Goal: Transaction & Acquisition: Purchase product/service

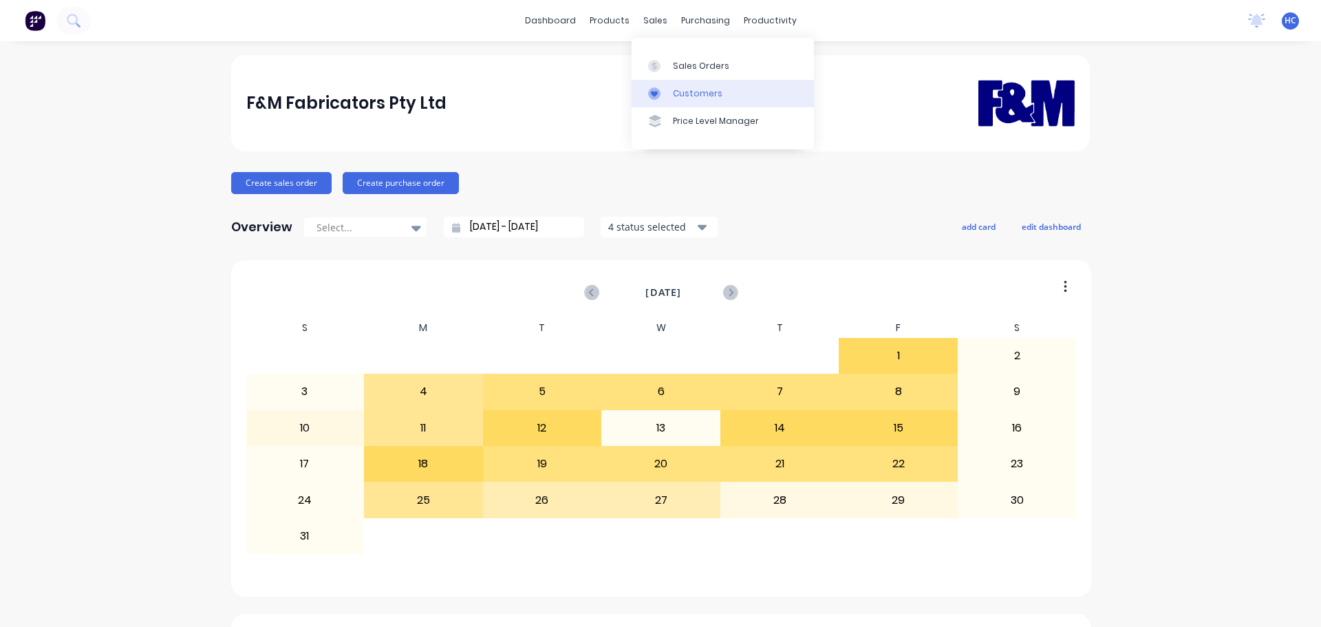
click at [690, 98] on div "Customers" at bounding box center [698, 93] width 50 height 12
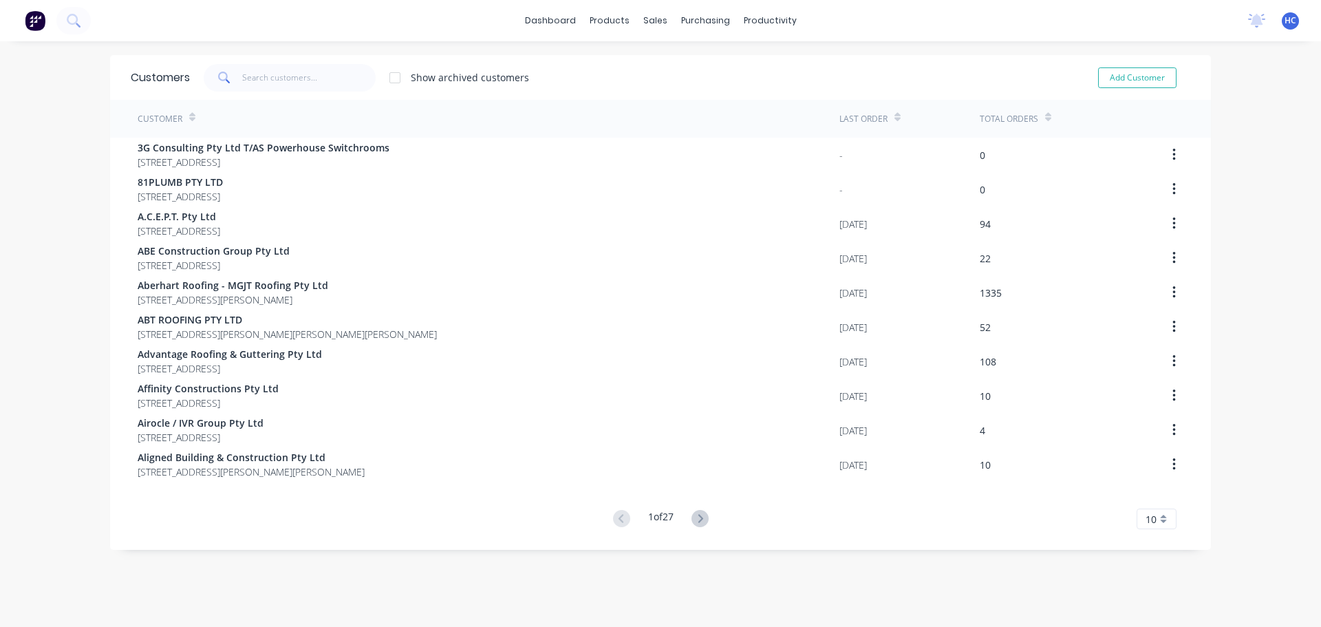
drag, startPoint x: 301, startPoint y: 47, endPoint x: 264, endPoint y: 77, distance: 47.4
click at [299, 50] on div "dashboard products sales purchasing productivity dashboard products Product Cat…" at bounding box center [660, 313] width 1321 height 627
click at [264, 77] on input "text" at bounding box center [309, 78] width 134 height 28
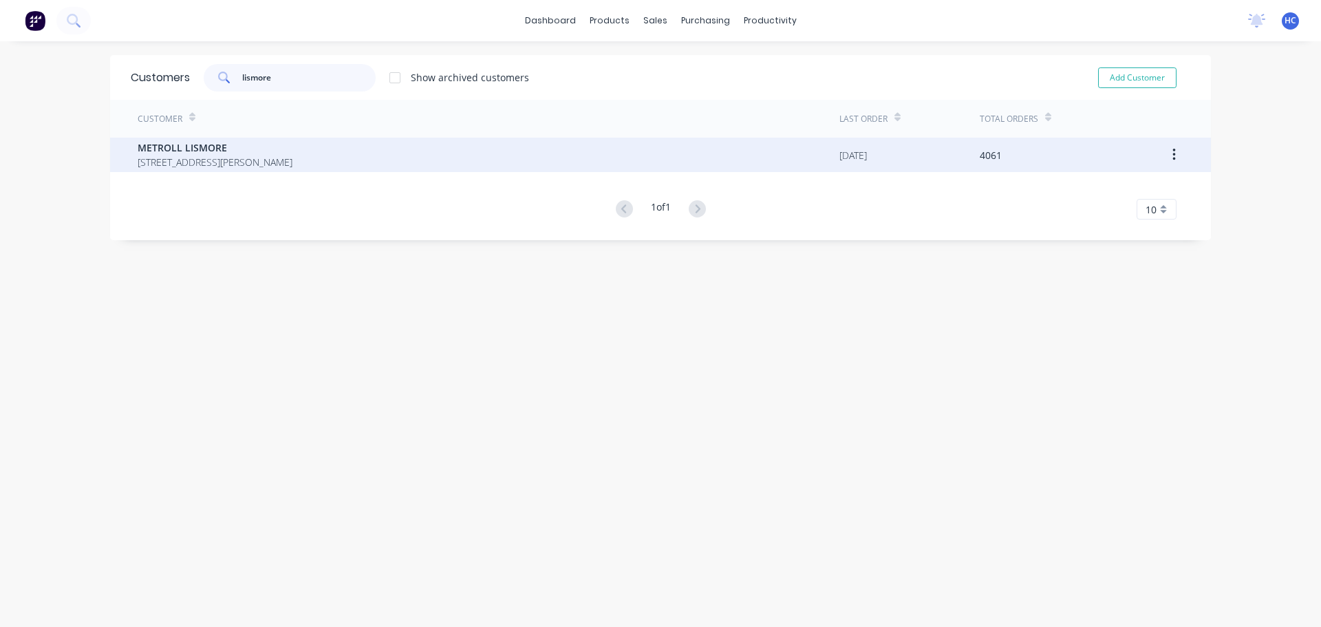
type input "lismore"
click at [248, 148] on span "METROLL LISMORE" at bounding box center [215, 147] width 155 height 14
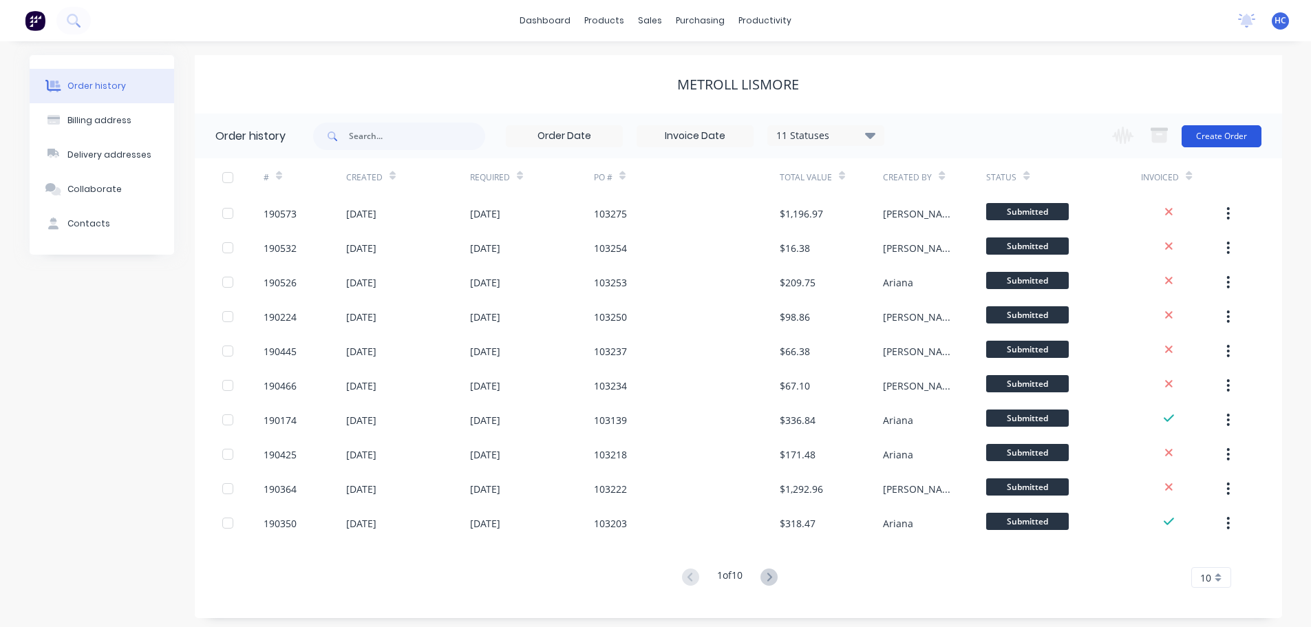
click at [1224, 147] on button "Create Order" at bounding box center [1222, 136] width 80 height 22
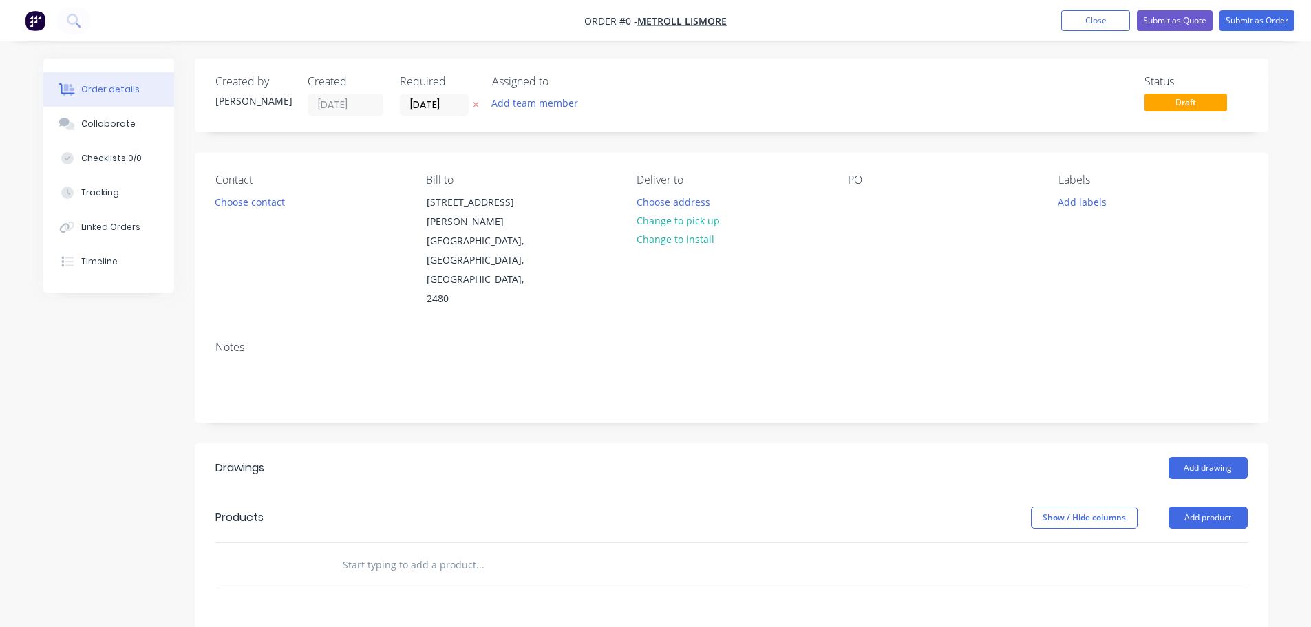
drag, startPoint x: 443, startPoint y: 106, endPoint x: 518, endPoint y: 156, distance: 90.3
click at [443, 105] on input "[DATE]" at bounding box center [434, 104] width 67 height 21
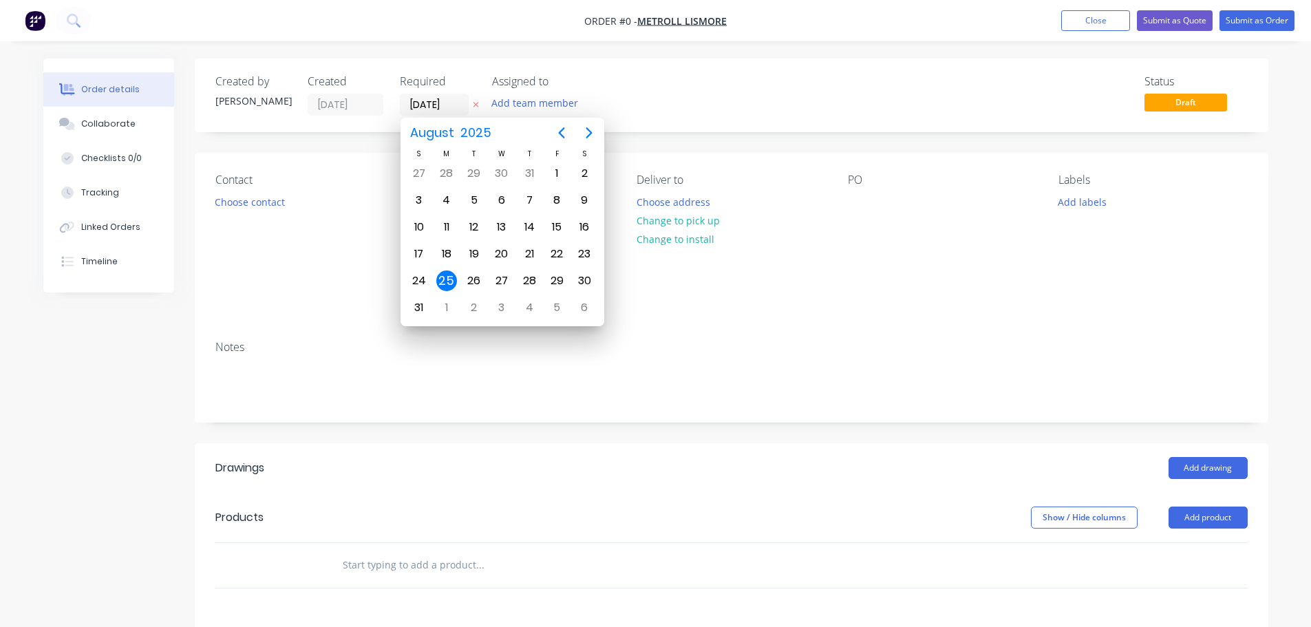
click at [473, 106] on icon at bounding box center [476, 104] width 6 height 8
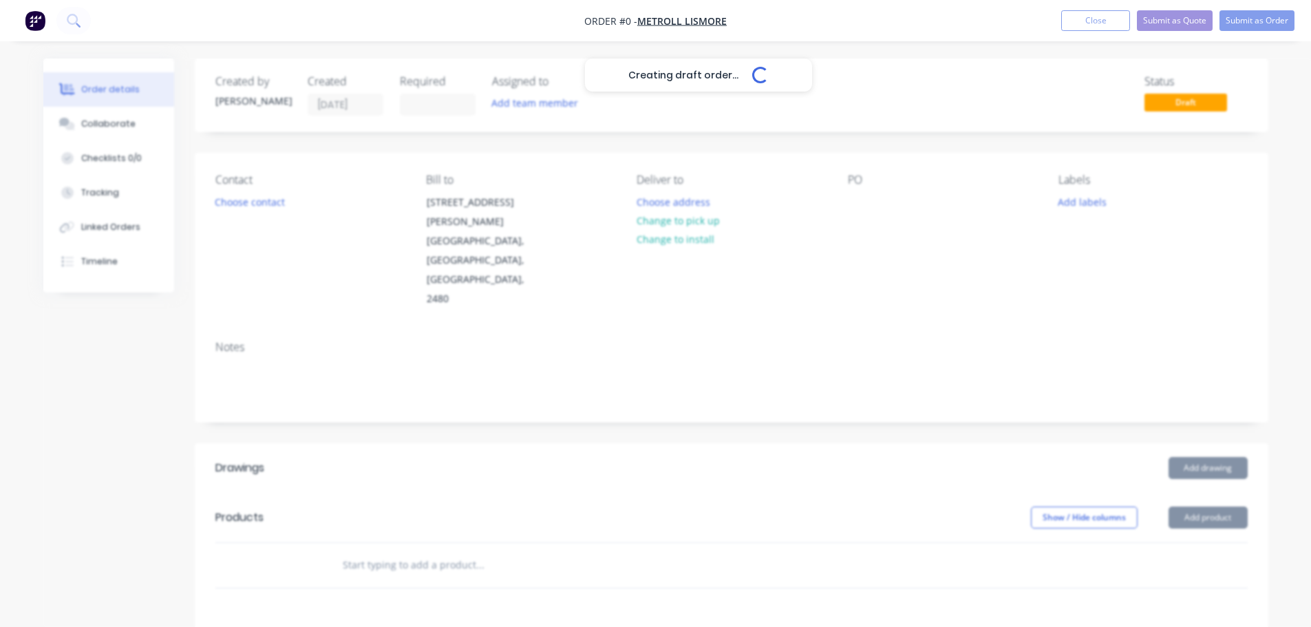
click at [865, 213] on div "Creating draft order... Loading..." at bounding box center [698, 371] width 1311 height 627
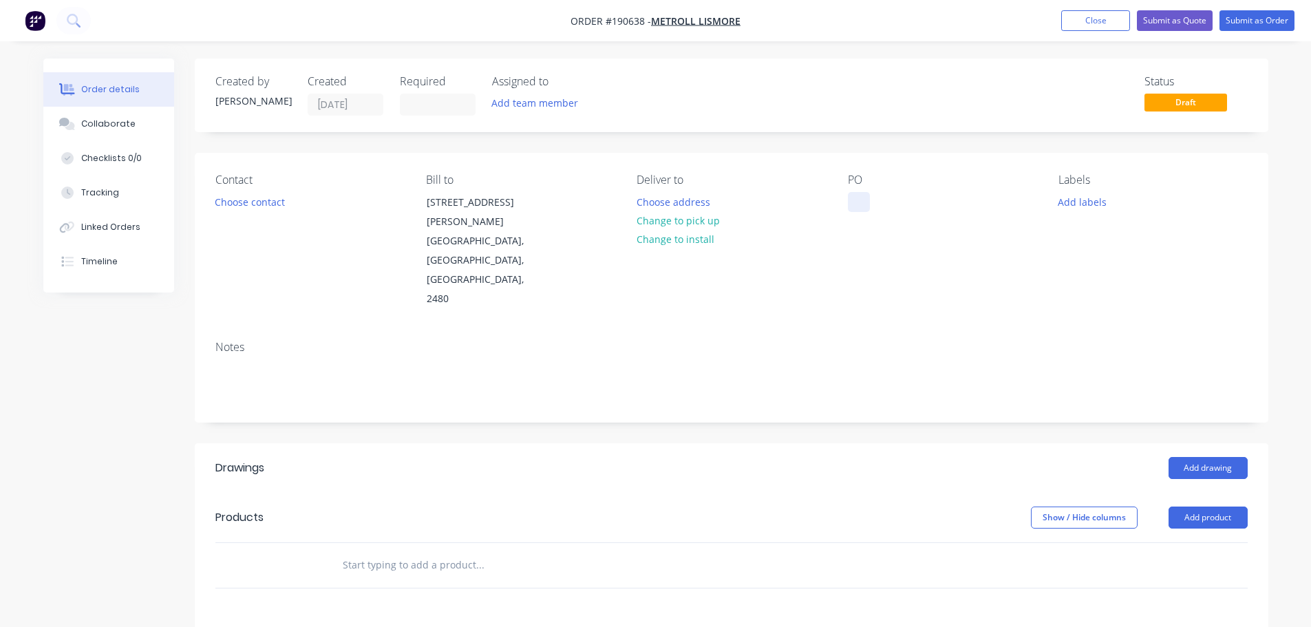
click at [864, 209] on div at bounding box center [859, 202] width 22 height 20
click at [868, 210] on div at bounding box center [859, 202] width 22 height 20
click at [816, 507] on div "Show / Hide columns Add product" at bounding box center [840, 518] width 813 height 22
click at [1206, 498] on header "Products Show / Hide columns Add product" at bounding box center [732, 518] width 1074 height 50
click at [1206, 497] on header "Products Show / Hide columns Add product" at bounding box center [732, 518] width 1074 height 50
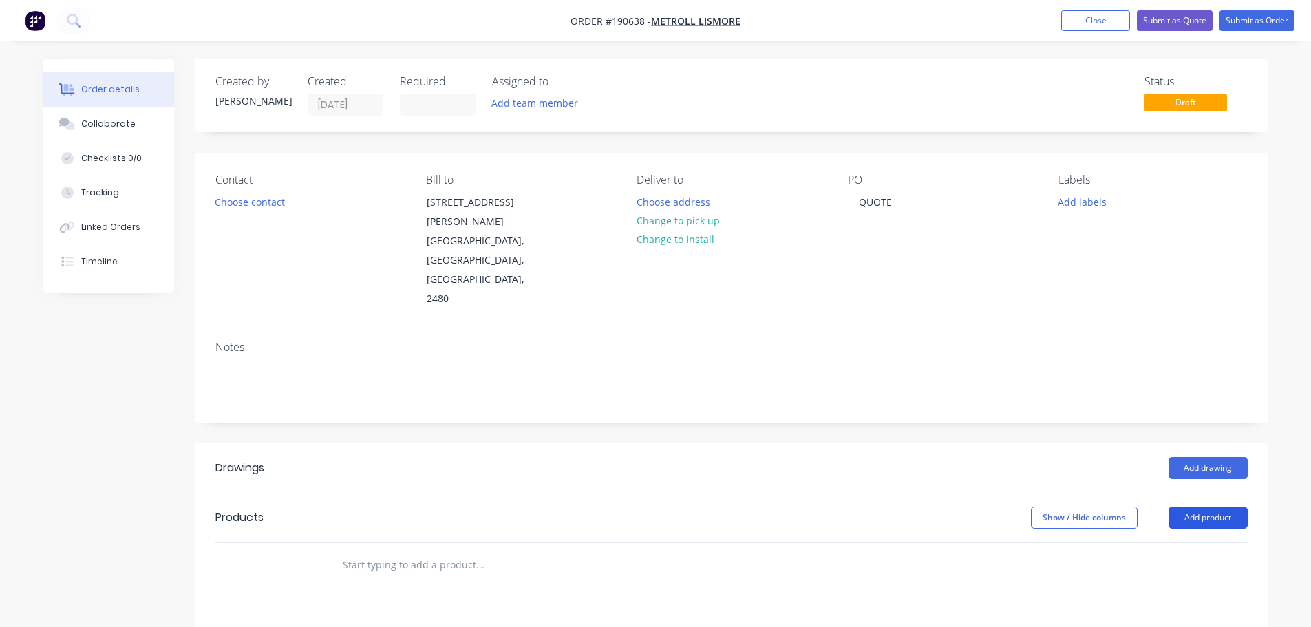
click at [1211, 507] on button "Add product" at bounding box center [1208, 518] width 79 height 22
click at [1177, 542] on div "Product catalogue" at bounding box center [1182, 552] width 106 height 20
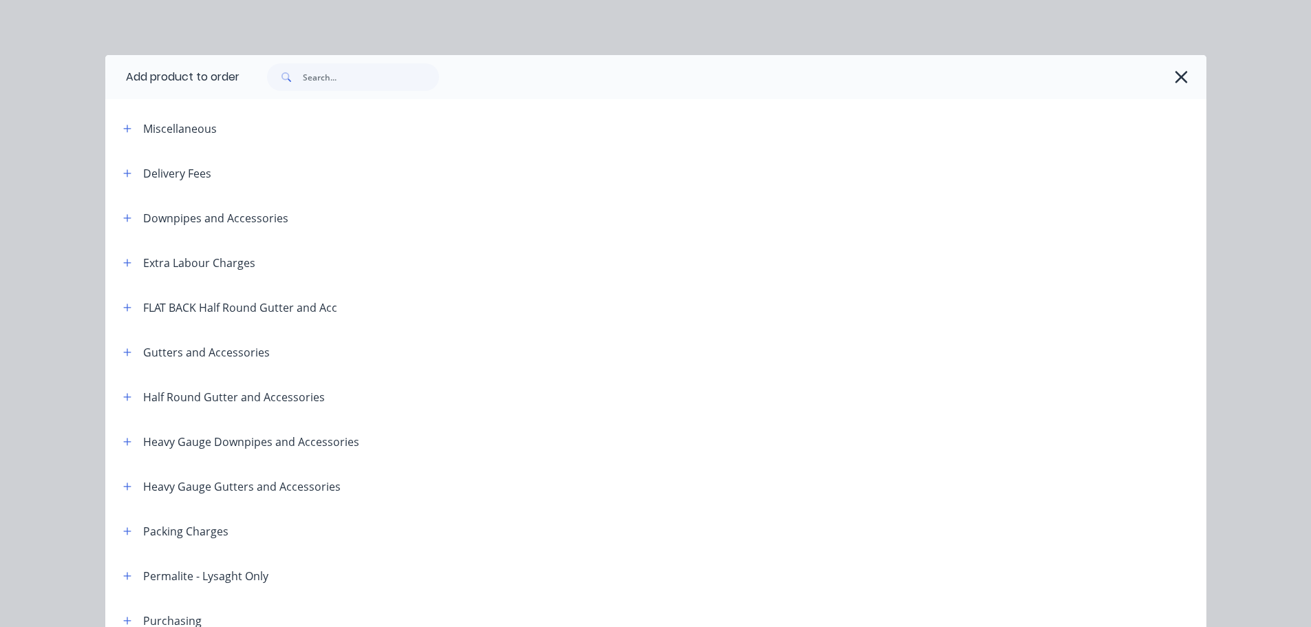
click at [123, 191] on header "Delivery Fees" at bounding box center [655, 173] width 1101 height 45
click at [123, 215] on icon "button" at bounding box center [127, 218] width 8 height 10
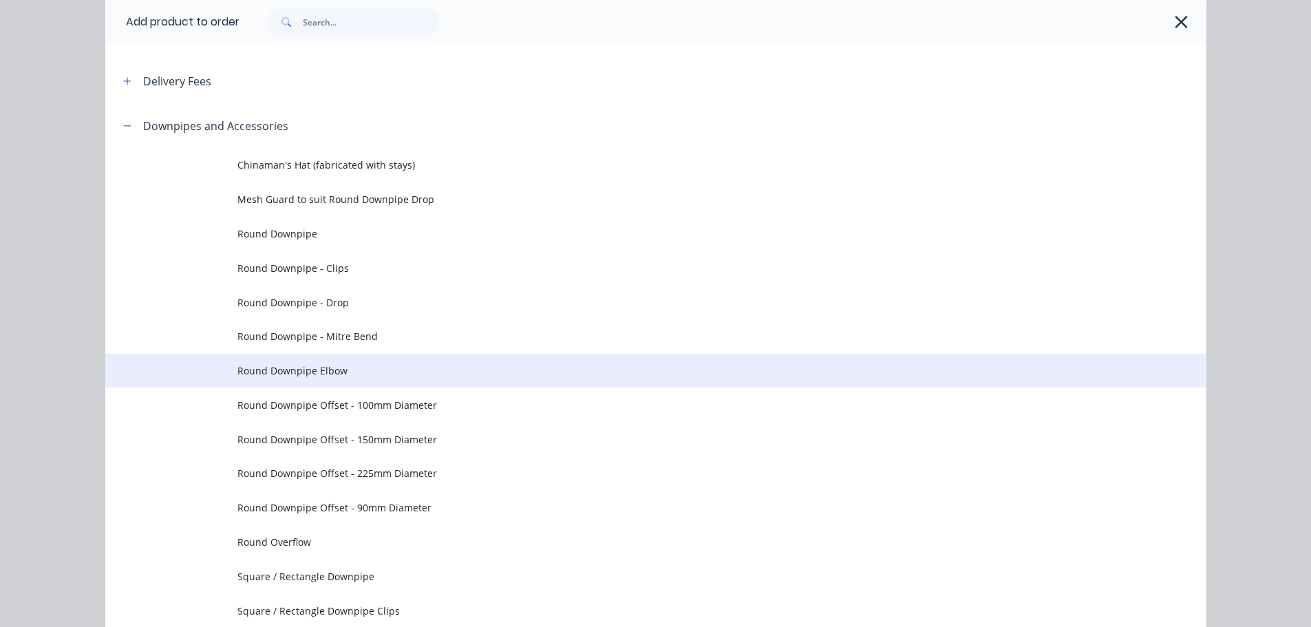
scroll to position [138, 0]
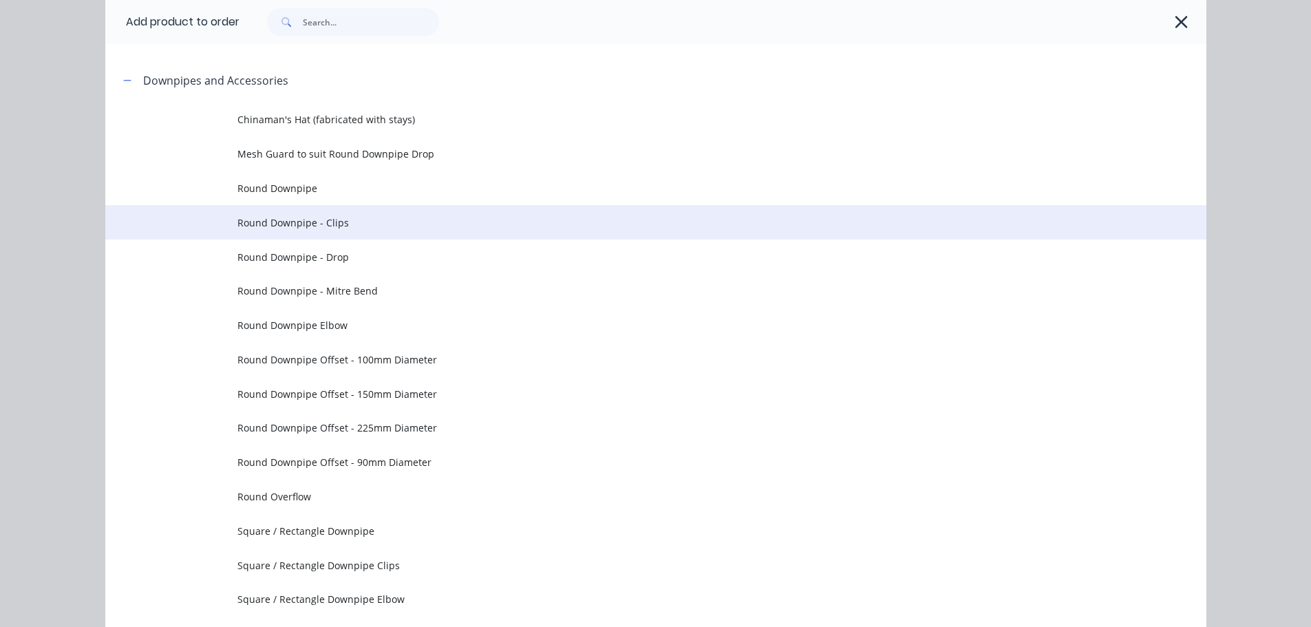
click at [337, 228] on span "Round Downpipe - Clips" at bounding box center [624, 222] width 775 height 14
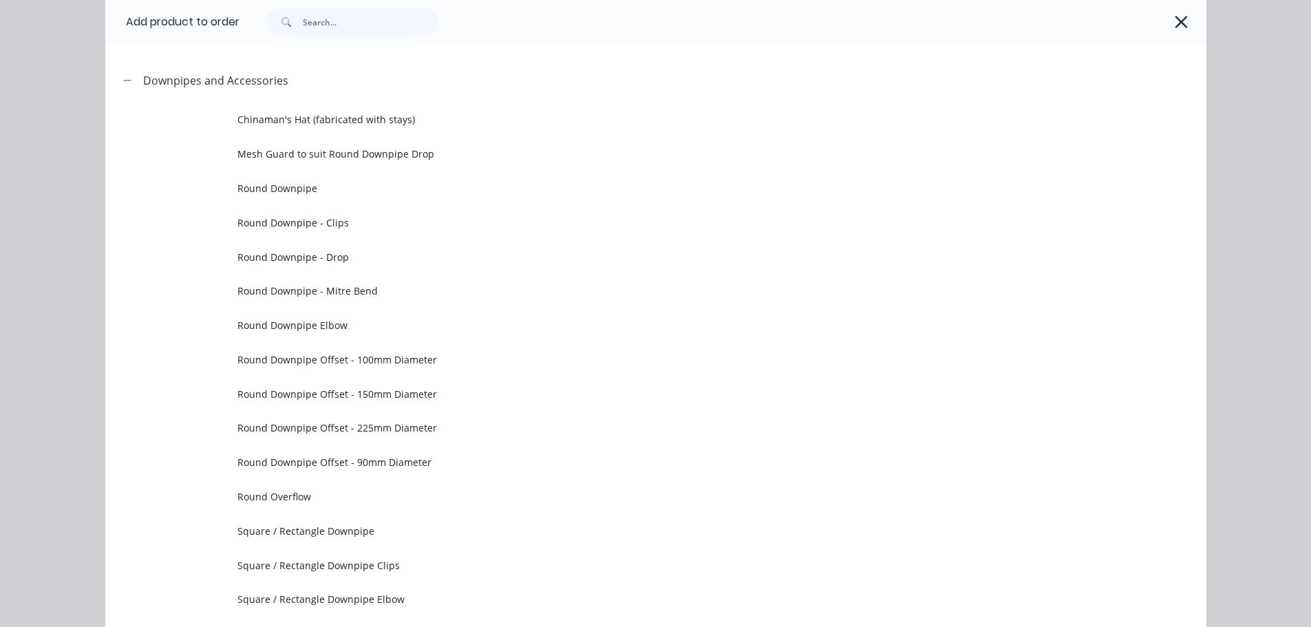
scroll to position [0, 0]
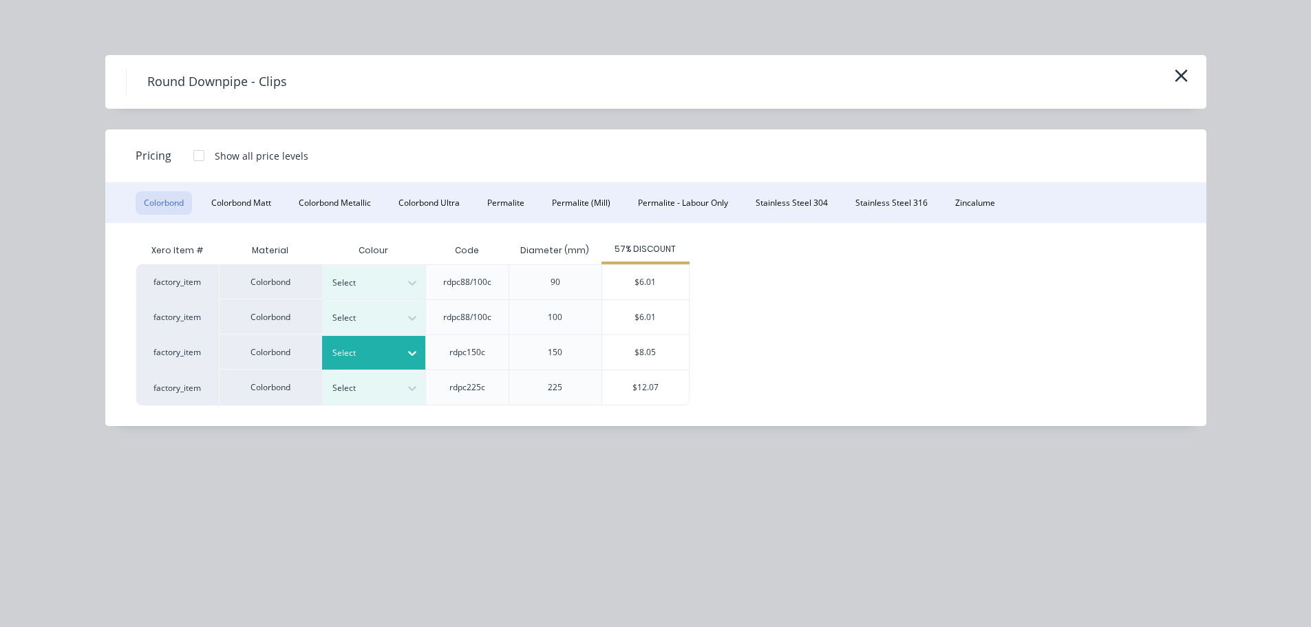
click at [344, 359] on div at bounding box center [363, 352] width 62 height 15
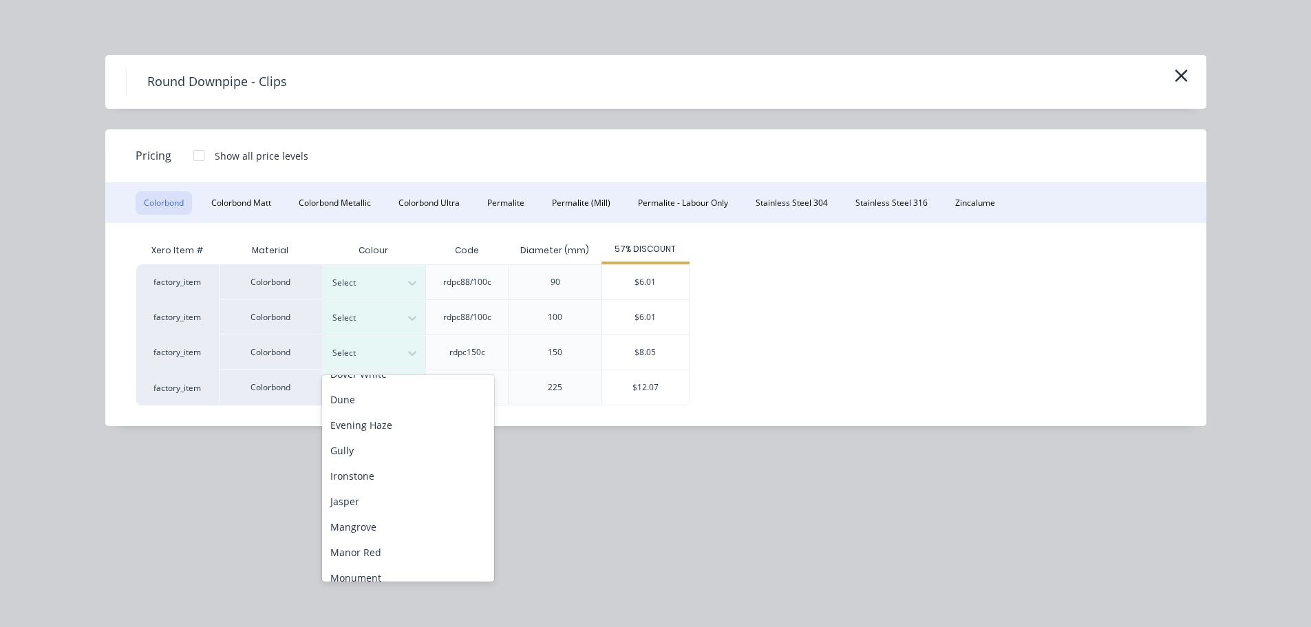
scroll to position [275, 0]
click at [388, 448] on div "Manor Red" at bounding box center [408, 446] width 172 height 25
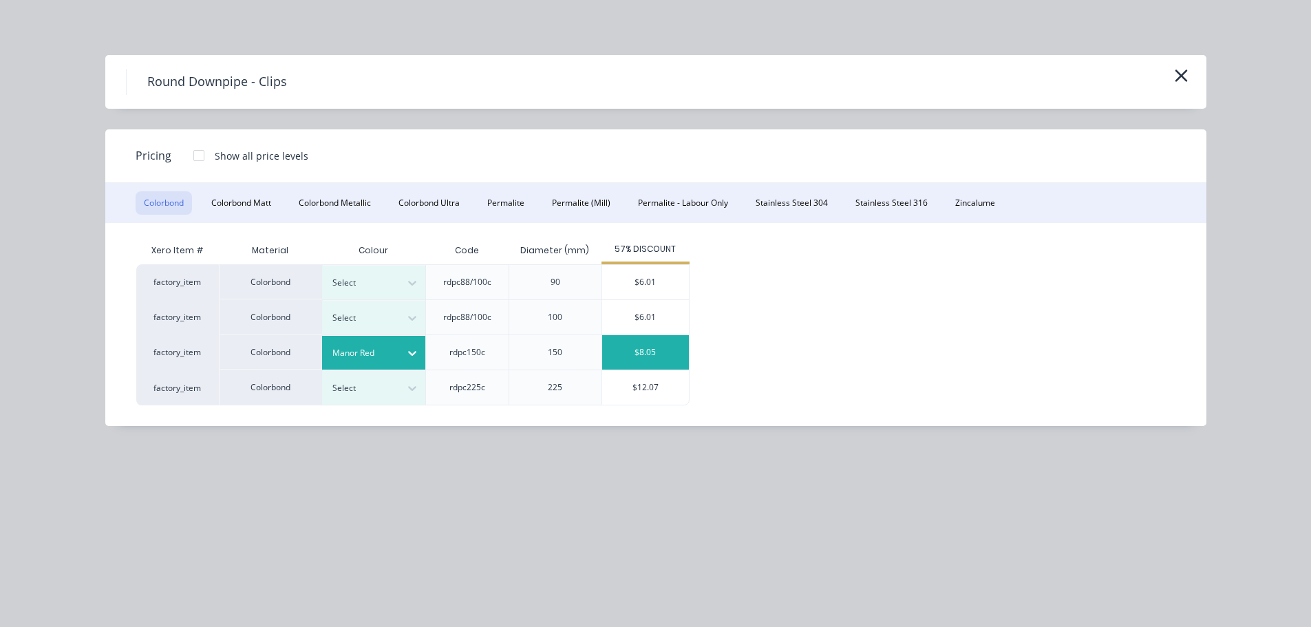
click at [632, 352] on div "$8.05" at bounding box center [645, 352] width 87 height 34
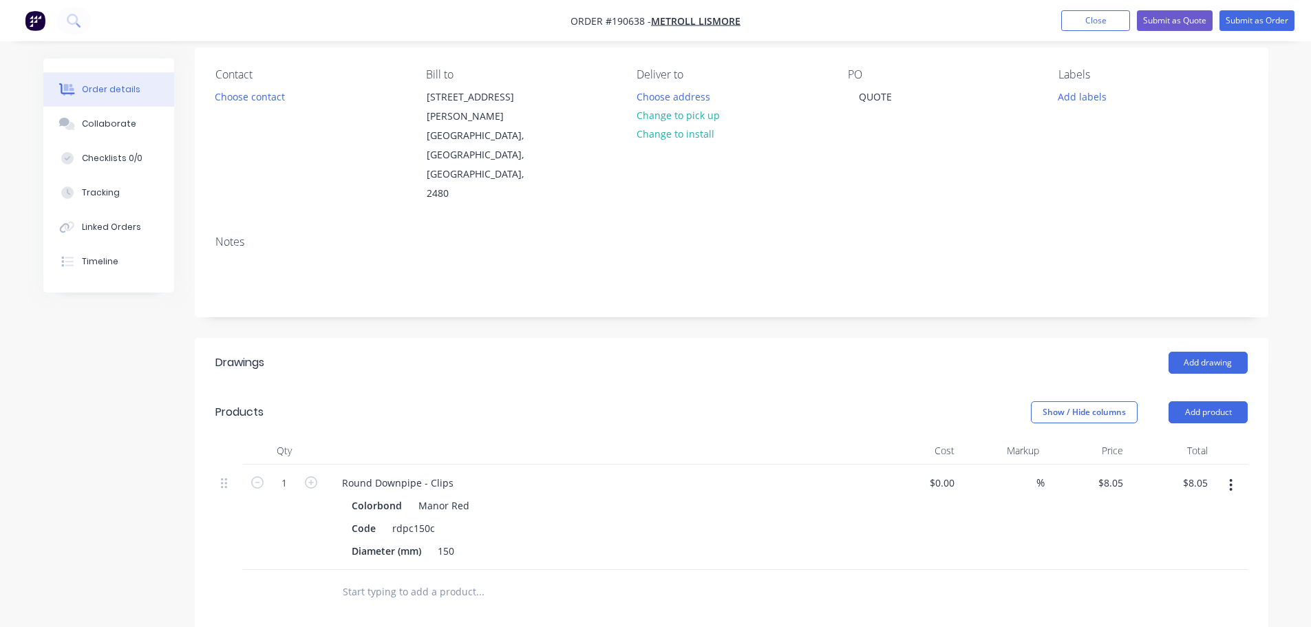
scroll to position [138, 0]
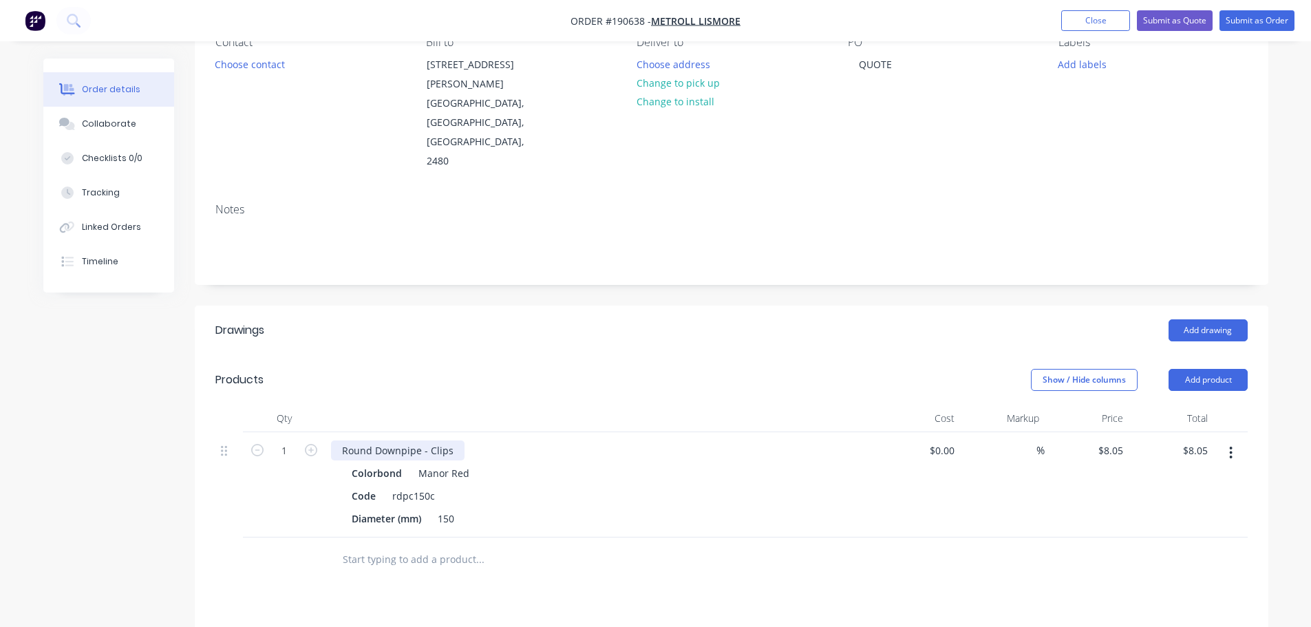
click at [456, 440] on div "Round Downpipe - Clips" at bounding box center [398, 450] width 134 height 20
click at [312, 444] on icon "button" at bounding box center [311, 450] width 12 height 12
type input "2"
type input "$16.10"
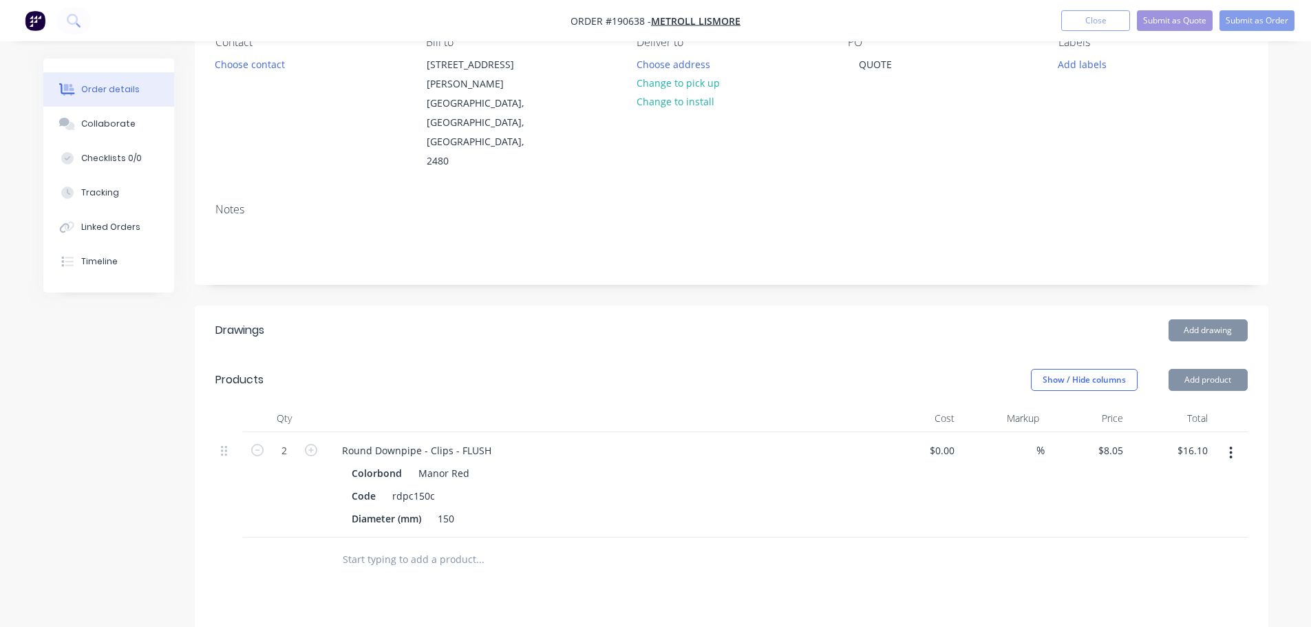
drag, startPoint x: 512, startPoint y: 352, endPoint x: 888, endPoint y: 298, distance: 379.6
click at [517, 369] on div "Show / Hide columns Add product" at bounding box center [840, 380] width 813 height 22
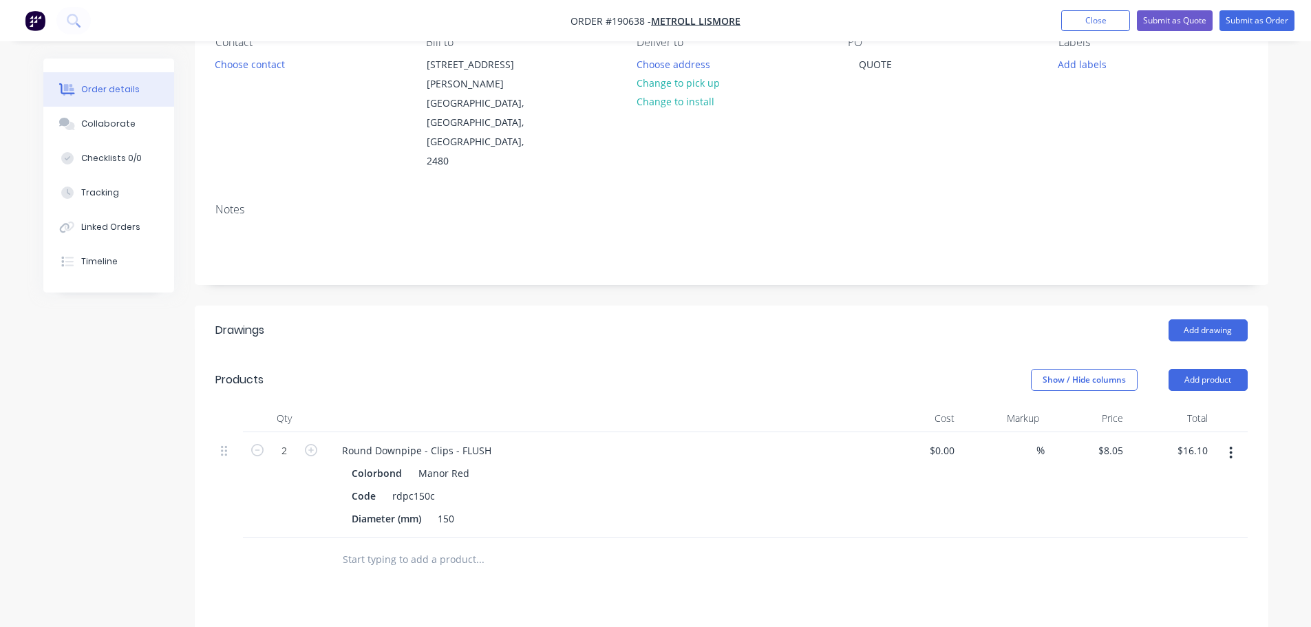
click at [1230, 445] on icon "button" at bounding box center [1230, 452] width 3 height 15
click at [1153, 507] on div "Duplicate" at bounding box center [1182, 517] width 106 height 20
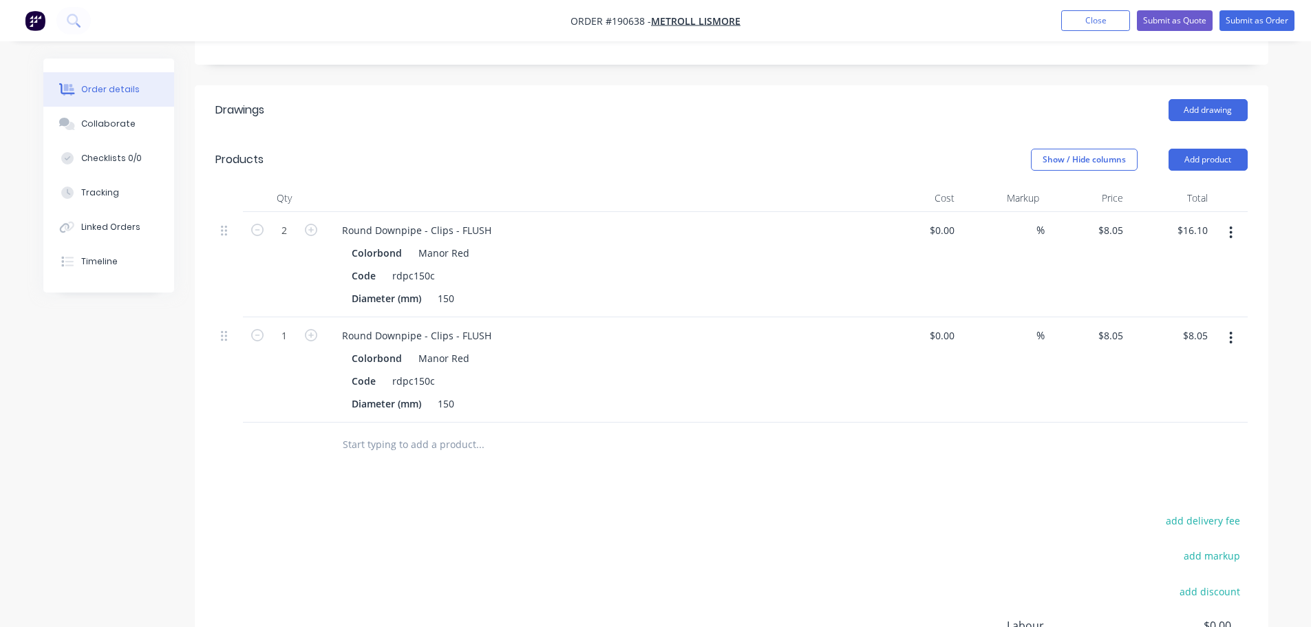
scroll to position [413, 0]
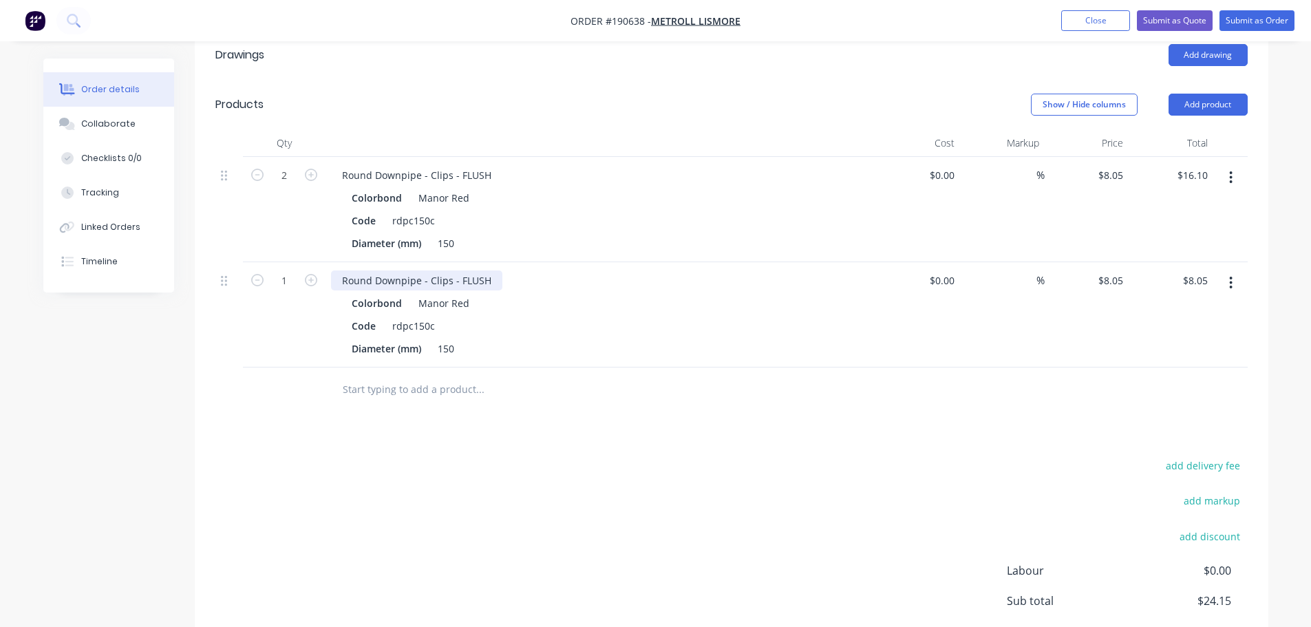
click at [480, 270] on div "Round Downpipe - Clips - FLUSH" at bounding box center [416, 280] width 171 height 20
drag, startPoint x: 1234, startPoint y: 240, endPoint x: 1235, endPoint y: 257, distance: 17.2
click at [1233, 270] on button "button" at bounding box center [1231, 282] width 32 height 25
click at [1175, 309] on div "Edit" at bounding box center [1182, 319] width 106 height 20
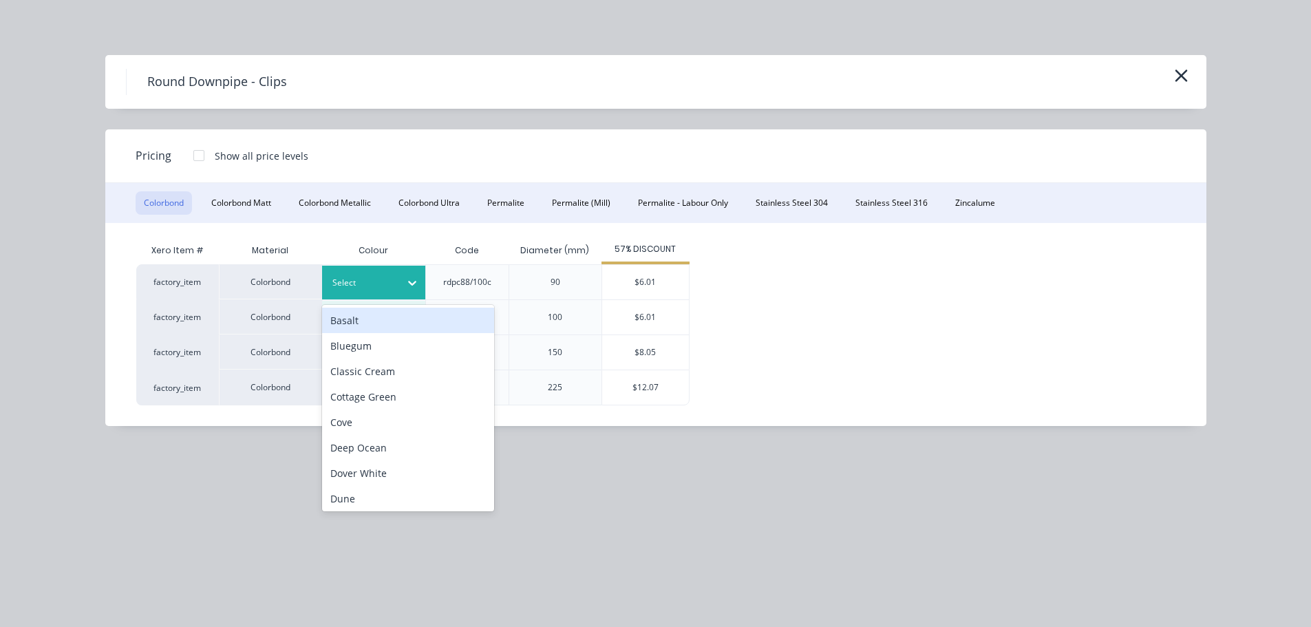
click at [388, 270] on div "Select" at bounding box center [373, 283] width 103 height 34
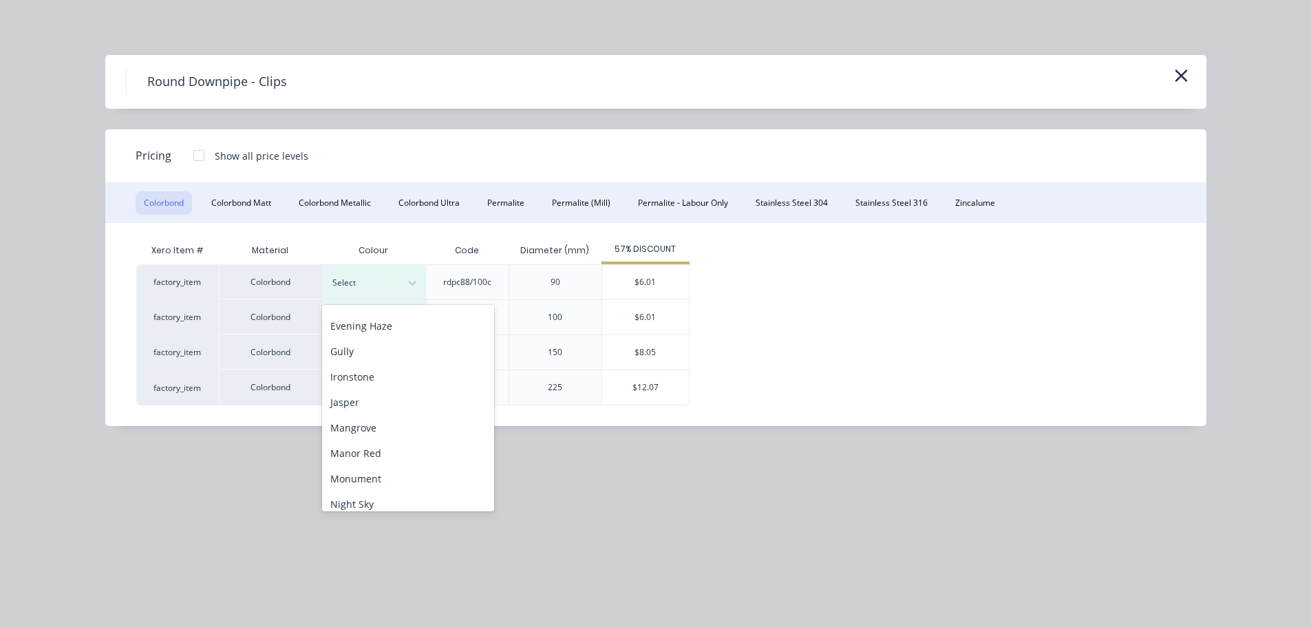
scroll to position [275, 0]
click at [361, 384] on div "Manor Red" at bounding box center [408, 375] width 172 height 25
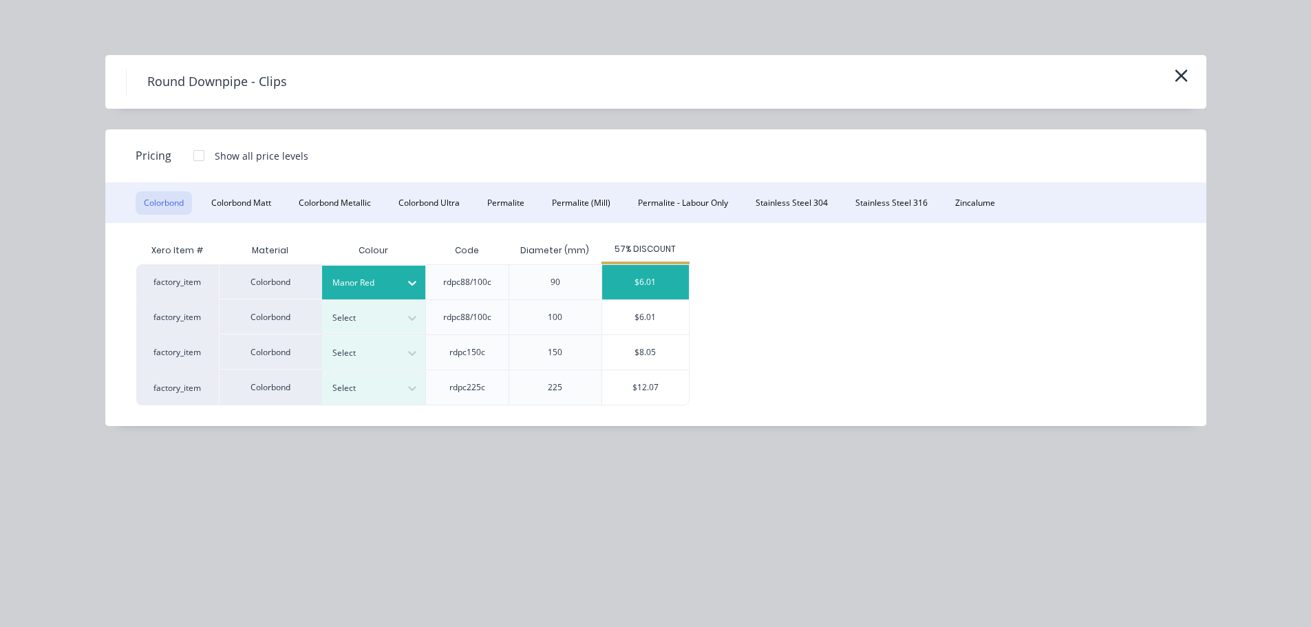
click at [616, 273] on div "$6.01" at bounding box center [645, 282] width 87 height 34
type input "$6.01"
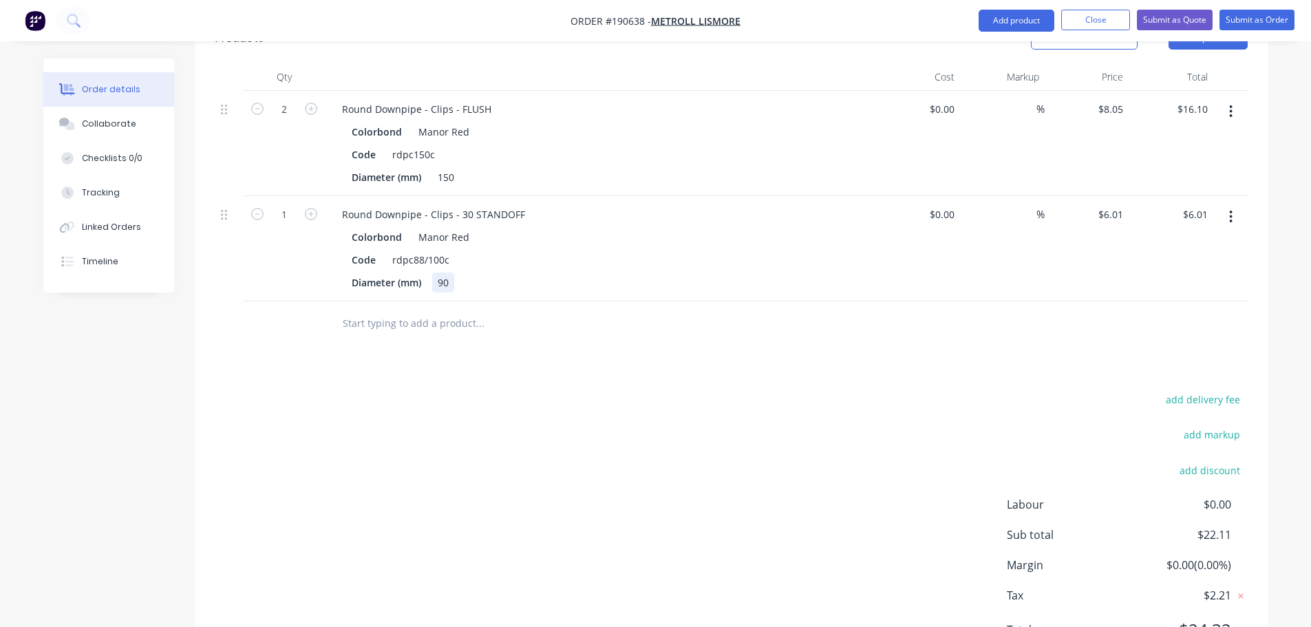
scroll to position [511, 0]
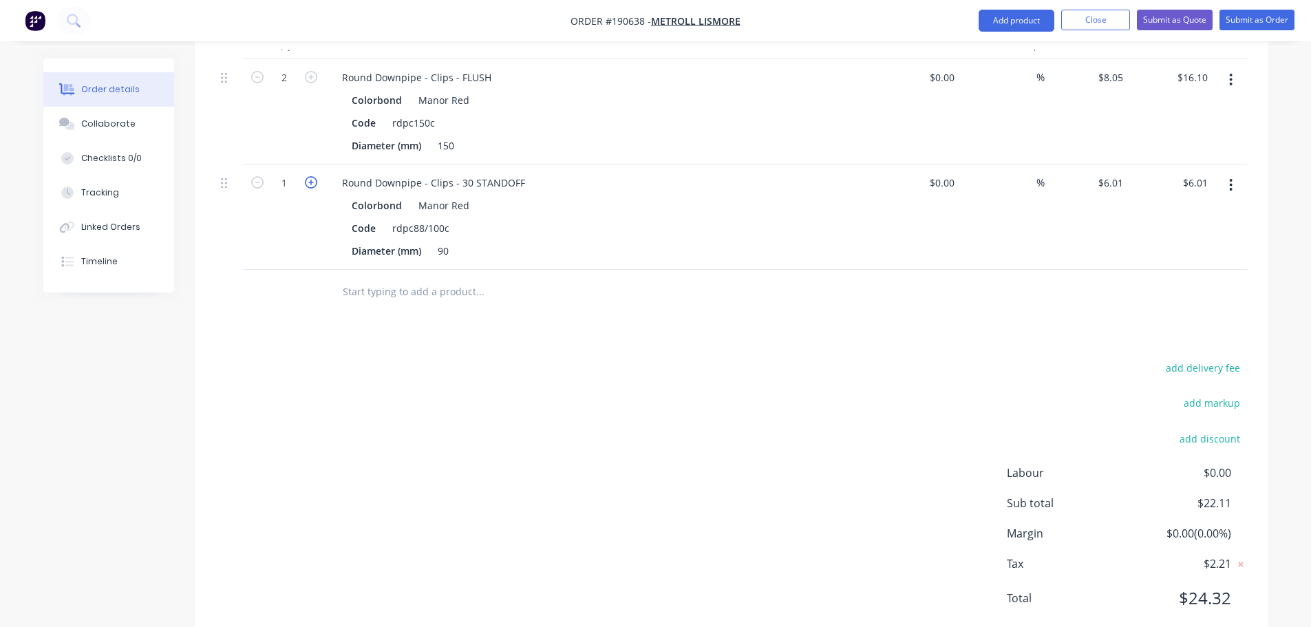
click at [308, 176] on icon "button" at bounding box center [311, 182] width 12 height 12
type input "2"
type input "$12.02"
click at [994, 18] on button "Add product" at bounding box center [1017, 21] width 76 height 22
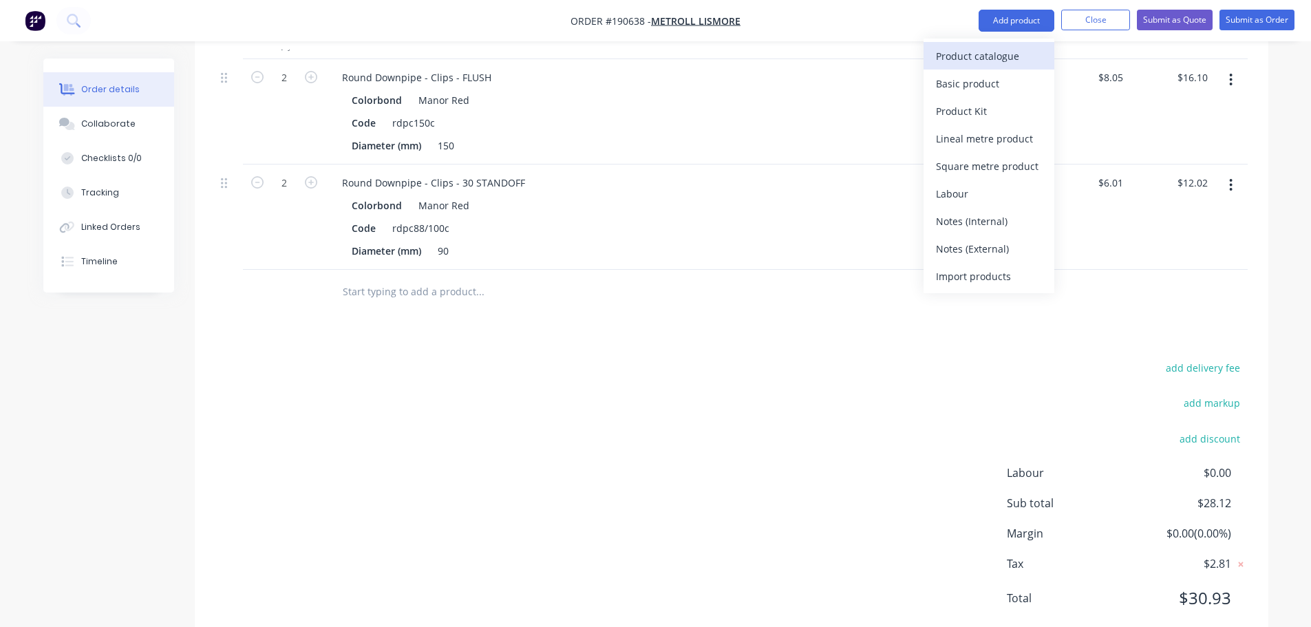
click at [971, 54] on div "Product catalogue" at bounding box center [989, 56] width 106 height 20
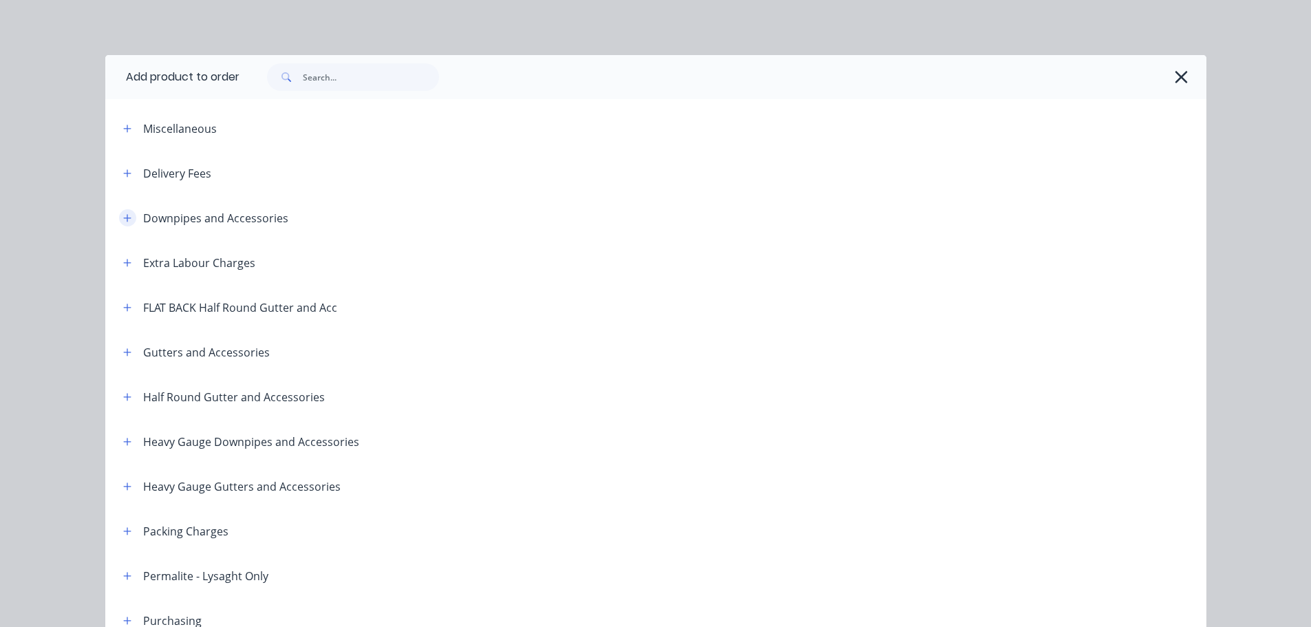
click at [123, 215] on icon "button" at bounding box center [127, 218] width 8 height 10
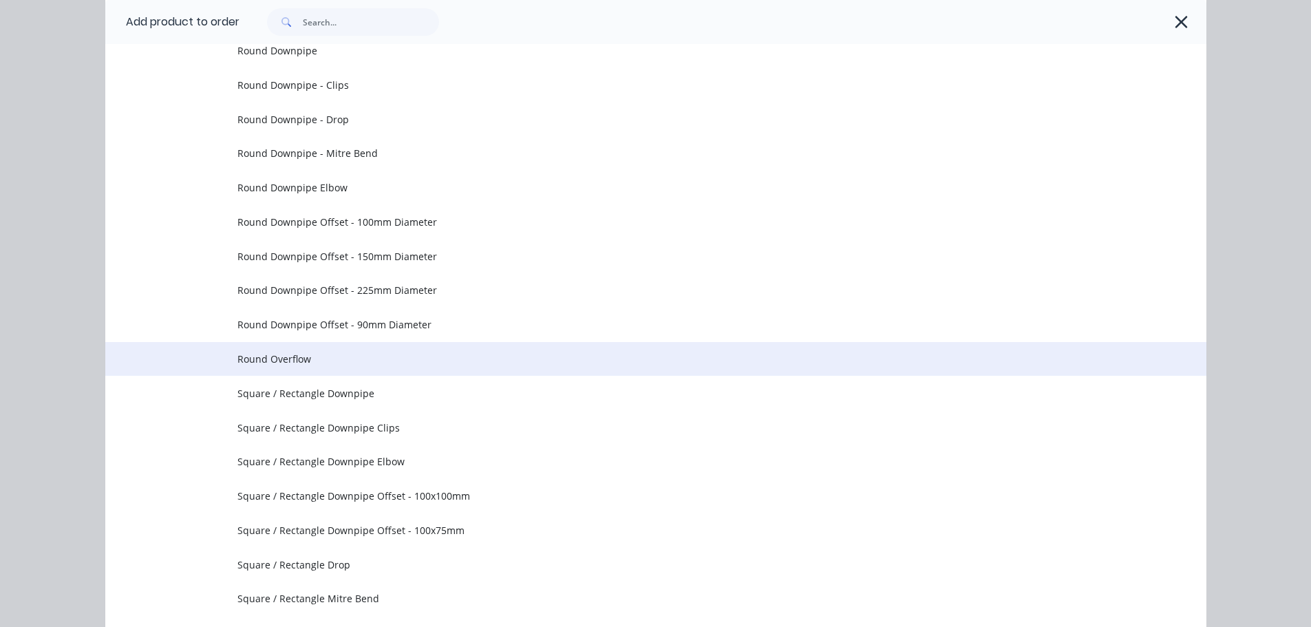
scroll to position [413, 0]
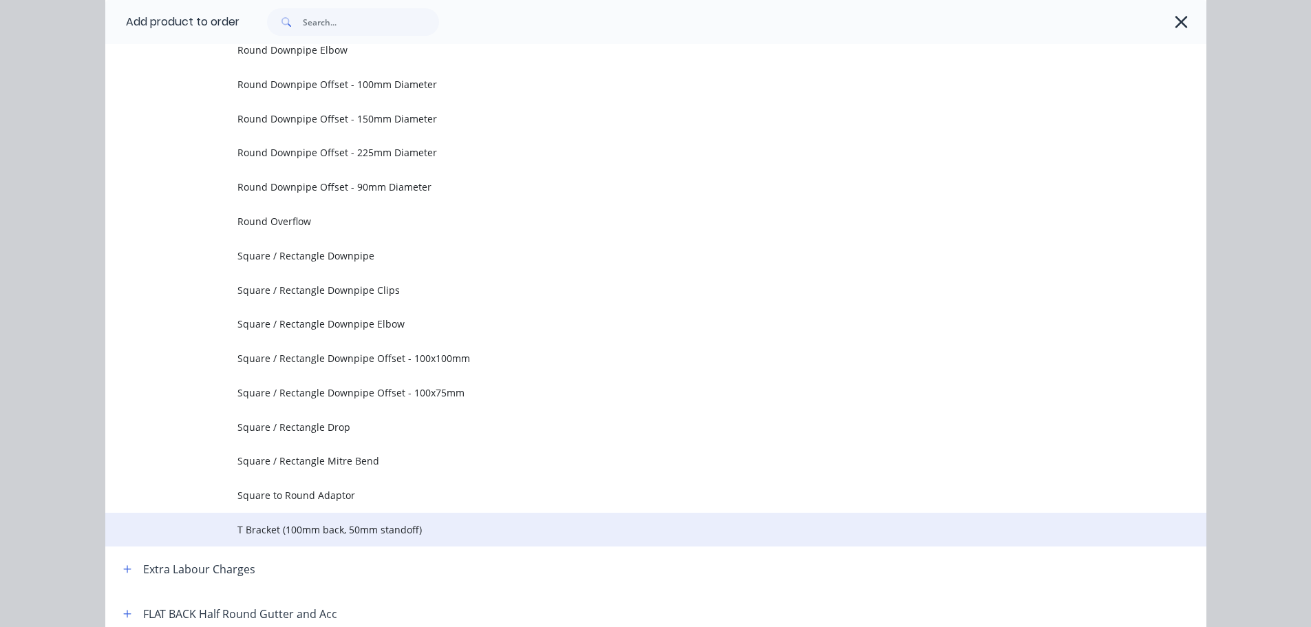
click at [270, 523] on span "T Bracket (100mm back, 50mm standoff)" at bounding box center [624, 529] width 775 height 14
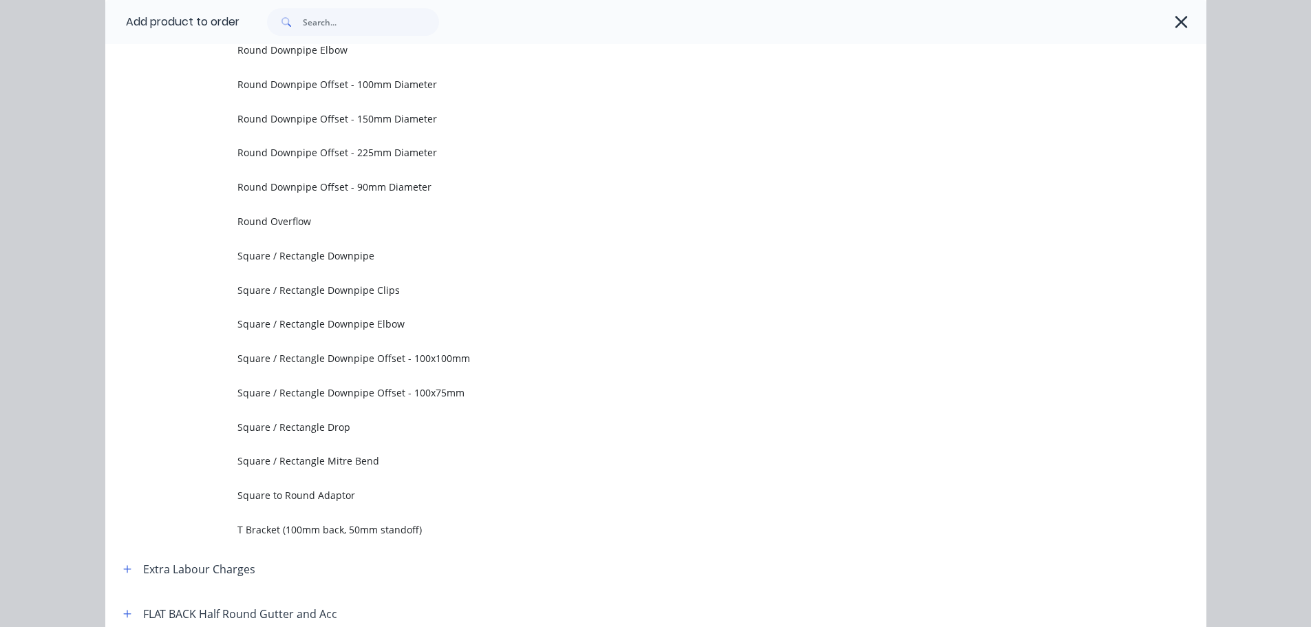
scroll to position [0, 0]
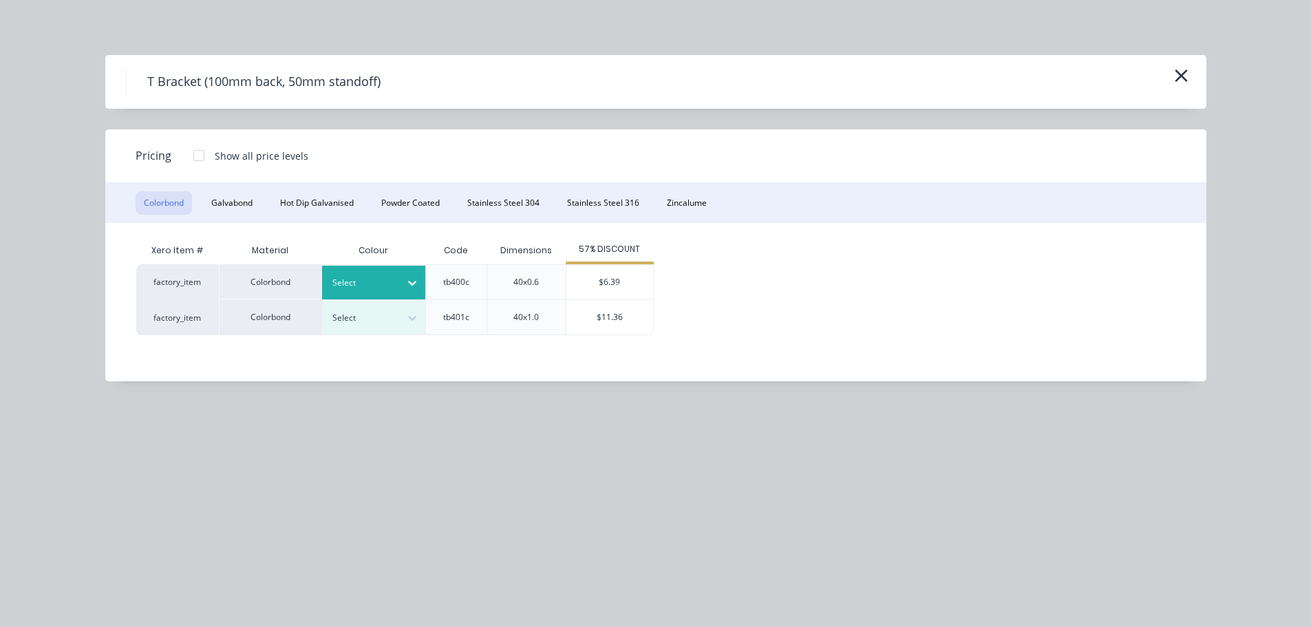
click at [352, 277] on div at bounding box center [363, 282] width 62 height 15
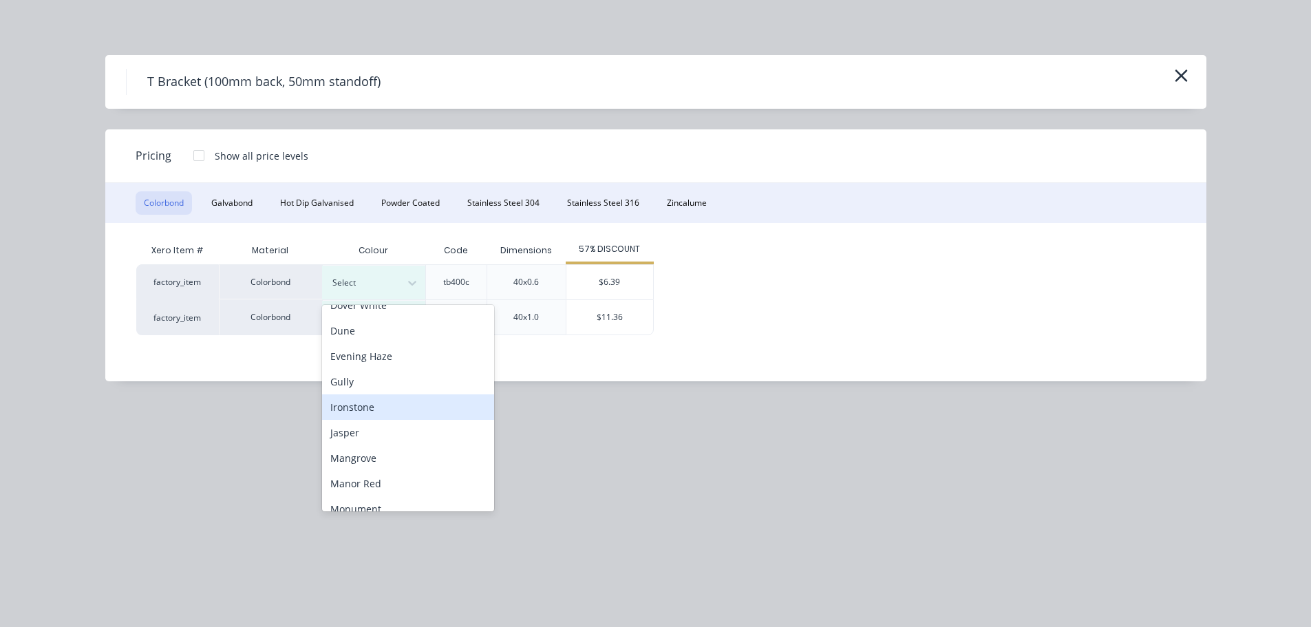
scroll to position [275, 0]
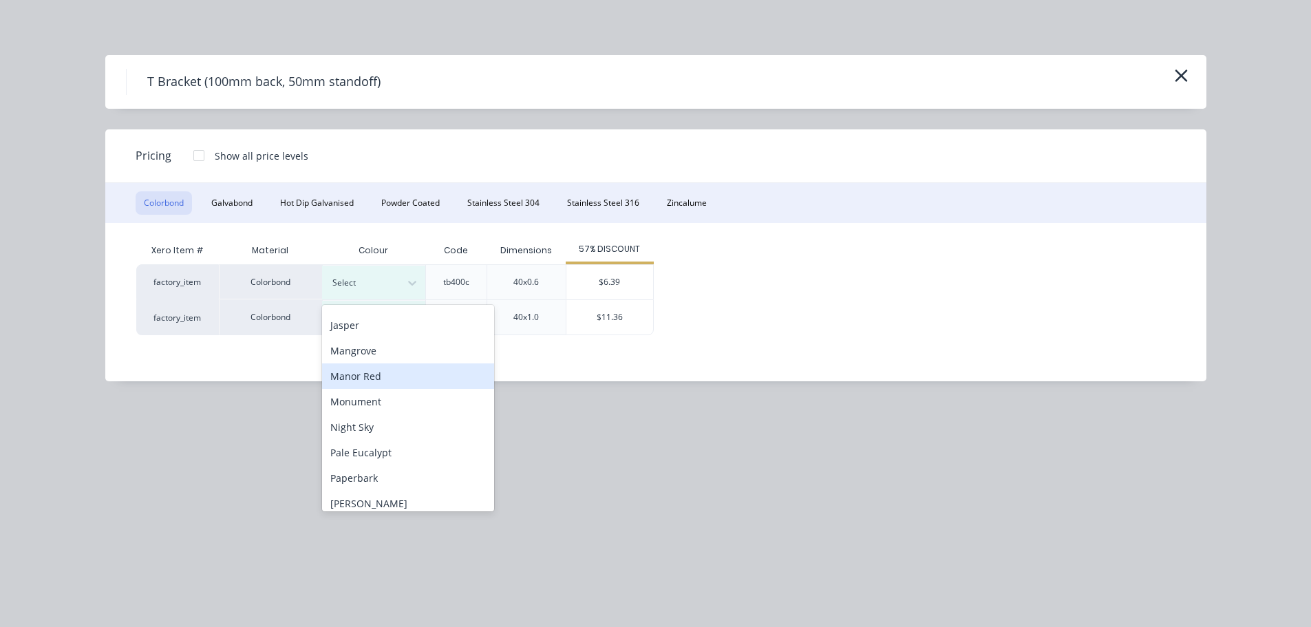
click at [360, 371] on div "Manor Red" at bounding box center [408, 375] width 172 height 25
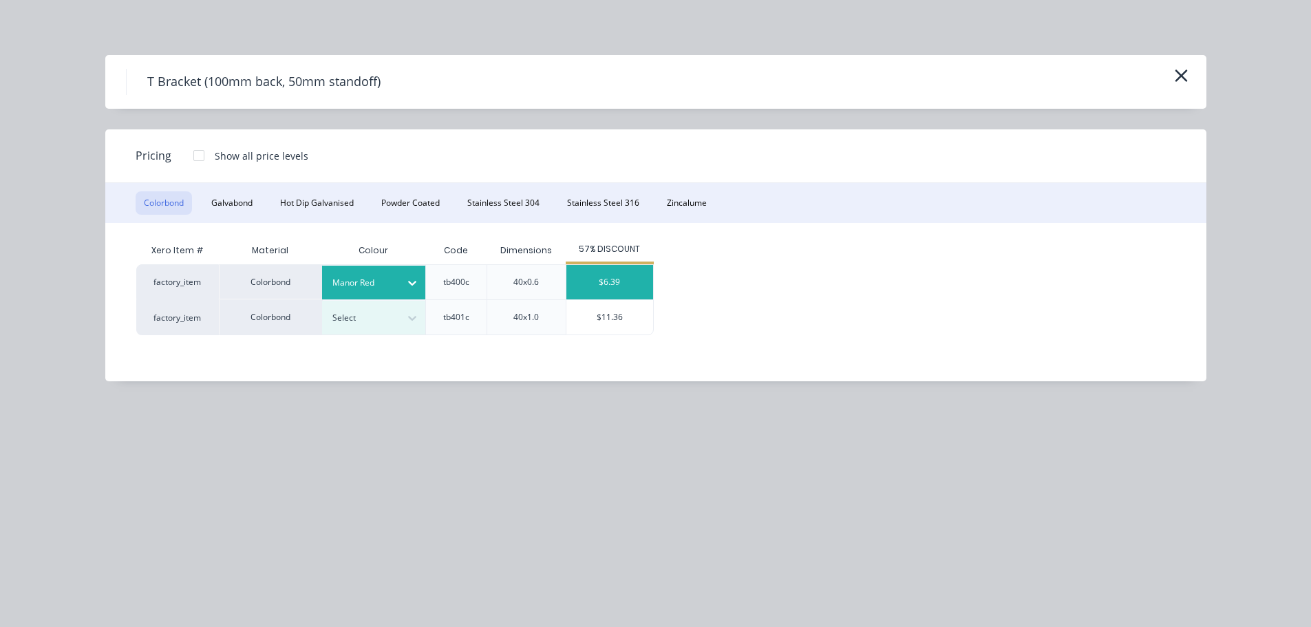
click at [588, 277] on div "$6.39" at bounding box center [609, 282] width 87 height 34
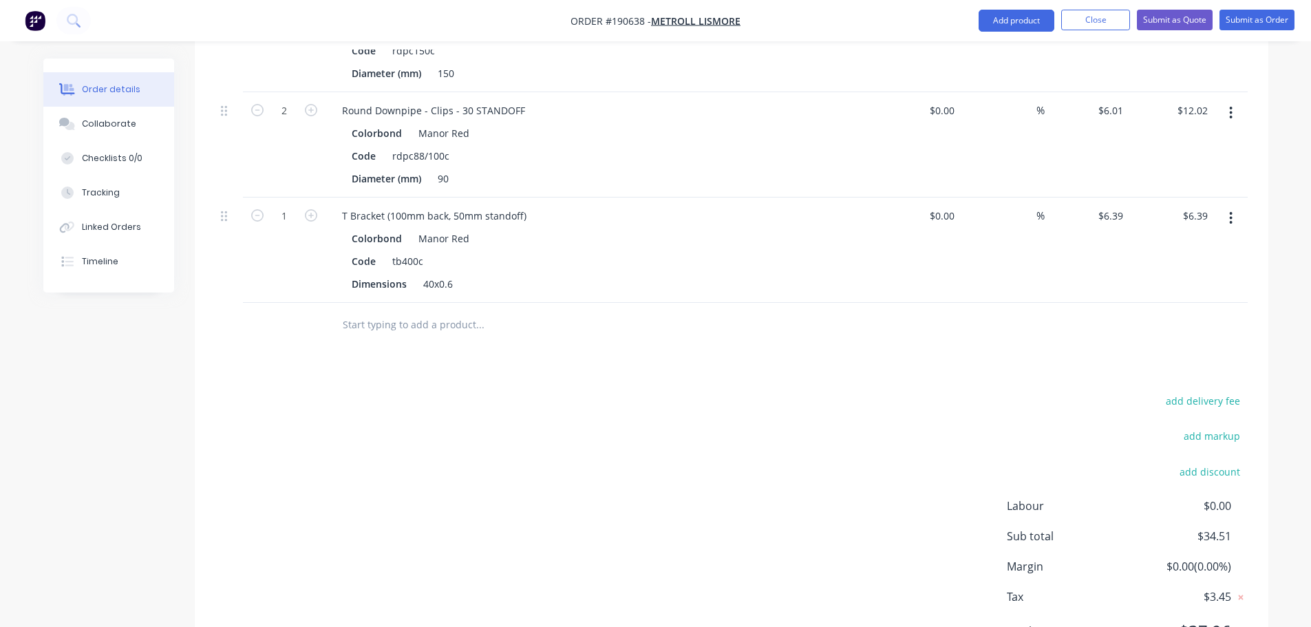
scroll to position [616, 0]
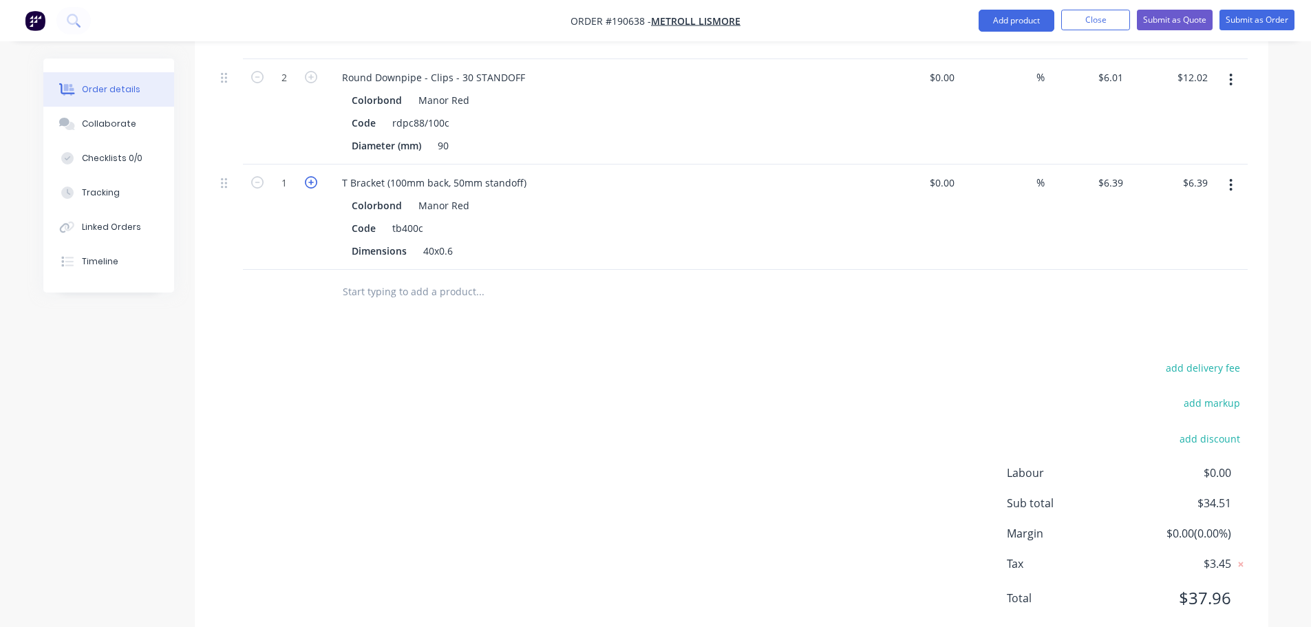
click at [311, 176] on icon "button" at bounding box center [311, 182] width 12 height 12
type input "2"
type input "$12.78"
click at [453, 173] on div "T Bracket (100mm back, 50mm standoff)" at bounding box center [434, 183] width 206 height 20
click at [637, 359] on div "add delivery fee add markup add discount Labour $0.00 Sub total $40.90 Margin $…" at bounding box center [731, 492] width 1032 height 266
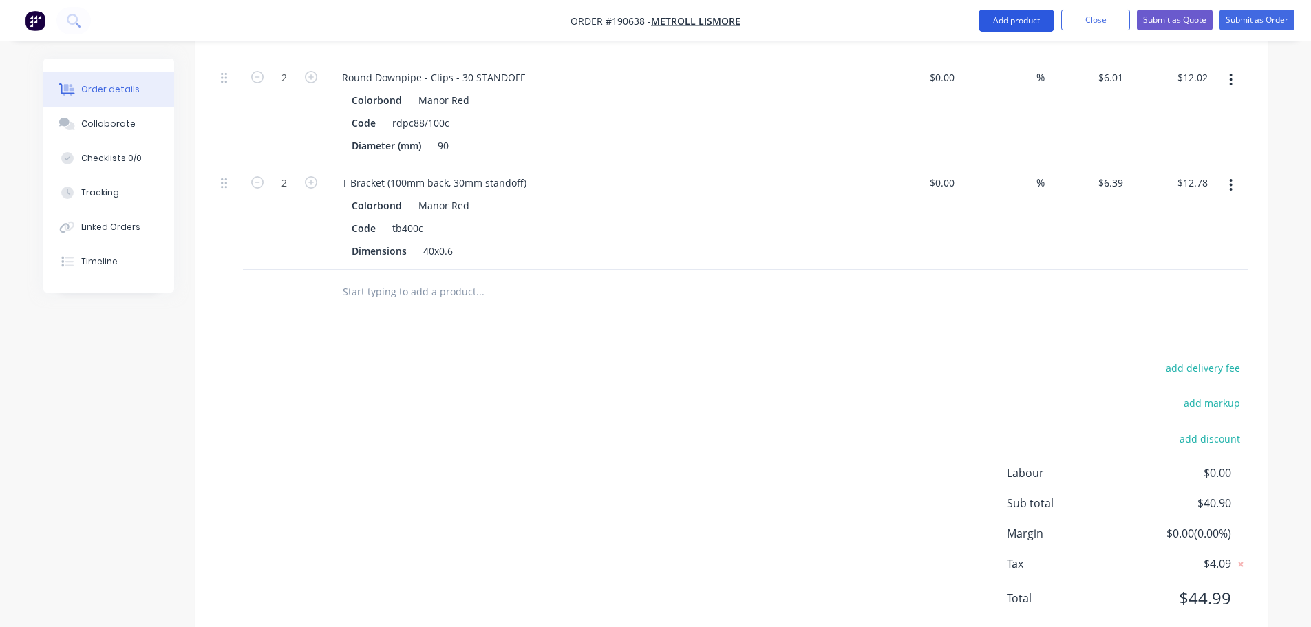
click at [1019, 28] on button "Add product" at bounding box center [1017, 21] width 76 height 22
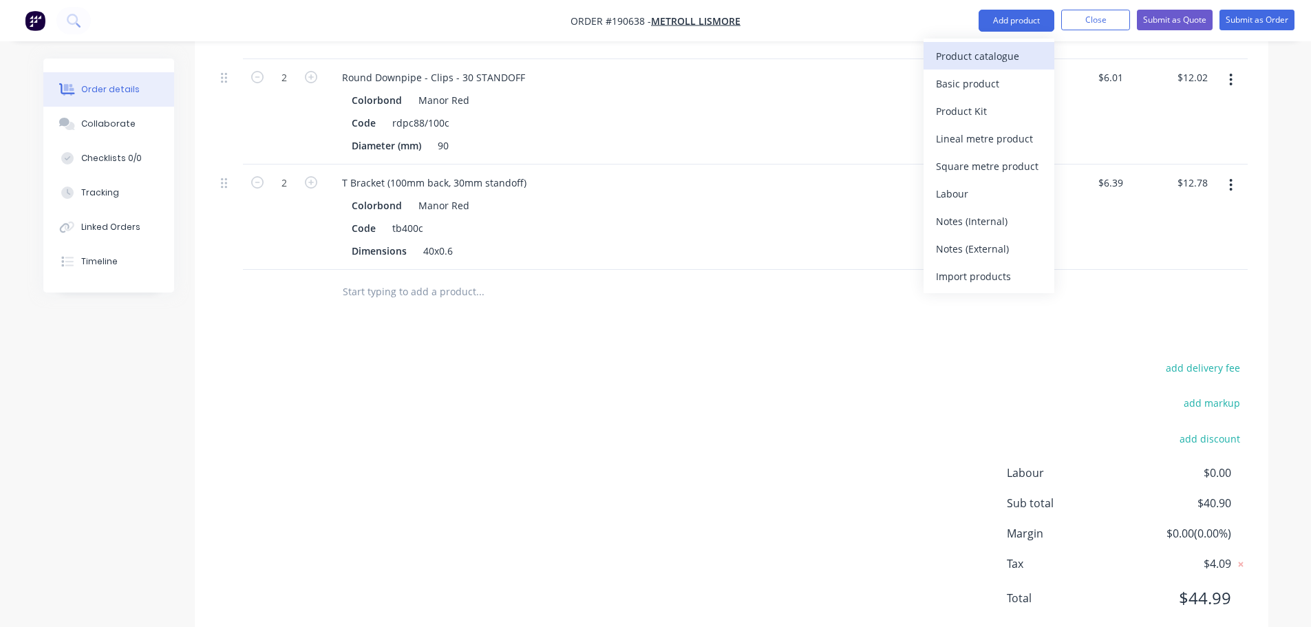
click at [981, 53] on div "Product catalogue" at bounding box center [989, 56] width 106 height 20
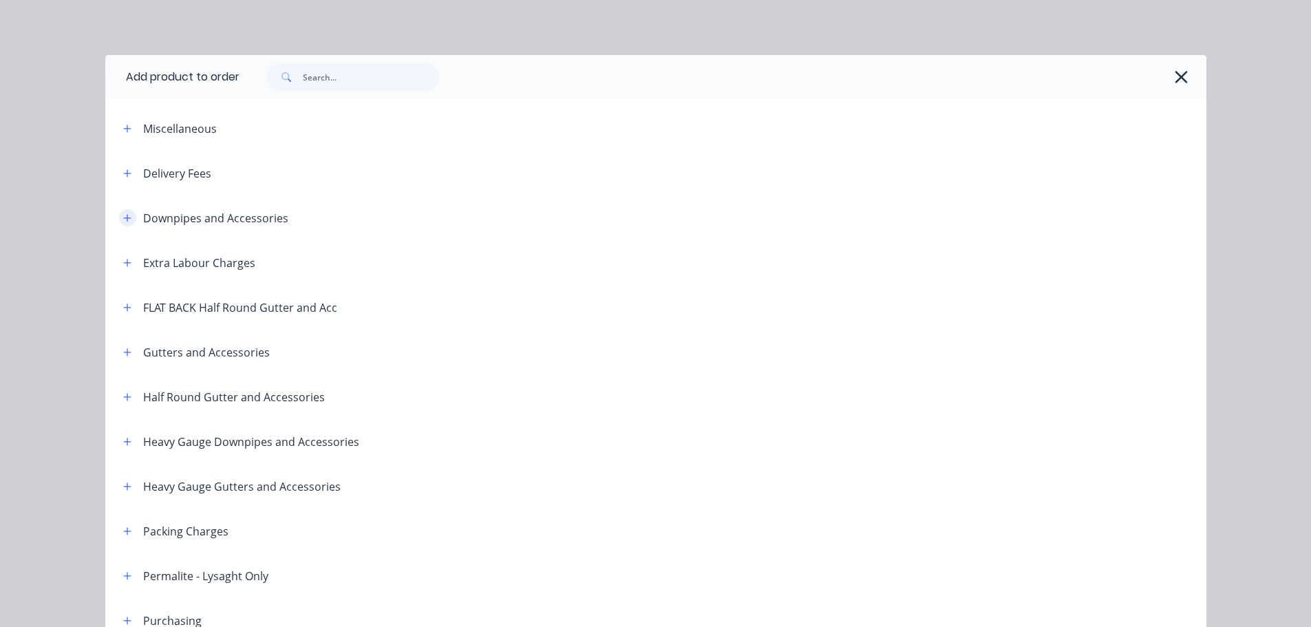
click at [124, 226] on button "button" at bounding box center [127, 217] width 17 height 17
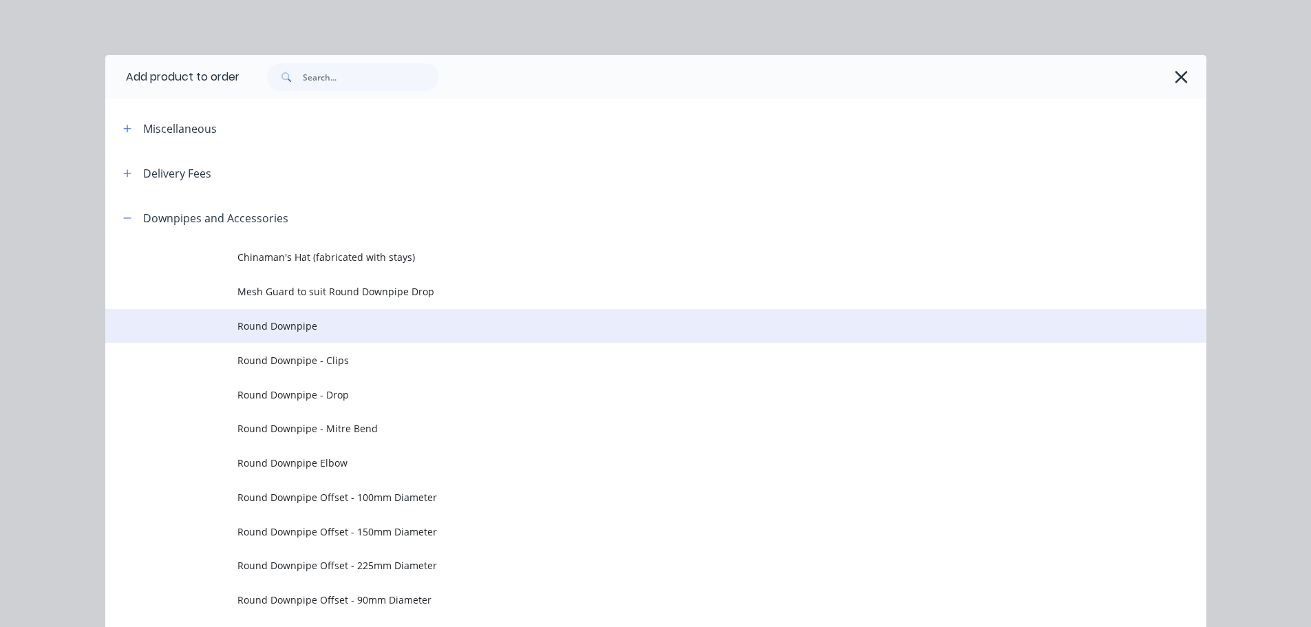
click at [318, 331] on span "Round Downpipe" at bounding box center [624, 326] width 775 height 14
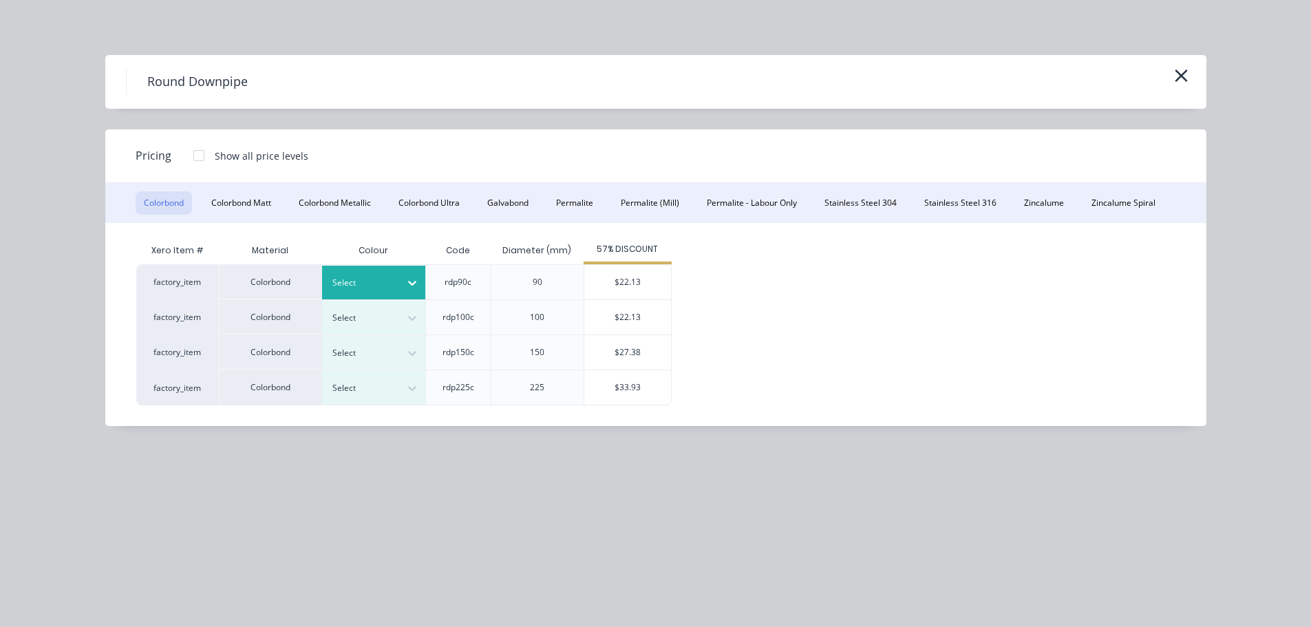
click at [374, 272] on div "Select" at bounding box center [373, 283] width 103 height 34
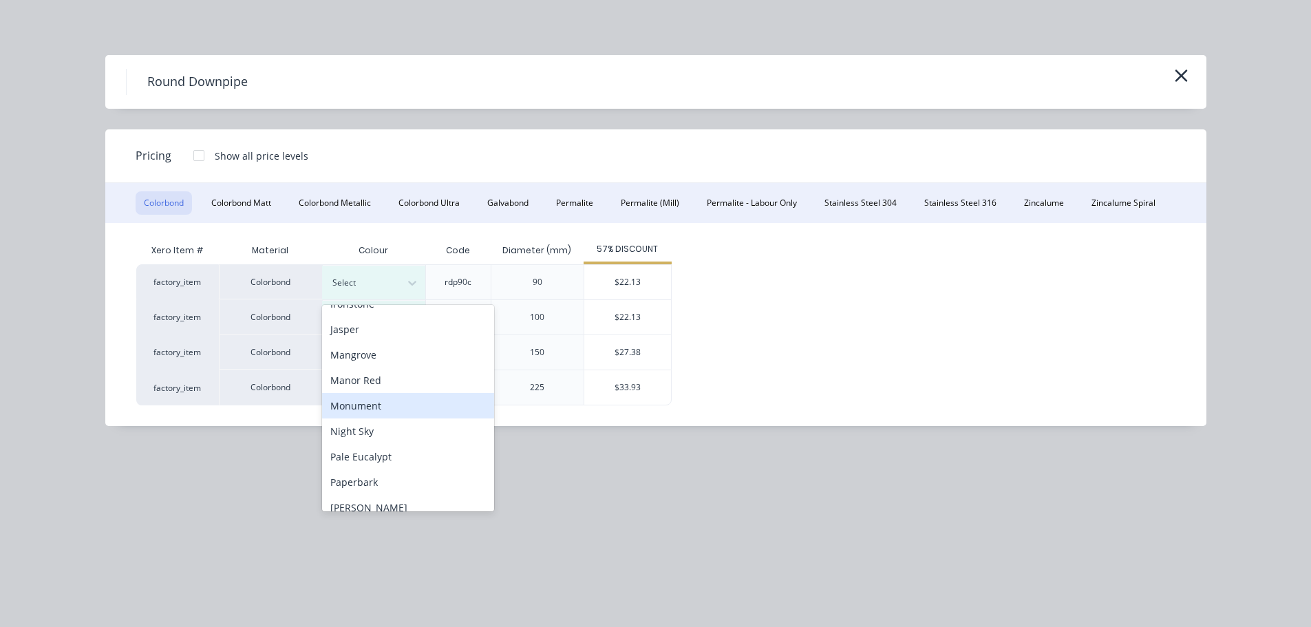
scroll to position [275, 0]
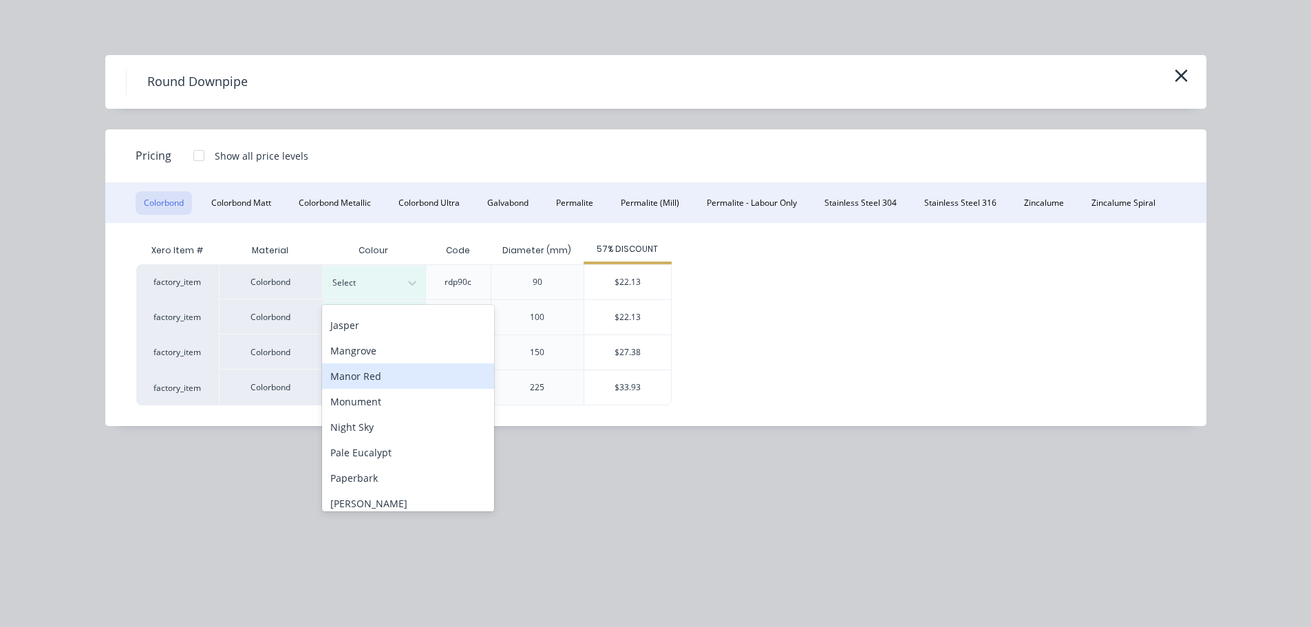
click at [372, 379] on div "Manor Red" at bounding box center [408, 375] width 172 height 25
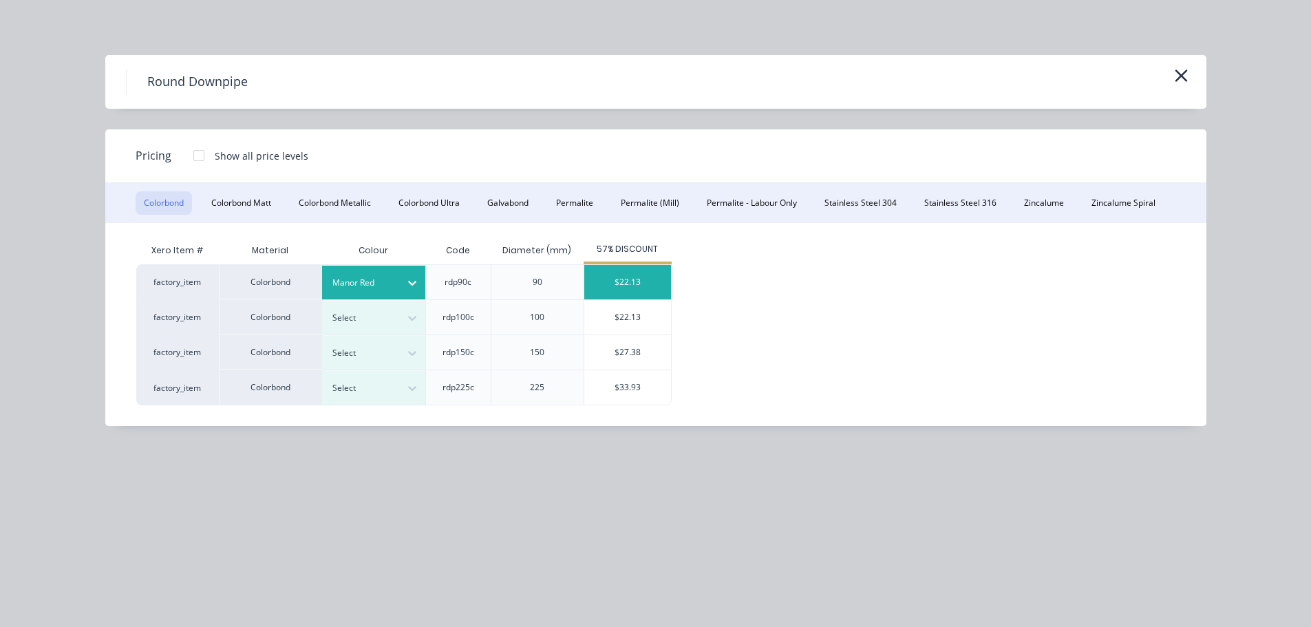
click at [627, 283] on div "$22.13" at bounding box center [627, 282] width 87 height 34
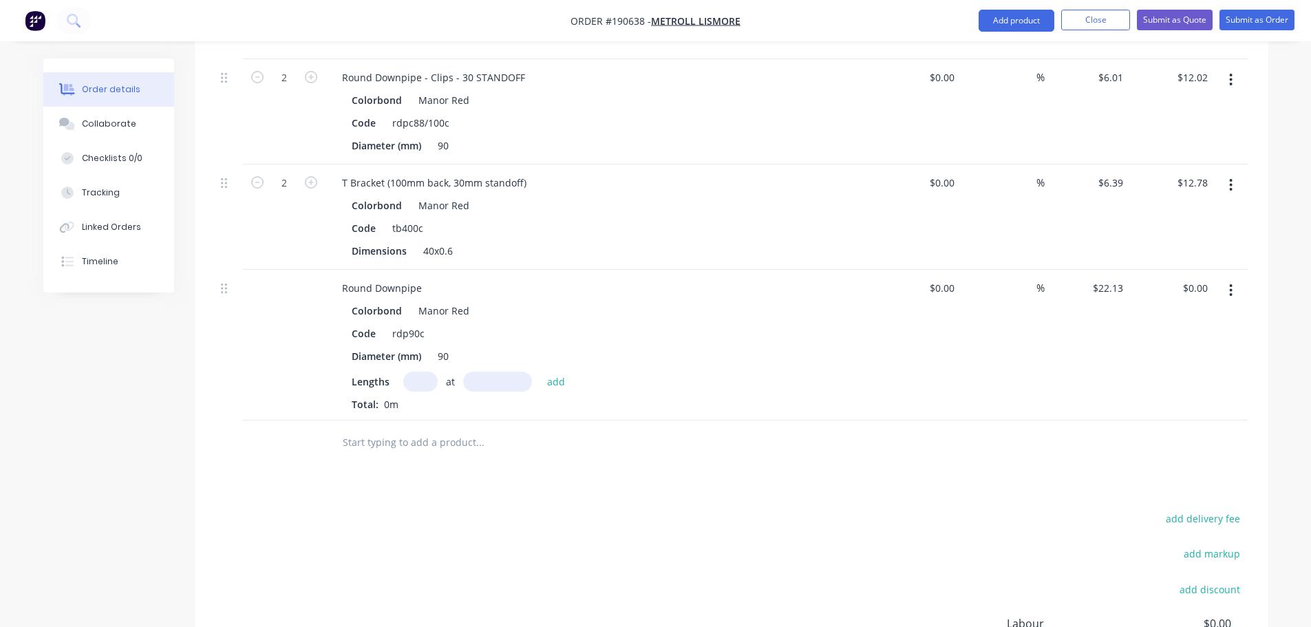
click at [428, 372] on input "text" at bounding box center [420, 382] width 34 height 20
type input "1"
type input "3300"
click at [540, 372] on button "add" at bounding box center [556, 381] width 32 height 19
type input "$73.03"
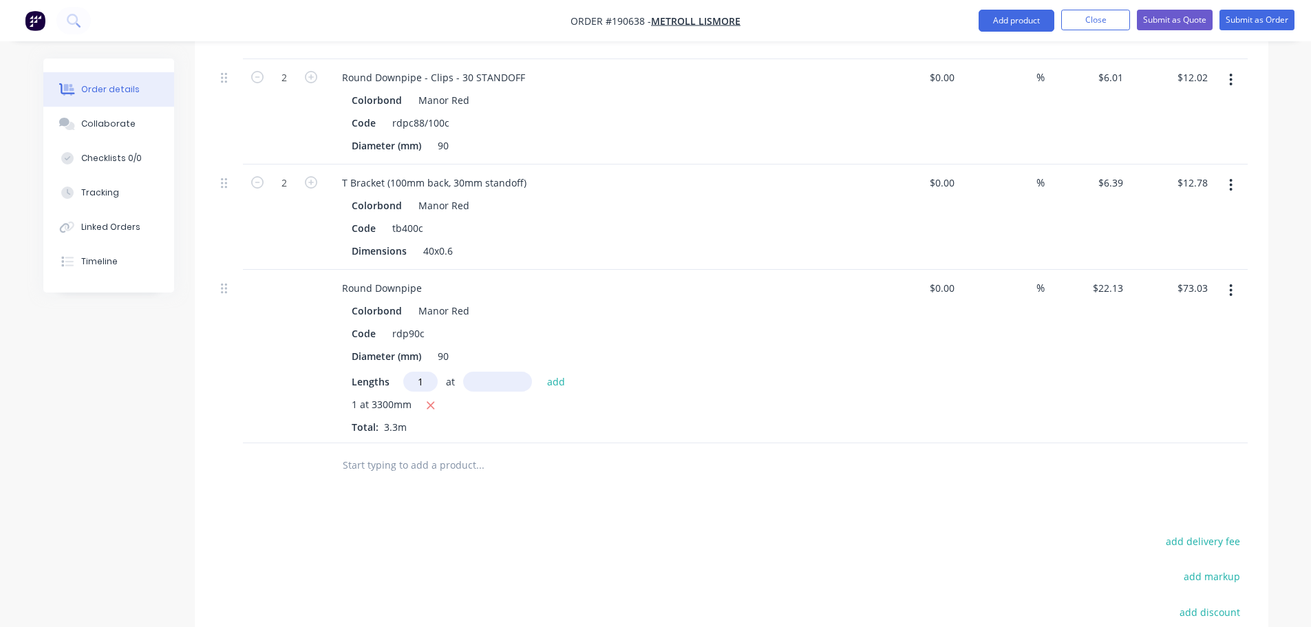
type input "1"
type input "4000"
click at [540, 372] on button "add" at bounding box center [556, 381] width 32 height 19
type input "$161.55"
type input "2"
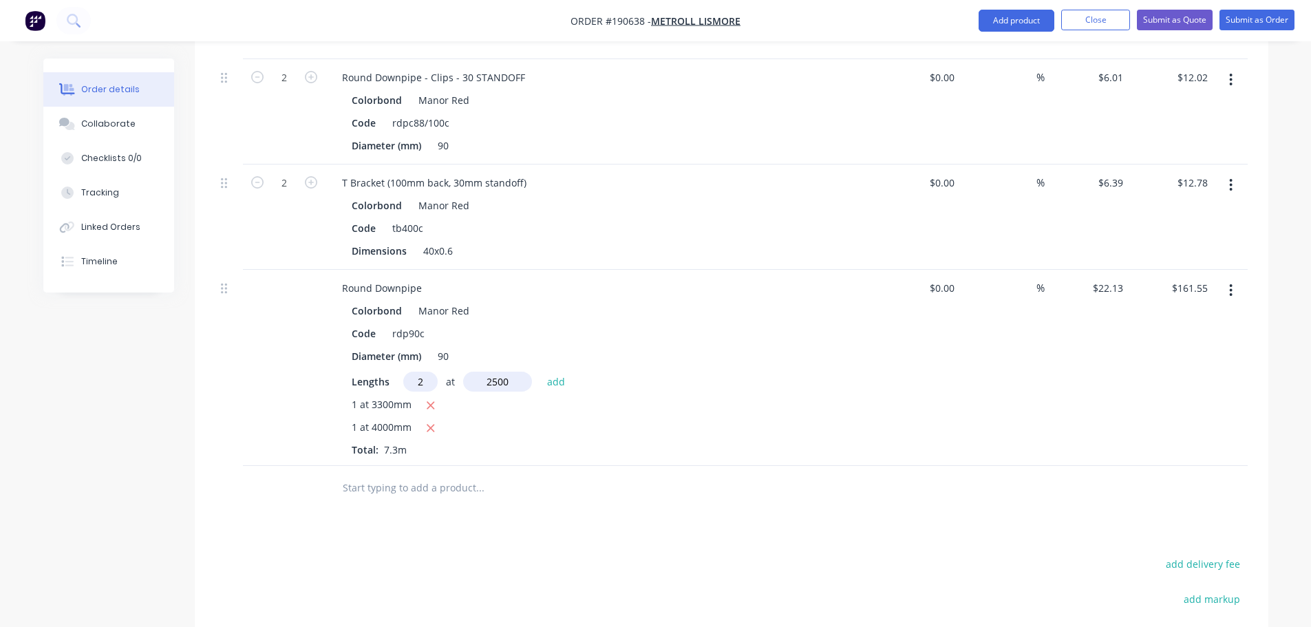
type input "2500"
click at [540, 372] on button "add" at bounding box center [556, 381] width 32 height 19
type input "$272.20"
click at [1037, 21] on button "Add product" at bounding box center [1017, 21] width 76 height 22
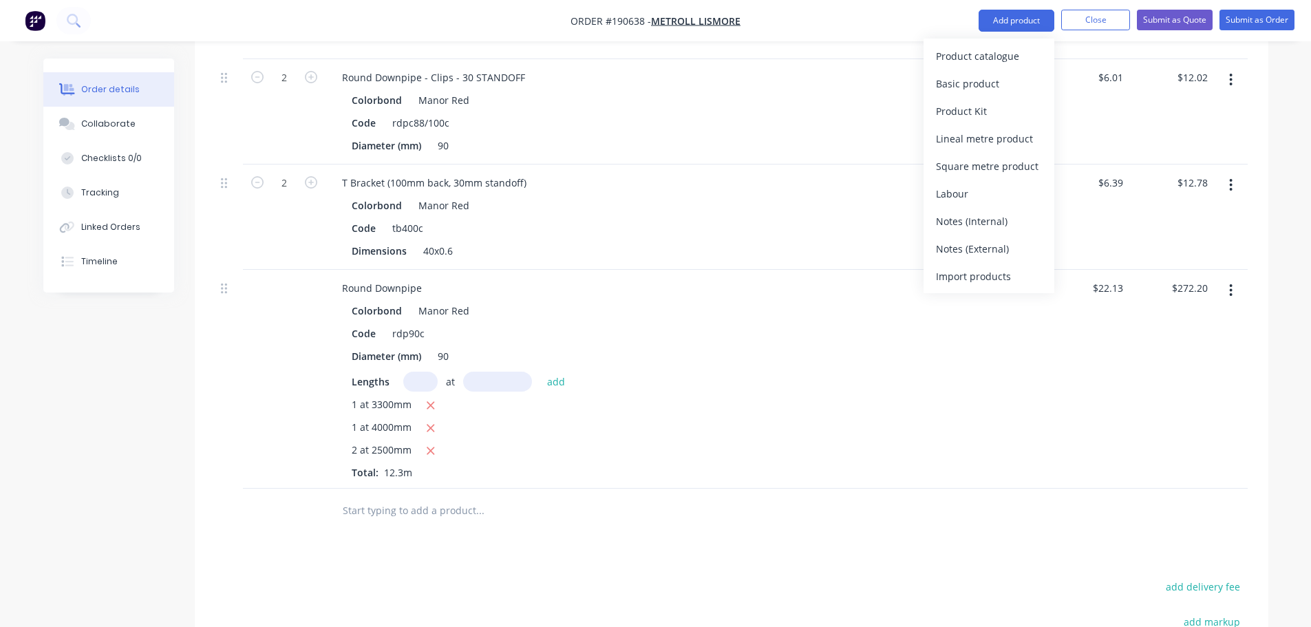
click at [981, 50] on div "Product catalogue" at bounding box center [989, 56] width 106 height 20
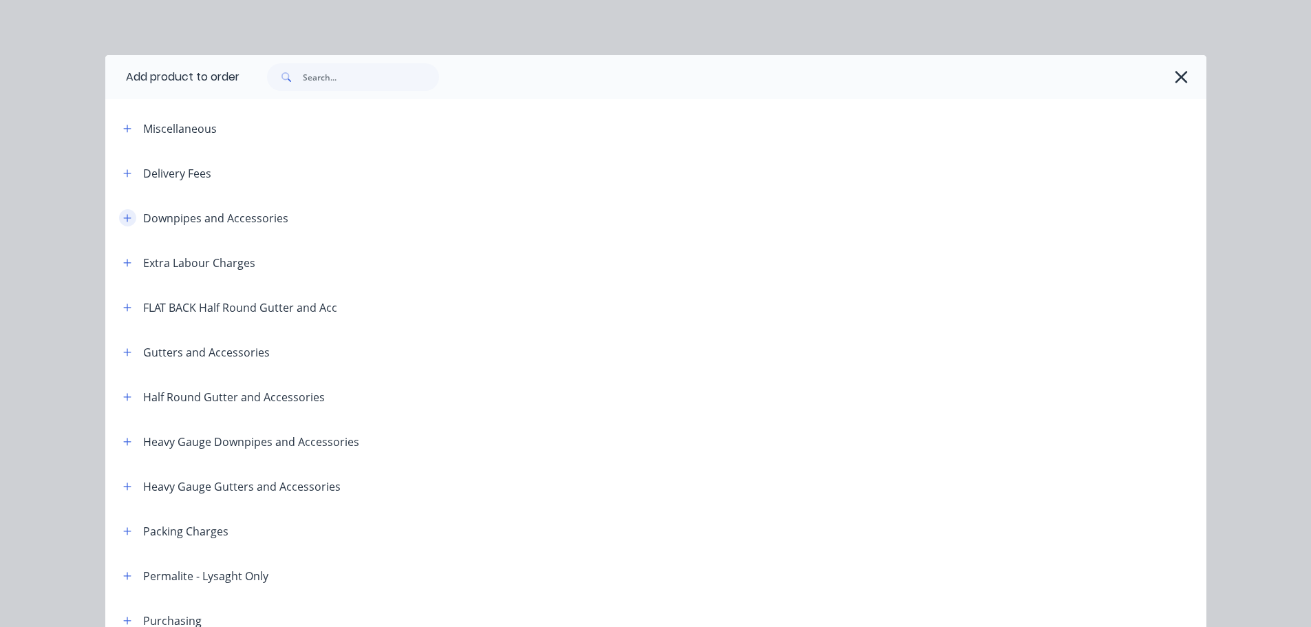
click at [123, 220] on icon "button" at bounding box center [127, 218] width 8 height 8
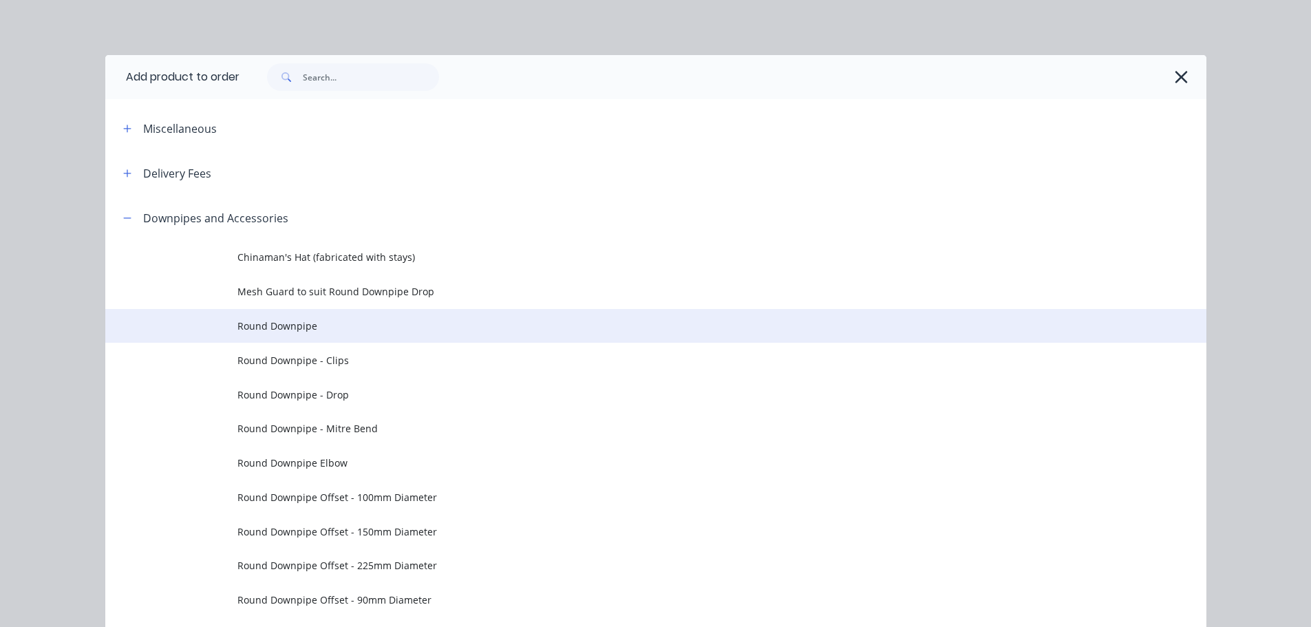
click at [336, 319] on span "Round Downpipe" at bounding box center [624, 326] width 775 height 14
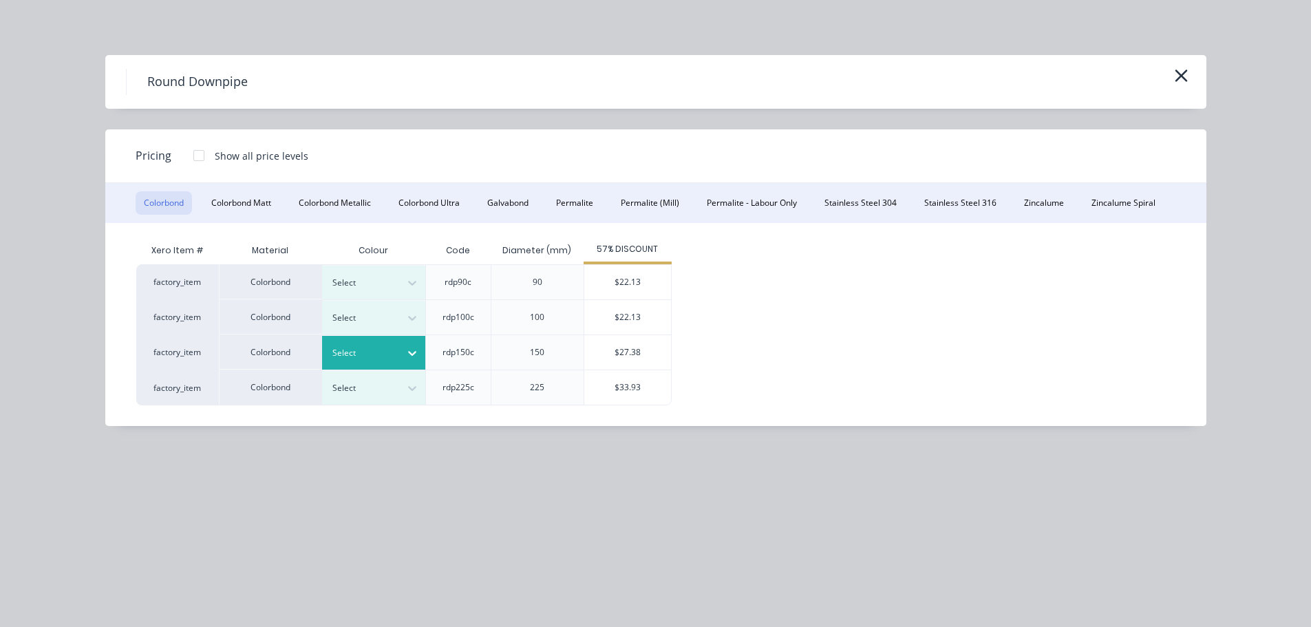
click at [374, 368] on div "Select" at bounding box center [373, 353] width 103 height 34
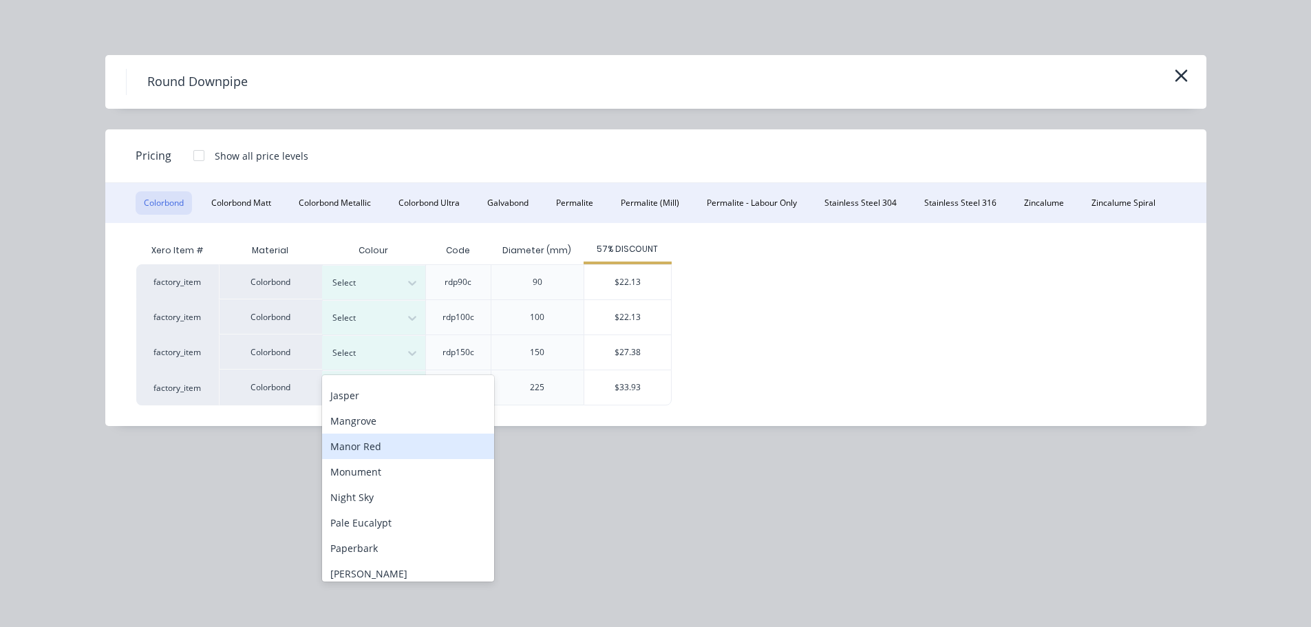
click at [379, 455] on div "Manor Red" at bounding box center [408, 446] width 172 height 25
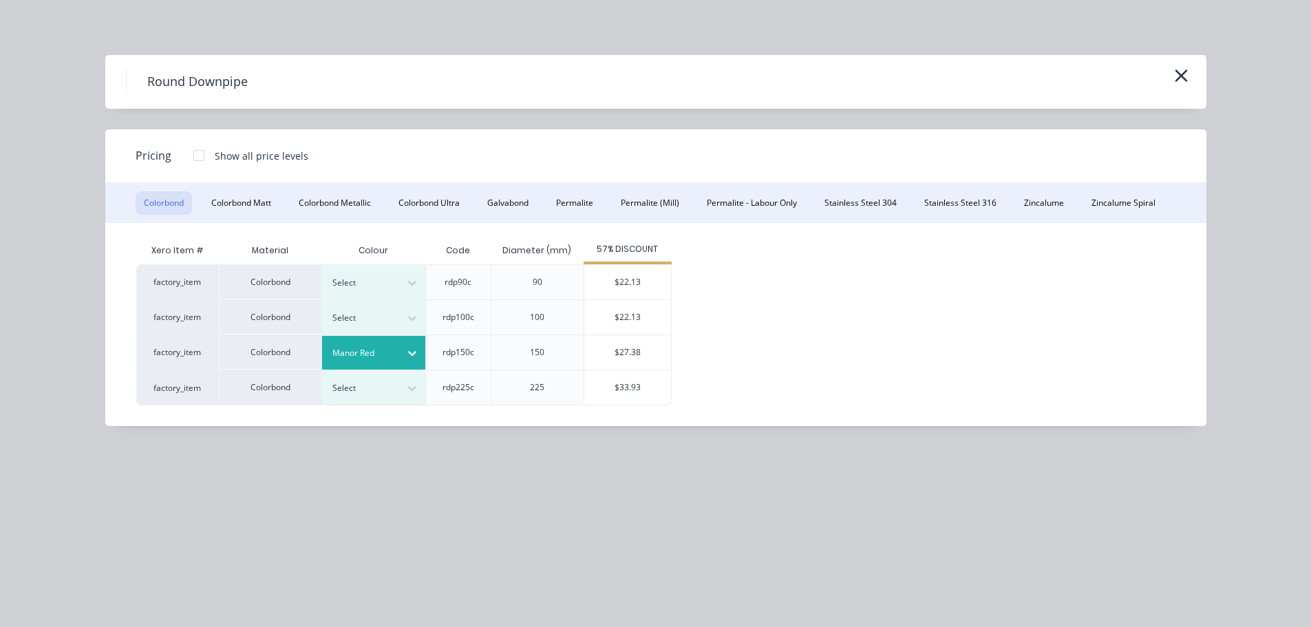
click at [609, 352] on div "$27.38" at bounding box center [627, 352] width 87 height 34
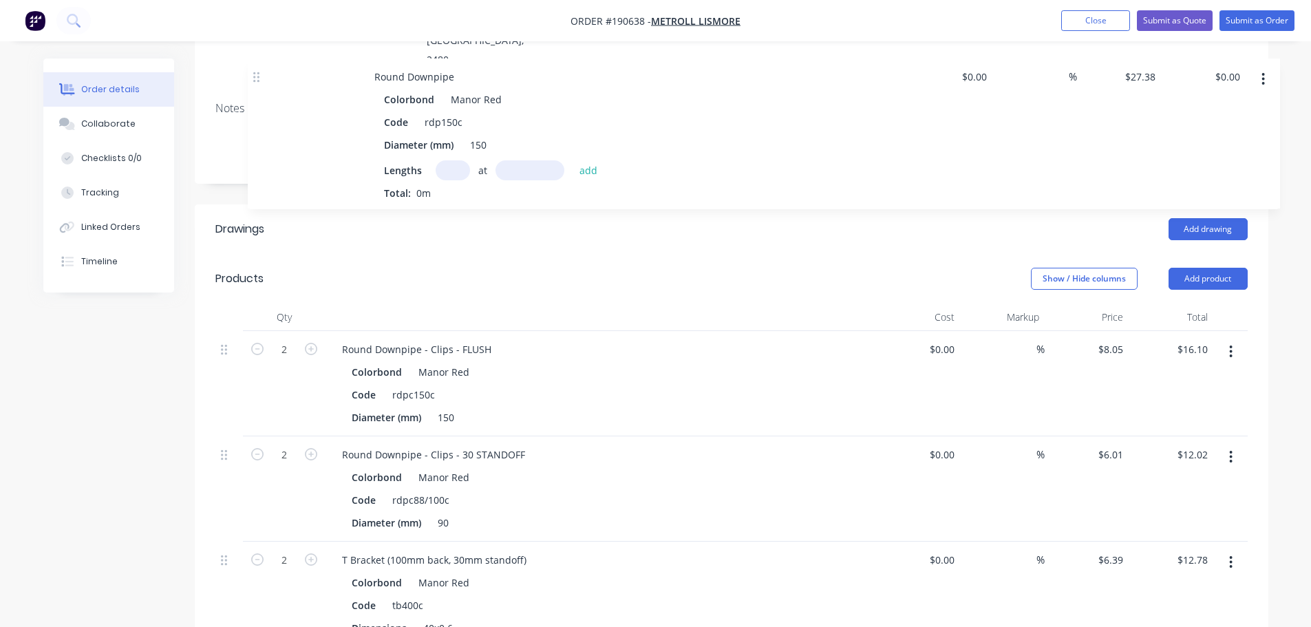
scroll to position [166, 0]
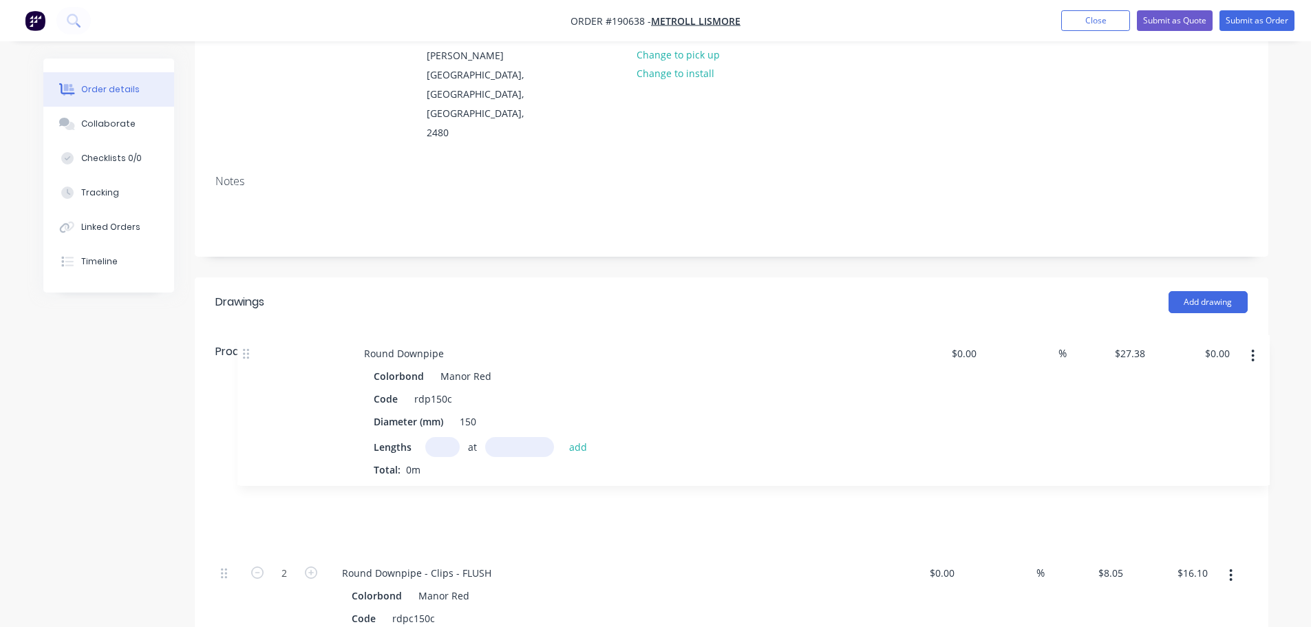
drag, startPoint x: 222, startPoint y: 472, endPoint x: 244, endPoint y: 345, distance: 129.1
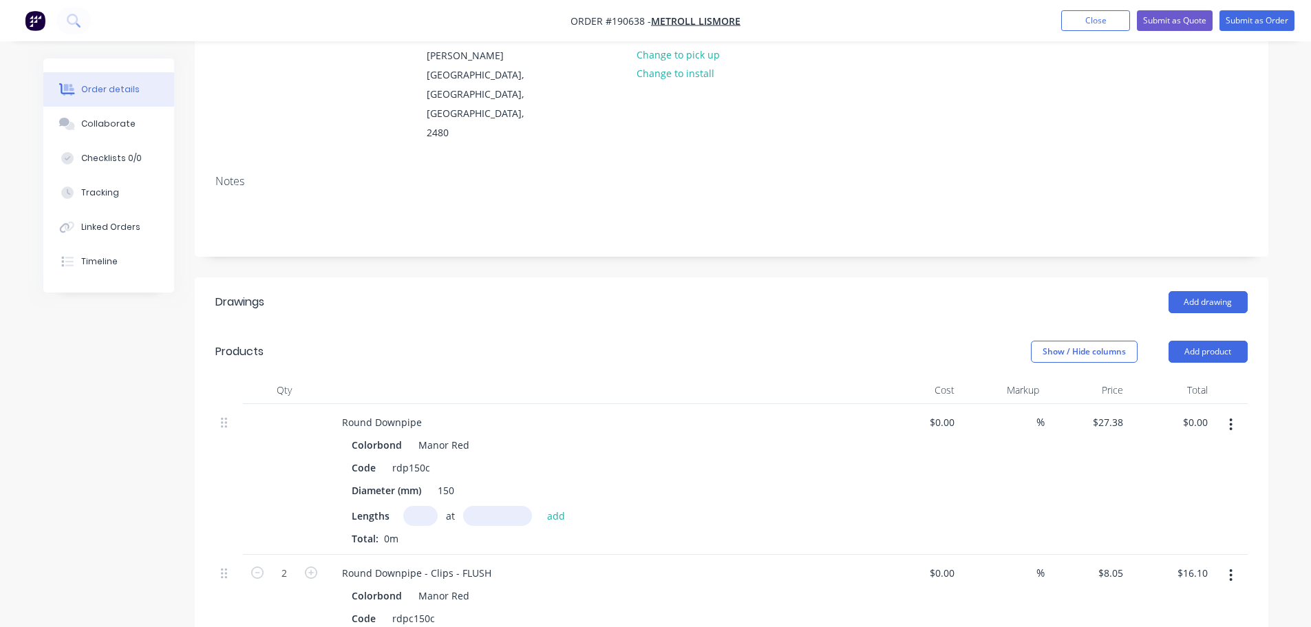
click at [425, 506] on input "text" at bounding box center [420, 516] width 34 height 20
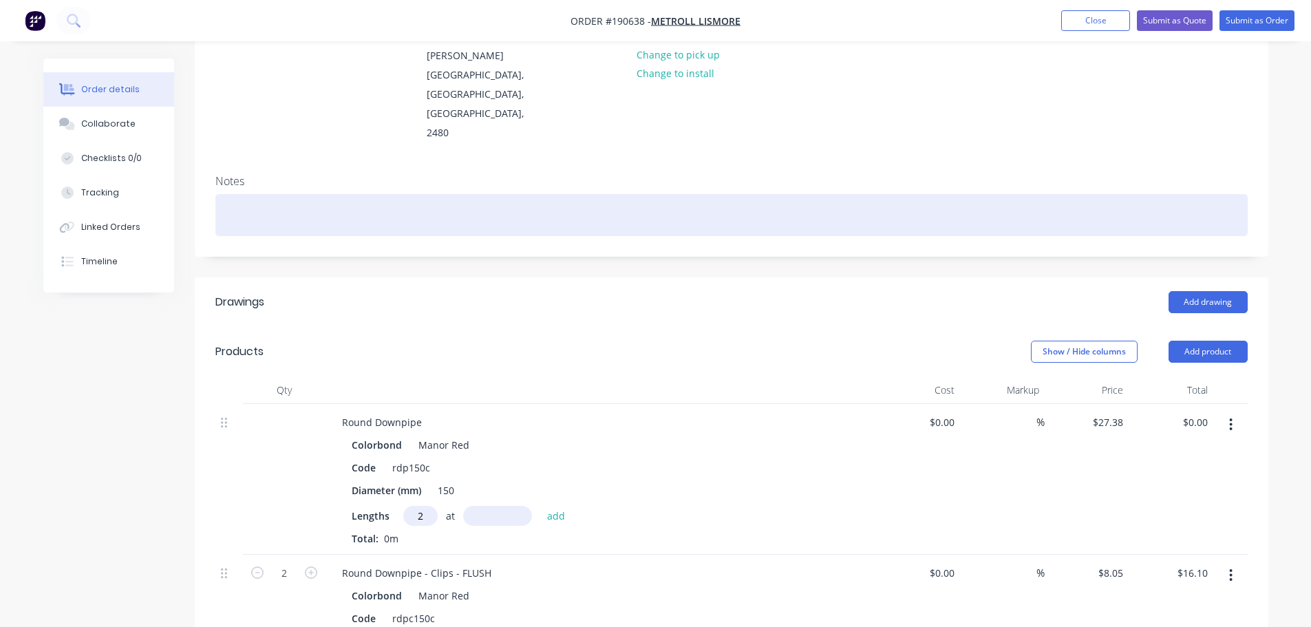
type input "2"
type input "2200"
click at [540, 506] on button "add" at bounding box center [556, 515] width 32 height 19
type input "$120.47"
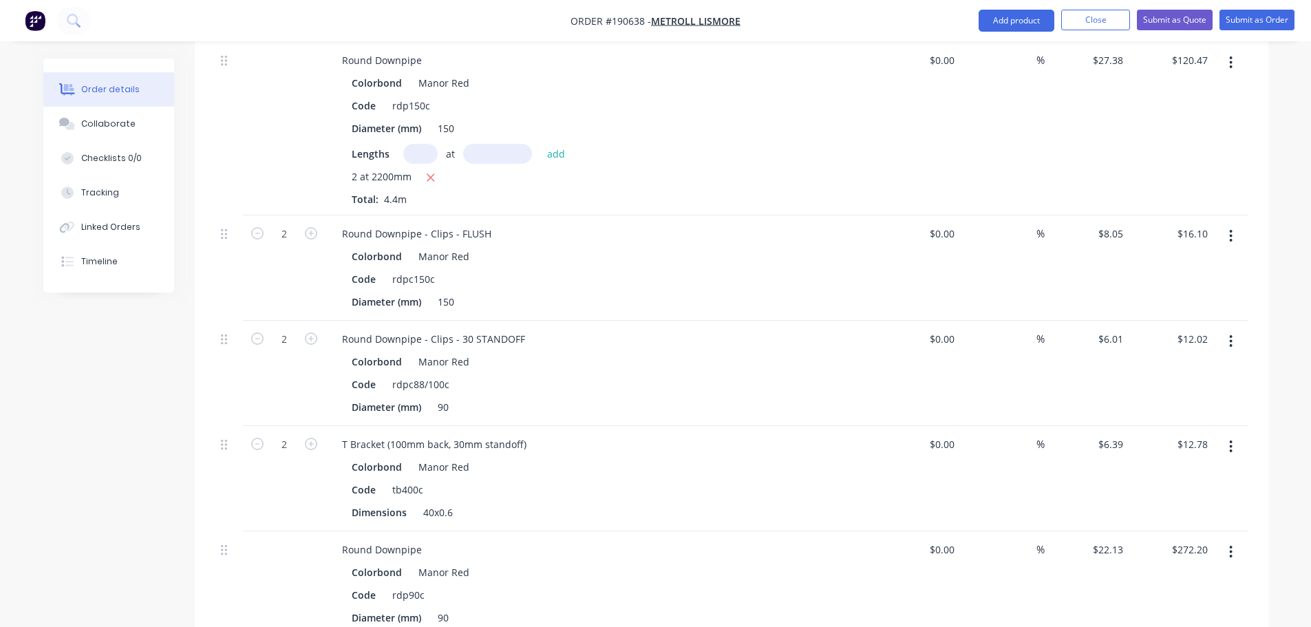
scroll to position [579, 0]
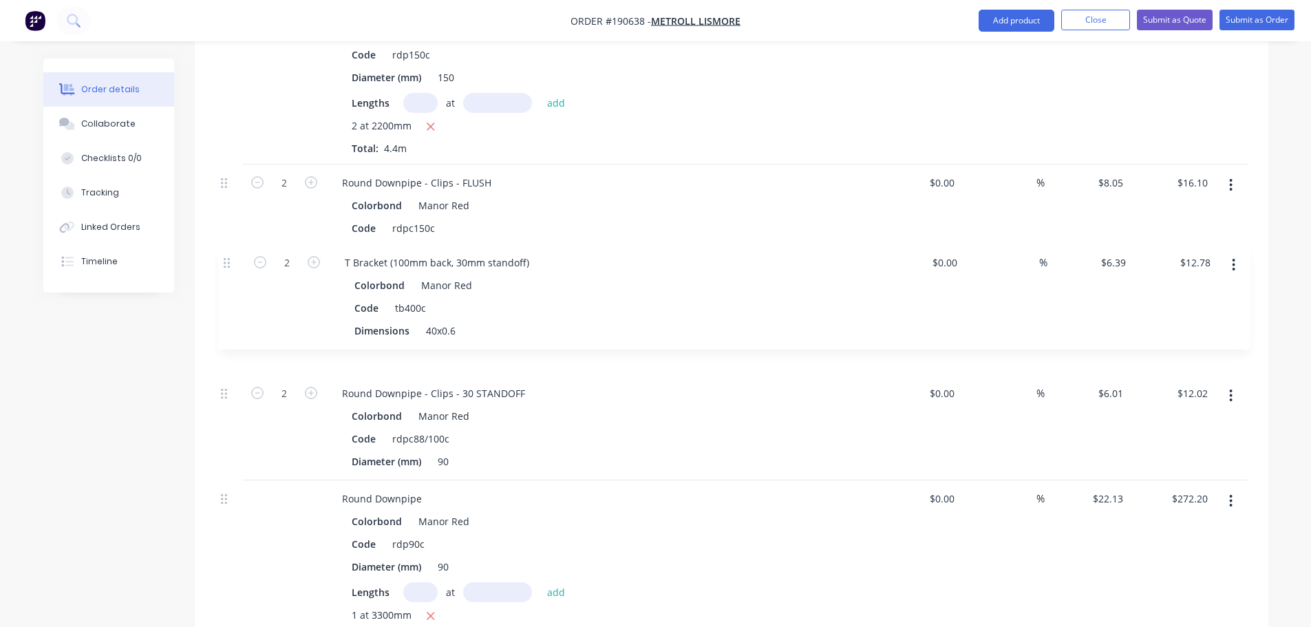
drag, startPoint x: 226, startPoint y: 332, endPoint x: 228, endPoint y: 253, distance: 79.2
click at [228, 253] on div "Round Downpipe Colorbond Manor Red Code rdp150c Diameter (mm) 150 Lengths at ad…" at bounding box center [731, 345] width 1032 height 708
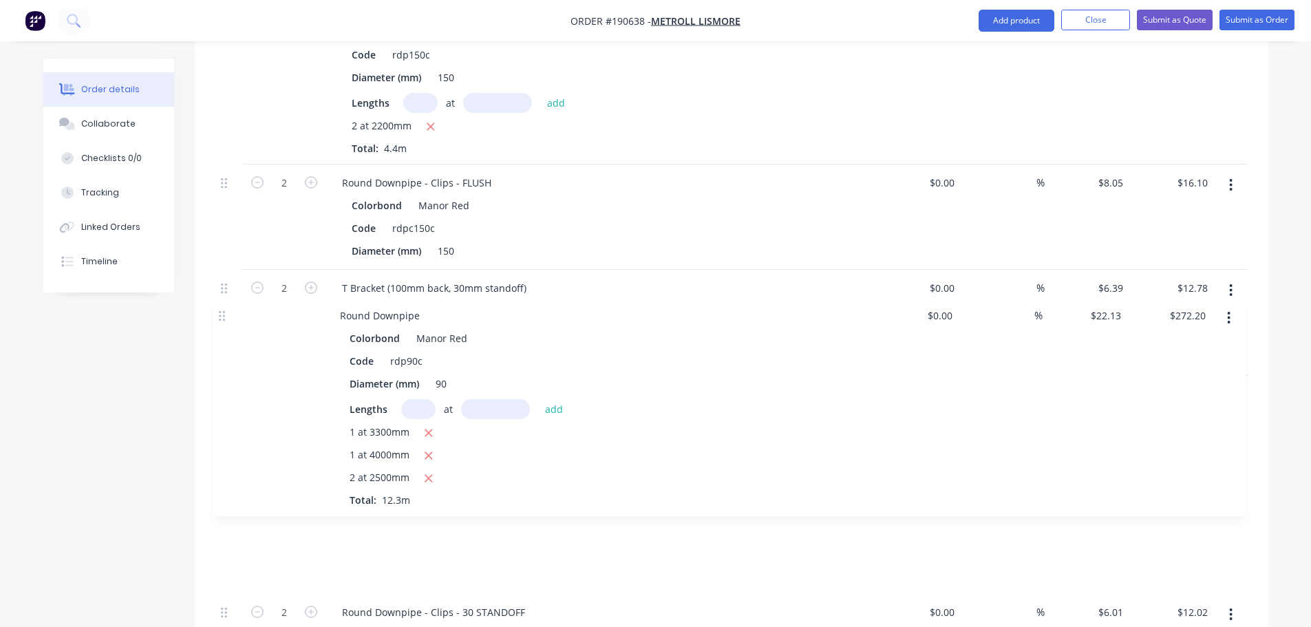
scroll to position [584, 0]
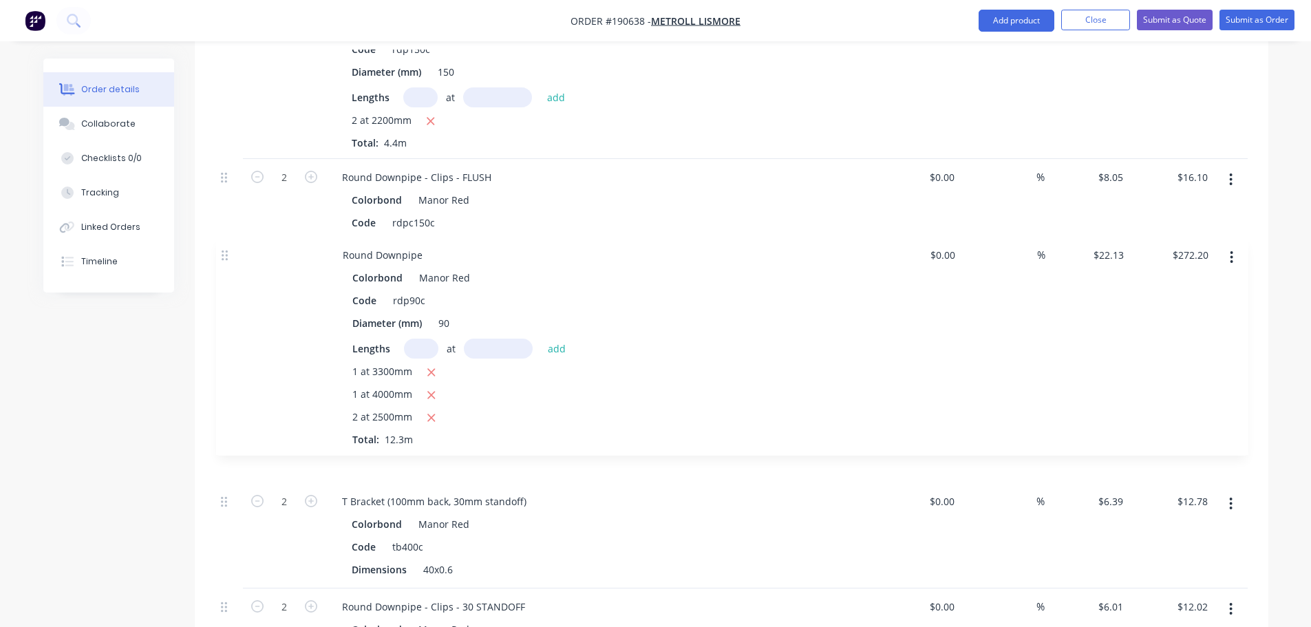
drag, startPoint x: 231, startPoint y: 377, endPoint x: 235, endPoint y: 222, distance: 154.9
click at [231, 223] on div "Round Downpipe Colorbond Manor Red Code rdp150c Diameter (mm) 150 Lengths at ad…" at bounding box center [731, 340] width 1032 height 708
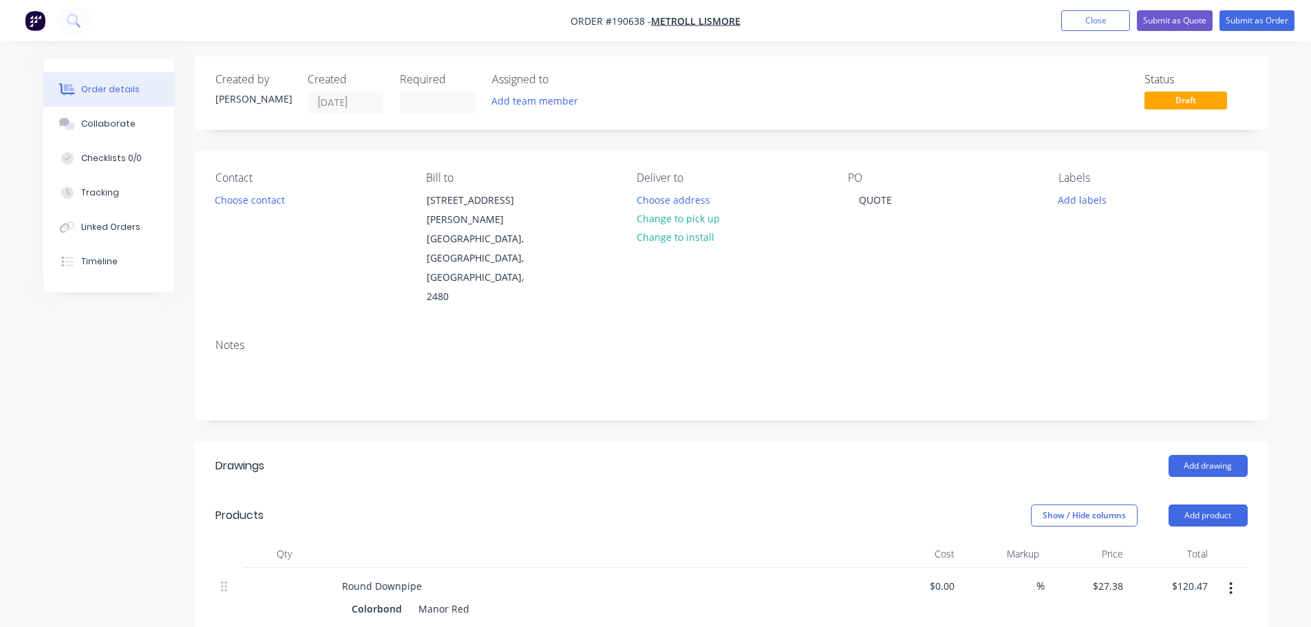
scroll to position [138, 0]
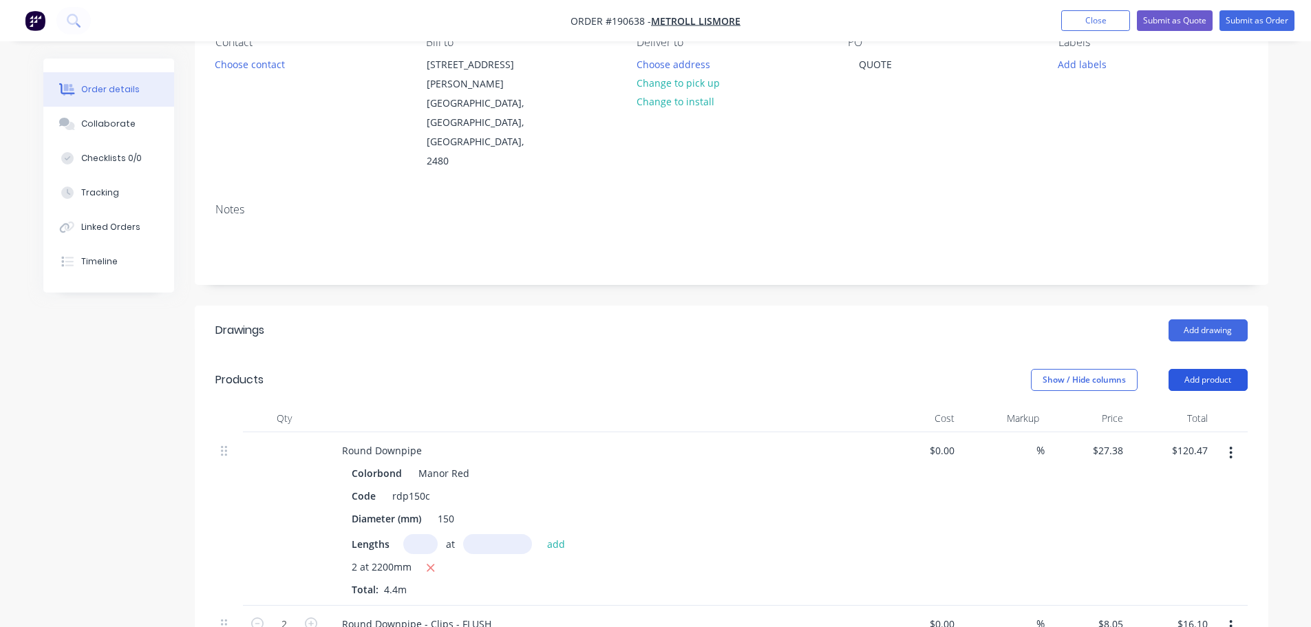
click at [1218, 369] on button "Add product" at bounding box center [1208, 380] width 79 height 22
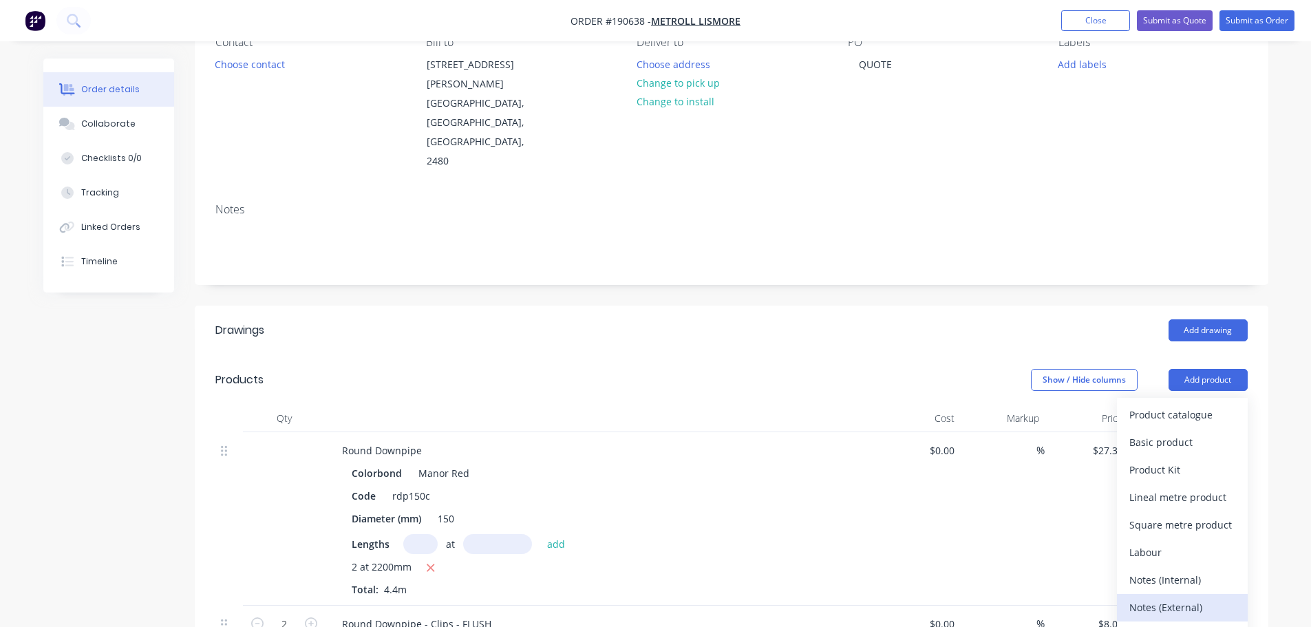
click at [1171, 597] on div "Notes (External)" at bounding box center [1182, 607] width 106 height 20
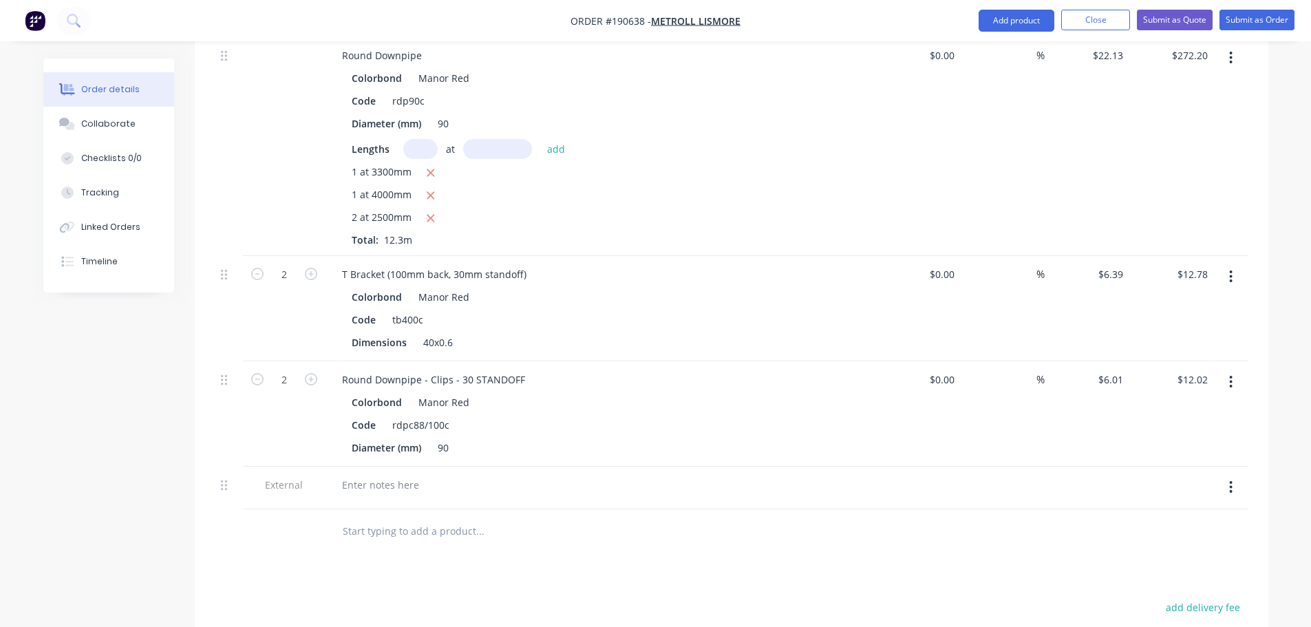
scroll to position [826, 0]
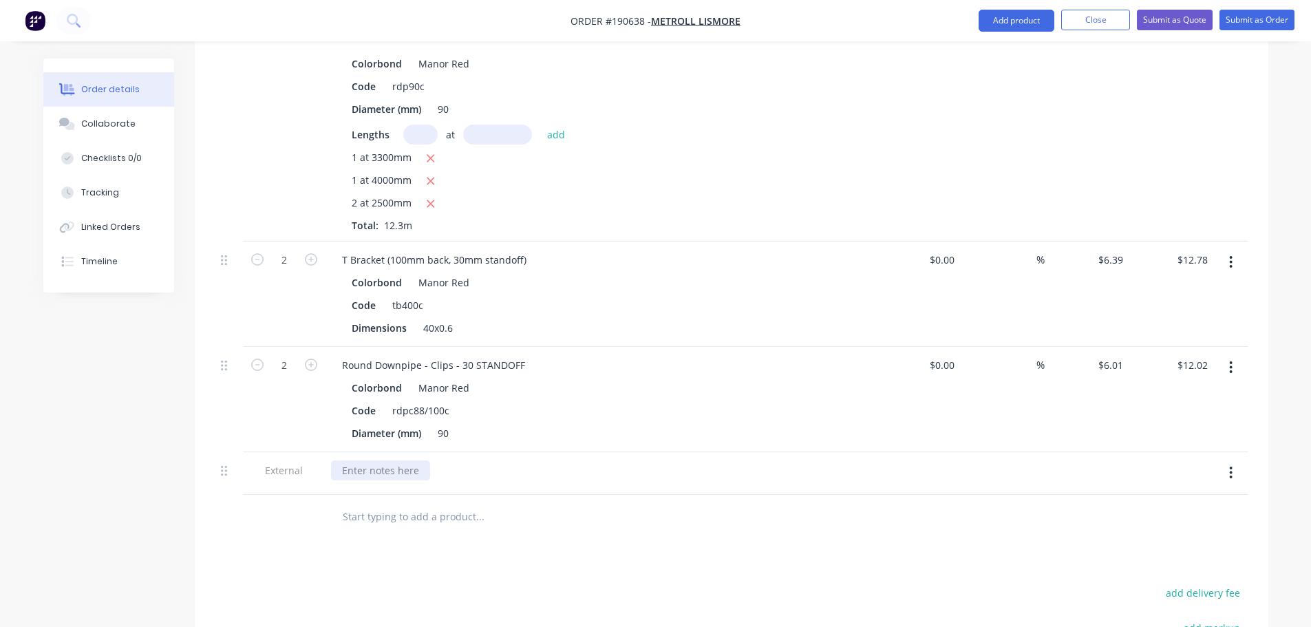
click at [376, 460] on div at bounding box center [380, 470] width 99 height 20
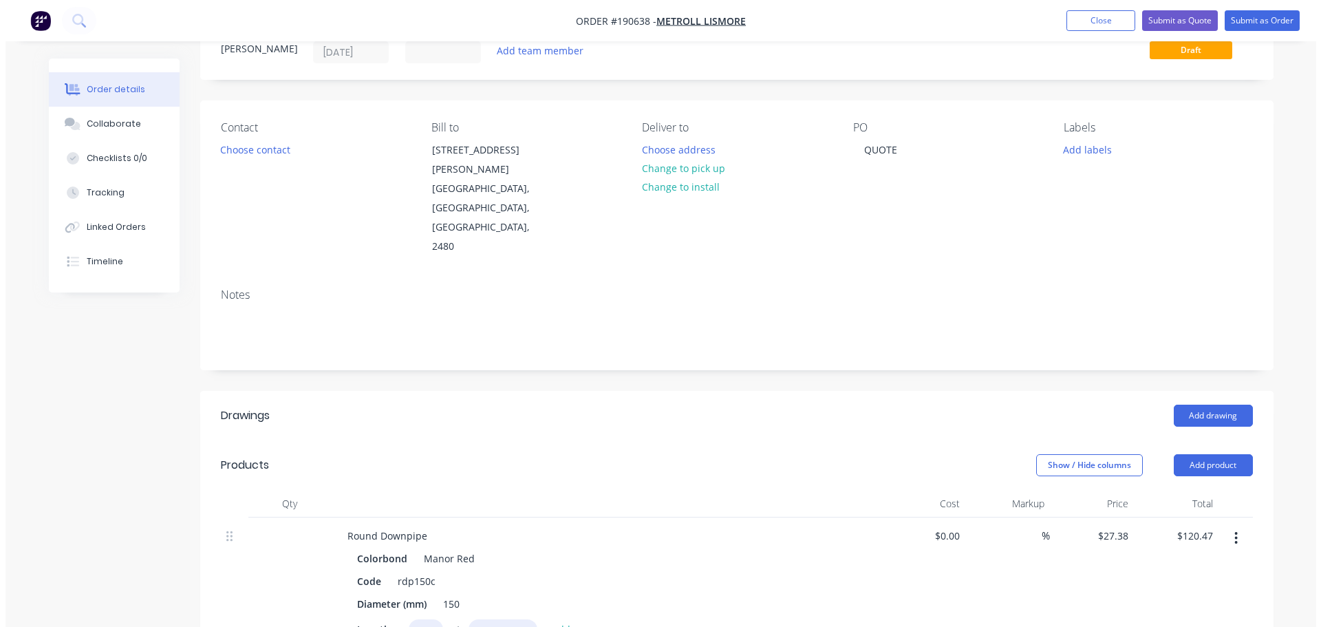
scroll to position [0, 0]
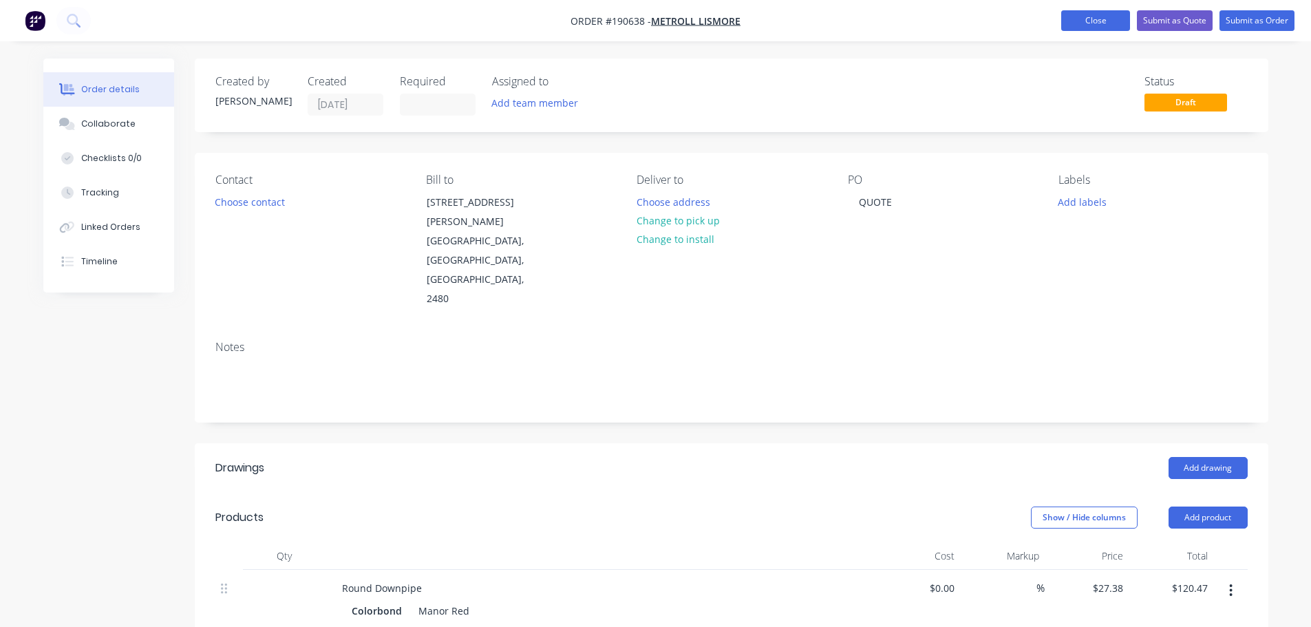
click at [1073, 20] on button "Close" at bounding box center [1095, 20] width 69 height 21
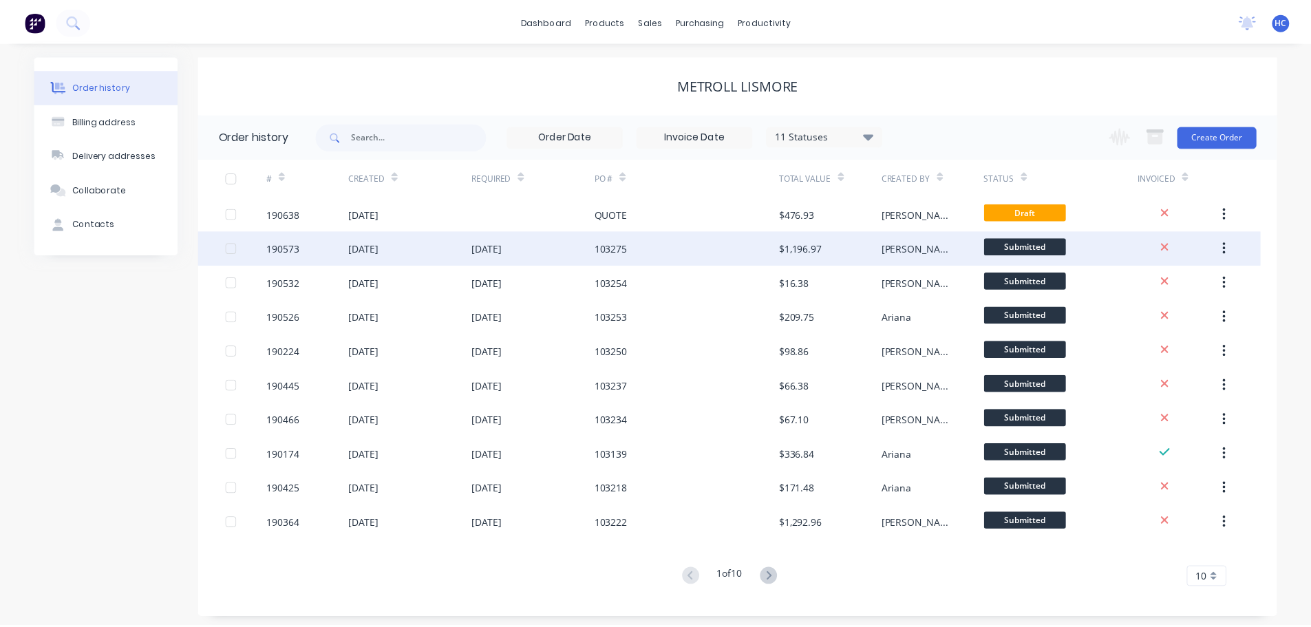
scroll to position [5, 0]
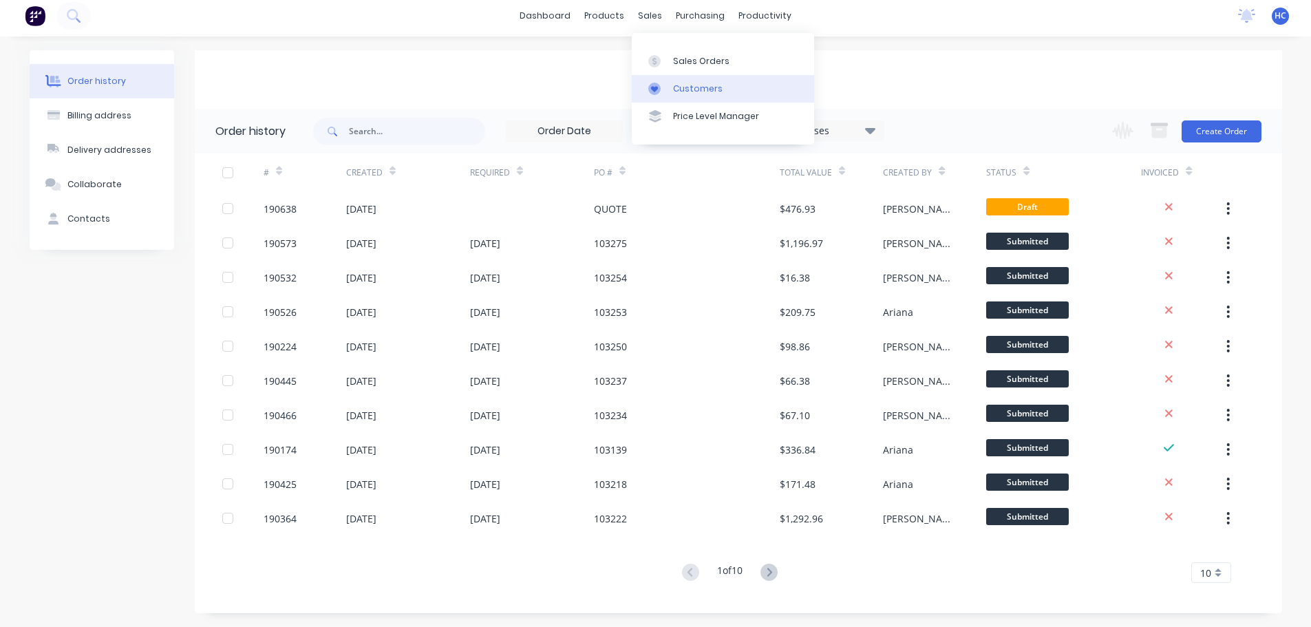
click at [695, 100] on link "Customers" at bounding box center [723, 89] width 182 height 28
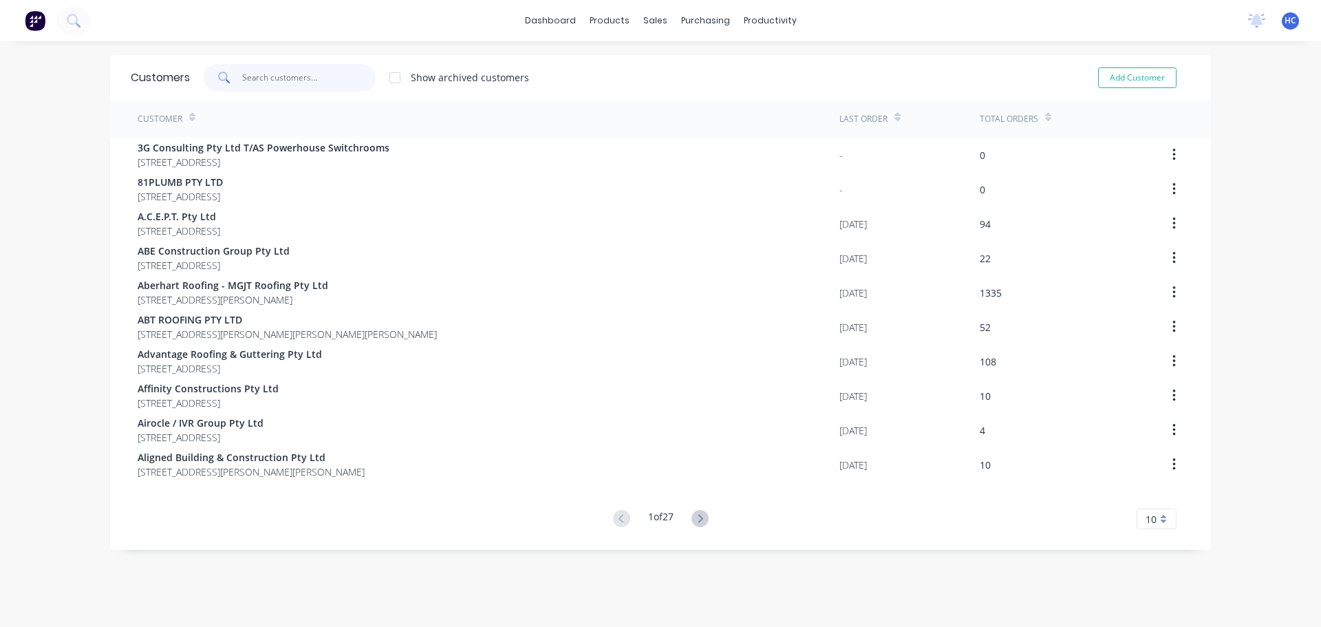
click at [264, 77] on input "text" at bounding box center [309, 78] width 134 height 28
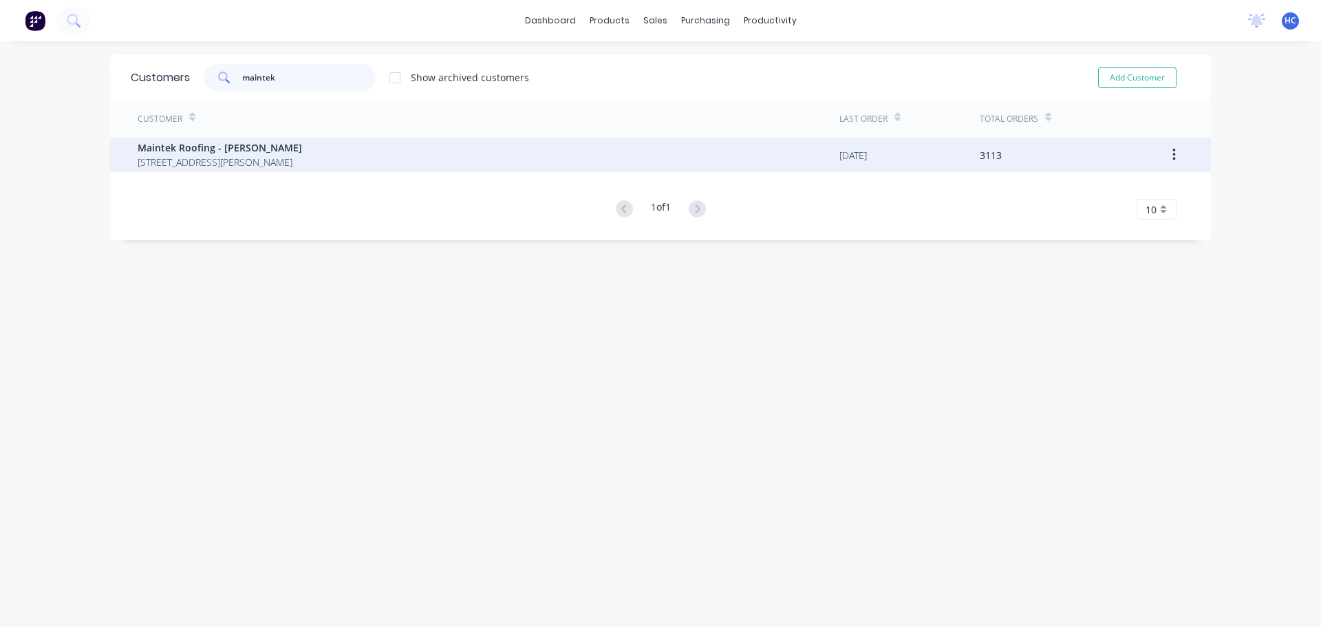
type input "maintek"
click at [213, 144] on span "Maintek Roofing - [PERSON_NAME]" at bounding box center [220, 147] width 164 height 14
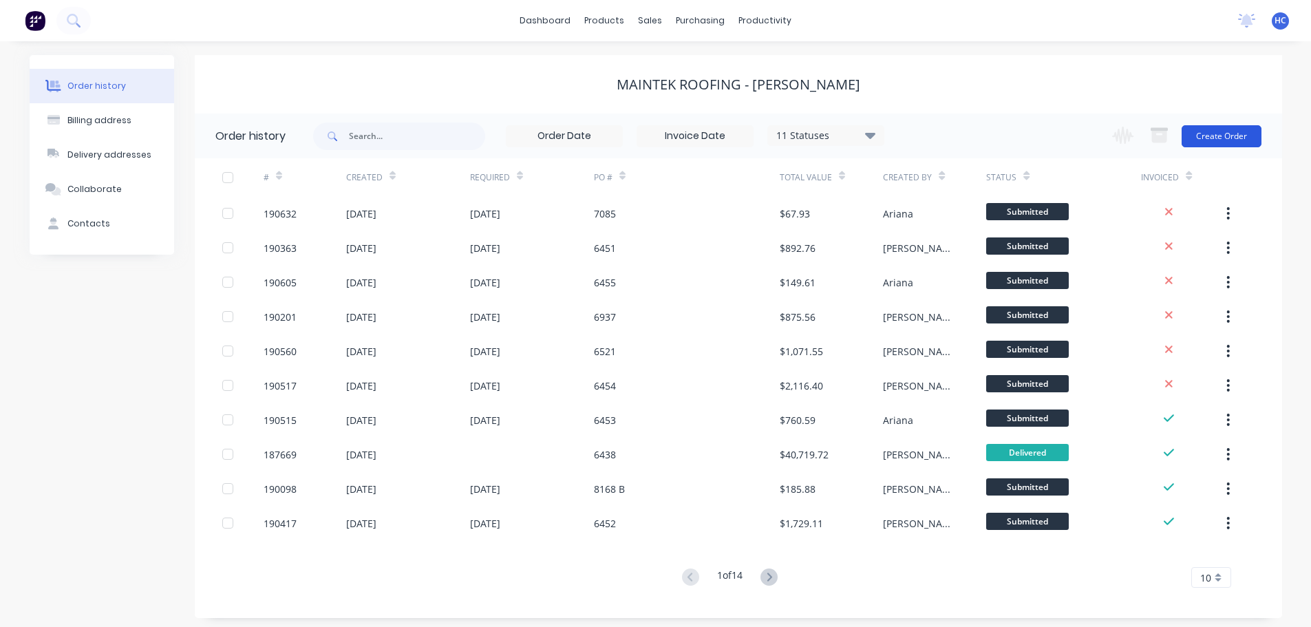
click at [1224, 144] on button "Create Order" at bounding box center [1222, 136] width 80 height 22
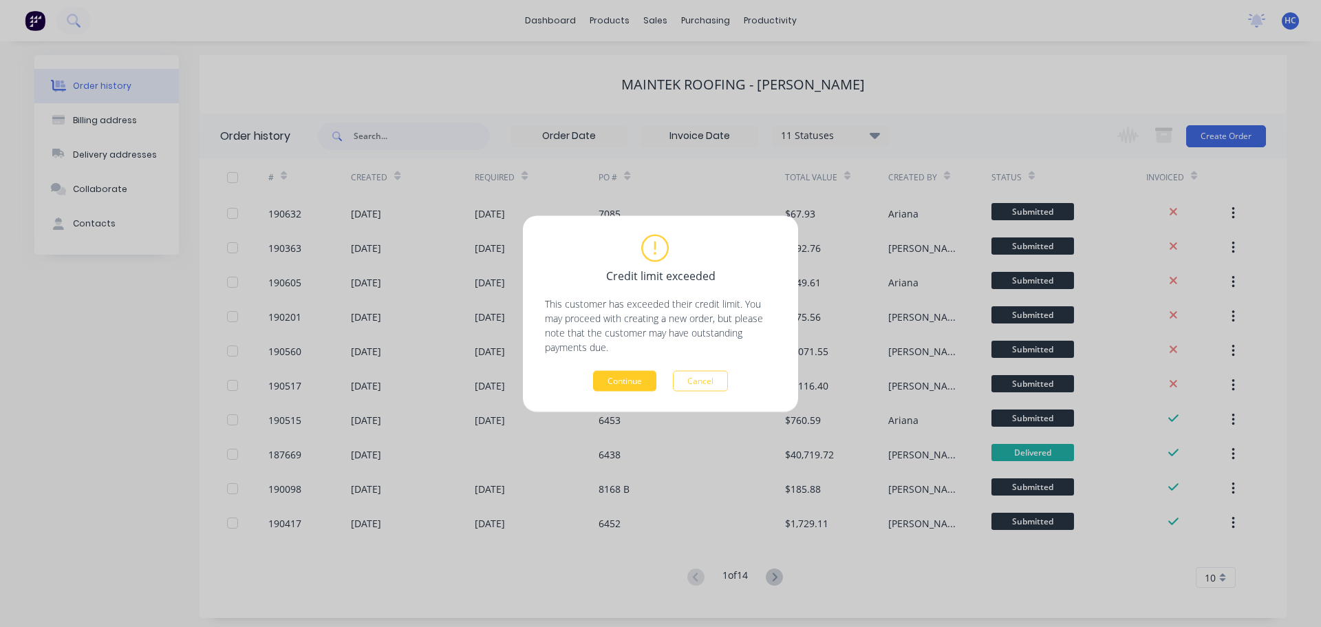
click at [637, 383] on button "Continue" at bounding box center [624, 380] width 63 height 21
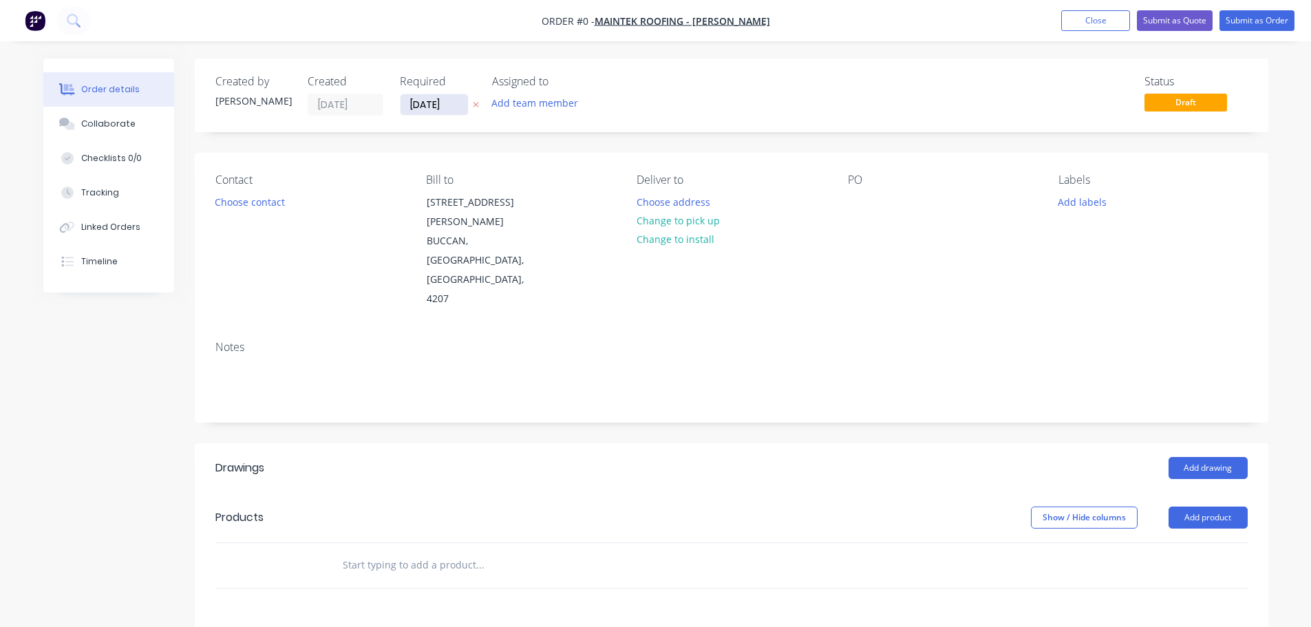
click at [443, 102] on input "[DATE]" at bounding box center [434, 104] width 67 height 21
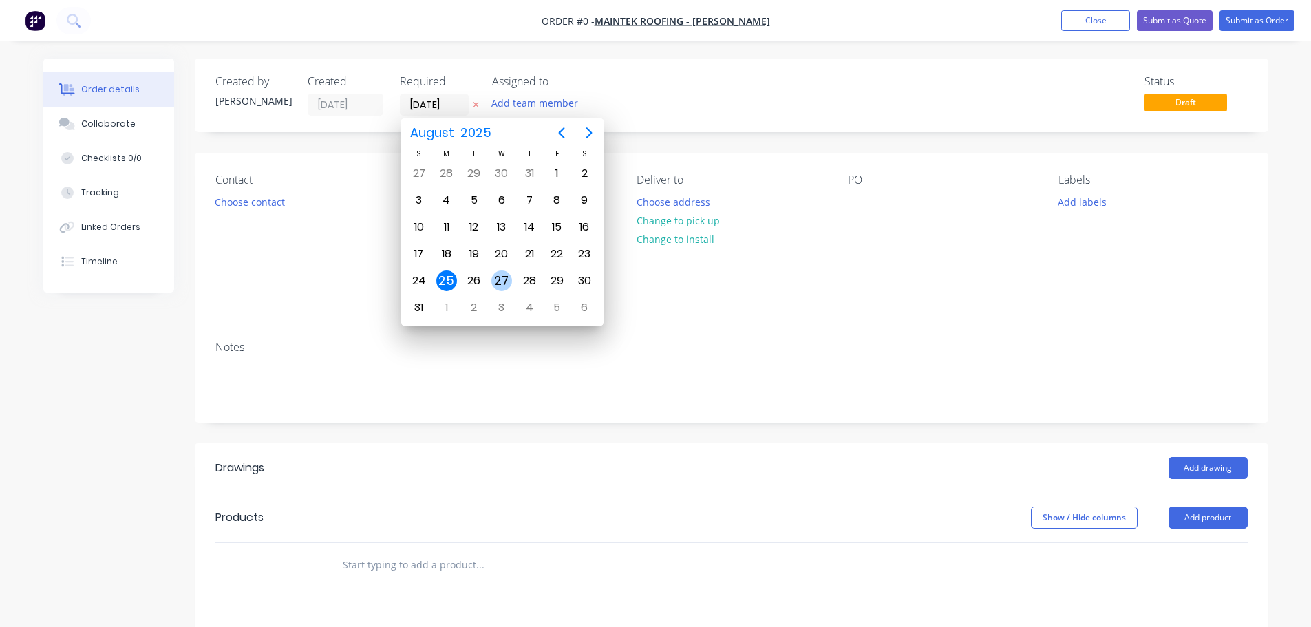
click at [489, 273] on div "27" at bounding box center [502, 281] width 28 height 26
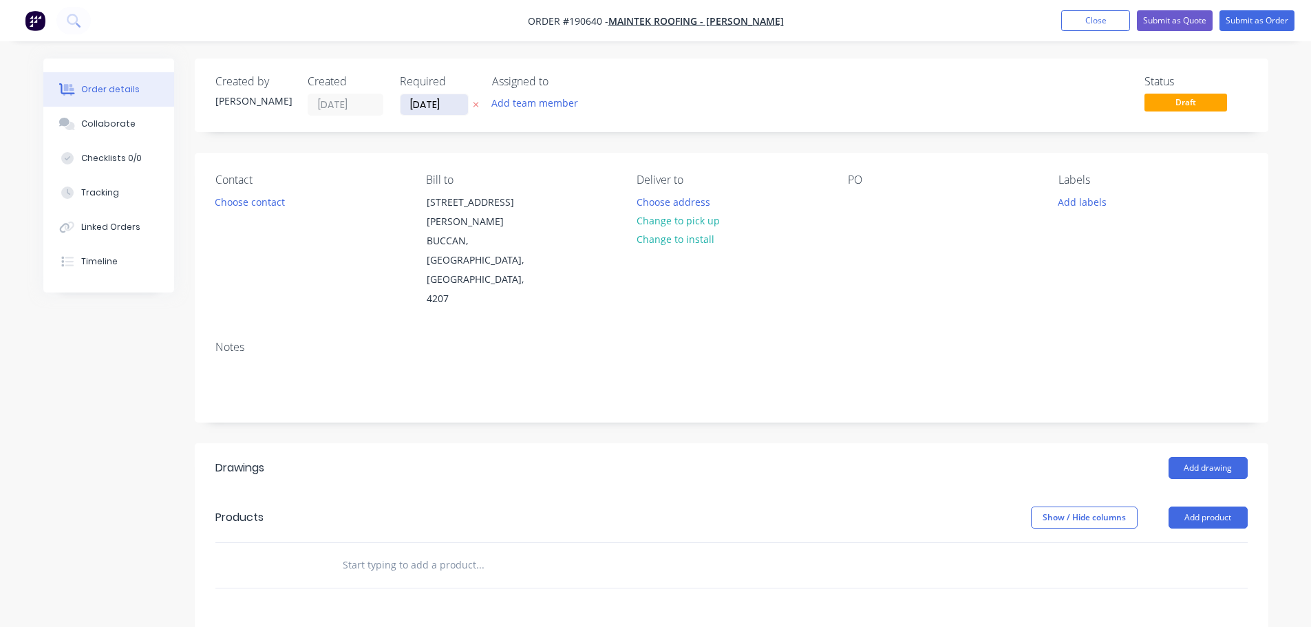
click at [438, 111] on input "[DATE]" at bounding box center [434, 104] width 67 height 21
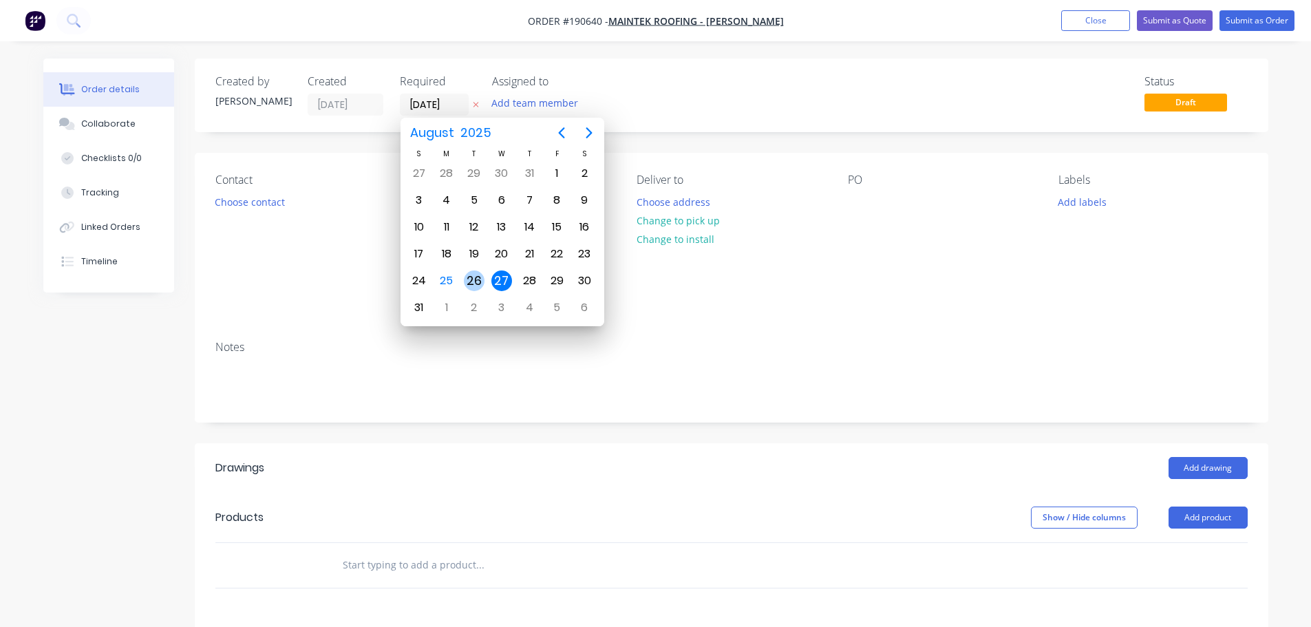
click at [474, 277] on div "26" at bounding box center [474, 280] width 21 height 21
type input "[DATE]"
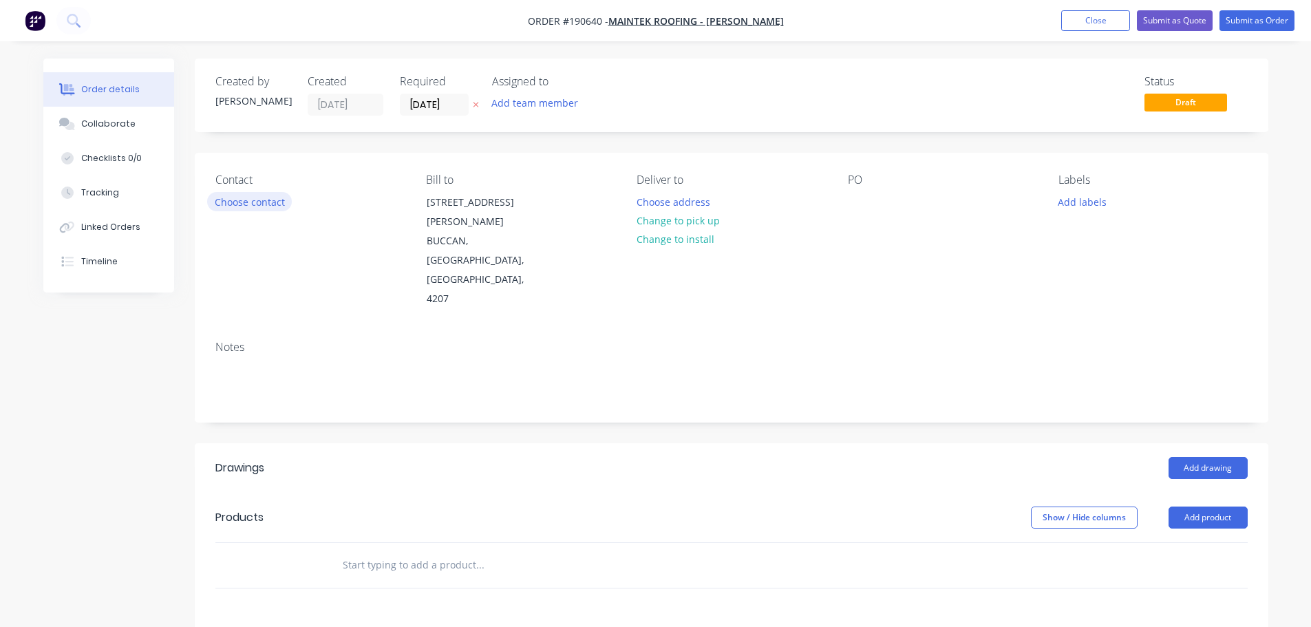
click at [257, 198] on button "Choose contact" at bounding box center [249, 201] width 85 height 19
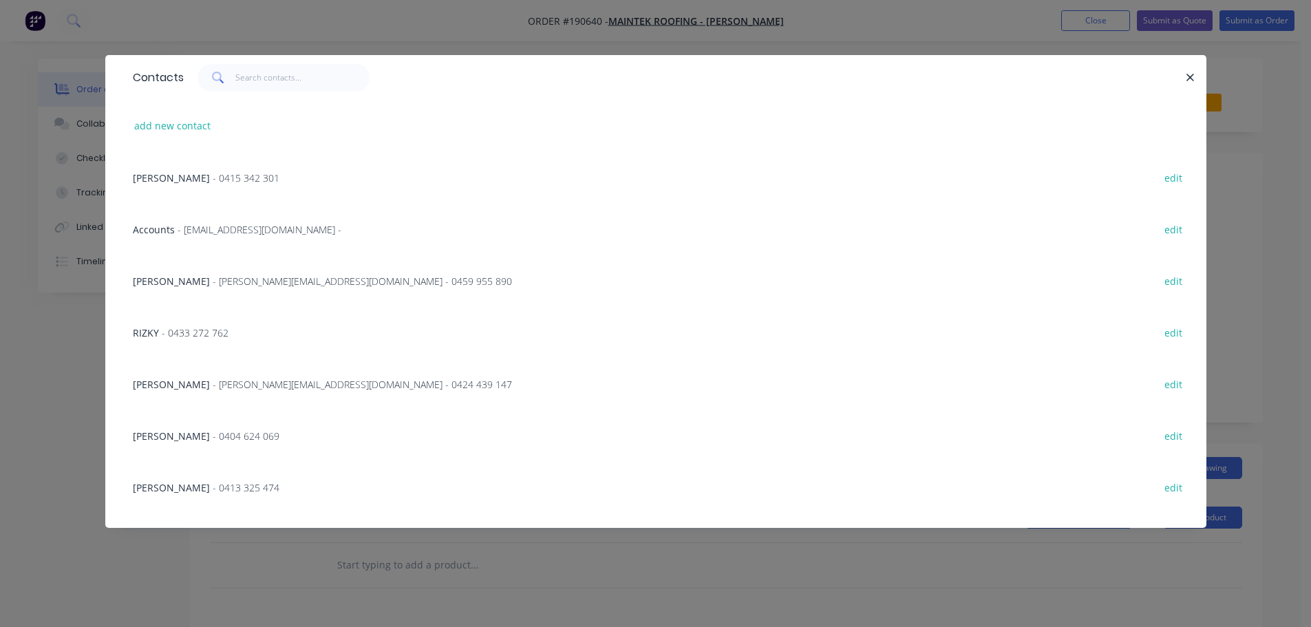
click at [232, 485] on span "- 0413 325 474" at bounding box center [246, 487] width 67 height 13
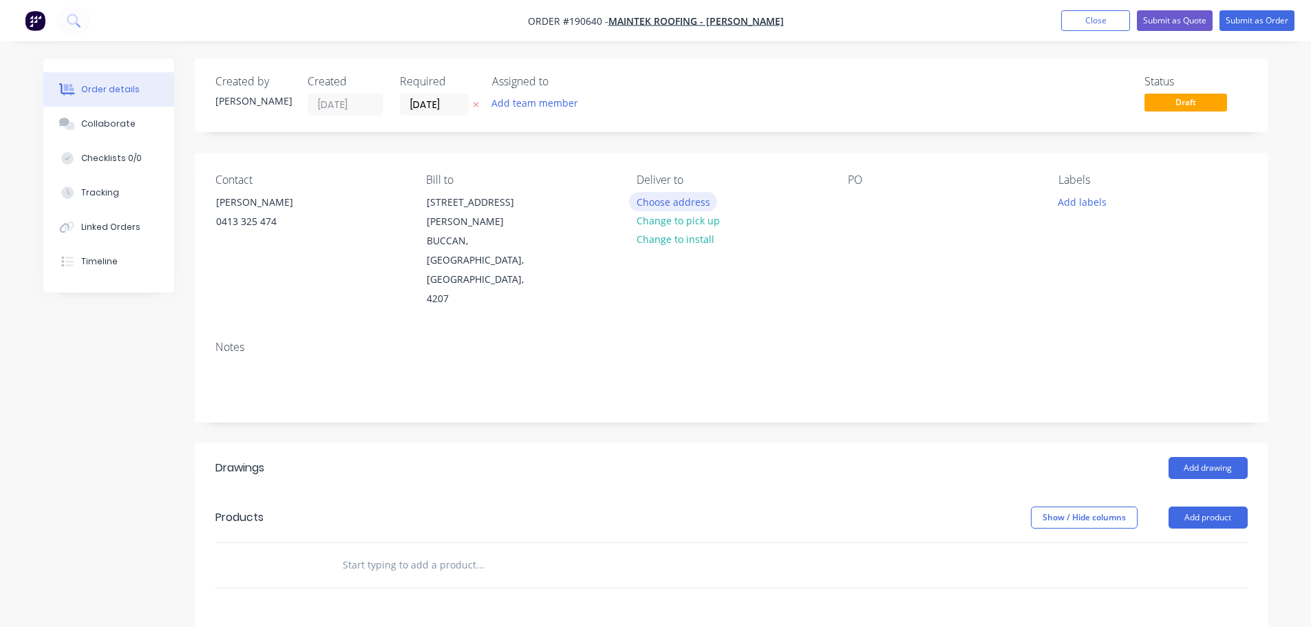
click at [657, 206] on button "Choose address" at bounding box center [673, 201] width 88 height 19
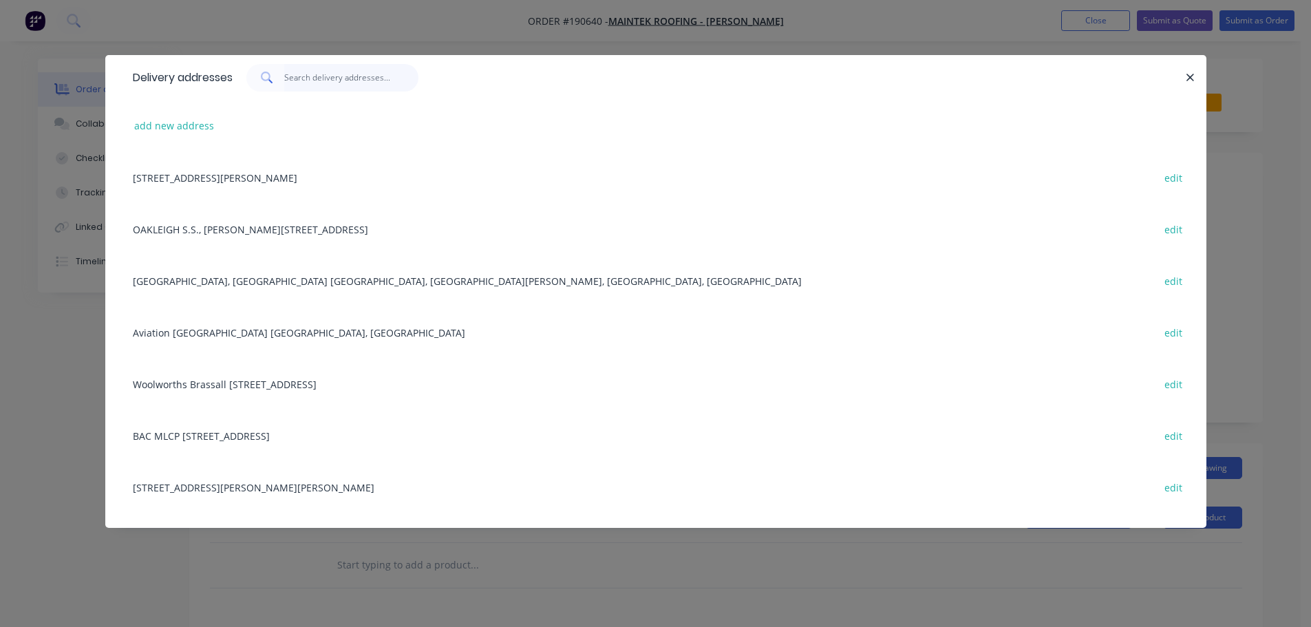
click at [338, 85] on input "text" at bounding box center [351, 78] width 134 height 28
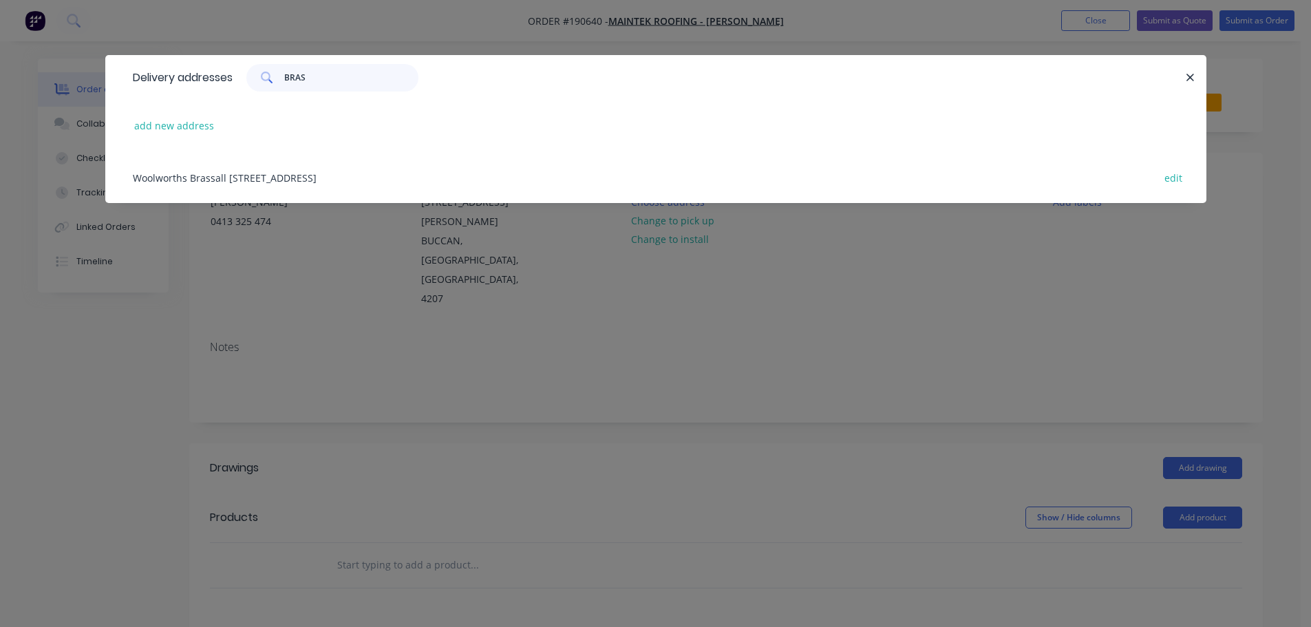
type input "BRAS"
click at [301, 173] on div "Woolworths Brassall [STREET_ADDRESS] edit" at bounding box center [656, 177] width 1060 height 52
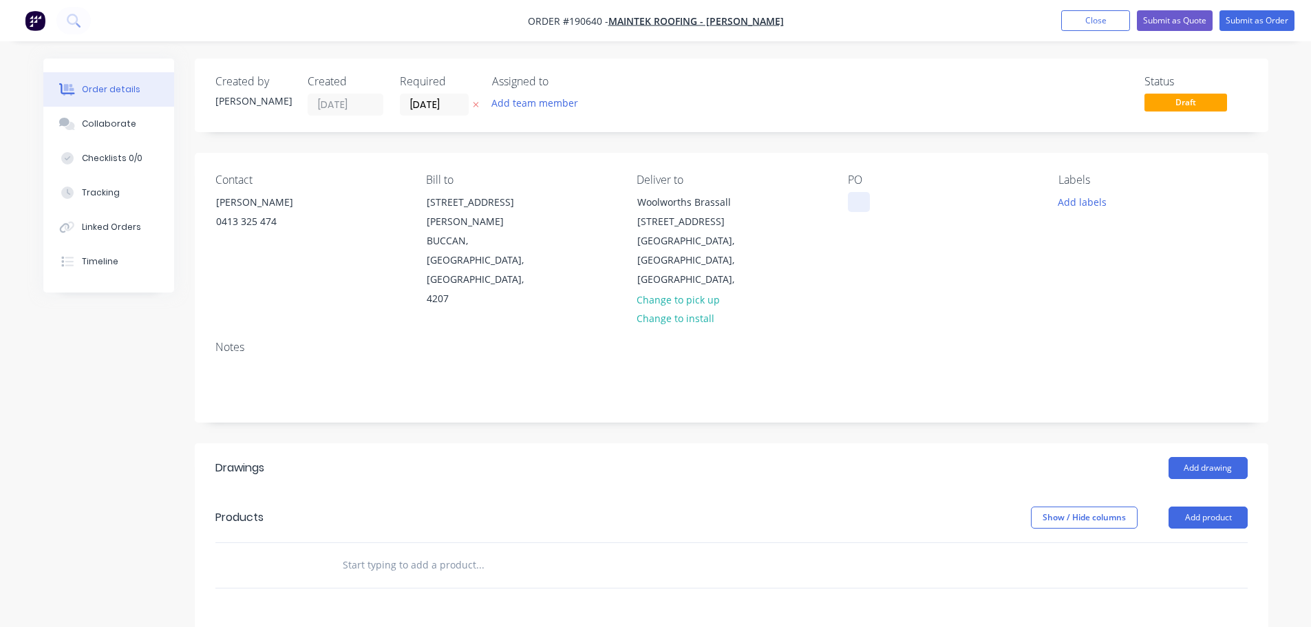
click at [859, 202] on div at bounding box center [859, 202] width 22 height 20
click at [1093, 214] on div "Labels Add labels" at bounding box center [1152, 241] width 189 height 136
click at [1096, 206] on button "Add labels" at bounding box center [1082, 201] width 63 height 19
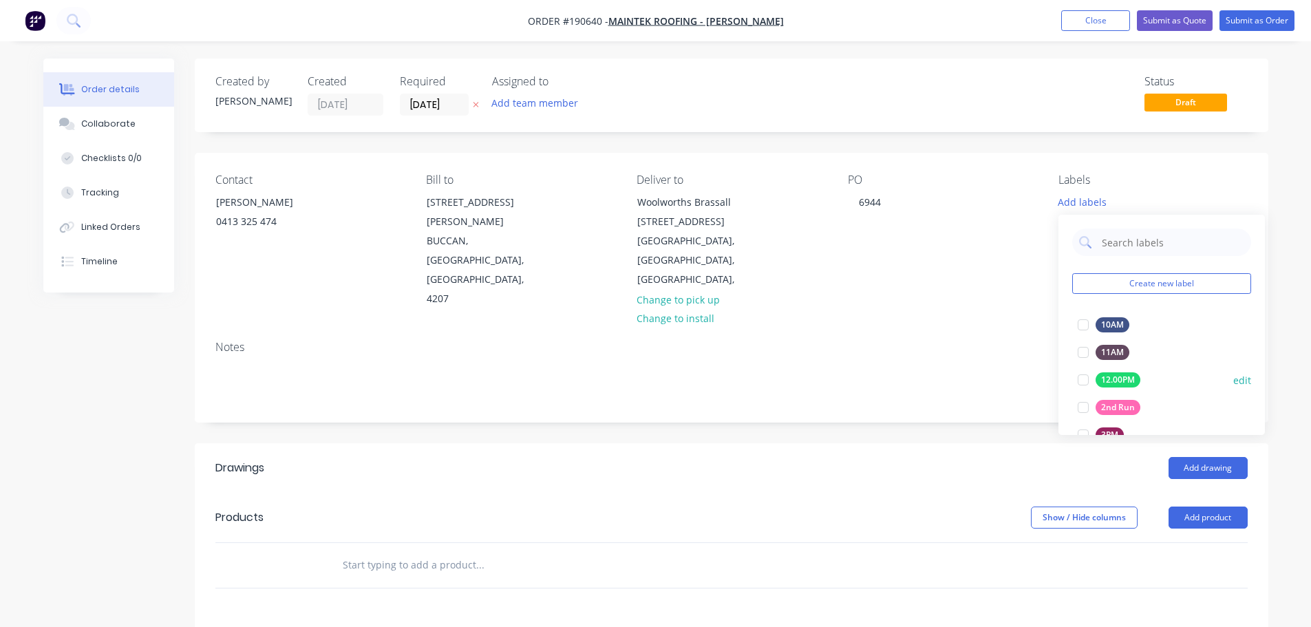
scroll to position [138, 0]
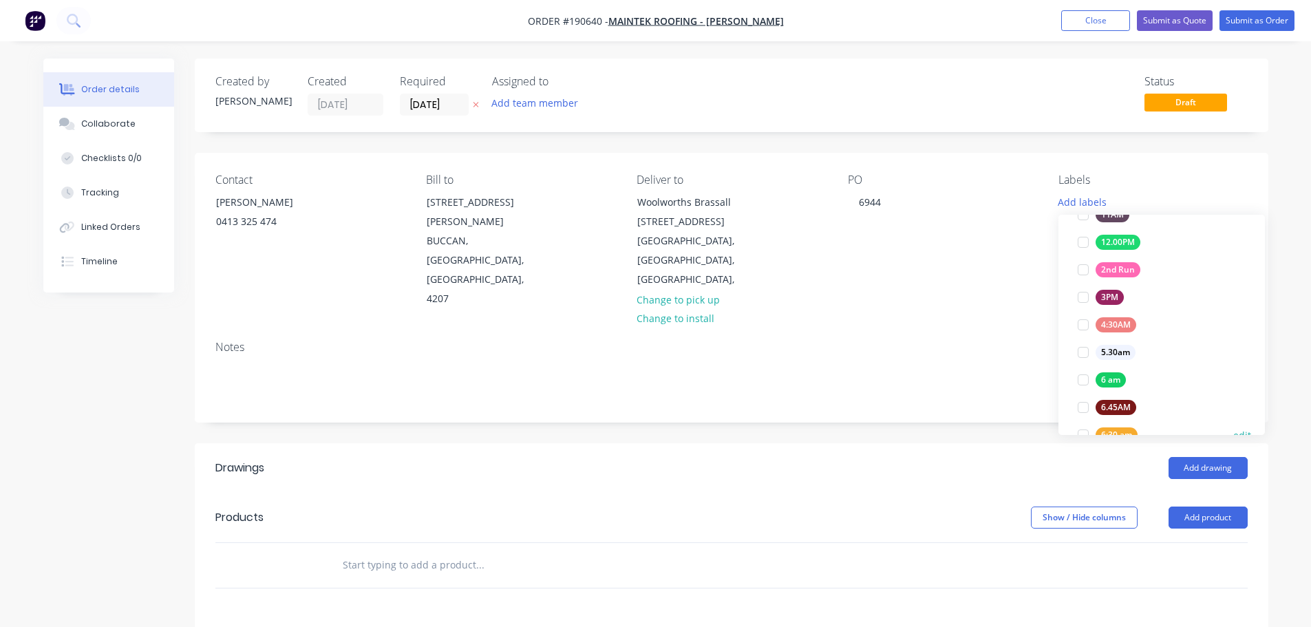
click at [1114, 434] on div "6:30 am" at bounding box center [1117, 434] width 42 height 15
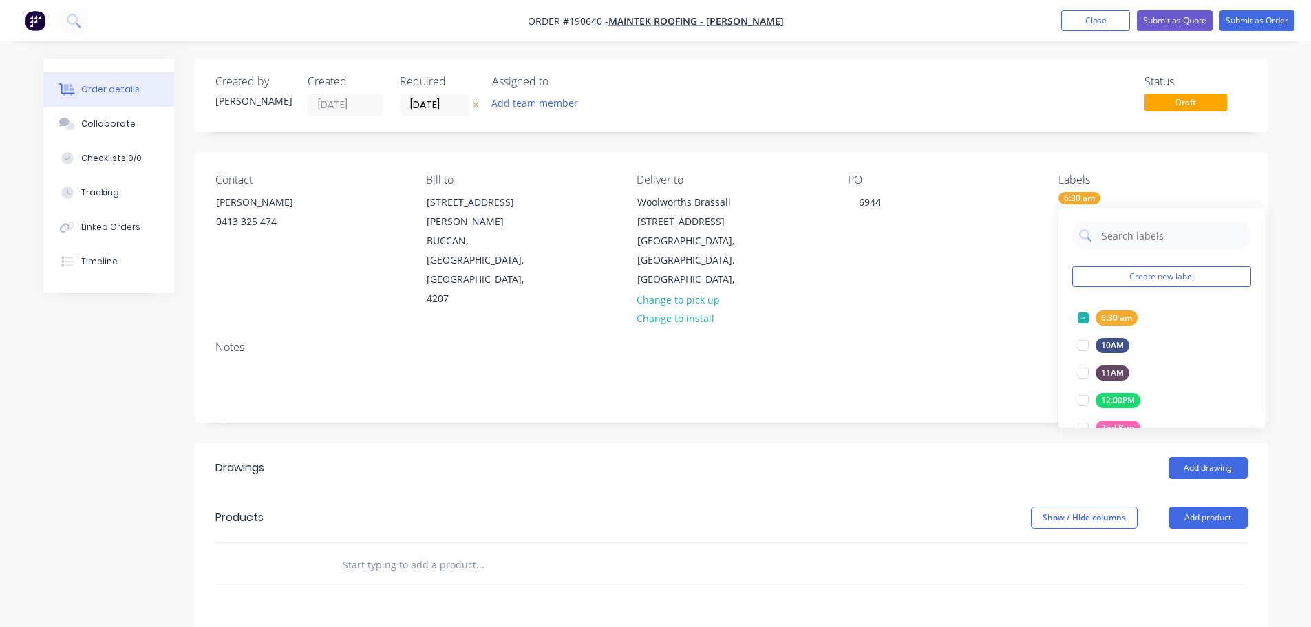
click at [897, 457] on div "Add drawing" at bounding box center [840, 468] width 813 height 22
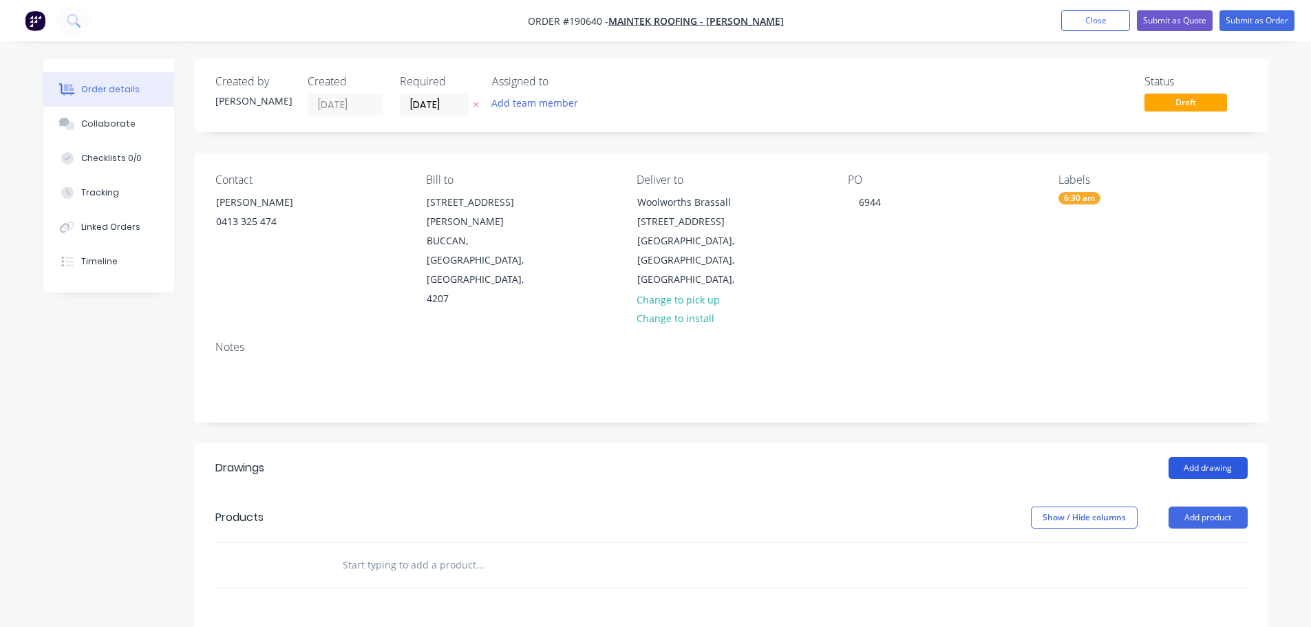
click at [1200, 457] on button "Add drawing" at bounding box center [1208, 468] width 79 height 22
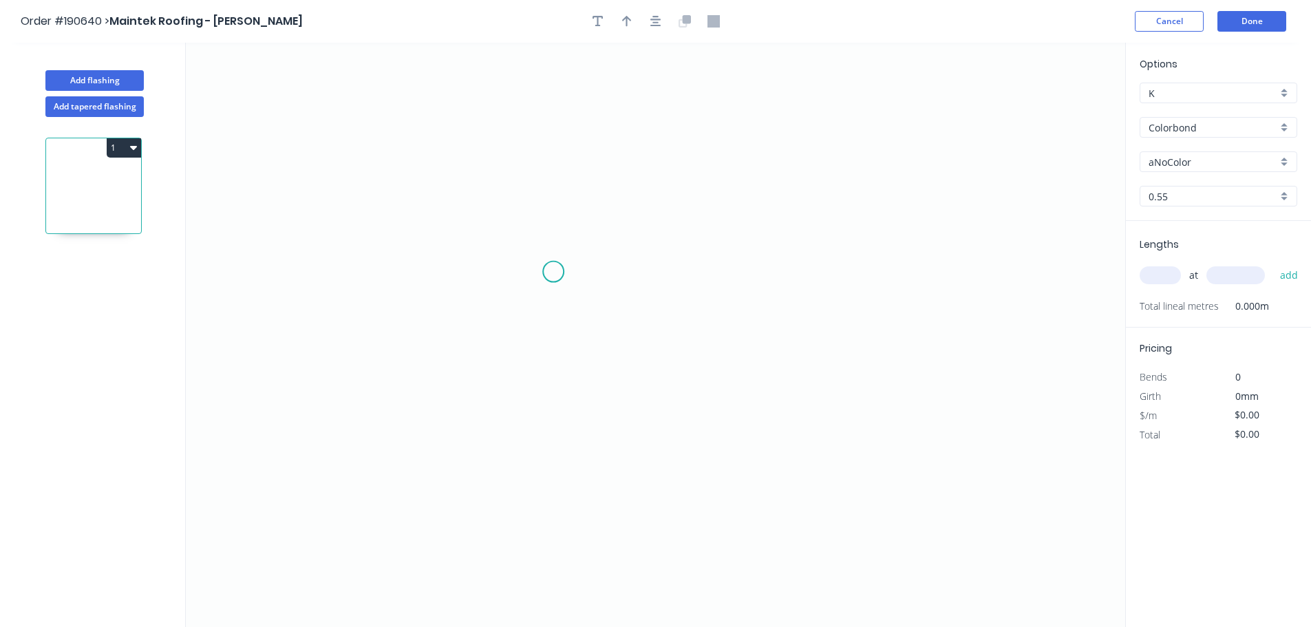
click at [554, 270] on icon "0" at bounding box center [655, 335] width 939 height 584
click at [558, 445] on icon "0" at bounding box center [655, 335] width 939 height 584
click at [928, 455] on icon "0 ?" at bounding box center [655, 335] width 939 height 584
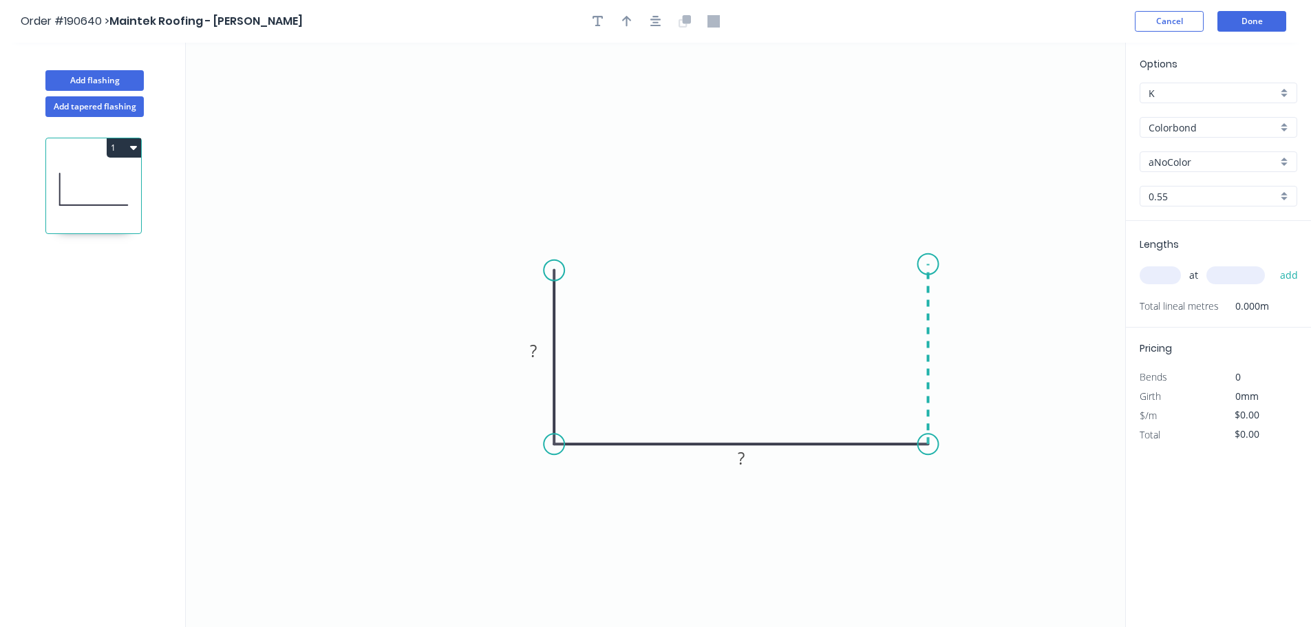
click at [928, 264] on icon at bounding box center [928, 354] width 0 height 180
click at [946, 342] on tspan "?" at bounding box center [948, 347] width 7 height 23
type input "$22.28"
drag, startPoint x: 770, startPoint y: 191, endPoint x: 745, endPoint y: 170, distance: 32.8
click at [767, 191] on icon "0 200 600 200" at bounding box center [655, 335] width 939 height 584
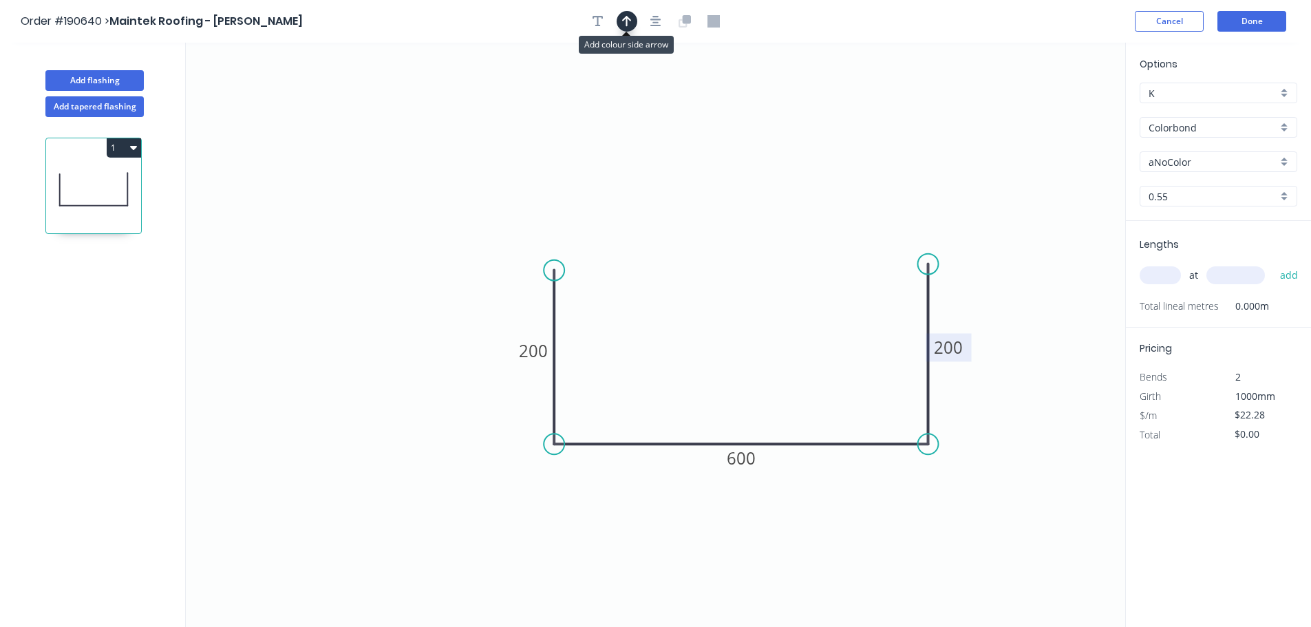
click at [630, 30] on button "button" at bounding box center [627, 21] width 21 height 21
drag, startPoint x: 1056, startPoint y: 107, endPoint x: 780, endPoint y: 298, distance: 335.4
click at [749, 331] on icon at bounding box center [755, 309] width 12 height 44
click at [1184, 159] on input "aNoColor" at bounding box center [1213, 162] width 129 height 14
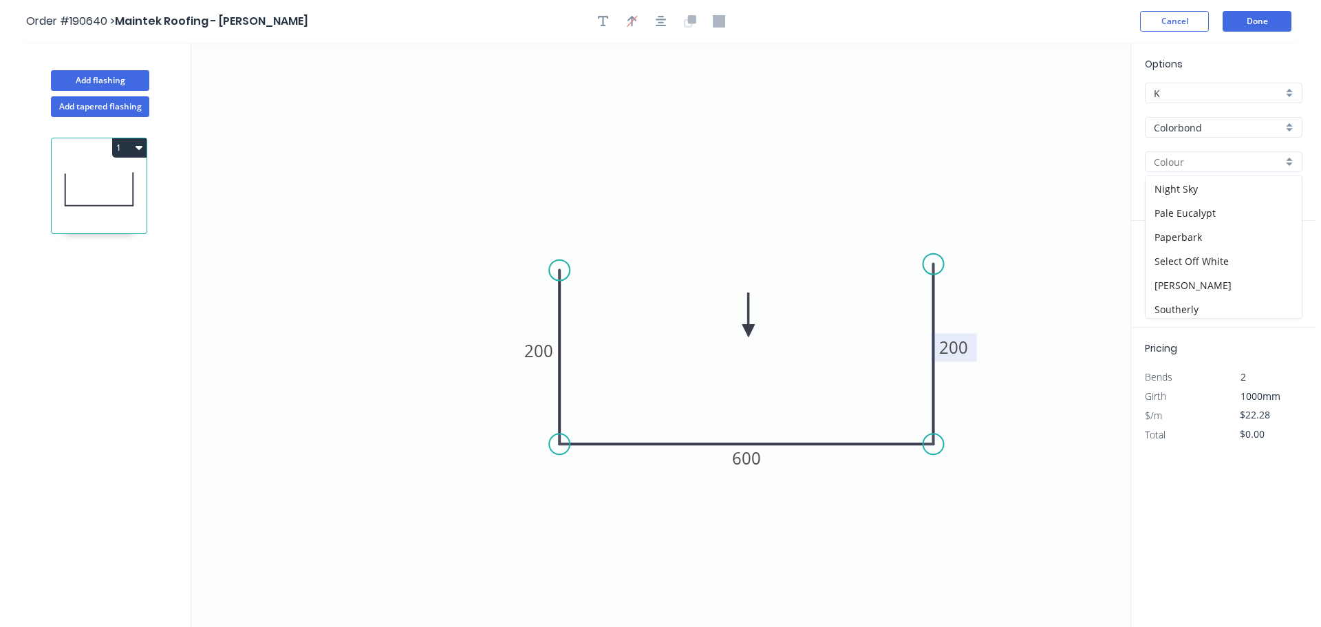
scroll to position [533, 0]
click at [1194, 184] on div "Surfmist" at bounding box center [1218, 185] width 156 height 24
type input "Surfmist"
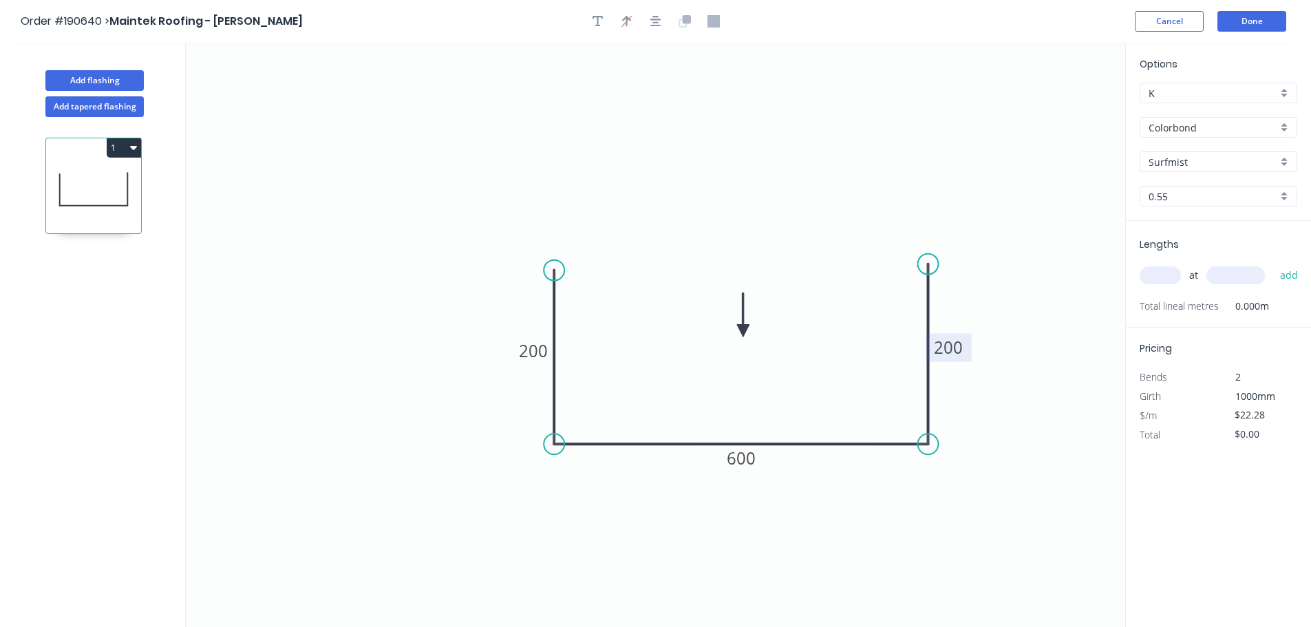
click at [1171, 275] on input "text" at bounding box center [1160, 275] width 41 height 18
type input "7"
type input "5000"
click at [1273, 264] on button "add" at bounding box center [1289, 275] width 32 height 23
type input "$779.80"
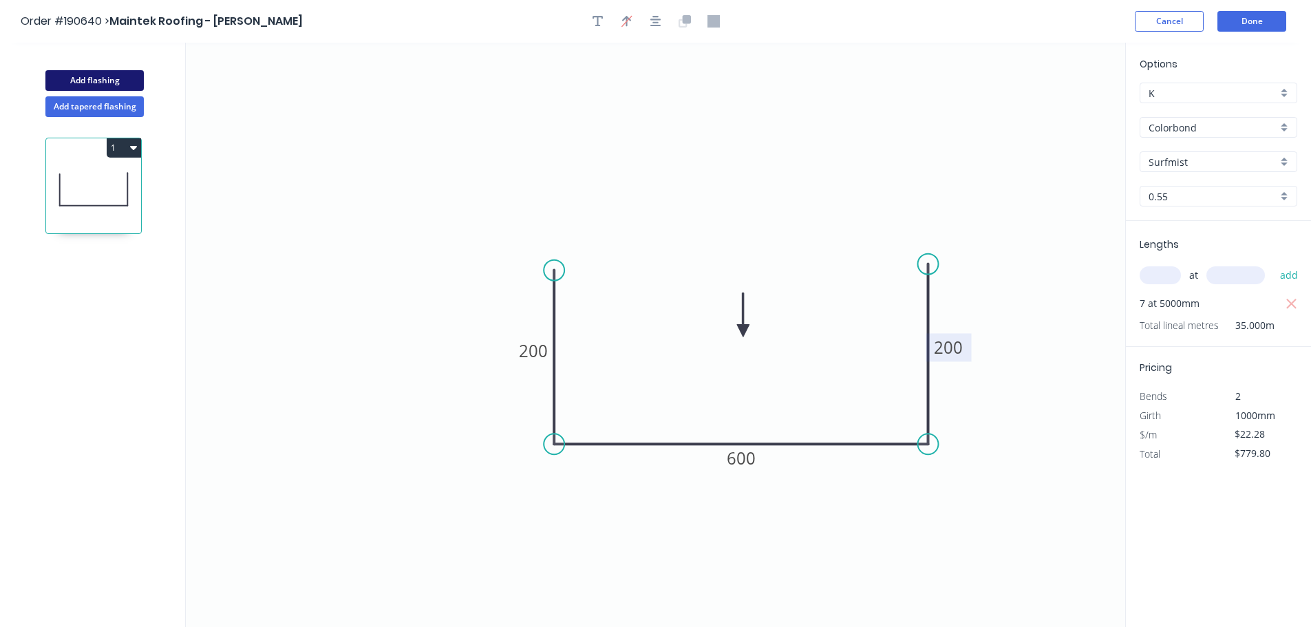
click at [96, 79] on button "Add flashing" at bounding box center [94, 80] width 98 height 21
type input "$0.00"
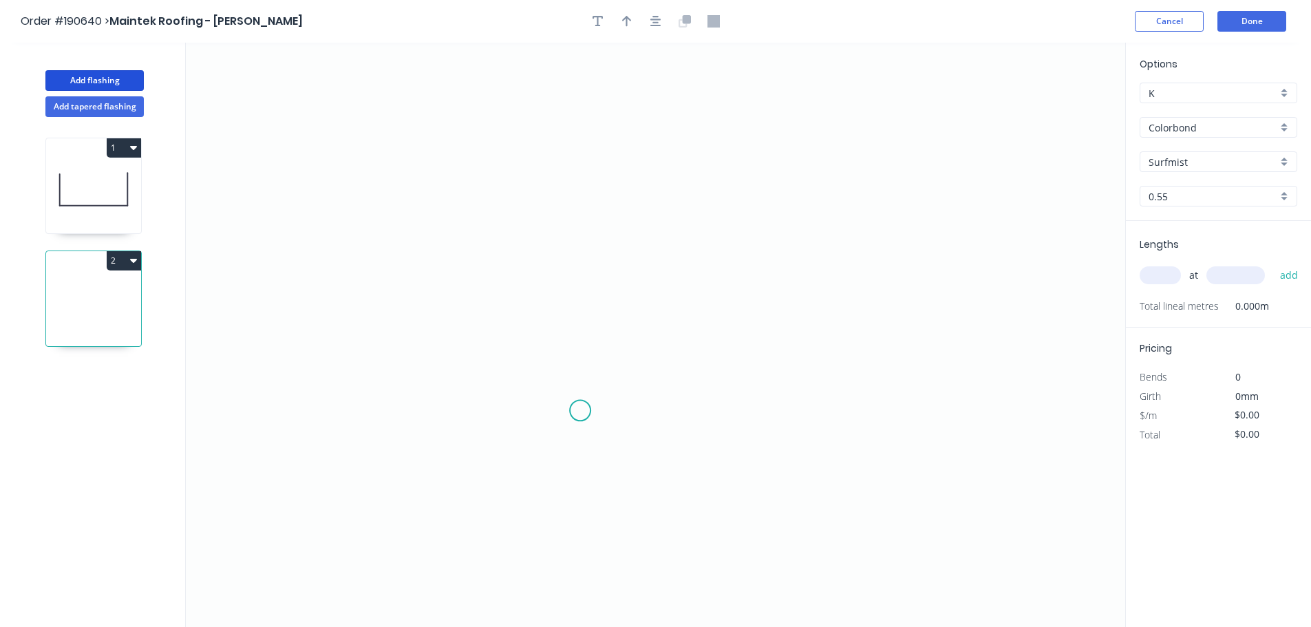
click at [626, 442] on icon "0" at bounding box center [655, 335] width 939 height 584
click at [595, 472] on icon "0" at bounding box center [655, 335] width 939 height 584
click at [597, 297] on icon "0 ?" at bounding box center [655, 335] width 939 height 584
click at [913, 295] on icon "0 ? ?" at bounding box center [655, 335] width 939 height 584
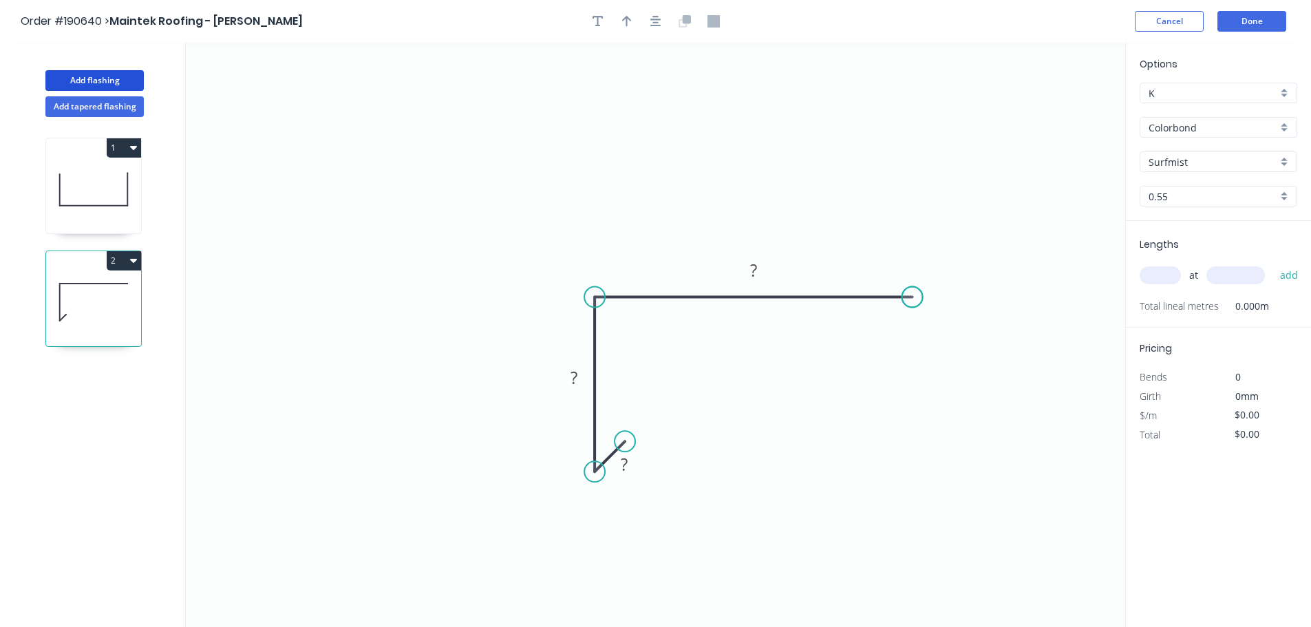
click at [913, 294] on circle at bounding box center [912, 297] width 21 height 21
click at [754, 263] on tspan "?" at bounding box center [753, 270] width 7 height 23
type input "$7.53"
click at [633, 19] on button "button" at bounding box center [627, 21] width 21 height 21
drag, startPoint x: 1056, startPoint y: 111, endPoint x: 953, endPoint y: 257, distance: 178.3
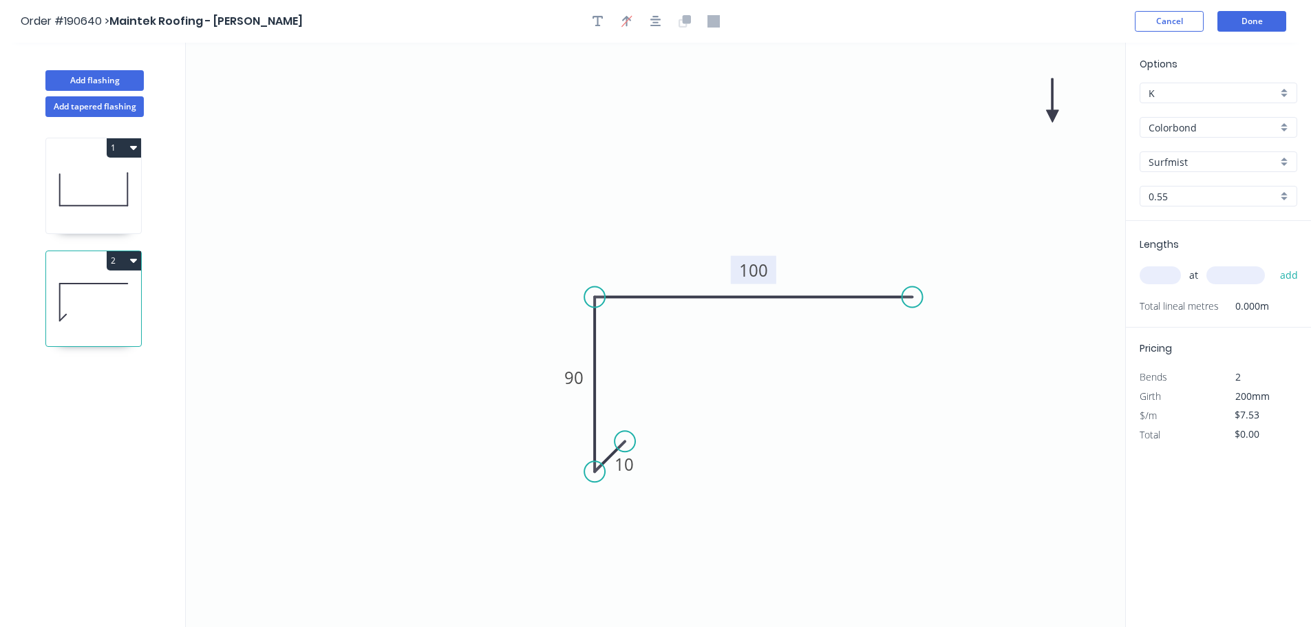
click at [1046, 123] on icon at bounding box center [1052, 100] width 12 height 44
click at [1175, 273] on input "text" at bounding box center [1160, 275] width 41 height 18
type input "7"
type input "5000"
click at [1273, 264] on button "add" at bounding box center [1289, 275] width 32 height 23
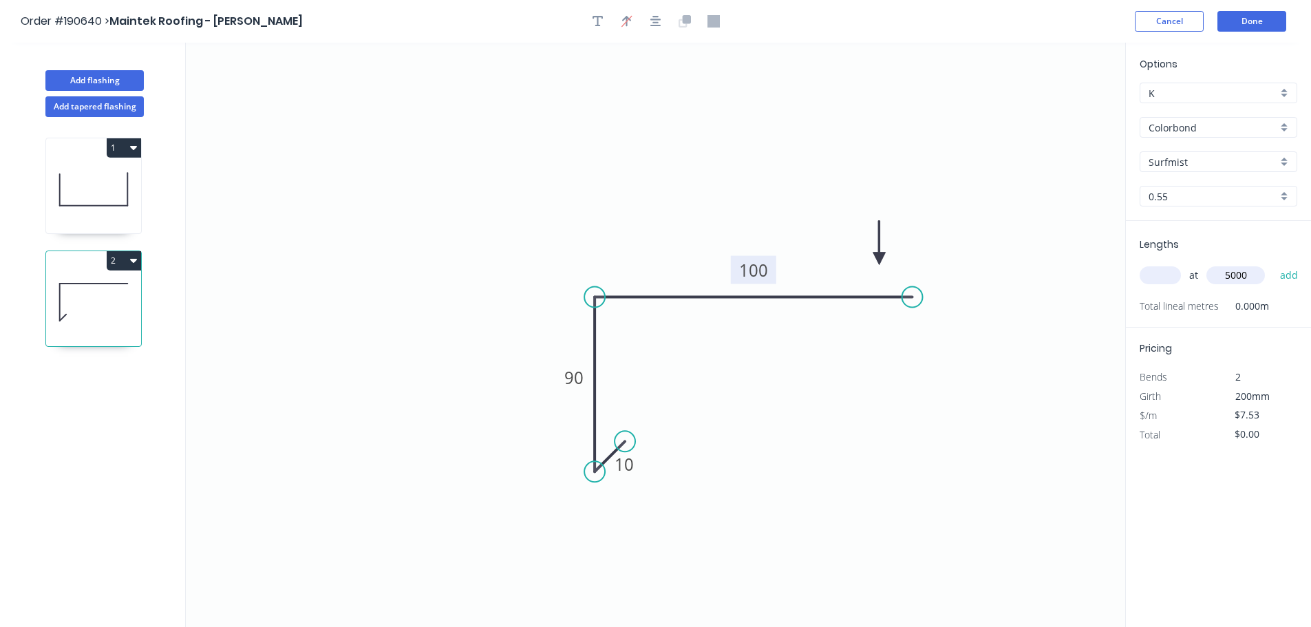
type input "$263.55"
click at [1251, 1] on header "Order #190640 > Maintek Roofing - [PERSON_NAME] Cancel Done" at bounding box center [655, 21] width 1311 height 43
click at [1247, 16] on button "Done" at bounding box center [1251, 21] width 69 height 21
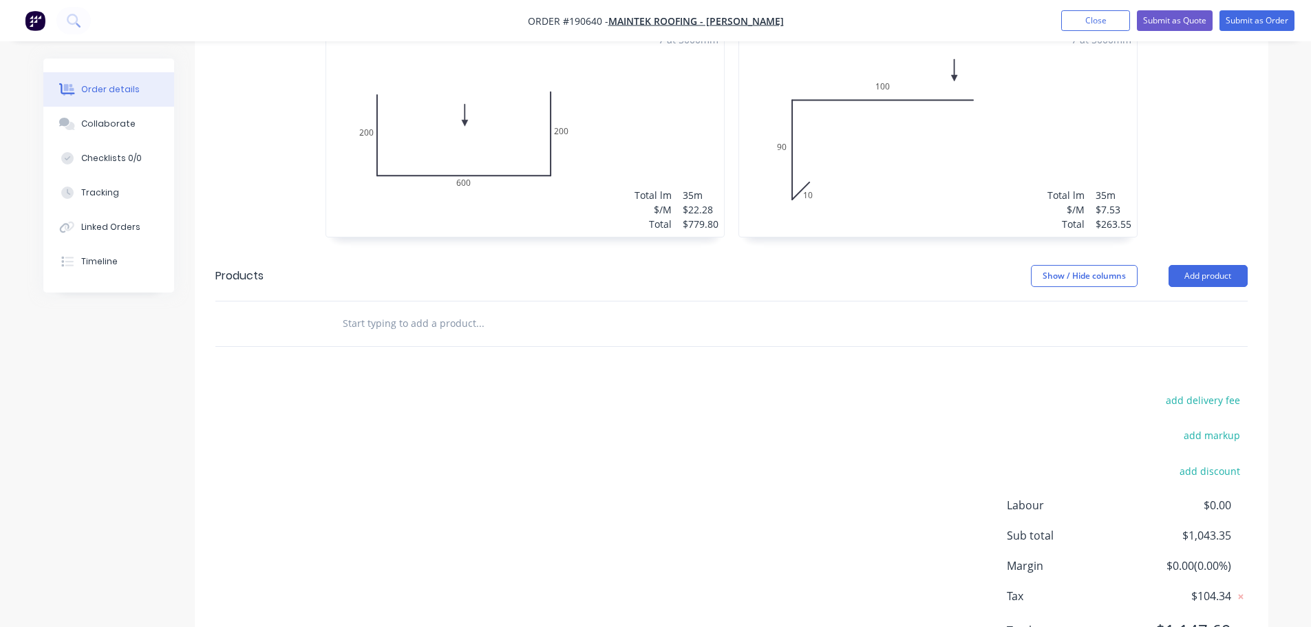
scroll to position [519, 0]
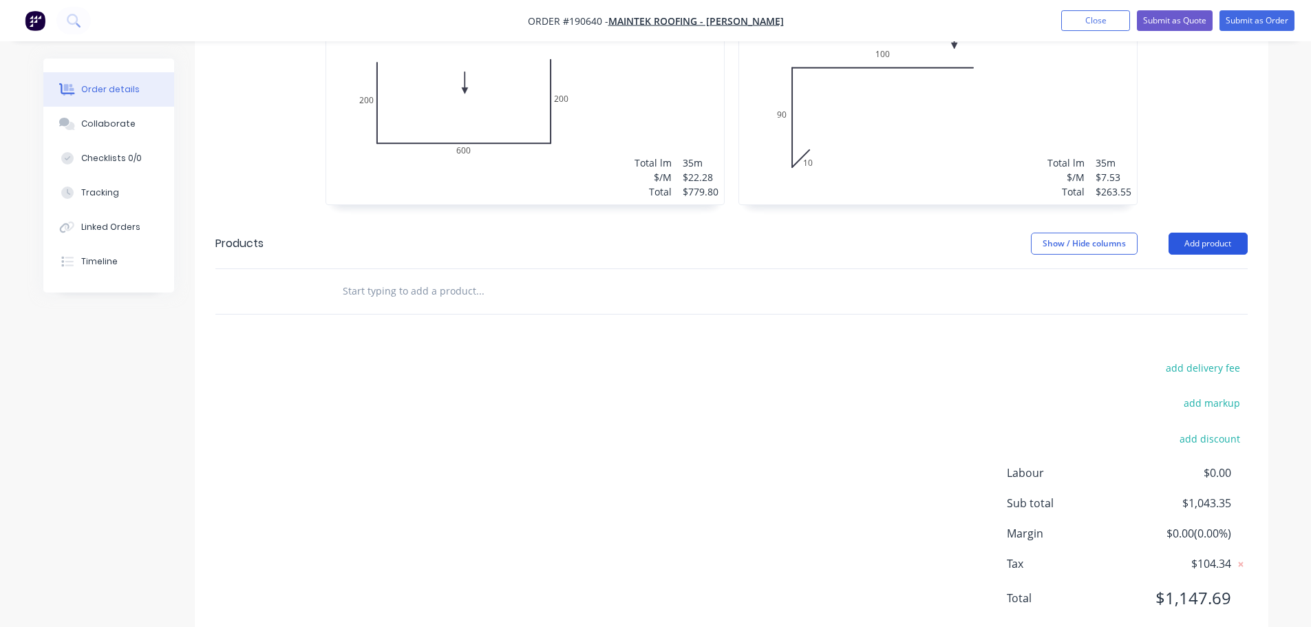
drag, startPoint x: 1197, startPoint y: 209, endPoint x: 1195, endPoint y: 221, distance: 11.9
click at [1197, 233] on button "Add product" at bounding box center [1208, 244] width 79 height 22
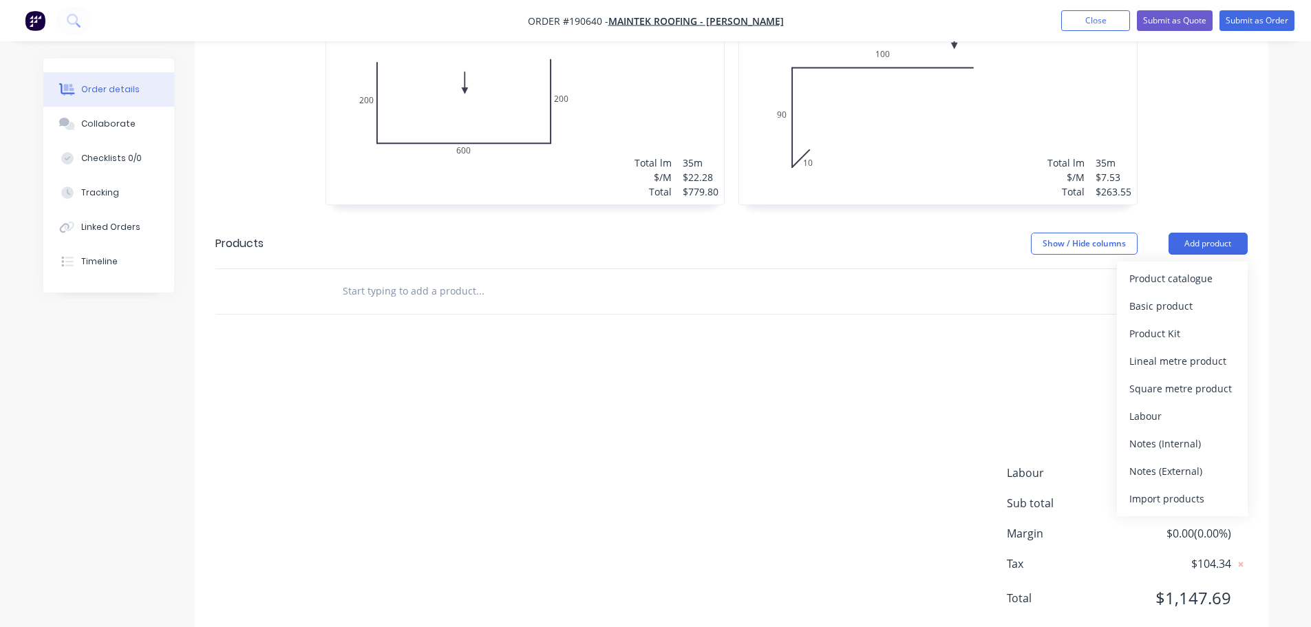
click at [1174, 268] on div "Product catalogue" at bounding box center [1182, 278] width 106 height 20
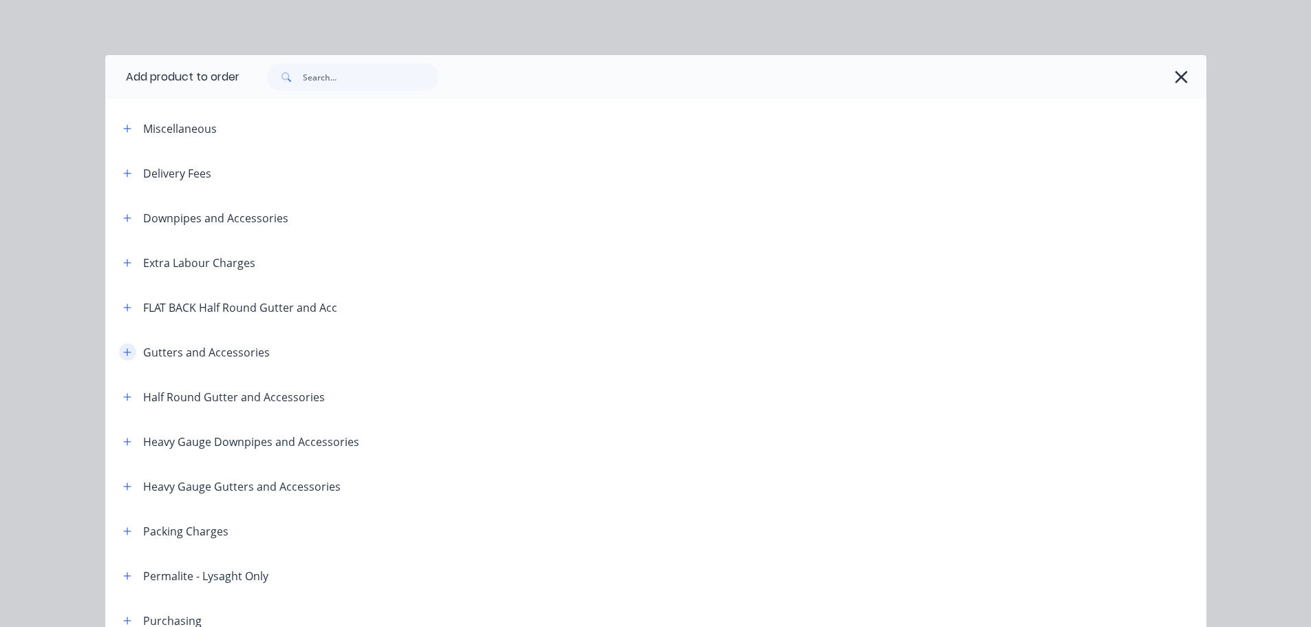
click at [120, 345] on button "button" at bounding box center [127, 351] width 17 height 17
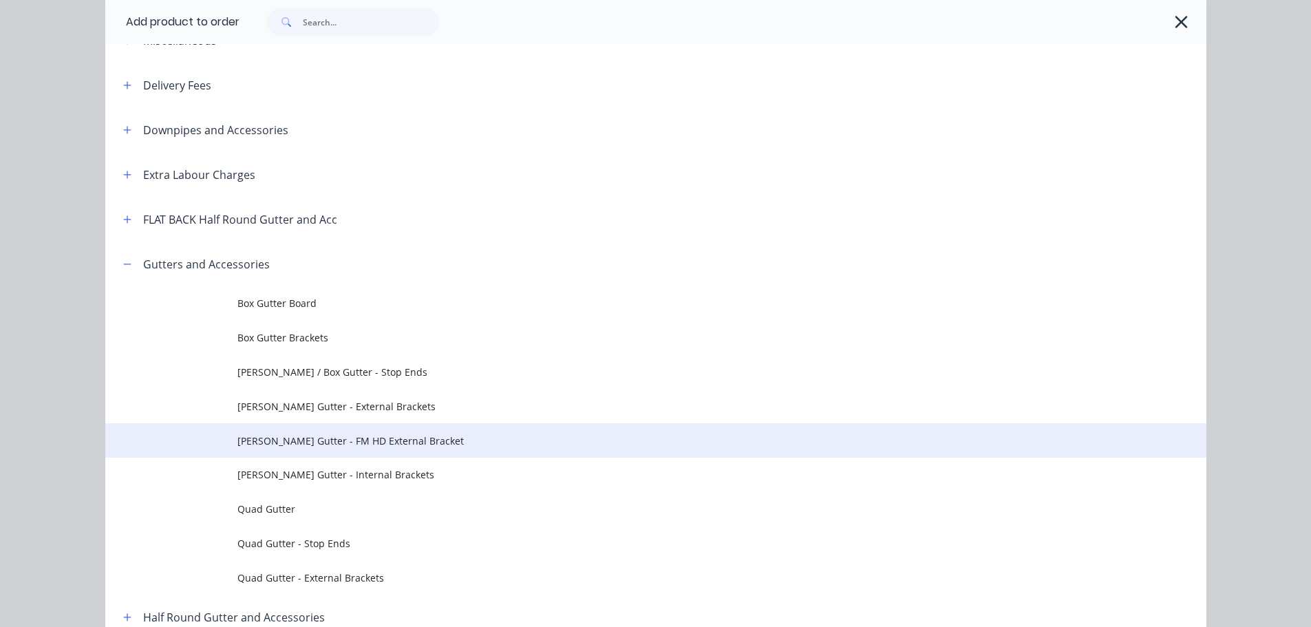
scroll to position [138, 0]
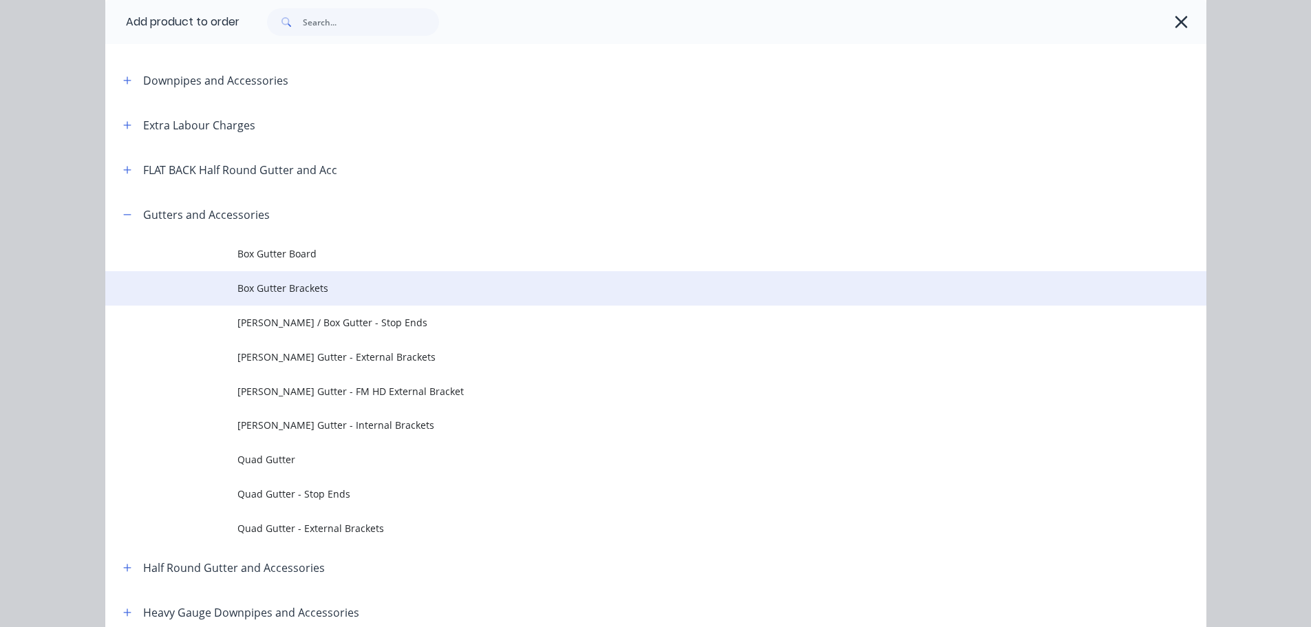
click at [290, 277] on td "Box Gutter Brackets" at bounding box center [721, 288] width 969 height 34
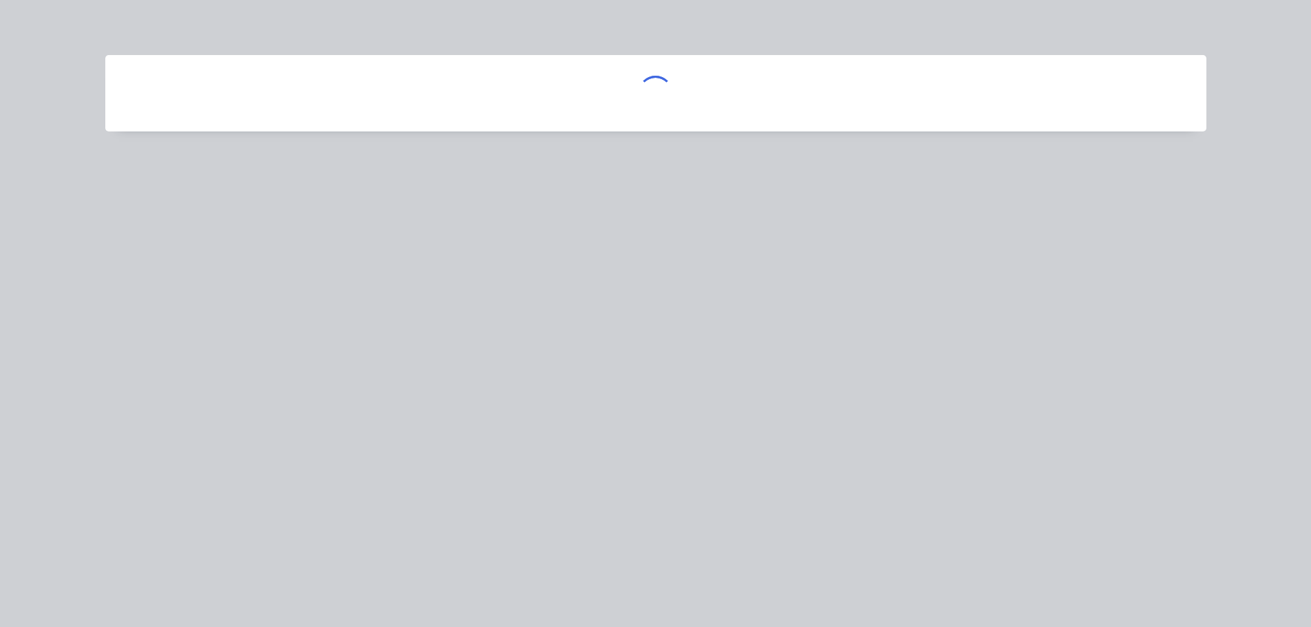
scroll to position [0, 0]
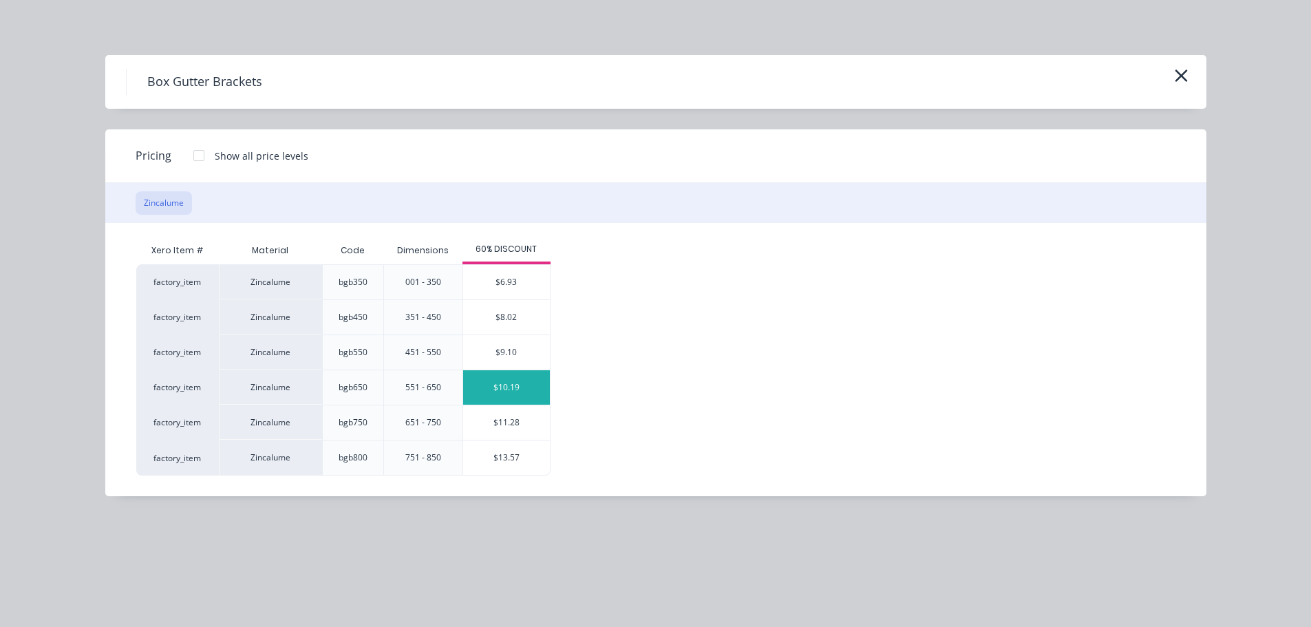
click at [493, 391] on div "$10.19" at bounding box center [506, 387] width 87 height 34
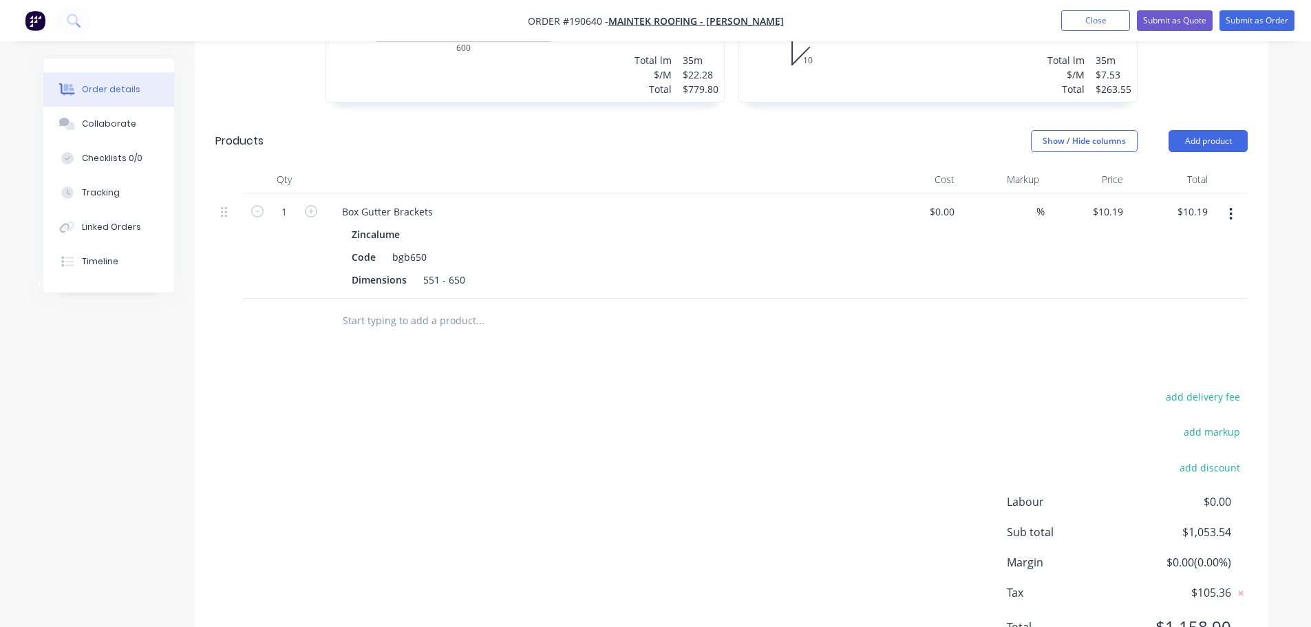
scroll to position [650, 0]
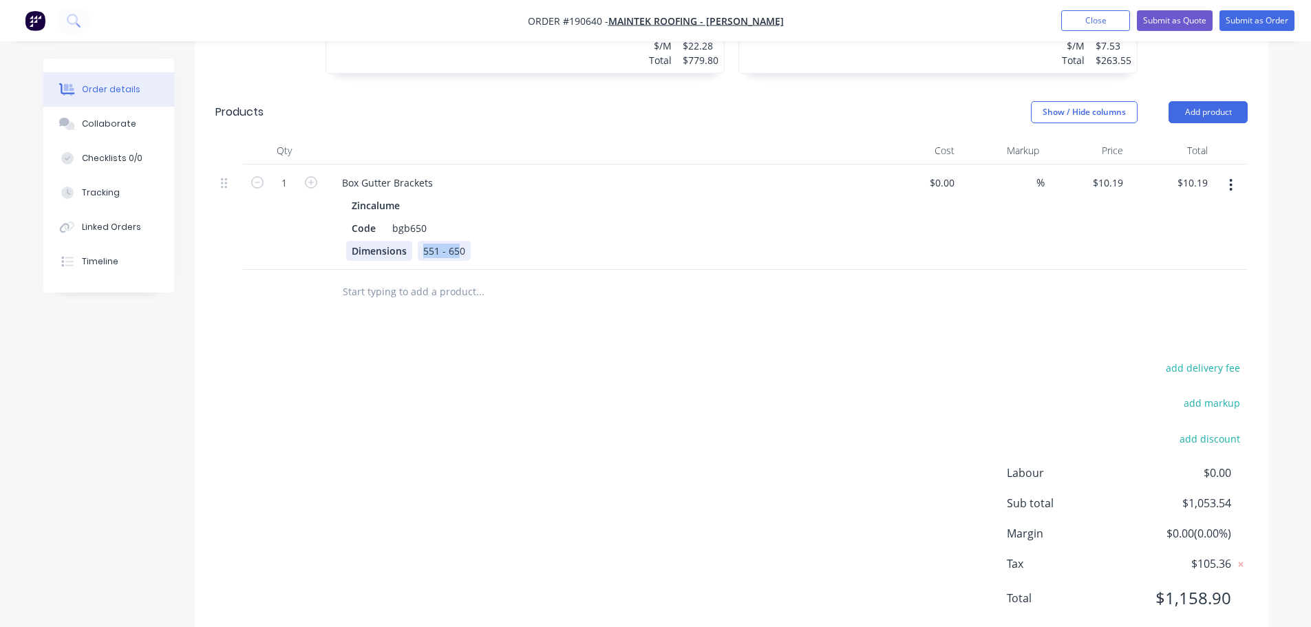
drag, startPoint x: 459, startPoint y: 206, endPoint x: 354, endPoint y: 214, distance: 105.6
click at [354, 241] on div "Dimensions 551 - 650" at bounding box center [598, 251] width 504 height 20
type input "$0.00"
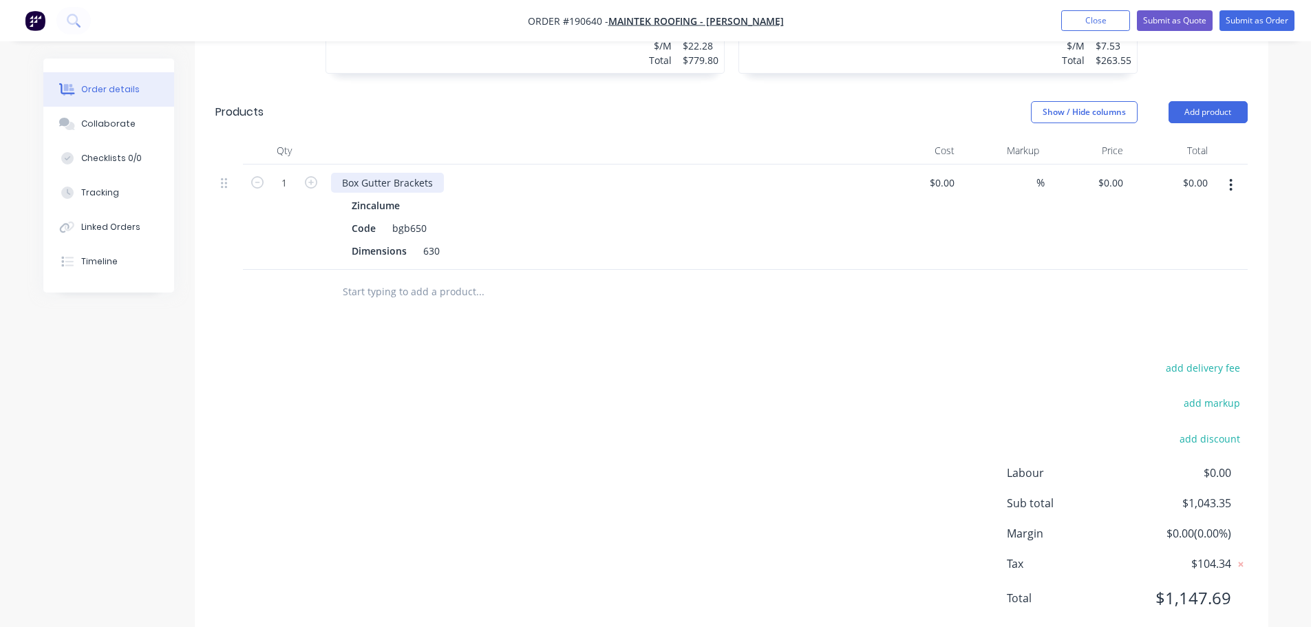
click at [436, 173] on div "Box Gutter Brackets" at bounding box center [387, 183] width 113 height 20
click at [434, 173] on div "Box Gutter Brackets" at bounding box center [387, 183] width 113 height 20
click at [291, 173] on input "1" at bounding box center [284, 183] width 36 height 21
type input "50"
click at [606, 101] on div "Show / Hide columns Add product" at bounding box center [840, 112] width 813 height 22
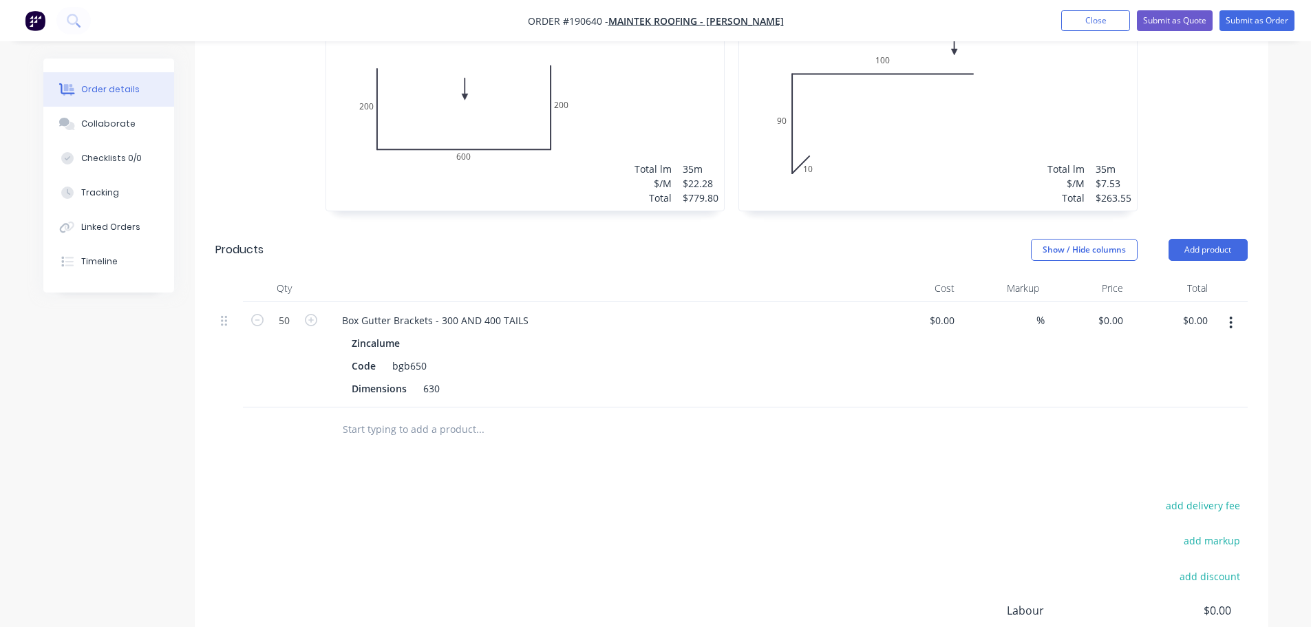
scroll to position [375, 0]
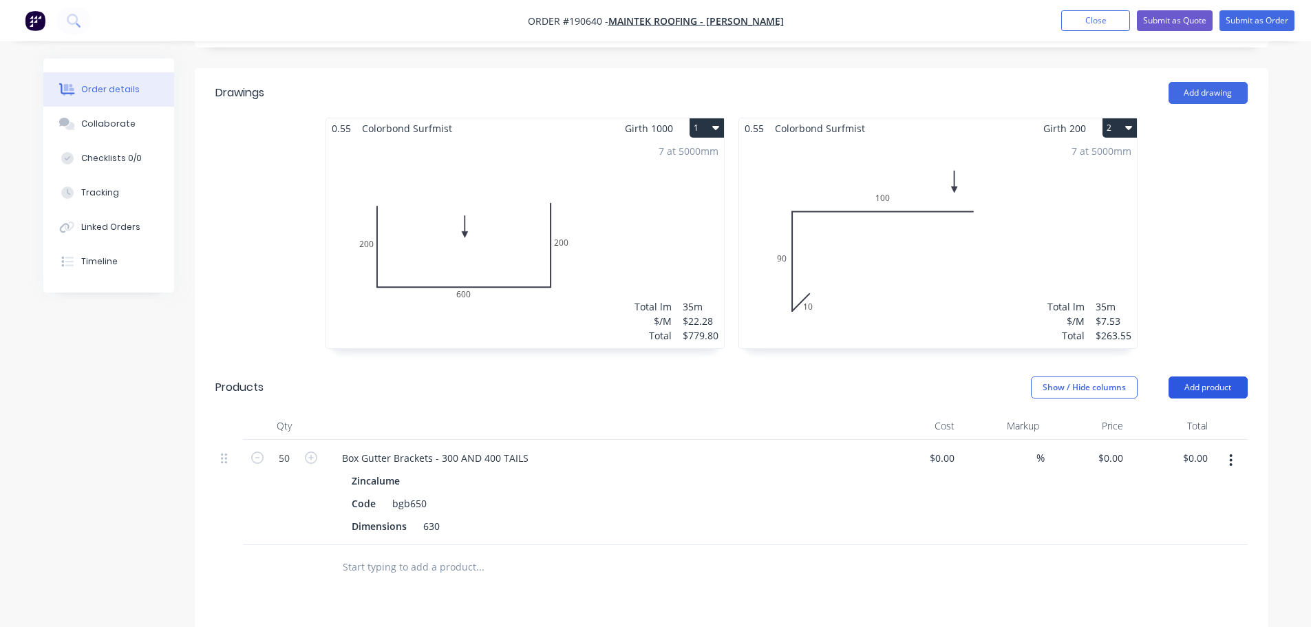
click at [1194, 376] on button "Add product" at bounding box center [1208, 387] width 79 height 22
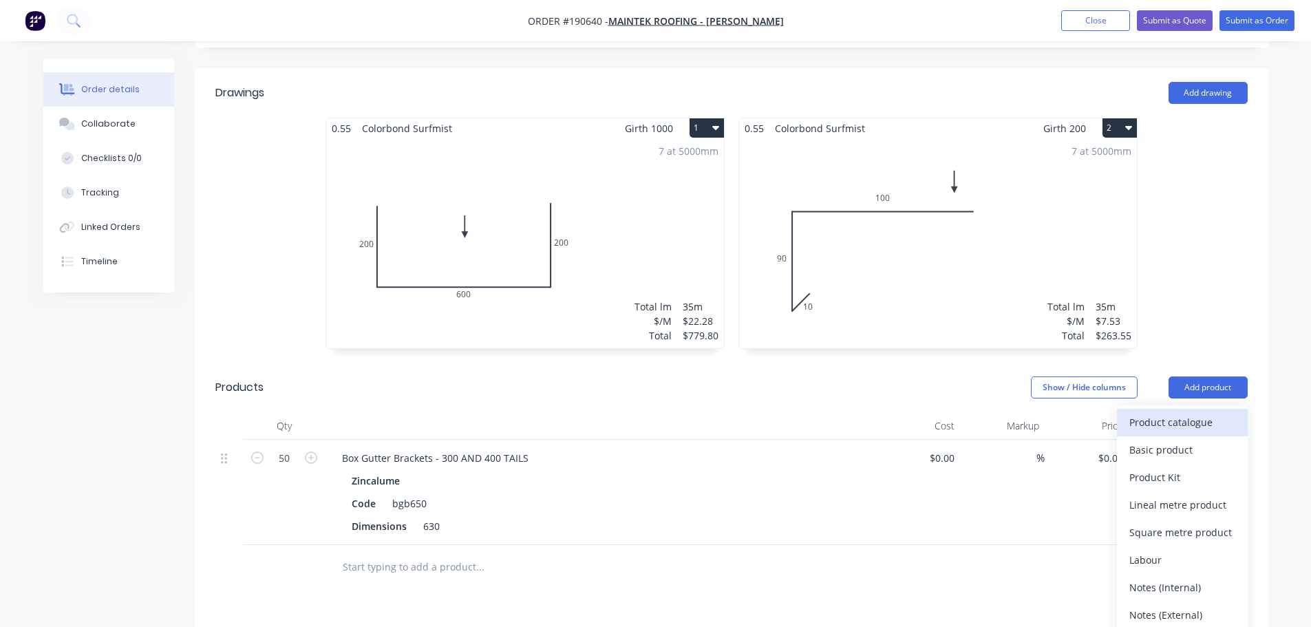
click at [1143, 412] on div "Product catalogue" at bounding box center [1182, 422] width 106 height 20
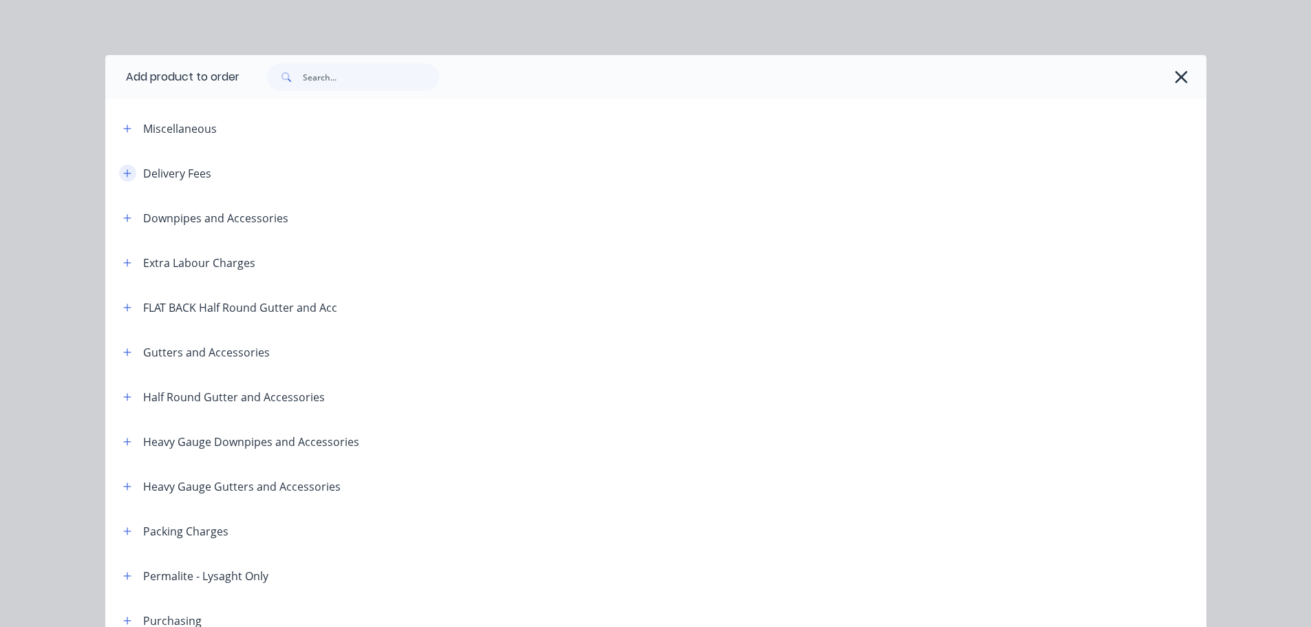
click at [127, 175] on button "button" at bounding box center [127, 172] width 17 height 17
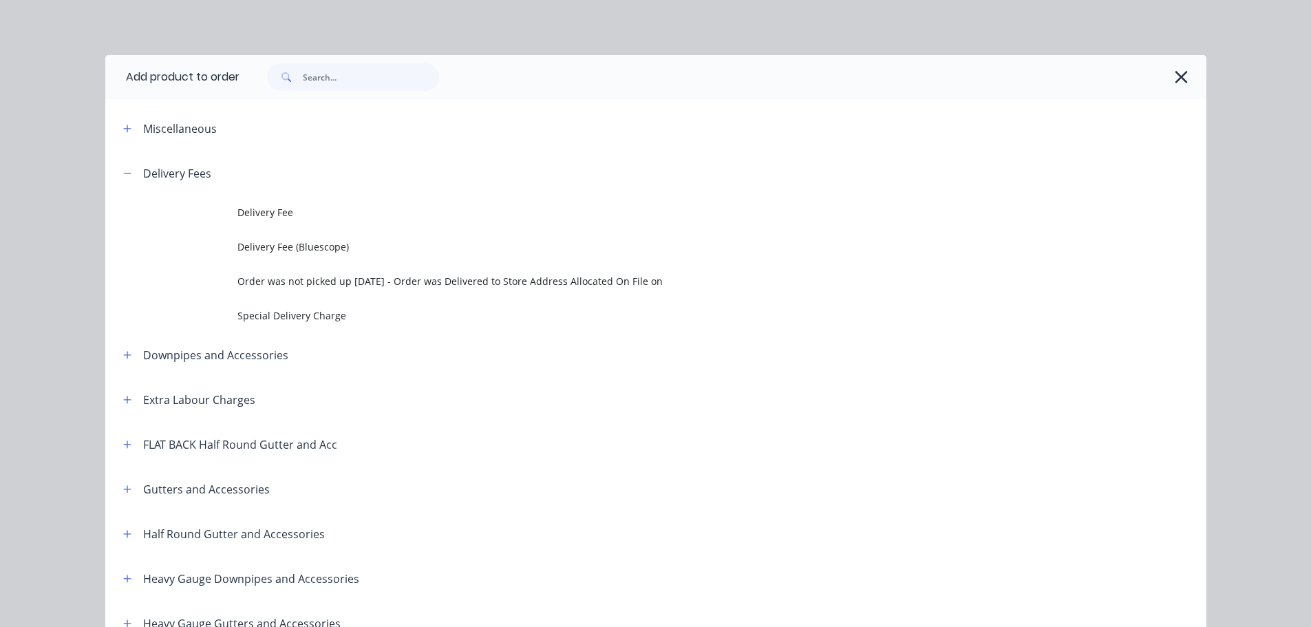
click at [306, 200] on td "Delivery Fee" at bounding box center [721, 212] width 969 height 34
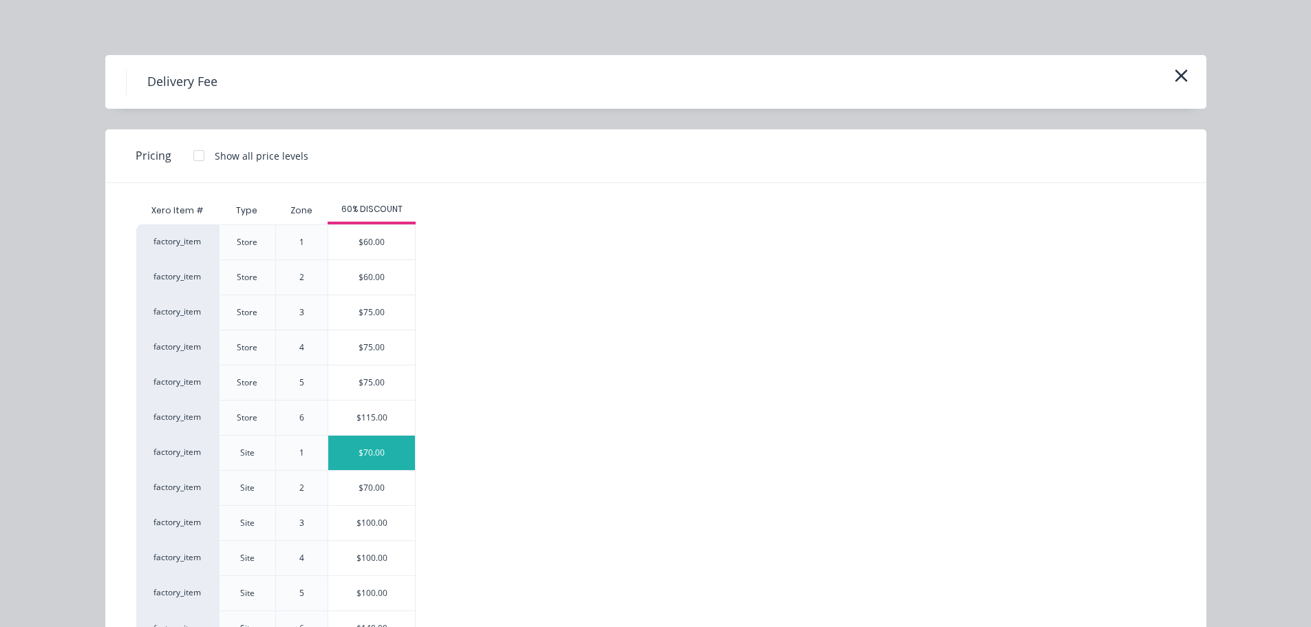
click at [328, 458] on div "$70.00" at bounding box center [371, 453] width 87 height 34
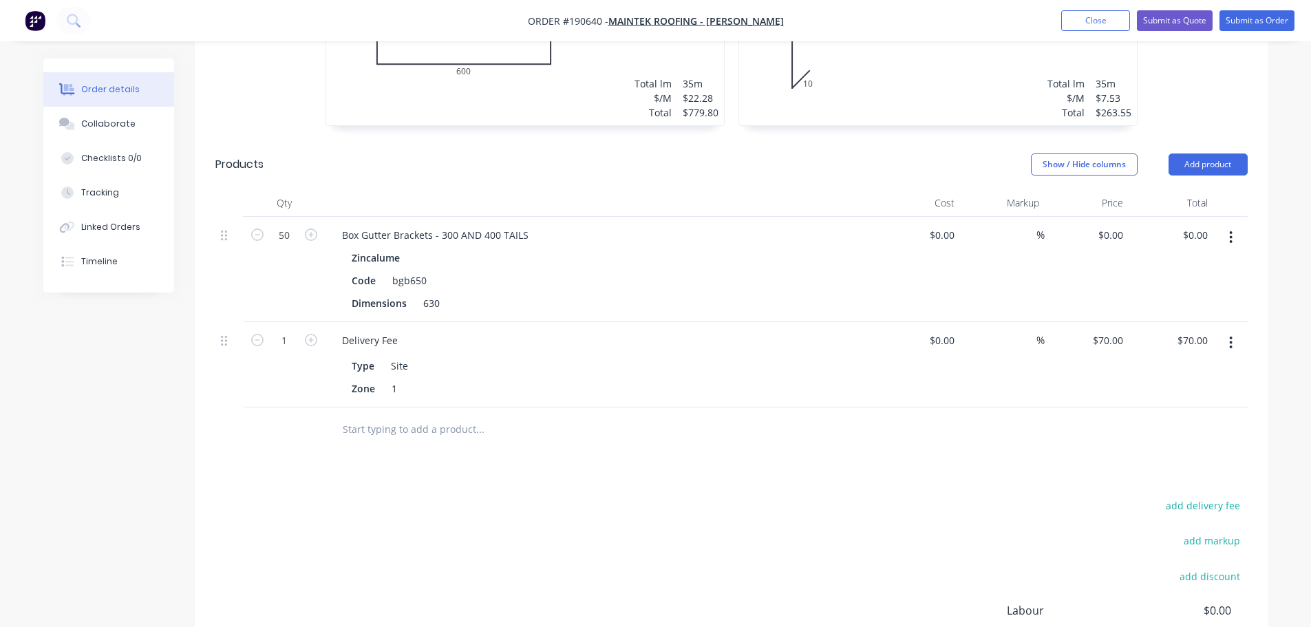
scroll to position [460, 0]
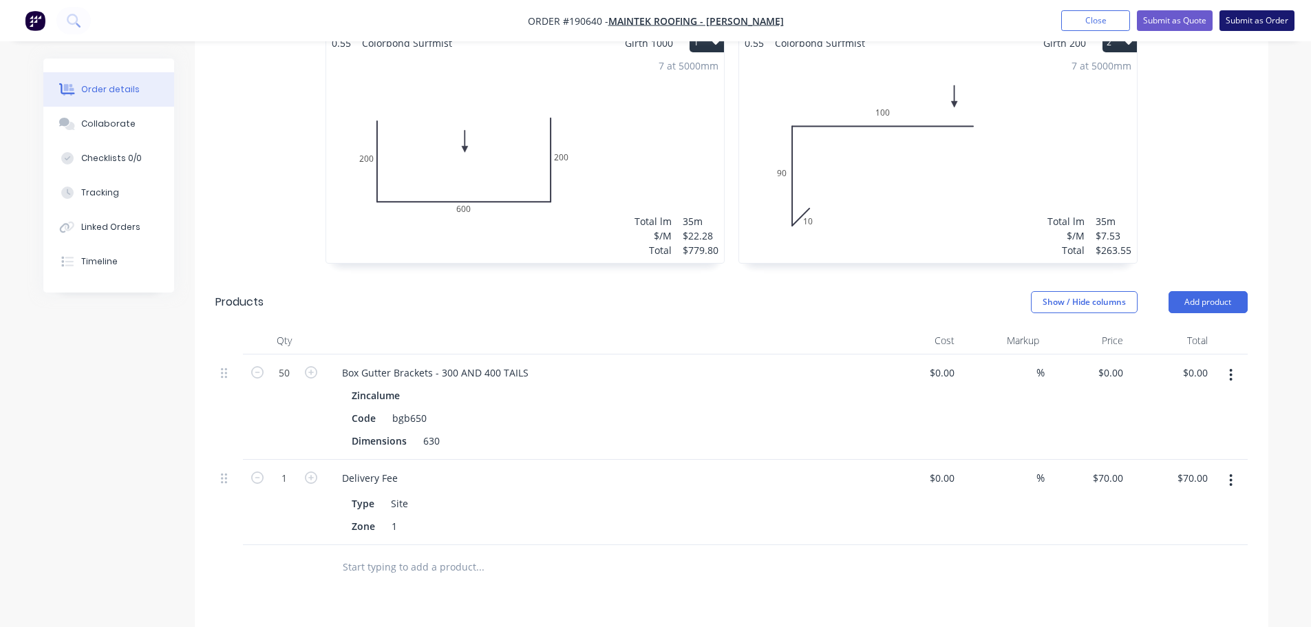
click at [1261, 17] on button "Submit as Order" at bounding box center [1257, 20] width 75 height 21
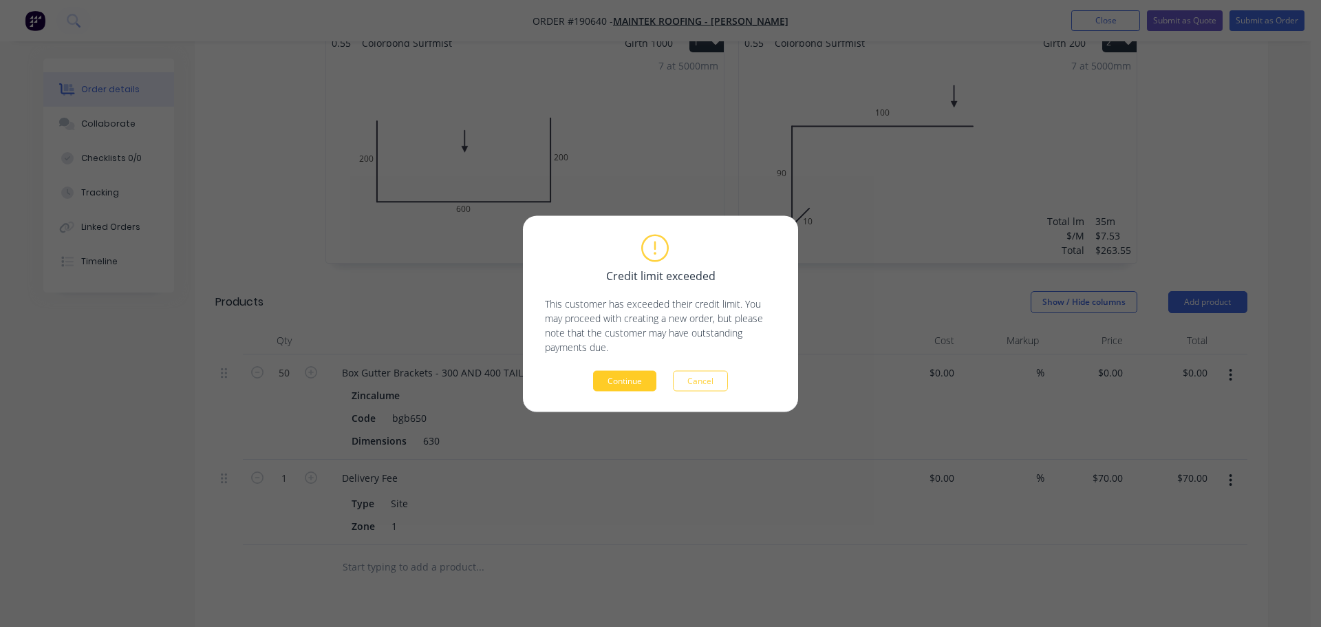
click at [642, 383] on button "Continue" at bounding box center [624, 380] width 63 height 21
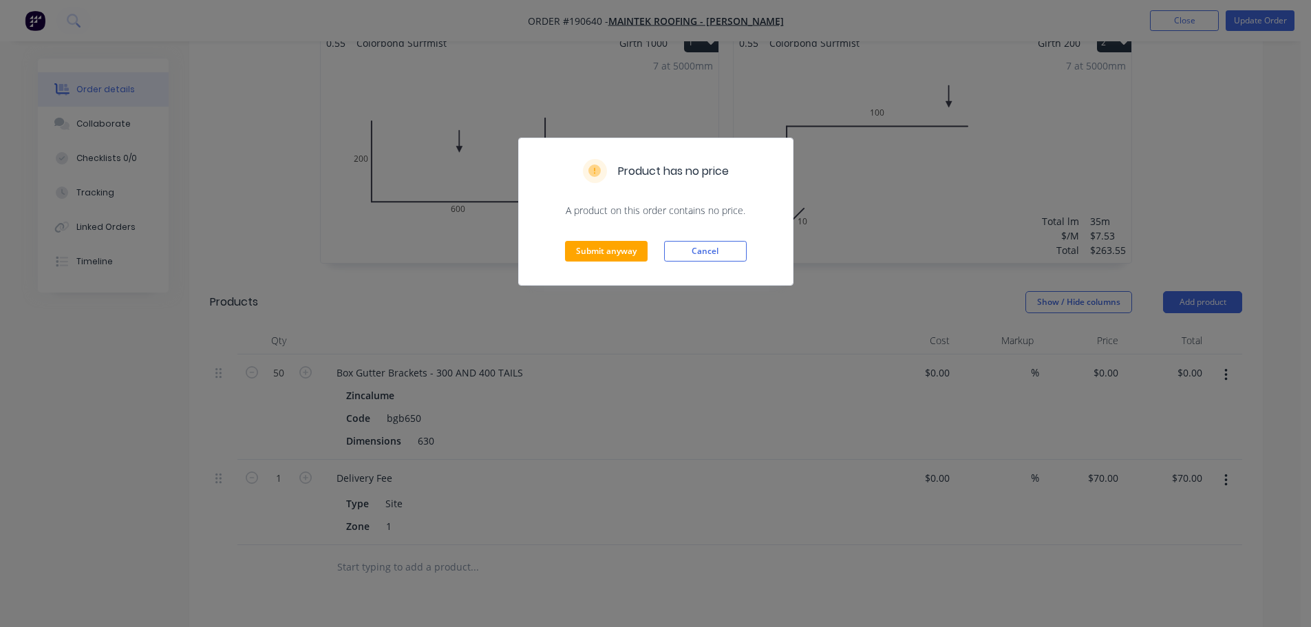
click at [624, 237] on div "Submit anyway Cancel" at bounding box center [656, 250] width 274 height 67
click at [615, 242] on button "Submit anyway" at bounding box center [606, 251] width 83 height 21
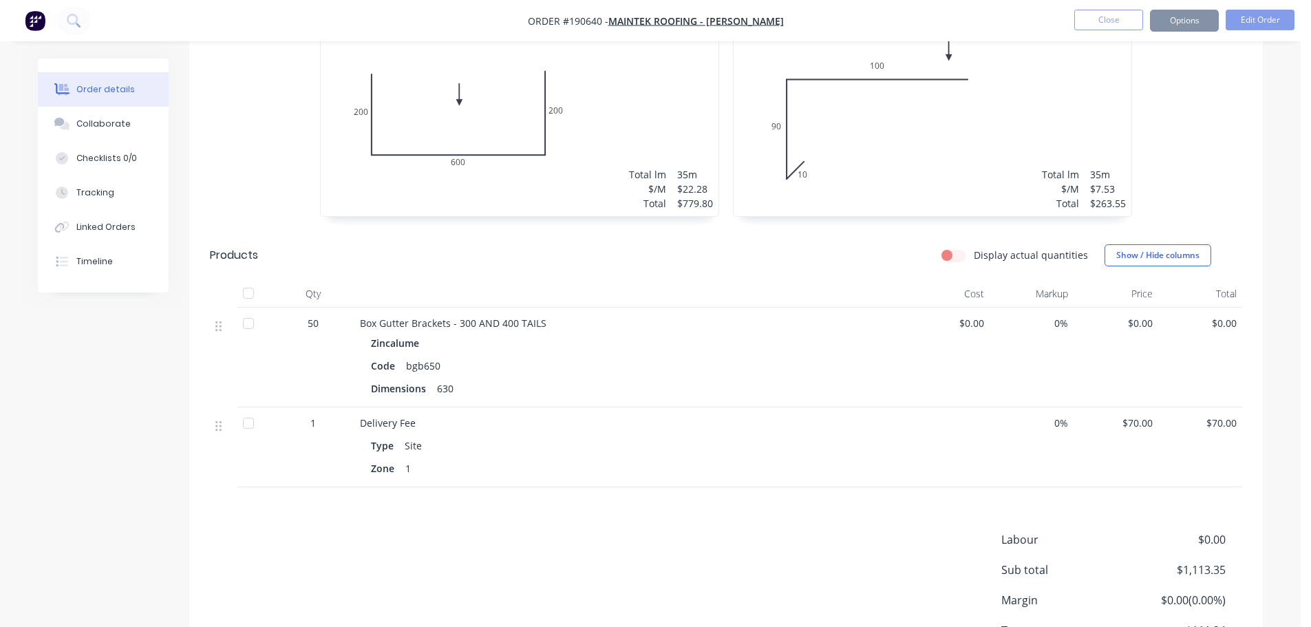
scroll to position [419, 0]
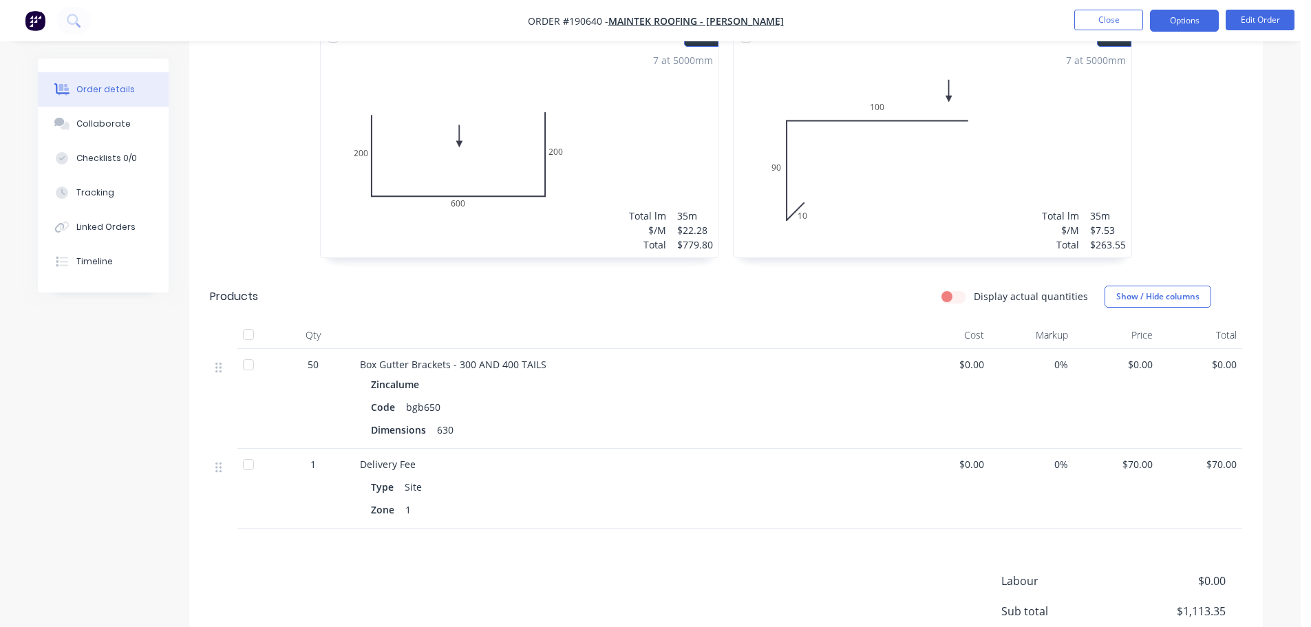
click at [1189, 17] on button "Options" at bounding box center [1184, 21] width 69 height 22
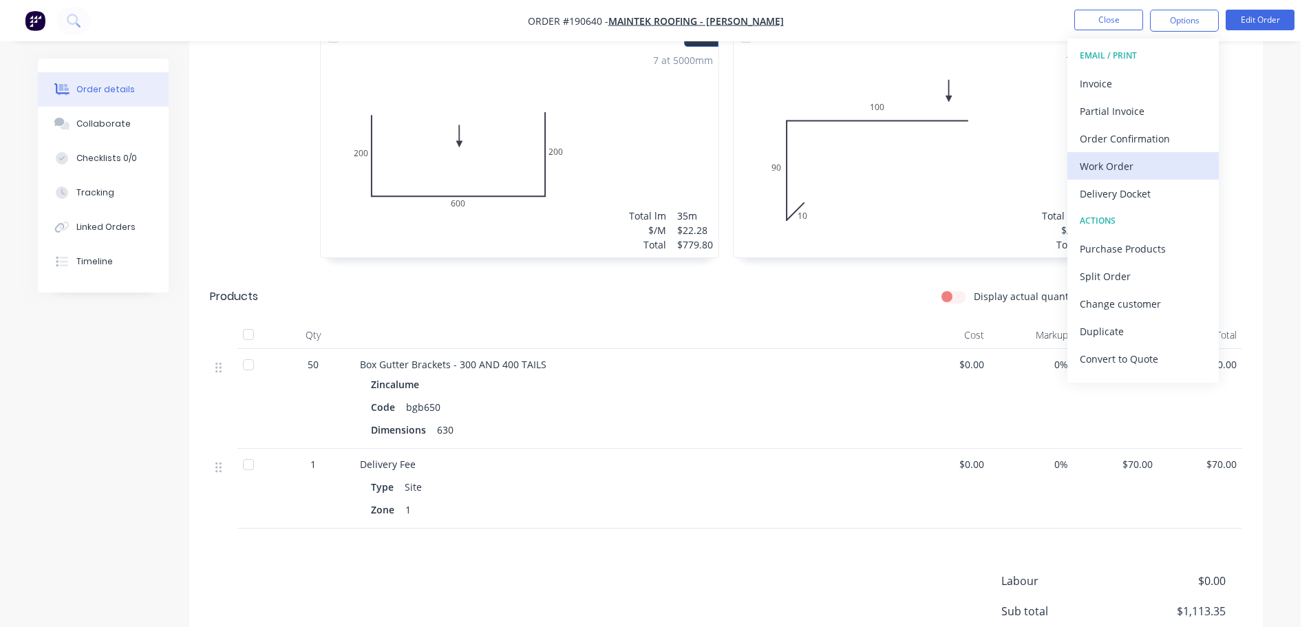
click at [1120, 175] on div "Work Order" at bounding box center [1143, 166] width 127 height 20
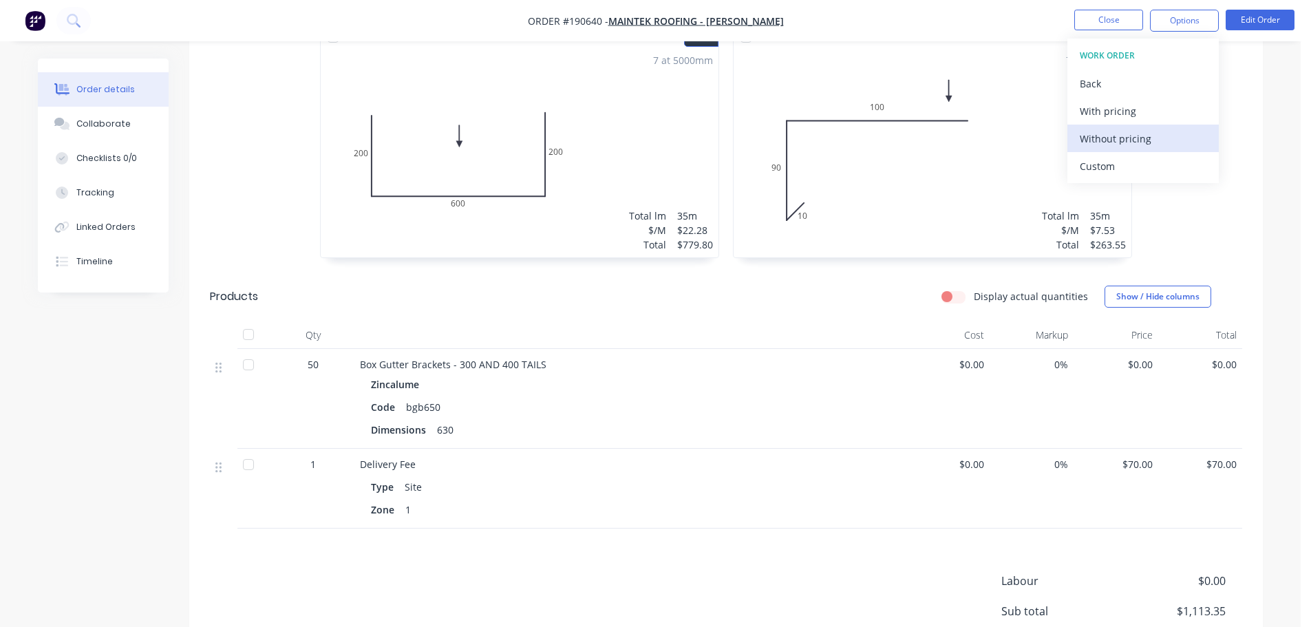
click at [1122, 143] on div "Without pricing" at bounding box center [1143, 139] width 127 height 20
click at [1114, 16] on button "Close" at bounding box center [1108, 20] width 69 height 21
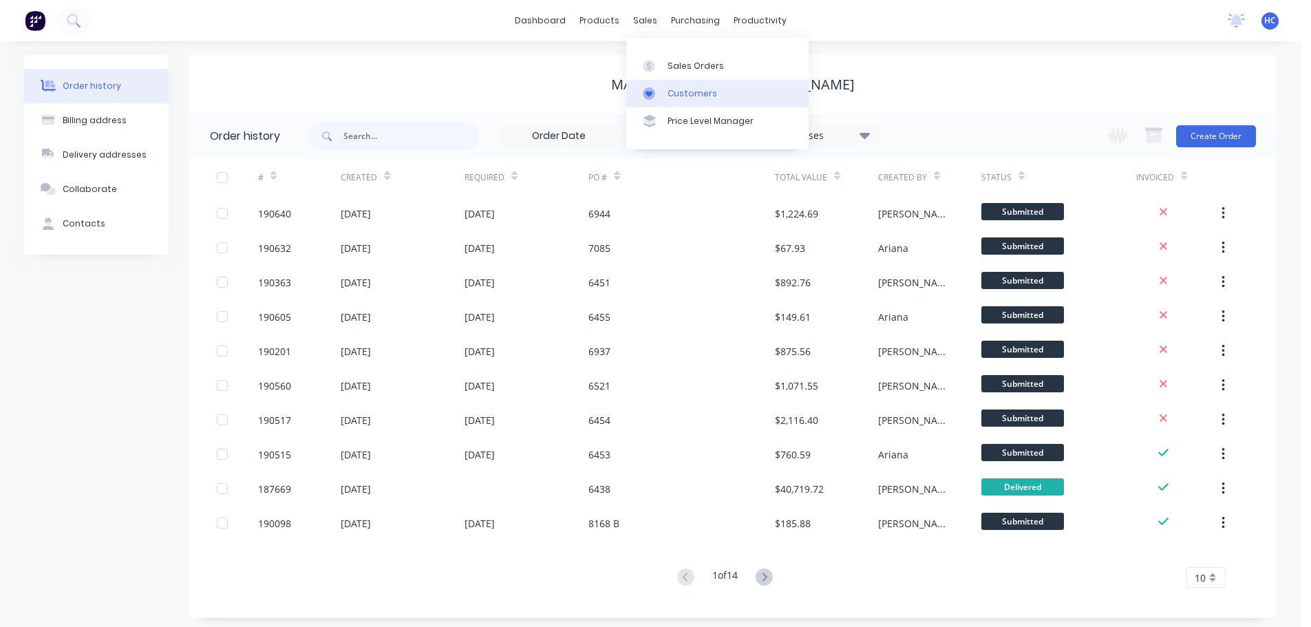
click at [685, 107] on link "Customers" at bounding box center [717, 94] width 182 height 28
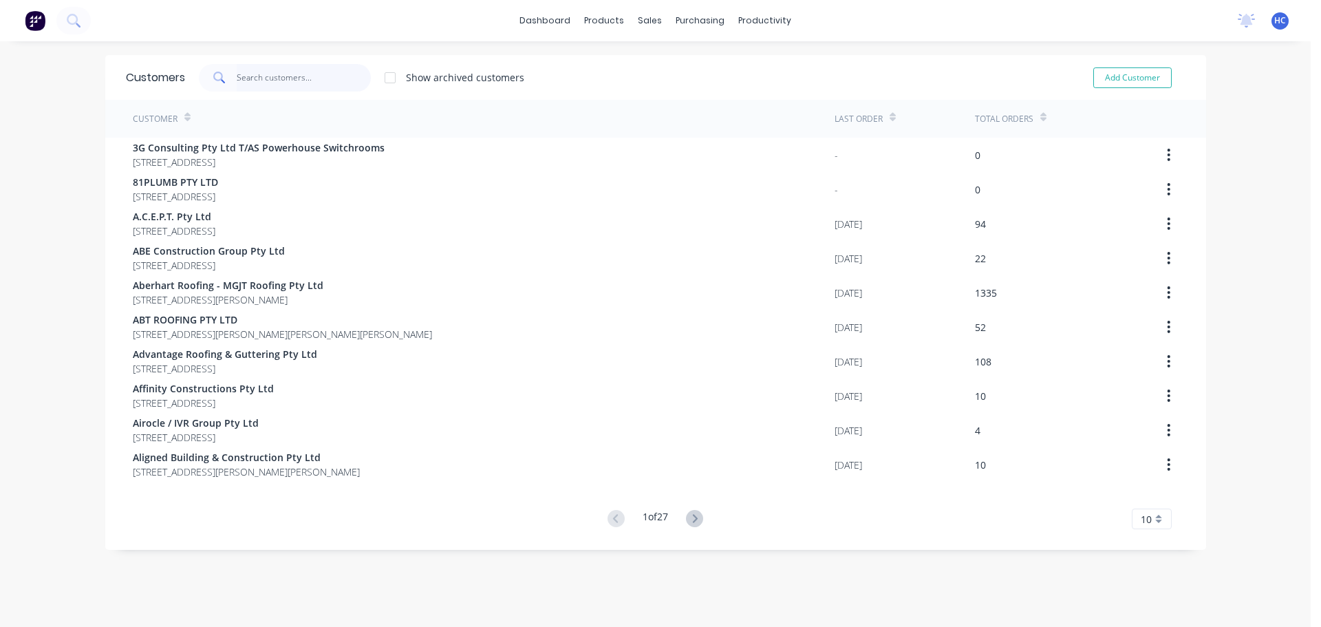
click at [354, 74] on input "text" at bounding box center [304, 78] width 134 height 28
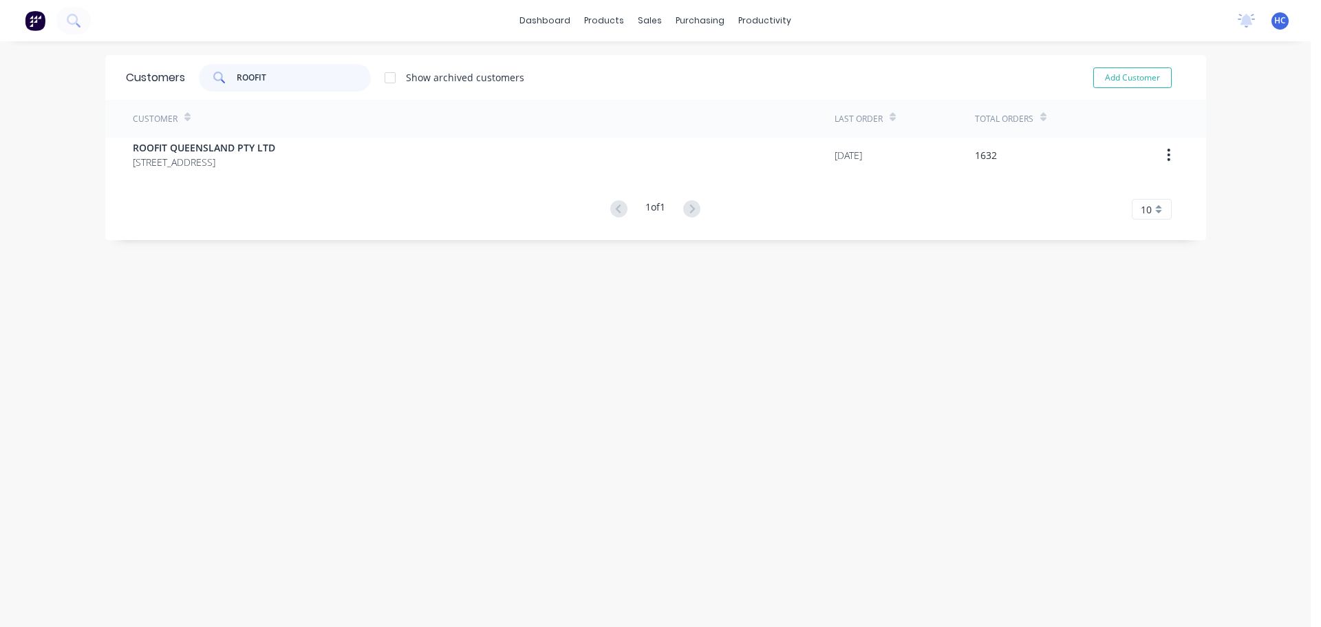
type input "ROOFIT"
click at [283, 137] on div "Customer" at bounding box center [484, 119] width 702 height 38
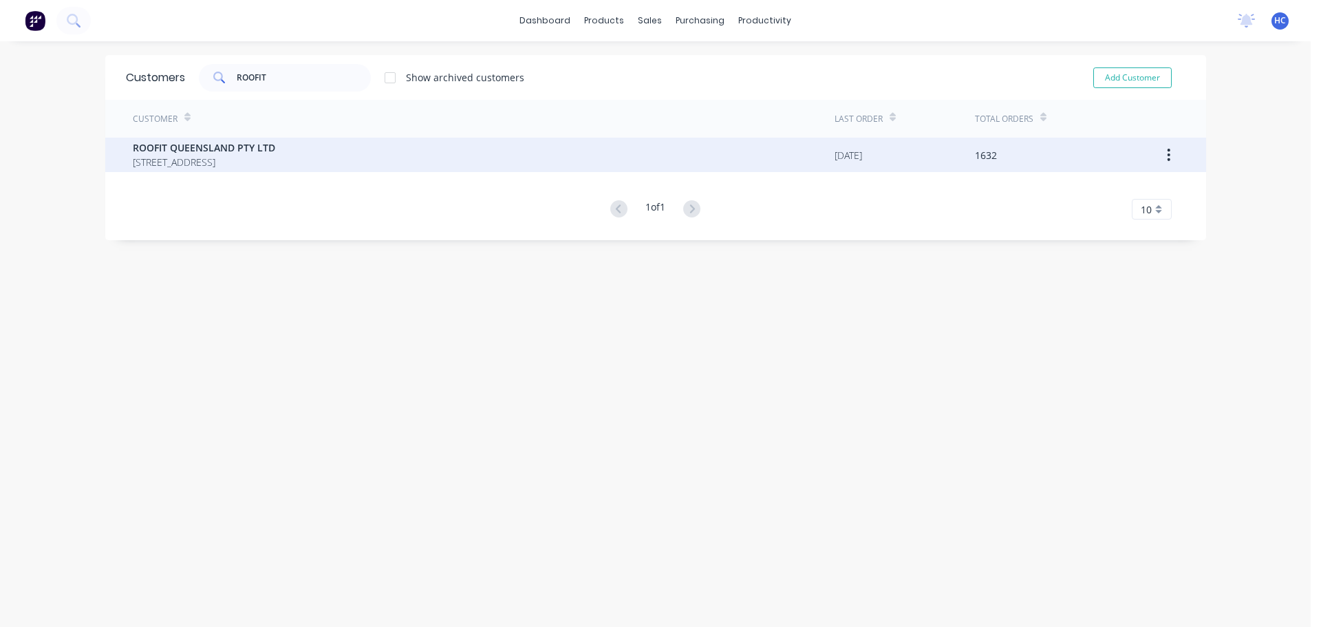
click at [268, 149] on span "ROOFIT QUEENSLAND PTY LTD" at bounding box center [204, 147] width 142 height 14
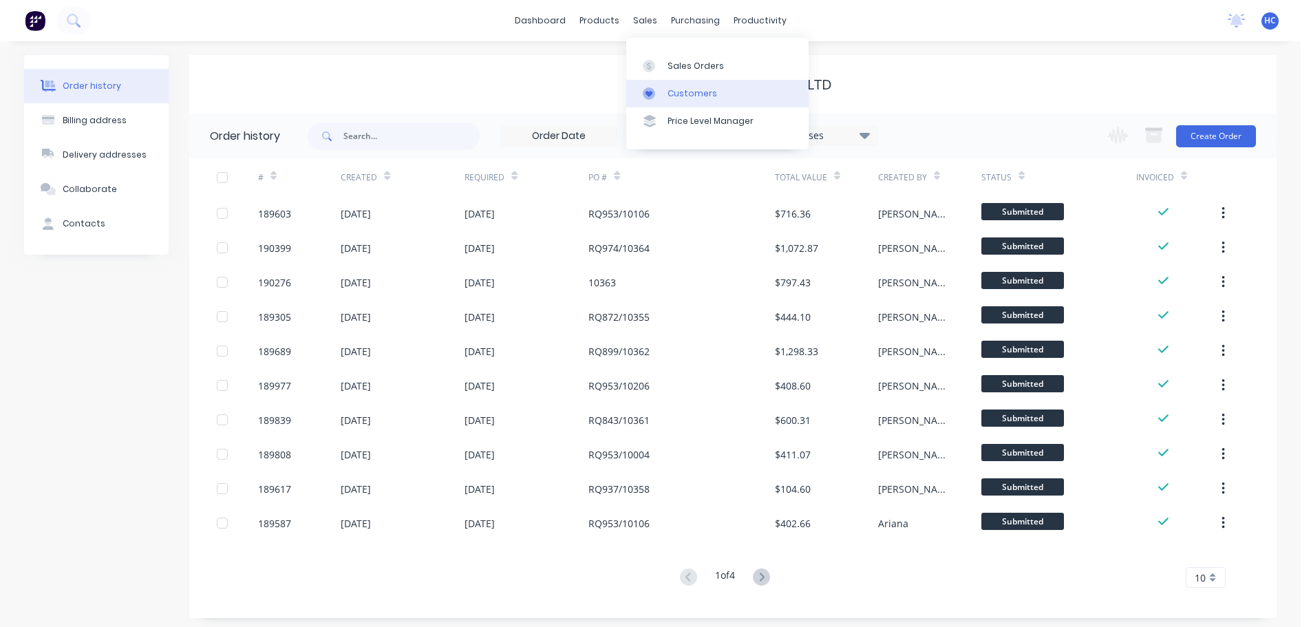
click at [699, 92] on div "Customers" at bounding box center [693, 93] width 50 height 12
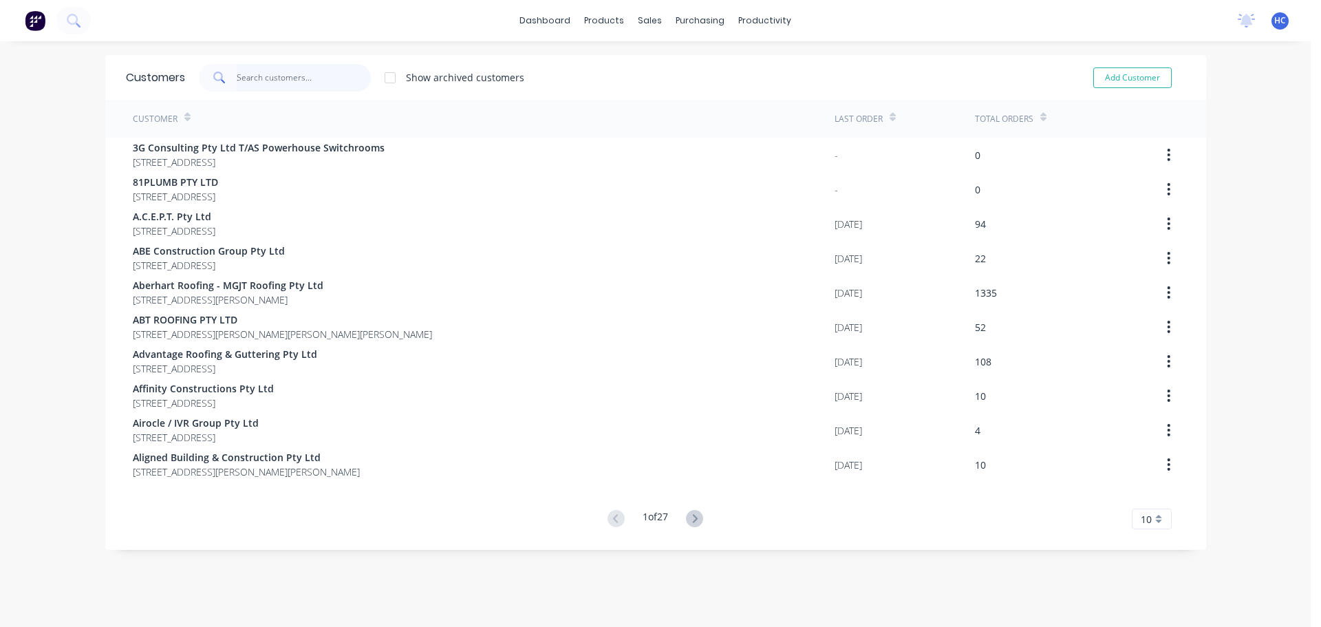
click at [282, 78] on input "text" at bounding box center [304, 78] width 134 height 28
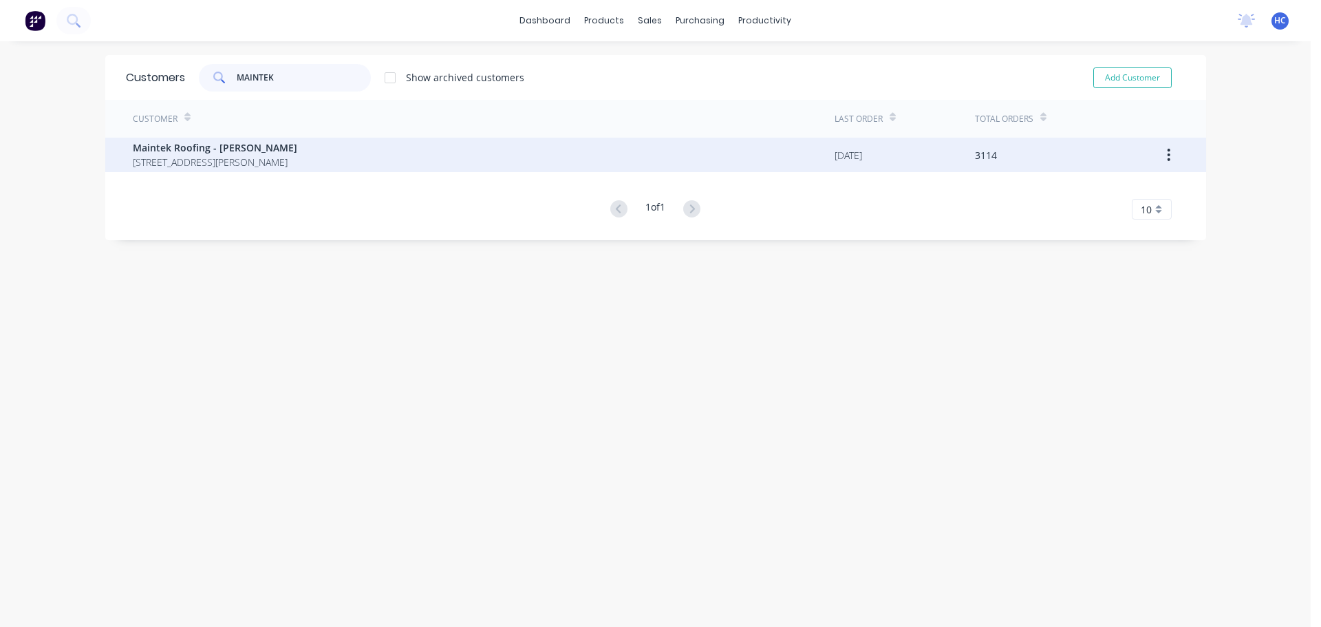
type input "MAINTEK"
click at [242, 156] on span "[STREET_ADDRESS][PERSON_NAME]" at bounding box center [215, 162] width 164 height 14
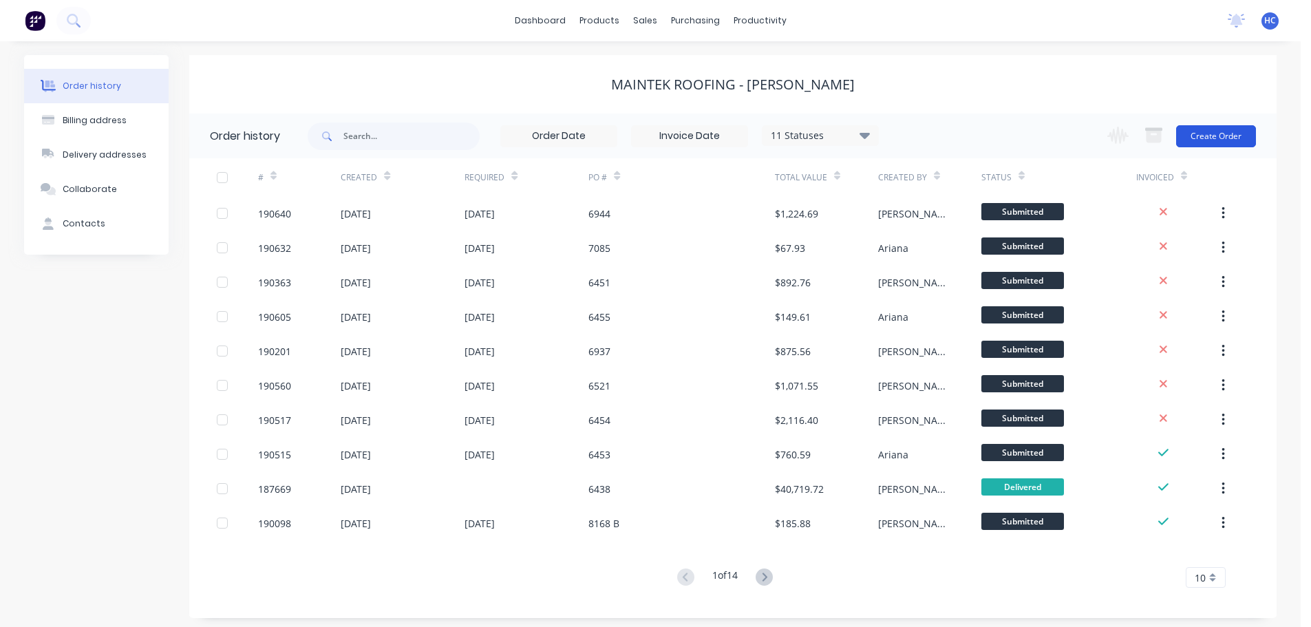
click at [1211, 138] on button "Create Order" at bounding box center [1216, 136] width 80 height 22
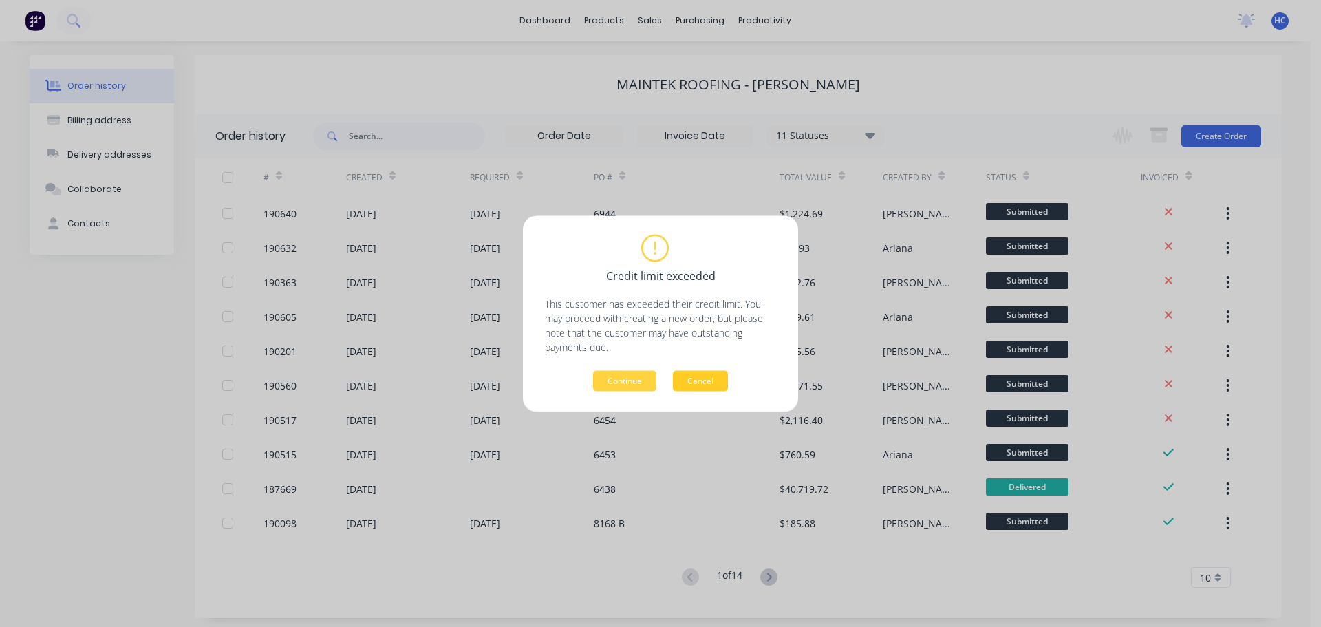
click at [705, 387] on button "Cancel" at bounding box center [700, 380] width 55 height 21
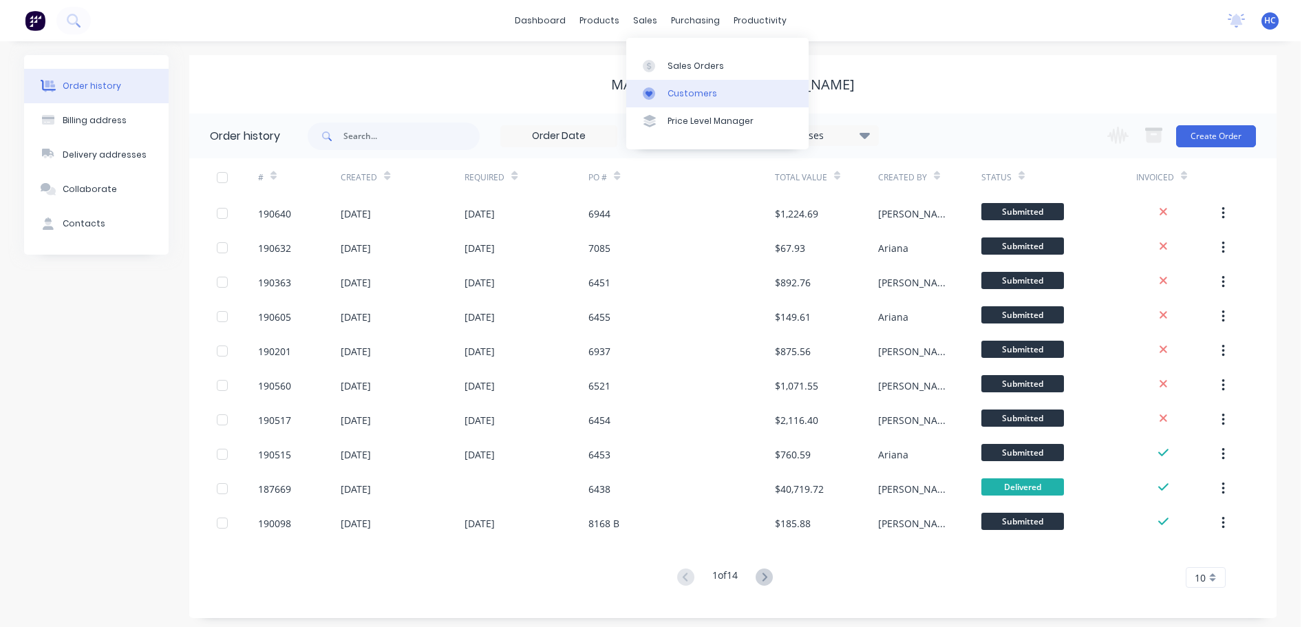
click at [689, 94] on div "Customers" at bounding box center [693, 93] width 50 height 12
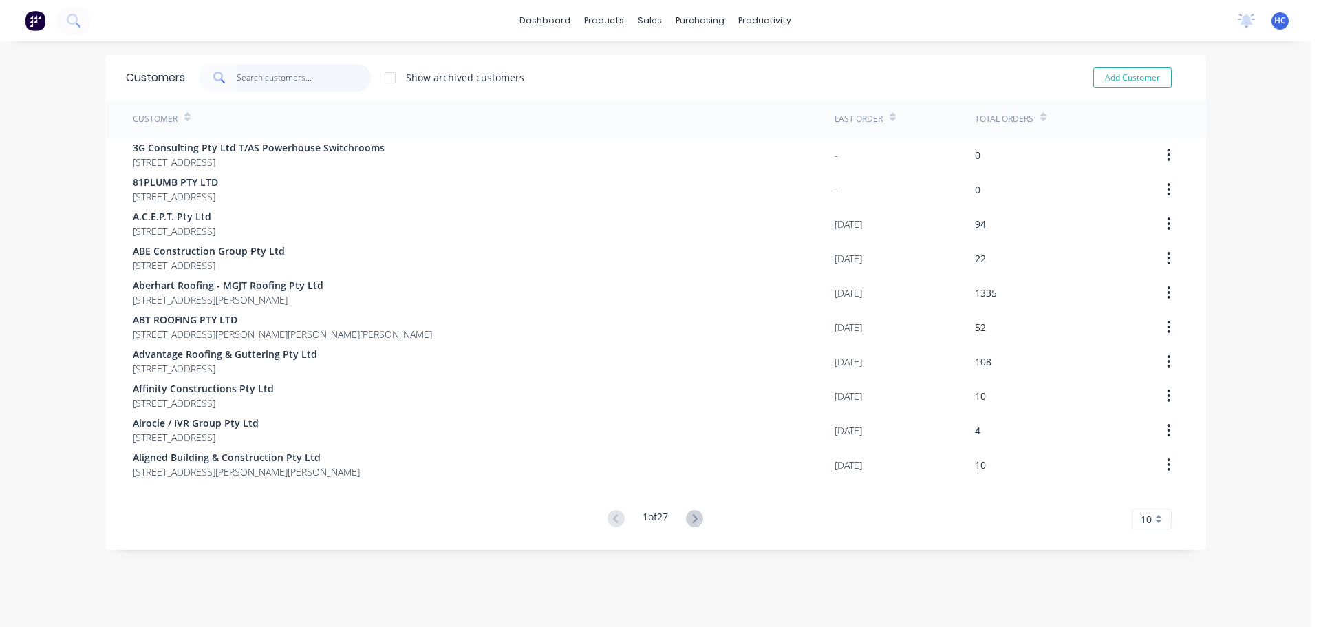
click at [305, 66] on input "text" at bounding box center [304, 78] width 134 height 28
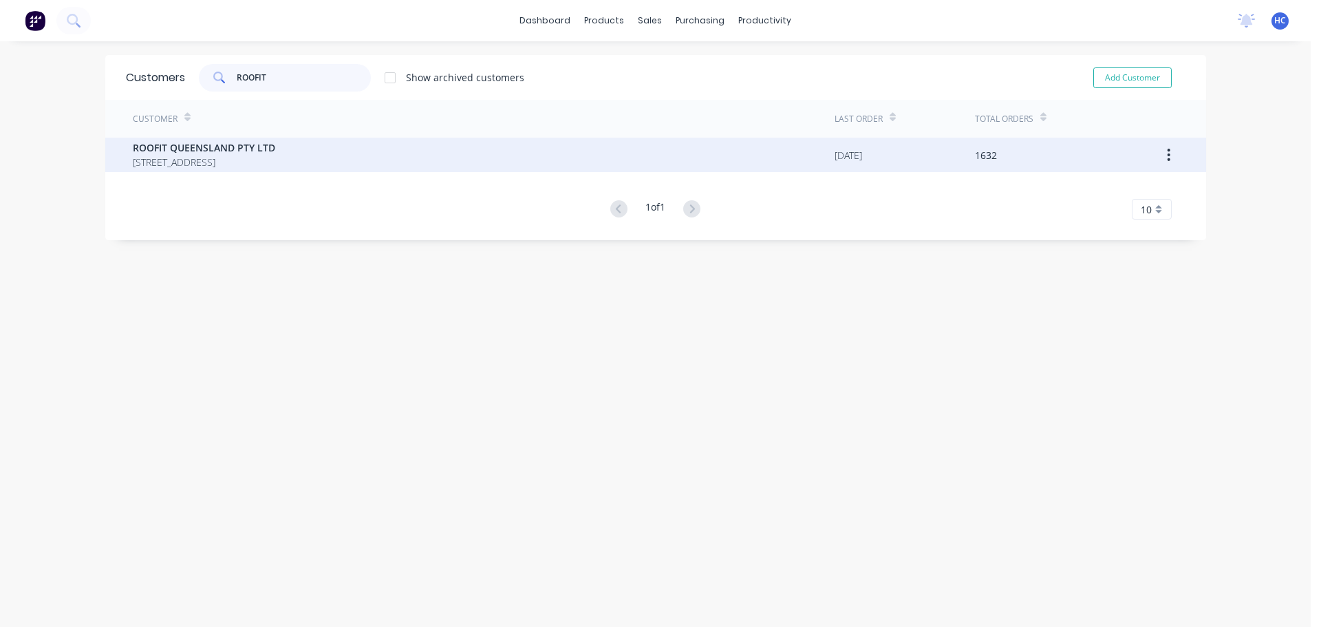
type input "ROOFIT"
click at [242, 155] on span "[STREET_ADDRESS]" at bounding box center [204, 162] width 142 height 14
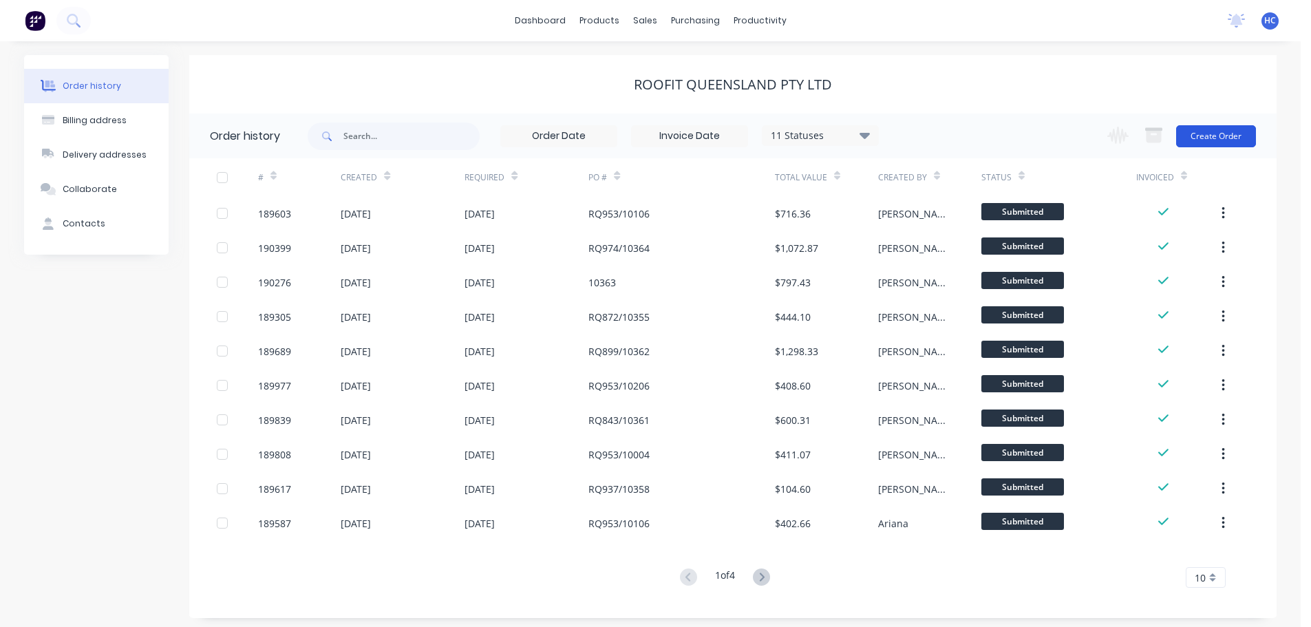
click at [1202, 145] on button "Create Order" at bounding box center [1216, 136] width 80 height 22
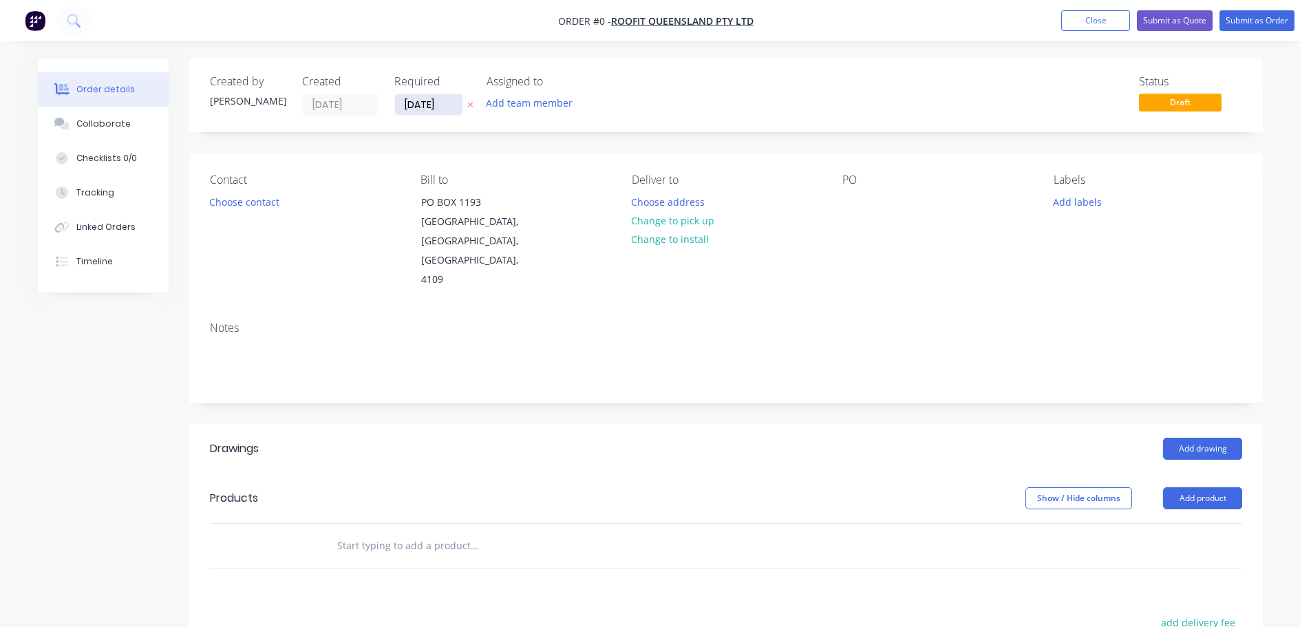
click at [432, 101] on input "[DATE]" at bounding box center [428, 104] width 67 height 21
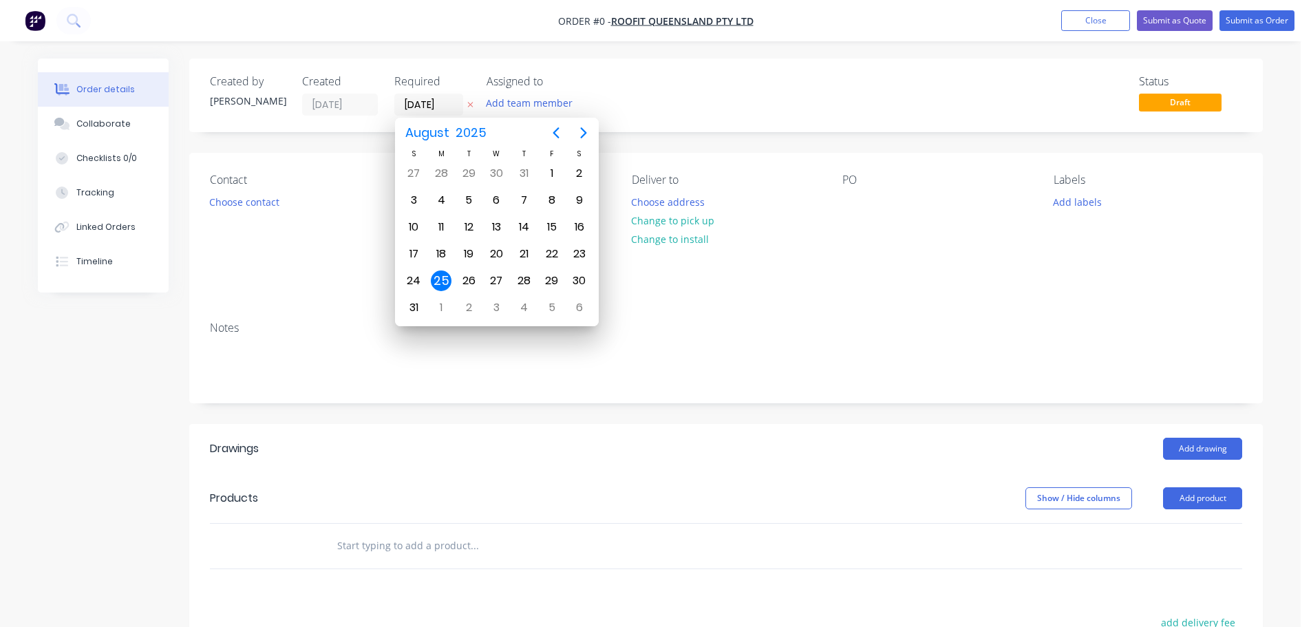
drag, startPoint x: 726, startPoint y: 91, endPoint x: 337, endPoint y: 173, distance: 397.5
click at [714, 92] on div "Status Draft" at bounding box center [933, 95] width 618 height 41
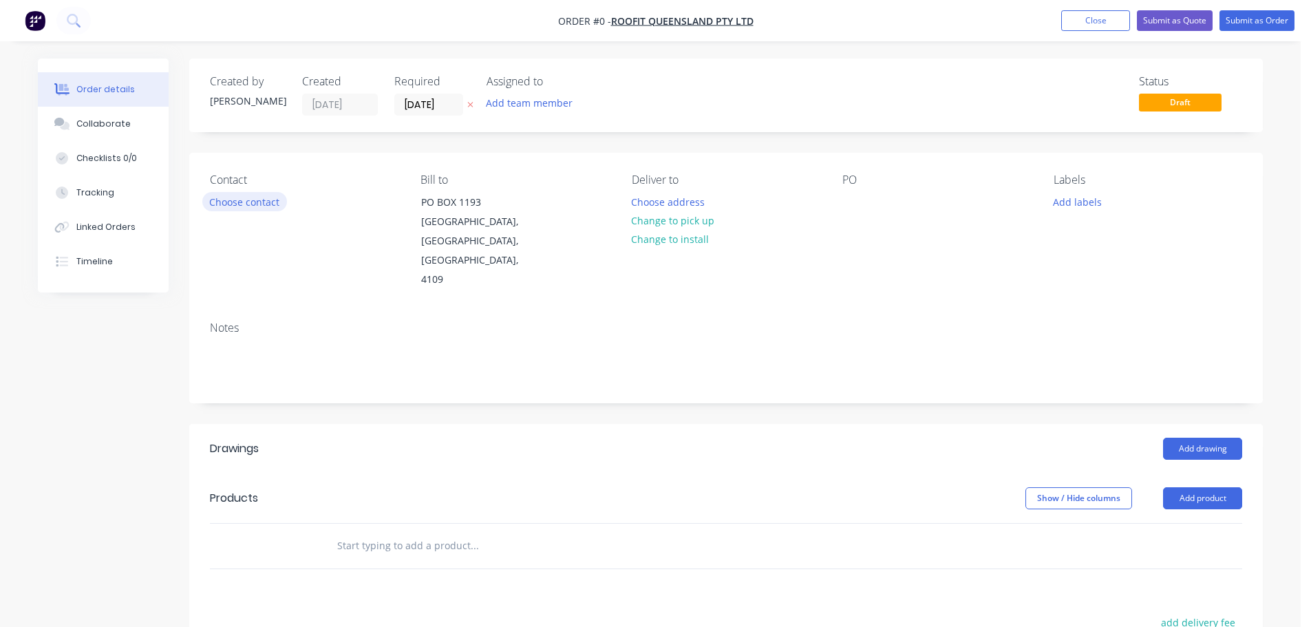
click at [240, 200] on button "Choose contact" at bounding box center [244, 201] width 85 height 19
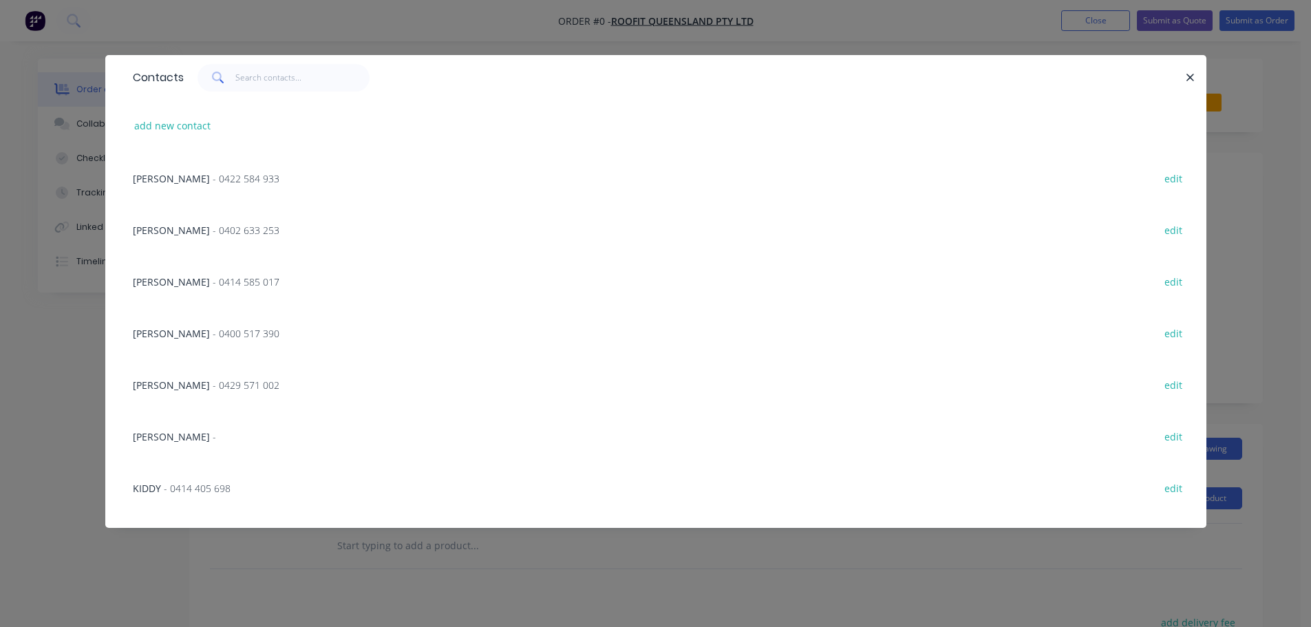
scroll to position [413, 0]
click at [213, 388] on span "- 0429 571 002" at bounding box center [246, 384] width 67 height 13
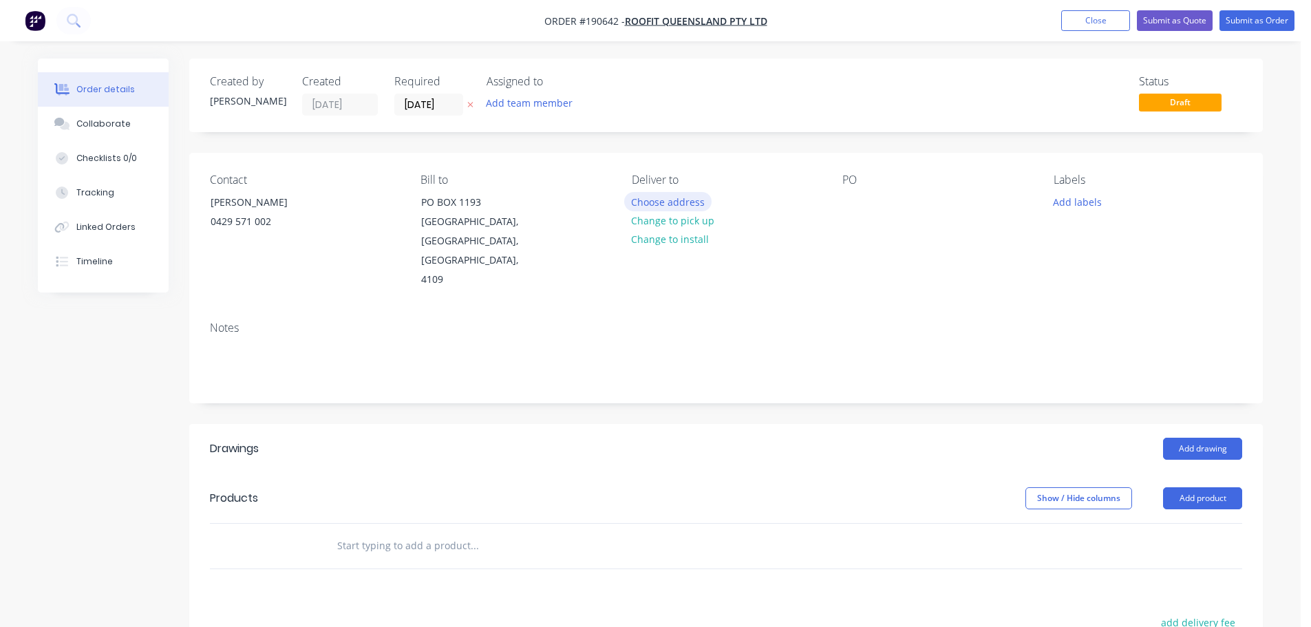
click at [666, 197] on button "Choose address" at bounding box center [668, 201] width 88 height 19
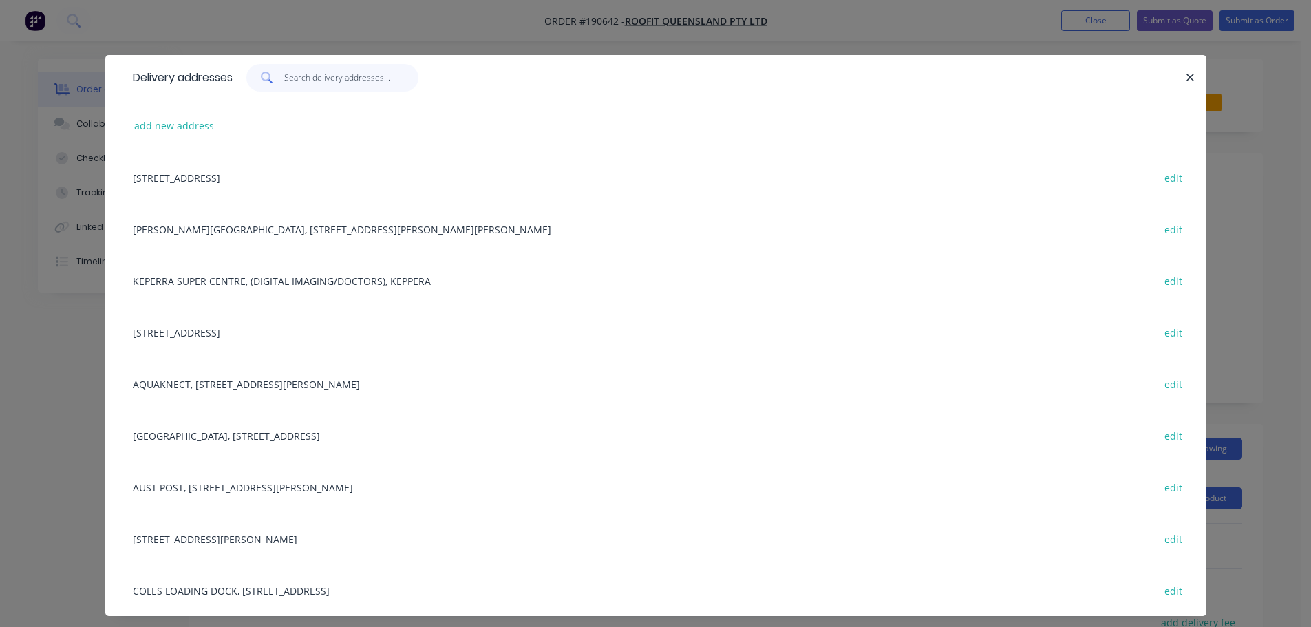
click at [303, 77] on input "text" at bounding box center [351, 78] width 134 height 28
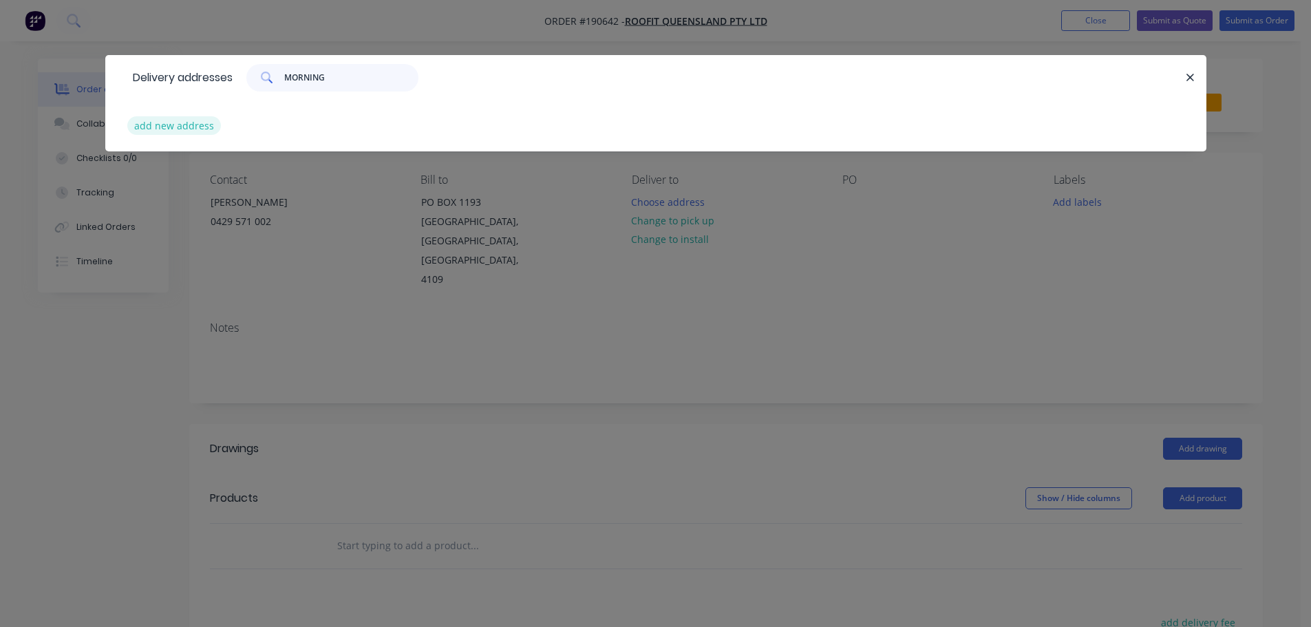
type input "MORNING"
click at [155, 125] on button "add new address" at bounding box center [174, 125] width 94 height 19
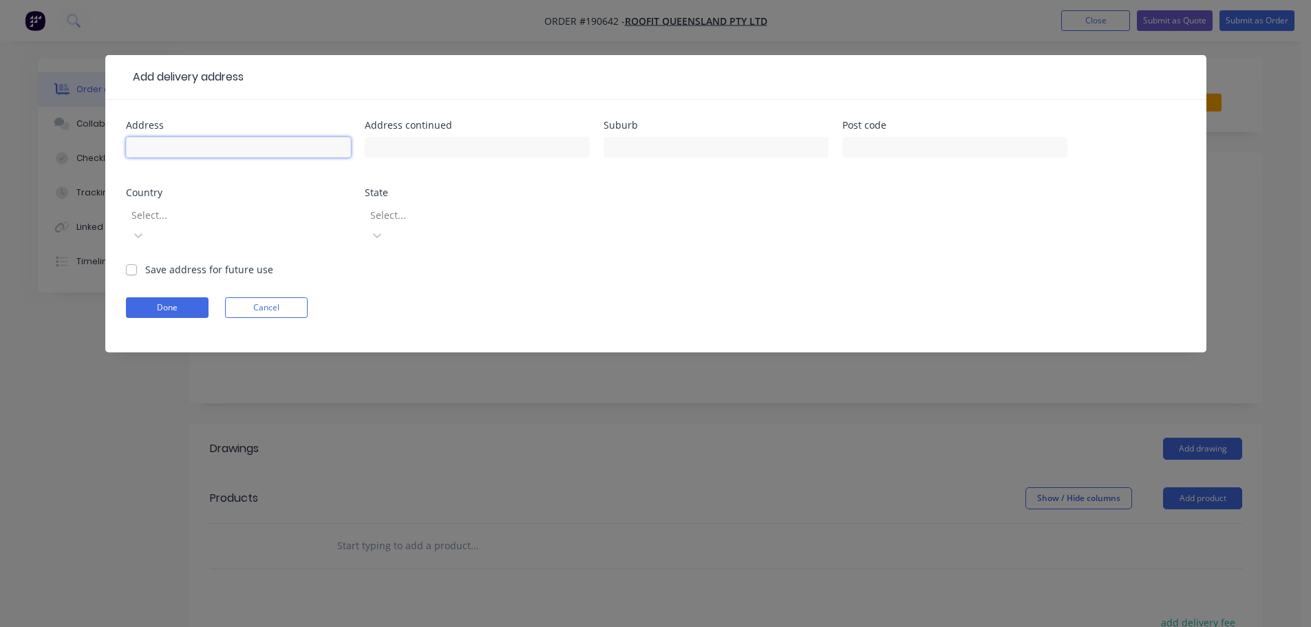
click at [140, 143] on input "text" at bounding box center [238, 147] width 225 height 21
type input "12 [PERSON_NAME]"
type input "MORNINGSIDE"
click at [193, 224] on div at bounding box center [229, 214] width 198 height 17
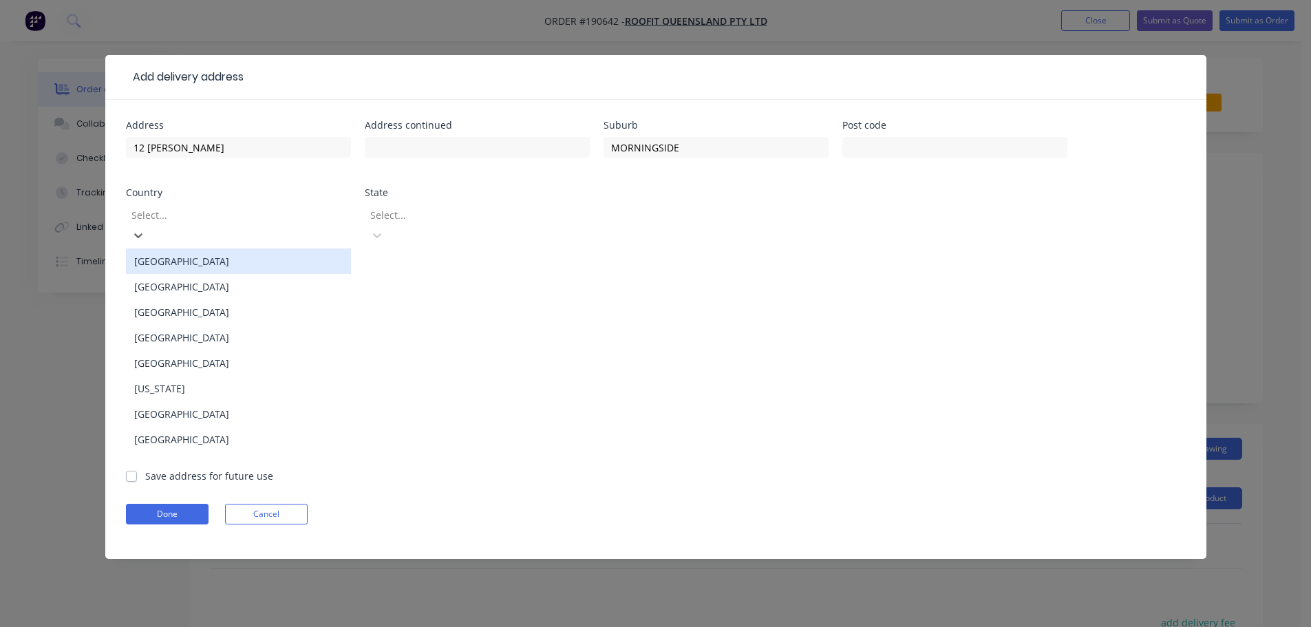
click at [162, 252] on div "[GEOGRAPHIC_DATA]" at bounding box center [238, 260] width 225 height 25
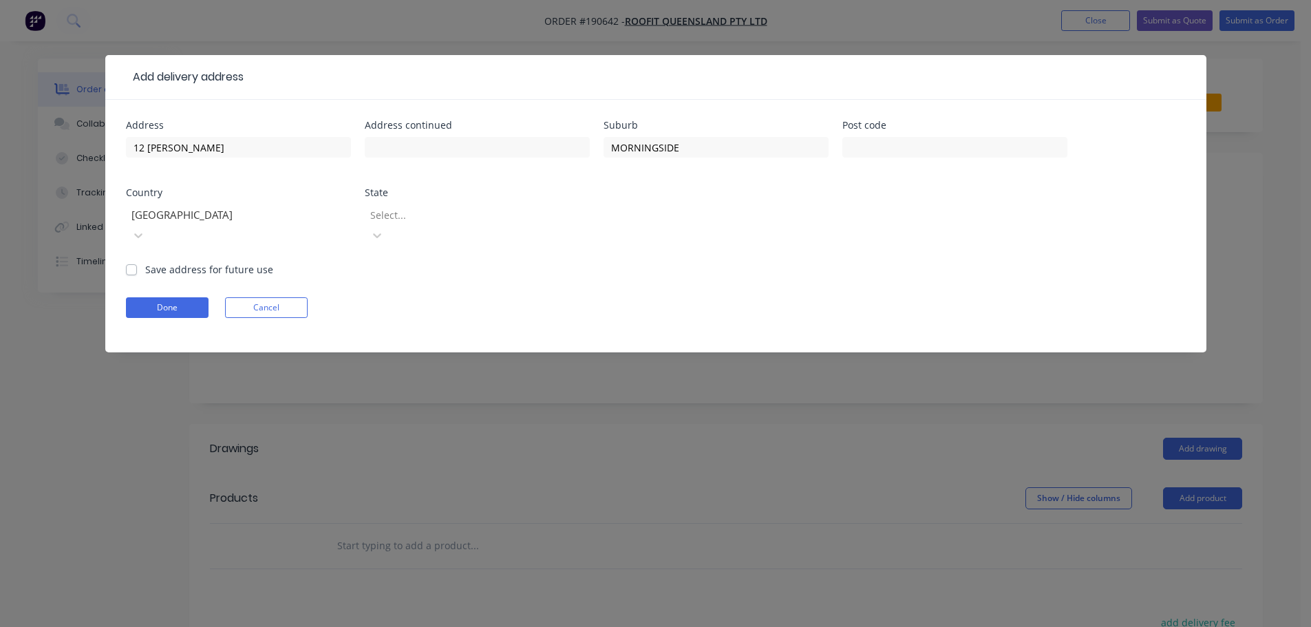
click at [386, 224] on div at bounding box center [468, 214] width 198 height 17
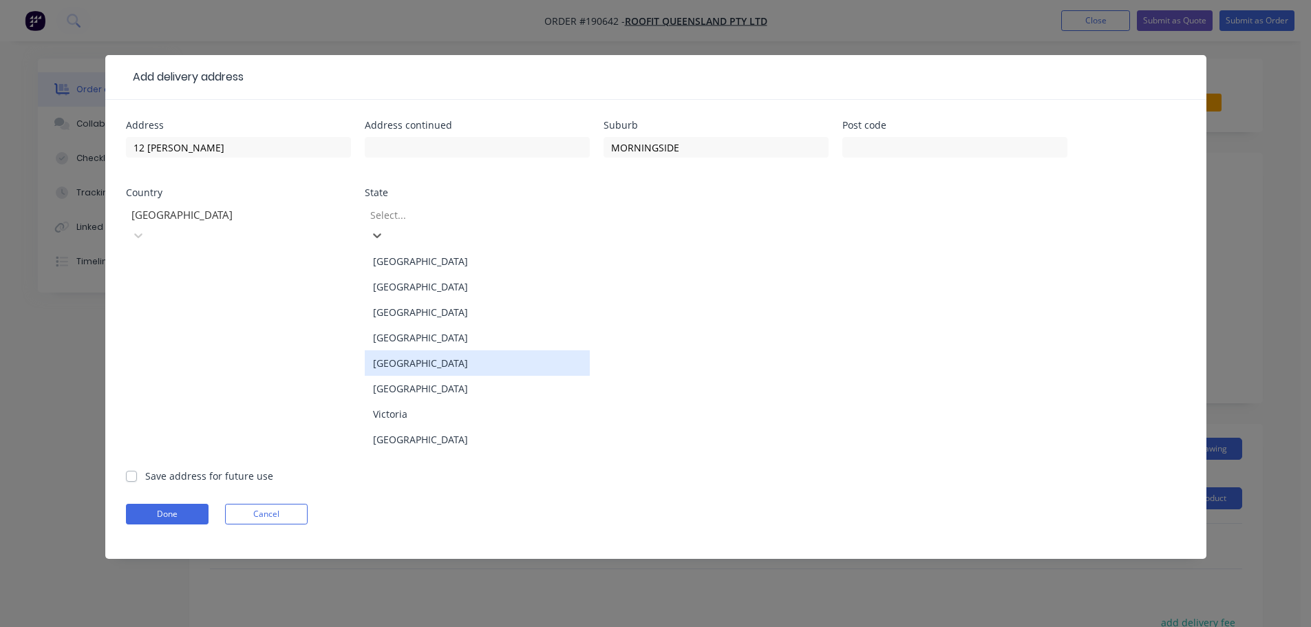
click at [396, 325] on div "[GEOGRAPHIC_DATA]" at bounding box center [477, 337] width 225 height 25
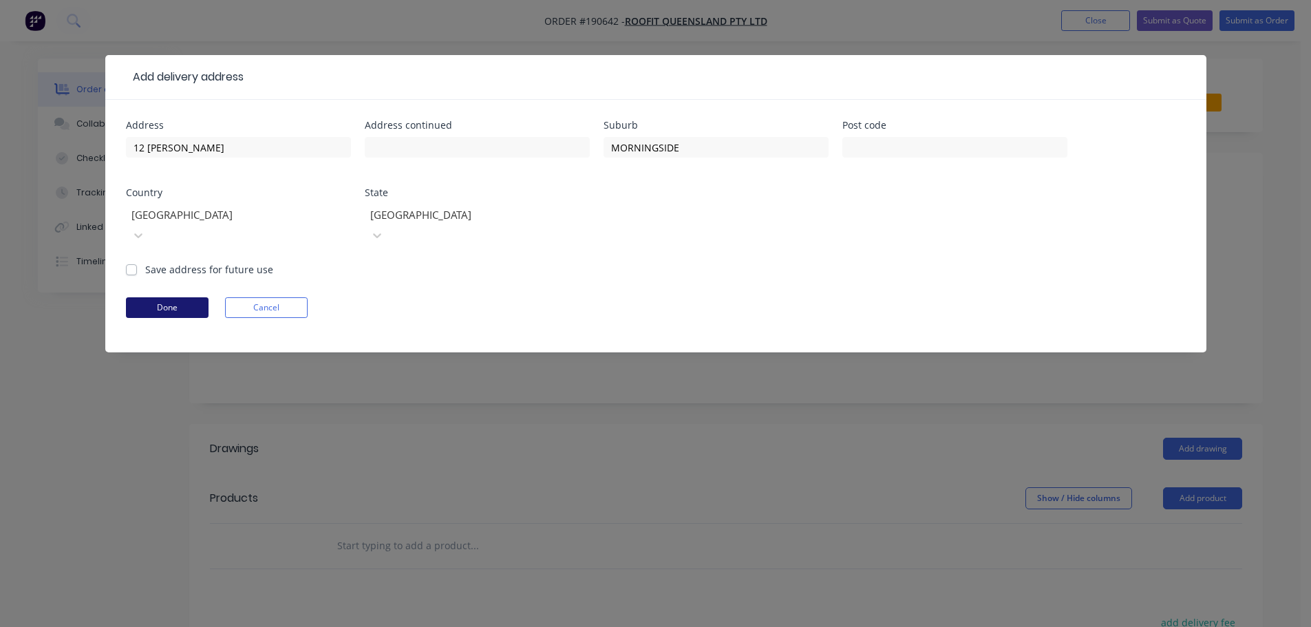
click at [189, 297] on button "Done" at bounding box center [167, 307] width 83 height 21
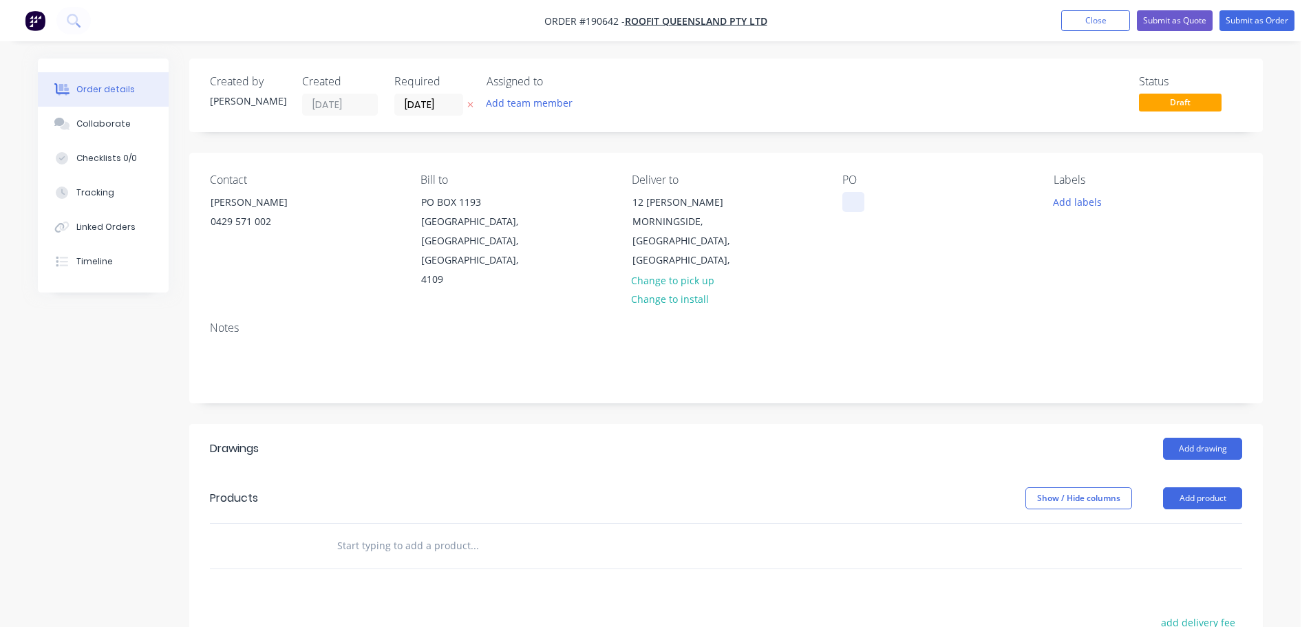
click at [850, 193] on div at bounding box center [853, 202] width 22 height 20
click at [1200, 438] on button "Add drawing" at bounding box center [1202, 449] width 79 height 22
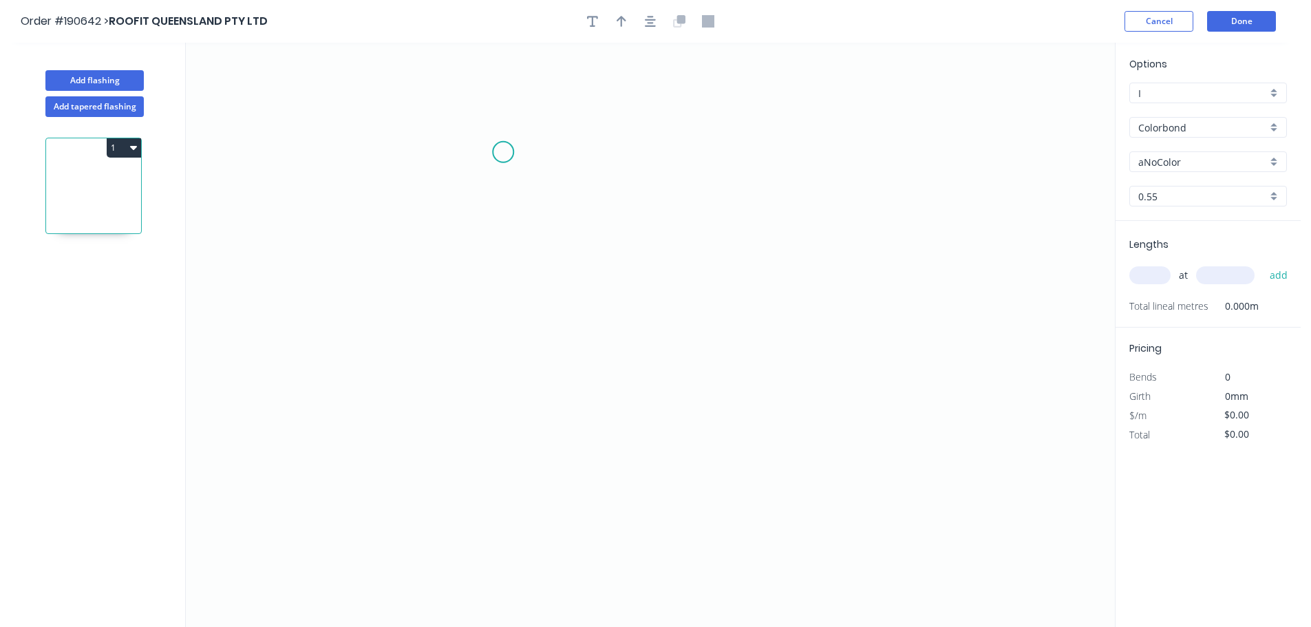
click at [515, 146] on icon "0" at bounding box center [650, 335] width 929 height 584
click at [511, 507] on icon "0" at bounding box center [650, 335] width 929 height 584
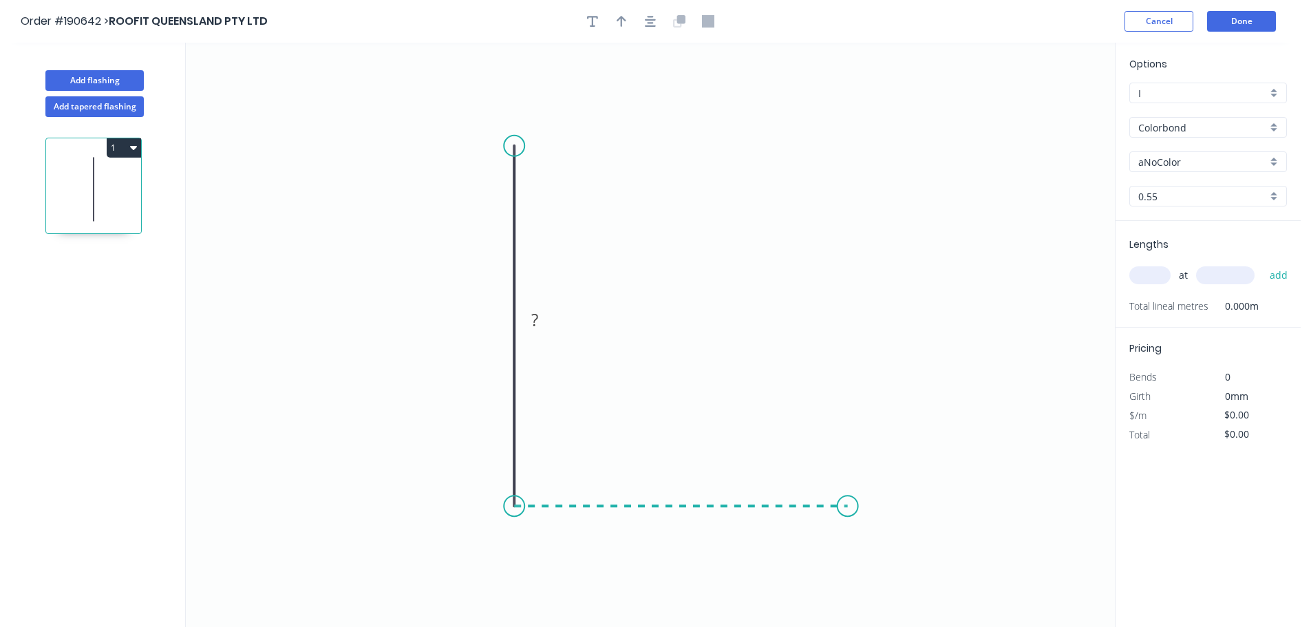
click at [849, 518] on icon "0 ?" at bounding box center [650, 335] width 929 height 584
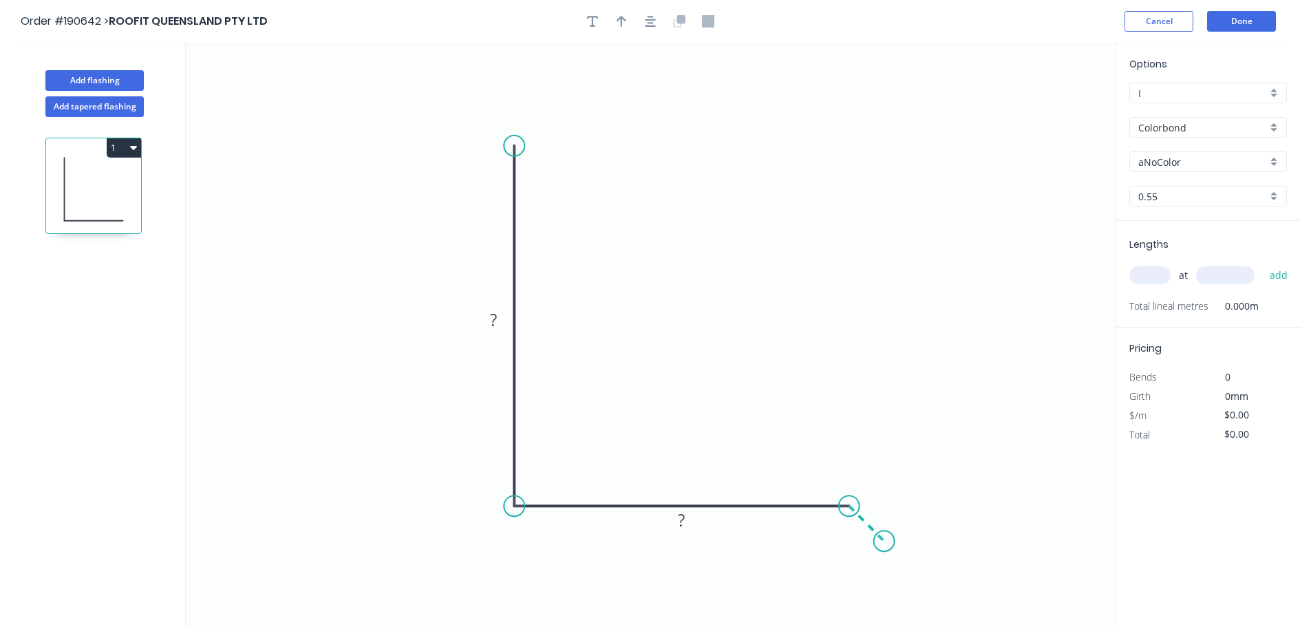
click at [884, 543] on icon "0 ? ?" at bounding box center [650, 335] width 929 height 584
click at [884, 543] on circle at bounding box center [884, 541] width 21 height 21
click at [884, 507] on tspan "?" at bounding box center [880, 502] width 7 height 23
click at [909, 369] on icon "0 800 530 30" at bounding box center [650, 335] width 929 height 584
click at [616, 25] on button "button" at bounding box center [621, 21] width 21 height 21
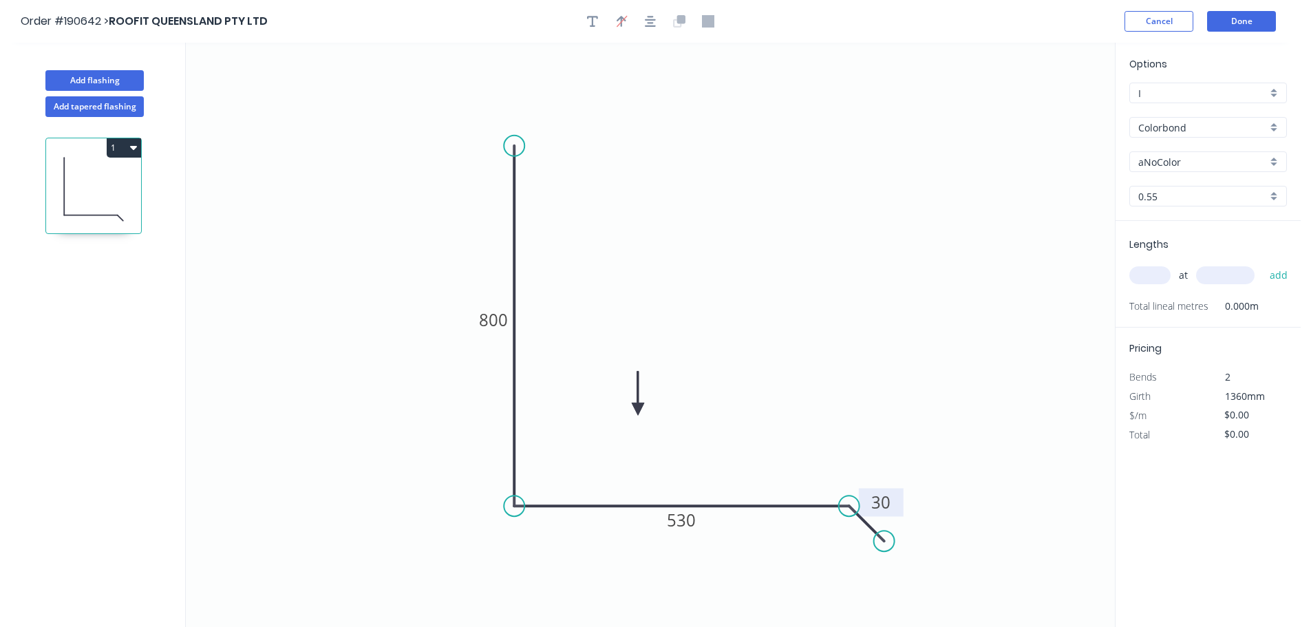
drag, startPoint x: 1045, startPoint y: 109, endPoint x: 817, endPoint y: 306, distance: 301.1
click at [644, 408] on icon at bounding box center [638, 393] width 12 height 44
click at [1186, 119] on div "Colorbond" at bounding box center [1208, 127] width 158 height 21
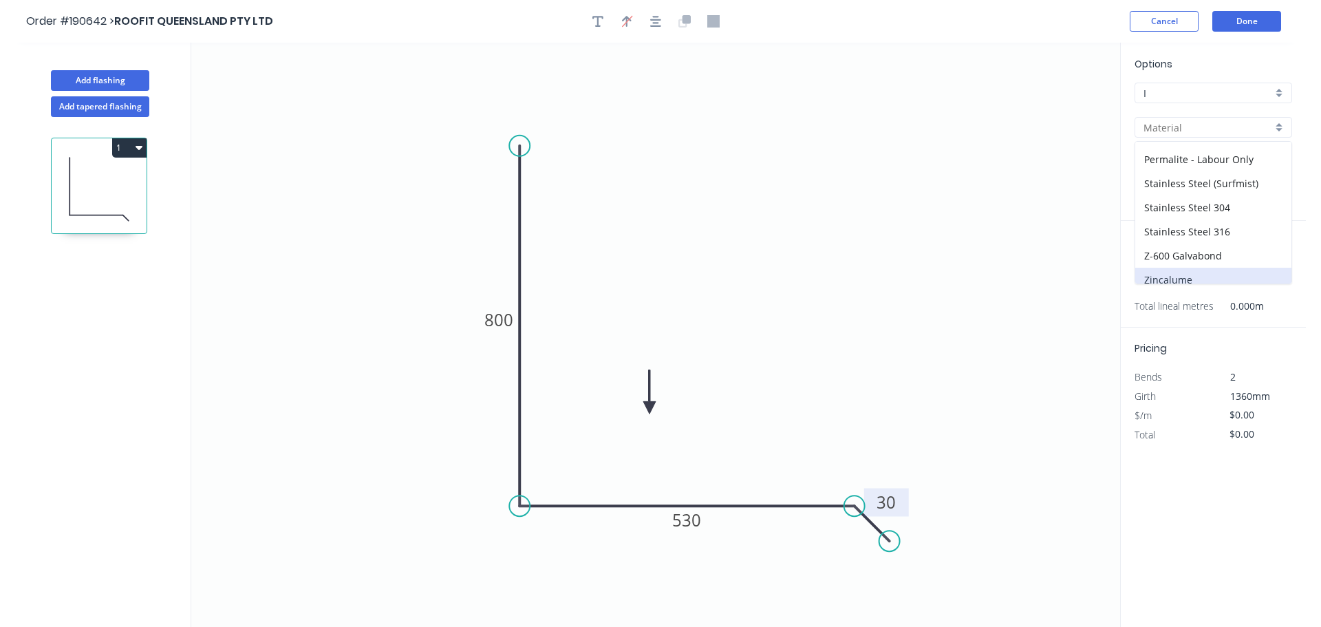
scroll to position [316, 0]
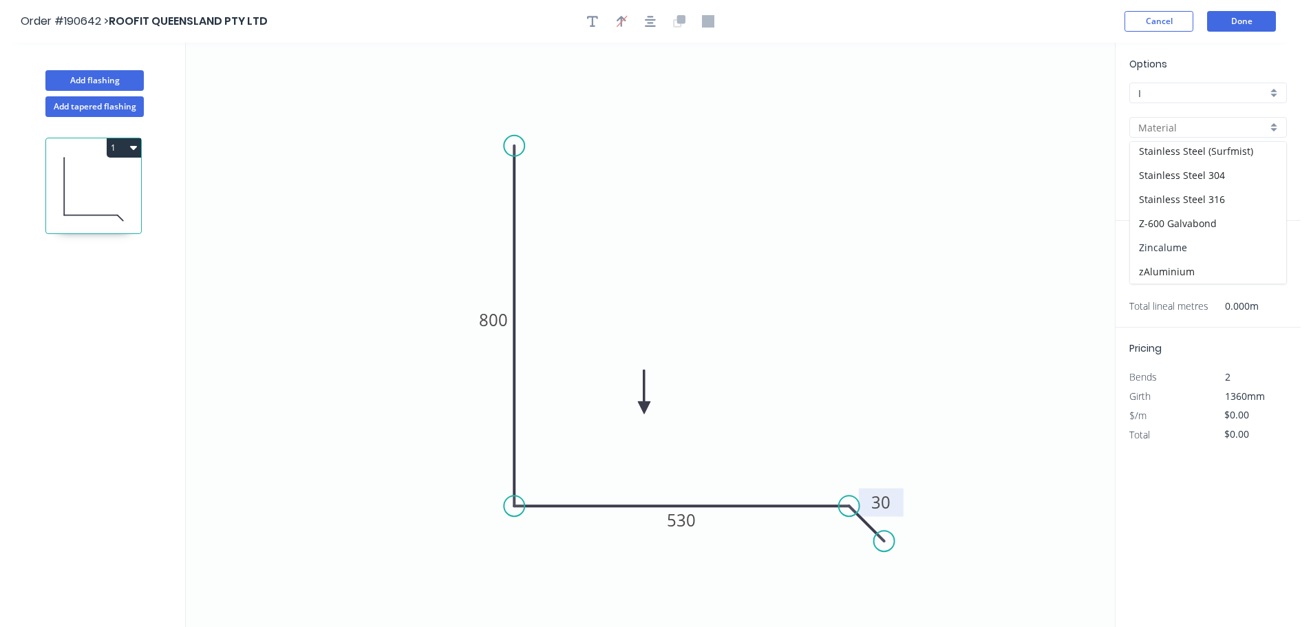
click at [1163, 251] on div "Zincalume" at bounding box center [1208, 247] width 156 height 24
type input "Zincalume"
click at [1146, 250] on span "Lengths" at bounding box center [1148, 244] width 39 height 14
click at [1148, 264] on div "at add" at bounding box center [1209, 275] width 160 height 23
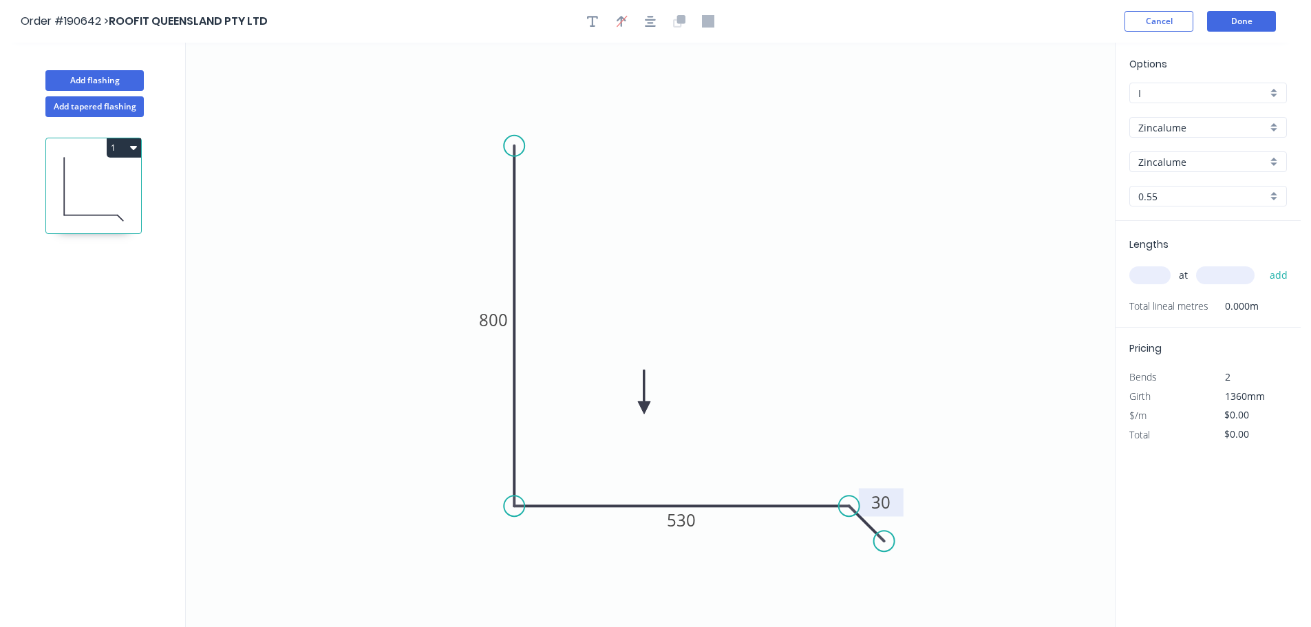
drag, startPoint x: 1145, startPoint y: 280, endPoint x: 1180, endPoint y: 253, distance: 44.6
click at [1147, 277] on input "text" at bounding box center [1149, 275] width 41 height 18
type input "1"
type input "1200"
click at [1263, 264] on button "add" at bounding box center [1279, 275] width 32 height 23
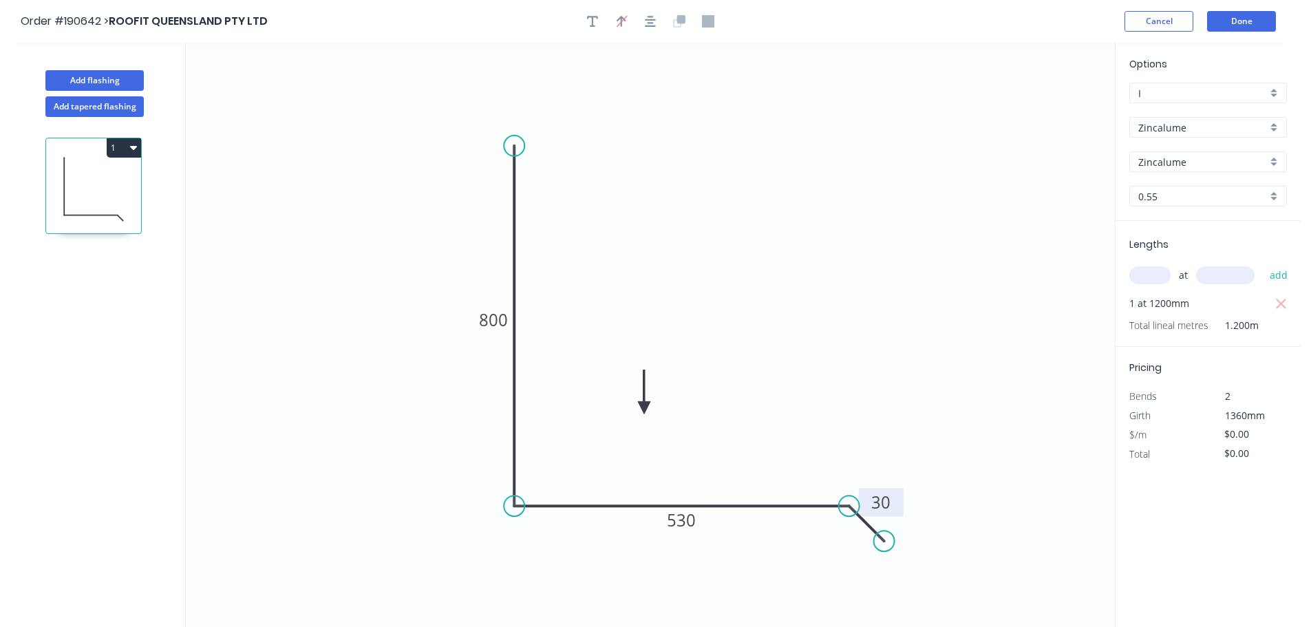
click at [136, 154] on button "1" at bounding box center [124, 147] width 34 height 19
click at [111, 189] on div "Duplicate" at bounding box center [76, 182] width 106 height 20
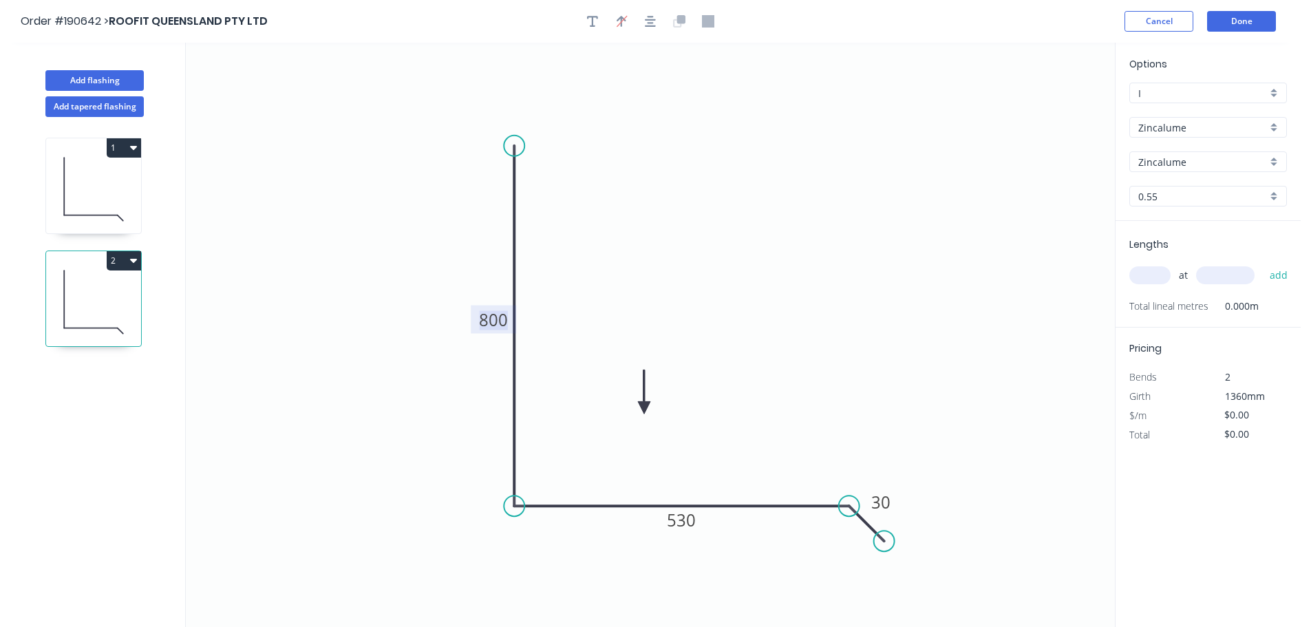
click at [500, 320] on tspan "800" at bounding box center [493, 319] width 29 height 23
click at [1145, 284] on input "text" at bounding box center [1149, 275] width 41 height 18
type input "1"
type input "1200"
click at [1263, 264] on button "add" at bounding box center [1279, 275] width 32 height 23
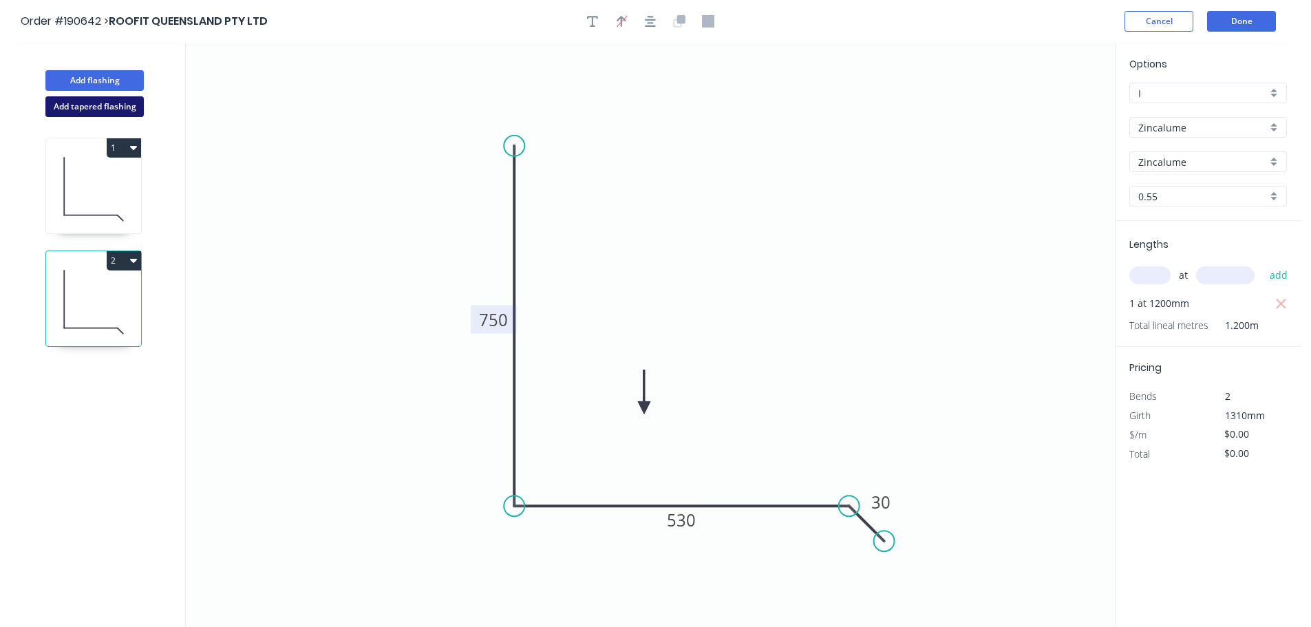
click at [98, 103] on button "Add tapered flashing" at bounding box center [94, 106] width 98 height 21
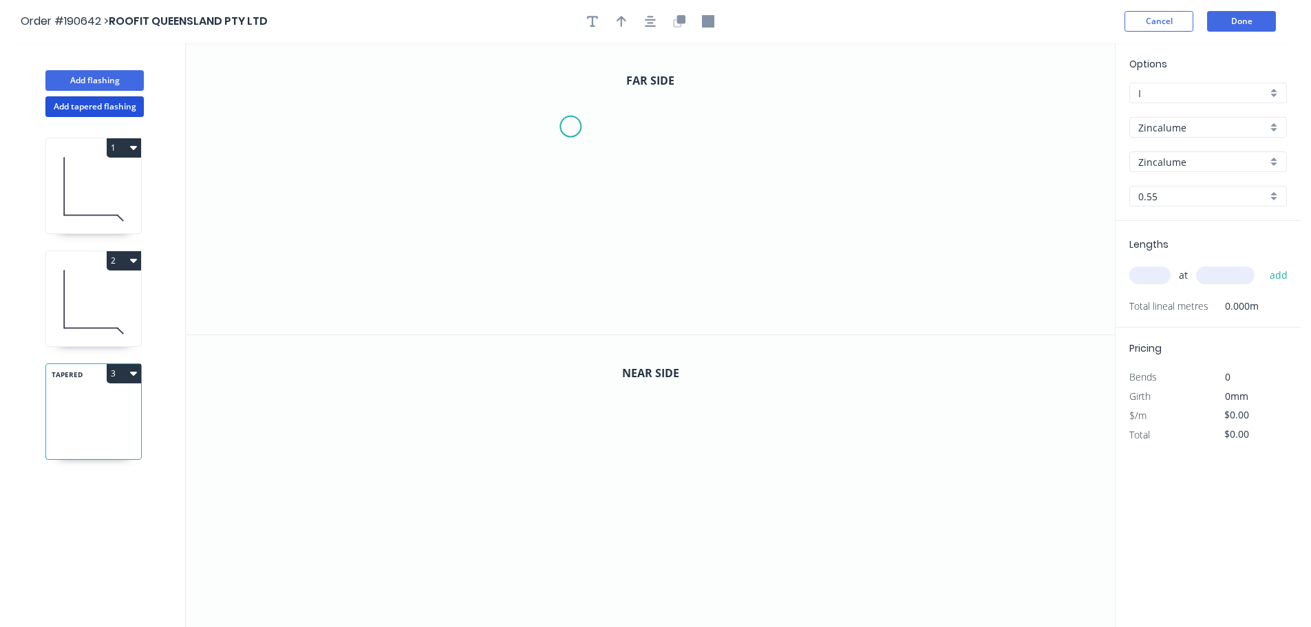
click at [571, 127] on icon "0" at bounding box center [650, 189] width 929 height 292
click at [572, 293] on icon "0" at bounding box center [650, 189] width 929 height 292
click at [844, 301] on icon "0 ?" at bounding box center [650, 189] width 929 height 292
click at [845, 292] on circle at bounding box center [843, 292] width 21 height 21
click at [869, 319] on icon "0 ? ?" at bounding box center [650, 189] width 929 height 292
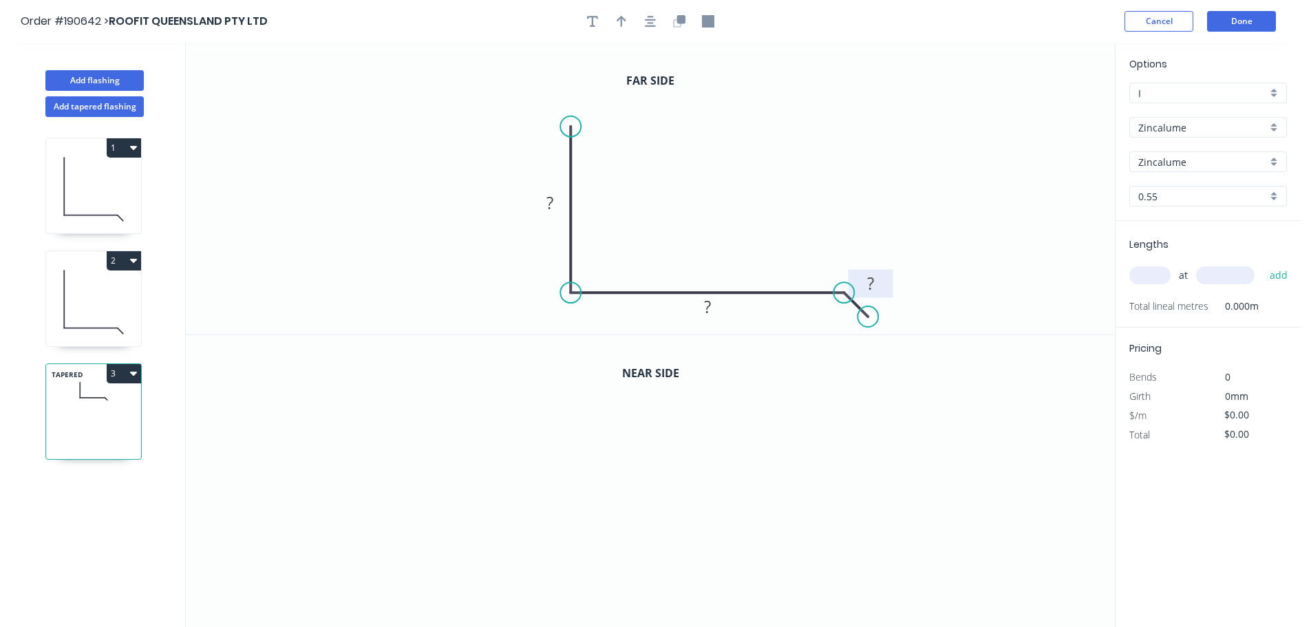
click at [875, 286] on rect at bounding box center [871, 284] width 28 height 19
click at [613, 27] on button "button" at bounding box center [621, 21] width 21 height 21
drag, startPoint x: 1045, startPoint y: 109, endPoint x: 716, endPoint y: 211, distance: 343.9
click at [762, 228] on icon at bounding box center [768, 220] width 12 height 44
click at [680, 28] on button "button" at bounding box center [679, 21] width 21 height 21
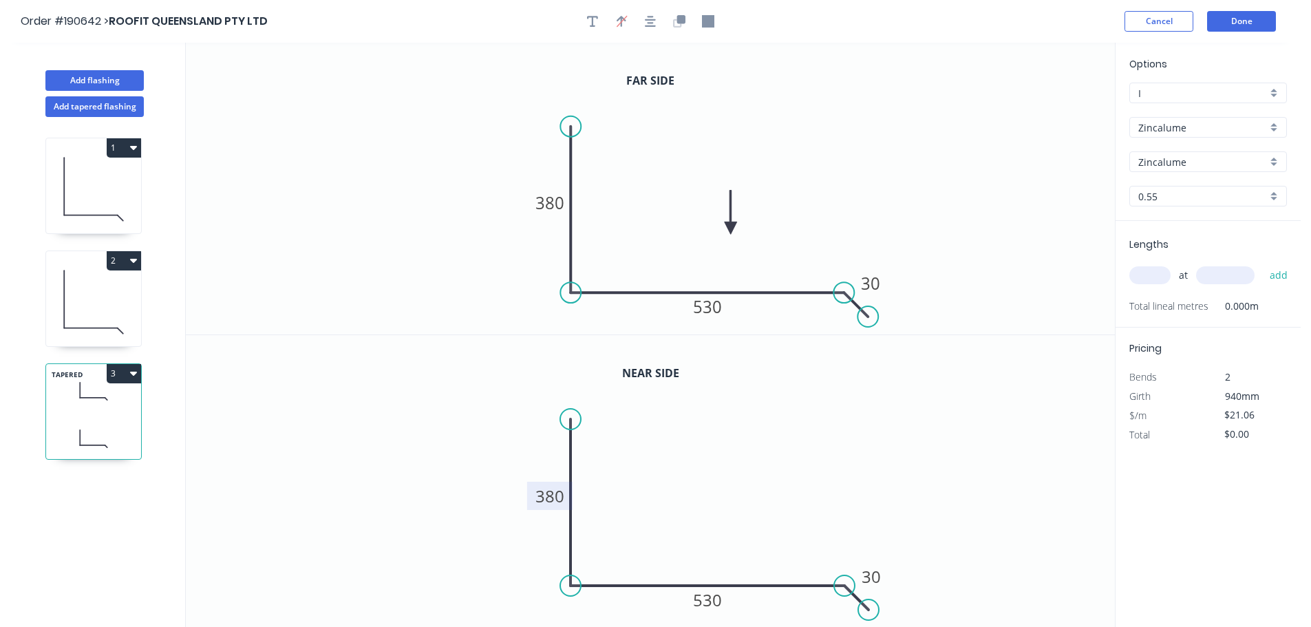
click at [543, 498] on tspan "380" at bounding box center [549, 496] width 29 height 23
click at [1129, 279] on div "Lengths at add Total lineal metres 0.000m" at bounding box center [1208, 274] width 185 height 107
type input "$25.98"
click at [1142, 277] on input "text" at bounding box center [1149, 275] width 41 height 18
type input "1"
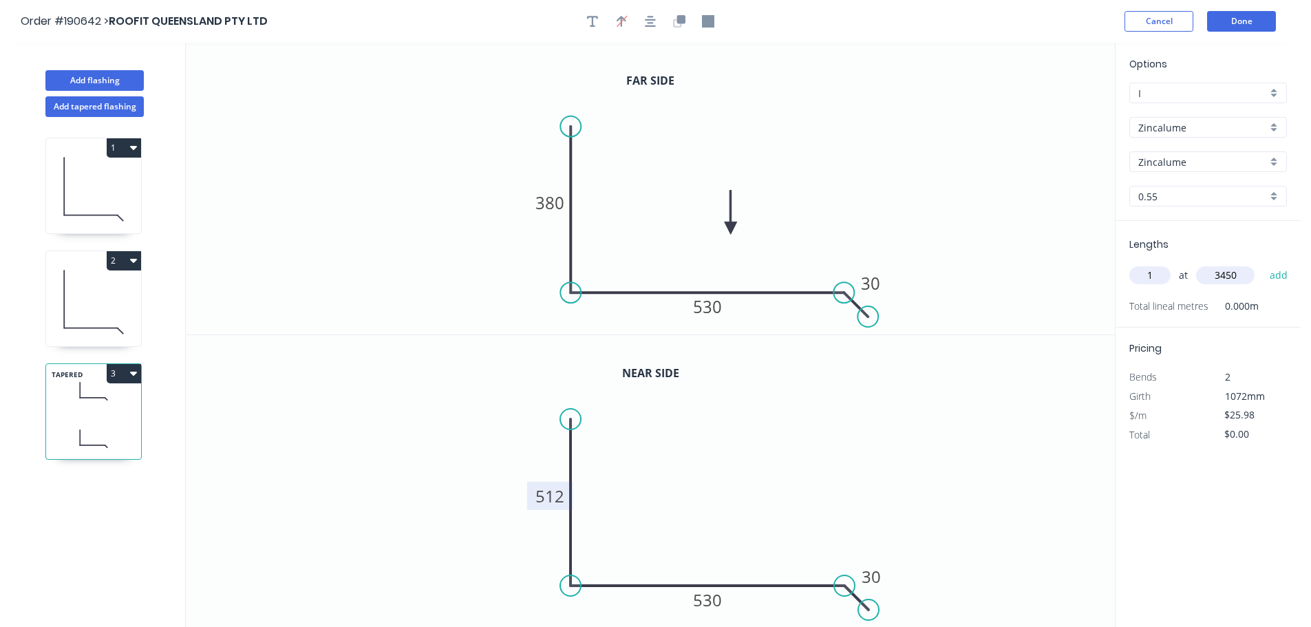
type input "3450"
click at [1263, 264] on button "add" at bounding box center [1279, 275] width 32 height 23
drag, startPoint x: 123, startPoint y: 365, endPoint x: 123, endPoint y: 388, distance: 23.4
click at [122, 365] on button "3" at bounding box center [124, 373] width 34 height 19
click at [84, 415] on div "Duplicate" at bounding box center [76, 408] width 106 height 20
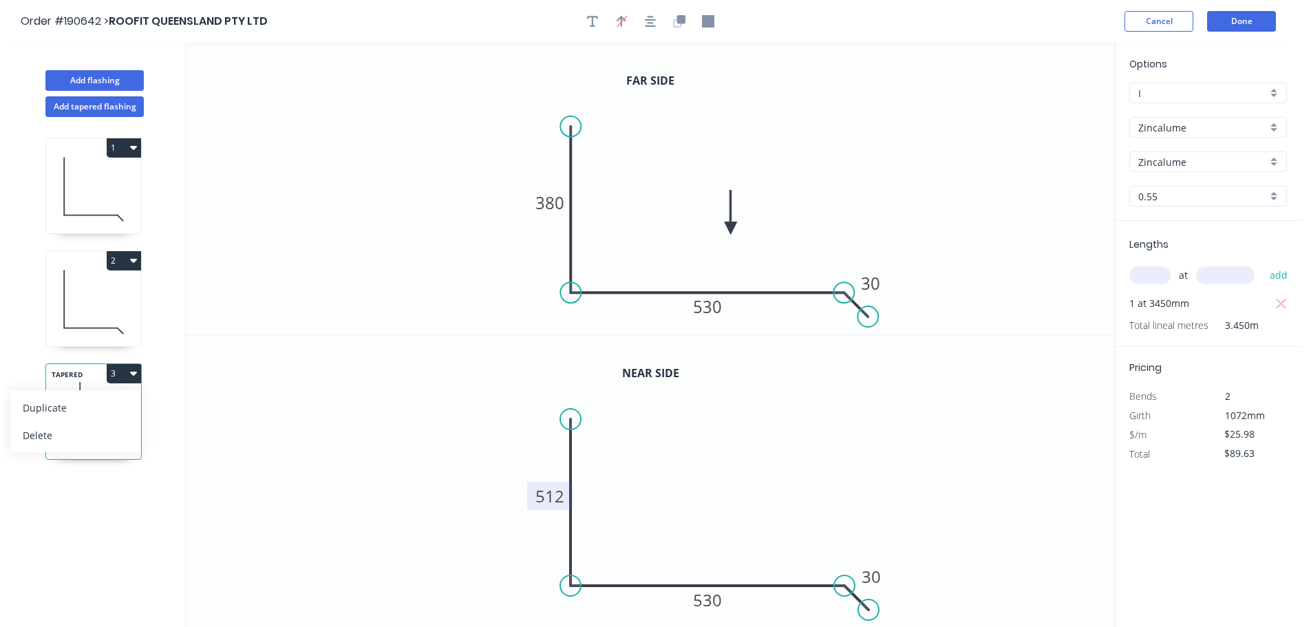
type input "$0.00"
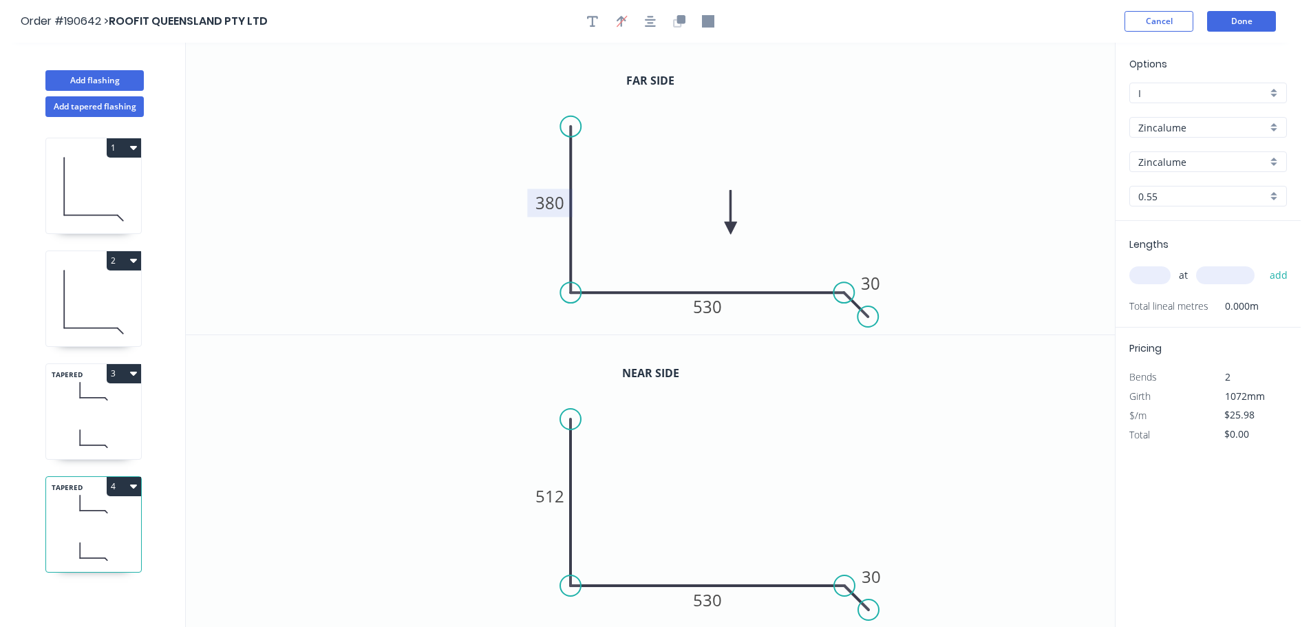
click at [552, 202] on tspan "380" at bounding box center [549, 202] width 29 height 23
click at [560, 498] on tspan "512" at bounding box center [549, 496] width 29 height 23
click at [1145, 281] on input "text" at bounding box center [1149, 275] width 41 height 18
type input "1"
type input "3450"
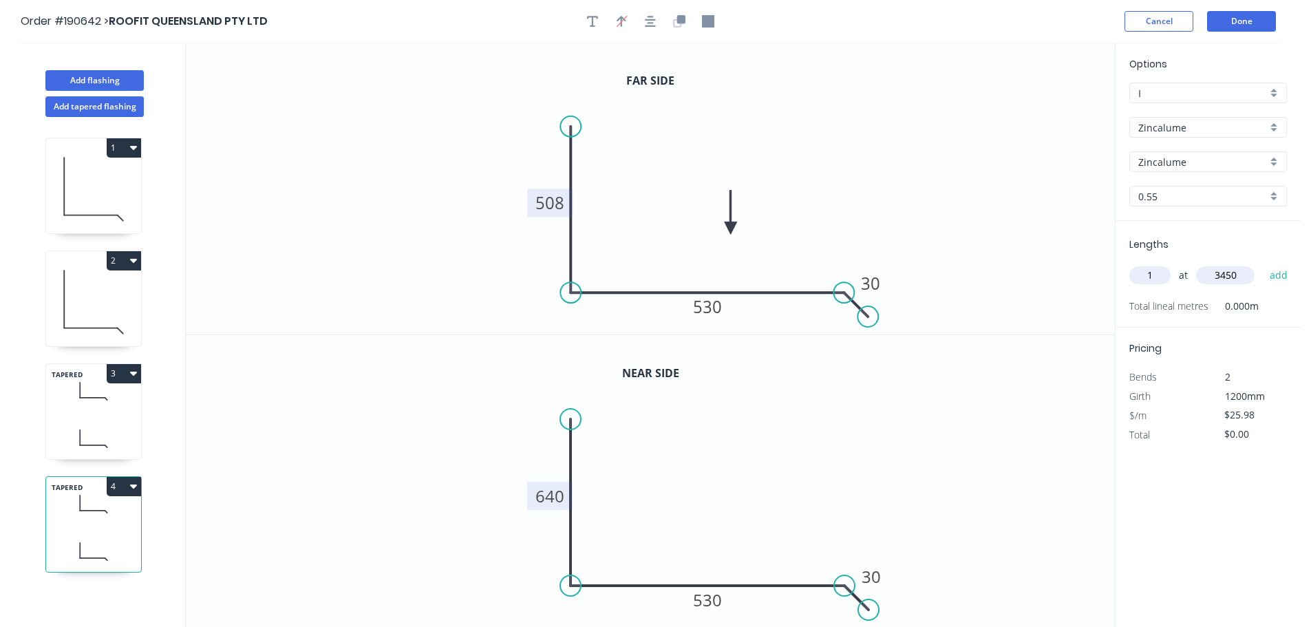
click at [1263, 264] on button "add" at bounding box center [1279, 275] width 32 height 23
type input "$89.63"
click at [922, 222] on icon "0 508 530 30" at bounding box center [650, 189] width 929 height 292
click at [1279, 18] on div "Cancel Done" at bounding box center [1203, 21] width 156 height 21
click at [1246, 25] on button "Done" at bounding box center [1241, 21] width 69 height 21
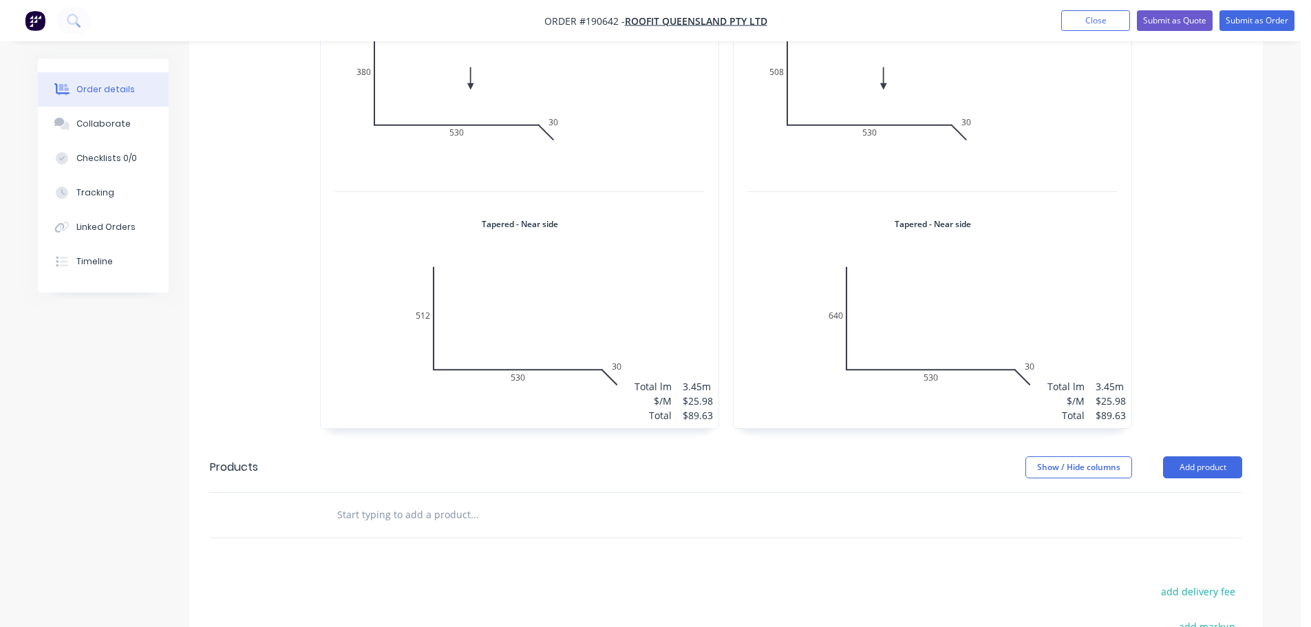
scroll to position [964, 0]
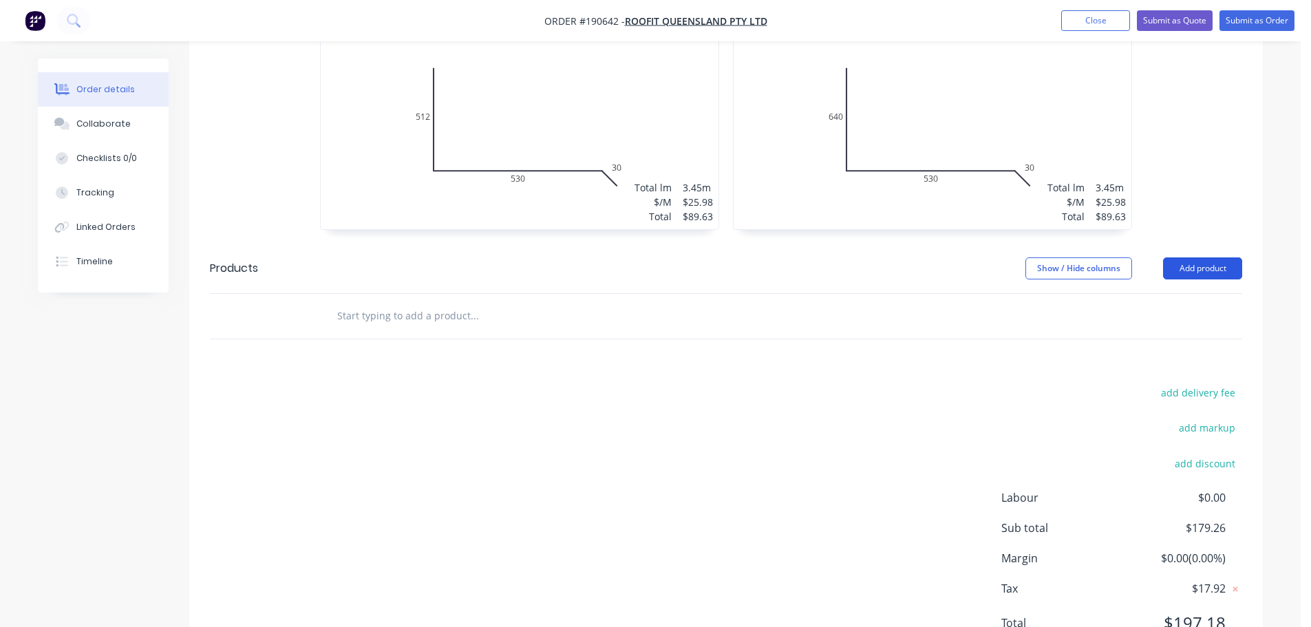
click at [1217, 257] on button "Add product" at bounding box center [1202, 268] width 79 height 22
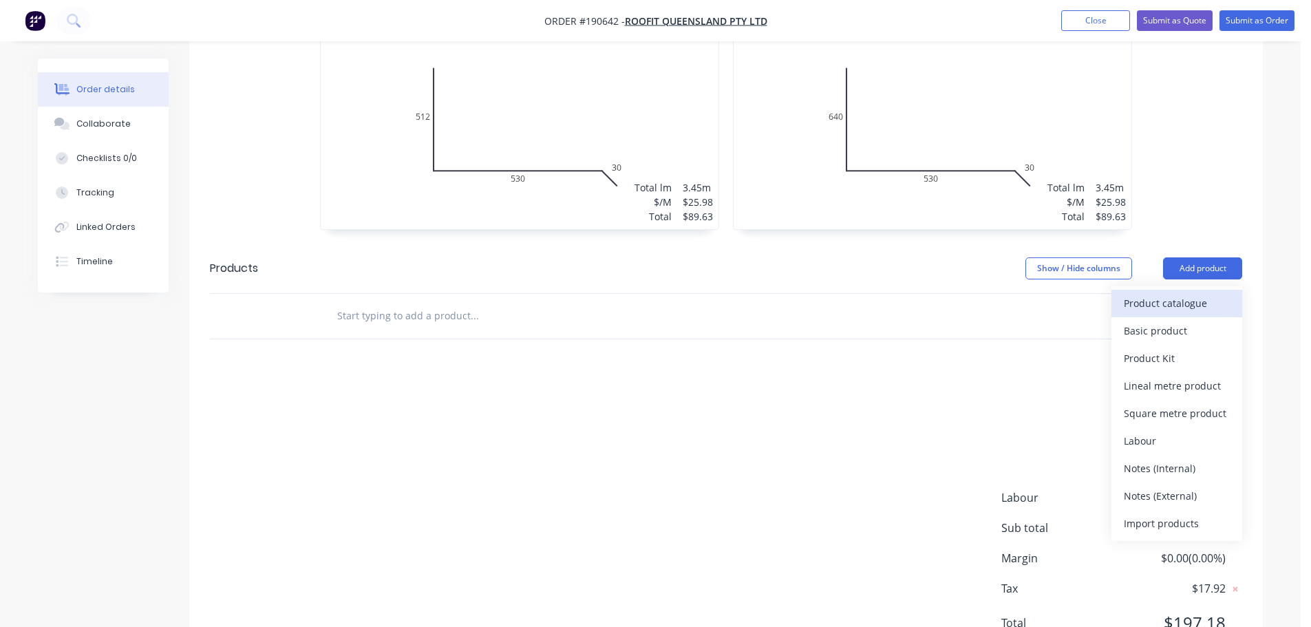
click at [1183, 293] on div "Product catalogue" at bounding box center [1177, 303] width 106 height 20
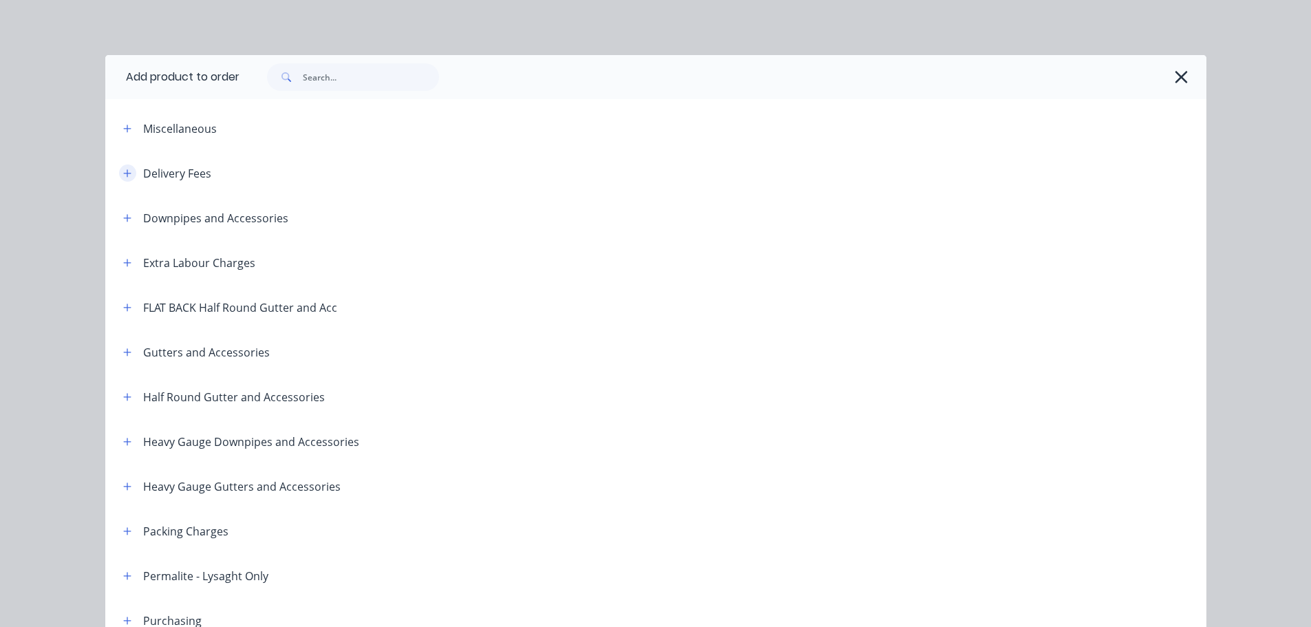
click at [129, 175] on button "button" at bounding box center [127, 172] width 17 height 17
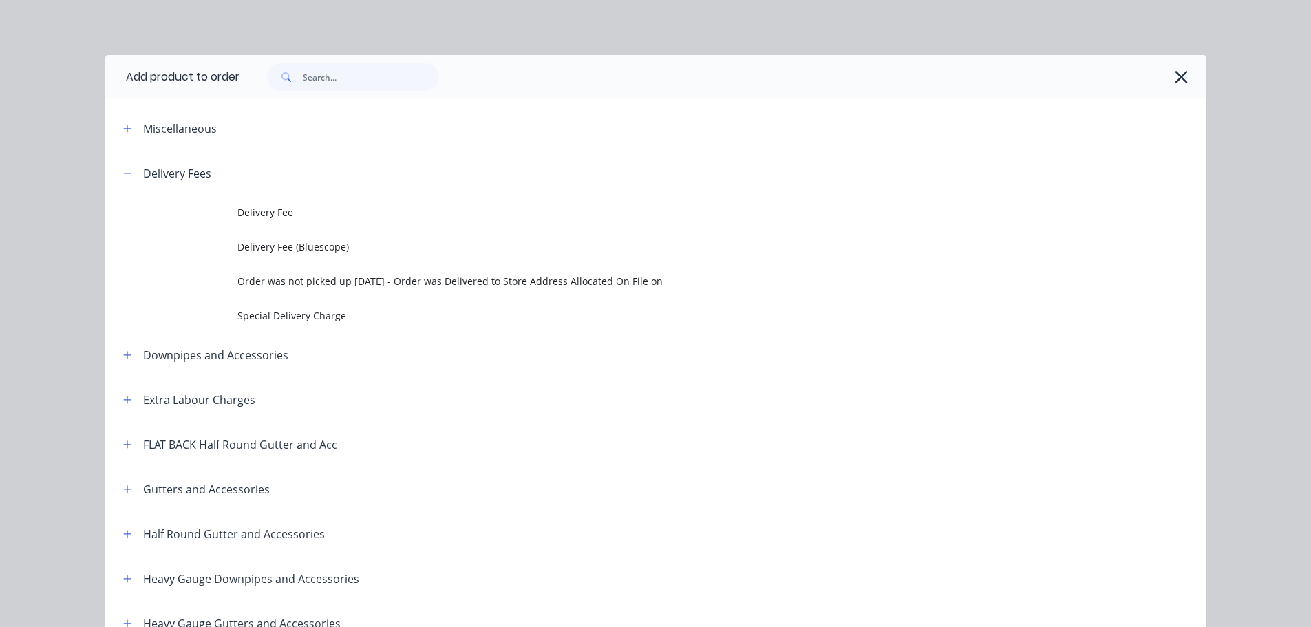
click at [308, 212] on span "Delivery Fee" at bounding box center [624, 212] width 775 height 14
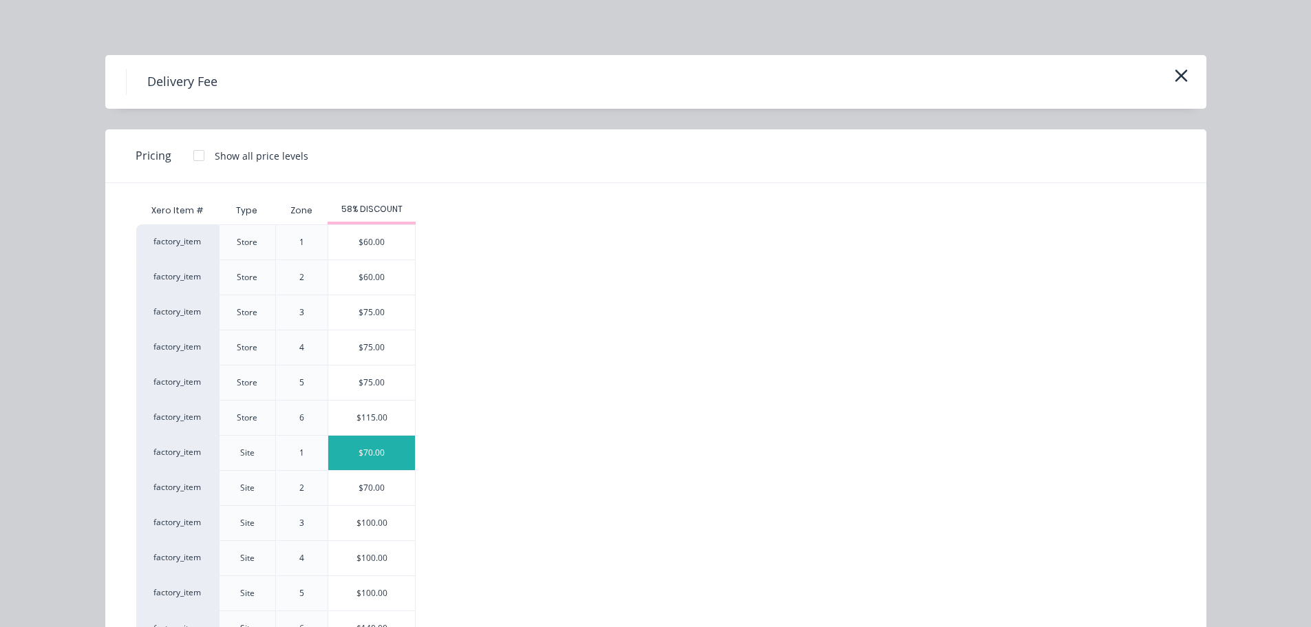
click at [354, 455] on div "$70.00" at bounding box center [371, 453] width 87 height 34
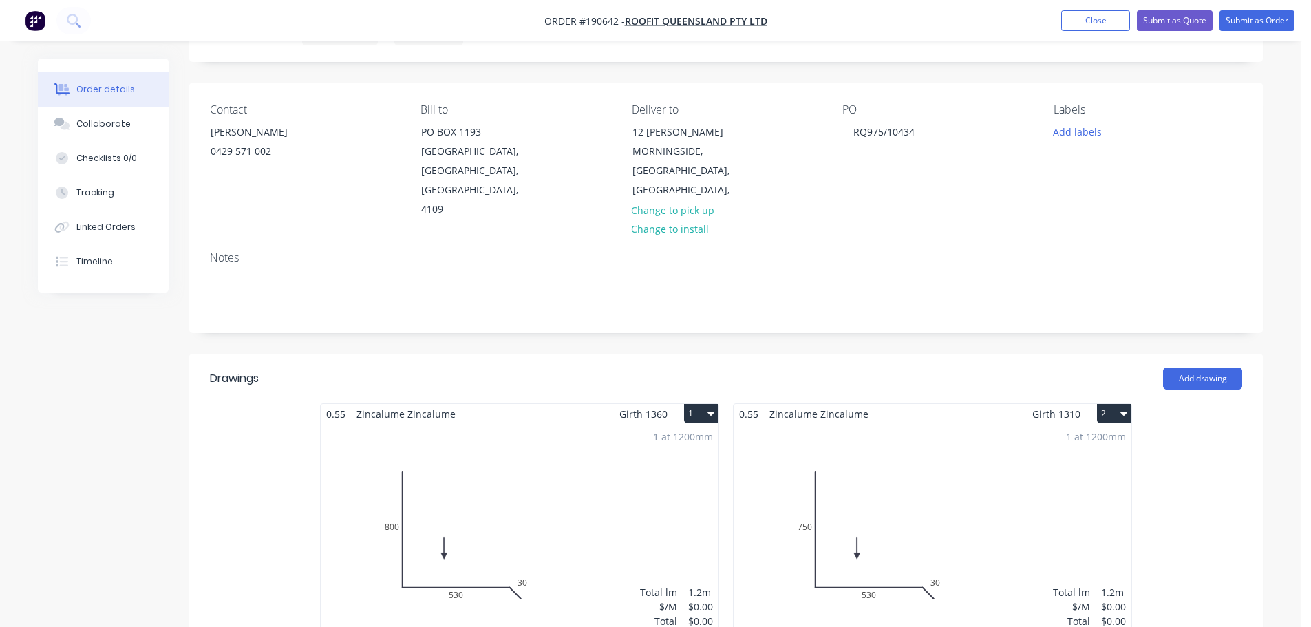
scroll to position [0, 0]
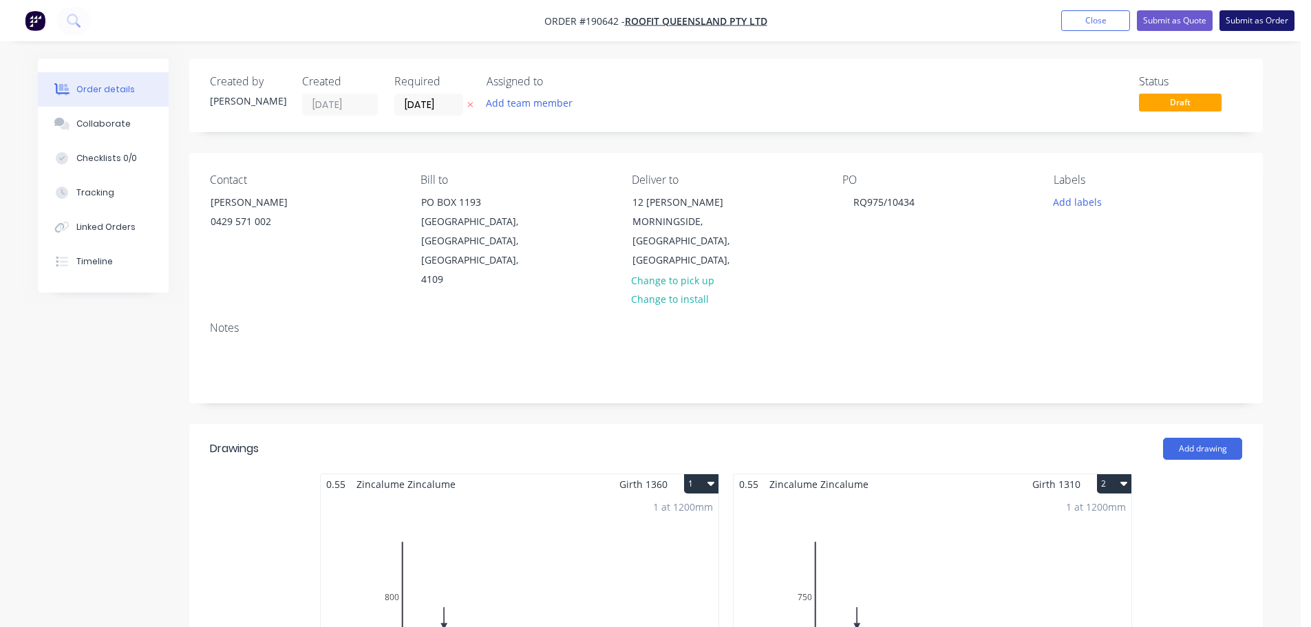
click at [1258, 13] on button "Submit as Order" at bounding box center [1257, 20] width 75 height 21
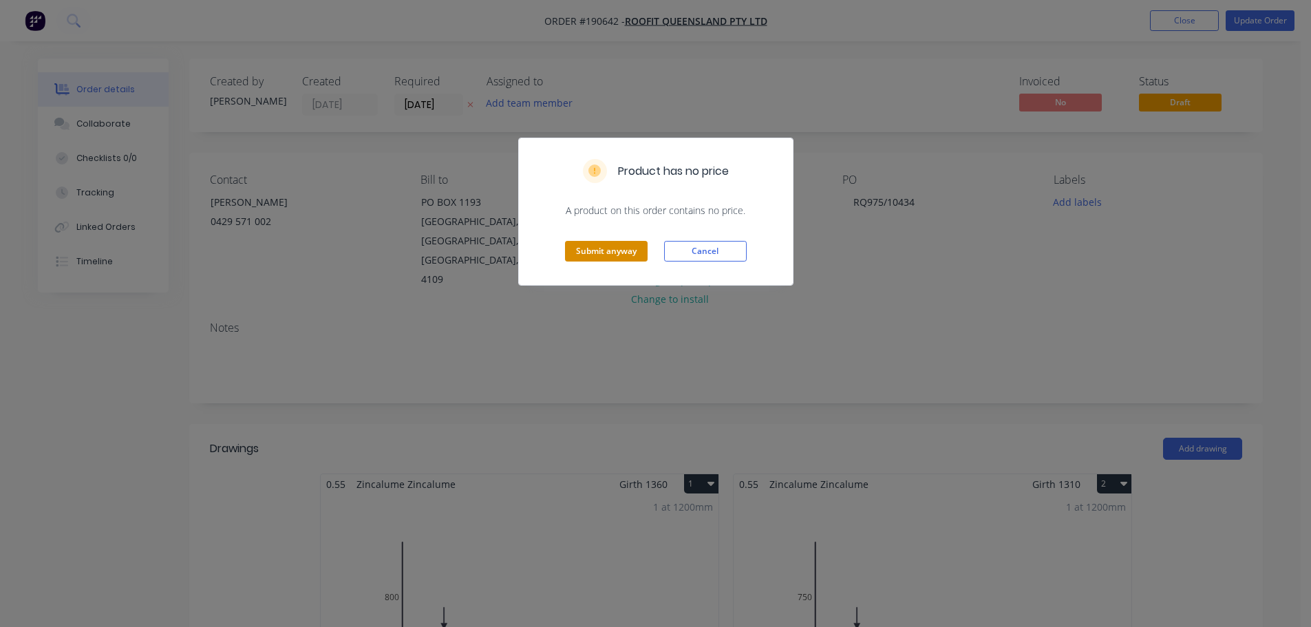
click at [625, 242] on button "Submit anyway" at bounding box center [606, 251] width 83 height 21
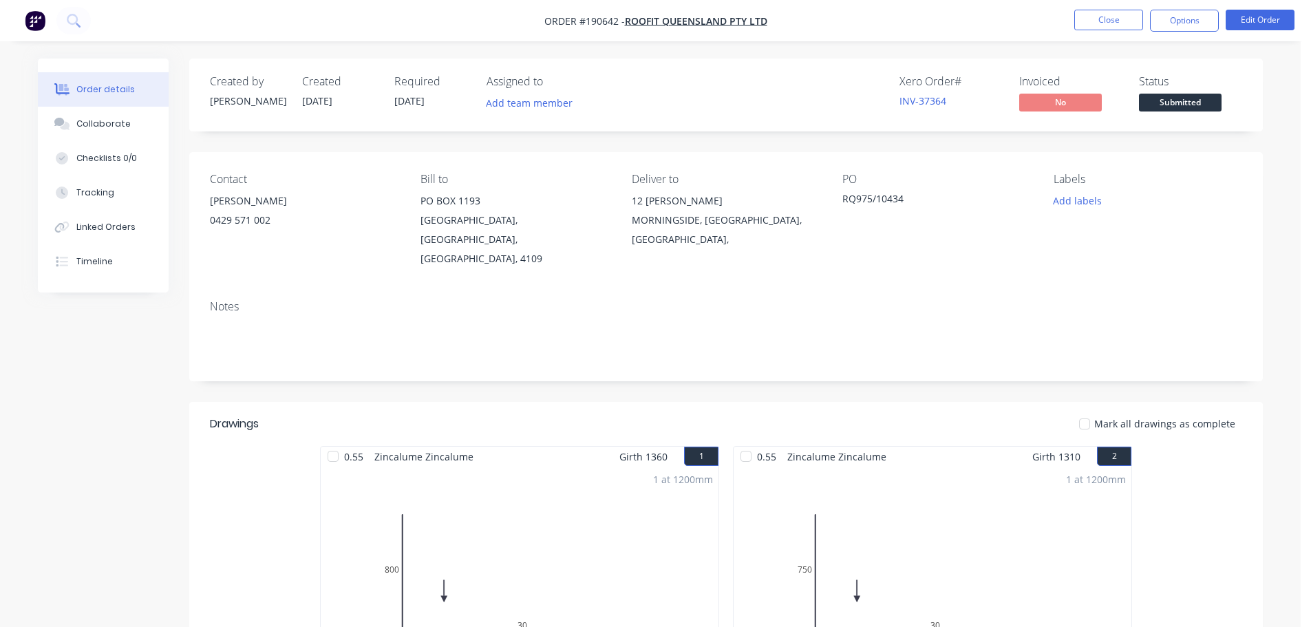
scroll to position [138, 0]
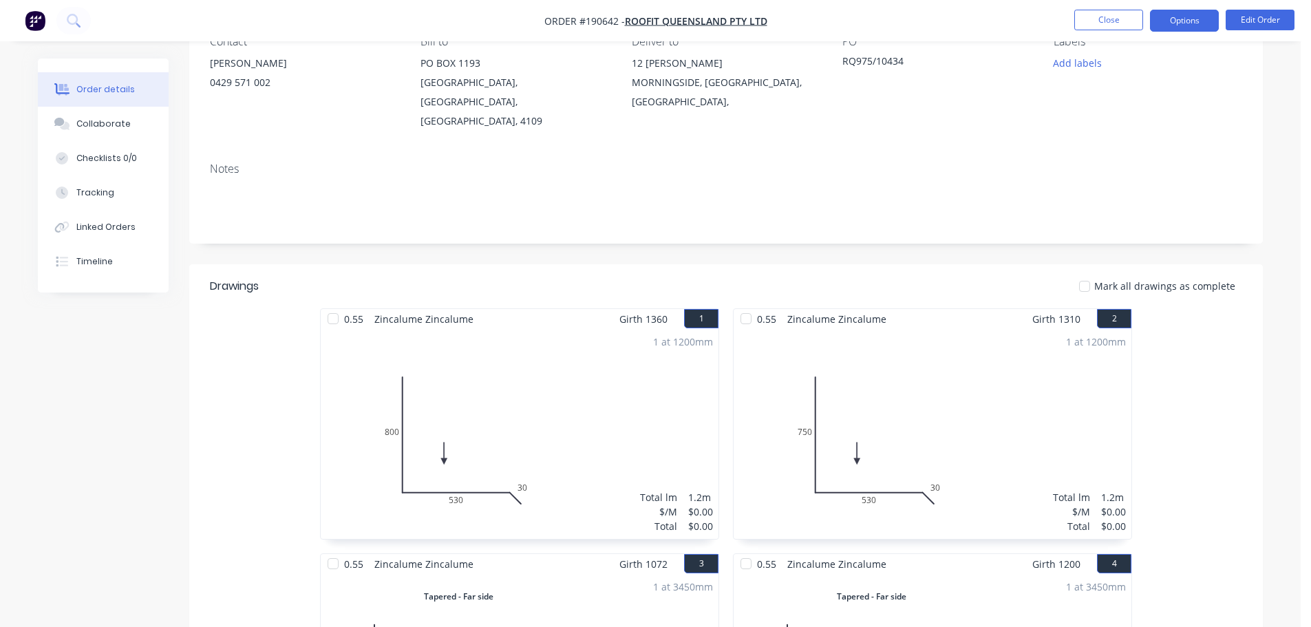
click at [1167, 14] on button "Options" at bounding box center [1184, 21] width 69 height 22
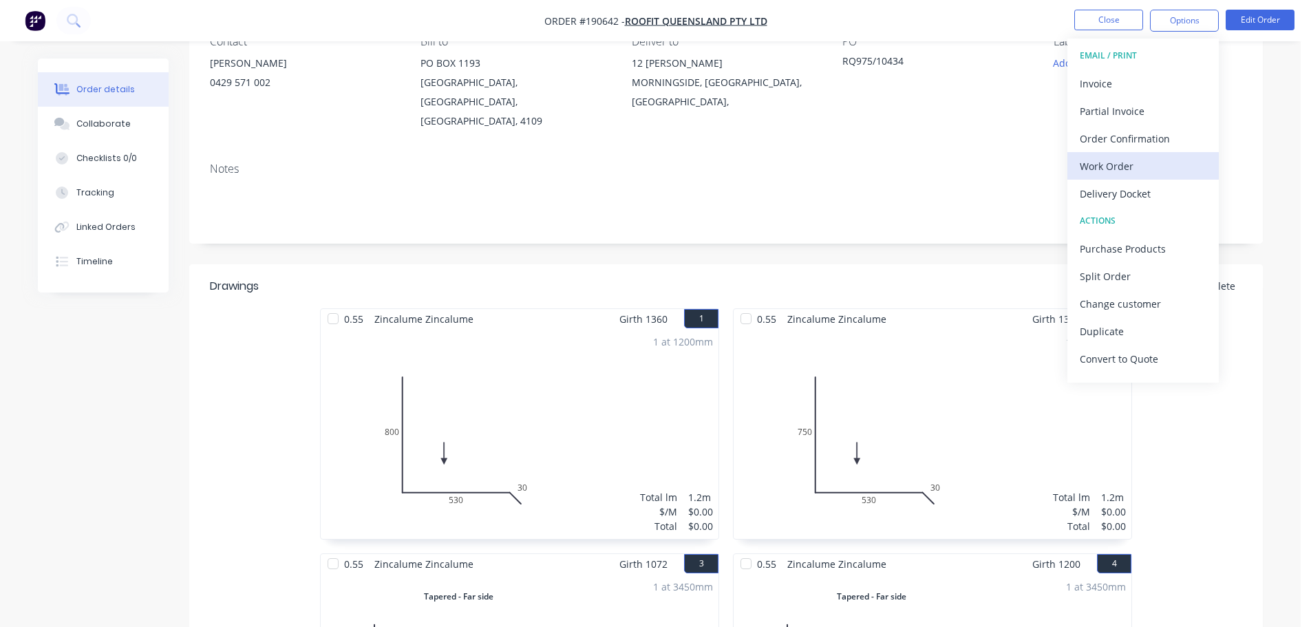
click at [1124, 160] on div "Work Order" at bounding box center [1143, 166] width 127 height 20
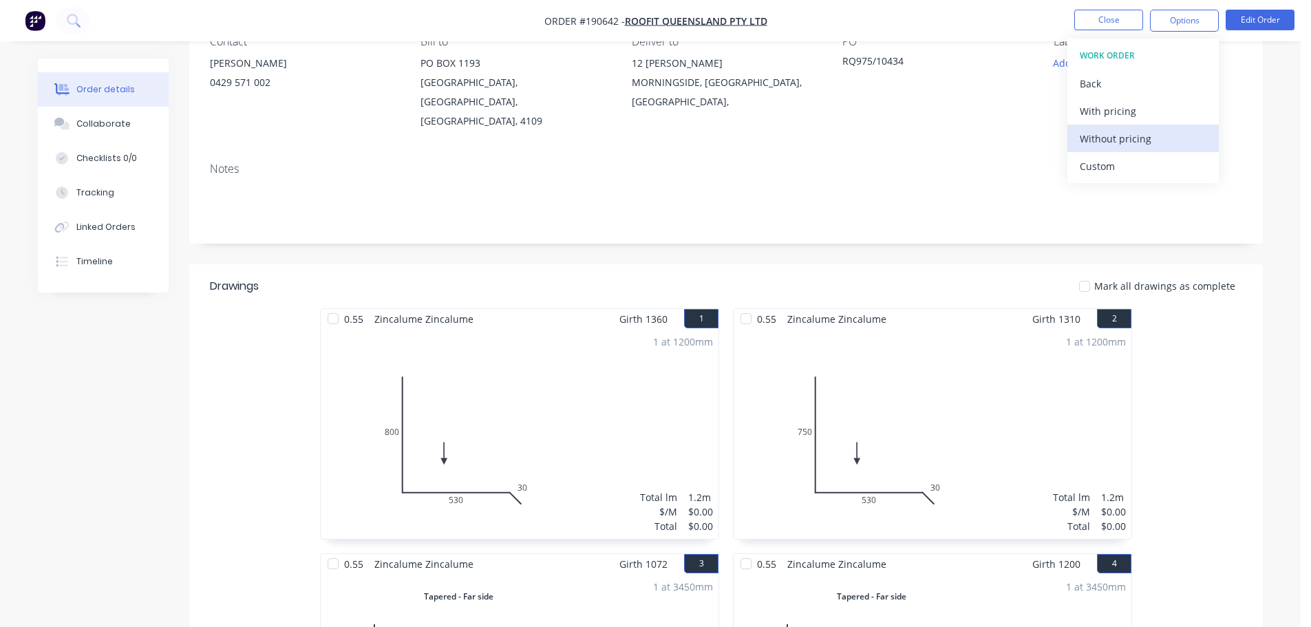
click at [1112, 145] on div "Without pricing" at bounding box center [1143, 139] width 127 height 20
click at [1120, 28] on button "Close" at bounding box center [1108, 20] width 69 height 21
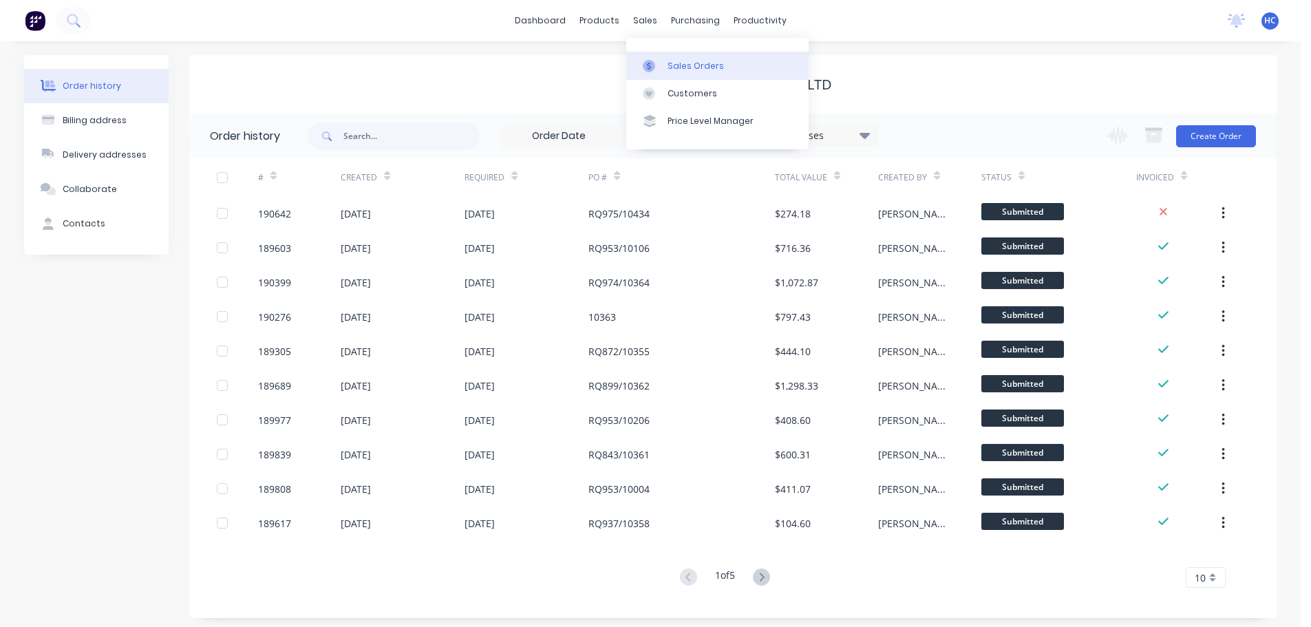
click at [683, 78] on link "Sales Orders" at bounding box center [717, 66] width 182 height 28
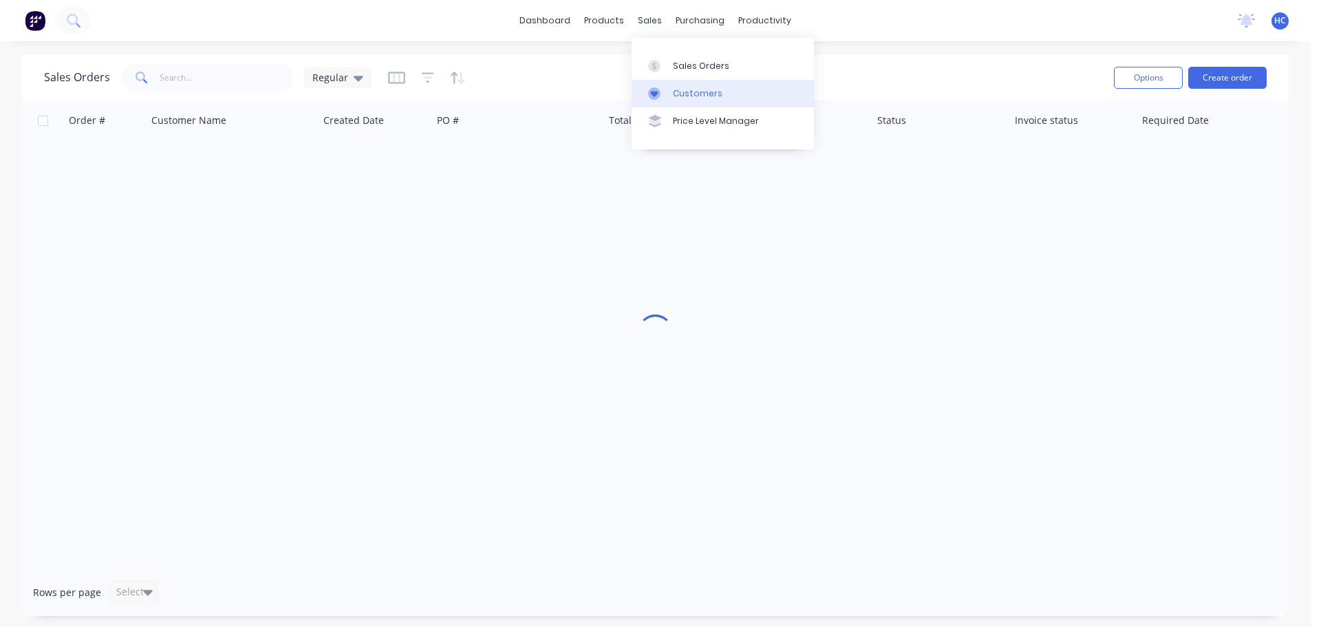
click at [683, 95] on div "Customers" at bounding box center [698, 93] width 50 height 12
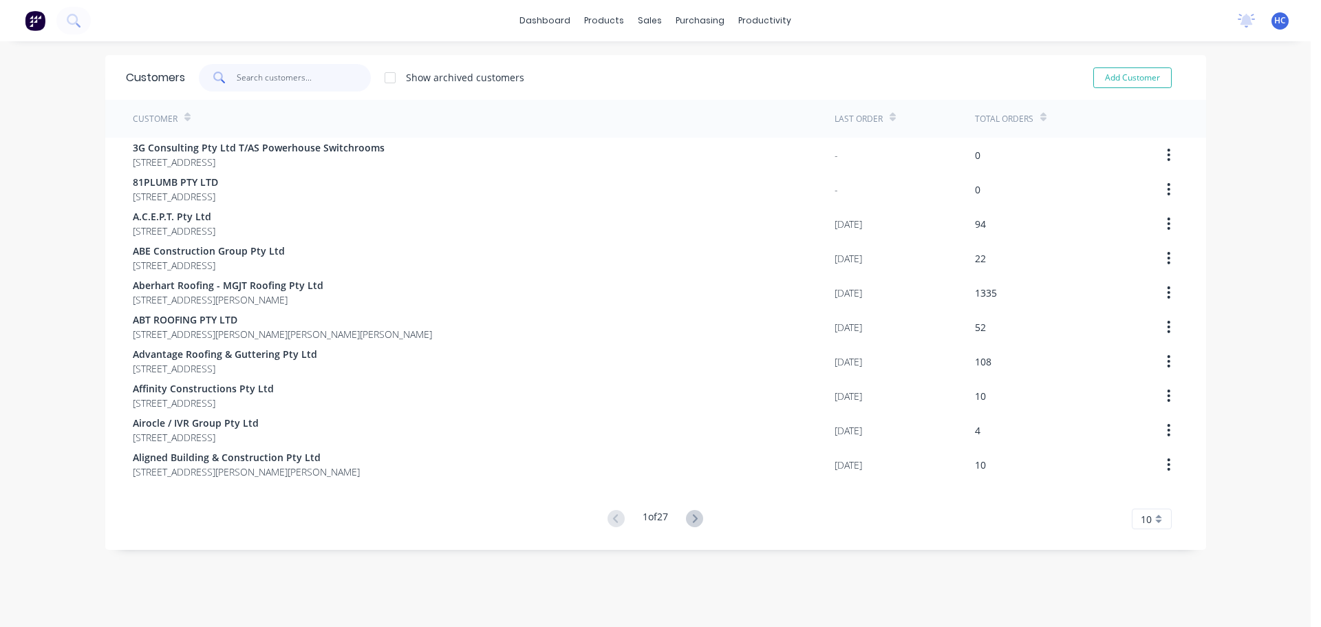
click at [274, 85] on input "text" at bounding box center [304, 78] width 134 height 28
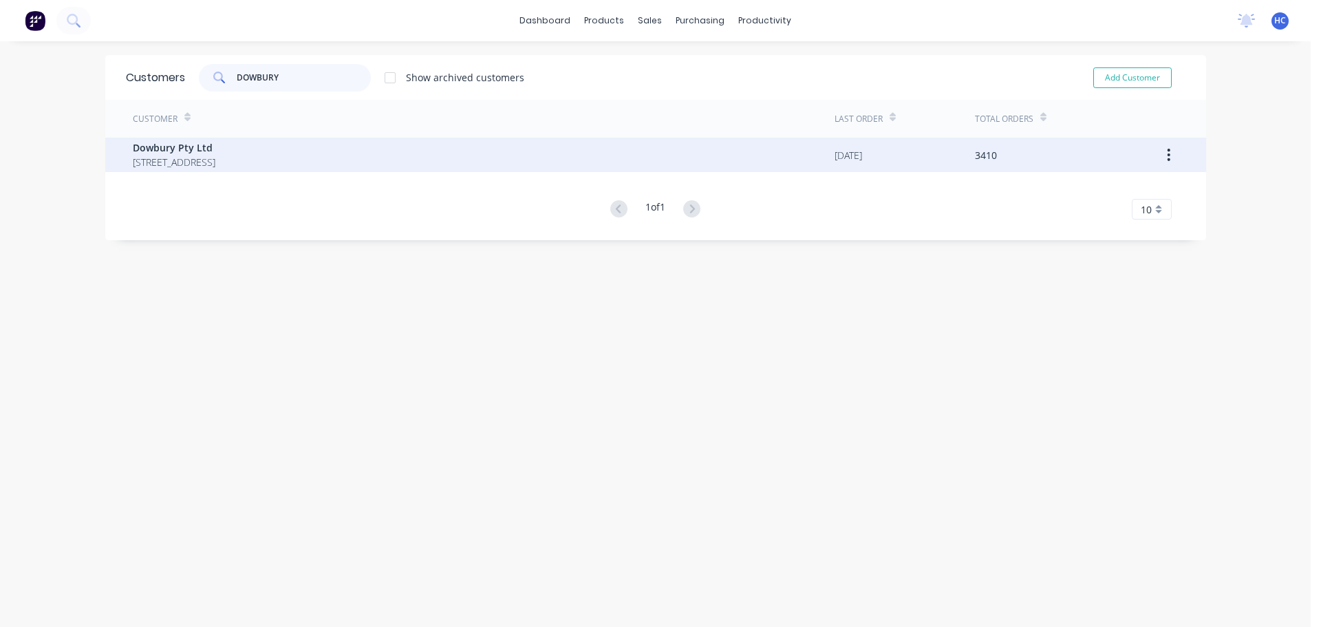
type input "DOWBURY"
click at [215, 167] on span "[STREET_ADDRESS]" at bounding box center [174, 162] width 83 height 14
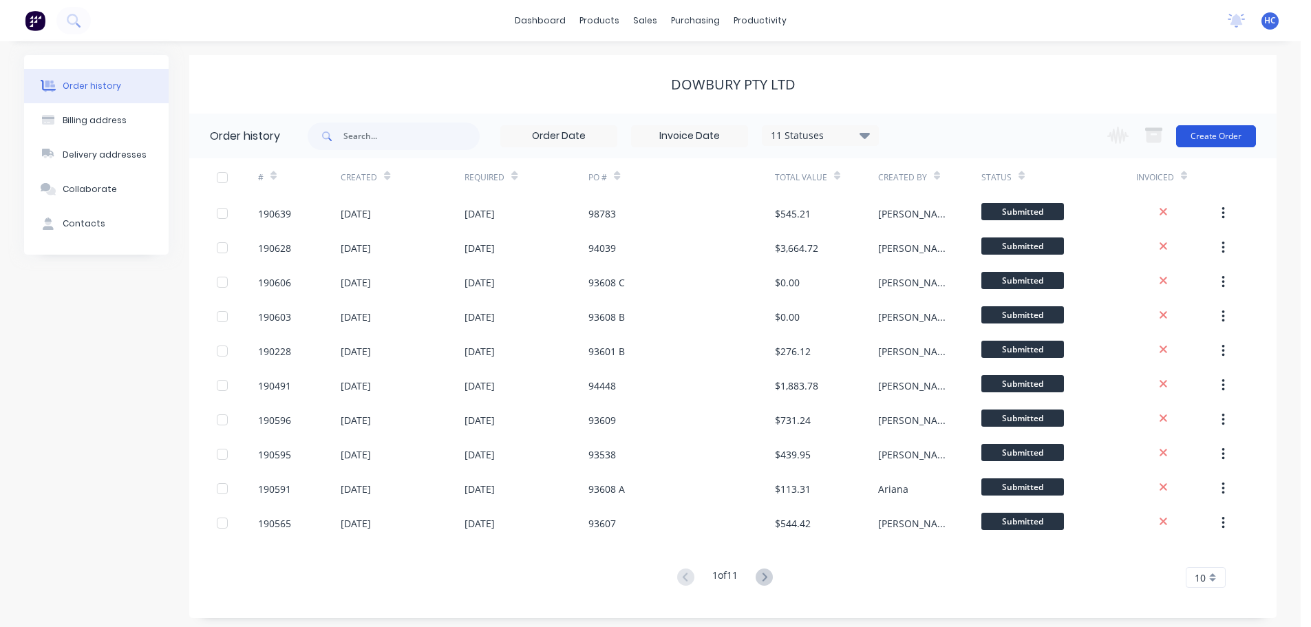
click at [1185, 130] on button "Create Order" at bounding box center [1216, 136] width 80 height 22
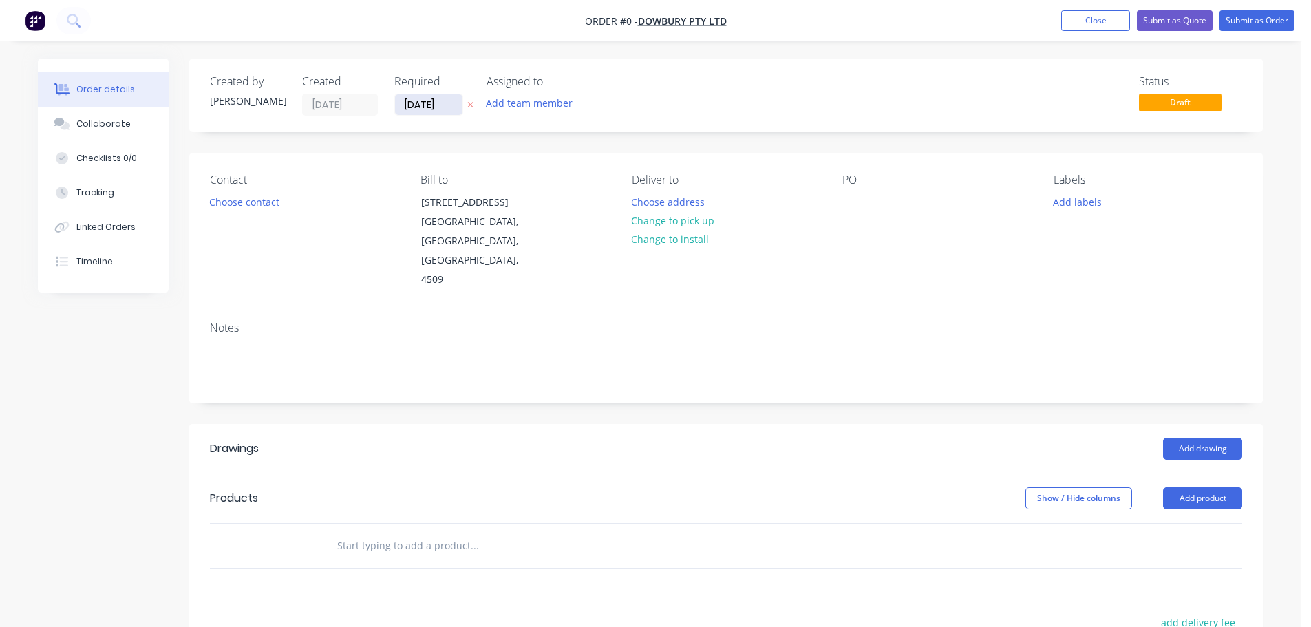
click at [430, 101] on input "[DATE]" at bounding box center [428, 104] width 67 height 21
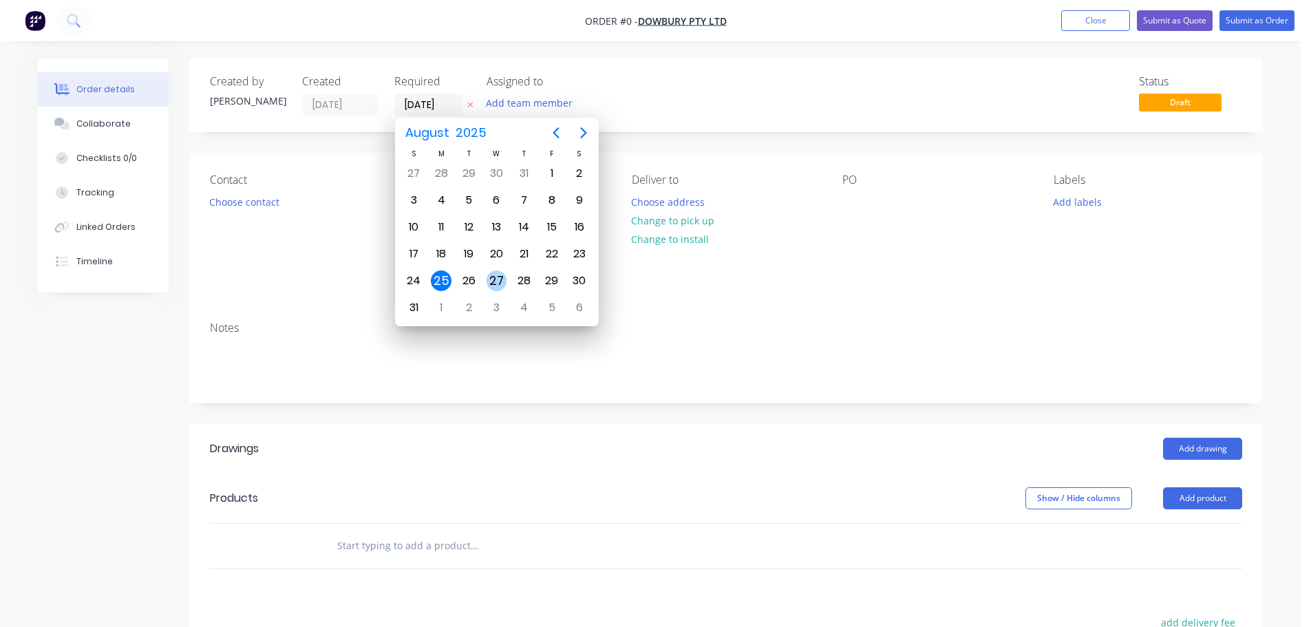
click at [498, 276] on div "27" at bounding box center [497, 280] width 21 height 21
type input "[DATE]"
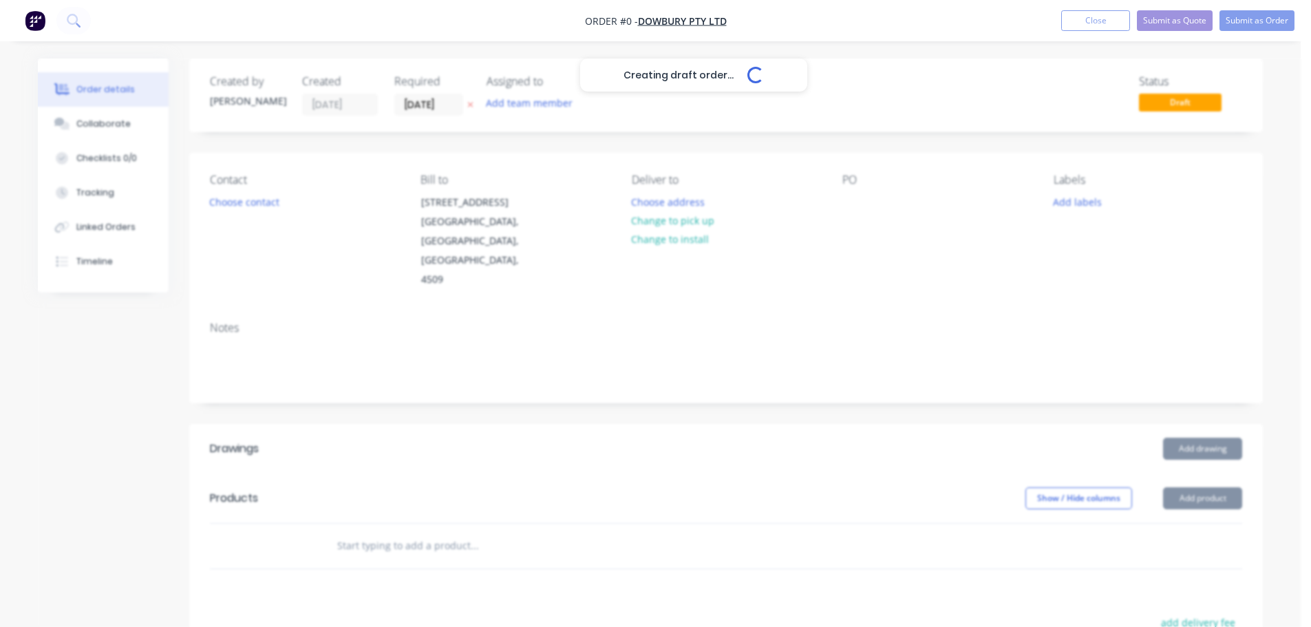
click at [257, 201] on button "Choose contact" at bounding box center [244, 201] width 85 height 19
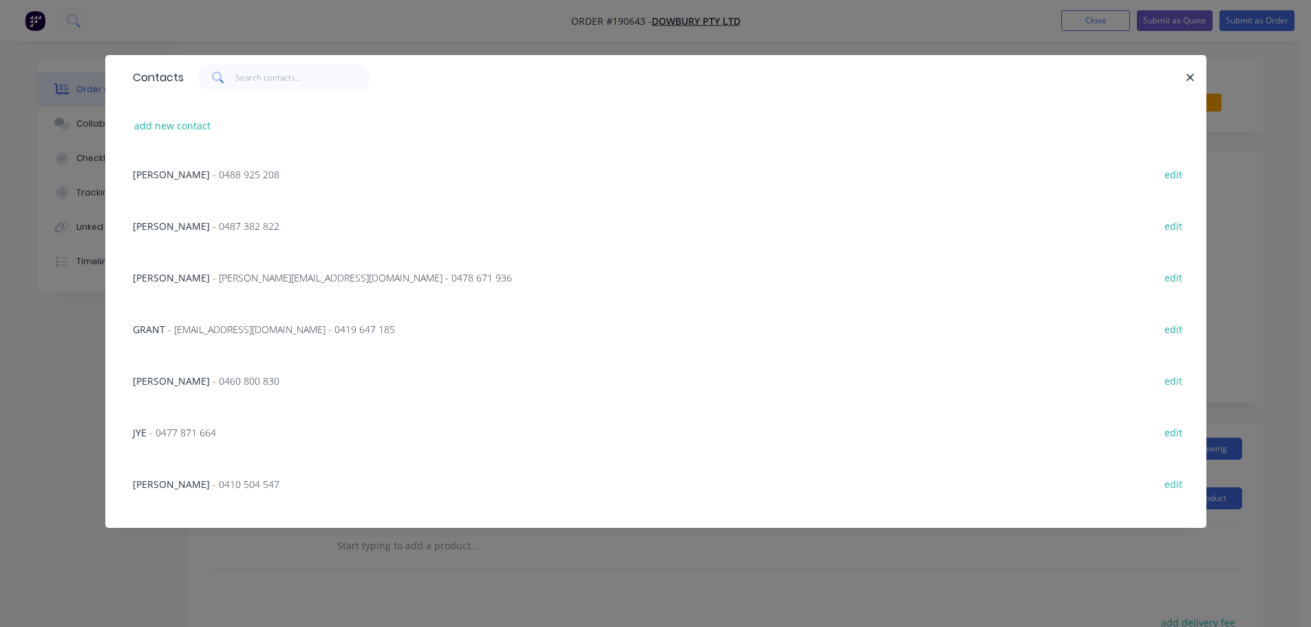
scroll to position [413, 0]
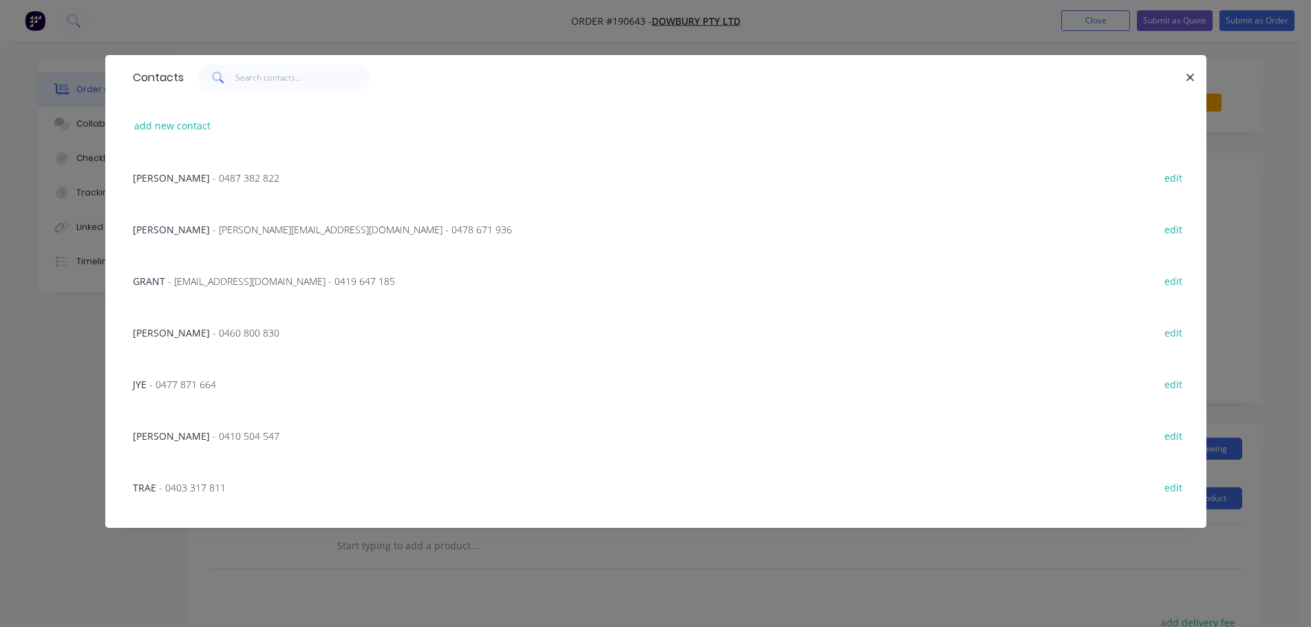
click at [177, 391] on div "JYE - 0477 871 664" at bounding box center [174, 384] width 83 height 14
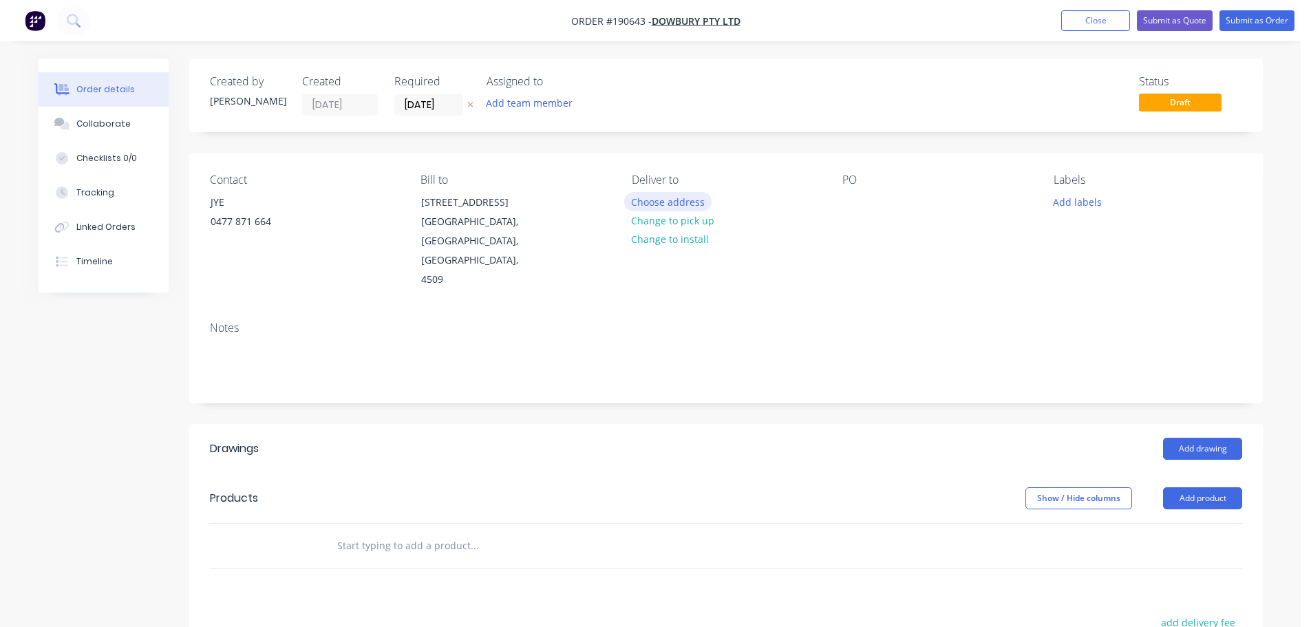
click at [662, 200] on button "Choose address" at bounding box center [668, 201] width 88 height 19
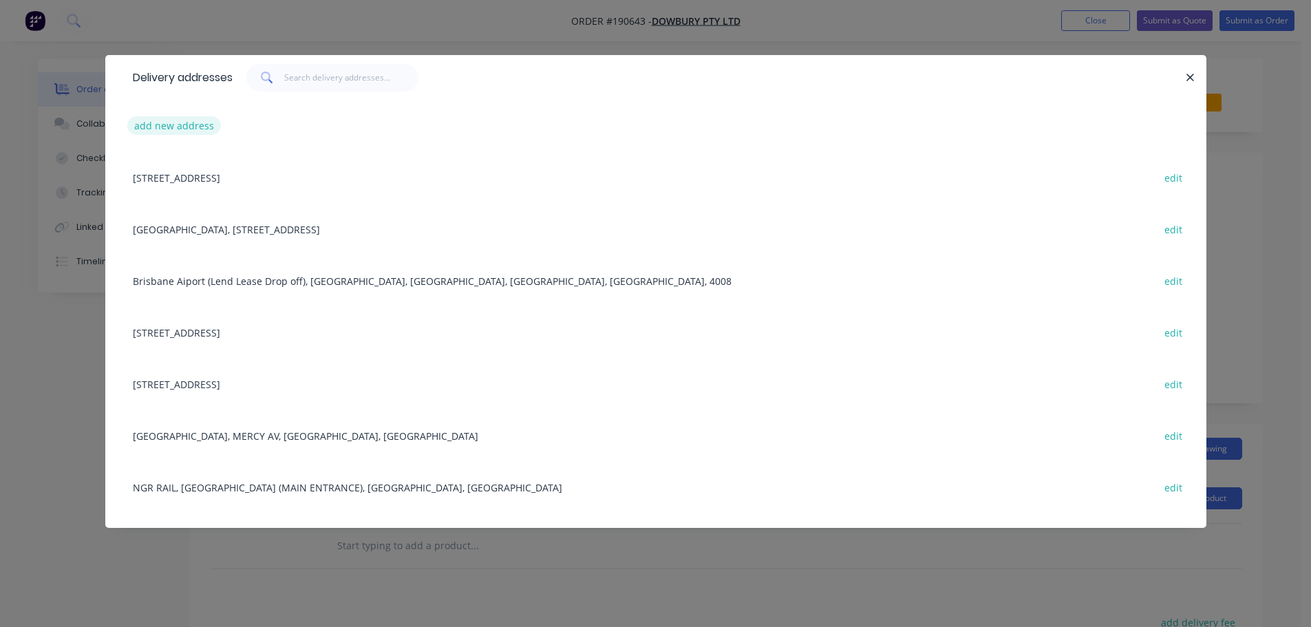
click at [179, 123] on button "add new address" at bounding box center [174, 125] width 94 height 19
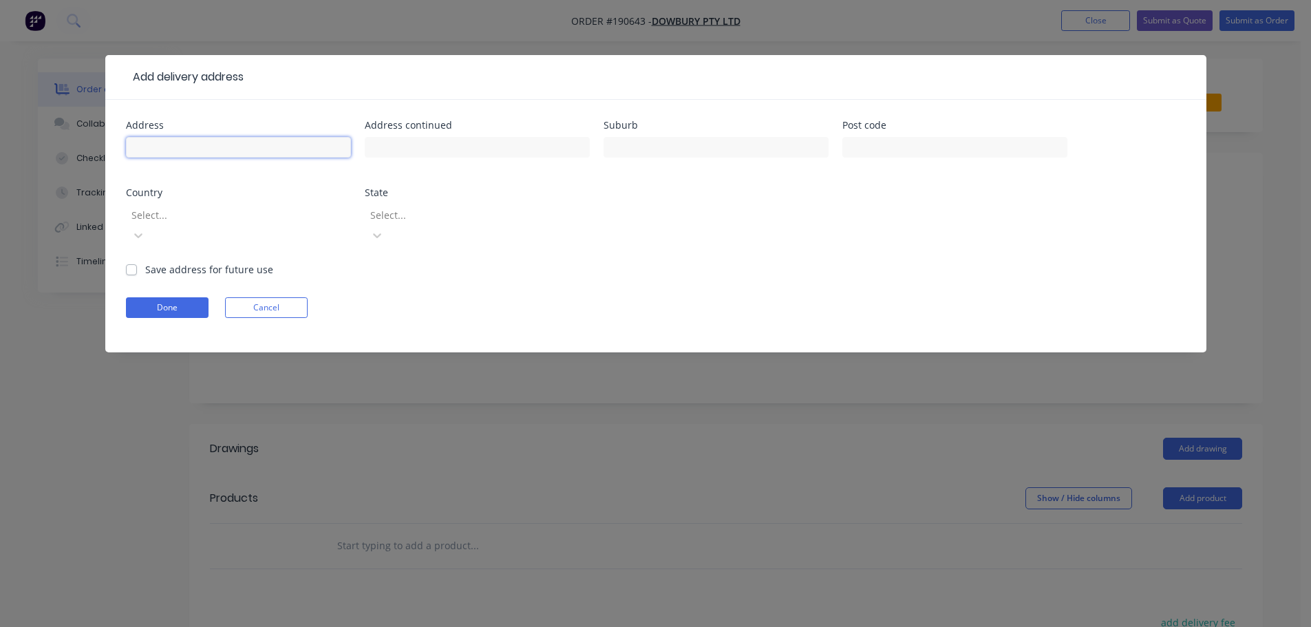
click at [226, 151] on input "text" at bounding box center [238, 147] width 225 height 21
type input "[STREET_ADDRESS]"
type input "[GEOGRAPHIC_DATA]"
click at [238, 218] on div at bounding box center [229, 214] width 198 height 17
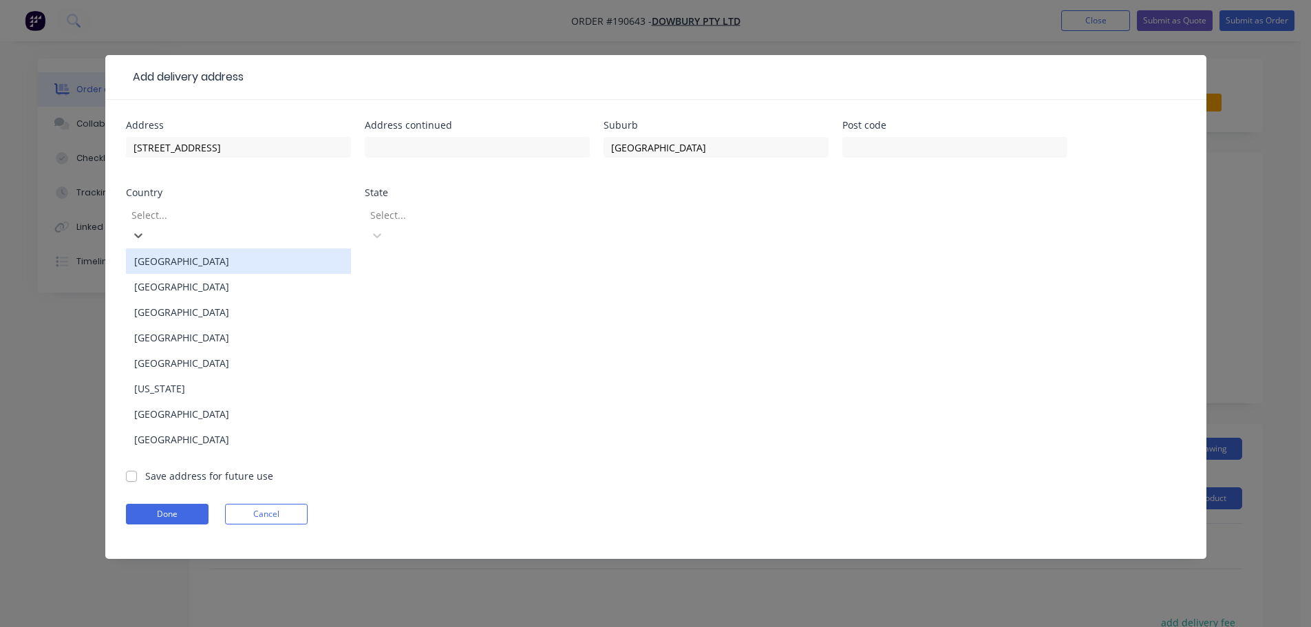
click at [179, 248] on div "[GEOGRAPHIC_DATA]" at bounding box center [238, 260] width 225 height 25
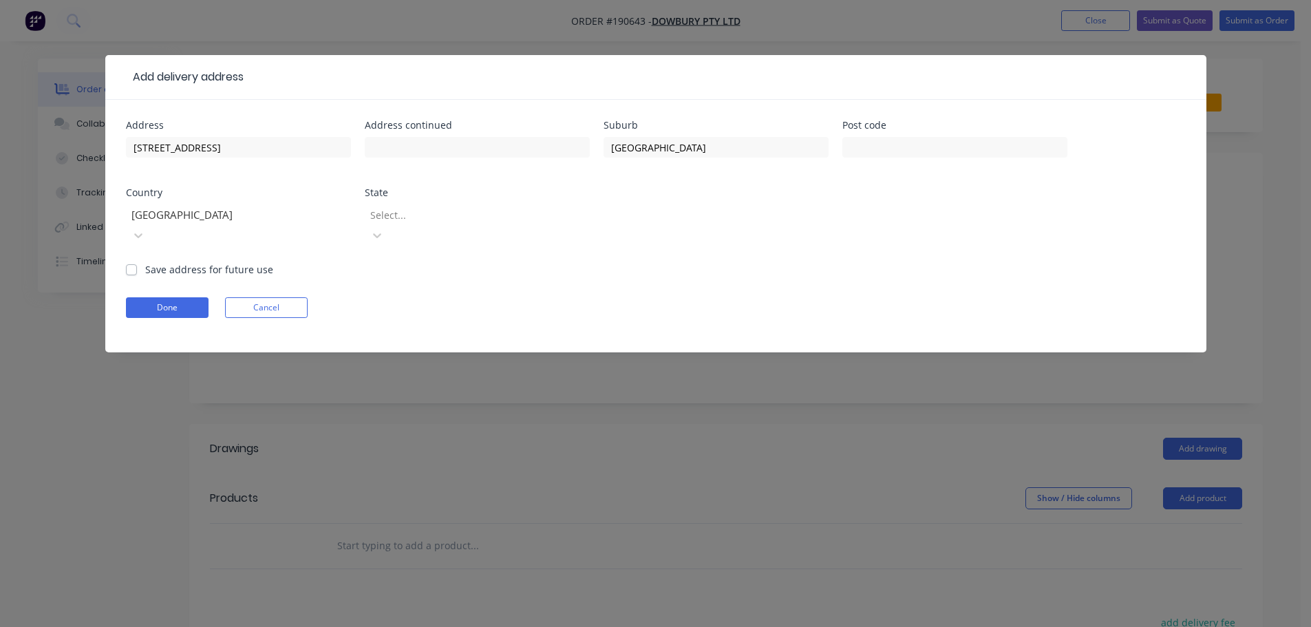
click at [445, 202] on div "Select..." at bounding box center [477, 231] width 225 height 61
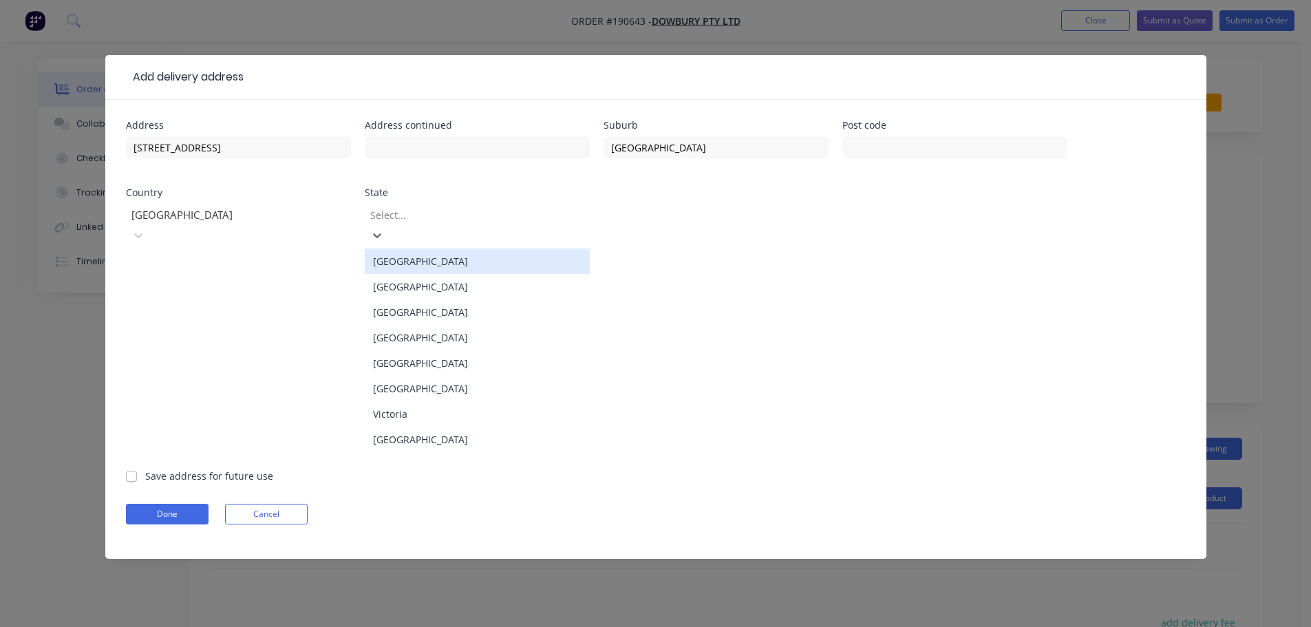
click at [423, 225] on div "Select..." at bounding box center [468, 214] width 206 height 21
click at [408, 325] on div "[GEOGRAPHIC_DATA]" at bounding box center [477, 337] width 225 height 25
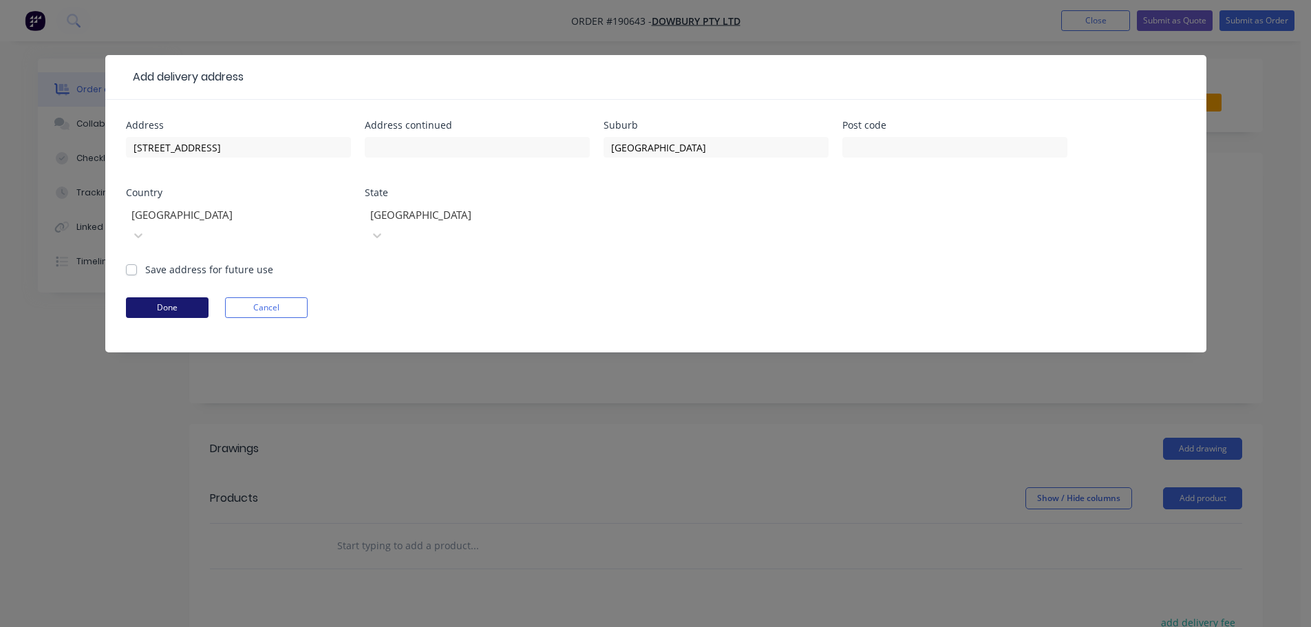
click at [154, 297] on button "Done" at bounding box center [167, 307] width 83 height 21
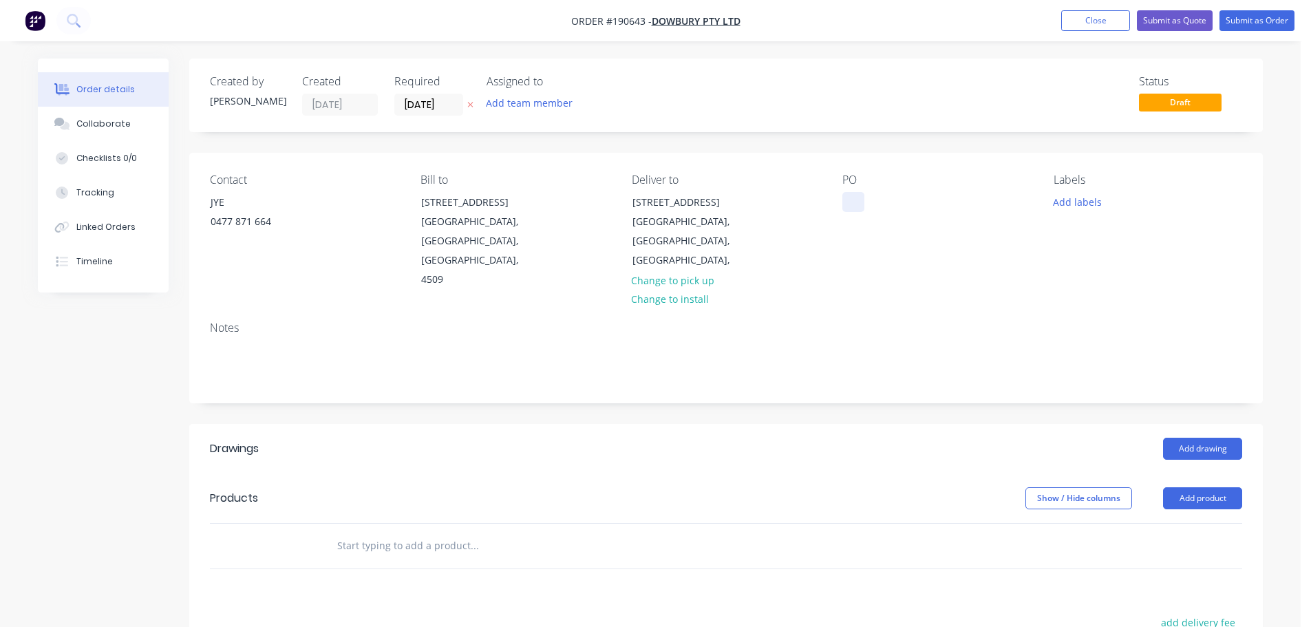
click at [843, 201] on div at bounding box center [853, 202] width 22 height 20
click at [1213, 424] on header "Drawings Add drawing" at bounding box center [726, 449] width 1074 height 50
click at [1204, 438] on button "Add drawing" at bounding box center [1202, 449] width 79 height 22
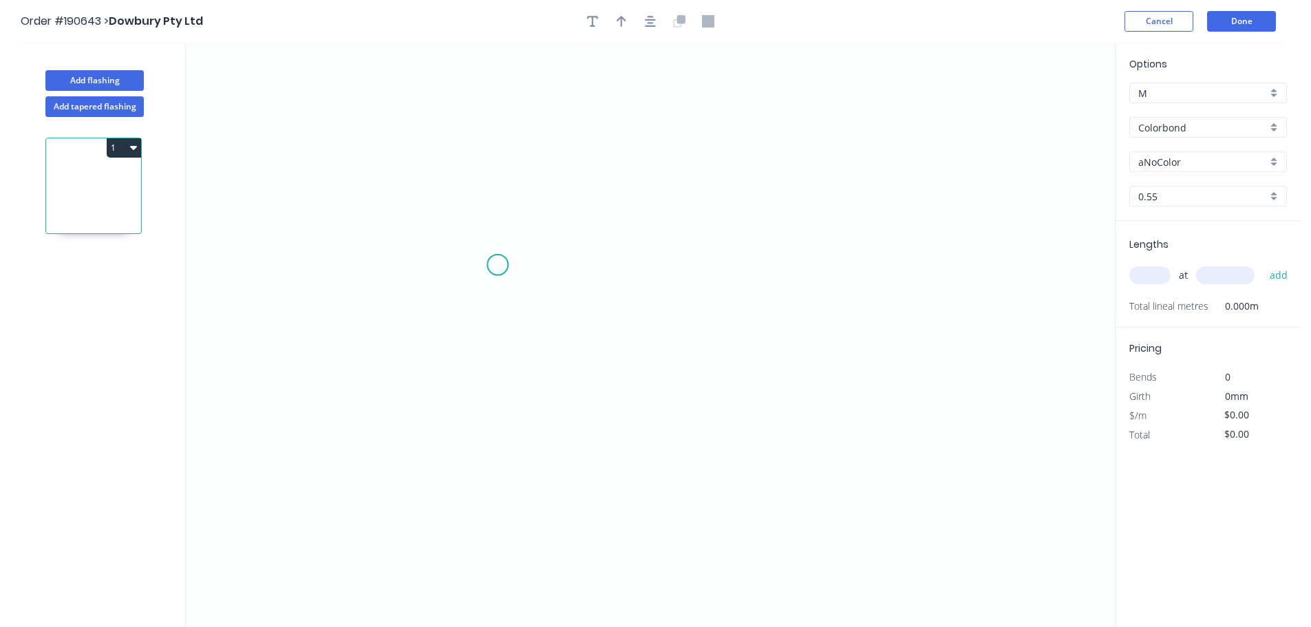
click at [498, 265] on icon "0" at bounding box center [650, 335] width 929 height 584
click at [502, 493] on icon "0" at bounding box center [650, 335] width 929 height 584
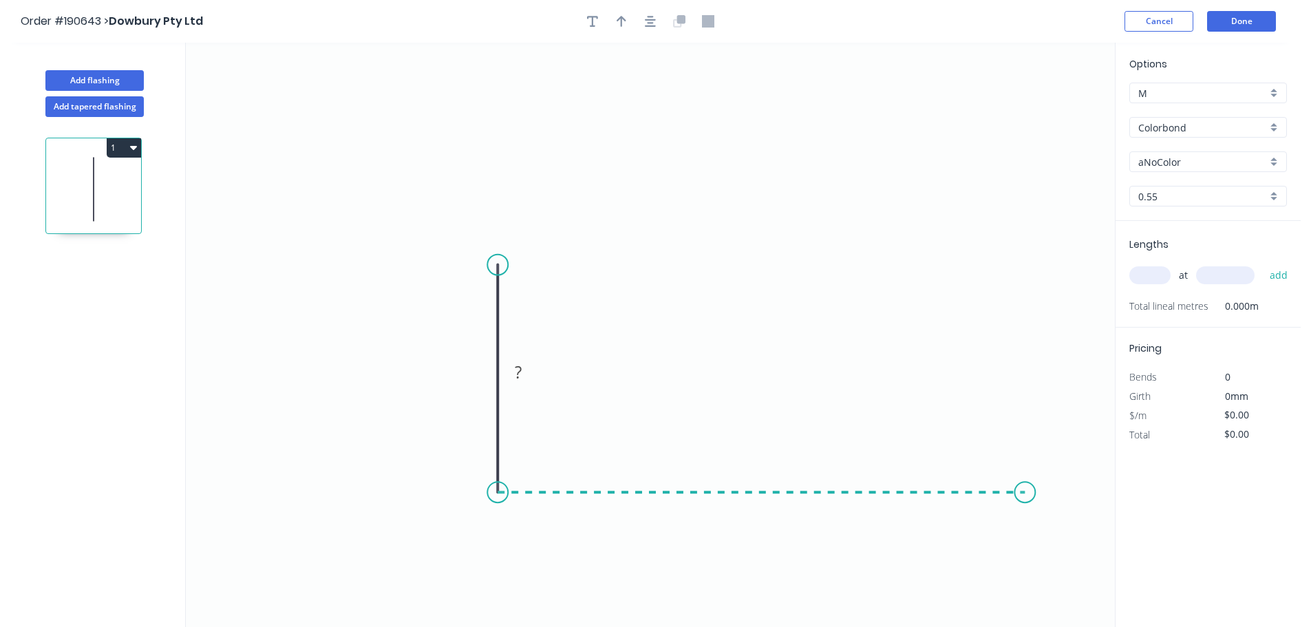
click at [1020, 494] on icon "0 ?" at bounding box center [650, 335] width 929 height 584
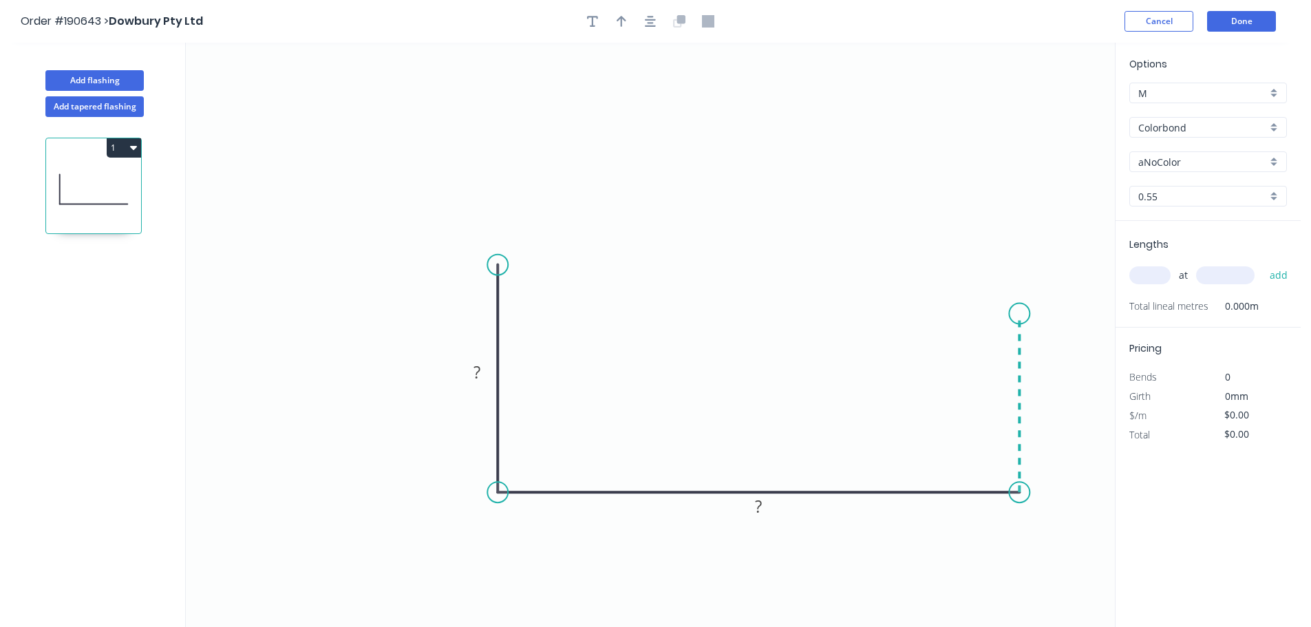
click at [1015, 314] on icon "0 ? ?" at bounding box center [650, 335] width 929 height 584
click at [1015, 314] on circle at bounding box center [1019, 314] width 21 height 21
drag, startPoint x: 1061, startPoint y: 406, endPoint x: 1053, endPoint y: 401, distance: 9.6
click at [1061, 406] on rect at bounding box center [1040, 396] width 45 height 28
click at [1049, 401] on rect at bounding box center [1039, 396] width 28 height 19
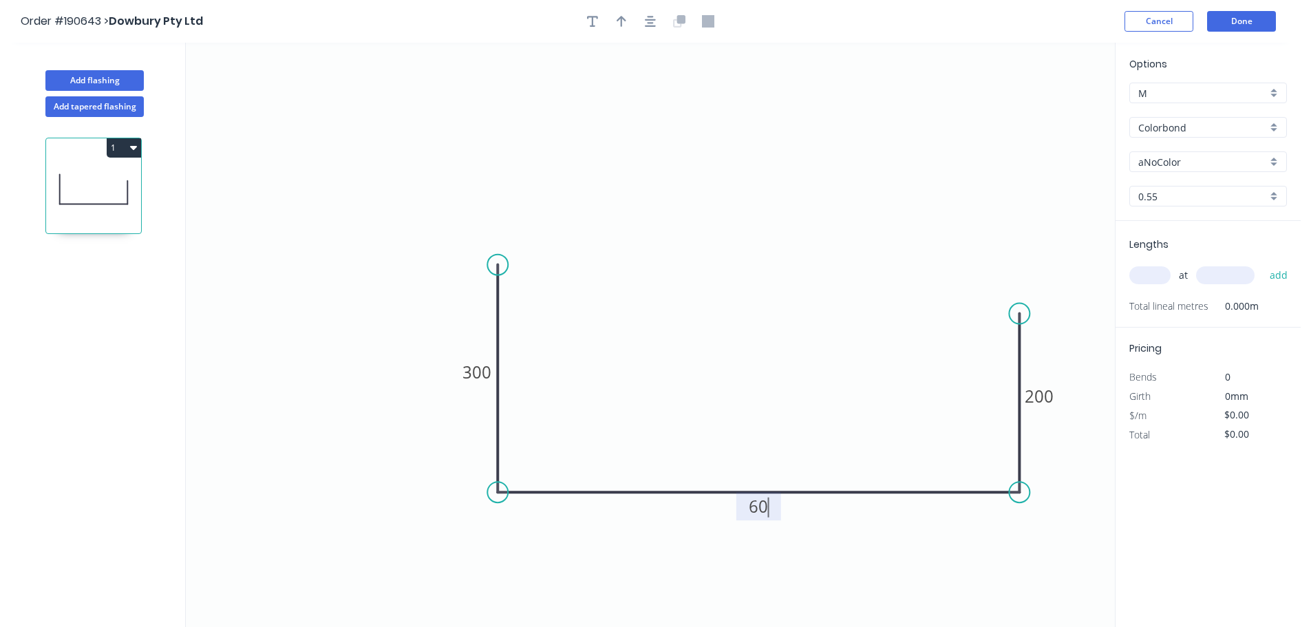
type input "$24.67"
click at [617, 21] on icon "button" at bounding box center [622, 21] width 10 height 11
drag, startPoint x: 1043, startPoint y: 109, endPoint x: 455, endPoint y: 460, distance: 685.5
click at [455, 460] on icon at bounding box center [455, 446] width 12 height 44
drag, startPoint x: 454, startPoint y: 462, endPoint x: 441, endPoint y: 535, distance: 73.4
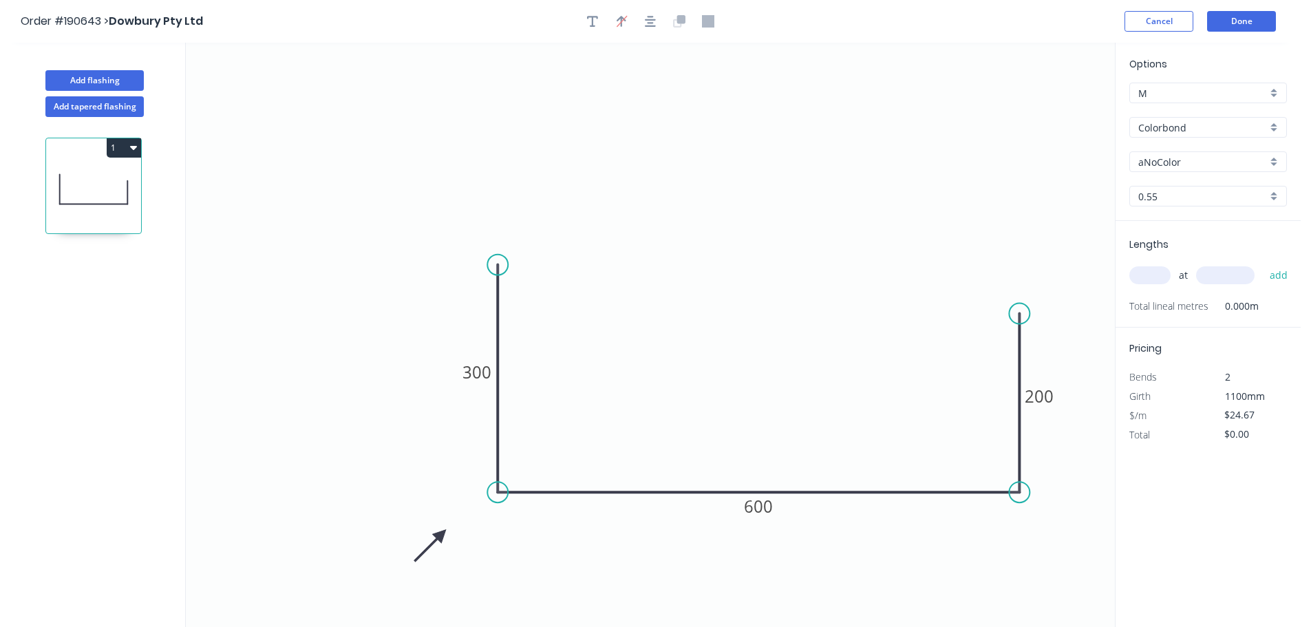
click at [441, 535] on icon at bounding box center [430, 545] width 40 height 40
click at [1168, 131] on input "Colorbond" at bounding box center [1202, 127] width 129 height 14
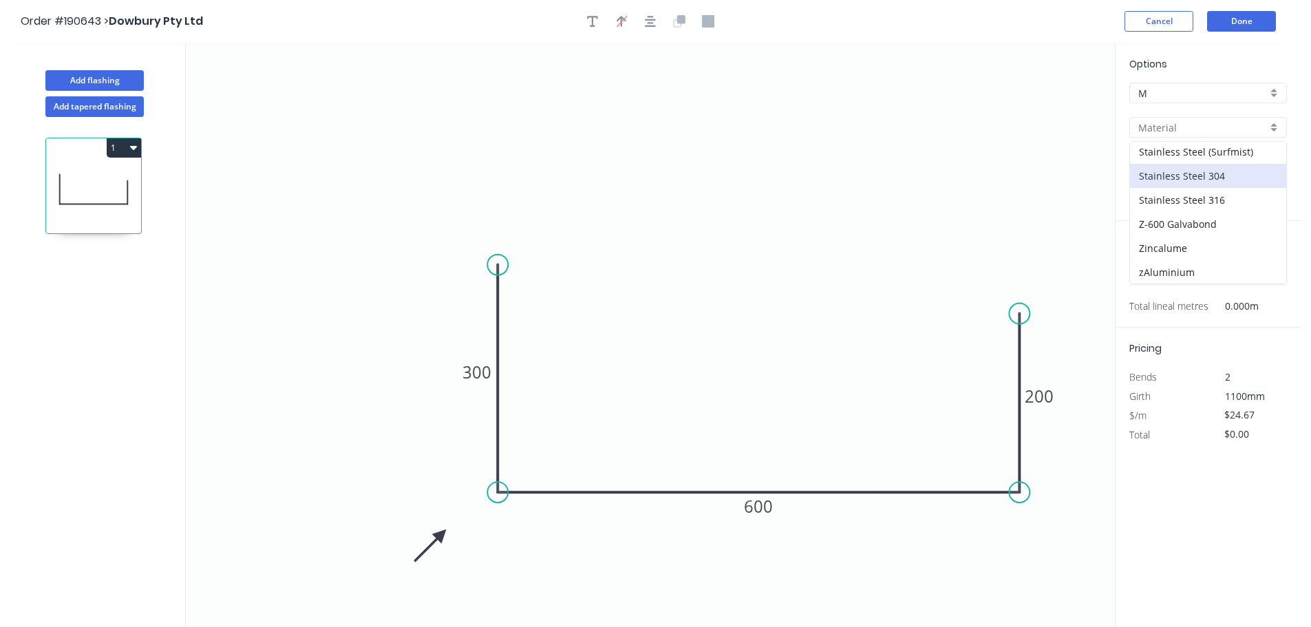
scroll to position [292, 0]
click at [1222, 194] on div "Stainless Steel 316" at bounding box center [1208, 199] width 156 height 24
type input "Stainless Steel 316"
type input "2B"
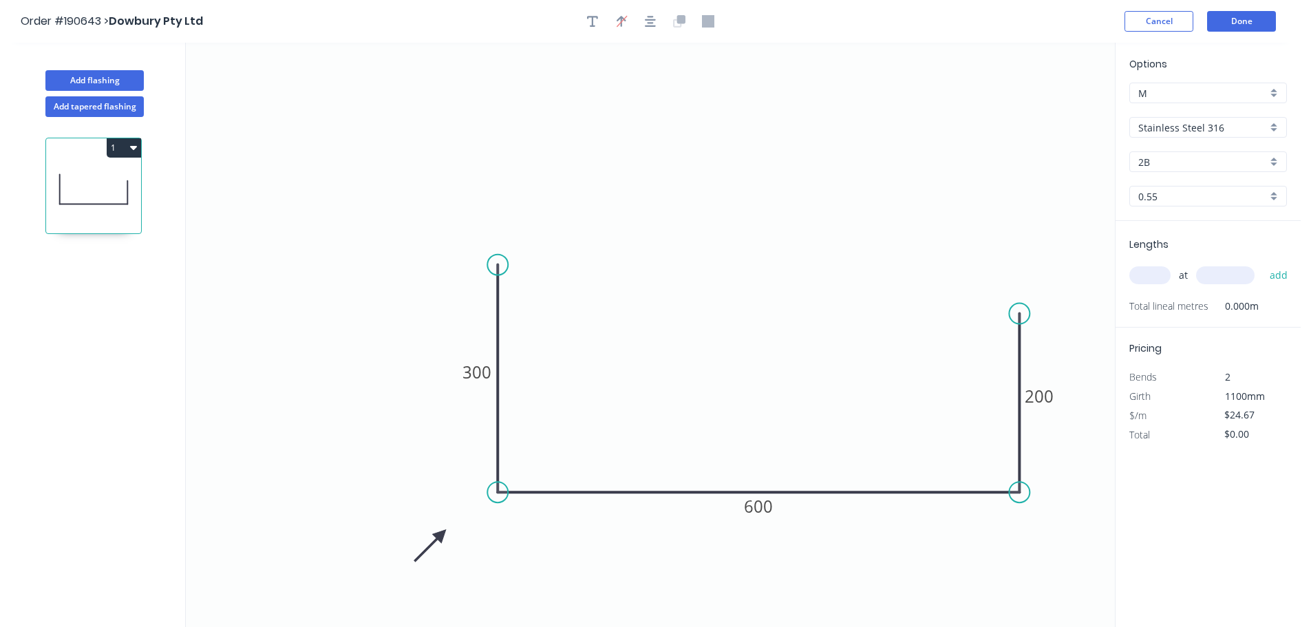
type input "$85.39"
click at [1167, 159] on input "2B" at bounding box center [1202, 162] width 129 height 14
click at [1160, 213] on div "No. 4" at bounding box center [1208, 212] width 156 height 24
type input "No. 4"
click at [1142, 281] on input "text" at bounding box center [1149, 275] width 41 height 18
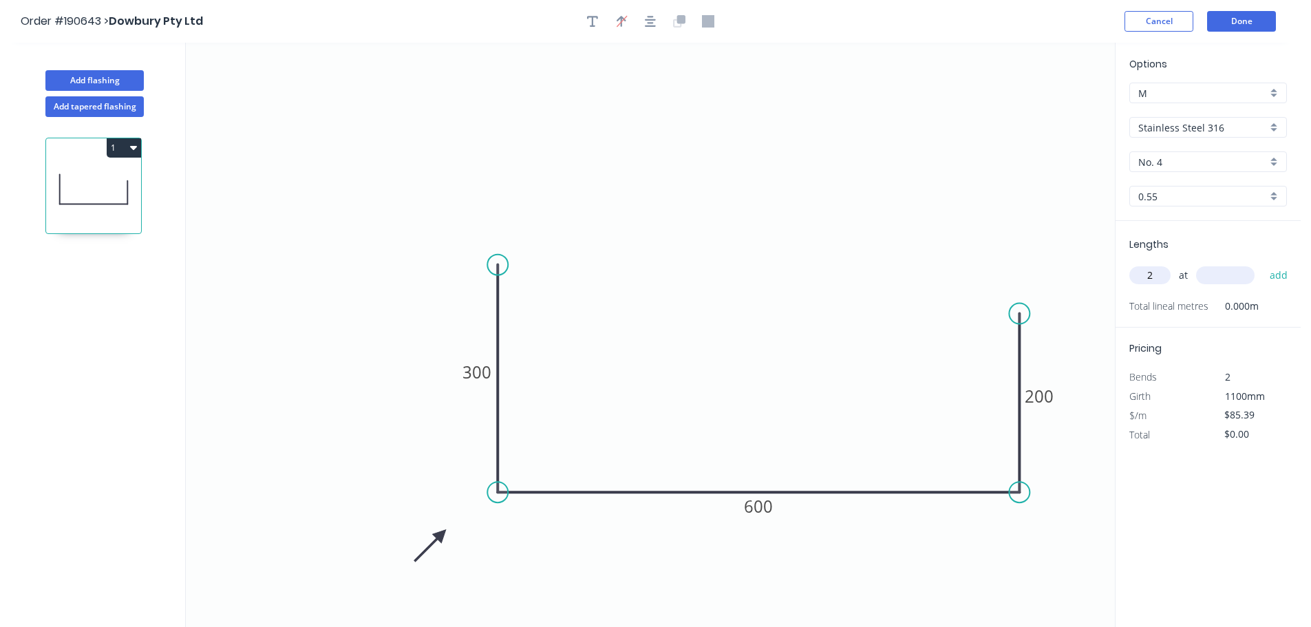
type input "2"
type input "4500"
click at [1263, 264] on button "add" at bounding box center [1279, 275] width 32 height 23
type input "$768.51"
click at [74, 83] on button "Add flashing" at bounding box center [94, 80] width 98 height 21
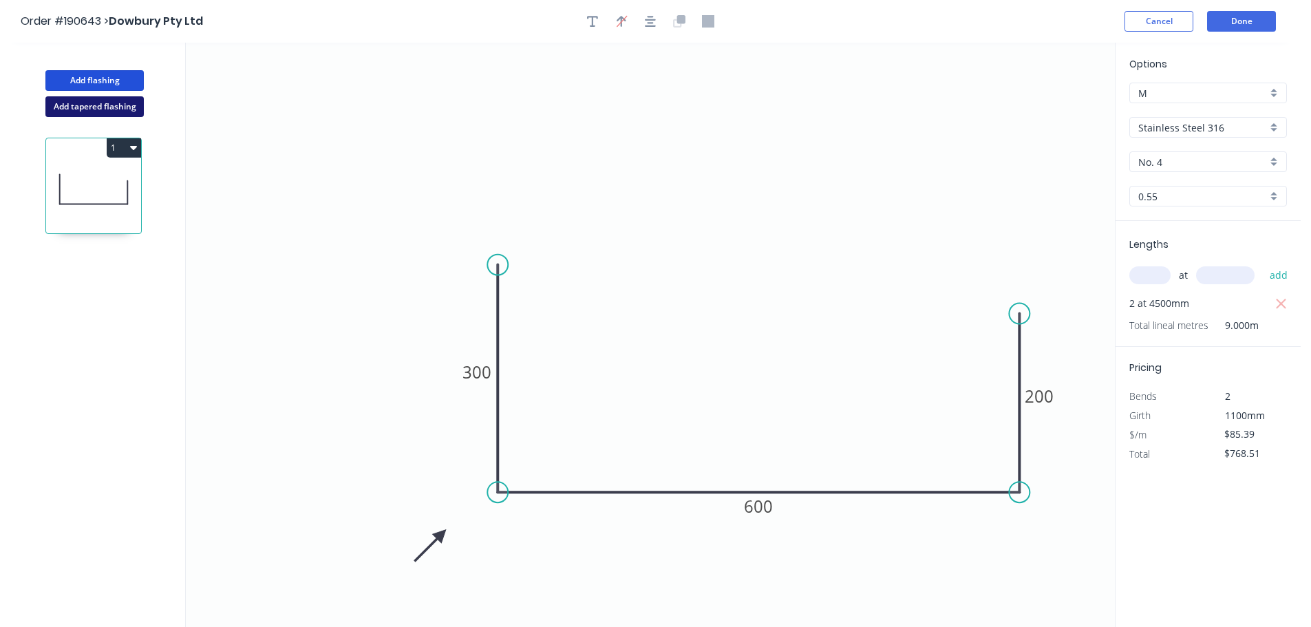
type input "$0.00"
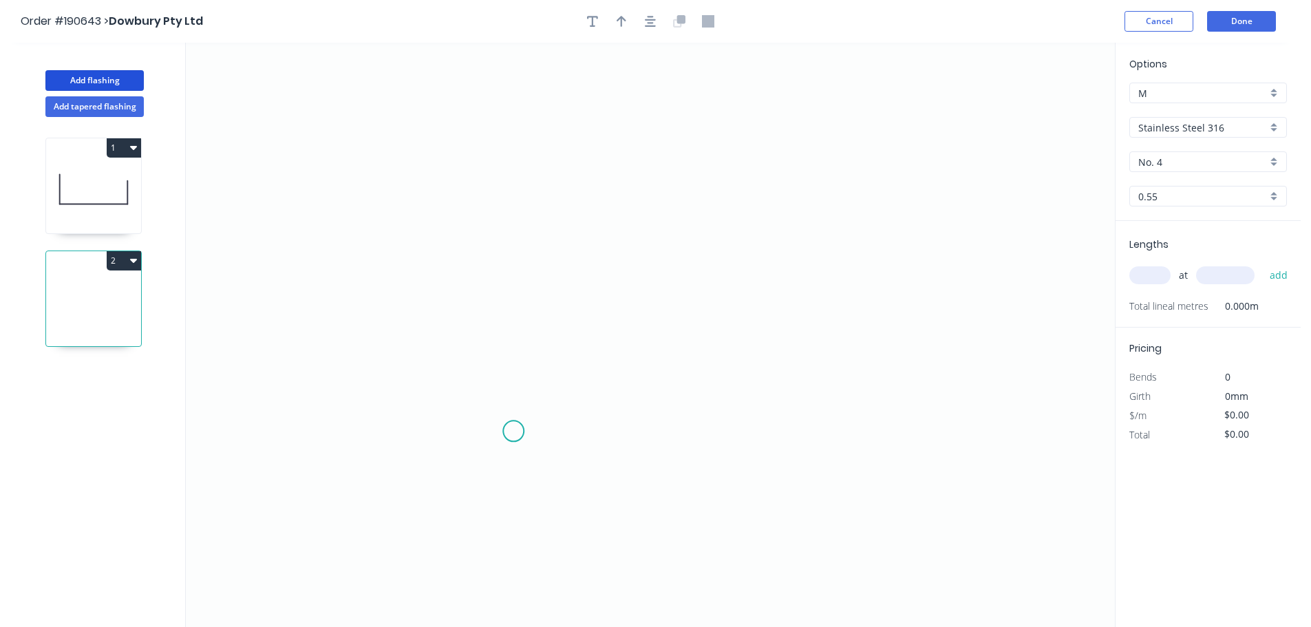
click at [513, 432] on icon "0" at bounding box center [650, 335] width 929 height 584
click at [516, 375] on icon "0" at bounding box center [650, 335] width 929 height 584
click at [918, 381] on icon "0 ?" at bounding box center [650, 335] width 929 height 584
click at [917, 429] on icon "0 ? ?" at bounding box center [650, 335] width 929 height 584
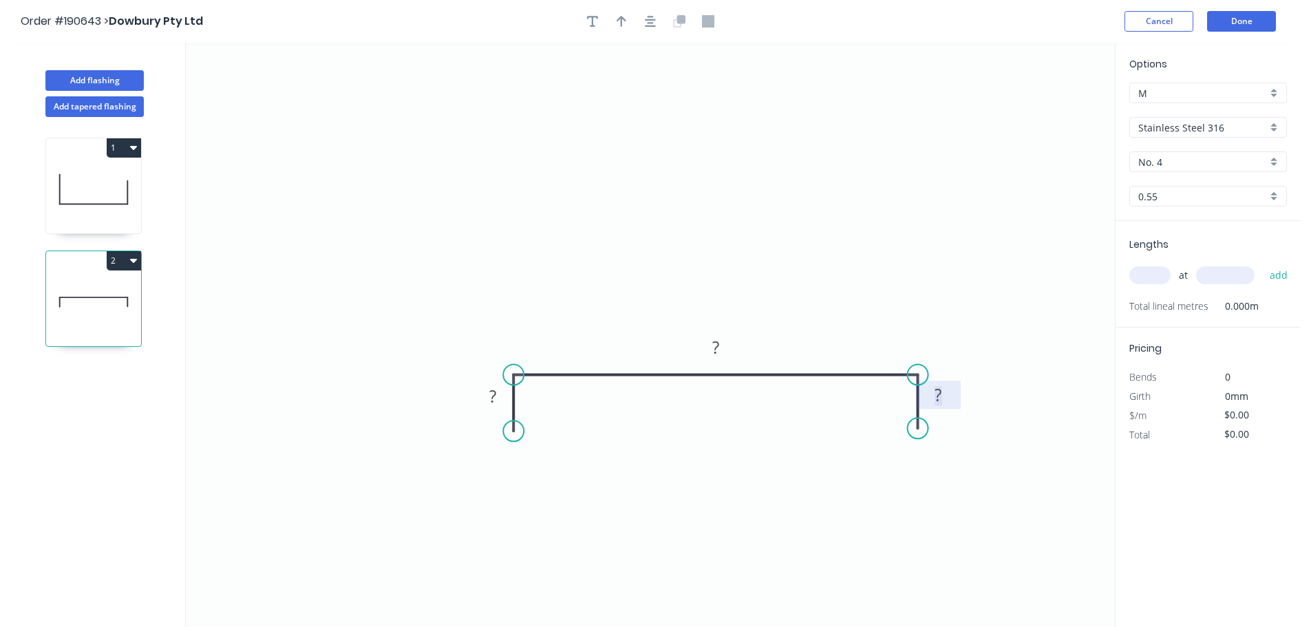
click at [937, 394] on tspan "?" at bounding box center [938, 394] width 7 height 23
type input "$85.39"
drag, startPoint x: 606, startPoint y: 14, endPoint x: 660, endPoint y: 30, distance: 56.8
click at [606, 14] on div at bounding box center [650, 21] width 145 height 21
click at [626, 27] on button "button" at bounding box center [621, 21] width 21 height 21
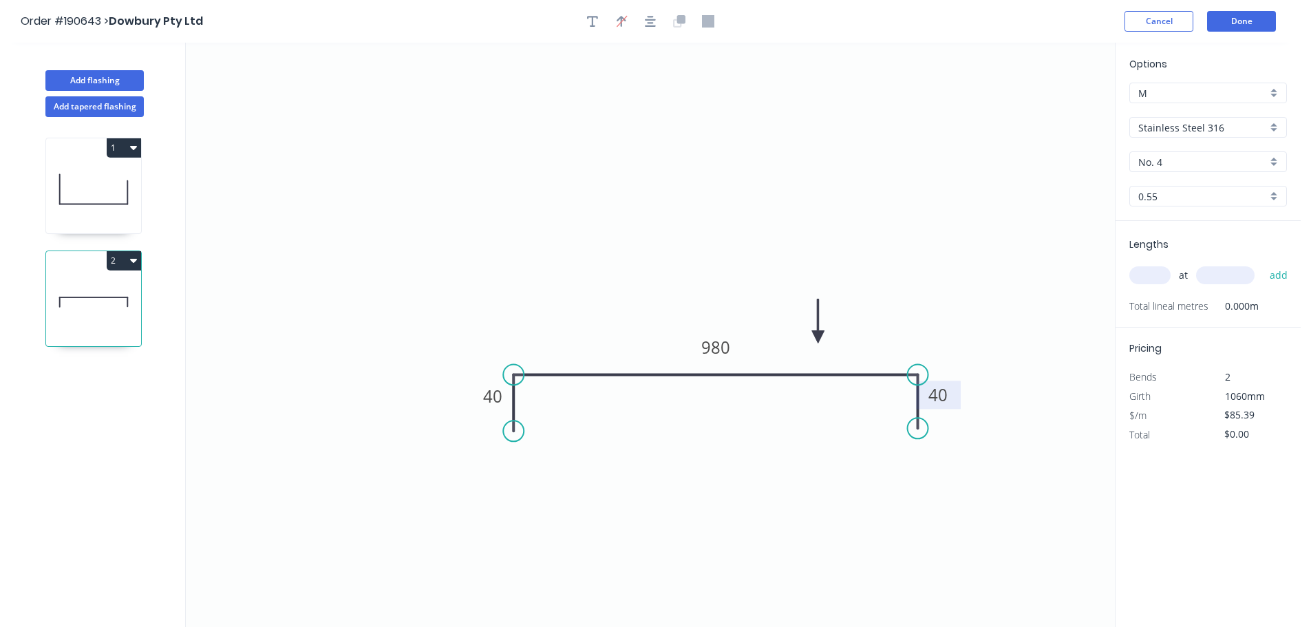
drag, startPoint x: 1041, startPoint y: 108, endPoint x: 818, endPoint y: 337, distance: 319.3
click at [818, 337] on icon at bounding box center [818, 321] width 12 height 44
click at [1183, 126] on input "Stainless Steel 316" at bounding box center [1202, 127] width 129 height 14
click at [1149, 148] on div "Colorbond" at bounding box center [1208, 154] width 156 height 24
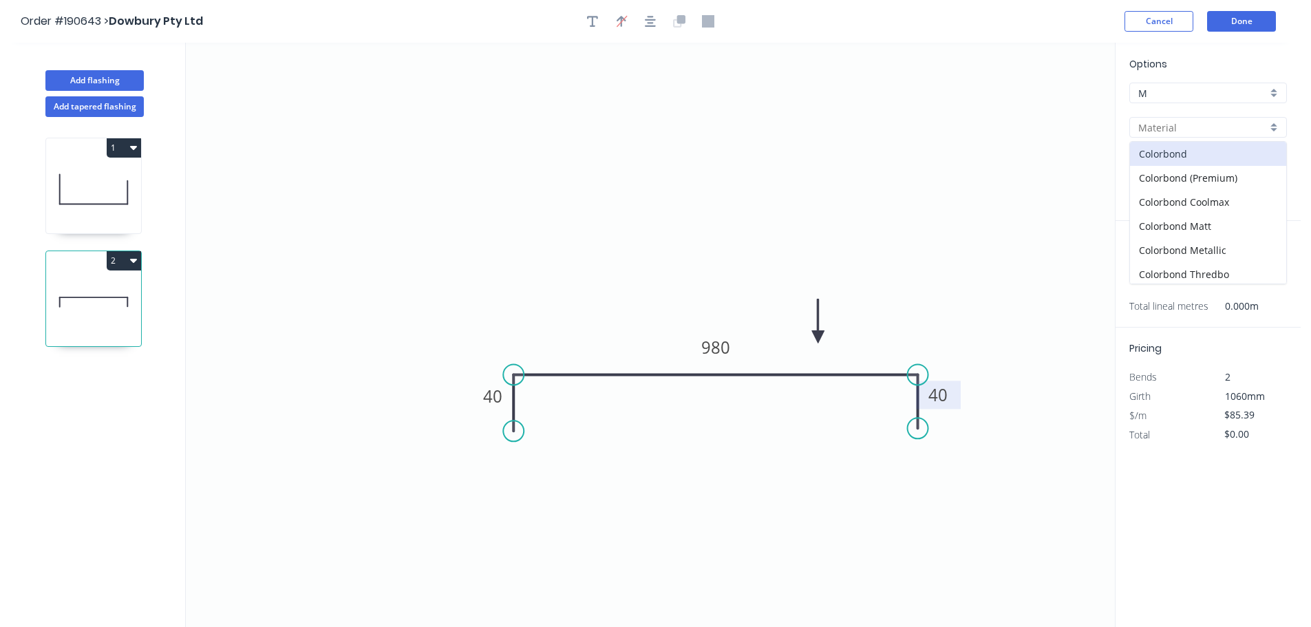
type input "Colorbond"
type input "aNoColor"
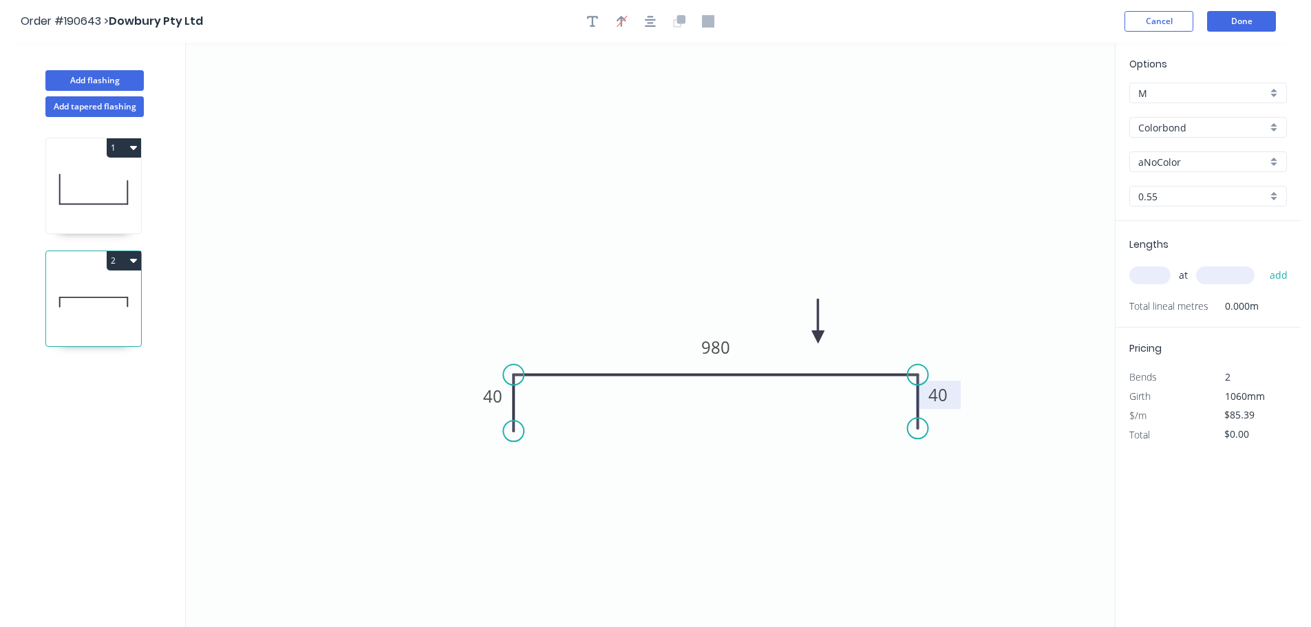
type input "$24.67"
click at [1167, 168] on input "aNoColor" at bounding box center [1202, 162] width 129 height 14
click at [1164, 282] on div "Woodland Grey" at bounding box center [1208, 282] width 156 height 24
type input "Woodland Grey"
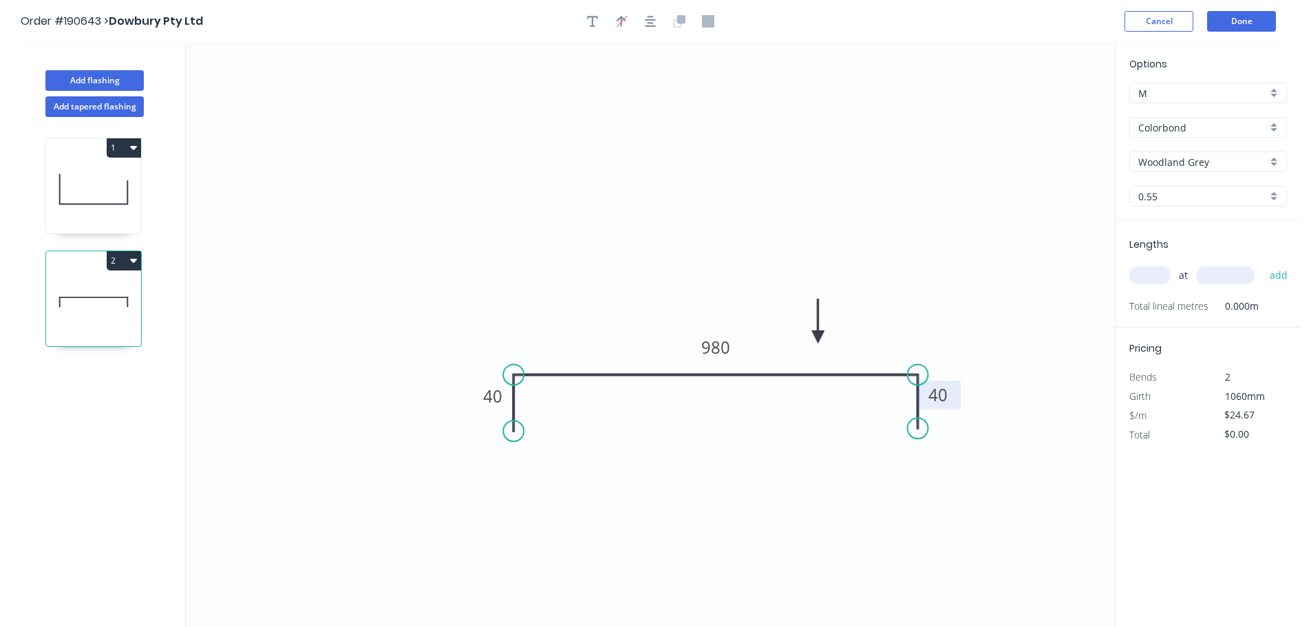
click at [1149, 280] on input "text" at bounding box center [1149, 275] width 41 height 18
type input "1"
type input "4200"
click at [1263, 264] on button "add" at bounding box center [1279, 275] width 32 height 23
type input "$103.61"
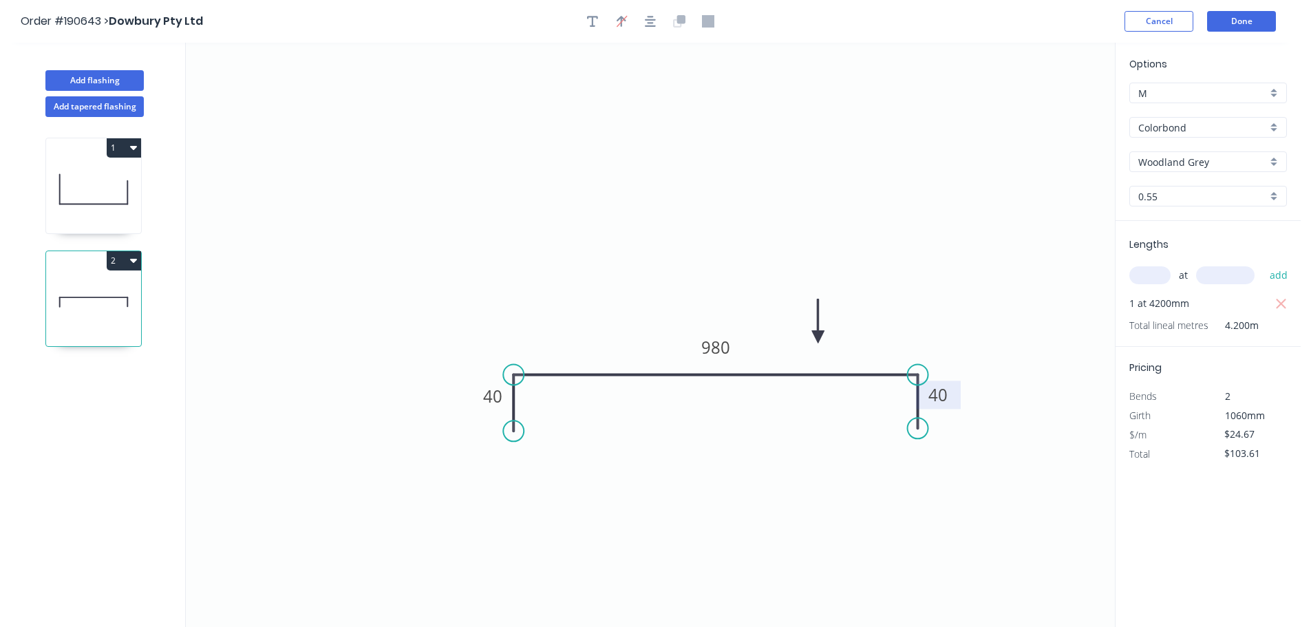
click at [1242, 8] on header "Order #190643 > Dowbury Pty Ltd Cancel Done" at bounding box center [650, 21] width 1301 height 43
click at [1233, 18] on button "Done" at bounding box center [1241, 21] width 69 height 21
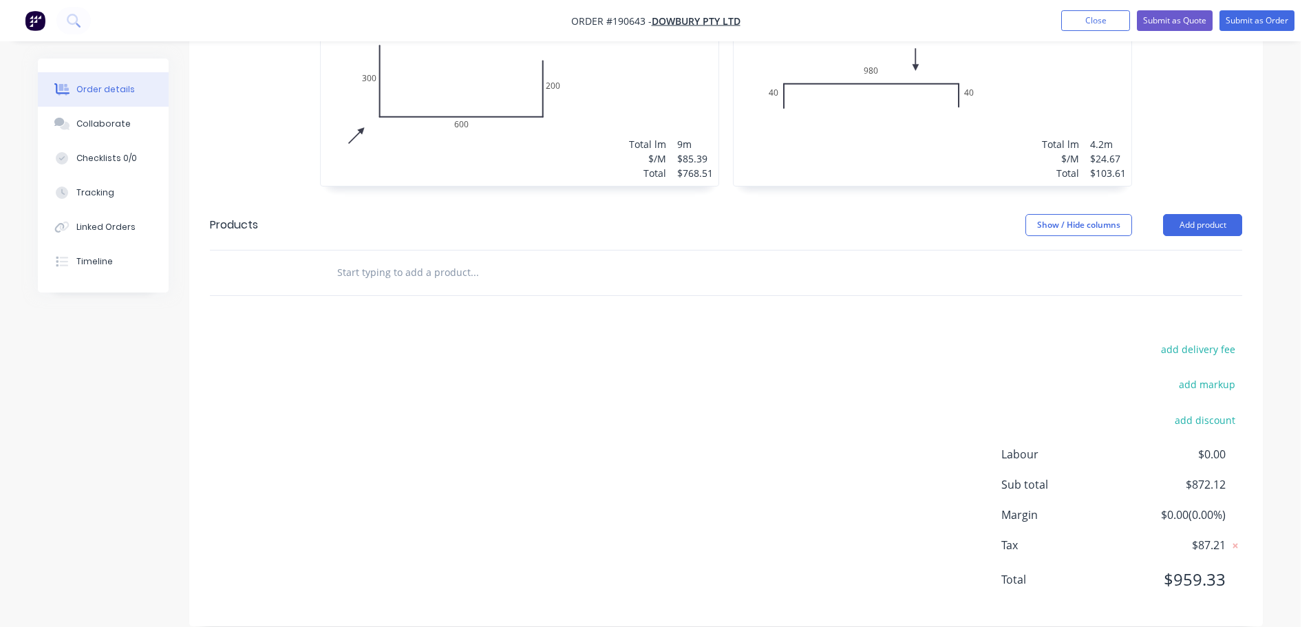
scroll to position [519, 0]
click at [1188, 200] on header "Products Show / Hide columns Add product" at bounding box center [726, 225] width 1074 height 50
click at [1187, 213] on button "Add product" at bounding box center [1202, 224] width 79 height 22
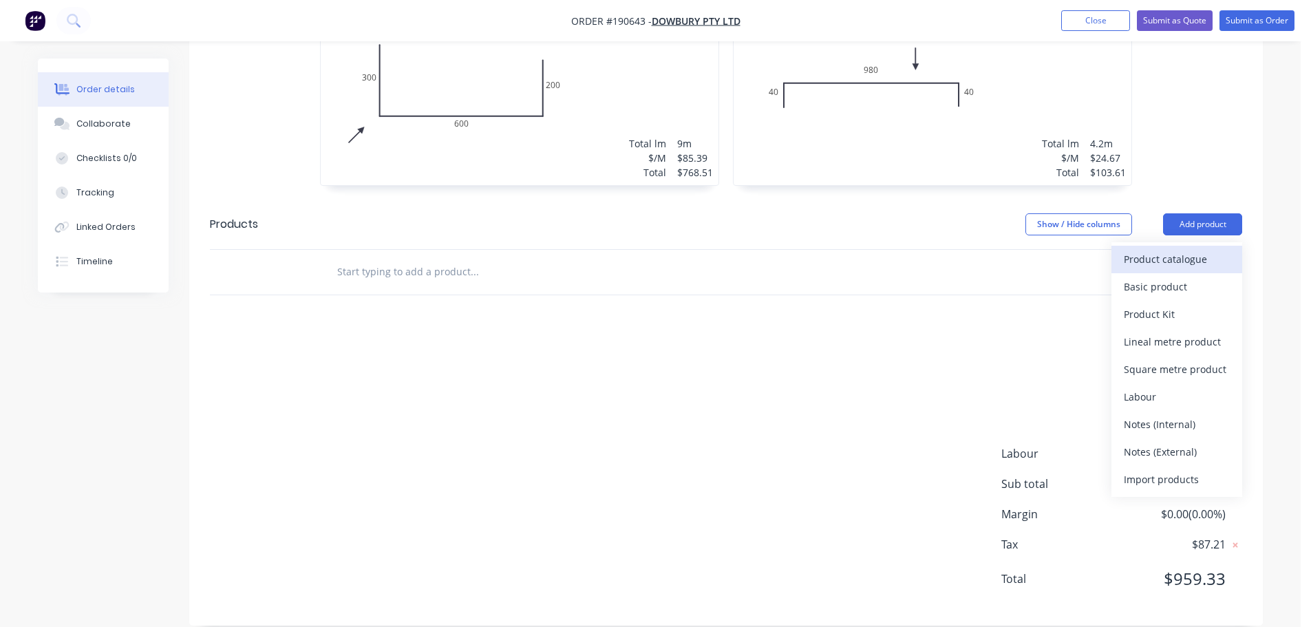
click at [1156, 249] on div "Product catalogue" at bounding box center [1177, 259] width 106 height 20
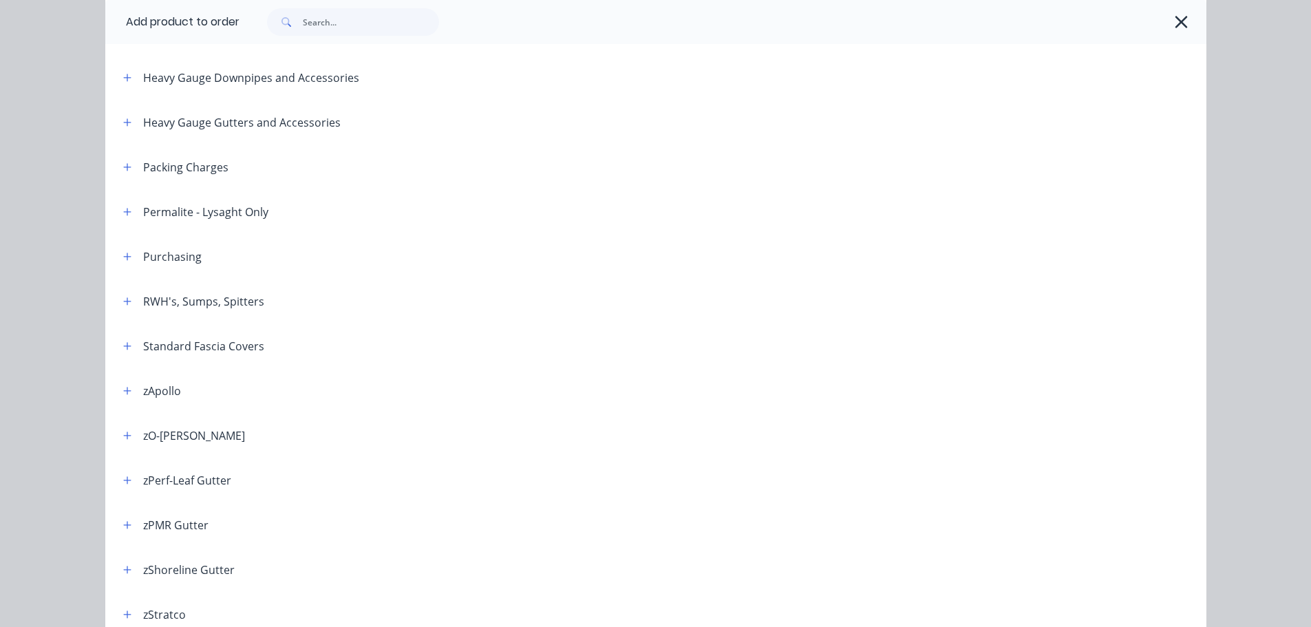
scroll to position [413, 0]
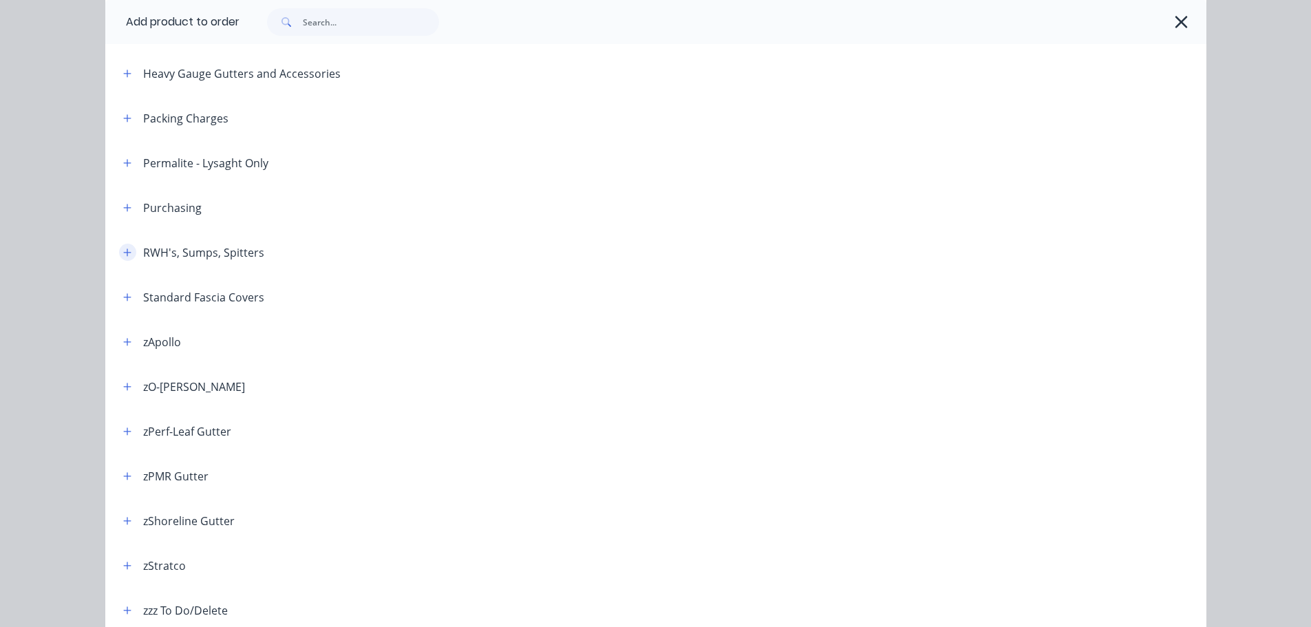
click at [123, 249] on icon "button" at bounding box center [127, 253] width 8 height 10
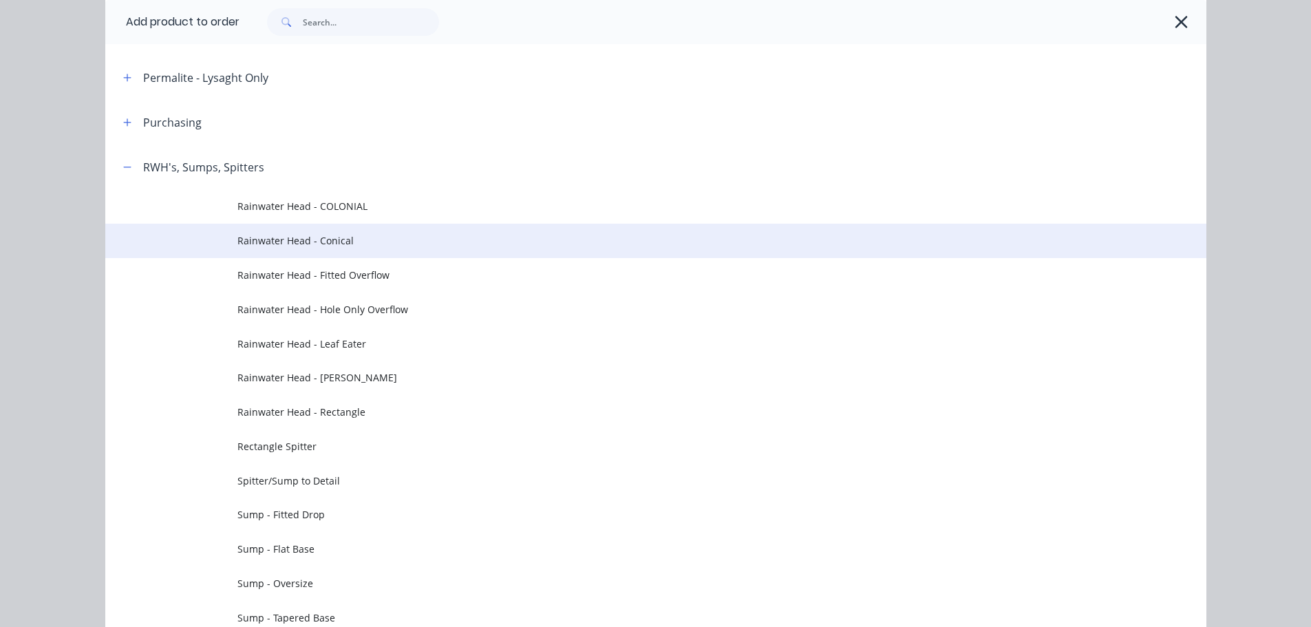
scroll to position [551, 0]
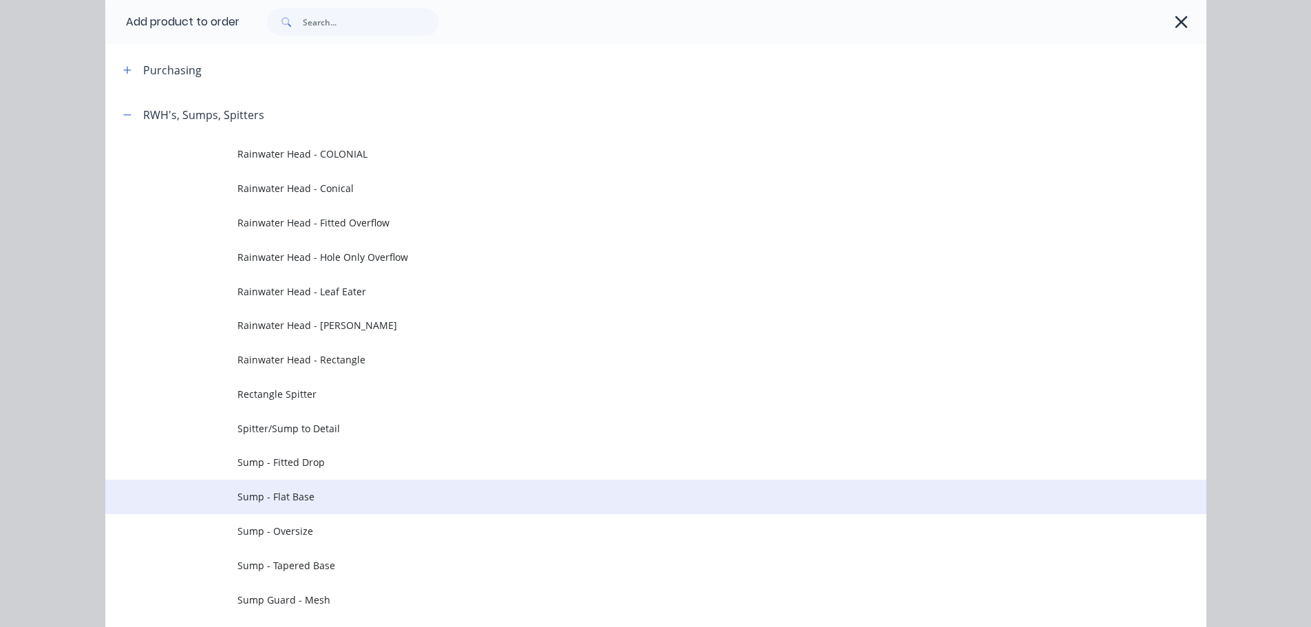
click at [296, 495] on span "Sump - Flat Base" at bounding box center [624, 496] width 775 height 14
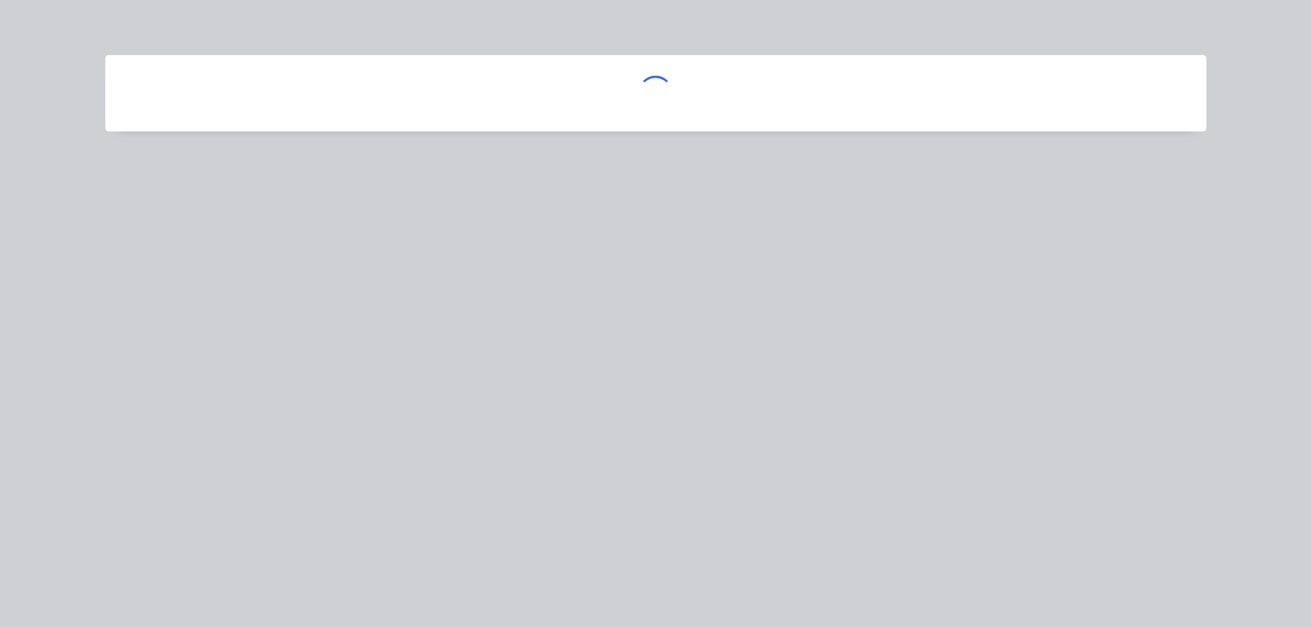
scroll to position [0, 0]
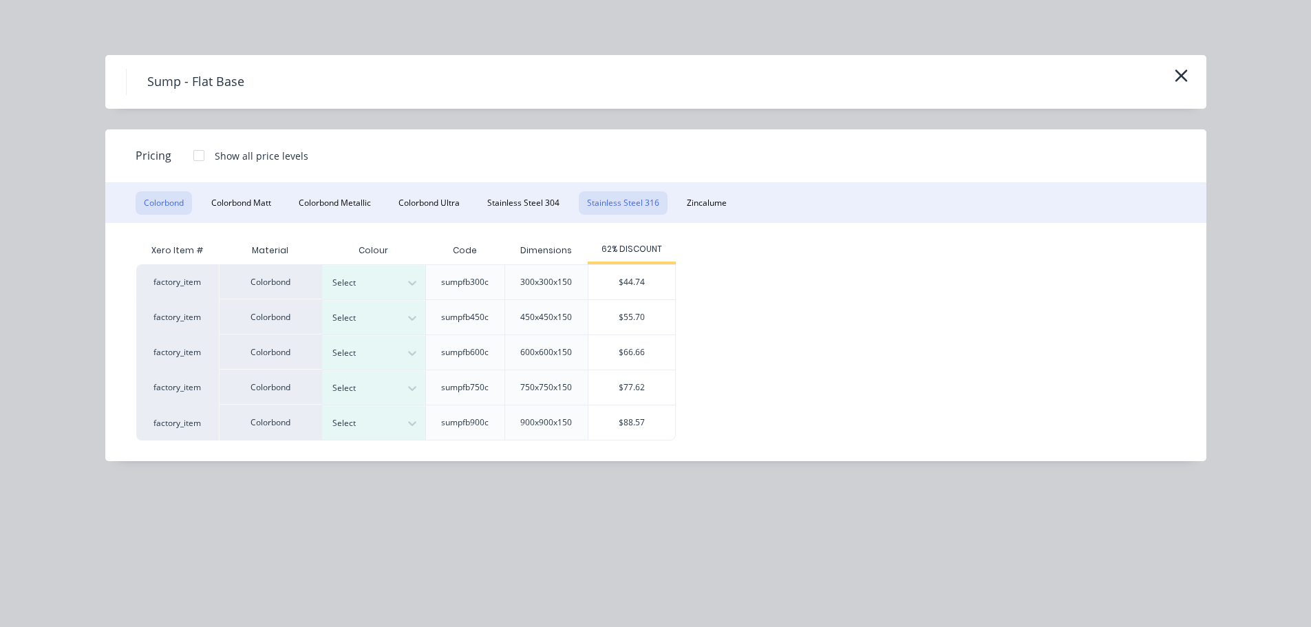
click at [620, 198] on button "Stainless Steel 316" at bounding box center [623, 202] width 89 height 23
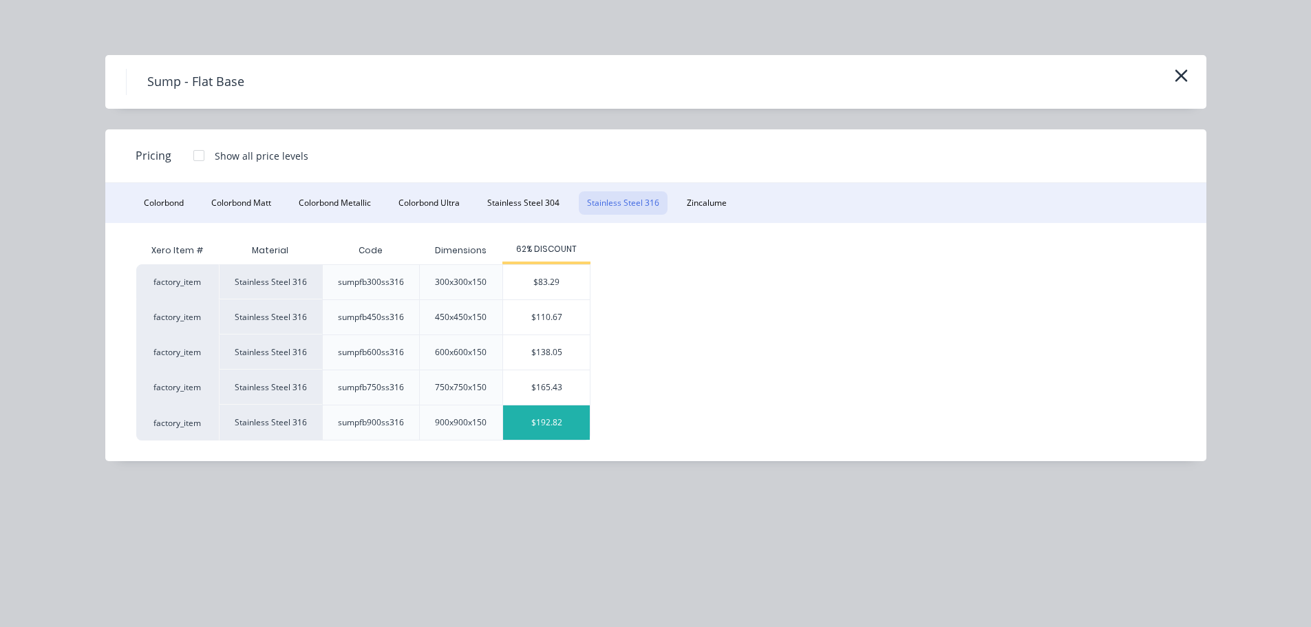
click at [547, 427] on div "$192.82" at bounding box center [546, 422] width 87 height 34
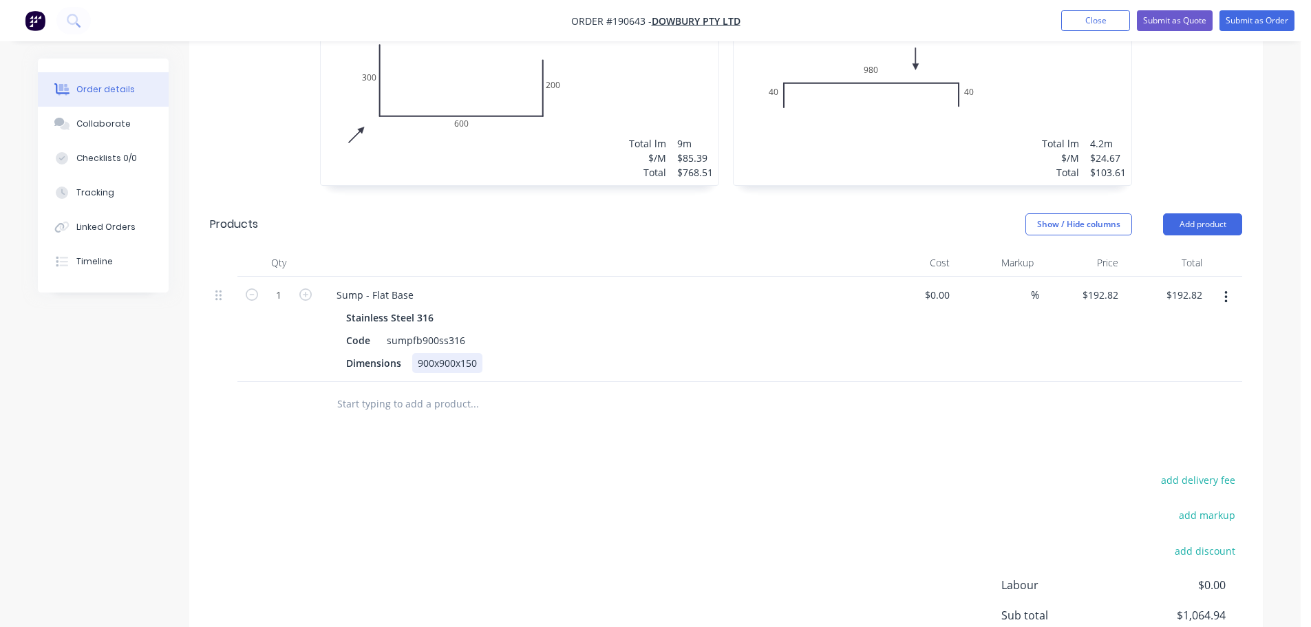
click at [418, 353] on div "900x900x150" at bounding box center [447, 363] width 70 height 20
click at [321, 277] on div "Sump - Flat Base Stainless Steel 316 Code sumpfb900ss316 Dimensions 600x600x500…" at bounding box center [595, 329] width 551 height 105
click at [334, 285] on div "Sump - Flat Base" at bounding box center [375, 295] width 99 height 20
click at [309, 288] on icon "button" at bounding box center [305, 294] width 12 height 12
type input "2"
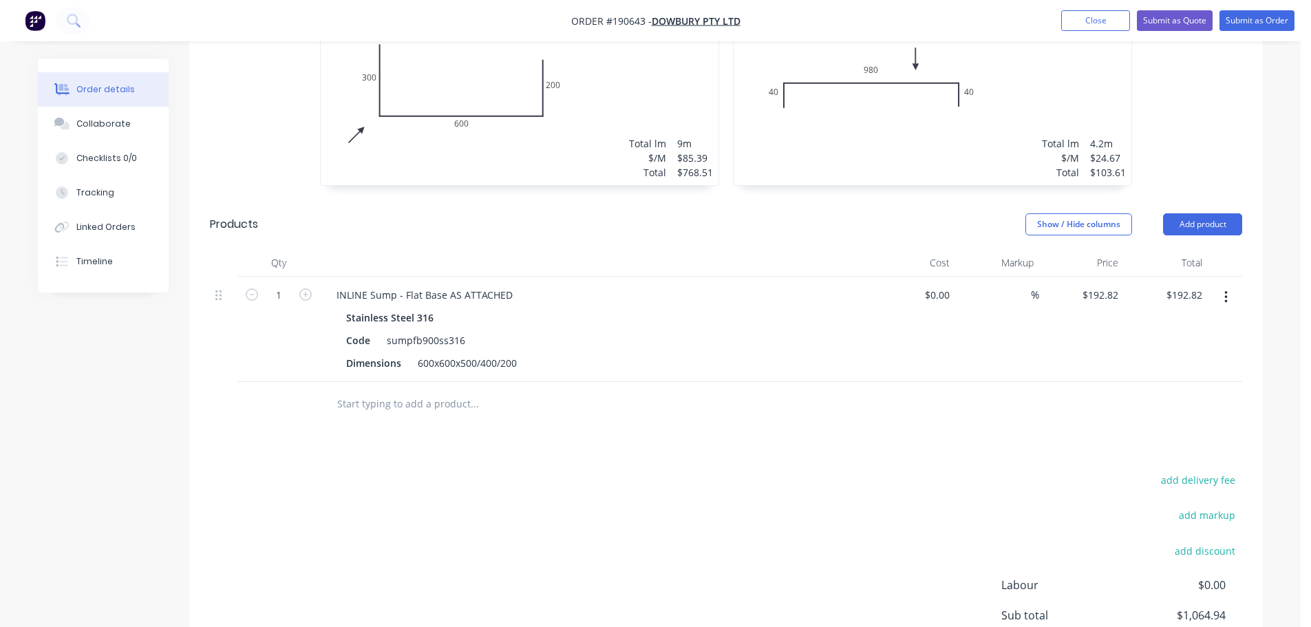
type input "$385.64"
click at [430, 249] on div at bounding box center [595, 263] width 551 height 28
click at [1202, 213] on button "Add product" at bounding box center [1202, 224] width 79 height 22
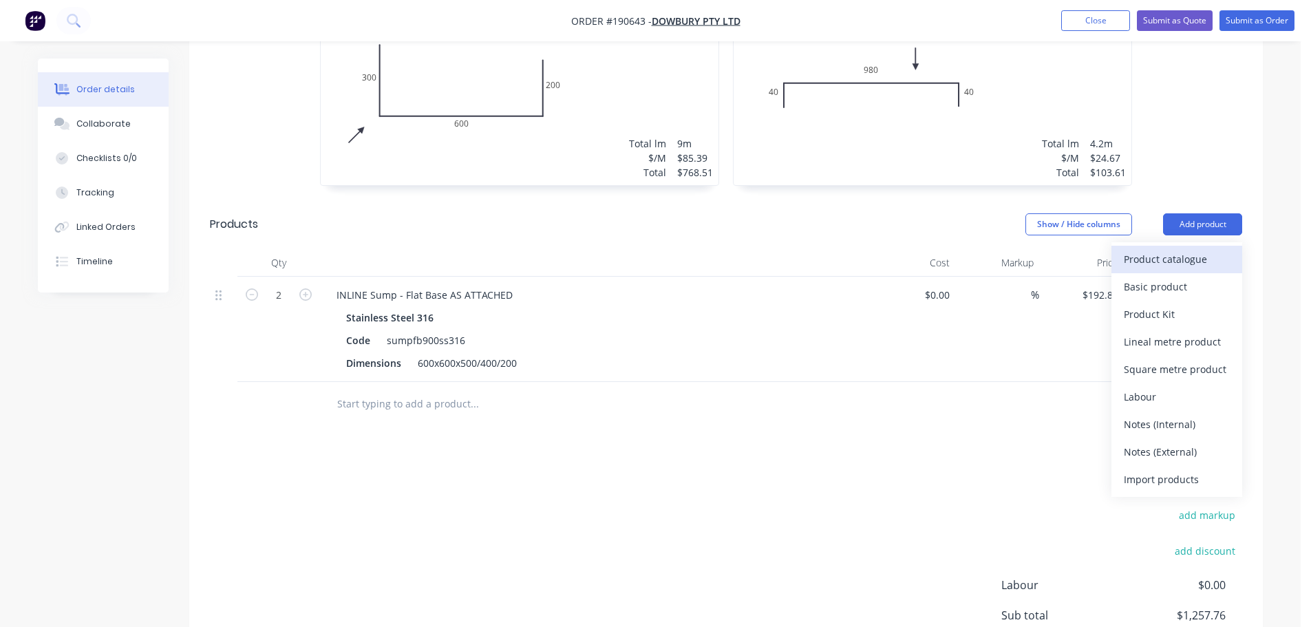
click at [1186, 249] on div "Product catalogue" at bounding box center [1177, 259] width 106 height 20
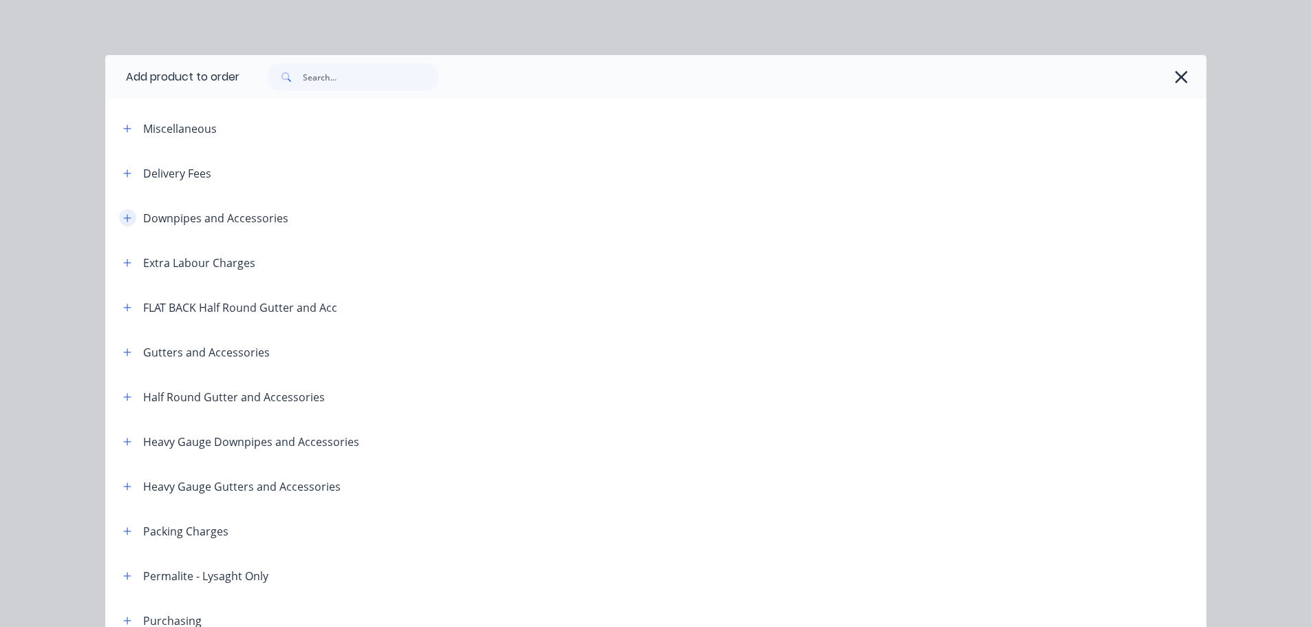
click at [131, 220] on div "Downpipes and Accessories" at bounding box center [200, 217] width 176 height 17
click at [125, 218] on icon "button" at bounding box center [127, 218] width 8 height 8
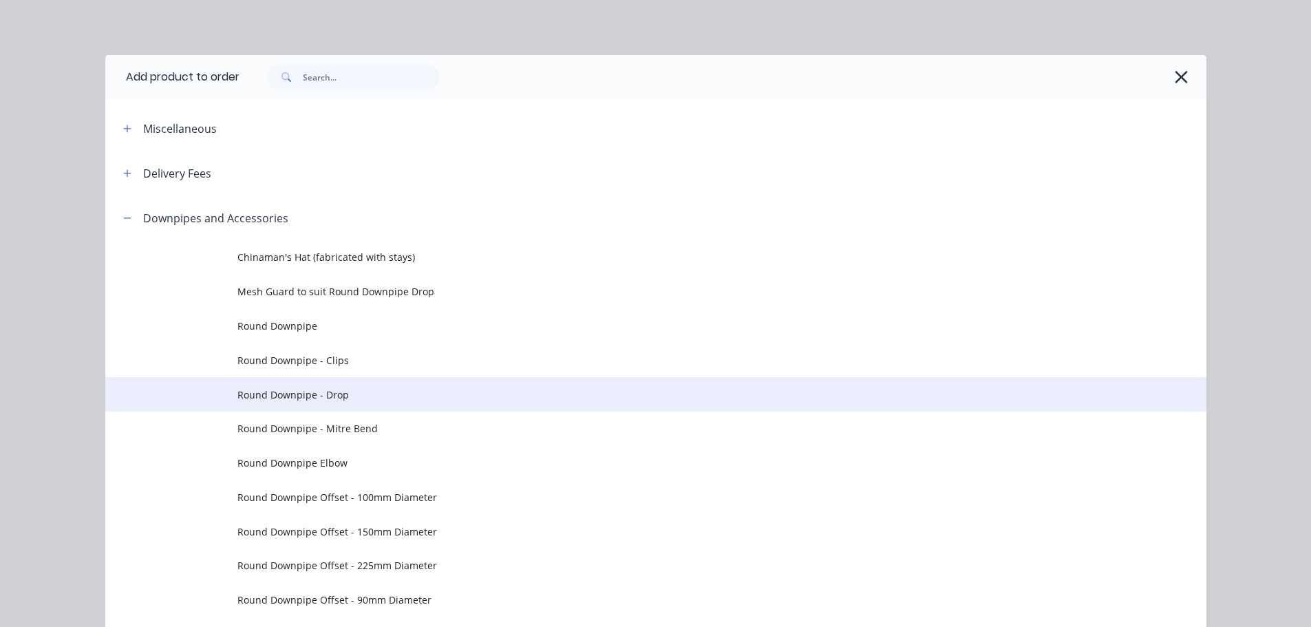
click at [320, 391] on span "Round Downpipe - Drop" at bounding box center [624, 394] width 775 height 14
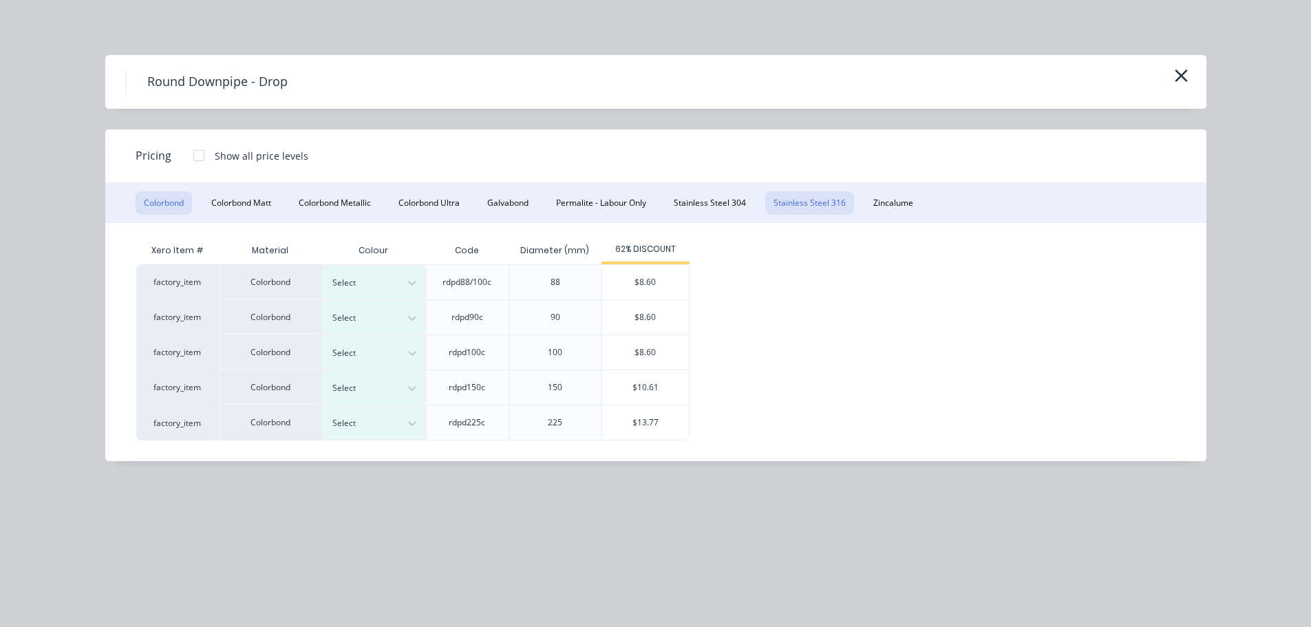
click at [816, 202] on button "Stainless Steel 316" at bounding box center [809, 202] width 89 height 23
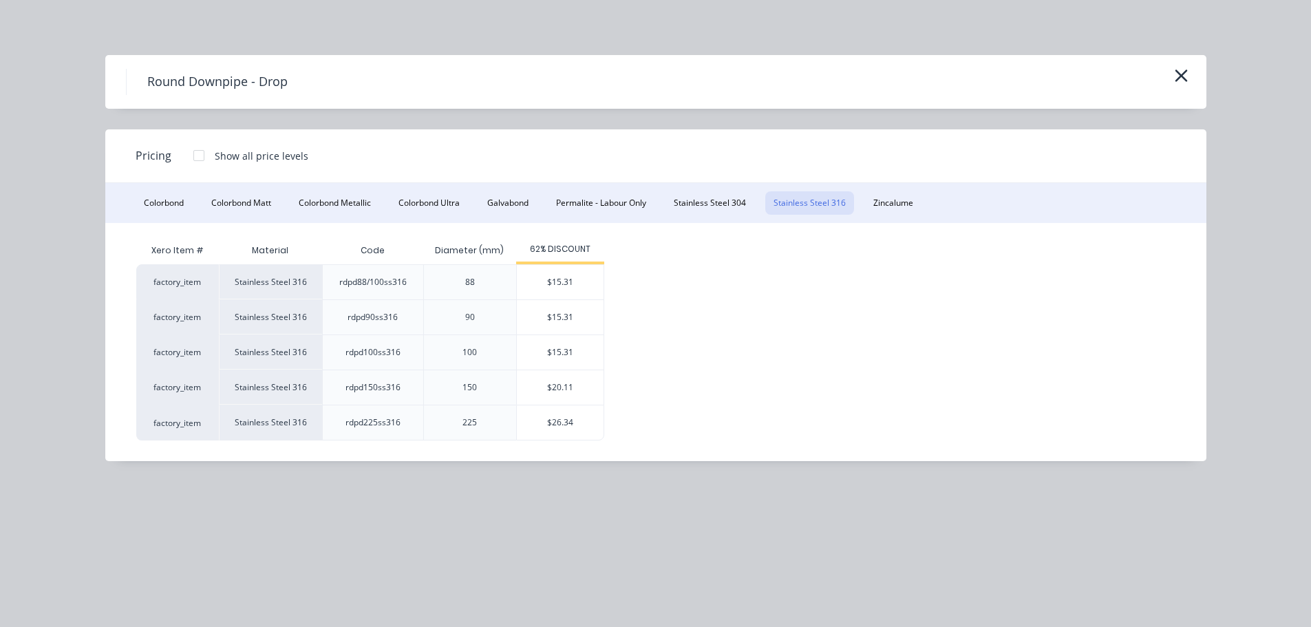
click at [562, 352] on div "$15.31" at bounding box center [560, 352] width 87 height 34
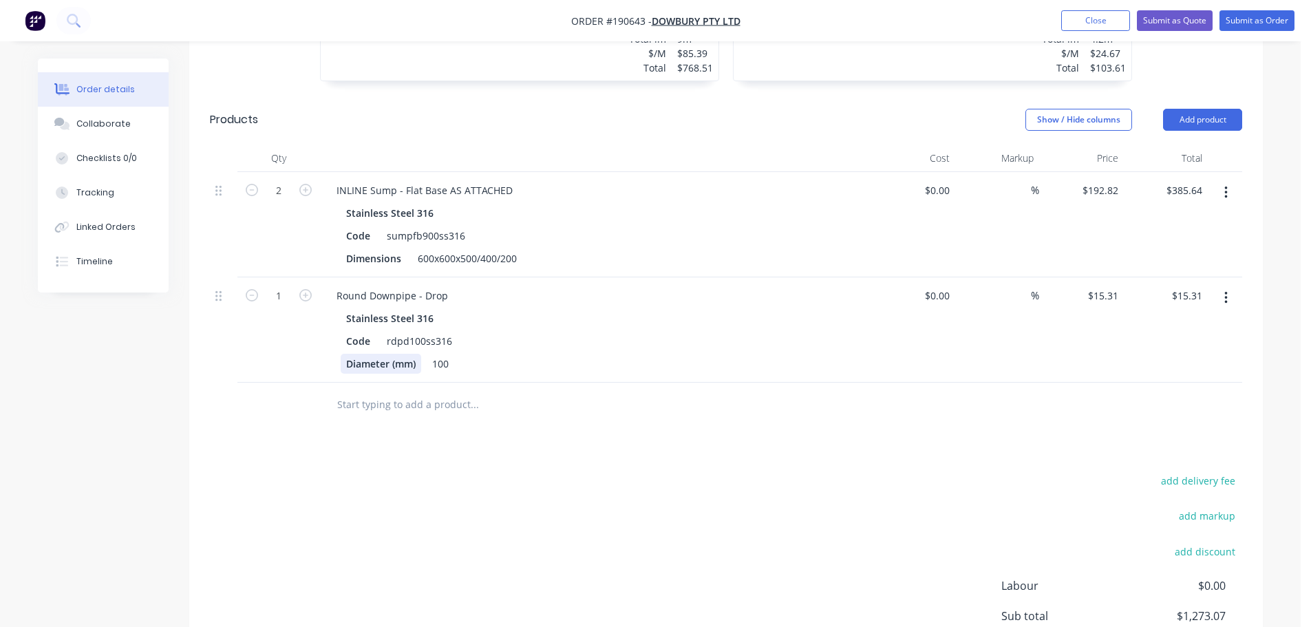
scroll to position [657, 0]
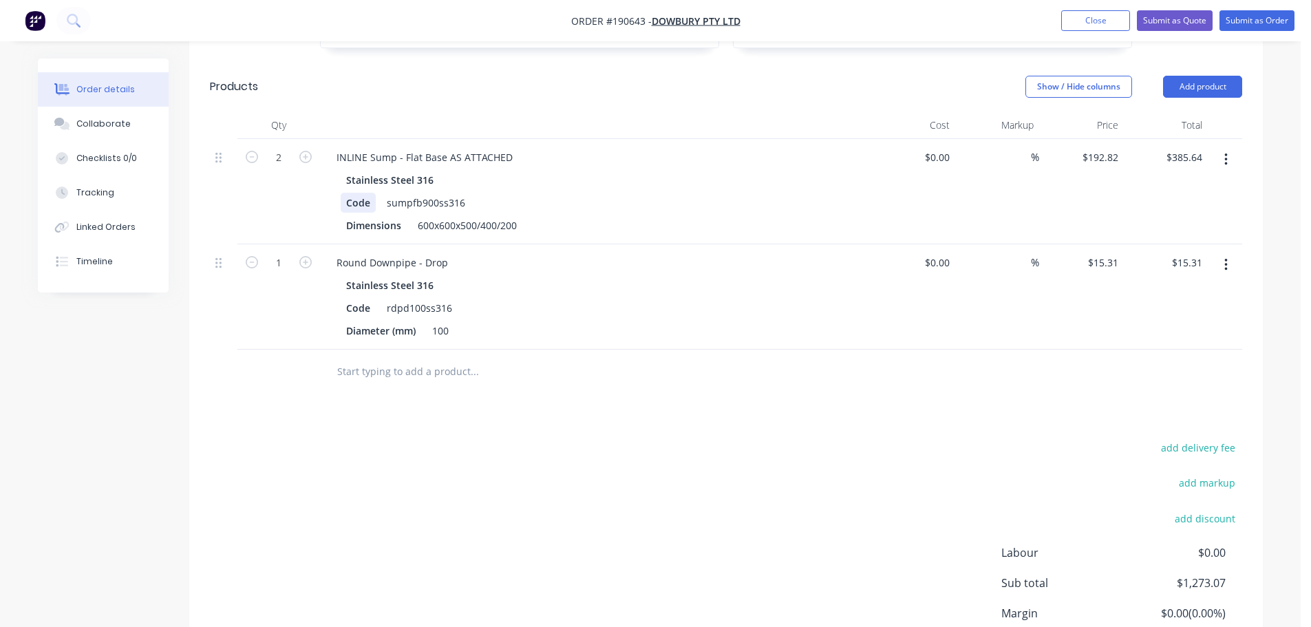
click at [344, 193] on div "Code" at bounding box center [358, 203] width 35 height 20
click at [348, 298] on div "Code" at bounding box center [358, 308] width 35 height 20
click at [533, 446] on div "add delivery fee add markup add discount Labour $0.00 Sub total $1,273.07 Margi…" at bounding box center [726, 571] width 1032 height 266
click at [1195, 77] on button "Add product" at bounding box center [1202, 87] width 79 height 22
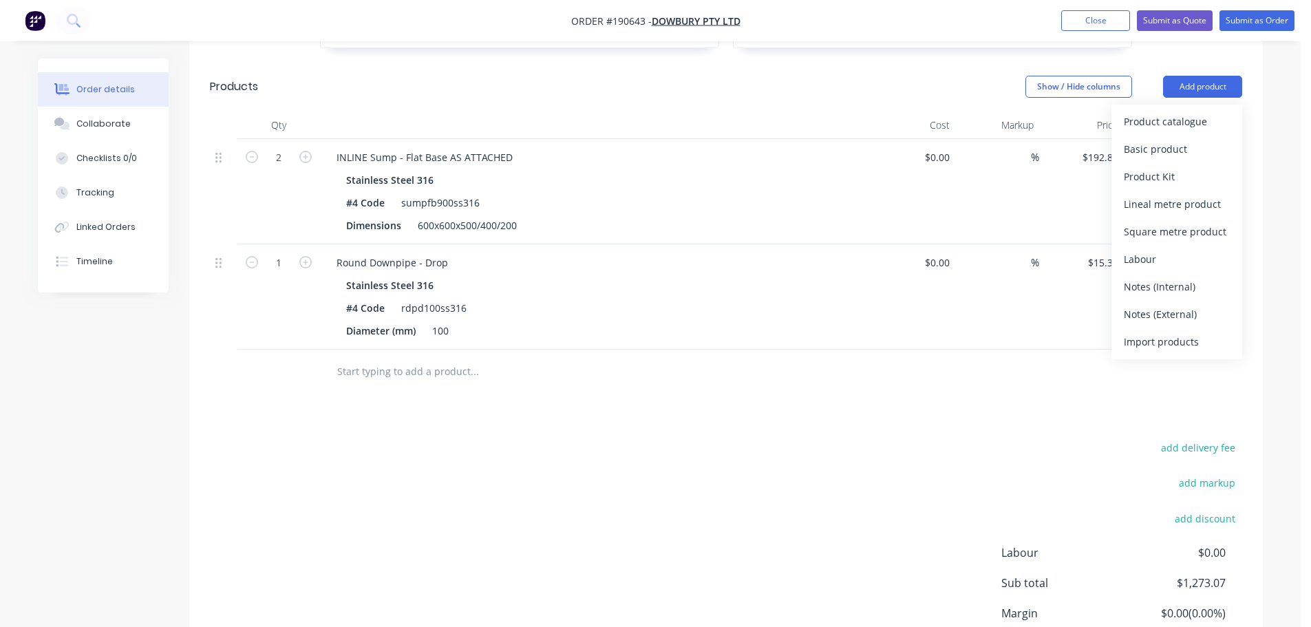
click at [1162, 111] on div "Product catalogue" at bounding box center [1177, 121] width 106 height 20
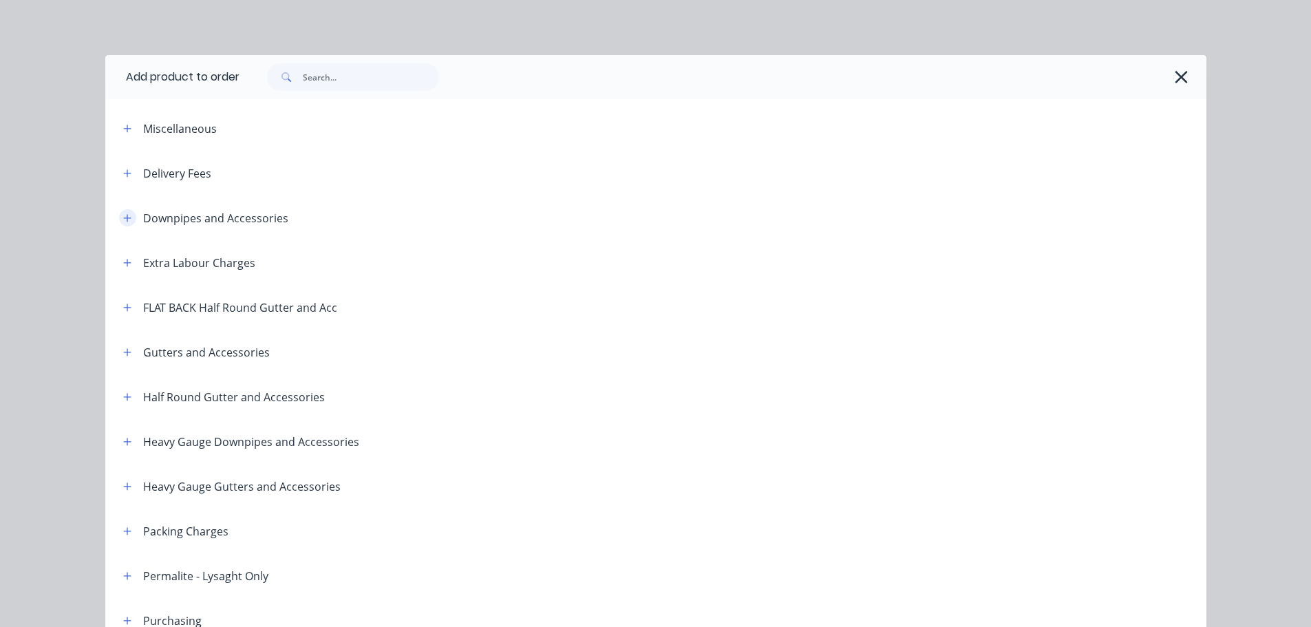
click at [119, 211] on button "button" at bounding box center [127, 217] width 17 height 17
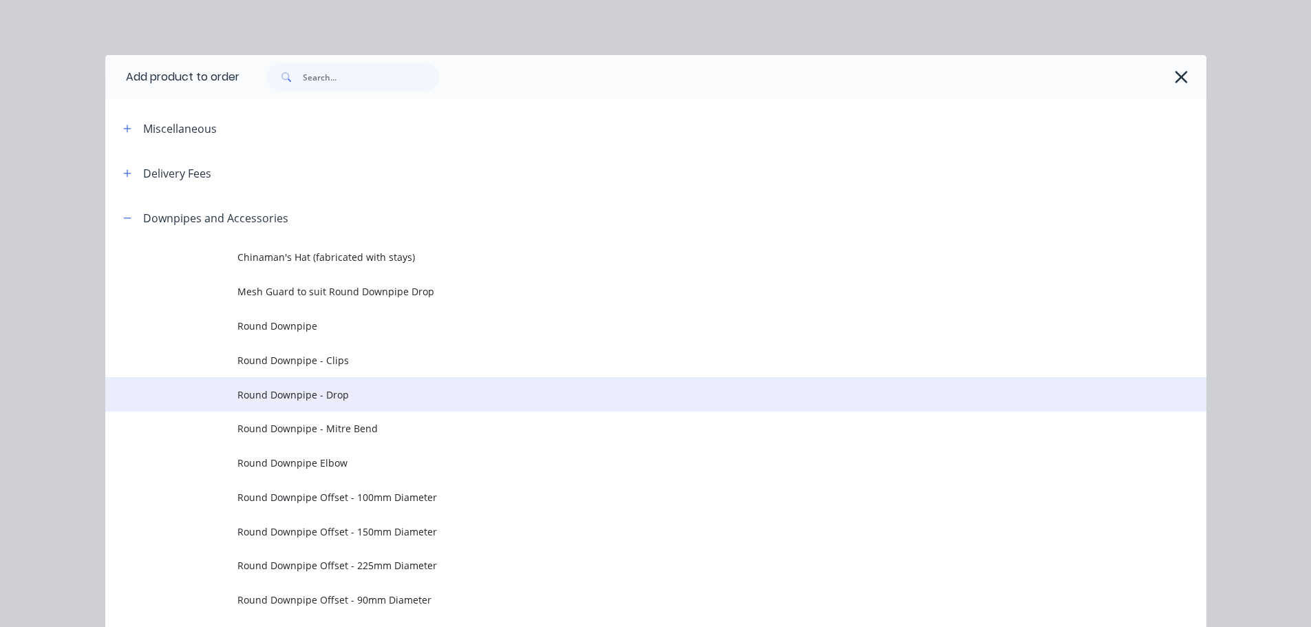
click at [340, 389] on span "Round Downpipe - Drop" at bounding box center [624, 394] width 775 height 14
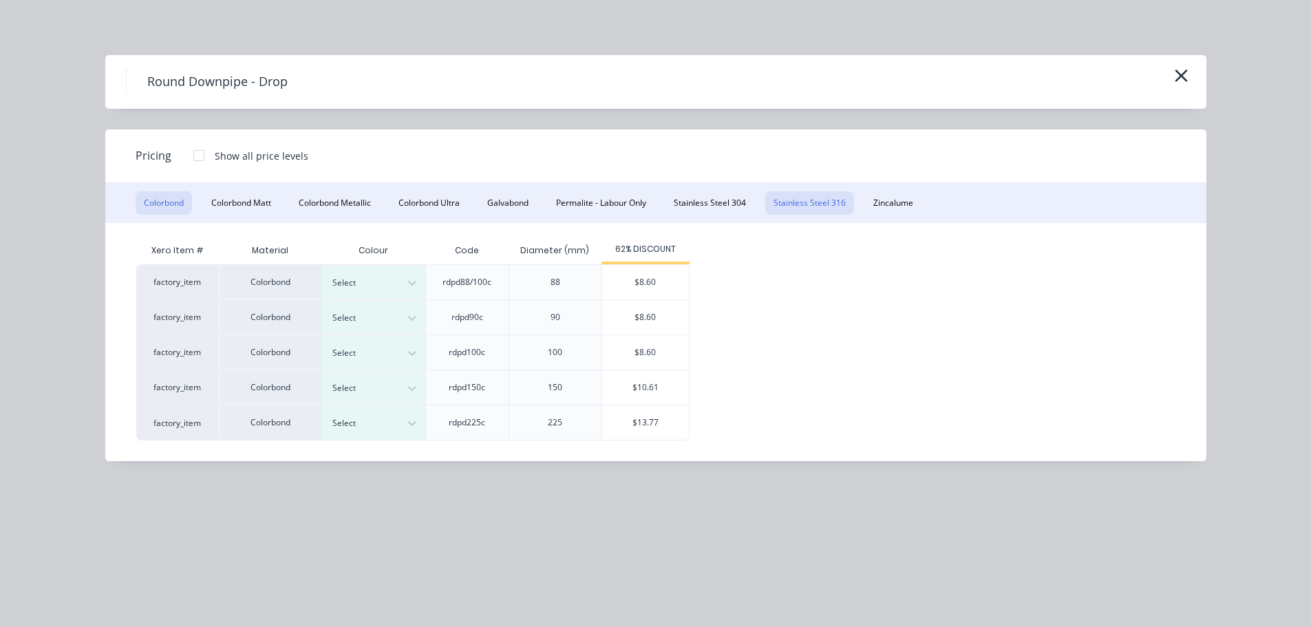
click at [806, 211] on button "Stainless Steel 316" at bounding box center [809, 202] width 89 height 23
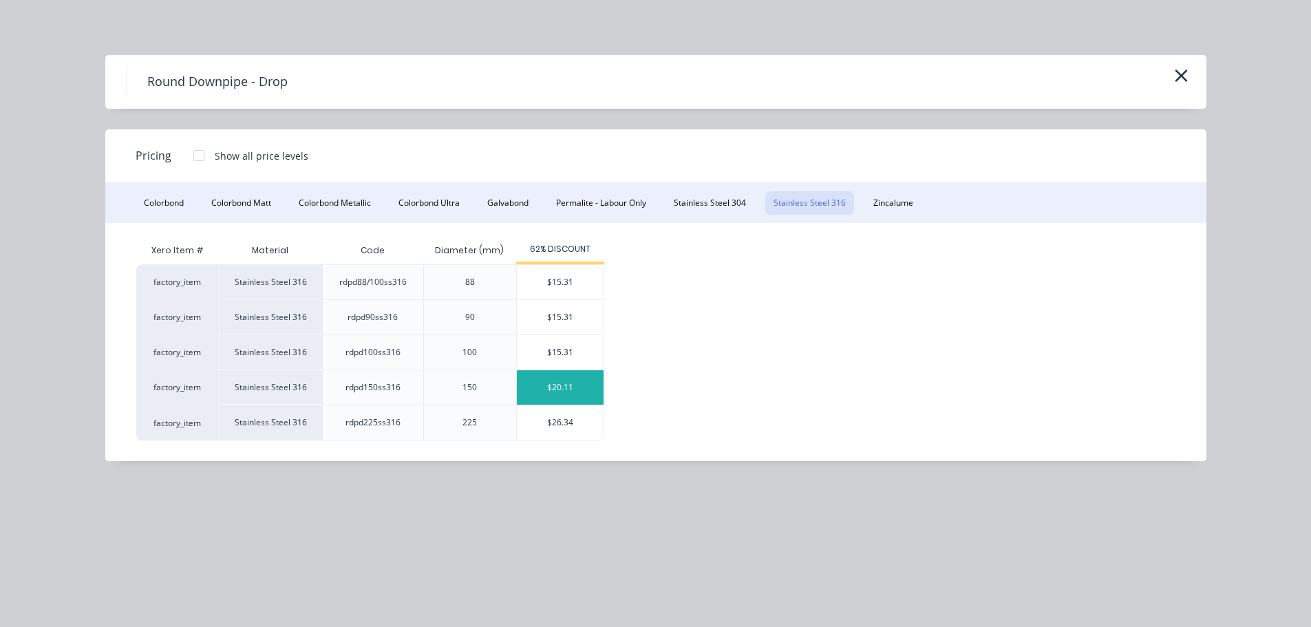
click at [560, 383] on div "$20.11" at bounding box center [560, 387] width 87 height 34
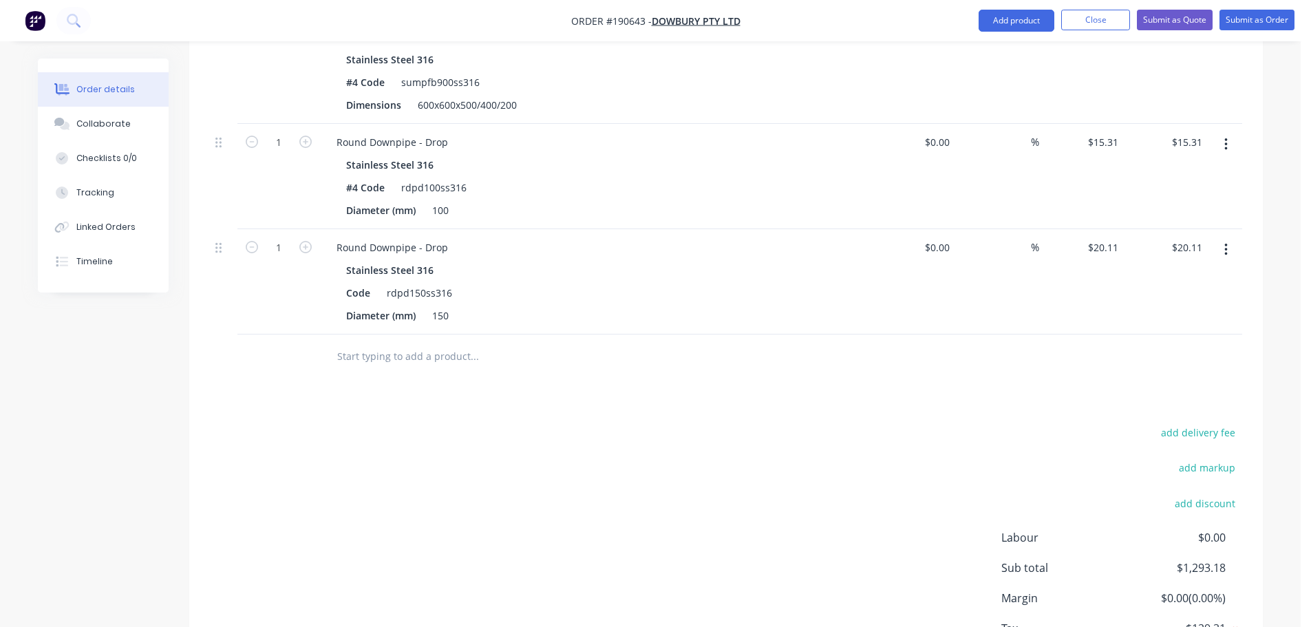
scroll to position [794, 0]
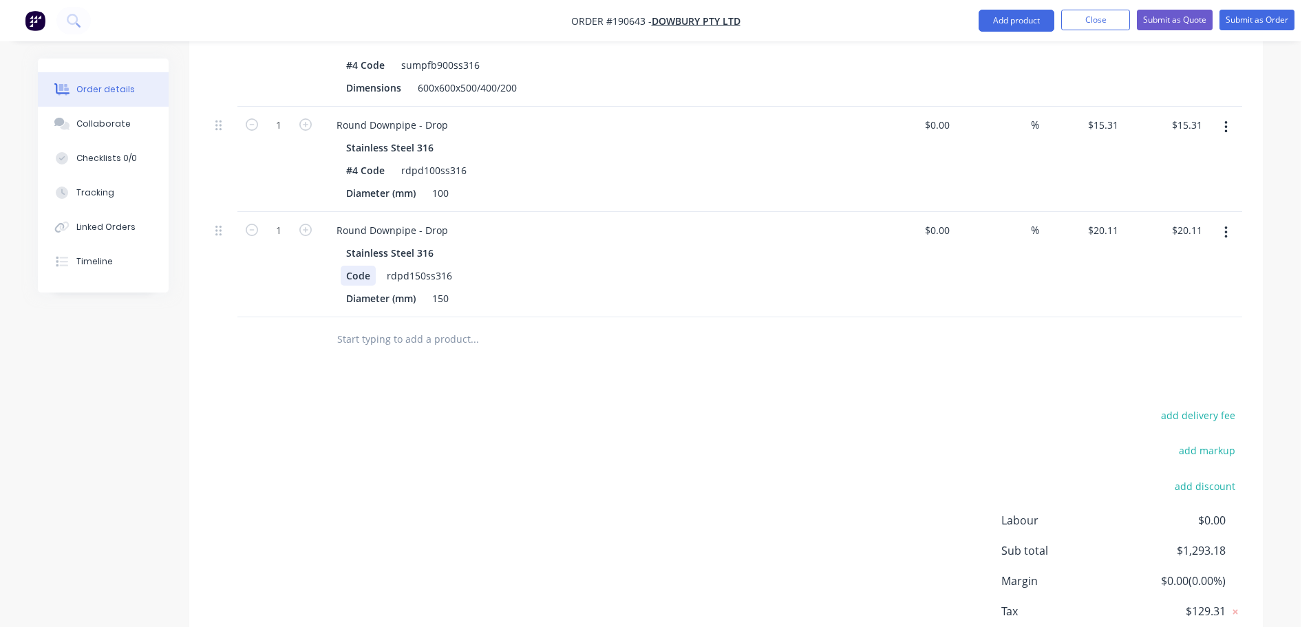
drag, startPoint x: 348, startPoint y: 255, endPoint x: 356, endPoint y: 256, distance: 9.0
click at [347, 266] on div "Code" at bounding box center [358, 276] width 35 height 20
click at [551, 434] on div "add delivery fee add markup add discount Labour $0.00 Sub total $1,293.18 Margi…" at bounding box center [726, 539] width 1032 height 266
click at [998, 21] on button "Add product" at bounding box center [1017, 21] width 76 height 22
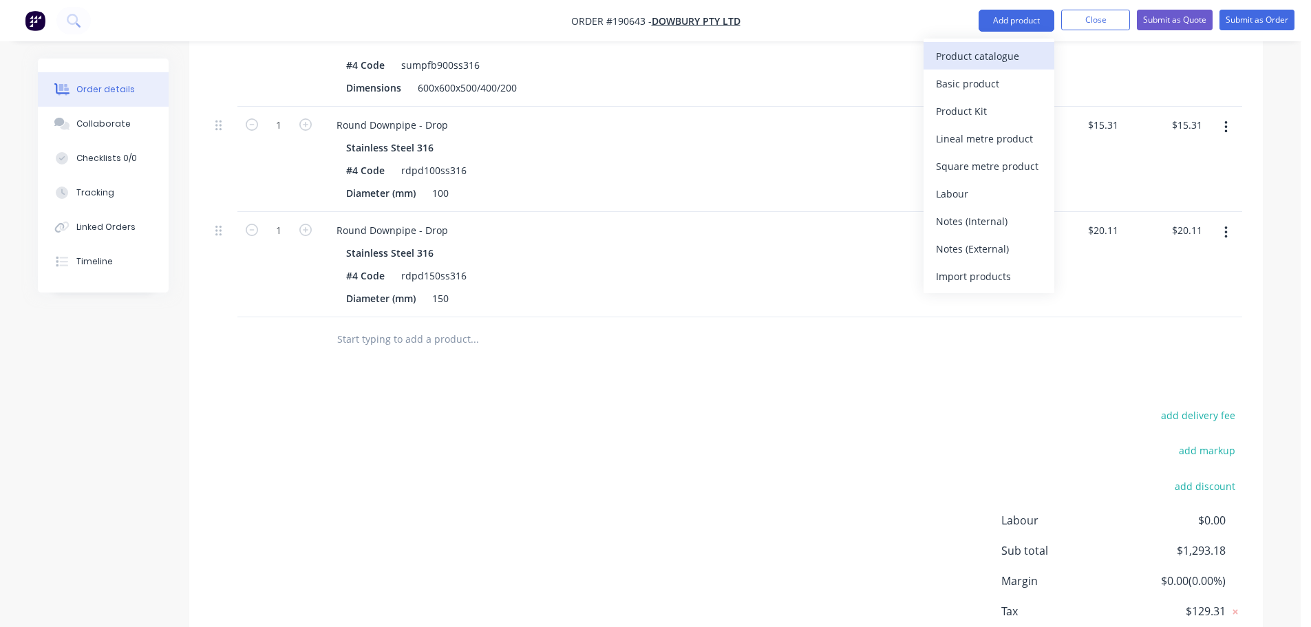
click at [968, 46] on div "Product catalogue" at bounding box center [989, 56] width 106 height 20
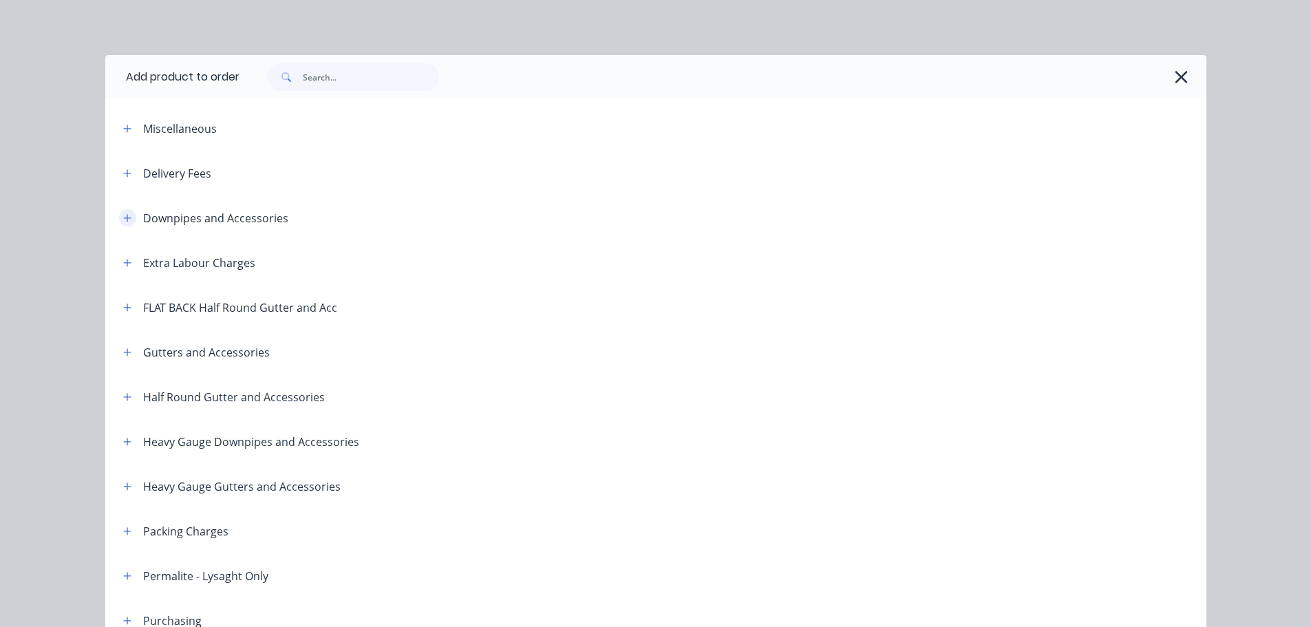
click at [129, 216] on button "button" at bounding box center [127, 217] width 17 height 17
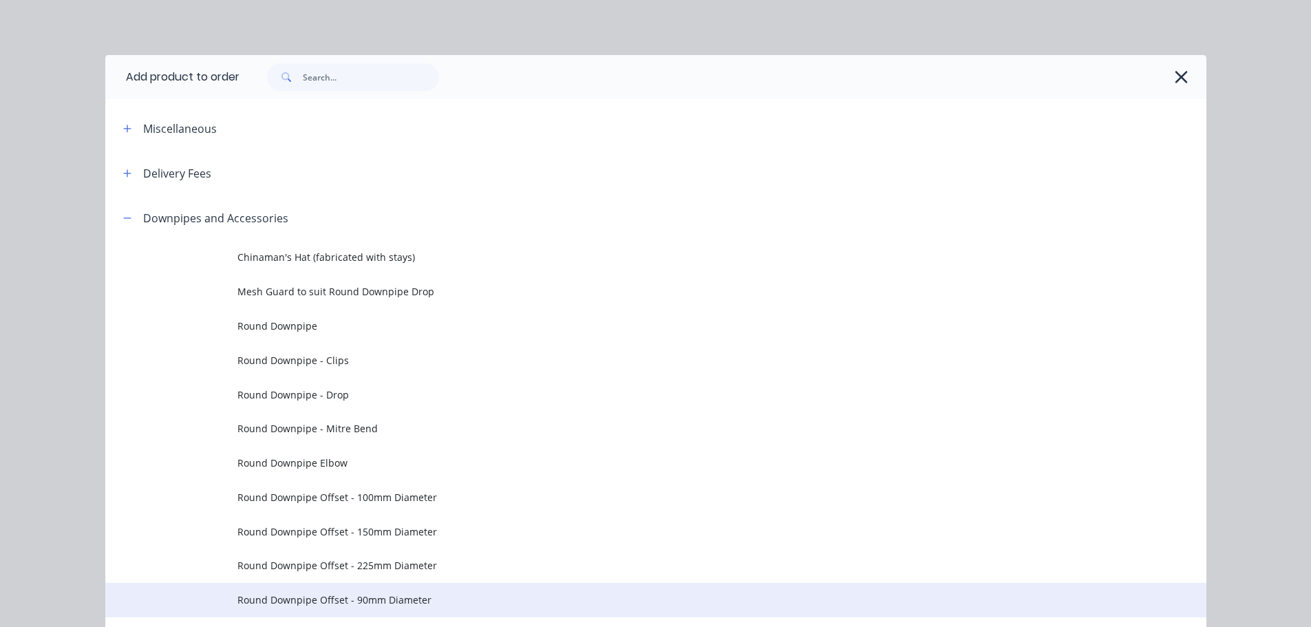
scroll to position [138, 0]
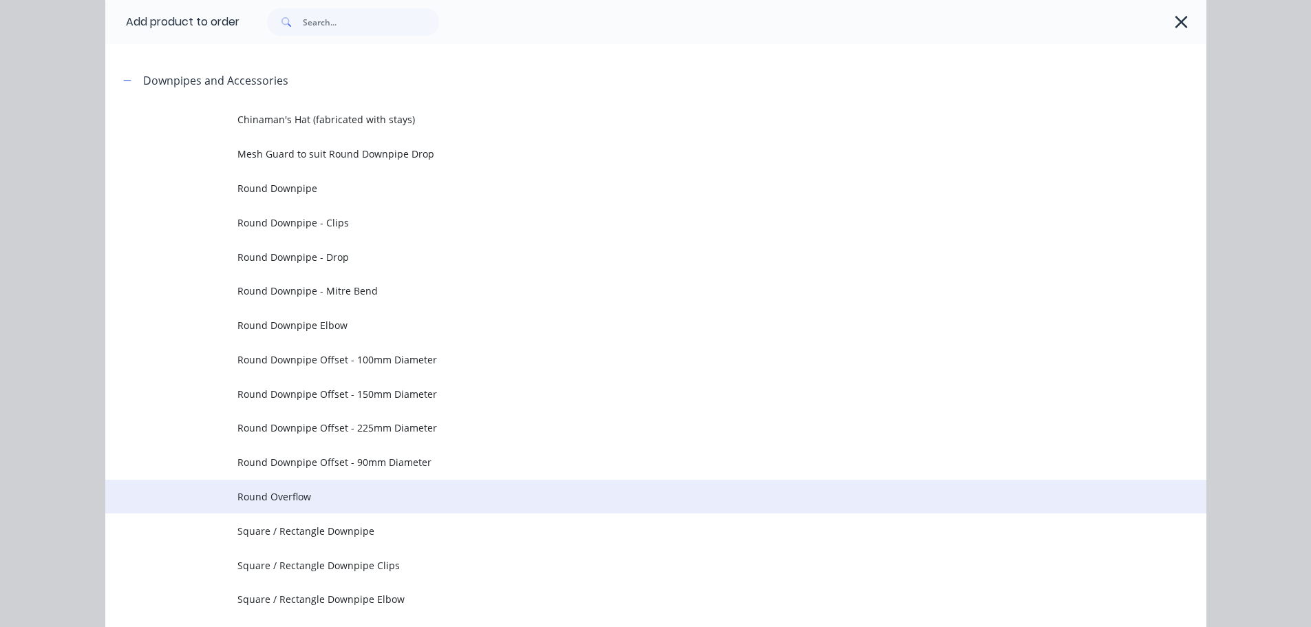
click at [325, 496] on span "Round Overflow" at bounding box center [624, 496] width 775 height 14
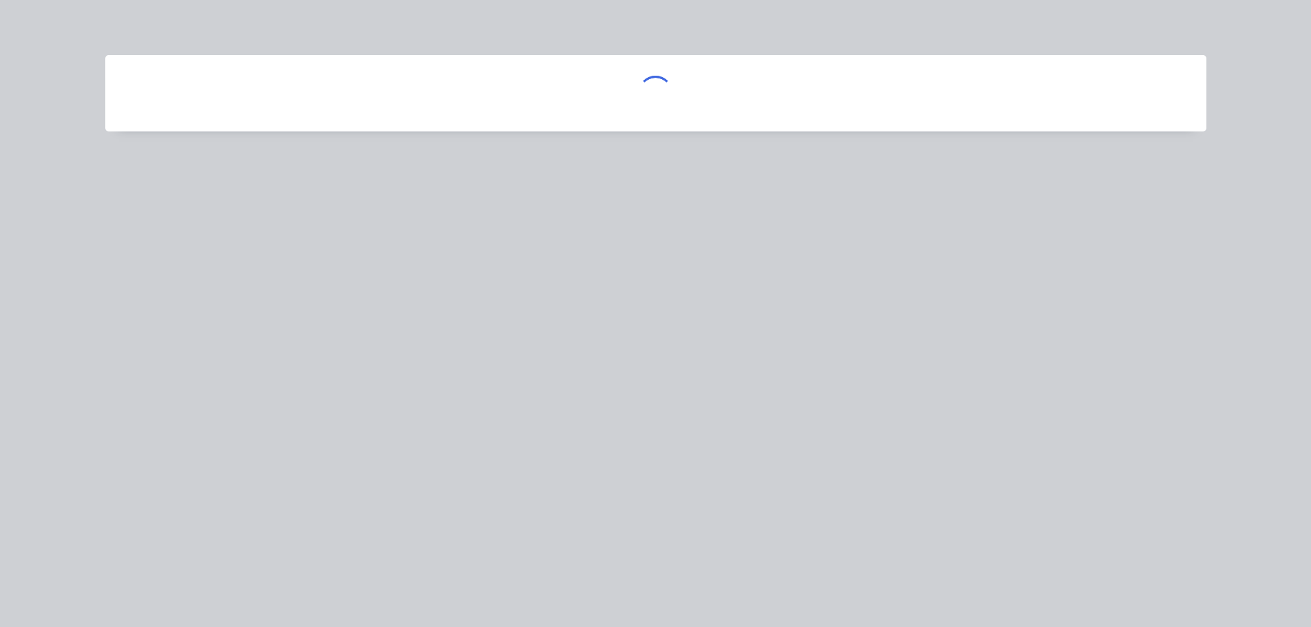
scroll to position [0, 0]
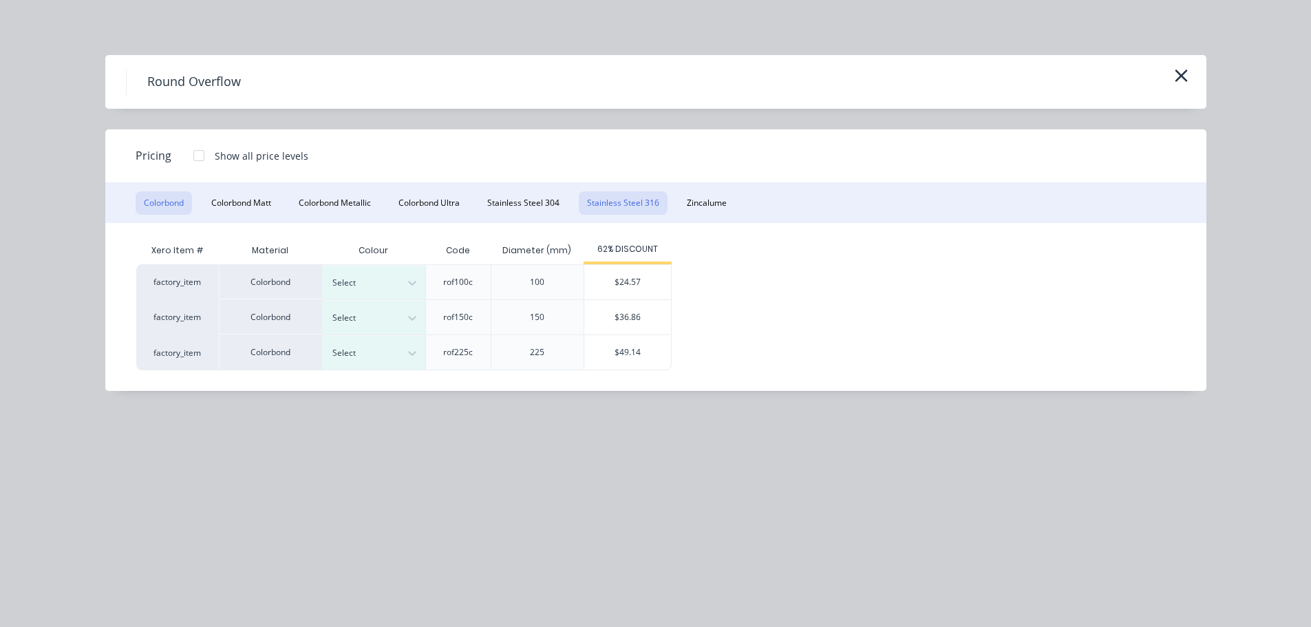
click at [597, 196] on button "Stainless Steel 316" at bounding box center [623, 202] width 89 height 23
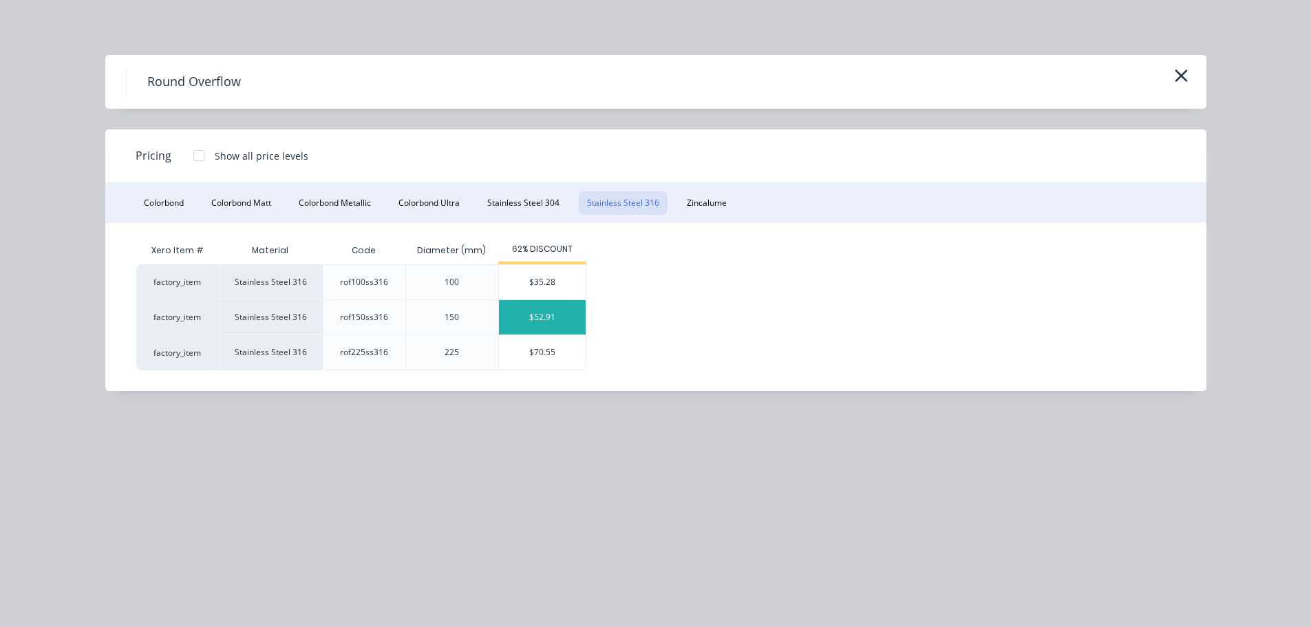
click at [531, 317] on div "$52.91" at bounding box center [542, 317] width 87 height 34
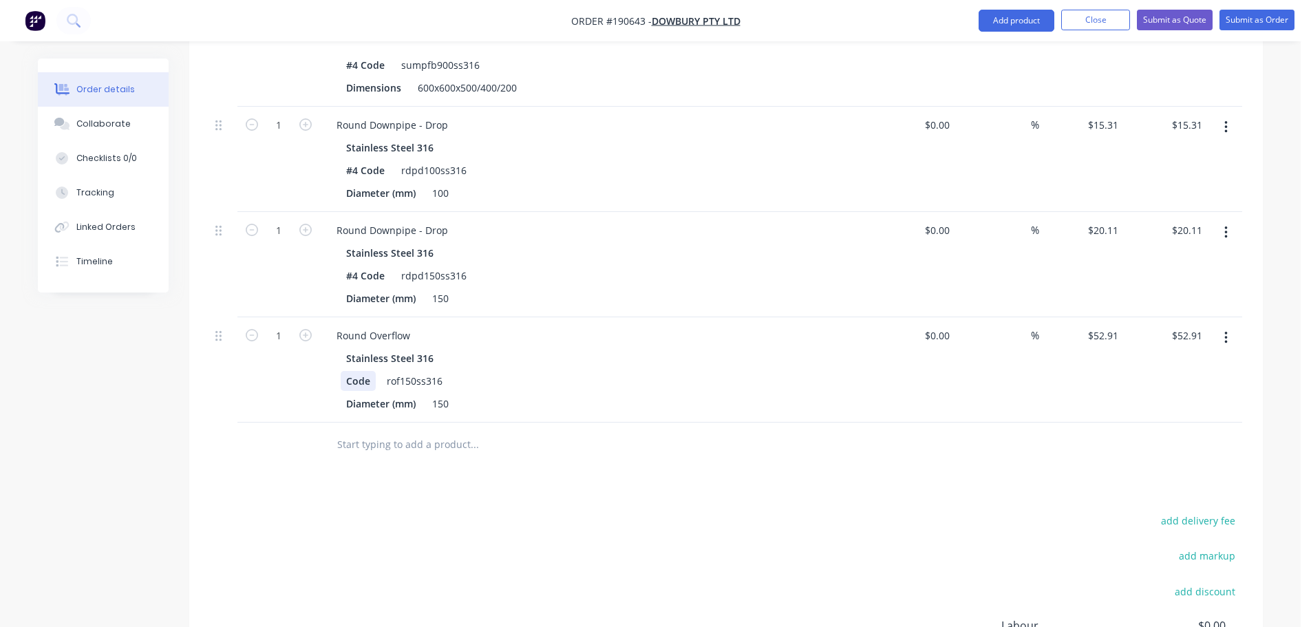
click at [345, 371] on div "Code" at bounding box center [358, 381] width 35 height 20
click at [412, 326] on div "Round Overflow" at bounding box center [374, 336] width 96 height 20
click at [691, 348] on div "Stainless Steel 316" at bounding box center [595, 358] width 498 height 20
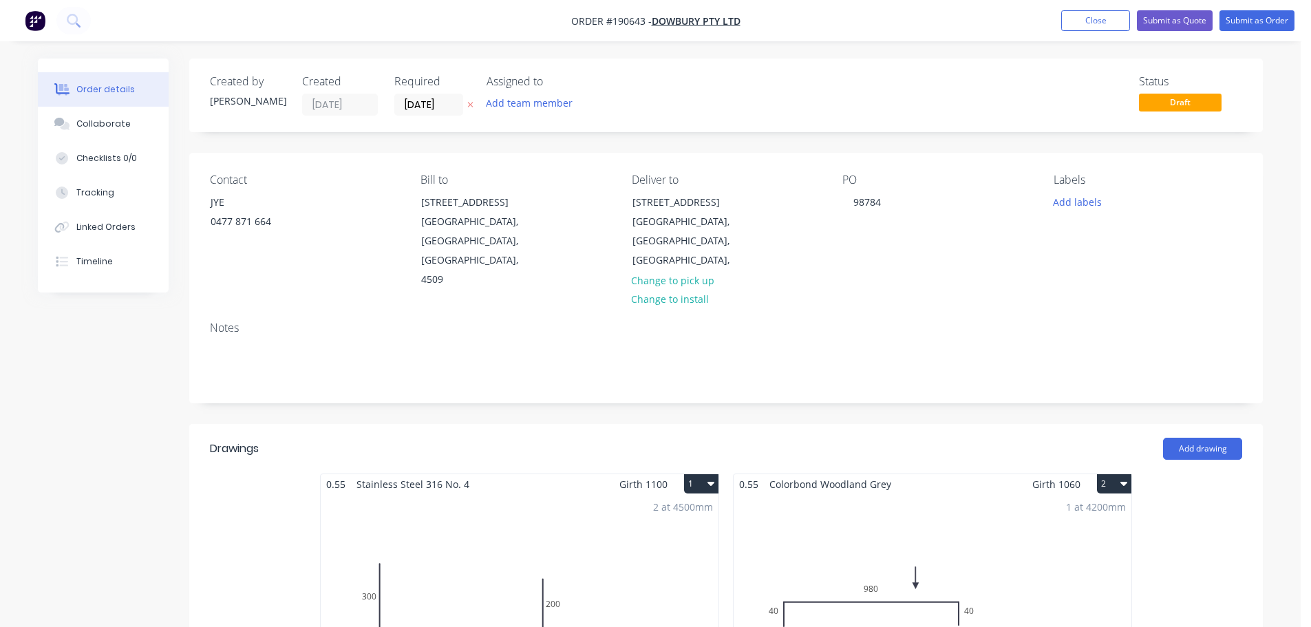
click at [1268, 10] on nav "Order #190643 - Dowbury Pty Ltd Add product Close Submit as Quote Submit as Ord…" at bounding box center [655, 20] width 1311 height 41
click at [1233, 23] on button "Submit as Order" at bounding box center [1257, 20] width 75 height 21
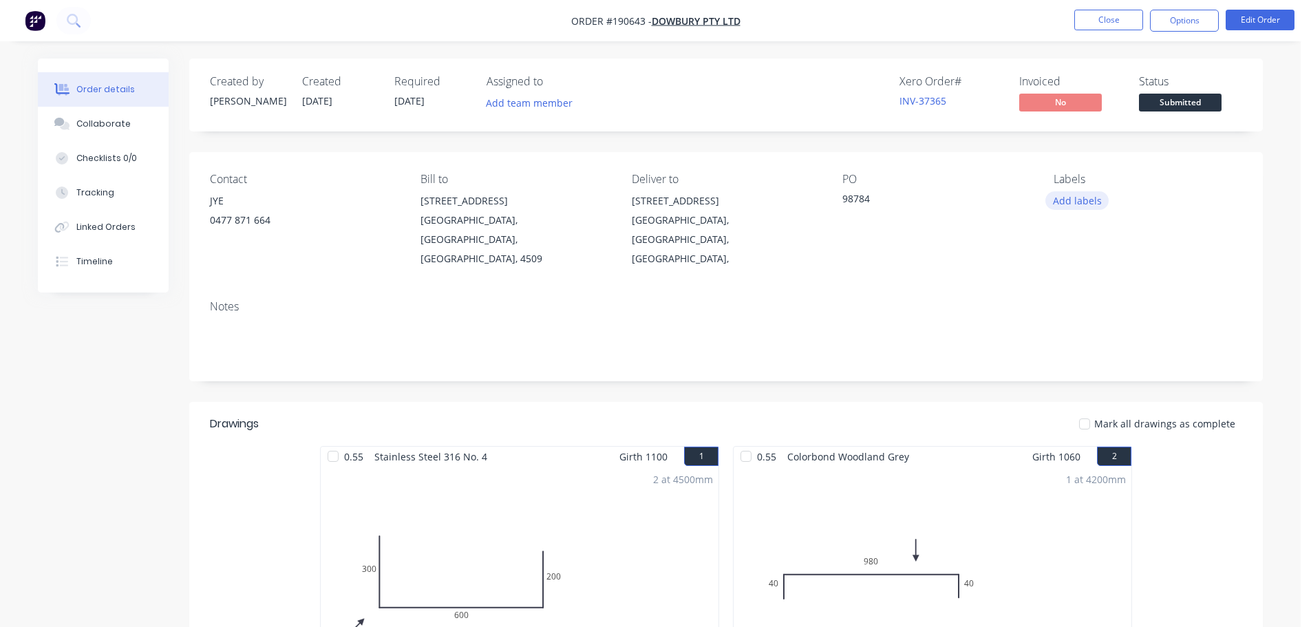
click at [1067, 204] on button "Add labels" at bounding box center [1076, 200] width 63 height 19
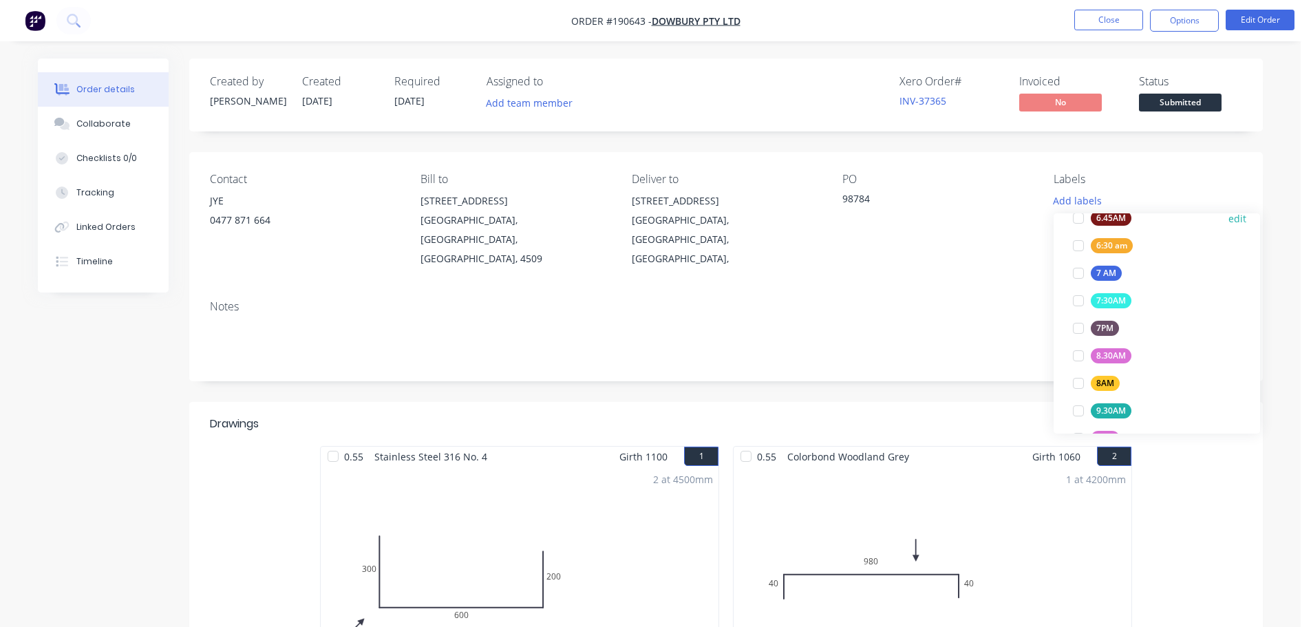
scroll to position [275, 0]
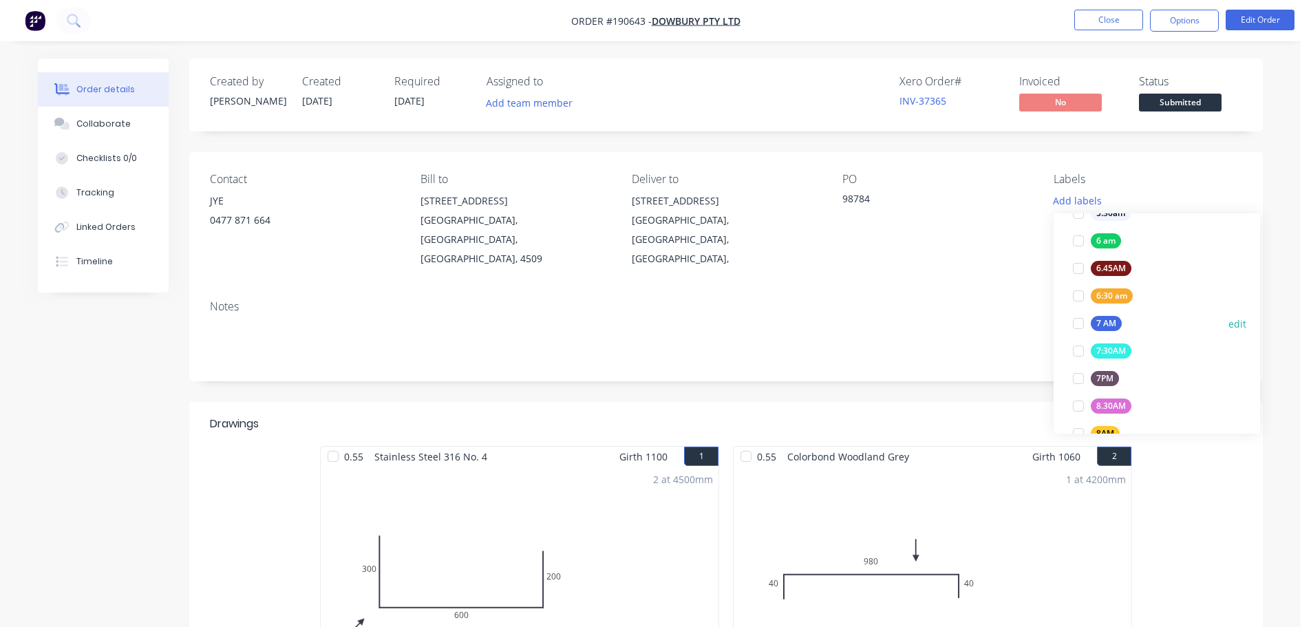
click at [1104, 319] on div "7 AM" at bounding box center [1106, 323] width 31 height 15
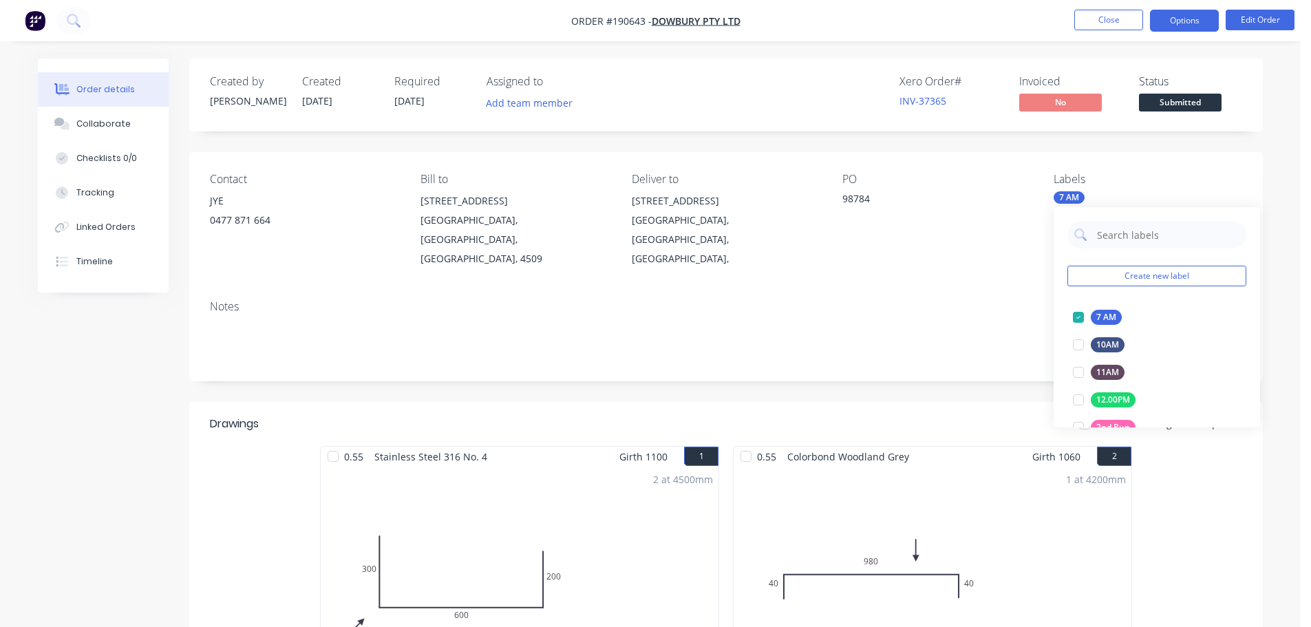
click at [1170, 10] on button "Options" at bounding box center [1184, 21] width 69 height 22
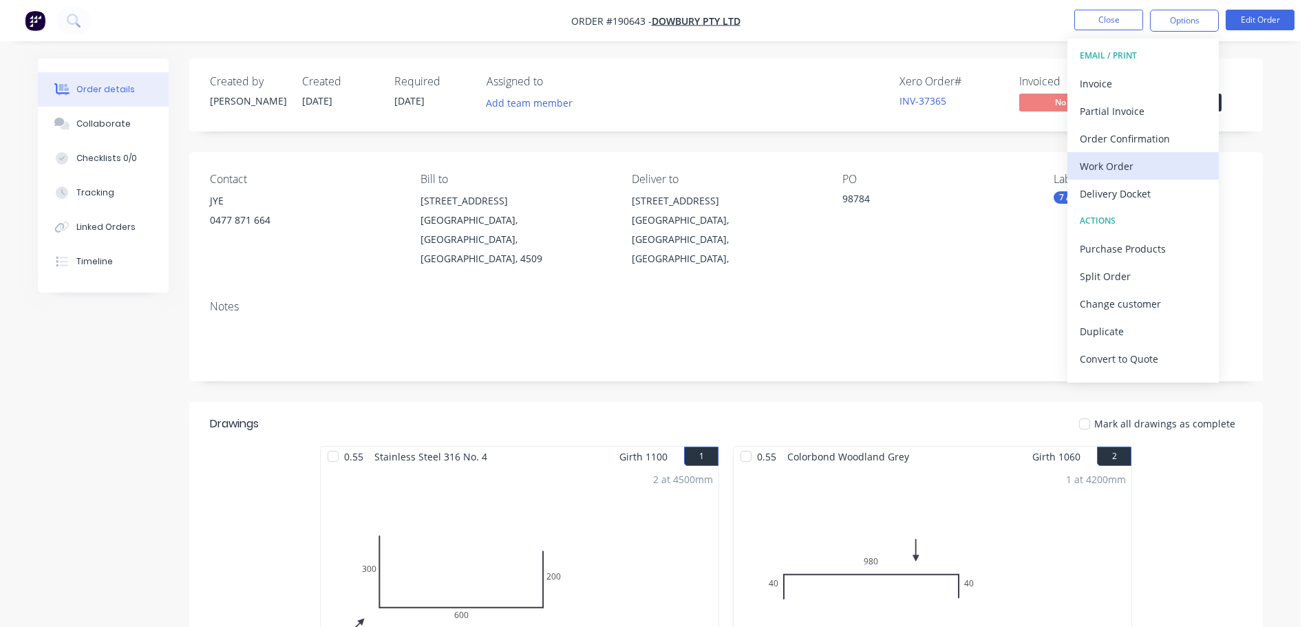
click at [1120, 171] on div "Work Order" at bounding box center [1143, 166] width 127 height 20
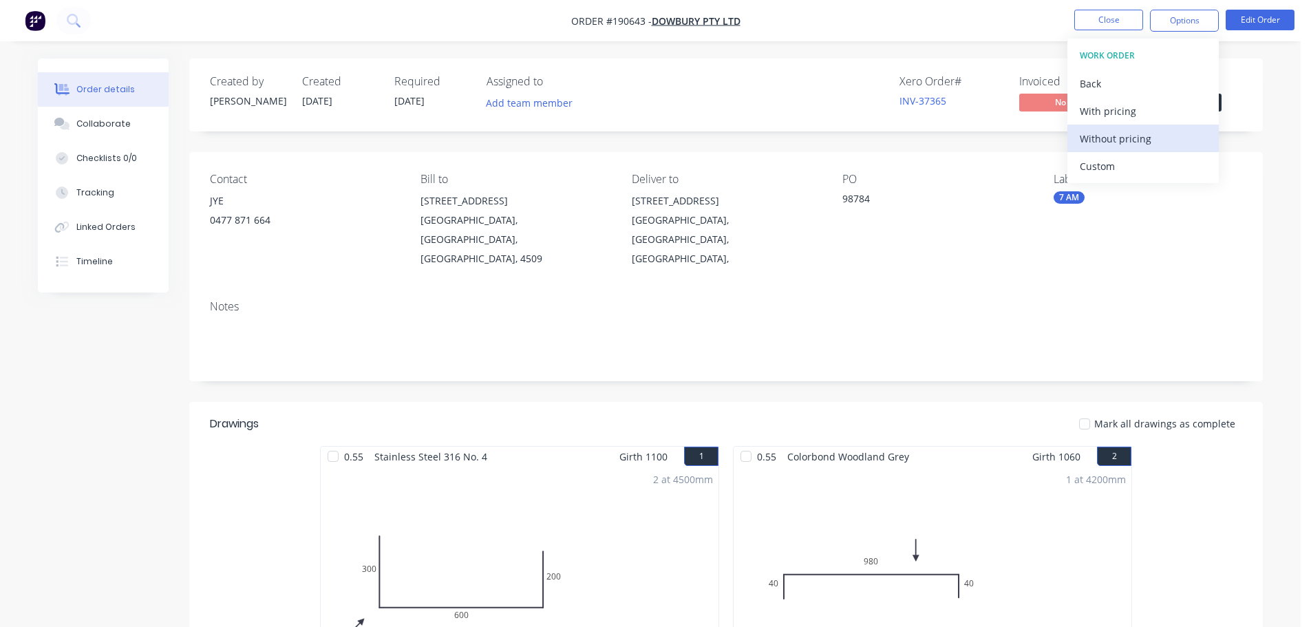
click at [1131, 134] on div "Without pricing" at bounding box center [1143, 139] width 127 height 20
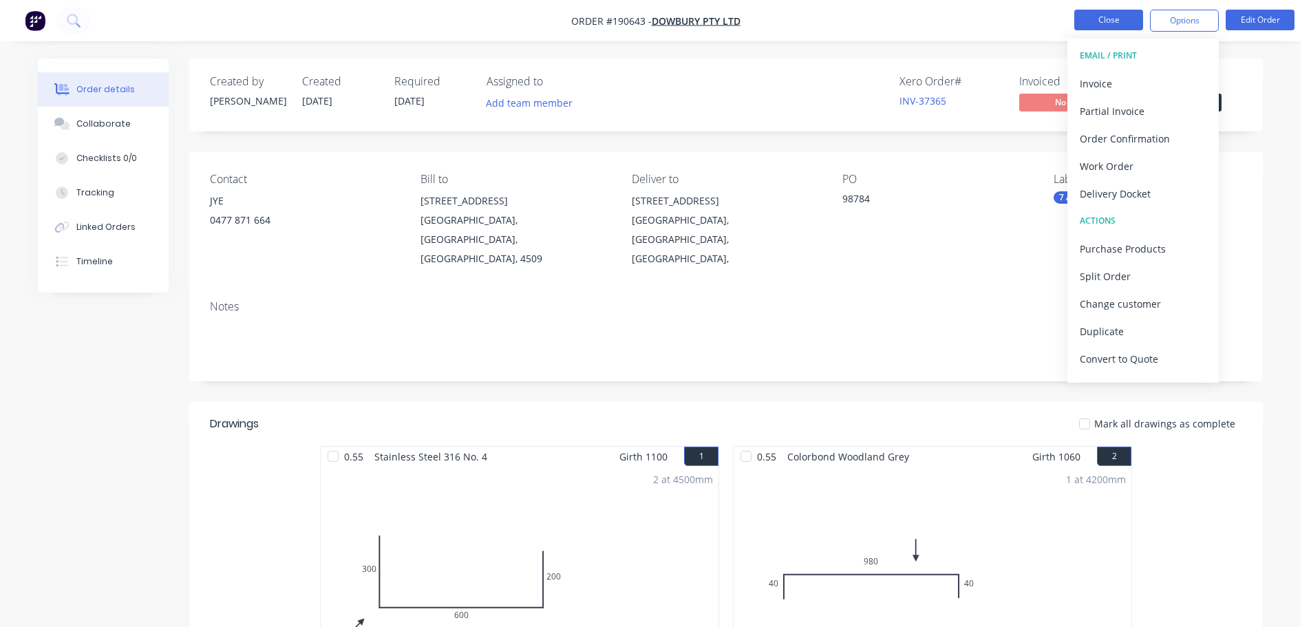
click at [1102, 21] on button "Close" at bounding box center [1108, 20] width 69 height 21
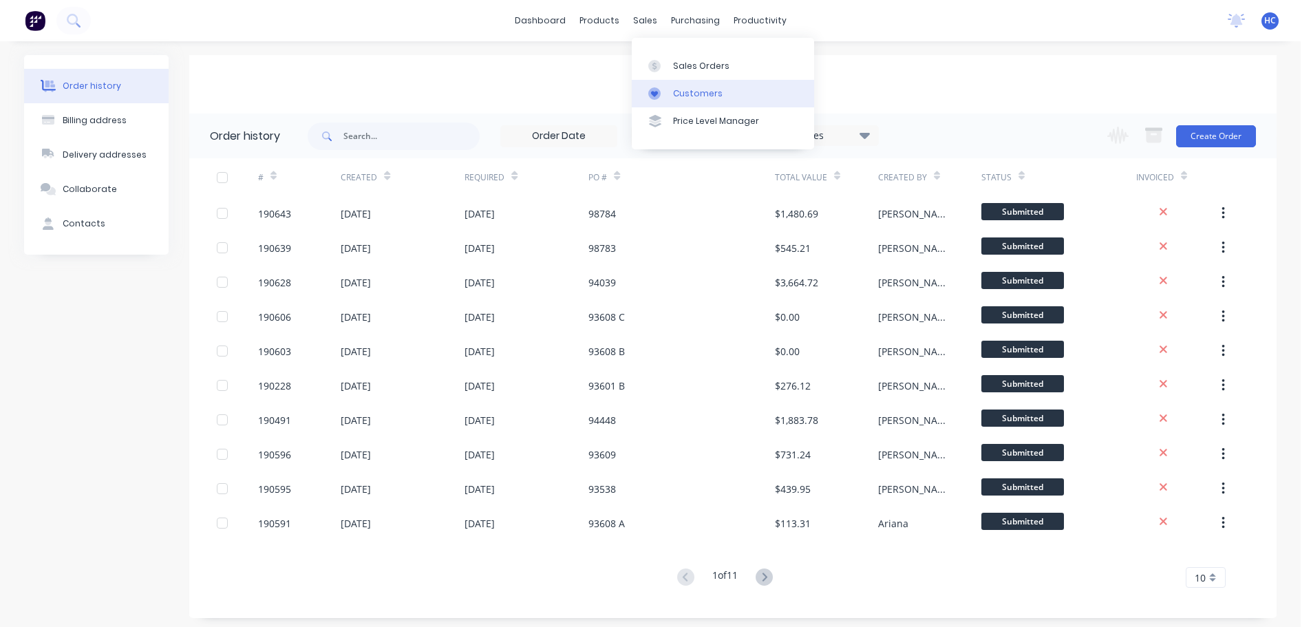
click at [709, 98] on div "Customers" at bounding box center [698, 93] width 50 height 12
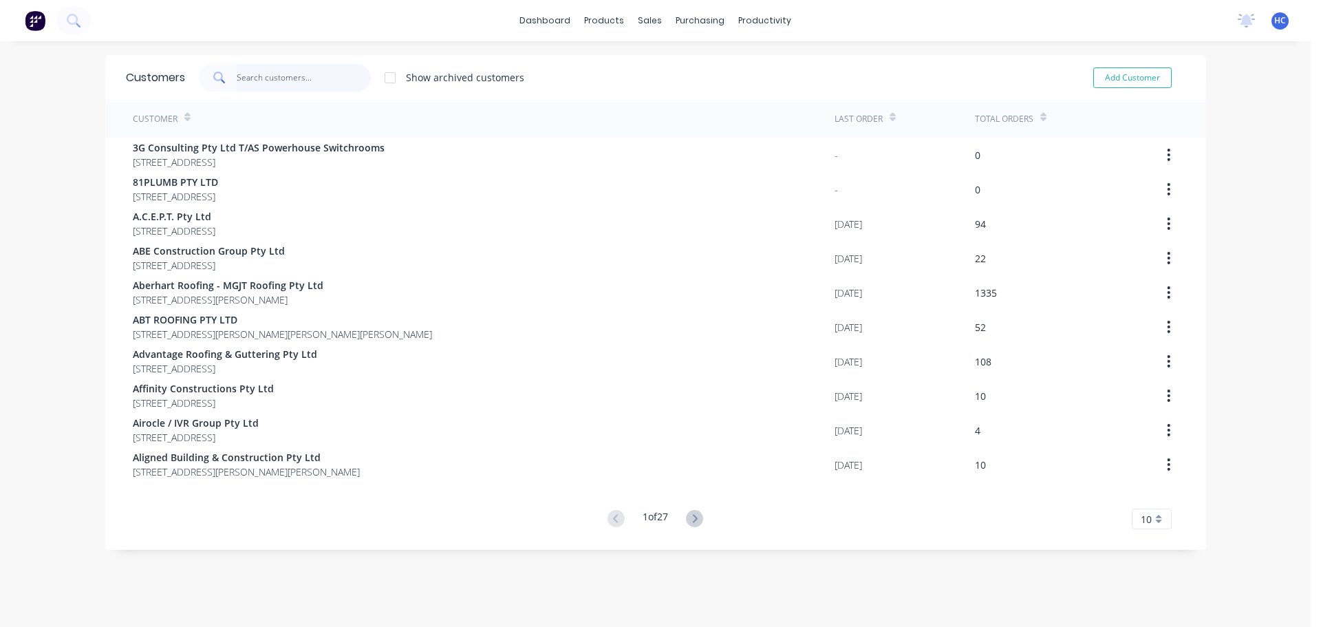
click at [296, 86] on input "text" at bounding box center [304, 78] width 134 height 28
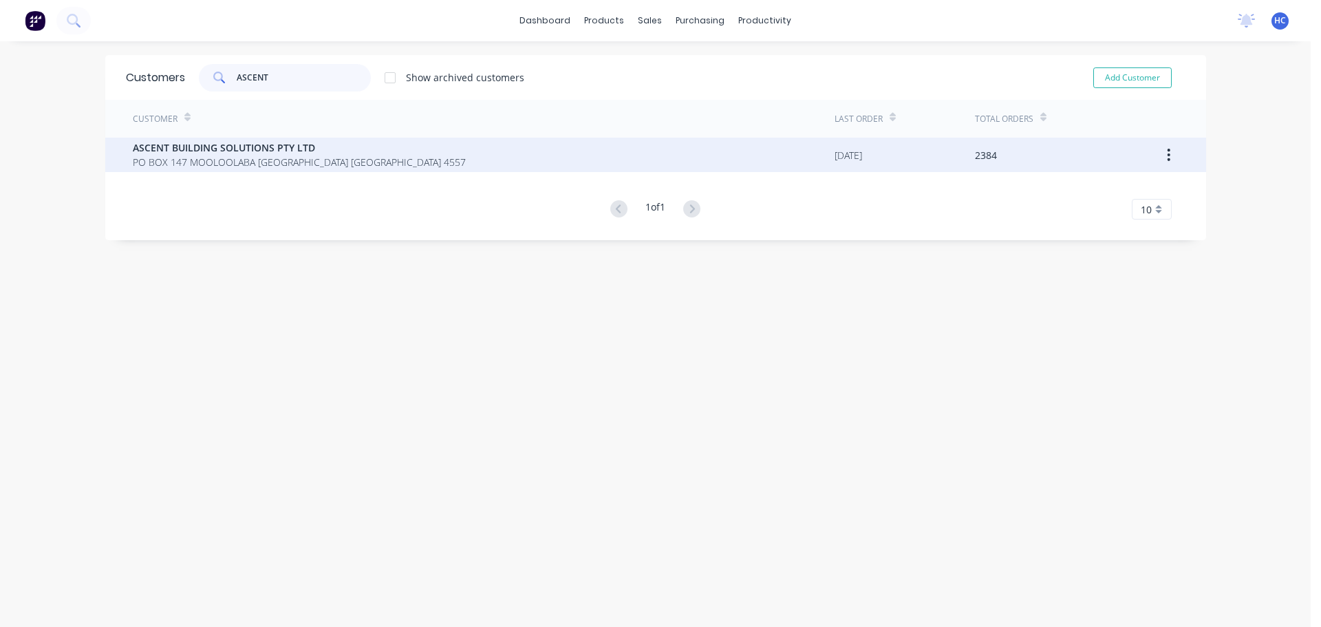
type input "ASCENT"
click at [323, 140] on div "ASCENT BUILDING SOLUTIONS PTY LTD [STREET_ADDRESS]" at bounding box center [484, 155] width 702 height 34
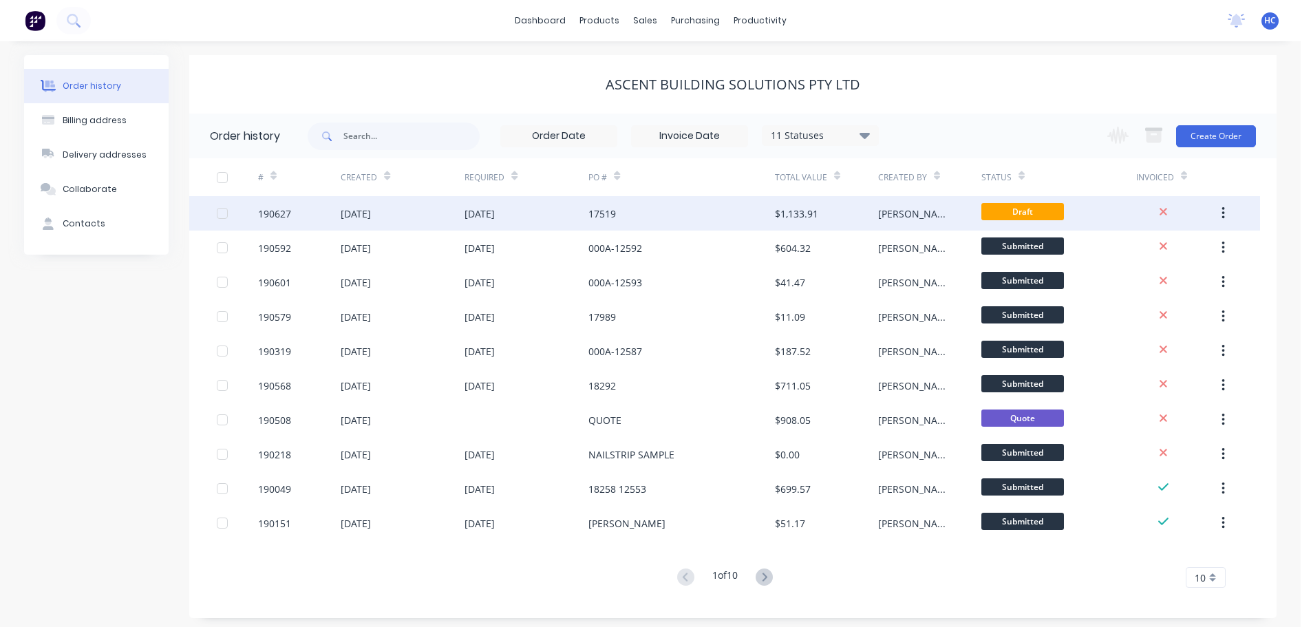
click at [604, 217] on div "17519" at bounding box center [602, 213] width 28 height 14
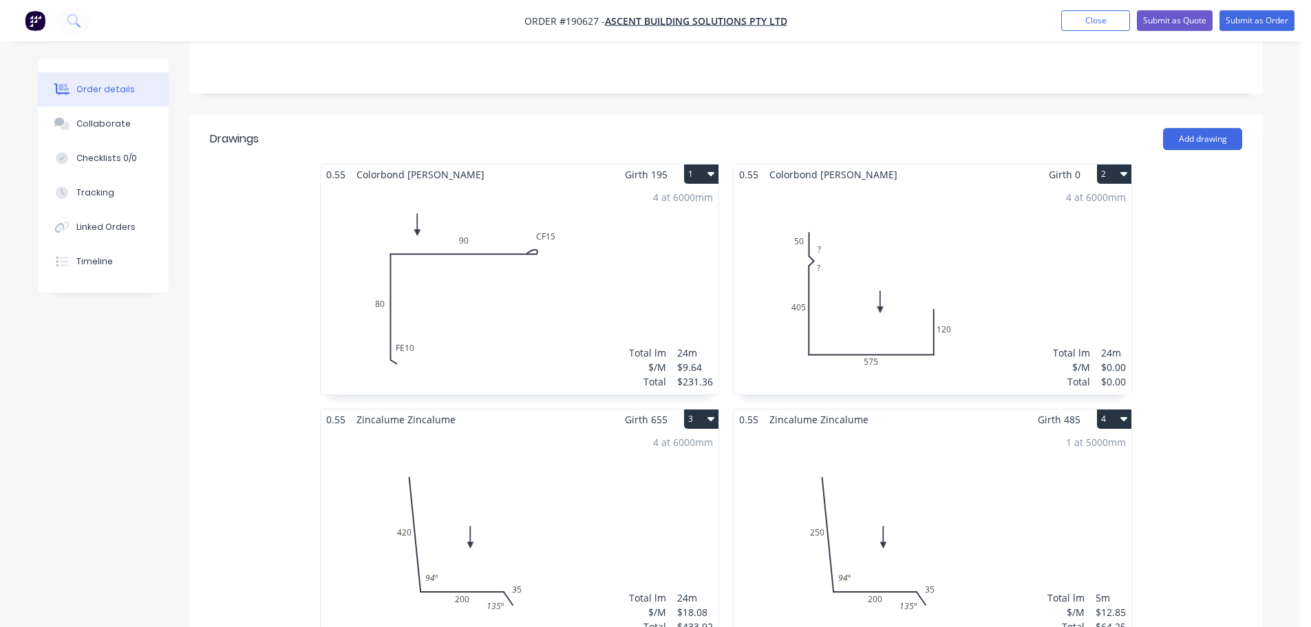
scroll to position [275, 0]
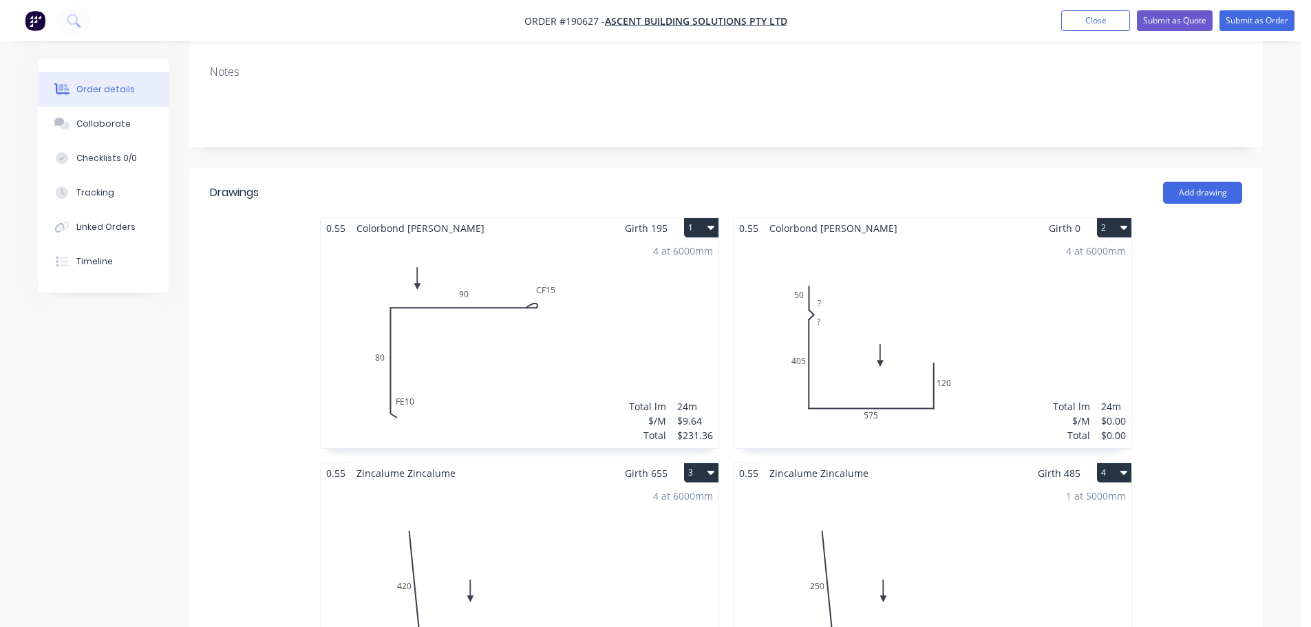
click at [871, 277] on div "4 at 6000mm Total lm $/M Total 24m $0.00 $0.00" at bounding box center [933, 343] width 398 height 210
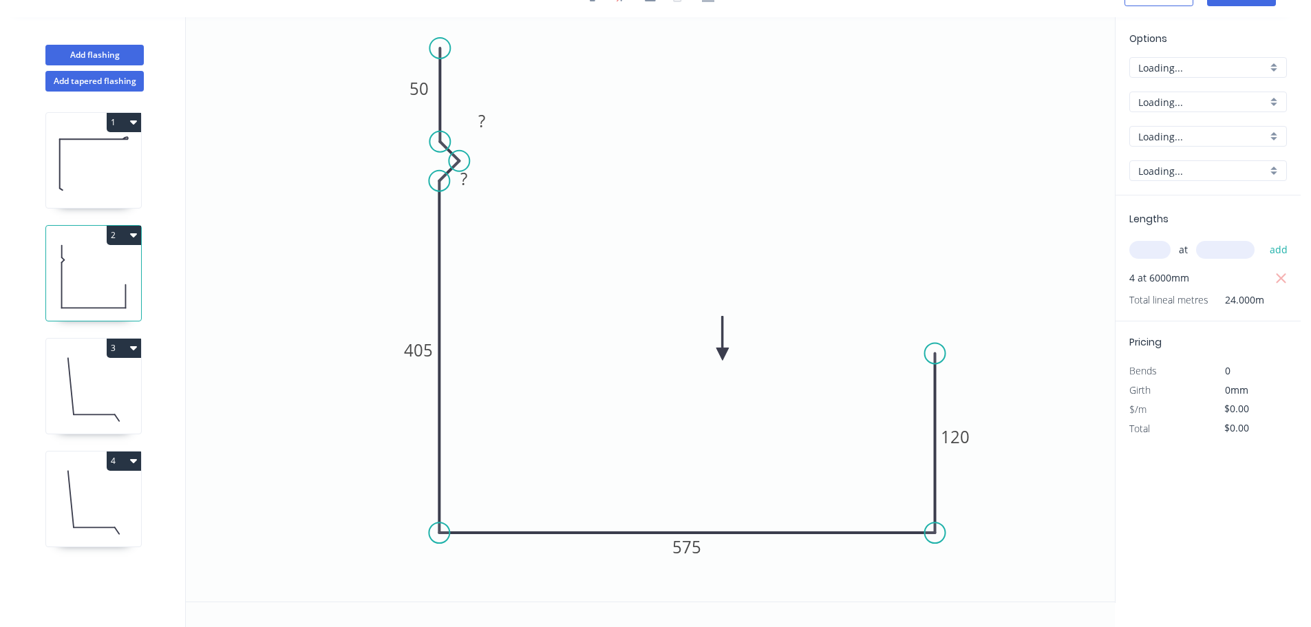
scroll to position [25, 0]
click at [467, 175] on tspan "?" at bounding box center [463, 178] width 7 height 23
click at [497, 125] on rect at bounding box center [482, 121] width 45 height 28
click at [478, 116] on tspan "?" at bounding box center [481, 120] width 7 height 23
type input "$30.24"
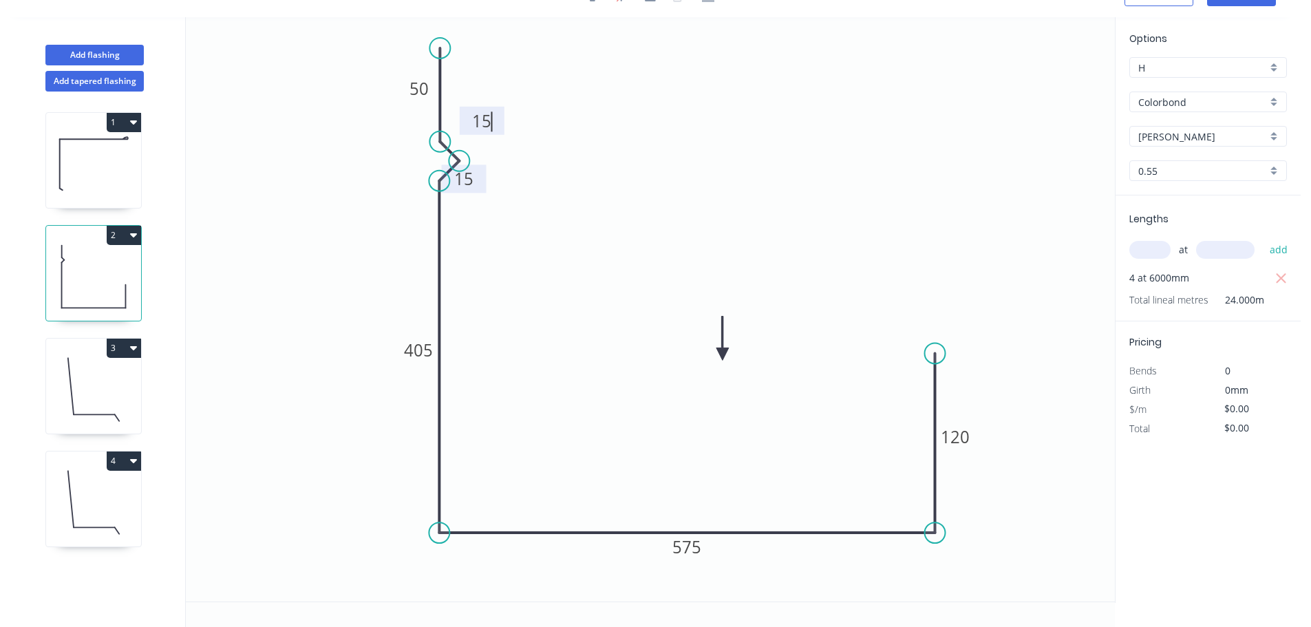
type input "$725.76"
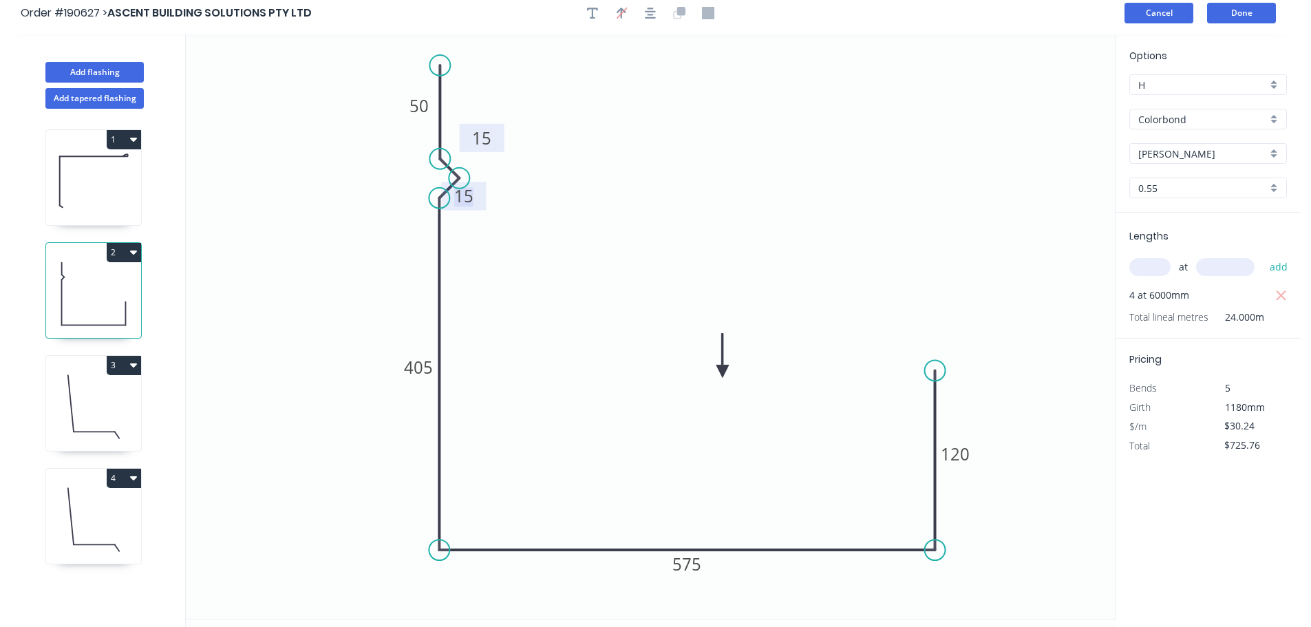
scroll to position [0, 0]
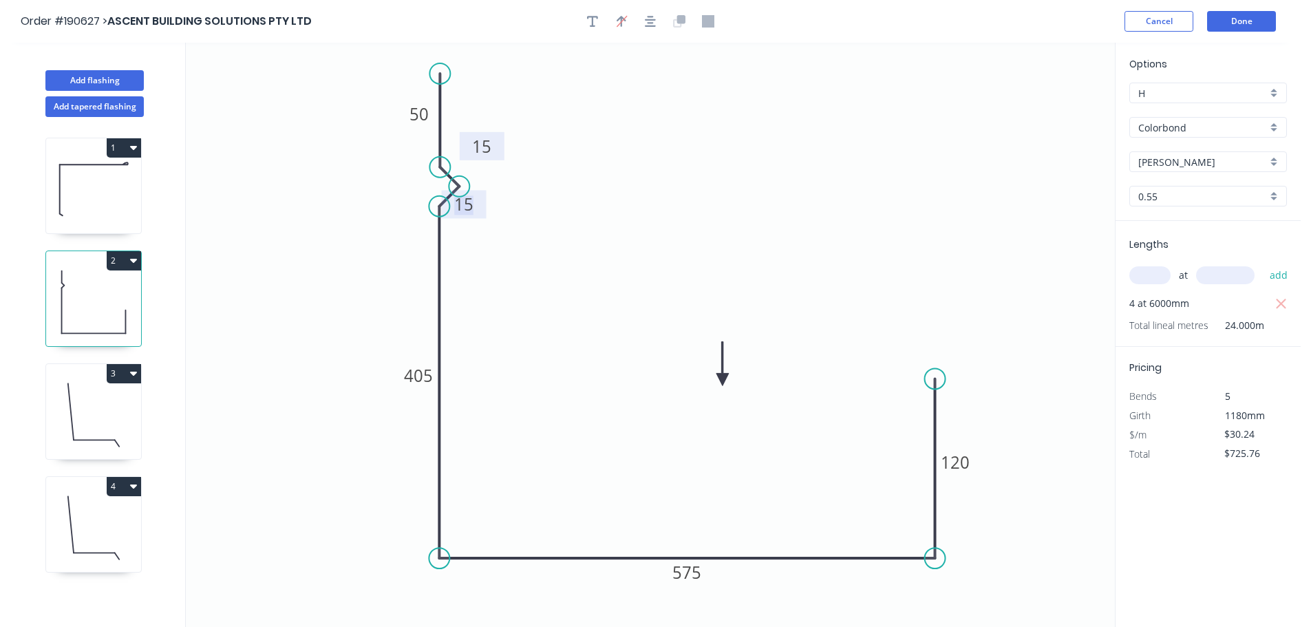
click at [1246, 34] on header "Order #190627 > ASCENT BUILDING SOLUTIONS PTY LTD Cancel Done" at bounding box center [650, 21] width 1301 height 43
click at [1246, 26] on button "Done" at bounding box center [1241, 21] width 69 height 21
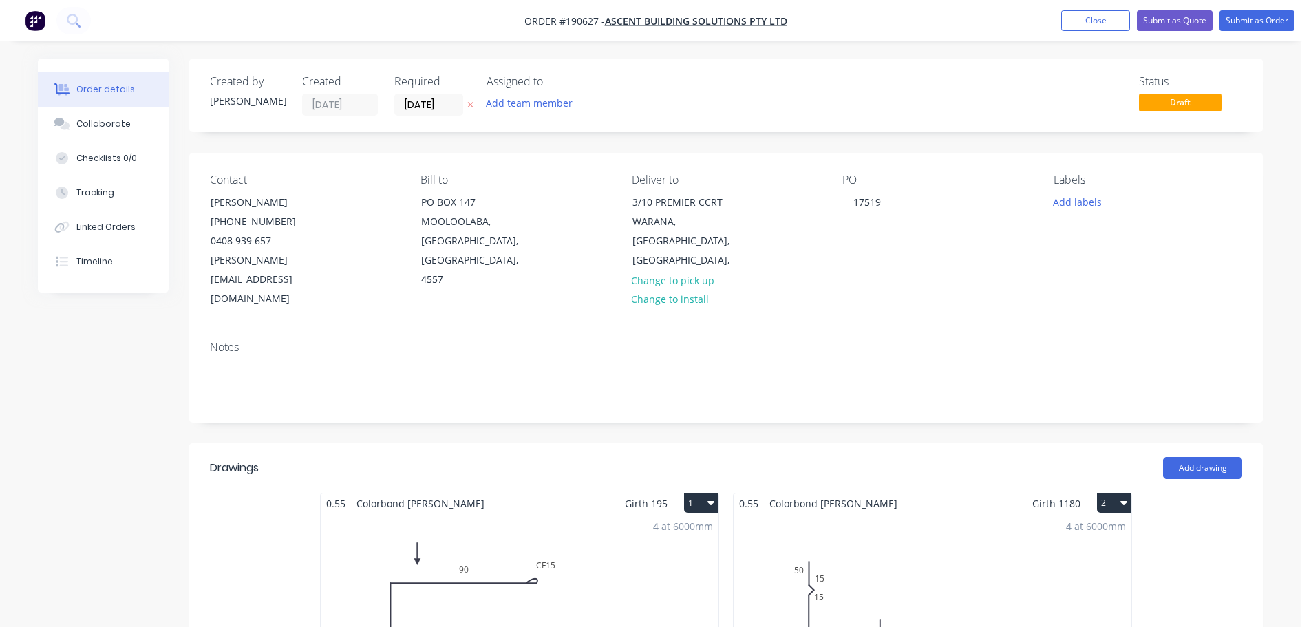
click at [356, 235] on div "Contact [PERSON_NAME] [PHONE_NUMBER] [PERSON_NAME][EMAIL_ADDRESS][DOMAIN_NAME]" at bounding box center [304, 241] width 189 height 136
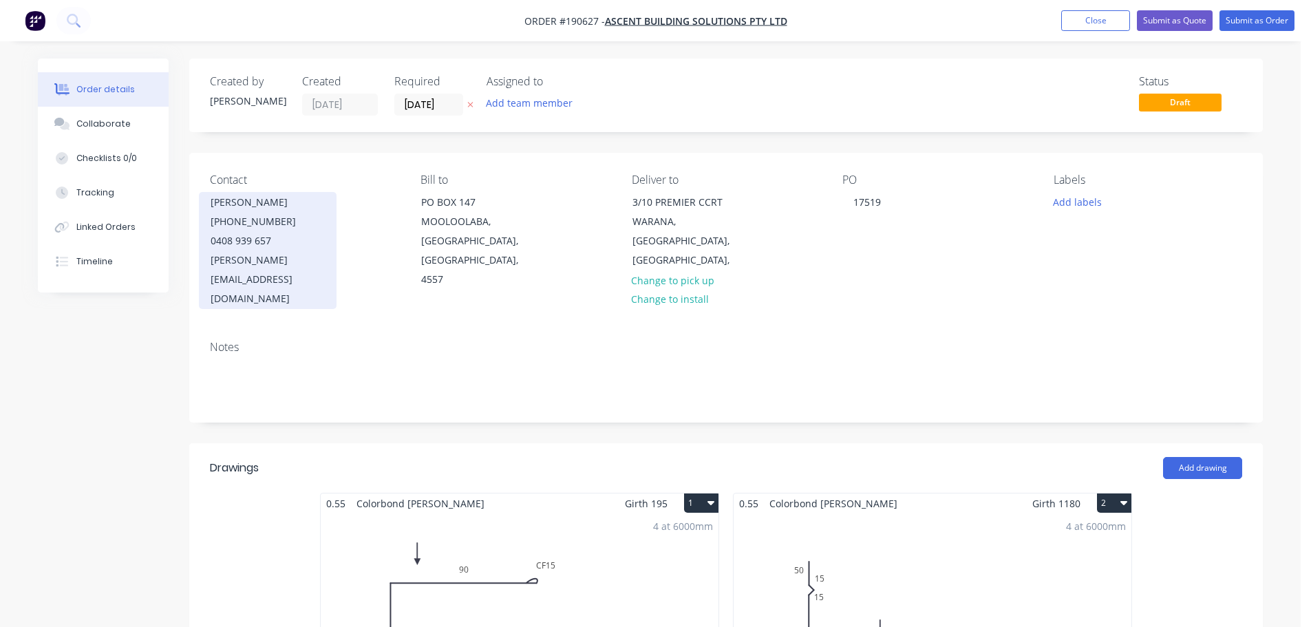
click at [273, 246] on div "0408 939 657" at bounding box center [268, 240] width 114 height 19
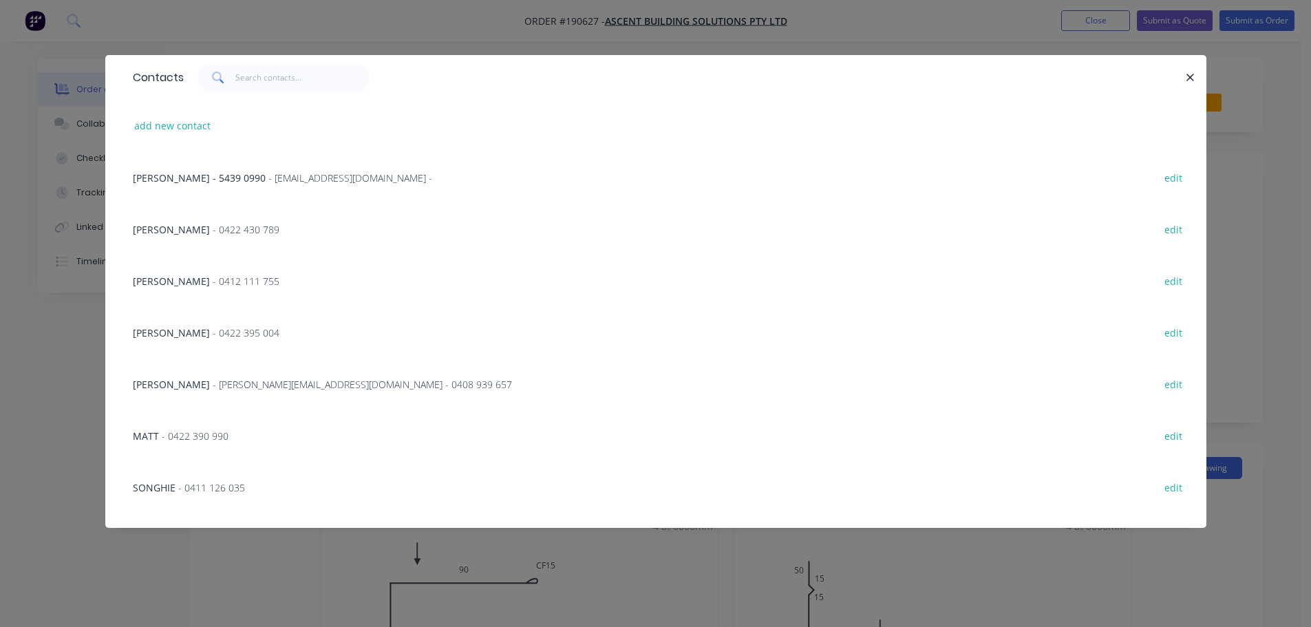
click at [253, 339] on div "[PERSON_NAME] - 0422 395 004" at bounding box center [206, 333] width 147 height 14
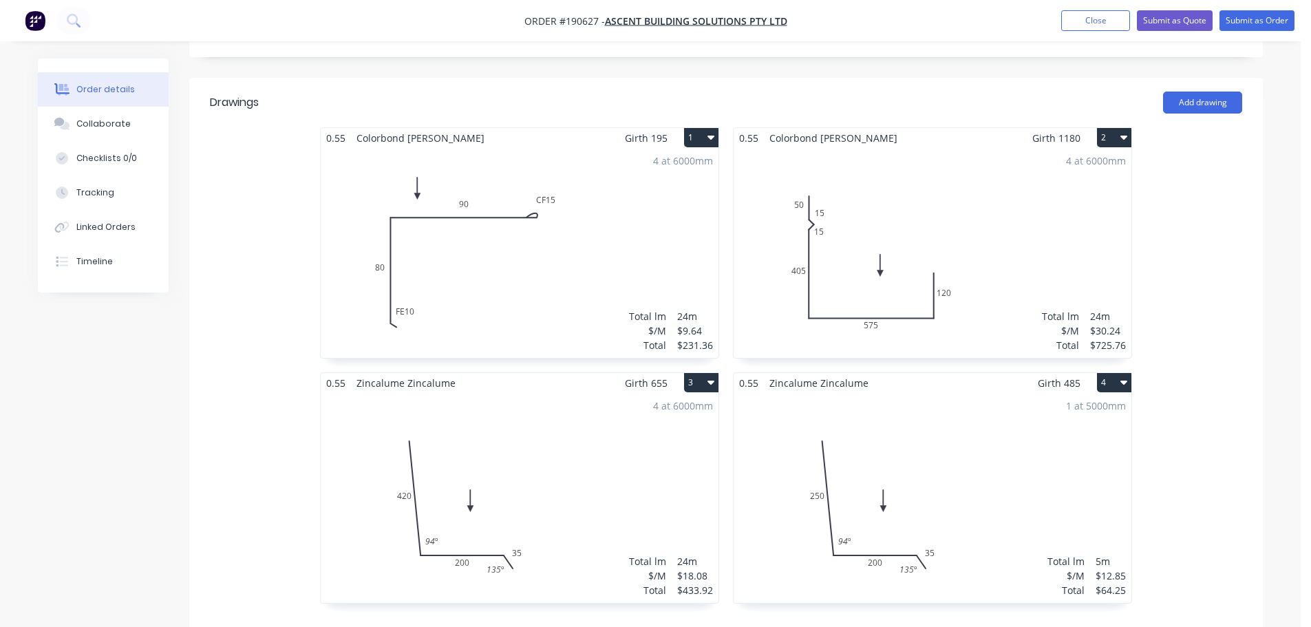
scroll to position [275, 0]
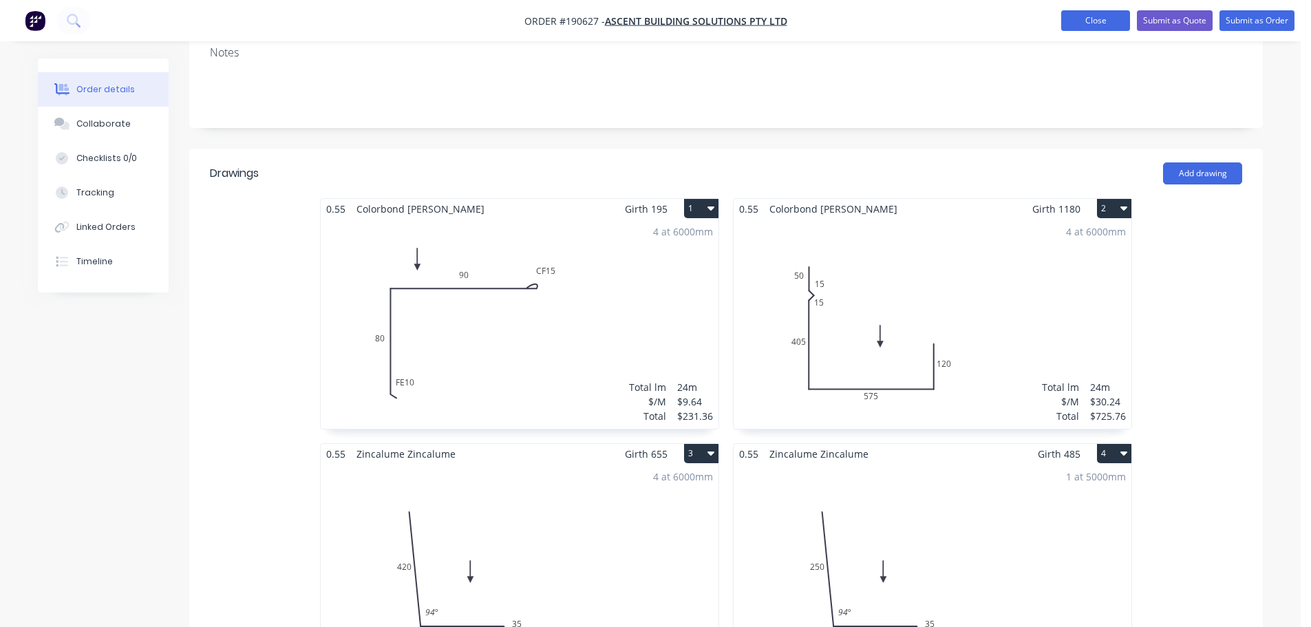
click at [1093, 17] on button "Close" at bounding box center [1095, 20] width 69 height 21
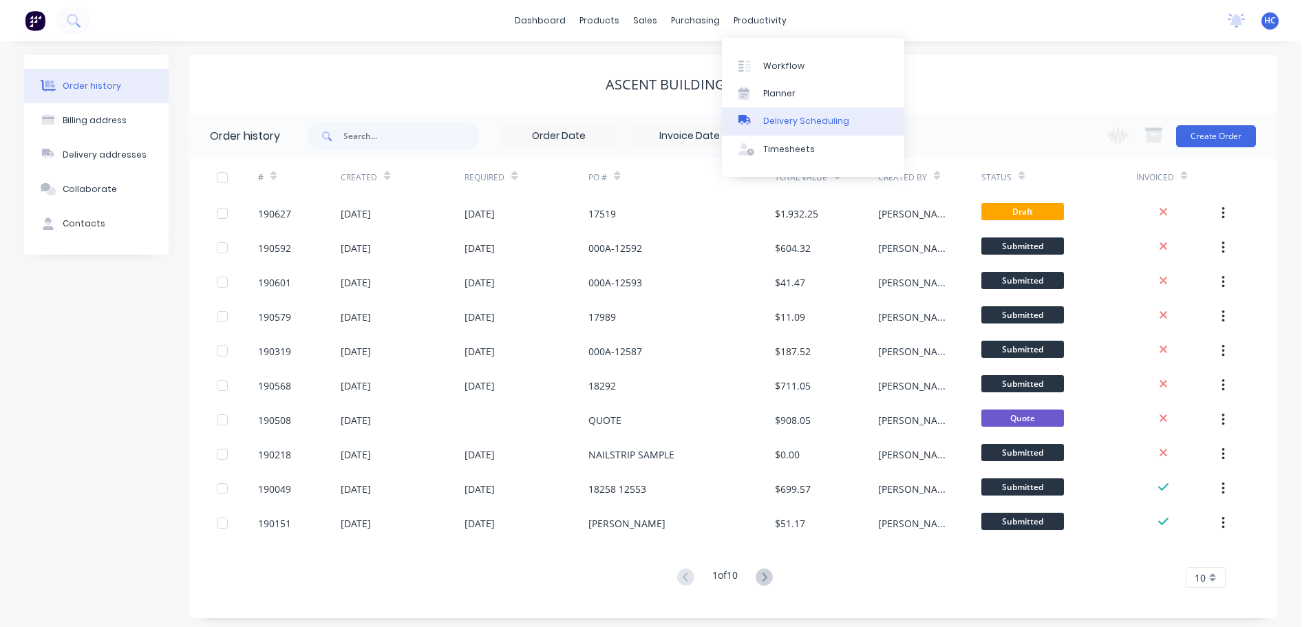
drag, startPoint x: 813, startPoint y: 124, endPoint x: 802, endPoint y: 114, distance: 14.6
click at [813, 124] on div "Delivery Scheduling" at bounding box center [806, 121] width 86 height 12
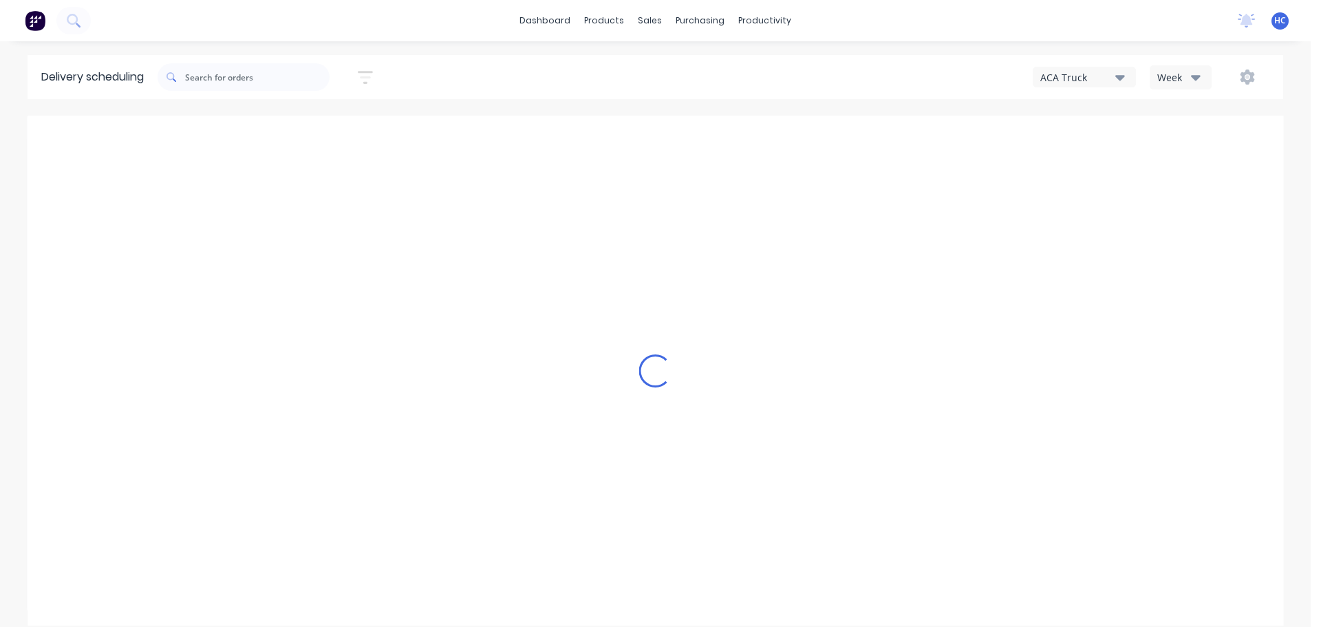
click at [1198, 71] on icon "button" at bounding box center [1196, 77] width 10 height 15
click at [1165, 147] on div "Vehicle" at bounding box center [1219, 141] width 136 height 28
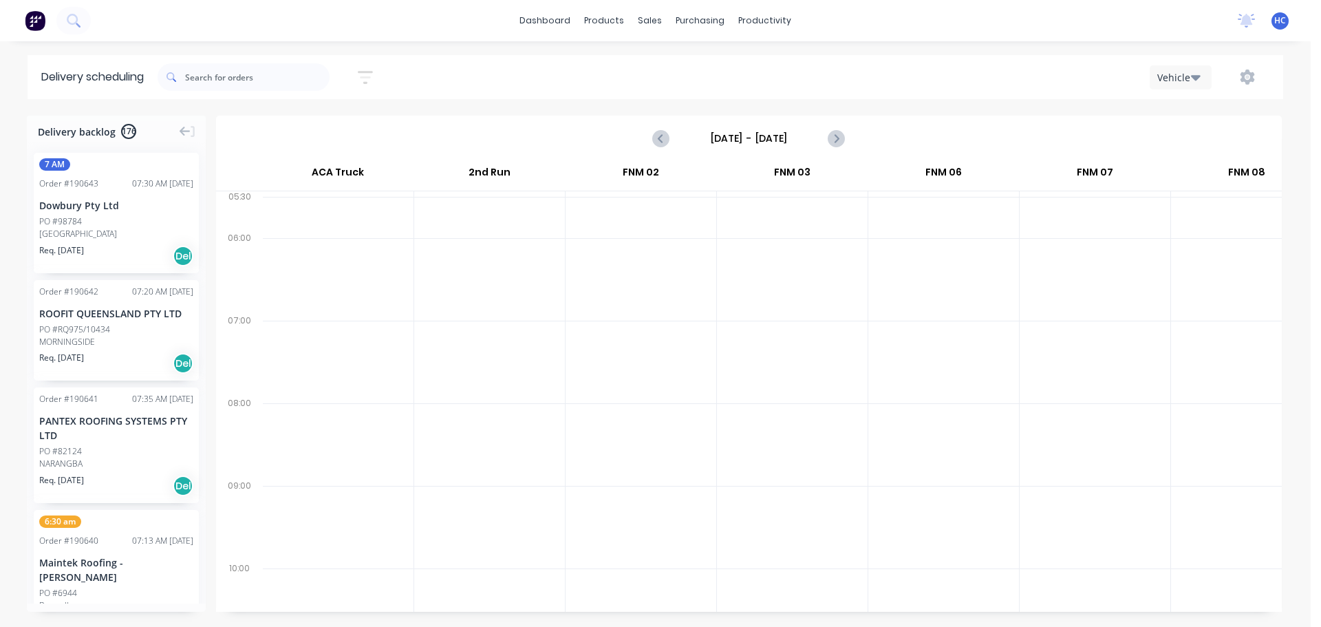
click at [763, 136] on input "[DATE] - [DATE]" at bounding box center [749, 138] width 136 height 21
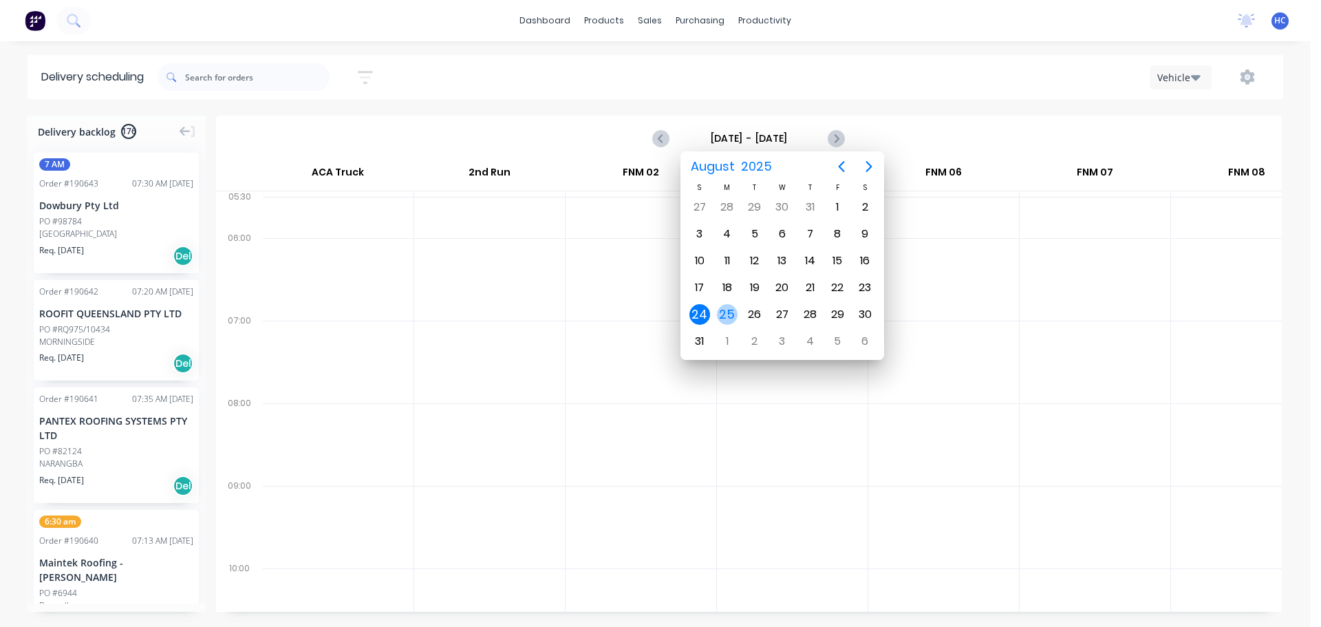
click at [732, 311] on div "25" at bounding box center [727, 314] width 21 height 21
type input "[DATE] - [DATE]"
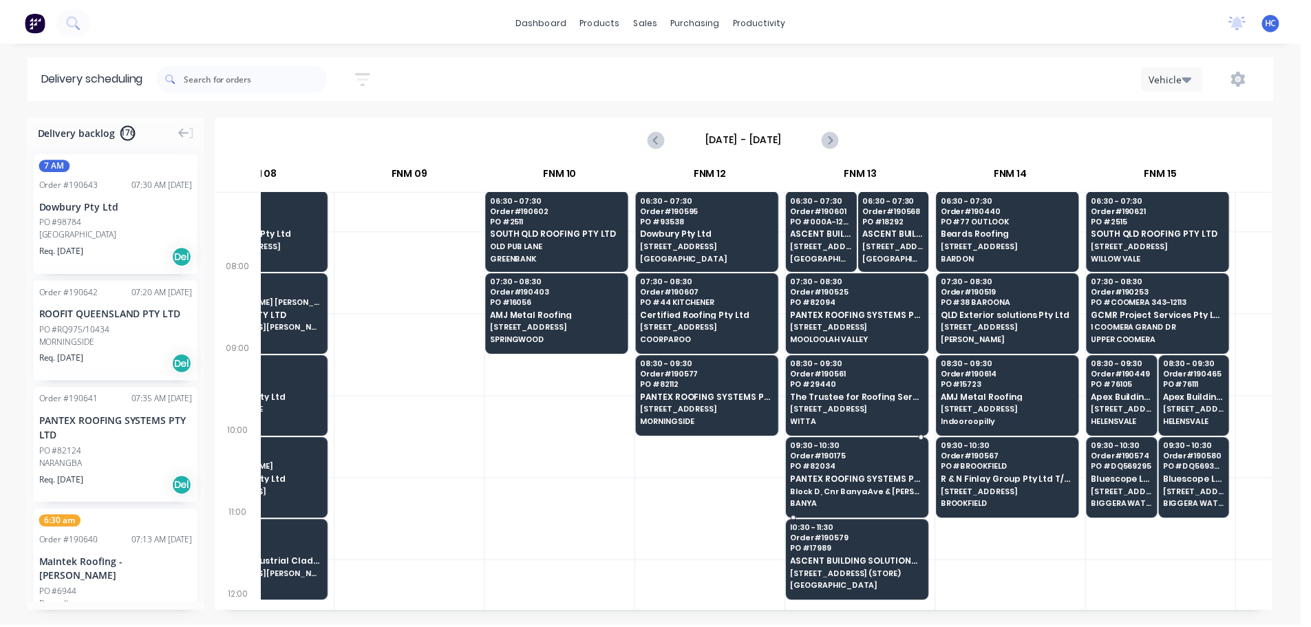
scroll to position [138, 986]
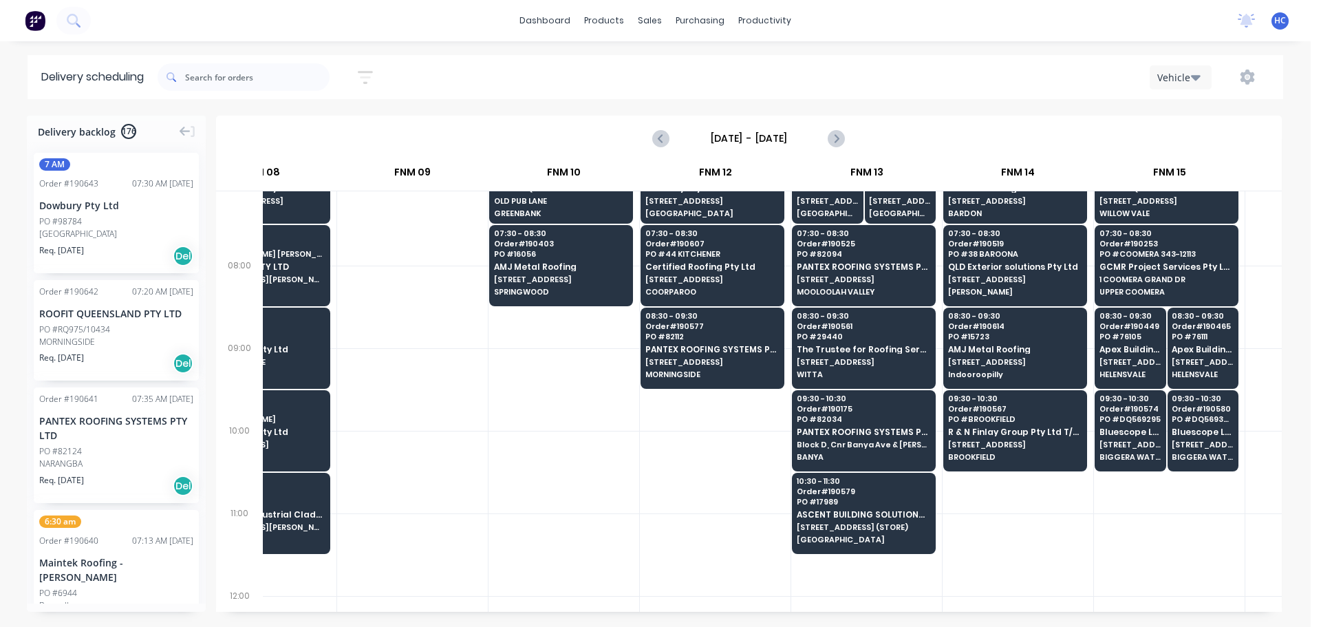
click at [1097, 541] on div at bounding box center [1169, 554] width 151 height 83
click at [700, 101] on link "Customers" at bounding box center [723, 94] width 182 height 28
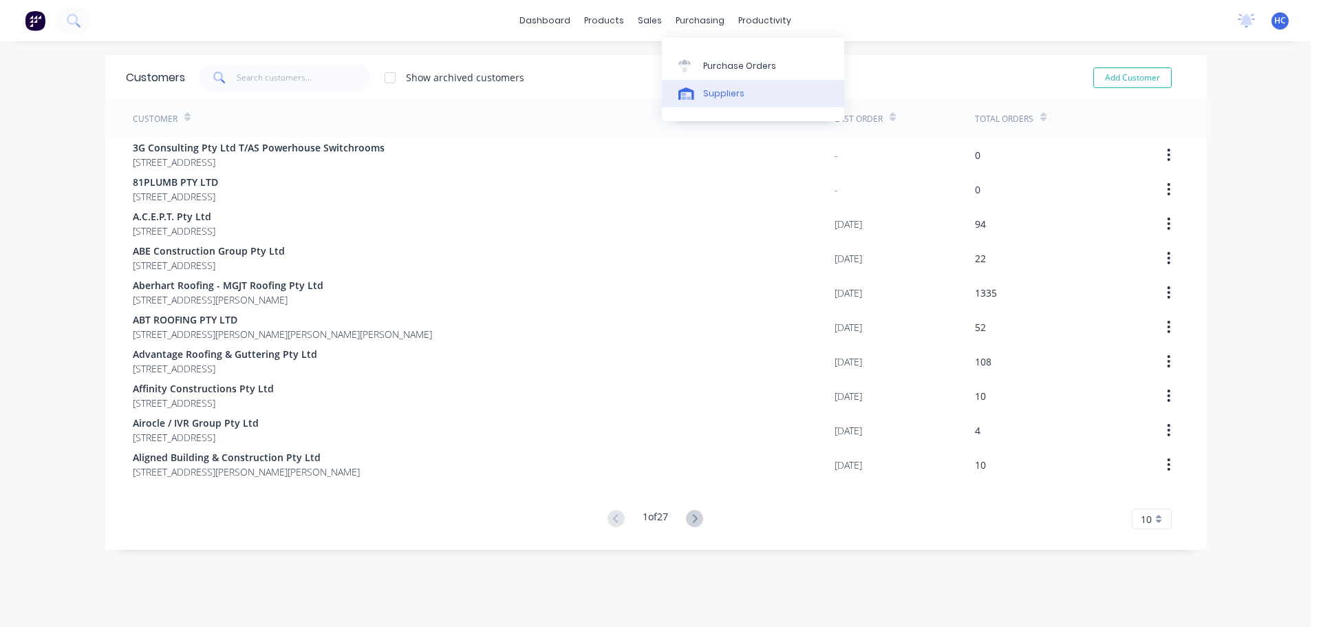
click at [730, 82] on link "Suppliers" at bounding box center [753, 94] width 182 height 28
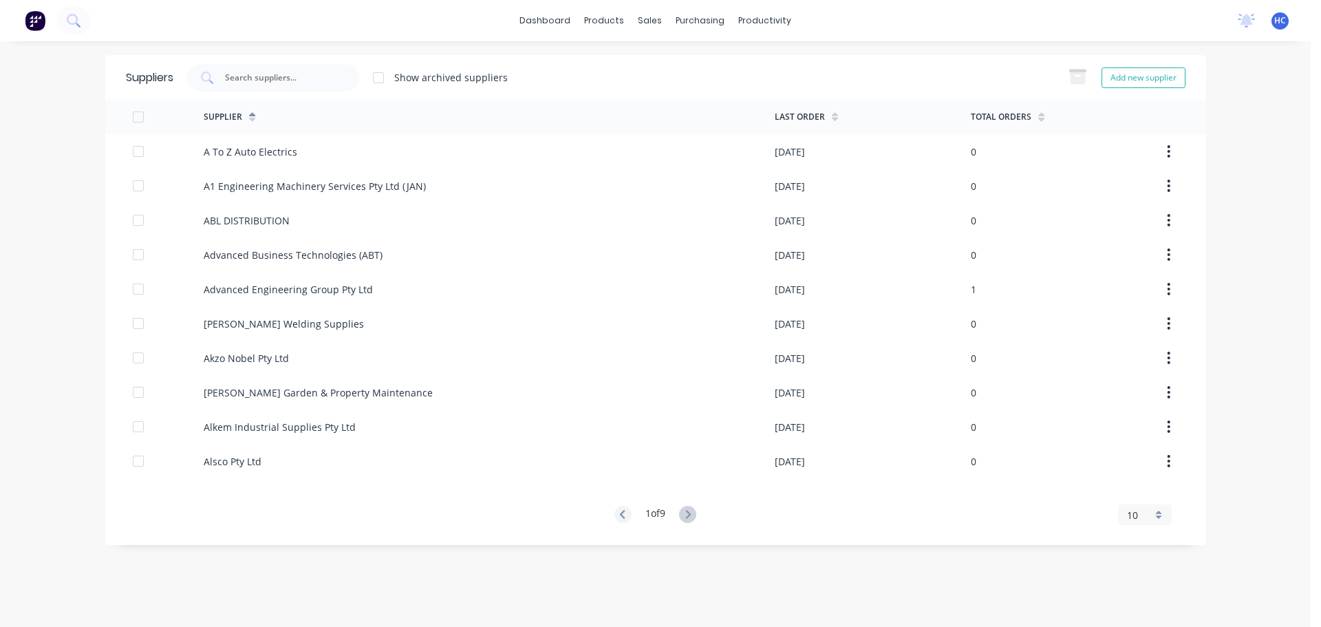
click at [305, 78] on input "text" at bounding box center [281, 78] width 114 height 14
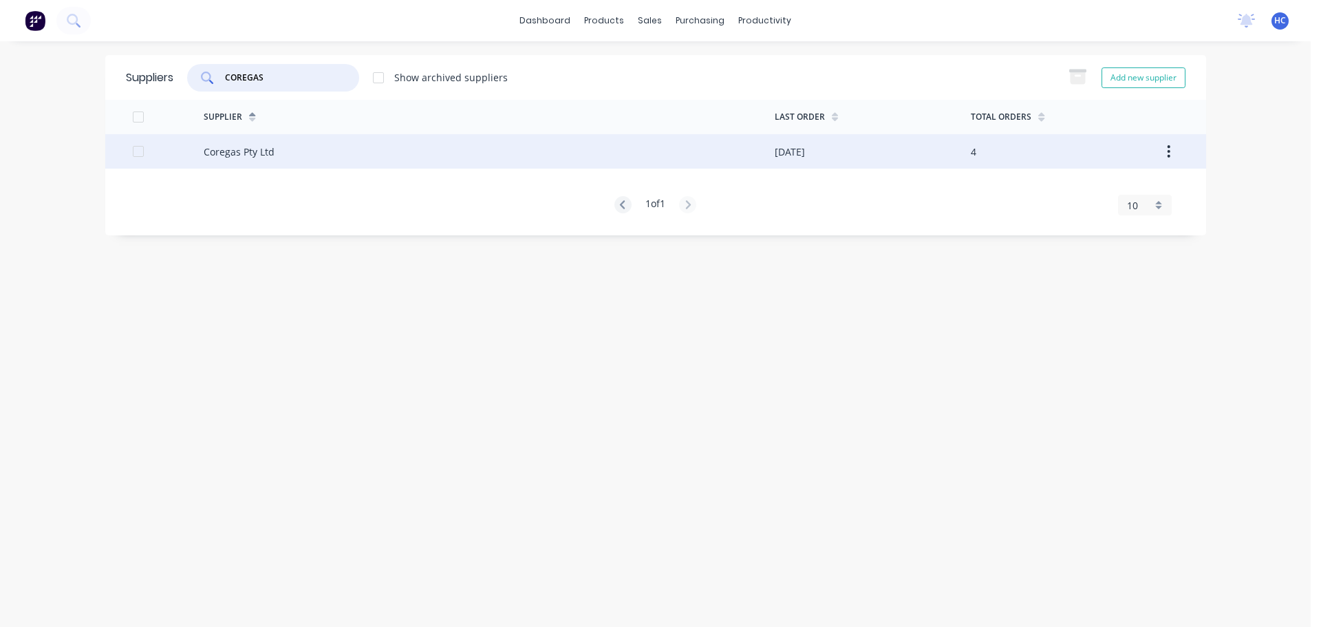
type input "COREGAS"
click at [339, 160] on div "Coregas Pty Ltd" at bounding box center [489, 151] width 571 height 34
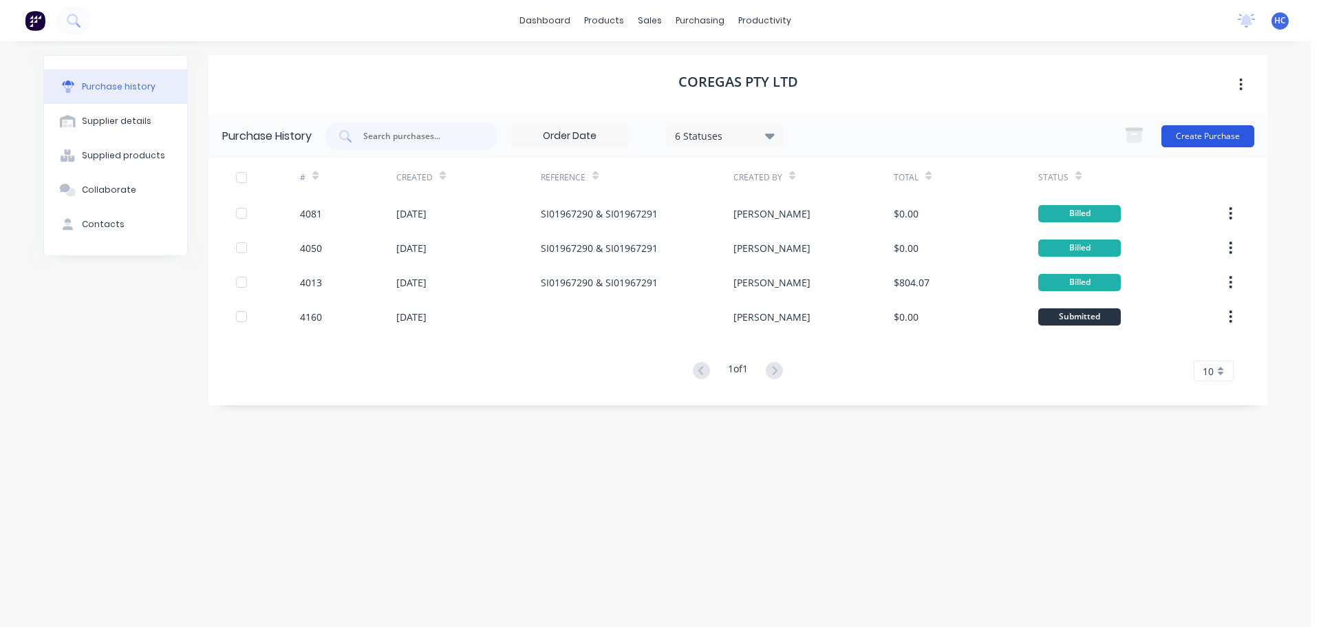
click at [1169, 130] on button "Create Purchase" at bounding box center [1208, 136] width 93 height 22
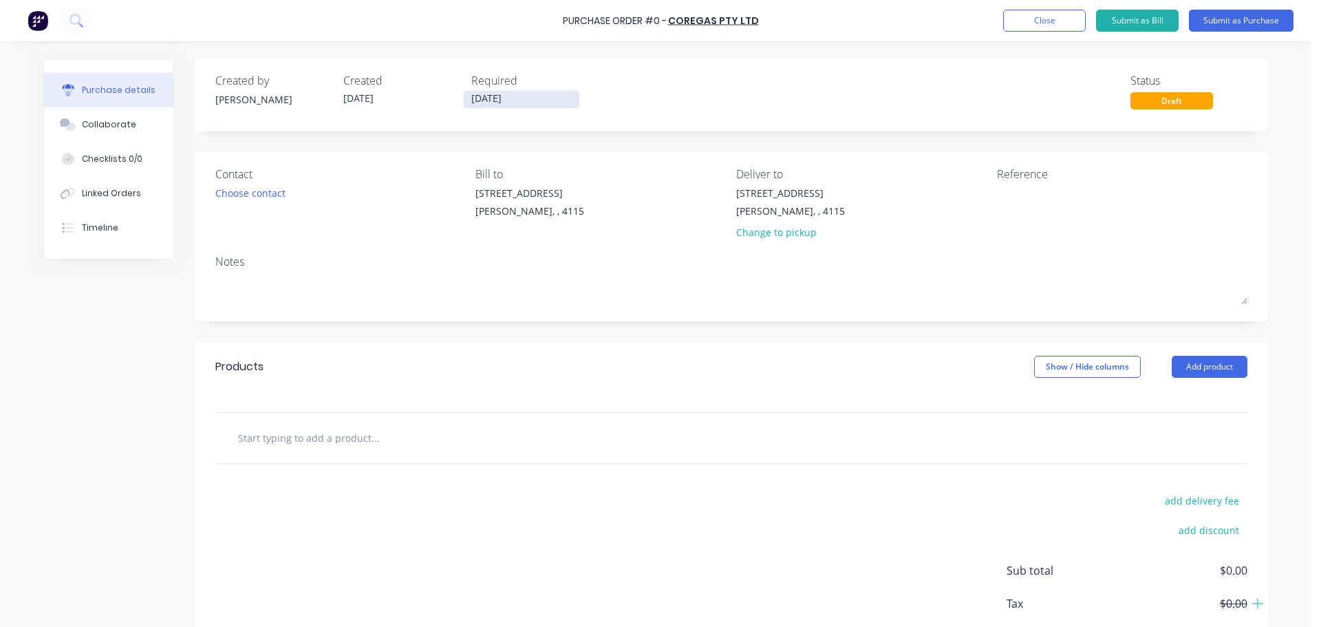
click at [485, 98] on input "[DATE]" at bounding box center [522, 99] width 116 height 17
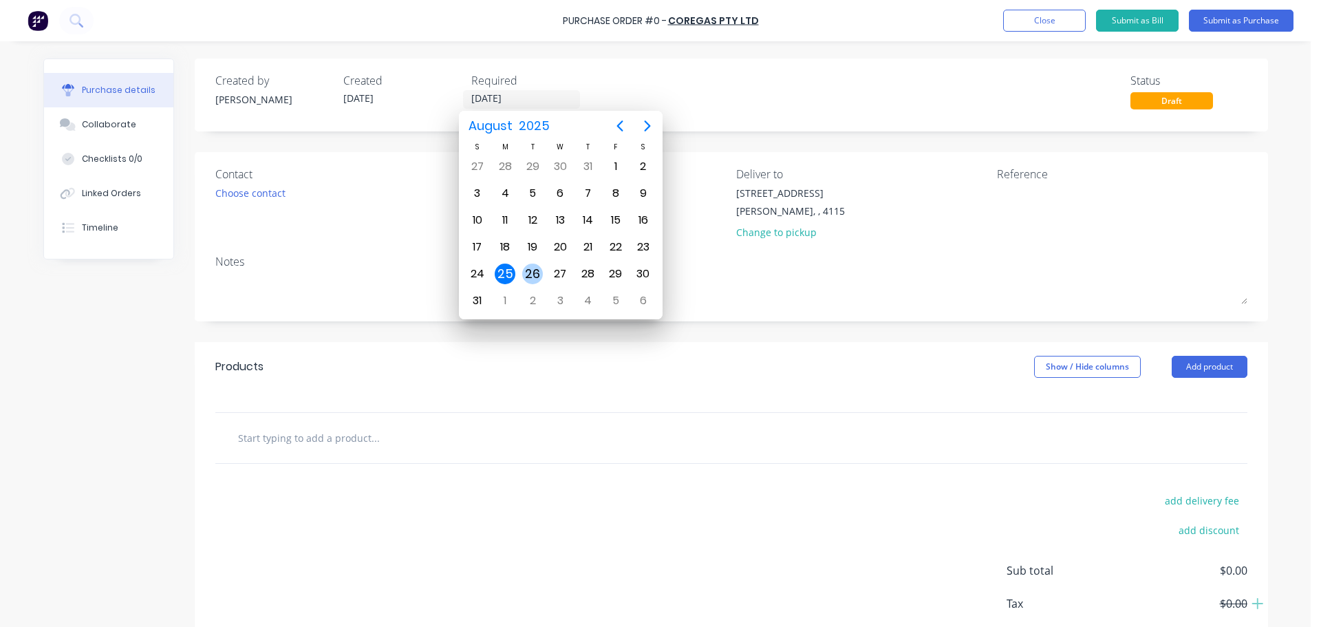
click at [540, 268] on div "26" at bounding box center [532, 274] width 21 height 21
type input "[DATE]"
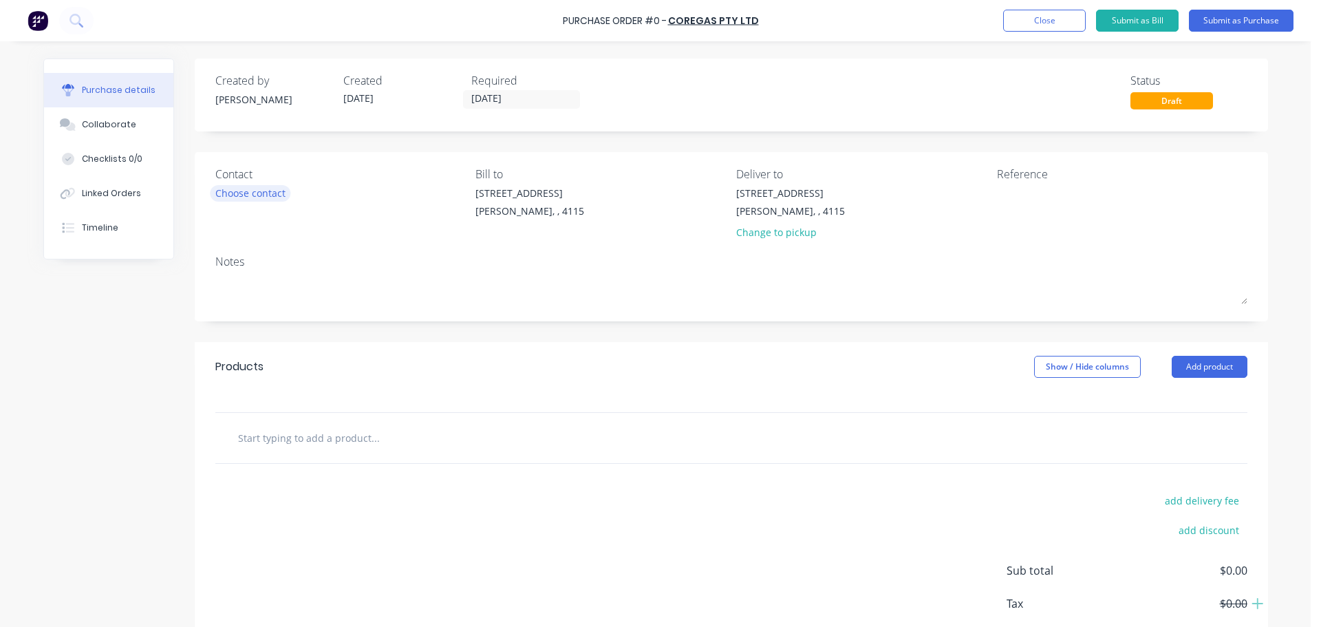
click at [253, 187] on div "Choose contact" at bounding box center [250, 193] width 70 height 14
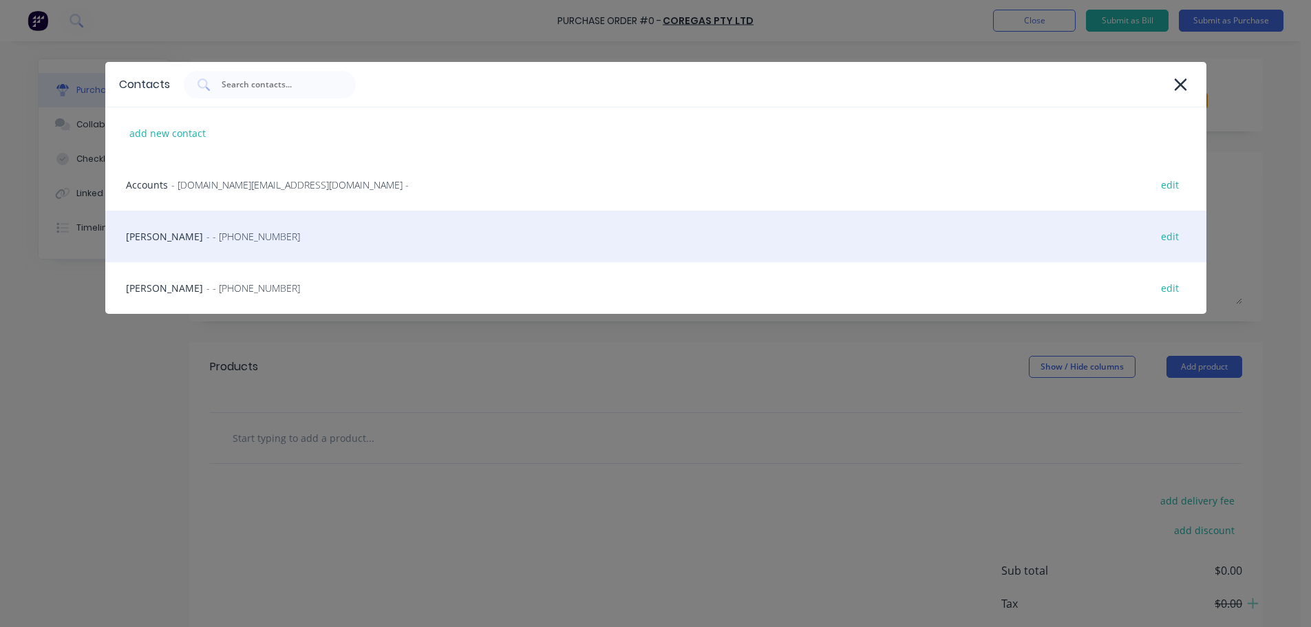
click at [214, 226] on div "HAYDEN - - [PHONE_NUMBER] edit" at bounding box center [655, 237] width 1101 height 52
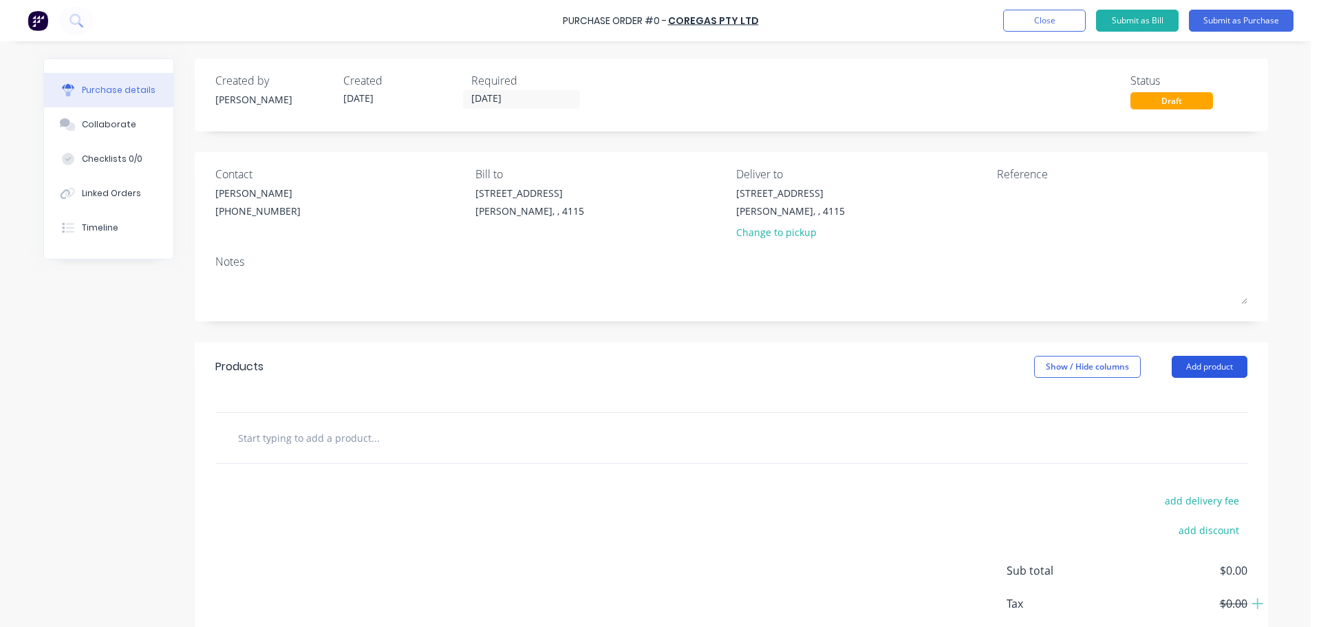
click at [1197, 365] on button "Add product" at bounding box center [1210, 367] width 76 height 22
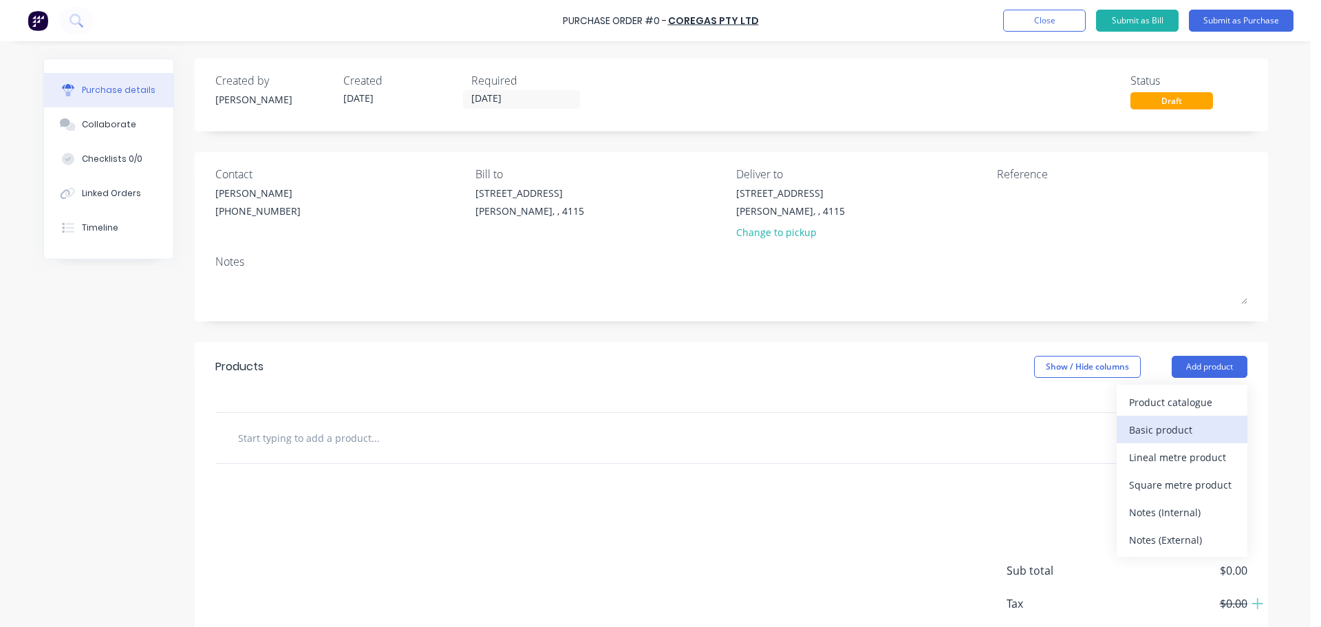
click at [1167, 434] on div "Basic product" at bounding box center [1182, 430] width 106 height 20
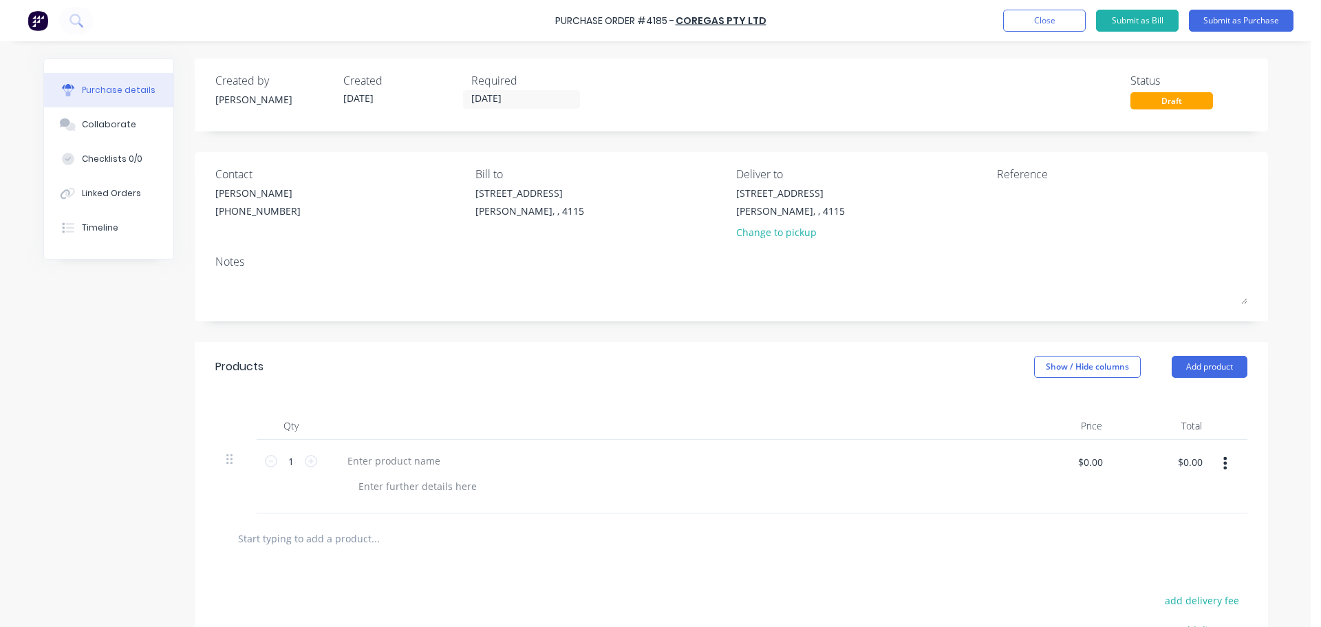
click at [398, 473] on div "Purchase details Collaborate Checklists 0/0 Linked Orders Timeline Created by […" at bounding box center [656, 293] width 1253 height 558
click at [399, 468] on div at bounding box center [394, 461] width 115 height 20
click at [478, 458] on div "GOODS PER ONLINE ORDER:" at bounding box center [413, 461] width 153 height 20
click at [586, 409] on div "Qty Price Total 1 1 GOODS PER ONLINE ORDER: SO03997448 $0.00 $0.00 $0.00 $0.00" at bounding box center [732, 453] width 1074 height 122
click at [1248, 20] on button "Submit as Purchase" at bounding box center [1241, 21] width 105 height 22
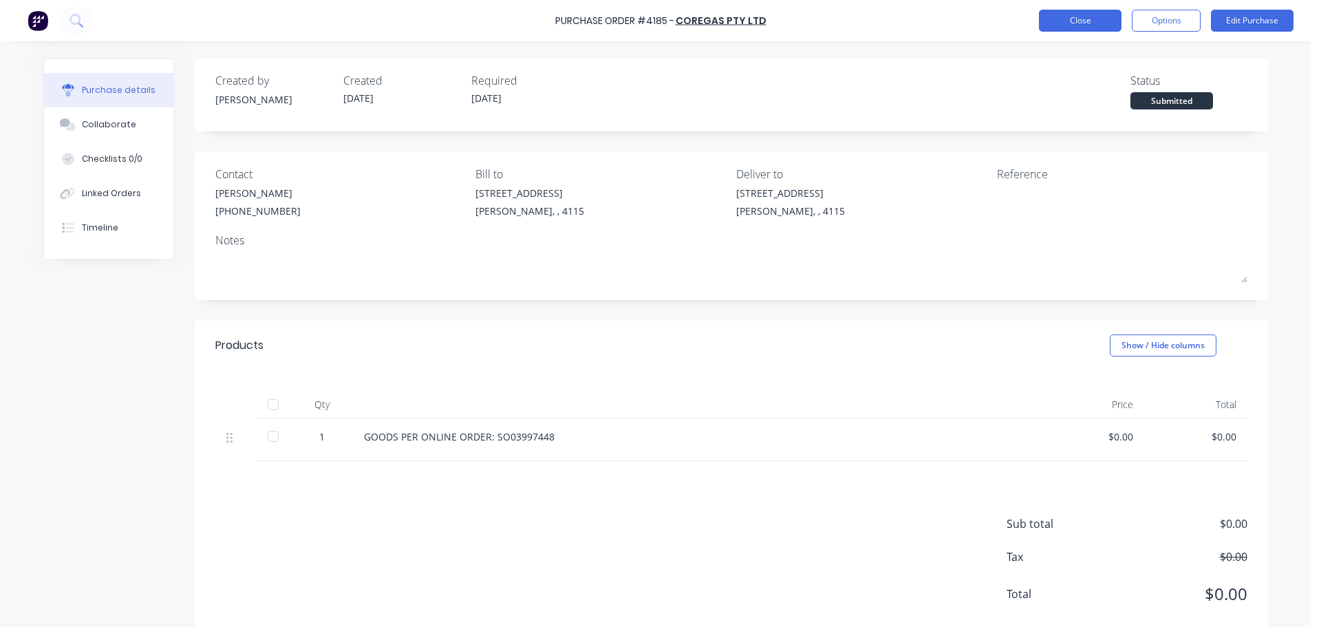
click at [1085, 23] on button "Close" at bounding box center [1080, 21] width 83 height 22
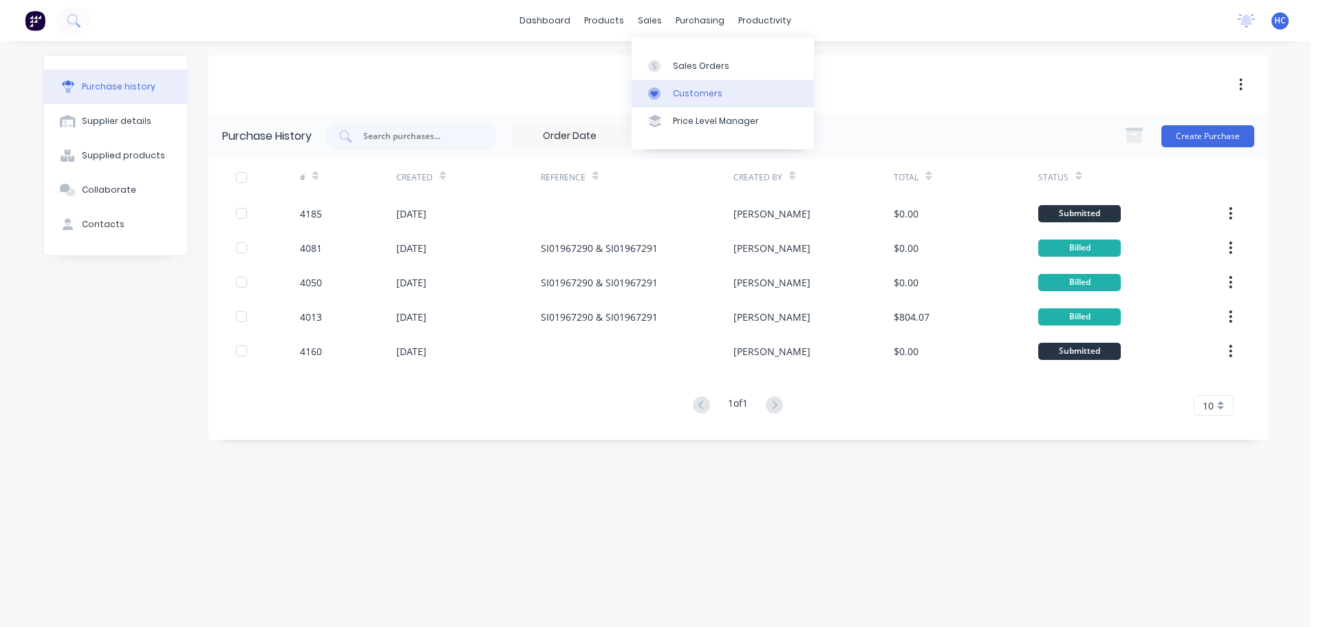
click at [707, 89] on div "Customers" at bounding box center [698, 93] width 50 height 12
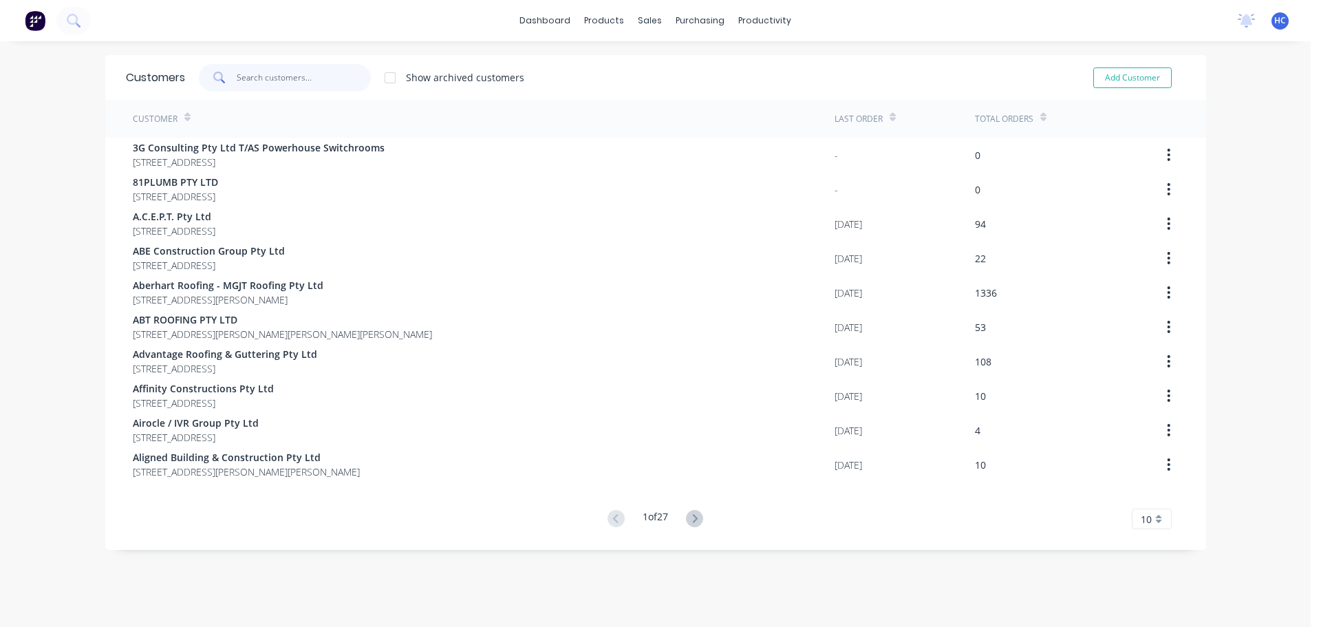
click at [305, 83] on input "text" at bounding box center [304, 78] width 134 height 28
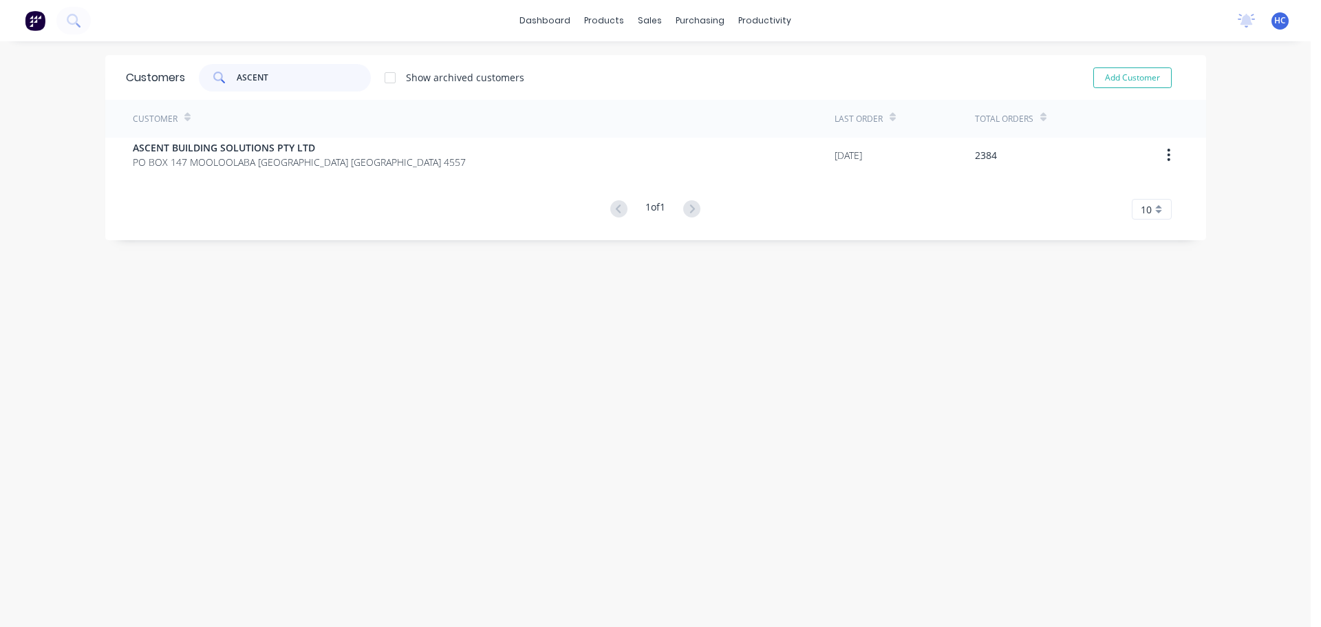
type input "ASCENT"
click at [175, 131] on div "Customer" at bounding box center [484, 119] width 702 height 38
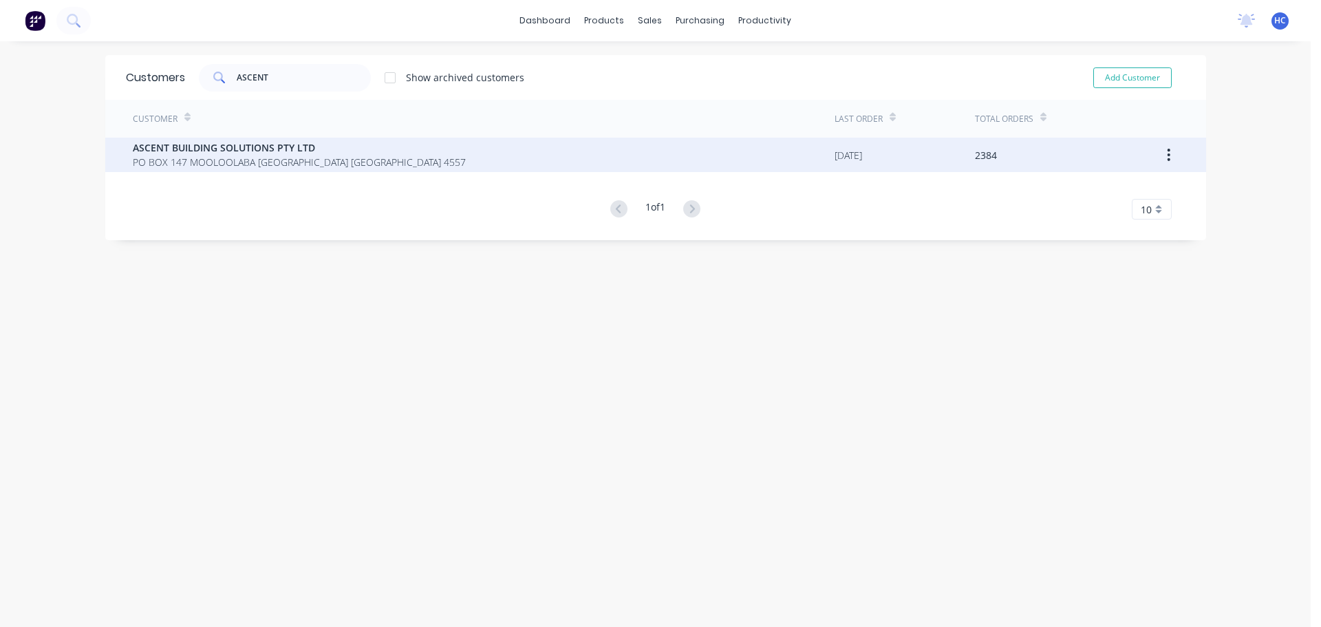
click at [175, 155] on span "PO BOX 147 MOOLOOLABA [GEOGRAPHIC_DATA] [GEOGRAPHIC_DATA] 4557" at bounding box center [299, 162] width 333 height 14
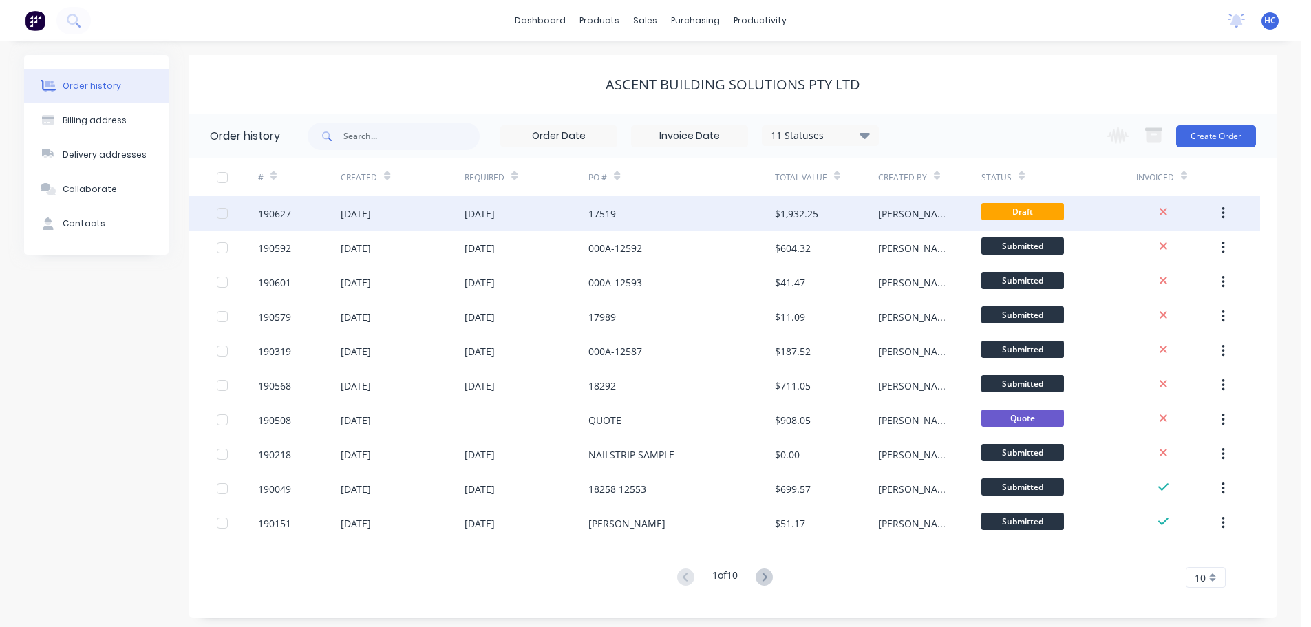
click at [643, 202] on div "17519" at bounding box center [681, 213] width 186 height 34
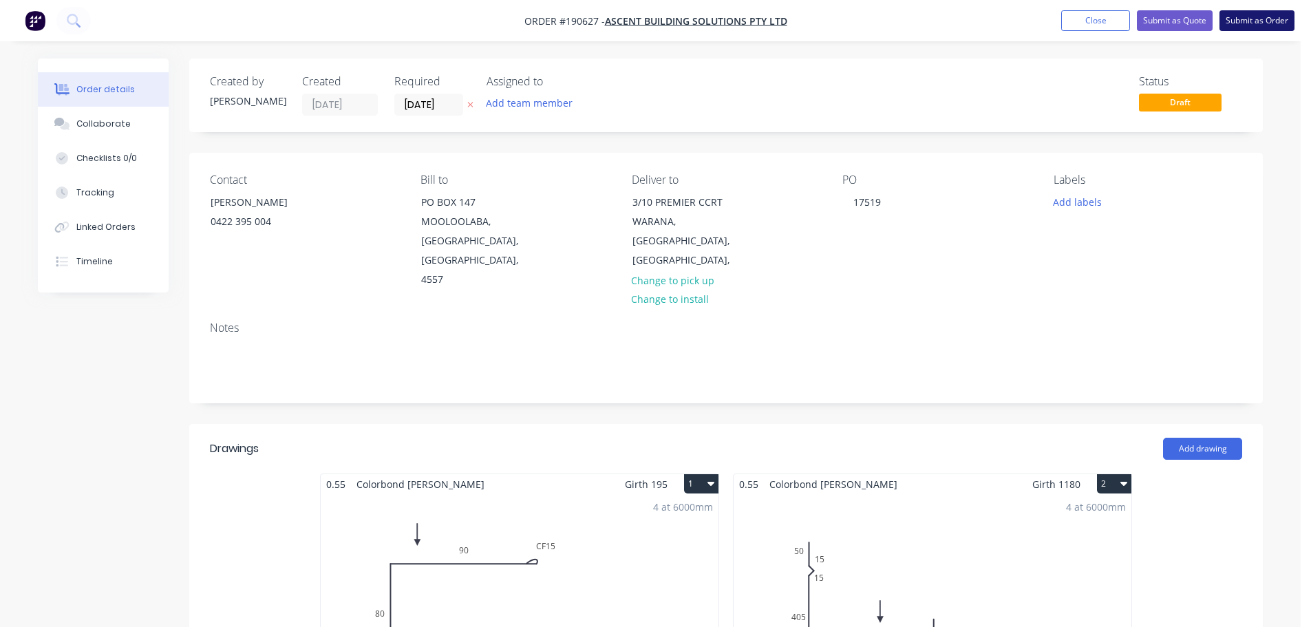
click at [1231, 23] on button "Submit as Order" at bounding box center [1257, 20] width 75 height 21
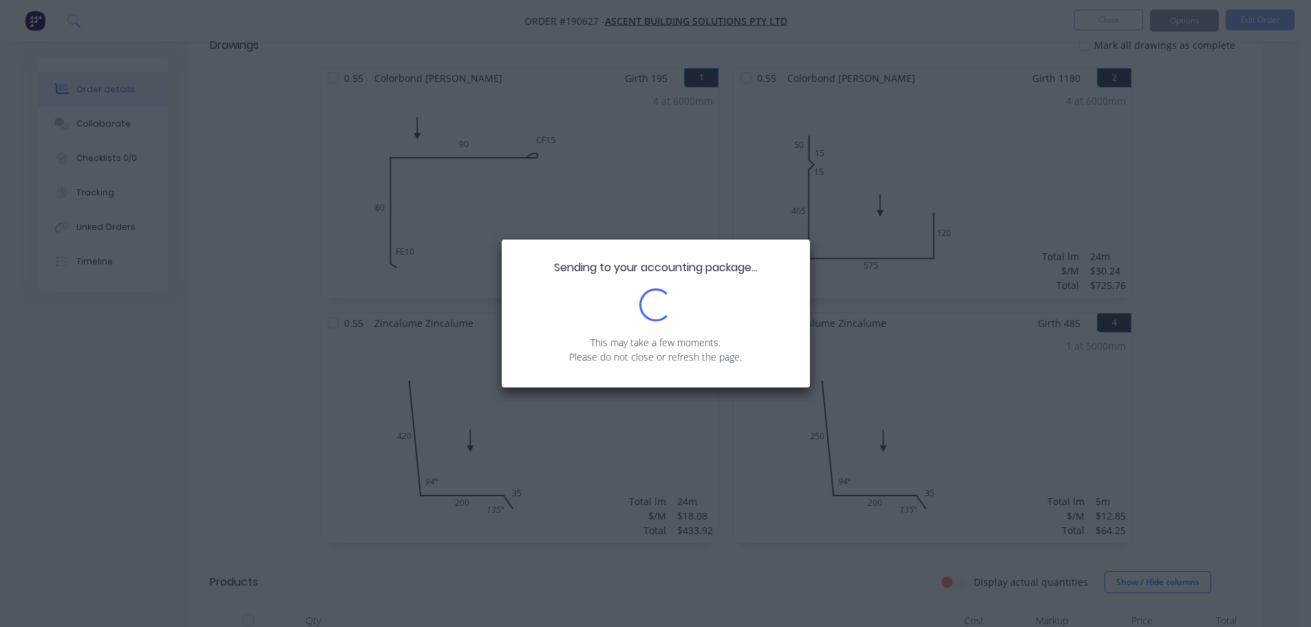
scroll to position [413, 0]
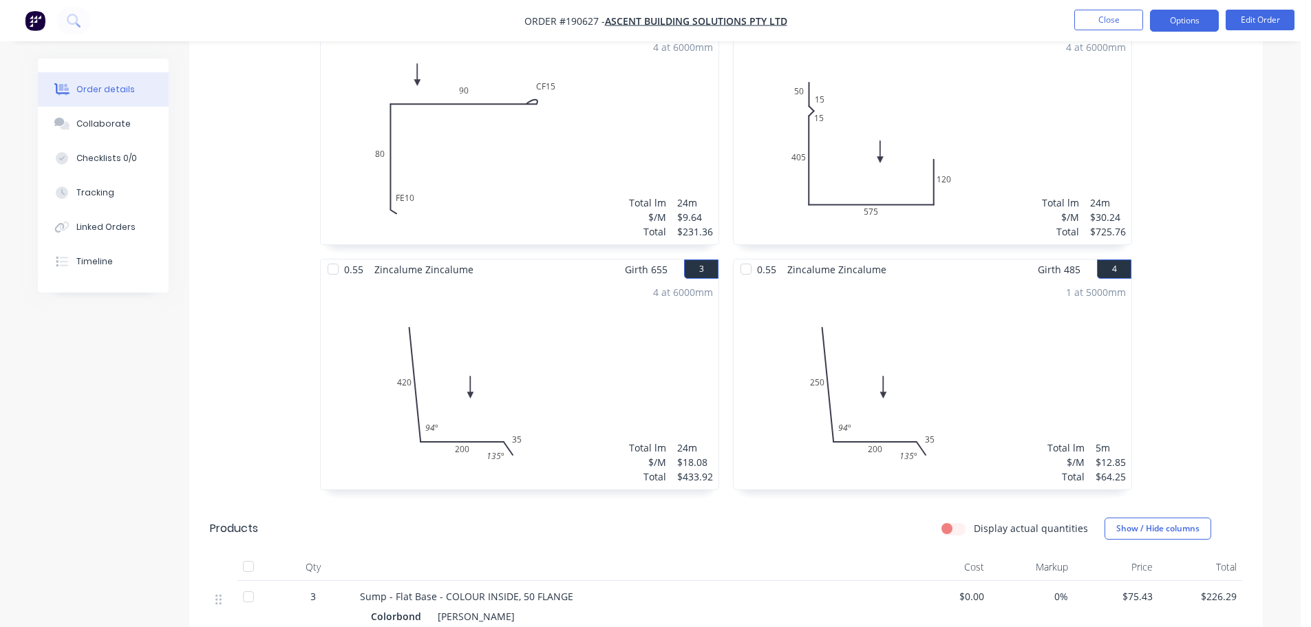
click at [1185, 15] on button "Options" at bounding box center [1184, 21] width 69 height 22
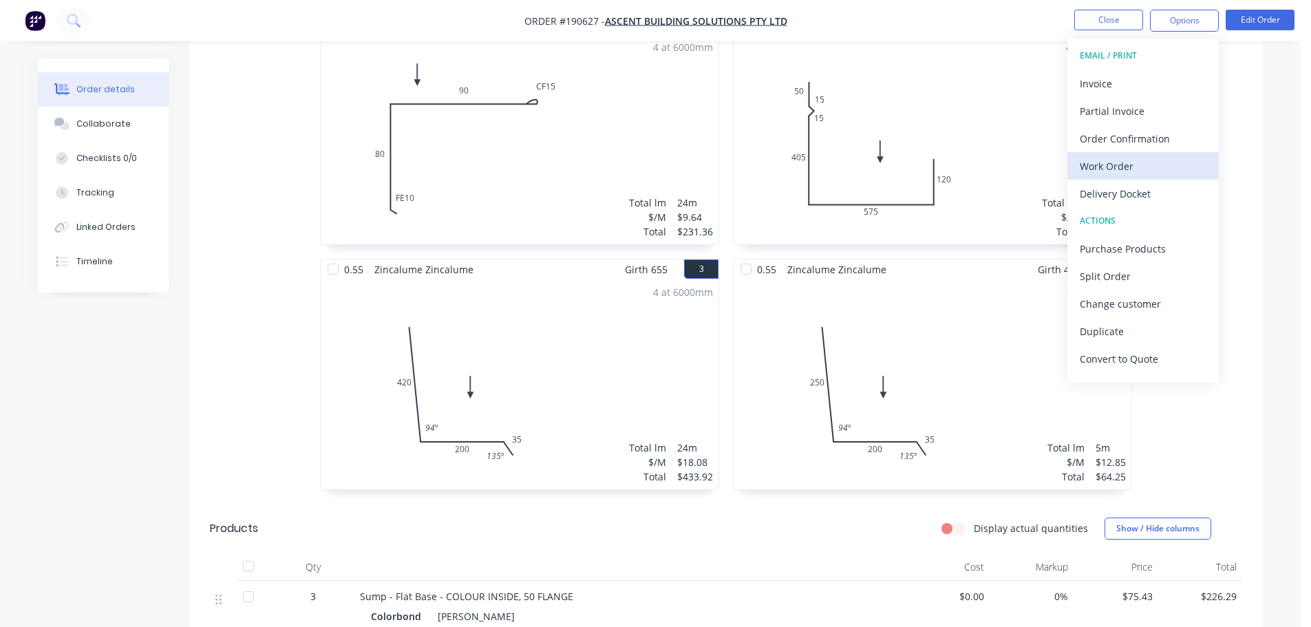
click at [1114, 165] on div "Work Order" at bounding box center [1143, 166] width 127 height 20
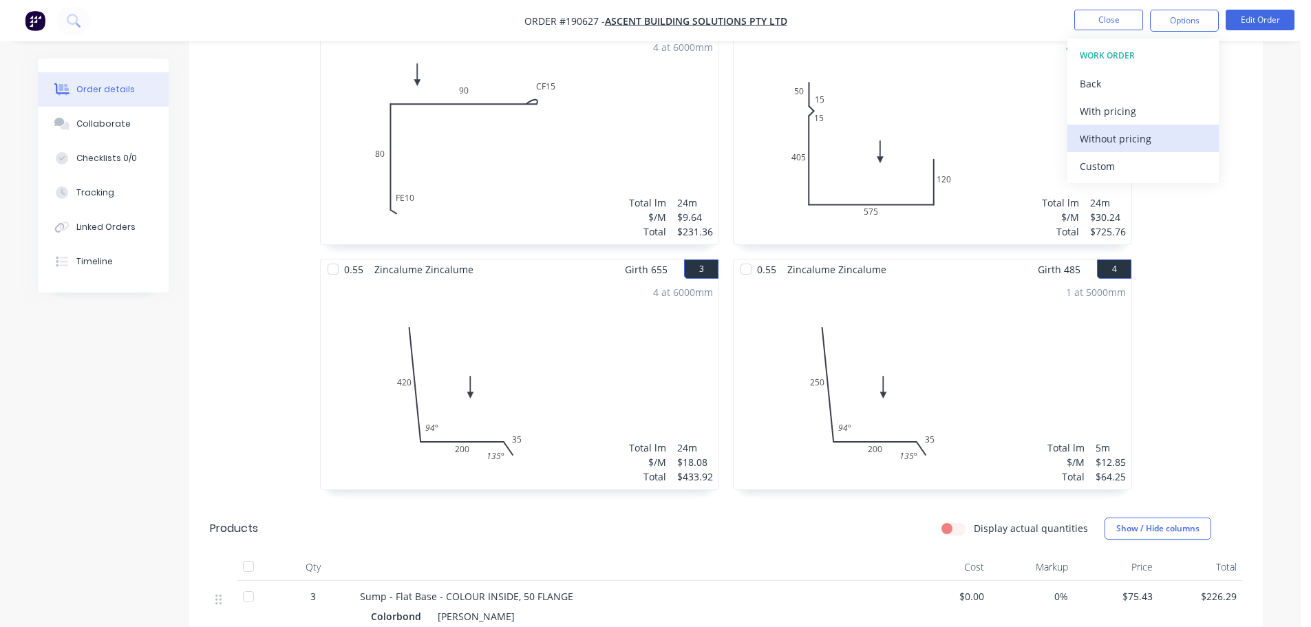
click at [1125, 147] on div "Without pricing" at bounding box center [1143, 139] width 127 height 20
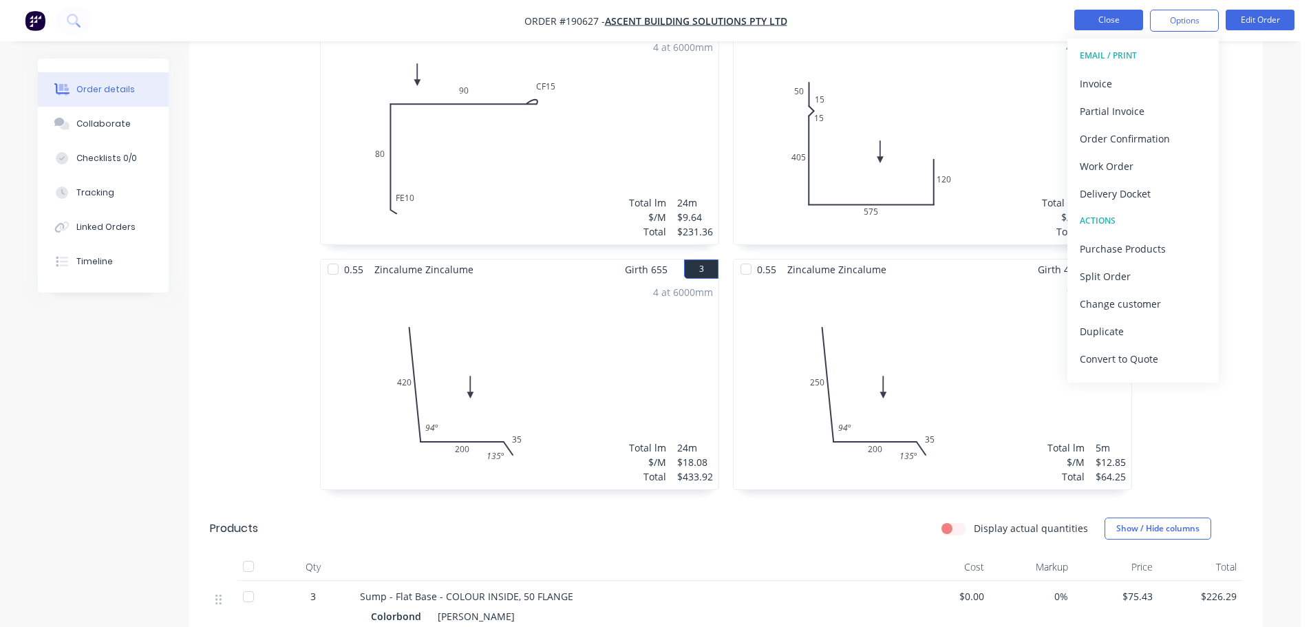
click at [1103, 25] on button "Close" at bounding box center [1108, 20] width 69 height 21
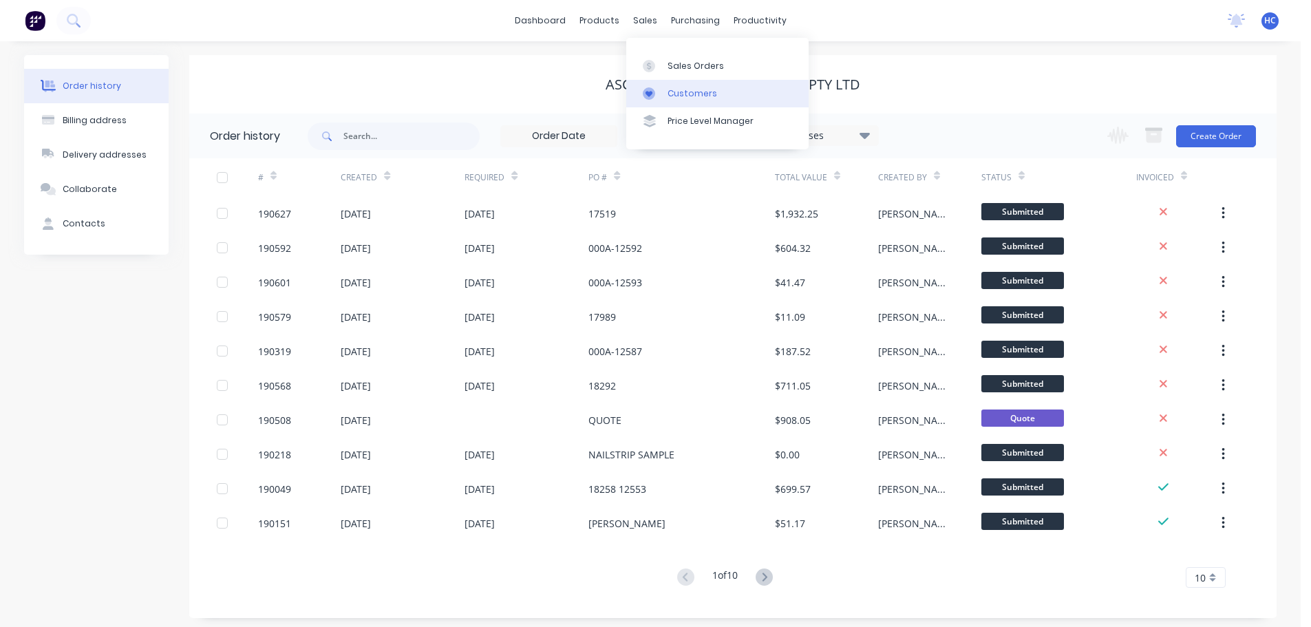
click at [727, 105] on link "Customers" at bounding box center [717, 94] width 182 height 28
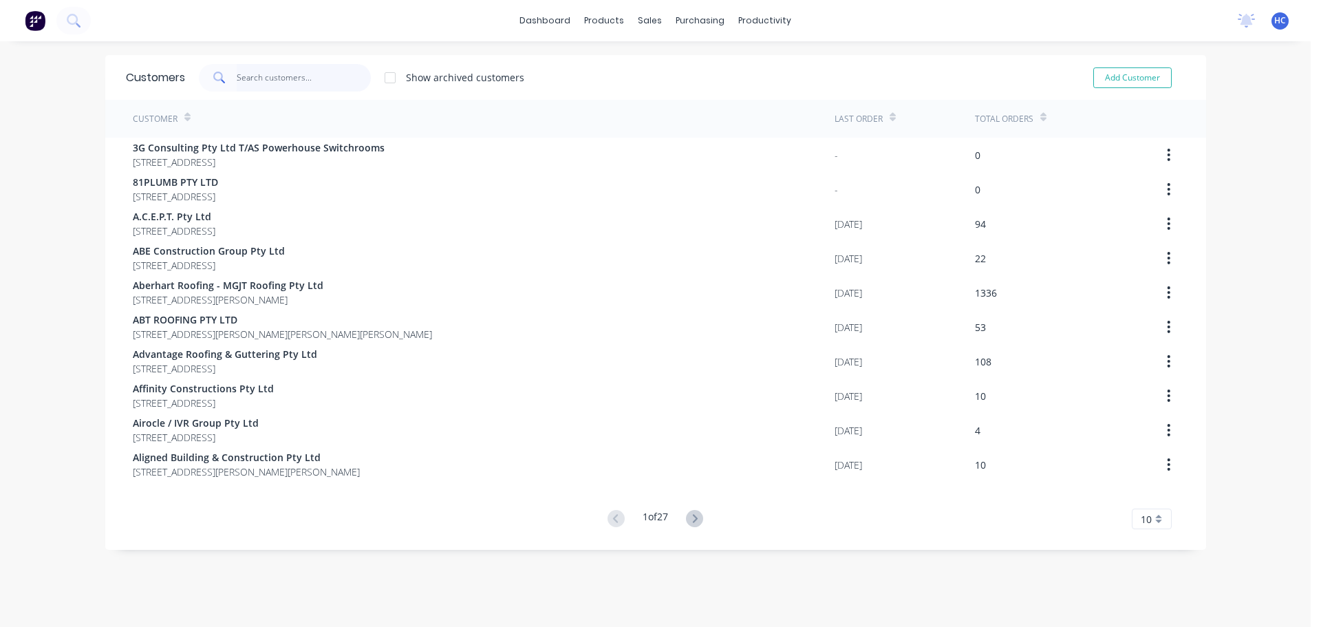
click at [267, 78] on input "text" at bounding box center [304, 78] width 134 height 28
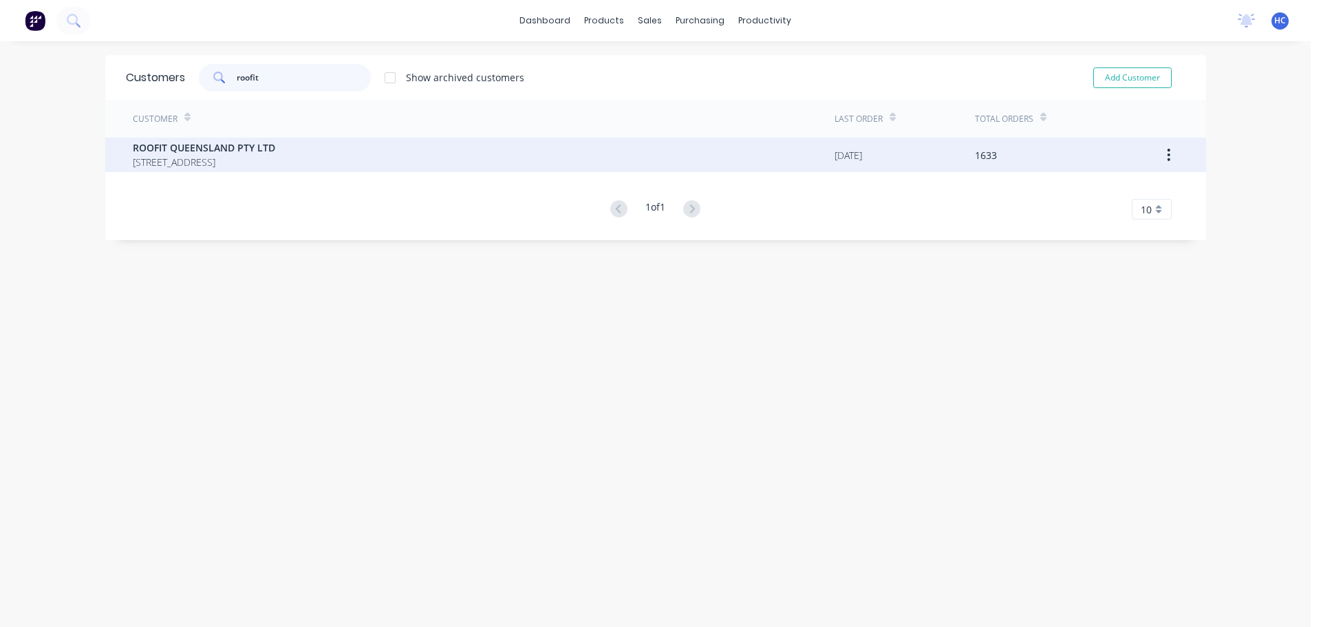
type input "roofit"
click at [275, 162] on span "[STREET_ADDRESS]" at bounding box center [204, 162] width 142 height 14
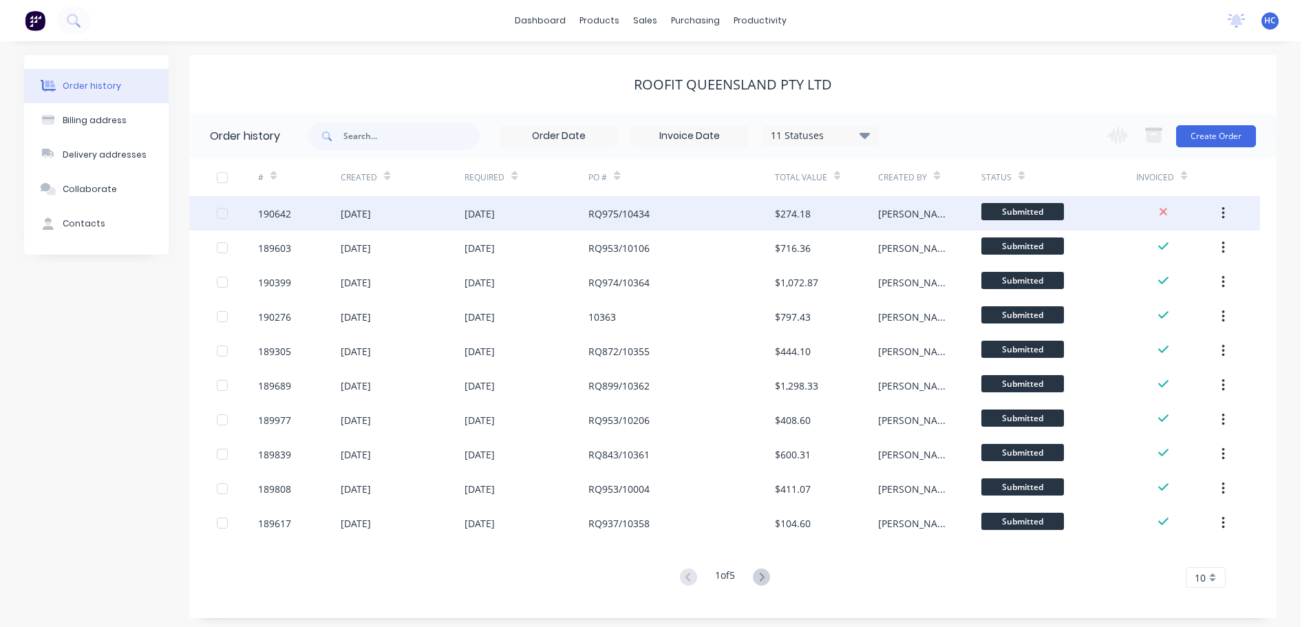
click at [758, 213] on div "RQ975/10434" at bounding box center [681, 213] width 186 height 34
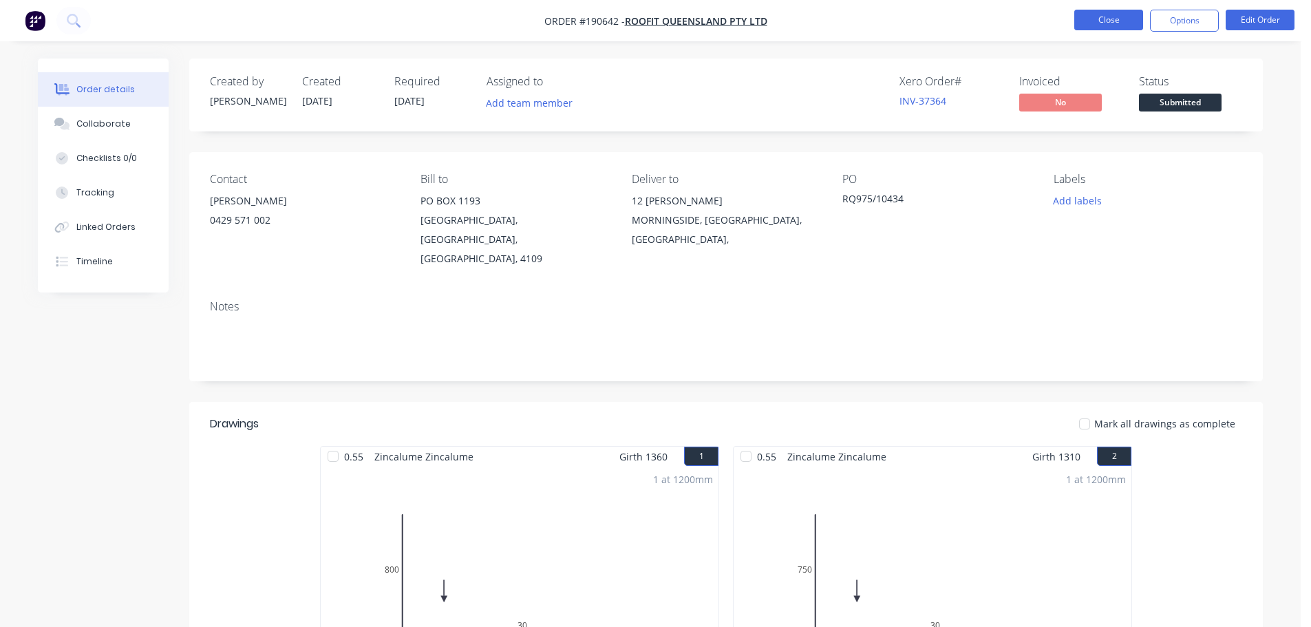
click at [1107, 18] on button "Close" at bounding box center [1108, 20] width 69 height 21
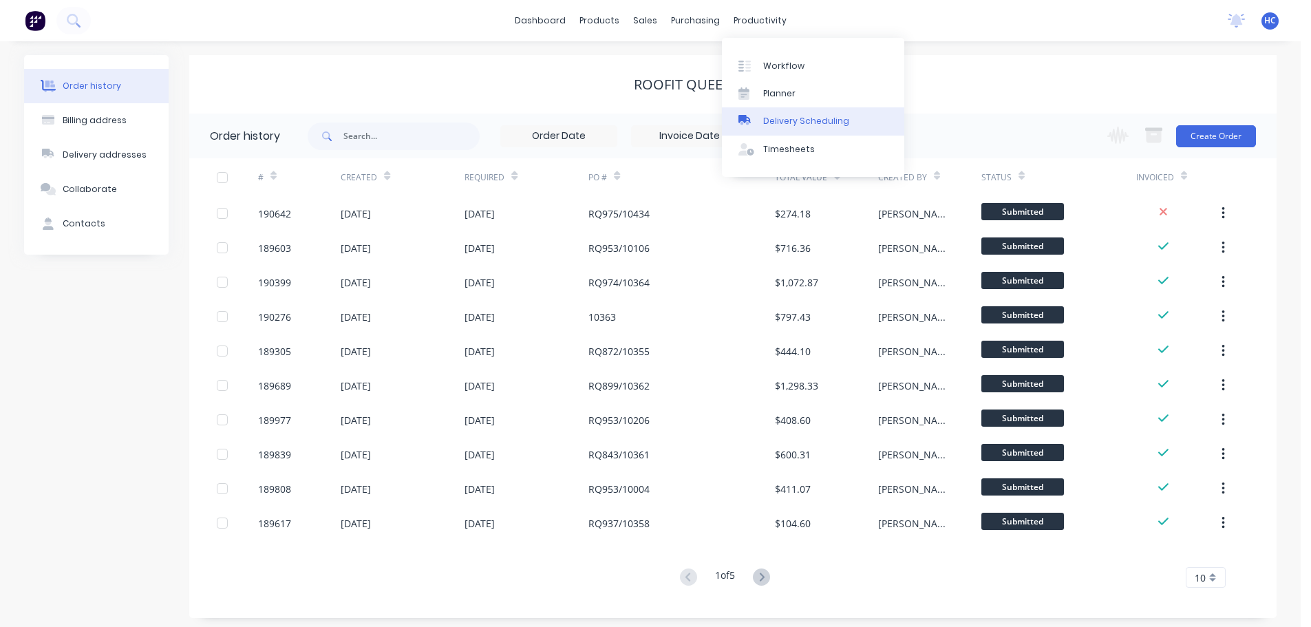
click at [784, 127] on div "Delivery Scheduling" at bounding box center [806, 121] width 86 height 12
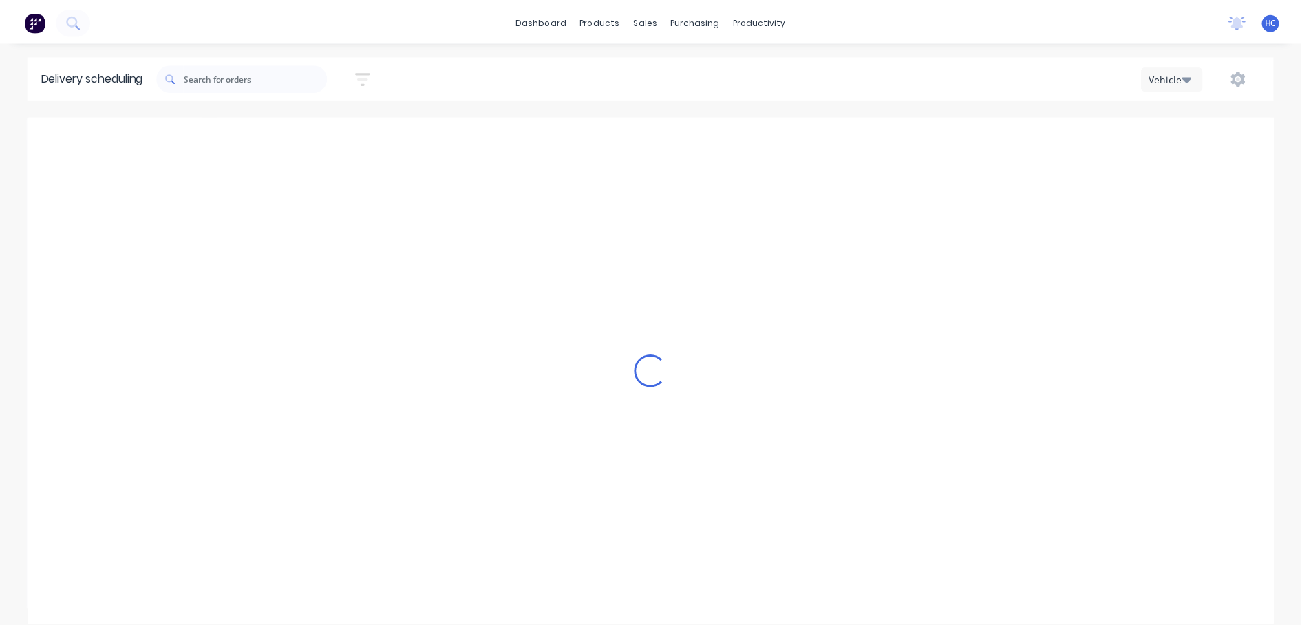
scroll to position [0, 1]
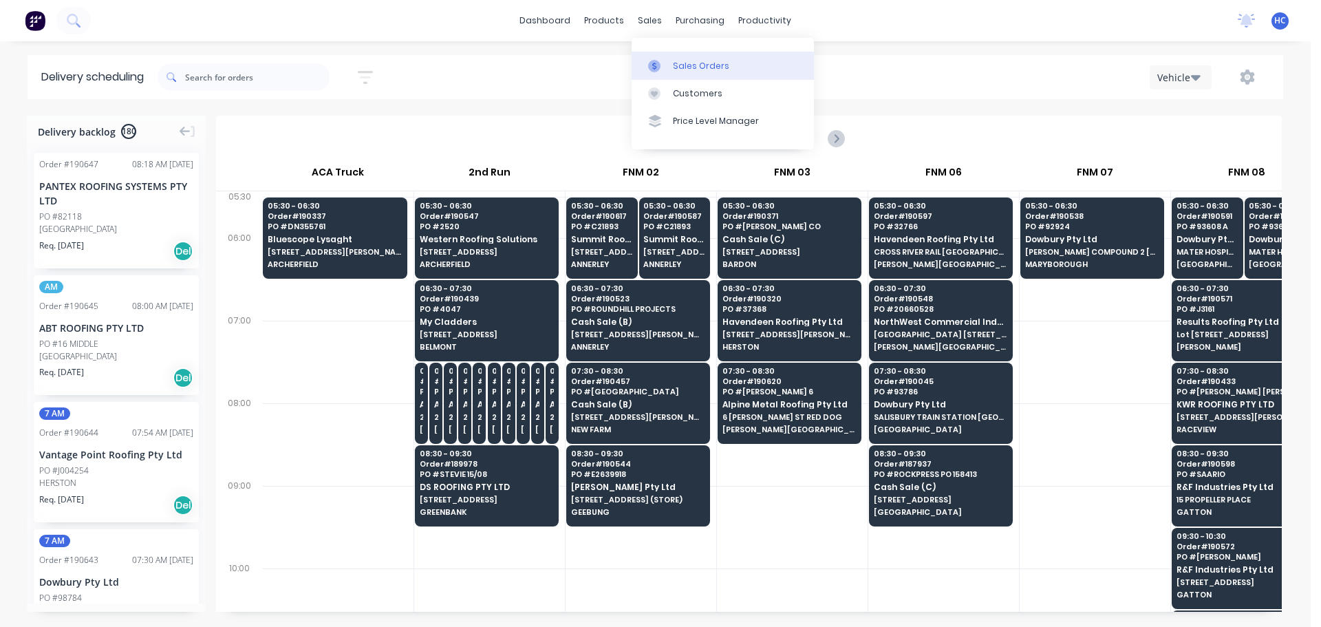
click at [697, 61] on div "Sales Orders" at bounding box center [701, 66] width 56 height 12
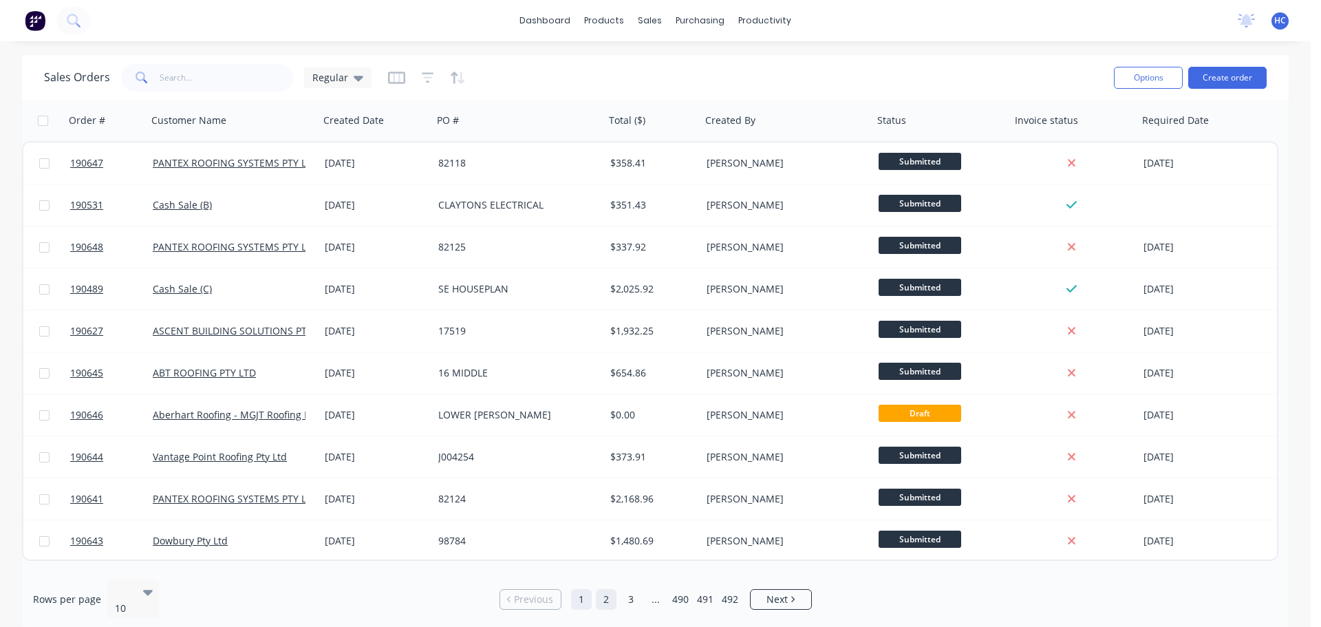
click at [597, 589] on link "2" at bounding box center [606, 599] width 21 height 21
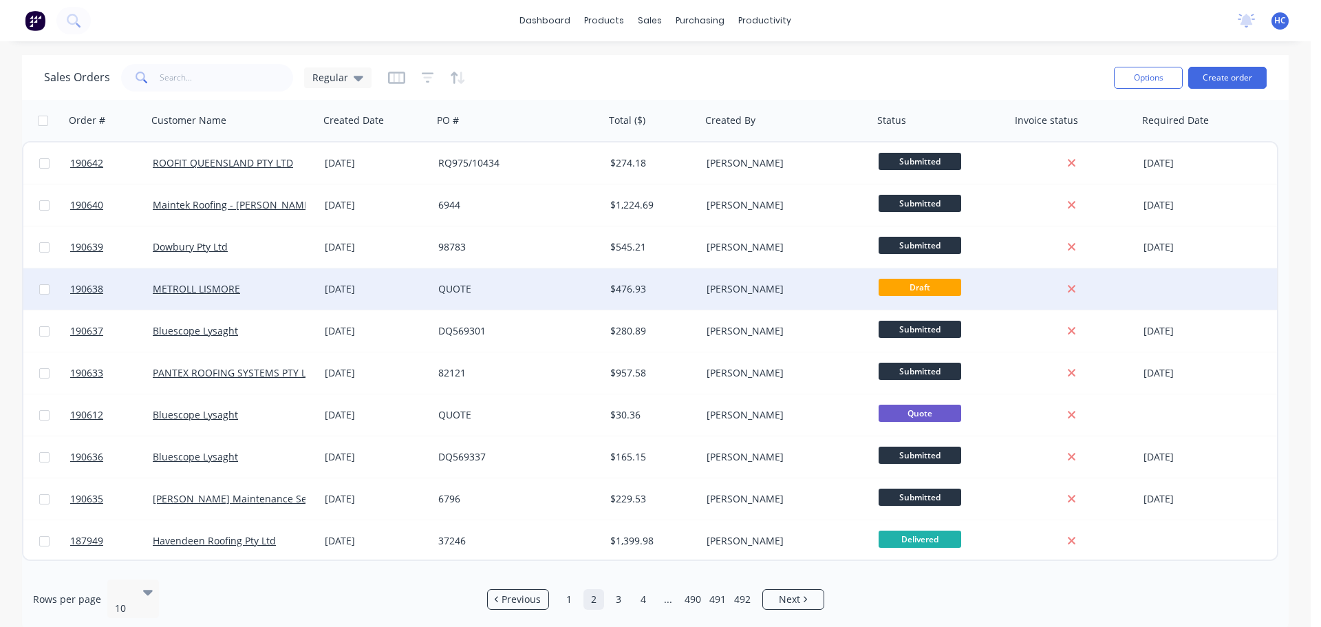
click at [527, 277] on div "QUOTE" at bounding box center [519, 288] width 172 height 41
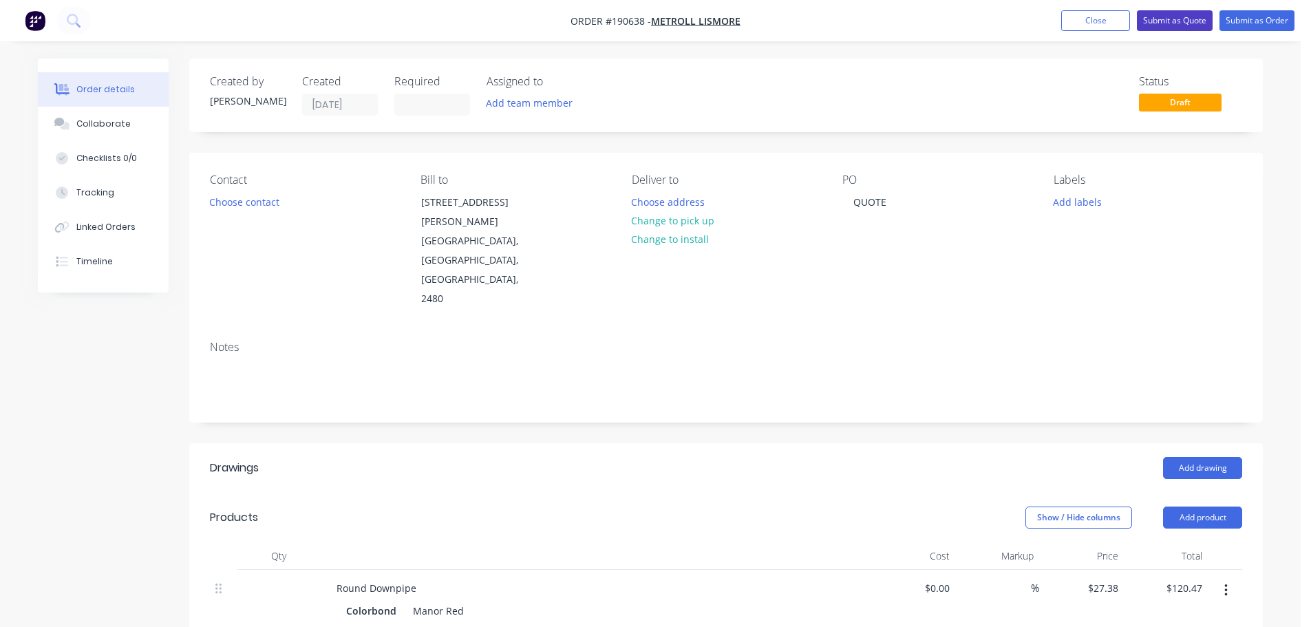
click at [1184, 22] on button "Submit as Quote" at bounding box center [1175, 20] width 76 height 21
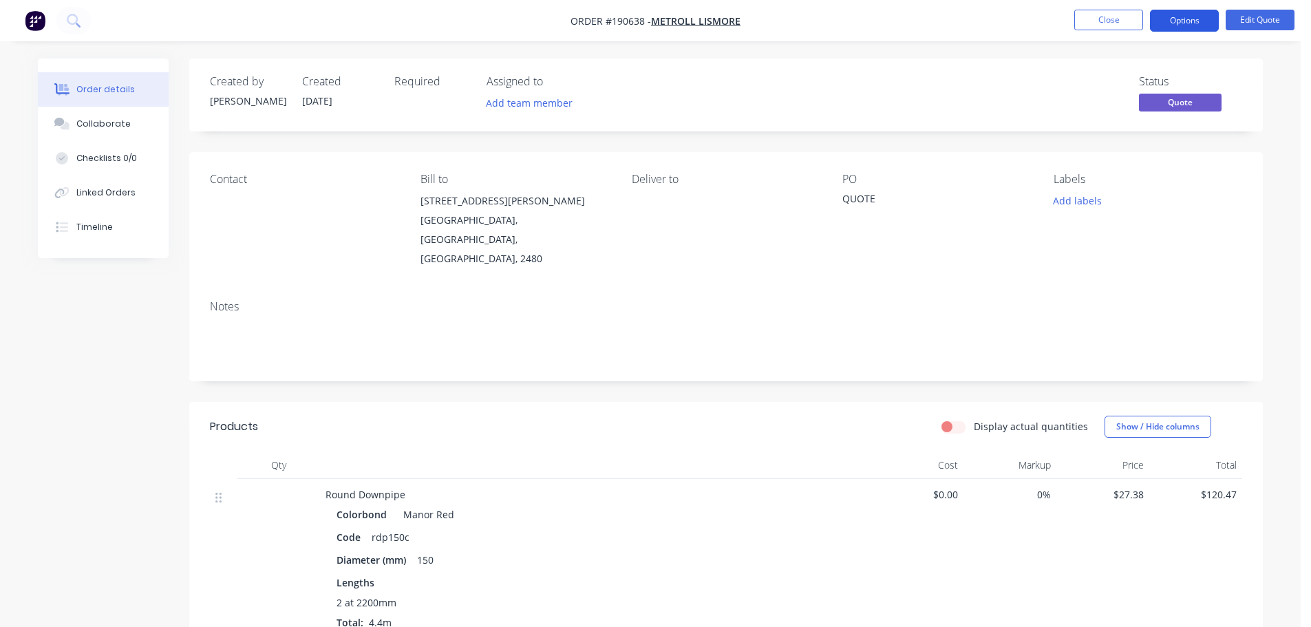
click at [1201, 22] on button "Options" at bounding box center [1184, 21] width 69 height 22
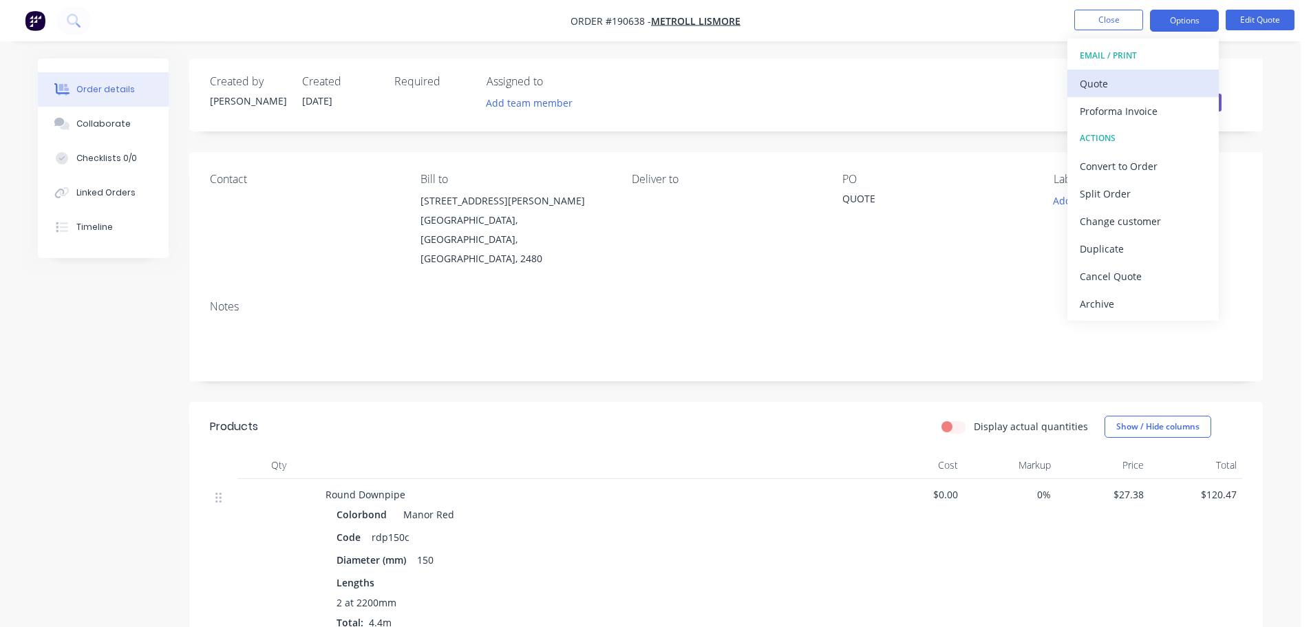
click at [1129, 83] on div "Quote" at bounding box center [1143, 84] width 127 height 20
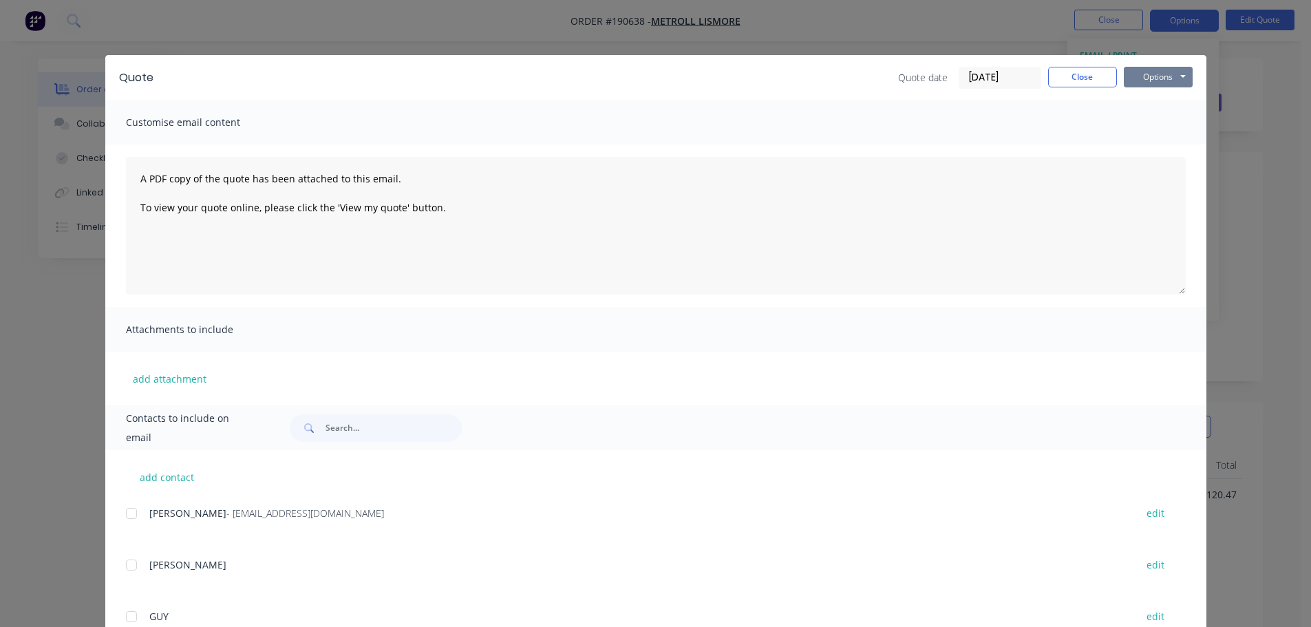
click at [1163, 79] on button "Options" at bounding box center [1158, 77] width 69 height 21
click at [1151, 118] on button "Print" at bounding box center [1168, 124] width 88 height 23
click at [1075, 83] on button "Close" at bounding box center [1082, 77] width 69 height 21
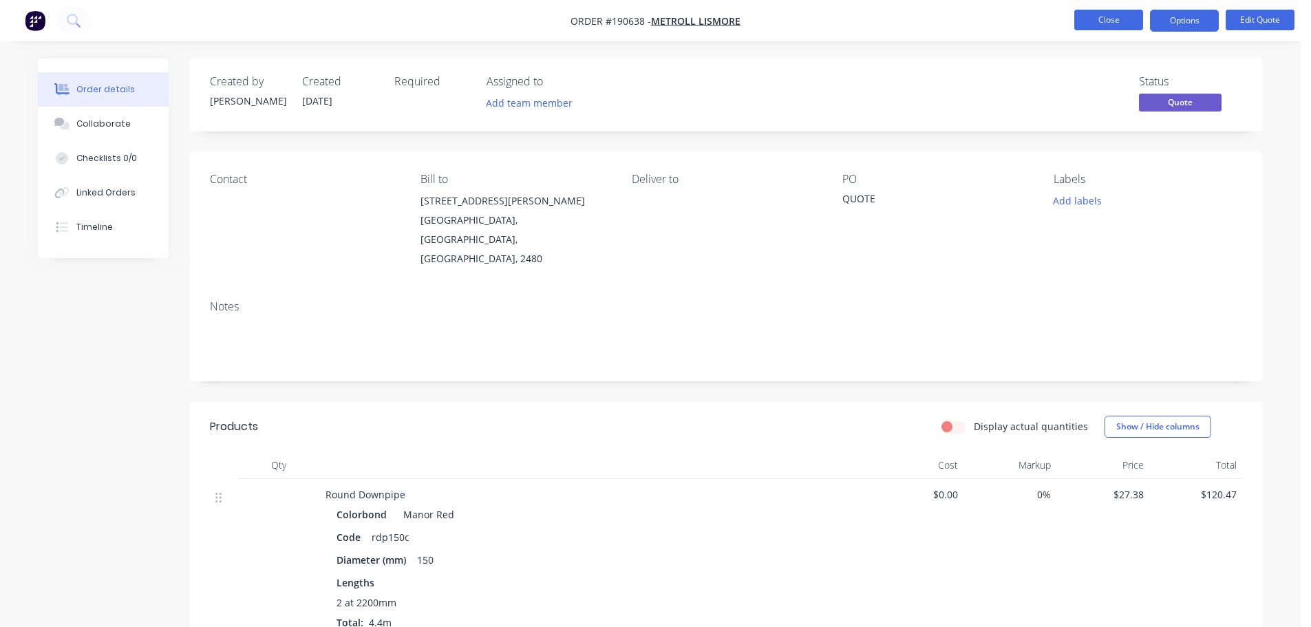
click at [1099, 28] on button "Close" at bounding box center [1108, 20] width 69 height 21
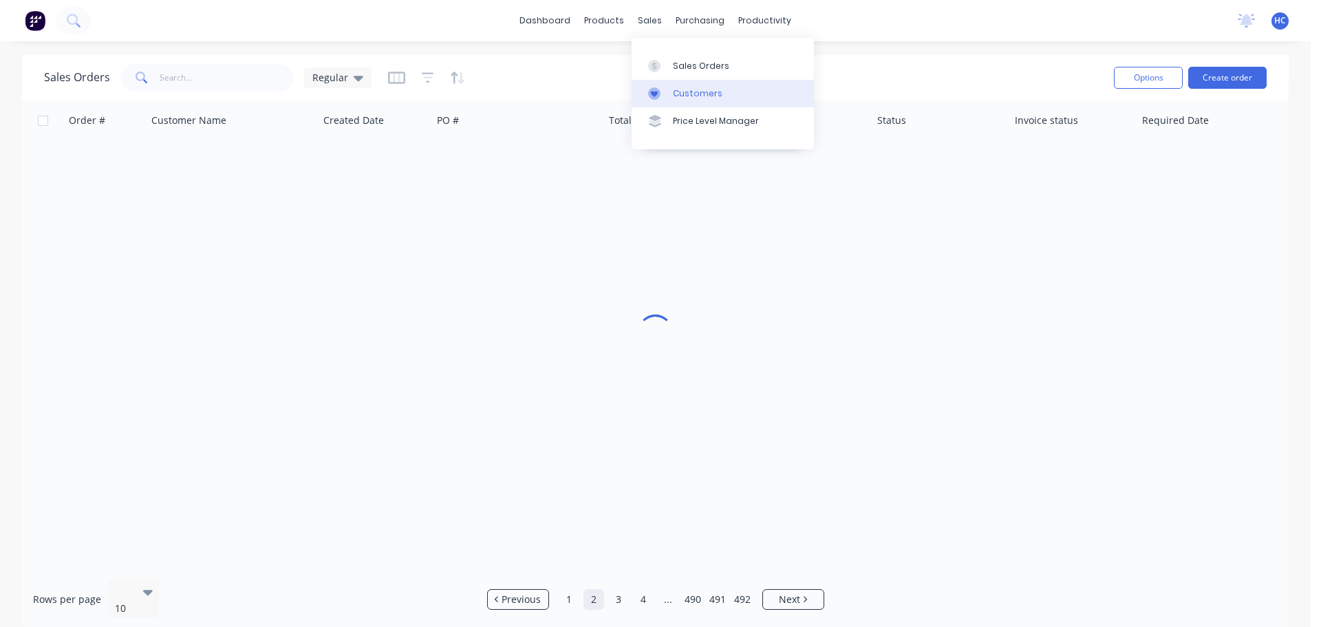
click at [716, 85] on link "Customers" at bounding box center [723, 94] width 182 height 28
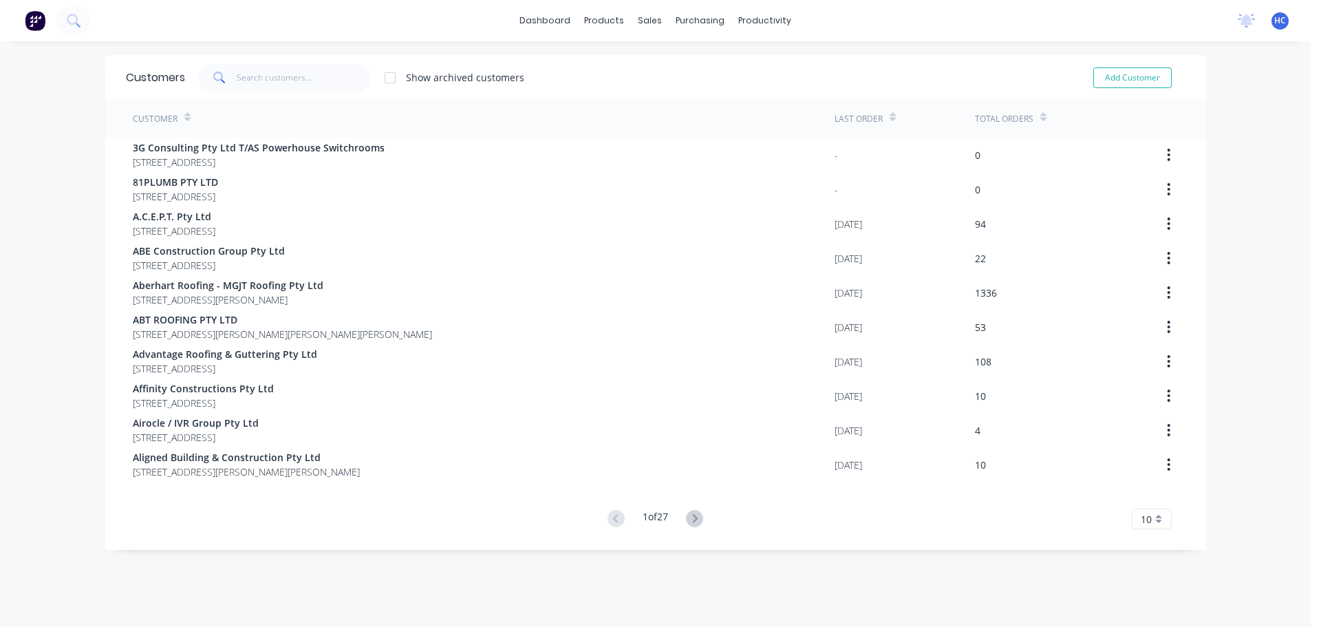
click at [257, 58] on div "Customers Show archived customers Add Customer" at bounding box center [655, 77] width 1101 height 45
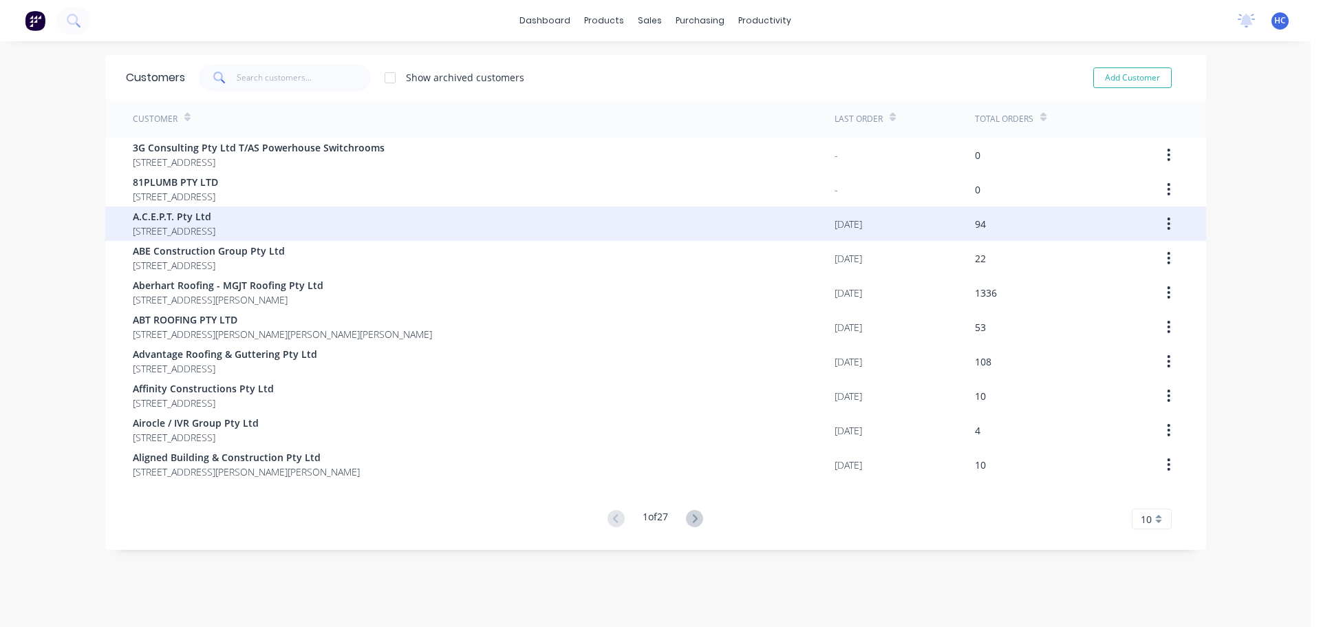
click at [205, 222] on span "A.C.E.P.T. Pty Ltd" at bounding box center [174, 216] width 83 height 14
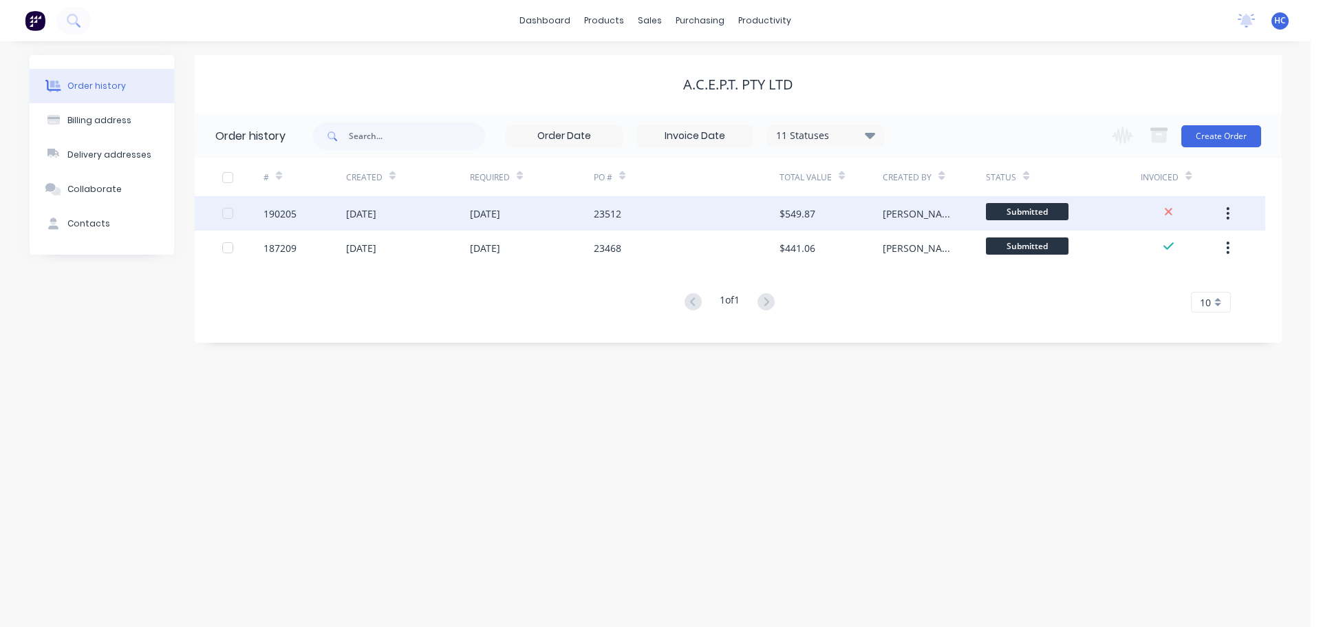
click at [682, 213] on div "23512" at bounding box center [687, 213] width 186 height 34
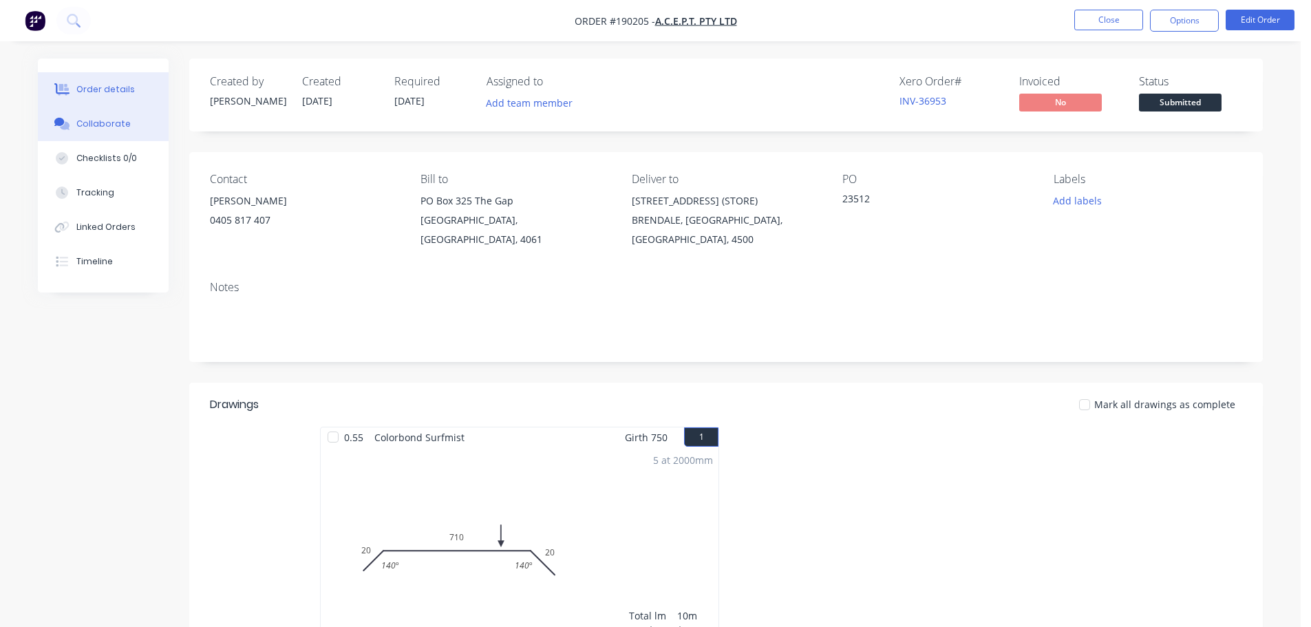
click at [110, 127] on div "Collaborate" at bounding box center [103, 124] width 54 height 12
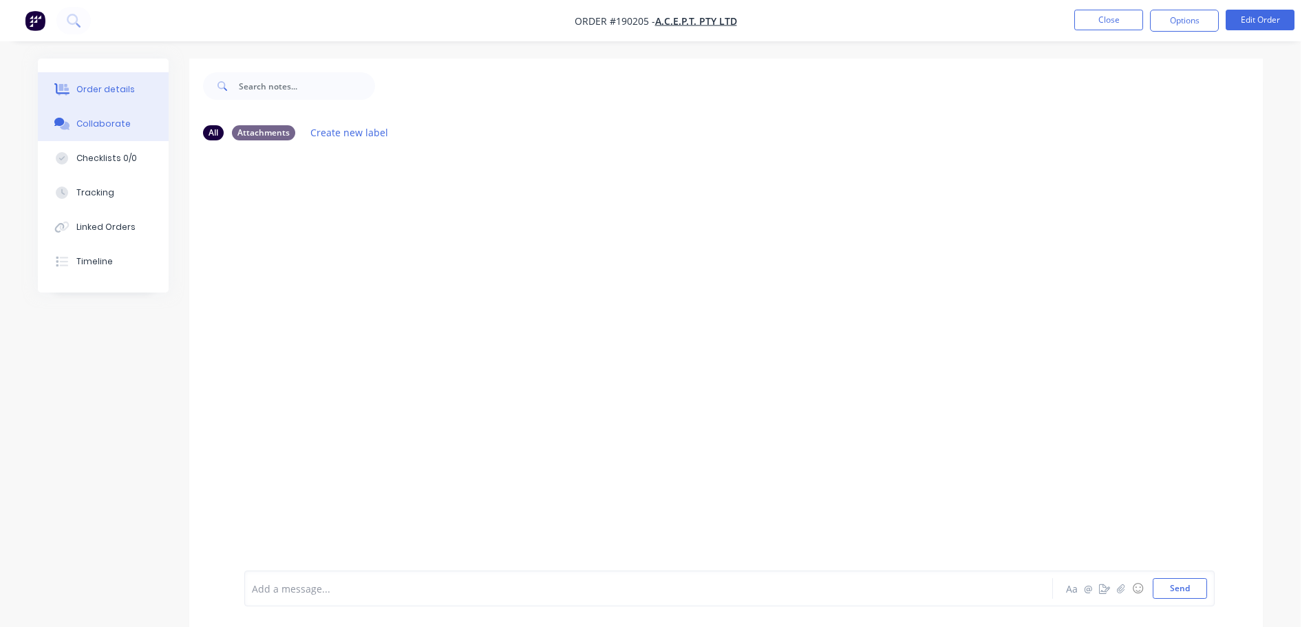
click at [107, 92] on div "Order details" at bounding box center [105, 89] width 58 height 12
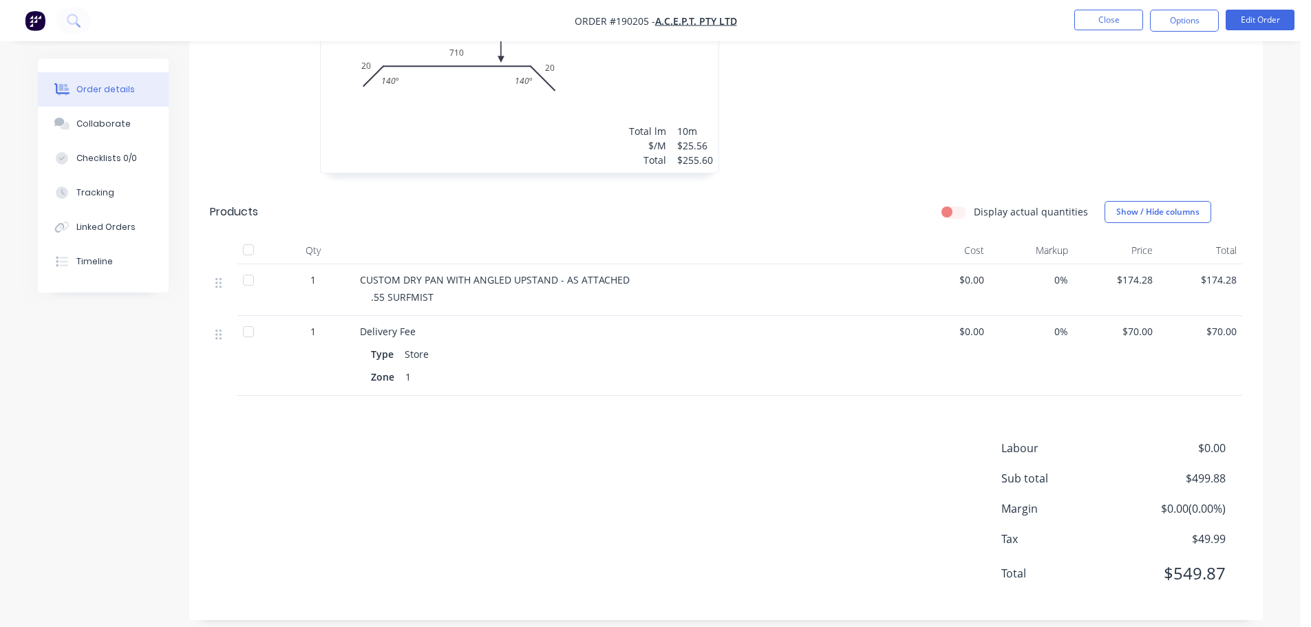
scroll to position [72, 0]
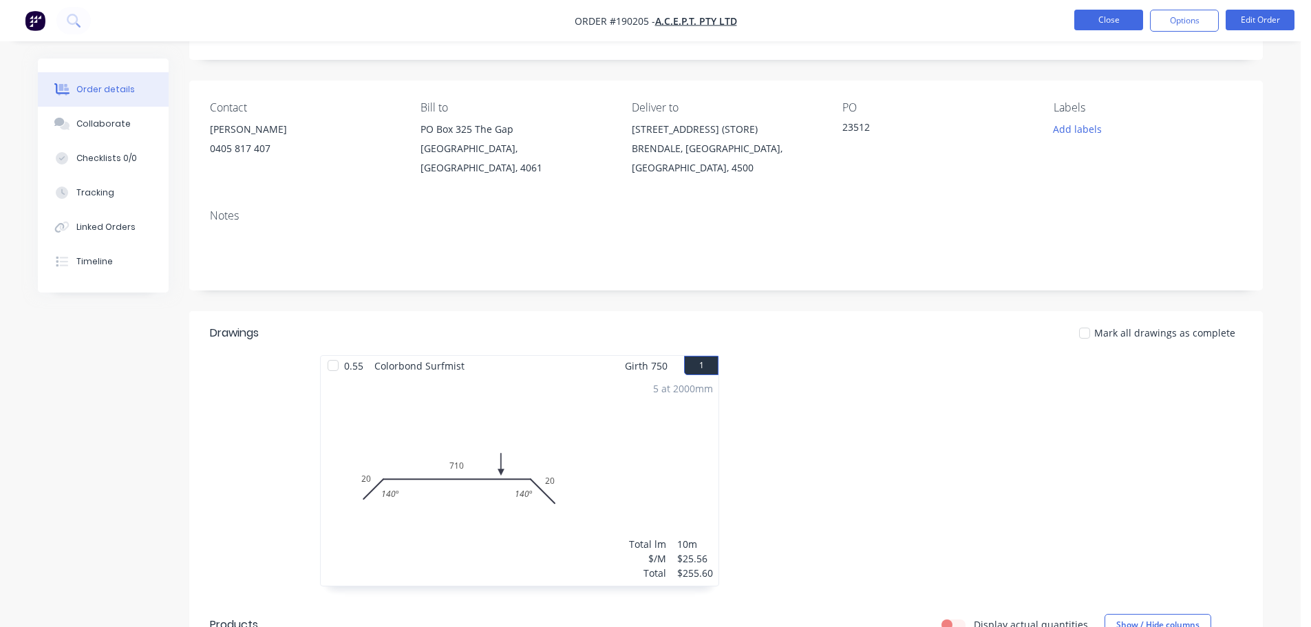
click at [1103, 16] on button "Close" at bounding box center [1108, 20] width 69 height 21
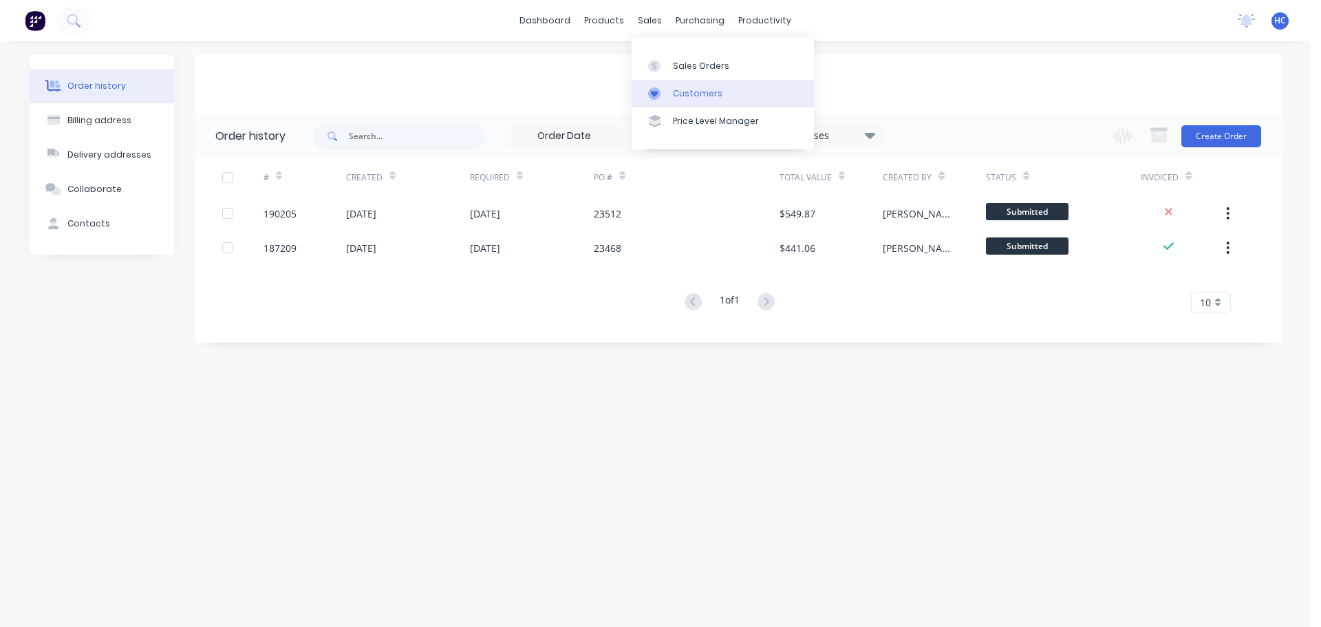
click at [681, 105] on link "Customers" at bounding box center [723, 94] width 182 height 28
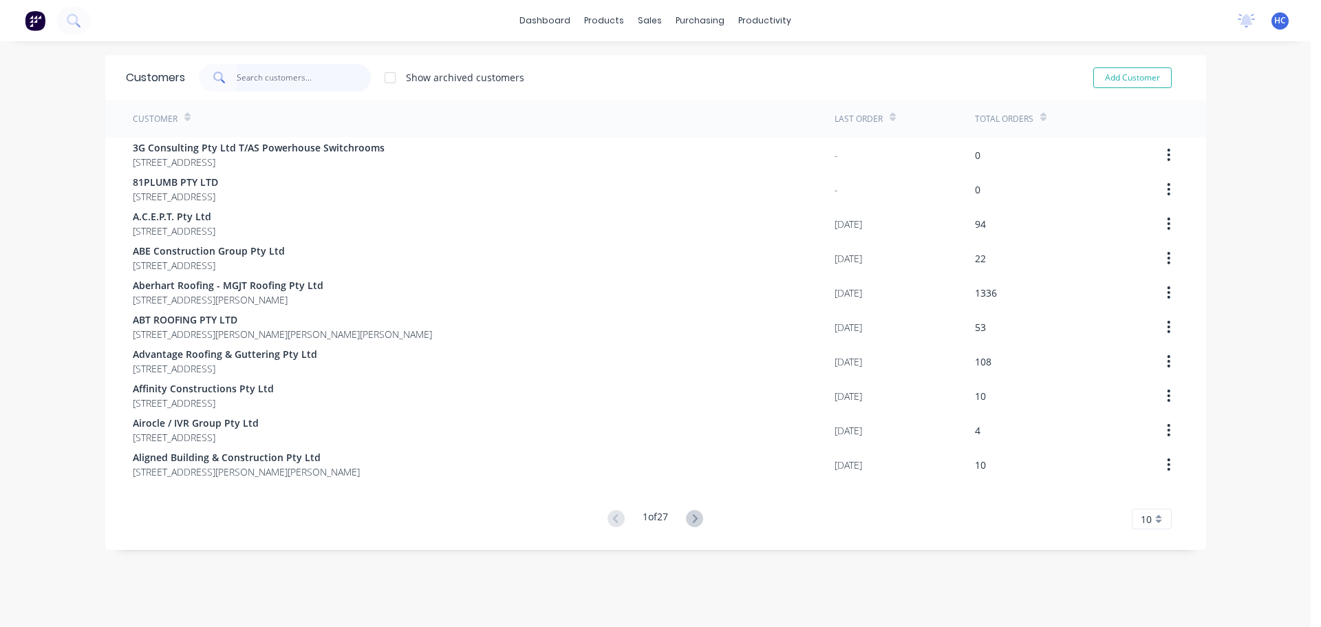
click at [324, 87] on input "text" at bounding box center [304, 78] width 134 height 28
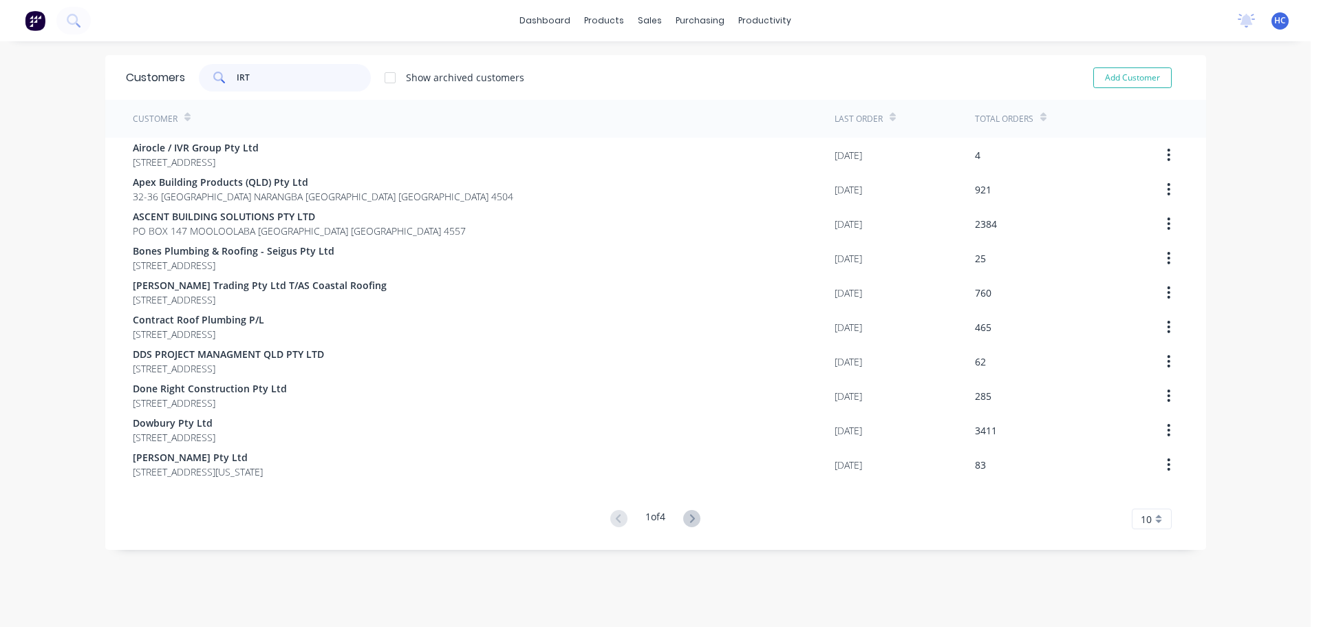
type input "IRT"
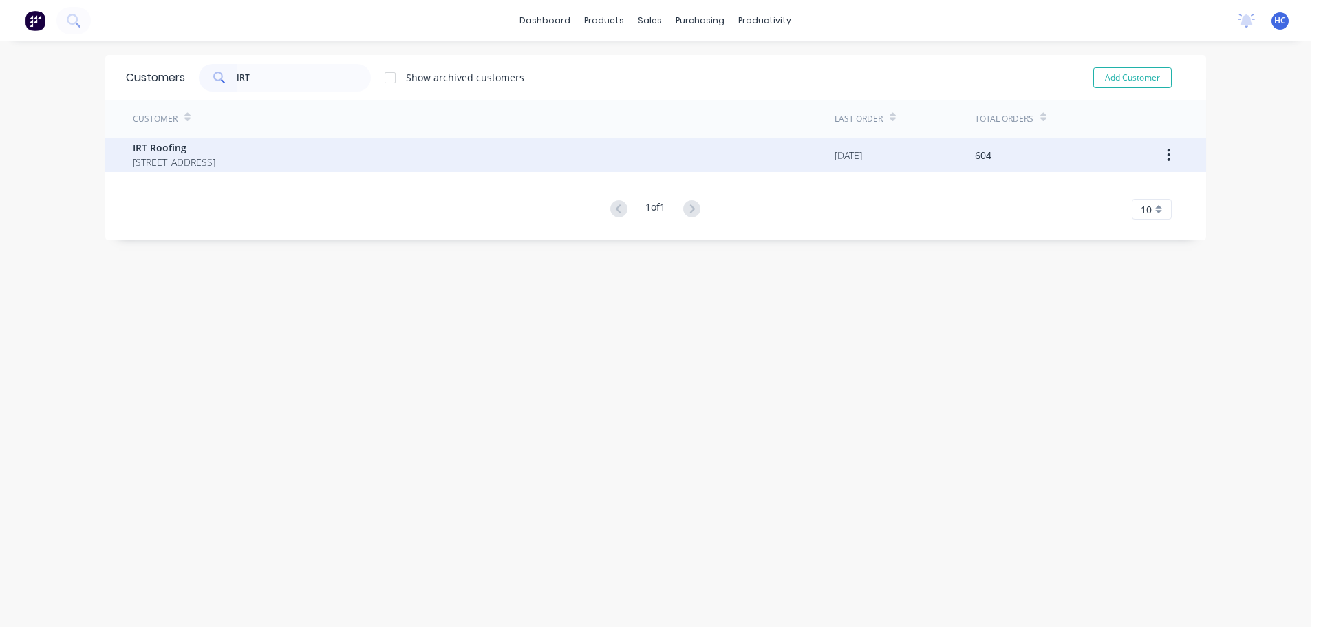
click at [159, 156] on span "[STREET_ADDRESS]" at bounding box center [174, 162] width 83 height 14
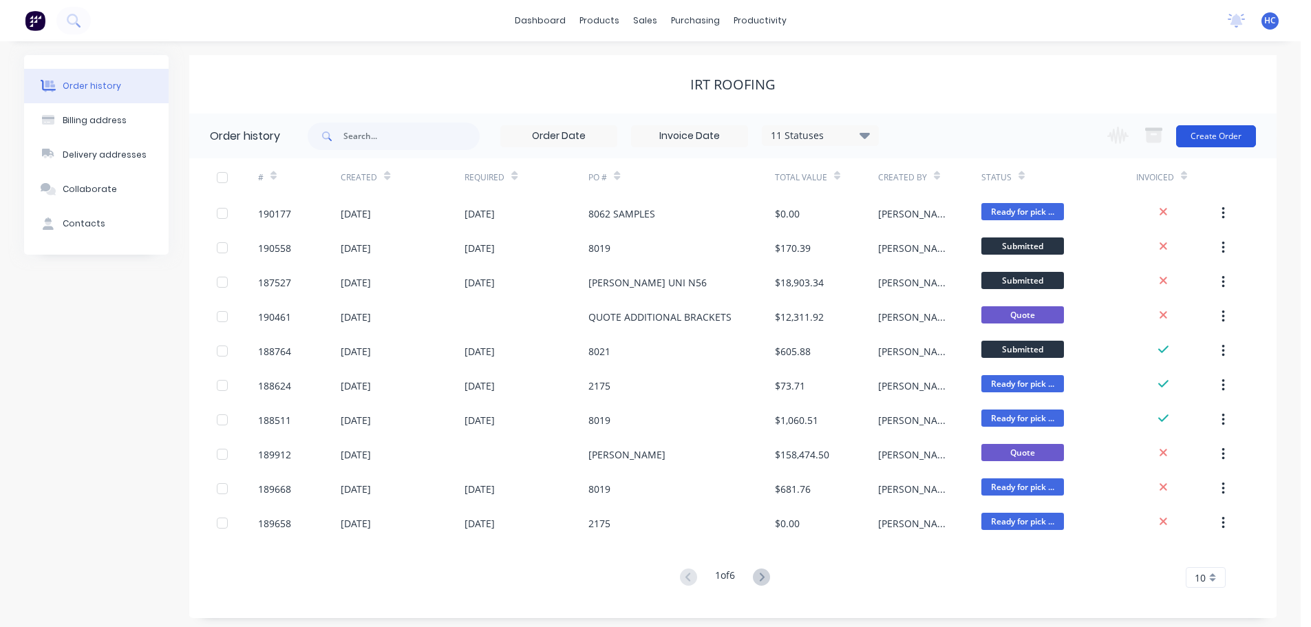
click at [1228, 142] on button "Create Order" at bounding box center [1216, 136] width 80 height 22
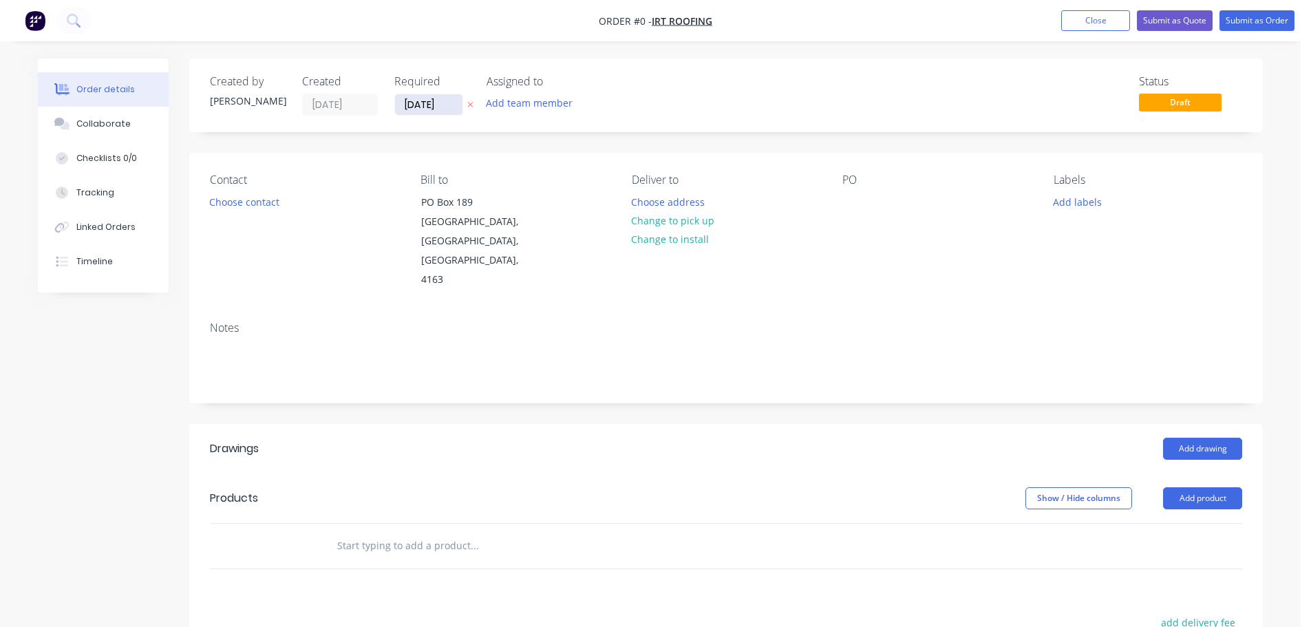
click at [436, 101] on input "[DATE]" at bounding box center [428, 104] width 67 height 21
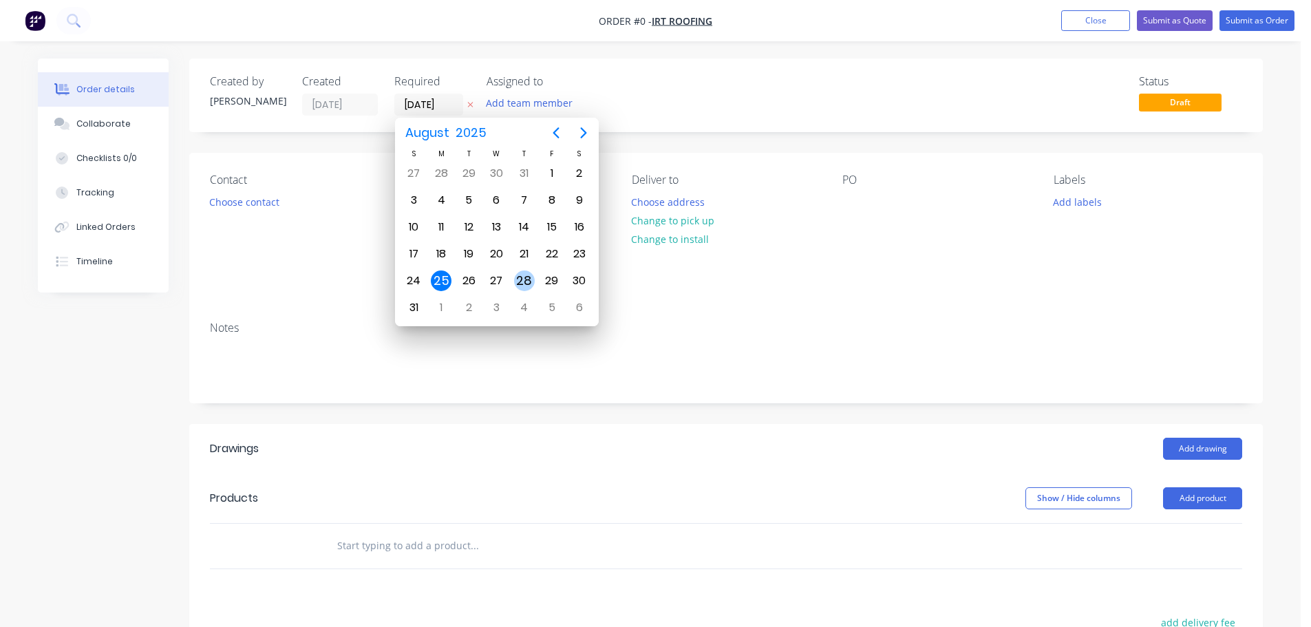
click at [514, 281] on div "28" at bounding box center [524, 280] width 21 height 21
type input "[DATE]"
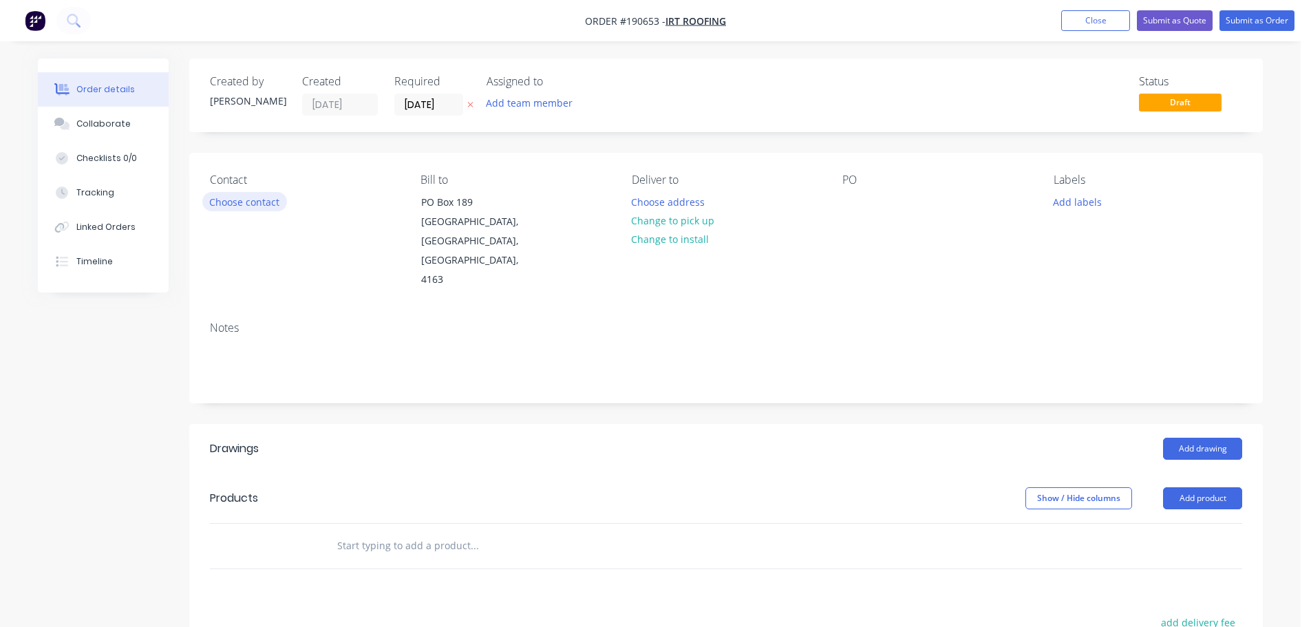
click at [224, 195] on button "Choose contact" at bounding box center [244, 201] width 85 height 19
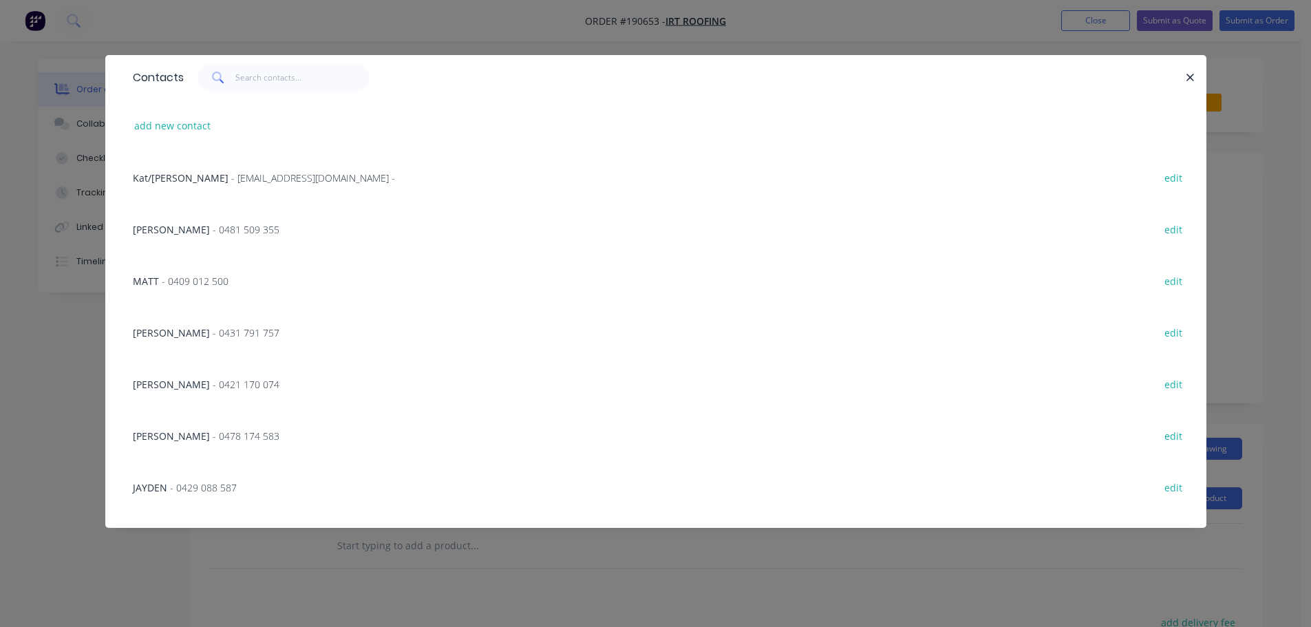
click at [213, 327] on span "- 0431 791 757" at bounding box center [246, 332] width 67 height 13
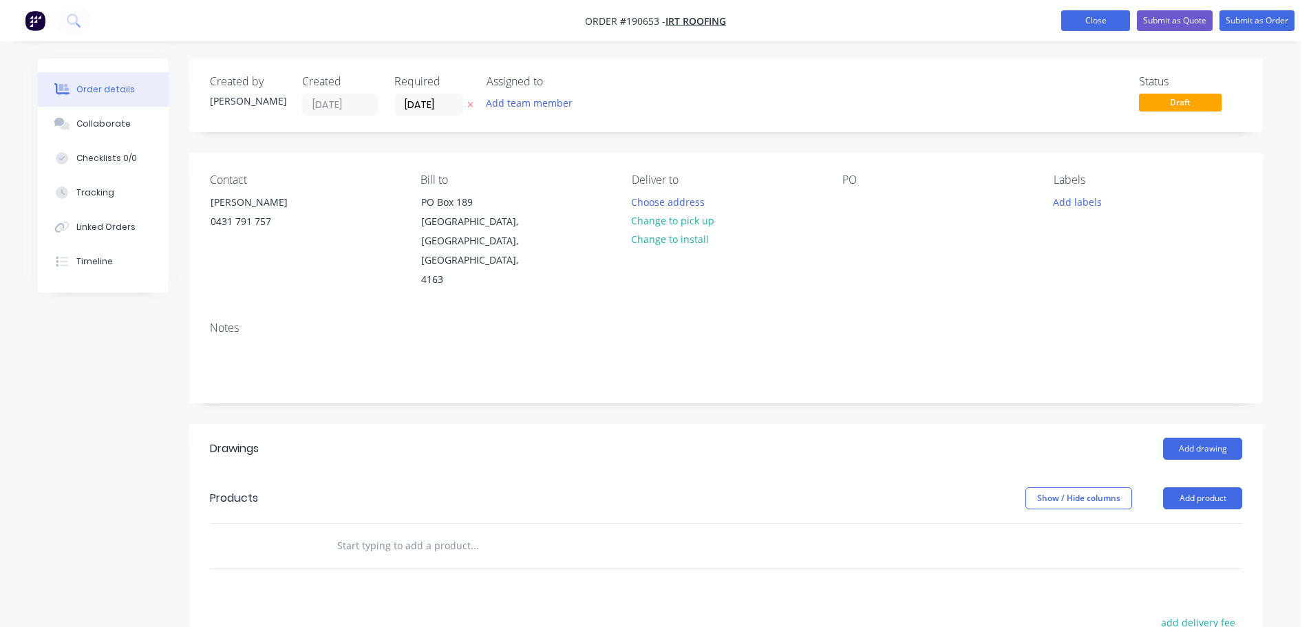
click at [1092, 18] on button "Close" at bounding box center [1095, 20] width 69 height 21
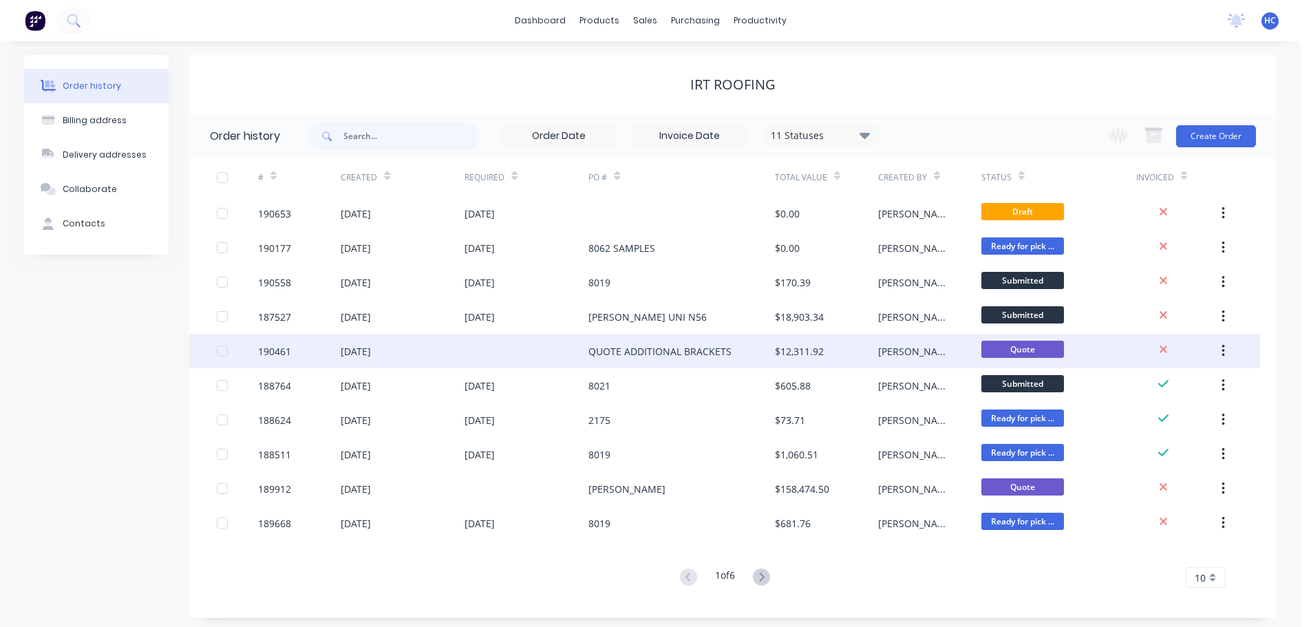
click at [714, 351] on div "QUOTE ADDITIONAL BRACKETS" at bounding box center [659, 351] width 143 height 14
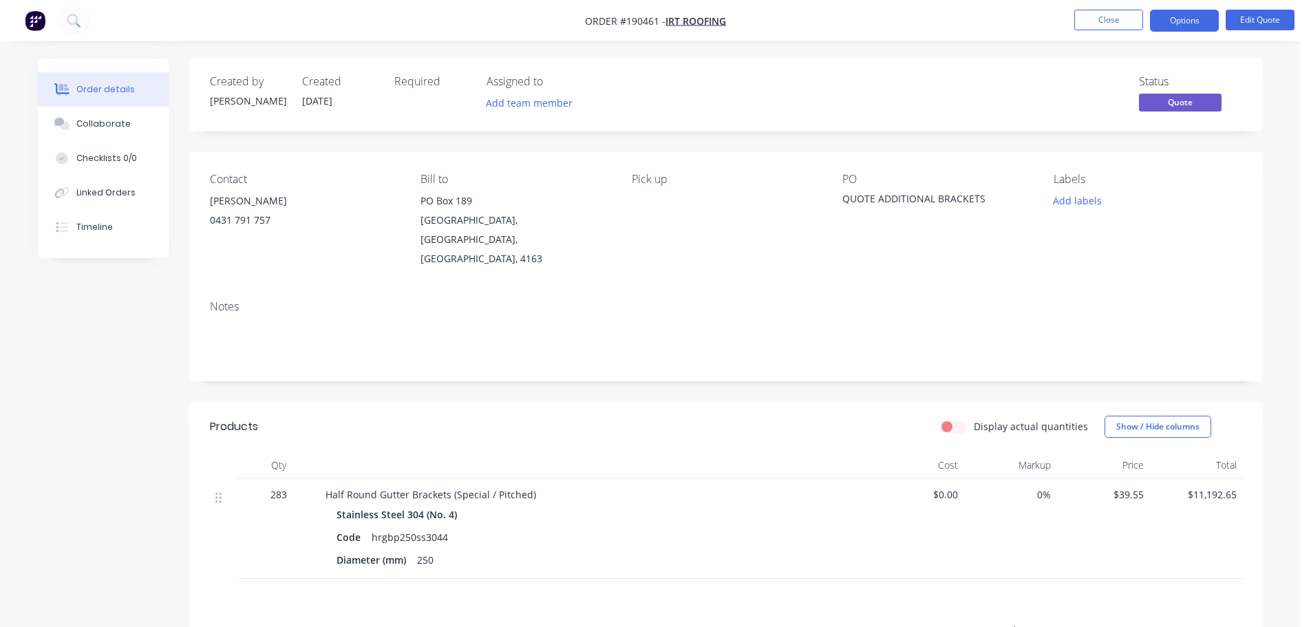
click at [1100, 6] on nav "Order #190461 - IRT Roofing Close Options Edit Quote" at bounding box center [655, 20] width 1311 height 41
click at [1102, 10] on button "Close" at bounding box center [1108, 20] width 69 height 21
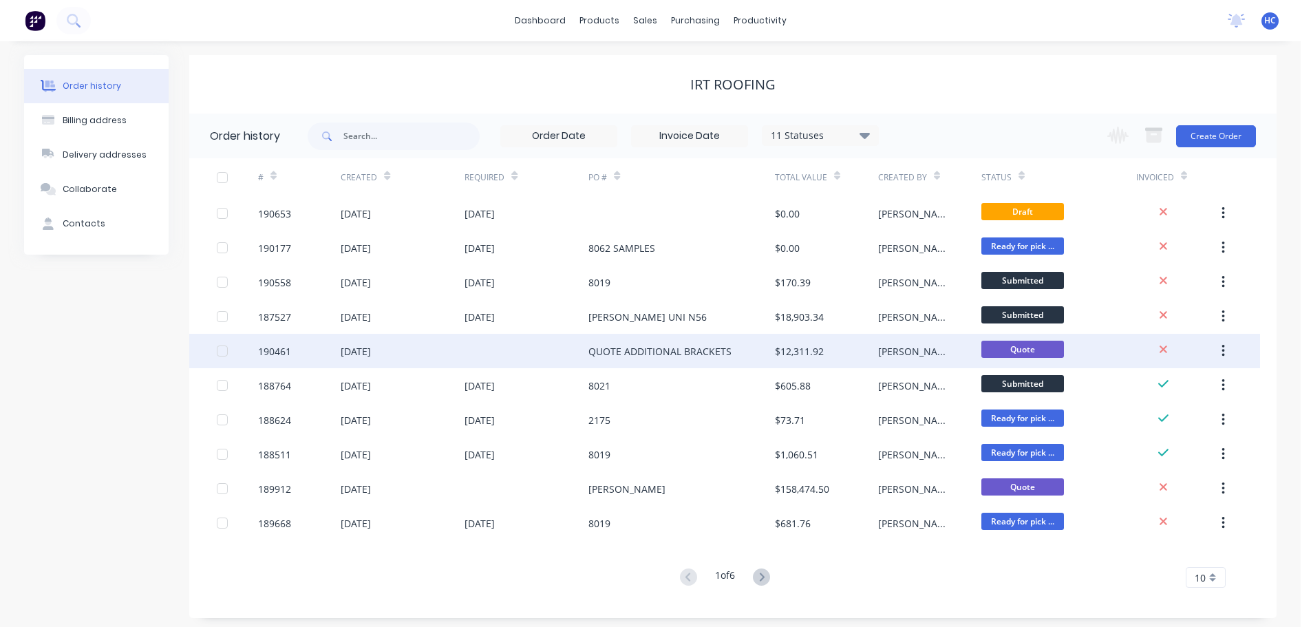
click at [683, 357] on div "QUOTE ADDITIONAL BRACKETS" at bounding box center [659, 351] width 143 height 14
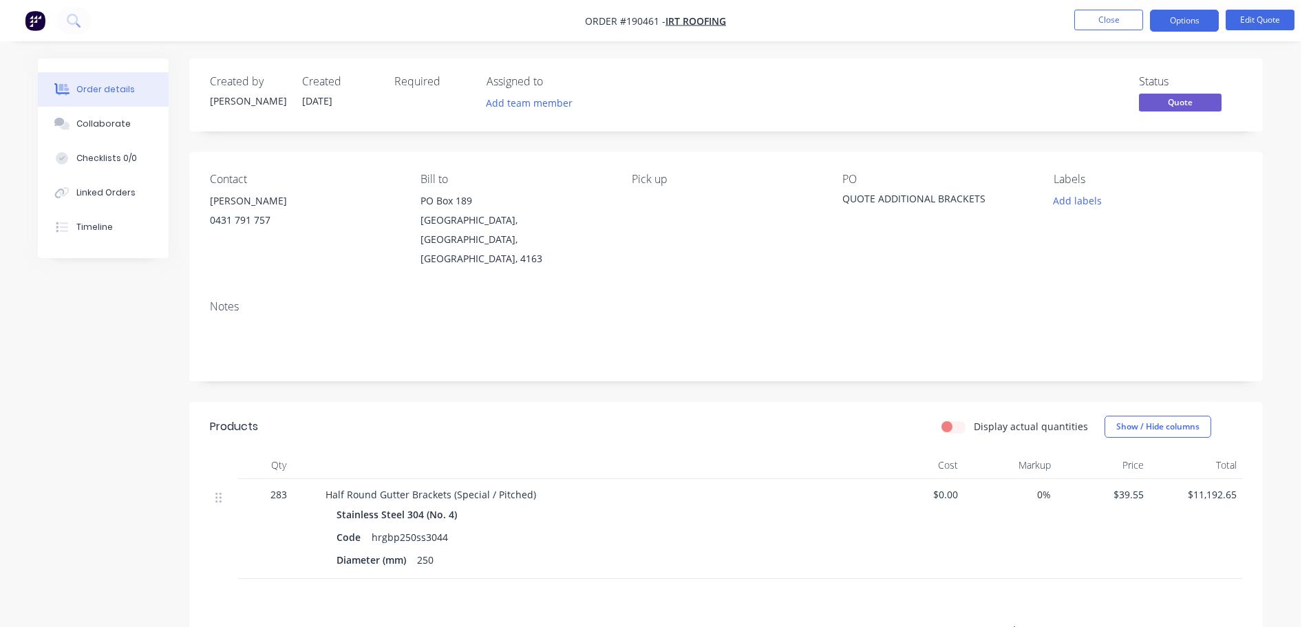
click at [1248, 32] on nav "Order #190461 - IRT Roofing Close Options Edit Quote" at bounding box center [655, 20] width 1311 height 41
click at [1267, 14] on button "Edit Quote" at bounding box center [1260, 20] width 69 height 21
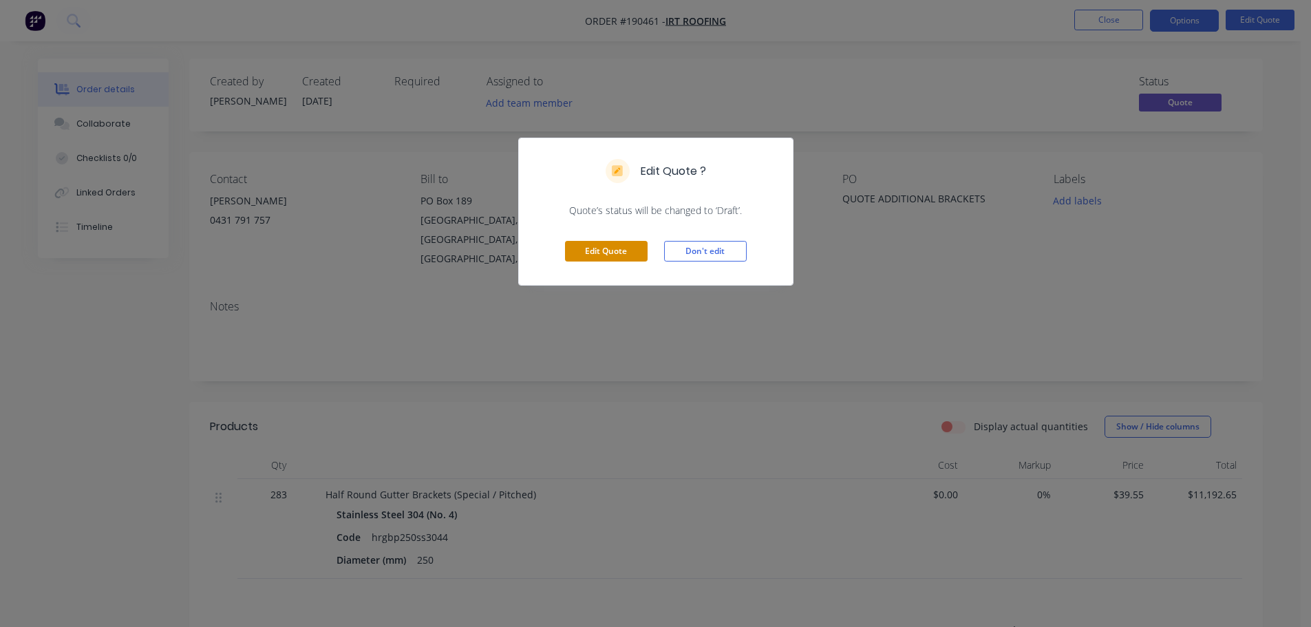
click at [609, 259] on button "Edit Quote" at bounding box center [606, 251] width 83 height 21
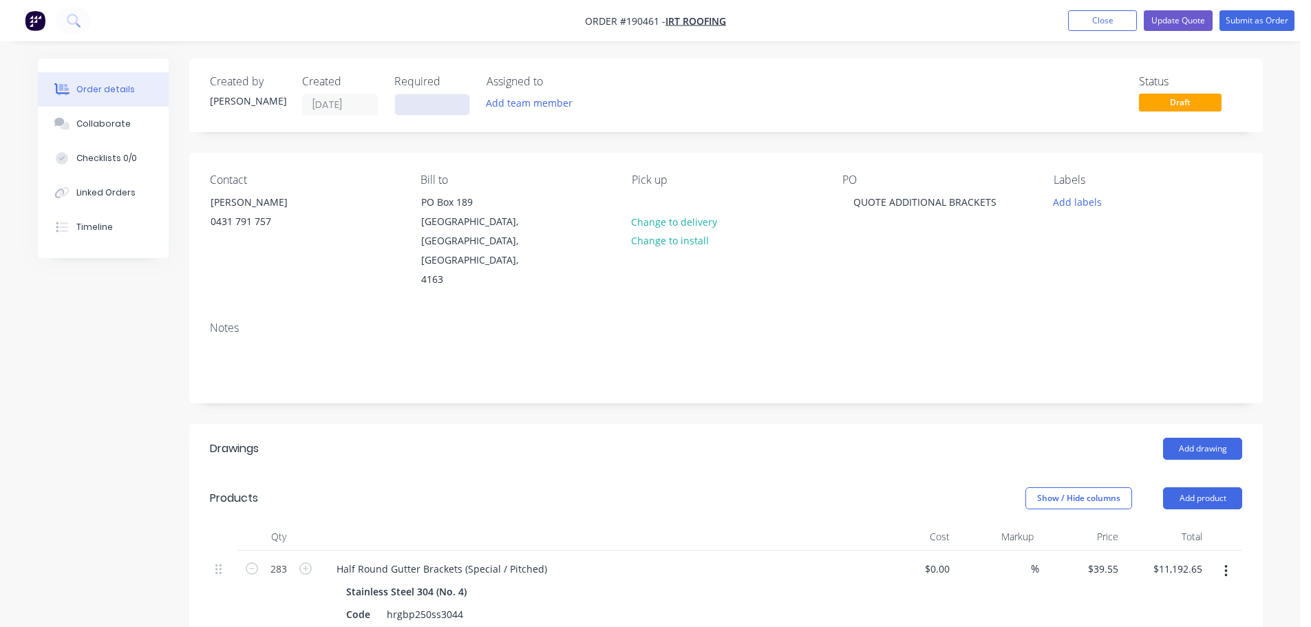
click at [418, 106] on input at bounding box center [432, 104] width 74 height 21
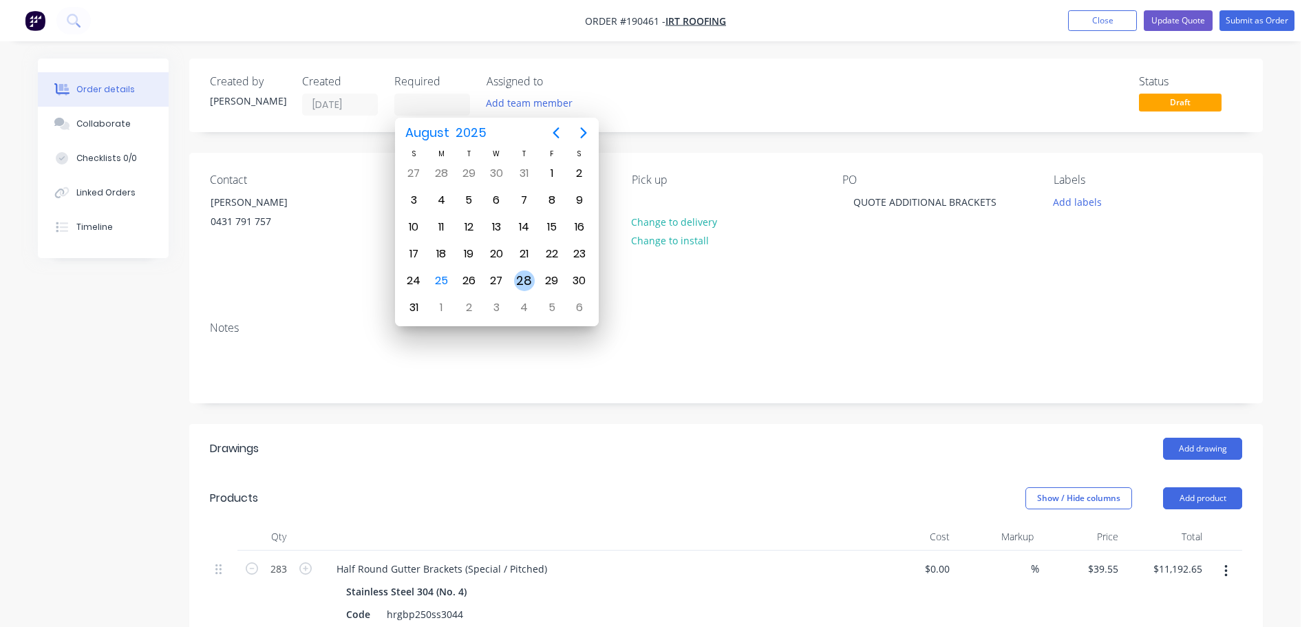
click at [524, 279] on div "28" at bounding box center [524, 280] width 21 height 21
type input "[DATE]"
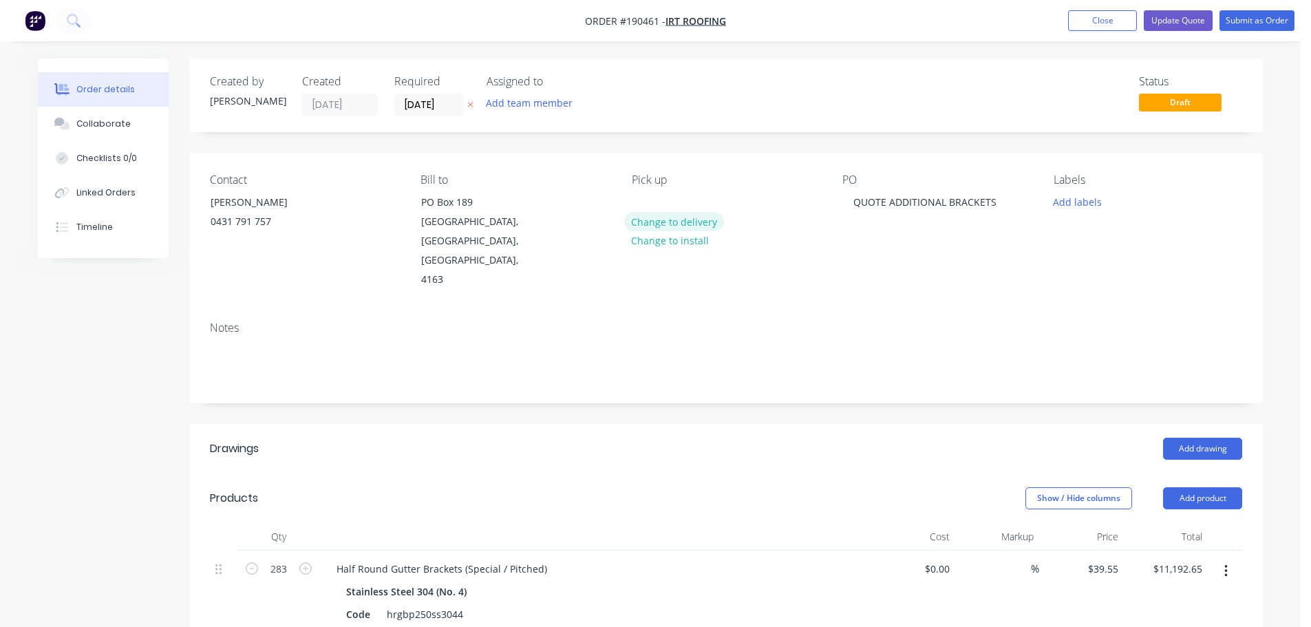
click at [692, 227] on button "Change to delivery" at bounding box center [674, 221] width 100 height 19
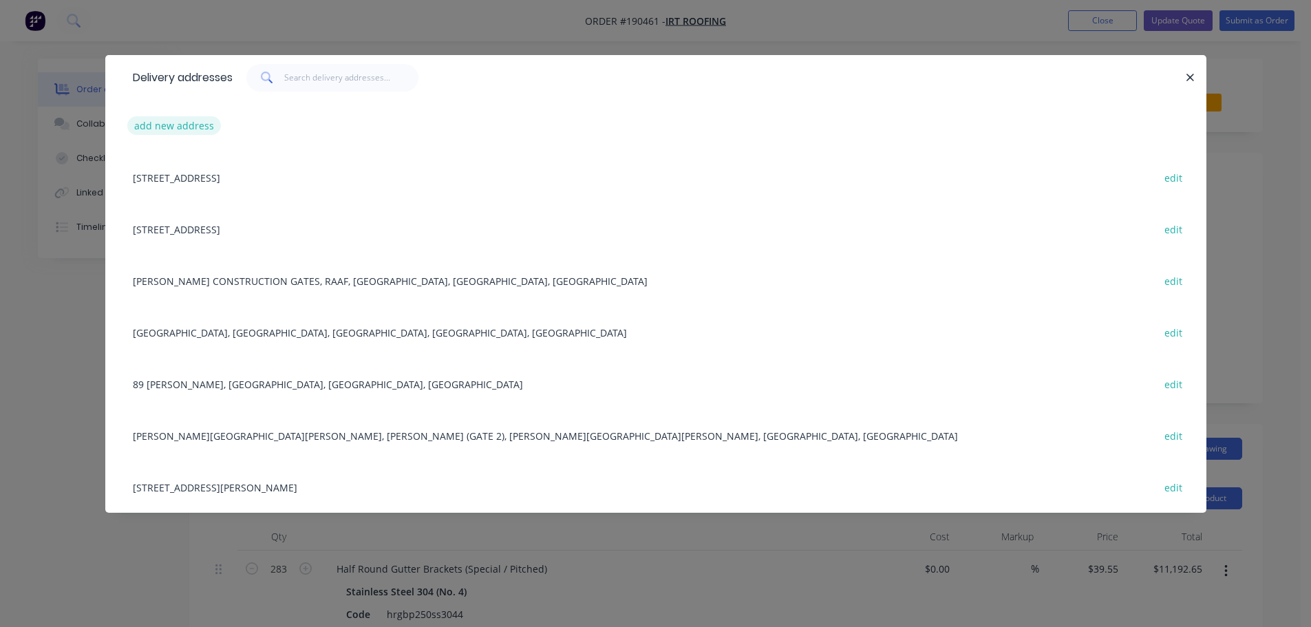
click at [149, 126] on button "add new address" at bounding box center [174, 125] width 94 height 19
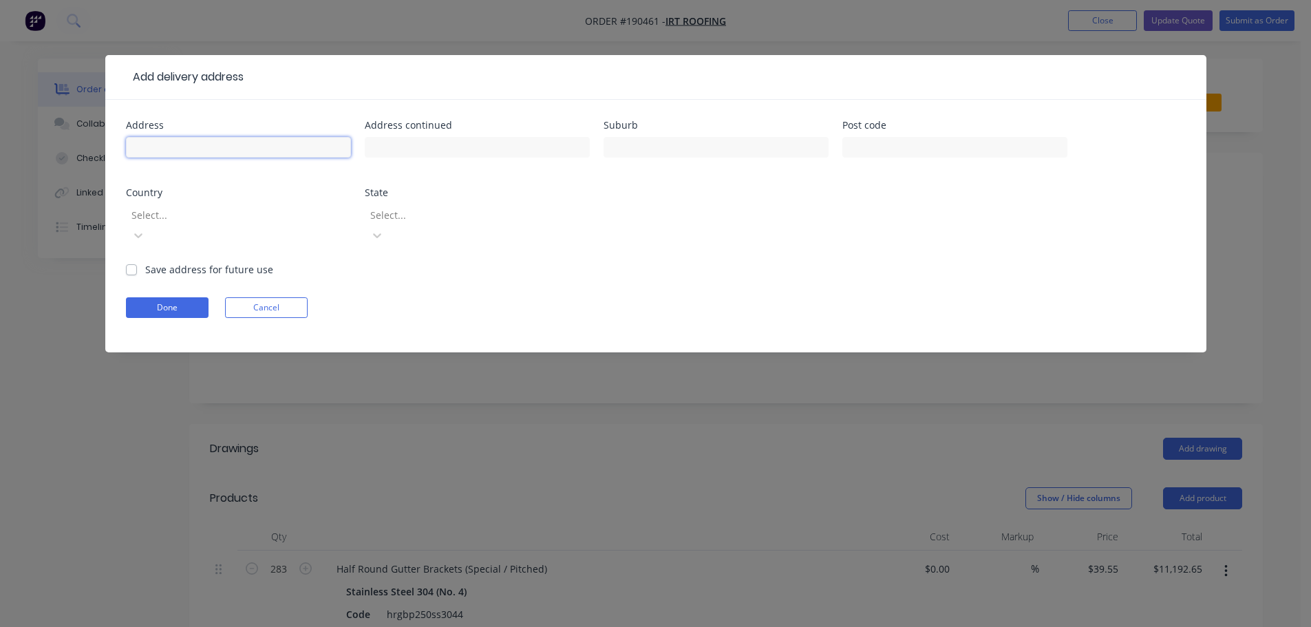
click at [201, 149] on input "text" at bounding box center [238, 147] width 225 height 21
type input "e"
type input "[GEOGRAPHIC_DATA]"
type input "[PERSON_NAME]"
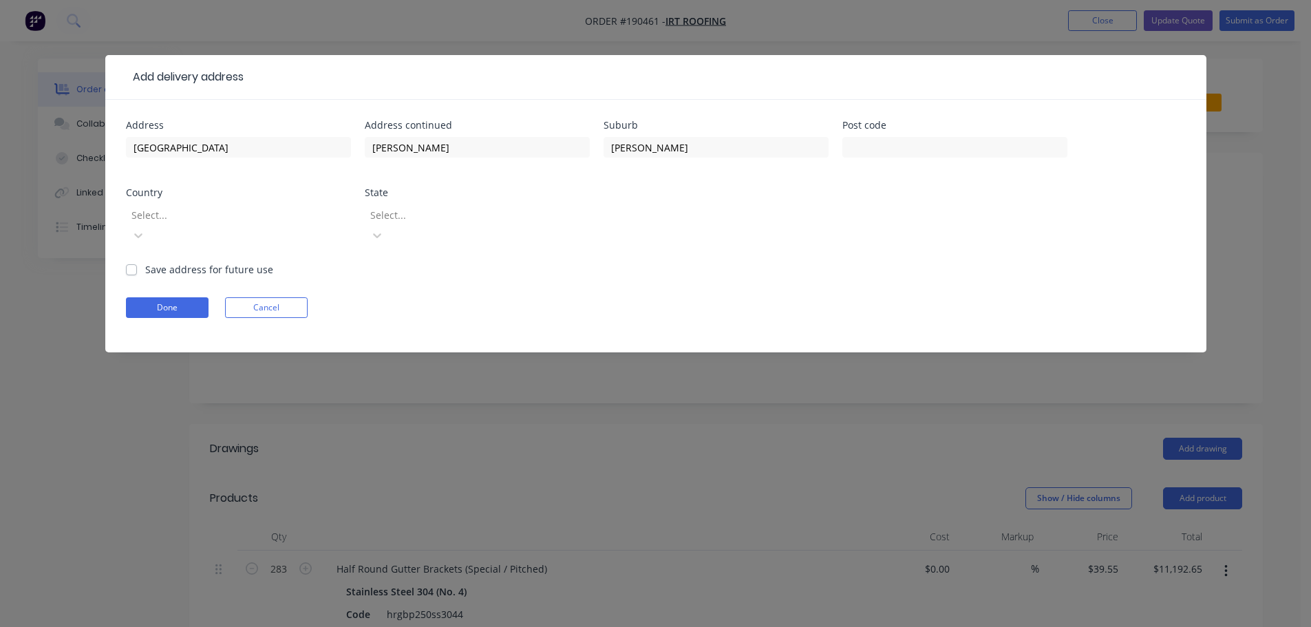
click at [258, 220] on div at bounding box center [229, 214] width 198 height 17
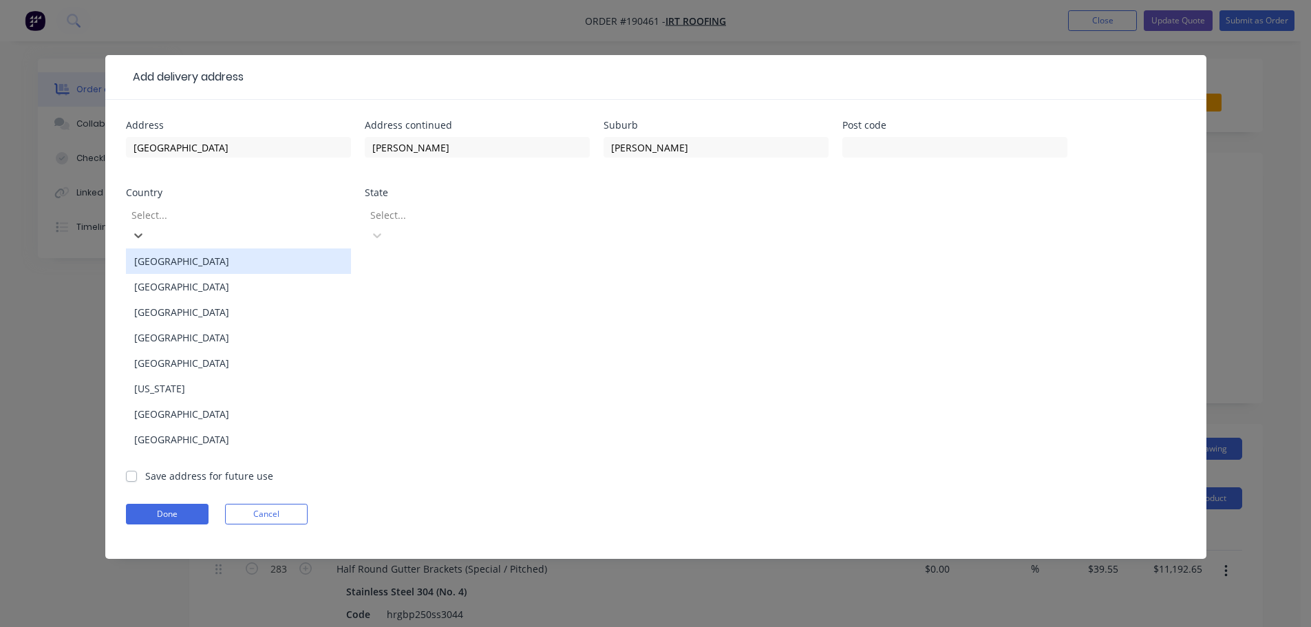
click at [208, 248] on div "[GEOGRAPHIC_DATA]" at bounding box center [238, 260] width 225 height 25
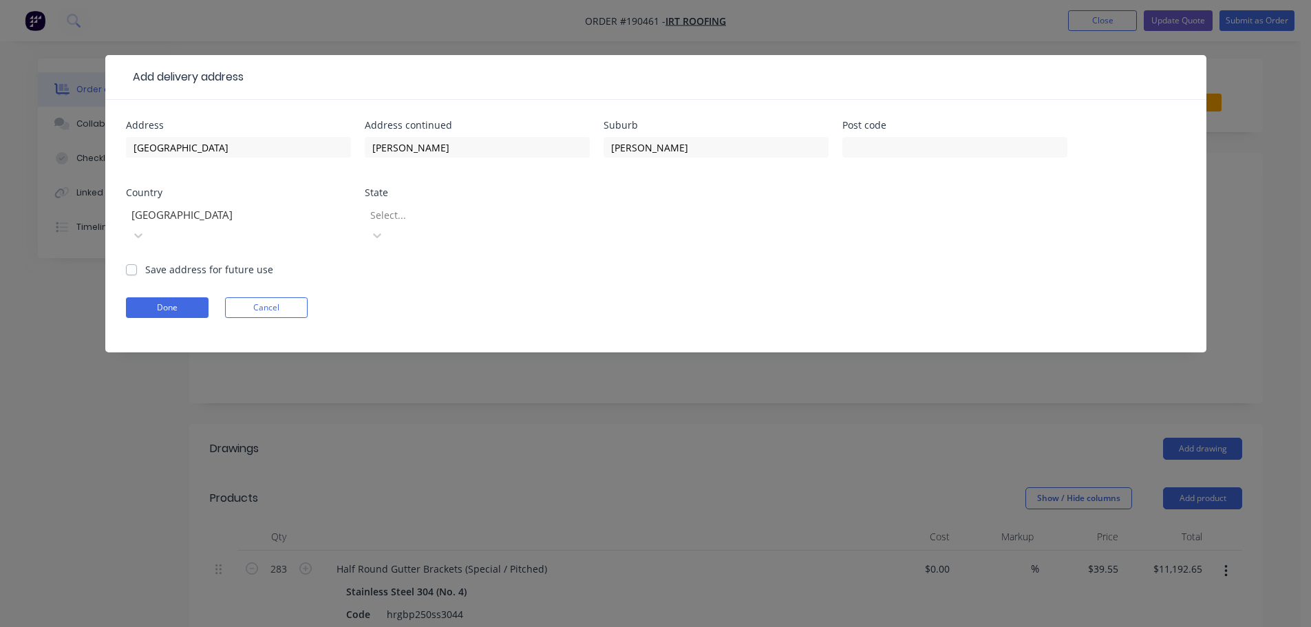
click at [434, 211] on div at bounding box center [468, 214] width 198 height 17
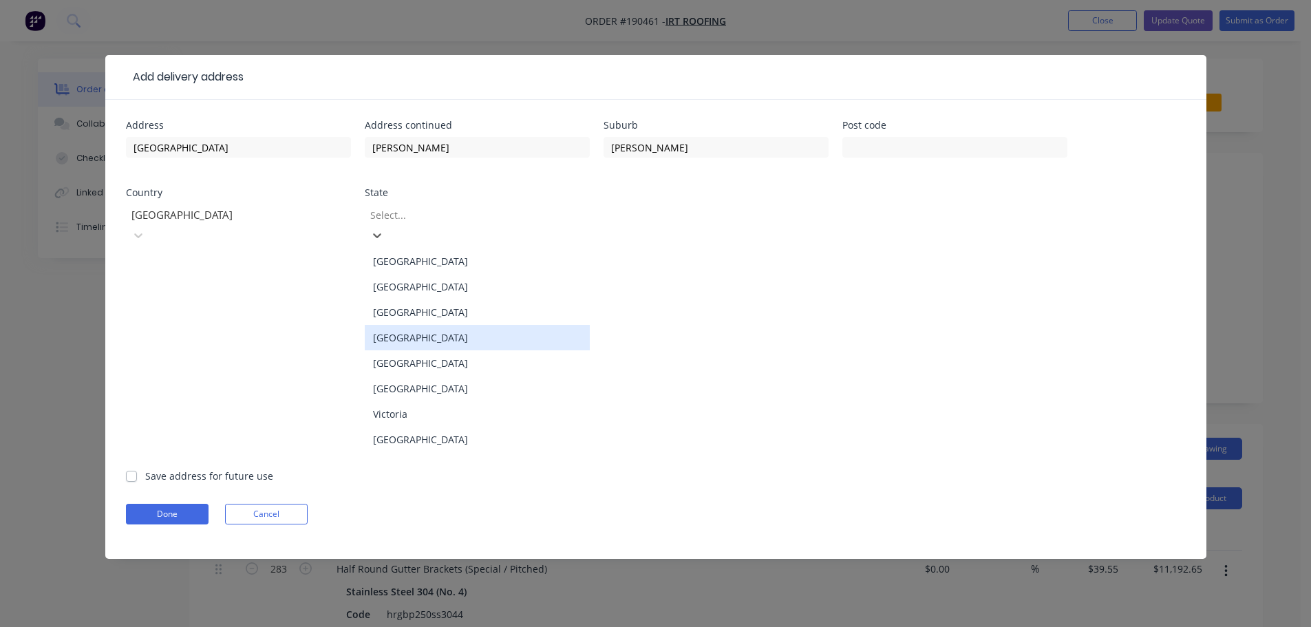
click at [417, 329] on div "[GEOGRAPHIC_DATA]" at bounding box center [477, 337] width 225 height 25
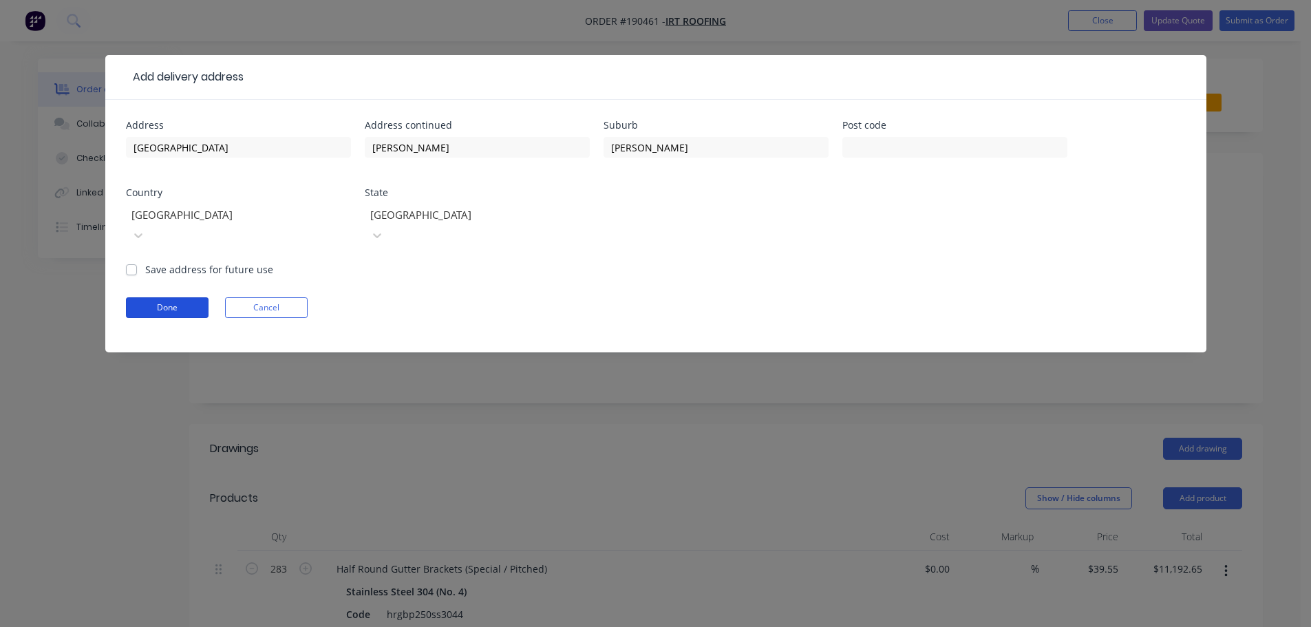
drag, startPoint x: 165, startPoint y: 279, endPoint x: 596, endPoint y: 234, distance: 433.2
click at [169, 297] on button "Done" at bounding box center [167, 307] width 83 height 21
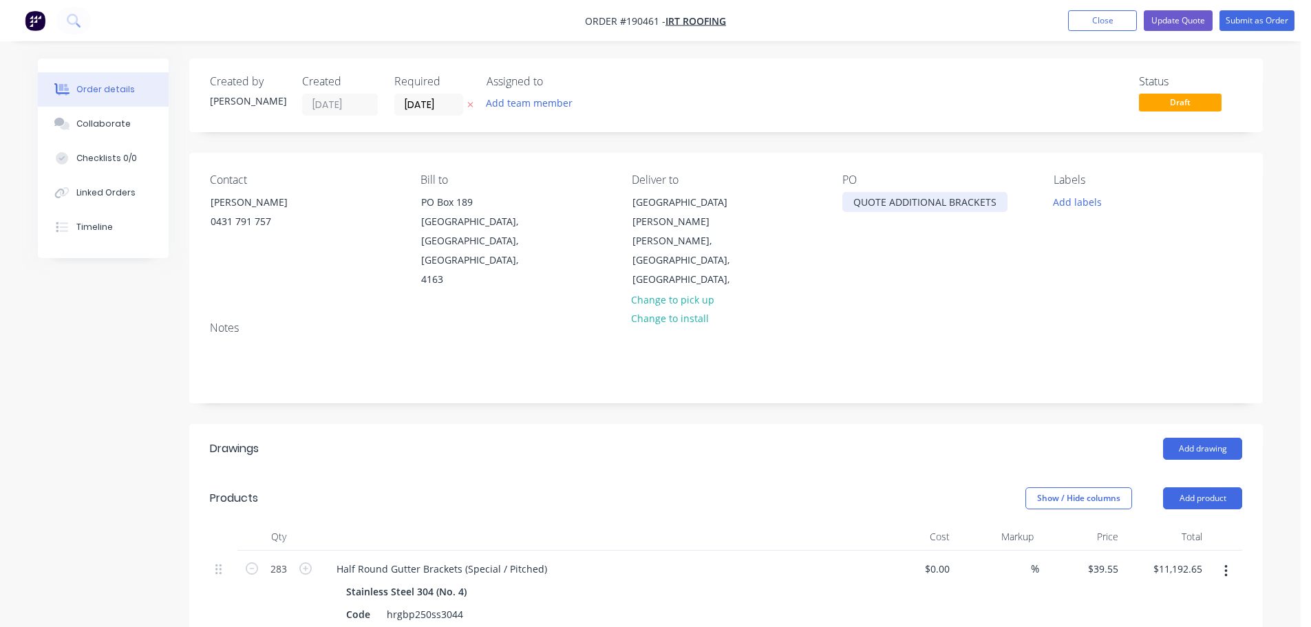
click at [918, 195] on div "QUOTE ADDITIONAL BRACKETS" at bounding box center [924, 202] width 165 height 20
click at [926, 206] on div "QUOTE ADDITIONAL BRACKETS" at bounding box center [924, 202] width 165 height 20
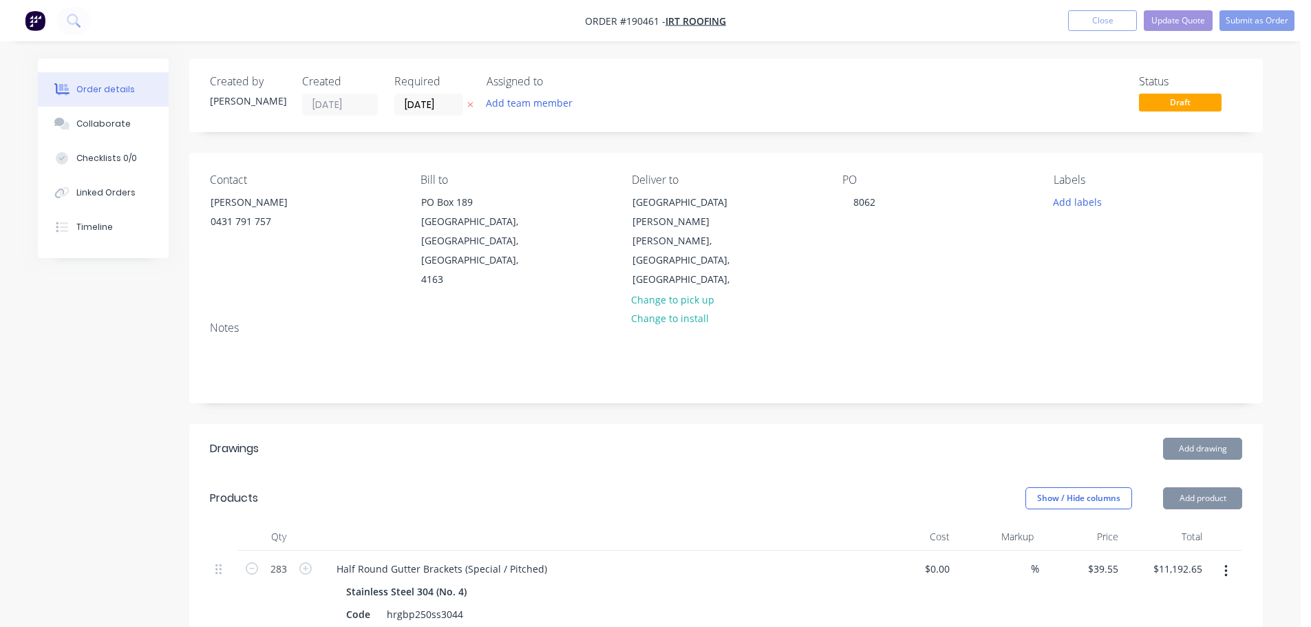
click at [732, 473] on header "Products Show / Hide columns Add product" at bounding box center [726, 498] width 1074 height 50
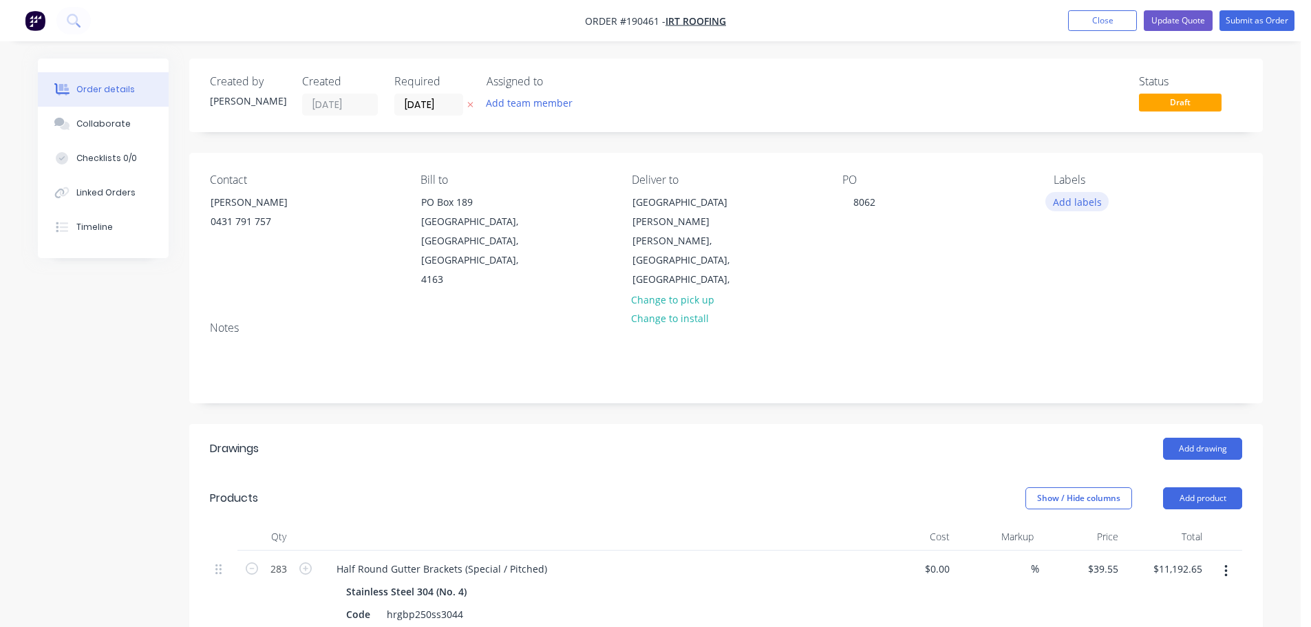
click at [1078, 206] on button "Add labels" at bounding box center [1076, 201] width 63 height 19
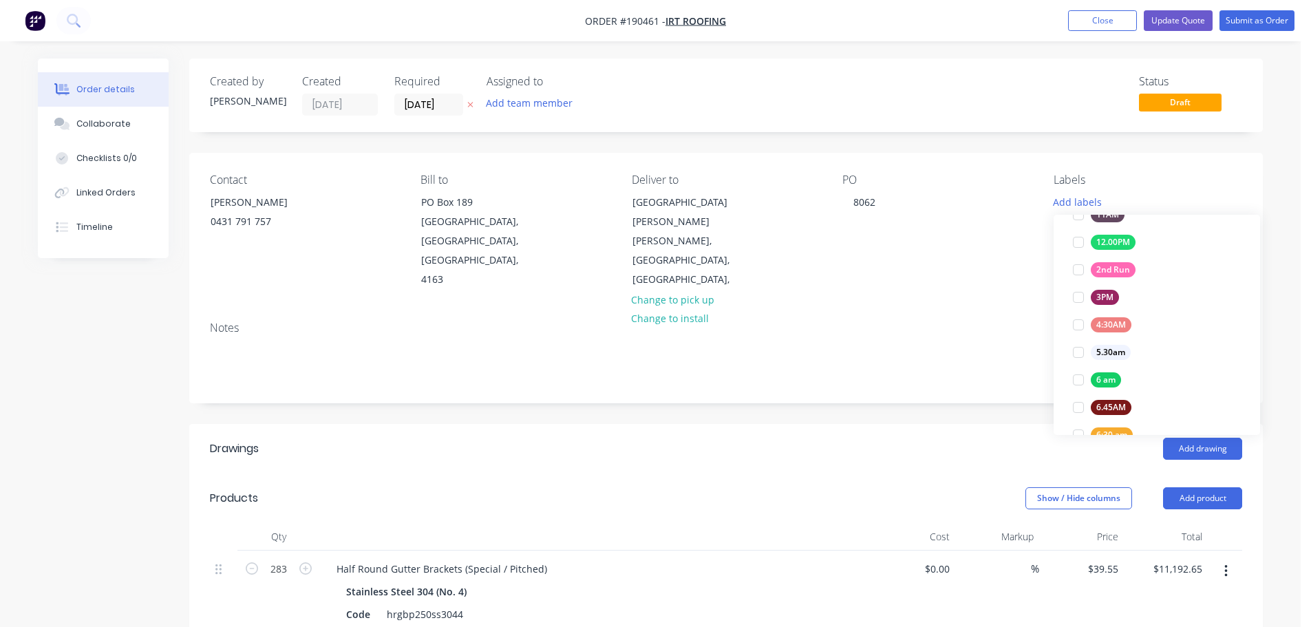
scroll to position [275, 0]
click at [1108, 321] on div "7 AM" at bounding box center [1106, 324] width 31 height 15
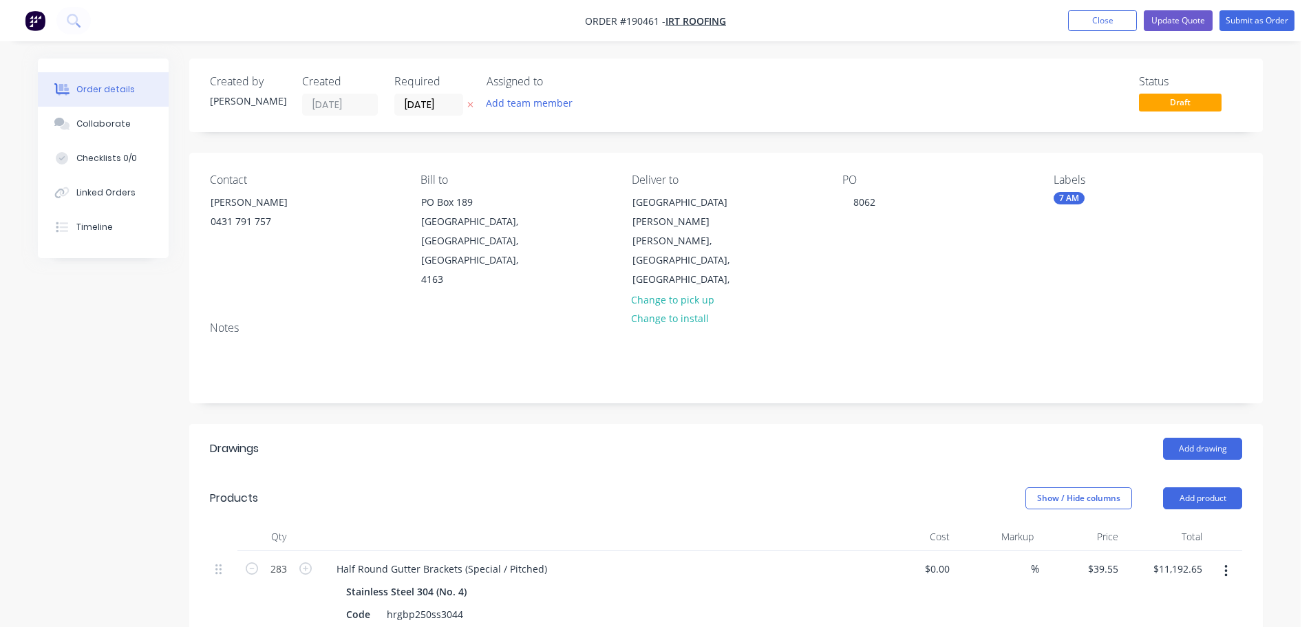
click at [861, 438] on div "Add drawing" at bounding box center [835, 449] width 813 height 22
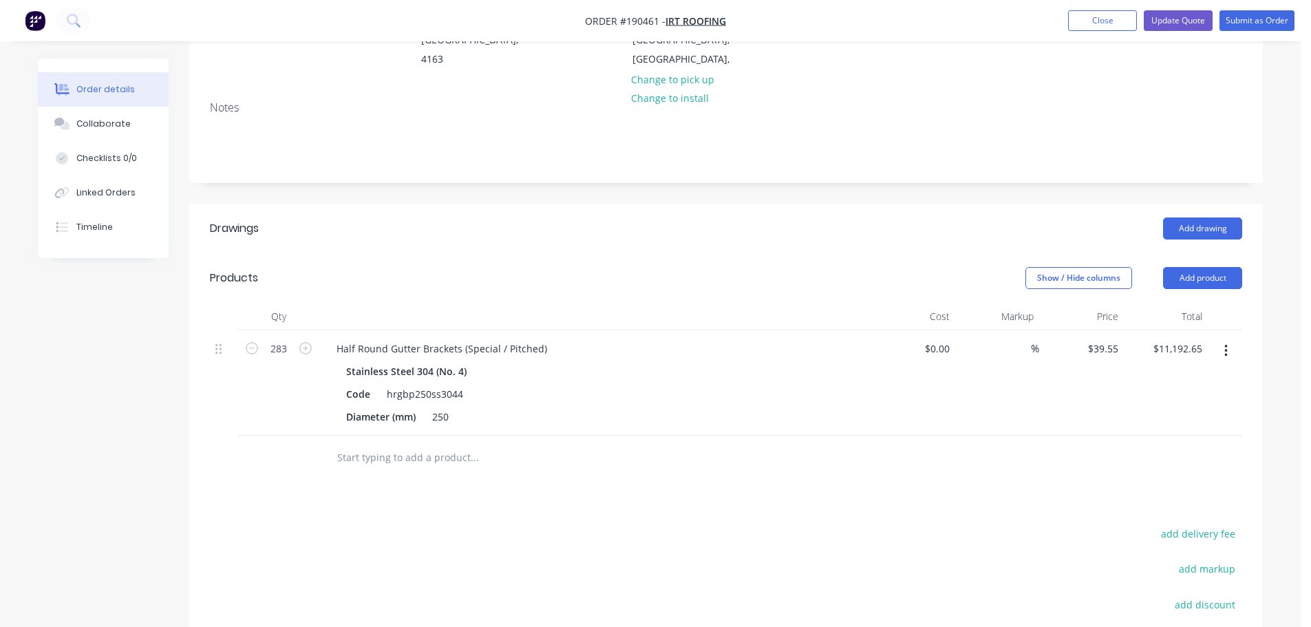
scroll to position [275, 0]
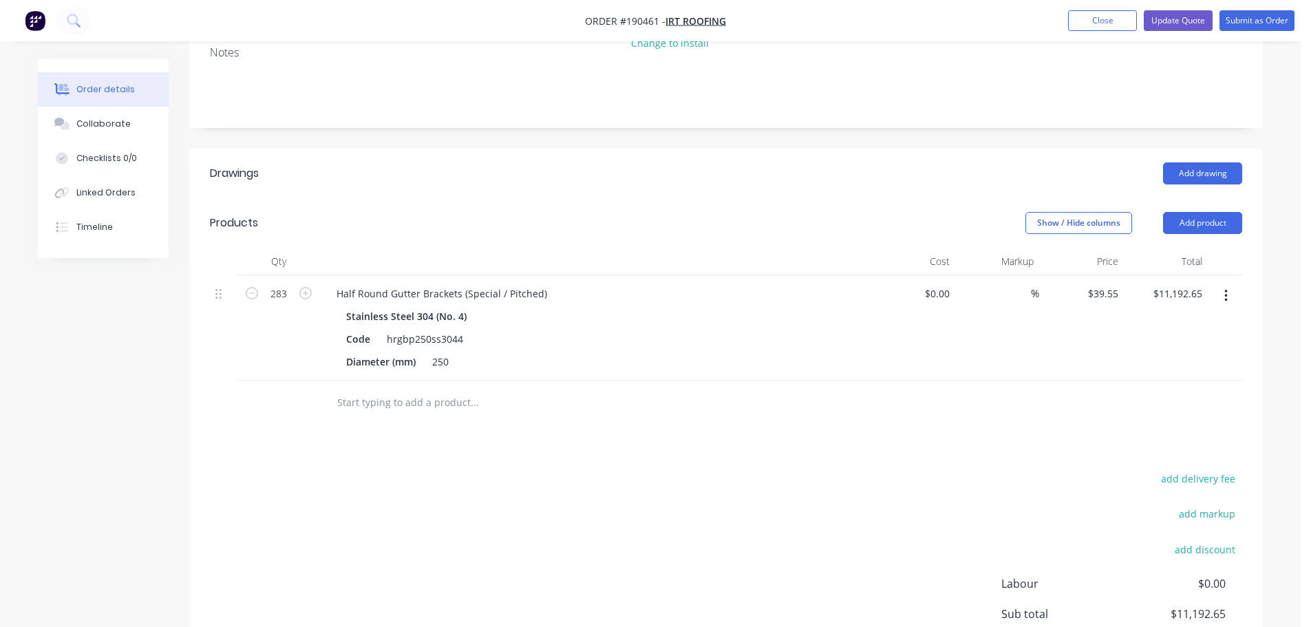
click at [1218, 284] on button "button" at bounding box center [1226, 296] width 32 height 25
click at [1161, 350] on div "Duplicate" at bounding box center [1177, 360] width 106 height 20
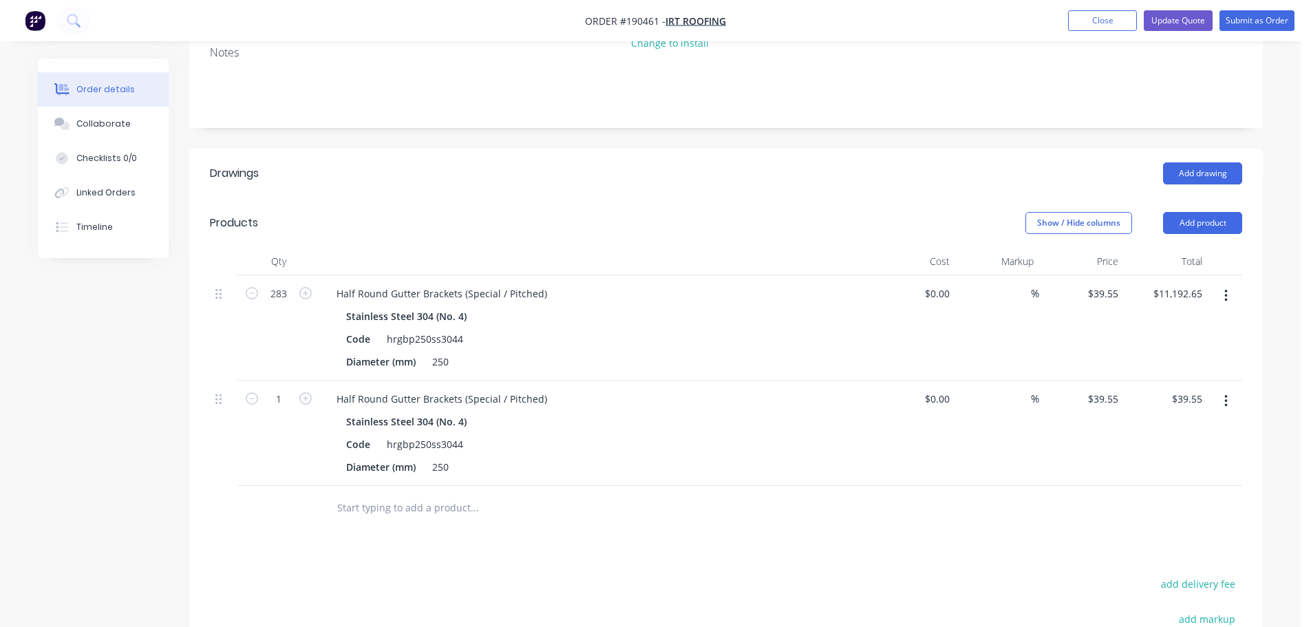
click at [1219, 389] on button "button" at bounding box center [1226, 401] width 32 height 25
click at [1179, 455] on div "Duplicate" at bounding box center [1177, 465] width 106 height 20
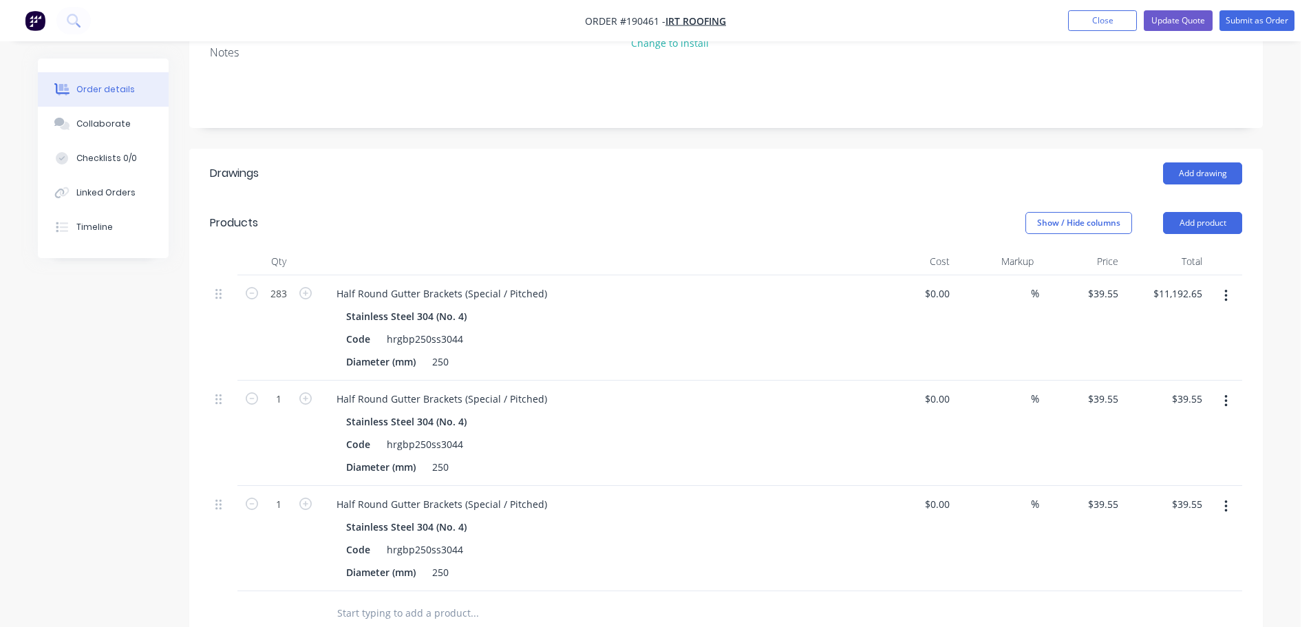
drag, startPoint x: 1227, startPoint y: 464, endPoint x: 1231, endPoint y: 483, distance: 19.6
click at [1227, 499] on icon "button" at bounding box center [1225, 506] width 3 height 15
click at [1181, 560] on div "Duplicate" at bounding box center [1177, 570] width 106 height 20
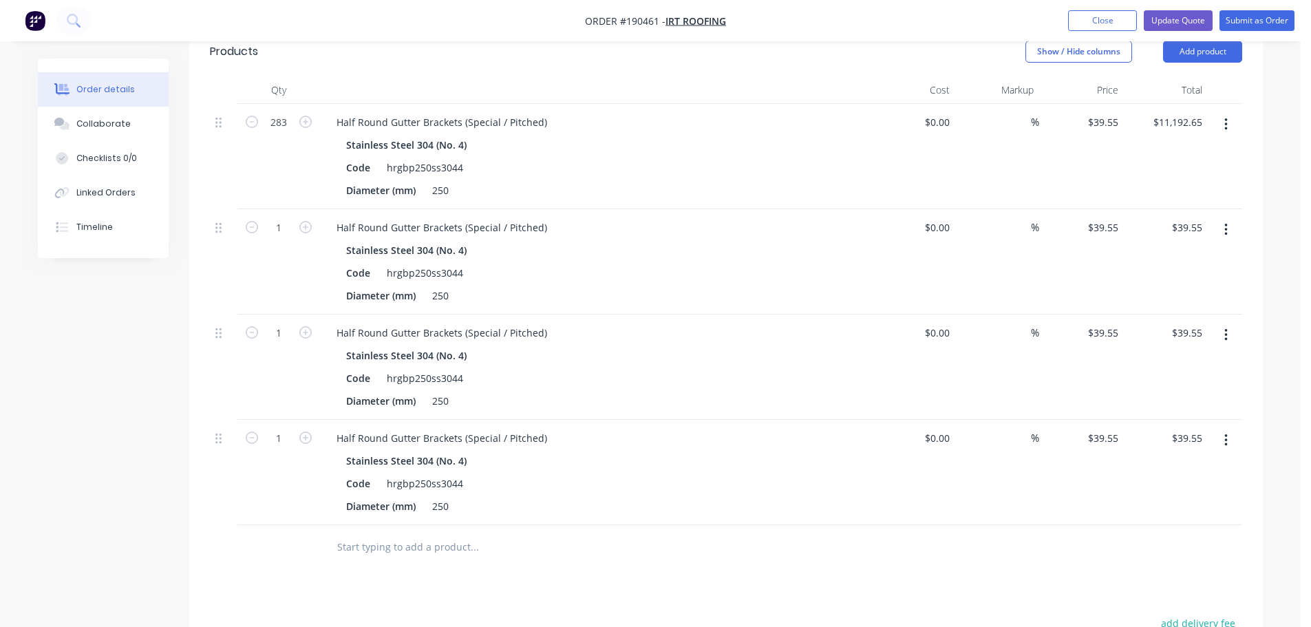
scroll to position [413, 0]
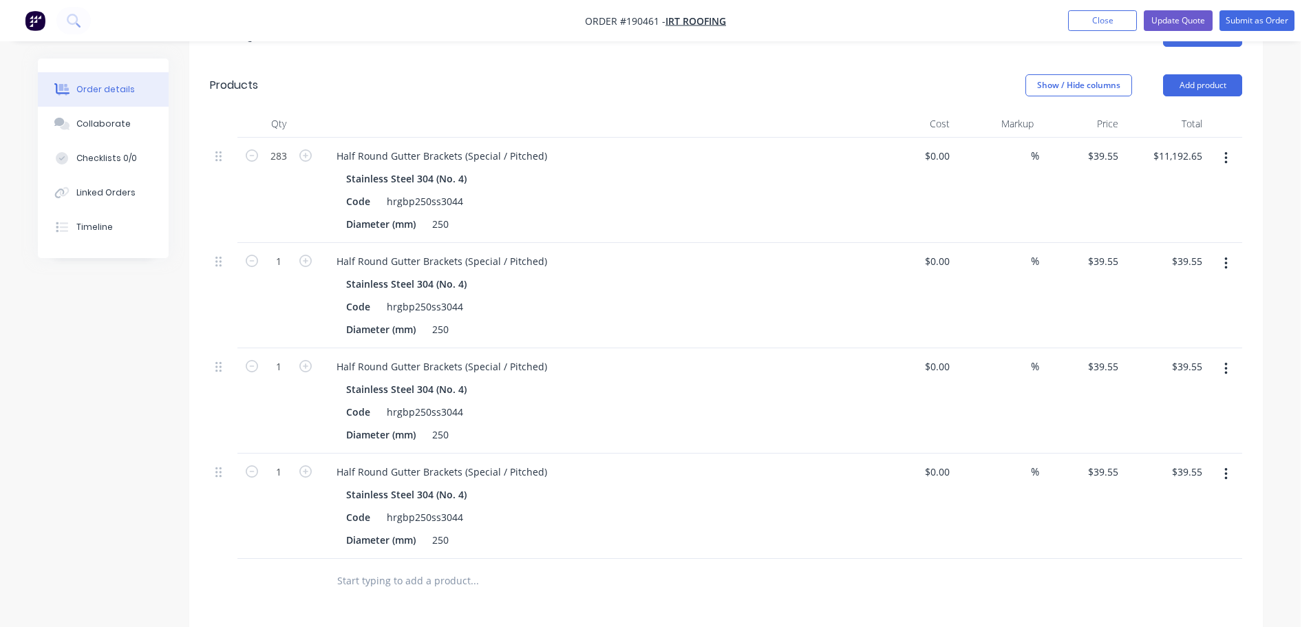
click at [1231, 462] on button "button" at bounding box center [1226, 474] width 32 height 25
click at [1169, 528] on div "Duplicate" at bounding box center [1177, 538] width 106 height 20
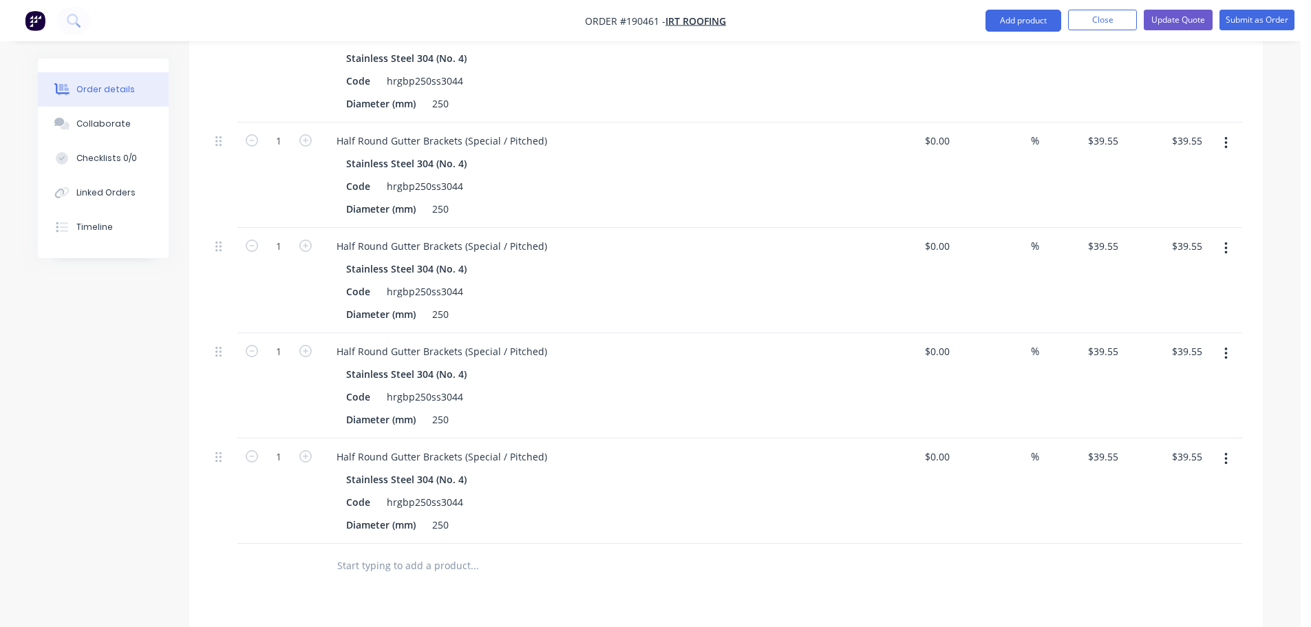
scroll to position [551, 0]
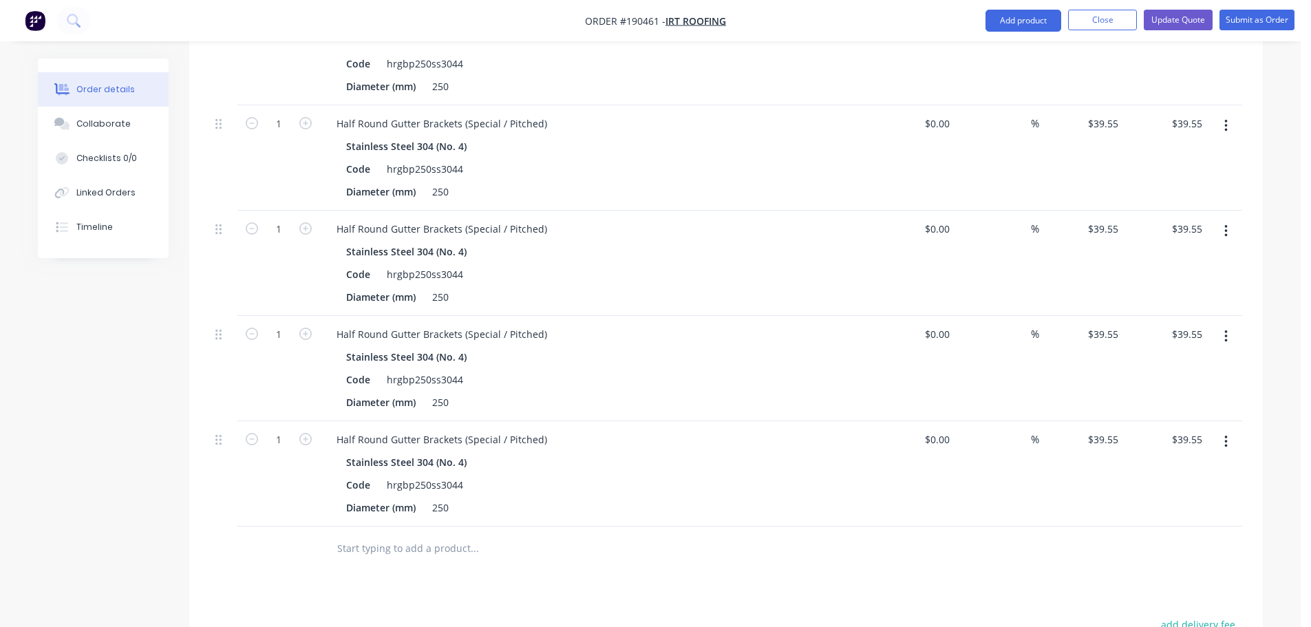
click at [1224, 434] on icon "button" at bounding box center [1225, 441] width 3 height 15
click at [1158, 496] on div "Duplicate" at bounding box center [1177, 506] width 106 height 20
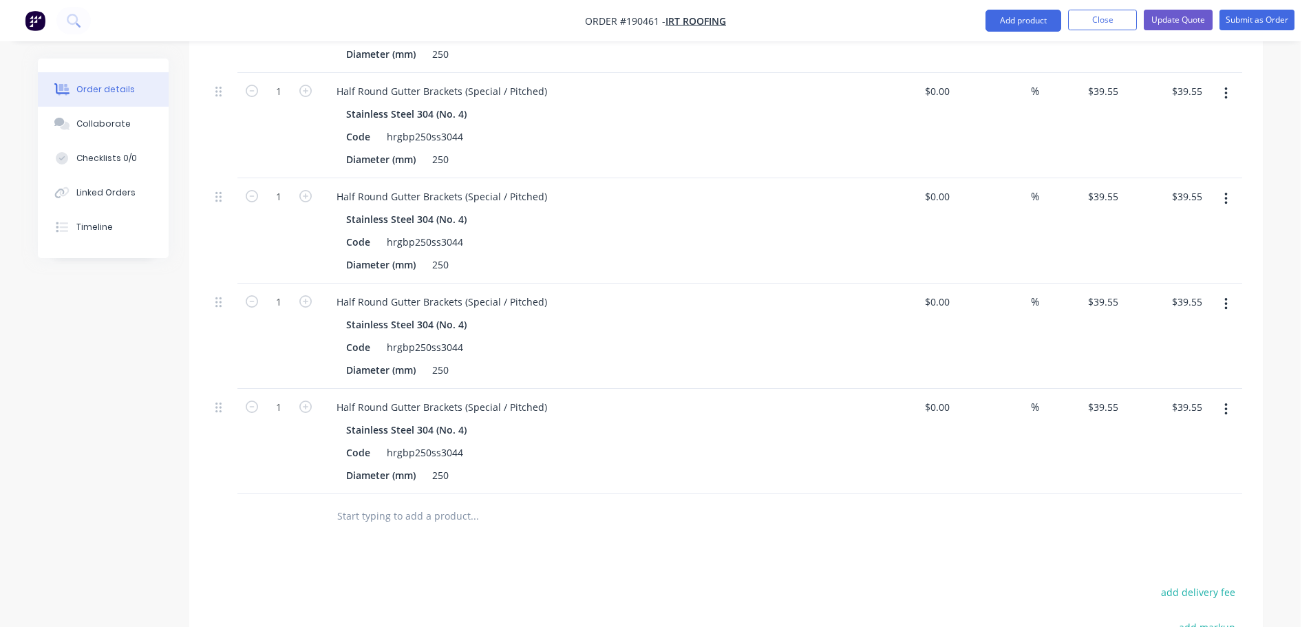
click at [1232, 397] on button "button" at bounding box center [1226, 409] width 32 height 25
click at [1144, 463] on div "Duplicate" at bounding box center [1177, 473] width 106 height 20
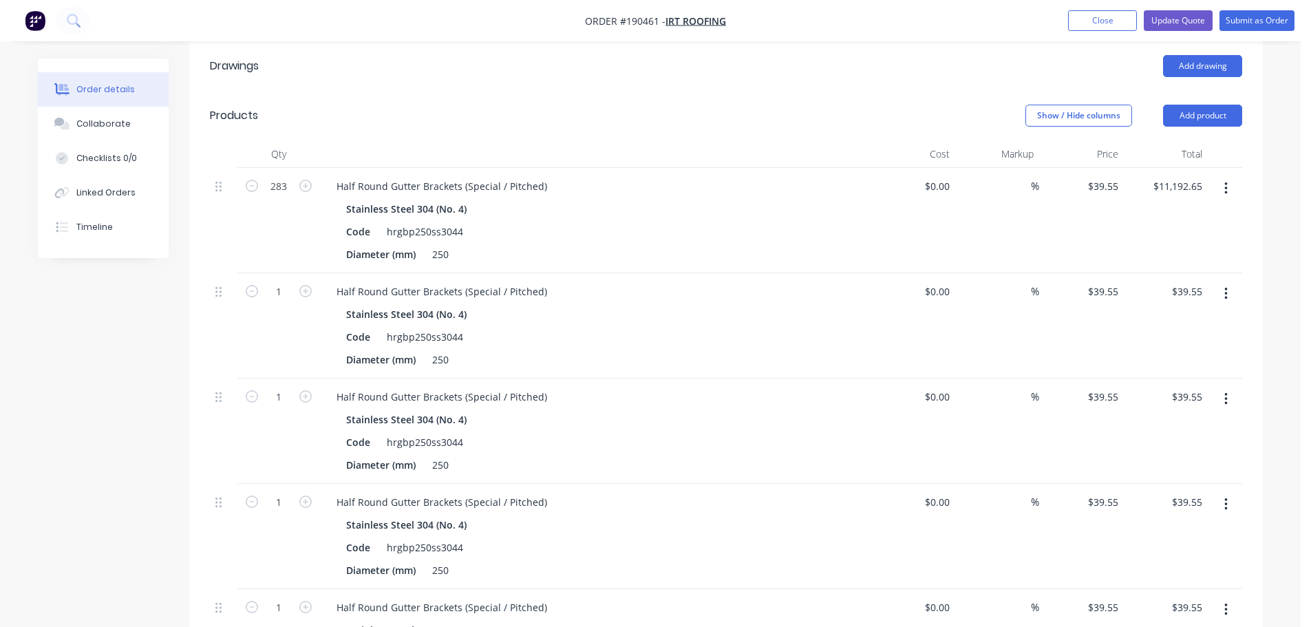
scroll to position [138, 0]
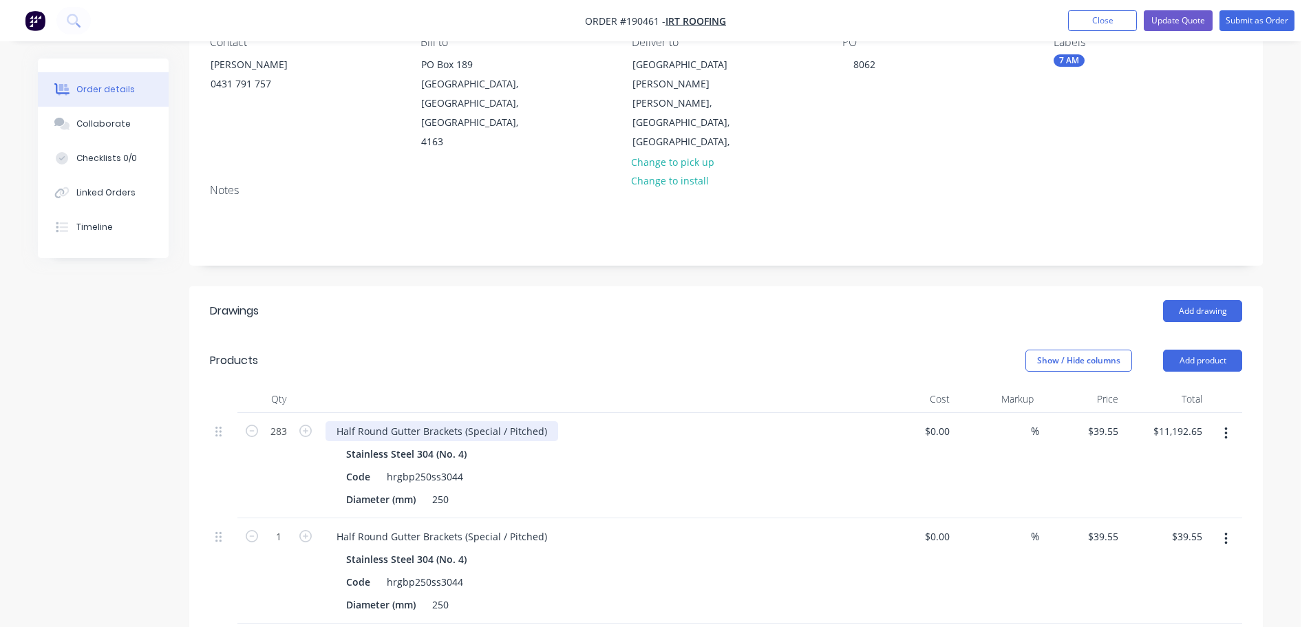
click at [478, 421] on div "Half Round Gutter Brackets (Special / Pitched)" at bounding box center [442, 431] width 233 height 20
click at [475, 350] on div "Show / Hide columns Add product" at bounding box center [835, 361] width 813 height 22
drag, startPoint x: 511, startPoint y: 388, endPoint x: 524, endPoint y: 375, distance: 19.0
click at [511, 421] on div "Half Round Gutter Brackets (/ Pitched)" at bounding box center [424, 431] width 197 height 20
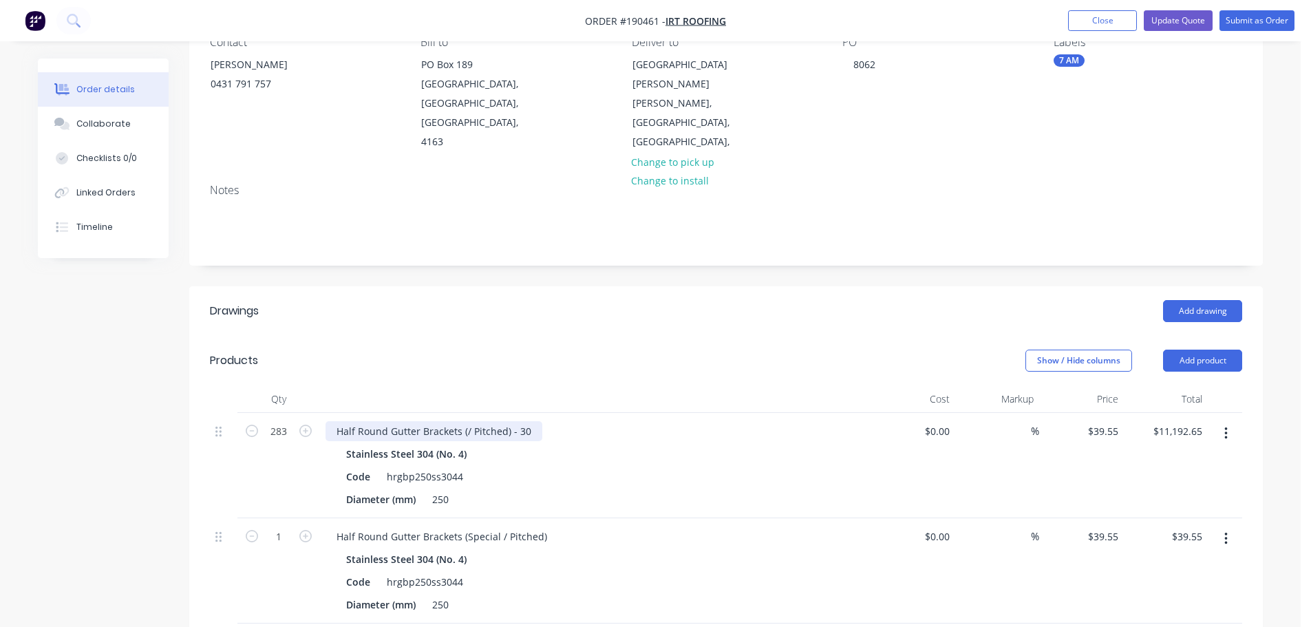
click at [529, 421] on div "Half Round Gutter Brackets (/ Pitched) - 30" at bounding box center [434, 431] width 217 height 20
click at [480, 526] on div "Half Round Gutter Brackets (Special / Pitched)" at bounding box center [442, 536] width 233 height 20
click at [479, 518] on div "Half Round Gutter Brackets (Special / Pitched) Stainless Steel 304 (No. 4) Code…" at bounding box center [595, 570] width 551 height 105
click at [487, 526] on div "Half Round Gutter Brackets (Special / Pitched)" at bounding box center [442, 536] width 233 height 20
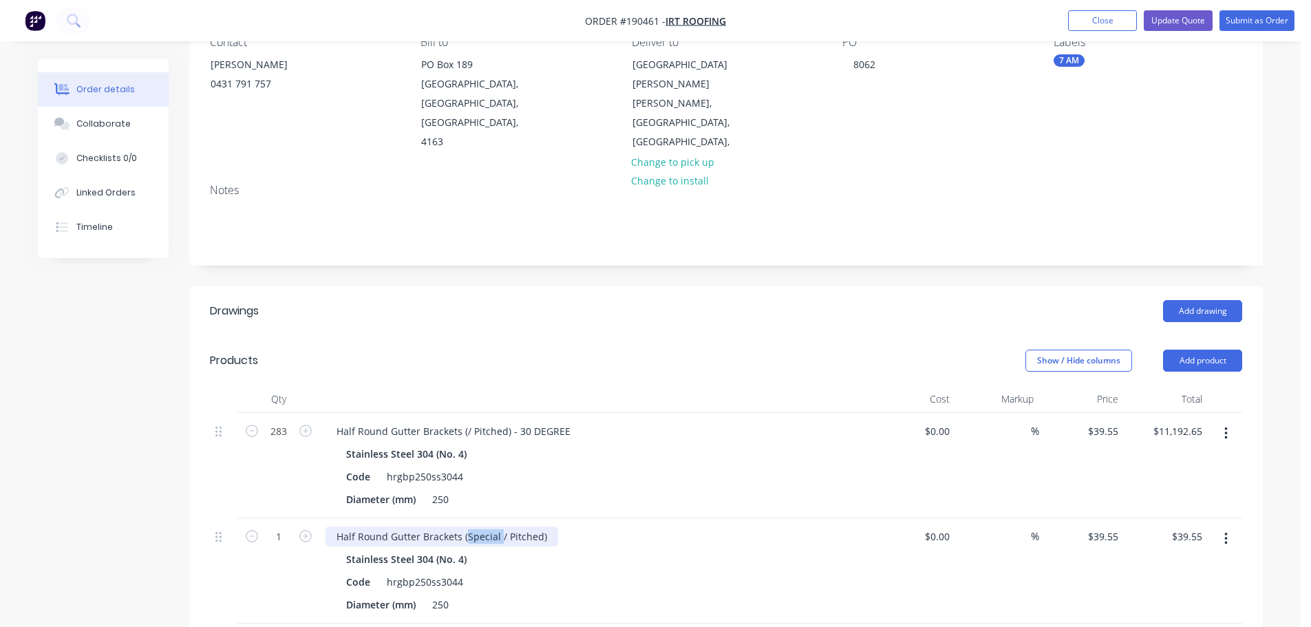
click at [487, 526] on div "Half Round Gutter Brackets (Special / Pitched)" at bounding box center [442, 536] width 233 height 20
click at [516, 526] on div "Half Round Gutter Brackets (/ Pitched)" at bounding box center [424, 536] width 197 height 20
click at [567, 421] on div "Half Round Gutter Brackets (/ Pitched) - 30 DEGREE" at bounding box center [454, 431] width 256 height 20
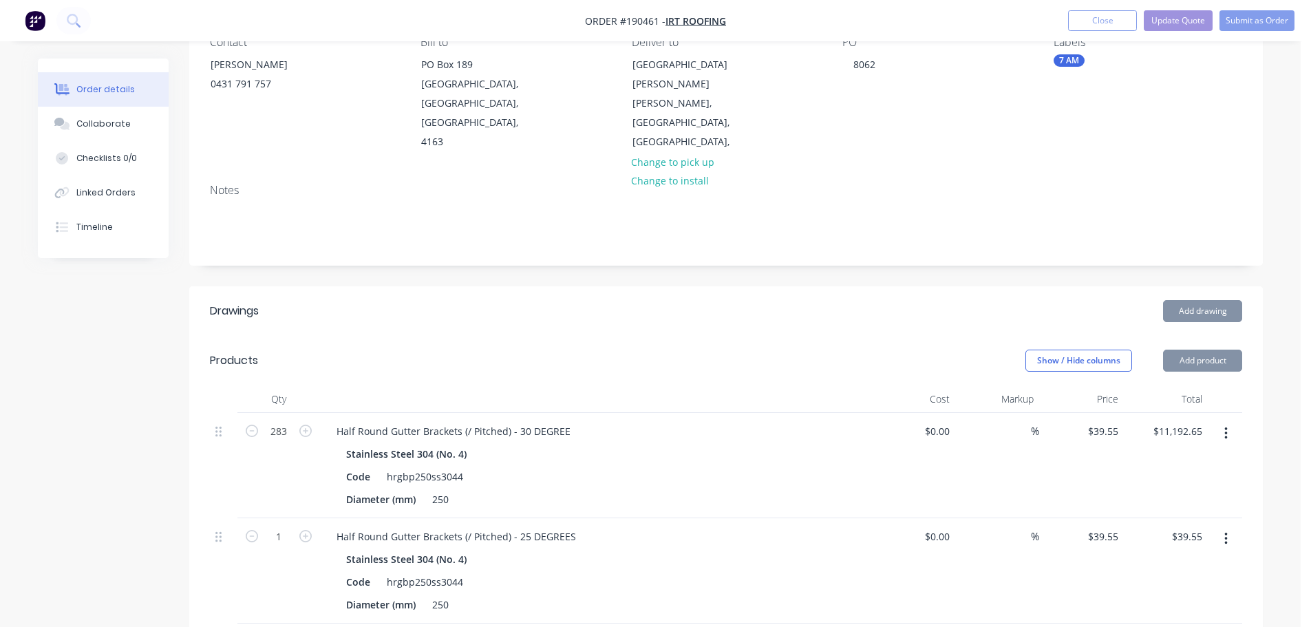
click at [644, 336] on header "Products Show / Hide columns Add product" at bounding box center [726, 361] width 1074 height 50
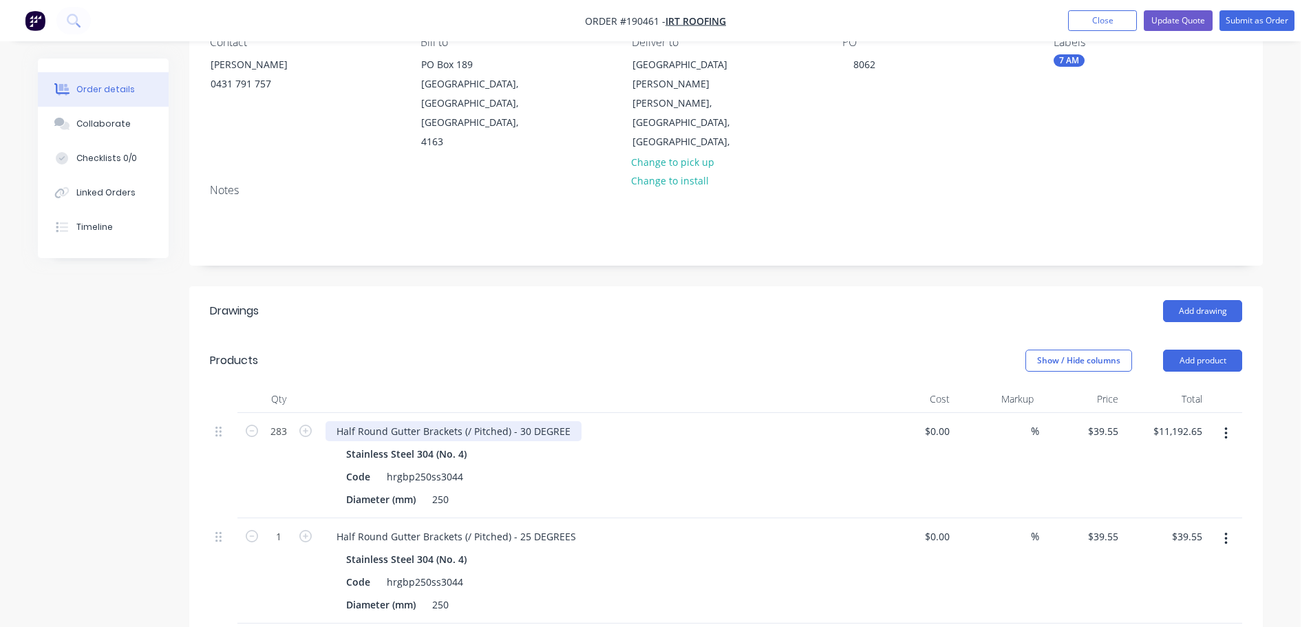
click at [567, 421] on div "Half Round Gutter Brackets (/ Pitched) - 30 DEGREE" at bounding box center [454, 431] width 256 height 20
click at [619, 343] on header "Products Show / Hide columns Add product" at bounding box center [726, 361] width 1074 height 50
click at [266, 421] on input "283" at bounding box center [279, 431] width 36 height 21
type input "27"
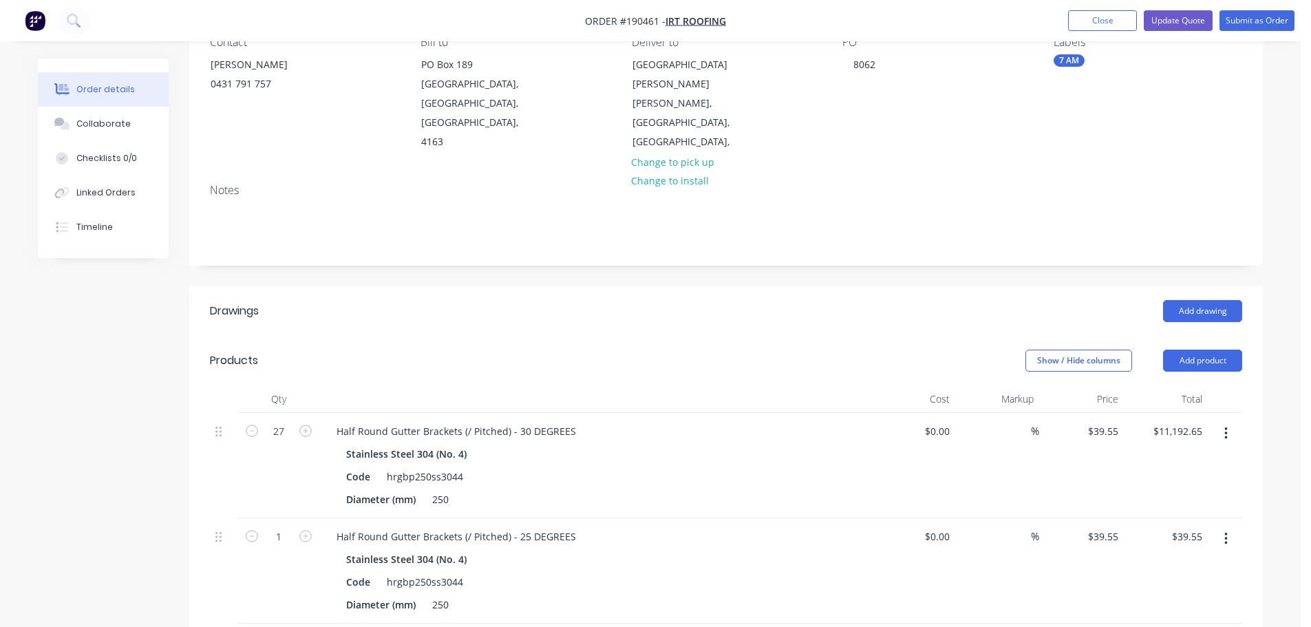
type input "$1,067.85"
click at [493, 385] on div at bounding box center [595, 399] width 551 height 28
click at [267, 442] on input "1" at bounding box center [279, 431] width 36 height 21
type input "37"
type input "$1,463.35"
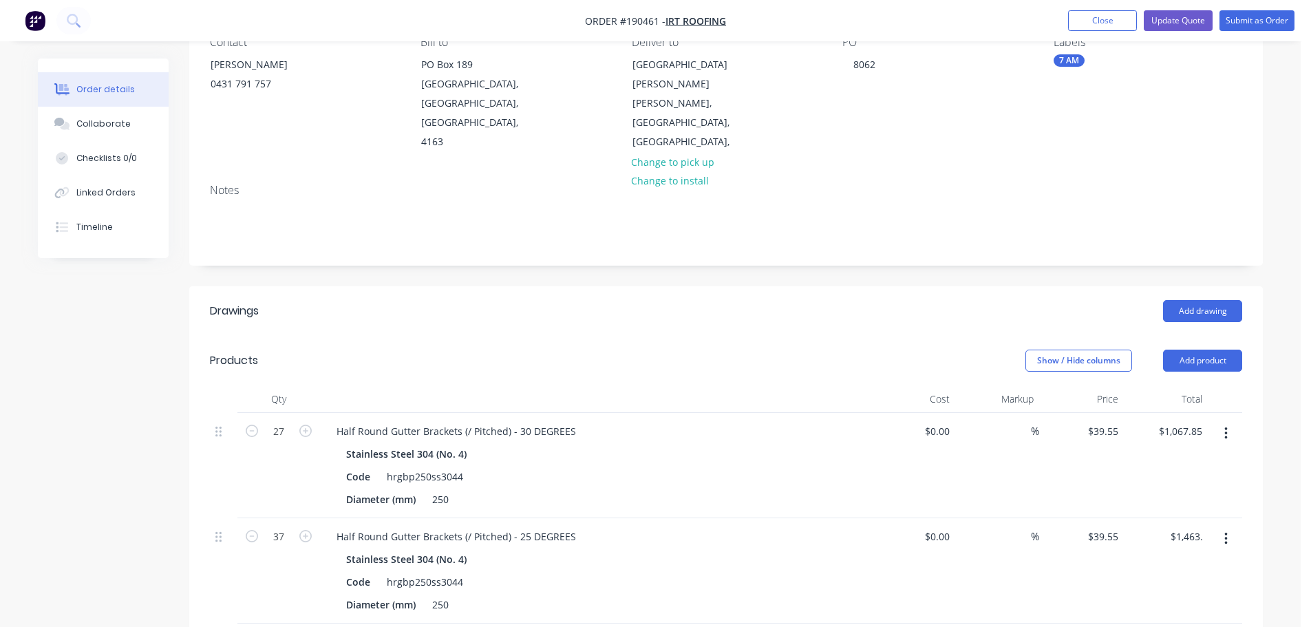
click at [683, 336] on header "Products Show / Hide columns Add product" at bounding box center [726, 361] width 1074 height 50
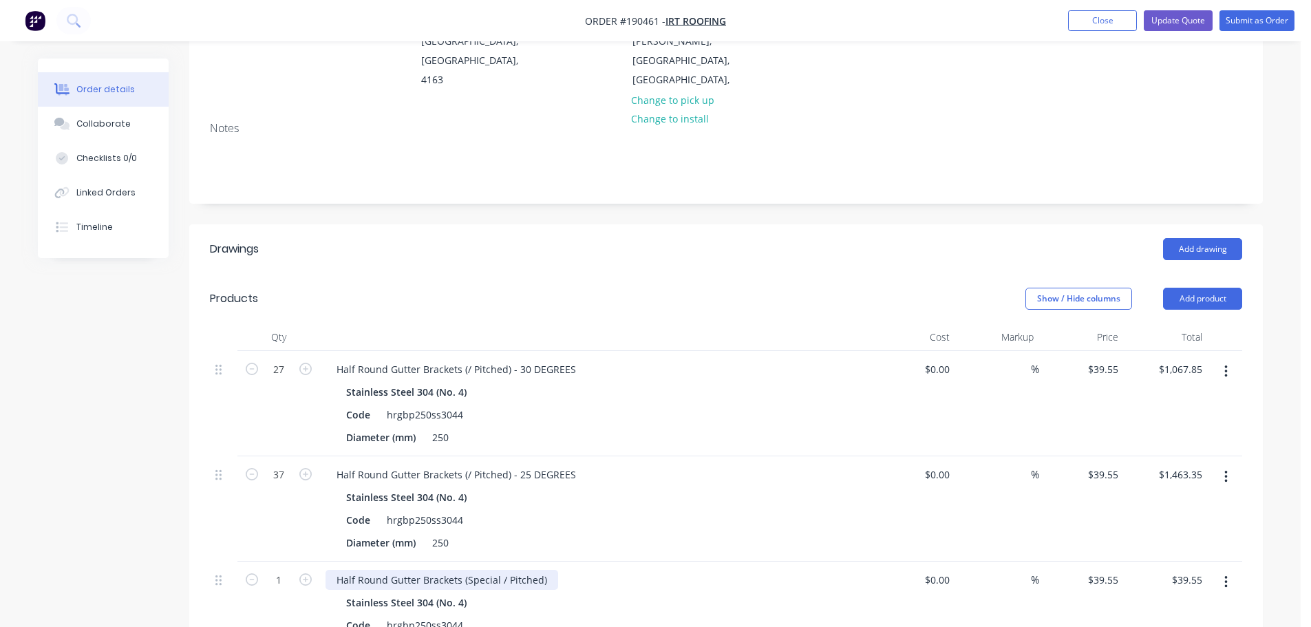
scroll to position [275, 0]
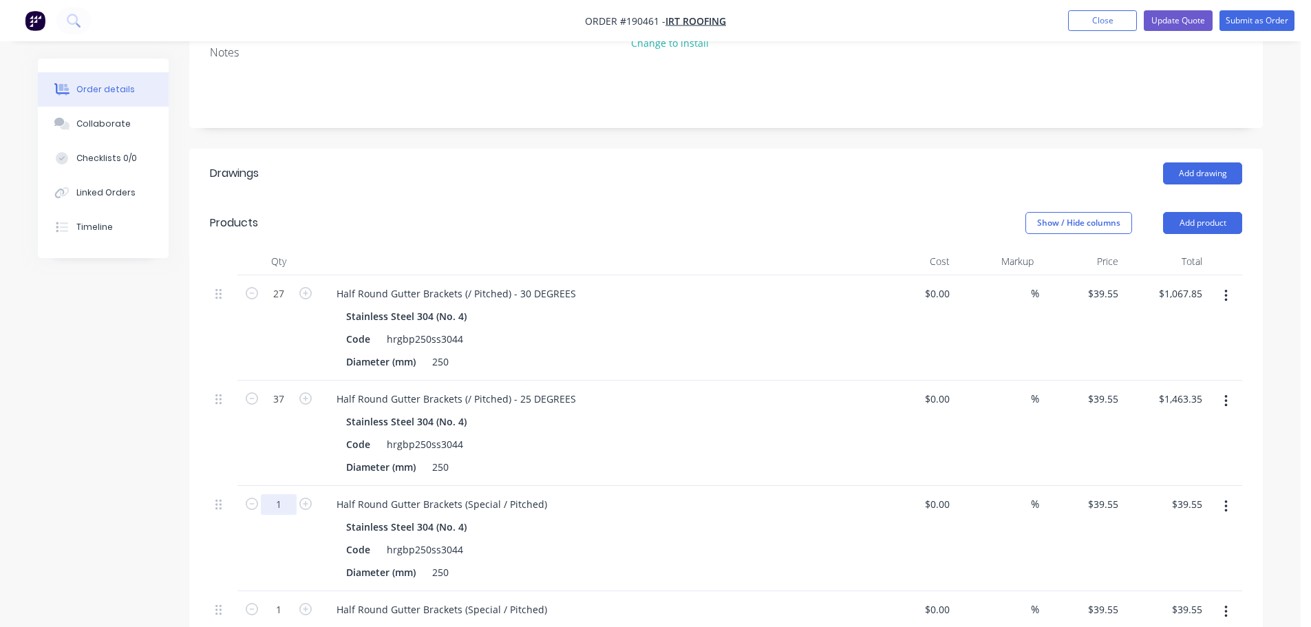
click at [284, 304] on input "1" at bounding box center [279, 294] width 36 height 21
type input "59"
type input "$2,333.45"
click at [624, 540] on div "Code hrgbp250ss3044" at bounding box center [593, 550] width 504 height 20
click at [476, 494] on div "Half Round Gutter Brackets (Special / Pitched)" at bounding box center [442, 504] width 233 height 20
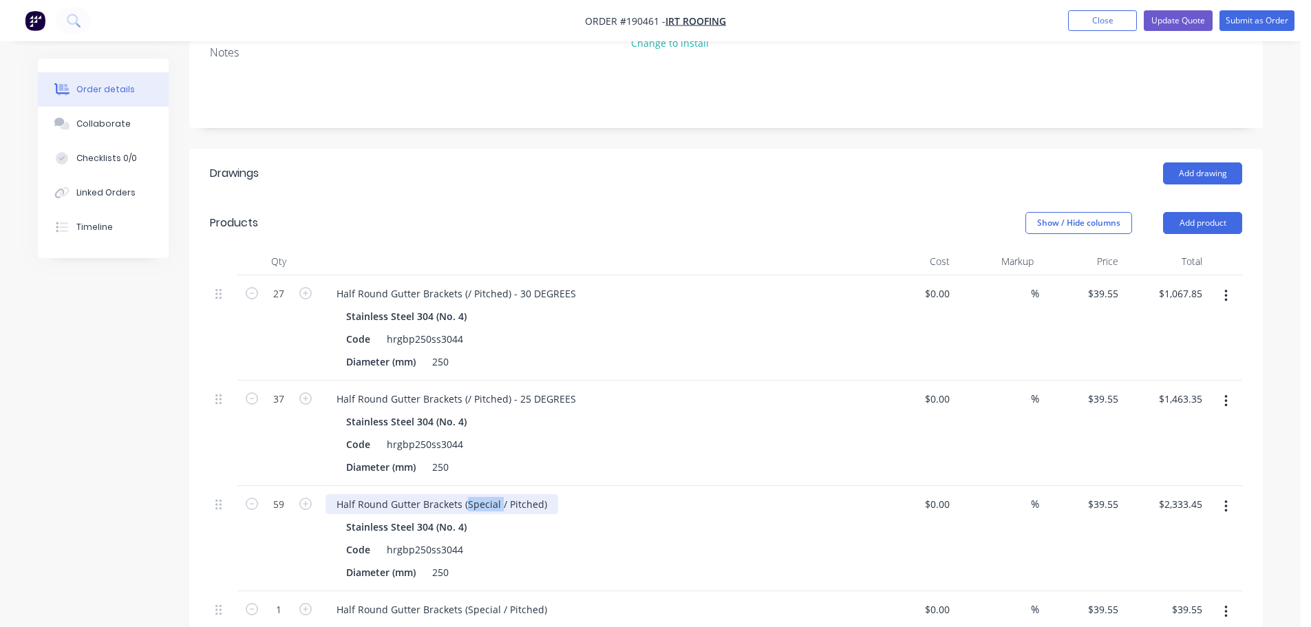
click at [476, 494] on div "Half Round Gutter Brackets (Special / Pitched)" at bounding box center [442, 504] width 233 height 20
click at [650, 486] on div "Half Round Gutter Brackets (/ Pitched) Stainless Steel 304 (No. 4) Code hrgbp25…" at bounding box center [595, 538] width 551 height 105
click at [505, 494] on div "Half Round Gutter Brackets (/ Pitched)" at bounding box center [424, 504] width 197 height 20
click at [506, 494] on div "Half Round Gutter Brackets (/ Pitched)" at bounding box center [424, 504] width 197 height 20
click at [768, 486] on div "Half Round Gutter Brackets (/ Pitched) - 7 DEGREESA Stainless Steel 304 (No. 4)…" at bounding box center [595, 538] width 551 height 105
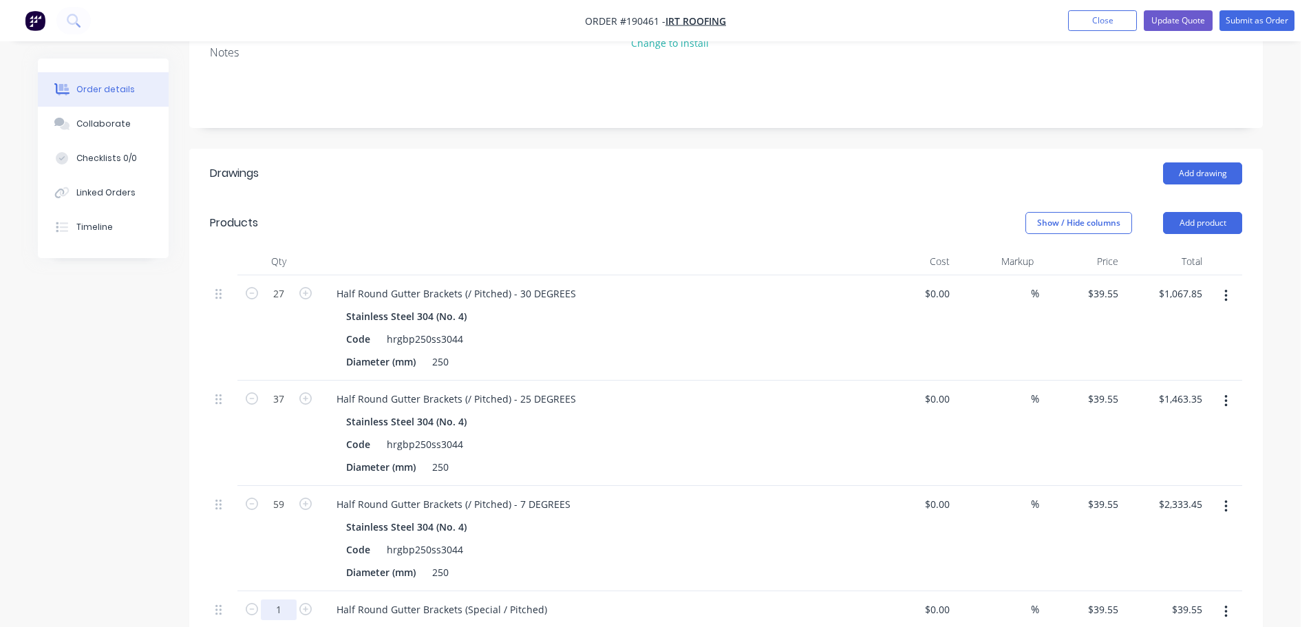
click at [277, 304] on input "1" at bounding box center [279, 294] width 36 height 21
type input "23"
type input "$909.65"
click at [789, 517] on div "Stainless Steel 304 (No. 4)" at bounding box center [595, 527] width 498 height 20
click at [484, 599] on div "Half Round Gutter Brackets (Special / Pitched)" at bounding box center [442, 609] width 233 height 20
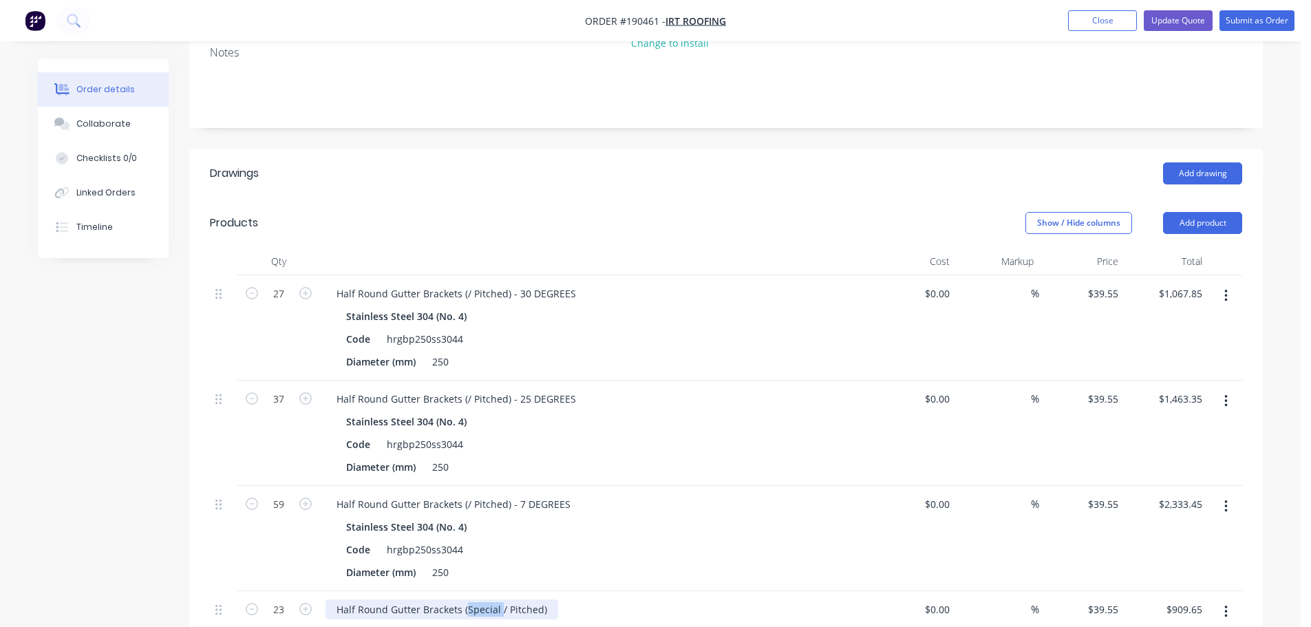
click at [484, 599] on div "Half Round Gutter Brackets (Special / Pitched)" at bounding box center [442, 609] width 233 height 20
click at [677, 517] on div "Stainless Steel 304 (No. 4)" at bounding box center [595, 527] width 498 height 20
click at [520, 599] on div "Half Round Gutter Brackets (/ Pitched)" at bounding box center [596, 609] width 540 height 20
click at [516, 599] on div "Half Round Gutter Brackets (/ Pitched)" at bounding box center [424, 609] width 197 height 20
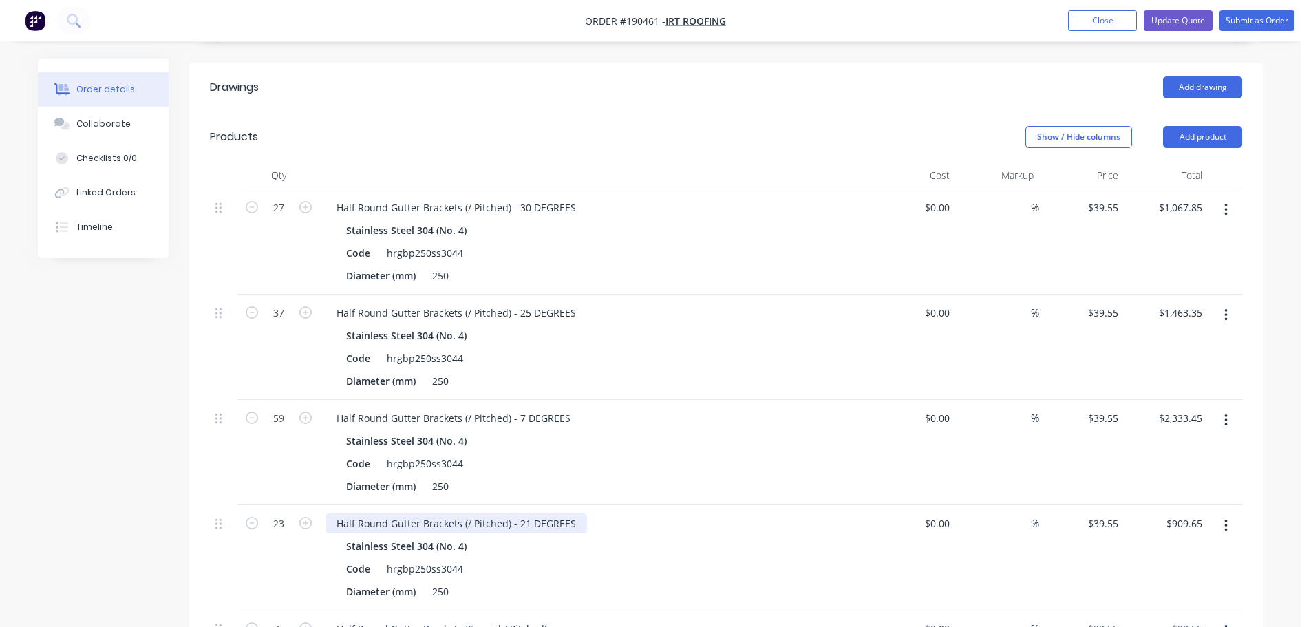
scroll to position [413, 0]
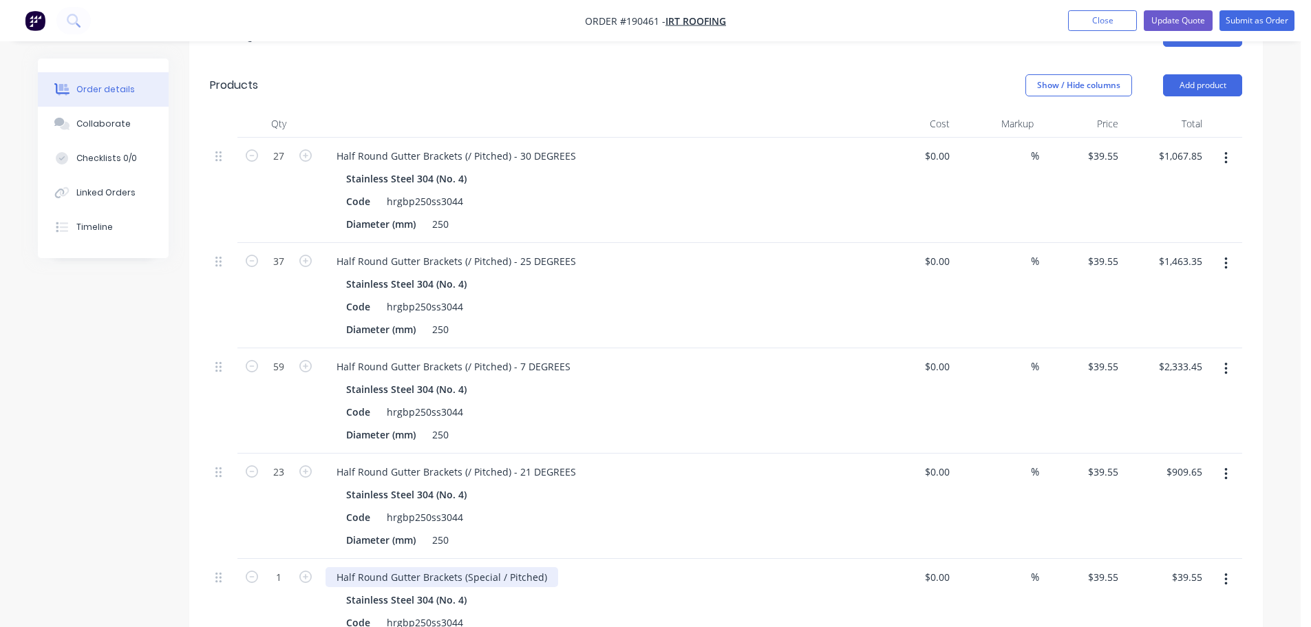
drag, startPoint x: 677, startPoint y: 453, endPoint x: 482, endPoint y: 533, distance: 210.8
click at [677, 485] on div "Stainless Steel 304 (No. 4)" at bounding box center [595, 495] width 498 height 20
click at [485, 567] on div "Half Round Gutter Brackets (Special / Pitched)" at bounding box center [442, 577] width 233 height 20
click at [615, 530] on div "Diameter (mm) 250" at bounding box center [593, 540] width 504 height 20
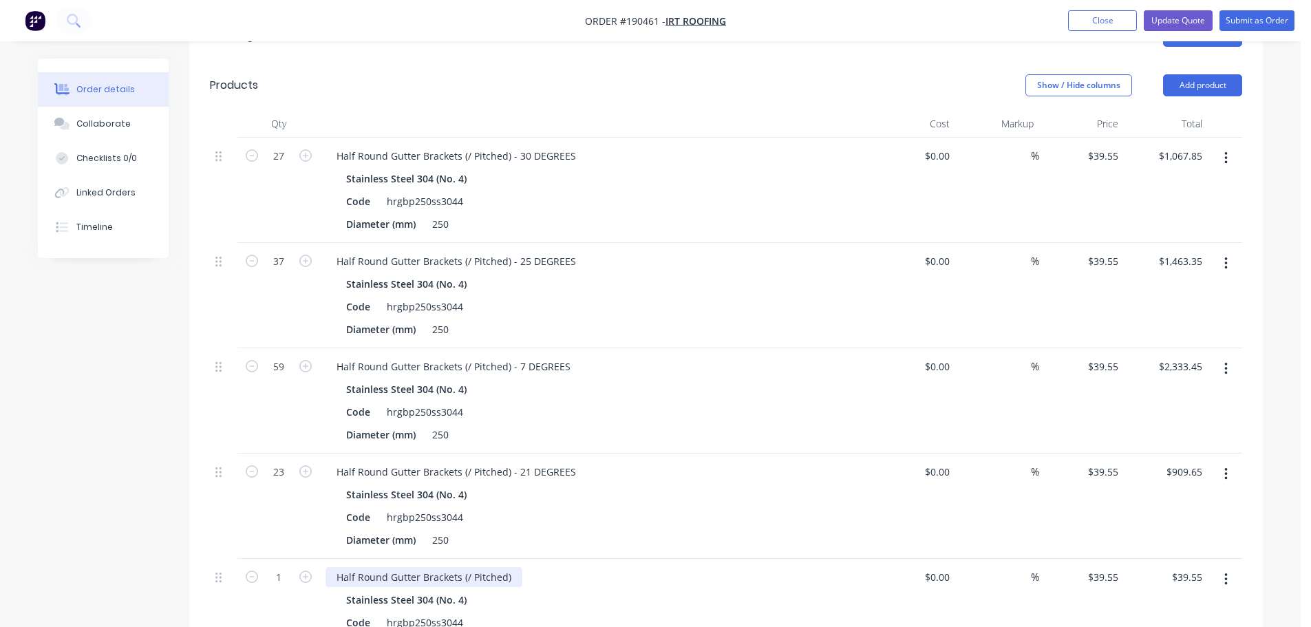
click at [510, 567] on div "Half Round Gutter Brackets (/ Pitched)" at bounding box center [424, 577] width 197 height 20
click at [290, 167] on input "1" at bounding box center [279, 156] width 36 height 21
type input "53"
type input "$2,096.15"
click at [841, 567] on div "Half Round Gutter Brackets (/ Pitched) - 11 DEGREES" at bounding box center [596, 577] width 540 height 20
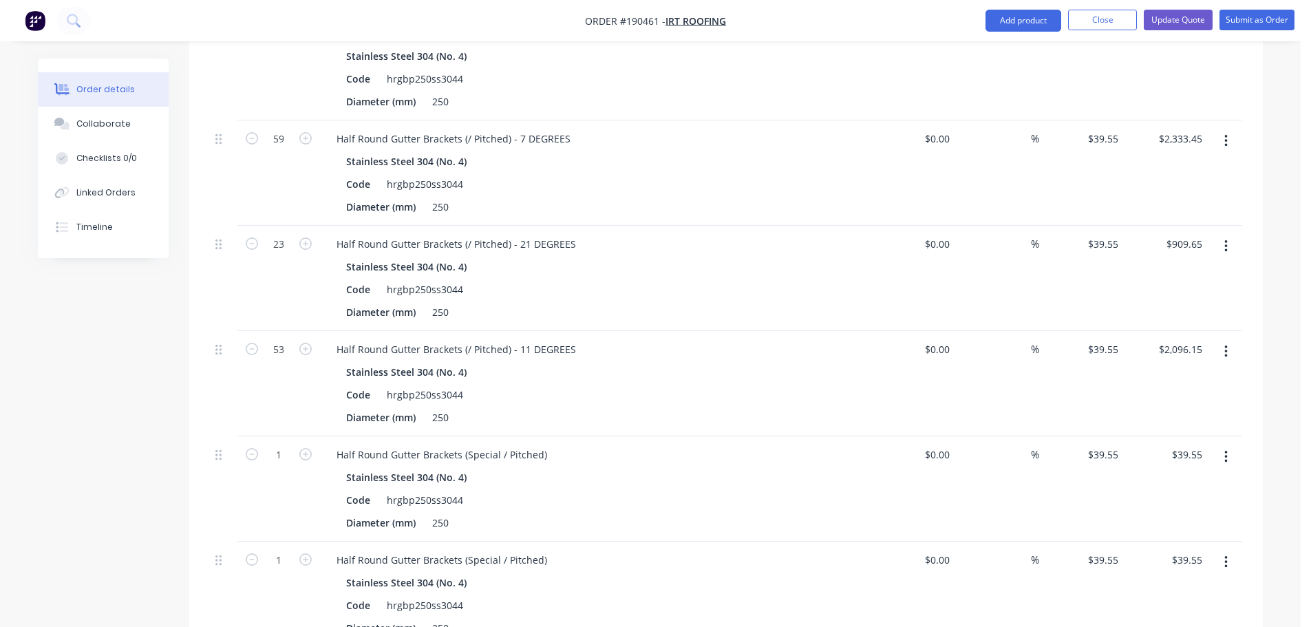
scroll to position [688, 0]
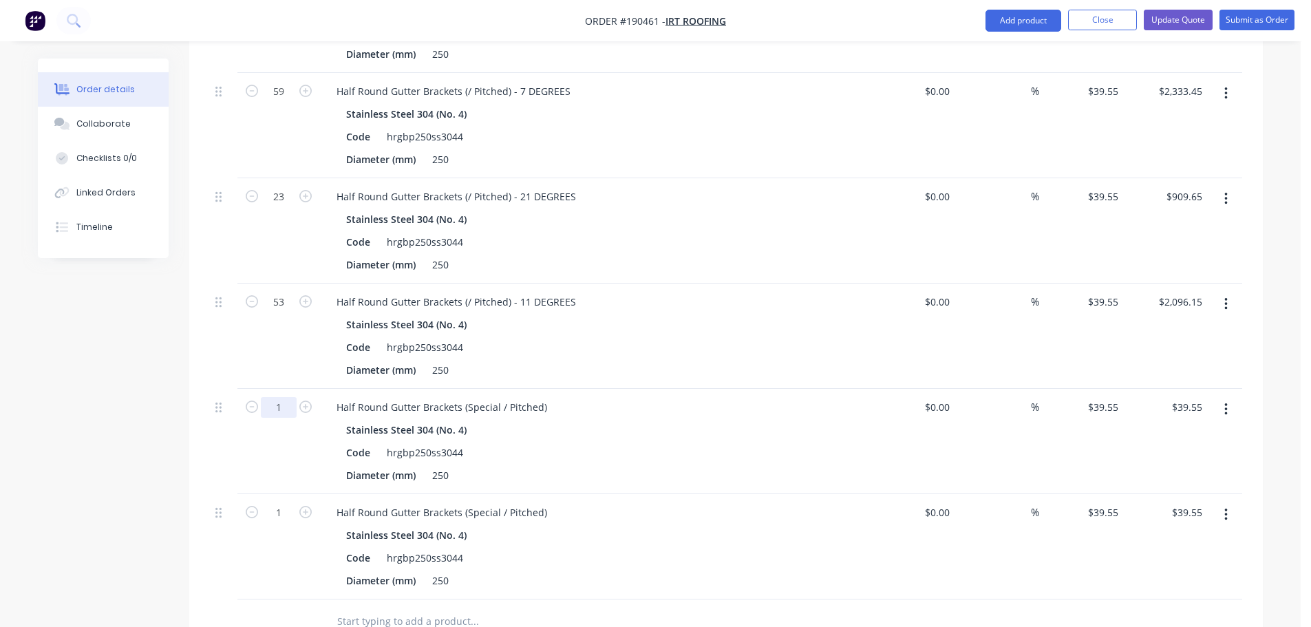
type input "11"
type input "$435.05"
click at [483, 397] on div "Half Round Gutter Brackets (Special / Pitched)" at bounding box center [442, 407] width 233 height 20
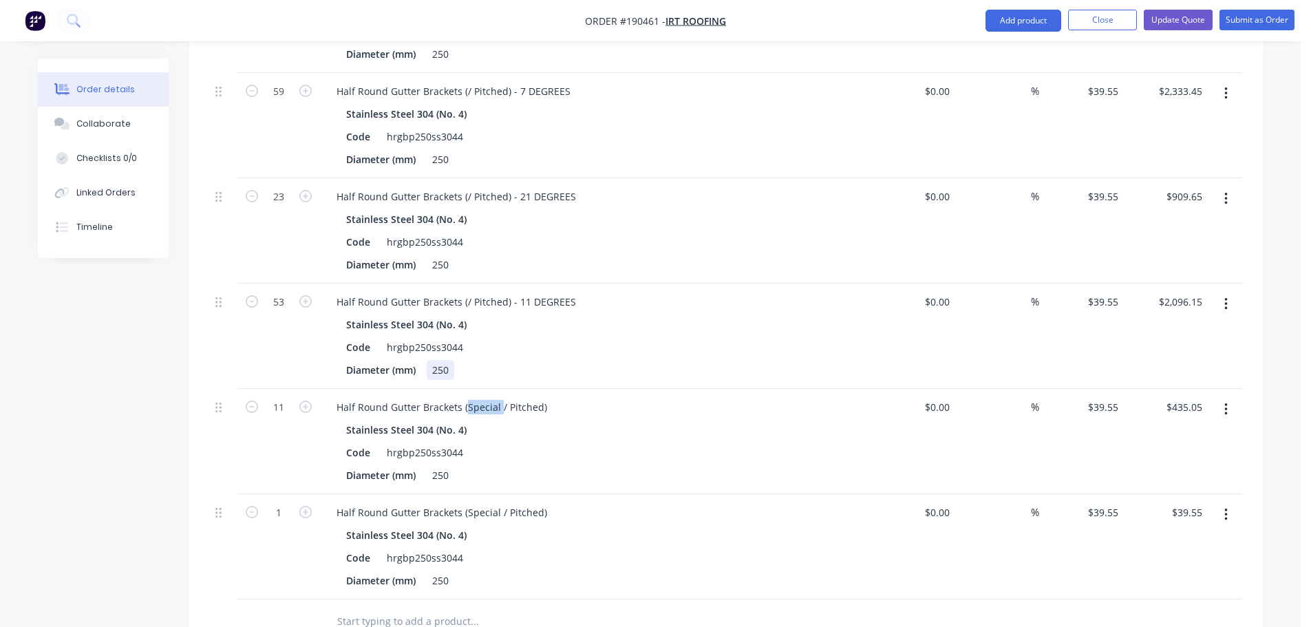
click at [579, 347] on div "Half Round Gutter Brackets (/ Pitched) - 11 DEGREES Stainless Steel 304 (No. 4)…" at bounding box center [595, 336] width 551 height 105
click at [482, 397] on div "Half Round Gutter Brackets (Special / Pitched)" at bounding box center [442, 407] width 233 height 20
click at [639, 360] on div "Diameter (mm) 250" at bounding box center [593, 370] width 504 height 20
click at [477, 502] on div "Half Round Gutter Brackets (Special / Pitched)" at bounding box center [442, 512] width 233 height 20
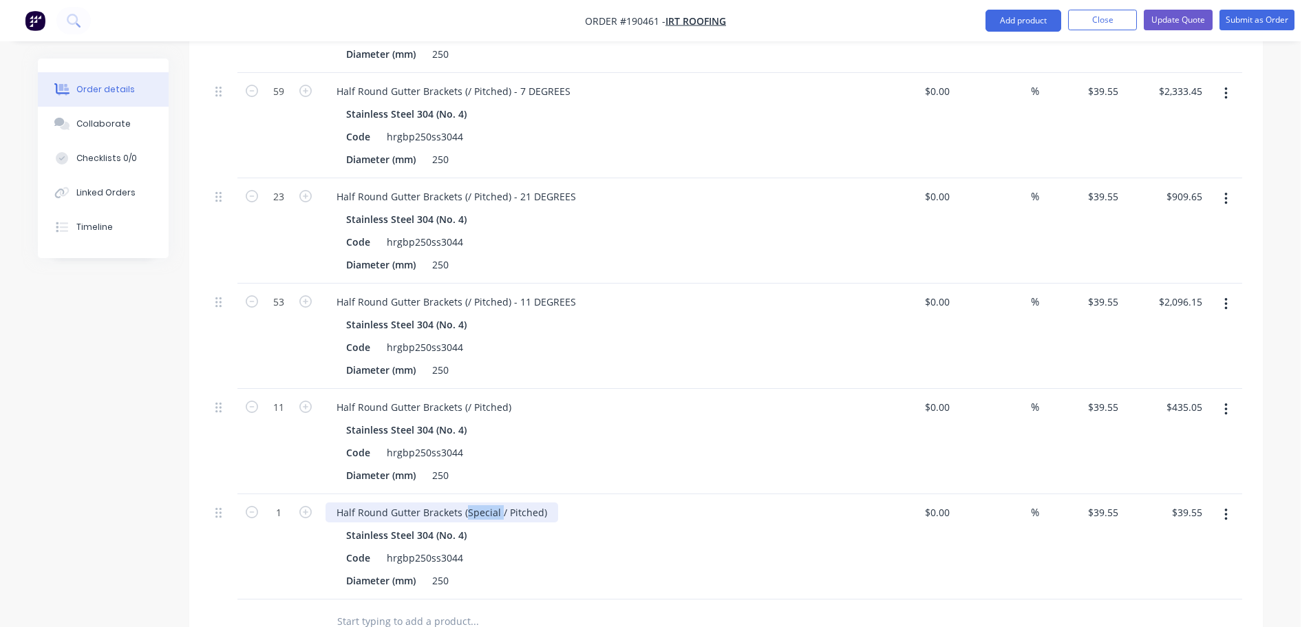
click at [477, 502] on div "Half Round Gutter Brackets (Special / Pitched)" at bounding box center [442, 512] width 233 height 20
click at [512, 397] on div "Half Round Gutter Brackets (/ Pitched)" at bounding box center [424, 407] width 197 height 20
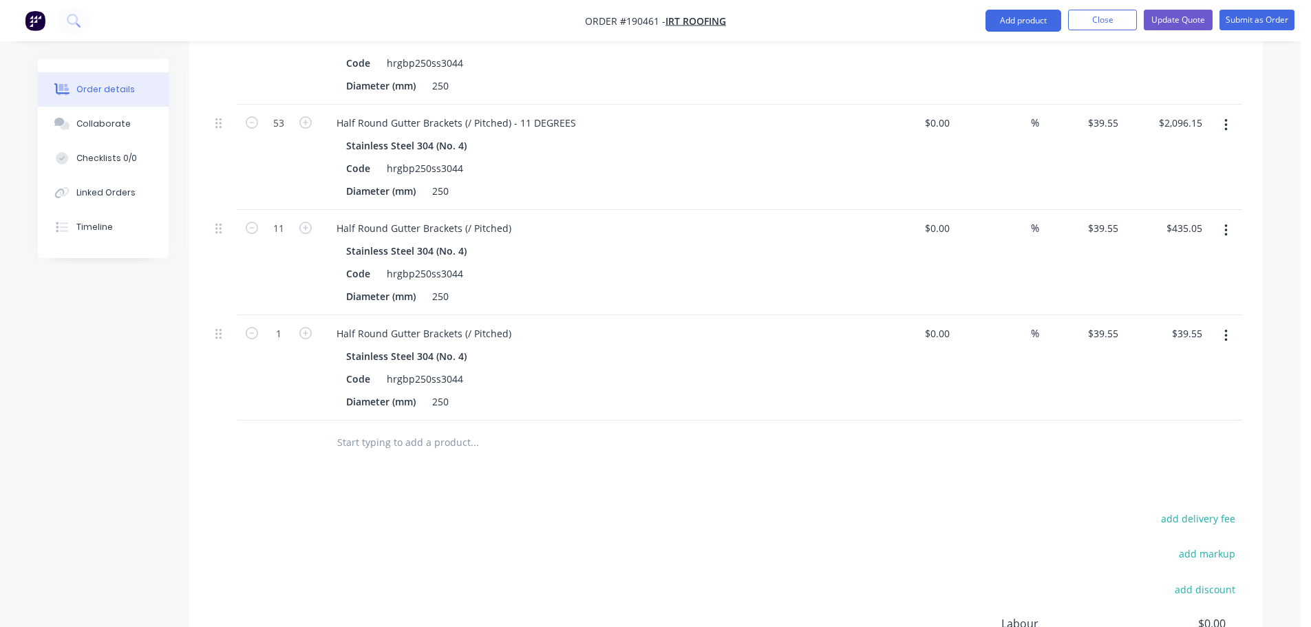
scroll to position [743, 0]
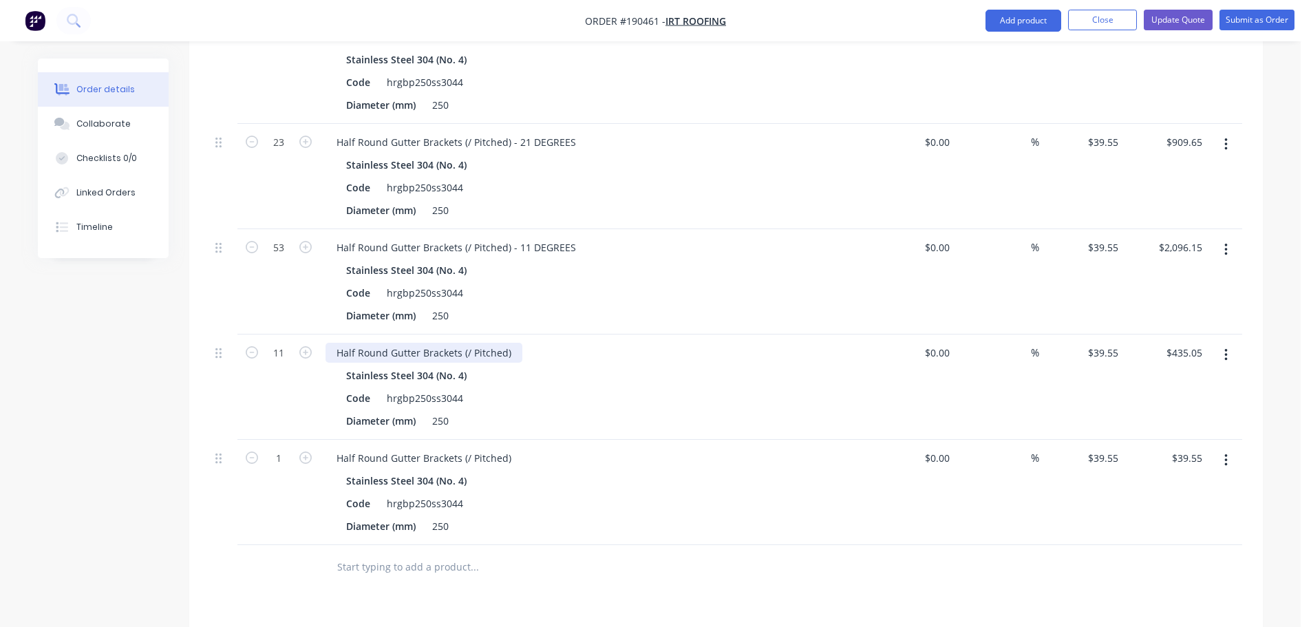
click at [515, 343] on div "Half Round Gutter Brackets (/ Pitched)" at bounding box center [424, 353] width 197 height 20
click at [303, 451] on icon "button" at bounding box center [305, 457] width 12 height 12
type input "2"
type input "$79.10"
click at [303, 451] on icon "button" at bounding box center [305, 457] width 12 height 12
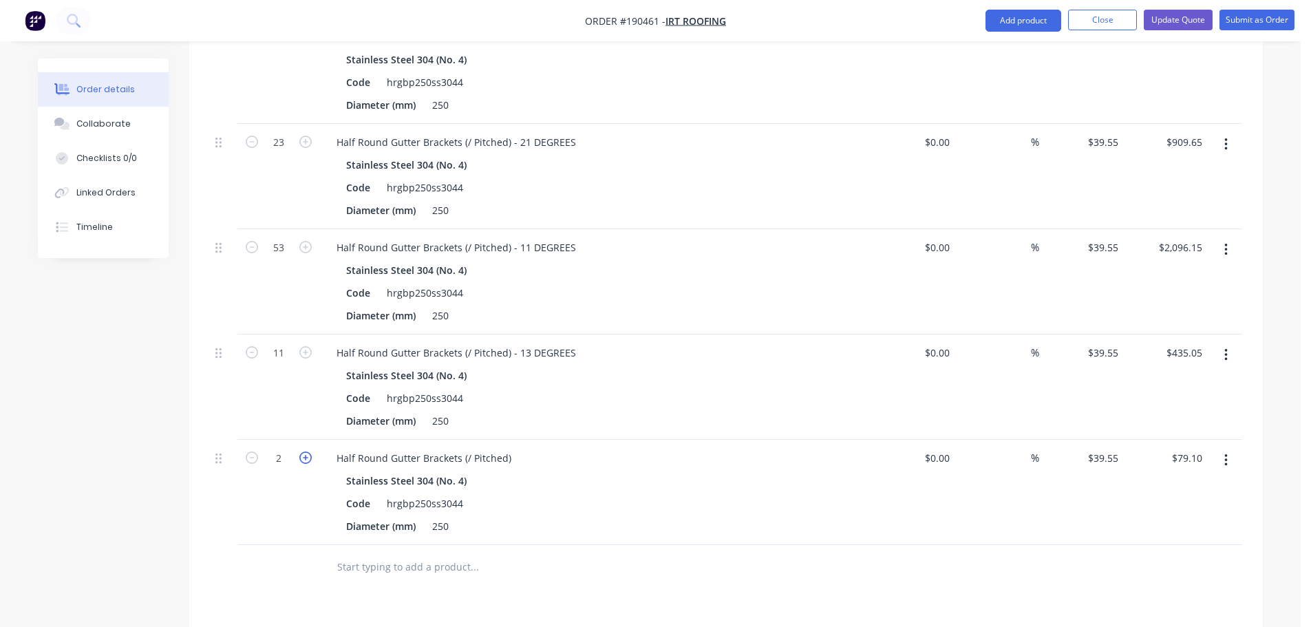
type input "3"
type input "$118.65"
click at [303, 451] on icon "button" at bounding box center [305, 457] width 12 height 12
type input "4"
type input "$158.20"
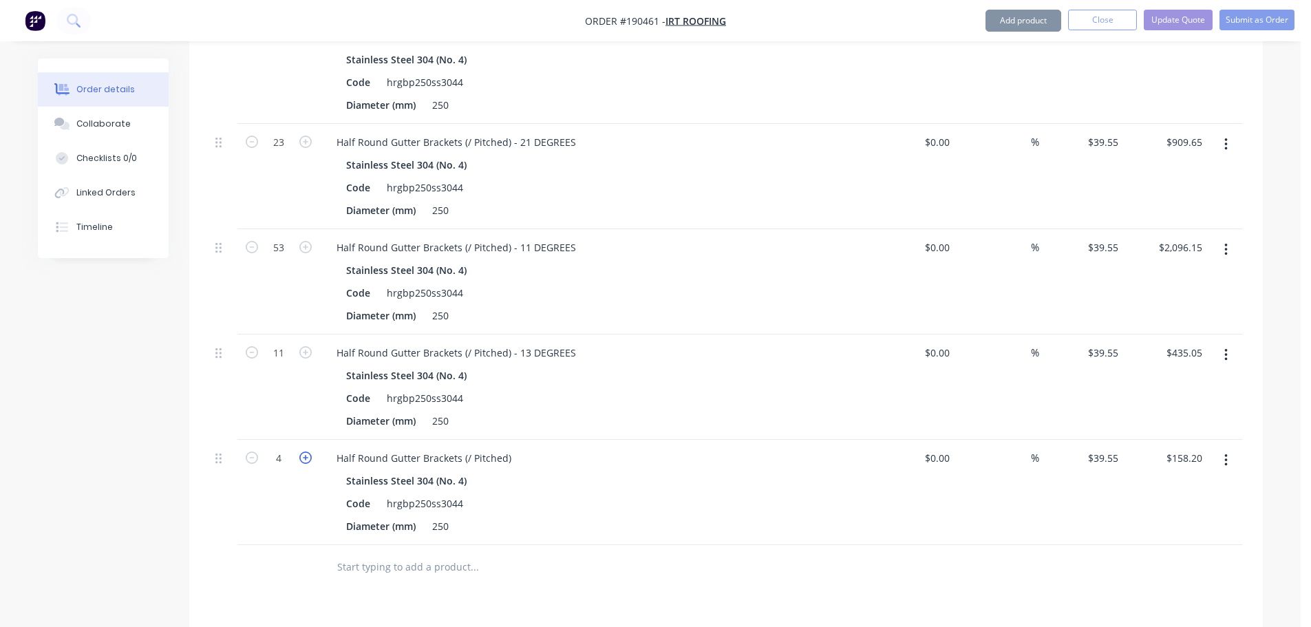
click at [303, 451] on icon "button" at bounding box center [305, 457] width 12 height 12
type input "5"
type input "$197.75"
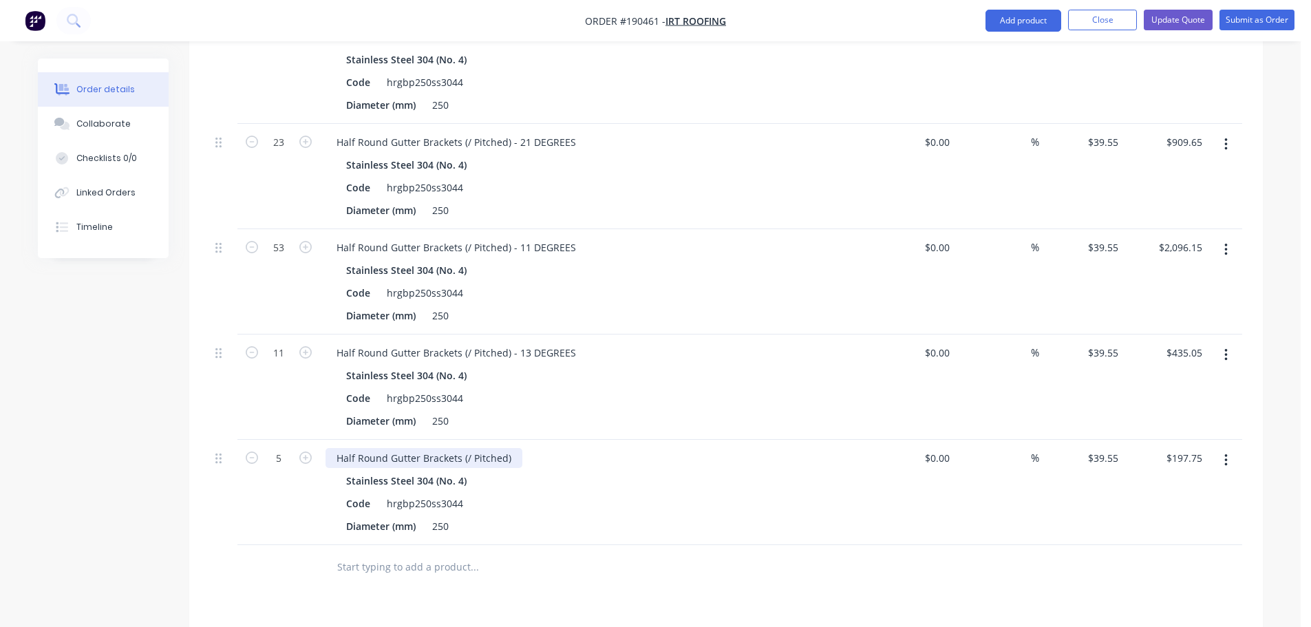
click at [514, 448] on div "Half Round Gutter Brackets (/ Pitched)" at bounding box center [424, 458] width 197 height 20
click at [626, 588] on div "Drawings Add drawing Products Show / Hide columns Add product Qty Cost Markup P…" at bounding box center [726, 300] width 1074 height 1239
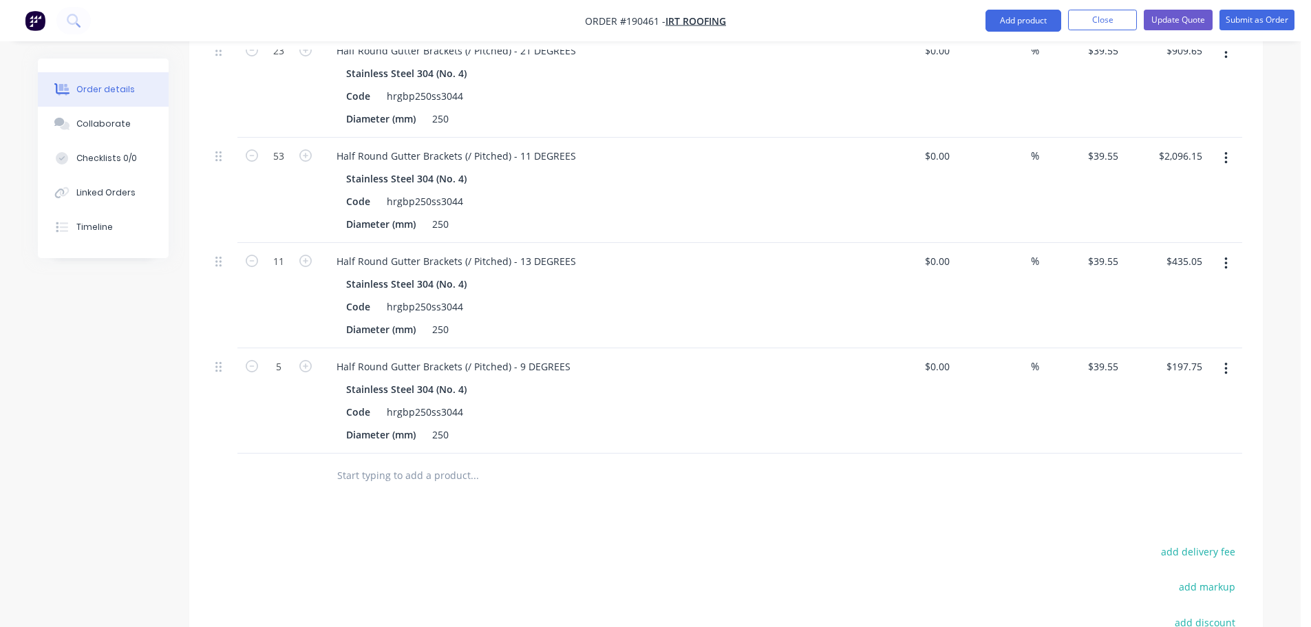
scroll to position [880, 0]
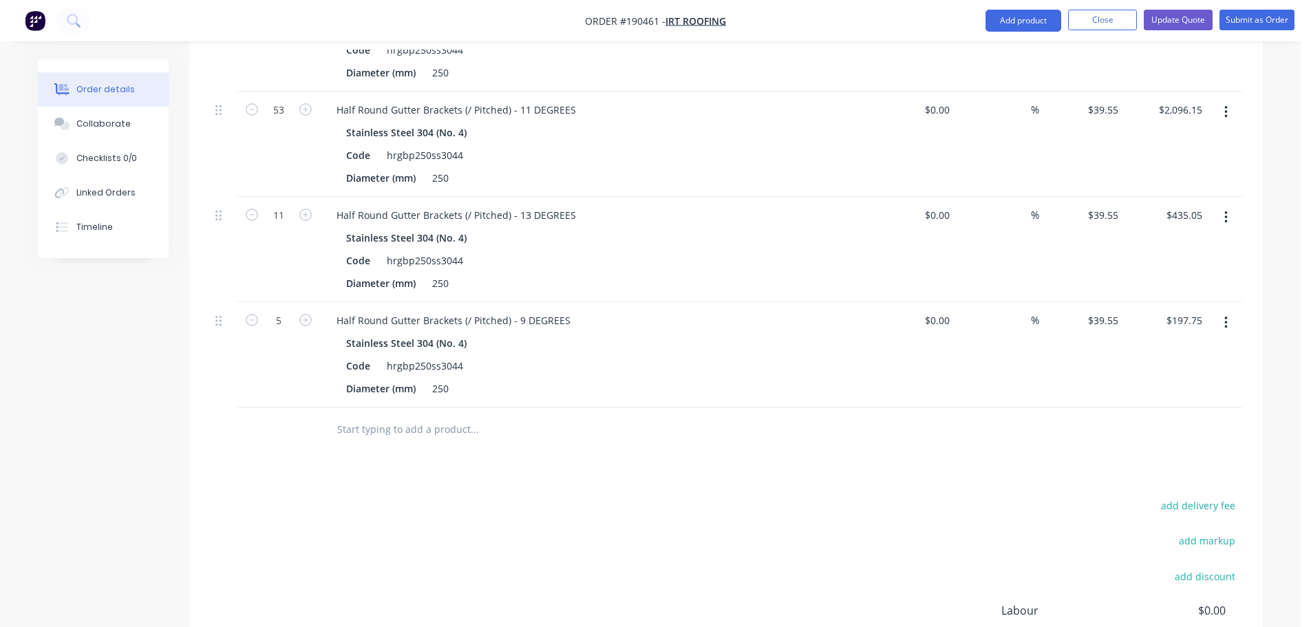
drag, startPoint x: 1223, startPoint y: 267, endPoint x: 1226, endPoint y: 277, distance: 10.0
click at [1223, 302] on div at bounding box center [1225, 354] width 34 height 105
click at [1226, 315] on icon "button" at bounding box center [1225, 322] width 3 height 15
click at [1139, 376] on div "Duplicate" at bounding box center [1177, 386] width 106 height 20
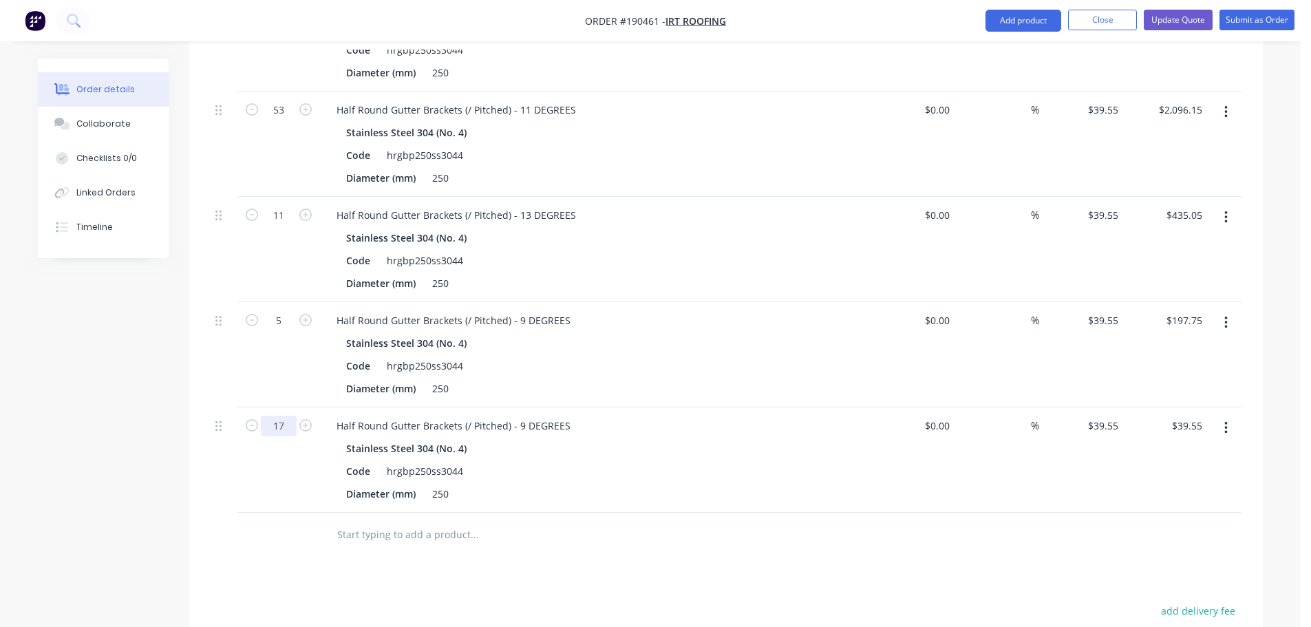
type input "17"
type input "$672.35"
drag, startPoint x: 296, startPoint y: 361, endPoint x: 340, endPoint y: 368, distance: 44.7
click at [296, 361] on div "5" at bounding box center [278, 354] width 83 height 105
click at [515, 416] on div "Half Round Gutter Brackets (/ Pitched) - 9 DEGREES" at bounding box center [454, 426] width 256 height 20
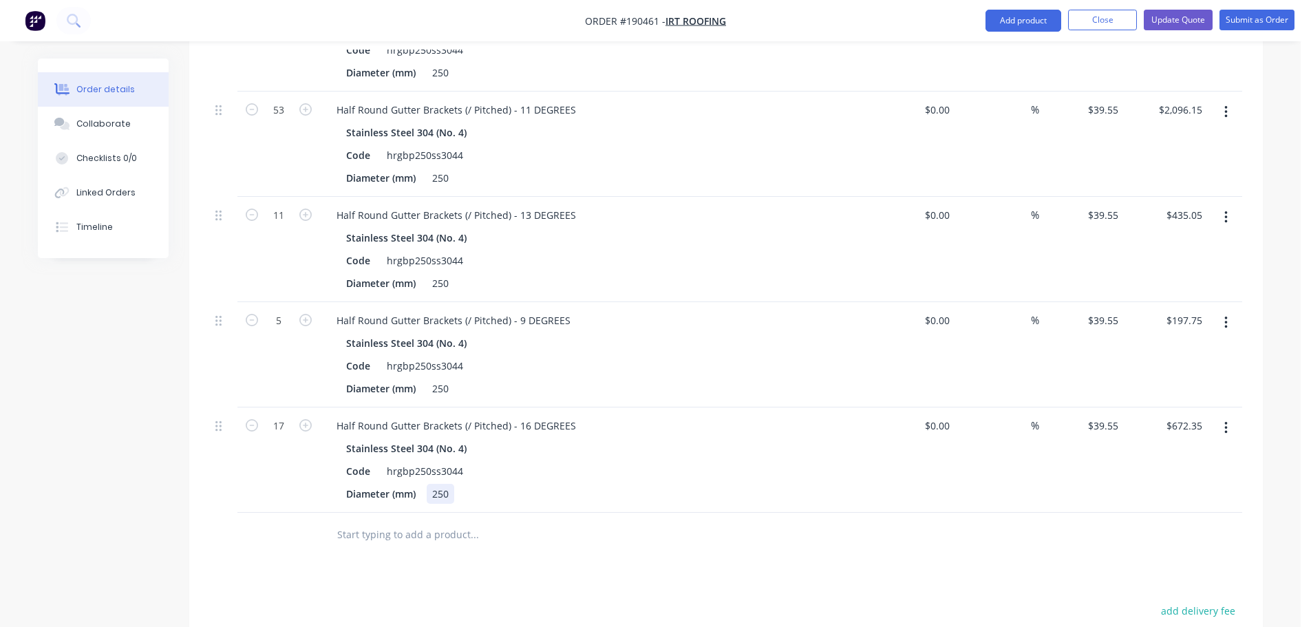
click at [653, 484] on div "Diameter (mm) 250" at bounding box center [593, 494] width 504 height 20
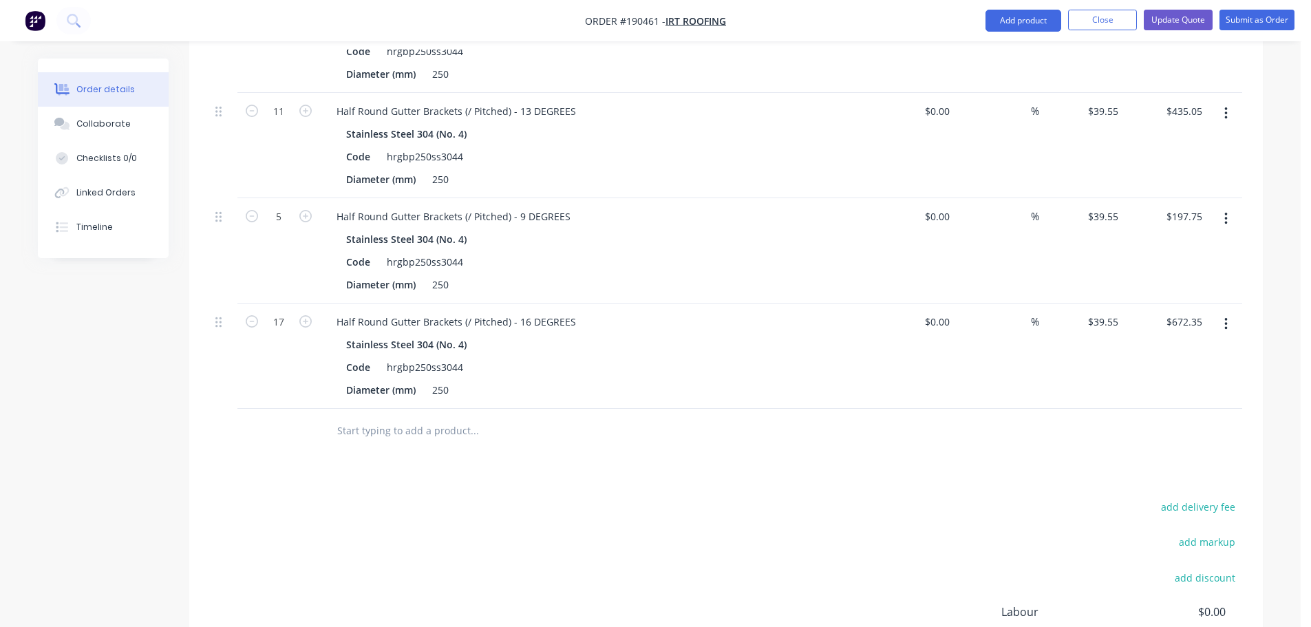
scroll to position [1018, 0]
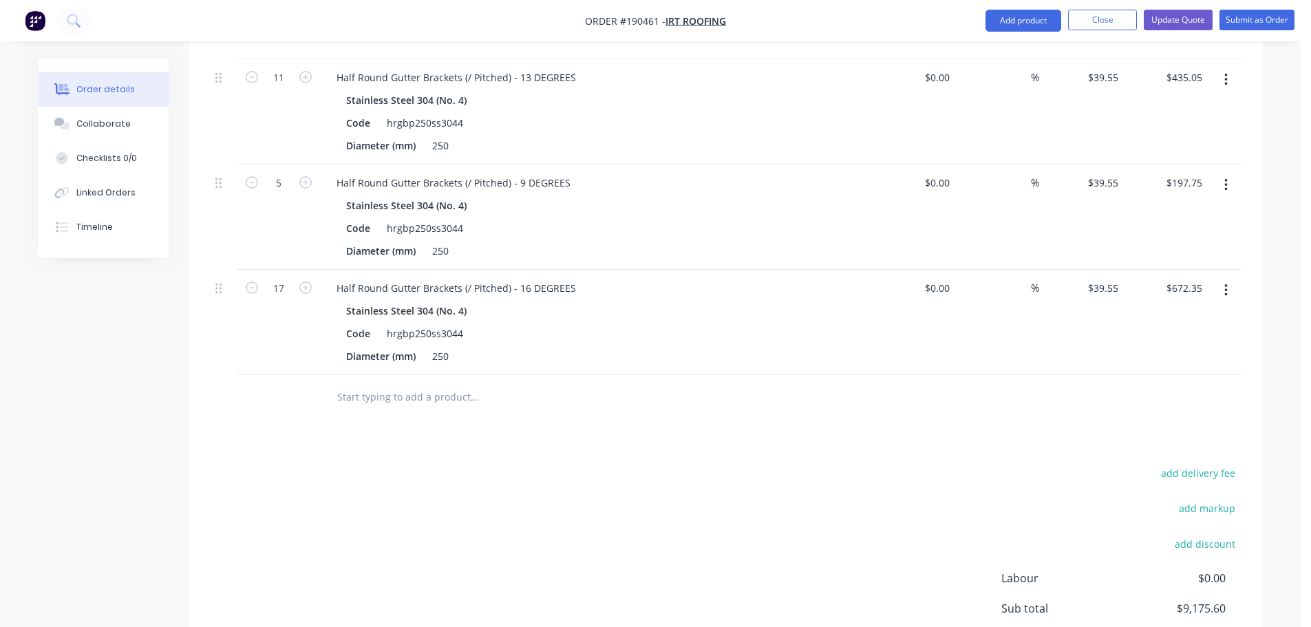
click at [1227, 283] on icon "button" at bounding box center [1225, 290] width 3 height 15
click at [1156, 344] on div "Duplicate" at bounding box center [1177, 354] width 106 height 20
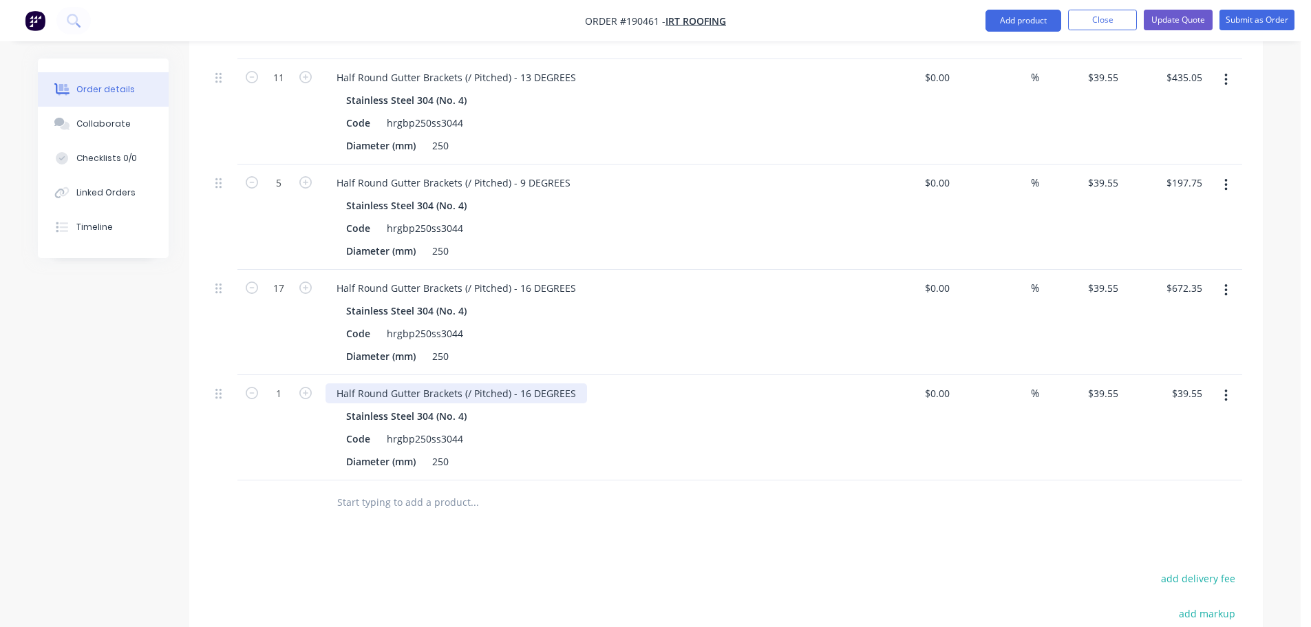
click at [526, 383] on div "Half Round Gutter Brackets (/ Pitched) - 16 DEGREES" at bounding box center [457, 393] width 262 height 20
type input "28"
type input "$1,107.40"
click at [256, 309] on div "17" at bounding box center [278, 322] width 83 height 105
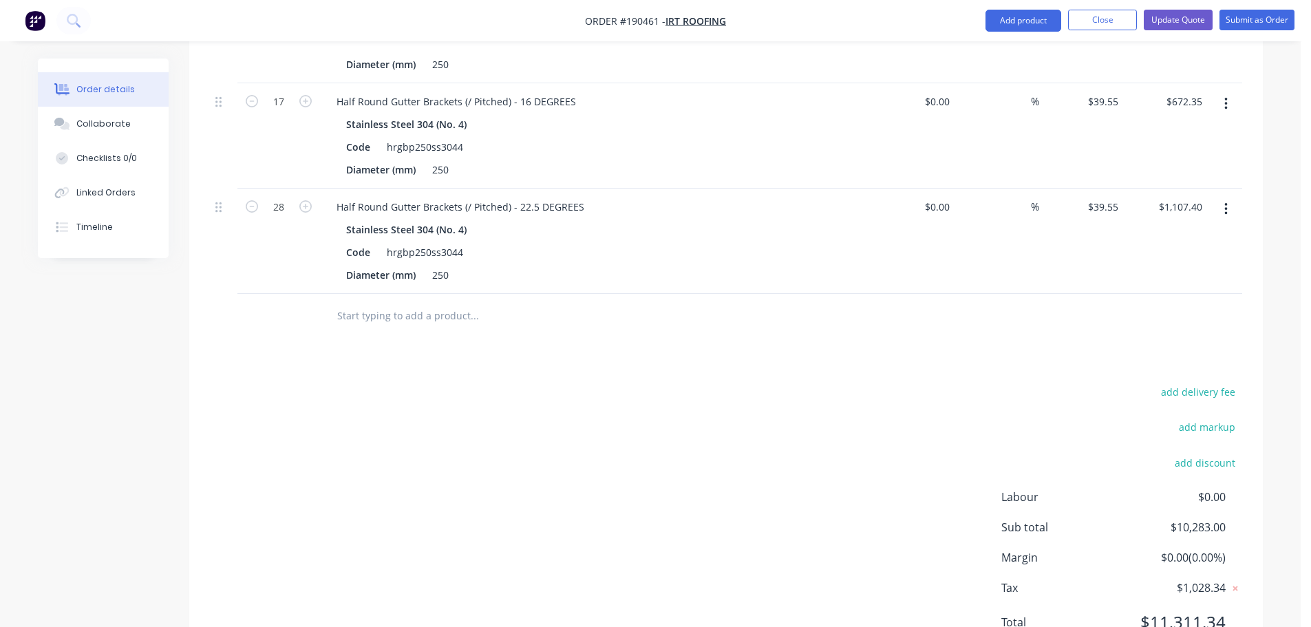
scroll to position [1228, 0]
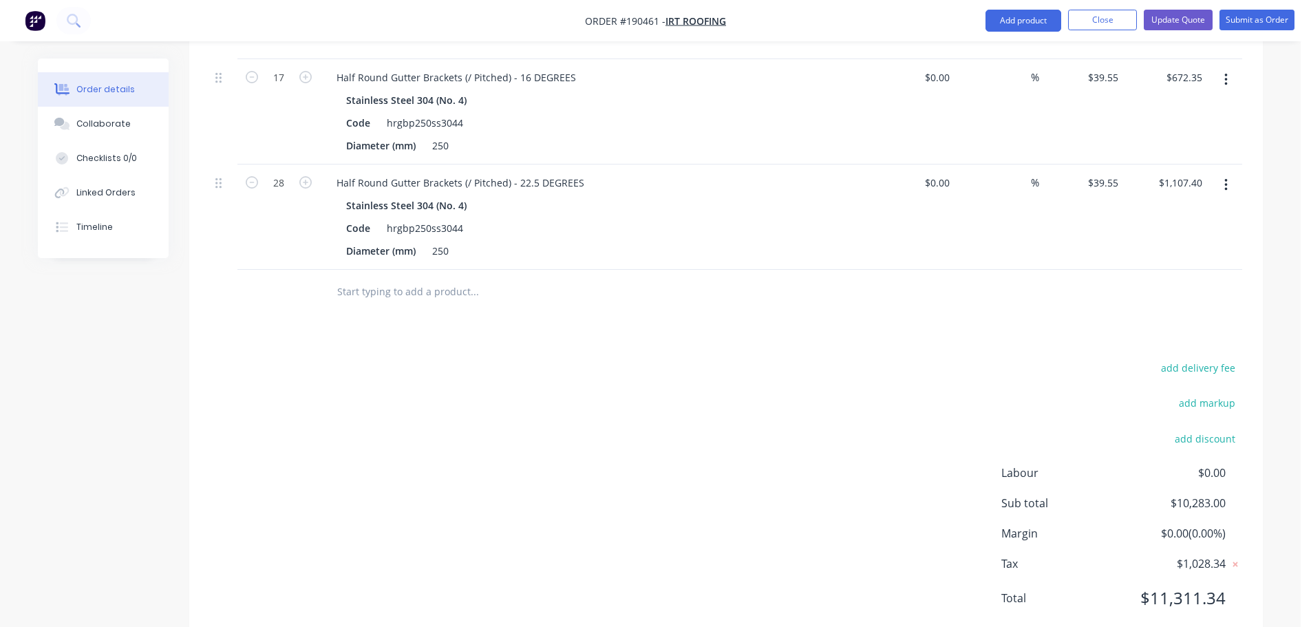
click at [1015, 44] on header "Products Show / Hide columns Add product" at bounding box center [726, 25] width 1074 height 50
click at [1022, 14] on button "Add product" at bounding box center [1024, 21] width 76 height 22
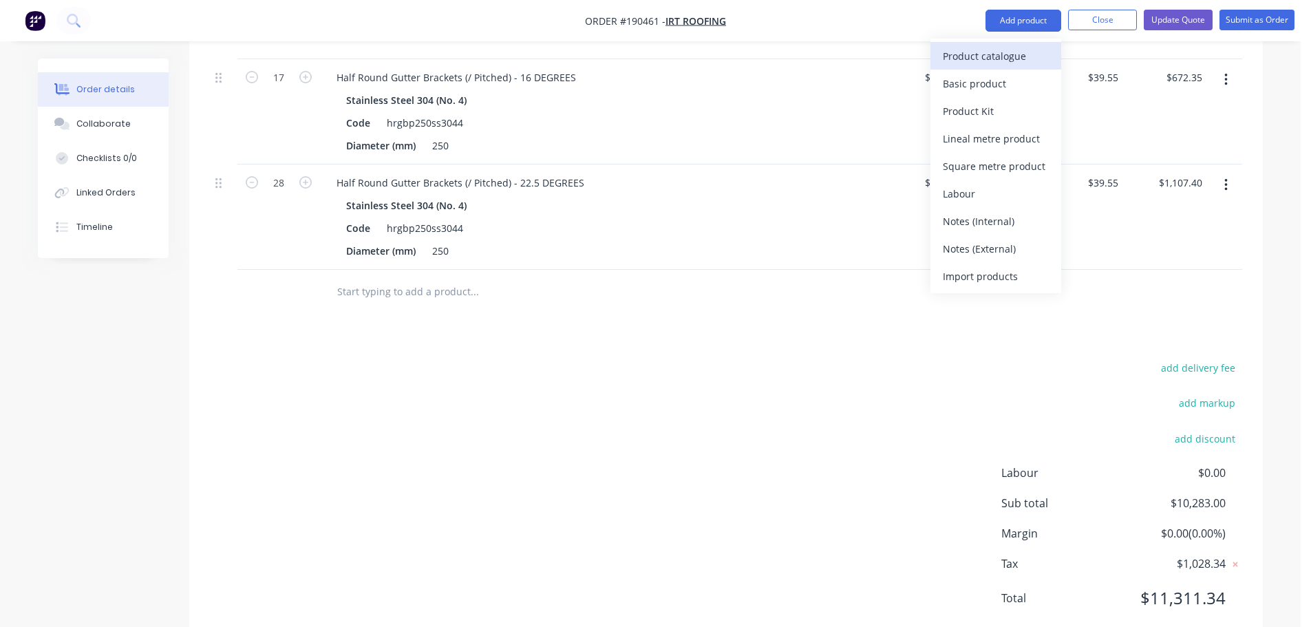
click at [987, 56] on div "Product catalogue" at bounding box center [996, 56] width 106 height 20
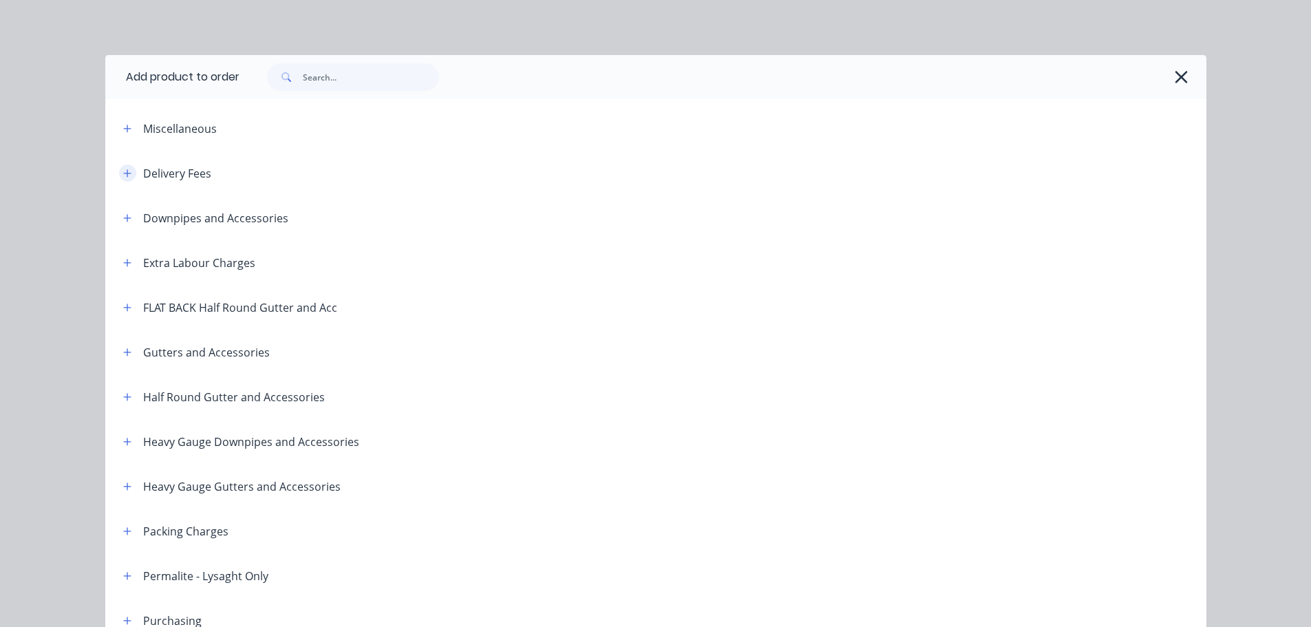
click at [123, 172] on icon "button" at bounding box center [127, 174] width 8 height 10
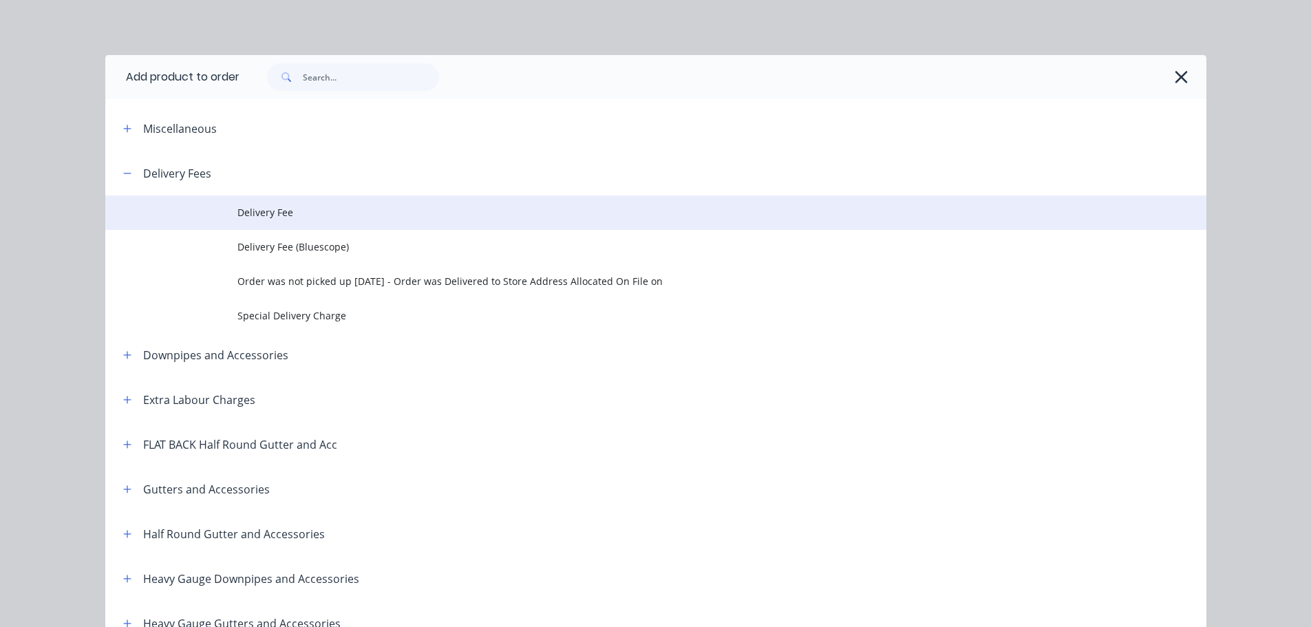
click at [237, 217] on span "Delivery Fee" at bounding box center [624, 212] width 775 height 14
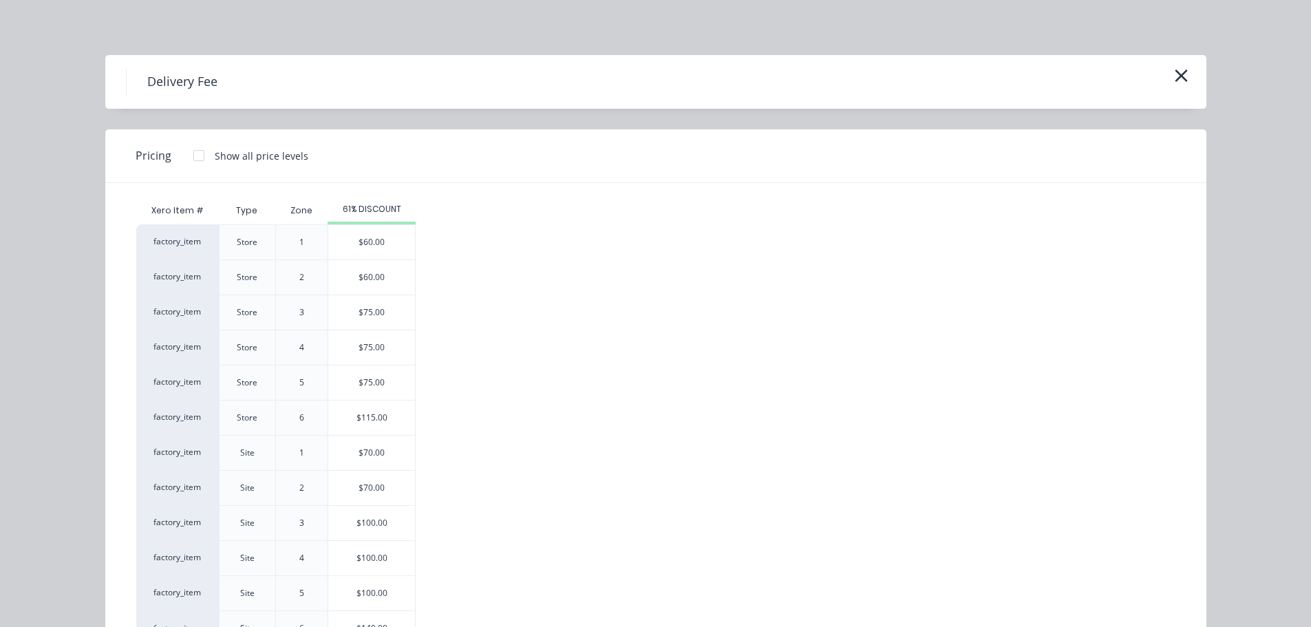
click at [369, 448] on div "$70.00" at bounding box center [371, 453] width 87 height 34
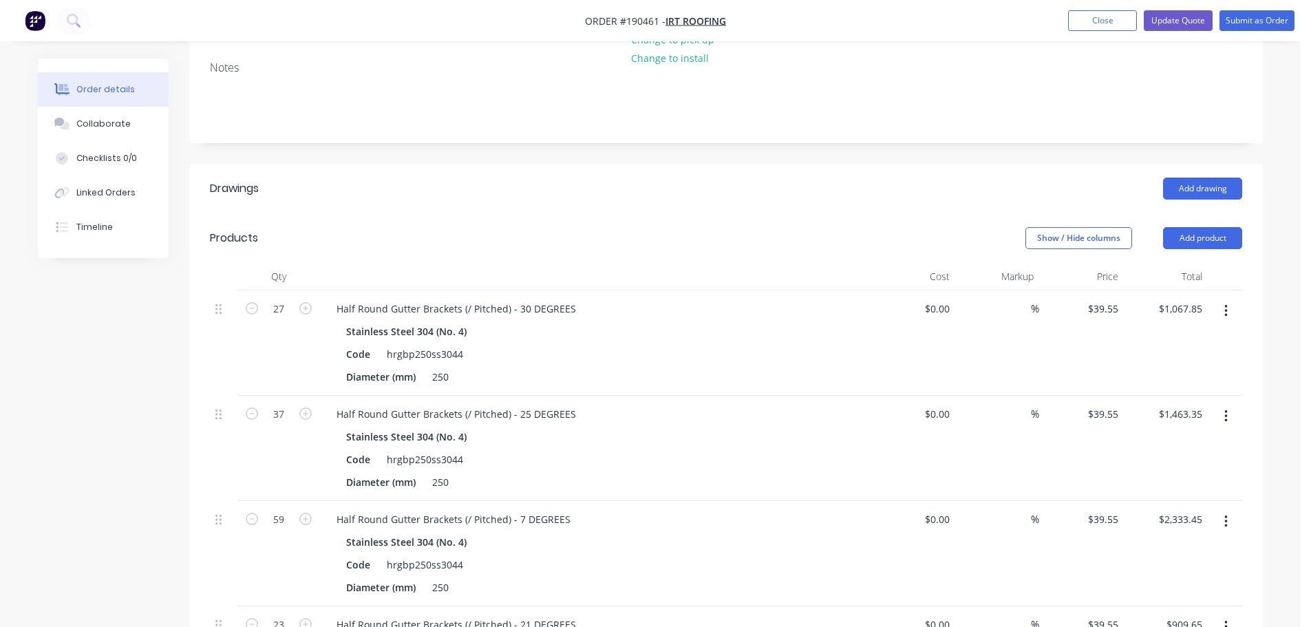
scroll to position [213, 0]
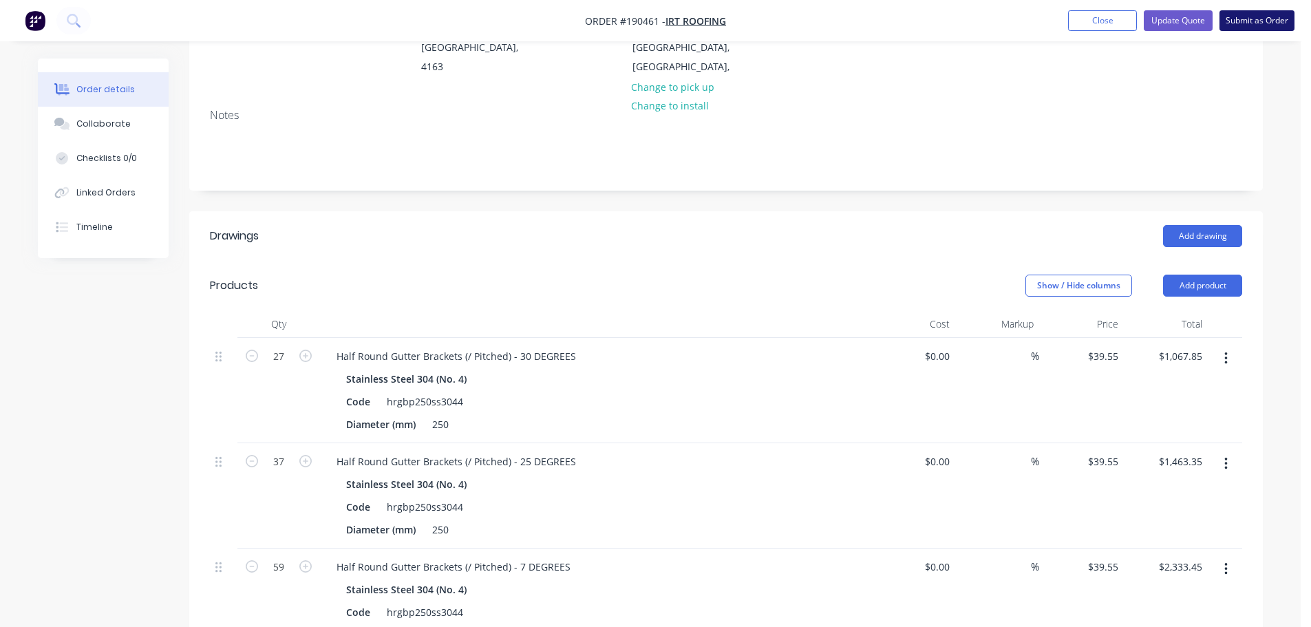
click at [1273, 14] on button "Submit as Order" at bounding box center [1257, 20] width 75 height 21
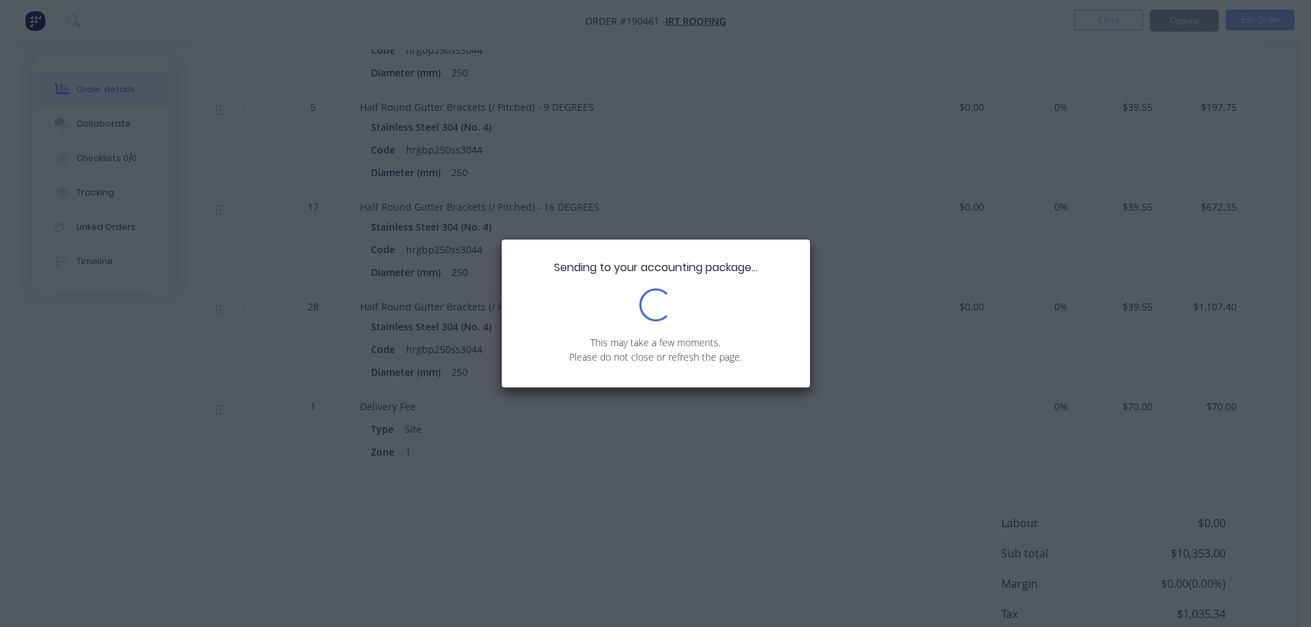
scroll to position [1042, 0]
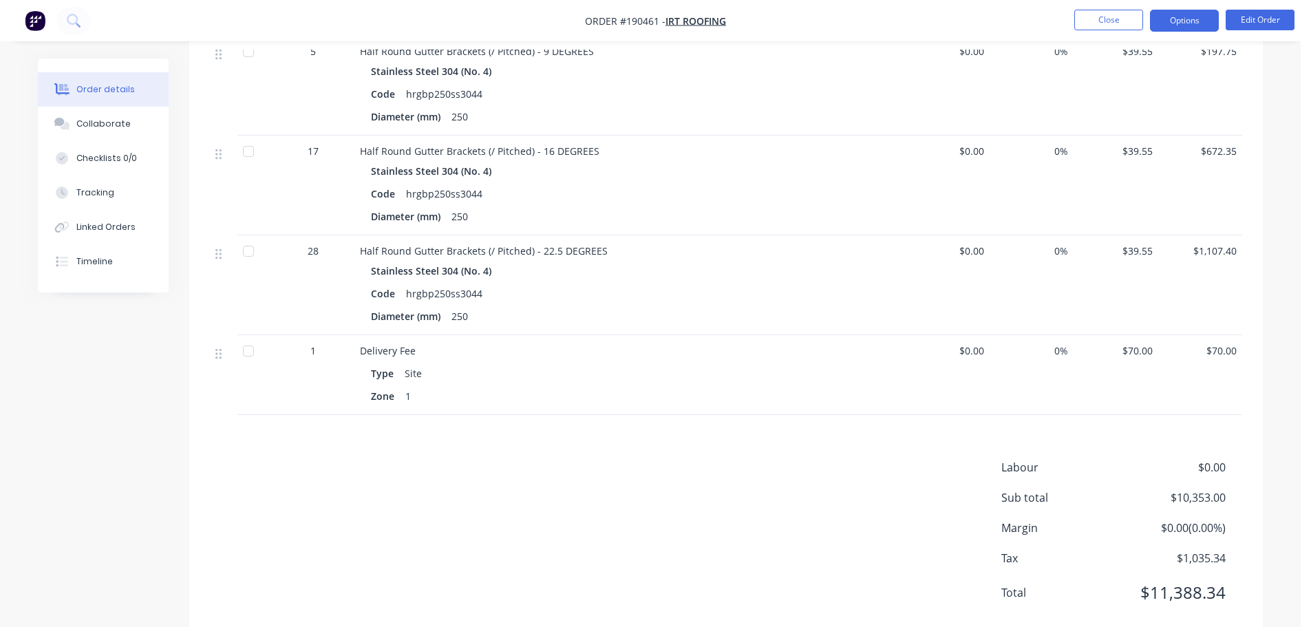
click at [1184, 26] on button "Options" at bounding box center [1184, 21] width 69 height 22
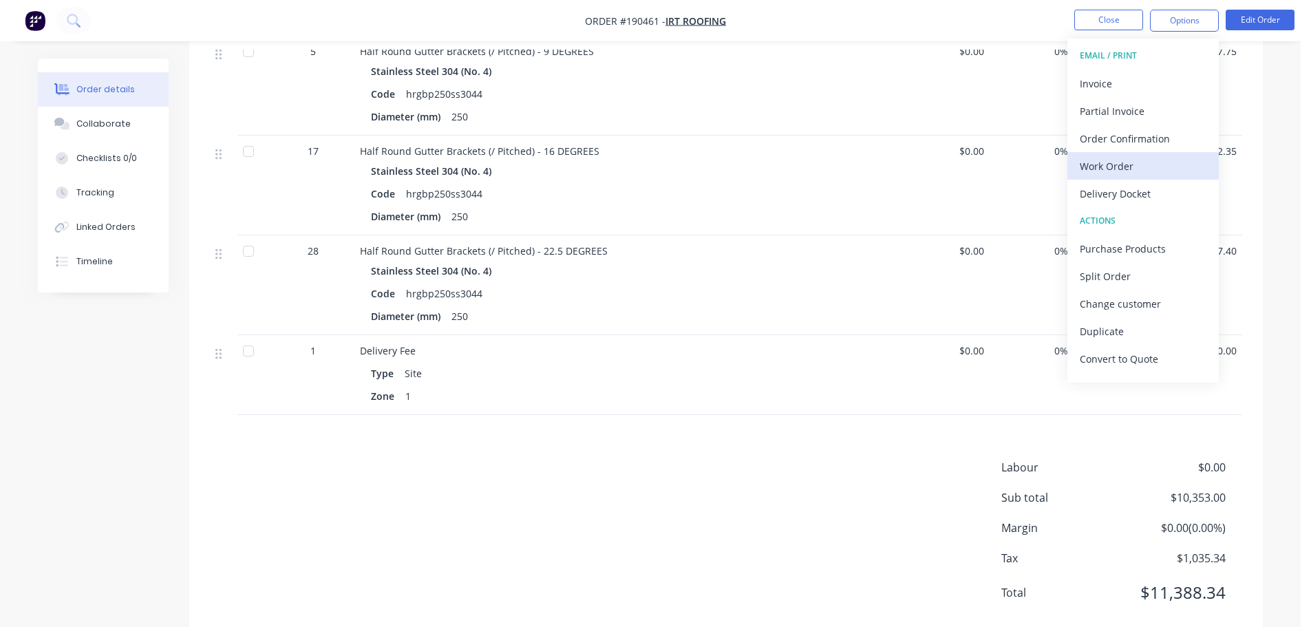
click at [1109, 167] on div "Work Order" at bounding box center [1143, 166] width 127 height 20
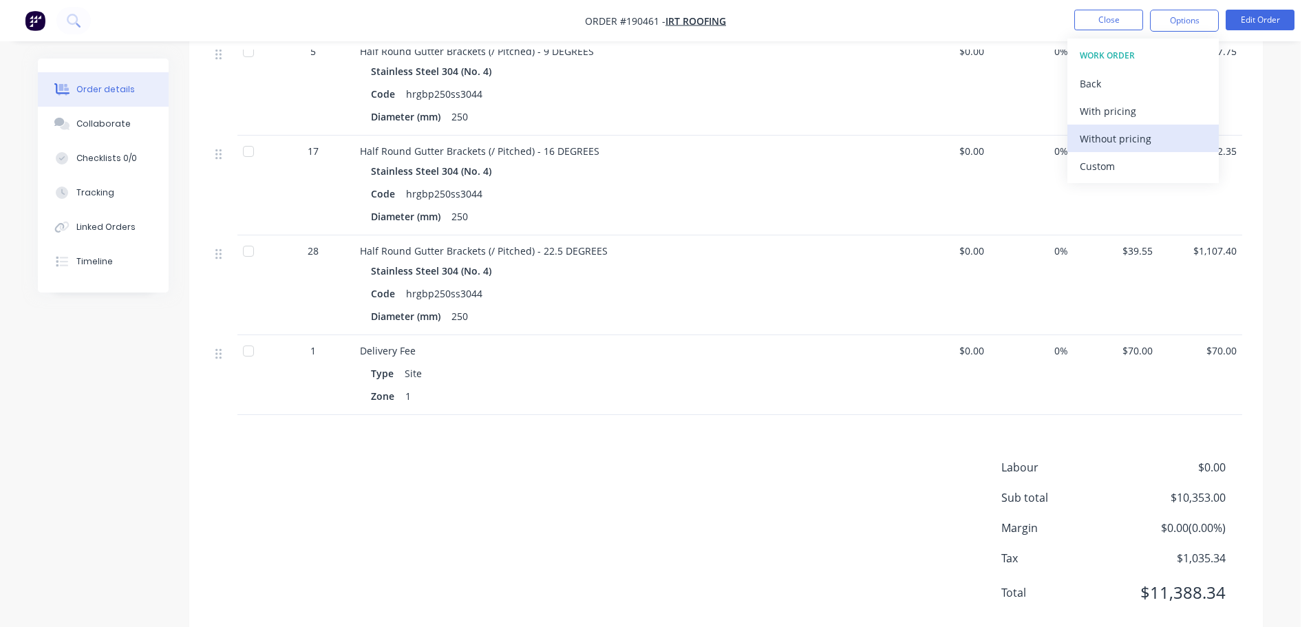
click at [1128, 141] on div "Without pricing" at bounding box center [1143, 139] width 127 height 20
click at [1112, 30] on li "Close" at bounding box center [1108, 21] width 69 height 22
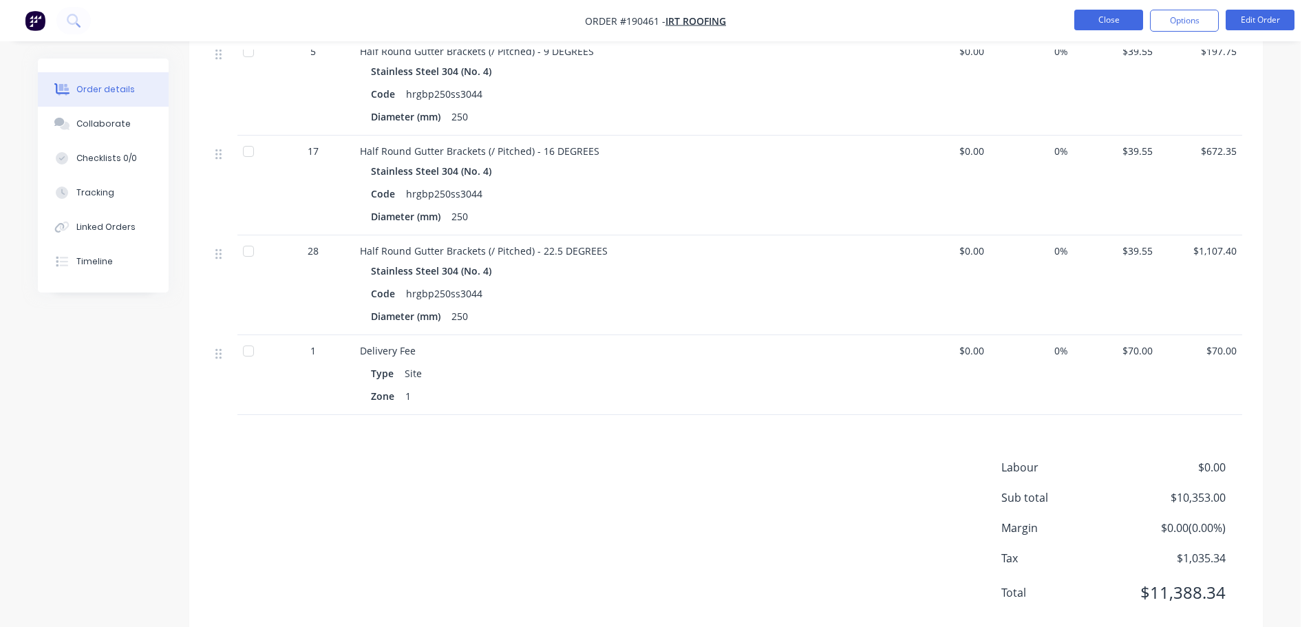
click at [1112, 23] on button "Close" at bounding box center [1108, 20] width 69 height 21
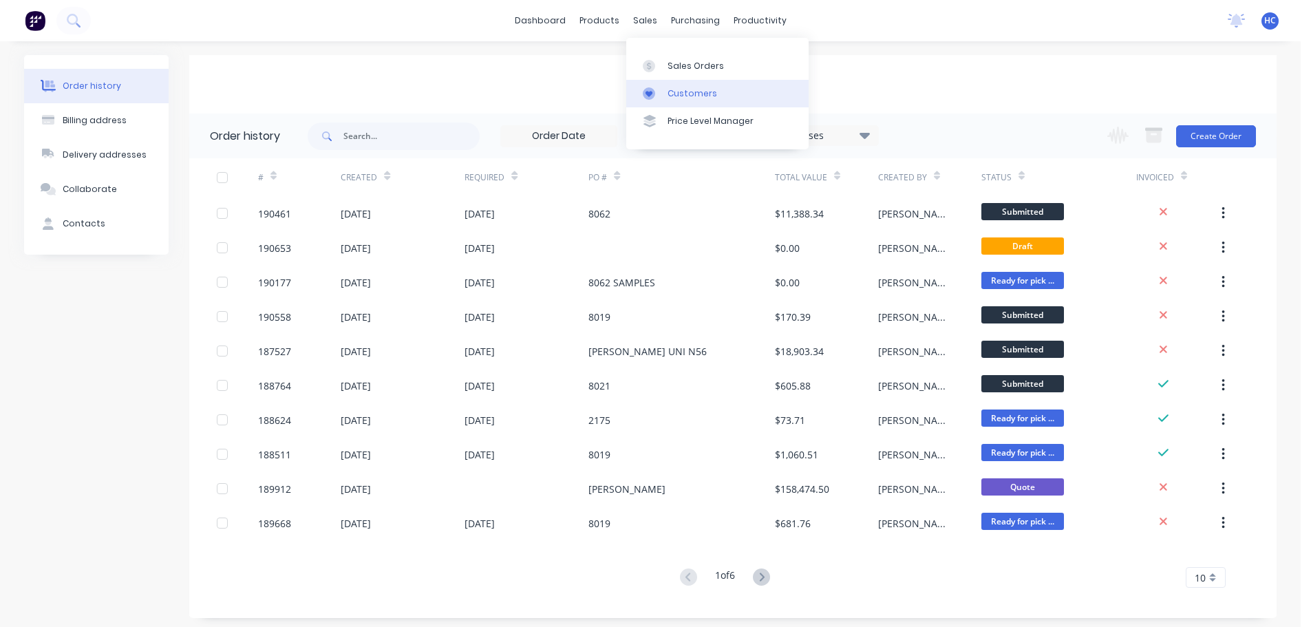
click at [694, 94] on div "Customers" at bounding box center [693, 93] width 50 height 12
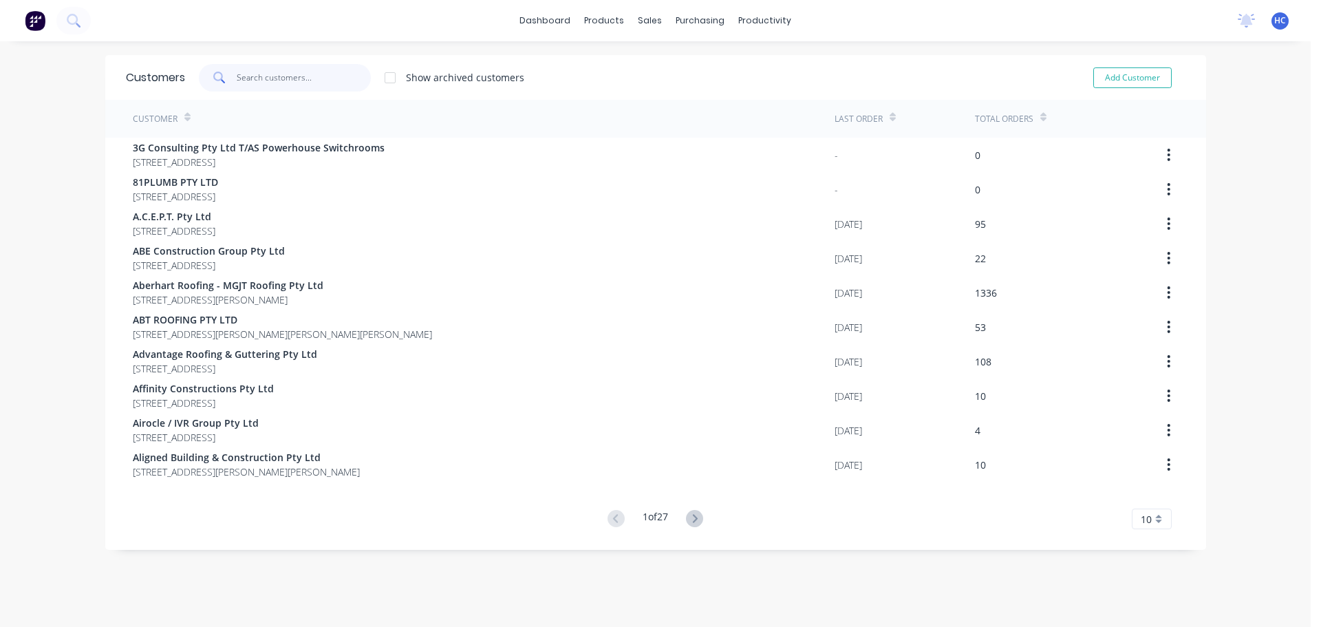
click at [304, 84] on input "text" at bounding box center [304, 78] width 134 height 28
click at [783, 114] on link "Delivery Scheduling" at bounding box center [813, 121] width 182 height 28
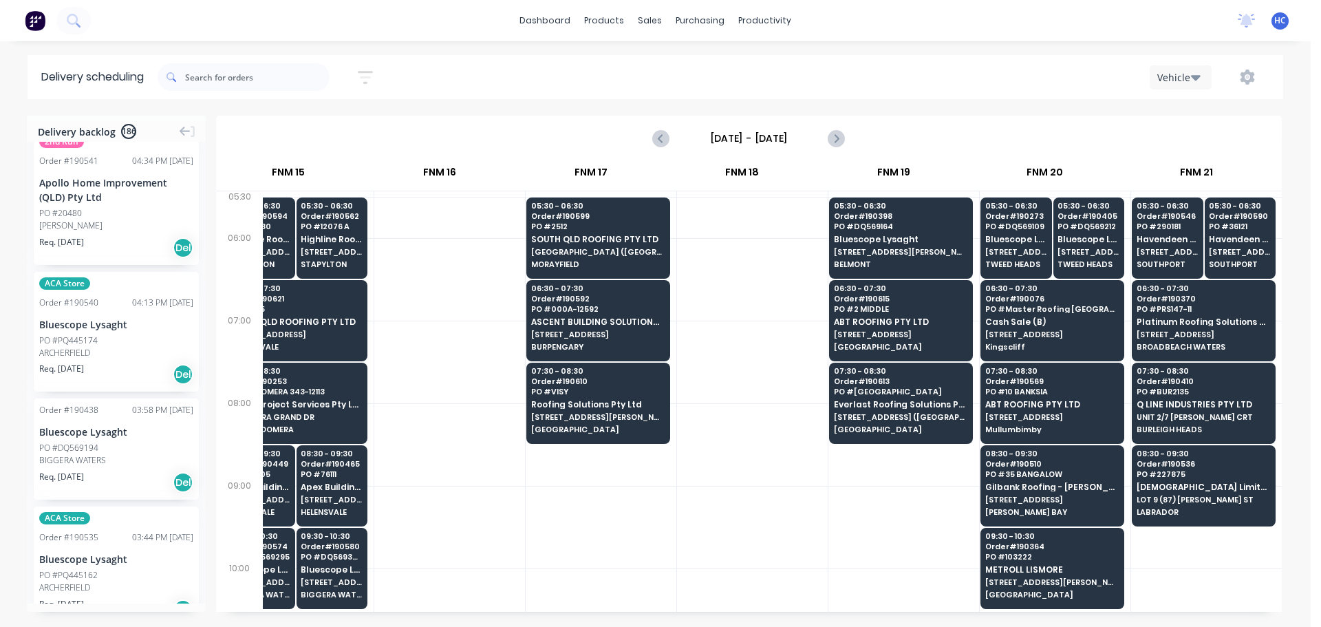
scroll to position [6396, 0]
drag, startPoint x: 523, startPoint y: 490, endPoint x: 650, endPoint y: 476, distance: 128.1
drag, startPoint x: 844, startPoint y: 495, endPoint x: 945, endPoint y: 462, distance: 106.2
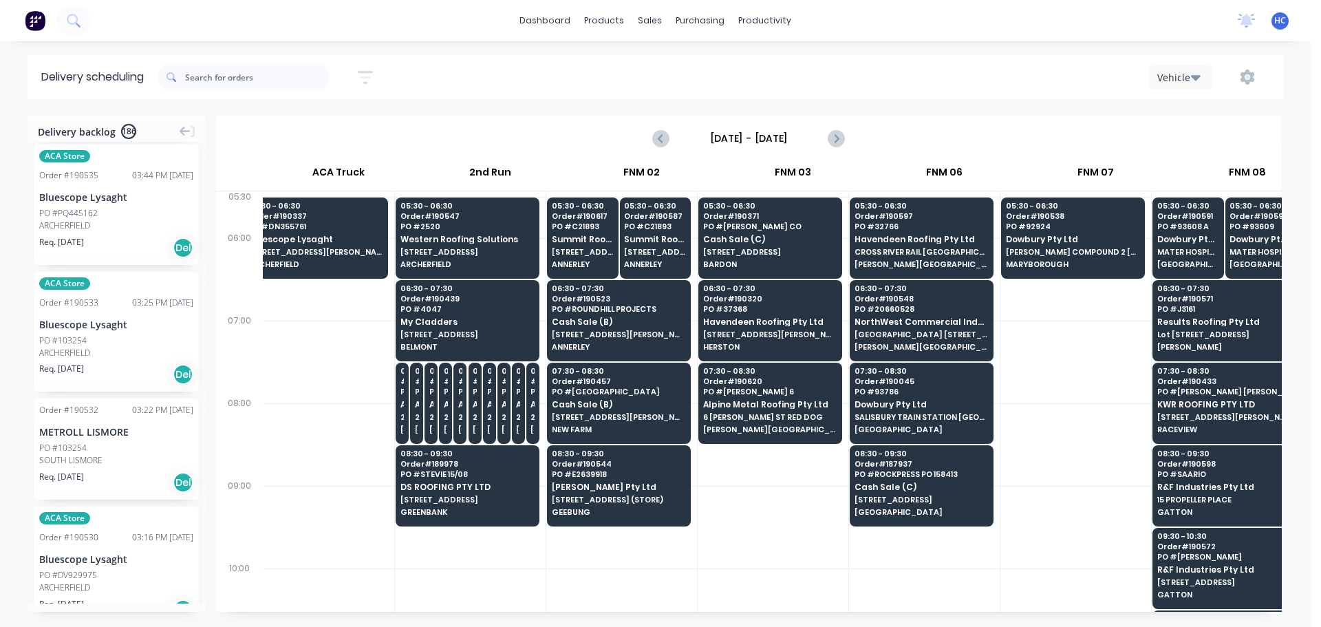
scroll to position [0, 0]
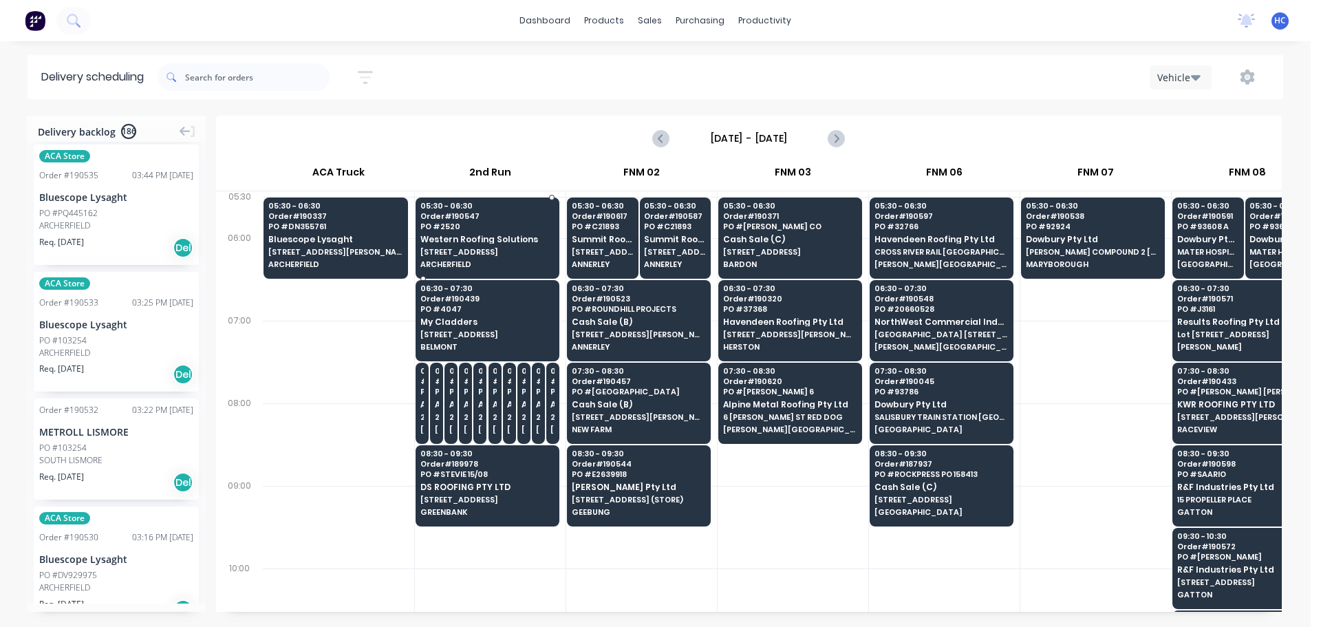
click at [489, 235] on span "Western Roofing Solutions" at bounding box center [488, 239] width 134 height 9
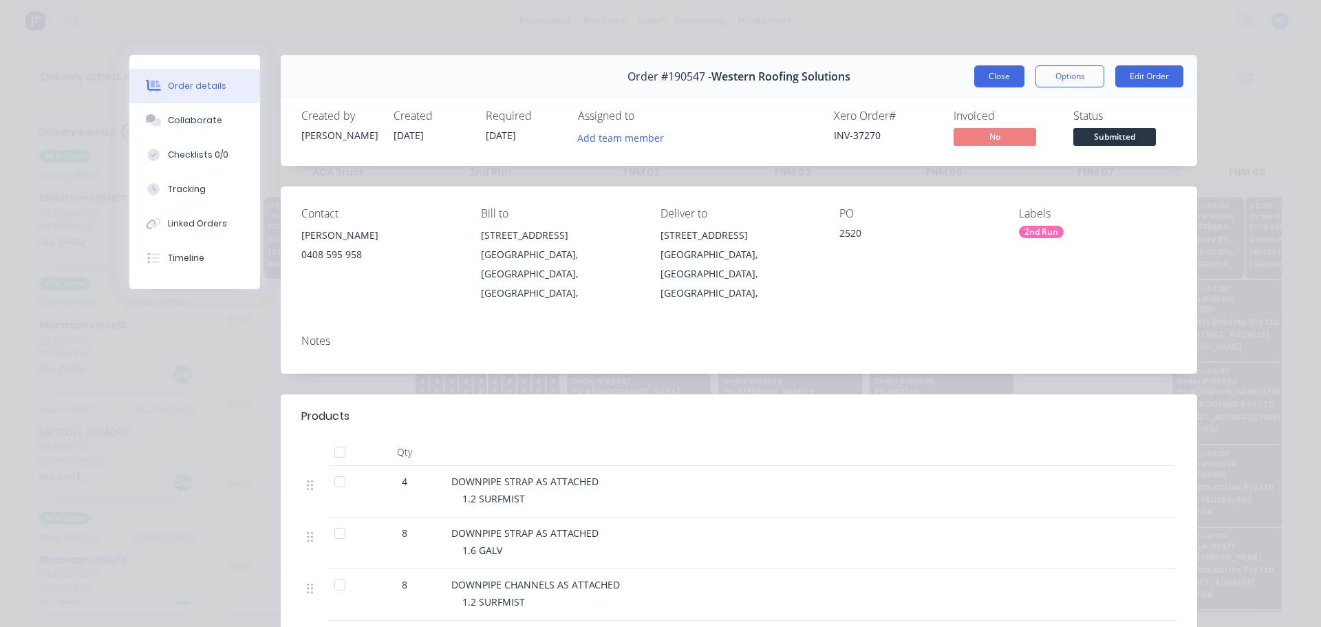
click at [1008, 83] on button "Close" at bounding box center [1000, 76] width 50 height 22
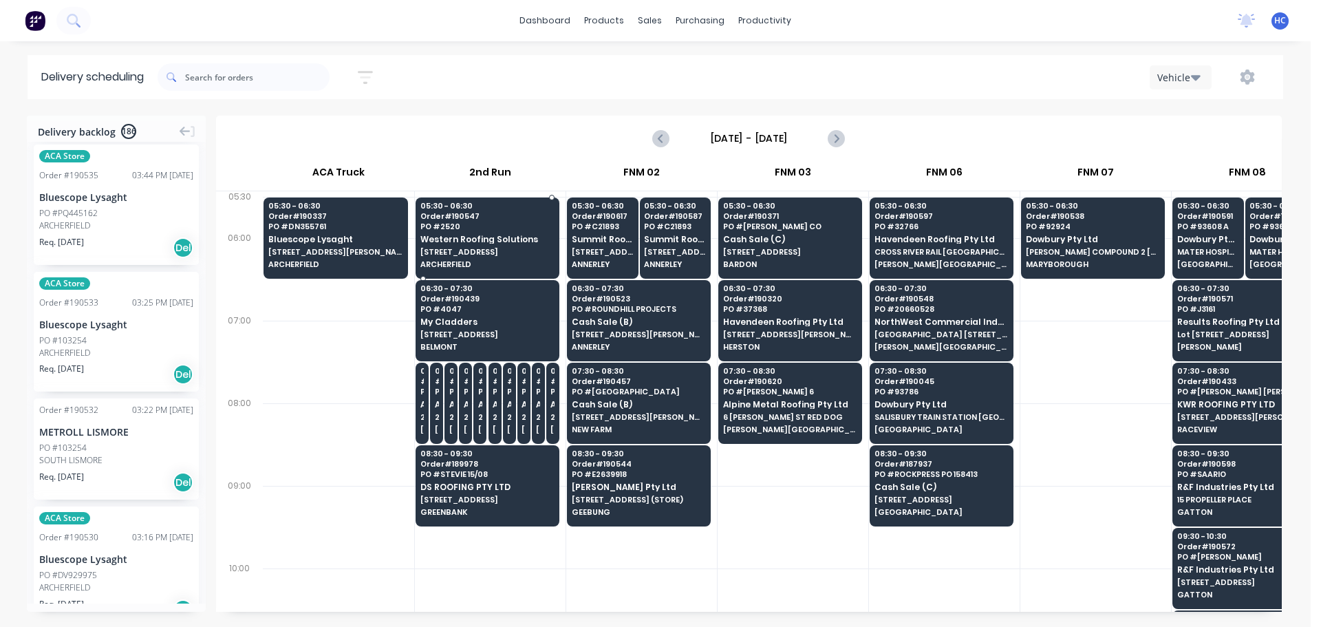
click at [454, 233] on div "05:30 - 06:30 Order # 190547 PO # 2520 Western Roofing Solutions [STREET_ADDRES…" at bounding box center [487, 236] width 142 height 77
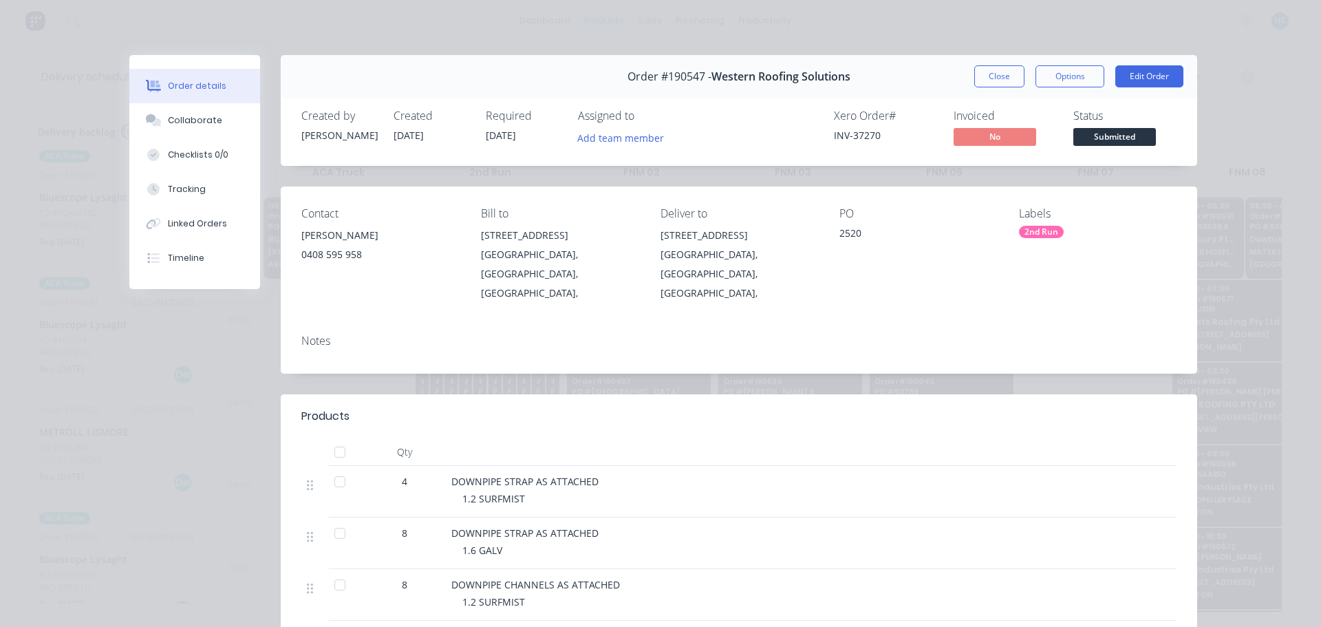
click at [977, 73] on button "Close" at bounding box center [1000, 76] width 50 height 22
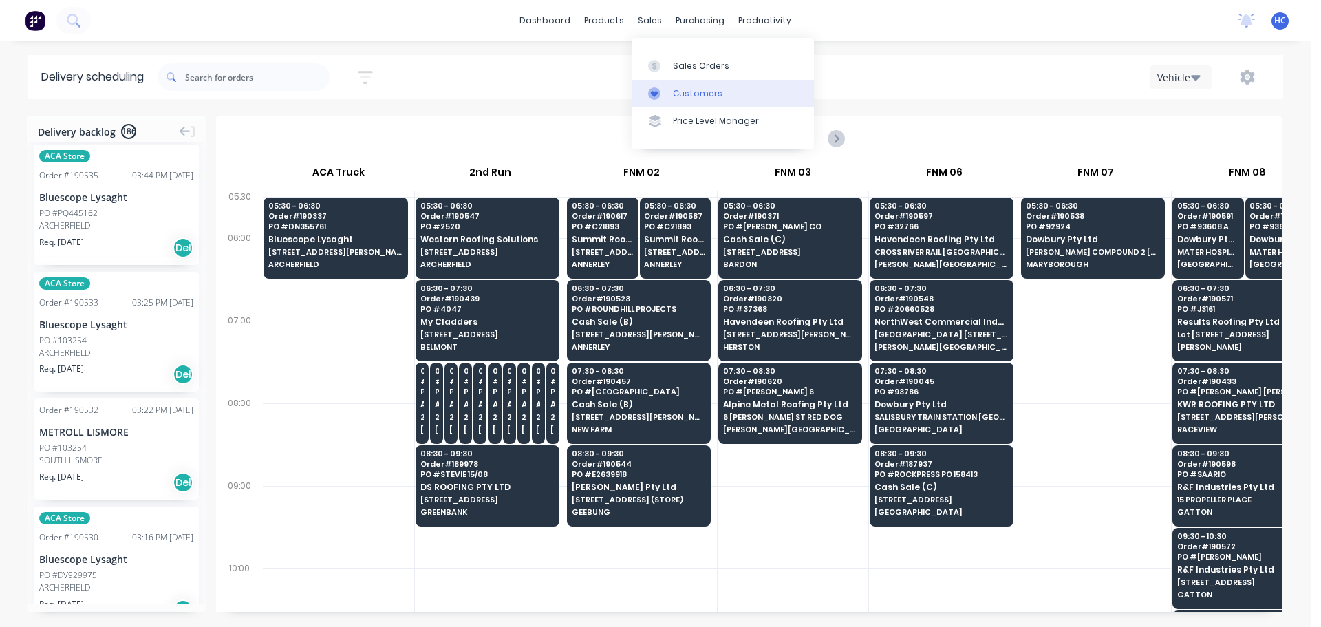
click at [690, 101] on link "Customers" at bounding box center [723, 94] width 182 height 28
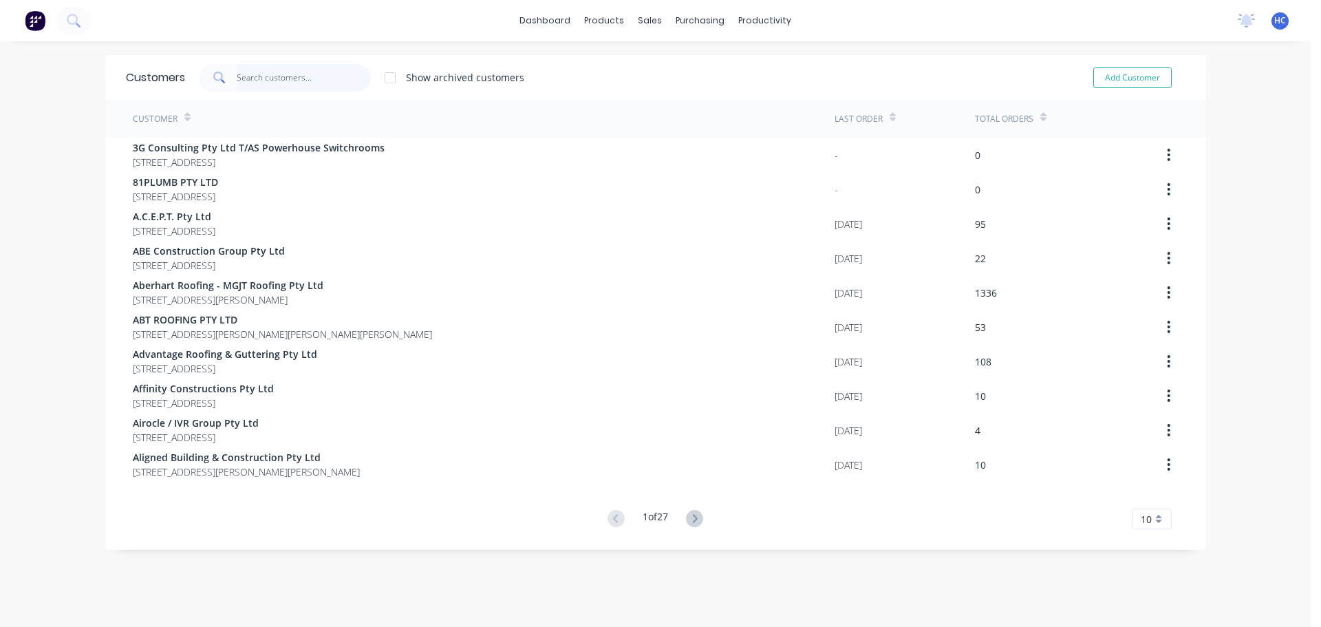
click at [313, 85] on input "text" at bounding box center [304, 78] width 134 height 28
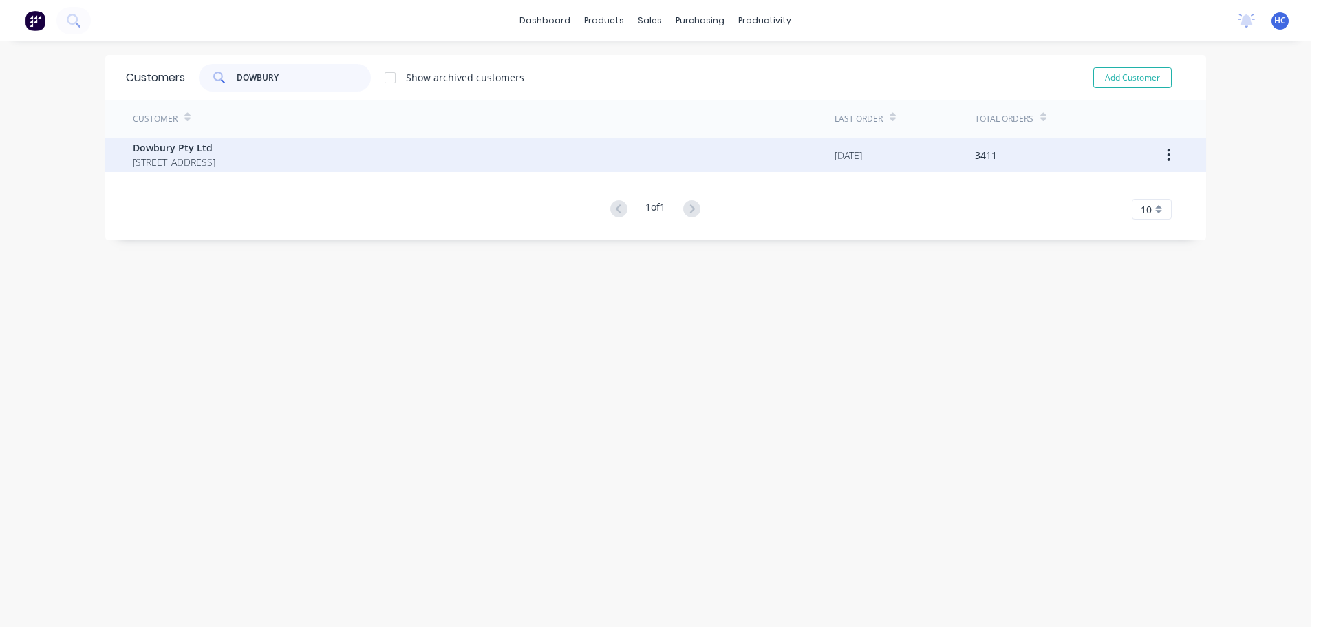
type input "DOWBURY"
click at [215, 151] on span "Dowbury Pty Ltd" at bounding box center [174, 147] width 83 height 14
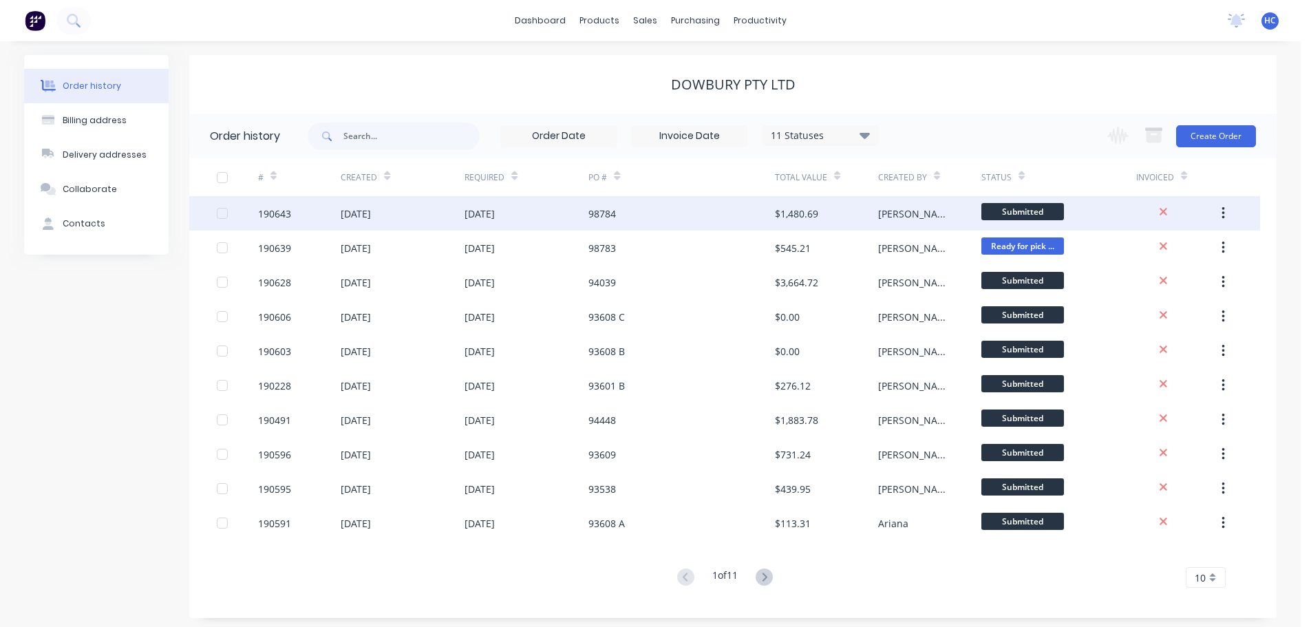
click at [683, 217] on div "98784" at bounding box center [681, 213] width 186 height 34
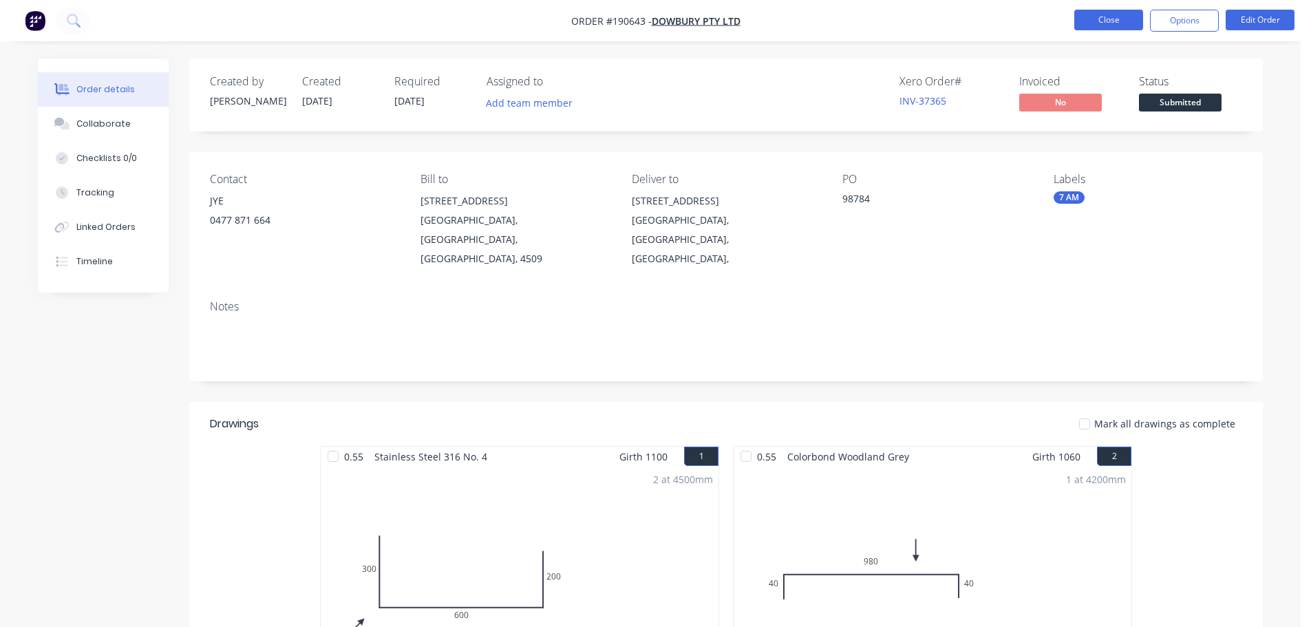
click at [1111, 19] on button "Close" at bounding box center [1108, 20] width 69 height 21
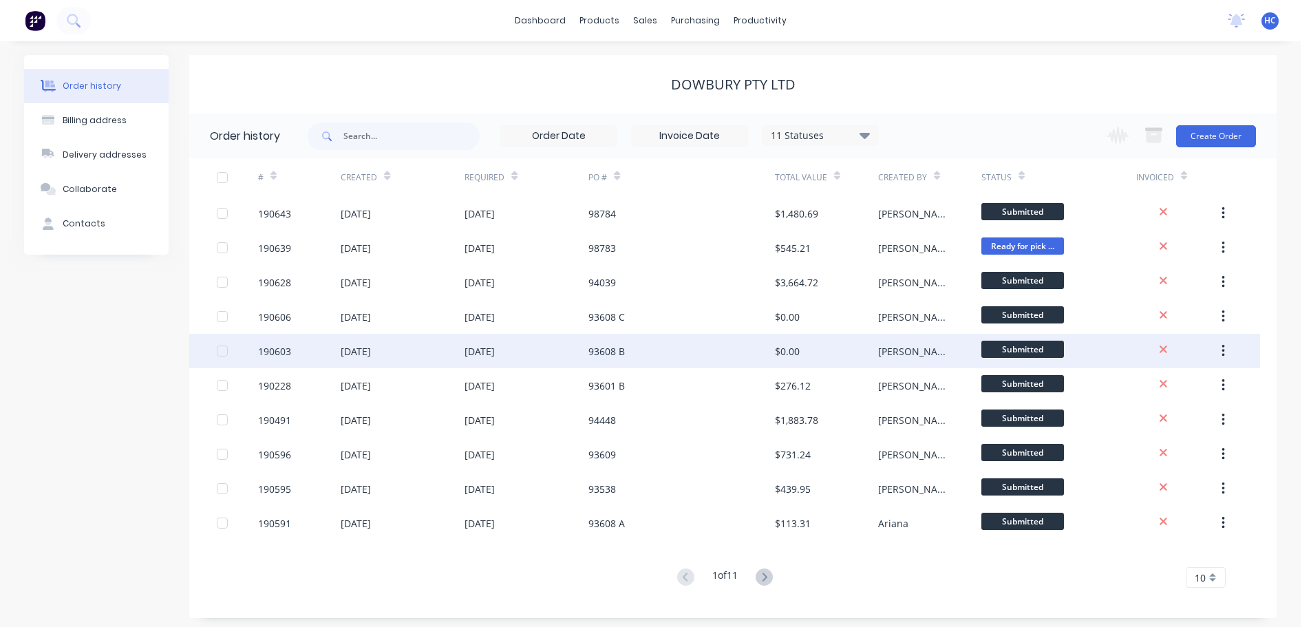
click at [866, 348] on div "$0.00" at bounding box center [826, 351] width 103 height 34
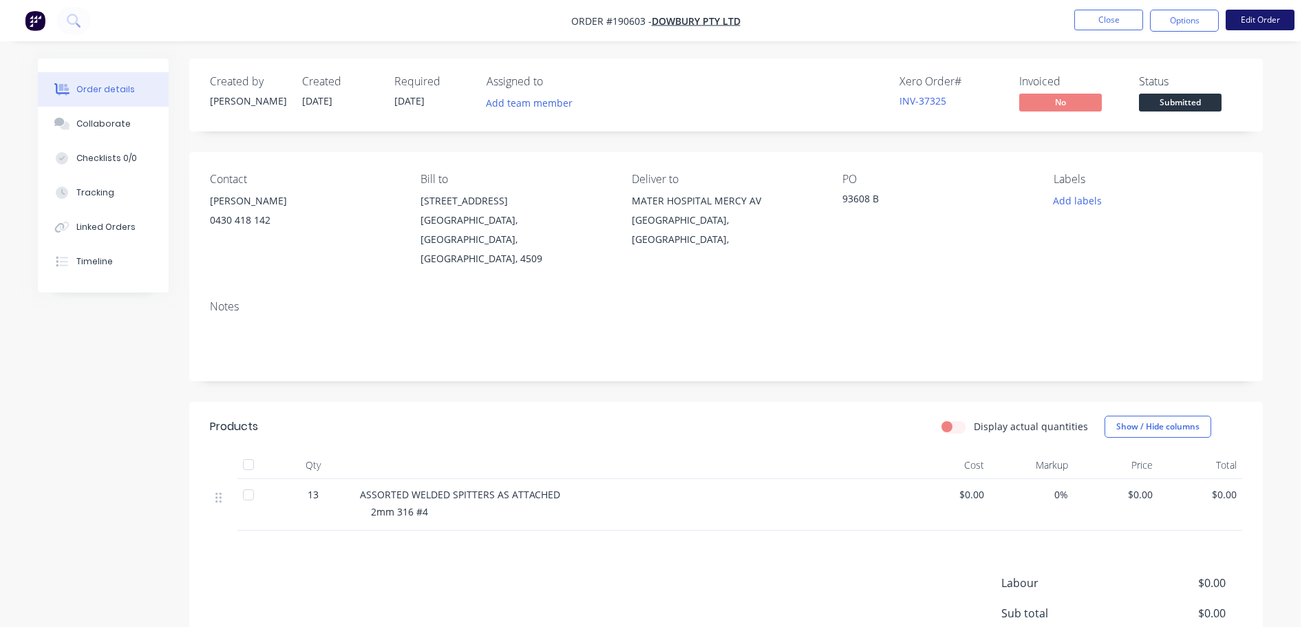
click at [1262, 12] on button "Edit Order" at bounding box center [1260, 20] width 69 height 21
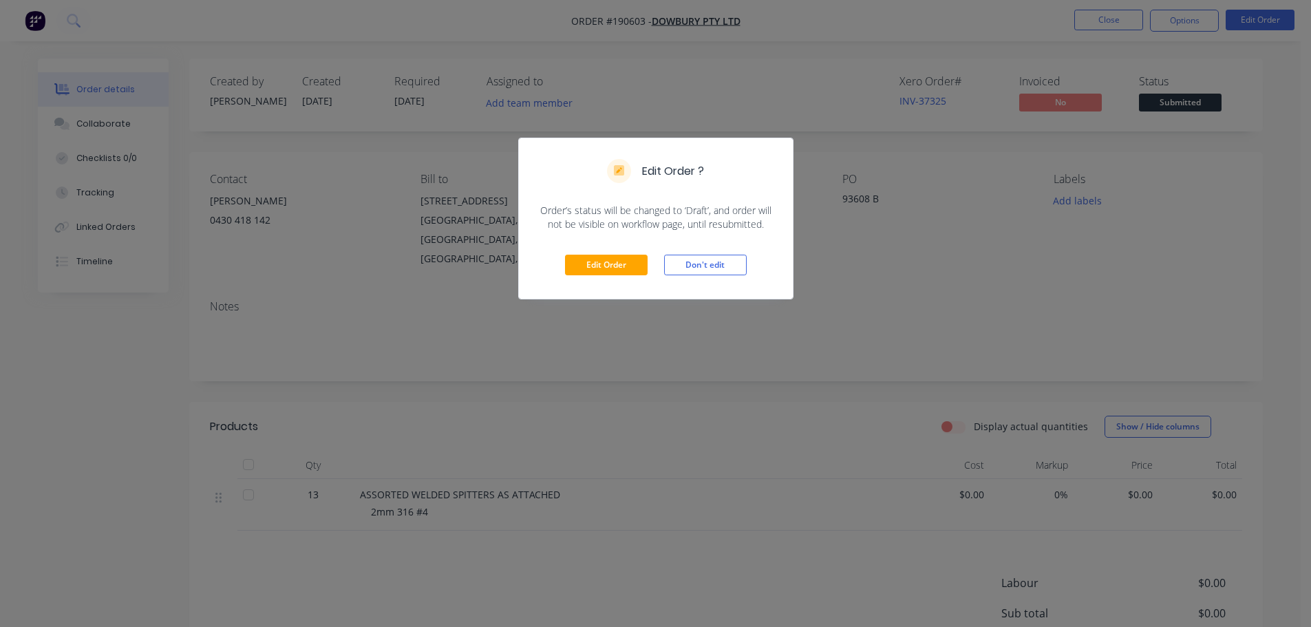
click at [614, 254] on div "Edit Order Don't edit" at bounding box center [656, 264] width 274 height 67
click at [611, 268] on button "Edit Order" at bounding box center [606, 265] width 83 height 21
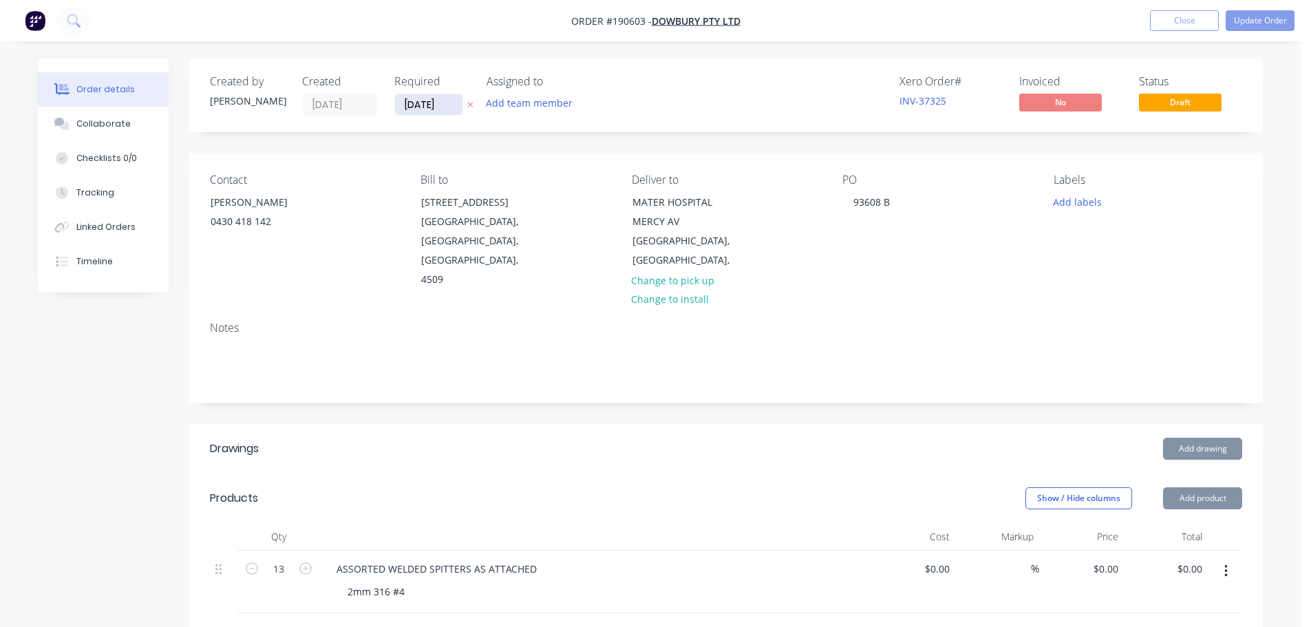
click at [435, 107] on input "[DATE]" at bounding box center [428, 104] width 67 height 21
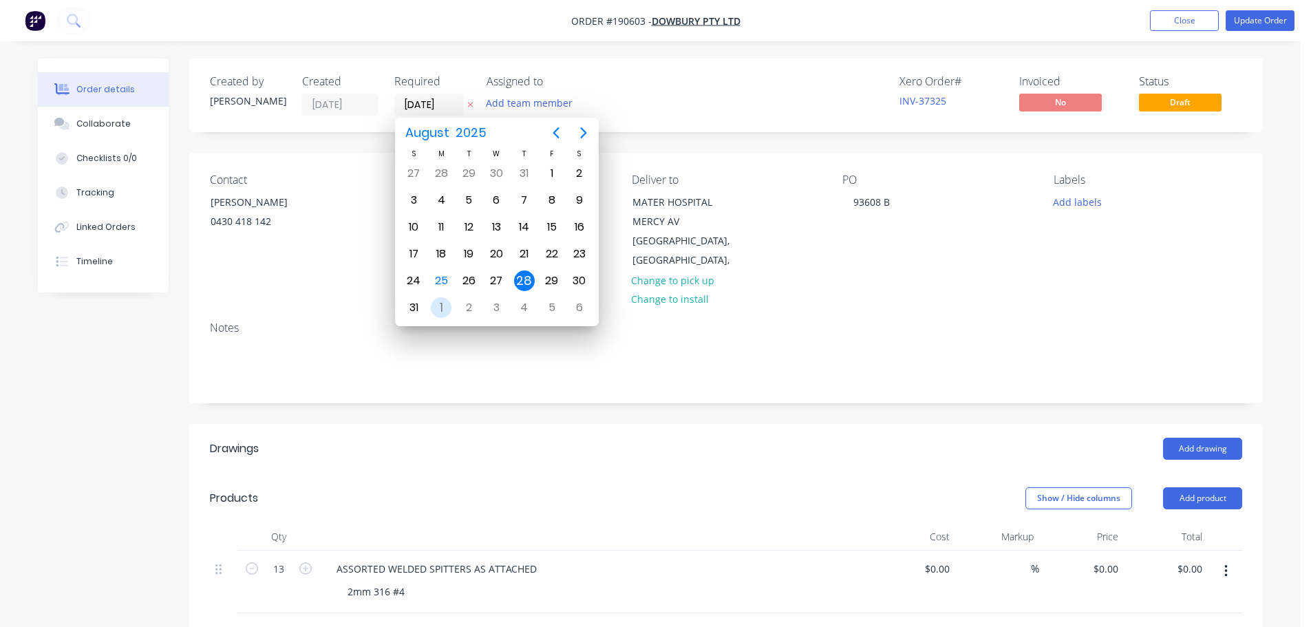
click at [436, 304] on div "1" at bounding box center [441, 307] width 21 height 21
type input "[DATE]"
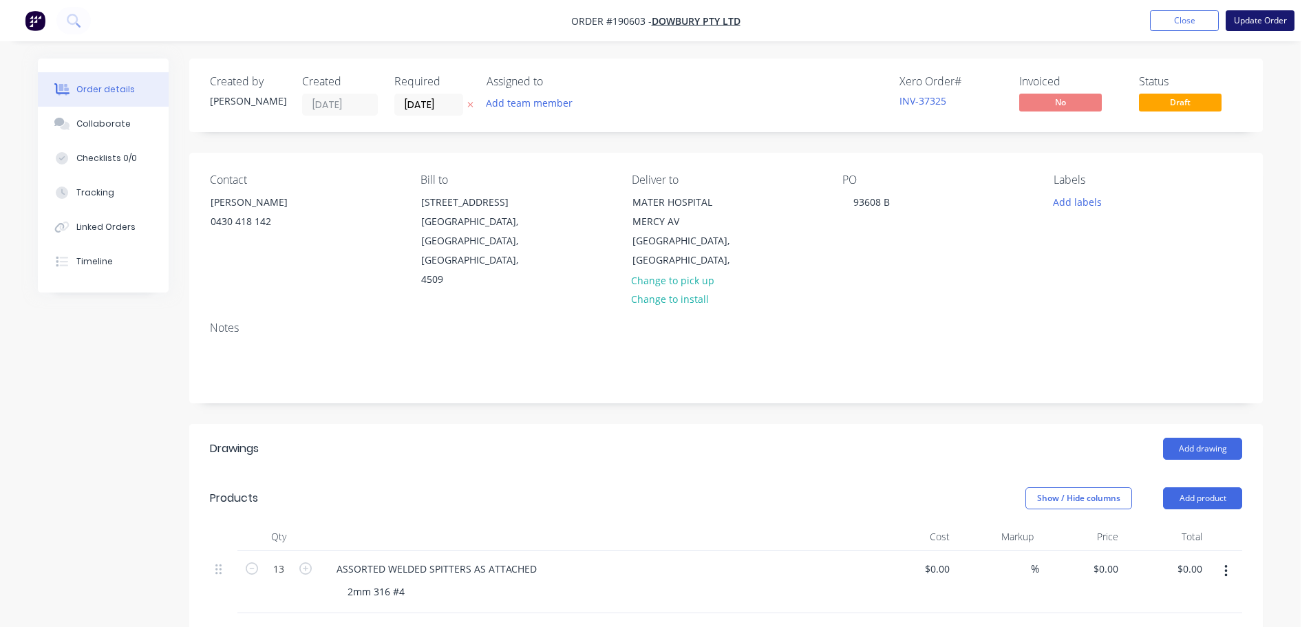
click at [1269, 19] on button "Update Order" at bounding box center [1260, 20] width 69 height 21
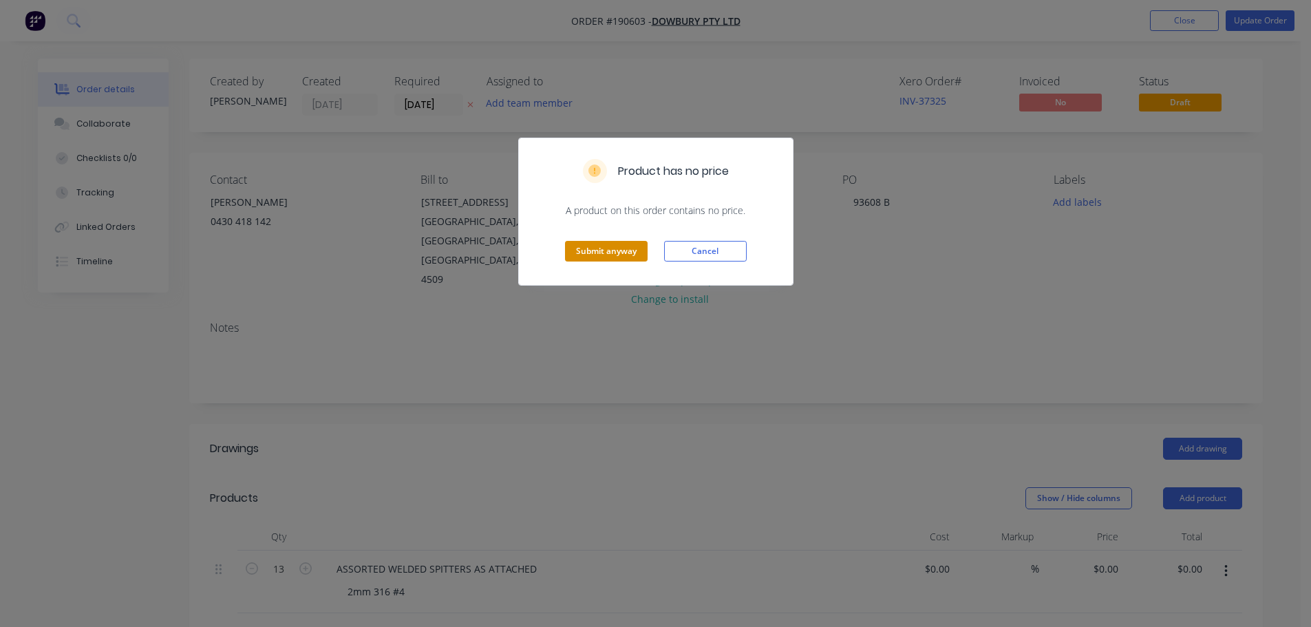
click at [597, 259] on button "Submit anyway" at bounding box center [606, 251] width 83 height 21
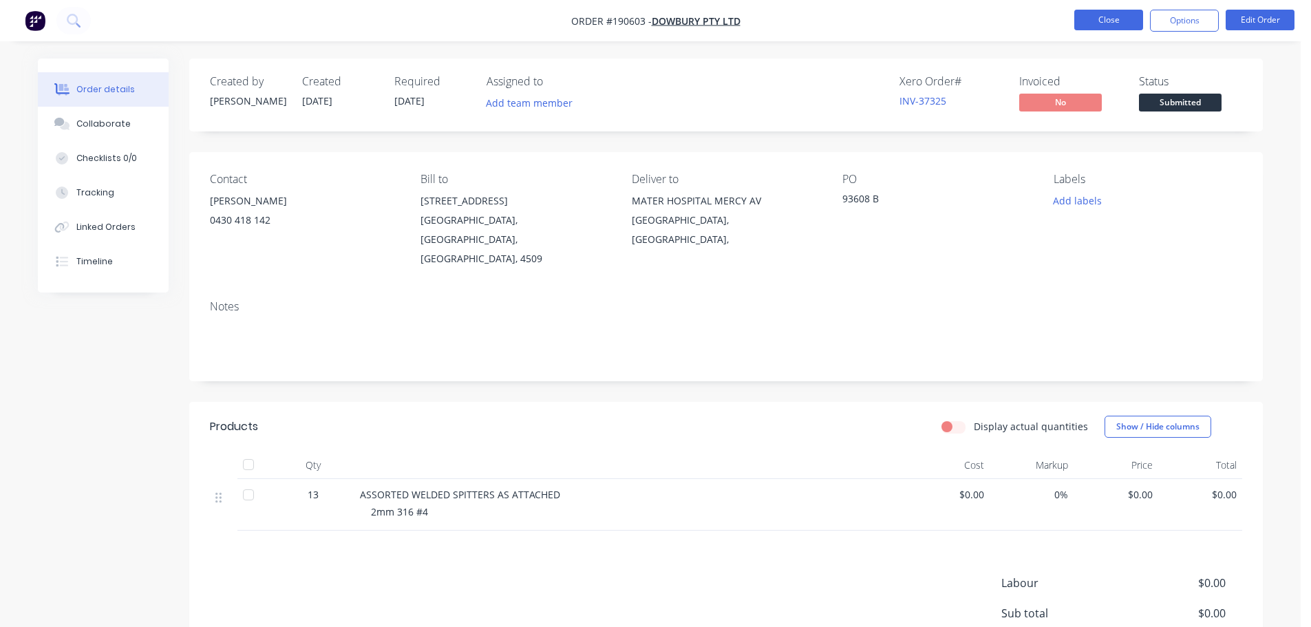
click at [1136, 23] on button "Close" at bounding box center [1108, 20] width 69 height 21
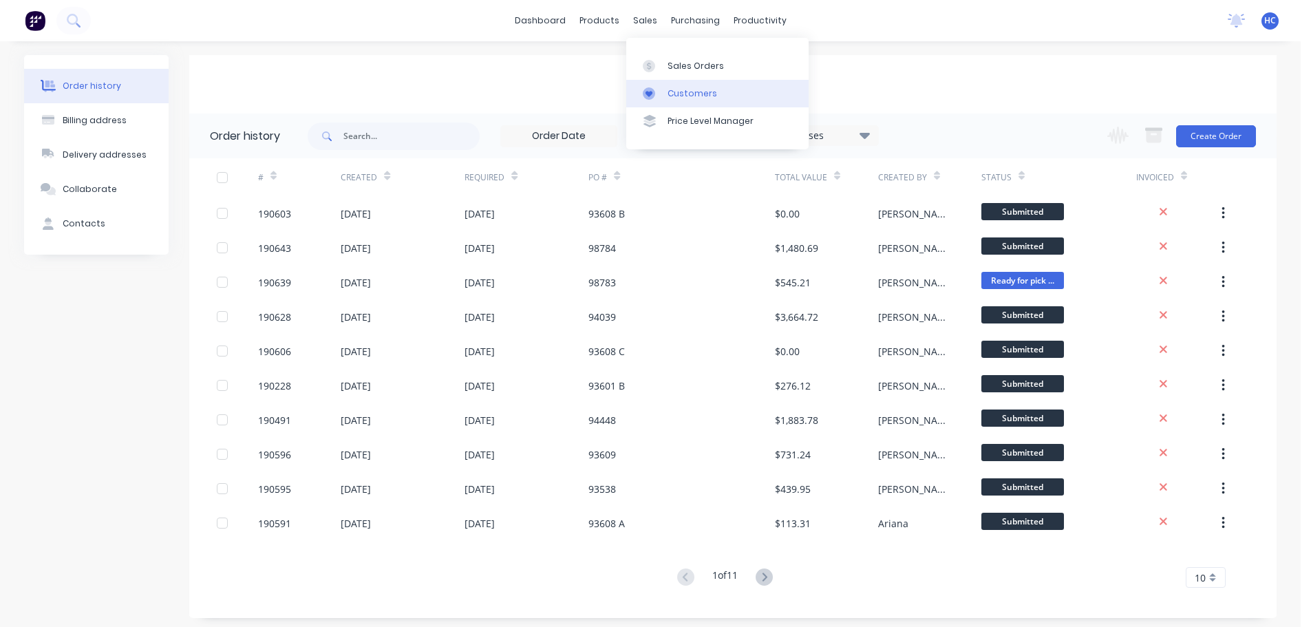
click at [717, 92] on link "Customers" at bounding box center [717, 94] width 182 height 28
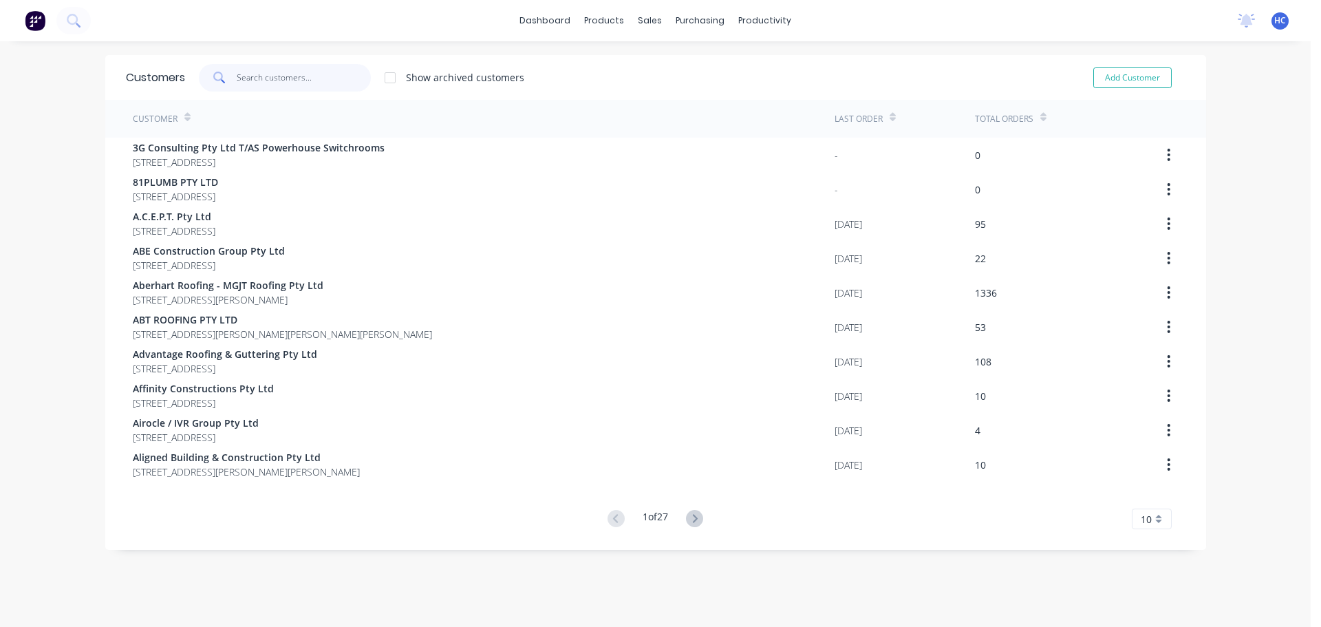
click at [317, 73] on input "text" at bounding box center [304, 78] width 134 height 28
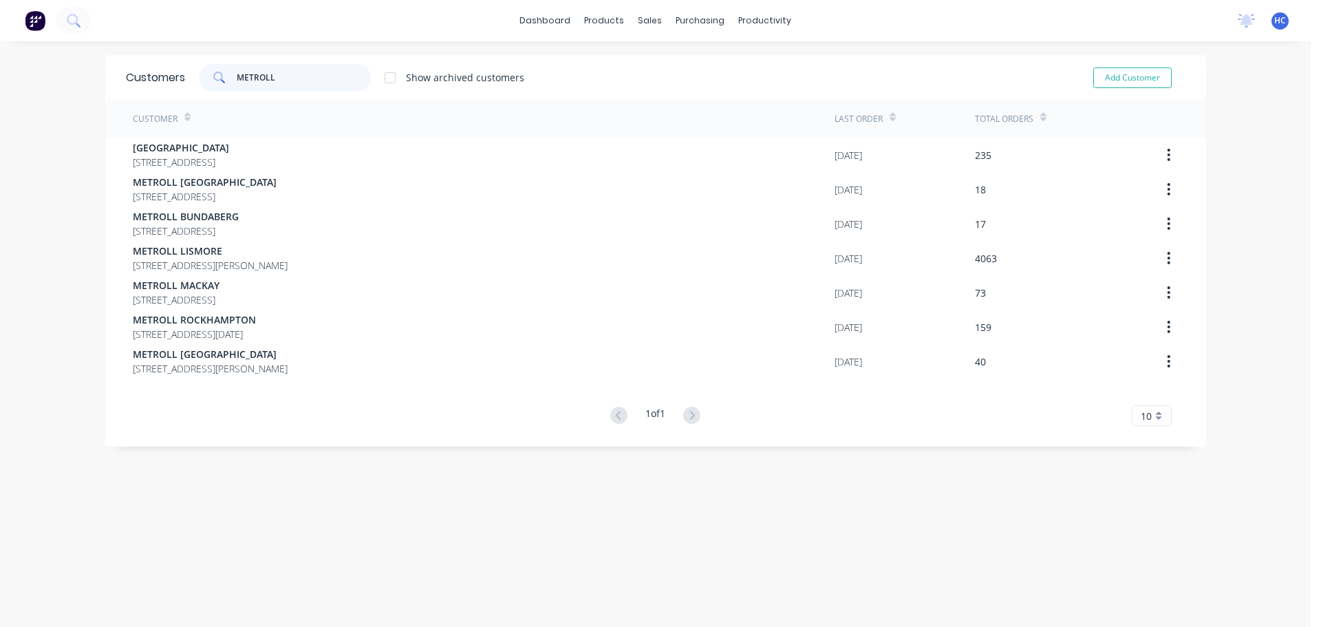
type input "METROLL"
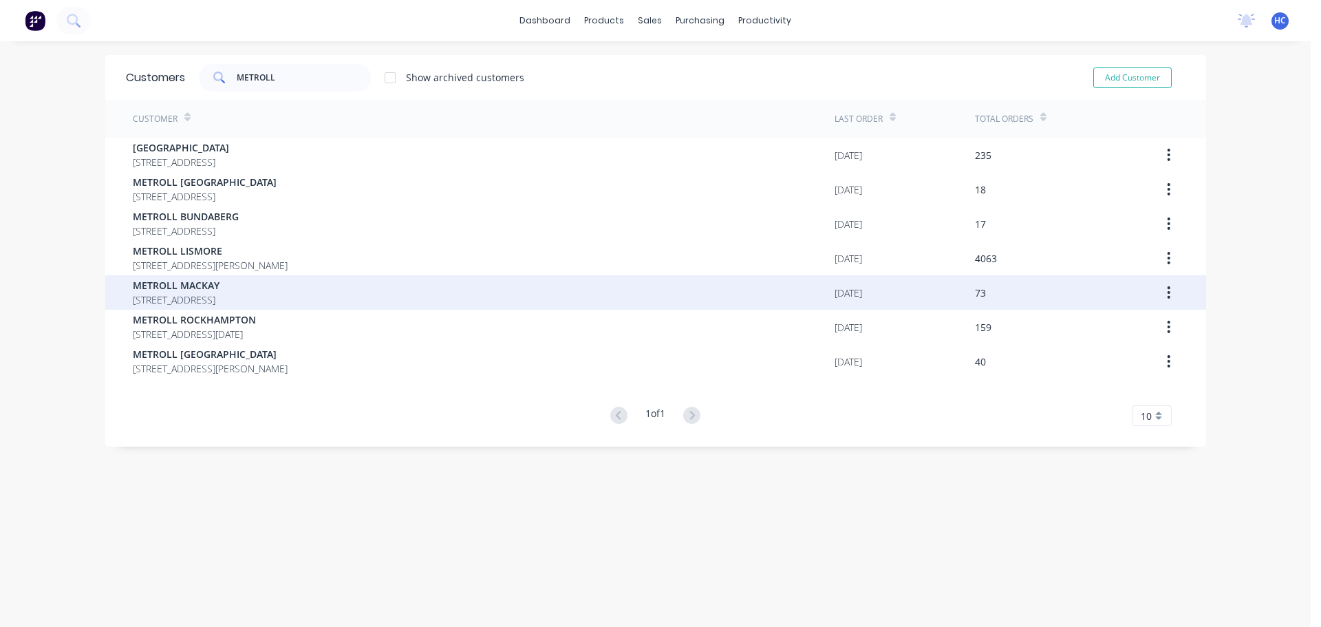
click at [220, 297] on span "[STREET_ADDRESS]" at bounding box center [176, 299] width 87 height 14
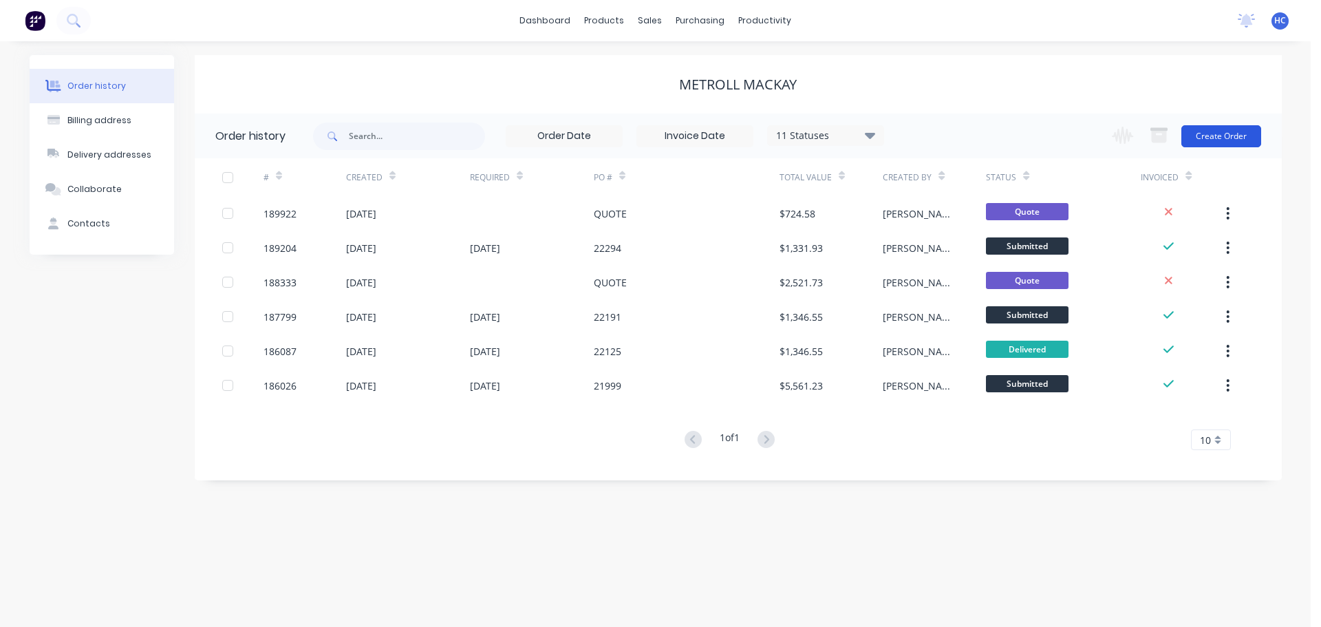
click at [1202, 132] on button "Create Order" at bounding box center [1222, 136] width 80 height 22
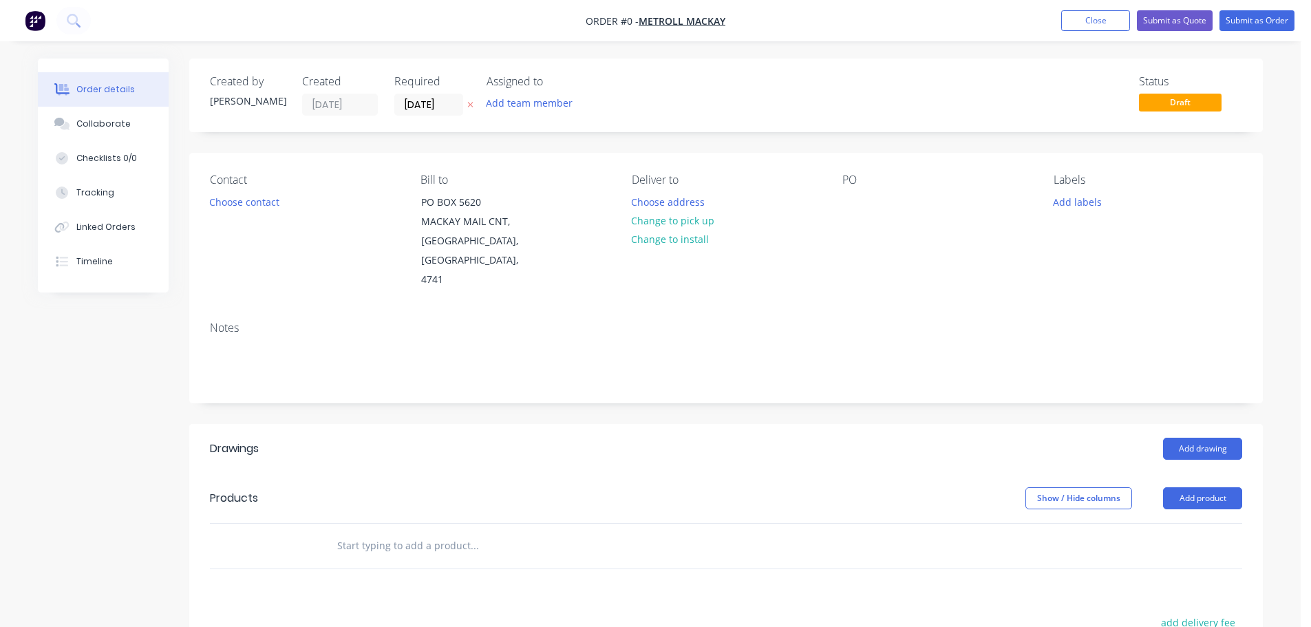
click at [469, 99] on button at bounding box center [470, 105] width 14 height 16
click at [854, 204] on div at bounding box center [853, 202] width 22 height 20
click at [1206, 487] on button "Add product" at bounding box center [1202, 498] width 79 height 22
click at [1174, 523] on div "Product catalogue" at bounding box center [1177, 533] width 106 height 20
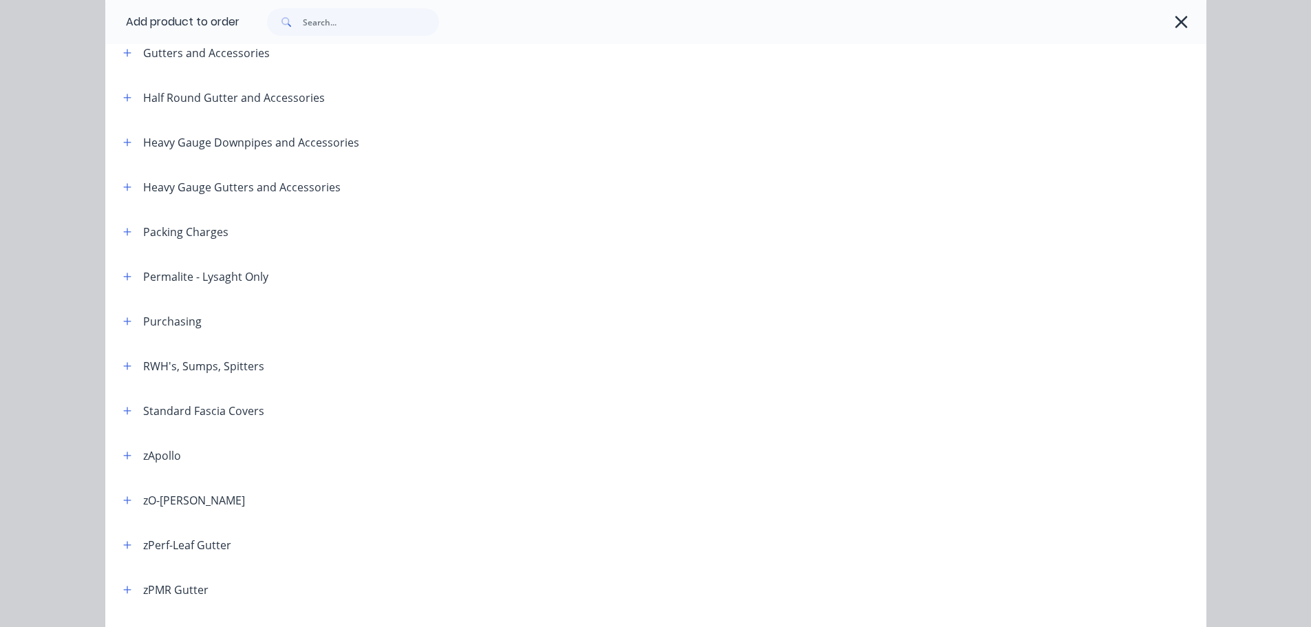
scroll to position [413, 0]
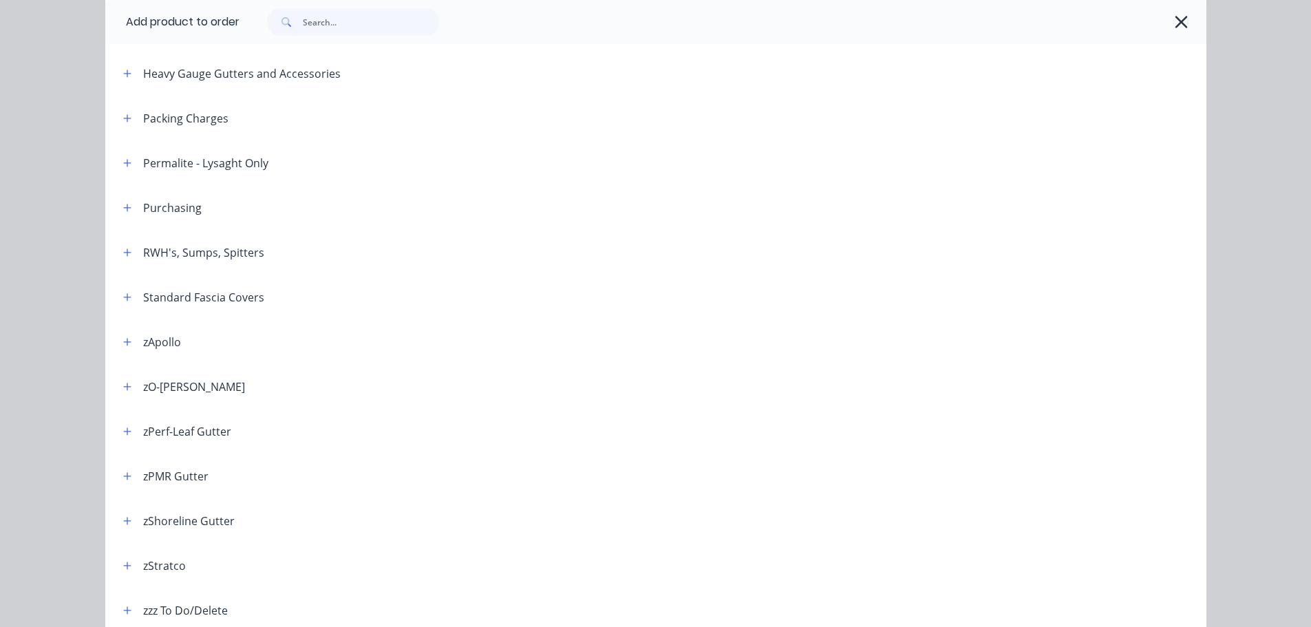
click at [113, 249] on div "RWH's, Sumps, Spitters" at bounding box center [188, 252] width 152 height 17
click at [126, 250] on icon "button" at bounding box center [127, 253] width 8 height 10
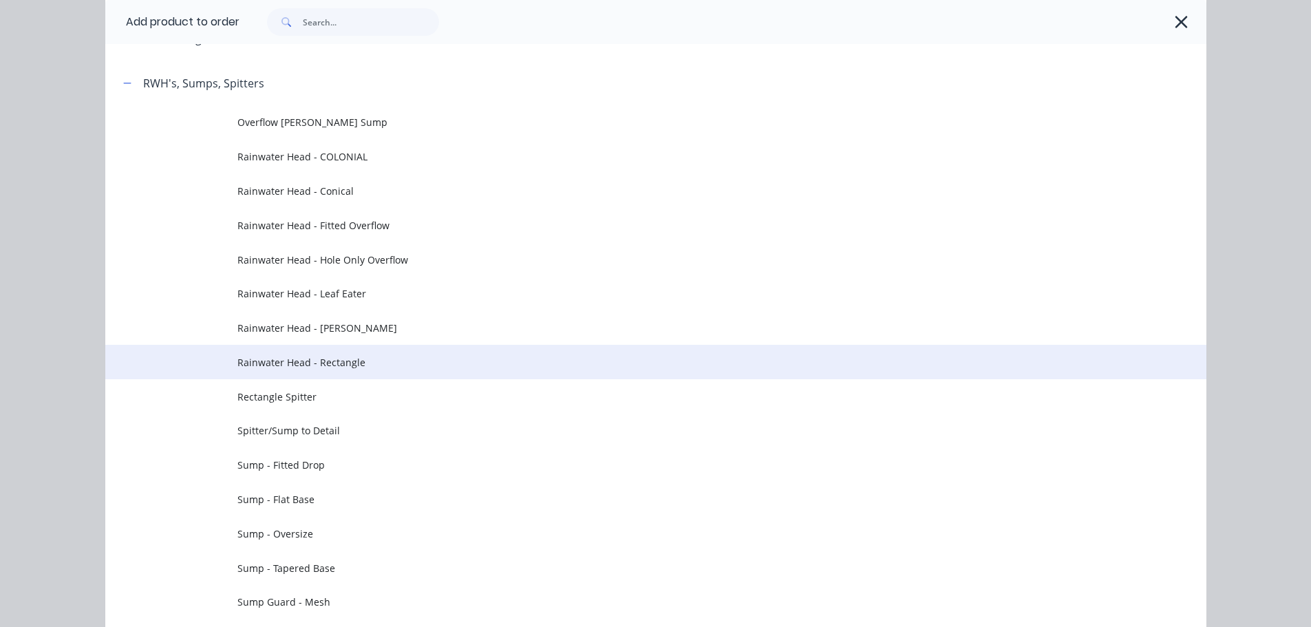
scroll to position [551, 0]
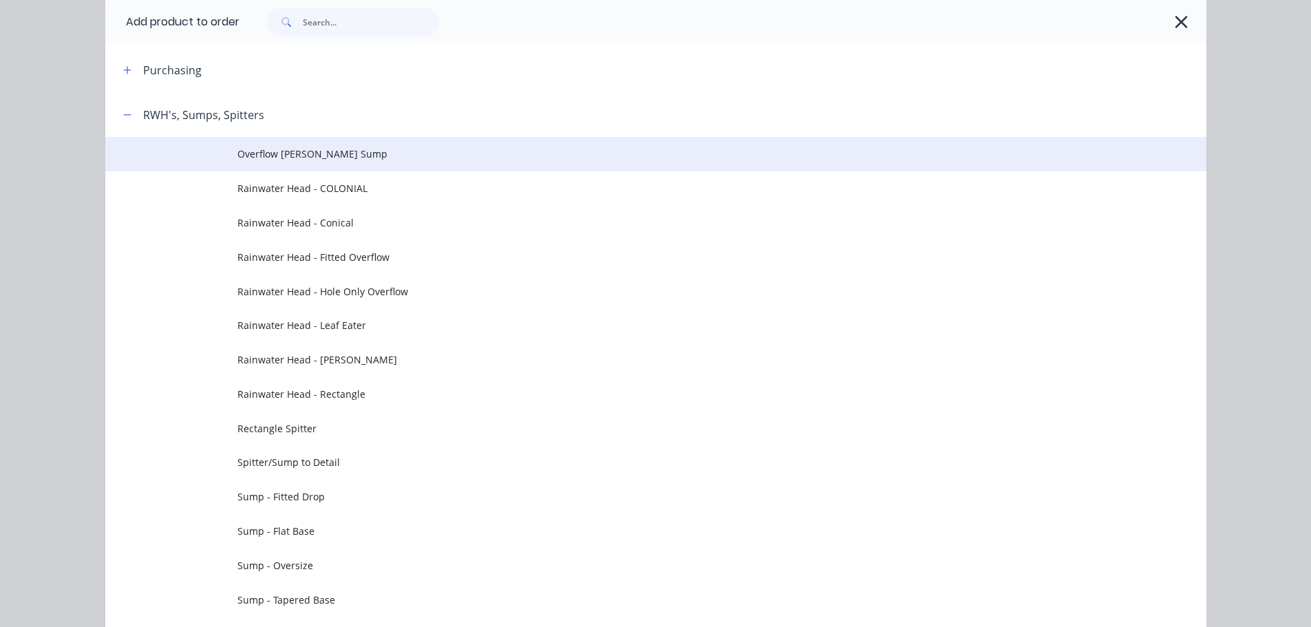
click at [428, 156] on span "Overflow [PERSON_NAME] Sump" at bounding box center [624, 154] width 775 height 14
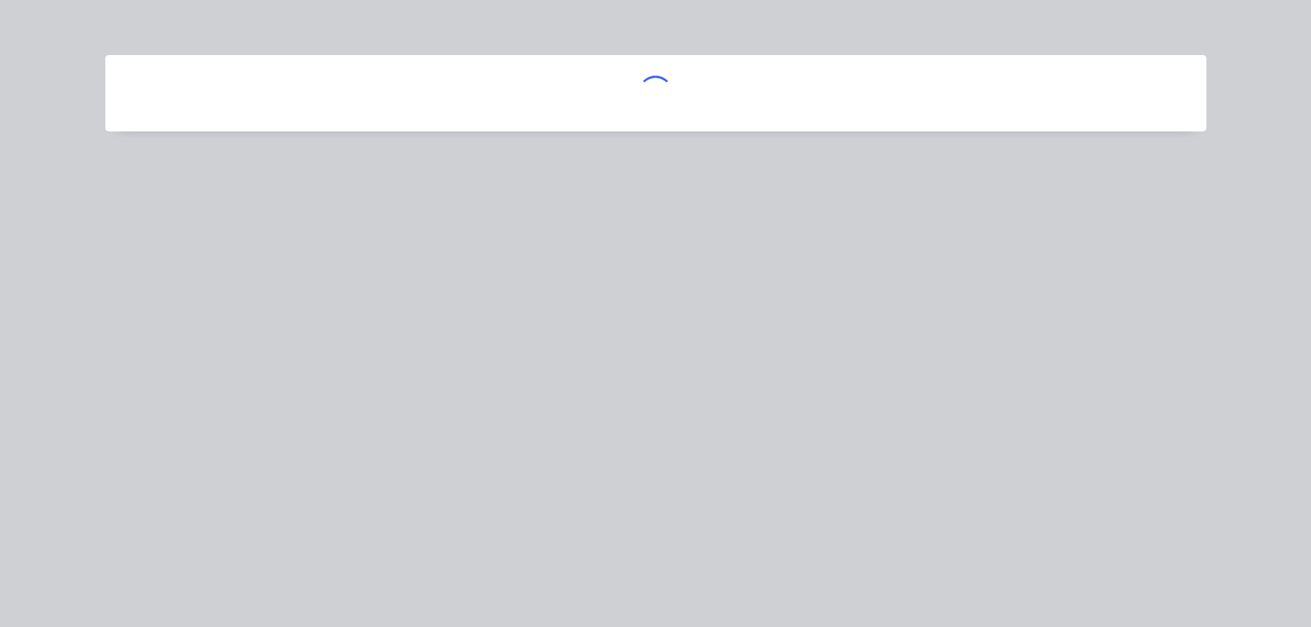
scroll to position [0, 0]
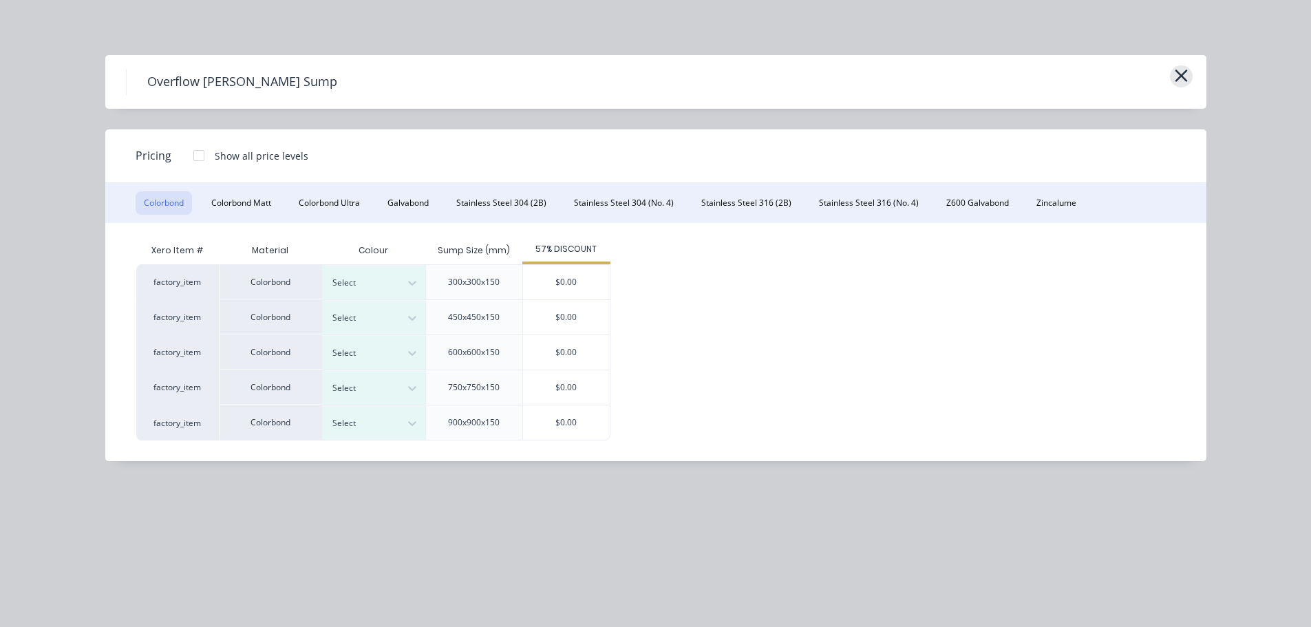
click at [1190, 80] on button "button" at bounding box center [1181, 76] width 23 height 22
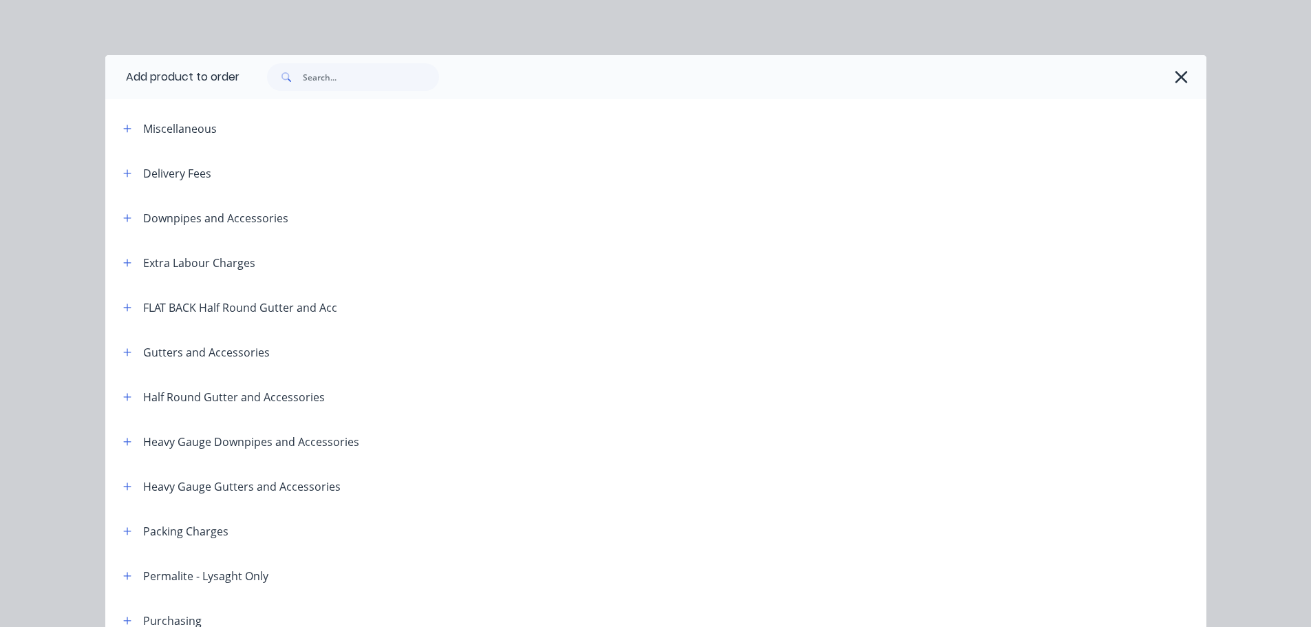
scroll to position [643, 0]
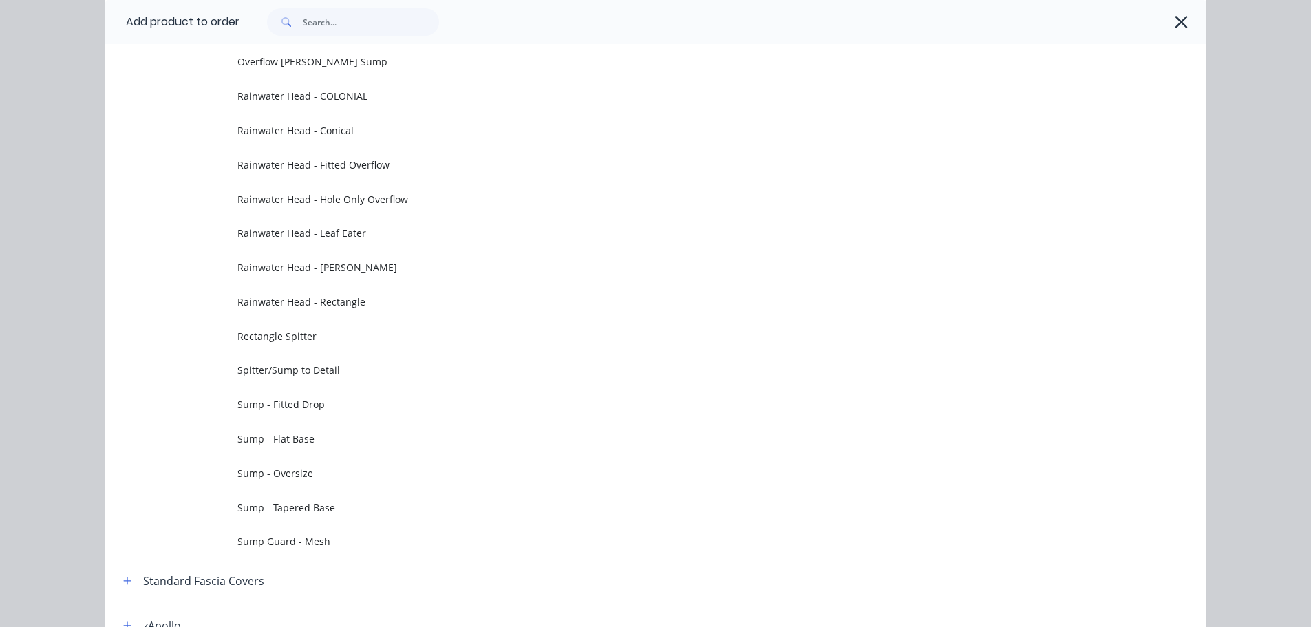
click at [308, 436] on span "Sump - Flat Base" at bounding box center [624, 439] width 775 height 14
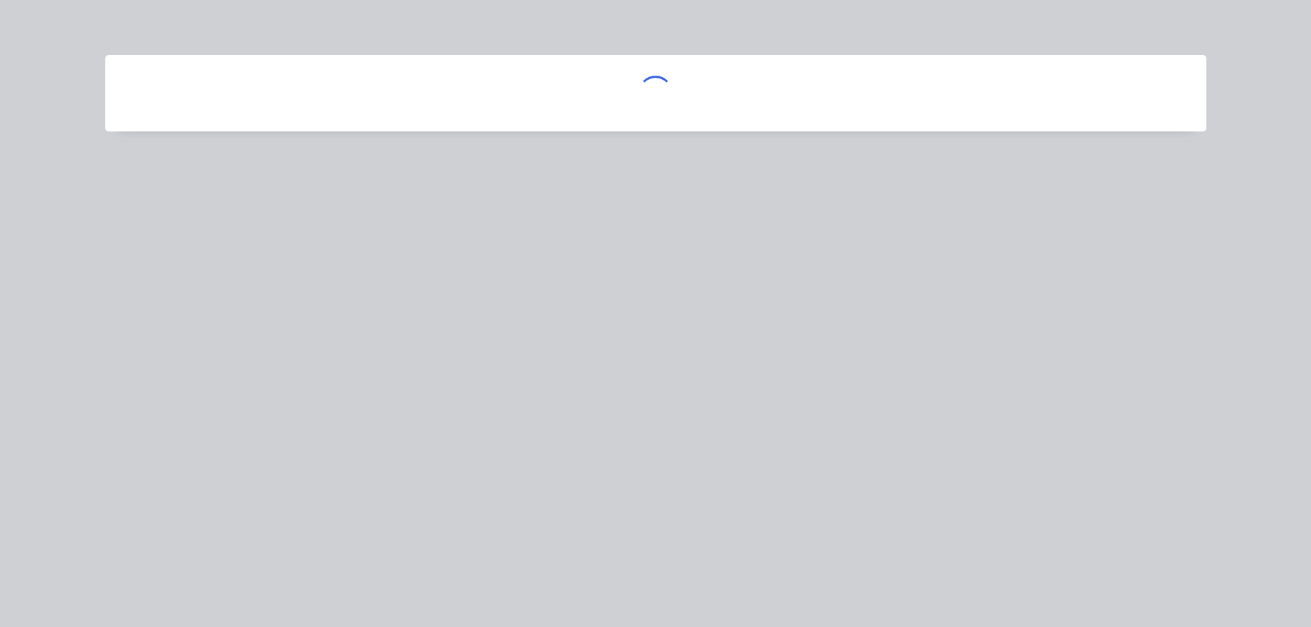
scroll to position [0, 0]
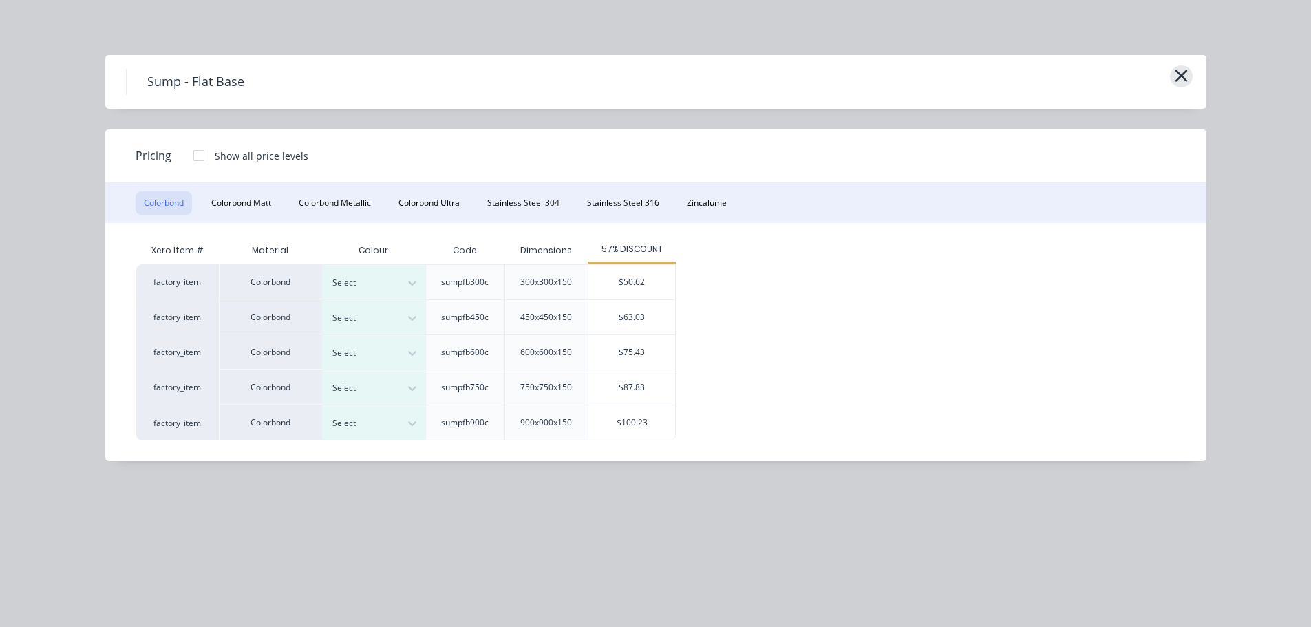
click at [1181, 74] on icon "button" at bounding box center [1181, 75] width 14 height 19
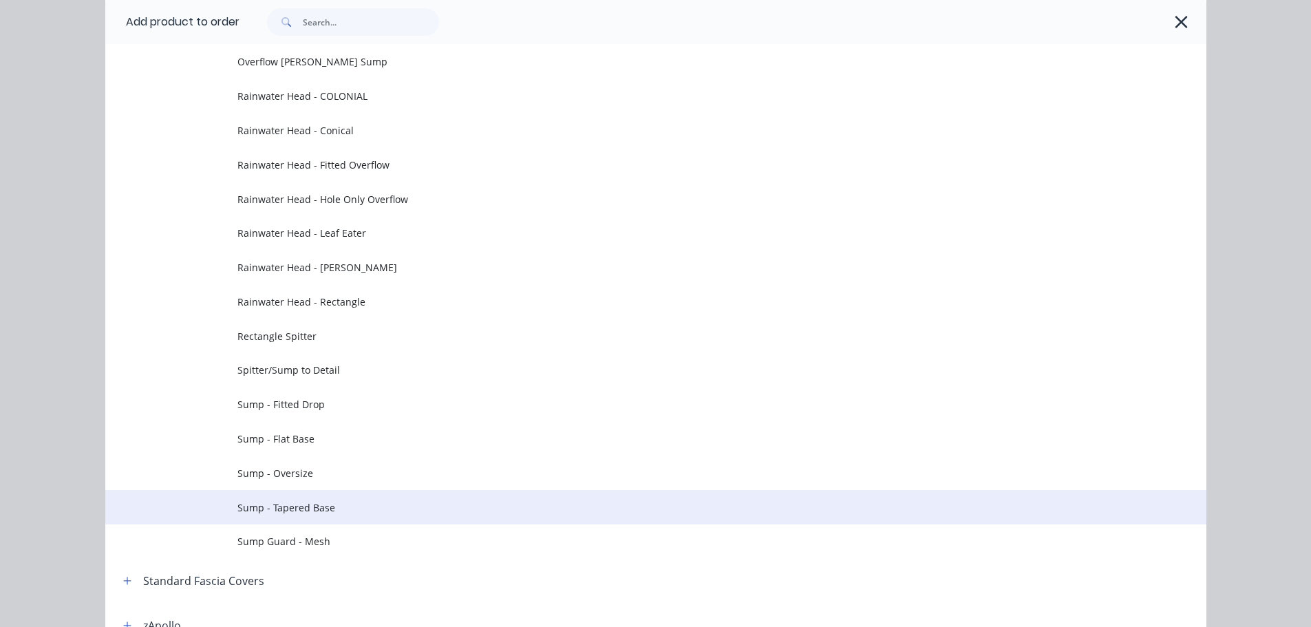
click at [333, 500] on span "Sump - Tapered Base" at bounding box center [624, 507] width 775 height 14
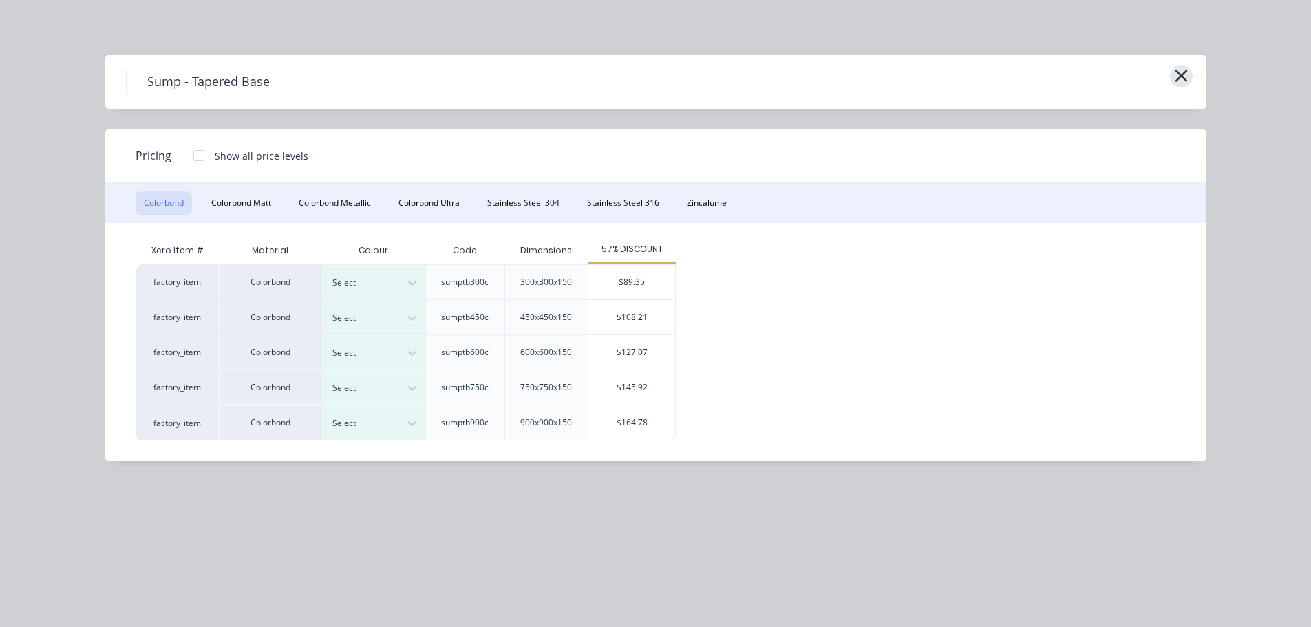
click at [1173, 70] on button "button" at bounding box center [1181, 76] width 23 height 22
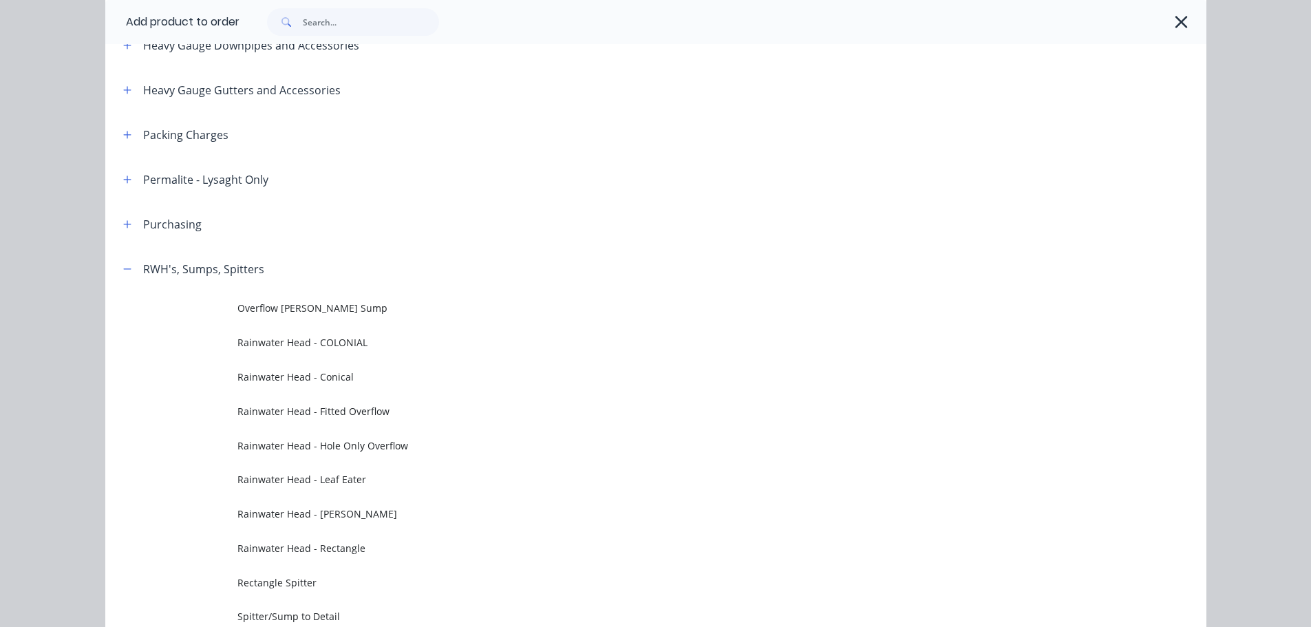
scroll to position [368, 0]
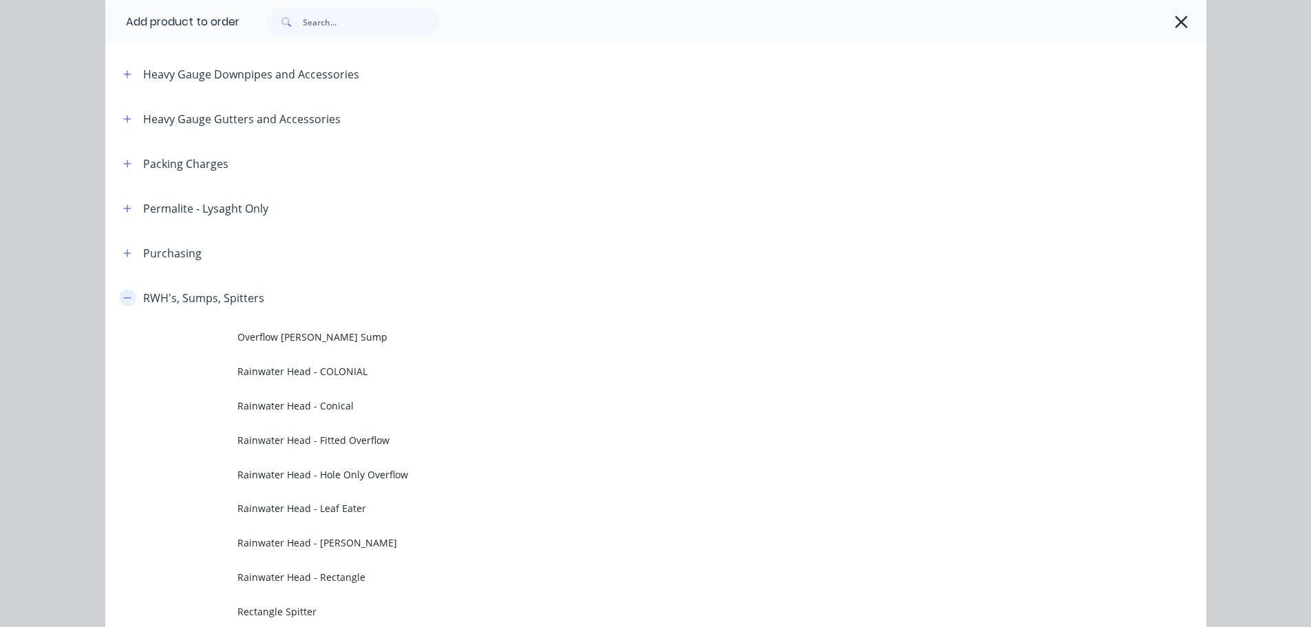
click at [127, 292] on button "button" at bounding box center [127, 297] width 17 height 17
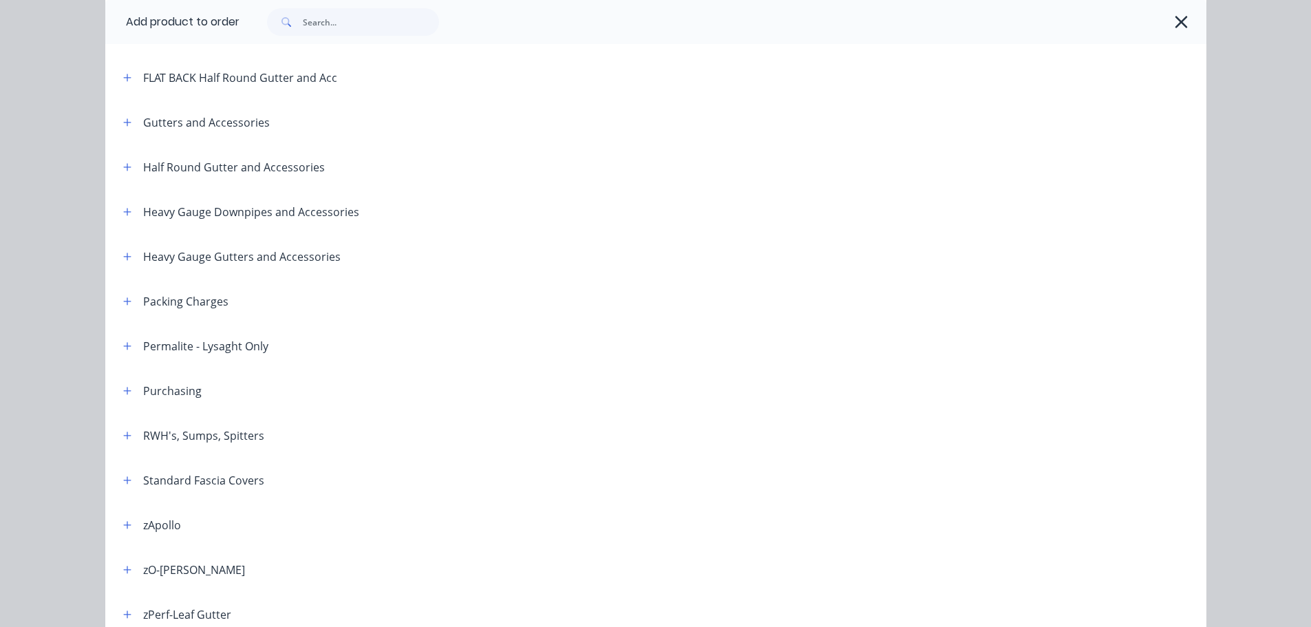
scroll to position [92, 0]
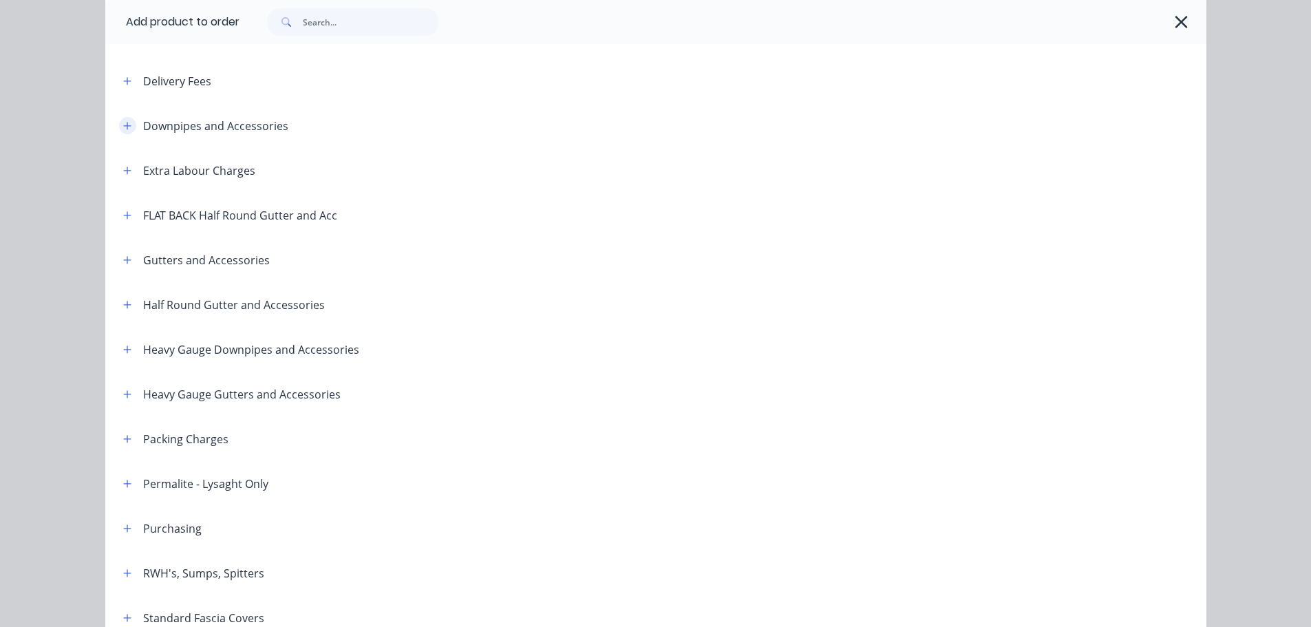
click at [123, 133] on button "button" at bounding box center [127, 125] width 17 height 17
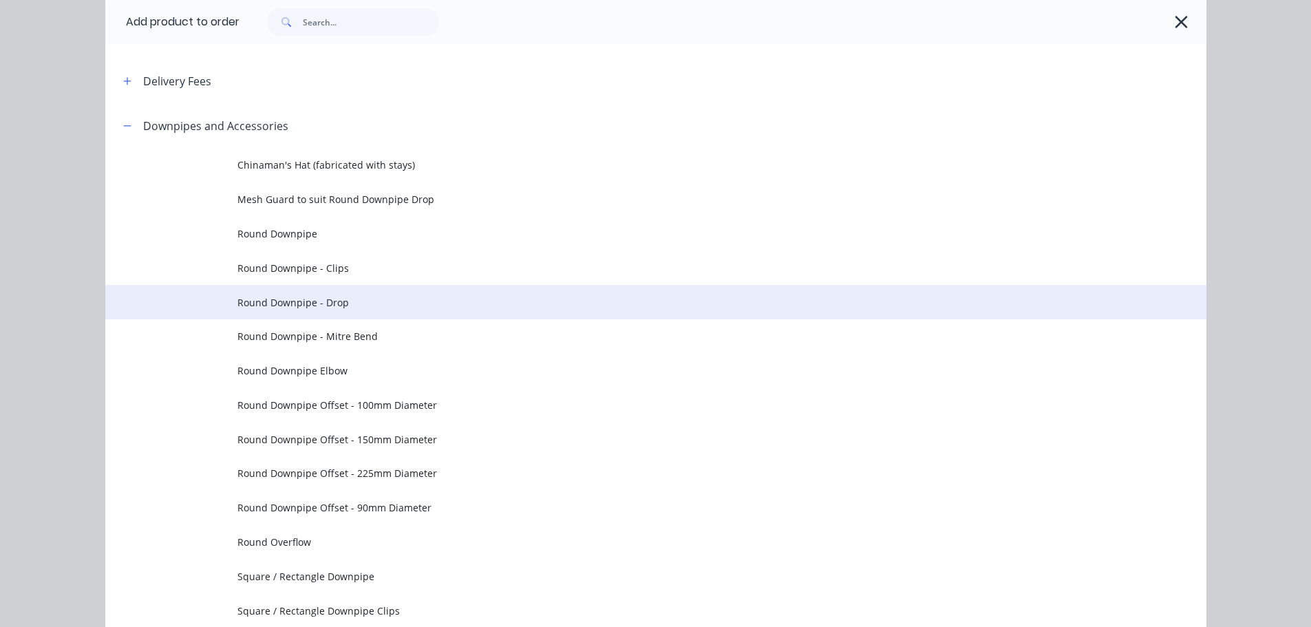
click at [364, 297] on span "Round Downpipe - Drop" at bounding box center [624, 302] width 775 height 14
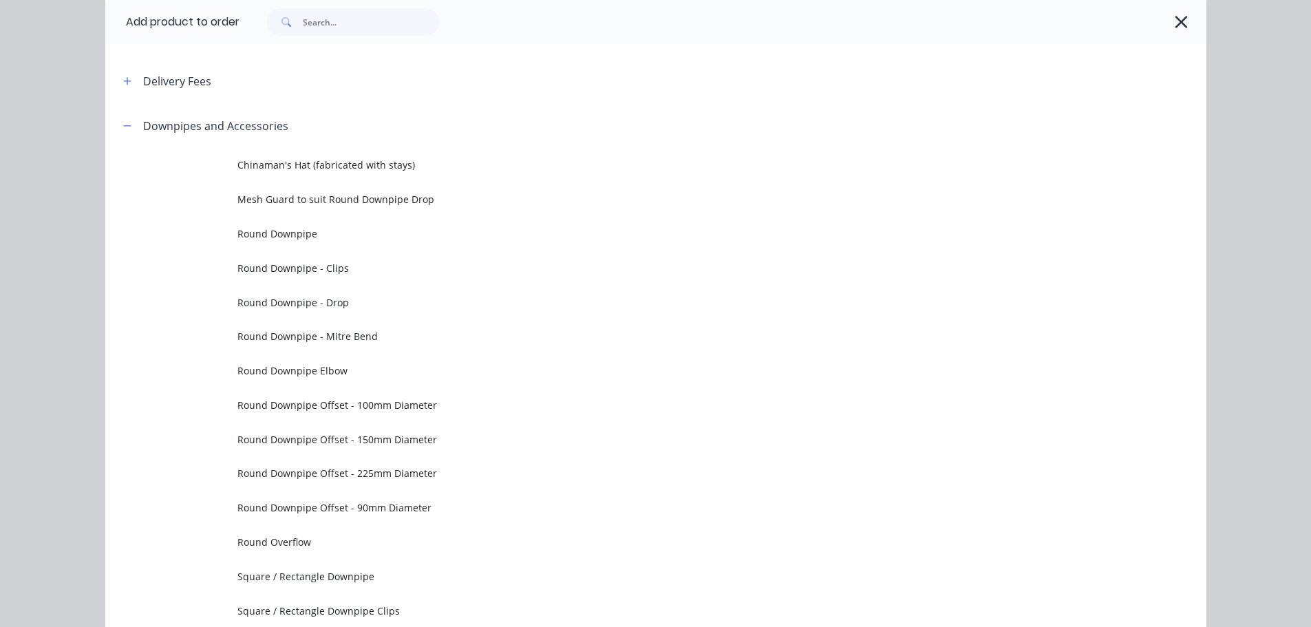
scroll to position [0, 0]
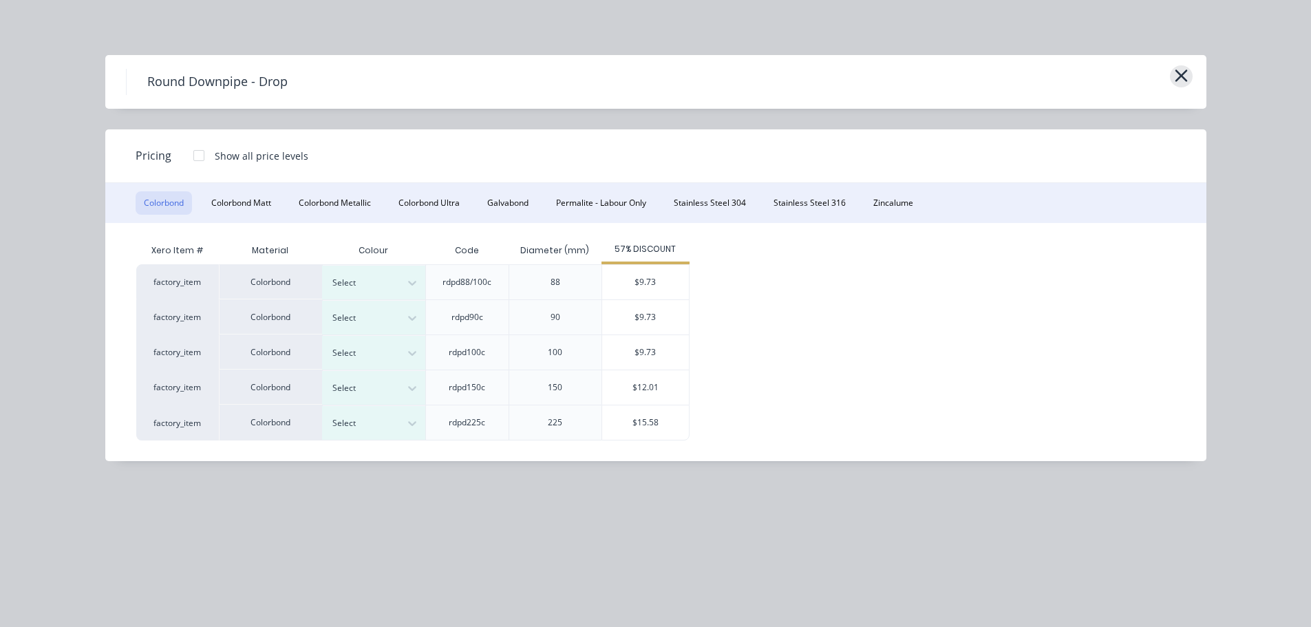
click at [1180, 76] on icon "button" at bounding box center [1181, 76] width 12 height 12
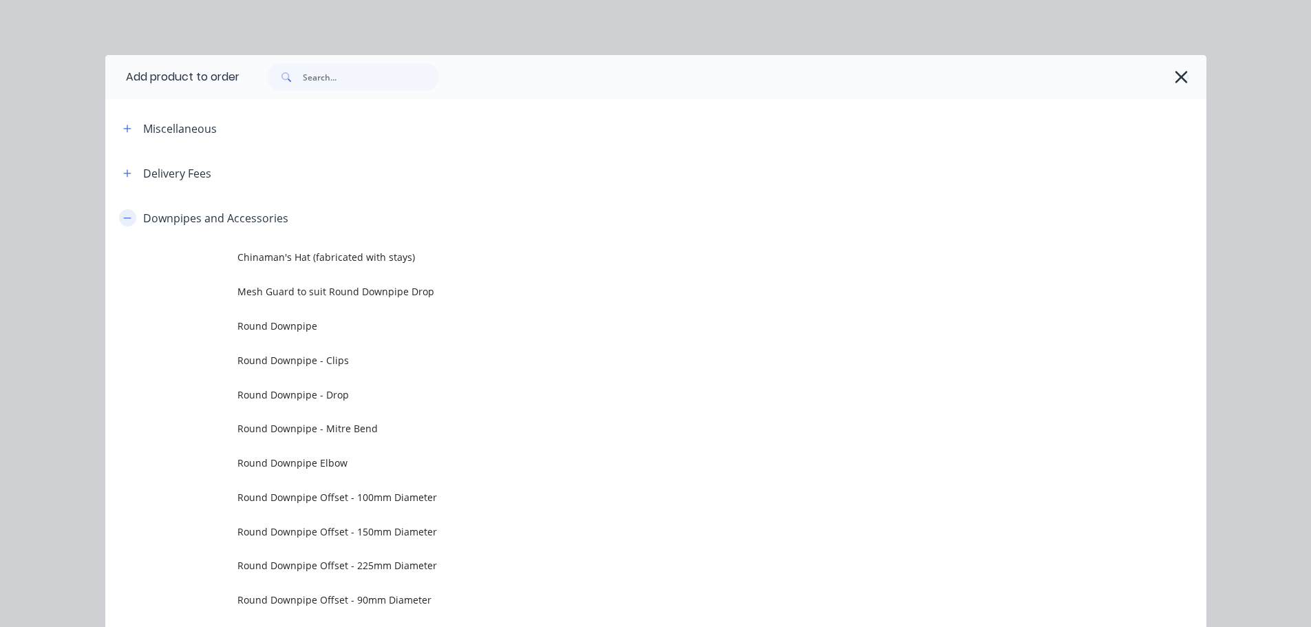
click at [123, 218] on icon "button" at bounding box center [127, 217] width 8 height 1
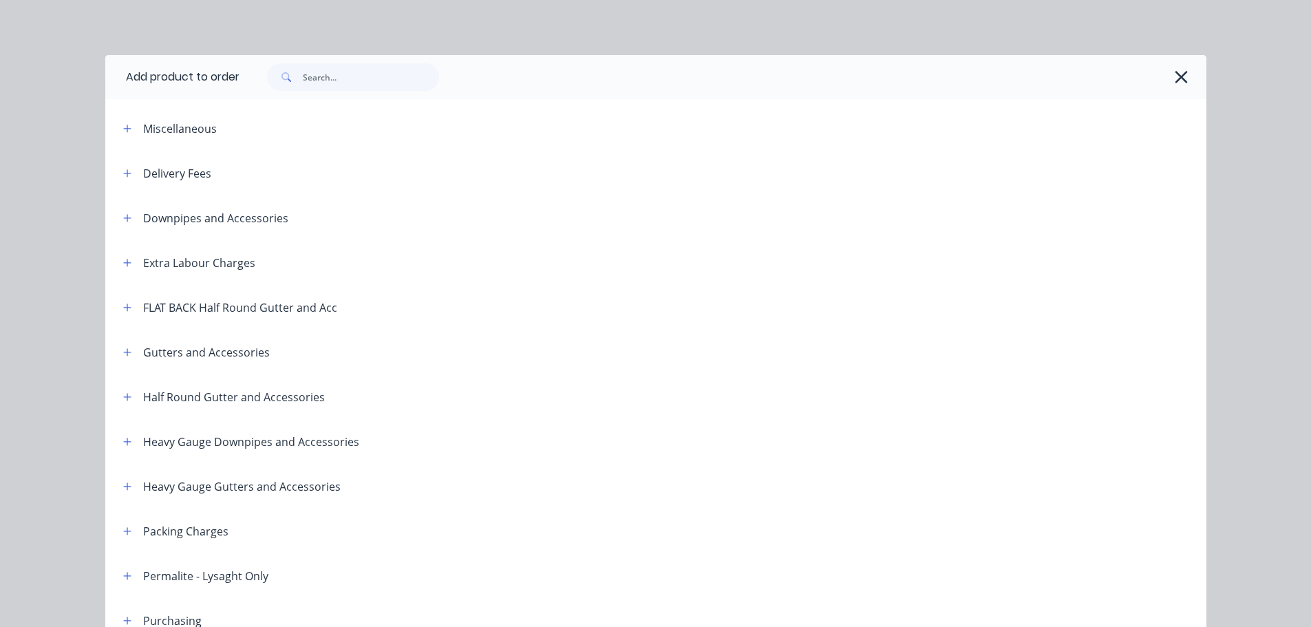
click at [132, 352] on div "Gutters and Accessories" at bounding box center [191, 351] width 158 height 17
drag, startPoint x: 129, startPoint y: 351, endPoint x: 213, endPoint y: 364, distance: 85.7
click at [128, 351] on button "button" at bounding box center [127, 351] width 17 height 17
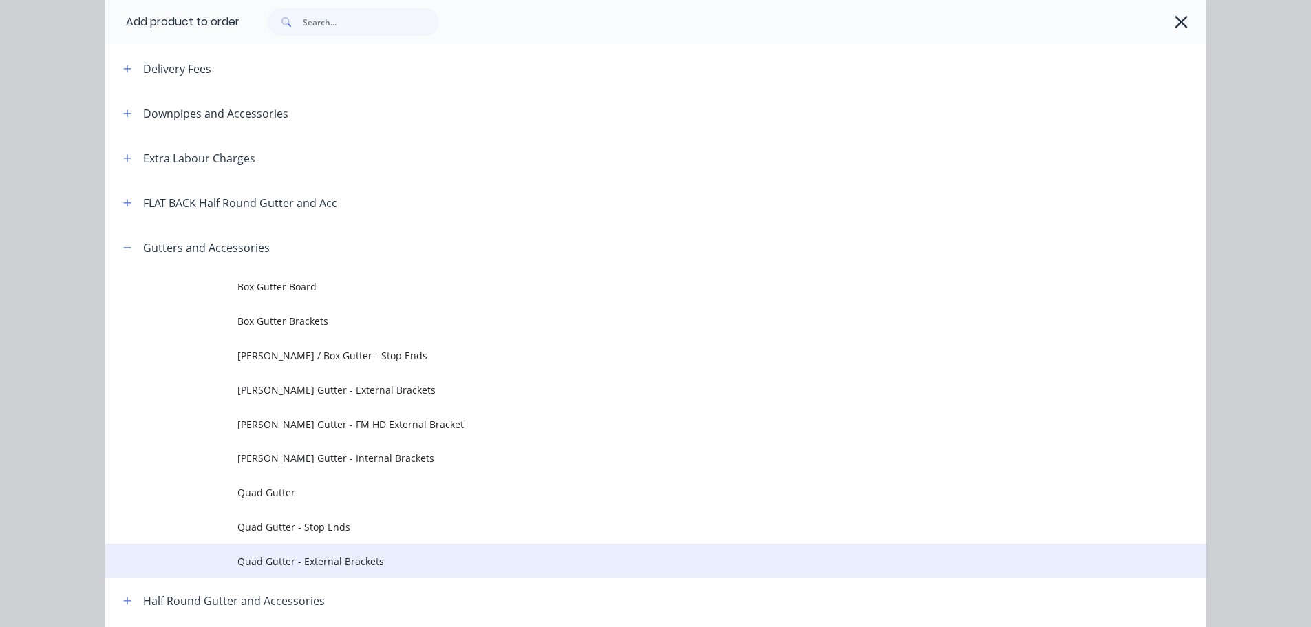
scroll to position [138, 0]
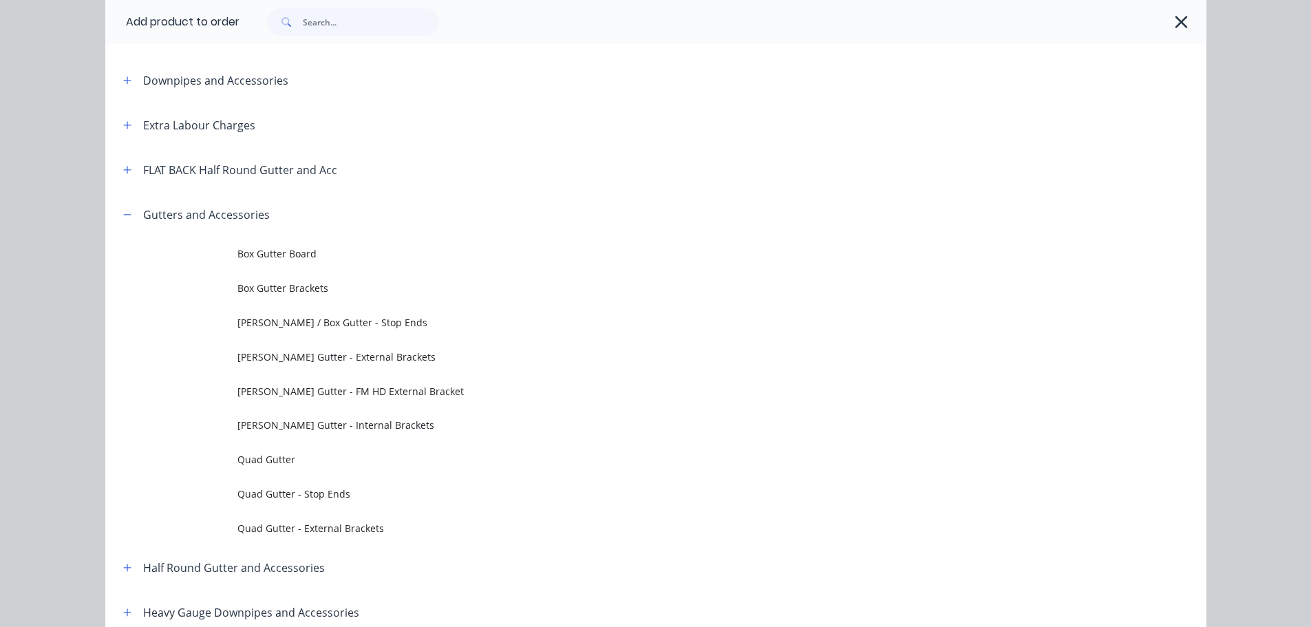
drag, startPoint x: 355, startPoint y: 328, endPoint x: 368, endPoint y: 328, distance: 13.1
click at [356, 328] on span "[PERSON_NAME] / Box Gutter - Stop Ends" at bounding box center [624, 322] width 775 height 14
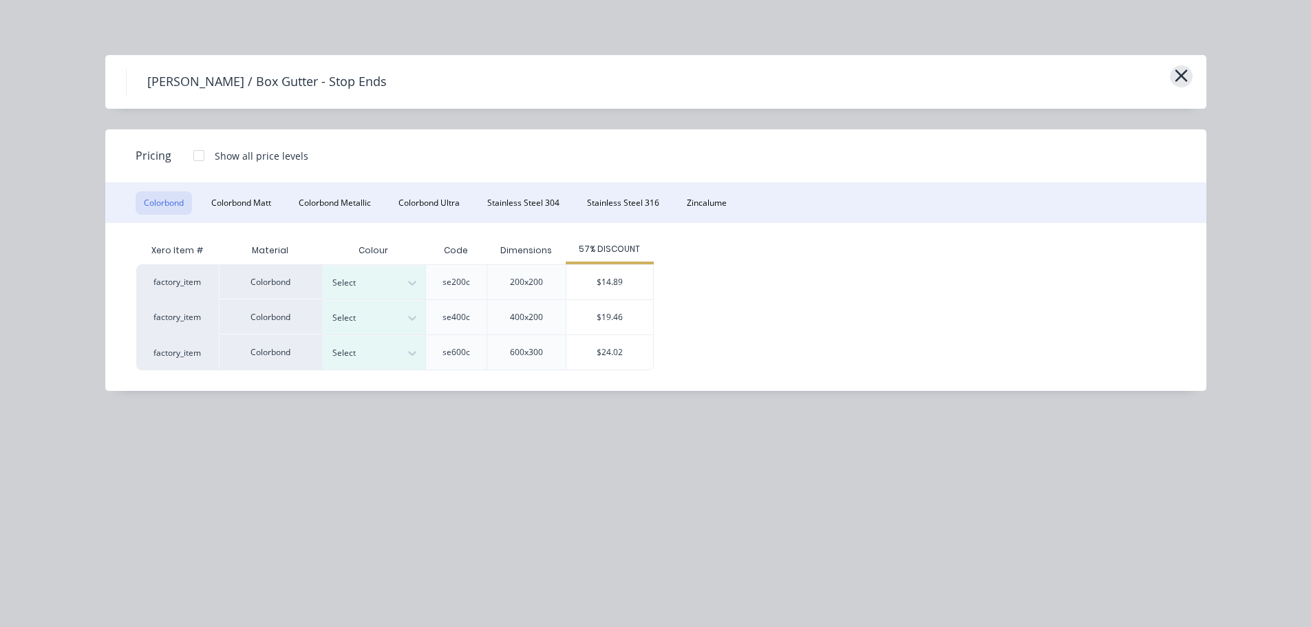
click at [1182, 74] on icon "button" at bounding box center [1181, 76] width 12 height 12
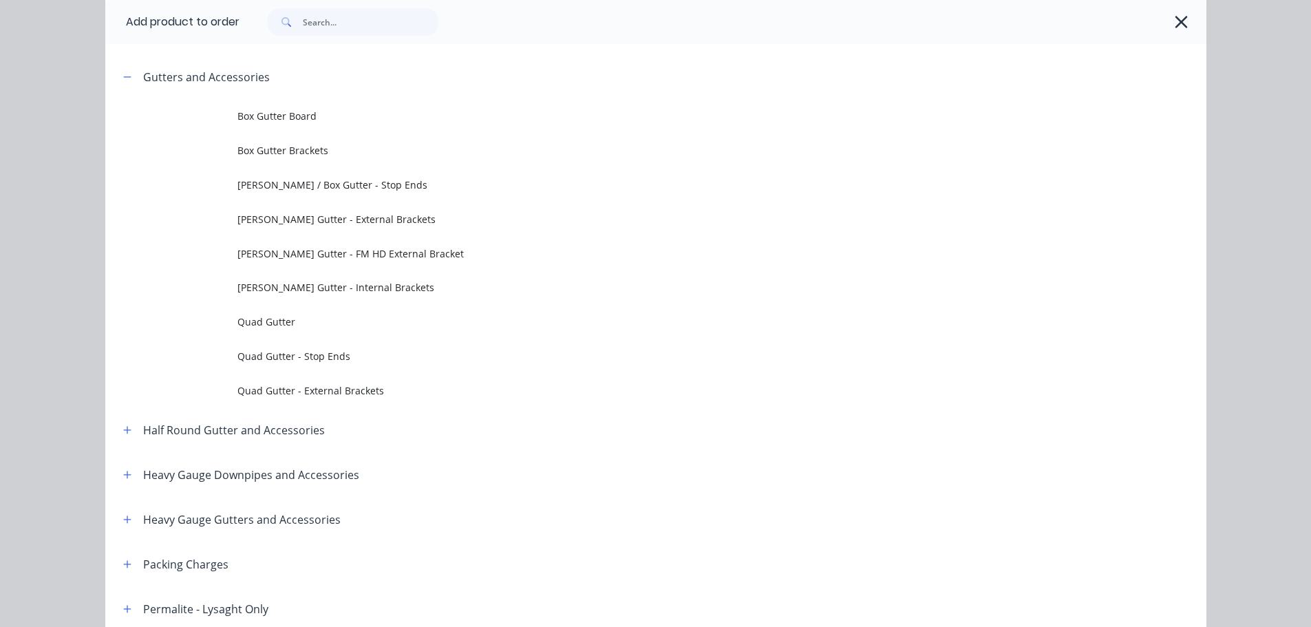
scroll to position [138, 0]
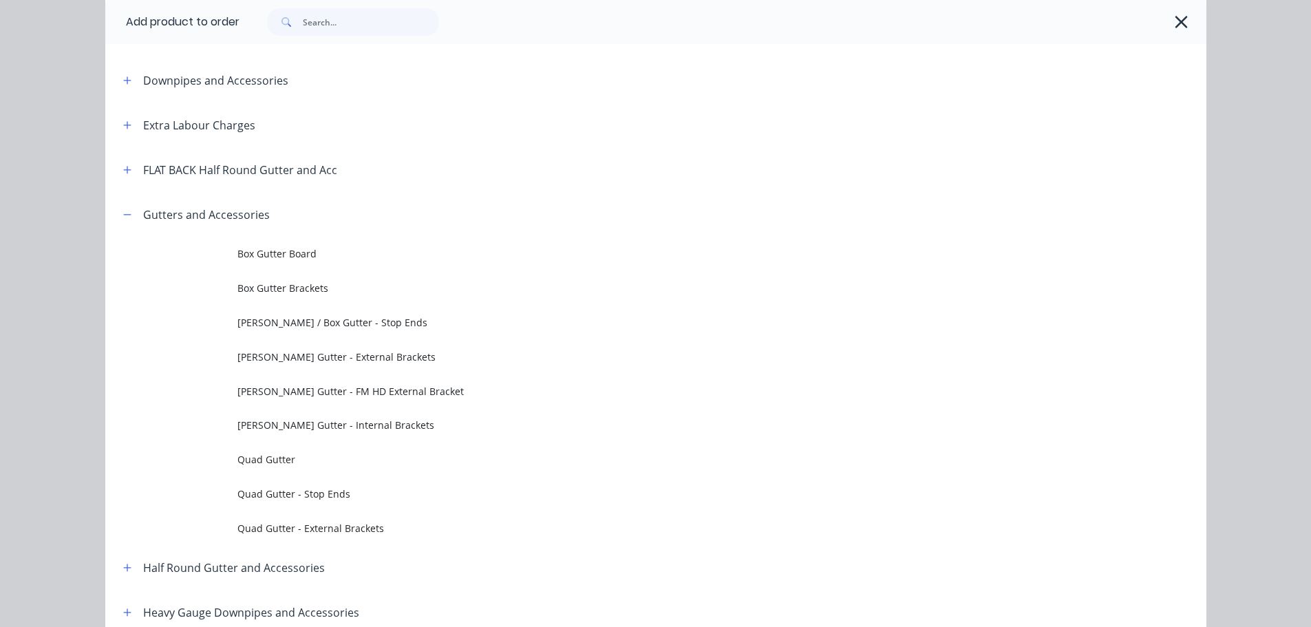
drag, startPoint x: 122, startPoint y: 220, endPoint x: 182, endPoint y: 215, distance: 60.8
click at [122, 220] on button "button" at bounding box center [127, 214] width 17 height 17
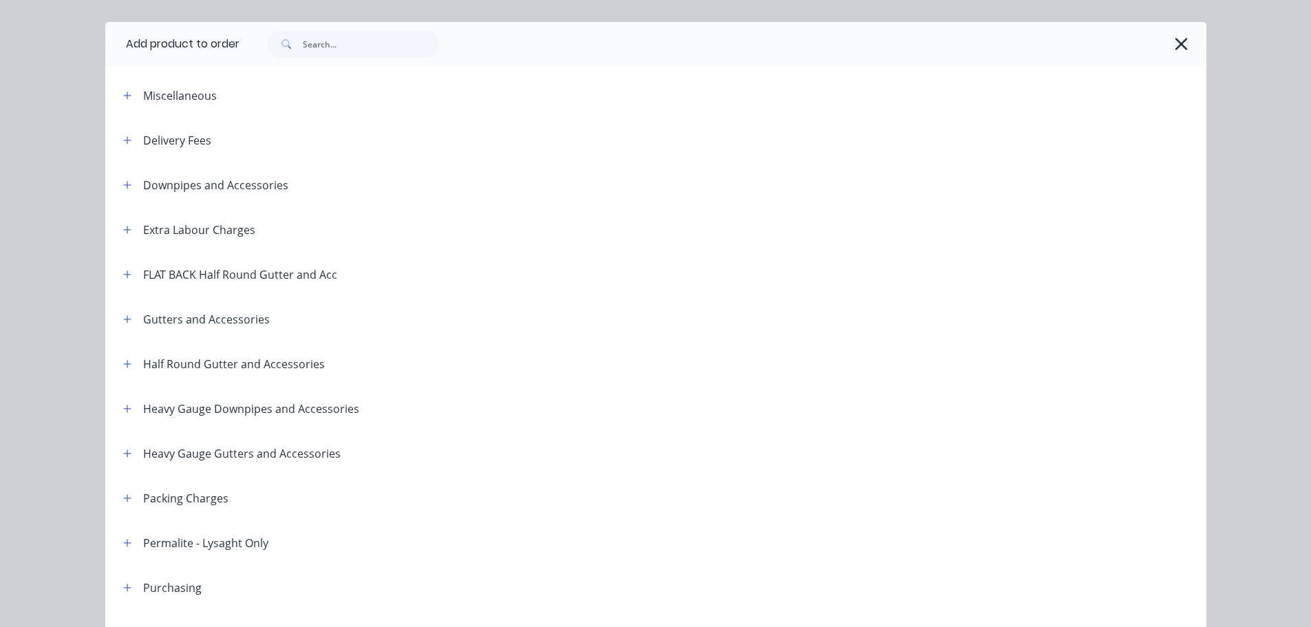
scroll to position [0, 0]
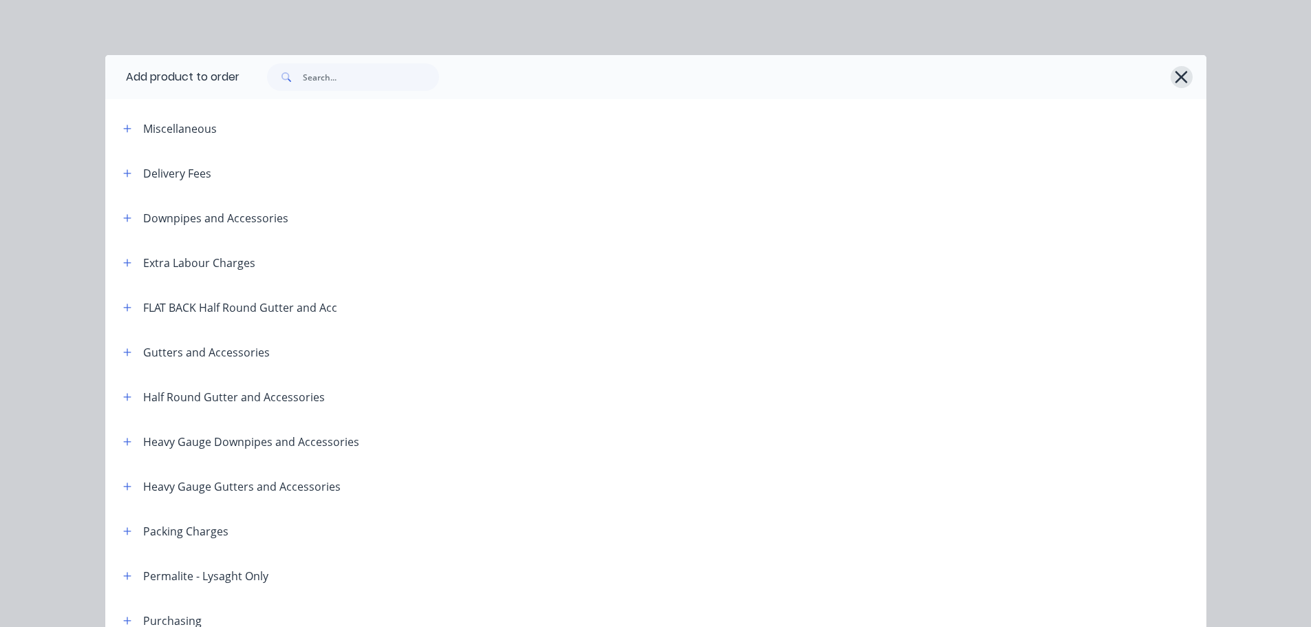
click at [1171, 78] on button "button" at bounding box center [1182, 77] width 22 height 22
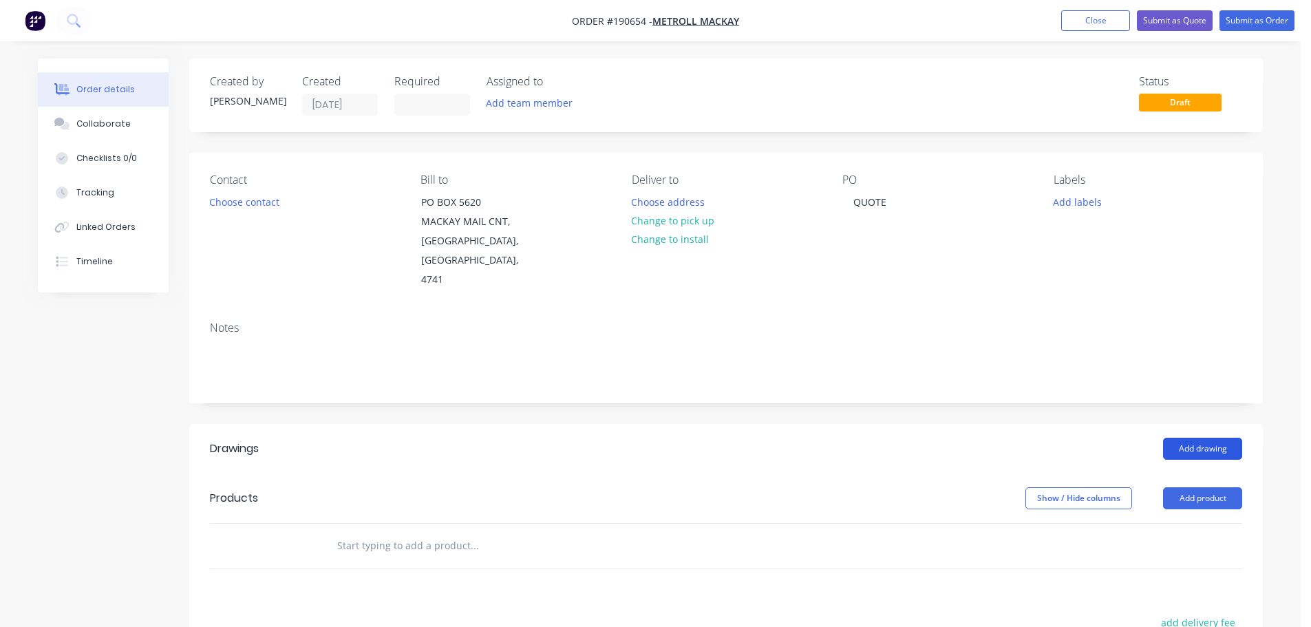
click at [1206, 438] on button "Add drawing" at bounding box center [1202, 449] width 79 height 22
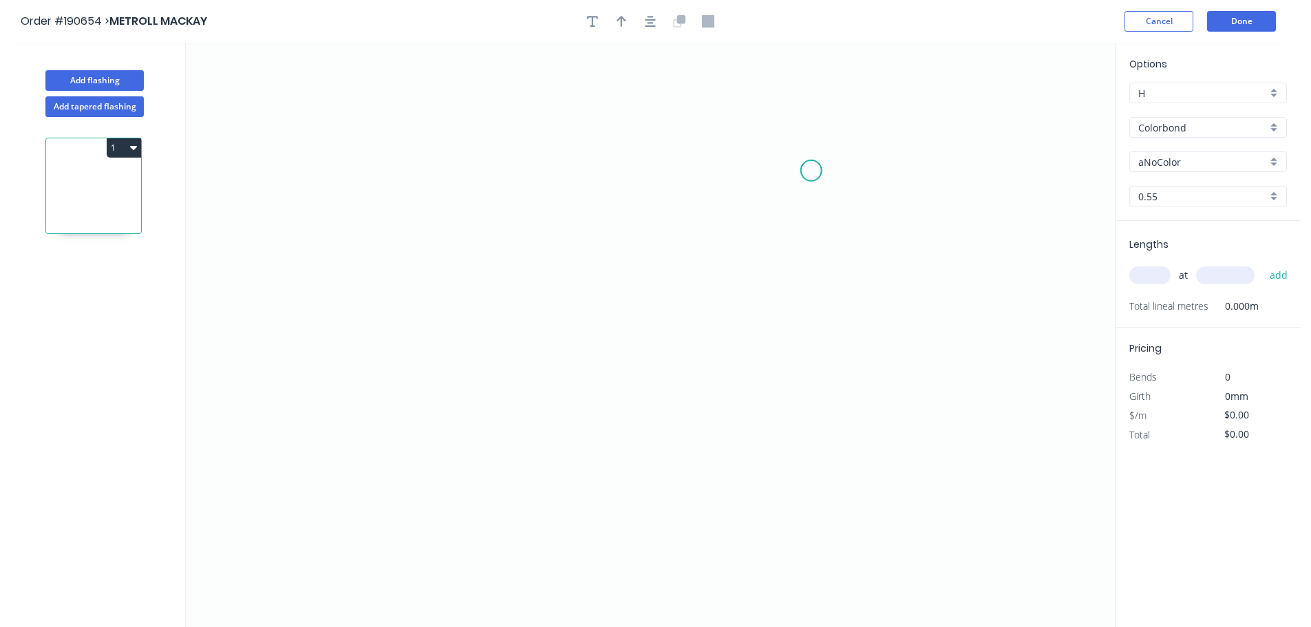
click at [811, 171] on icon "0" at bounding box center [650, 335] width 929 height 584
click at [754, 195] on icon "0" at bounding box center [650, 335] width 929 height 584
click at [769, 472] on icon "0 ?" at bounding box center [650, 335] width 929 height 584
click at [767, 480] on icon "0 ? ? ? º" at bounding box center [650, 335] width 929 height 584
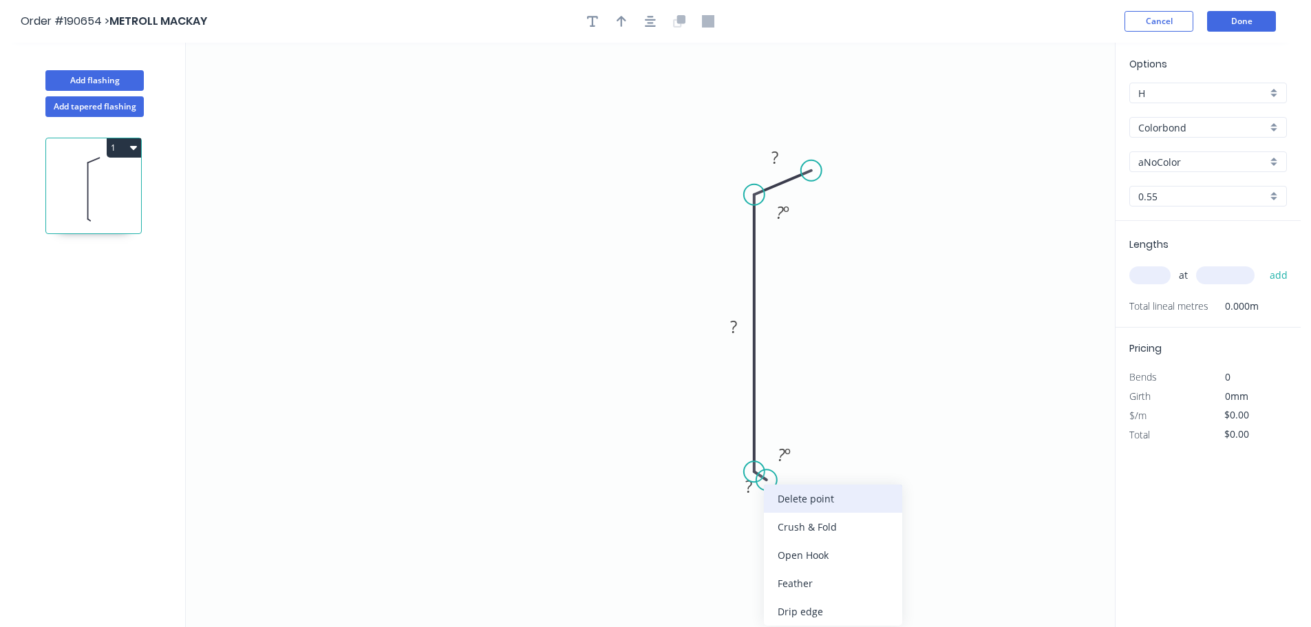
click at [796, 498] on div "Delete point" at bounding box center [833, 499] width 138 height 28
click at [743, 331] on rect at bounding box center [734, 327] width 28 height 19
click at [915, 208] on icon "0 100 50 ? º" at bounding box center [650, 335] width 929 height 584
type input "$7.32"
click at [1166, 127] on input "Colorbond" at bounding box center [1202, 127] width 129 height 14
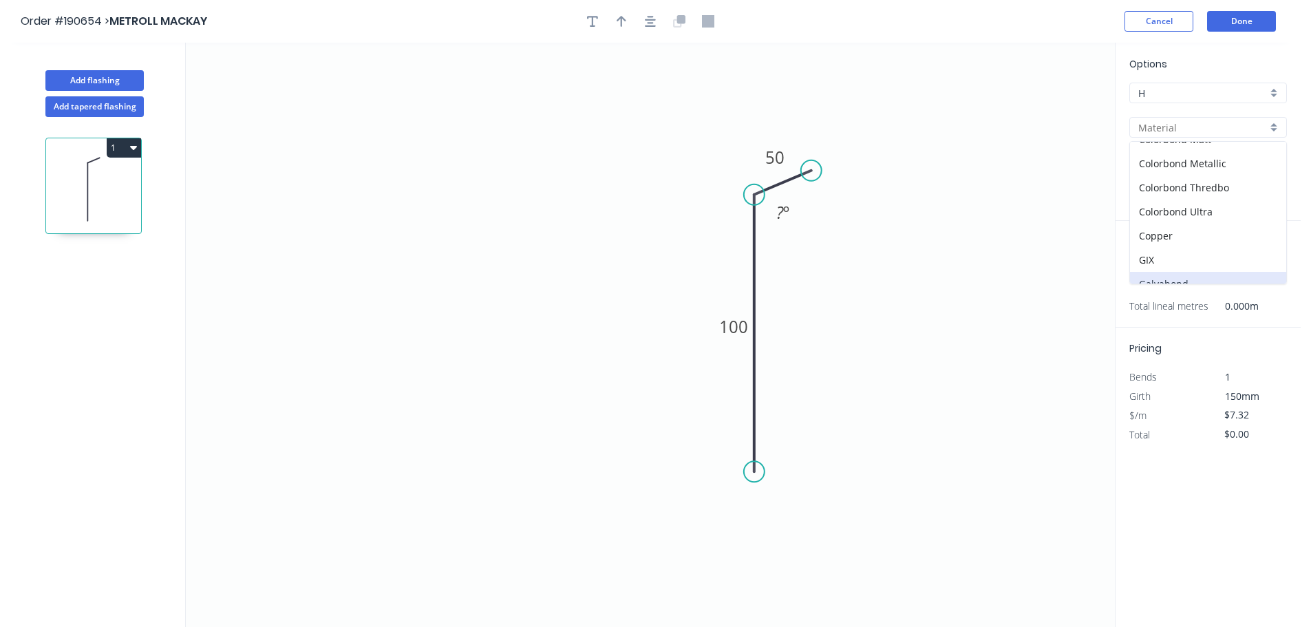
scroll to position [138, 0]
click at [1199, 226] on div "Galvabond" at bounding box center [1208, 233] width 156 height 24
type input "Galvabond"
type input "$7.58"
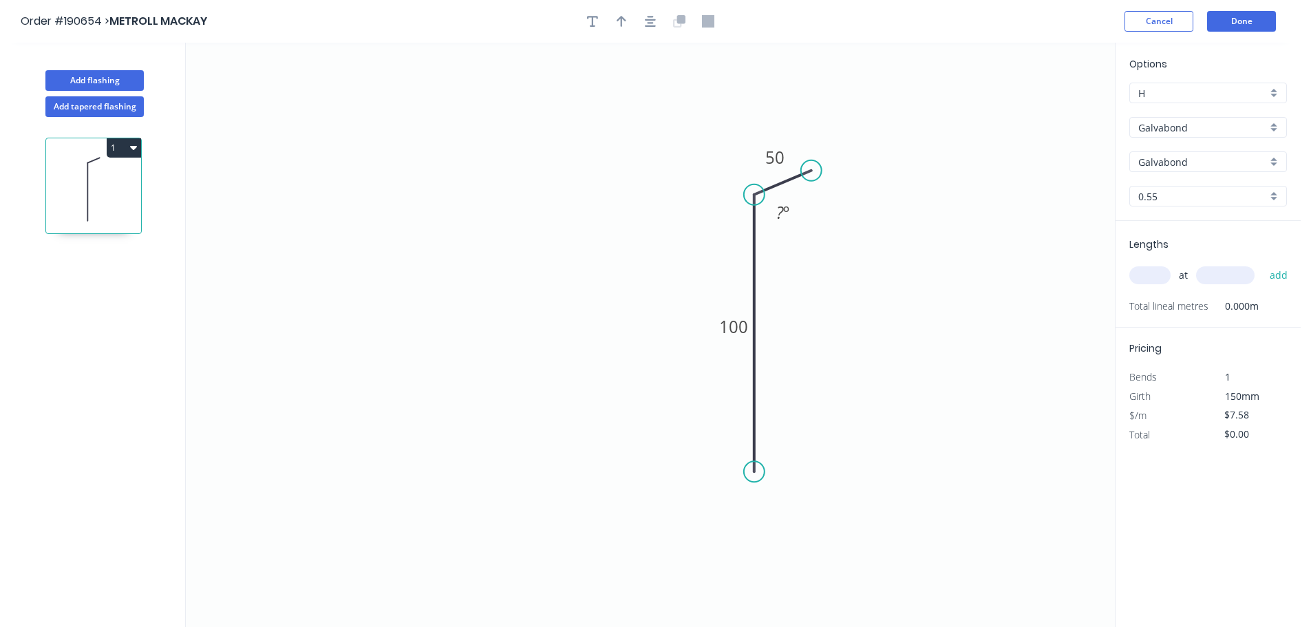
click at [1150, 197] on input "0.55" at bounding box center [1202, 196] width 129 height 14
click at [1160, 274] on div "1.0" at bounding box center [1208, 271] width 156 height 24
type input "1.0"
type input "$11.83"
click at [1043, 339] on icon "0 100 50 ? º" at bounding box center [650, 335] width 929 height 584
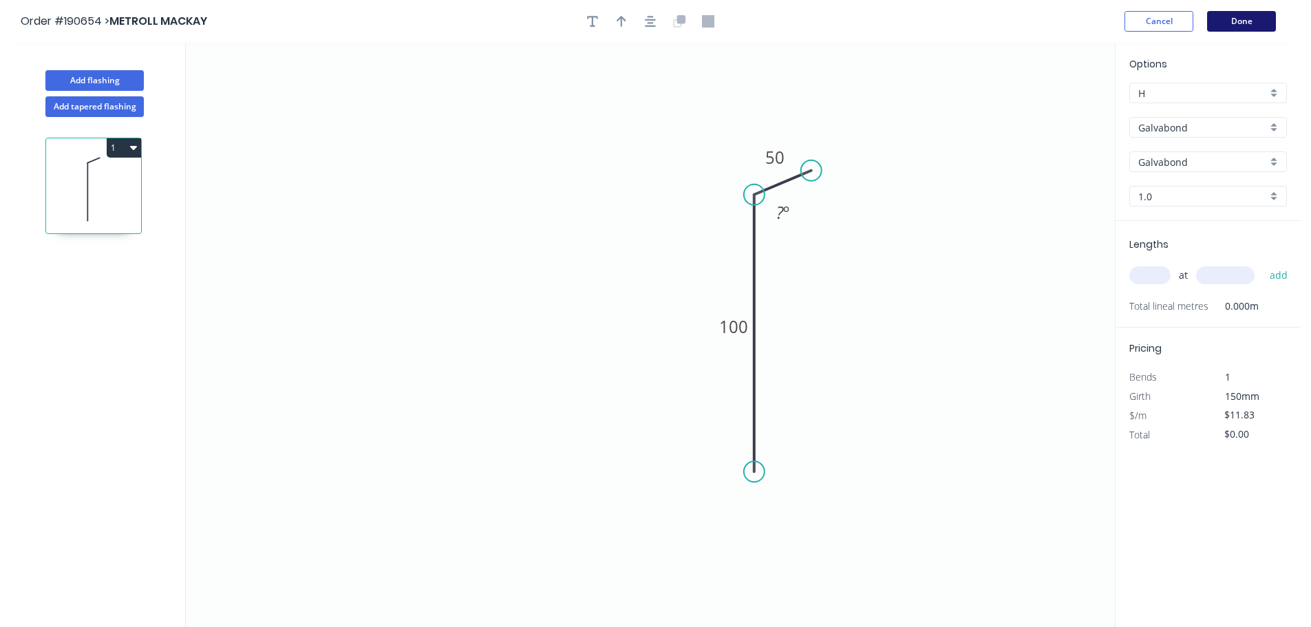
click at [1255, 26] on button "Done" at bounding box center [1241, 21] width 69 height 21
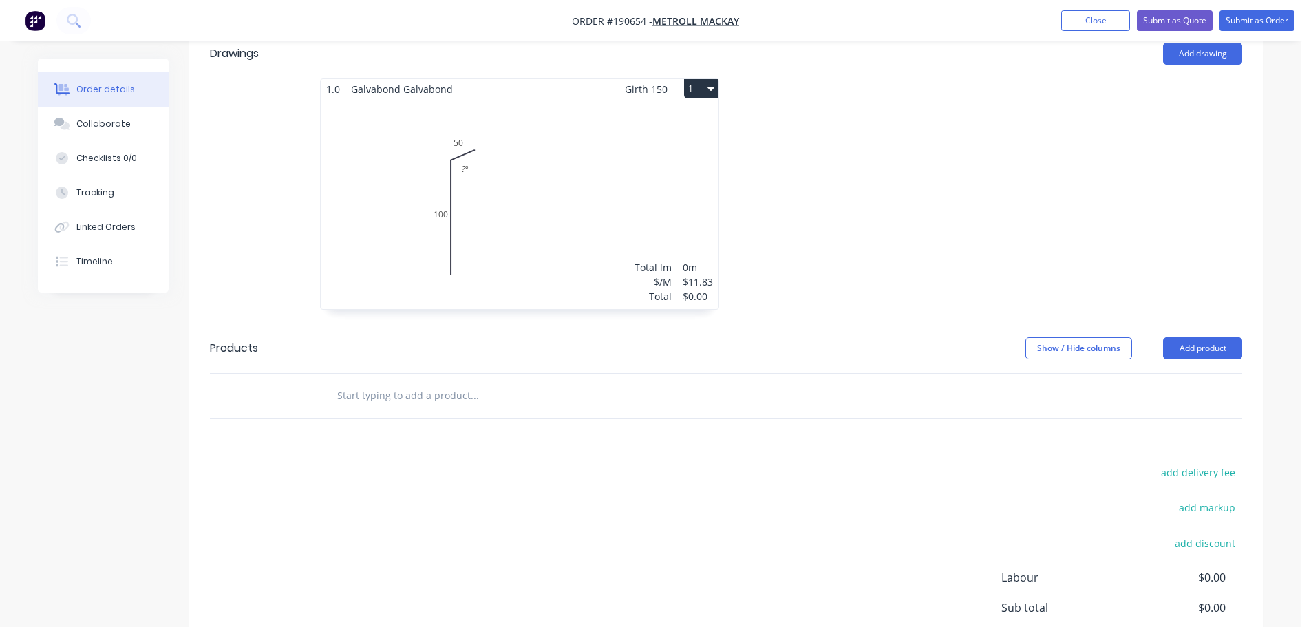
scroll to position [519, 0]
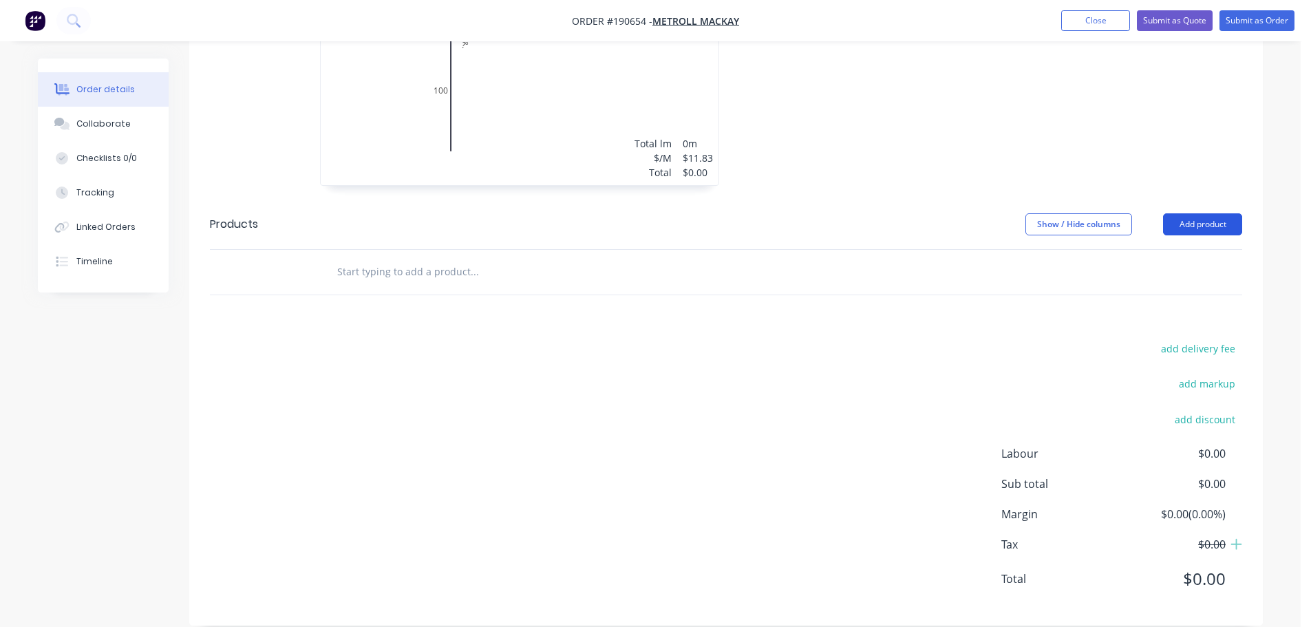
click at [1200, 213] on button "Add product" at bounding box center [1202, 224] width 79 height 22
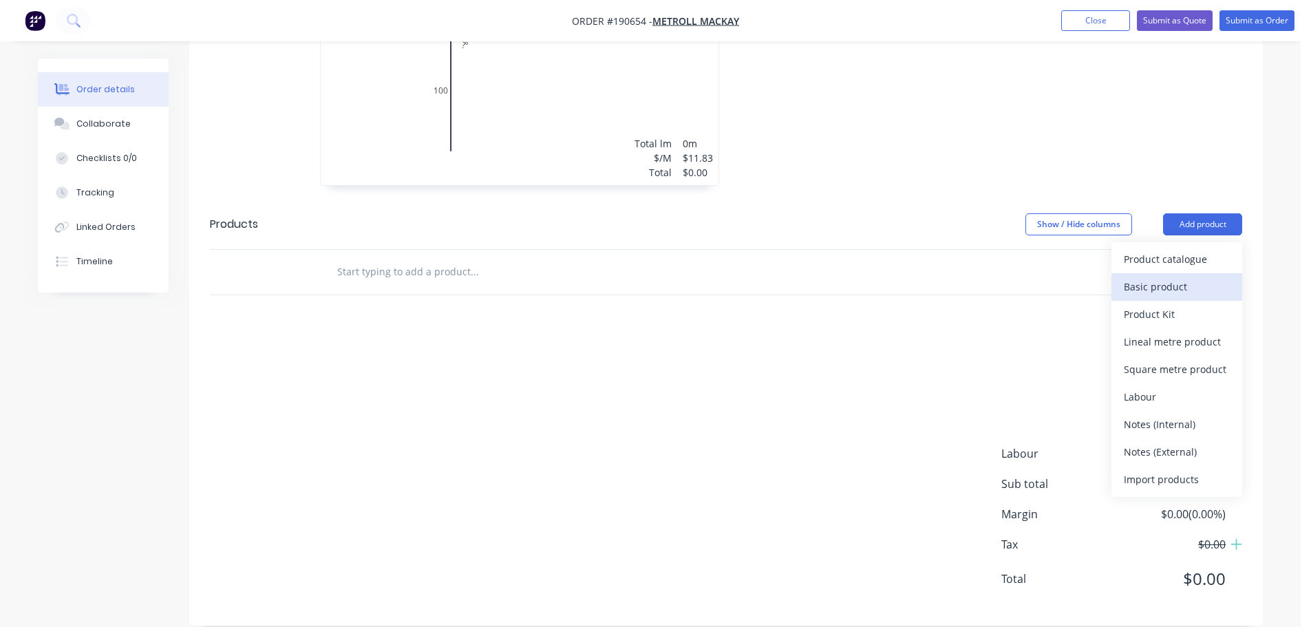
click at [1176, 273] on button "Basic product" at bounding box center [1176, 287] width 131 height 28
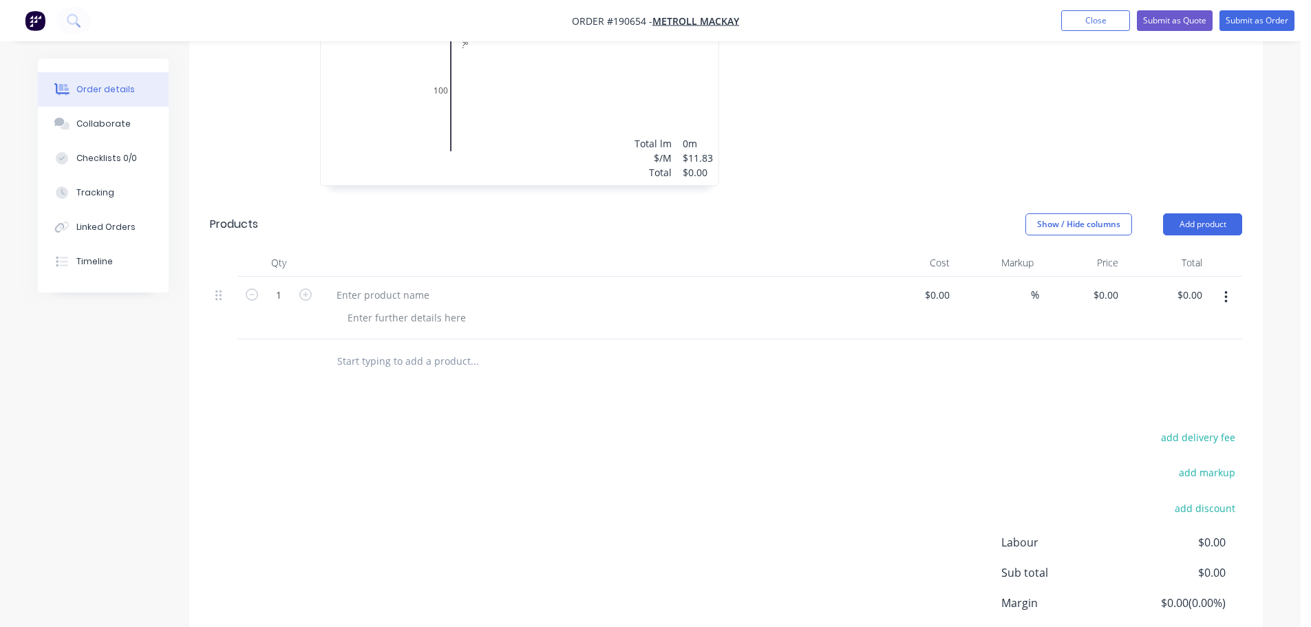
click at [1200, 200] on header "Products Show / Hide columns Add product" at bounding box center [726, 225] width 1074 height 50
click at [1202, 200] on header "Products Show / Hide columns Add product" at bounding box center [726, 225] width 1074 height 50
click at [1195, 213] on button "Add product" at bounding box center [1202, 224] width 79 height 22
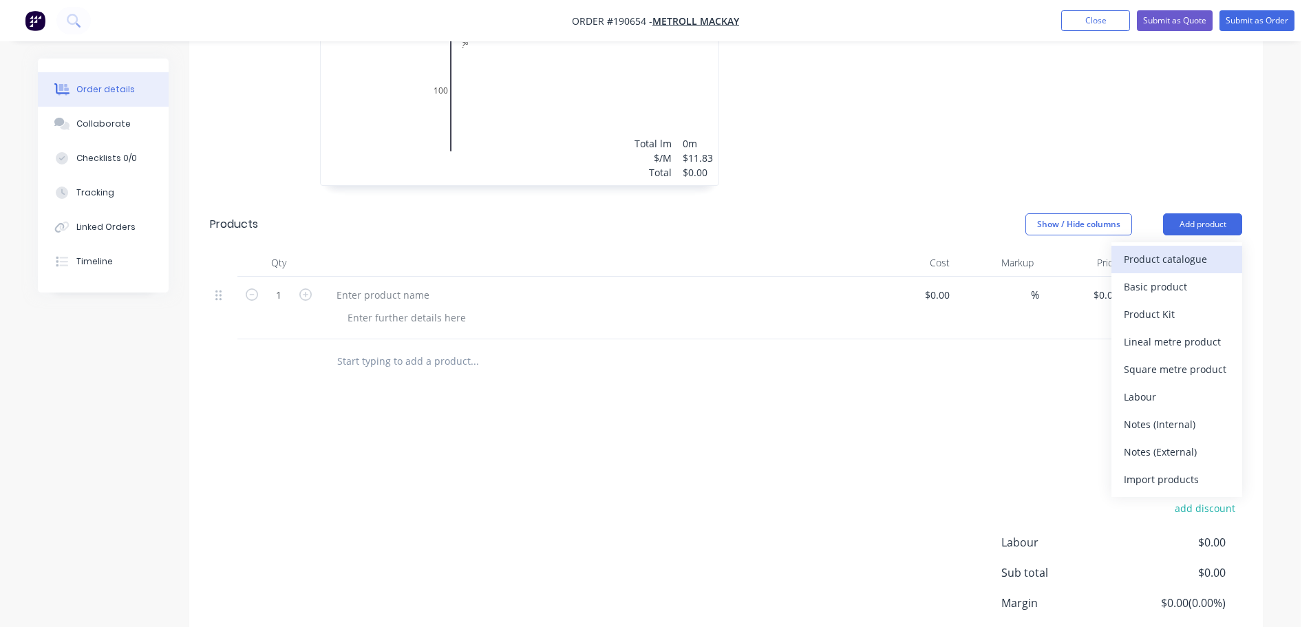
drag, startPoint x: 1186, startPoint y: 221, endPoint x: 1172, endPoint y: 233, distance: 18.6
click at [1172, 249] on div "Product catalogue" at bounding box center [1177, 259] width 106 height 20
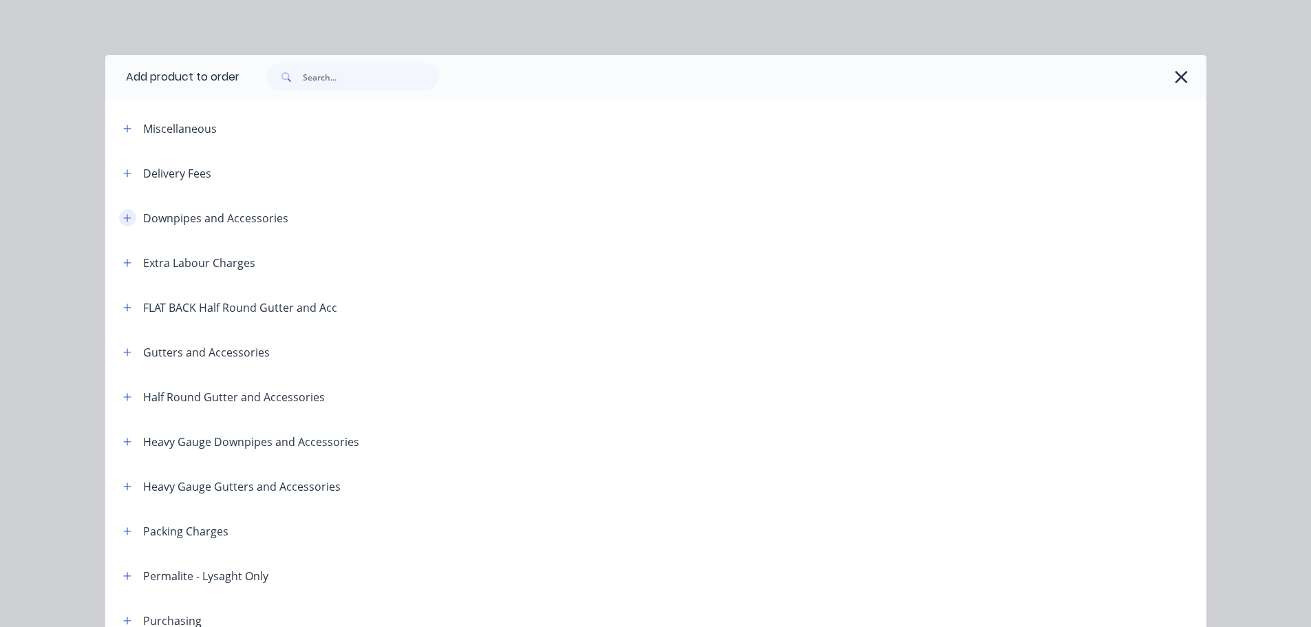
click at [127, 215] on button "button" at bounding box center [127, 217] width 17 height 17
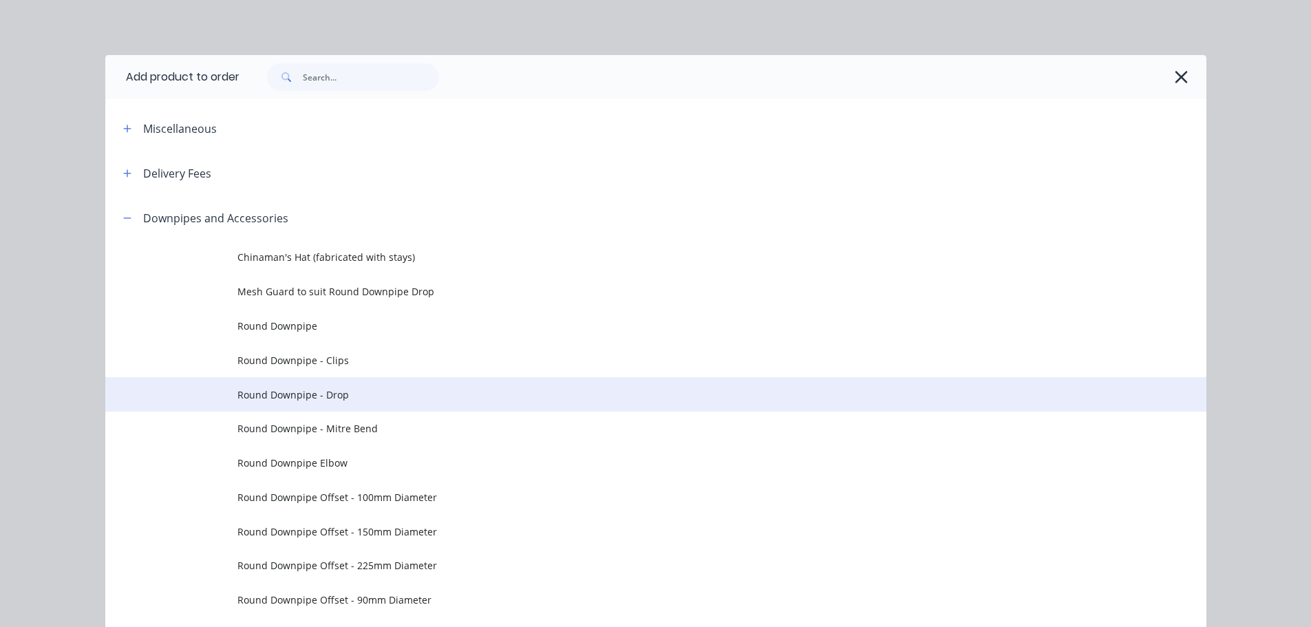
click at [372, 398] on span "Round Downpipe - Drop" at bounding box center [624, 394] width 775 height 14
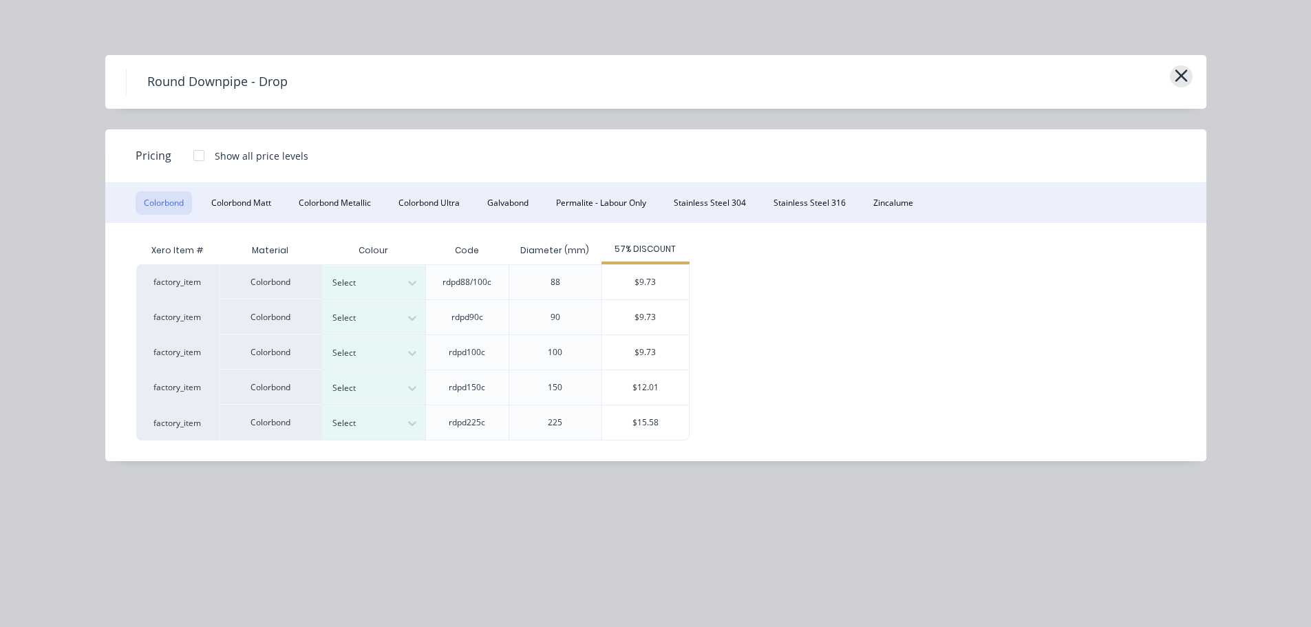
click at [1184, 84] on icon "button" at bounding box center [1181, 75] width 14 height 19
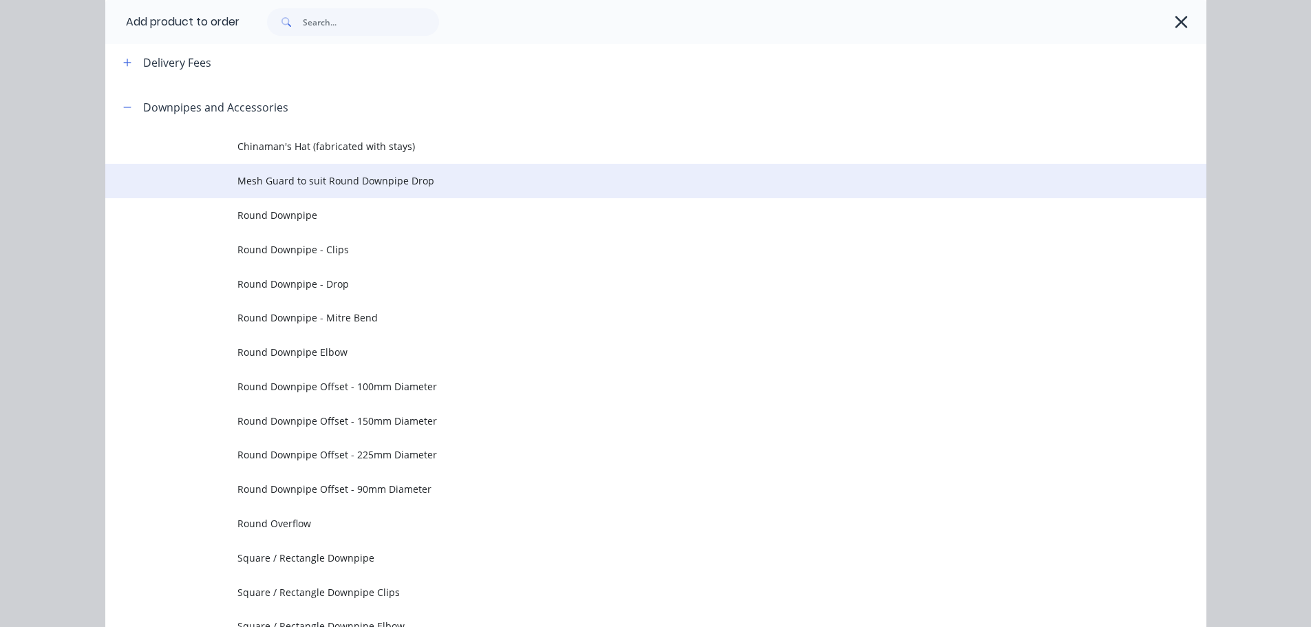
scroll to position [58, 0]
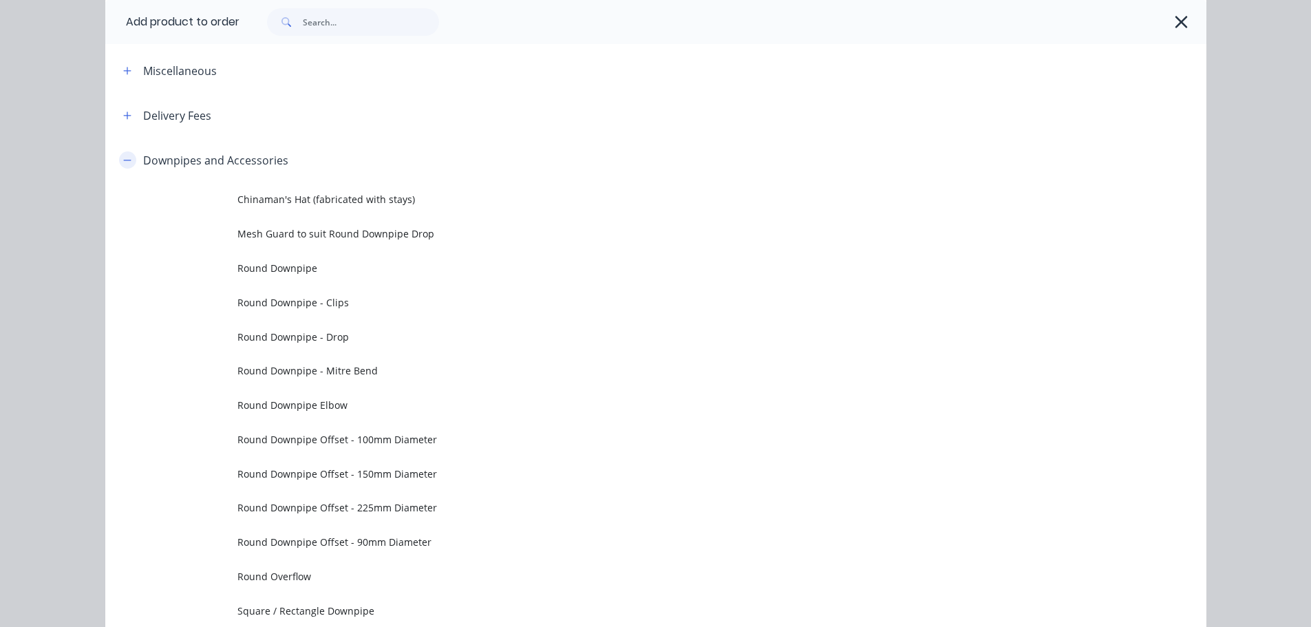
click at [124, 159] on icon "button" at bounding box center [127, 161] width 8 height 10
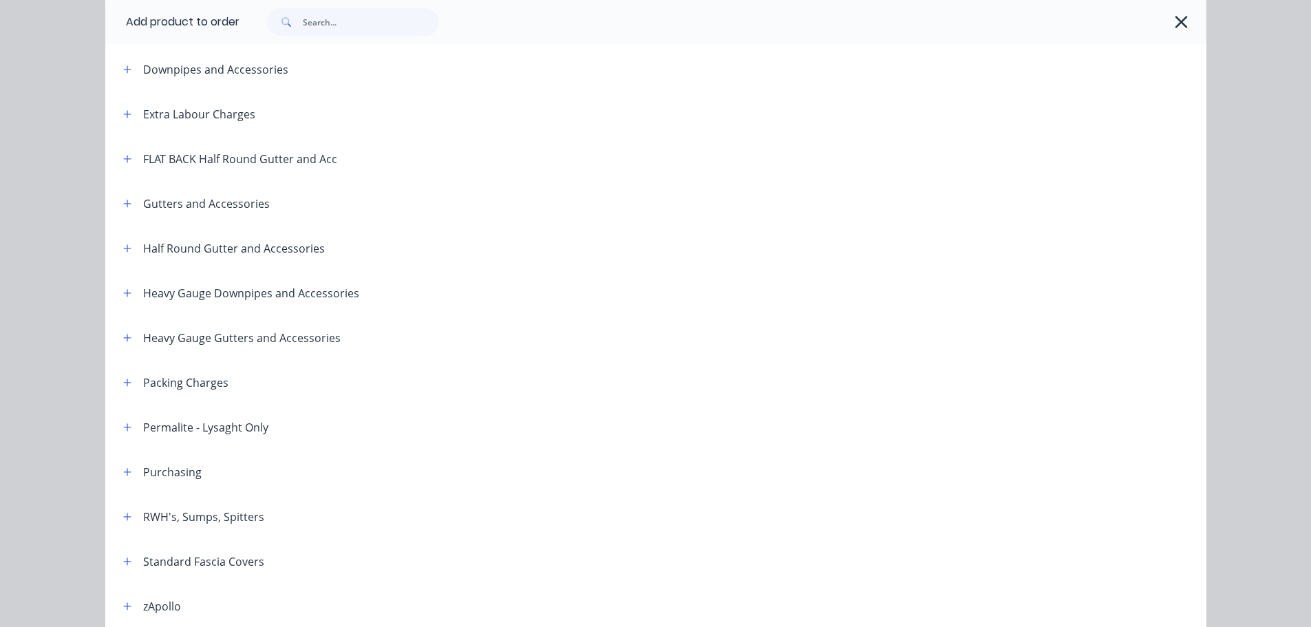
scroll to position [195, 0]
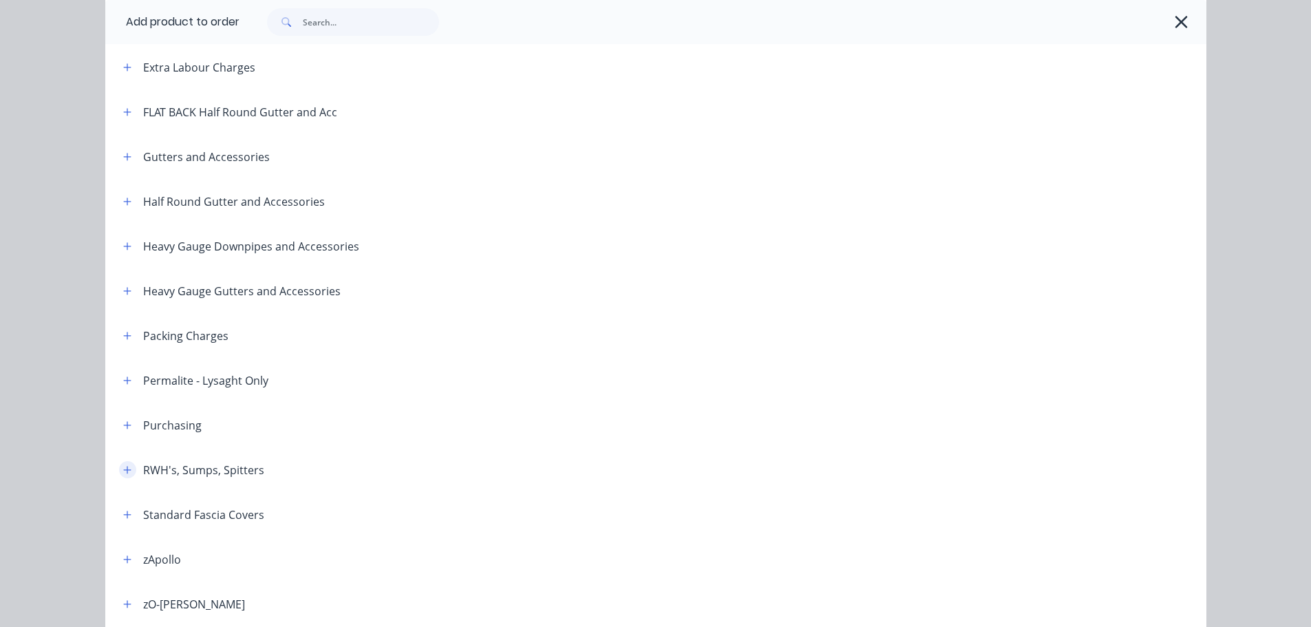
click at [119, 467] on button "button" at bounding box center [127, 469] width 17 height 17
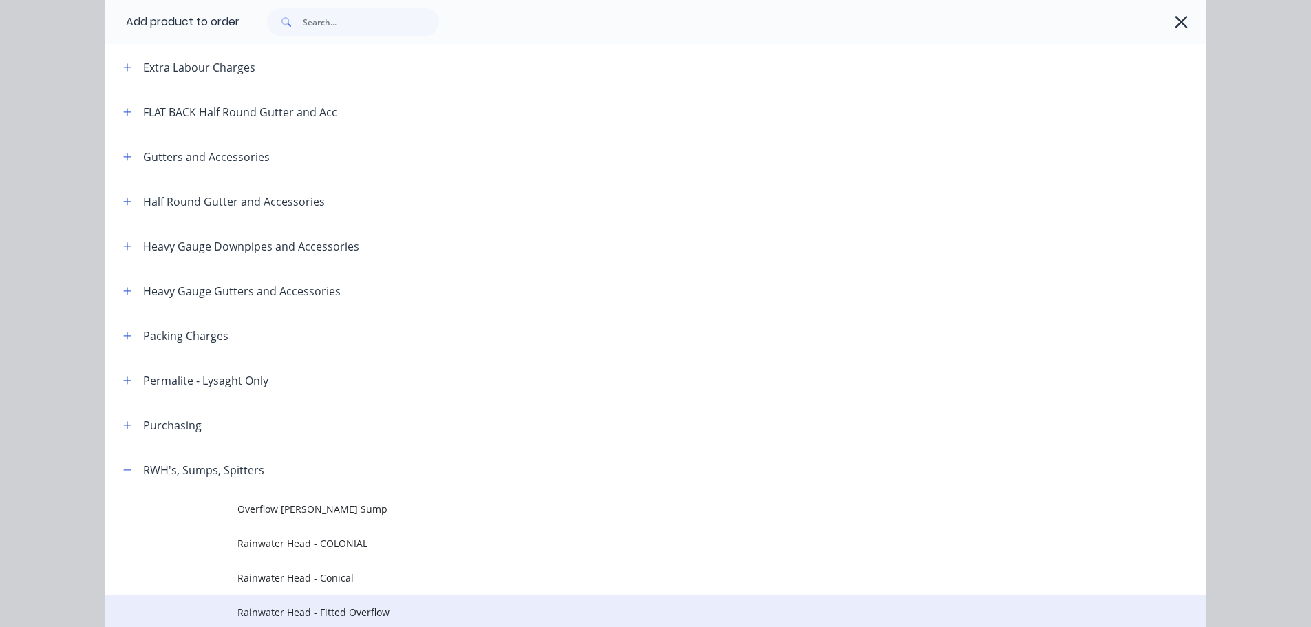
scroll to position [471, 0]
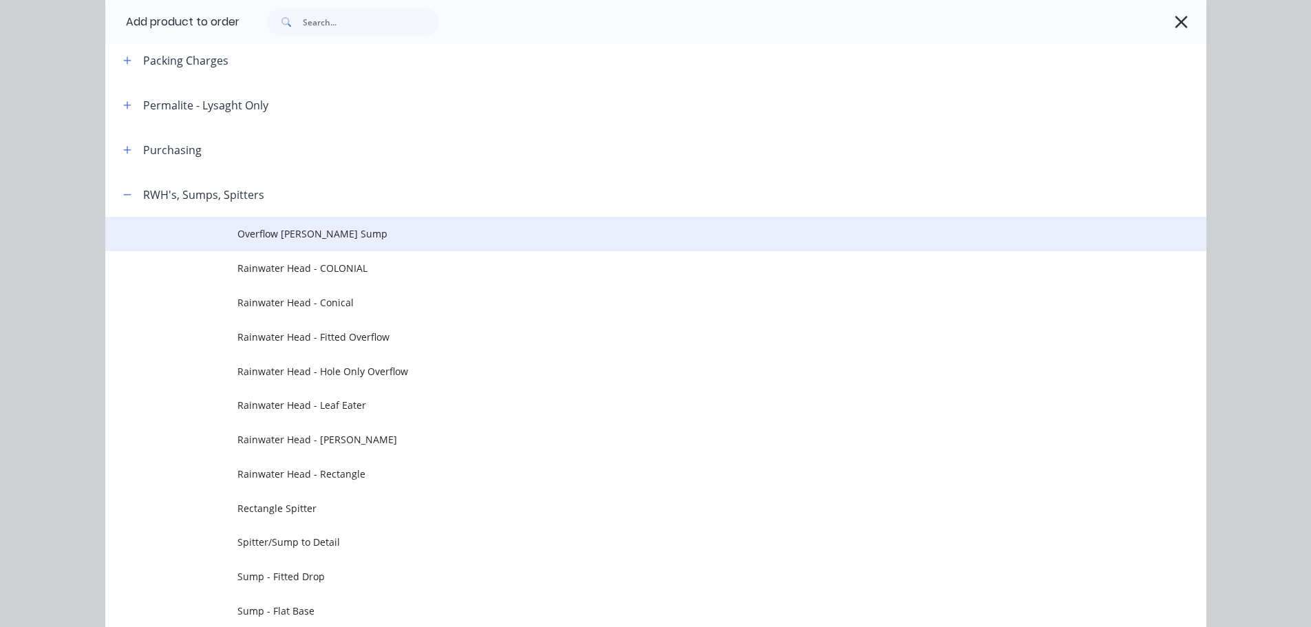
click at [319, 232] on span "Overflow [PERSON_NAME] Sump" at bounding box center [624, 233] width 775 height 14
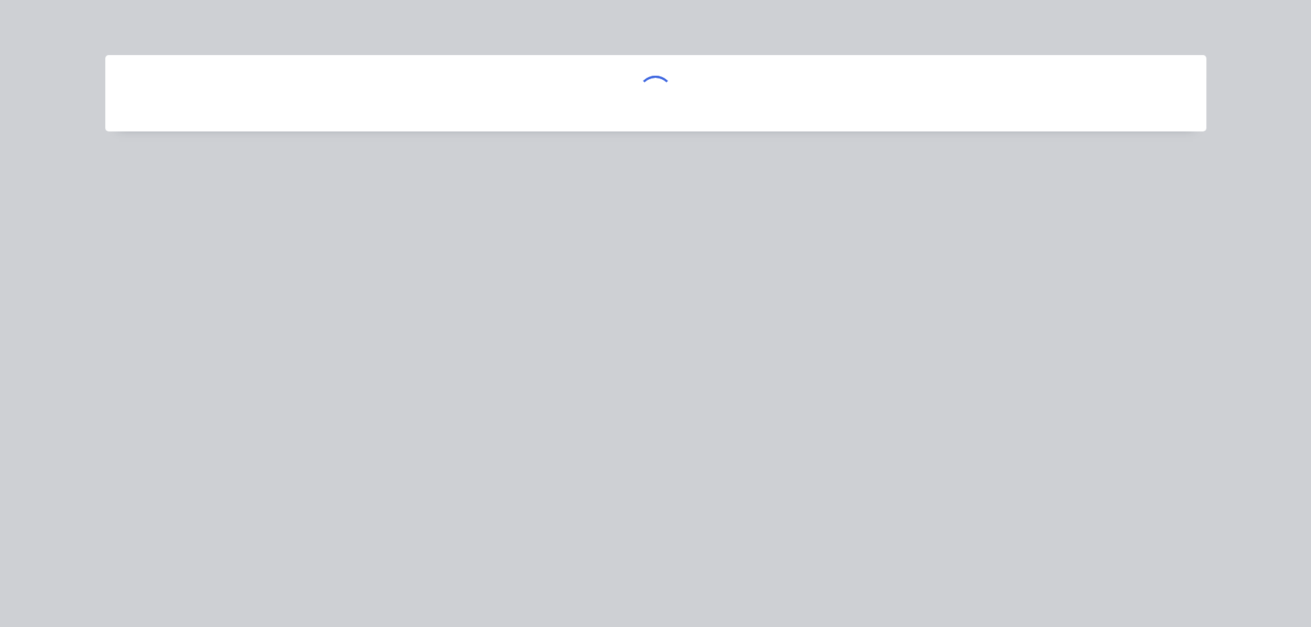
scroll to position [0, 0]
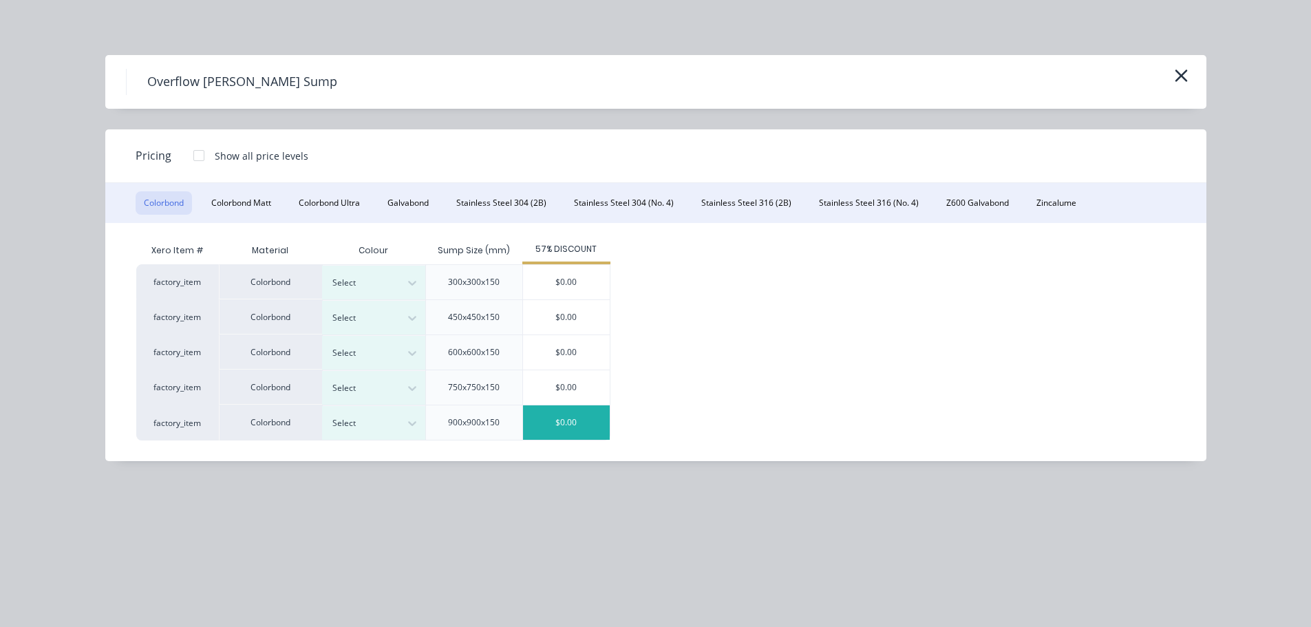
click at [542, 431] on div "$0.00" at bounding box center [566, 422] width 87 height 34
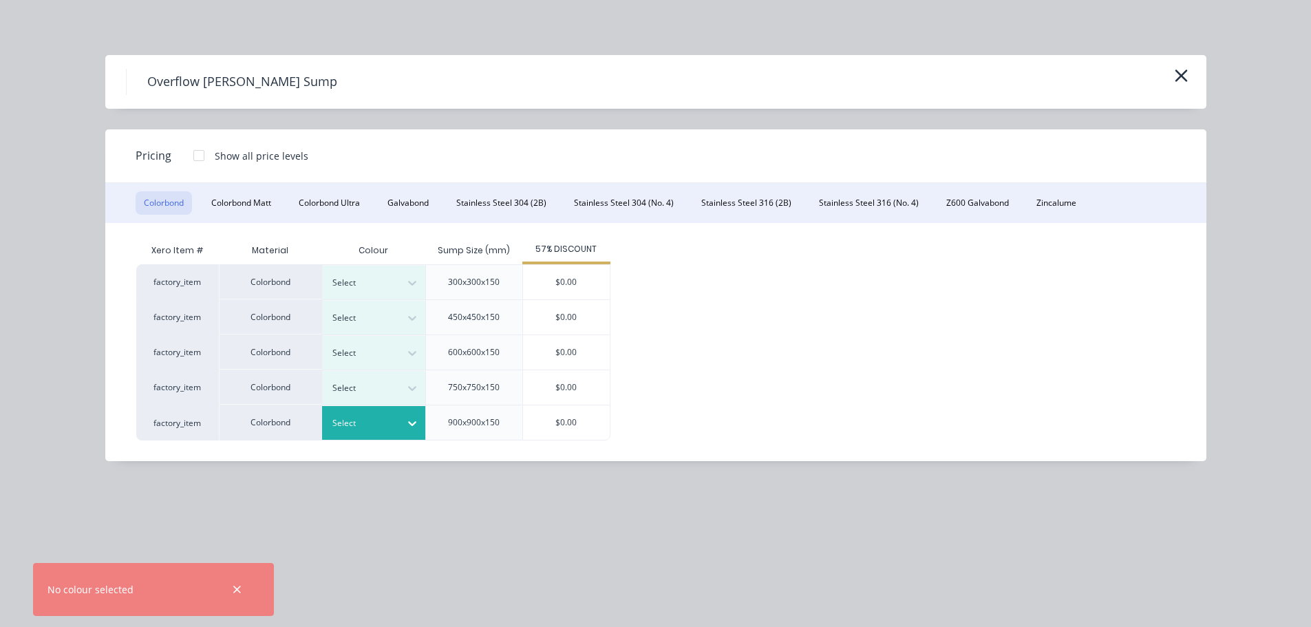
click at [341, 420] on div at bounding box center [363, 423] width 62 height 15
click at [172, 160] on div "Surfmist" at bounding box center [86, 146] width 172 height 25
click at [555, 425] on div "$0.00" at bounding box center [566, 422] width 87 height 34
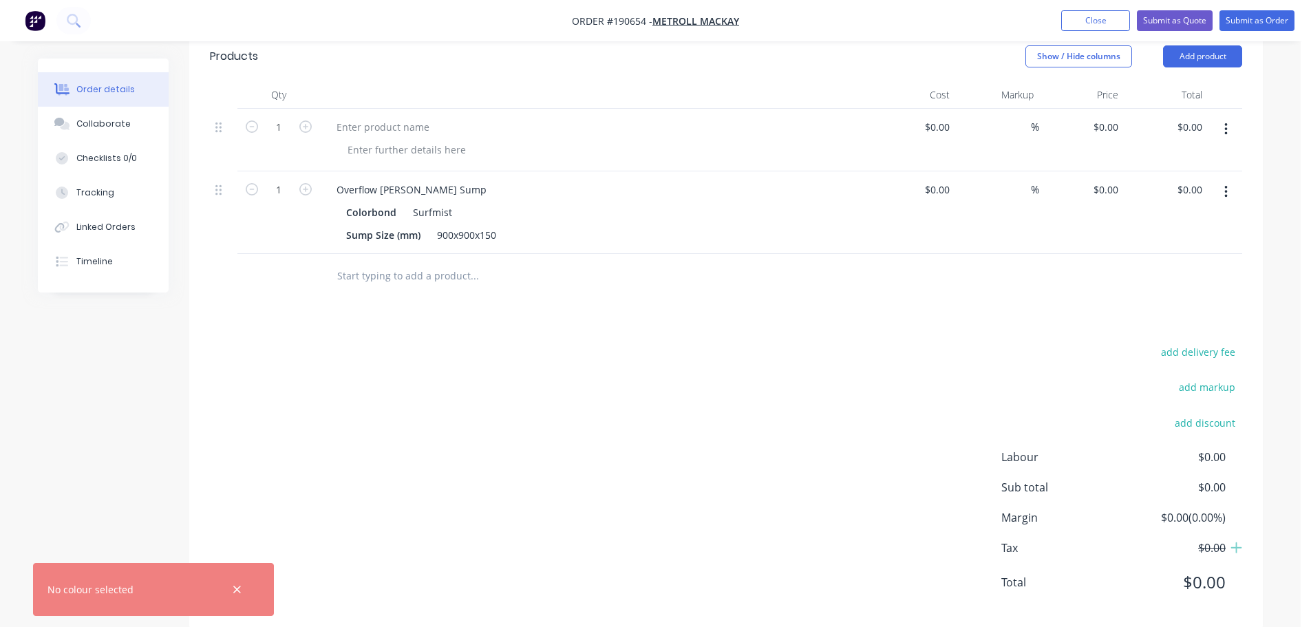
scroll to position [549, 0]
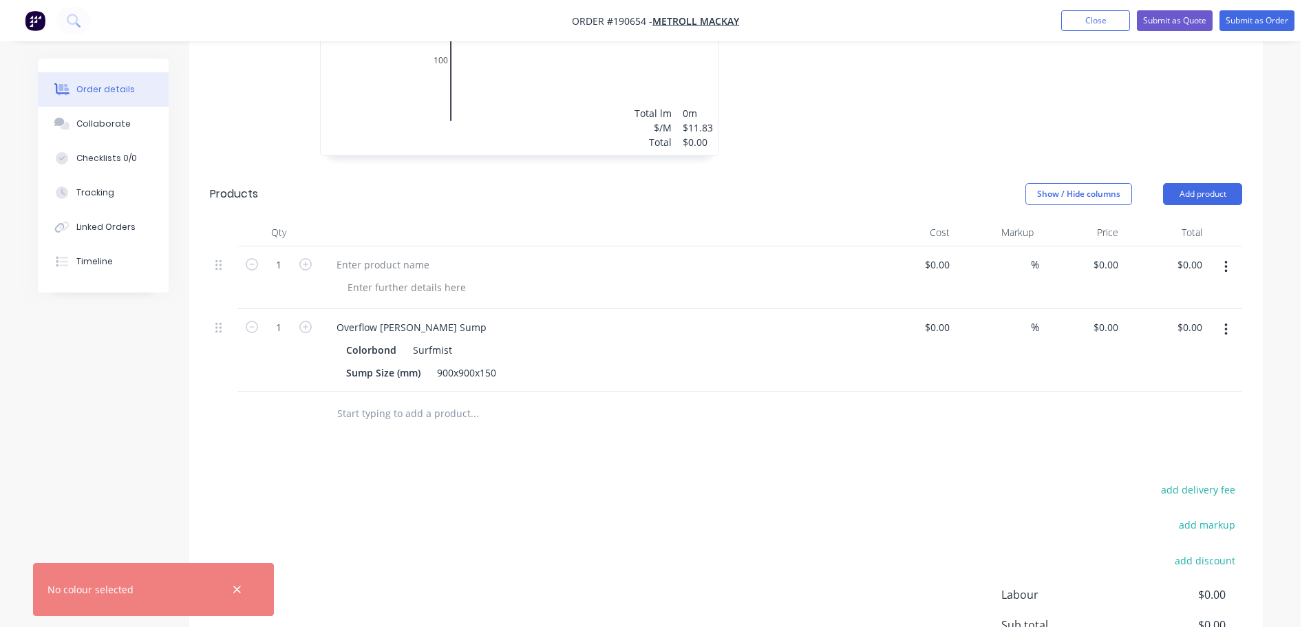
click at [1224, 259] on icon "button" at bounding box center [1225, 266] width 3 height 15
click at [1148, 348] on div "Delete" at bounding box center [1177, 358] width 106 height 20
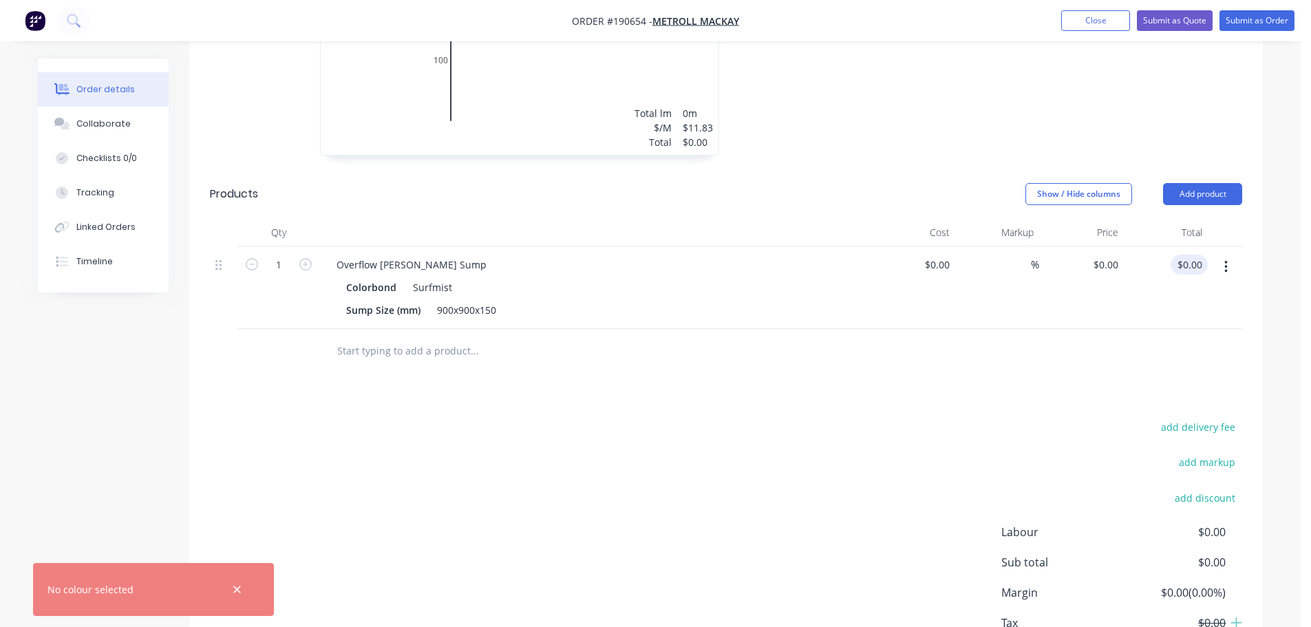
type input "0.00"
drag, startPoint x: 1193, startPoint y: 240, endPoint x: 1116, endPoint y: 257, distance: 79.6
click at [1191, 255] on input "0.00" at bounding box center [1192, 265] width 32 height 20
type input "0"
type input "$0.00"
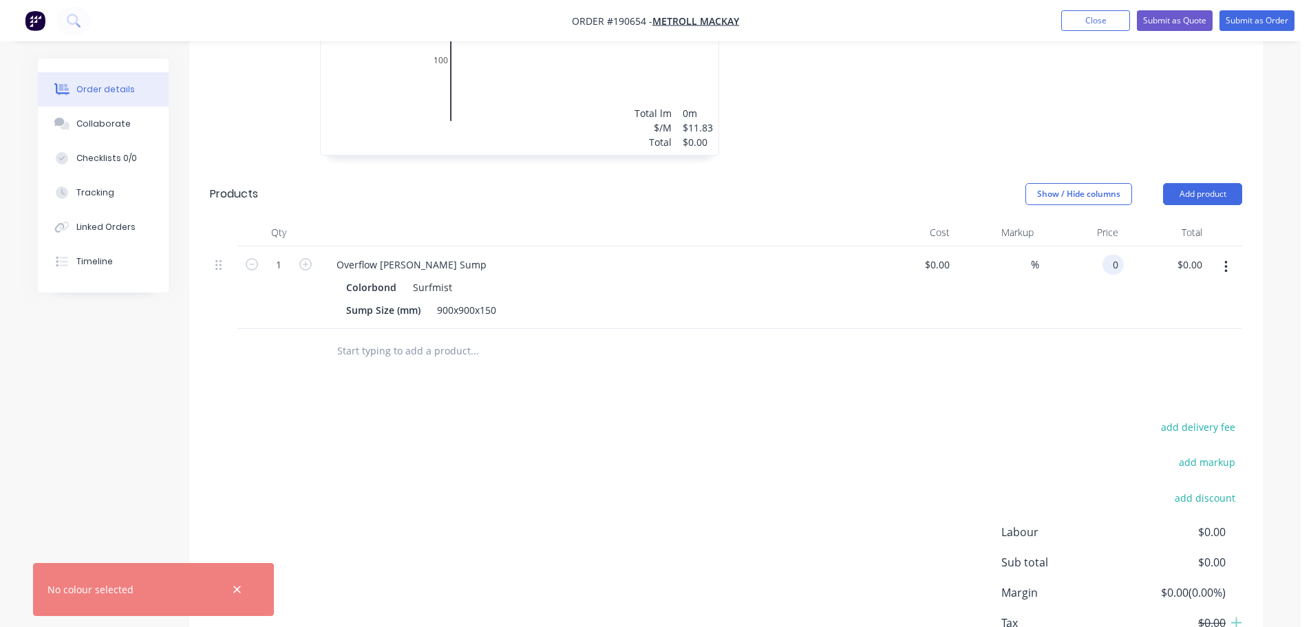
click at [1111, 255] on input "0" at bounding box center [1116, 265] width 16 height 20
type input "$339.64"
click at [931, 169] on header "Products Show / Hide columns Add product" at bounding box center [726, 194] width 1074 height 50
click at [1218, 255] on button "button" at bounding box center [1226, 267] width 32 height 25
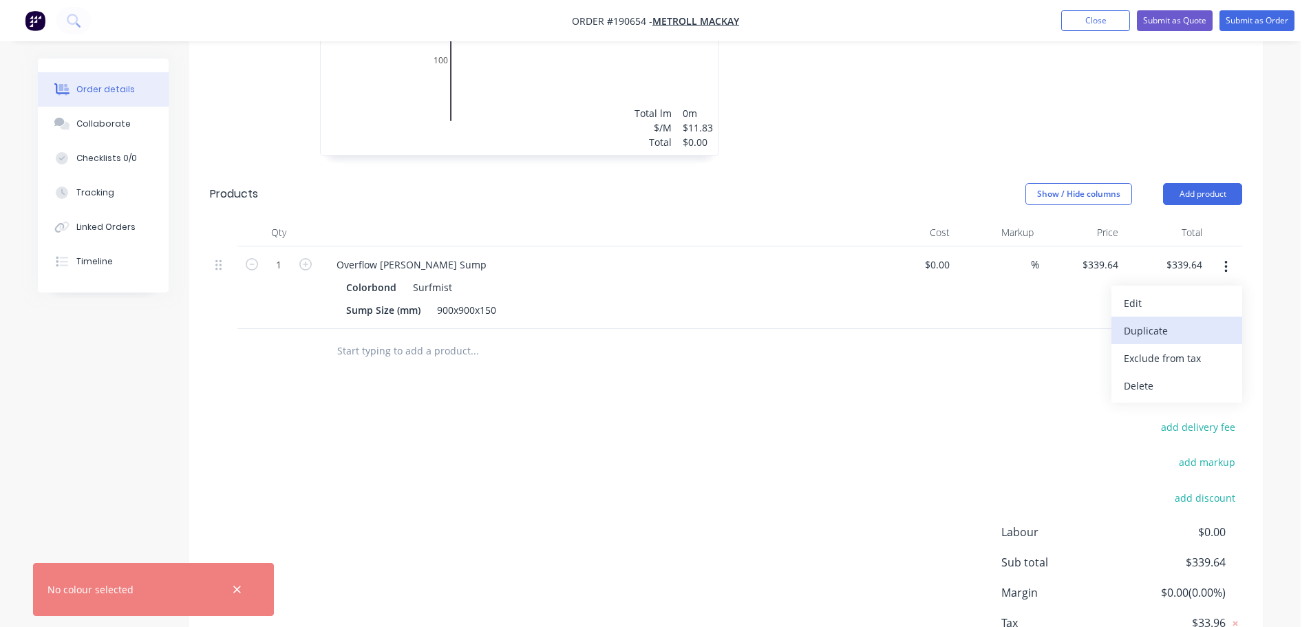
click at [1154, 321] on div "Duplicate" at bounding box center [1177, 331] width 106 height 20
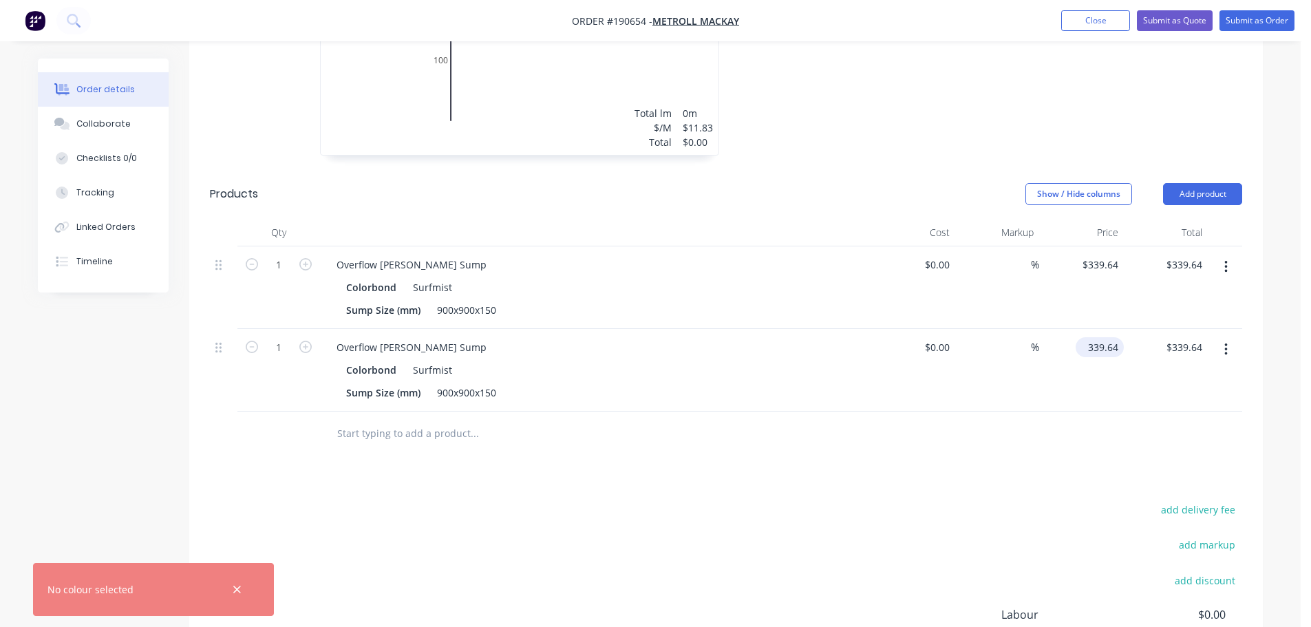
click at [1100, 337] on input "339.64" at bounding box center [1102, 347] width 43 height 20
type input "$373.05"
click at [886, 387] on div "$0.00 $0.00" at bounding box center [913, 370] width 85 height 83
click at [272, 255] on input "1" at bounding box center [279, 265] width 36 height 21
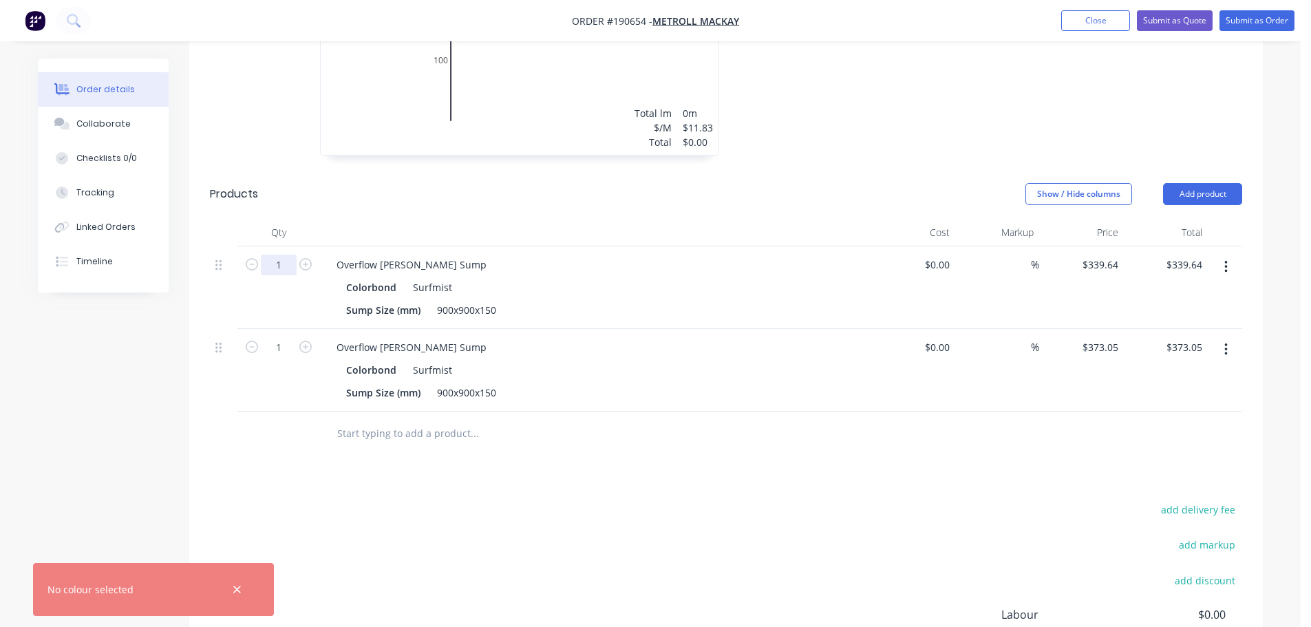
click at [277, 255] on input "1" at bounding box center [279, 265] width 36 height 21
click at [284, 255] on input "1" at bounding box center [279, 265] width 36 height 21
type input "12"
type input "$4,075.68"
click at [346, 222] on div at bounding box center [595, 233] width 551 height 28
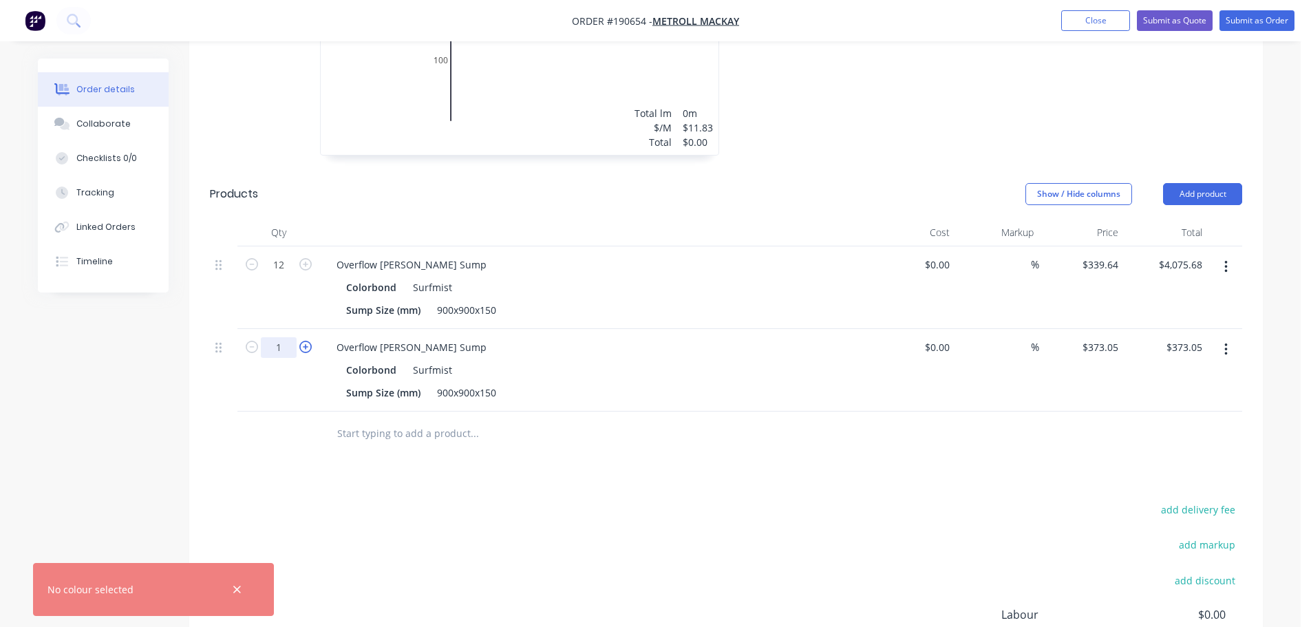
drag, startPoint x: 282, startPoint y: 319, endPoint x: 302, endPoint y: 324, distance: 20.7
click at [282, 275] on input "1" at bounding box center [279, 265] width 36 height 21
type input "6"
type input "$2,238.30"
click at [442, 197] on header "Products Show / Hide columns Add product" at bounding box center [726, 194] width 1074 height 50
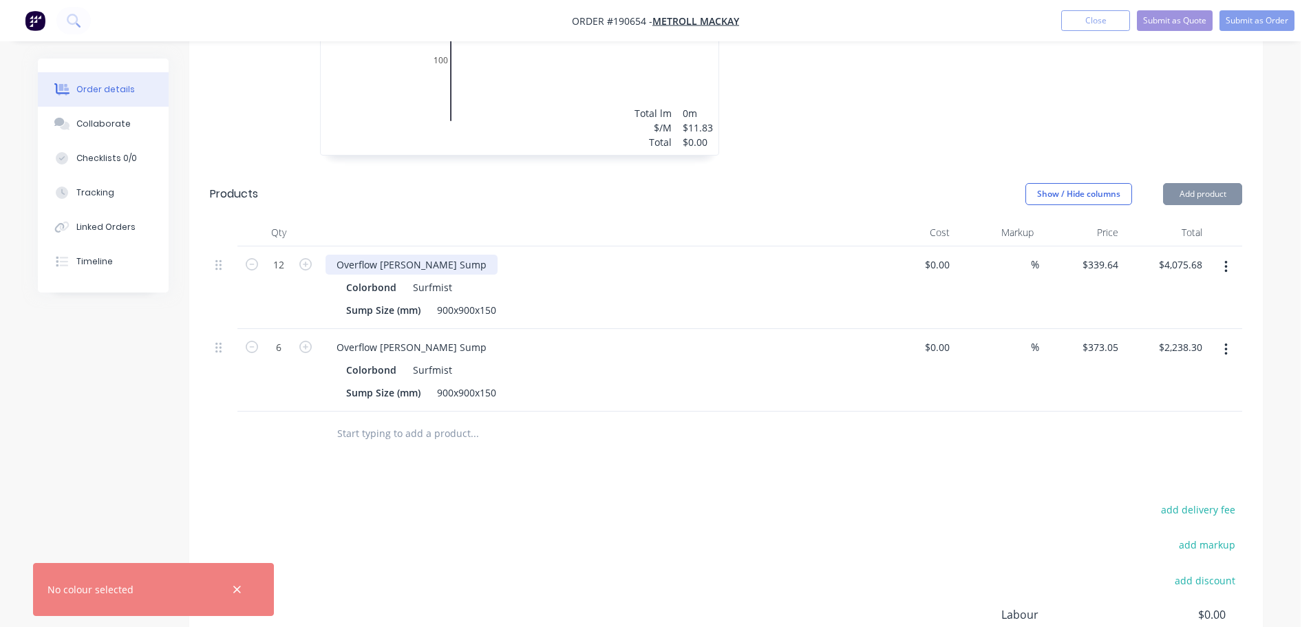
click at [427, 255] on div "Overflow [PERSON_NAME] Sump" at bounding box center [412, 265] width 172 height 20
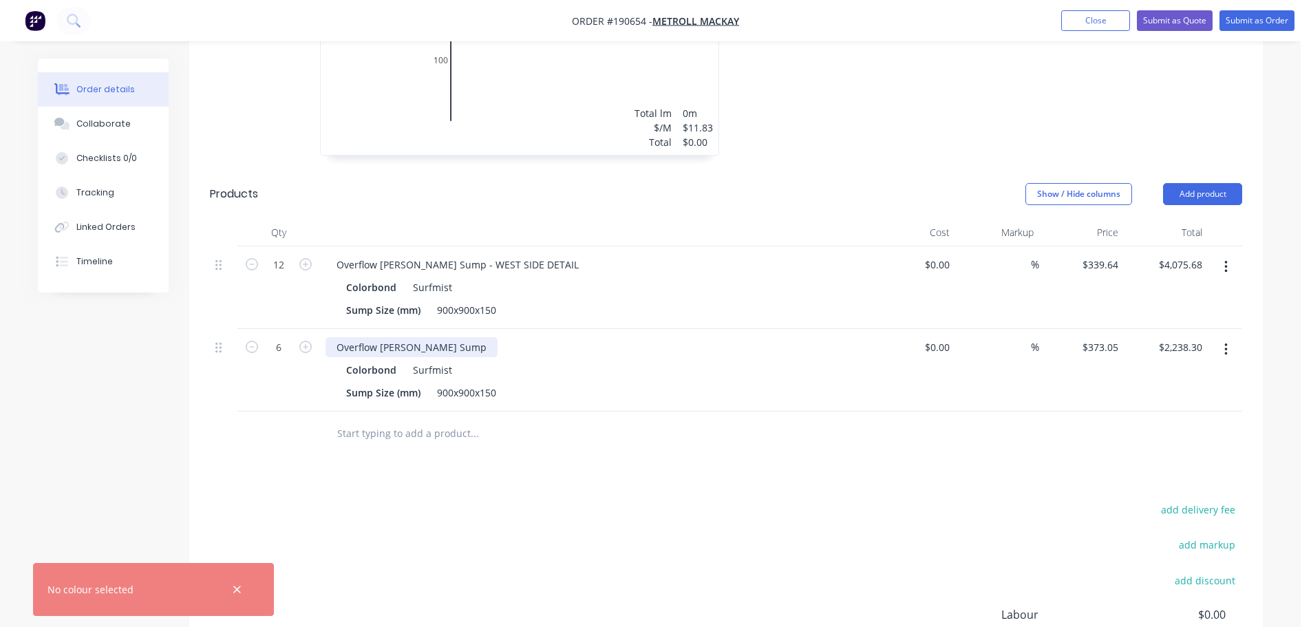
click at [429, 337] on div "Overflow [PERSON_NAME] Sump" at bounding box center [412, 347] width 172 height 20
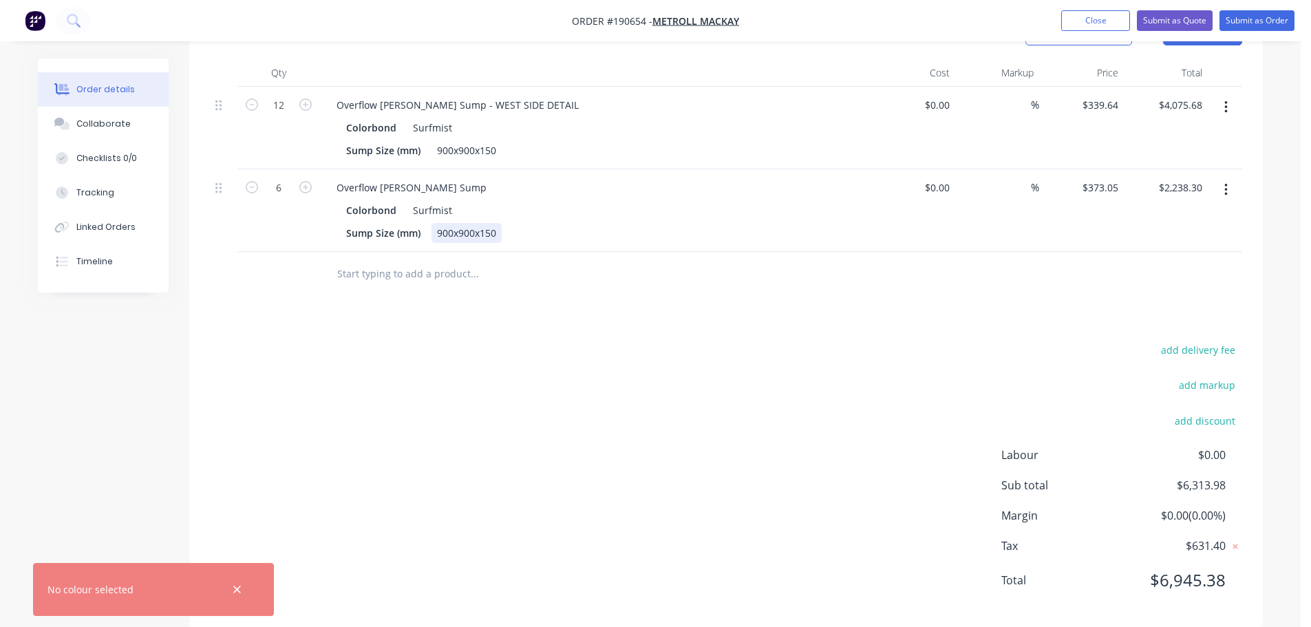
scroll to position [710, 0]
click at [437, 176] on div "Overflow [PERSON_NAME] Sump" at bounding box center [412, 186] width 172 height 20
click at [443, 176] on div "Overflow [PERSON_NAME] Sump -" at bounding box center [415, 186] width 178 height 20
click at [734, 361] on div "add delivery fee add markup add discount Labour $0.00 Sub total $6,313.98 Margi…" at bounding box center [726, 472] width 1032 height 266
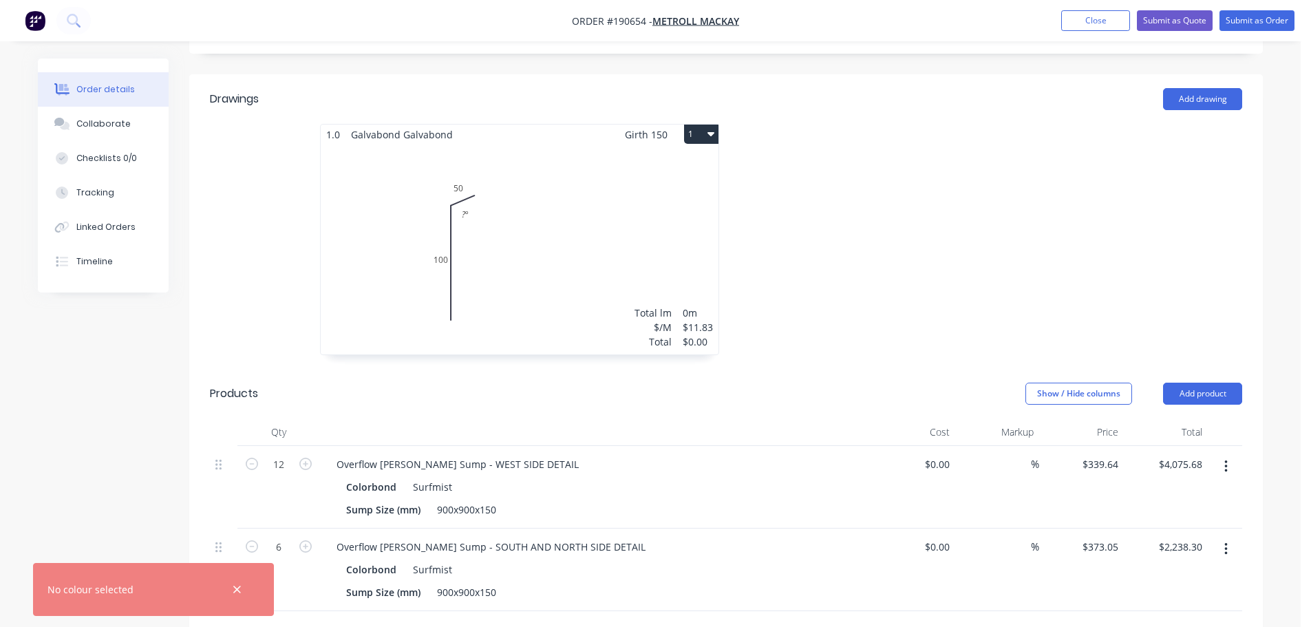
scroll to position [297, 0]
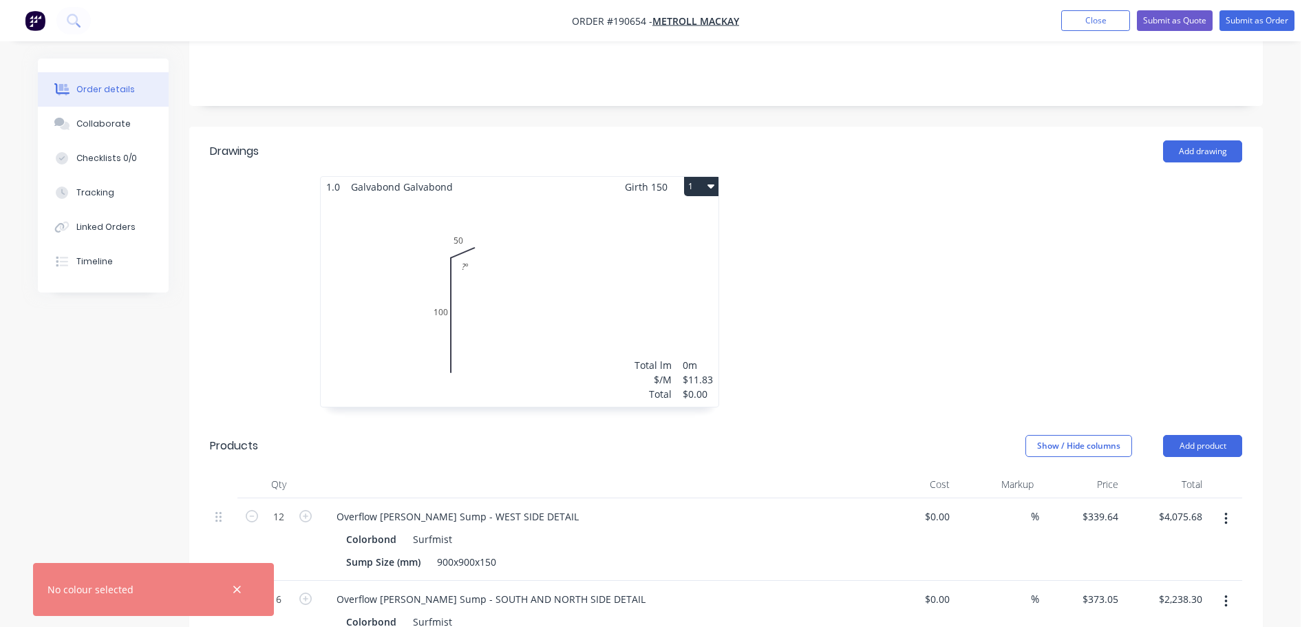
click at [697, 177] on button "1" at bounding box center [701, 186] width 34 height 19
drag, startPoint x: 682, startPoint y: 251, endPoint x: 733, endPoint y: 234, distance: 53.5
click at [681, 265] on div "Delete" at bounding box center [653, 275] width 106 height 20
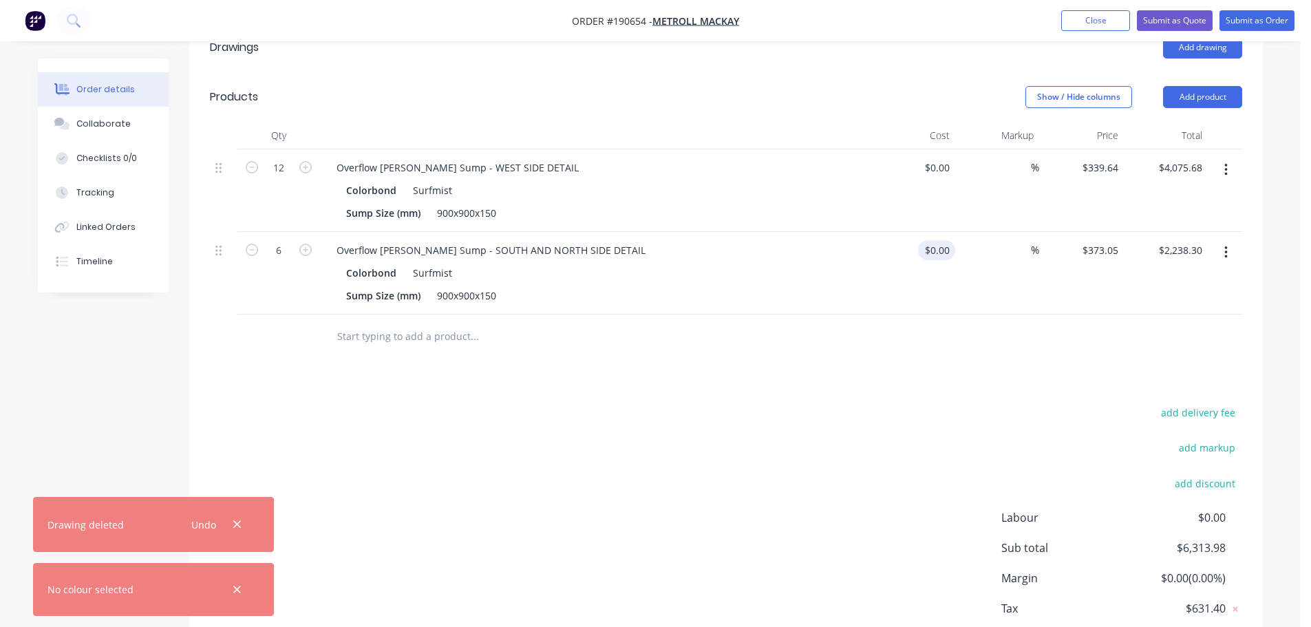
scroll to position [435, 0]
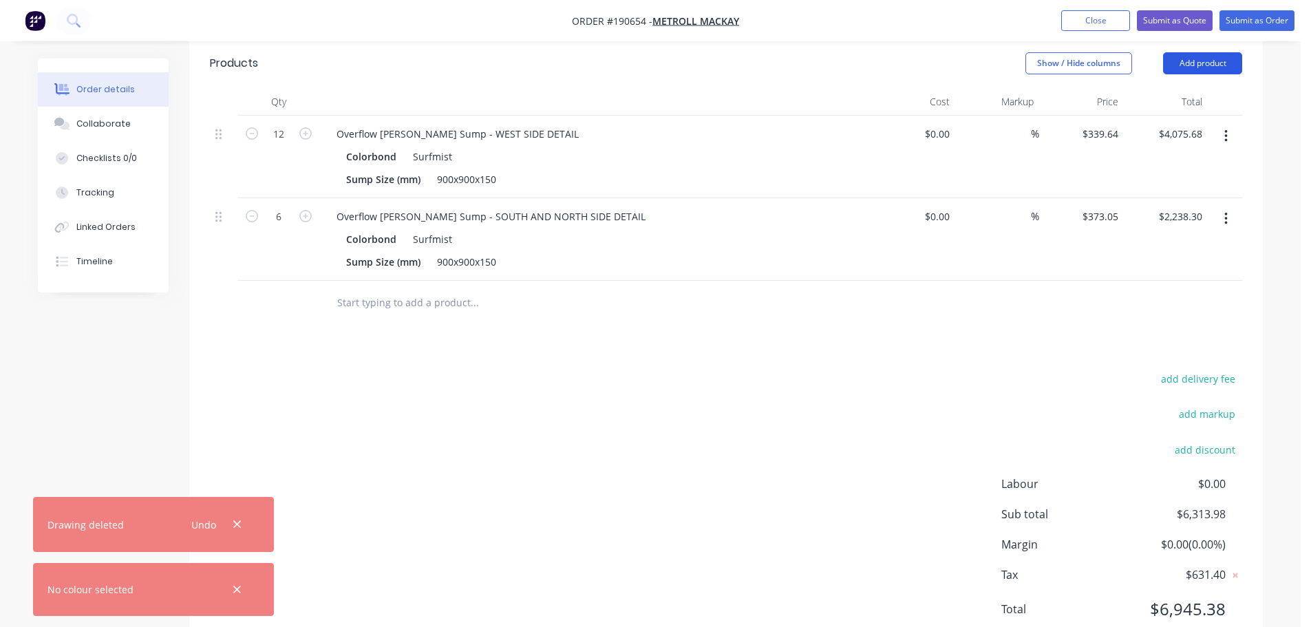
click at [1213, 52] on button "Add product" at bounding box center [1202, 63] width 79 height 22
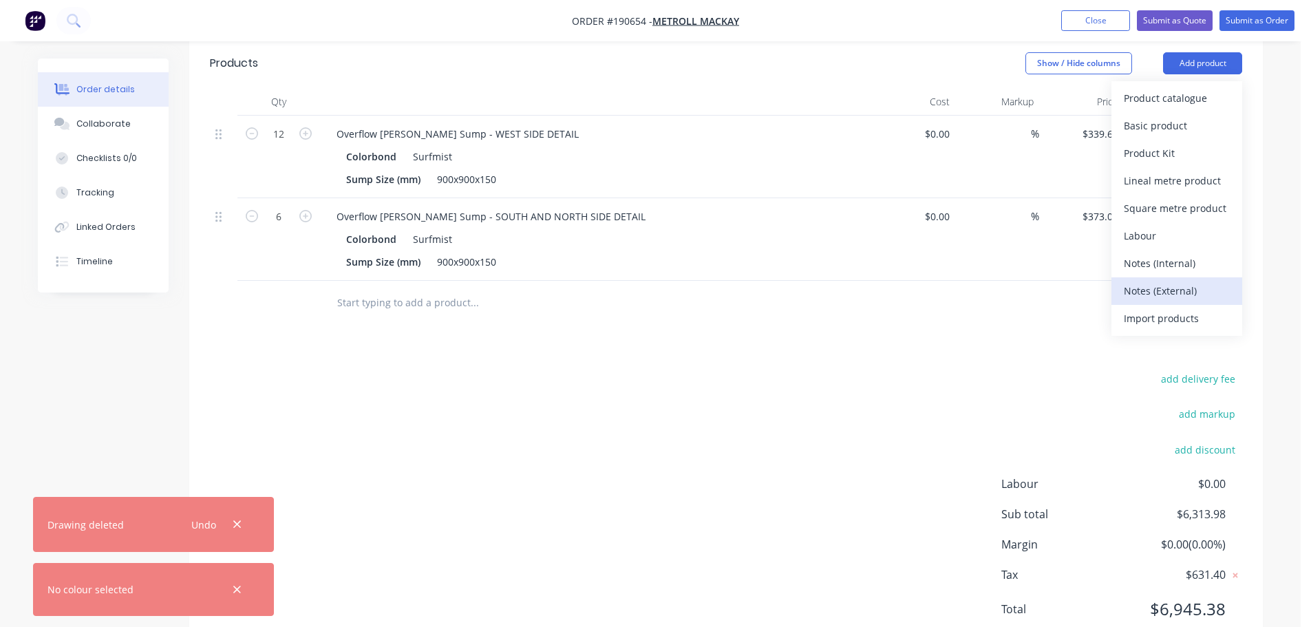
click at [1178, 281] on div "Notes (External)" at bounding box center [1177, 291] width 106 height 20
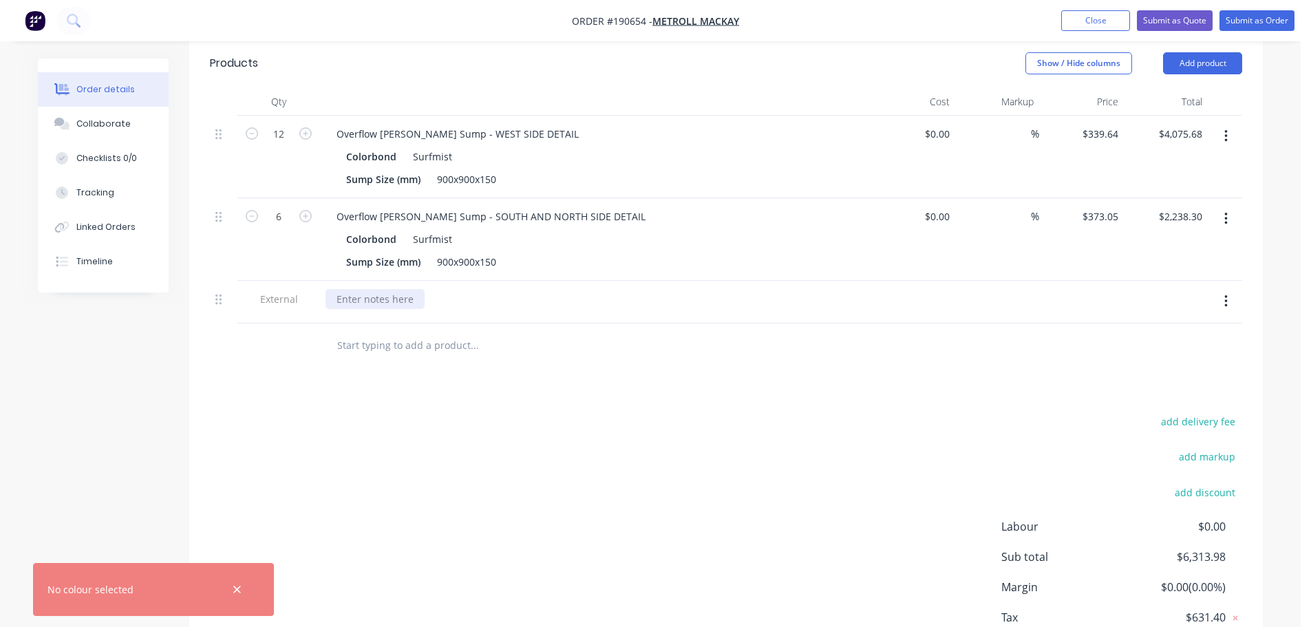
click at [367, 289] on div at bounding box center [375, 299] width 99 height 20
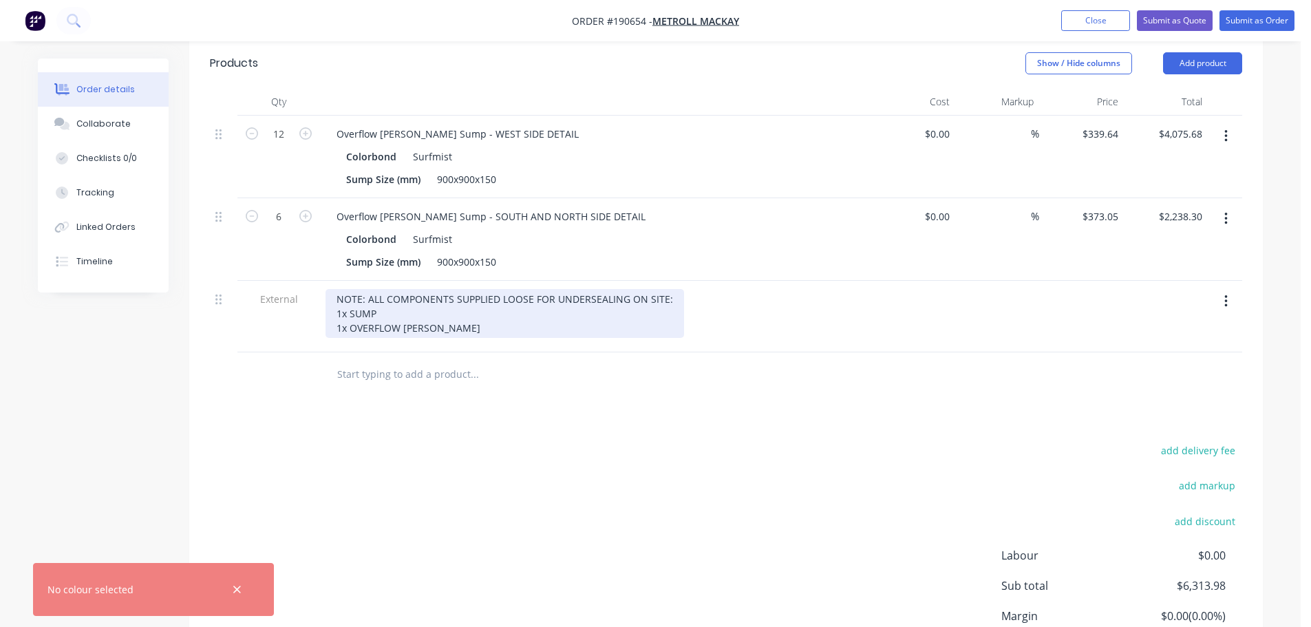
click at [459, 310] on div "NOTE: ALL COMPONENTS SUPPLIED LOOSE FOR UNDERSEALING ON SITE: 1x SUMP 1x OVERFL…" at bounding box center [505, 313] width 359 height 49
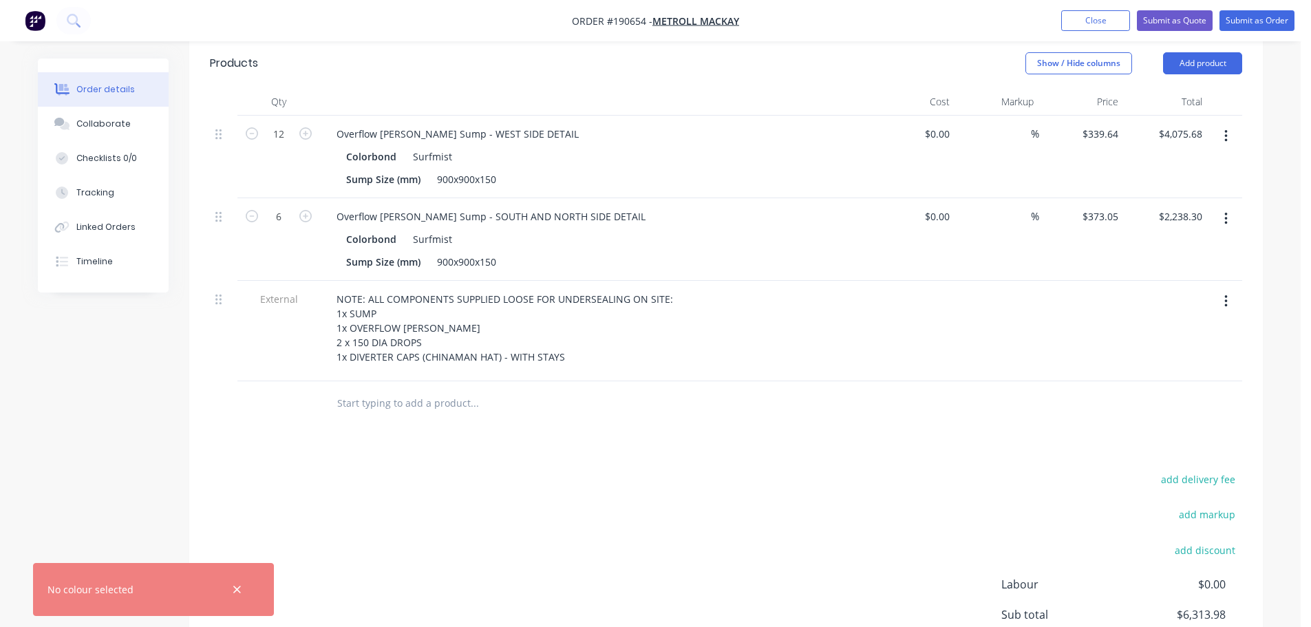
click at [914, 341] on div at bounding box center [913, 331] width 85 height 100
click at [240, 585] on icon "button" at bounding box center [237, 590] width 9 height 12
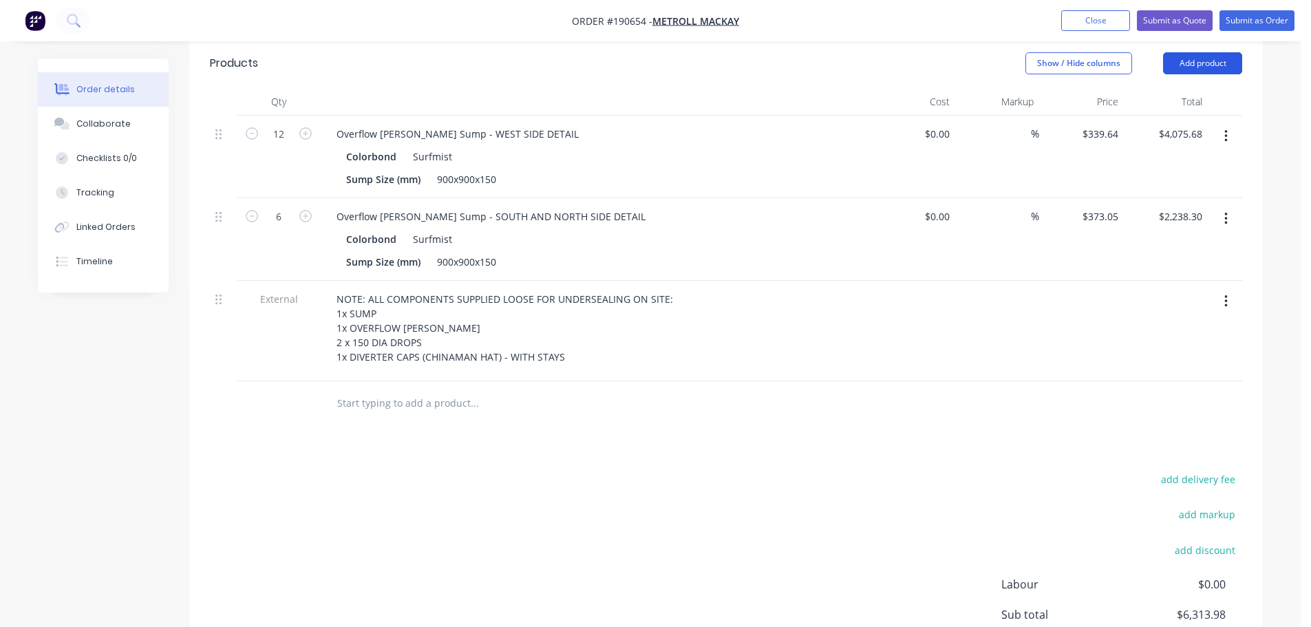
click at [1200, 52] on button "Add product" at bounding box center [1202, 63] width 79 height 22
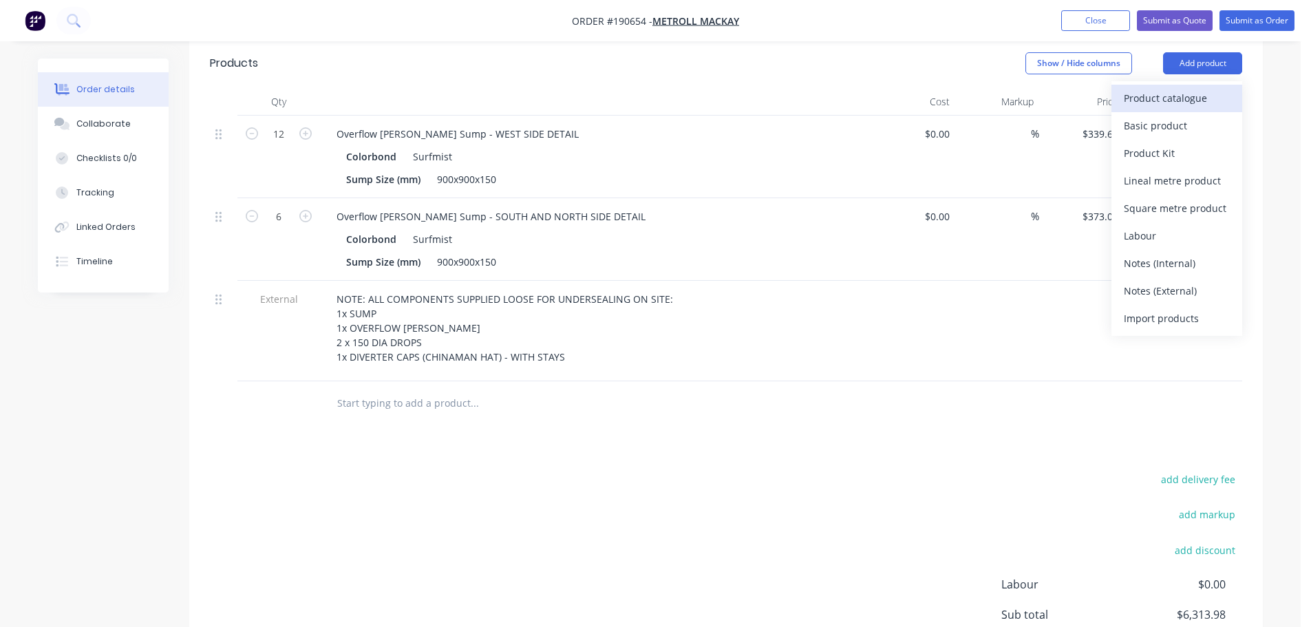
click at [1173, 88] on div "Product catalogue" at bounding box center [1177, 98] width 106 height 20
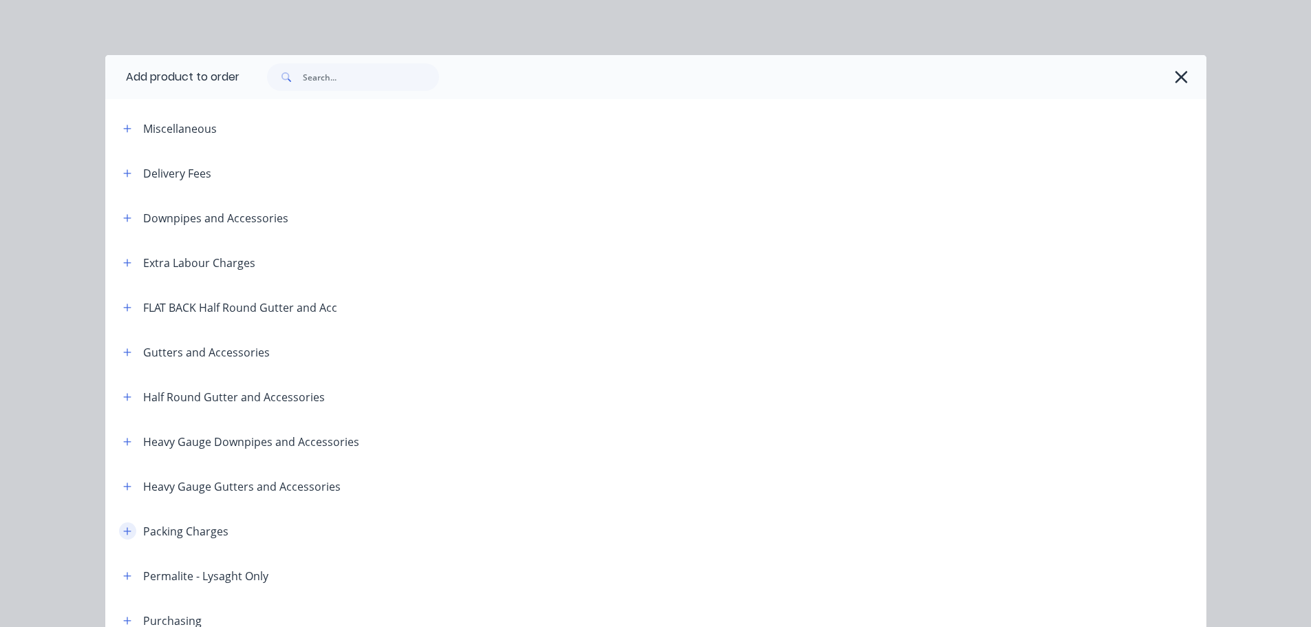
click at [123, 526] on icon "button" at bounding box center [127, 531] width 8 height 10
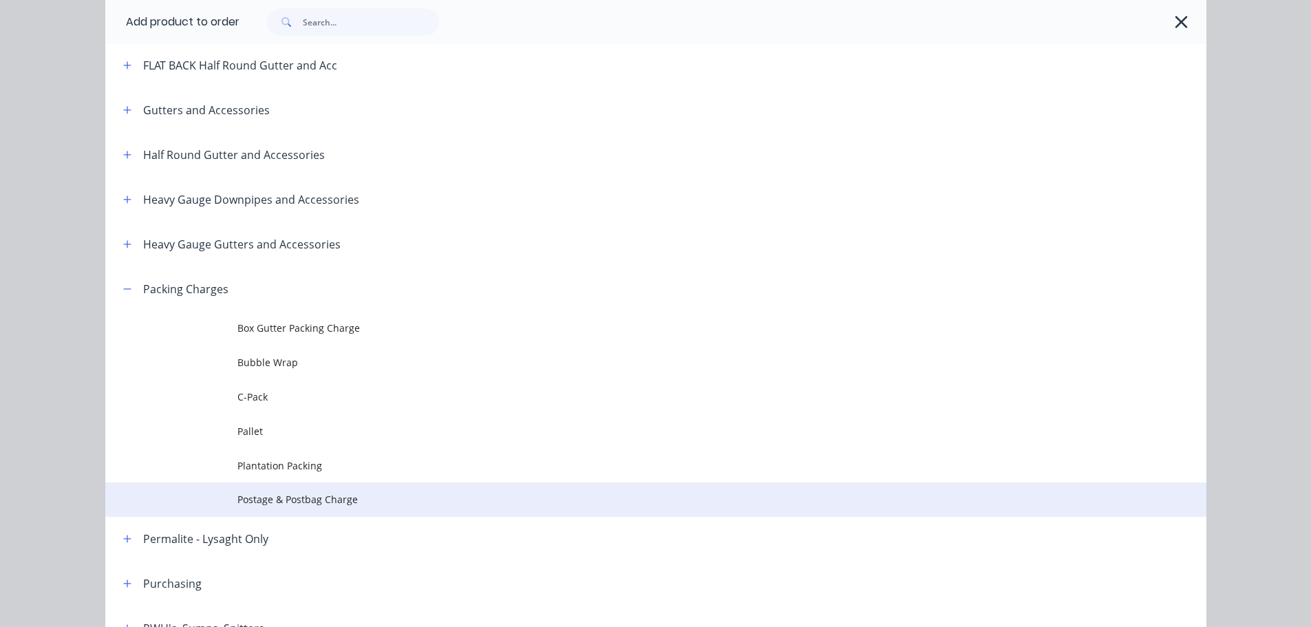
scroll to position [275, 0]
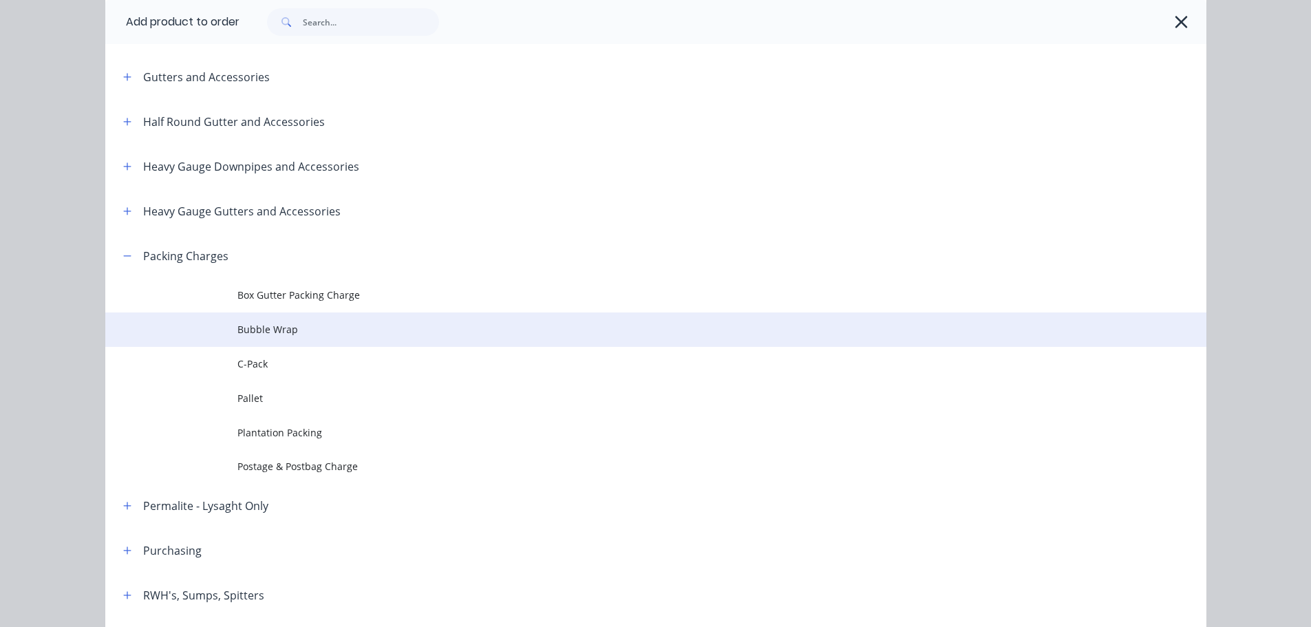
click at [286, 345] on td "Bubble Wrap" at bounding box center [721, 329] width 969 height 34
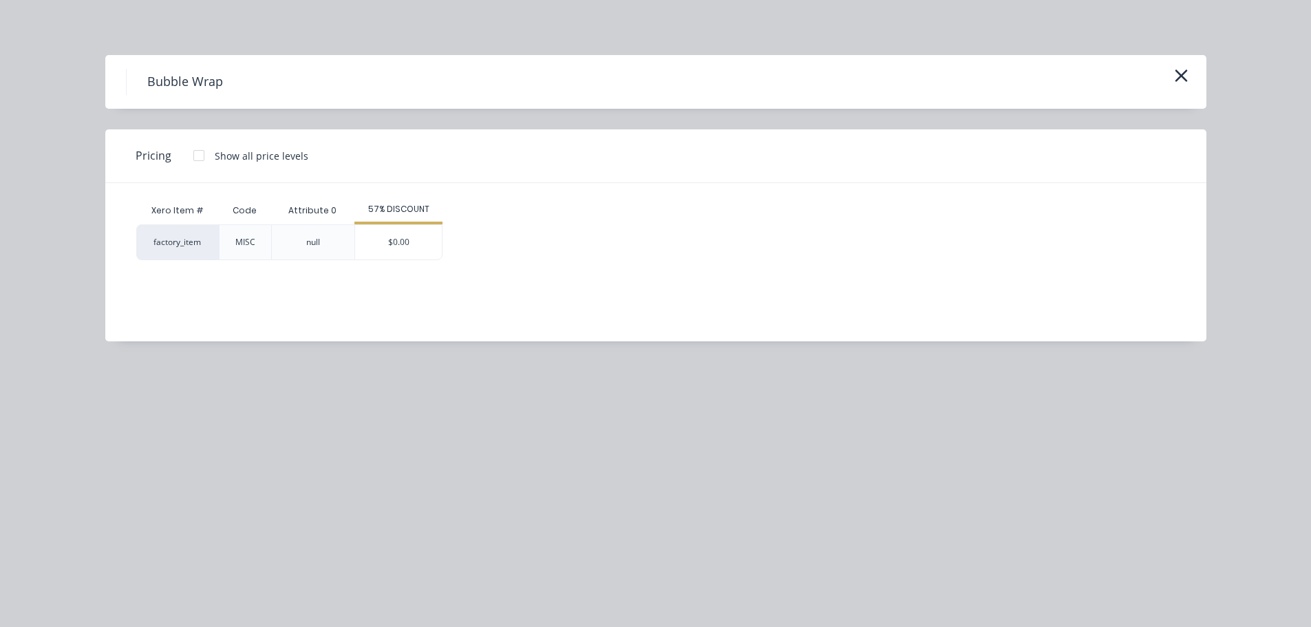
scroll to position [0, 0]
click at [1189, 74] on button "button" at bounding box center [1181, 76] width 23 height 22
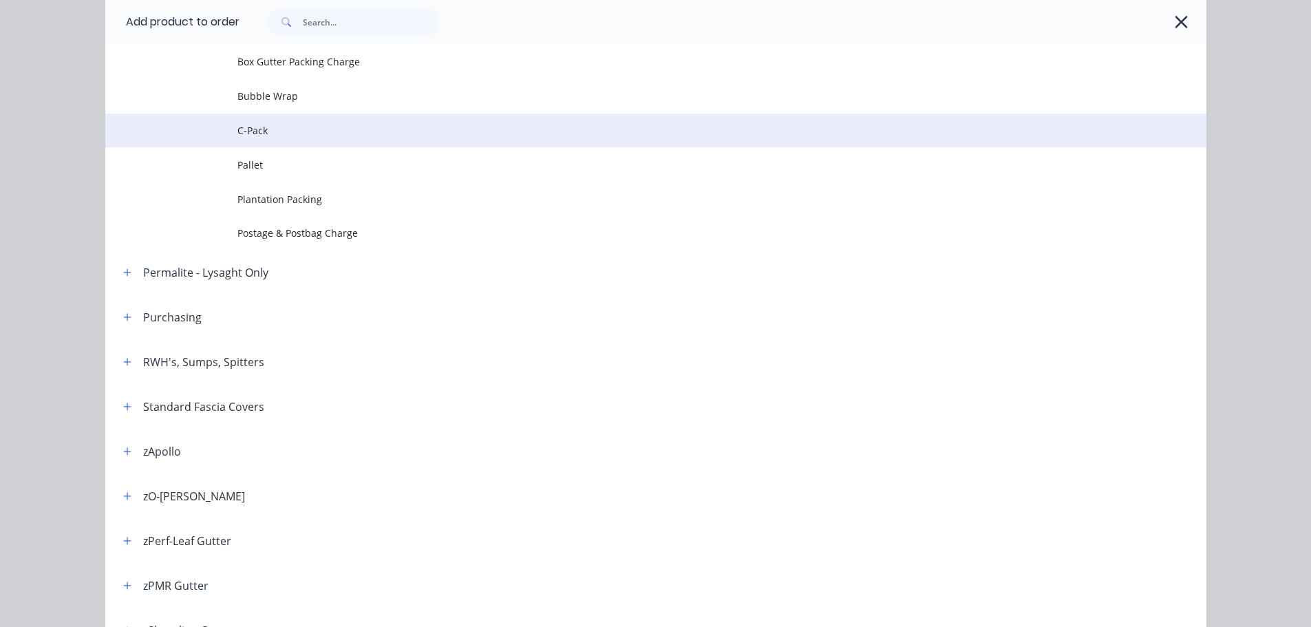
click at [318, 134] on span "C-Pack" at bounding box center [624, 130] width 775 height 14
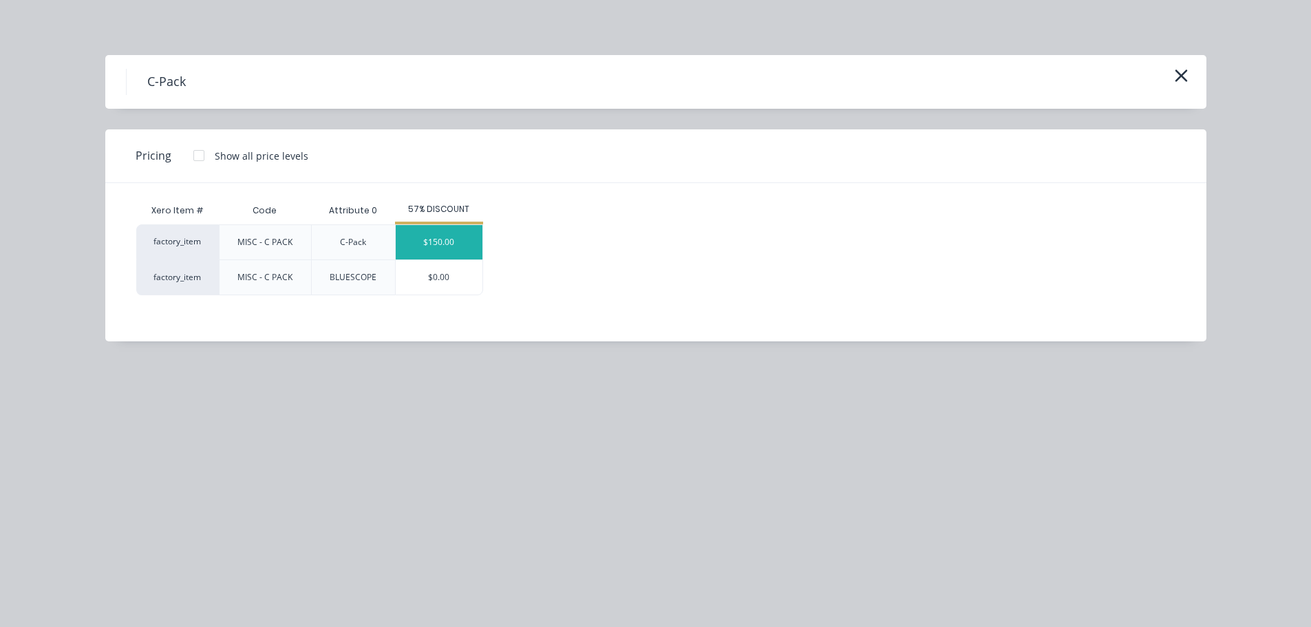
click at [456, 252] on div "$150.00" at bounding box center [439, 242] width 87 height 34
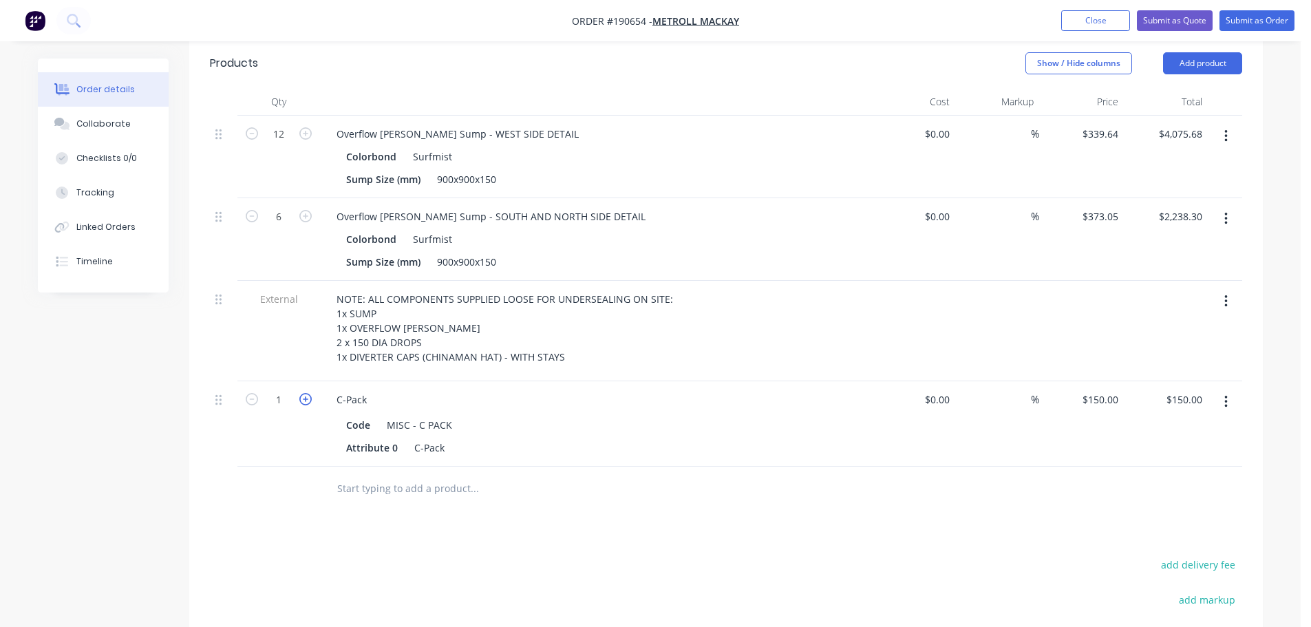
click at [306, 393] on icon "button" at bounding box center [305, 399] width 12 height 12
type input "2"
click at [1194, 52] on button "Add product" at bounding box center [1202, 63] width 79 height 22
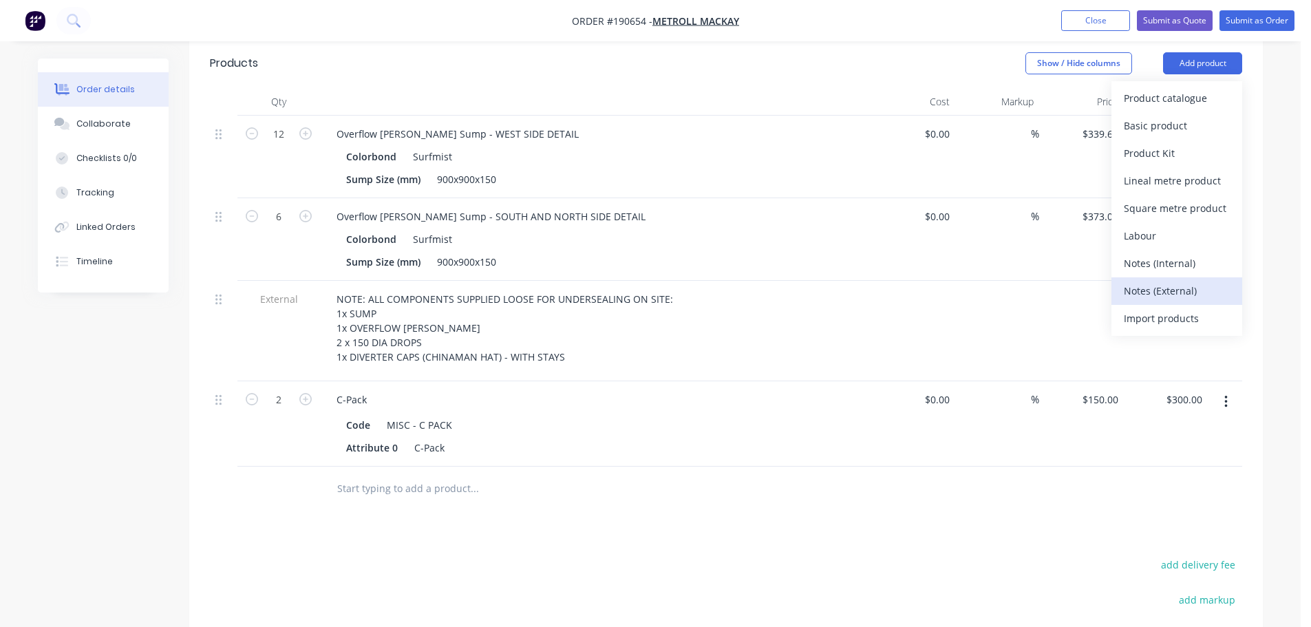
click at [1155, 281] on div "Notes (External)" at bounding box center [1177, 291] width 106 height 20
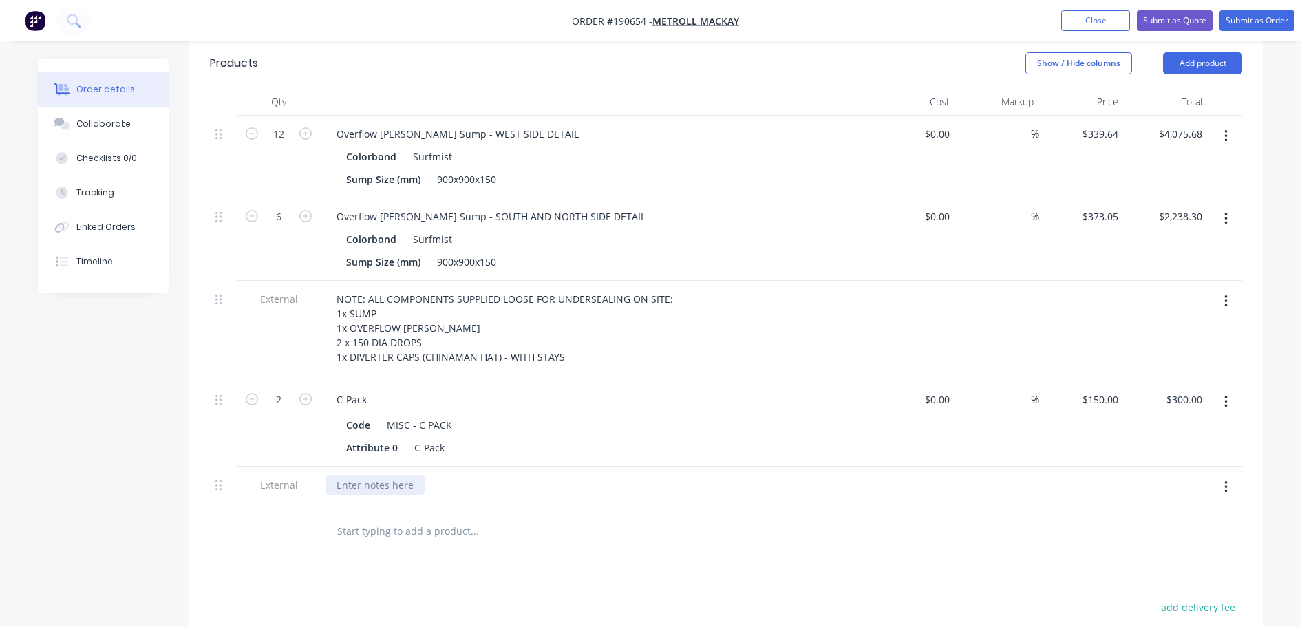
click at [394, 475] on div at bounding box center [375, 485] width 99 height 20
click at [827, 551] on div "Drawings Add drawing Products Show / Hide columns Add product Qty Cost Markup P…" at bounding box center [726, 436] width 1074 height 895
click at [394, 475] on div "LEAD TIME: 8 WORKING DAYS" at bounding box center [404, 485] width 157 height 20
click at [560, 550] on div "Drawings Add drawing Products Show / Hide columns Add product Qty Cost Markup P…" at bounding box center [726, 436] width 1074 height 895
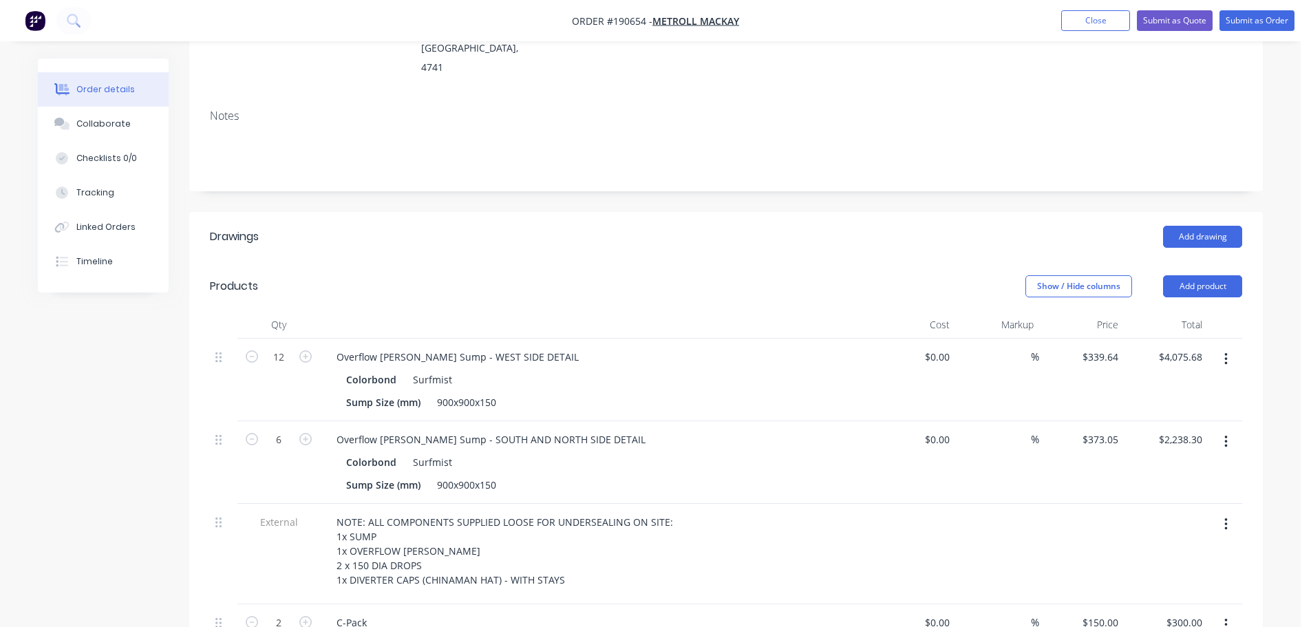
scroll to position [160, 0]
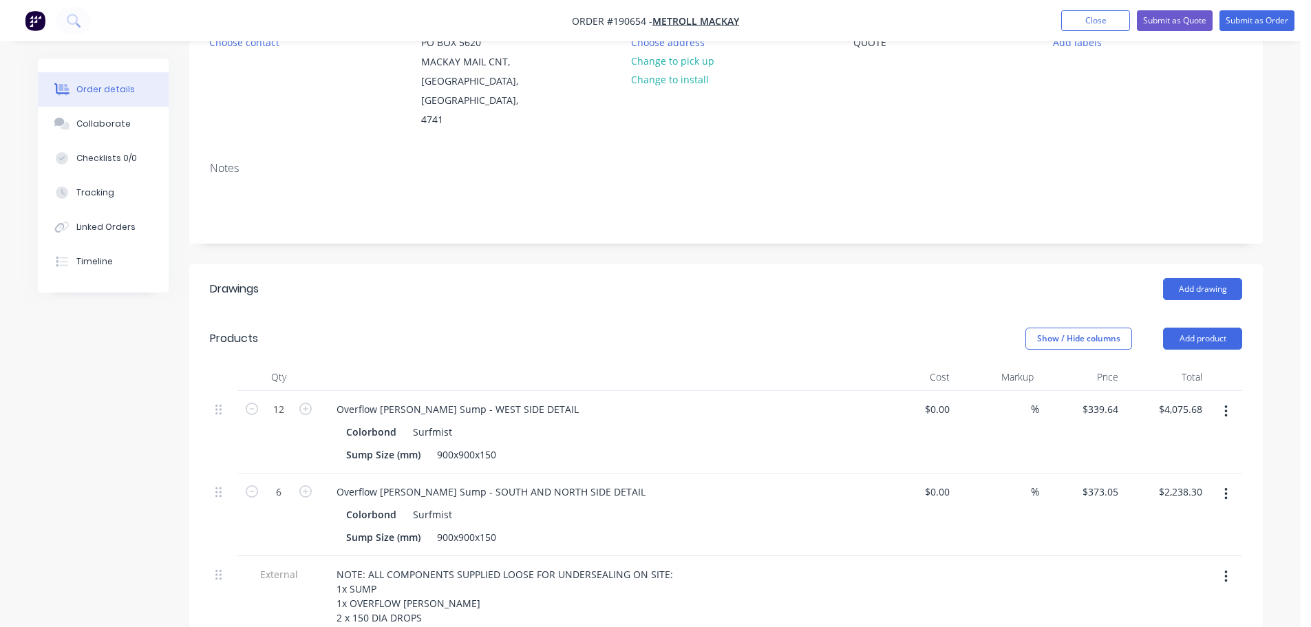
drag, startPoint x: 116, startPoint y: 125, endPoint x: 175, endPoint y: 110, distance: 60.3
click at [116, 125] on div "Collaborate" at bounding box center [103, 124] width 54 height 12
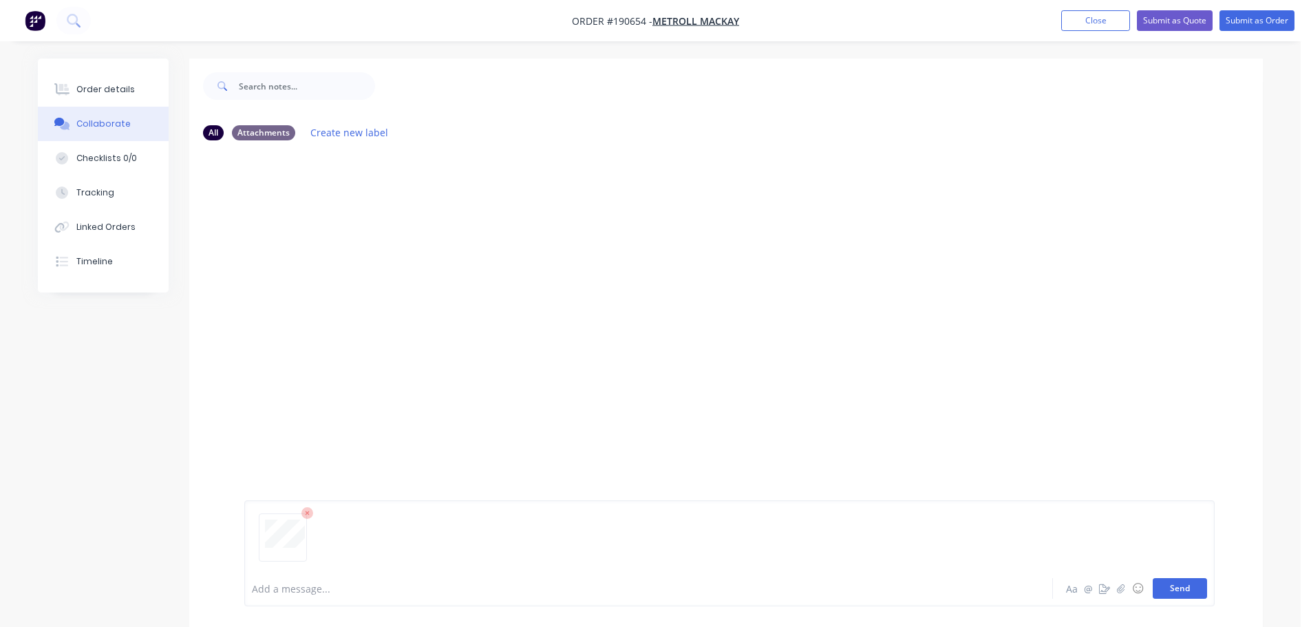
click at [1185, 586] on button "Send" at bounding box center [1180, 588] width 54 height 21
click at [1175, 592] on button "Send" at bounding box center [1180, 588] width 54 height 21
drag, startPoint x: 280, startPoint y: 264, endPoint x: 383, endPoint y: 252, distance: 103.9
click at [383, 252] on div "Labels Download Delete" at bounding box center [426, 257] width 155 height 20
click at [363, 257] on div "Labels Download Delete" at bounding box center [426, 257] width 155 height 20
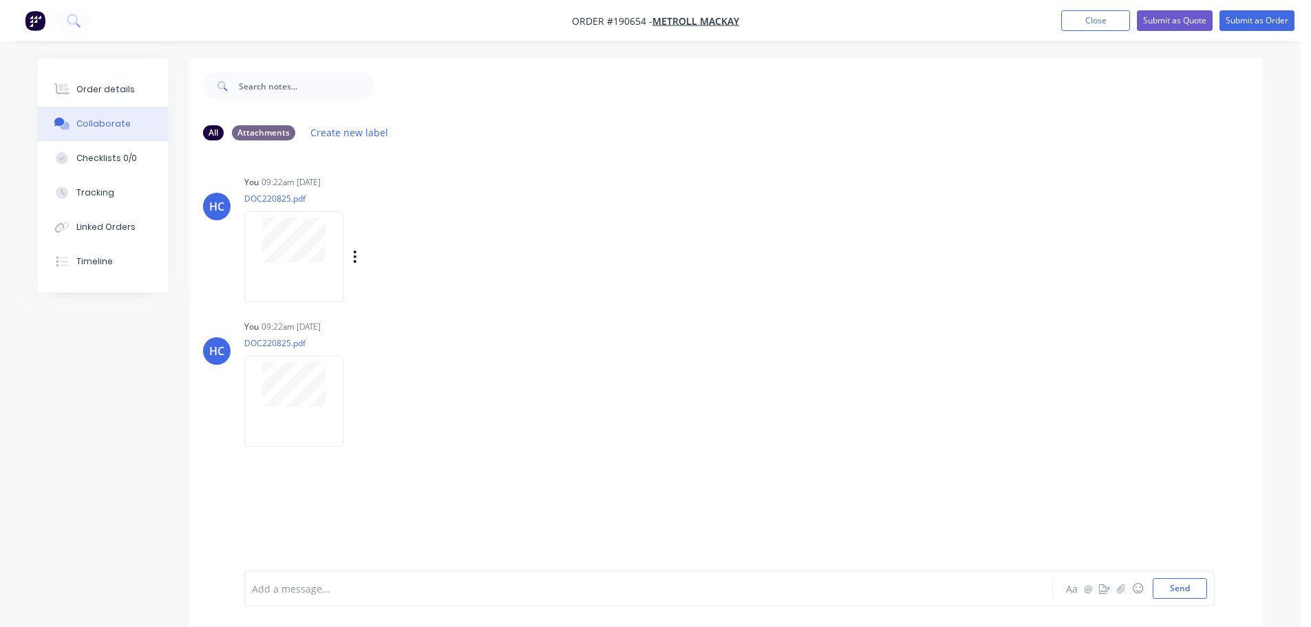
click at [346, 251] on div at bounding box center [296, 256] width 105 height 91
click at [355, 259] on icon "button" at bounding box center [355, 257] width 4 height 16
click at [409, 326] on button "Delete" at bounding box center [445, 324] width 155 height 31
click at [1173, 590] on button "Send" at bounding box center [1180, 588] width 54 height 21
click at [1172, 587] on button "Send" at bounding box center [1180, 588] width 54 height 21
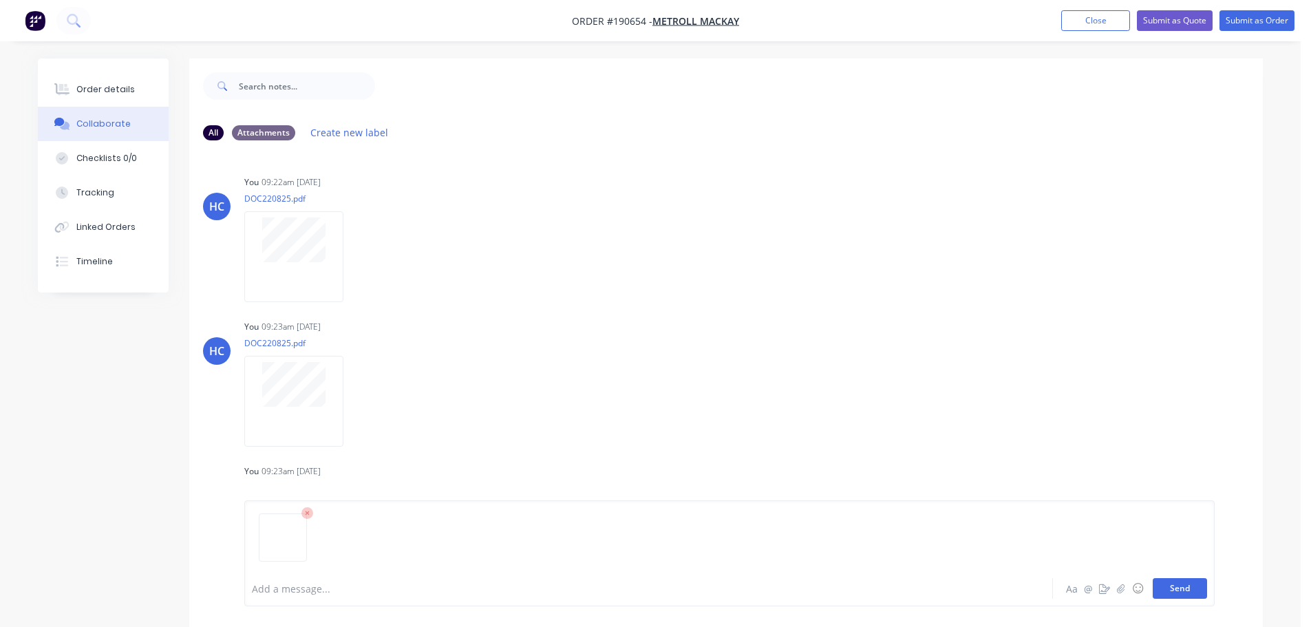
click at [1180, 595] on button "Send" at bounding box center [1180, 588] width 54 height 21
click at [112, 85] on div "Order details" at bounding box center [105, 89] width 58 height 12
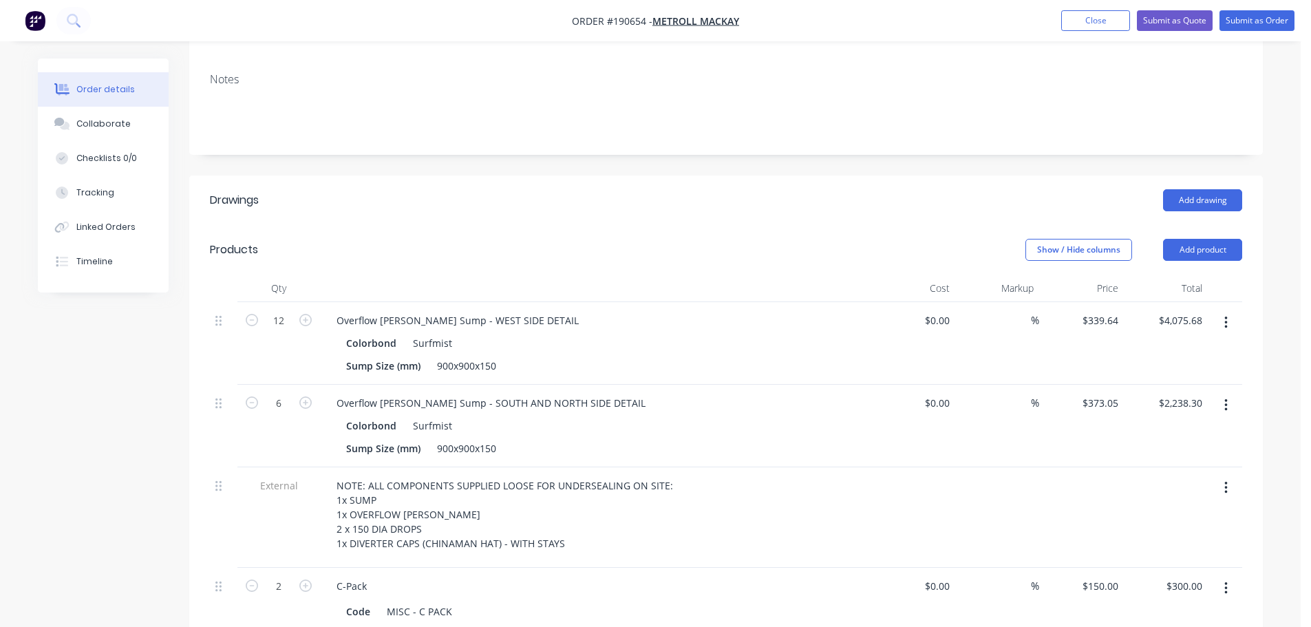
scroll to position [275, 0]
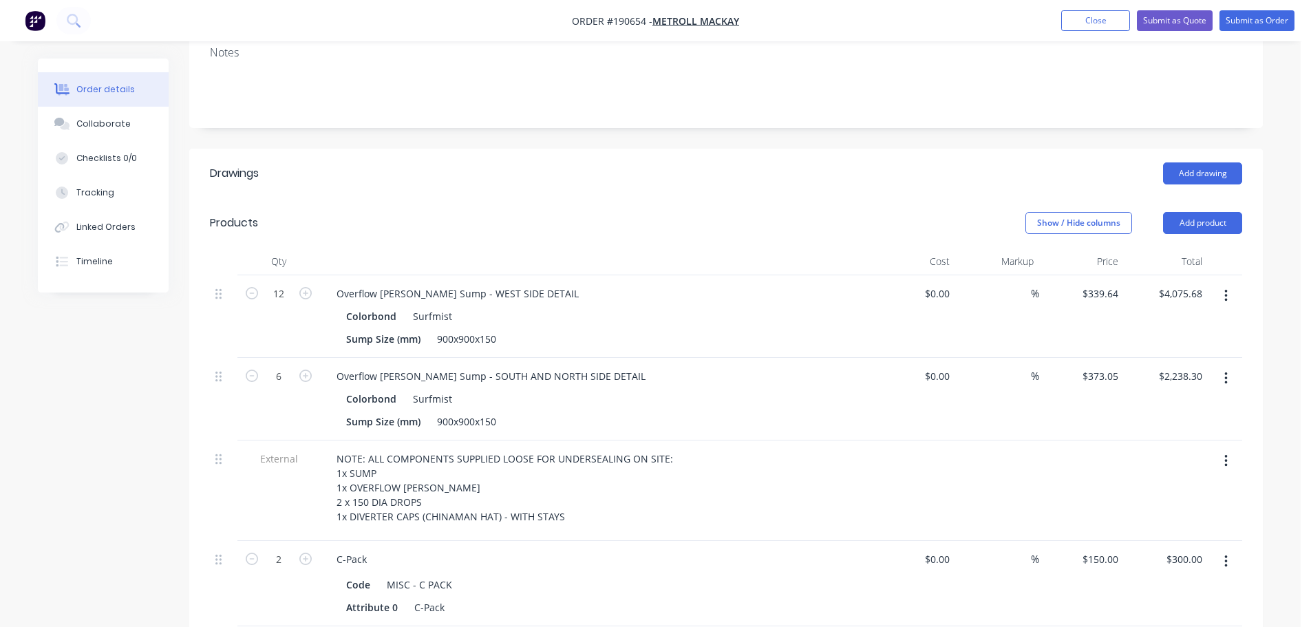
click at [735, 198] on header "Products Show / Hide columns Add product" at bounding box center [726, 223] width 1074 height 50
click at [721, 198] on header "Products Show / Hide columns Add product" at bounding box center [726, 223] width 1074 height 50
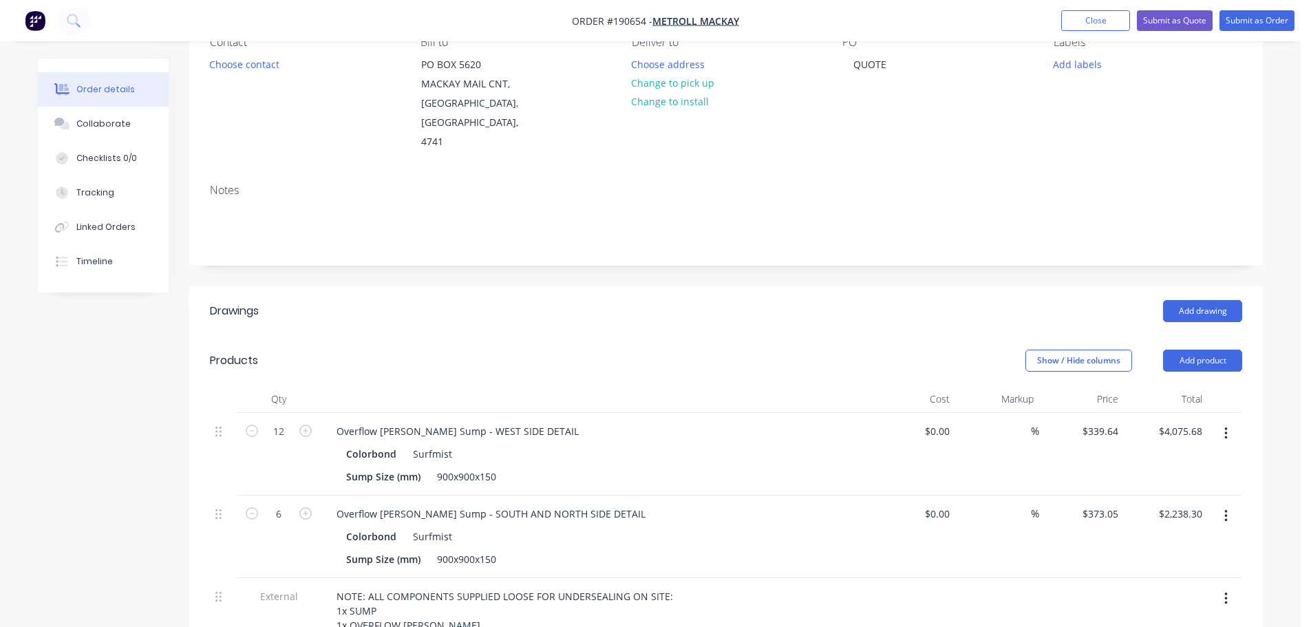
scroll to position [0, 0]
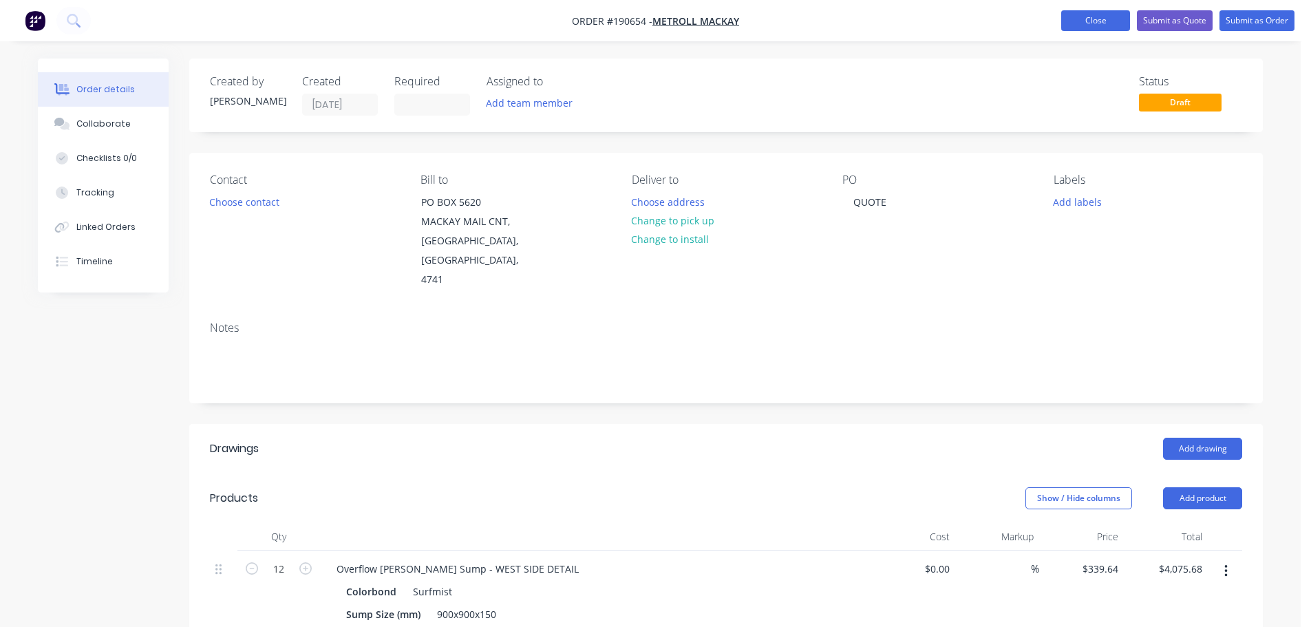
drag, startPoint x: 1097, startPoint y: 15, endPoint x: 1069, endPoint y: 19, distance: 28.4
click at [1097, 15] on button "Close" at bounding box center [1095, 20] width 69 height 21
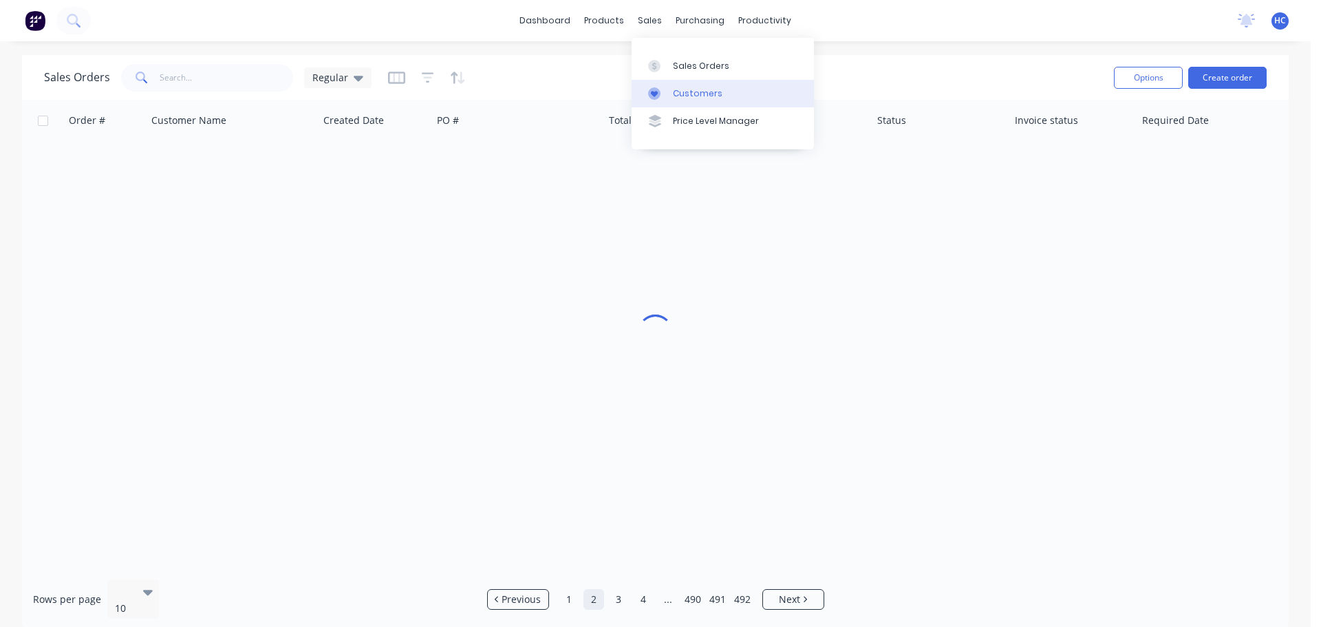
click at [720, 98] on link "Customers" at bounding box center [723, 94] width 182 height 28
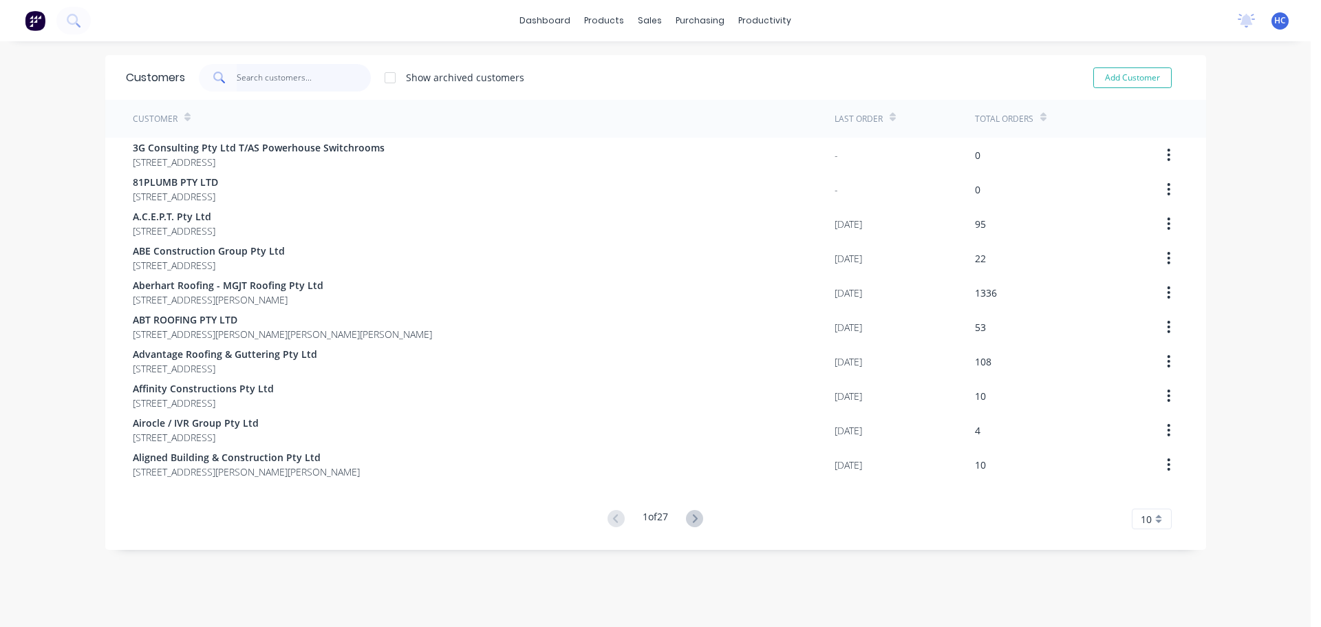
click at [283, 83] on input "text" at bounding box center [304, 78] width 134 height 28
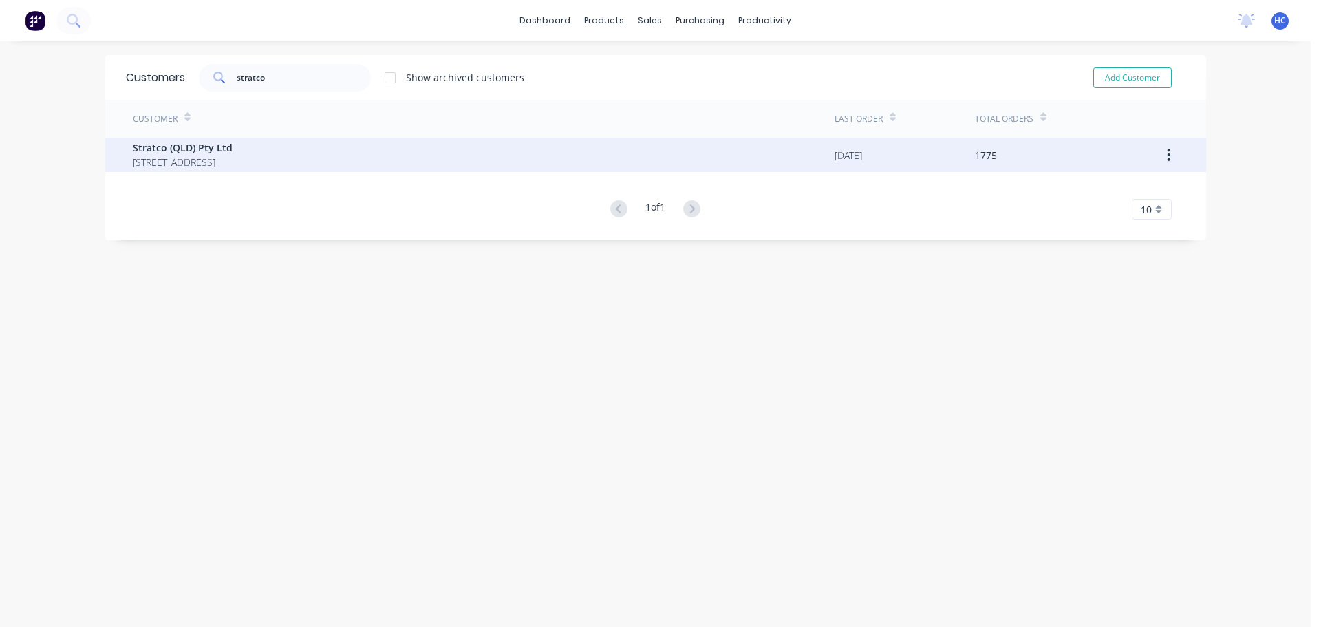
click at [379, 164] on div "Stratco (QLD) Pty Ltd [STREET_ADDRESS]" at bounding box center [484, 155] width 702 height 34
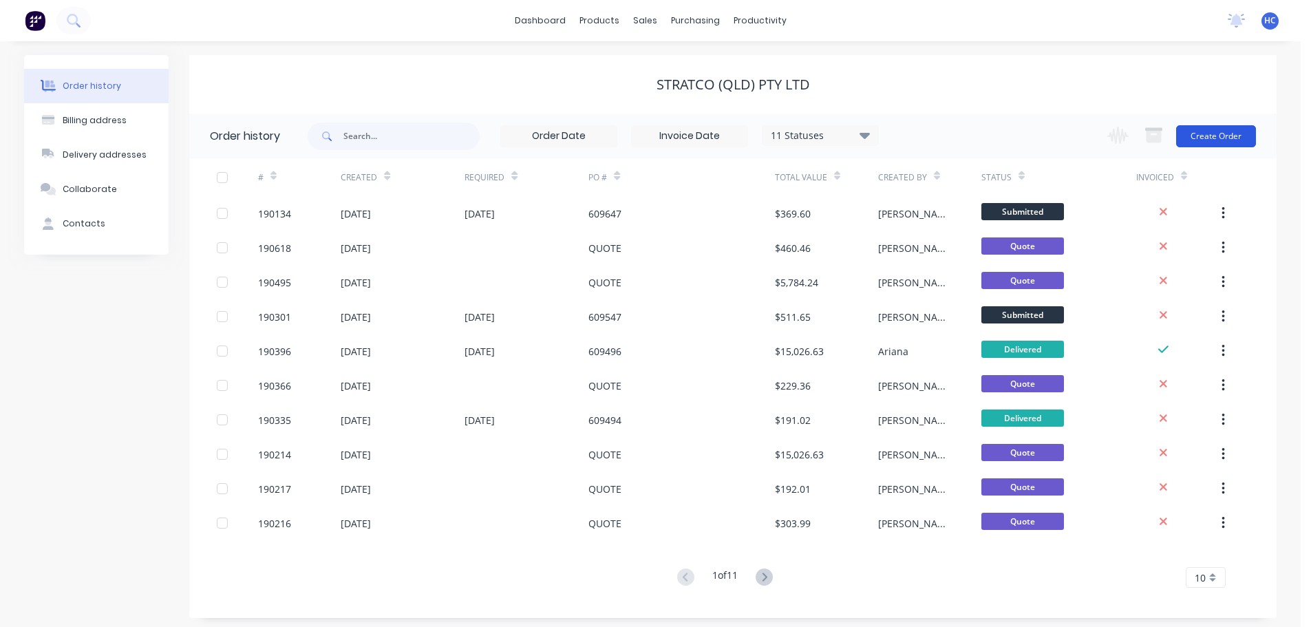
click at [1231, 134] on button "Create Order" at bounding box center [1216, 136] width 80 height 22
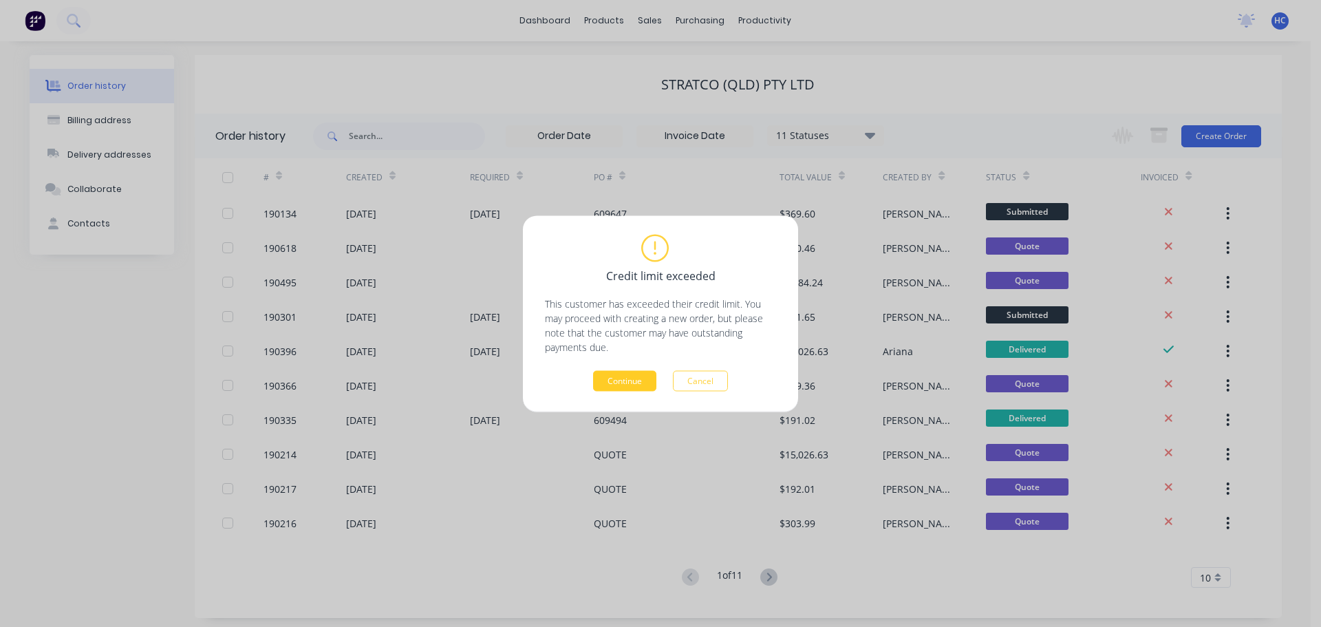
click at [635, 378] on button "Continue" at bounding box center [624, 380] width 63 height 21
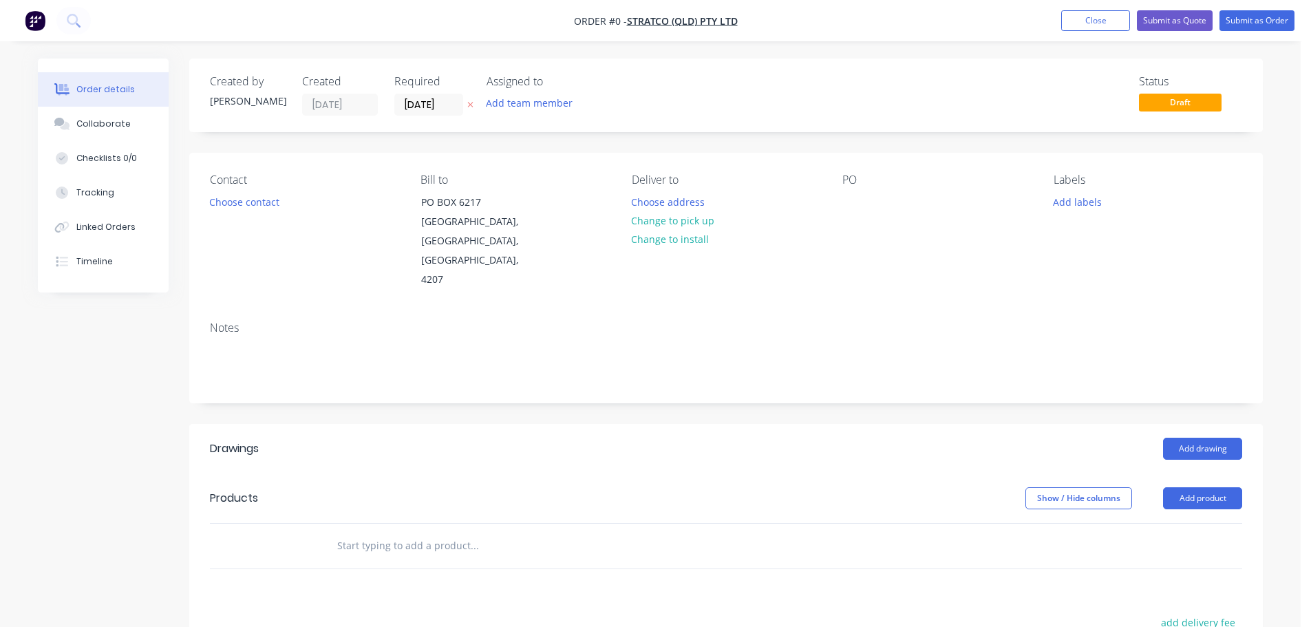
click at [467, 110] on button at bounding box center [470, 105] width 14 height 16
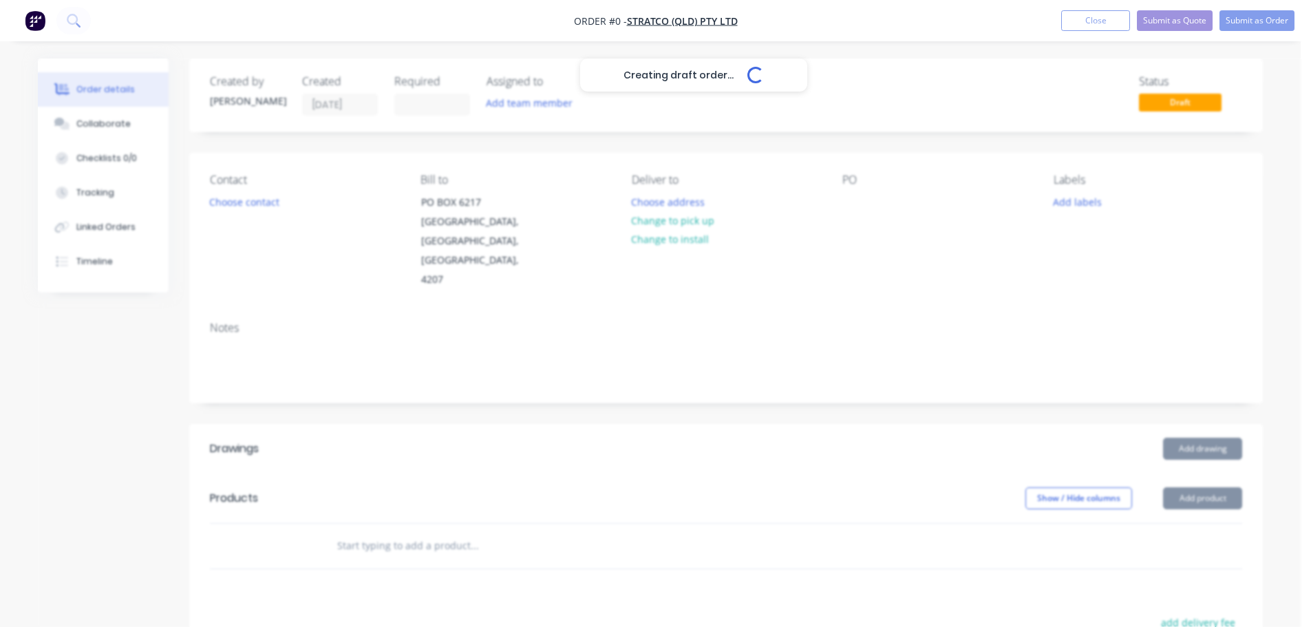
click at [867, 208] on div "Creating draft order... Loading..." at bounding box center [693, 371] width 1311 height 627
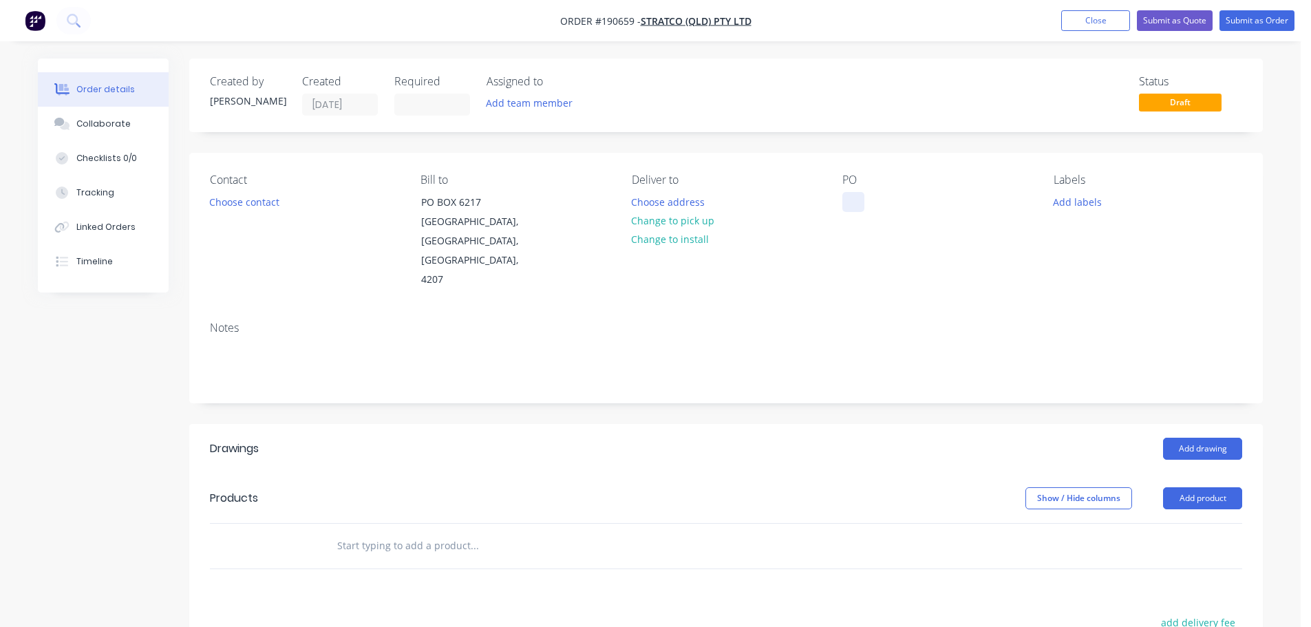
click at [860, 195] on div at bounding box center [853, 202] width 22 height 20
click at [821, 473] on header "Products Show / Hide columns Add product" at bounding box center [726, 498] width 1074 height 50
click at [1188, 487] on button "Add product" at bounding box center [1202, 498] width 79 height 22
click at [1164, 547] on button "Basic product" at bounding box center [1176, 561] width 131 height 28
click at [1200, 487] on button "Add product" at bounding box center [1202, 498] width 79 height 22
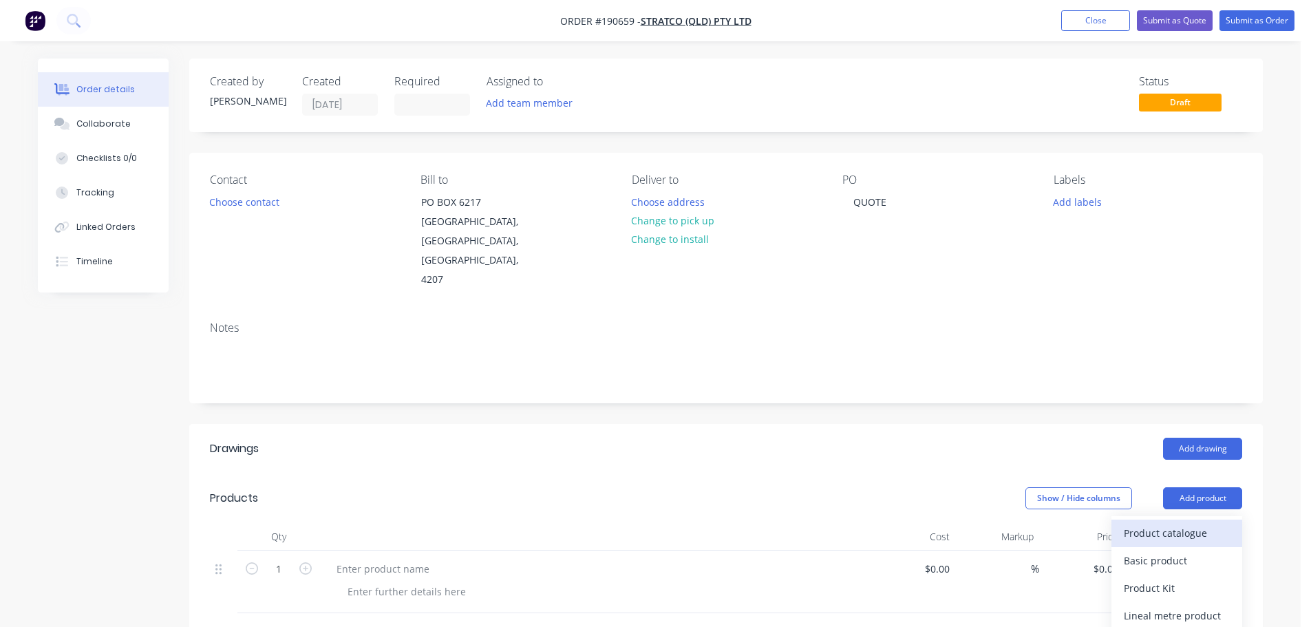
click at [1167, 523] on div "Product catalogue" at bounding box center [1177, 533] width 106 height 20
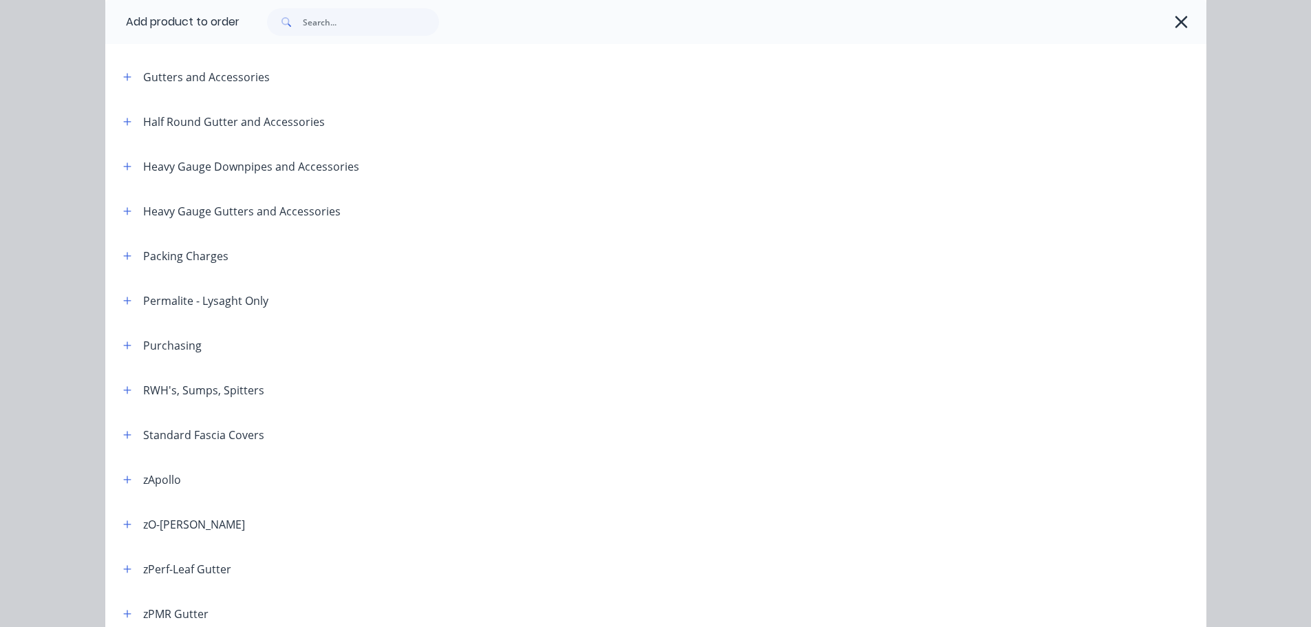
scroll to position [413, 0]
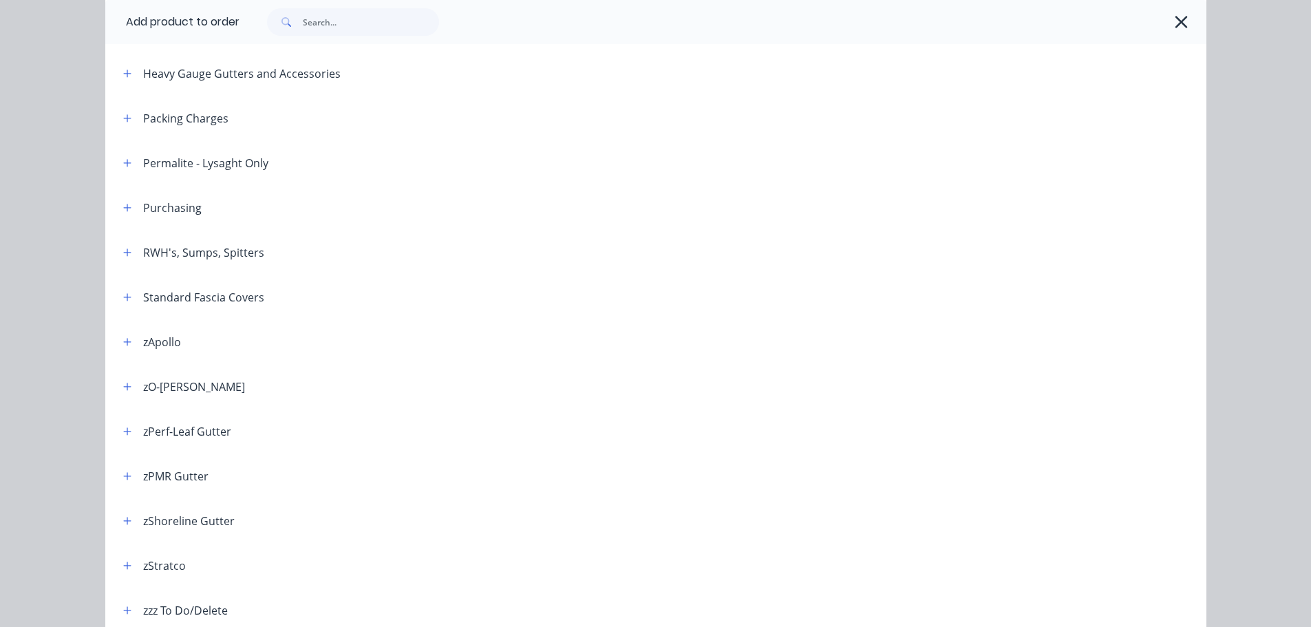
click at [135, 248] on div "RWH's, Sumps, Spitters" at bounding box center [188, 252] width 152 height 17
click at [123, 251] on icon "button" at bounding box center [127, 252] width 8 height 8
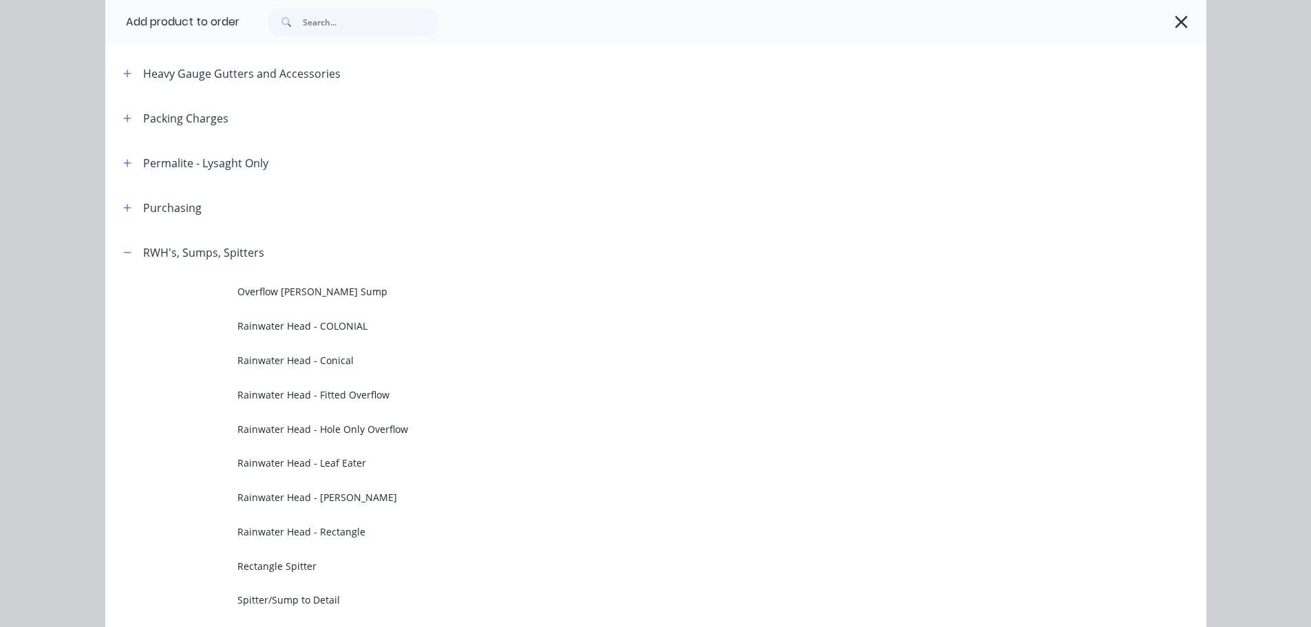
drag, startPoint x: 332, startPoint y: 283, endPoint x: 352, endPoint y: 286, distance: 20.1
click at [332, 284] on td "Overflow [PERSON_NAME] Sump" at bounding box center [721, 292] width 969 height 34
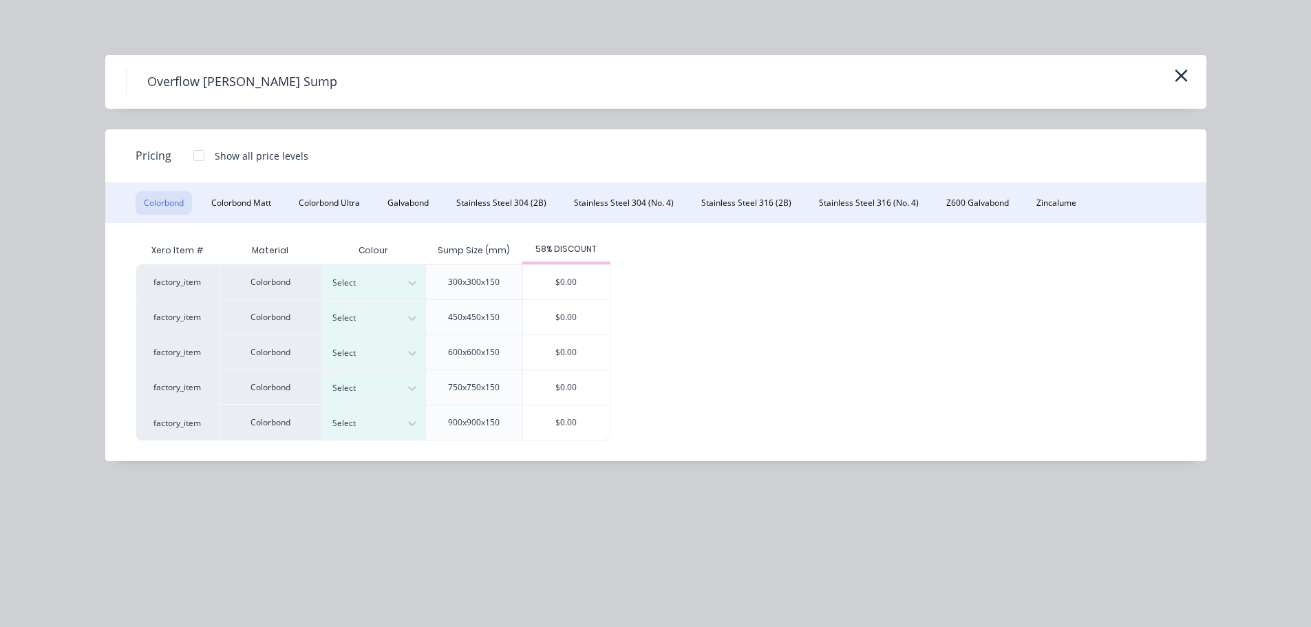
click at [199, 162] on div at bounding box center [199, 156] width 28 height 28
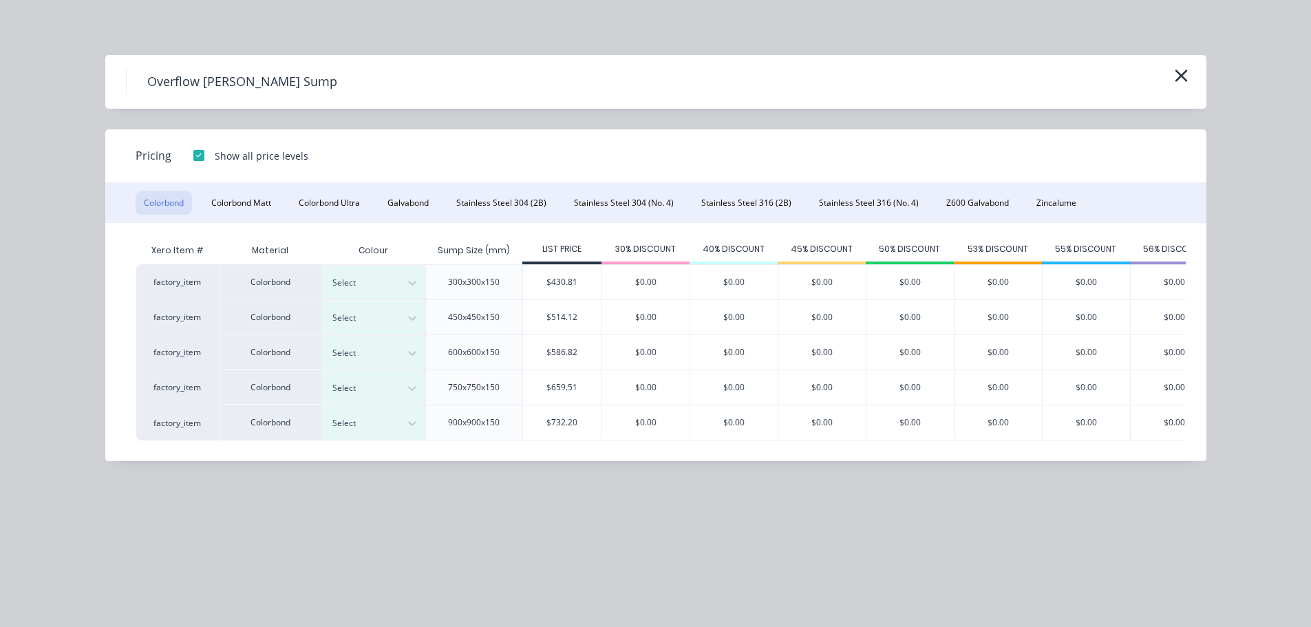
click at [198, 153] on div at bounding box center [199, 156] width 28 height 28
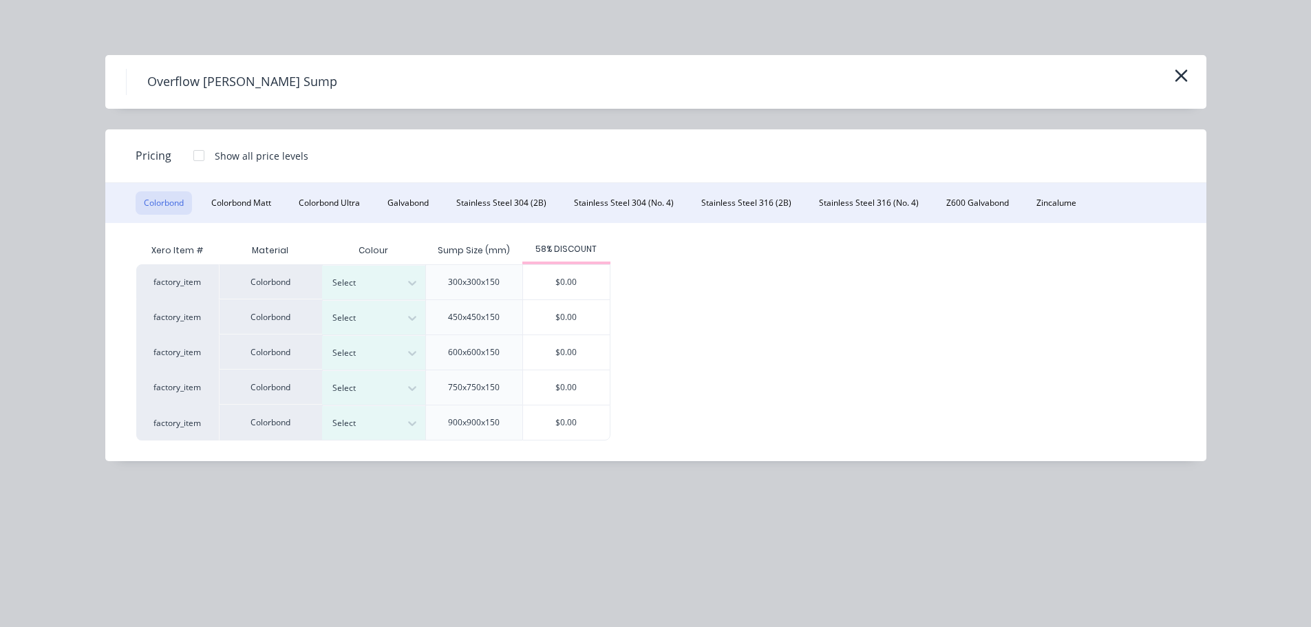
click at [204, 156] on div at bounding box center [199, 156] width 28 height 28
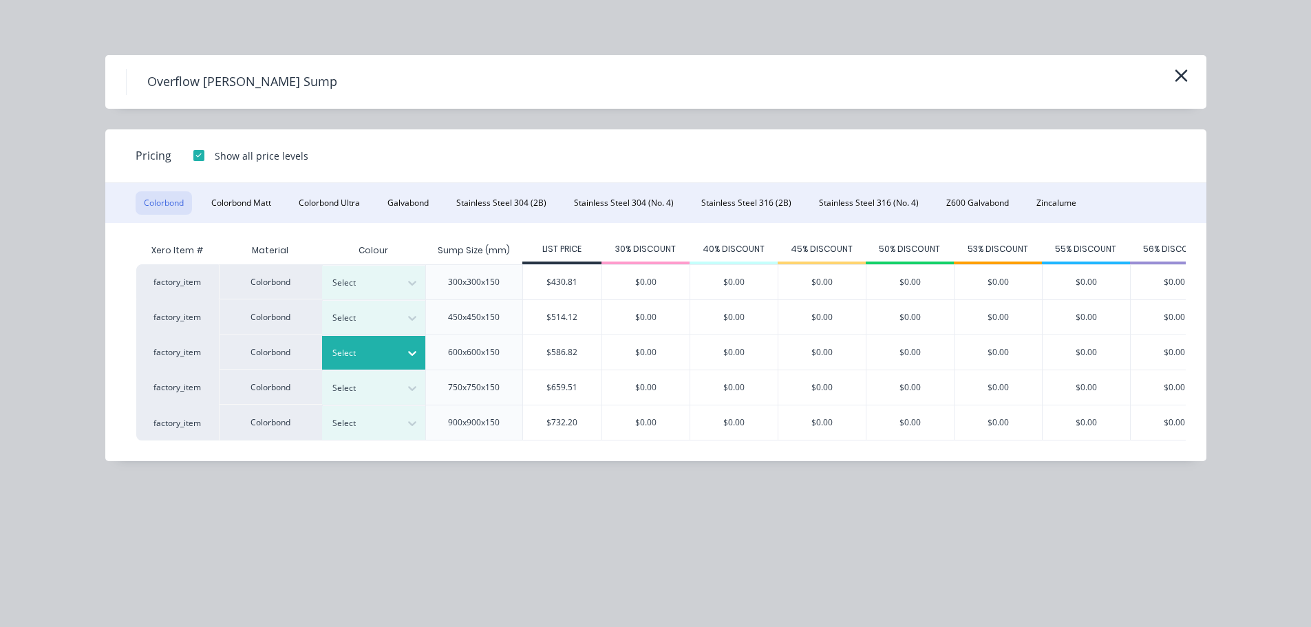
click at [369, 359] on div at bounding box center [363, 352] width 62 height 15
click at [390, 350] on div at bounding box center [363, 352] width 62 height 15
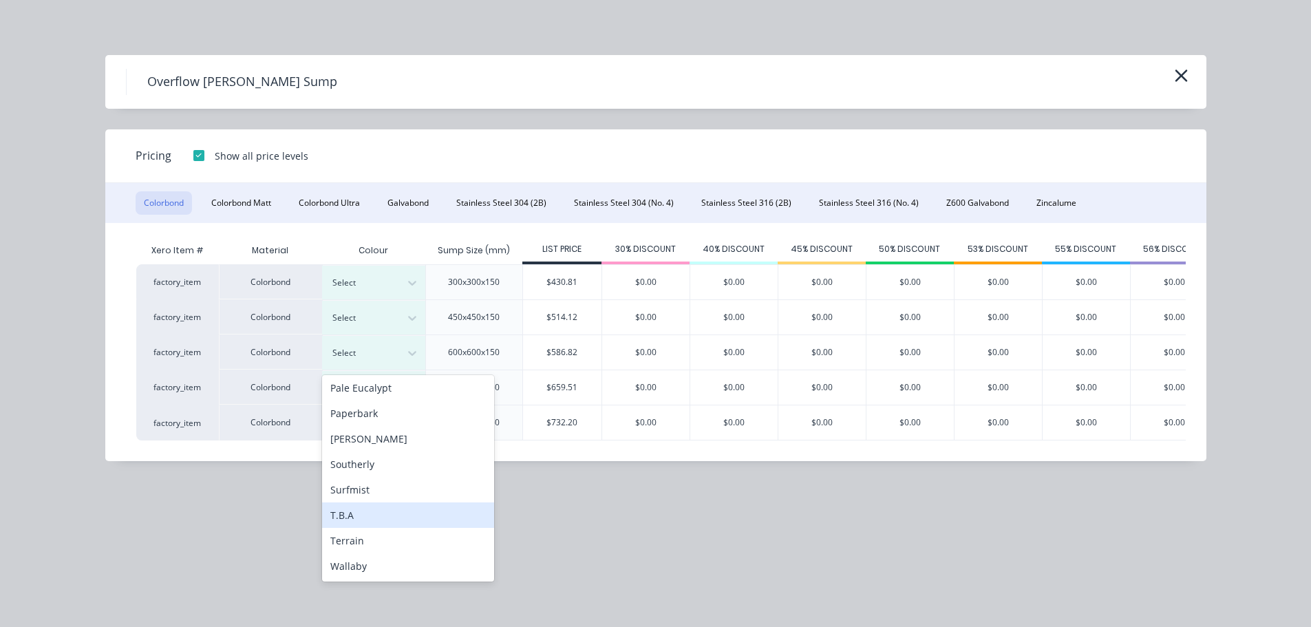
scroll to position [413, 0]
click at [351, 518] on div "T.B.A" at bounding box center [408, 512] width 172 height 25
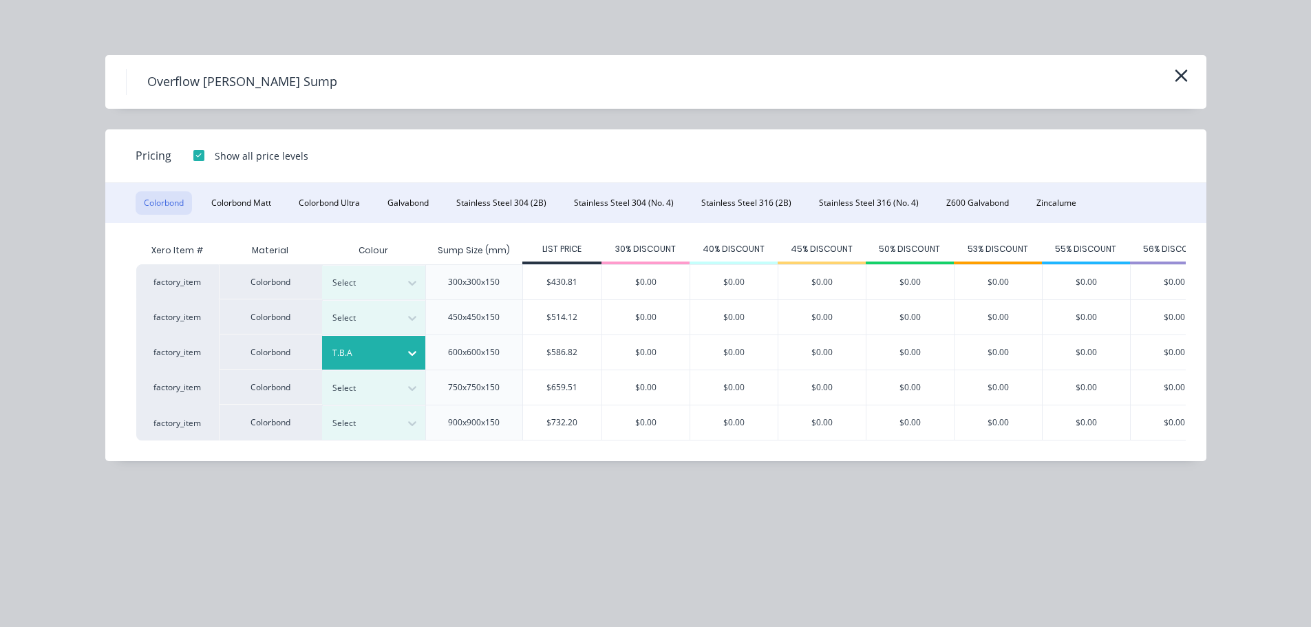
click at [476, 354] on div "600x600x150" at bounding box center [474, 352] width 52 height 12
click at [194, 159] on div at bounding box center [199, 156] width 28 height 28
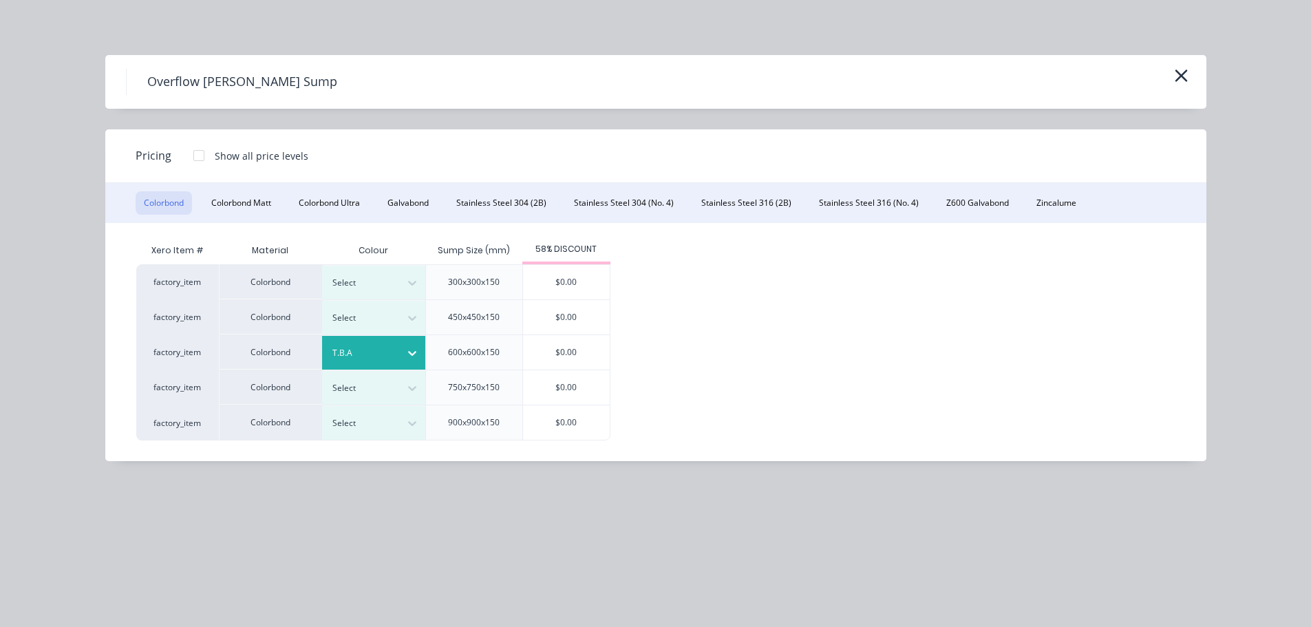
click at [197, 156] on div at bounding box center [199, 156] width 28 height 28
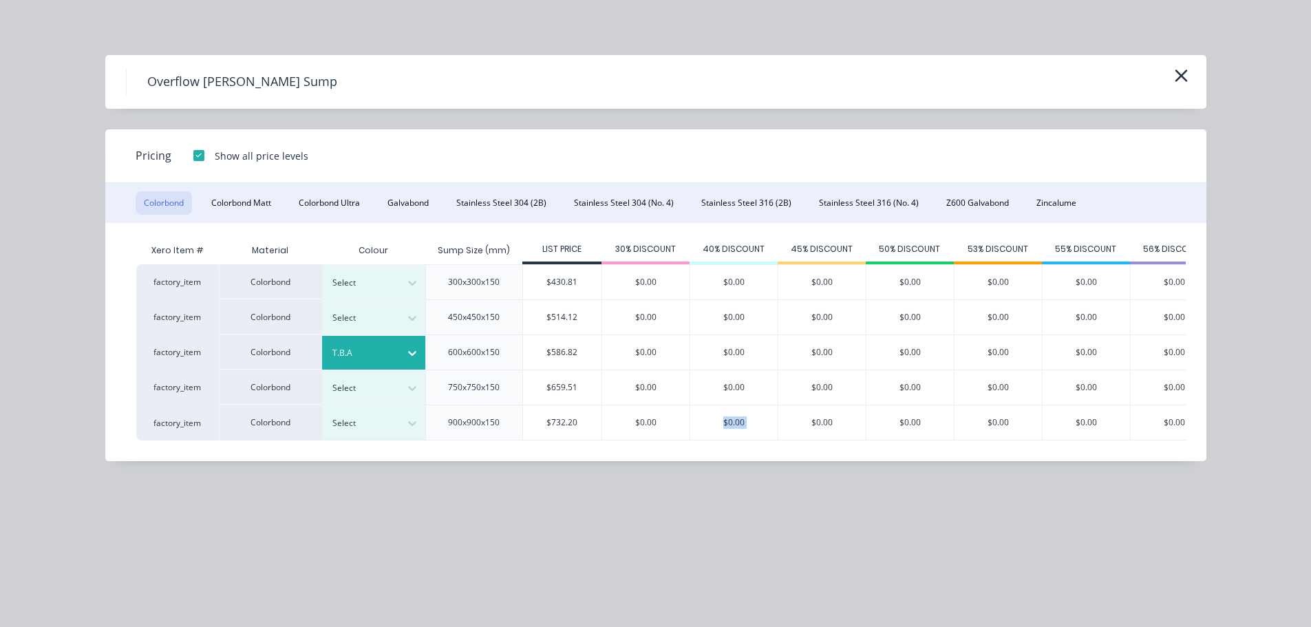
drag, startPoint x: 703, startPoint y: 460, endPoint x: 784, endPoint y: 464, distance: 81.3
click at [784, 461] on div "Xero Item # Material Colour Sump Size (mm) LIST PRICE 30% DISCOUNT 40% DISCOUNT…" at bounding box center [645, 342] width 1081 height 238
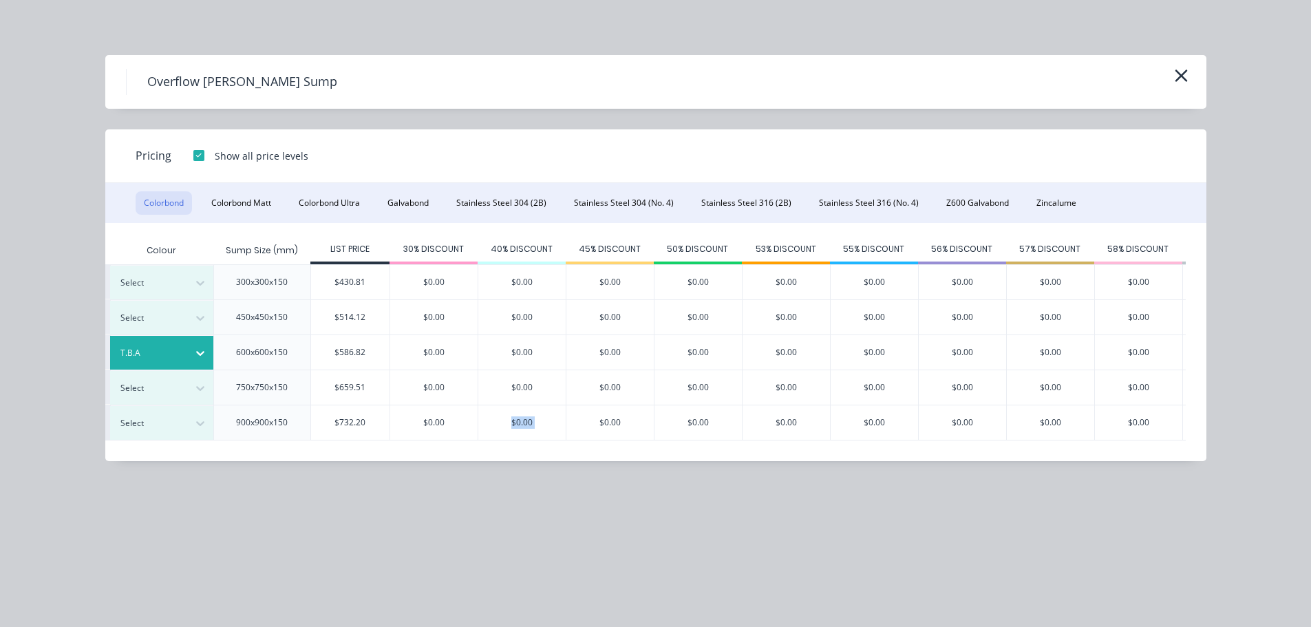
scroll to position [0, 226]
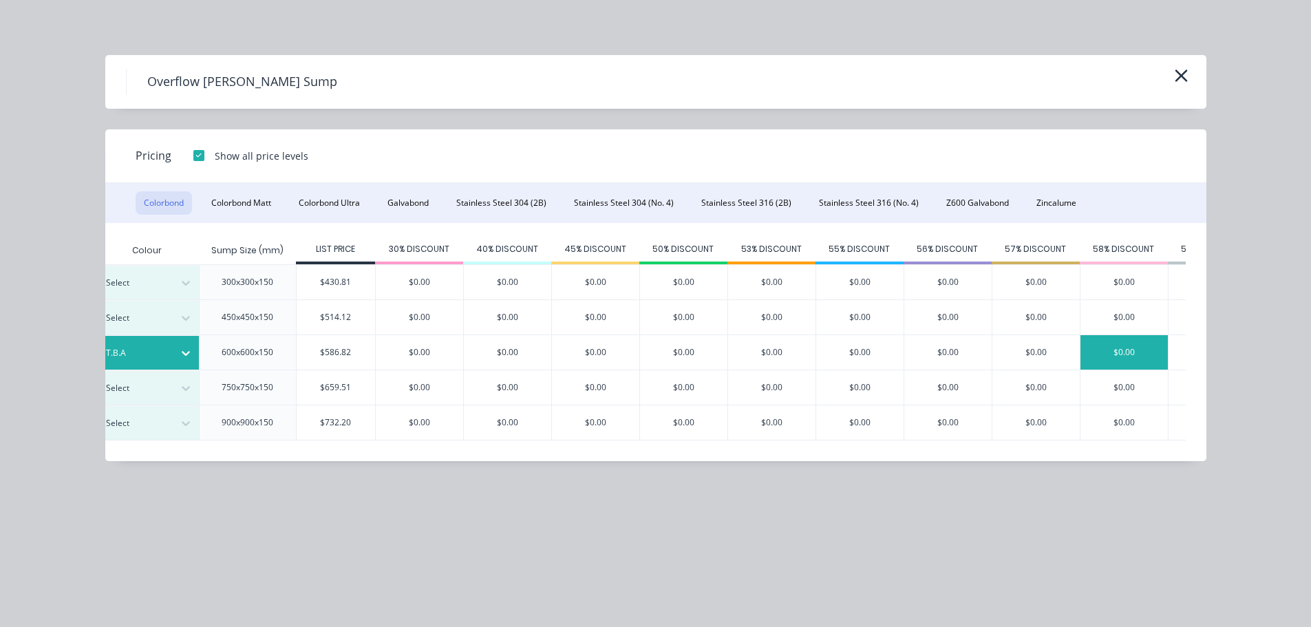
click at [1115, 344] on div "$0.00" at bounding box center [1124, 352] width 87 height 34
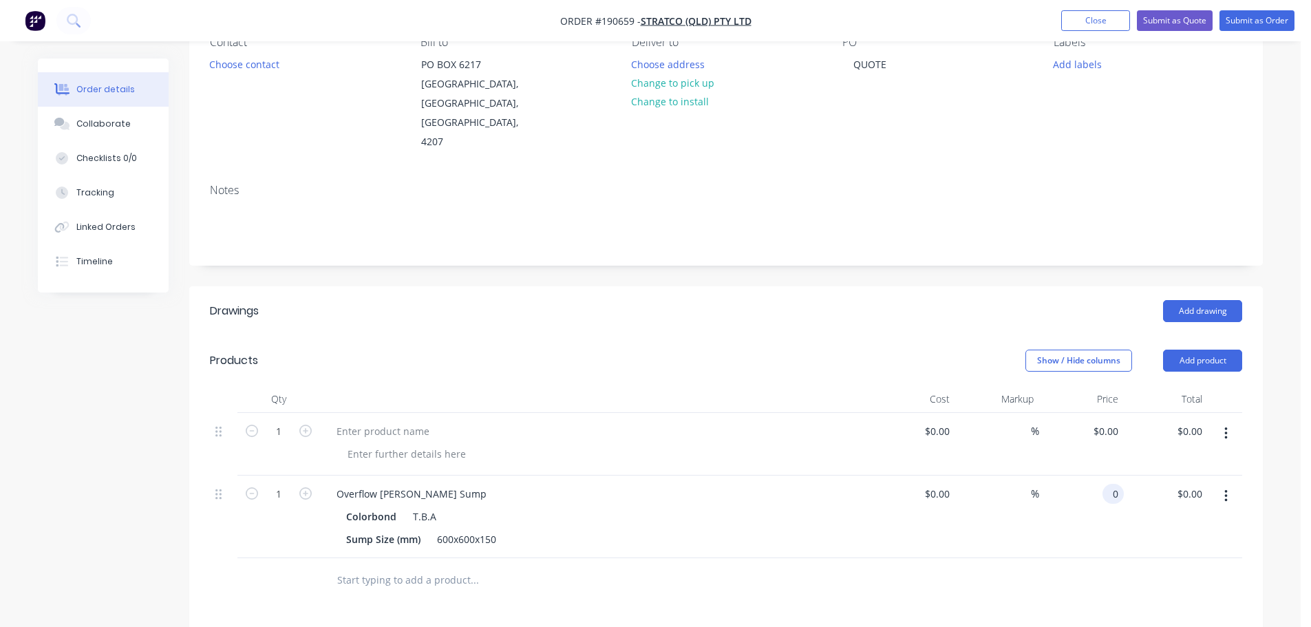
click at [1120, 484] on input "0" at bounding box center [1116, 494] width 16 height 20
drag, startPoint x: 732, startPoint y: 340, endPoint x: 1132, endPoint y: 382, distance: 402.1
click at [733, 340] on header "Products Show / Hide columns Add product" at bounding box center [726, 361] width 1074 height 50
click at [1223, 421] on button "button" at bounding box center [1226, 433] width 32 height 25
click at [1169, 483] on button "Exclude from tax" at bounding box center [1176, 497] width 131 height 28
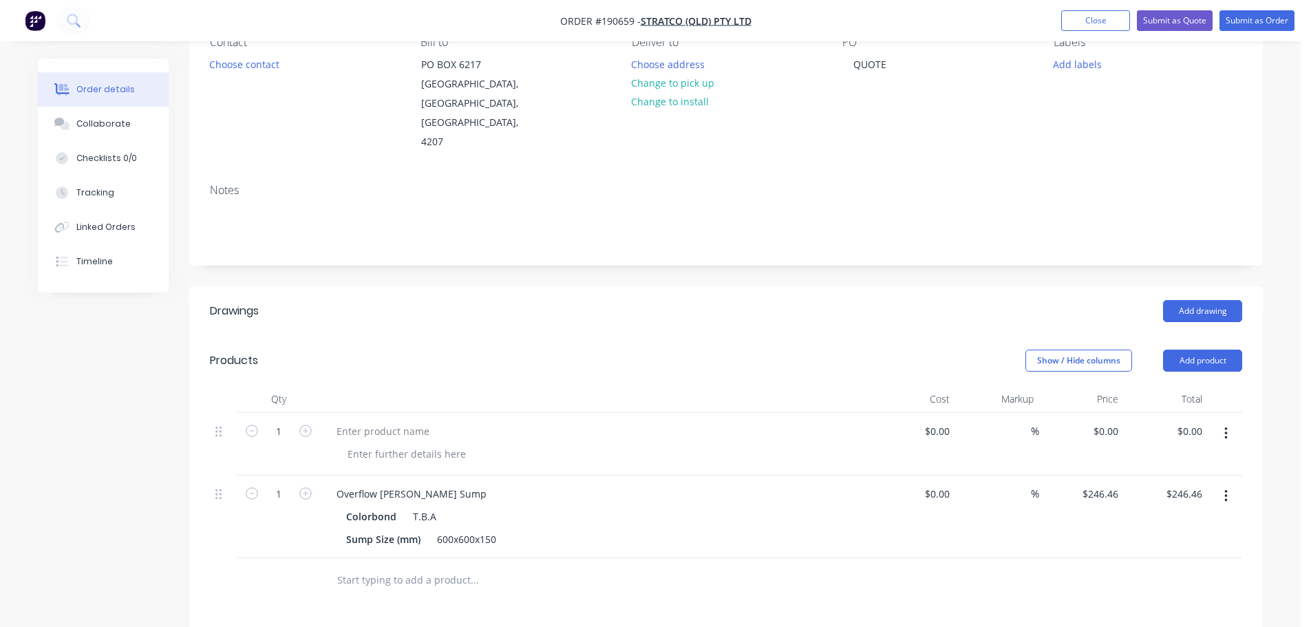
click at [1220, 421] on button "button" at bounding box center [1226, 433] width 32 height 25
click at [1154, 515] on div "Delete" at bounding box center [1177, 525] width 106 height 20
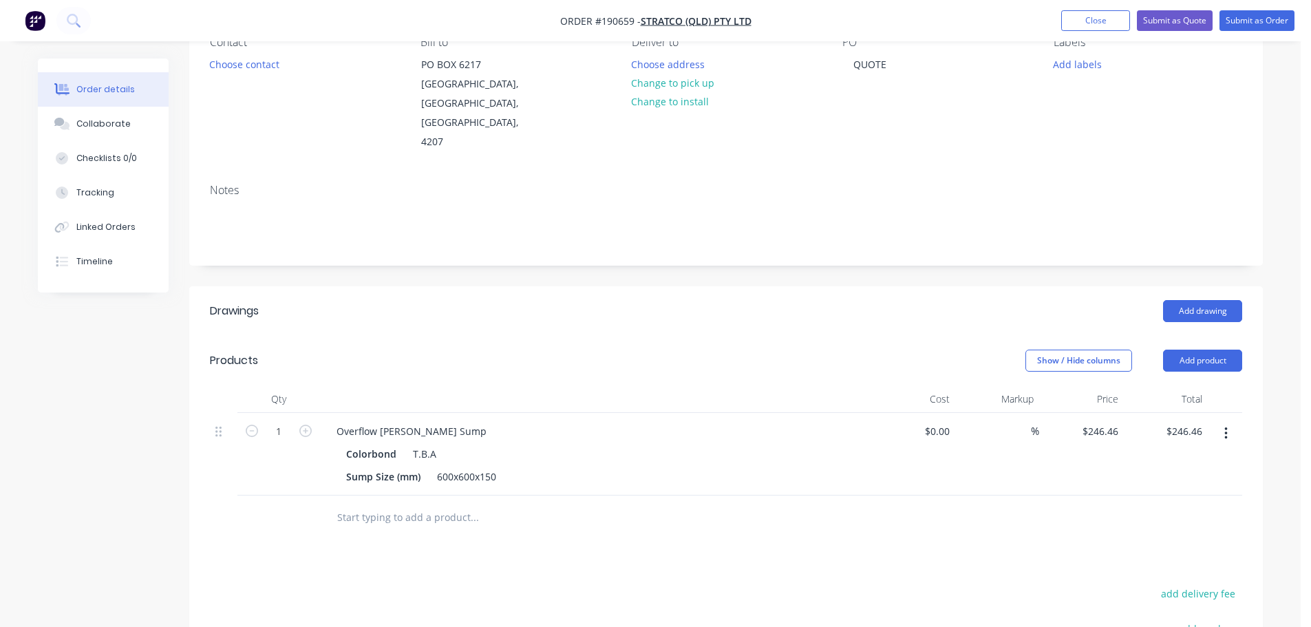
click at [932, 350] on div "Show / Hide columns Add product" at bounding box center [835, 361] width 813 height 22
click at [1209, 300] on button "Add drawing" at bounding box center [1202, 311] width 79 height 22
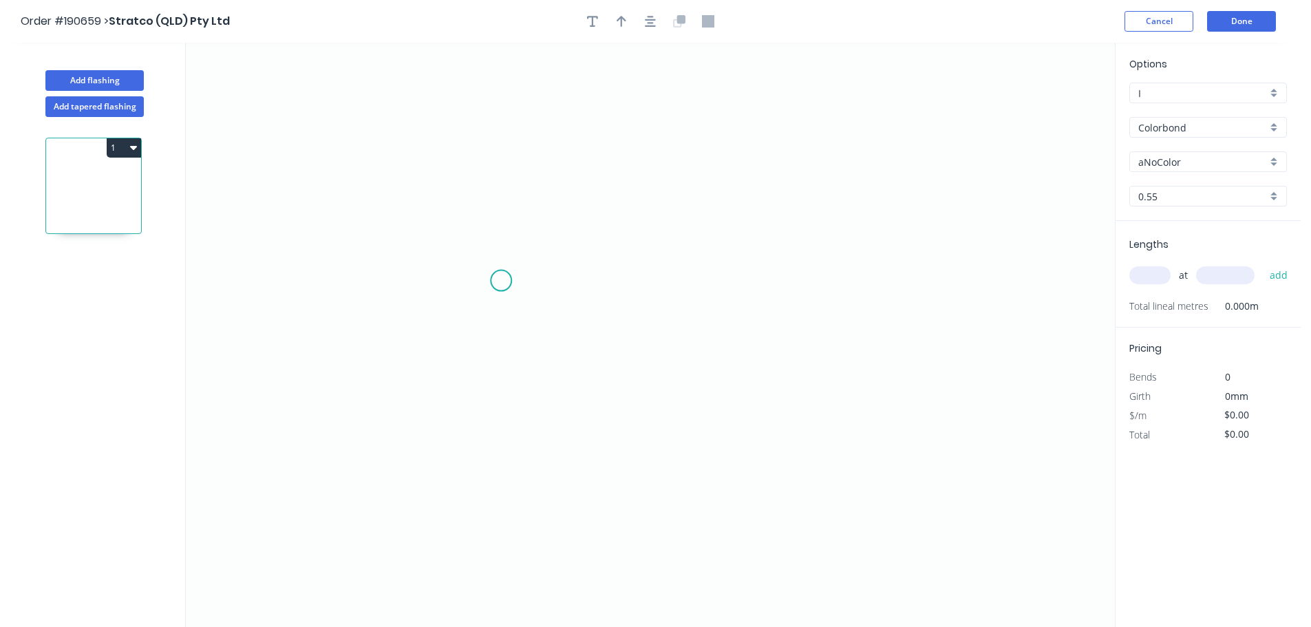
click at [547, 260] on icon "0" at bounding box center [650, 335] width 929 height 584
click at [543, 334] on icon "0" at bounding box center [650, 335] width 929 height 584
click at [886, 345] on icon "0 ?" at bounding box center [650, 335] width 929 height 584
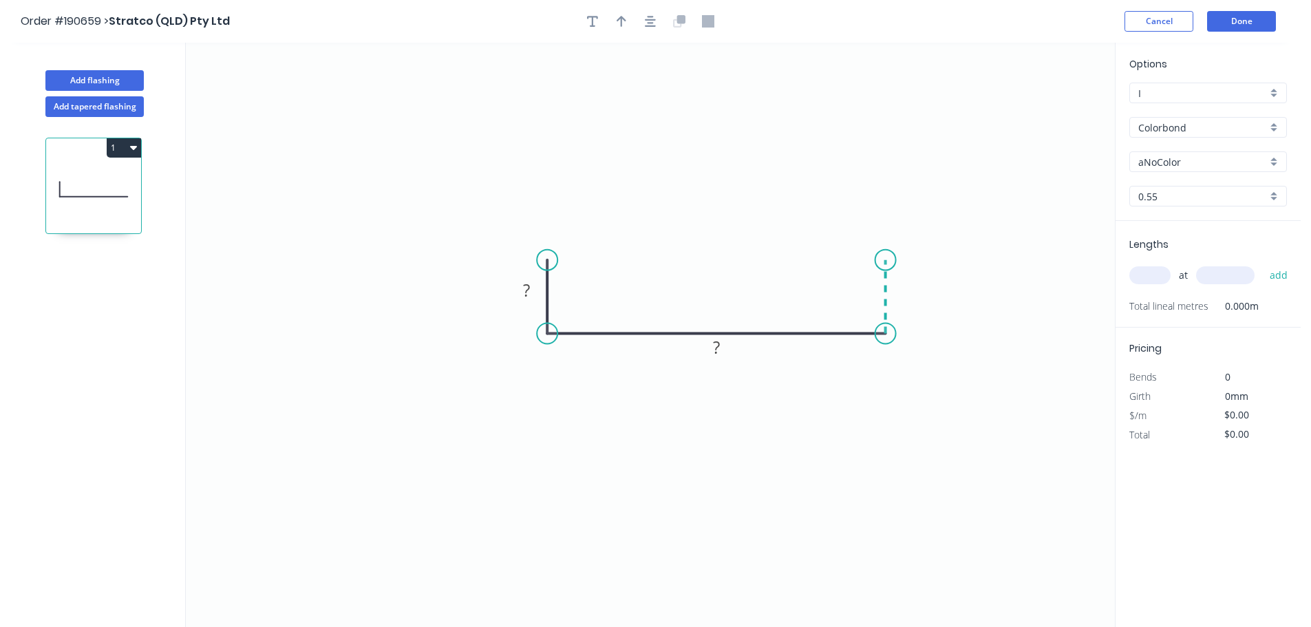
click at [888, 259] on icon "0 ? ?" at bounding box center [650, 335] width 929 height 584
click at [886, 259] on circle at bounding box center [885, 259] width 21 height 21
click at [929, 292] on icon "0 ? ? ?" at bounding box center [650, 335] width 929 height 584
click at [1008, 329] on div "Crush & Fold" at bounding box center [1002, 337] width 138 height 28
click at [966, 300] on div "Delete point" at bounding box center [995, 304] width 138 height 28
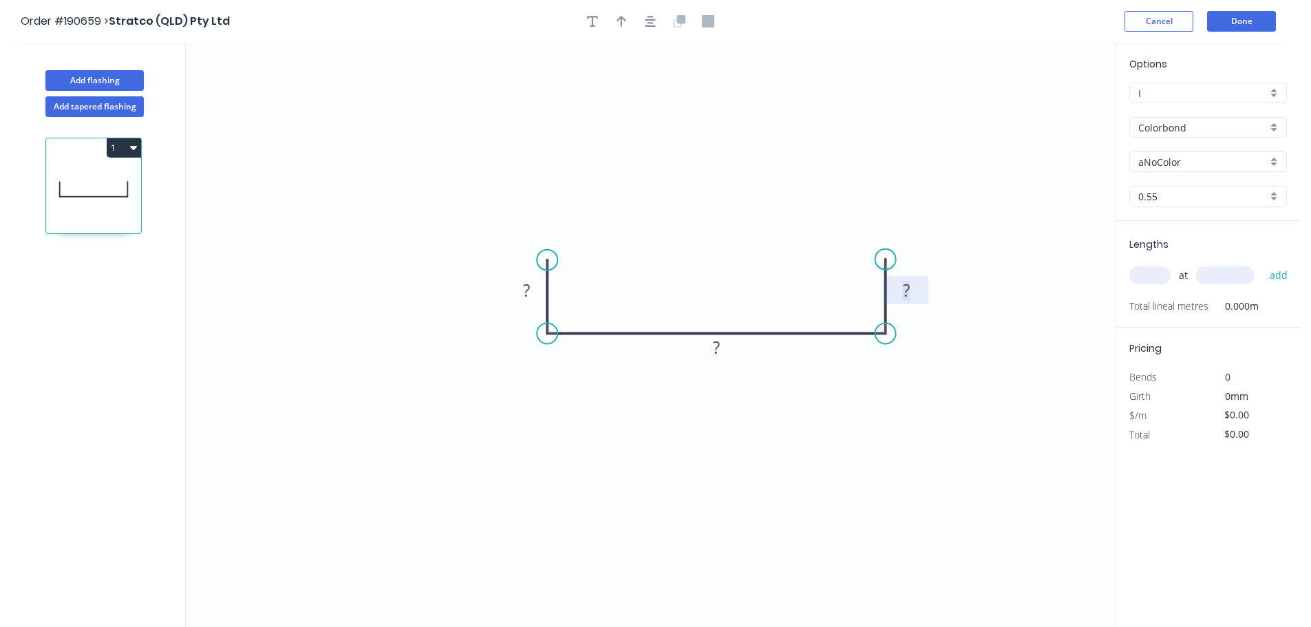
click at [915, 284] on rect at bounding box center [907, 290] width 28 height 19
click at [628, 22] on button "button" at bounding box center [621, 21] width 21 height 21
drag, startPoint x: 1042, startPoint y: 107, endPoint x: 734, endPoint y: 263, distance: 345.3
click at [753, 264] on icon at bounding box center [759, 251] width 12 height 44
click at [1201, 156] on input "aNoColor" at bounding box center [1202, 162] width 129 height 14
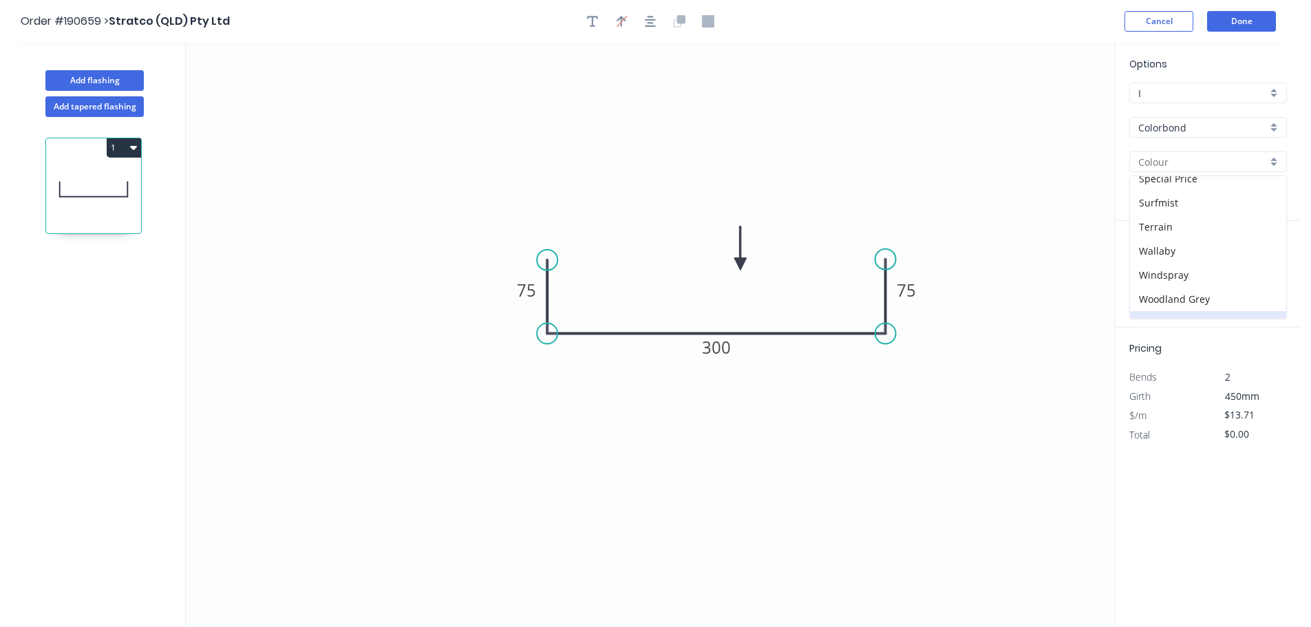
scroll to position [533, 0]
click at [1172, 312] on div "aNoColor" at bounding box center [1208, 306] width 156 height 24
drag, startPoint x: 1046, startPoint y: 304, endPoint x: 1175, endPoint y: 281, distance: 130.7
click at [1047, 304] on icon "0 75 300 75" at bounding box center [650, 335] width 929 height 584
click at [1135, 279] on input "text" at bounding box center [1149, 275] width 41 height 18
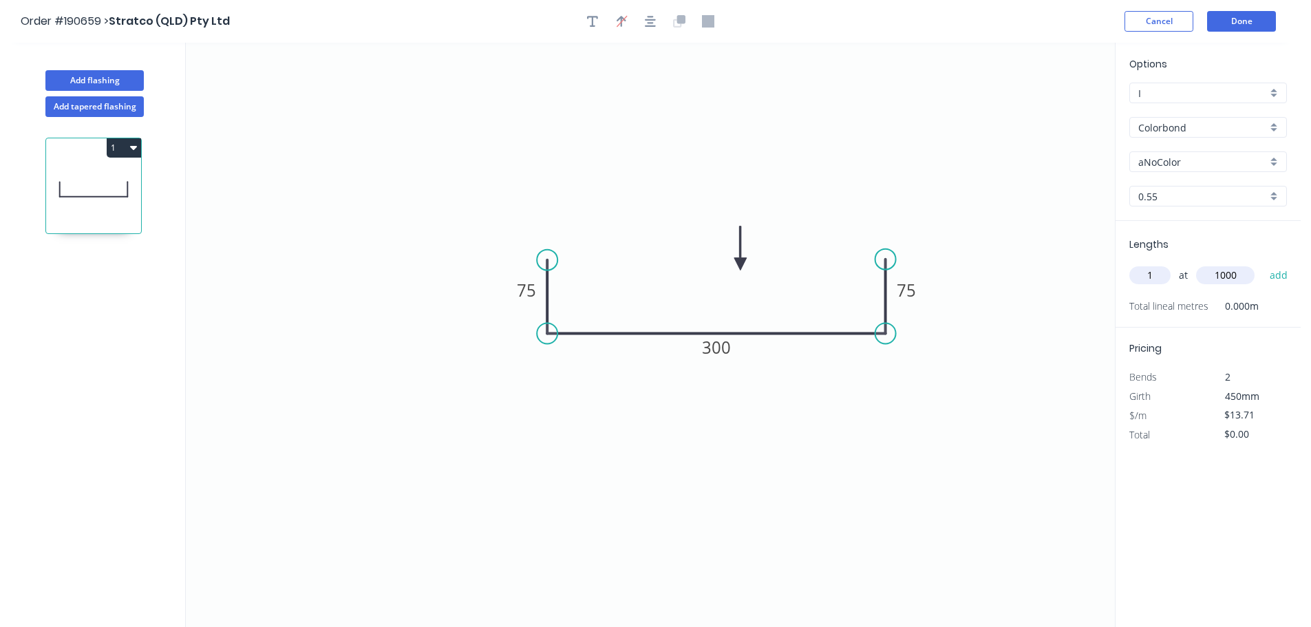
click at [1263, 264] on button "add" at bounding box center [1279, 275] width 32 height 23
click at [1248, 19] on button "Done" at bounding box center [1241, 21] width 69 height 21
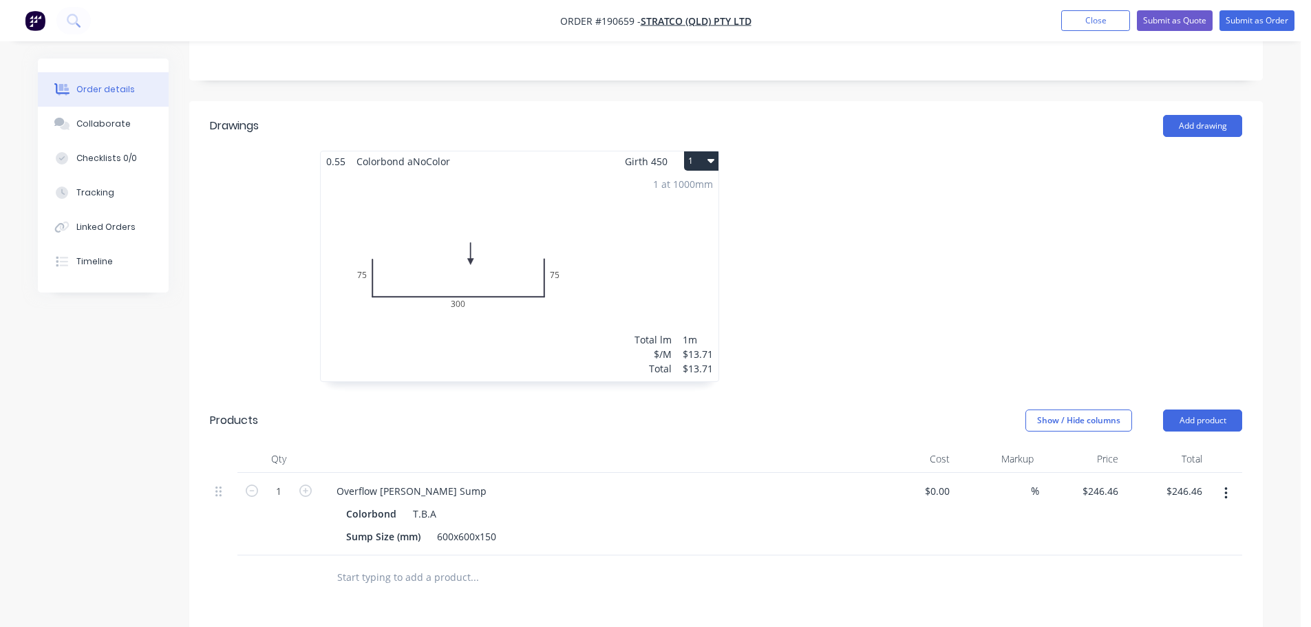
scroll to position [413, 0]
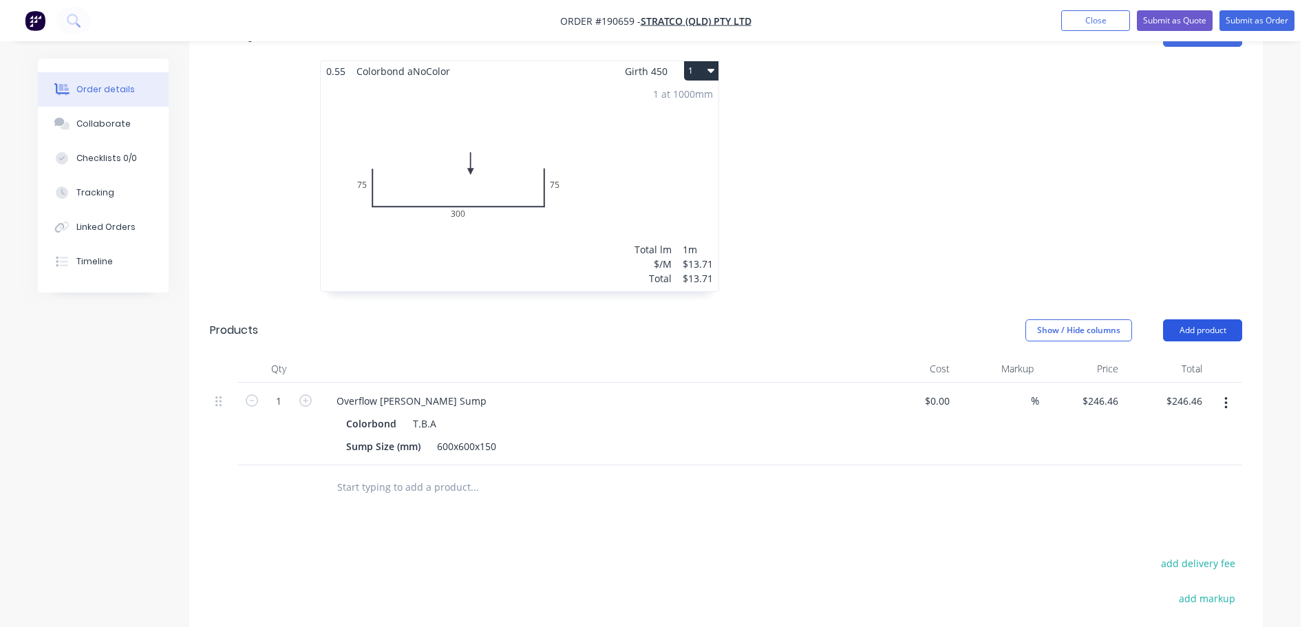
click at [1222, 319] on button "Add product" at bounding box center [1202, 330] width 79 height 22
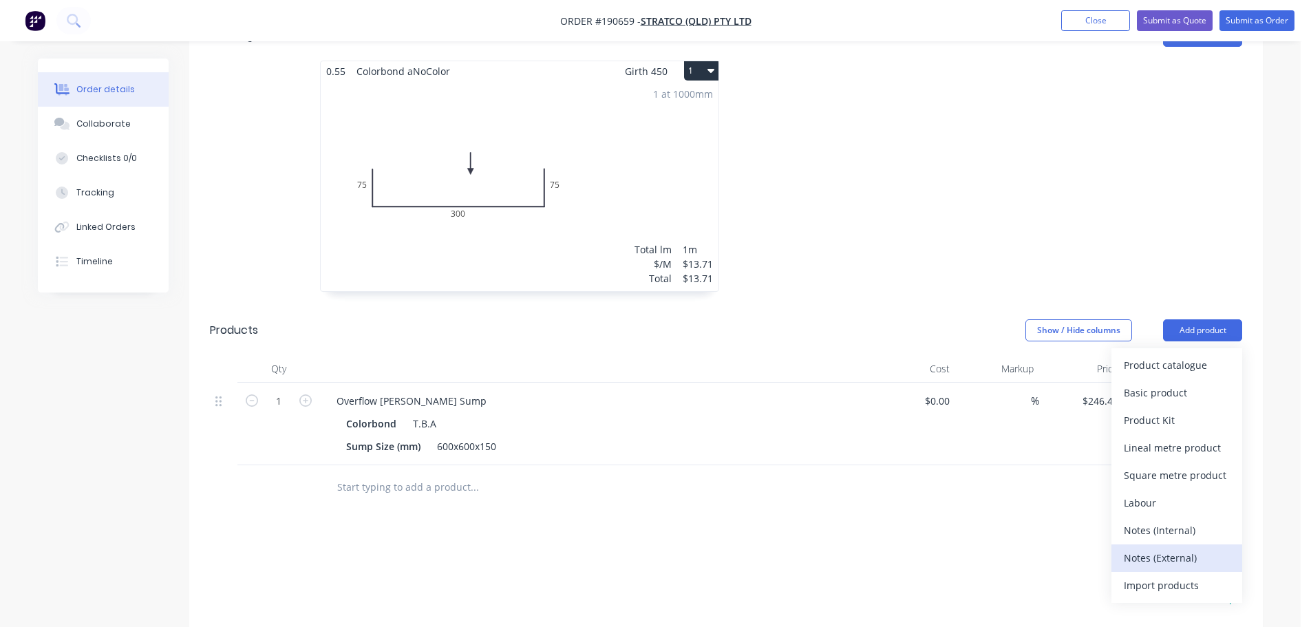
click at [1170, 548] on div "Notes (External)" at bounding box center [1177, 558] width 106 height 20
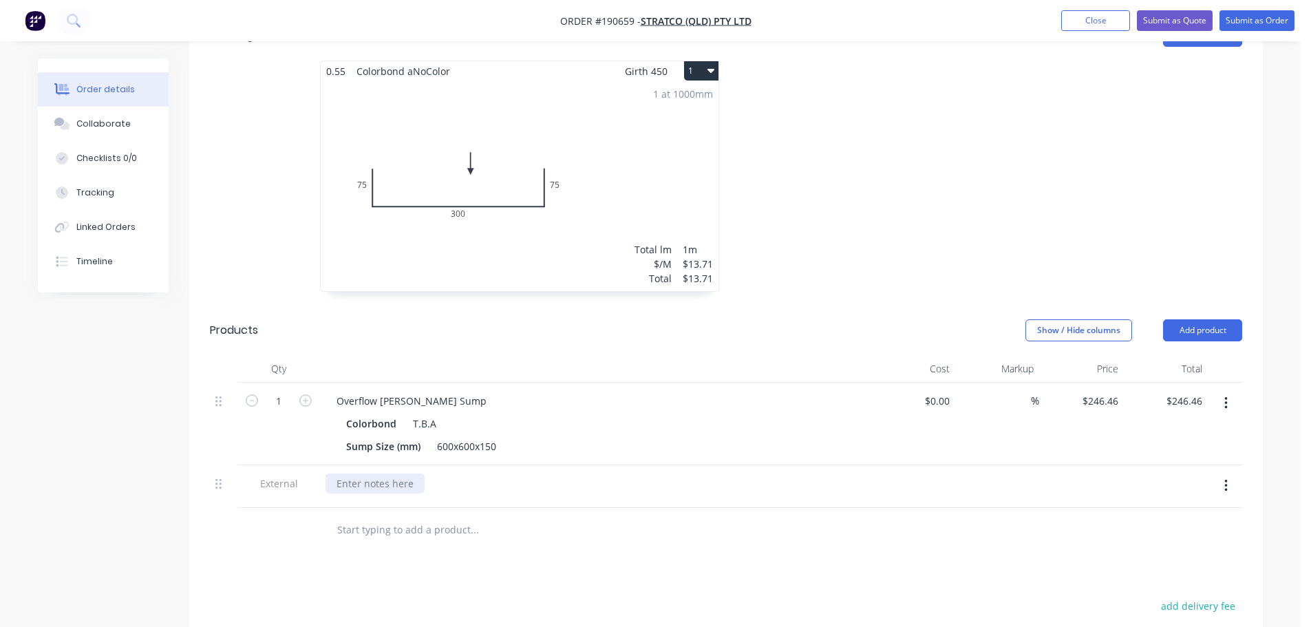
click at [392, 473] on div at bounding box center [375, 483] width 99 height 20
drag, startPoint x: 566, startPoint y: 319, endPoint x: 656, endPoint y: 375, distance: 105.8
click at [567, 355] on div at bounding box center [595, 369] width 551 height 28
drag, startPoint x: 986, startPoint y: 237, endPoint x: 1078, endPoint y: 246, distance: 92.7
click at [986, 237] on div at bounding box center [932, 183] width 413 height 245
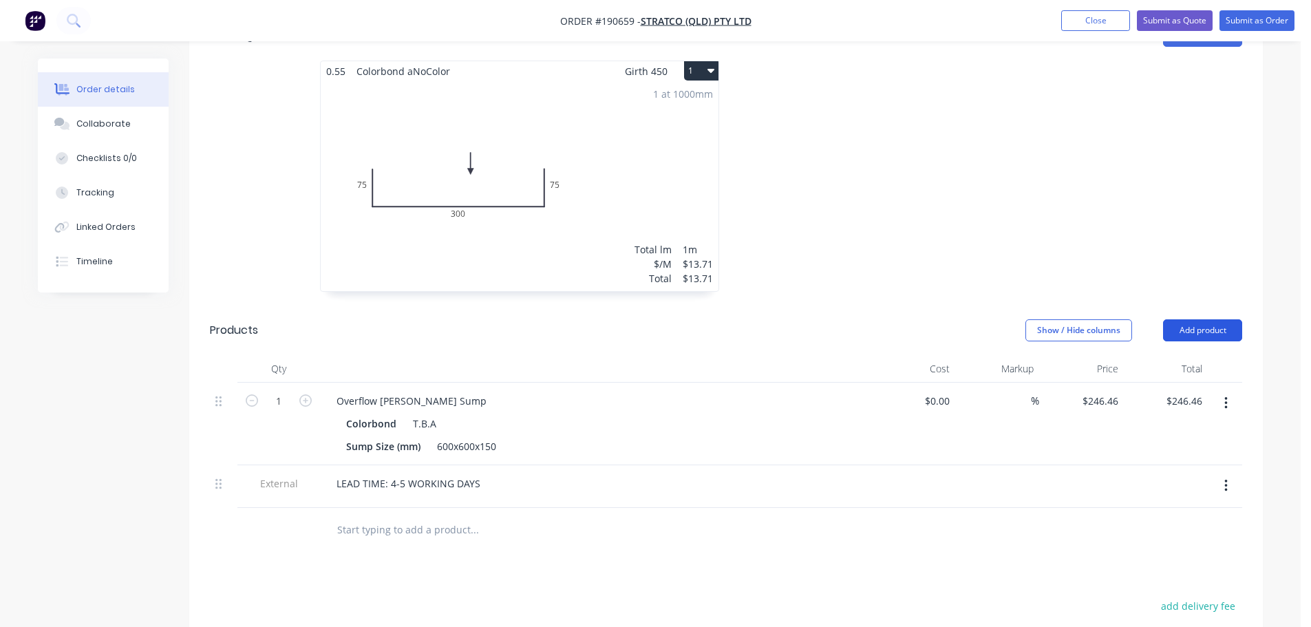
click at [1237, 319] on button "Add product" at bounding box center [1202, 330] width 79 height 22
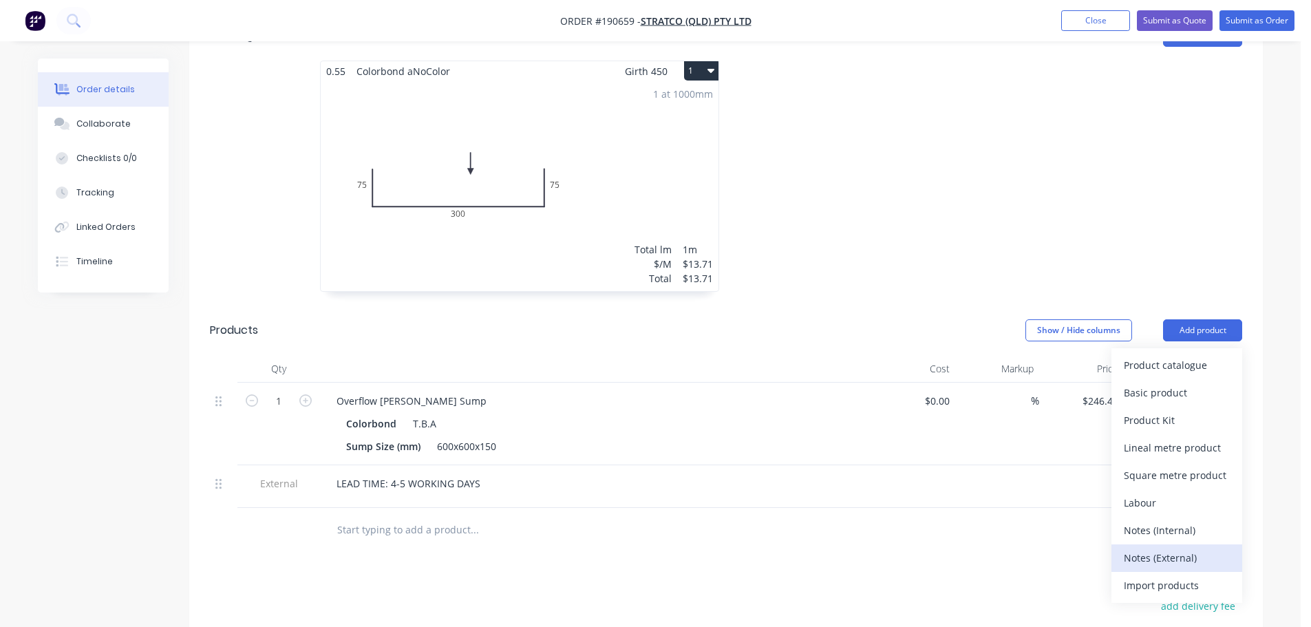
click at [1166, 548] on div "Notes (External)" at bounding box center [1177, 558] width 106 height 20
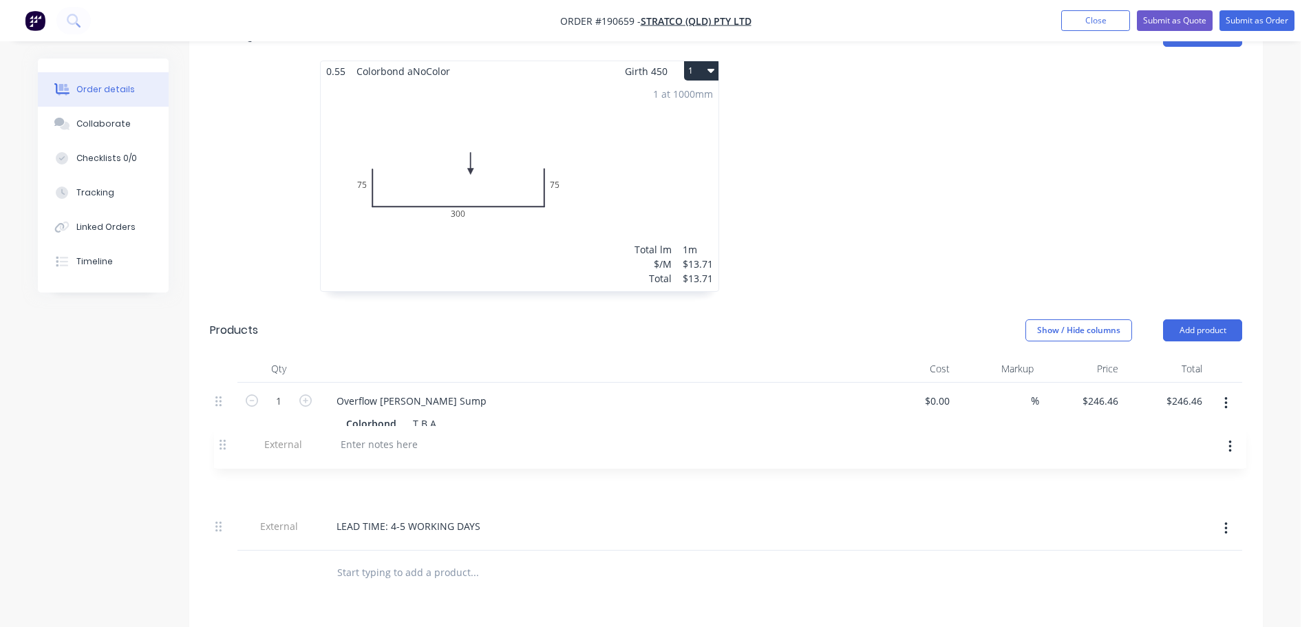
scroll to position [415, 0]
drag, startPoint x: 226, startPoint y: 491, endPoint x: 229, endPoint y: 443, distance: 48.9
click at [229, 443] on div "1 Overflow [PERSON_NAME] Sump Colorbond T.B.A Sump Size (mm) 600x600x150 $0.00 …" at bounding box center [726, 465] width 1032 height 168
click at [354, 440] on div at bounding box center [375, 443] width 99 height 20
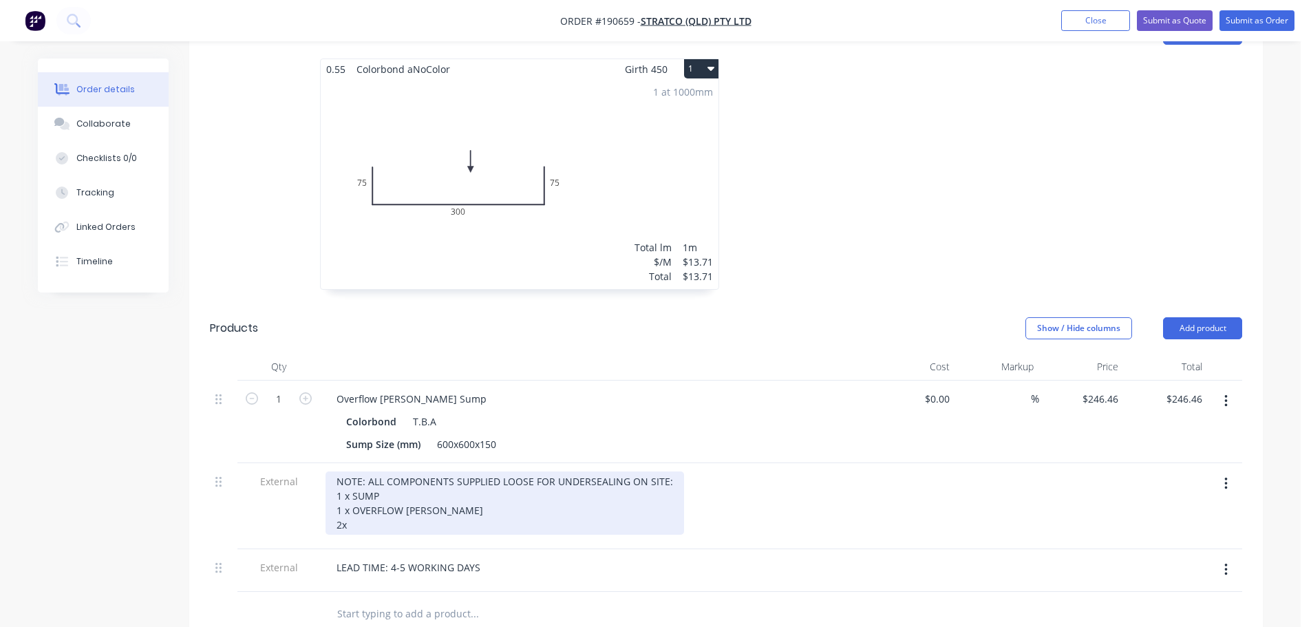
drag, startPoint x: 341, startPoint y: 482, endPoint x: 375, endPoint y: 487, distance: 34.7
click at [341, 482] on div "NOTE: ALL COMPONENTS SUPPLIED LOOSE FOR UNDERSEALING ON SITE: 1 x SUMP 1 x OVER…" at bounding box center [505, 502] width 359 height 63
click at [363, 488] on div "NOTE: ALL COMPONENTS SUPPLIED LOOSE FOR UNDERSEALING ON SITE: 1 x SUMP 1 x OVER…" at bounding box center [505, 502] width 359 height 63
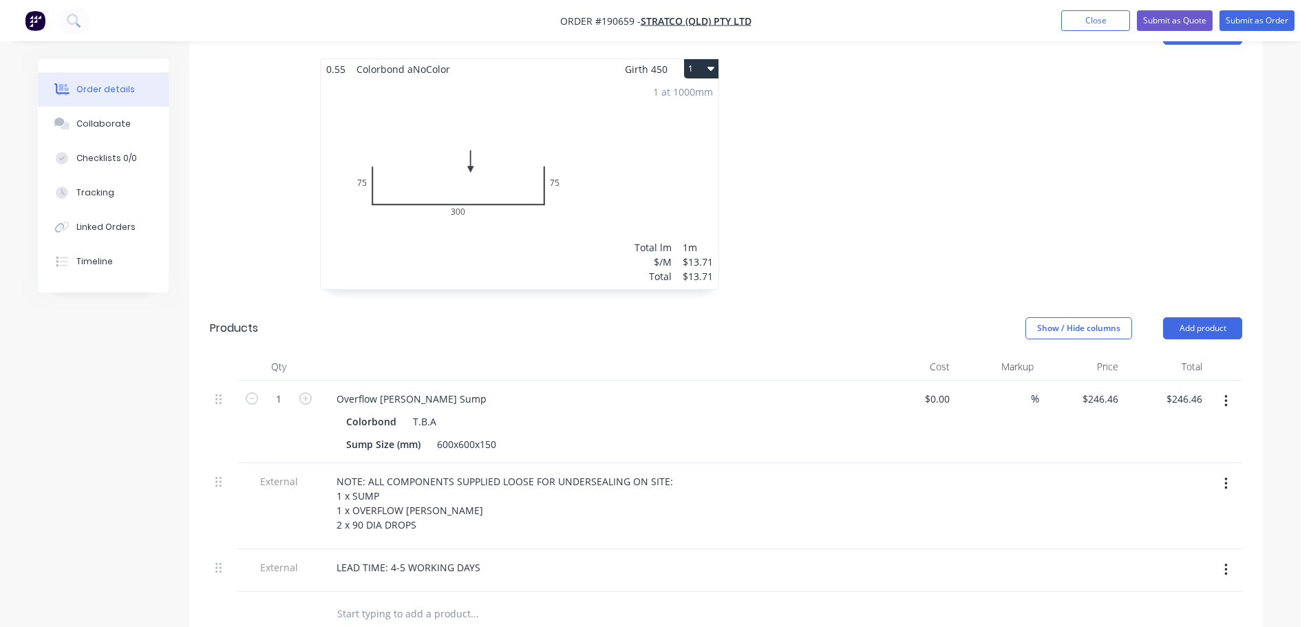
click at [932, 239] on div at bounding box center [932, 180] width 413 height 245
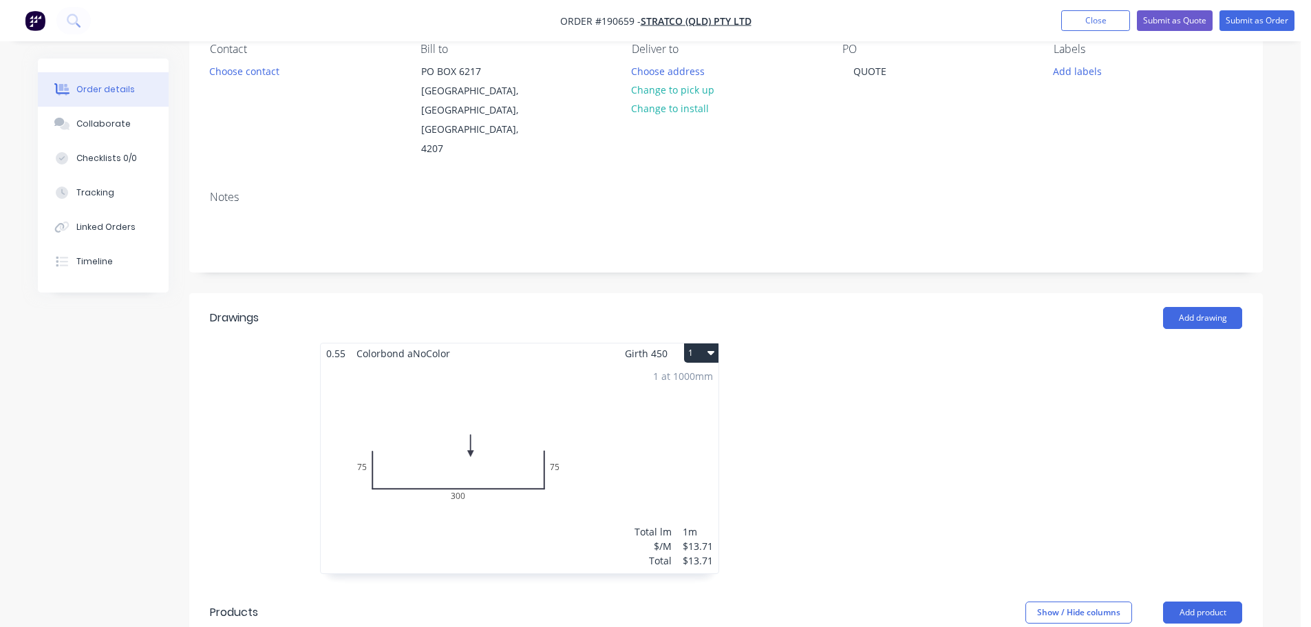
scroll to position [0, 0]
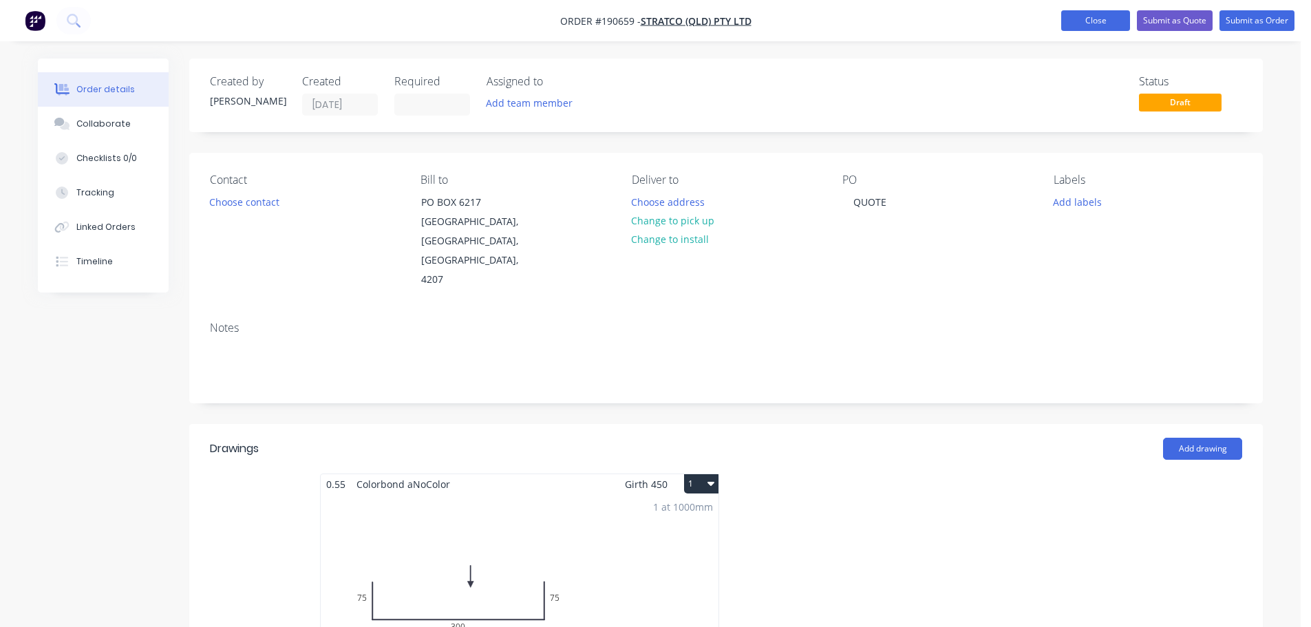
click at [1099, 16] on button "Close" at bounding box center [1095, 20] width 69 height 21
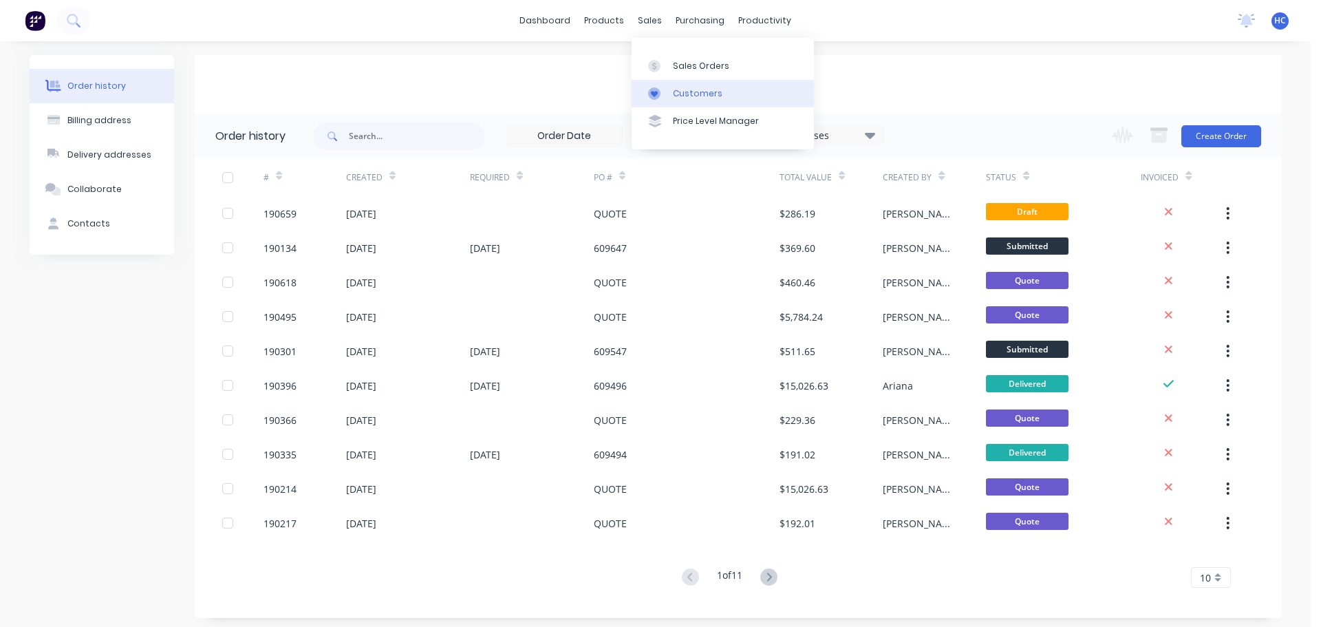
click at [679, 93] on div "Customers" at bounding box center [698, 93] width 50 height 12
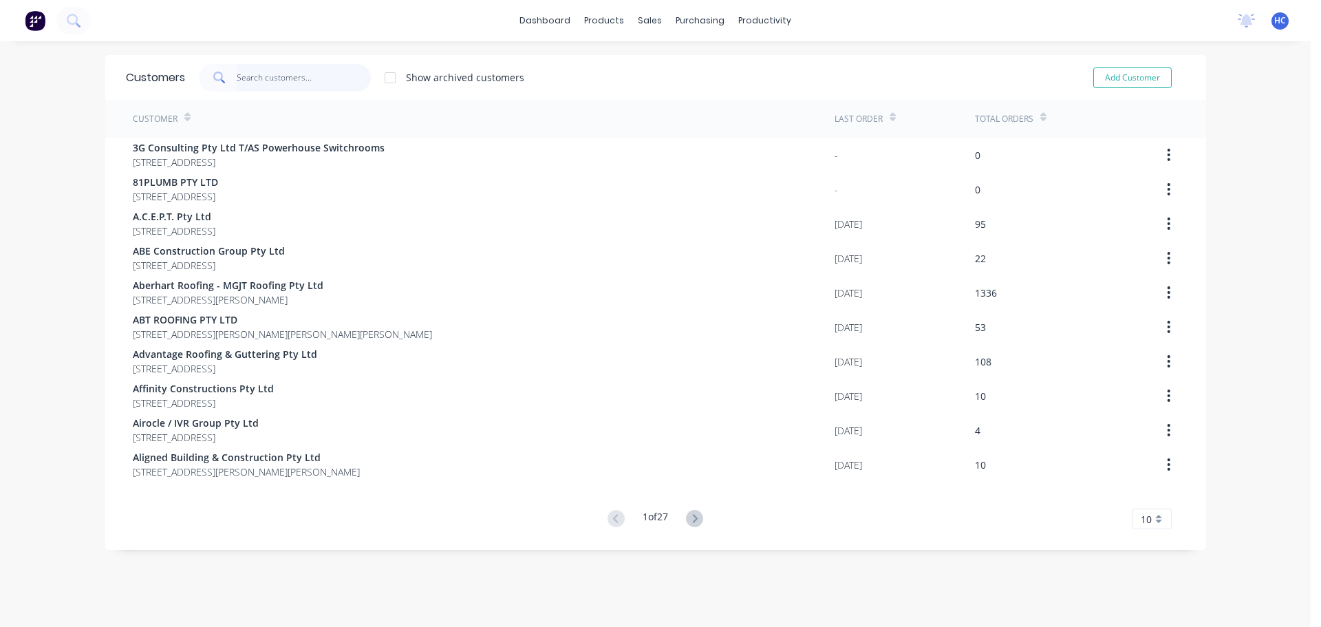
click at [265, 72] on input "text" at bounding box center [304, 78] width 134 height 28
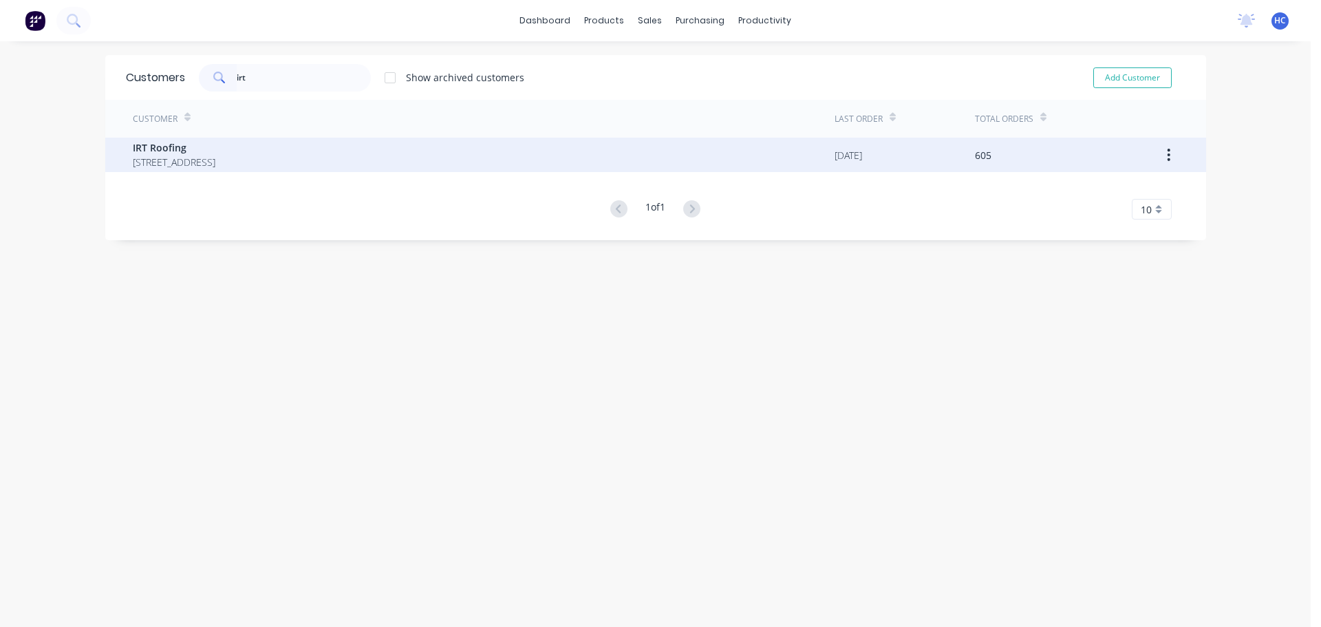
click at [194, 164] on span "[STREET_ADDRESS]" at bounding box center [174, 162] width 83 height 14
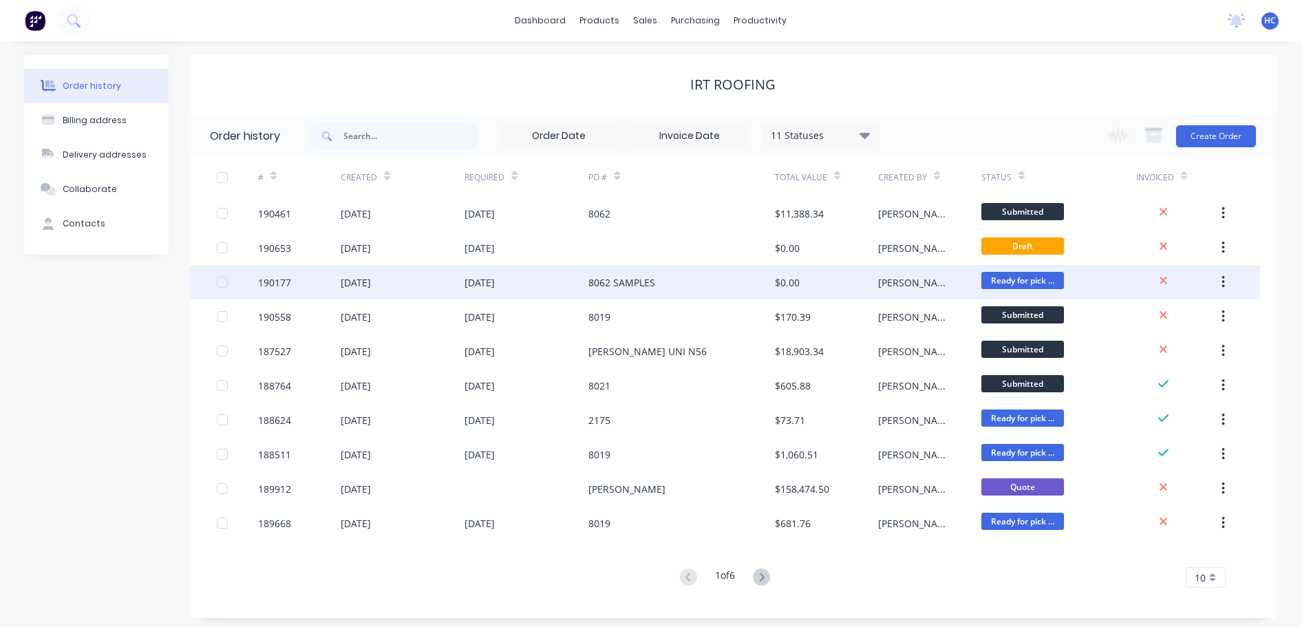
click at [646, 284] on div "8062 SAMPLES" at bounding box center [621, 282] width 67 height 14
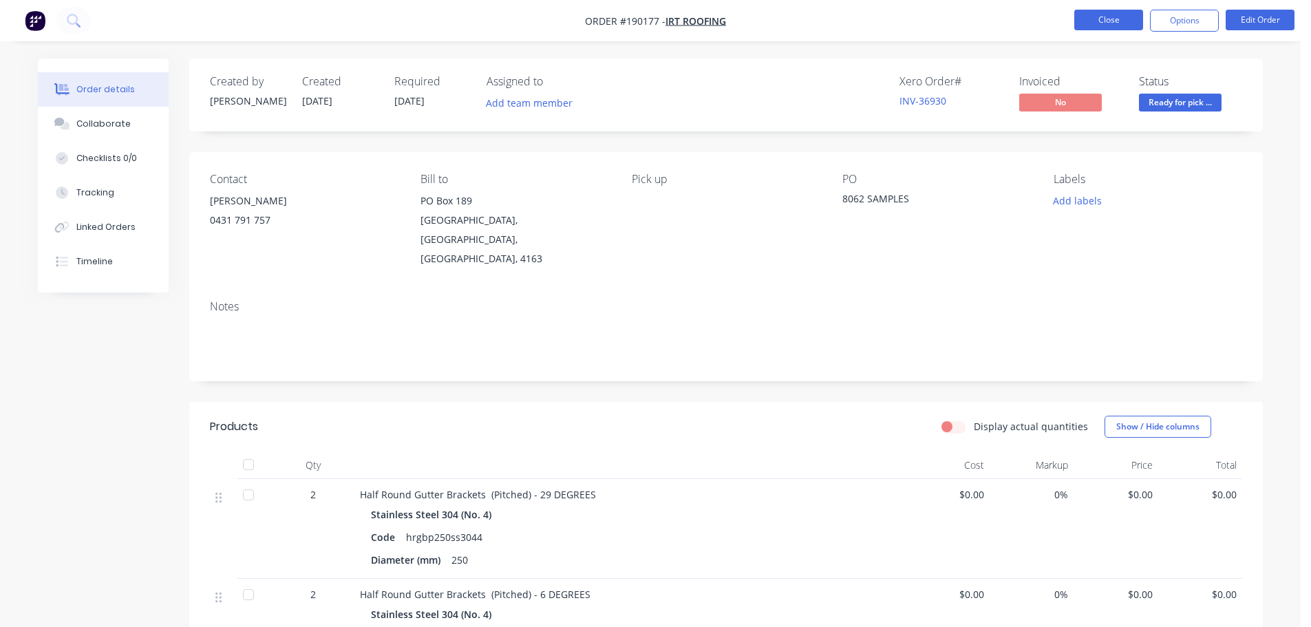
click at [1096, 12] on button "Close" at bounding box center [1108, 20] width 69 height 21
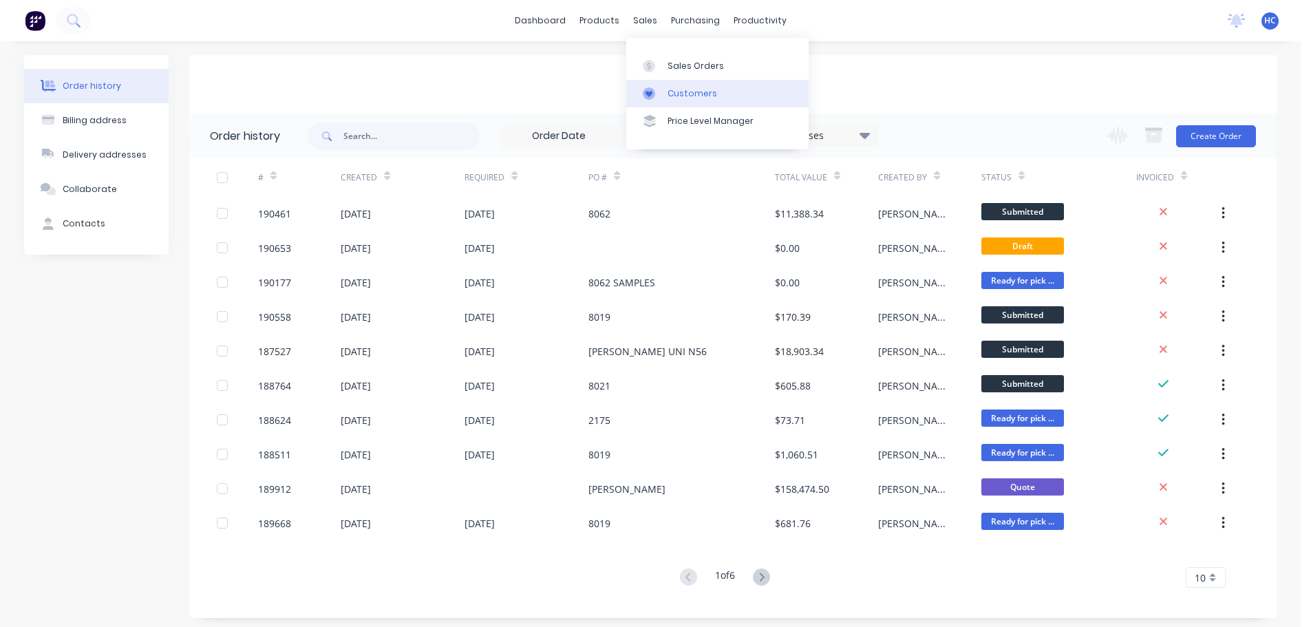
click at [681, 94] on div "Customers" at bounding box center [693, 93] width 50 height 12
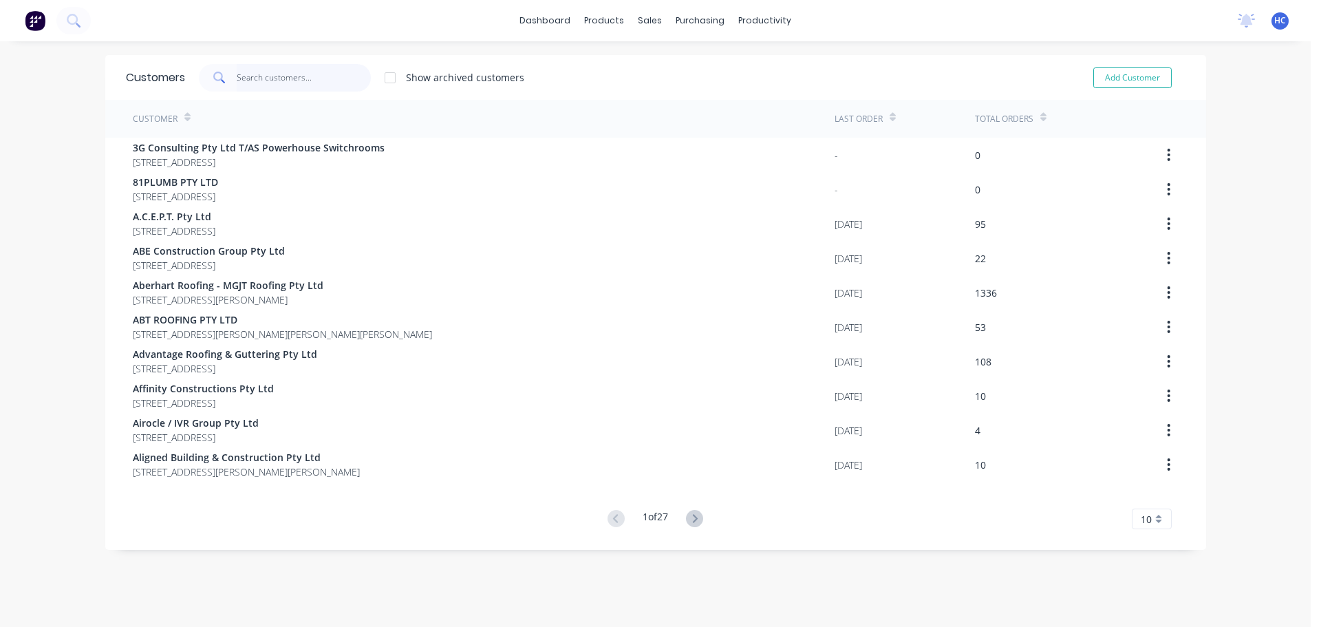
click at [291, 78] on input "text" at bounding box center [304, 78] width 134 height 28
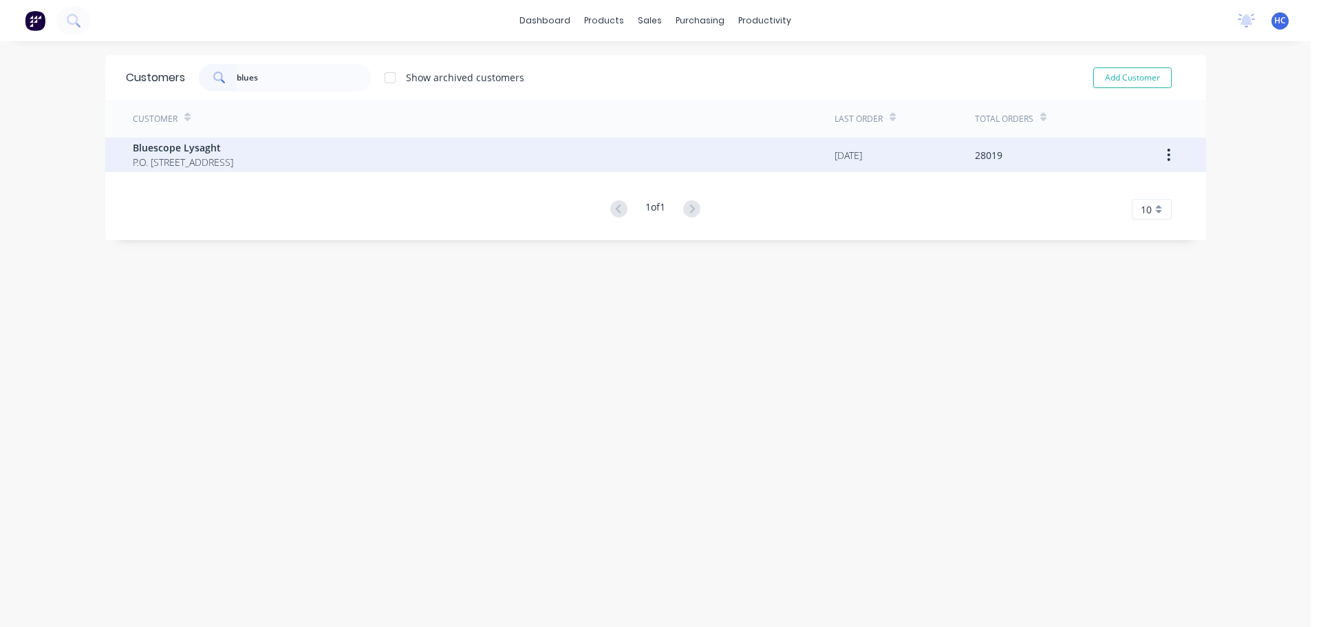
click at [206, 160] on span "P.O. [STREET_ADDRESS]" at bounding box center [183, 162] width 100 height 14
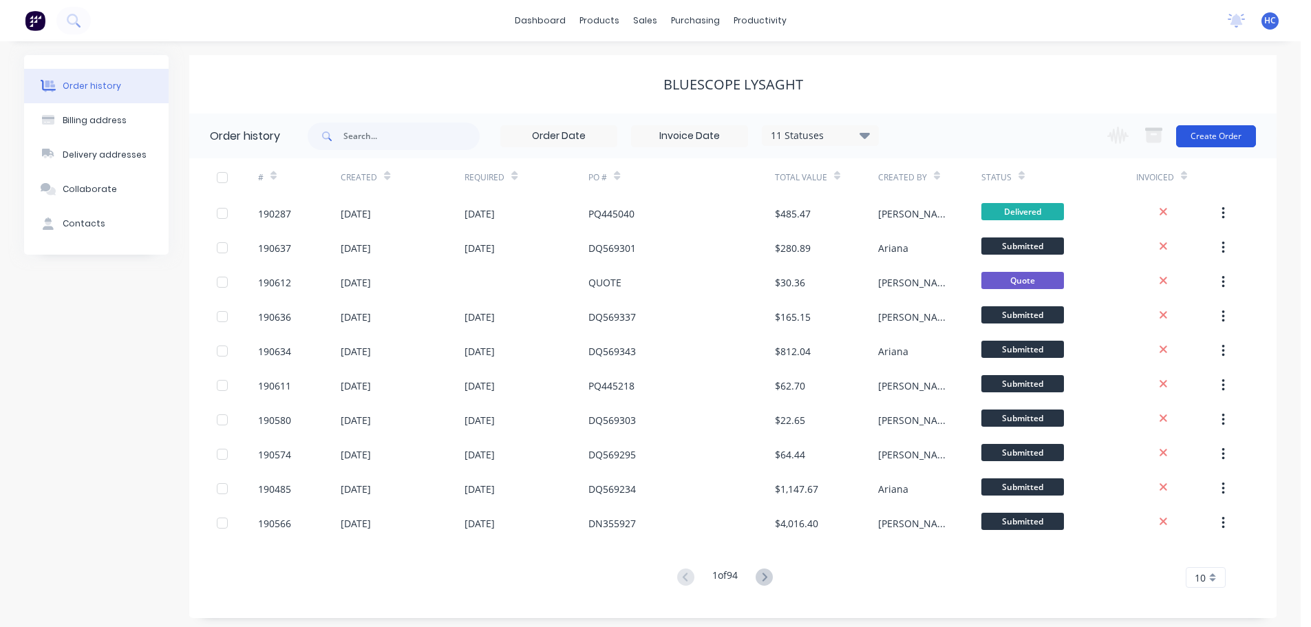
click at [1209, 140] on button "Create Order" at bounding box center [1216, 136] width 80 height 22
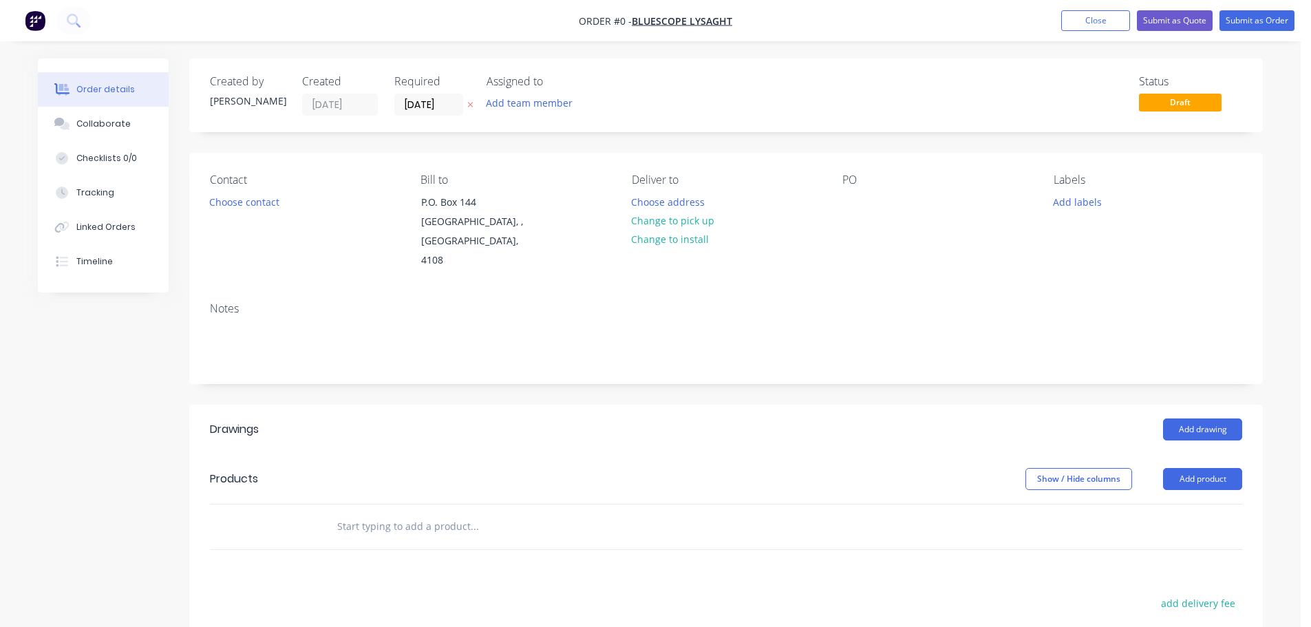
click at [471, 105] on icon at bounding box center [471, 106] width 6 height 6
click at [858, 202] on div at bounding box center [853, 202] width 22 height 20
click at [1177, 504] on div at bounding box center [726, 526] width 1032 height 45
click at [1195, 468] on button "Add product" at bounding box center [1202, 479] width 79 height 22
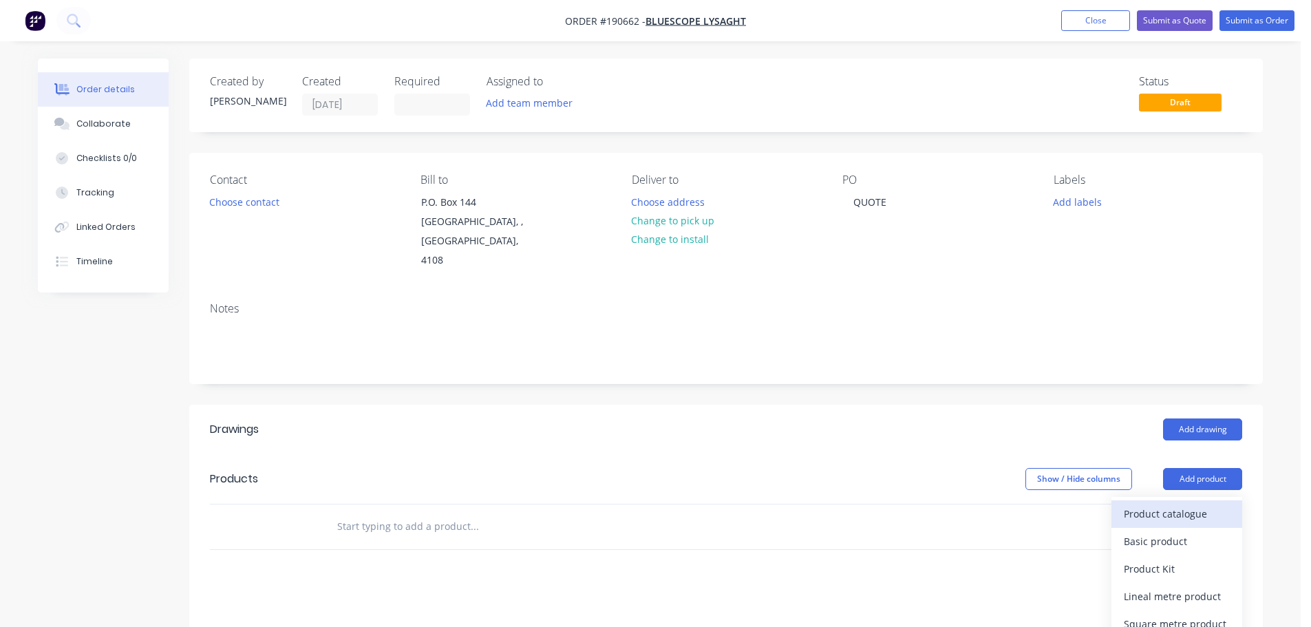
click at [1169, 504] on div "Product catalogue" at bounding box center [1177, 514] width 106 height 20
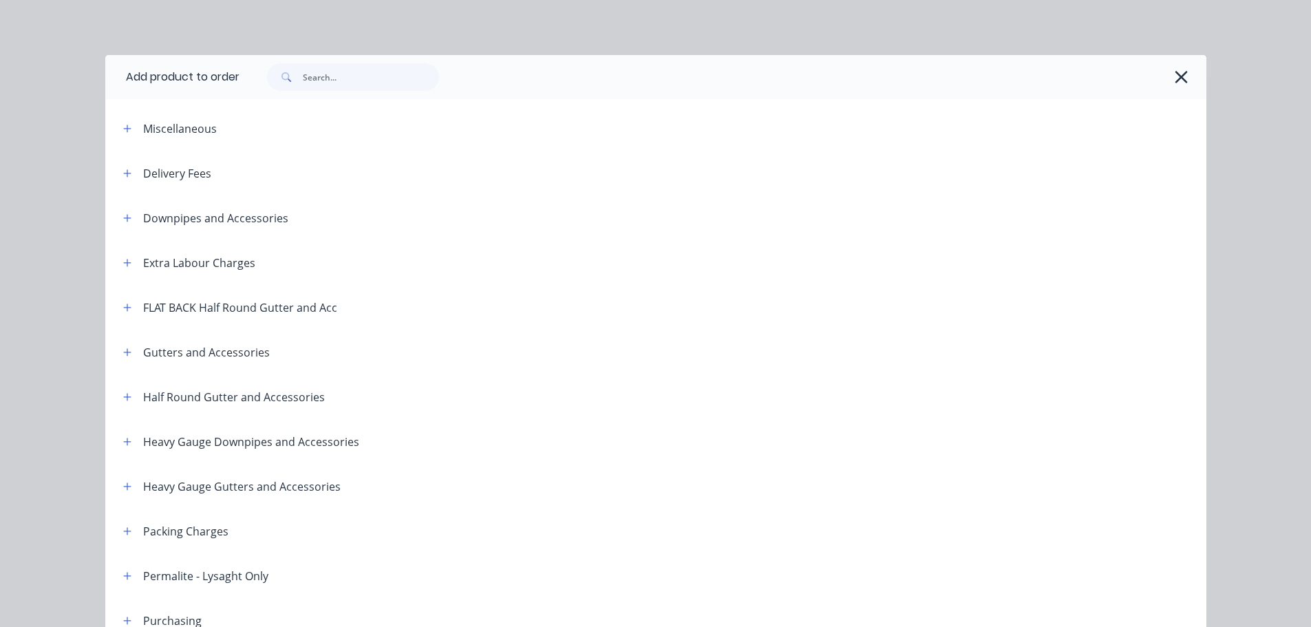
click at [131, 392] on div "Half Round Gutter and Accessories" at bounding box center [218, 396] width 213 height 17
click at [123, 398] on icon "button" at bounding box center [127, 397] width 8 height 10
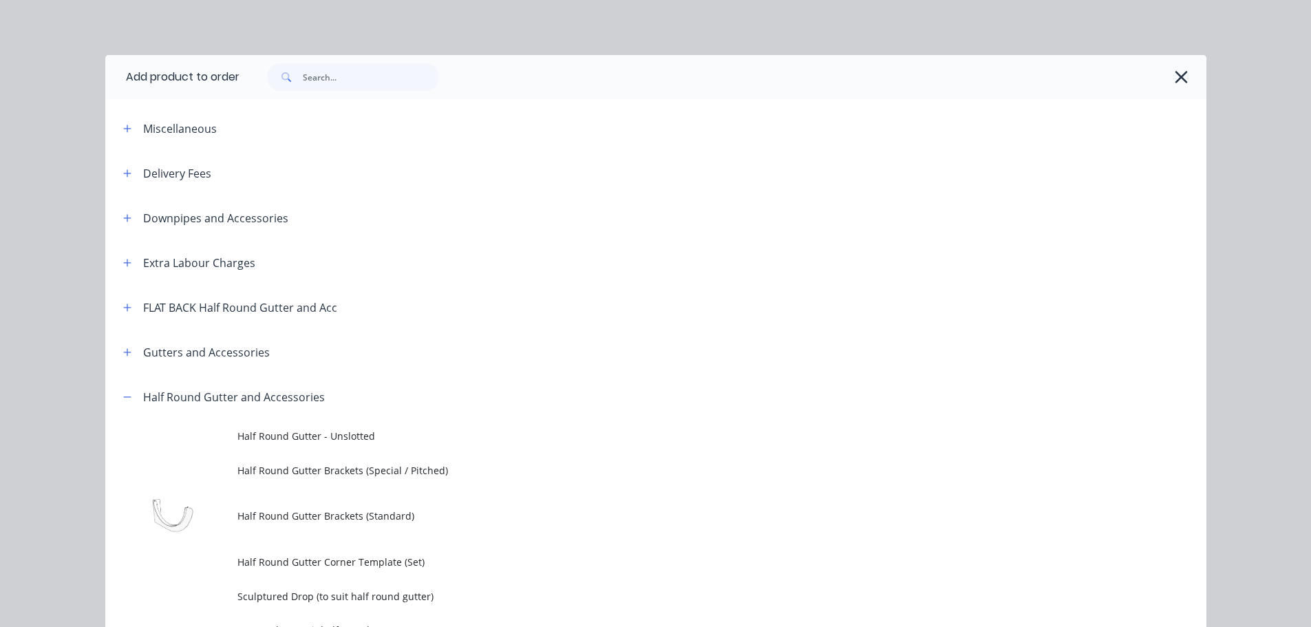
click at [330, 430] on span "Half Round Gutter - Unslotted" at bounding box center [624, 436] width 775 height 14
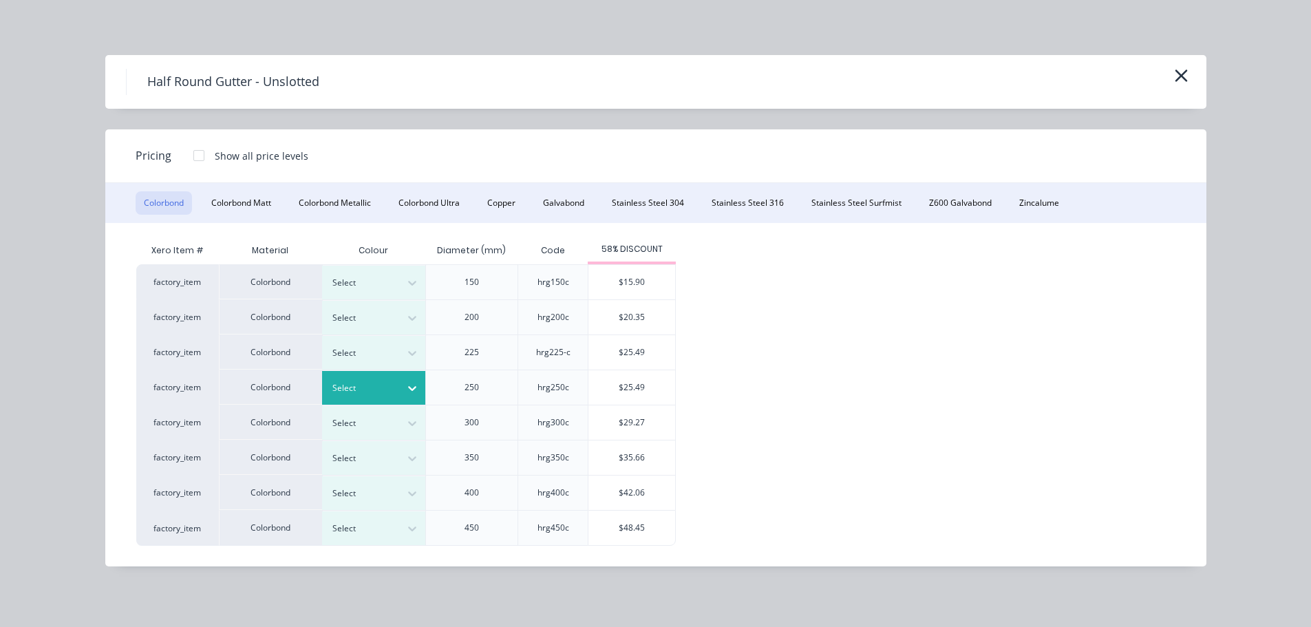
click at [363, 373] on div "Select" at bounding box center [373, 388] width 103 height 34
drag, startPoint x: 851, startPoint y: 360, endPoint x: 641, endPoint y: 343, distance: 210.6
click at [851, 360] on div "factory_item Colorbond Select 150 hrg150c $15.90 factory_item Colorbond Select …" at bounding box center [645, 404] width 1019 height 281
drag, startPoint x: 381, startPoint y: 349, endPoint x: 402, endPoint y: 343, distance: 21.4
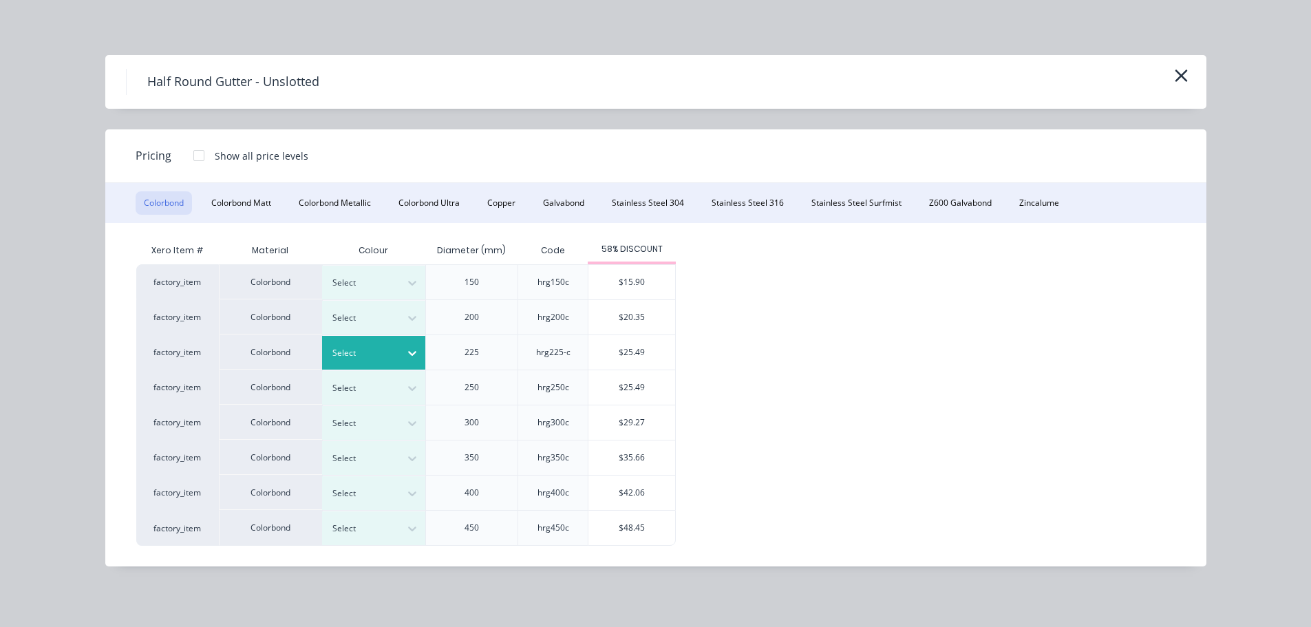
click at [383, 349] on div at bounding box center [363, 352] width 62 height 15
click at [643, 347] on div "$25.49" at bounding box center [631, 352] width 87 height 34
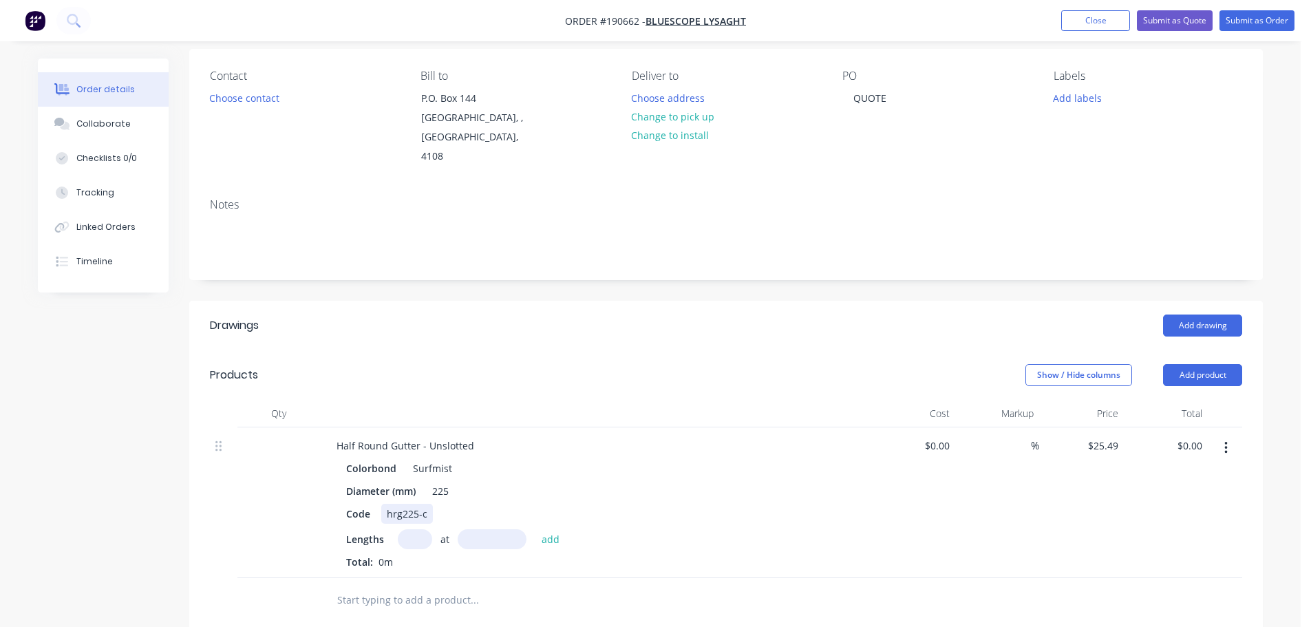
scroll to position [138, 0]
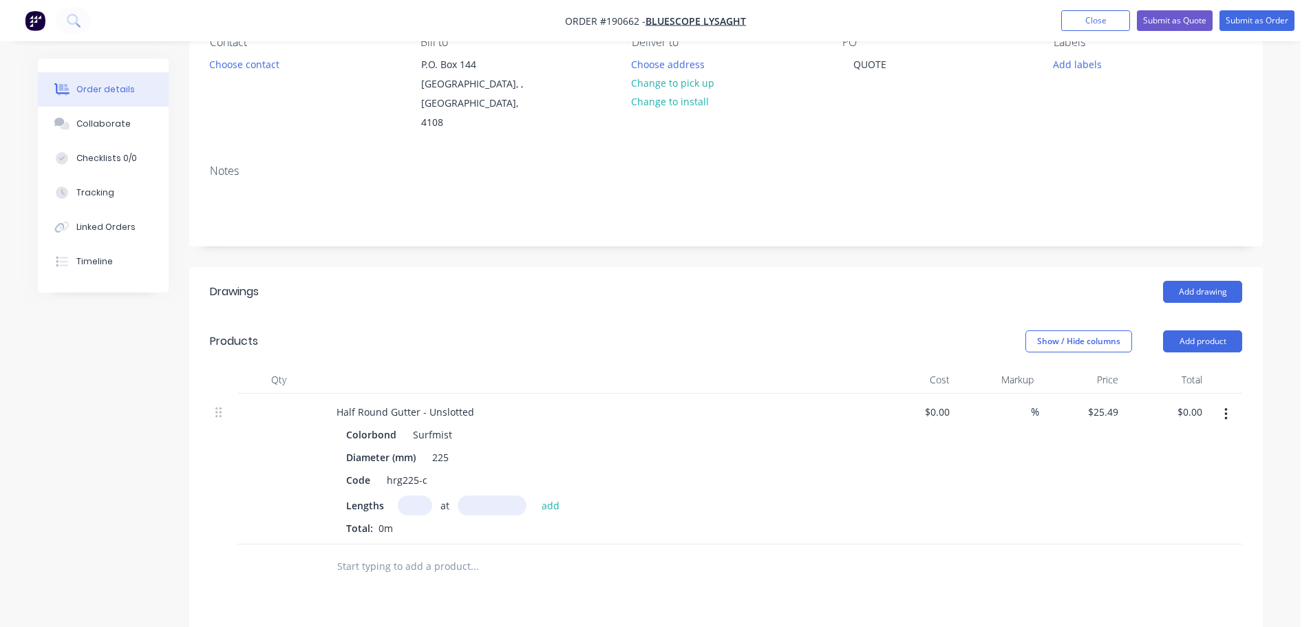
drag, startPoint x: 409, startPoint y: 478, endPoint x: 430, endPoint y: 491, distance: 24.7
click at [409, 496] on input "text" at bounding box center [415, 506] width 34 height 20
click at [535, 496] on button "add" at bounding box center [551, 505] width 32 height 19
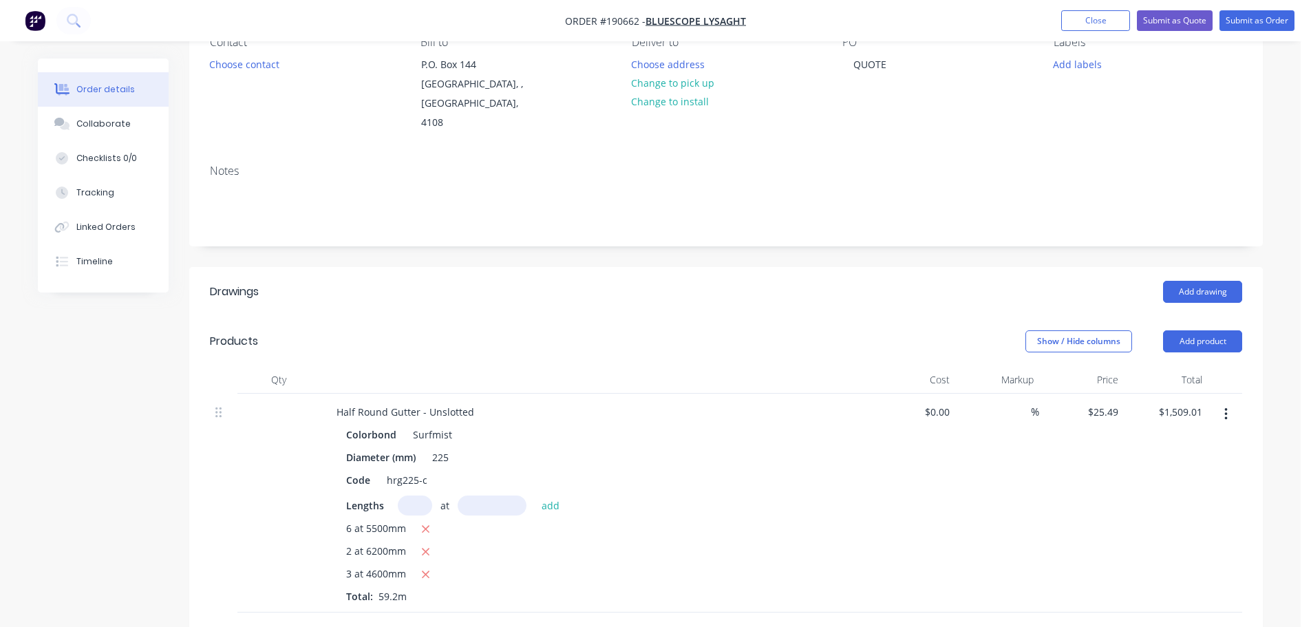
click at [416, 496] on input "text" at bounding box center [415, 506] width 34 height 20
click at [535, 496] on button "add" at bounding box center [551, 505] width 32 height 19
click at [1195, 330] on button "Add product" at bounding box center [1202, 341] width 79 height 22
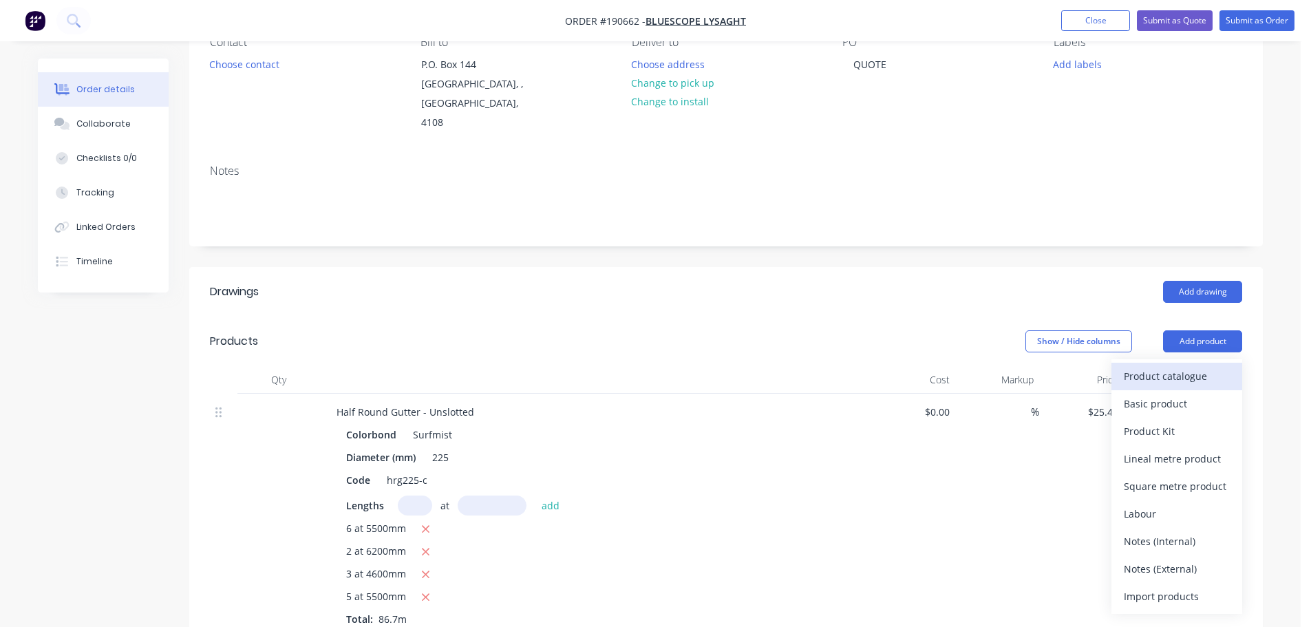
click at [1169, 363] on button "Product catalogue" at bounding box center [1176, 377] width 131 height 28
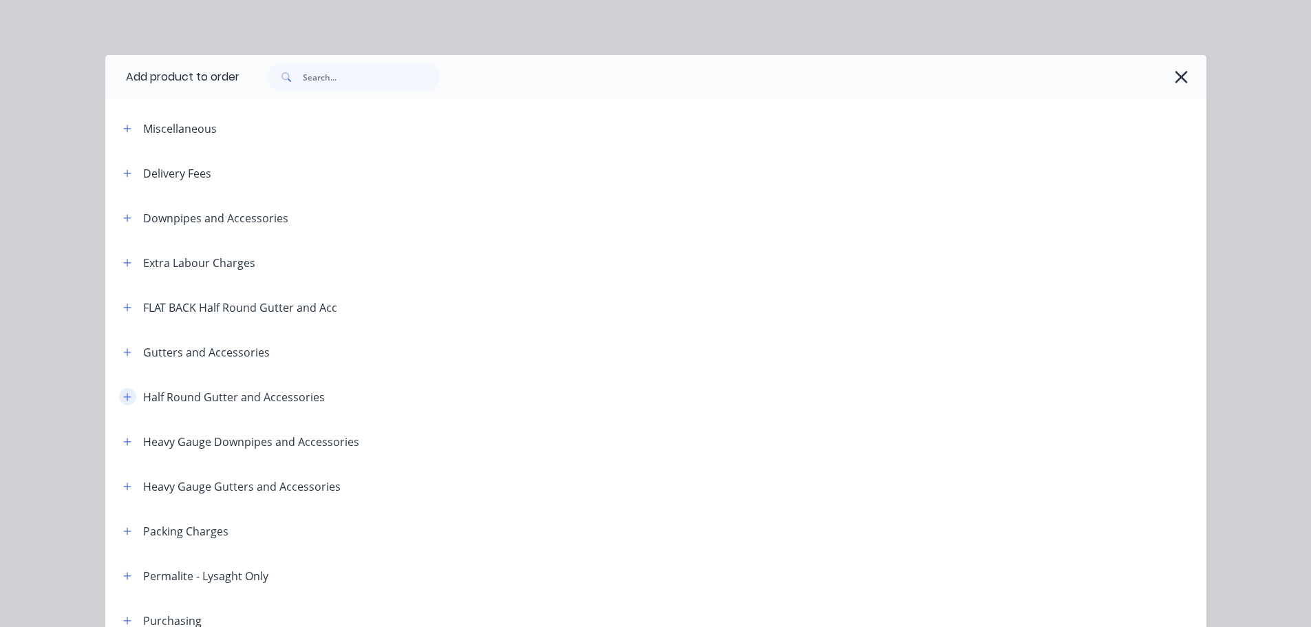
click at [123, 394] on icon "button" at bounding box center [127, 397] width 8 height 10
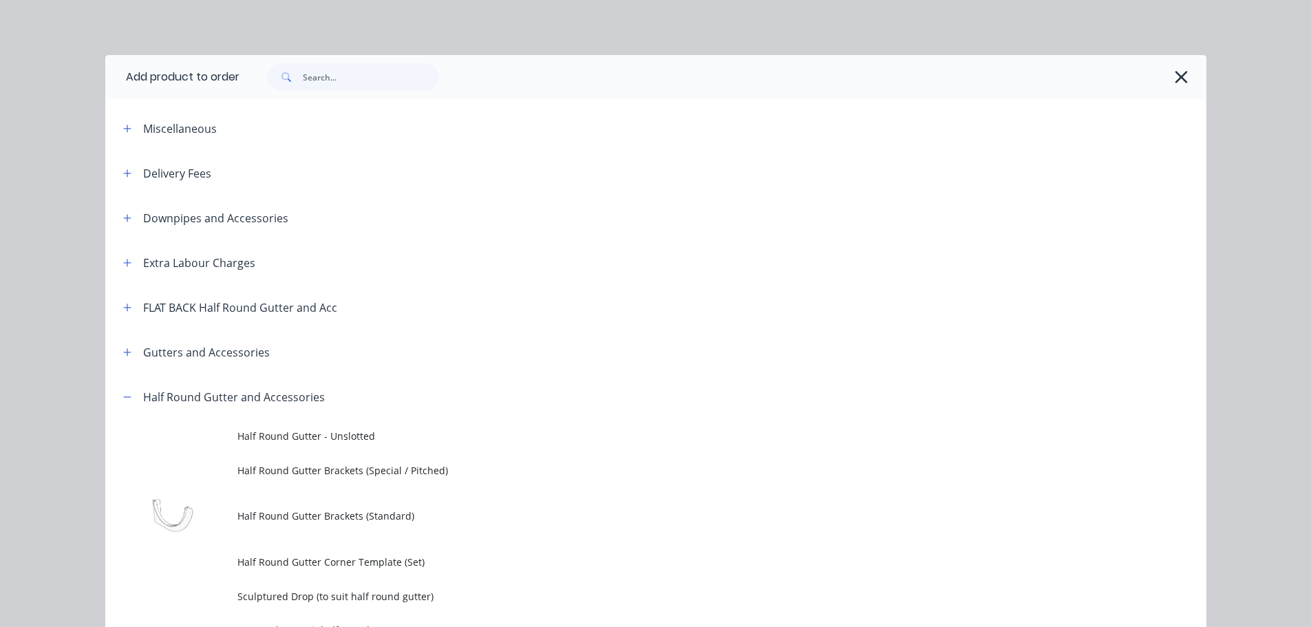
click at [341, 523] on span "Half Round Gutter Brackets (Standard)" at bounding box center [624, 516] width 775 height 14
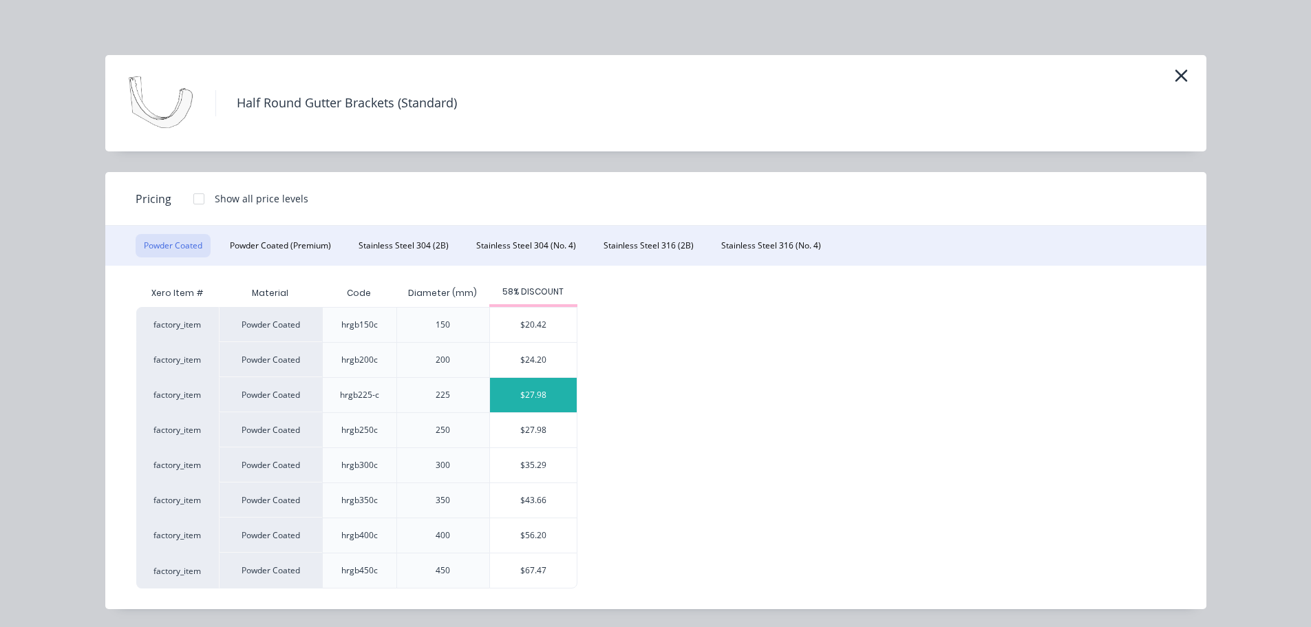
click at [515, 392] on div "$27.98" at bounding box center [533, 395] width 87 height 34
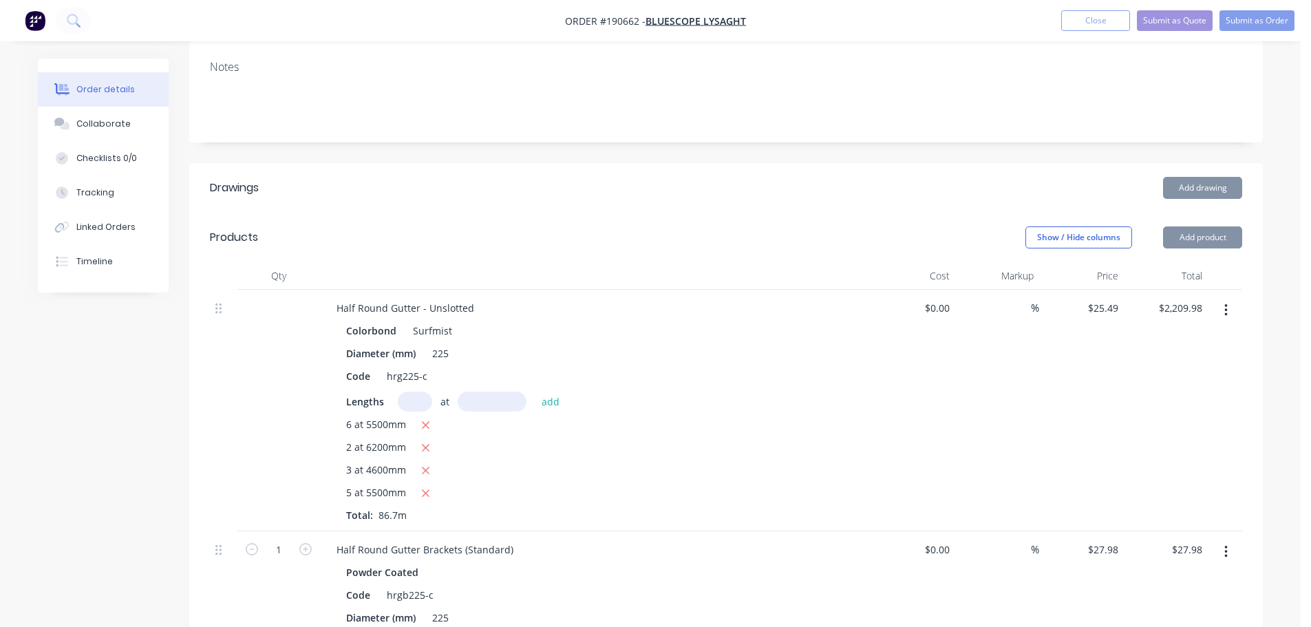
scroll to position [275, 0]
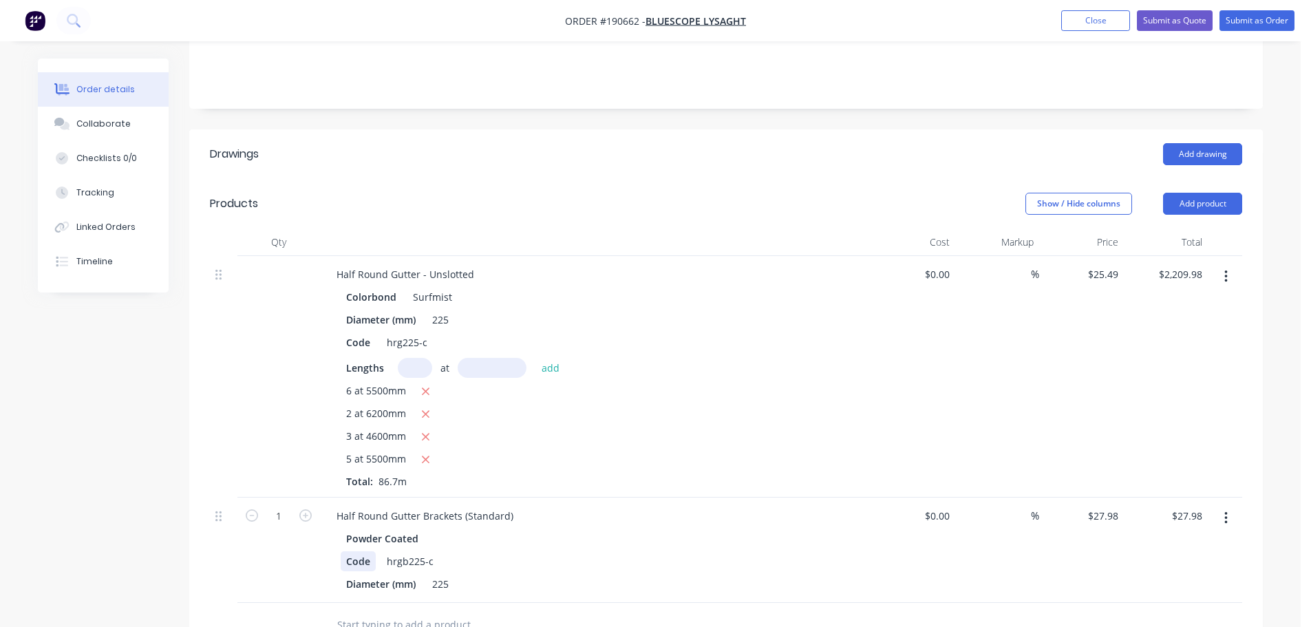
click at [348, 551] on div "Code" at bounding box center [358, 561] width 35 height 20
click at [281, 506] on input "1" at bounding box center [279, 516] width 36 height 21
click at [286, 544] on div "100" at bounding box center [278, 550] width 83 height 105
click at [1197, 193] on button "Add product" at bounding box center [1202, 204] width 79 height 22
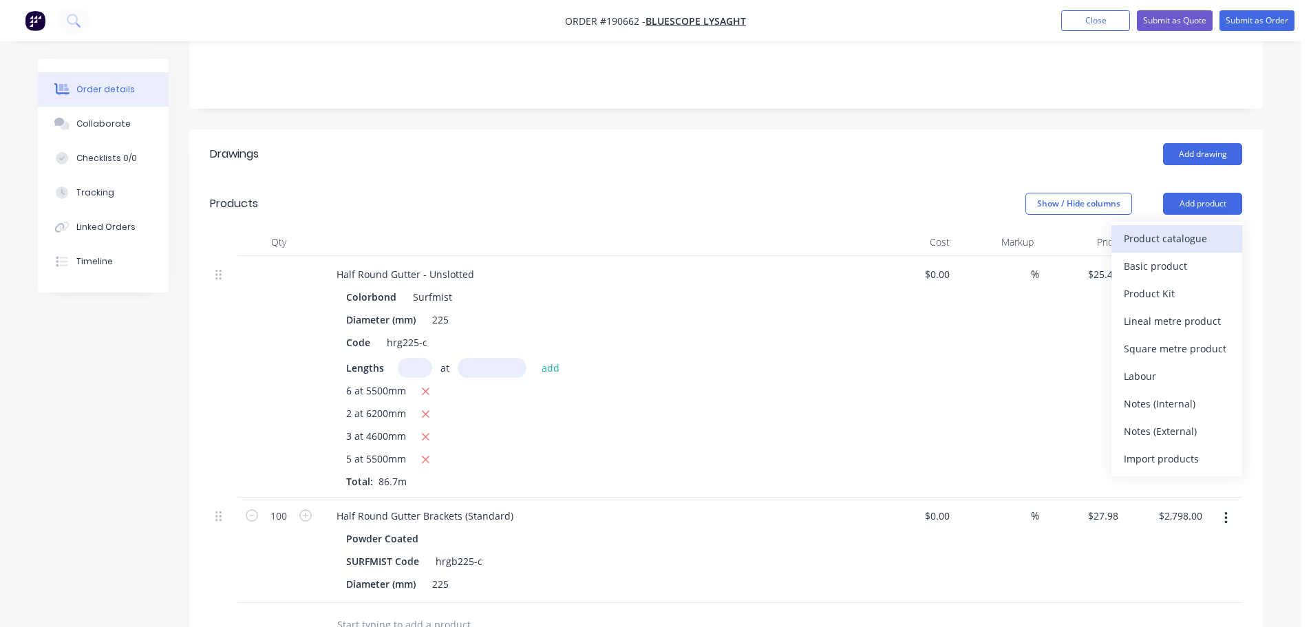
click at [1189, 228] on div "Product catalogue" at bounding box center [1177, 238] width 106 height 20
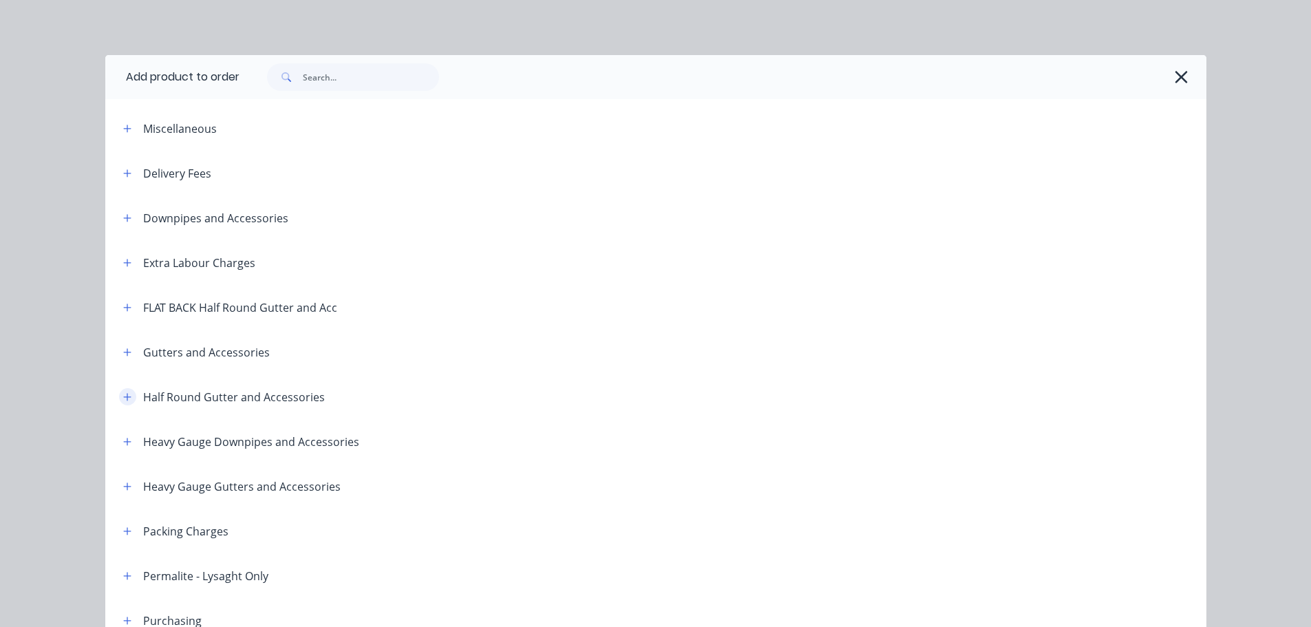
click at [127, 396] on button "button" at bounding box center [127, 396] width 17 height 17
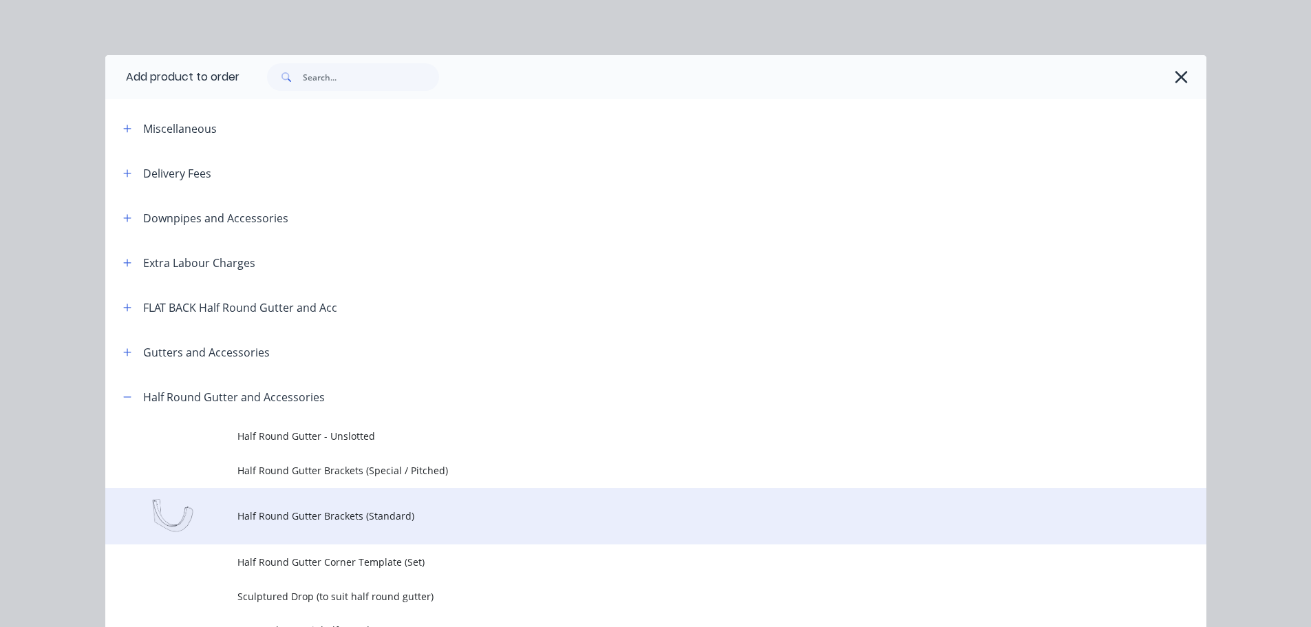
scroll to position [138, 0]
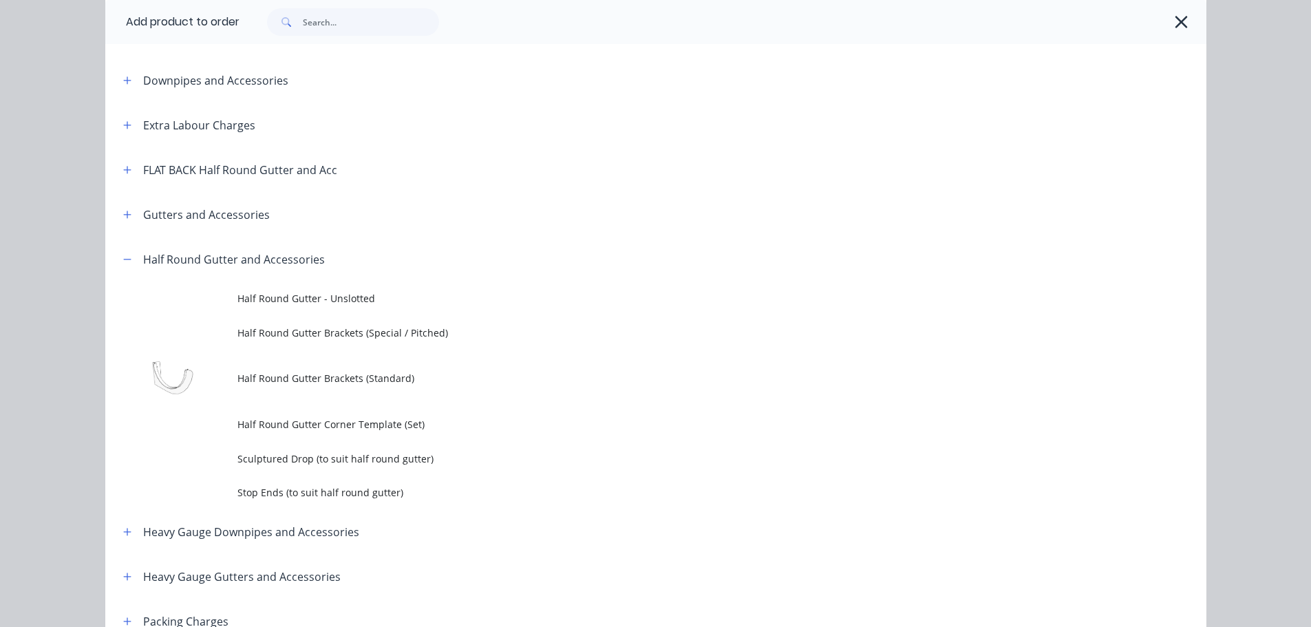
drag, startPoint x: 277, startPoint y: 499, endPoint x: 286, endPoint y: 496, distance: 10.2
click at [277, 499] on span "Stop Ends (to suit half round gutter)" at bounding box center [624, 492] width 775 height 14
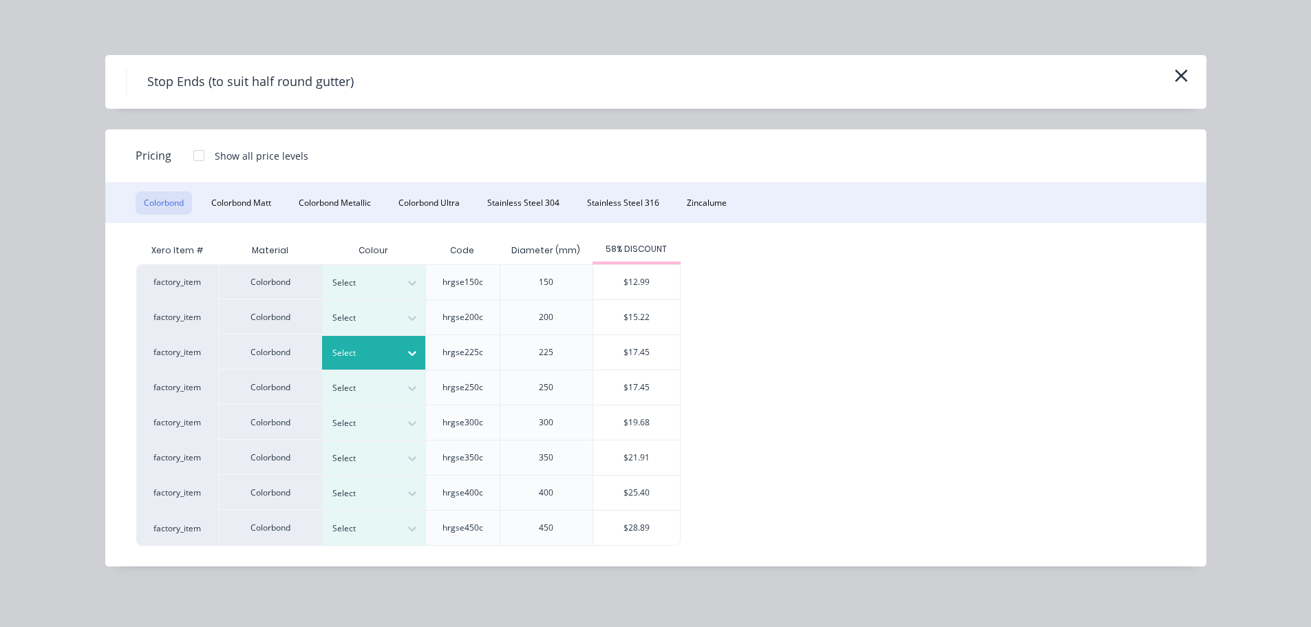
click at [383, 346] on div at bounding box center [363, 352] width 62 height 15
click at [651, 356] on div "$17.45" at bounding box center [636, 352] width 87 height 34
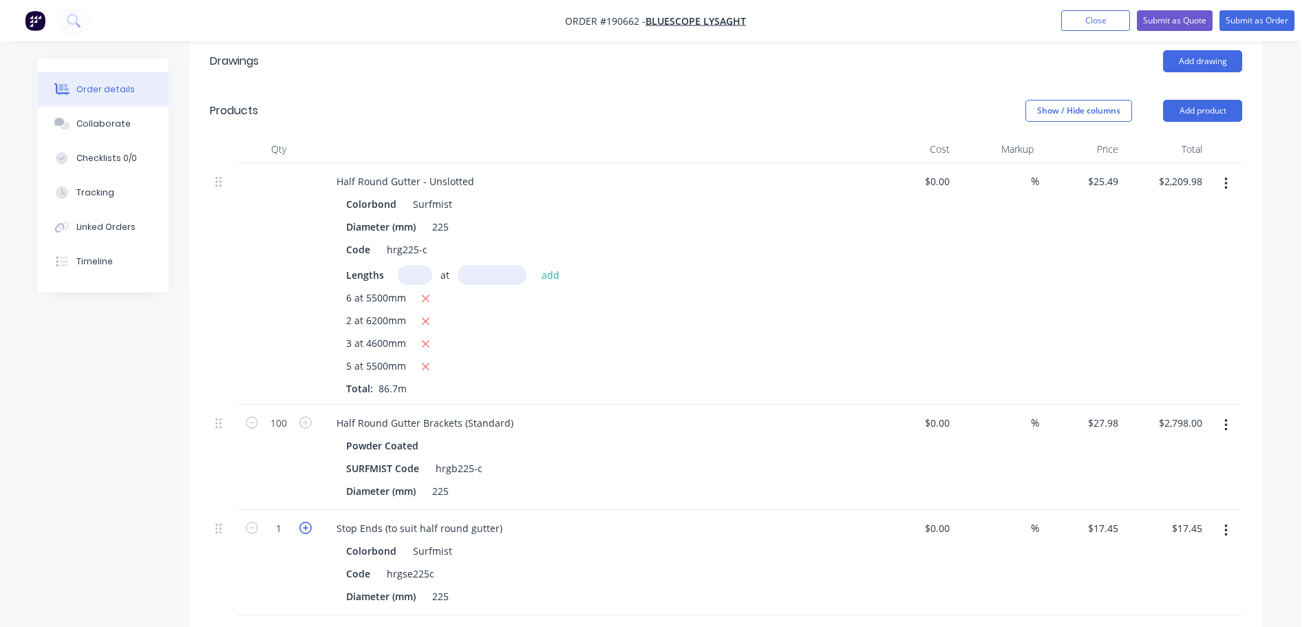
scroll to position [413, 0]
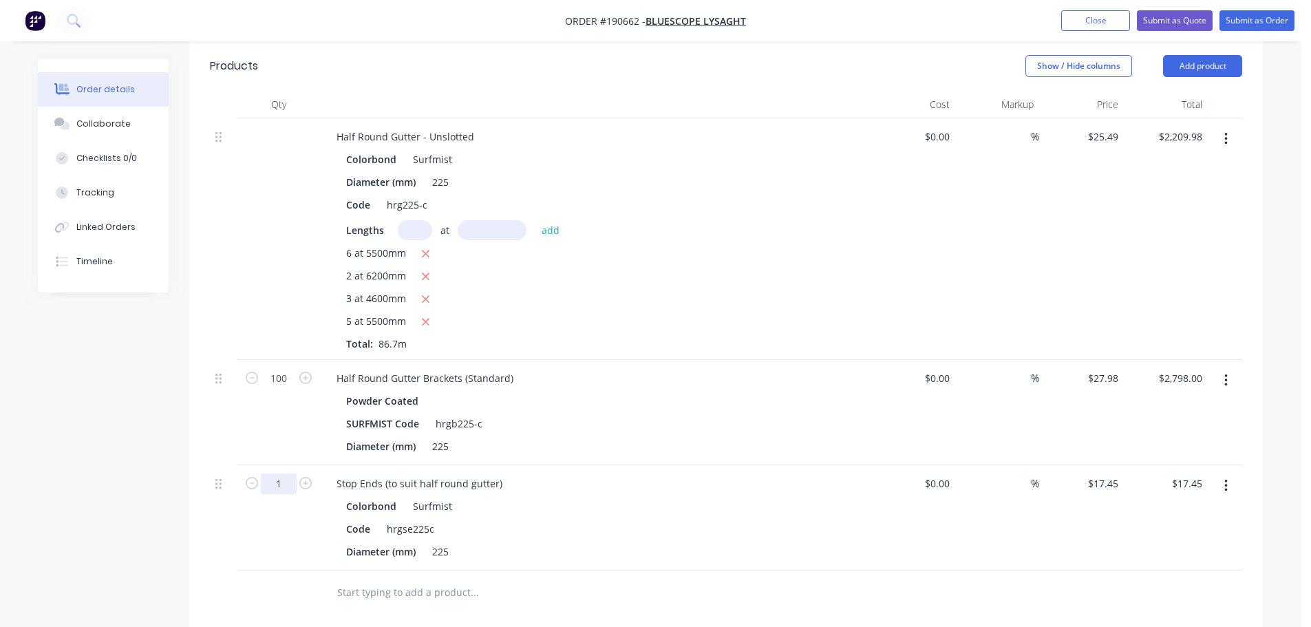
drag, startPoint x: 275, startPoint y: 465, endPoint x: 296, endPoint y: 453, distance: 23.7
click at [275, 389] on input "1" at bounding box center [279, 378] width 36 height 21
click at [290, 520] on div "14" at bounding box center [278, 517] width 83 height 105
click at [1191, 57] on button "Add product" at bounding box center [1202, 66] width 79 height 22
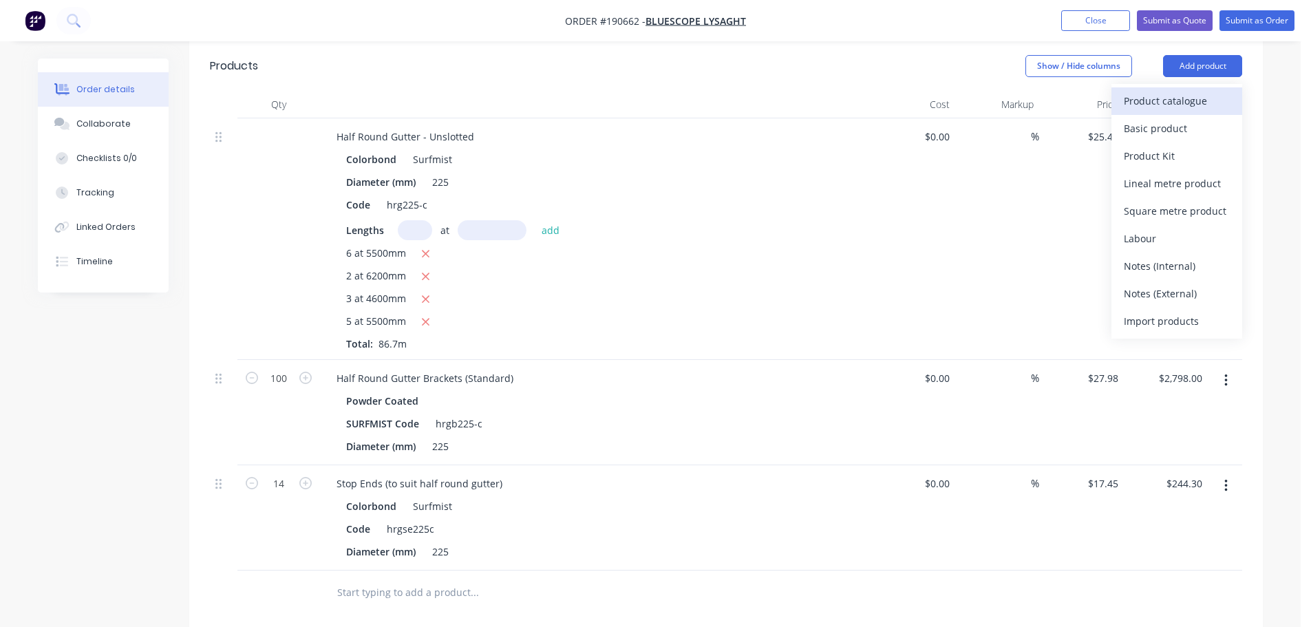
click at [1176, 91] on div "Product catalogue" at bounding box center [1177, 101] width 106 height 20
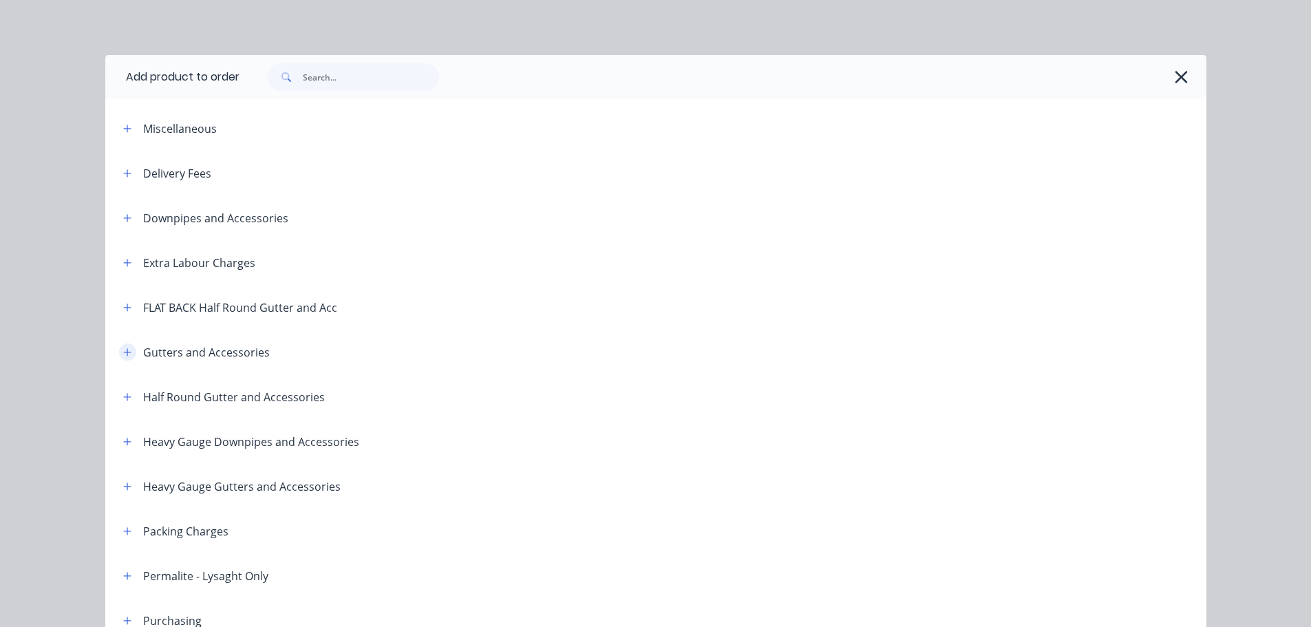
click at [123, 351] on icon "button" at bounding box center [127, 353] width 8 height 10
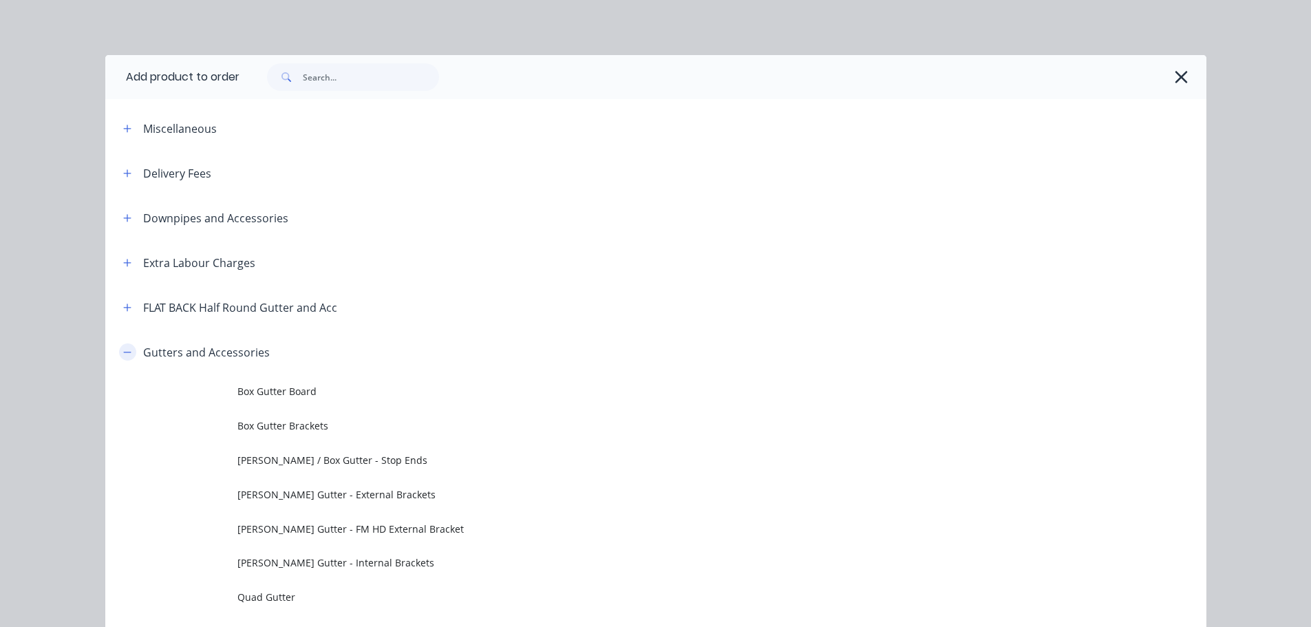
click at [123, 353] on icon "button" at bounding box center [127, 353] width 8 height 10
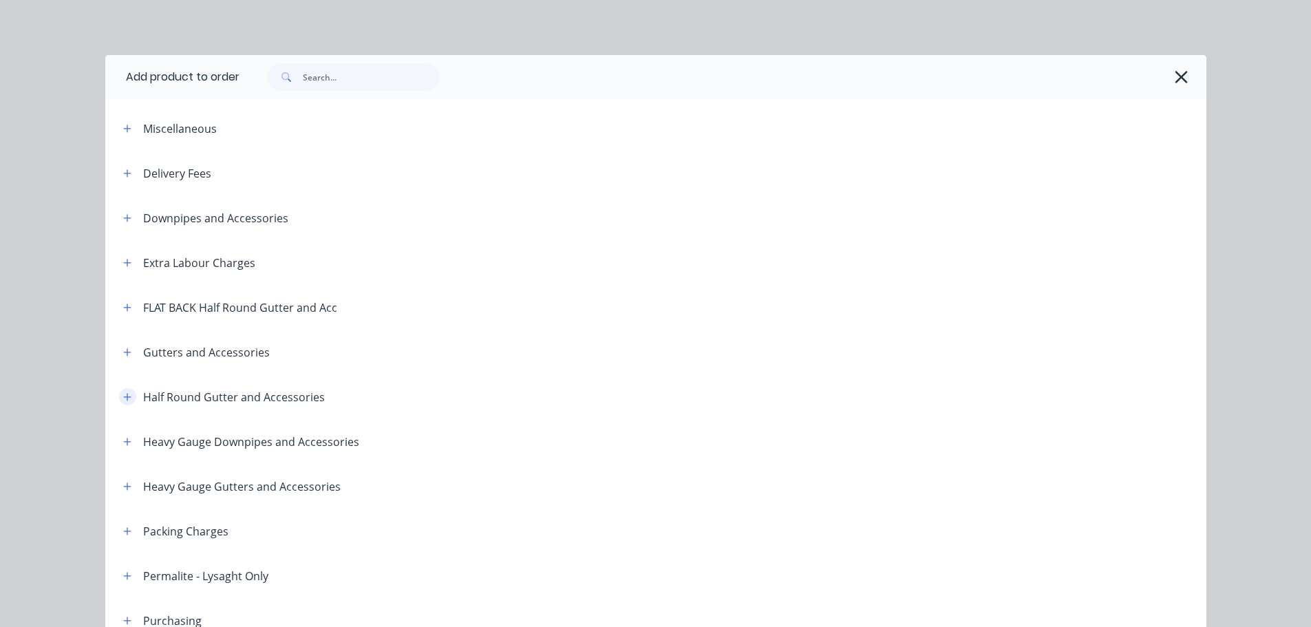
click at [123, 395] on icon "button" at bounding box center [127, 397] width 8 height 10
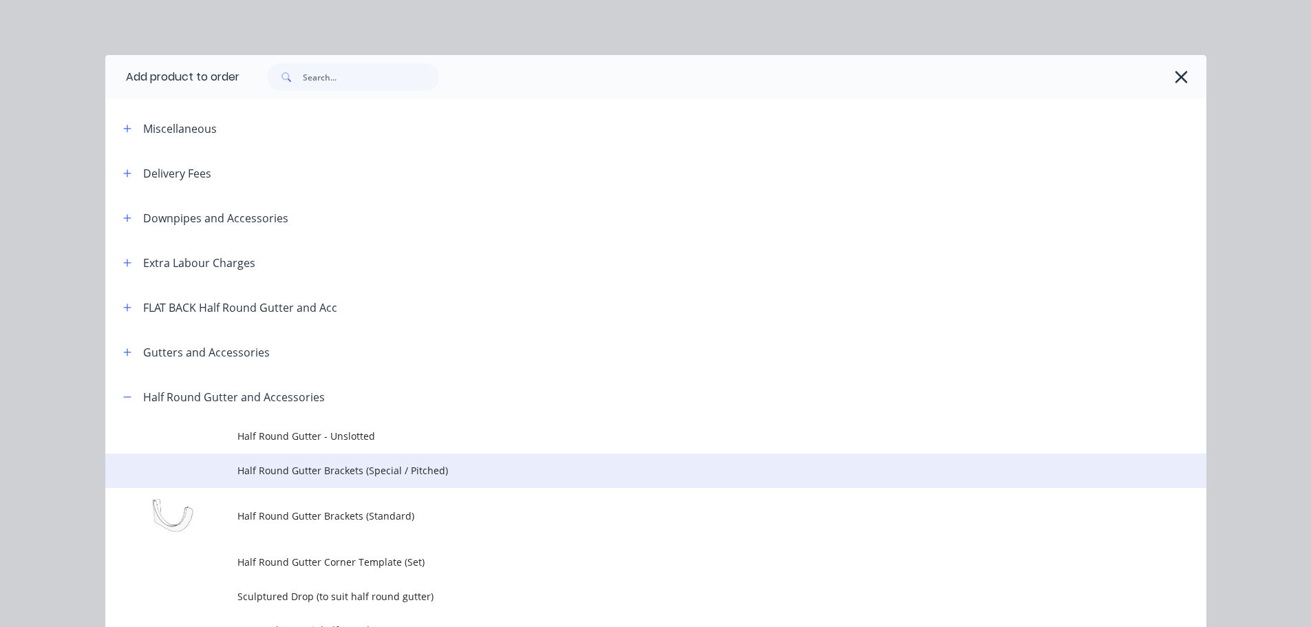
scroll to position [138, 0]
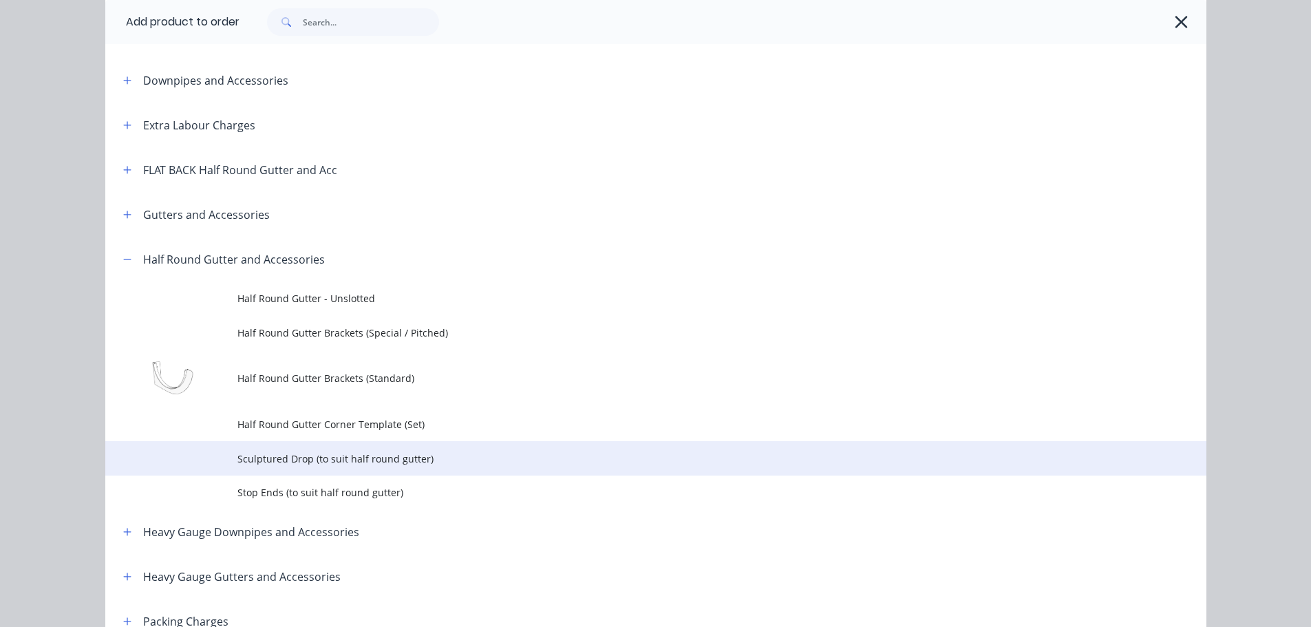
click at [272, 461] on span "Sculptured Drop (to suit half round gutter)" at bounding box center [624, 458] width 775 height 14
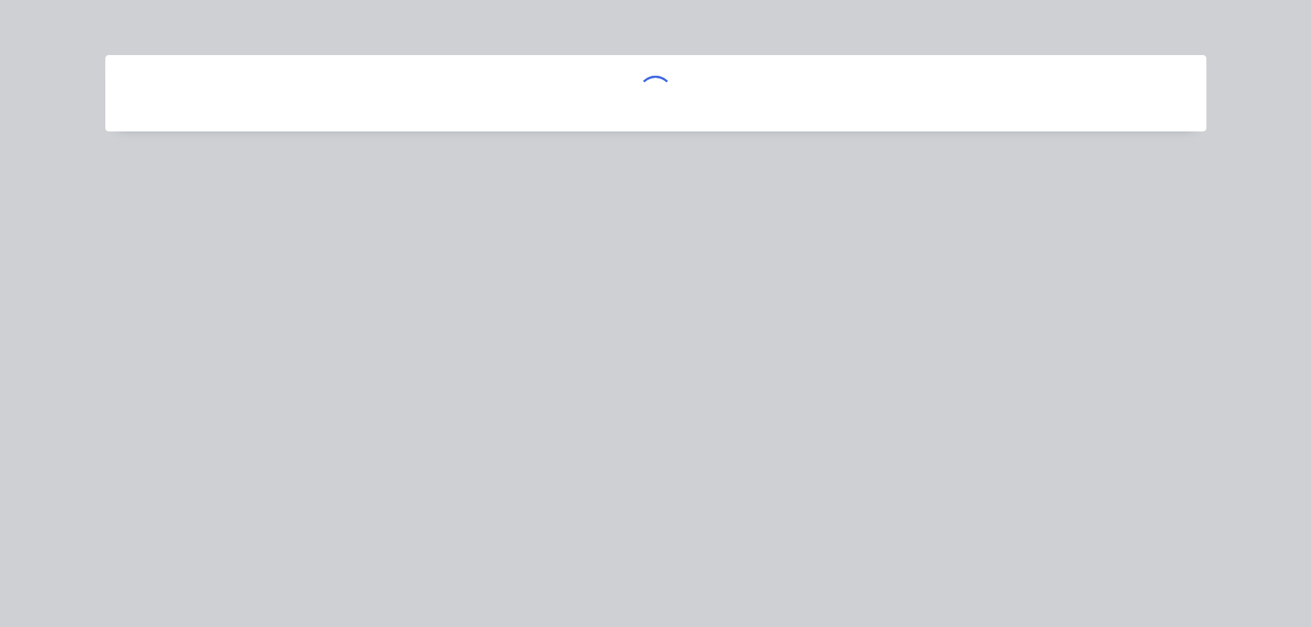
scroll to position [0, 0]
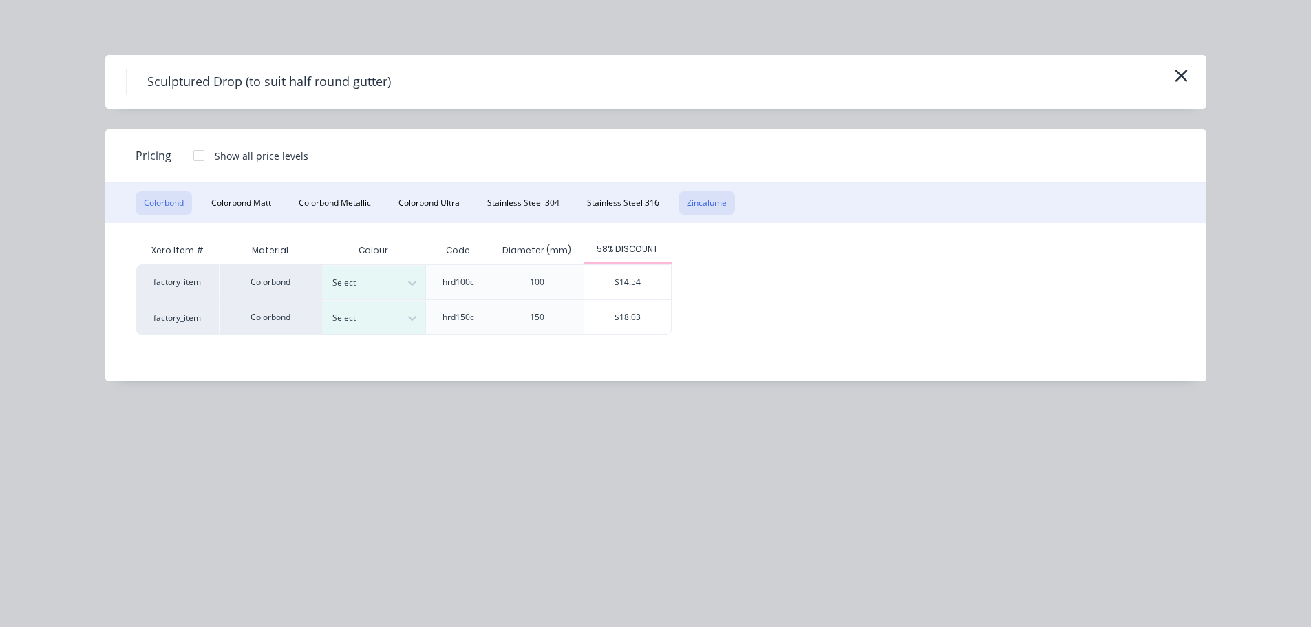
click at [723, 204] on button "Zincalume" at bounding box center [707, 202] width 56 height 23
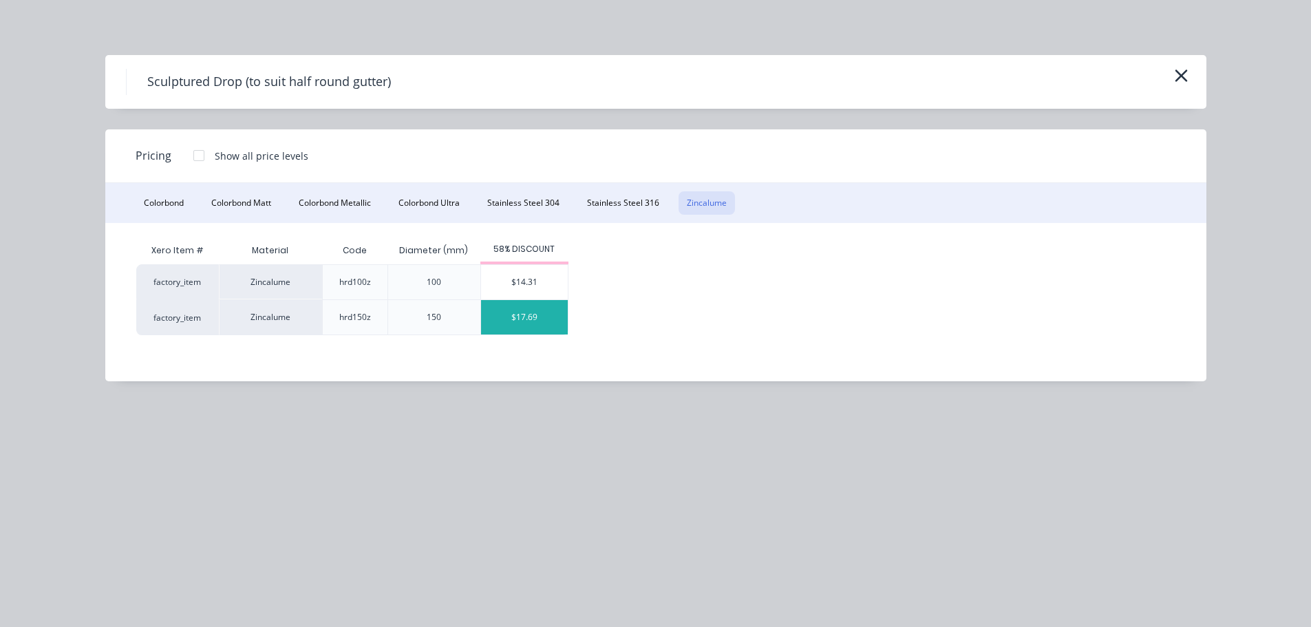
click at [532, 317] on div "$17.69" at bounding box center [524, 317] width 87 height 34
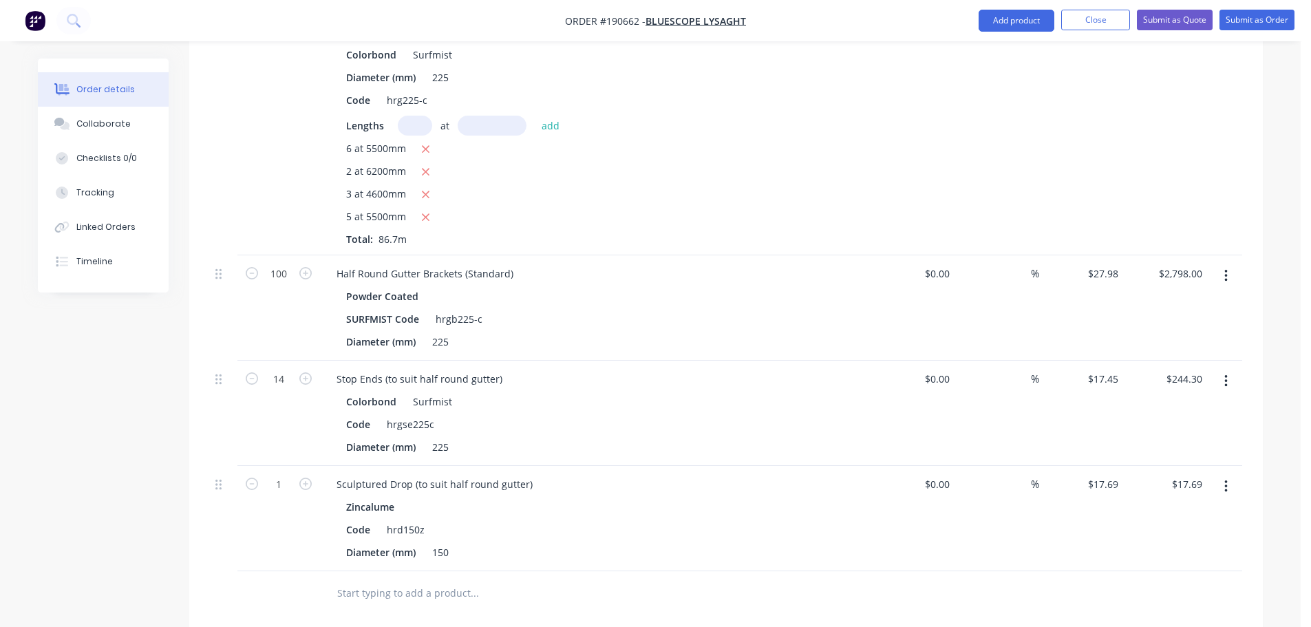
scroll to position [551, 0]
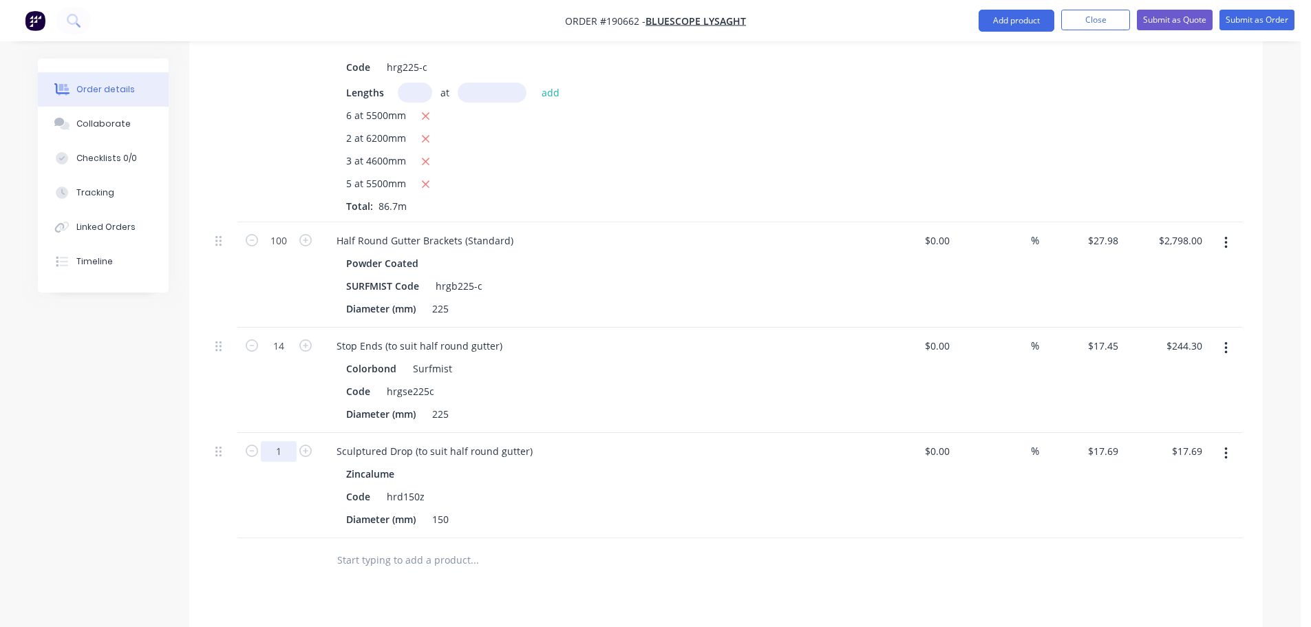
click at [282, 251] on input "1" at bounding box center [279, 241] width 36 height 21
drag, startPoint x: 447, startPoint y: 434, endPoint x: 463, endPoint y: 431, distance: 16.7
click at [447, 441] on div "Sculptured Drop (to suit half round gutter)" at bounding box center [435, 451] width 218 height 20
click at [444, 441] on div "Sculptured Drop (to suit half round gutter)" at bounding box center [435, 451] width 218 height 20
drag, startPoint x: 787, startPoint y: 374, endPoint x: 806, endPoint y: 370, distance: 18.9
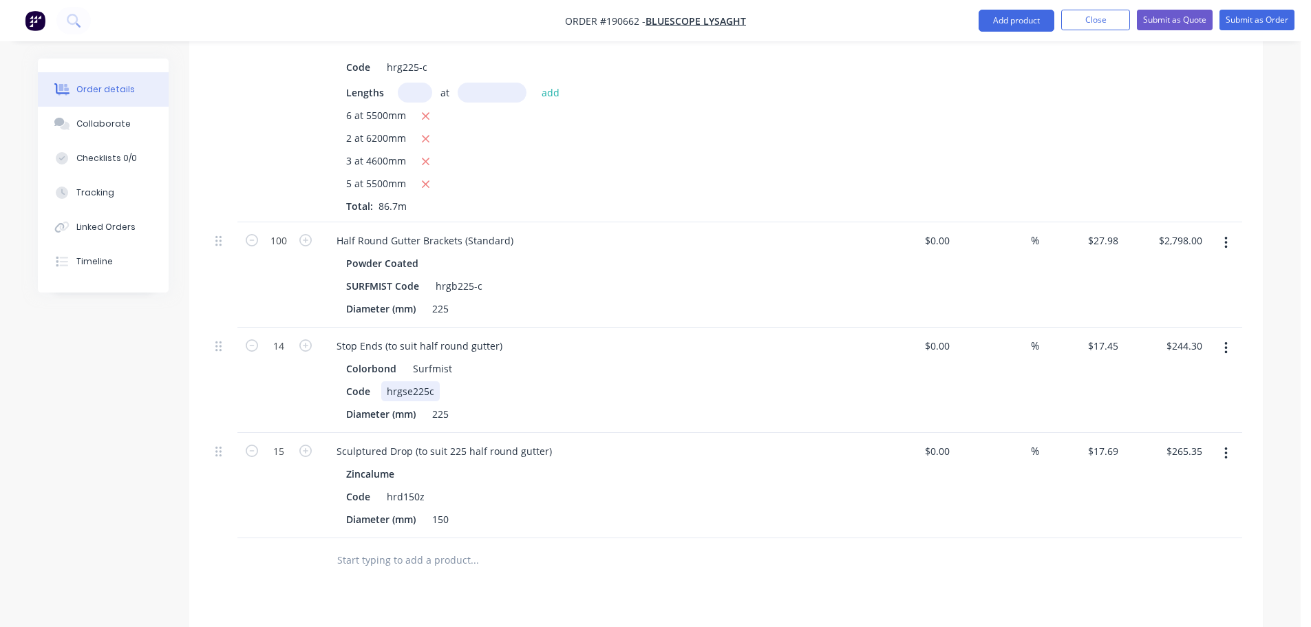
click at [789, 381] on div "Code hrgse225c" at bounding box center [593, 391] width 504 height 20
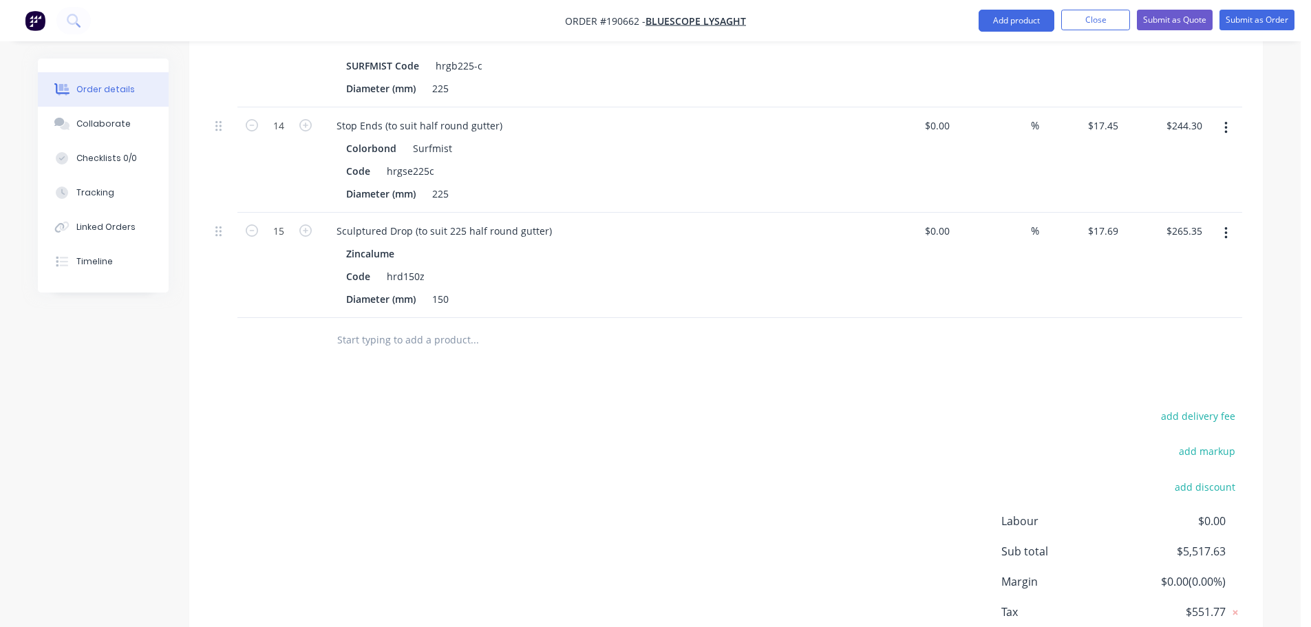
scroll to position [838, 0]
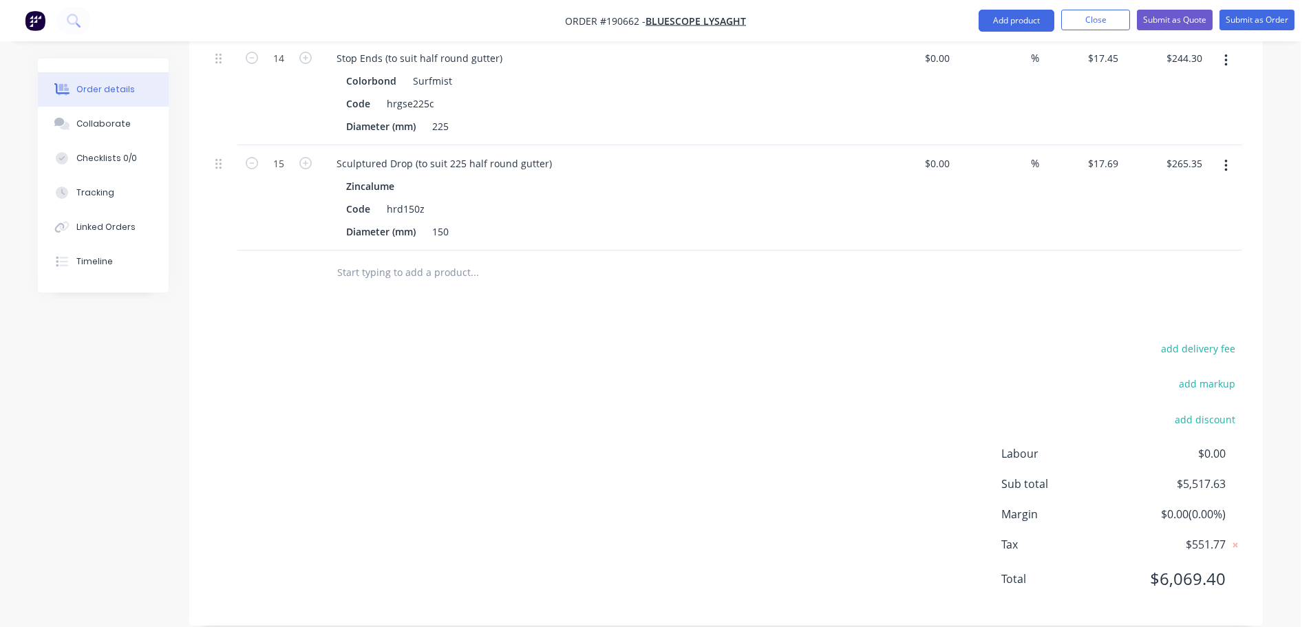
click at [613, 395] on div "add delivery fee add markup add discount Labour $0.00 Sub total $5,517.63 Margi…" at bounding box center [726, 472] width 1032 height 266
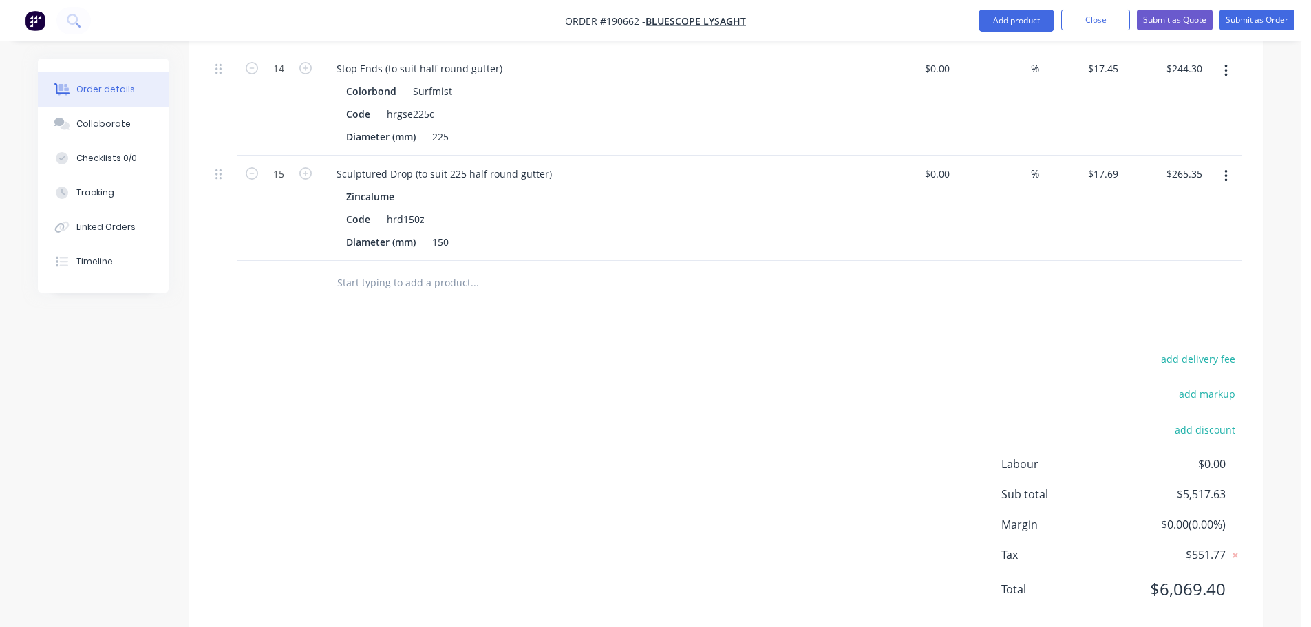
scroll to position [701, 0]
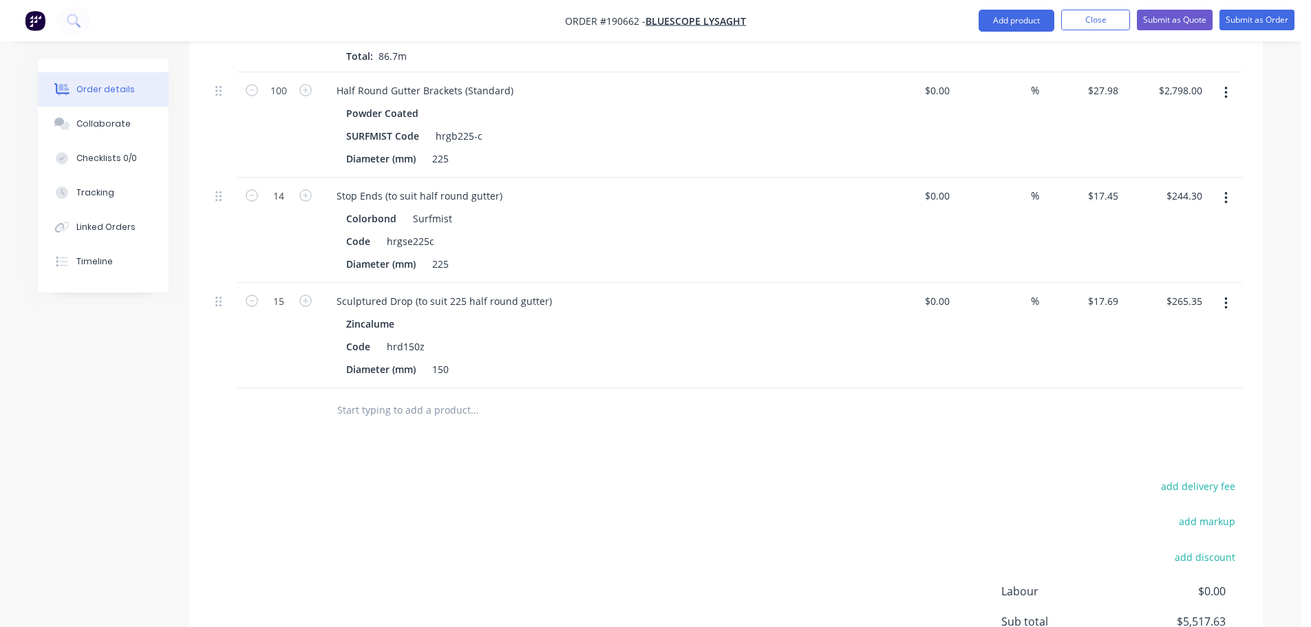
drag, startPoint x: 607, startPoint y: 465, endPoint x: 621, endPoint y: 454, distance: 18.2
click at [610, 477] on div "add delivery fee add markup add discount Labour $0.00 Sub total $5,517.63 Margi…" at bounding box center [726, 610] width 1032 height 266
click at [992, 33] on nav "Order #190662 - Bluescope Lysaght Add product Close Submit as Quote Submit as O…" at bounding box center [655, 20] width 1311 height 41
click at [1012, 23] on button "Add product" at bounding box center [1017, 21] width 76 height 22
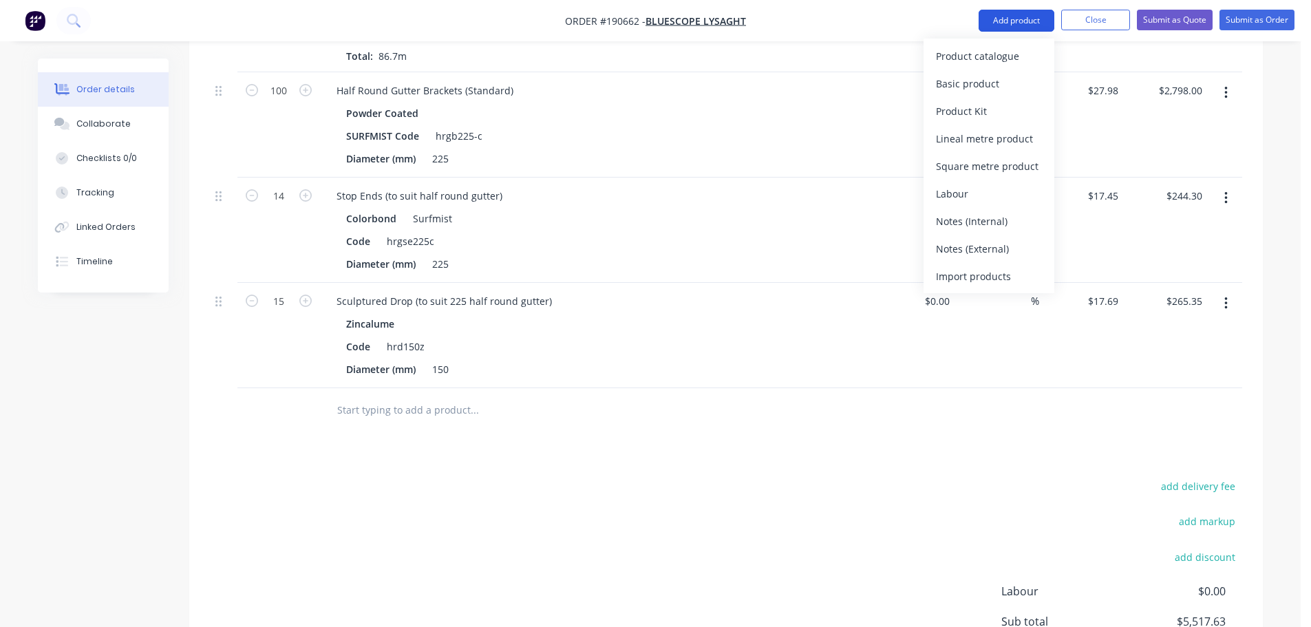
click at [1018, 25] on button "Add product" at bounding box center [1017, 21] width 76 height 22
click at [1008, 17] on button "Add product" at bounding box center [1017, 21] width 76 height 22
click at [971, 57] on div "Product catalogue" at bounding box center [989, 56] width 106 height 20
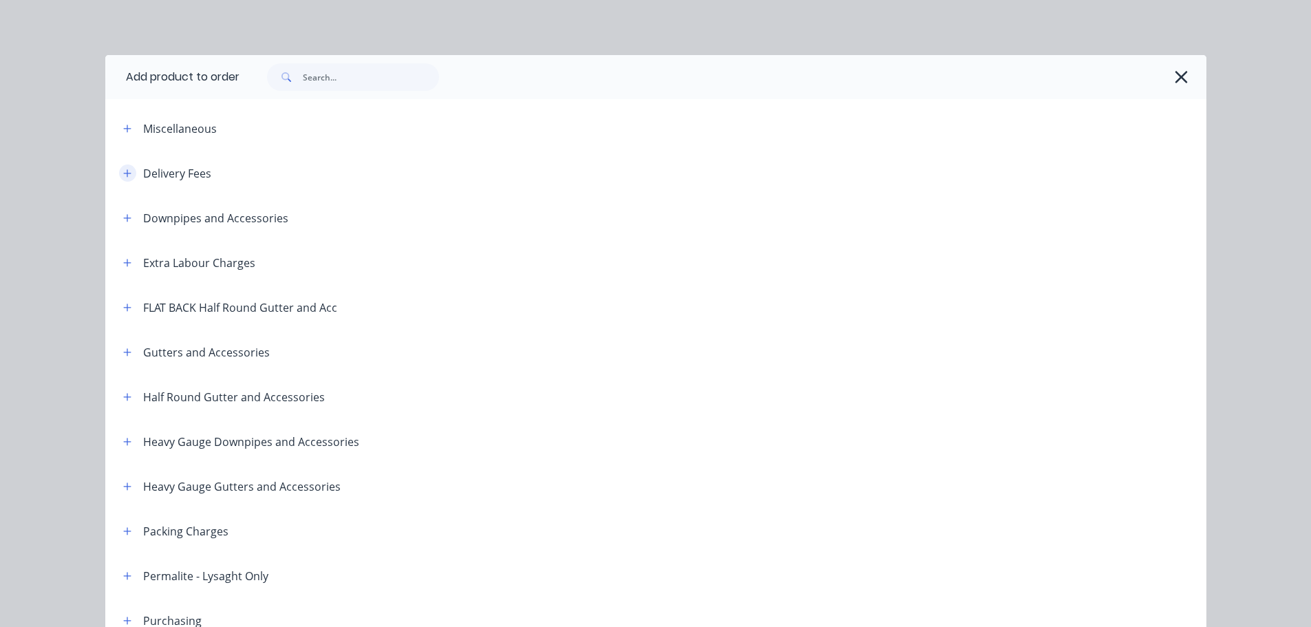
click at [123, 174] on icon "button" at bounding box center [127, 174] width 8 height 10
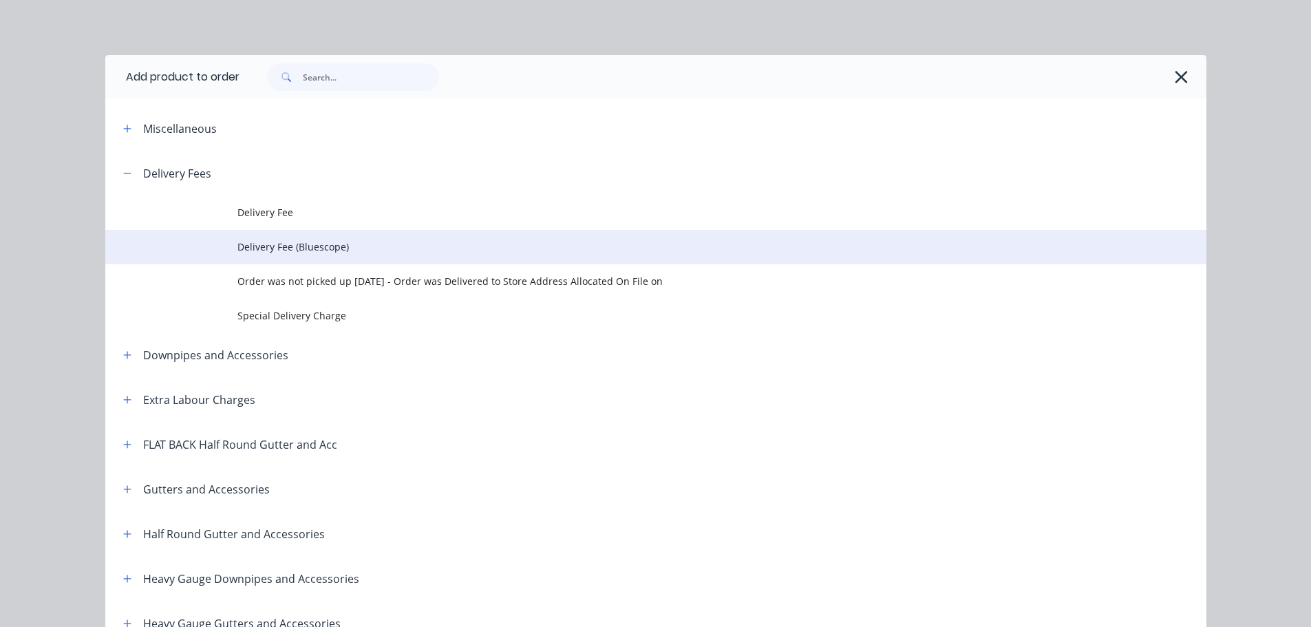
click at [332, 257] on td "Delivery Fee (Bluescope)" at bounding box center [721, 247] width 969 height 34
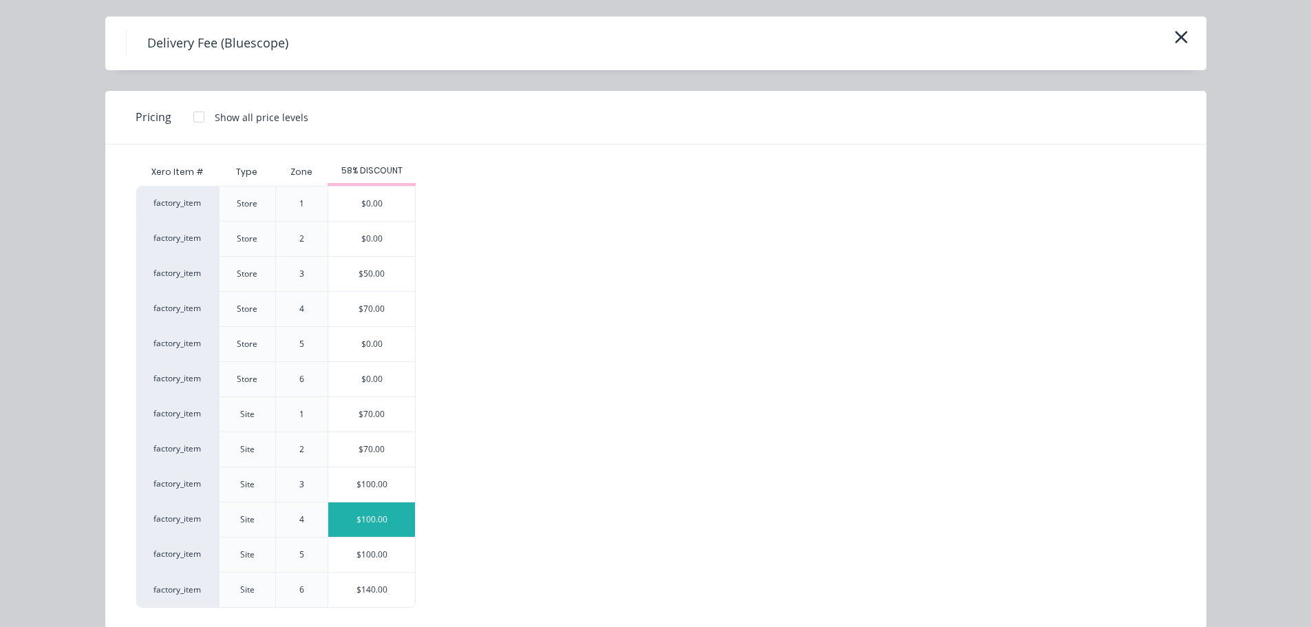
scroll to position [59, 0]
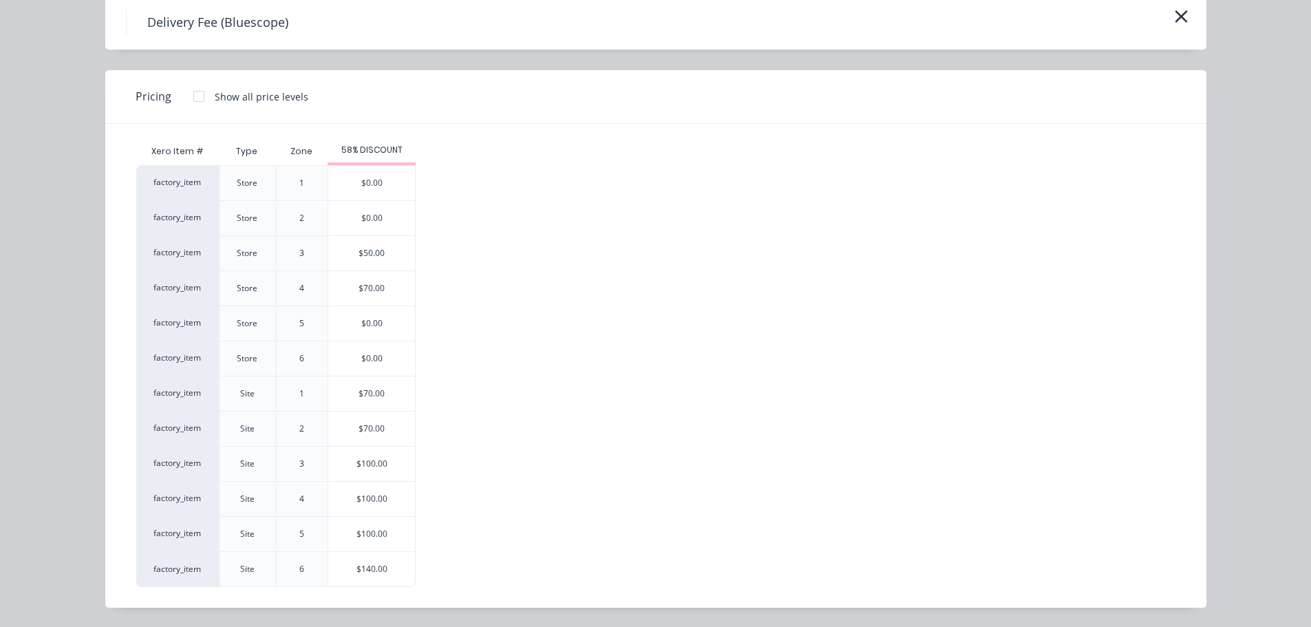
click at [1156, 18] on div "Delivery Fee (Bluescope)" at bounding box center [656, 23] width 1060 height 26
click at [1184, 19] on button "button" at bounding box center [1181, 17] width 23 height 22
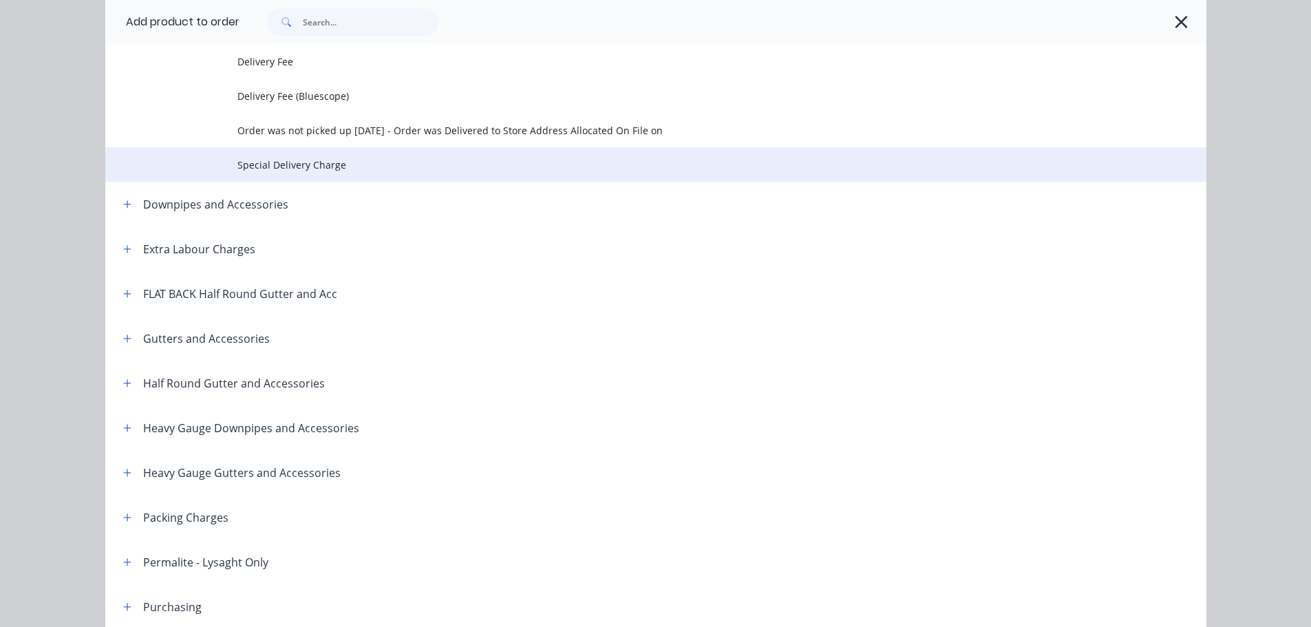
click at [367, 175] on td "Special Delivery Charge" at bounding box center [721, 164] width 969 height 34
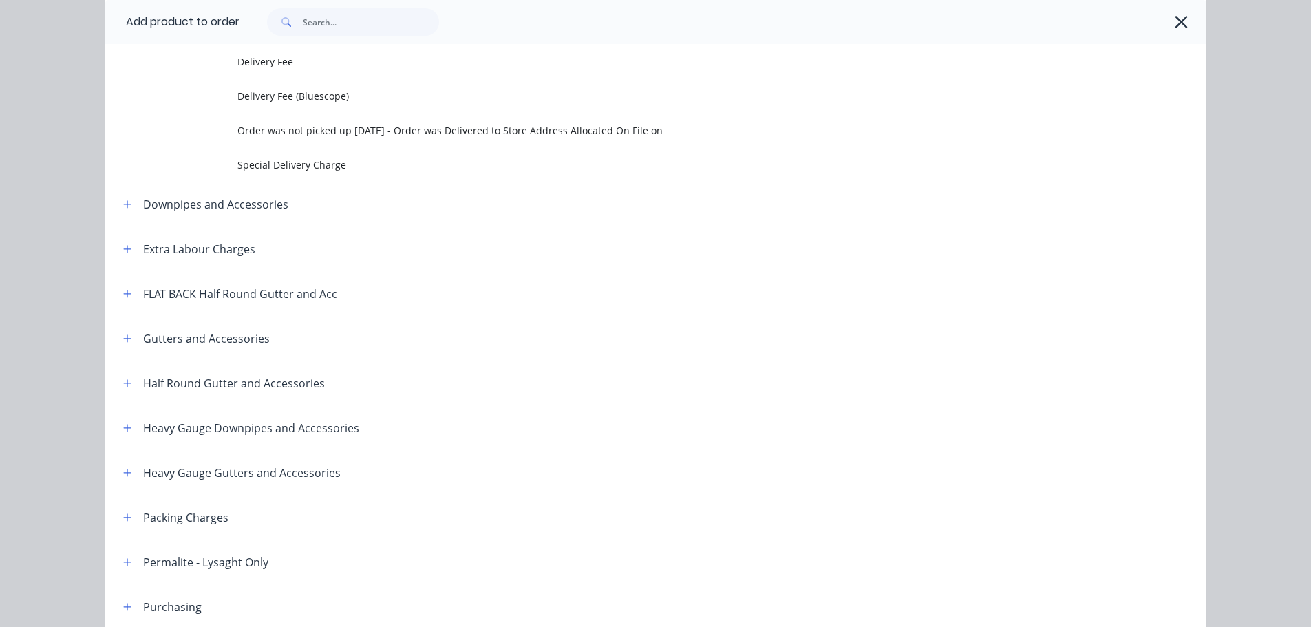
scroll to position [0, 0]
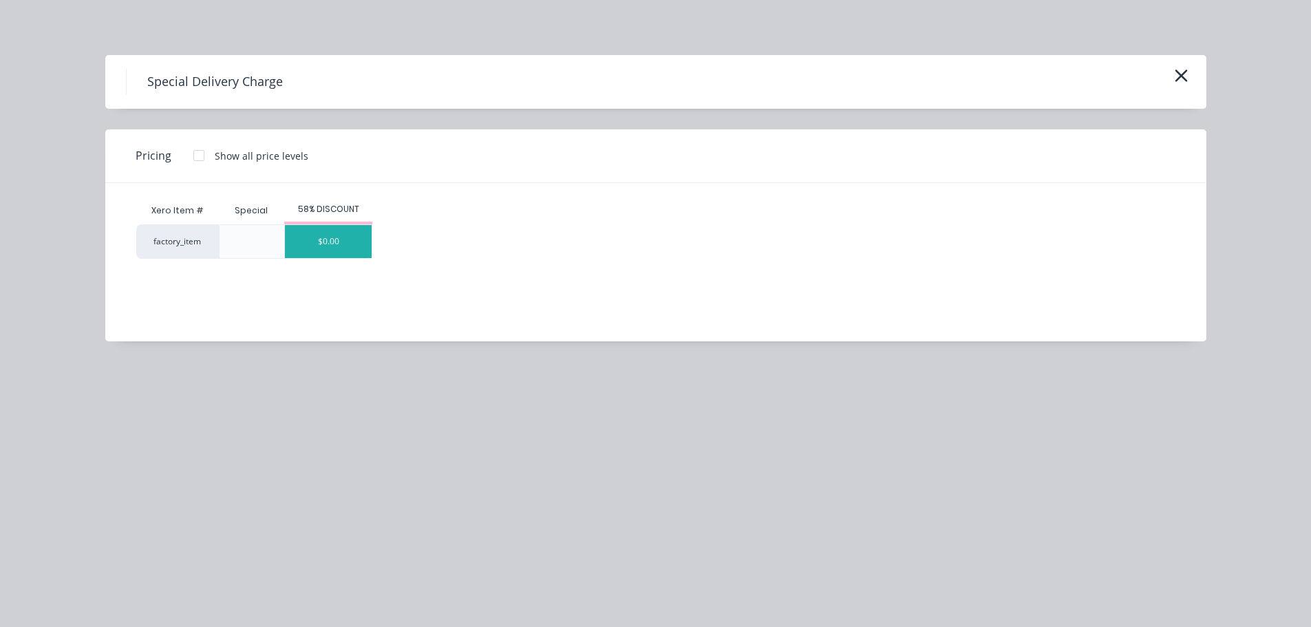
click at [359, 230] on div "$0.00" at bounding box center [328, 241] width 87 height 33
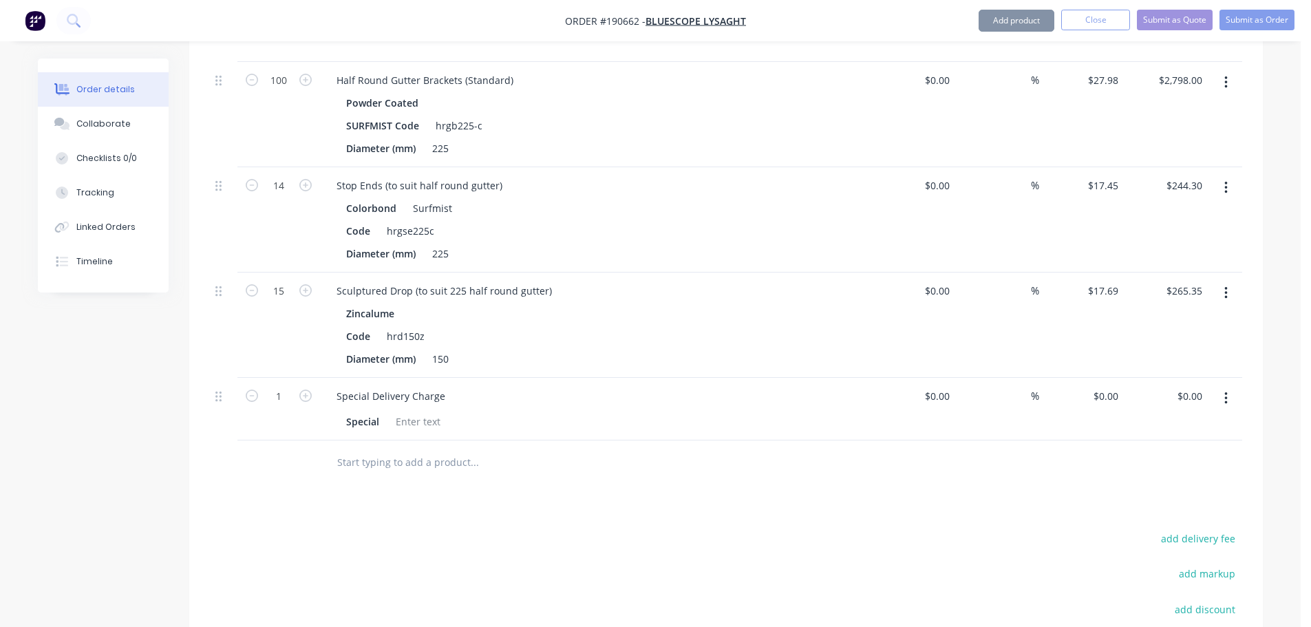
scroll to position [838, 0]
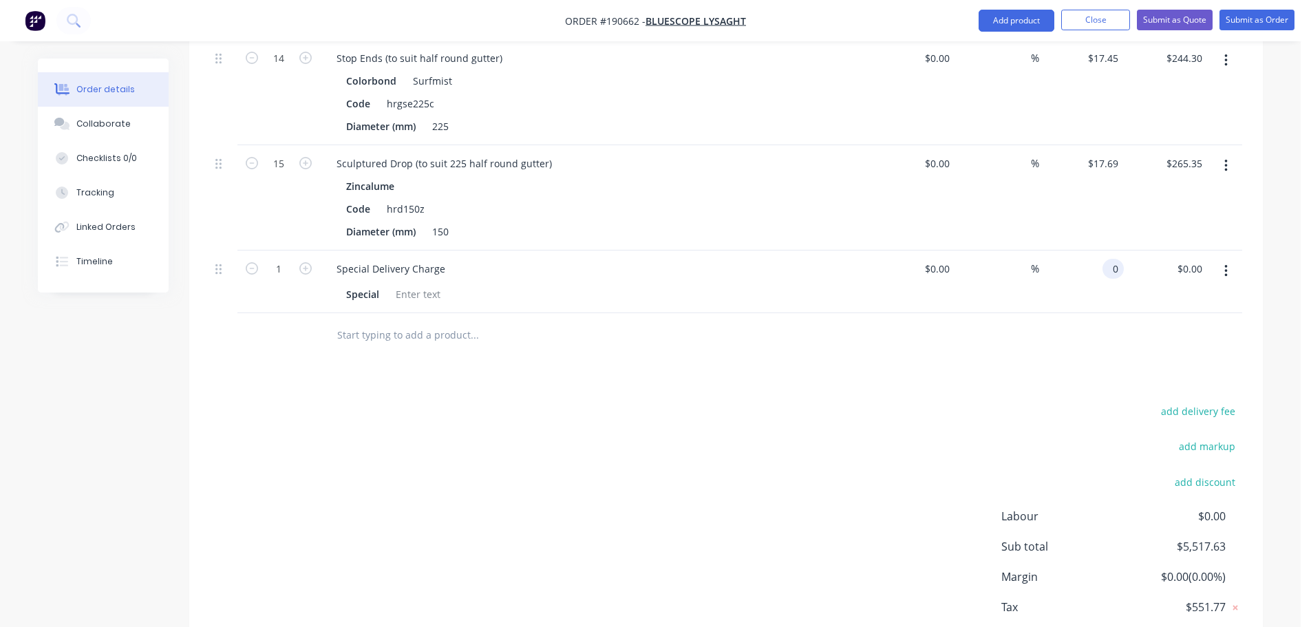
click at [1105, 259] on div "0 0" at bounding box center [1113, 269] width 21 height 20
click at [1043, 286] on div "$400.00 $400.00" at bounding box center [1081, 282] width 85 height 63
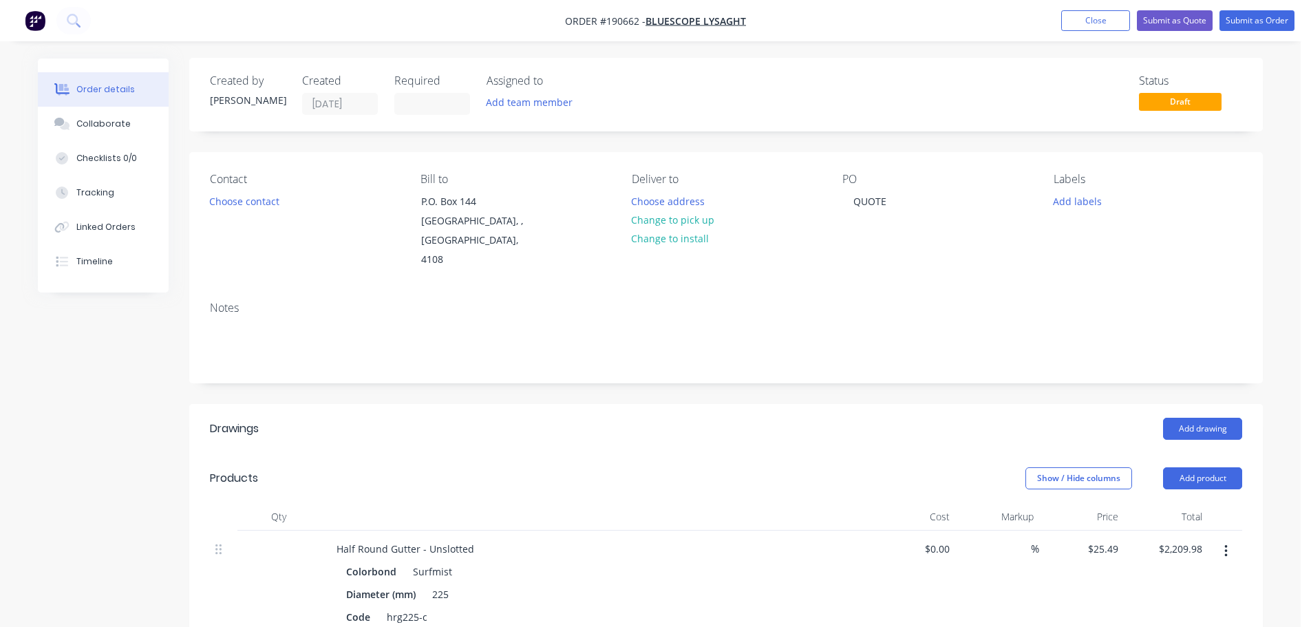
scroll to position [0, 0]
click at [674, 202] on button "Choose address" at bounding box center [668, 201] width 88 height 19
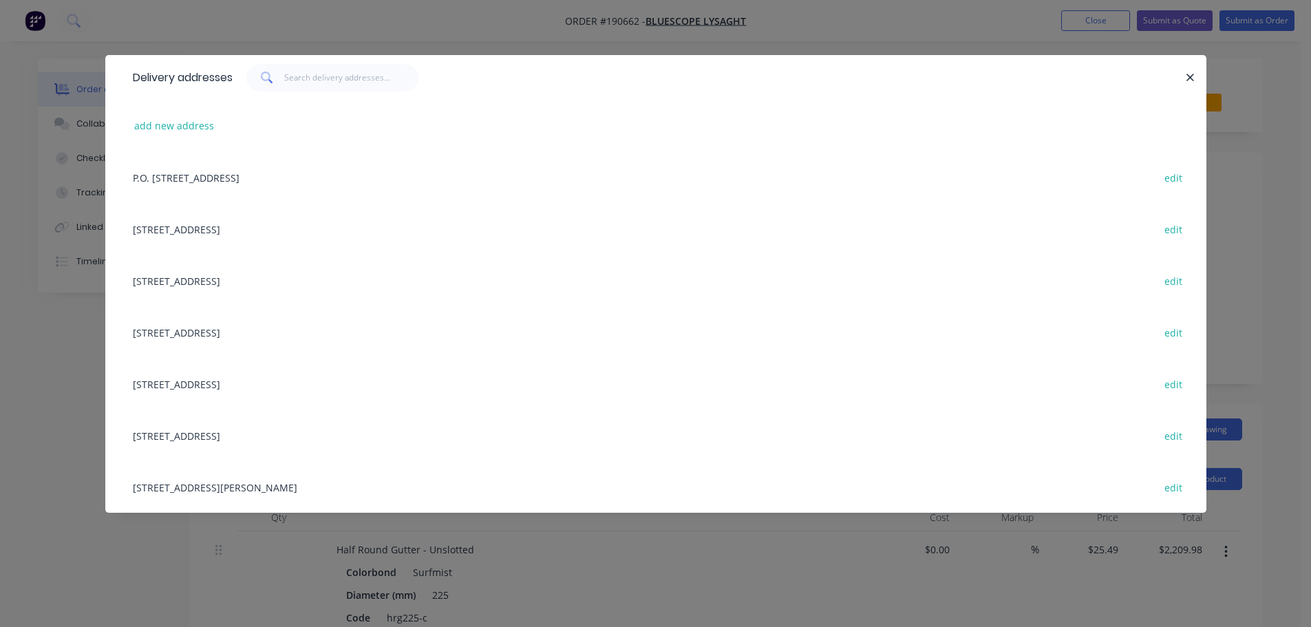
click at [171, 136] on div "add new address" at bounding box center [656, 126] width 1060 height 52
click at [200, 123] on button "add new address" at bounding box center [174, 125] width 94 height 19
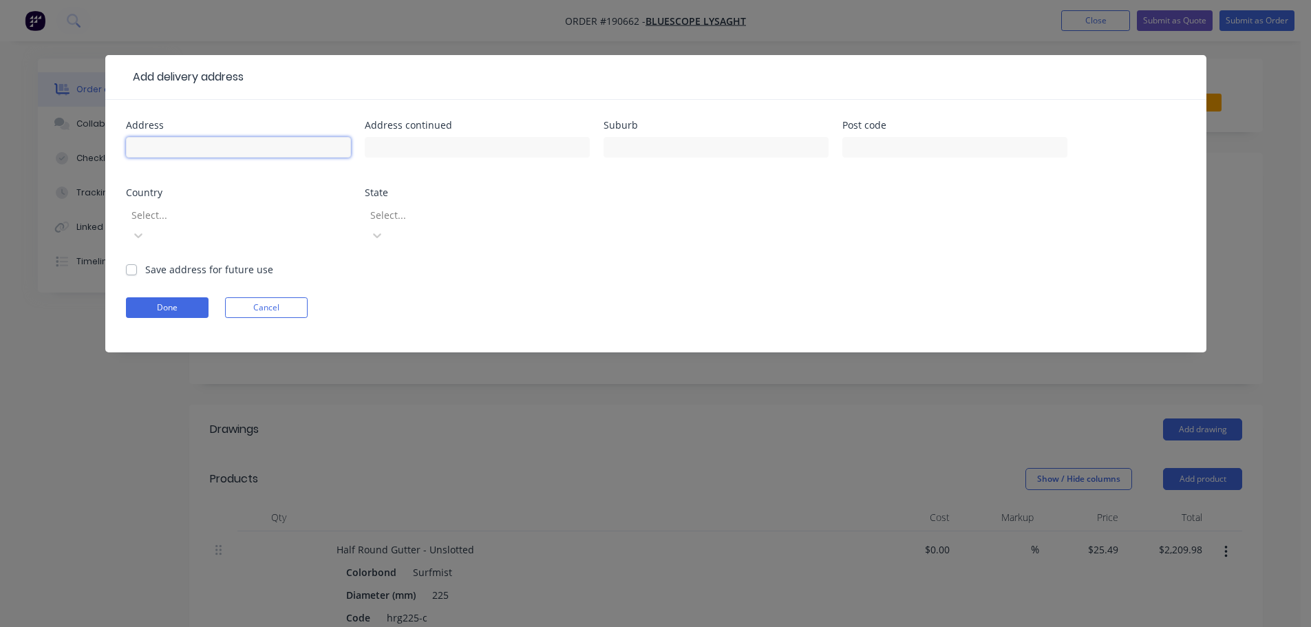
click at [190, 148] on input "text" at bounding box center [238, 147] width 225 height 21
drag, startPoint x: 246, startPoint y: 222, endPoint x: 244, endPoint y: 228, distance: 7.2
click at [245, 222] on div at bounding box center [229, 214] width 198 height 17
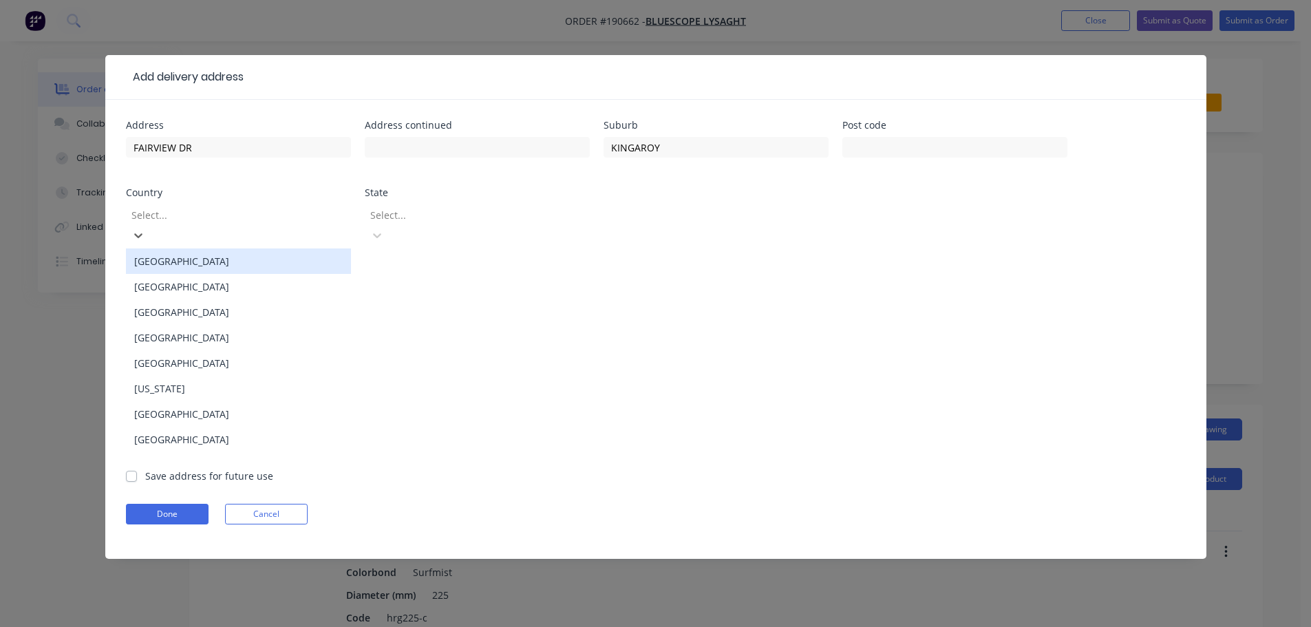
click at [237, 250] on div "[GEOGRAPHIC_DATA]" at bounding box center [238, 260] width 225 height 25
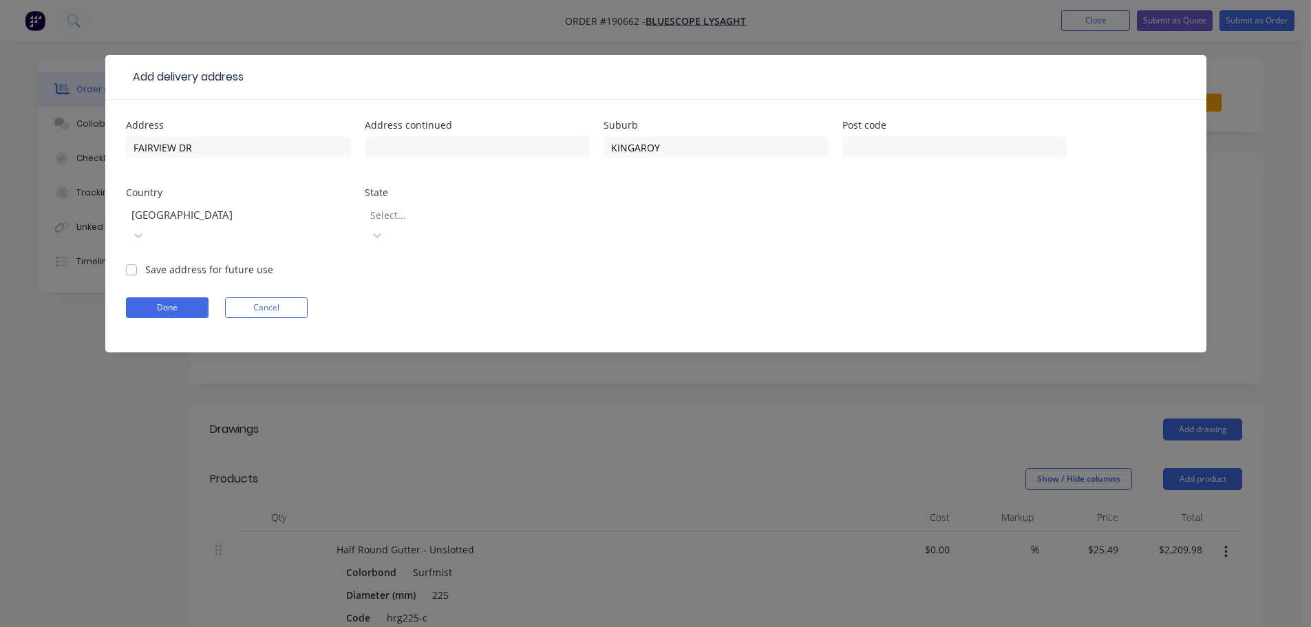
drag, startPoint x: 450, startPoint y: 208, endPoint x: 451, endPoint y: 224, distance: 16.5
click at [449, 215] on div at bounding box center [468, 214] width 198 height 17
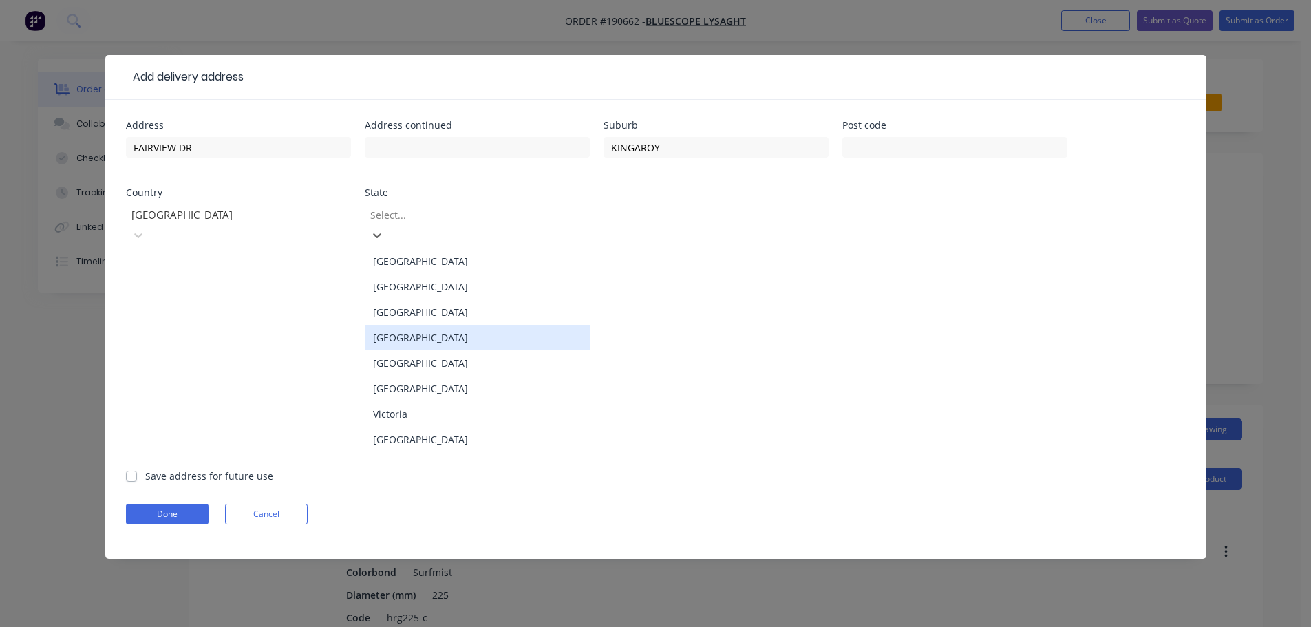
click at [414, 325] on div "[GEOGRAPHIC_DATA]" at bounding box center [477, 337] width 225 height 25
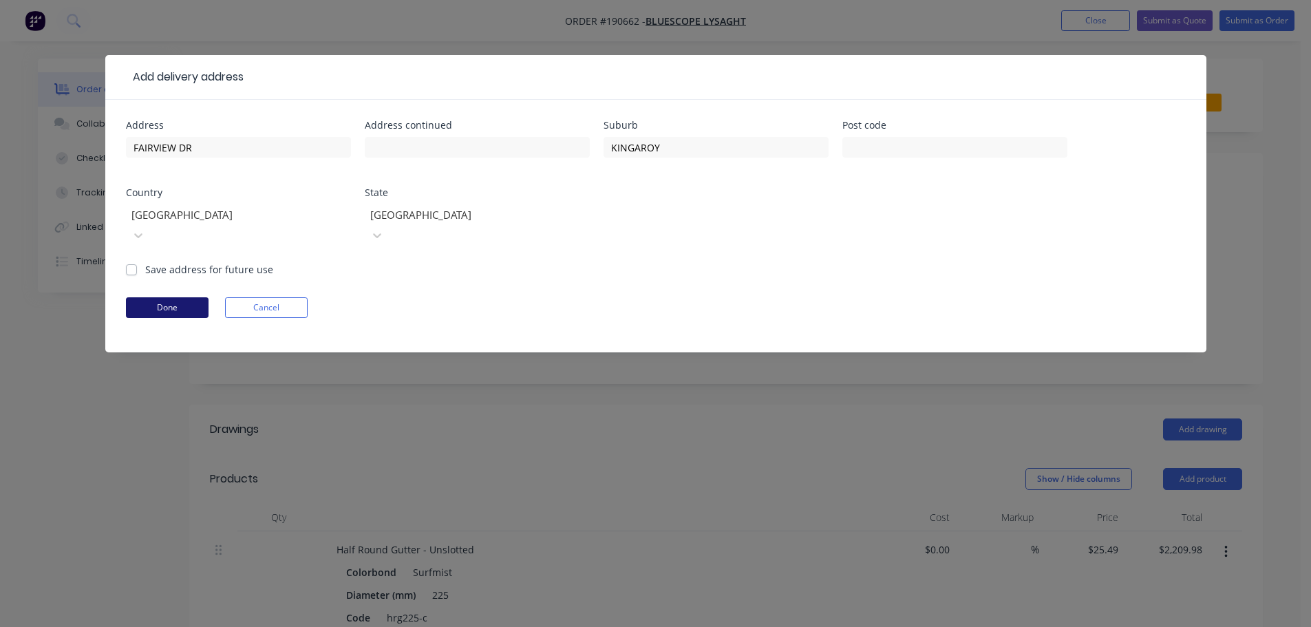
click at [186, 297] on button "Done" at bounding box center [167, 307] width 83 height 21
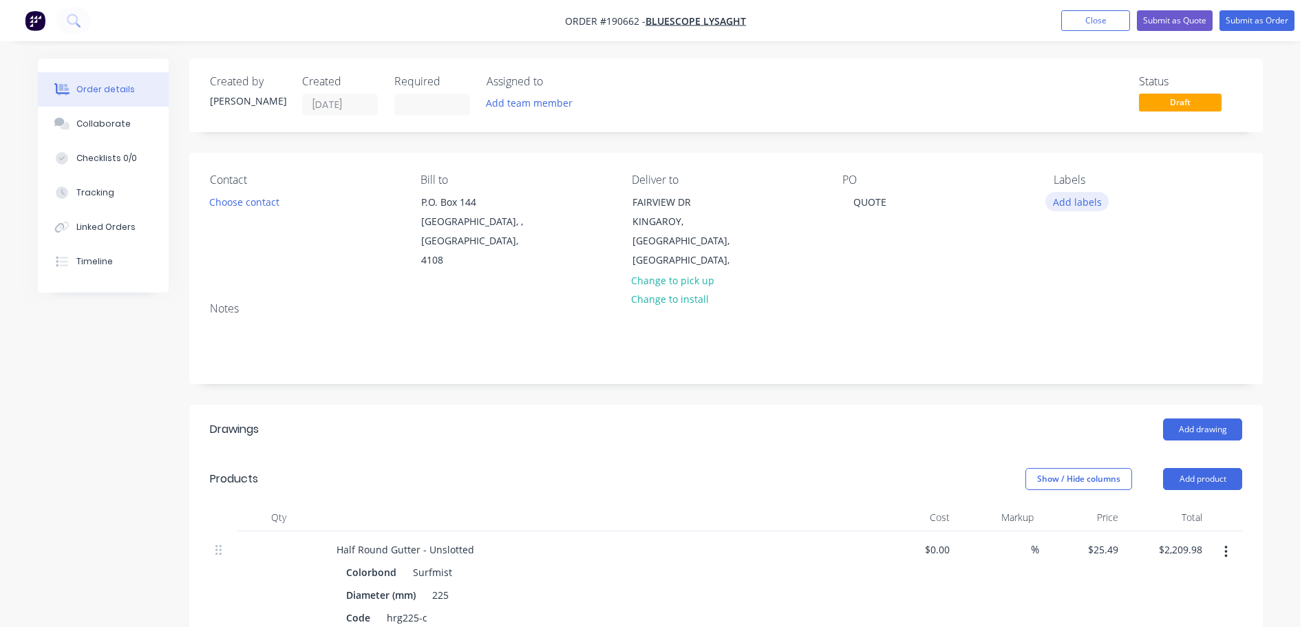
click at [1079, 204] on button "Add labels" at bounding box center [1076, 201] width 63 height 19
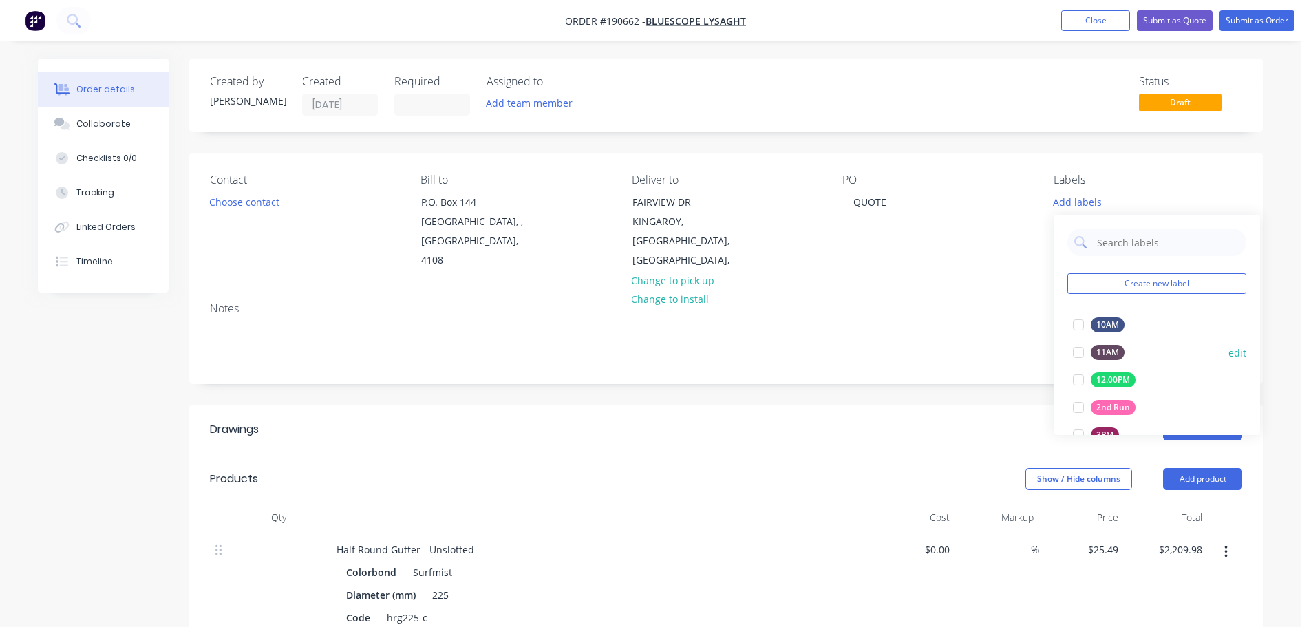
scroll to position [138, 0]
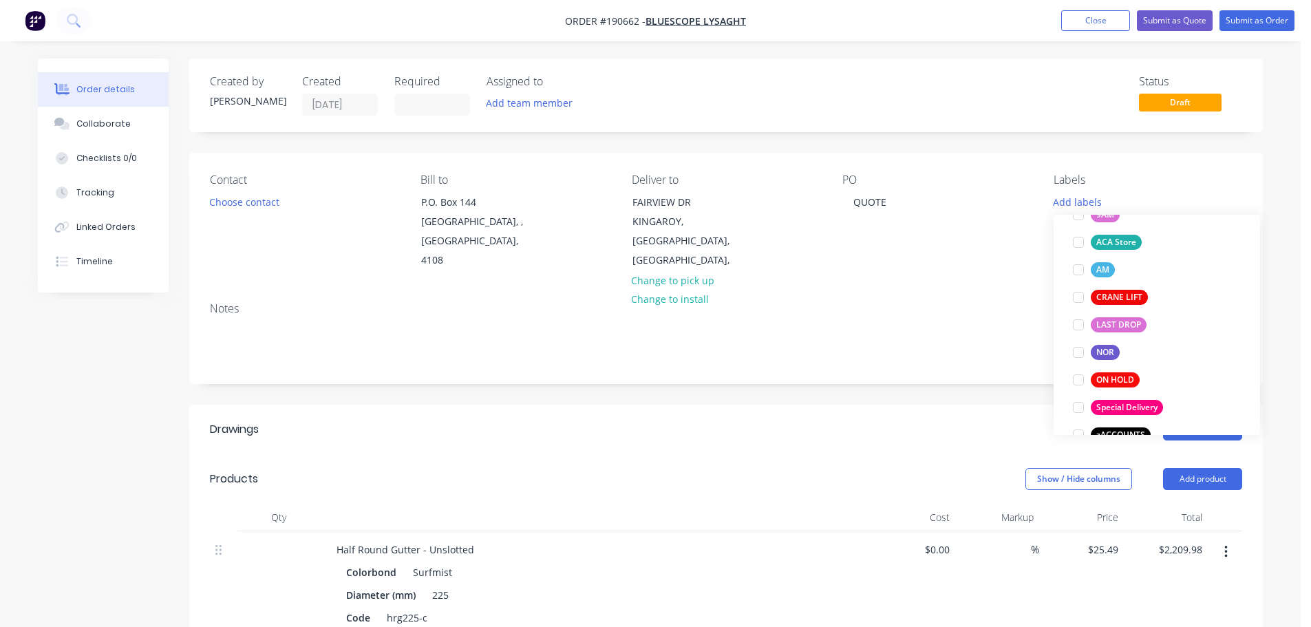
click at [1125, 413] on div "Special Delivery" at bounding box center [1127, 407] width 72 height 15
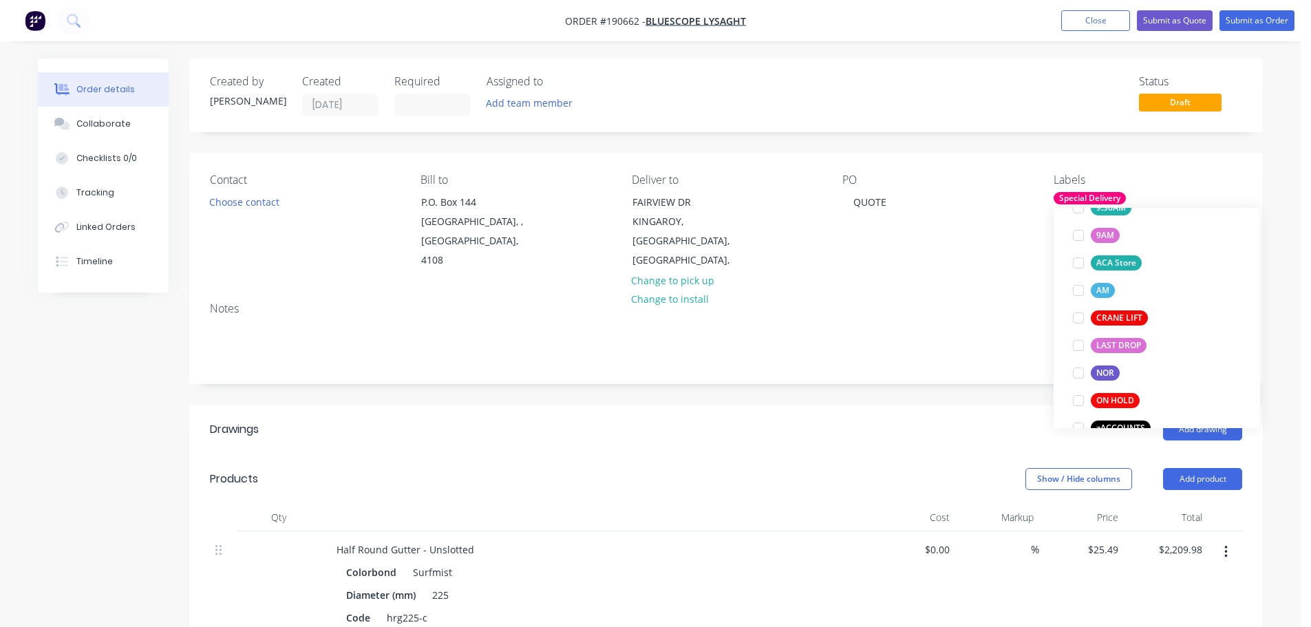
scroll to position [0, 0]
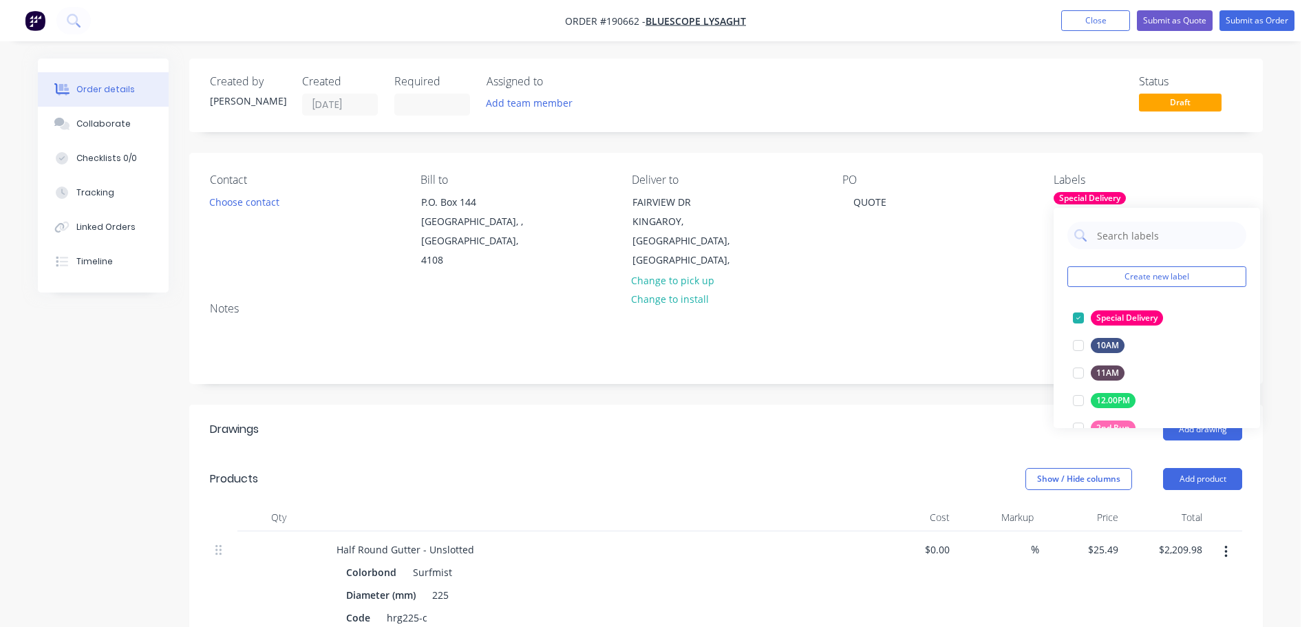
click at [847, 454] on header "Products Show / Hide columns Add product" at bounding box center [726, 479] width 1074 height 50
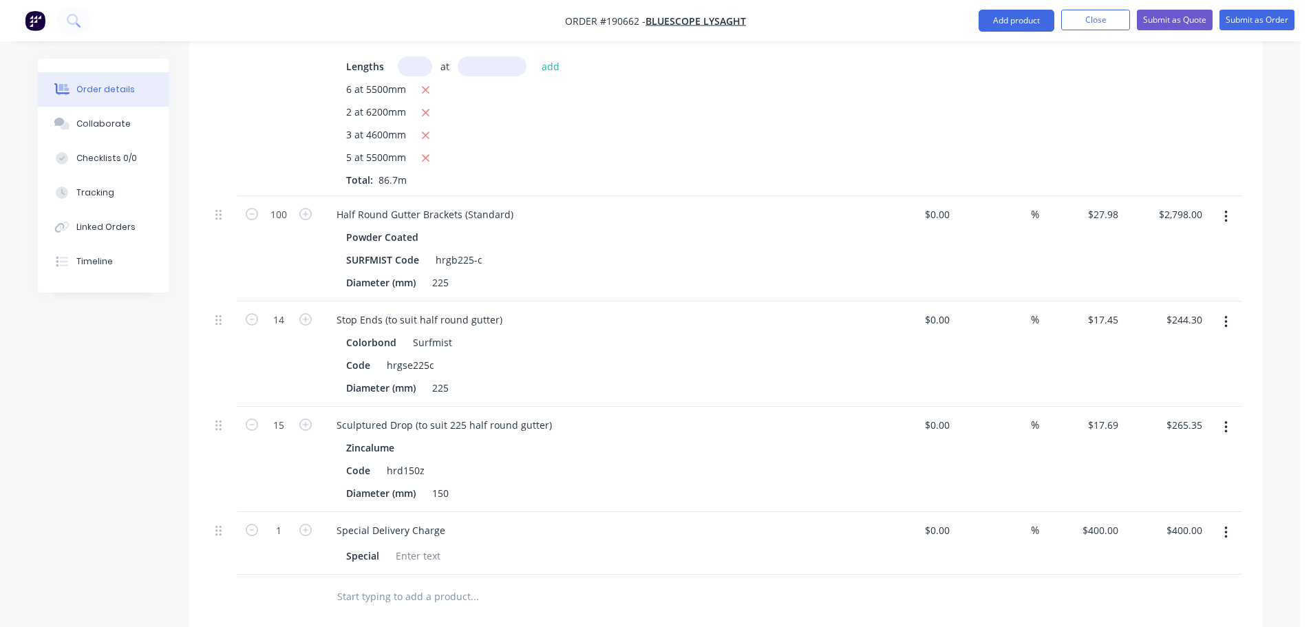
scroll to position [551, 0]
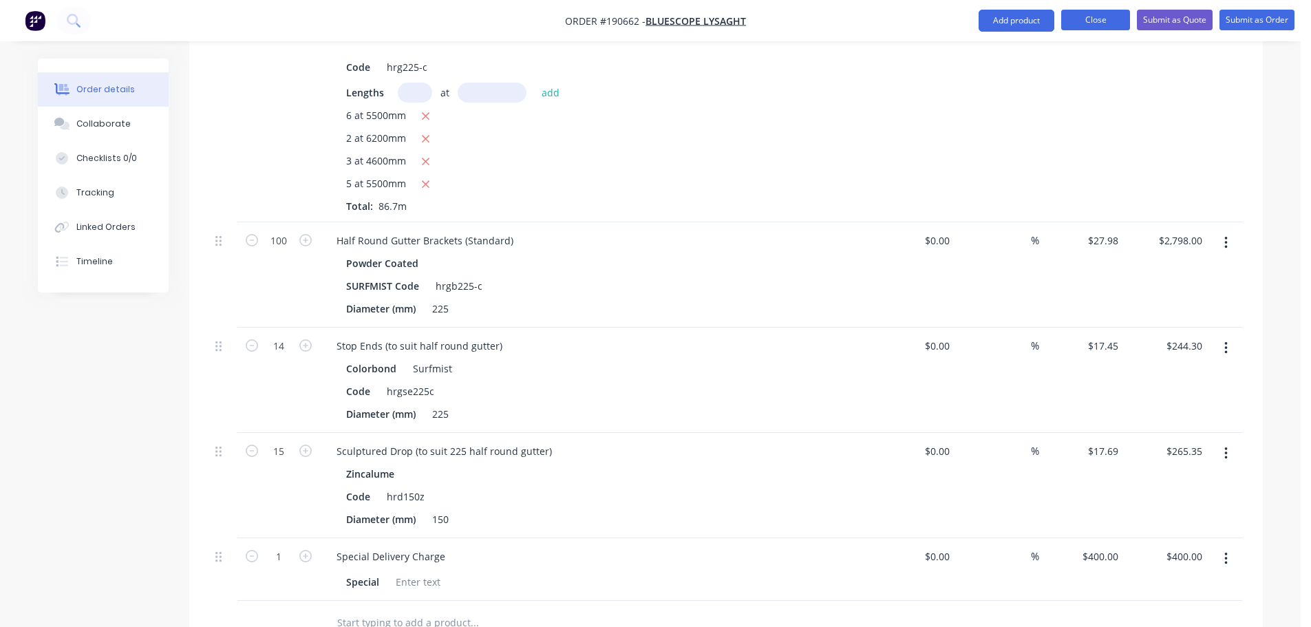
click at [1087, 13] on button "Close" at bounding box center [1095, 20] width 69 height 21
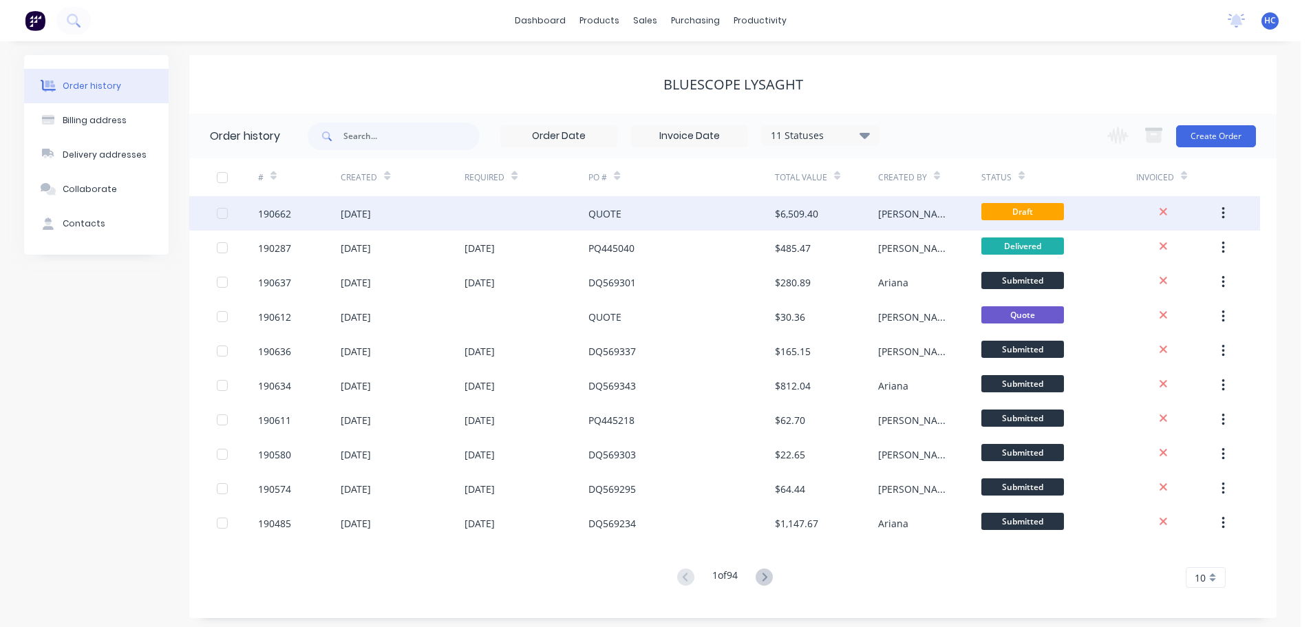
click at [742, 218] on div "QUOTE" at bounding box center [681, 213] width 186 height 34
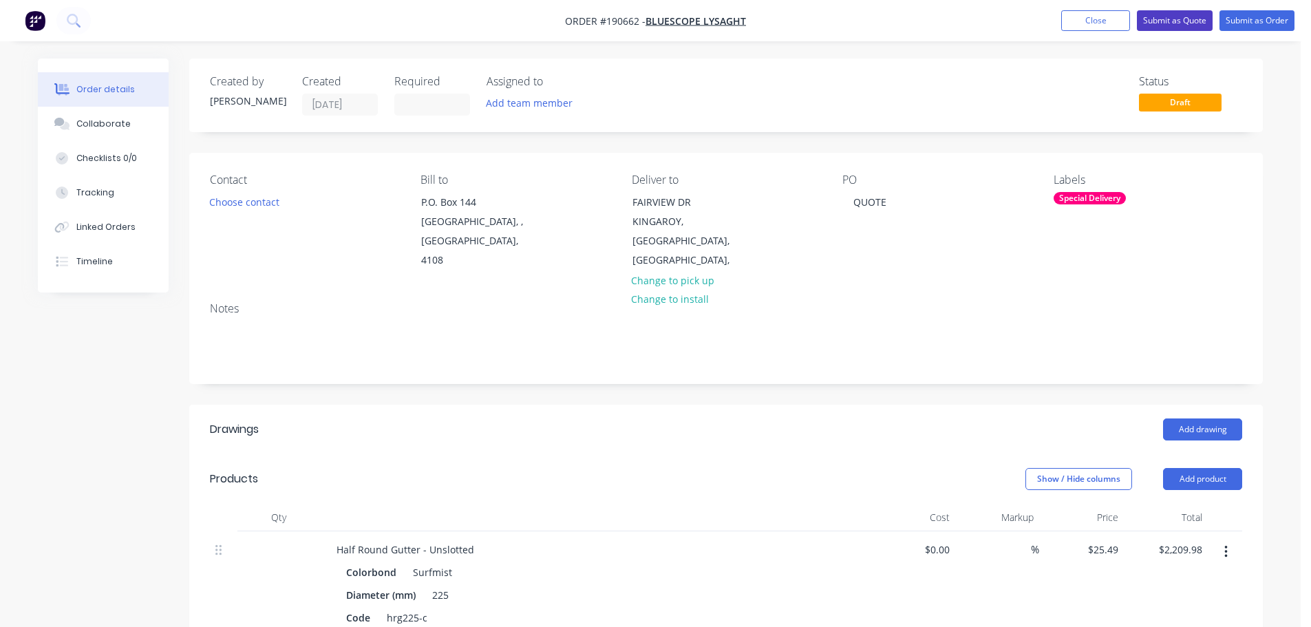
click at [1176, 18] on button "Submit as Quote" at bounding box center [1175, 20] width 76 height 21
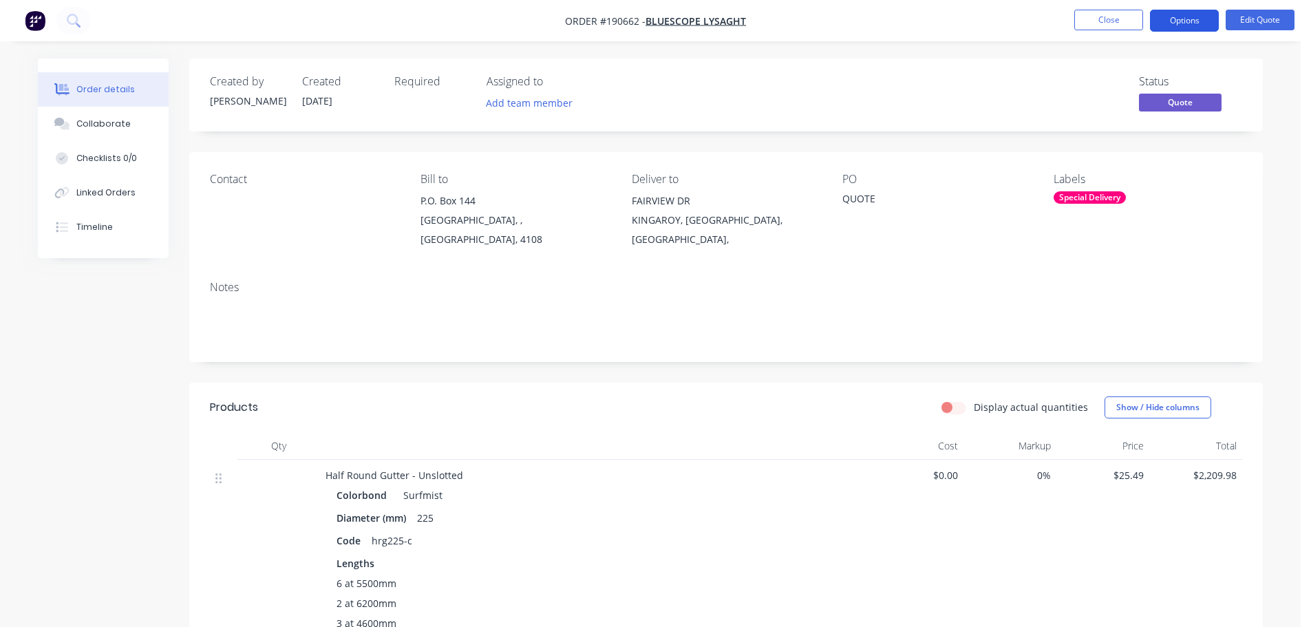
click at [1183, 21] on button "Options" at bounding box center [1184, 21] width 69 height 22
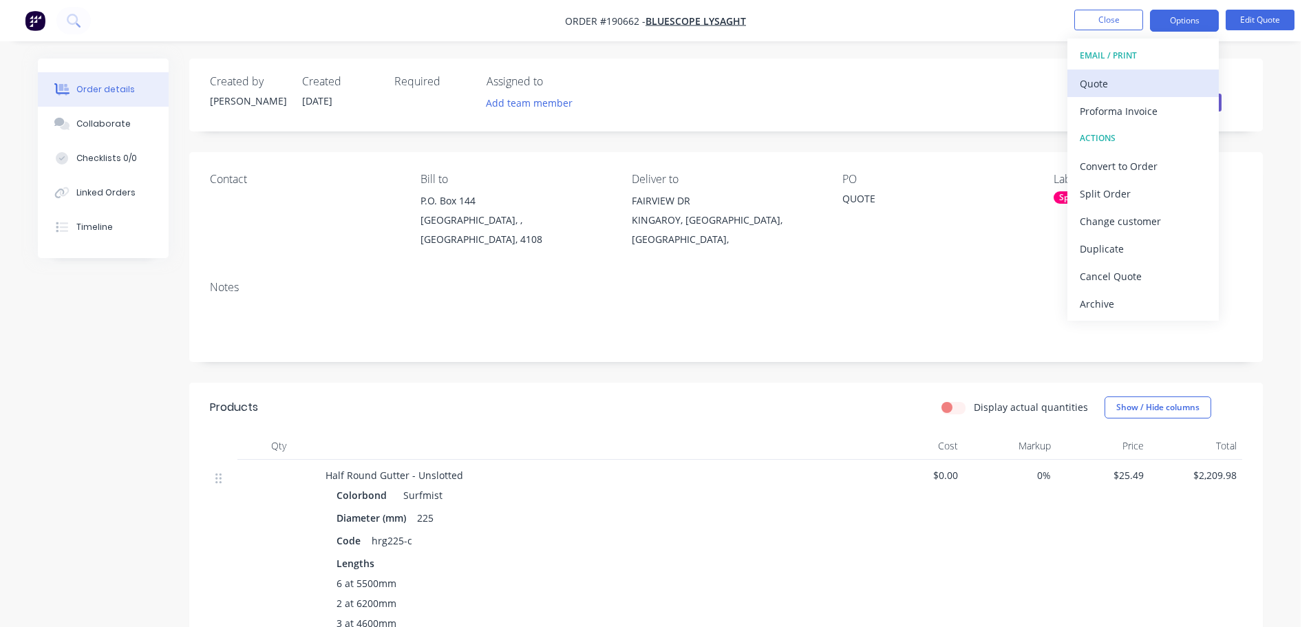
click at [1138, 87] on div "Quote" at bounding box center [1143, 84] width 127 height 20
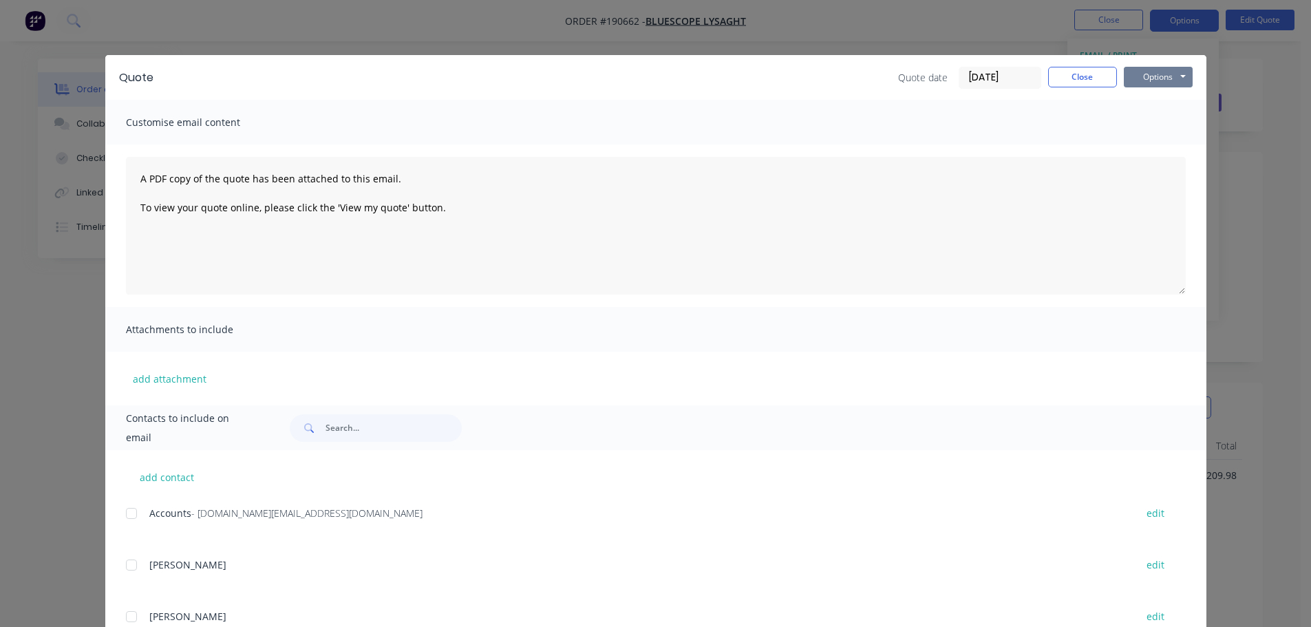
click at [1158, 85] on button "Options" at bounding box center [1158, 77] width 69 height 21
click at [1144, 123] on button "Print" at bounding box center [1168, 124] width 88 height 23
drag, startPoint x: 1076, startPoint y: 69, endPoint x: 1098, endPoint y: 38, distance: 38.0
click at [1076, 69] on button "Close" at bounding box center [1082, 77] width 69 height 21
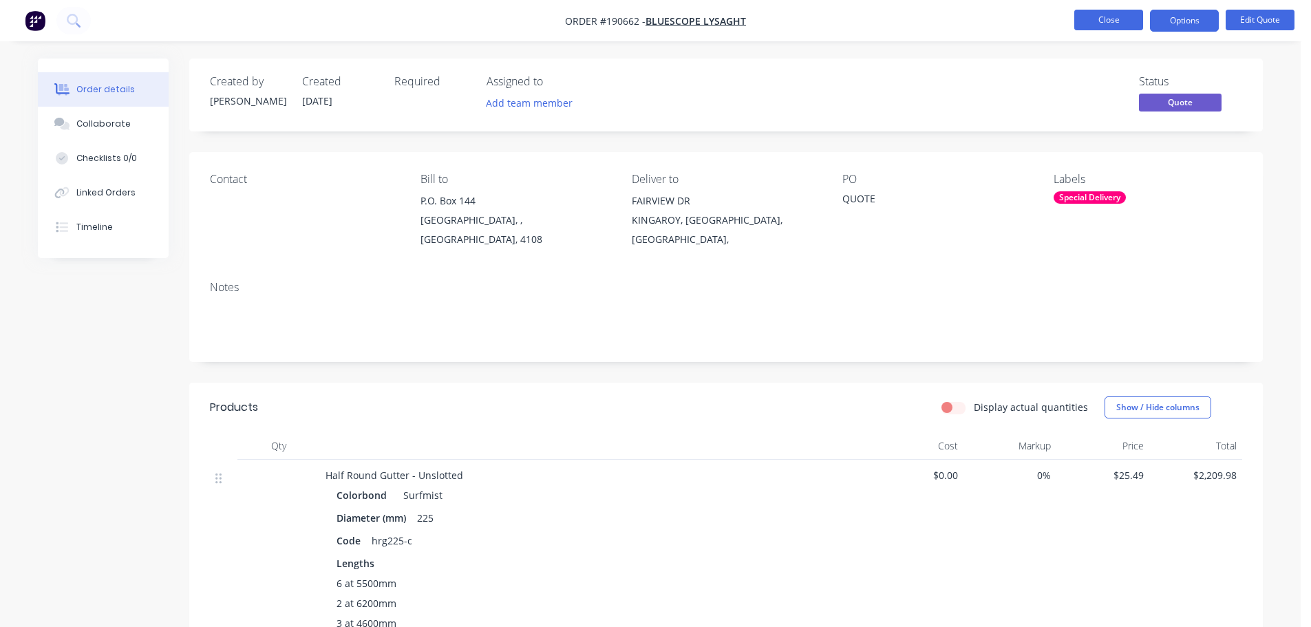
click at [1100, 30] on button "Close" at bounding box center [1108, 20] width 69 height 21
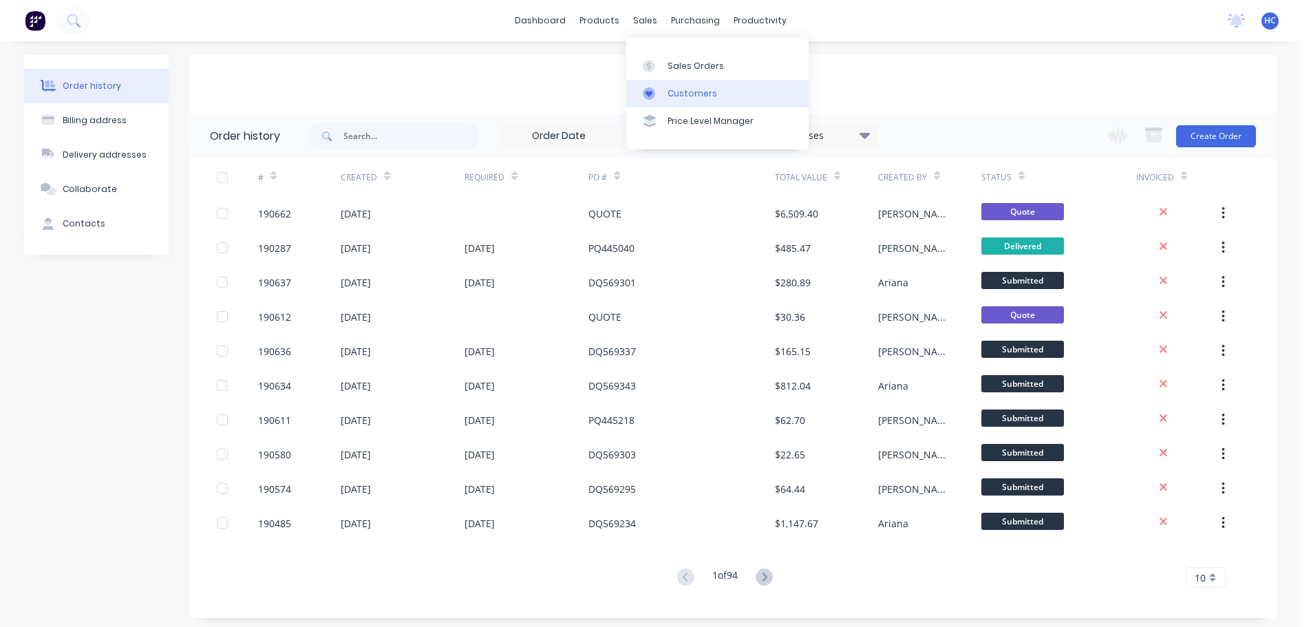
drag, startPoint x: 641, startPoint y: 26, endPoint x: 674, endPoint y: 83, distance: 66.0
click at [674, 83] on link "Customers" at bounding box center [717, 94] width 182 height 28
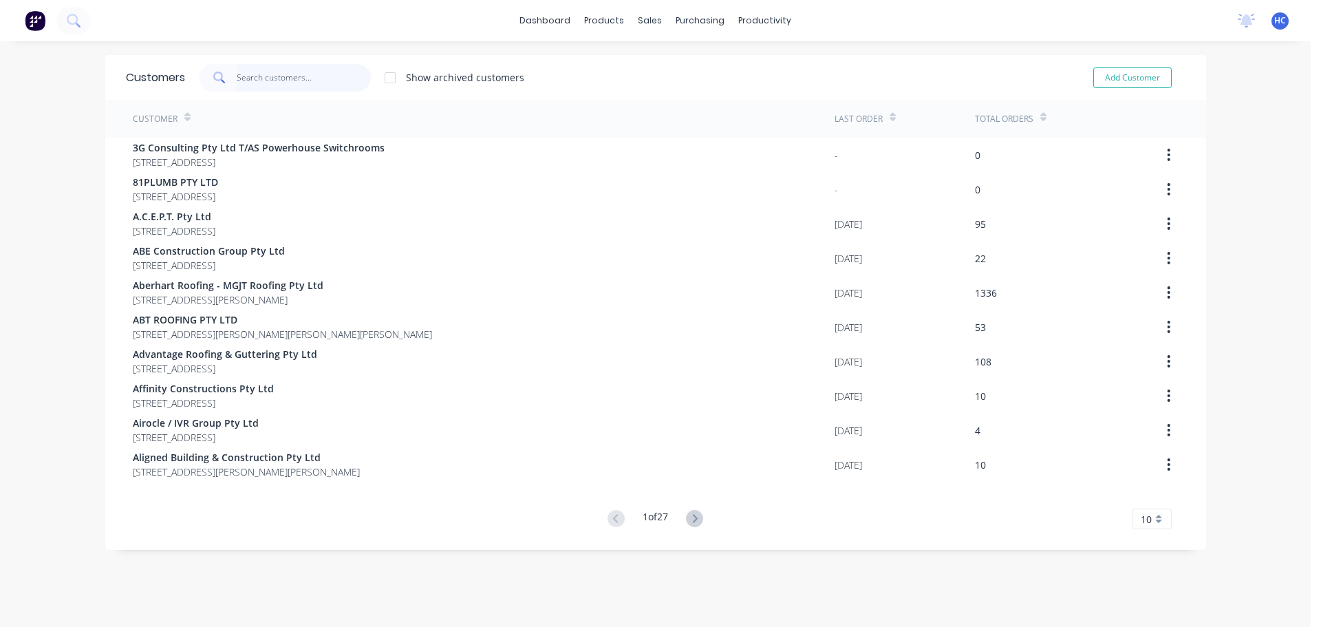
click at [286, 71] on input "text" at bounding box center [304, 78] width 134 height 28
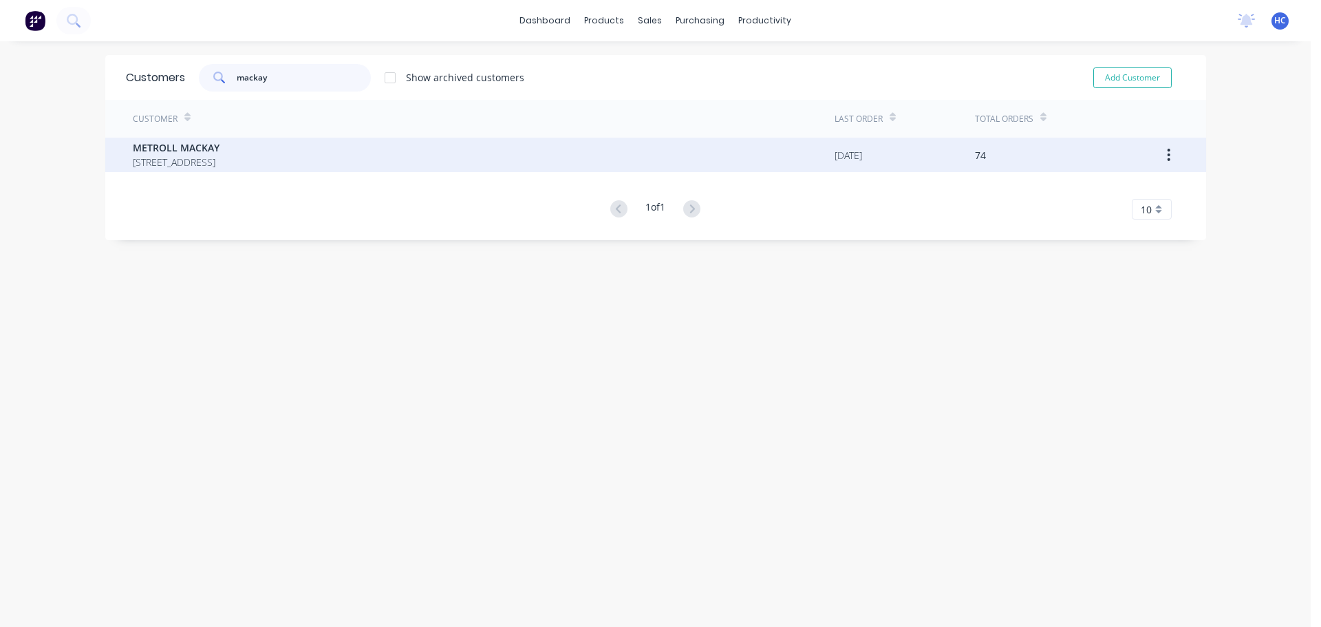
type input "mackay"
click at [220, 160] on span "[STREET_ADDRESS]" at bounding box center [176, 162] width 87 height 14
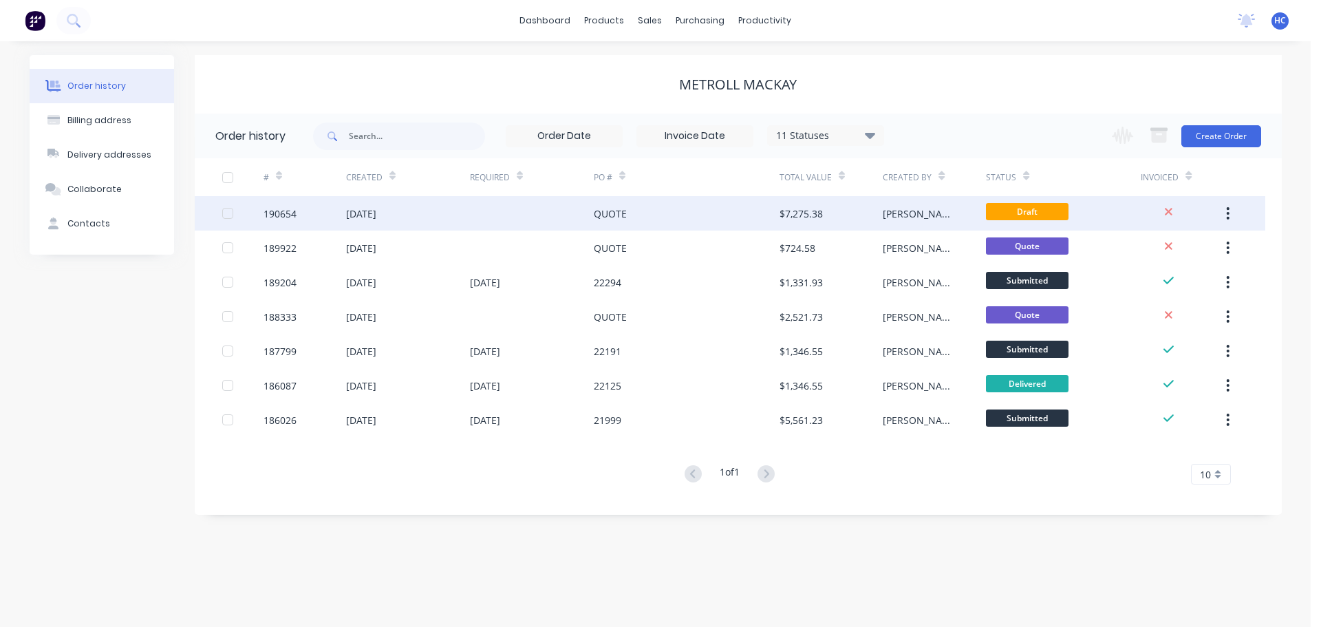
click at [658, 204] on div "QUOTE" at bounding box center [687, 213] width 186 height 34
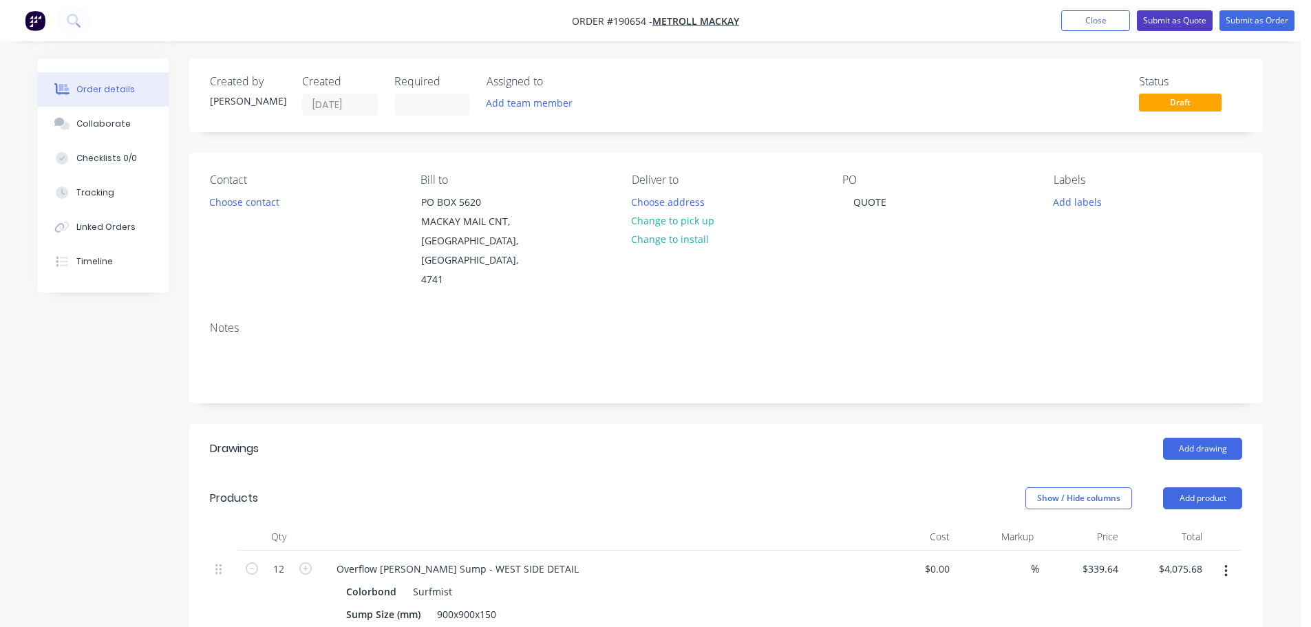
click at [1180, 18] on button "Submit as Quote" at bounding box center [1175, 20] width 76 height 21
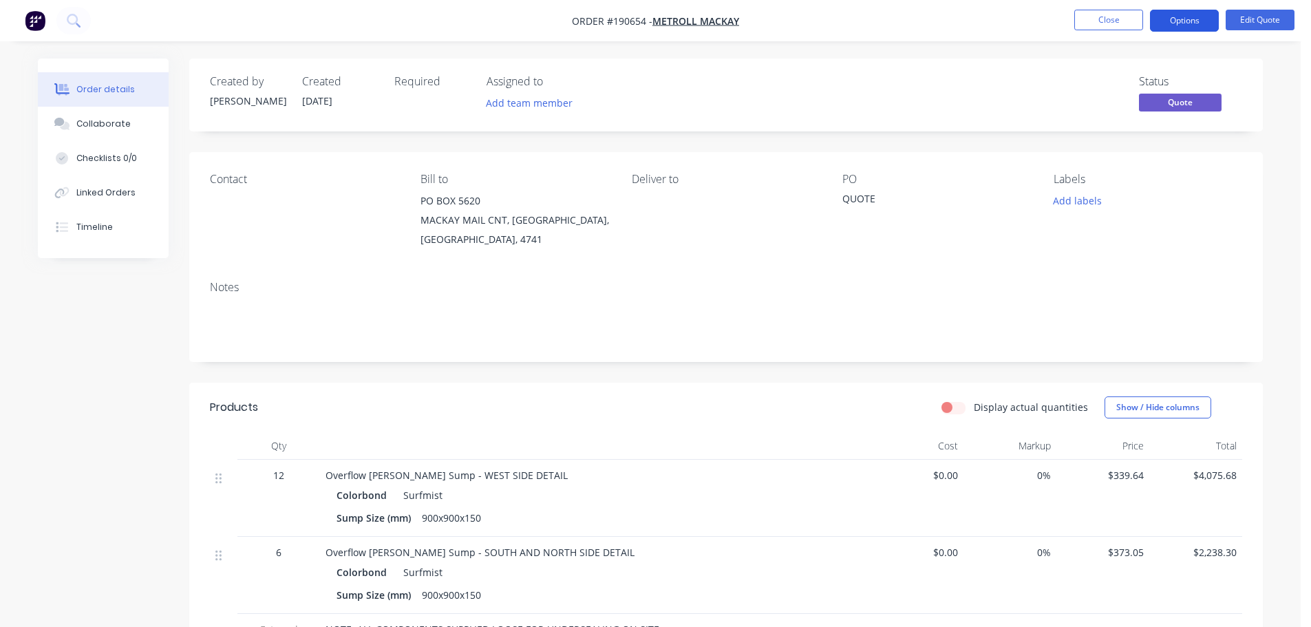
click at [1189, 14] on button "Options" at bounding box center [1184, 21] width 69 height 22
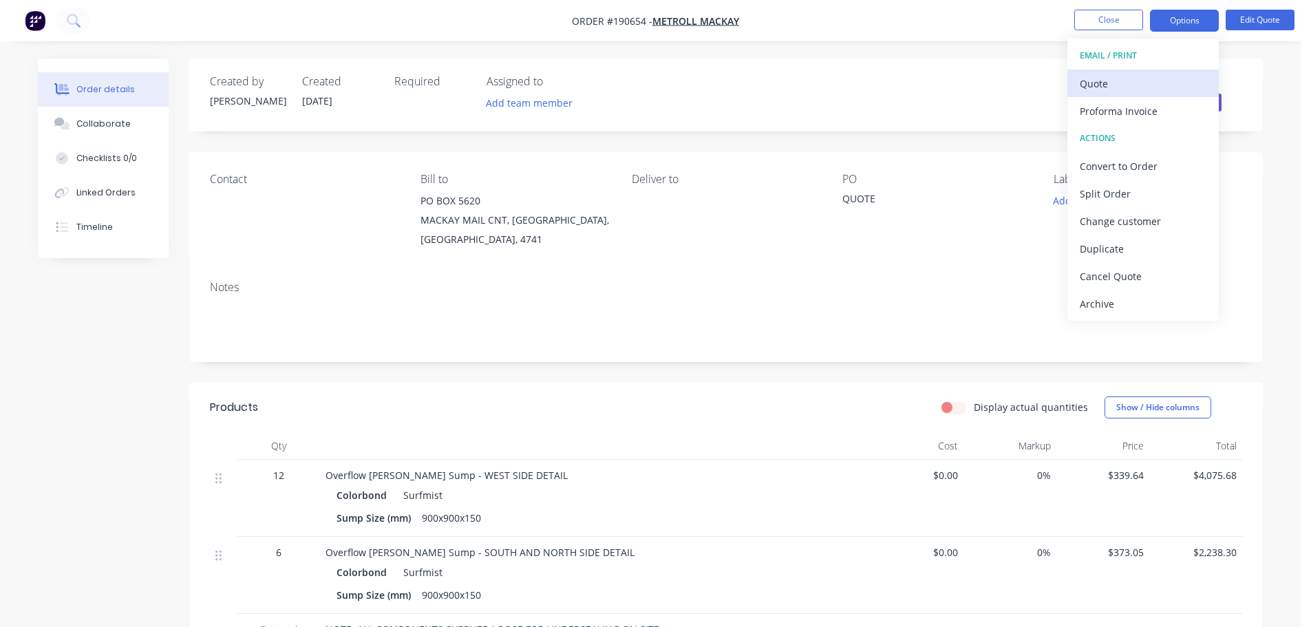
click at [1122, 94] on button "Quote" at bounding box center [1142, 84] width 151 height 28
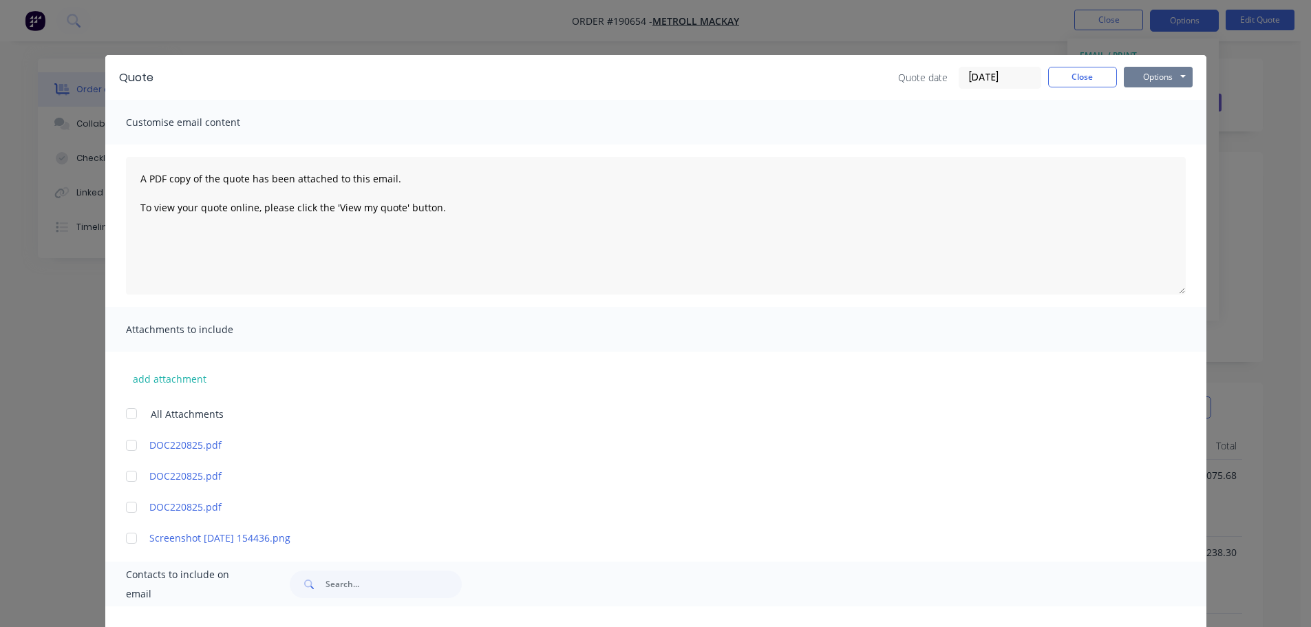
click at [1166, 72] on button "Options" at bounding box center [1158, 77] width 69 height 21
click at [1155, 120] on button "Print" at bounding box center [1168, 124] width 88 height 23
click at [1053, 76] on button "Close" at bounding box center [1082, 77] width 69 height 21
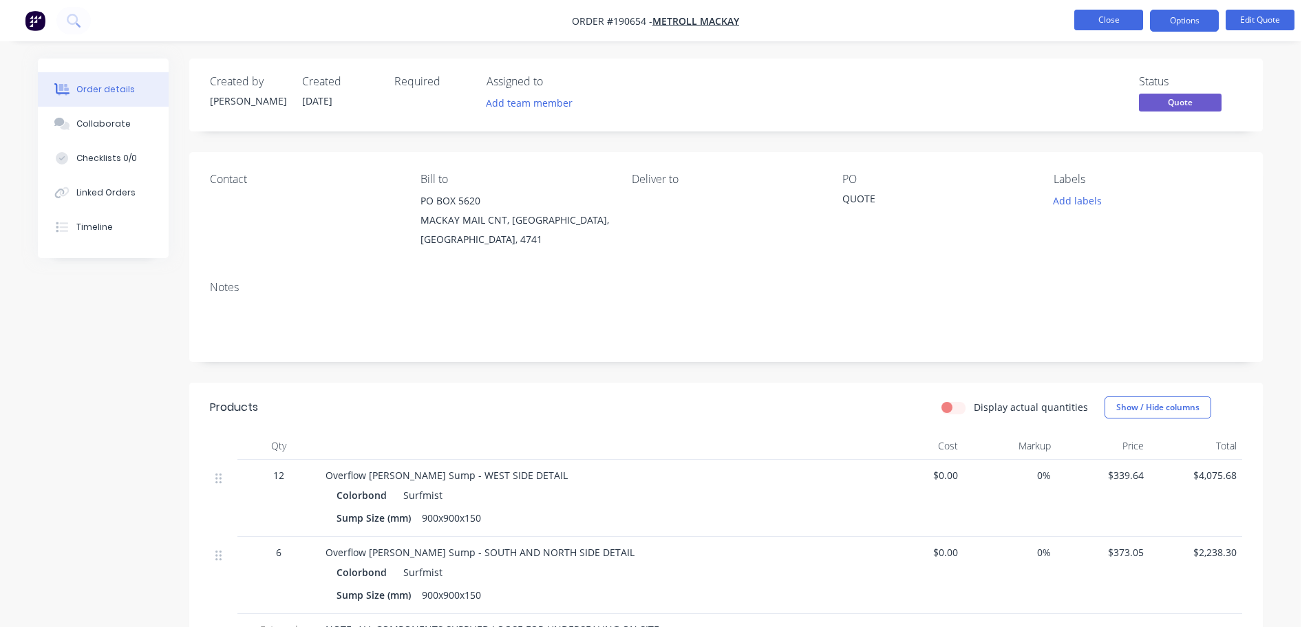
click at [1098, 15] on button "Close" at bounding box center [1108, 20] width 69 height 21
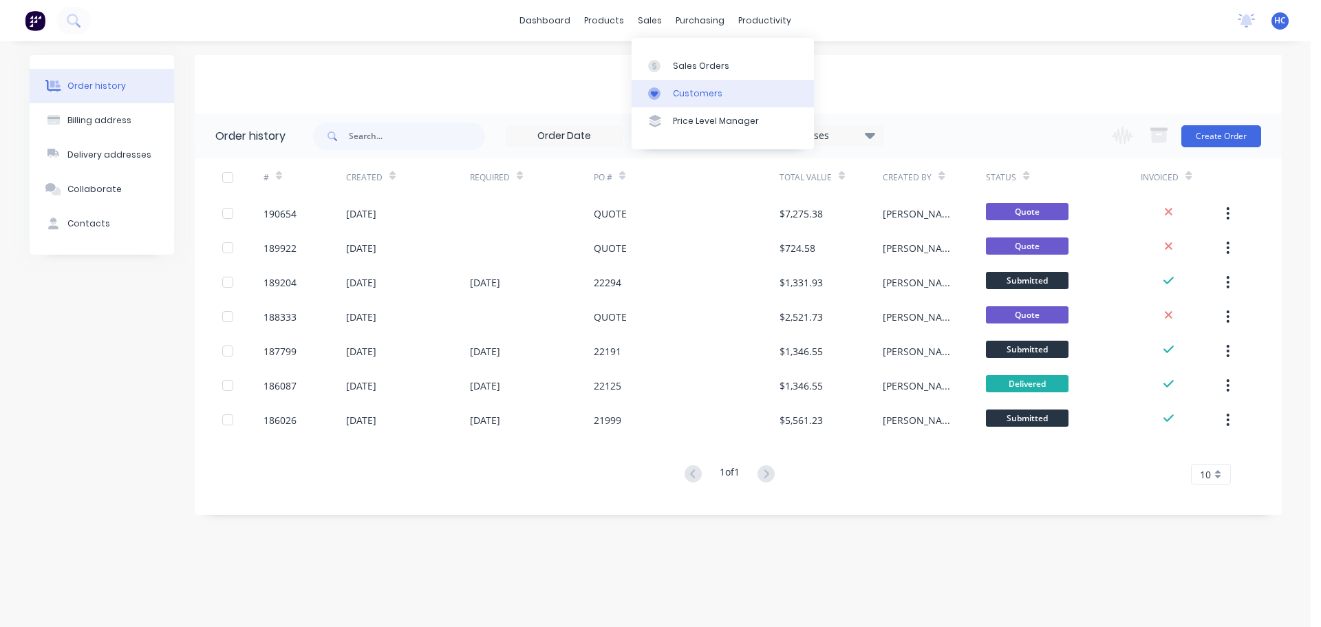
click at [708, 83] on link "Customers" at bounding box center [723, 94] width 182 height 28
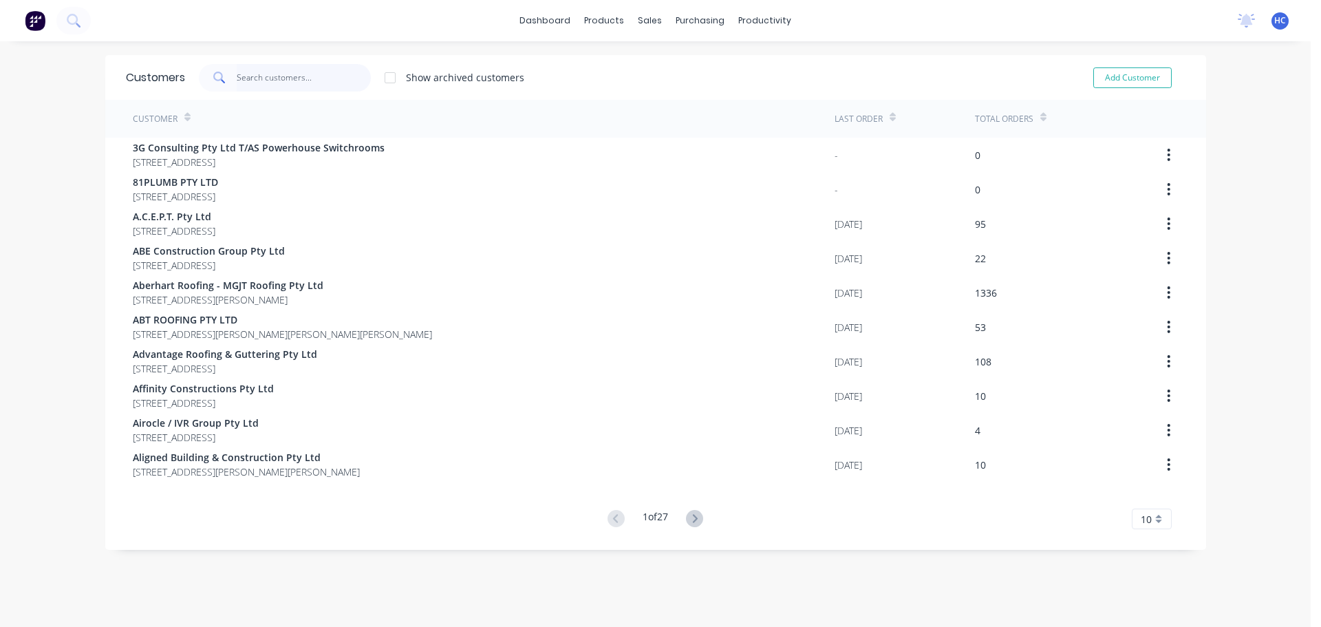
click at [310, 81] on input "text" at bounding box center [304, 78] width 134 height 28
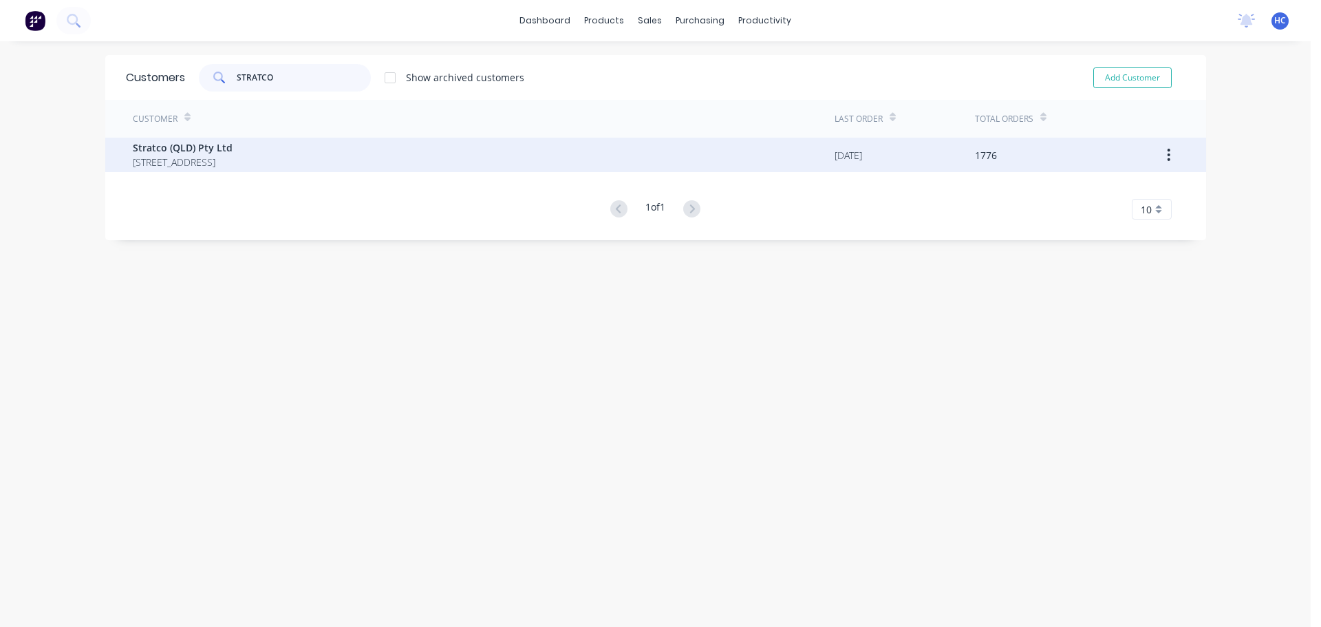
type input "STRATCO"
click at [197, 151] on span "Stratco (QLD) Pty Ltd" at bounding box center [183, 147] width 100 height 14
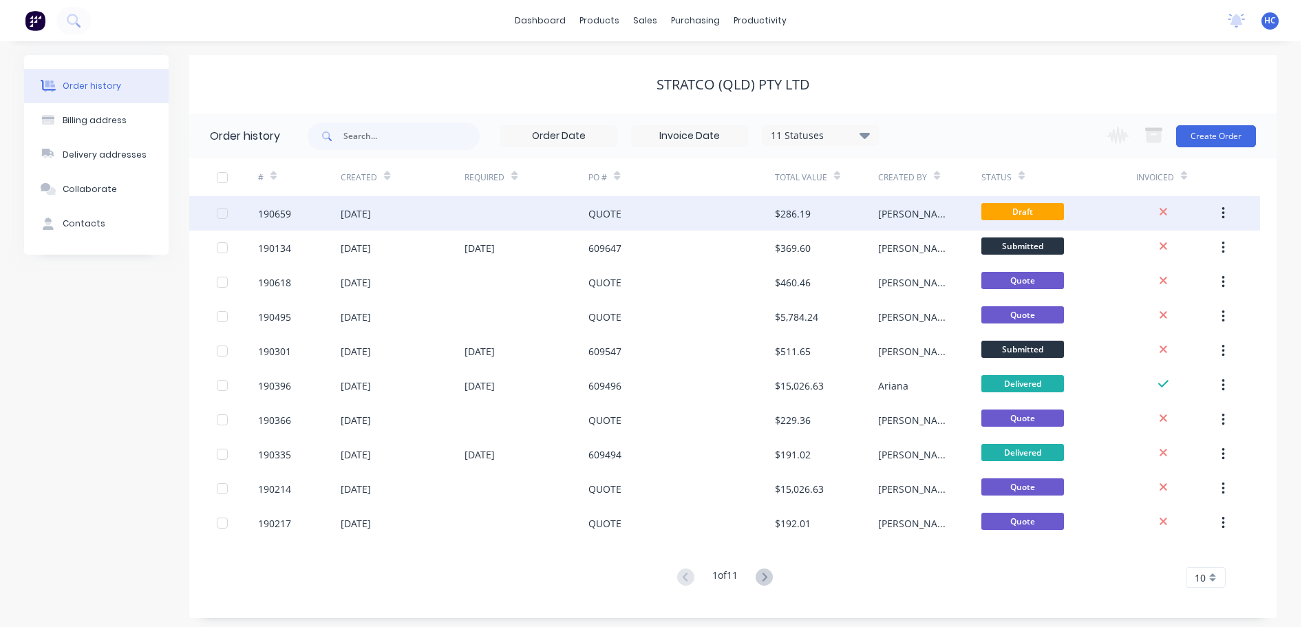
click at [701, 218] on div "QUOTE" at bounding box center [681, 213] width 186 height 34
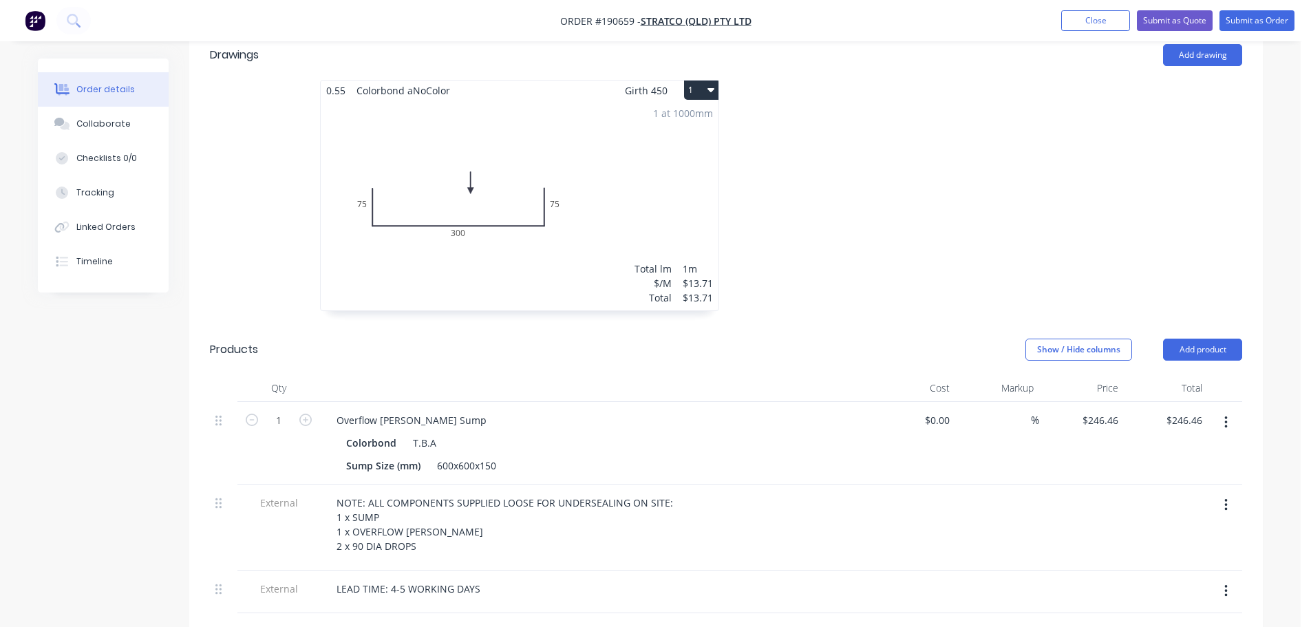
scroll to position [551, 0]
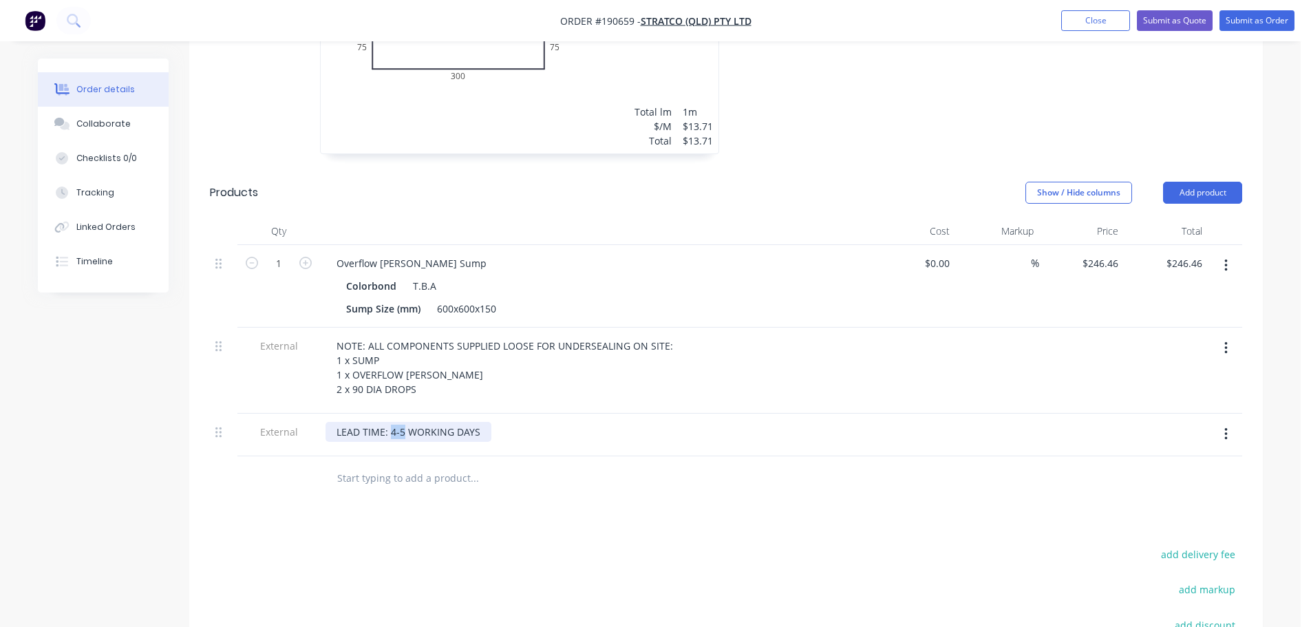
drag, startPoint x: 401, startPoint y: 397, endPoint x: 391, endPoint y: 398, distance: 10.4
click at [391, 422] on div "LEAD TIME: 4-5 WORKING DAYS" at bounding box center [409, 432] width 166 height 20
click at [673, 414] on div "LEAD TIME: 3 WORKING DAYS" at bounding box center [595, 435] width 551 height 43
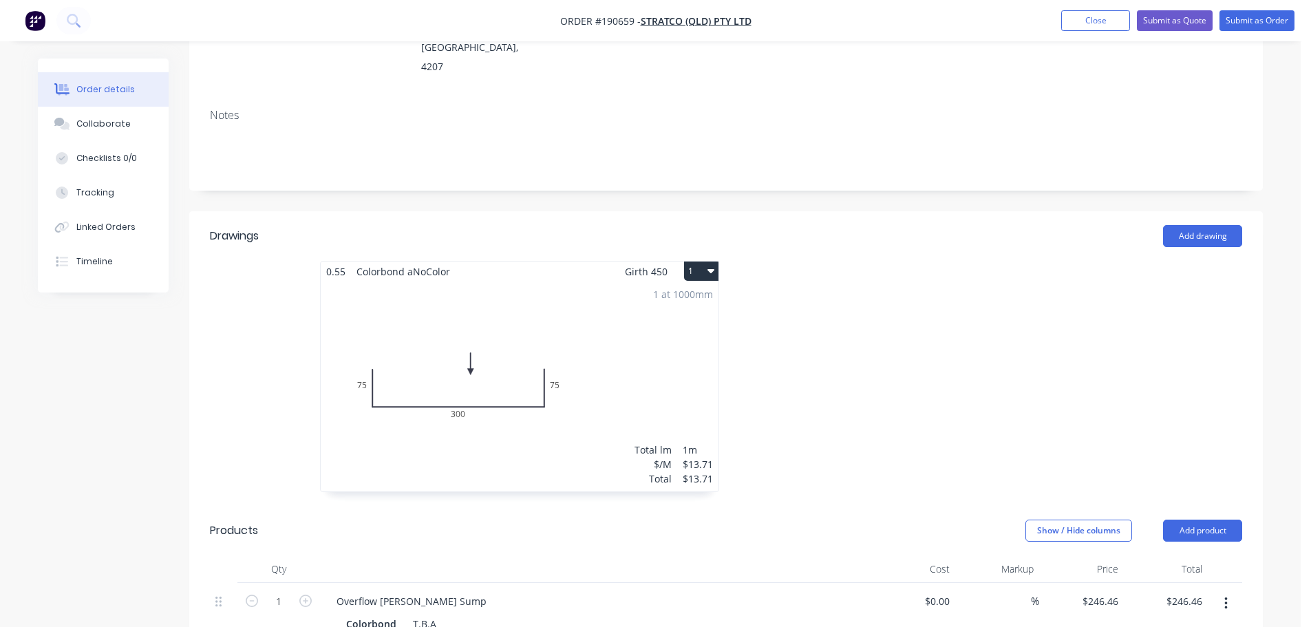
scroll to position [0, 0]
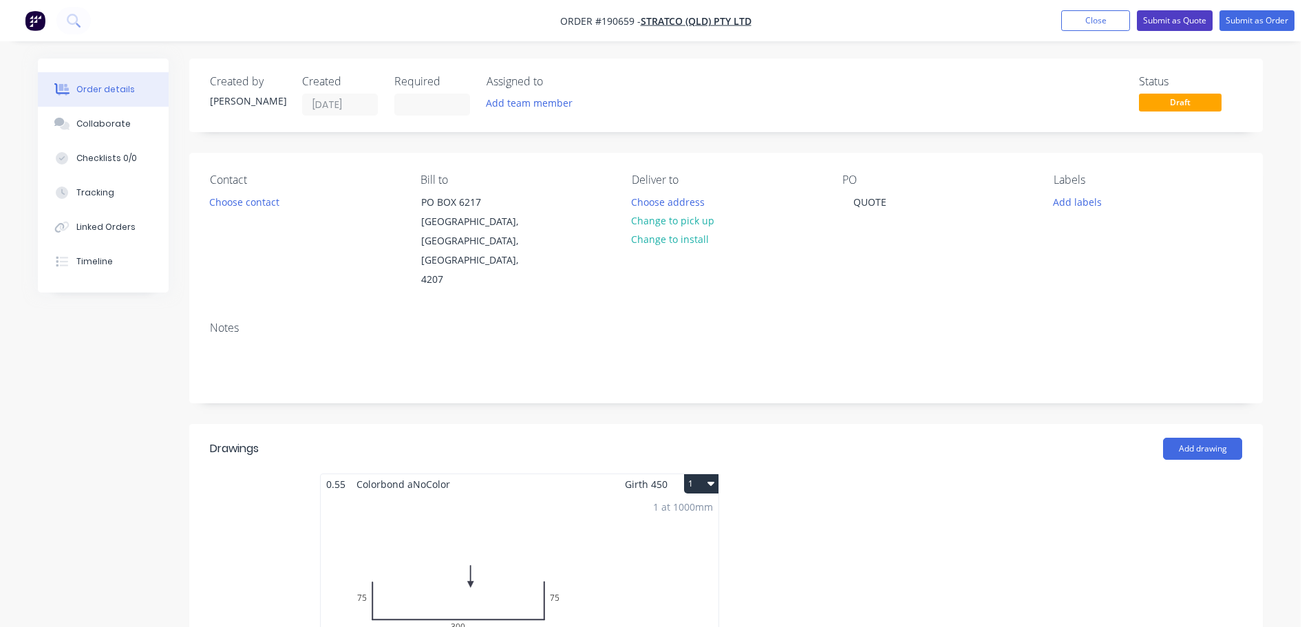
click at [1171, 26] on button "Submit as Quote" at bounding box center [1175, 20] width 76 height 21
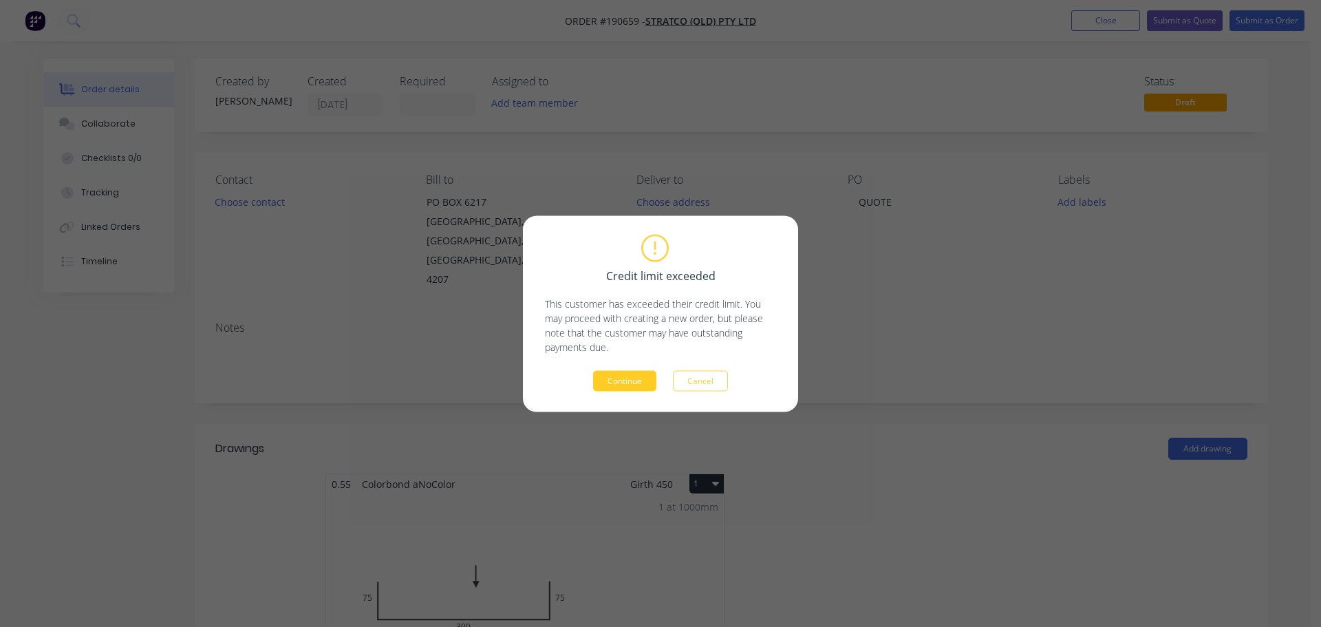
click at [621, 383] on button "Continue" at bounding box center [624, 380] width 63 height 21
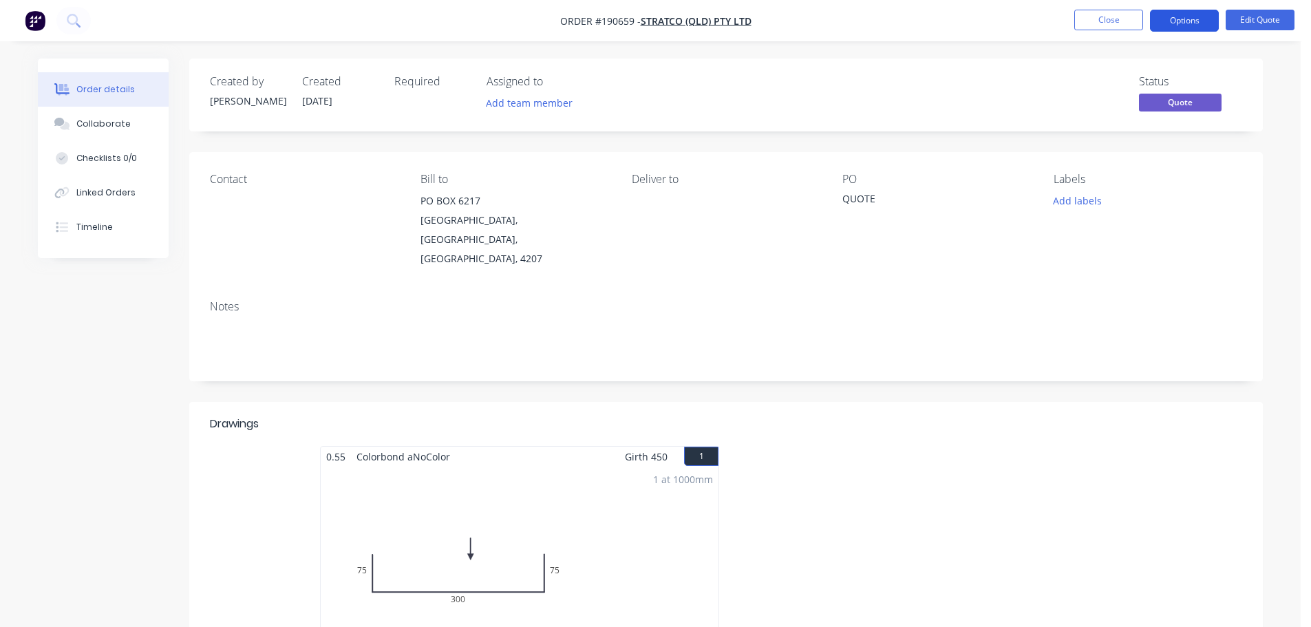
click at [1176, 12] on button "Options" at bounding box center [1184, 21] width 69 height 22
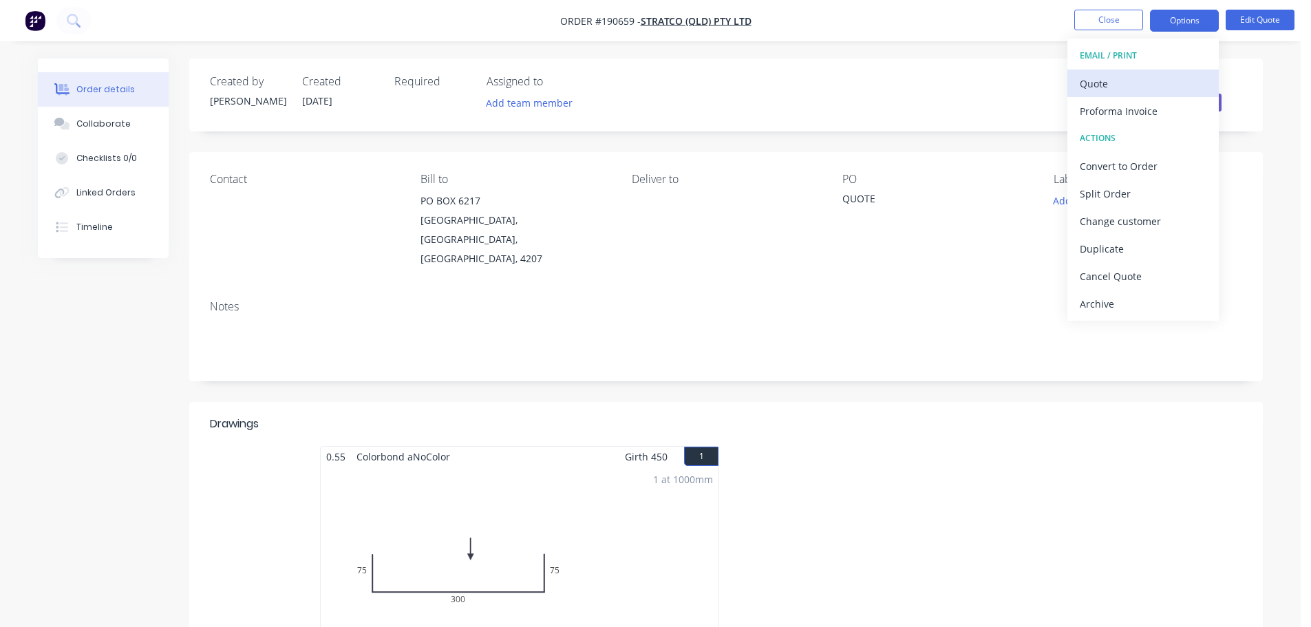
click at [1110, 84] on div "Quote" at bounding box center [1143, 84] width 127 height 20
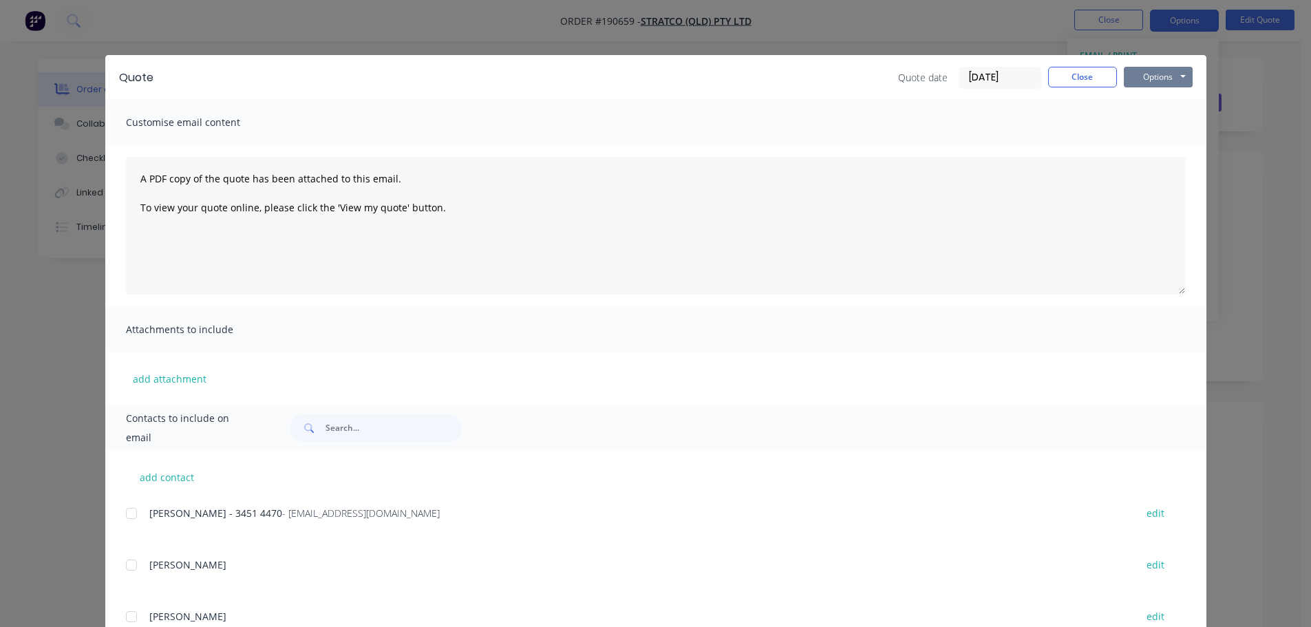
click at [1167, 81] on button "Options" at bounding box center [1158, 77] width 69 height 21
click at [1160, 128] on button "Print" at bounding box center [1168, 124] width 88 height 23
click at [1097, 89] on div "Quote Quote date 25/08/25 Close Options Preview Print Email" at bounding box center [655, 77] width 1101 height 45
click at [1092, 71] on button "Close" at bounding box center [1082, 77] width 69 height 21
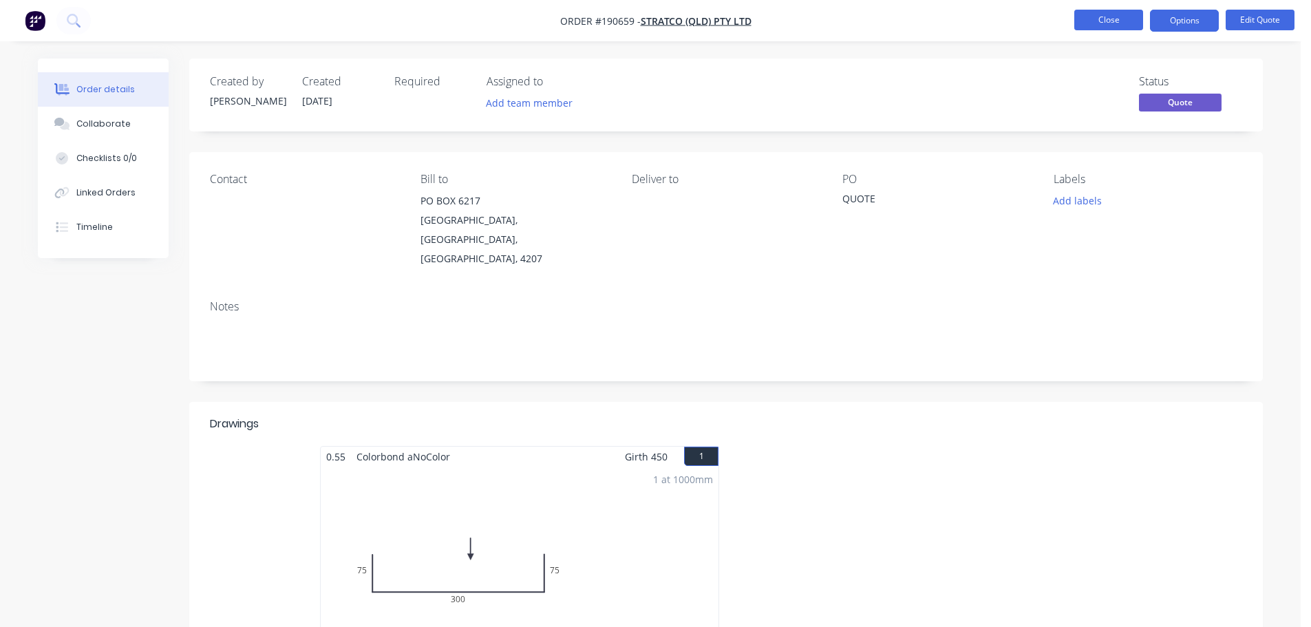
click at [1110, 21] on button "Close" at bounding box center [1108, 20] width 69 height 21
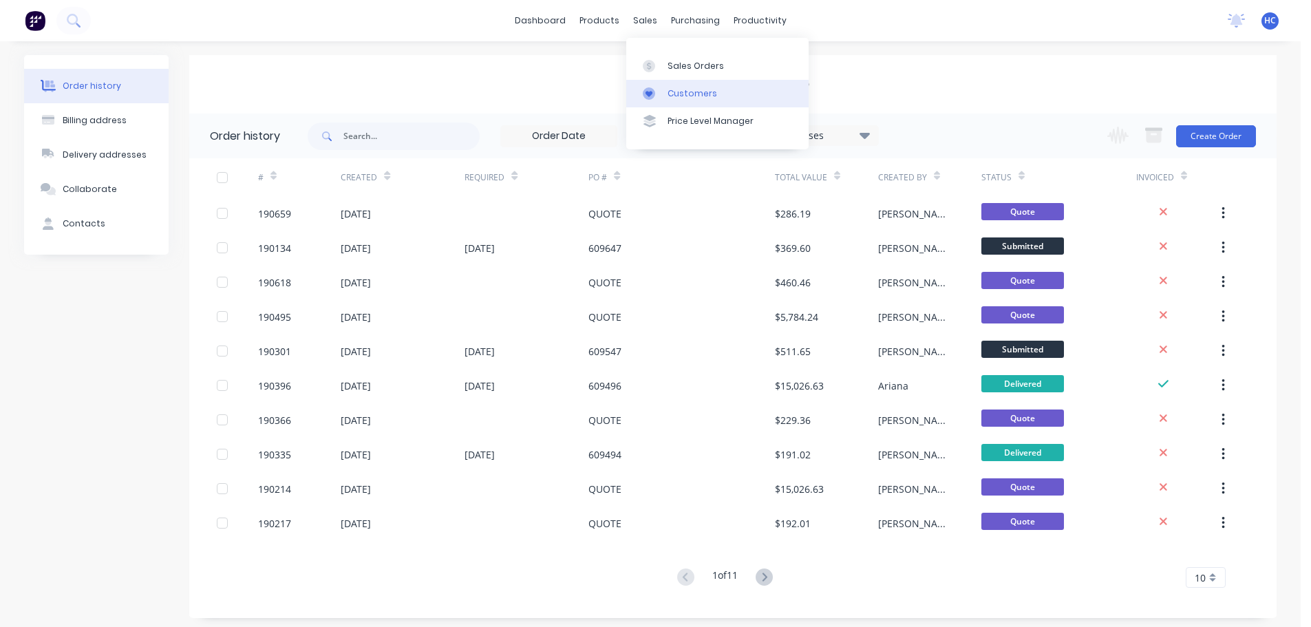
click at [683, 92] on div "Customers" at bounding box center [693, 93] width 50 height 12
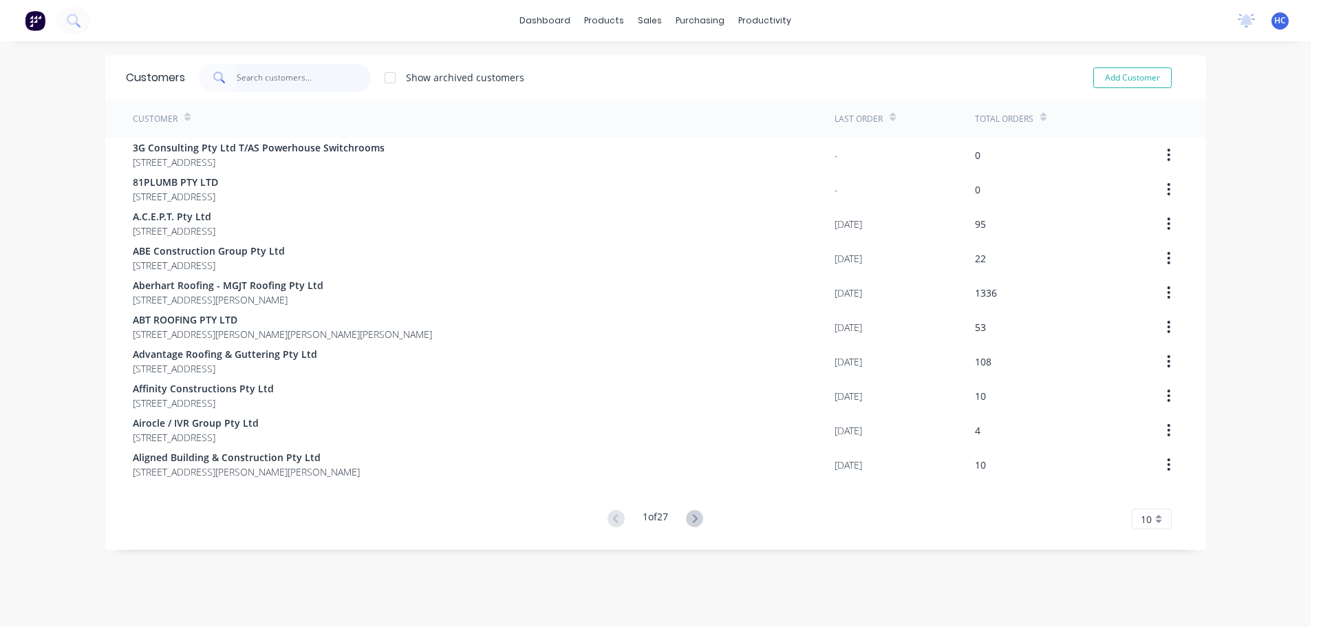
click at [277, 81] on input "text" at bounding box center [304, 78] width 134 height 28
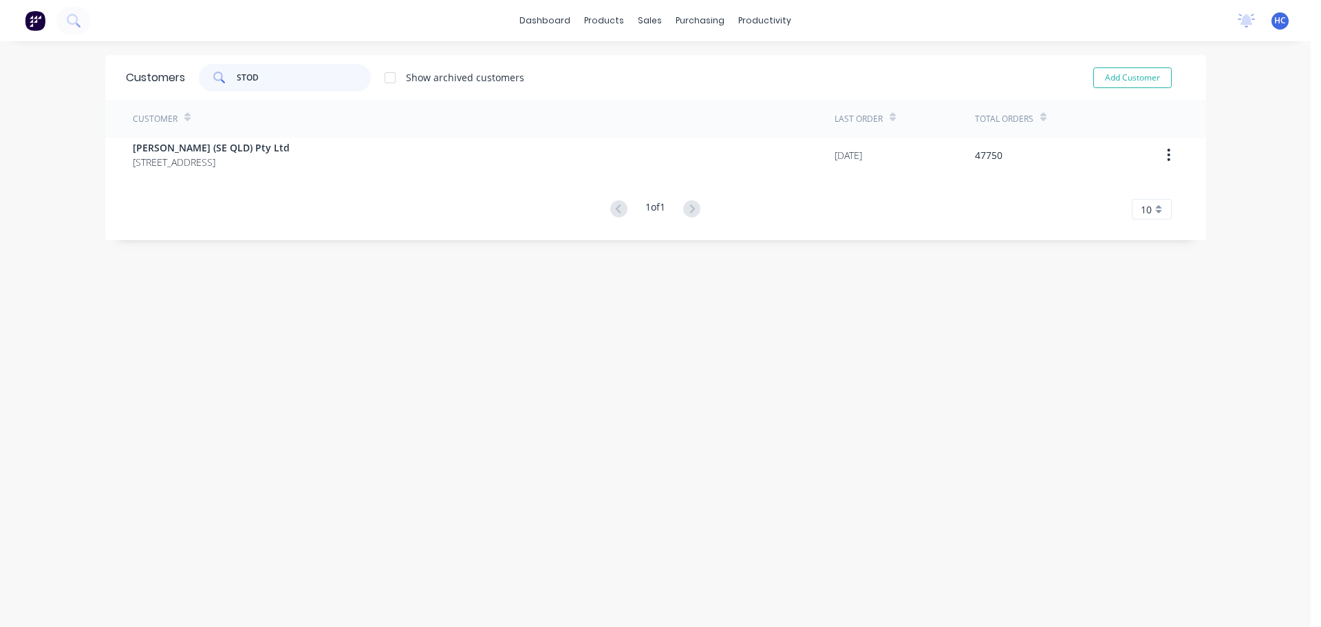
type input "STOD"
click at [238, 173] on div "Customer Last Order Total Orders Stoddart (SE QLD) Pty Ltd PO Box 3171 MOUNT OM…" at bounding box center [655, 160] width 1101 height 120
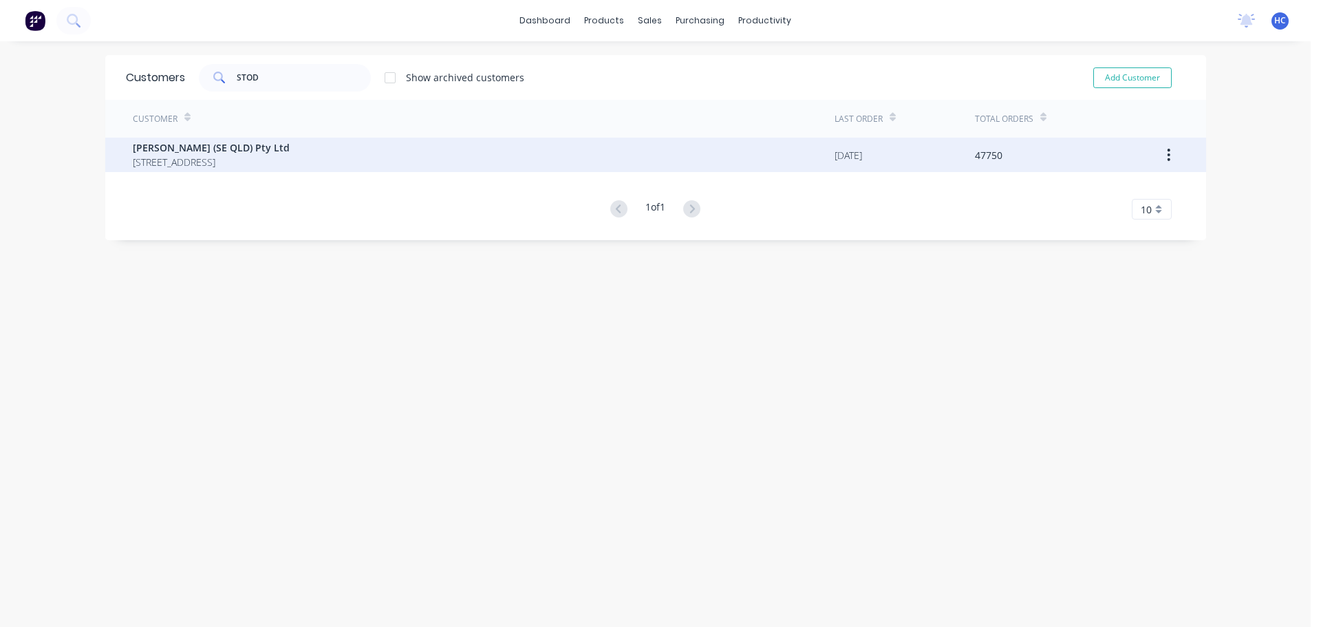
click at [277, 169] on div "Stoddart (SE QLD) Pty Ltd PO Box 3171 MOUNT OMMANEY Queensland Australia 4074" at bounding box center [484, 155] width 702 height 34
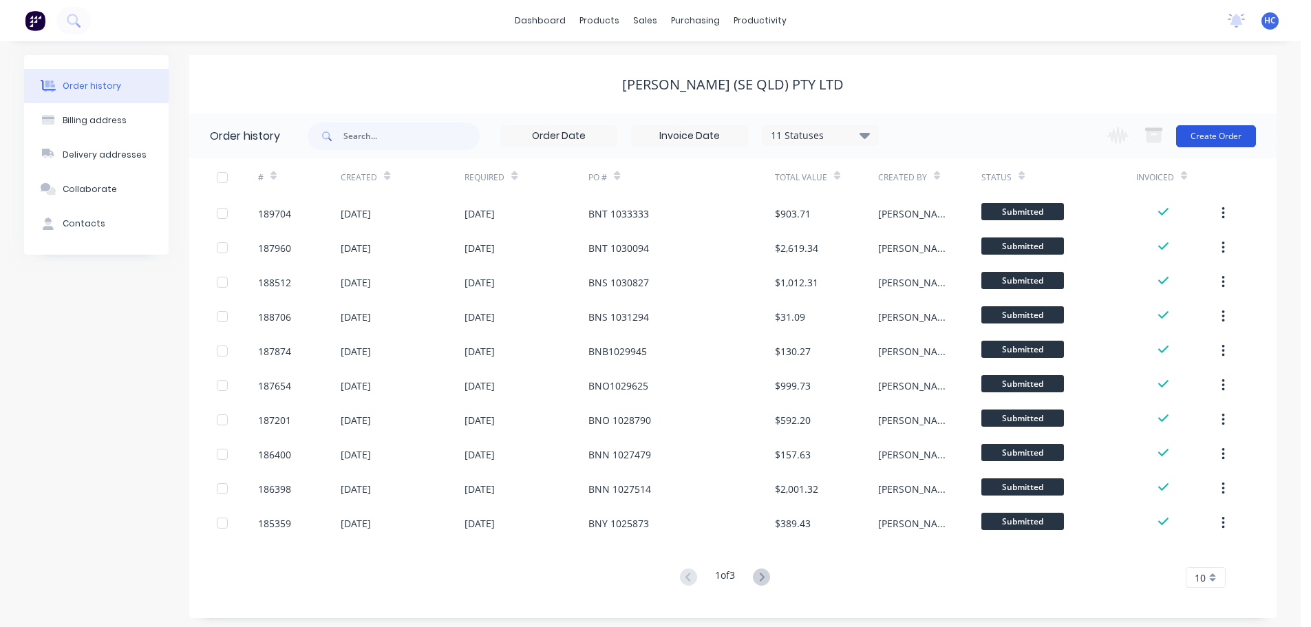
click at [1220, 132] on button "Create Order" at bounding box center [1216, 136] width 80 height 22
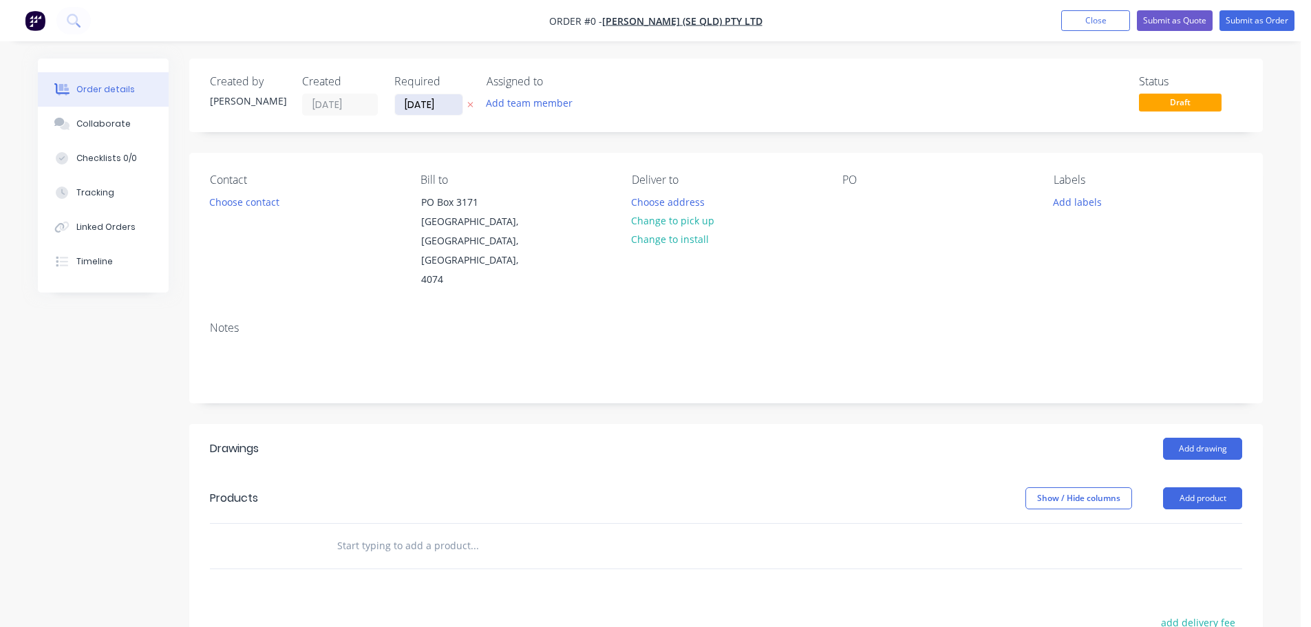
click at [413, 98] on input "[DATE]" at bounding box center [428, 104] width 67 height 21
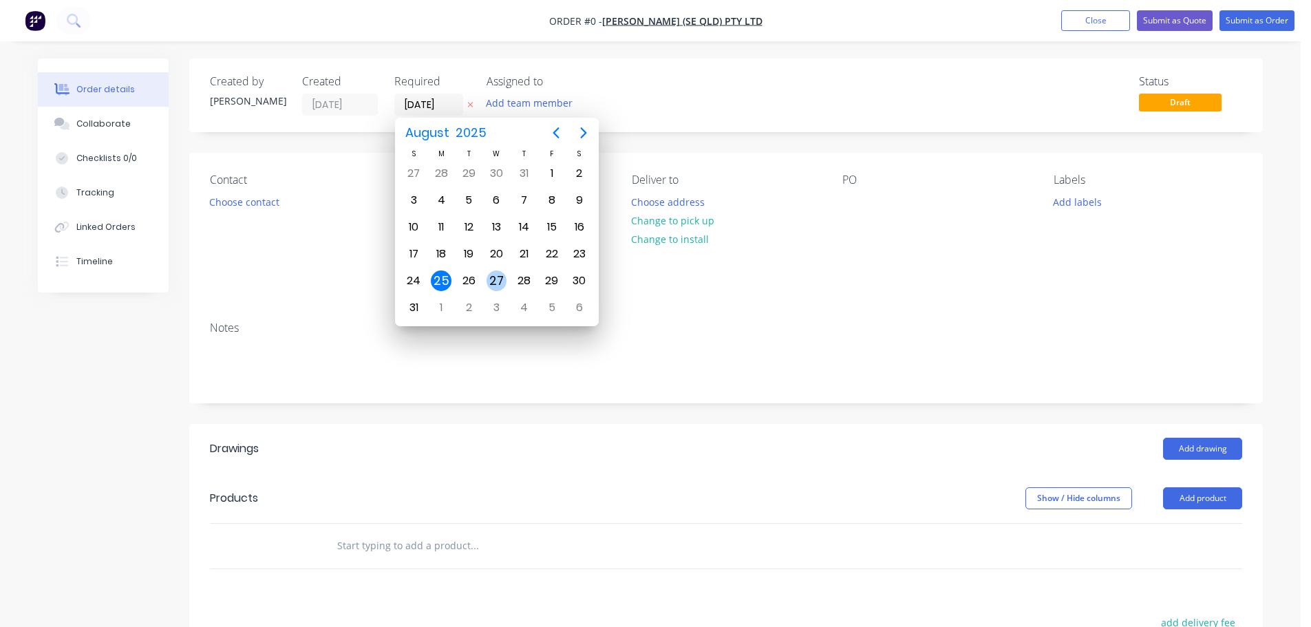
click at [492, 275] on div "27" at bounding box center [497, 280] width 21 height 21
type input "[DATE]"
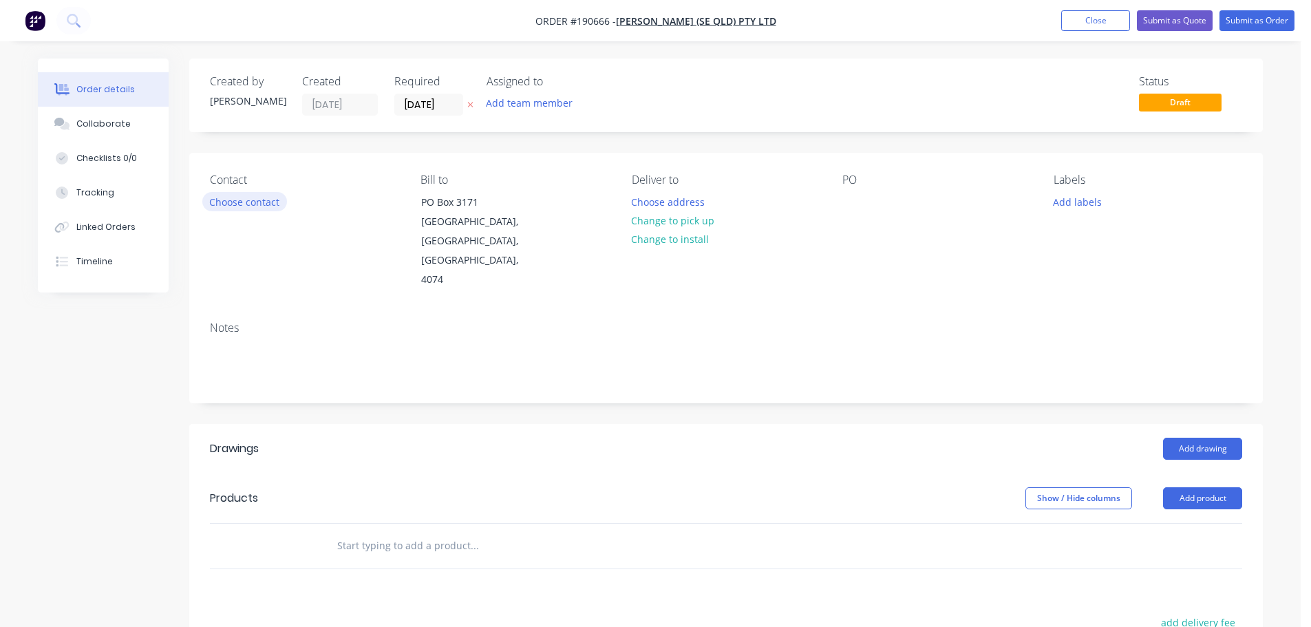
click at [255, 204] on button "Choose contact" at bounding box center [244, 201] width 85 height 19
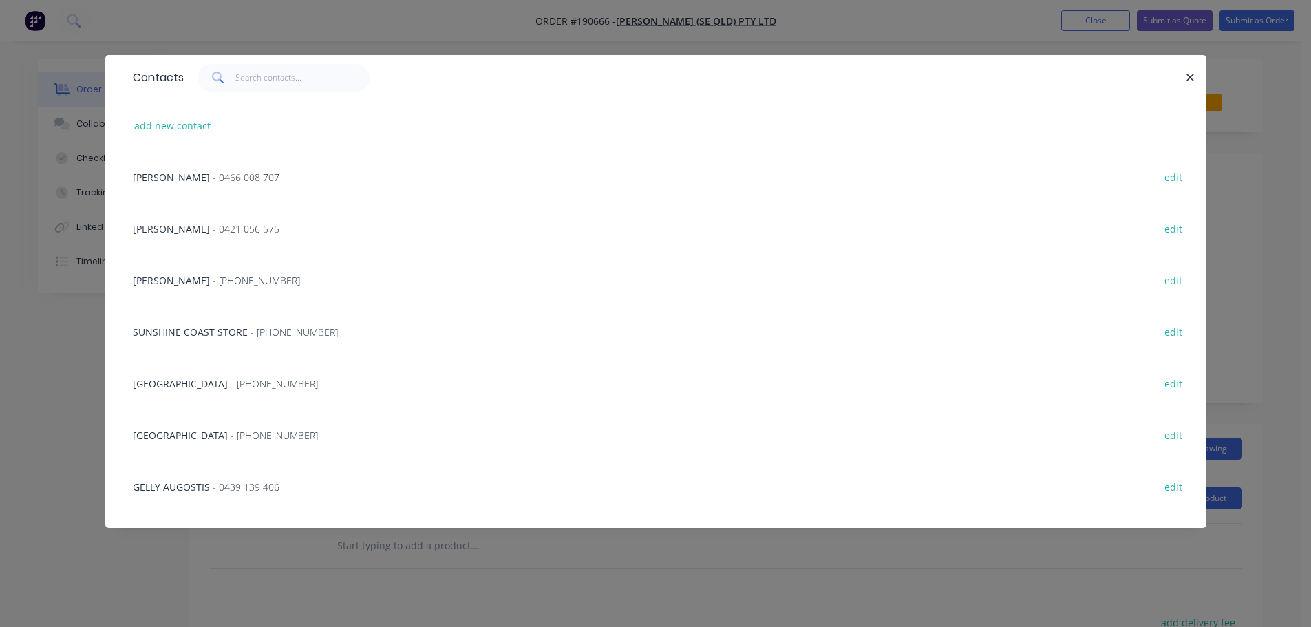
scroll to position [138, 0]
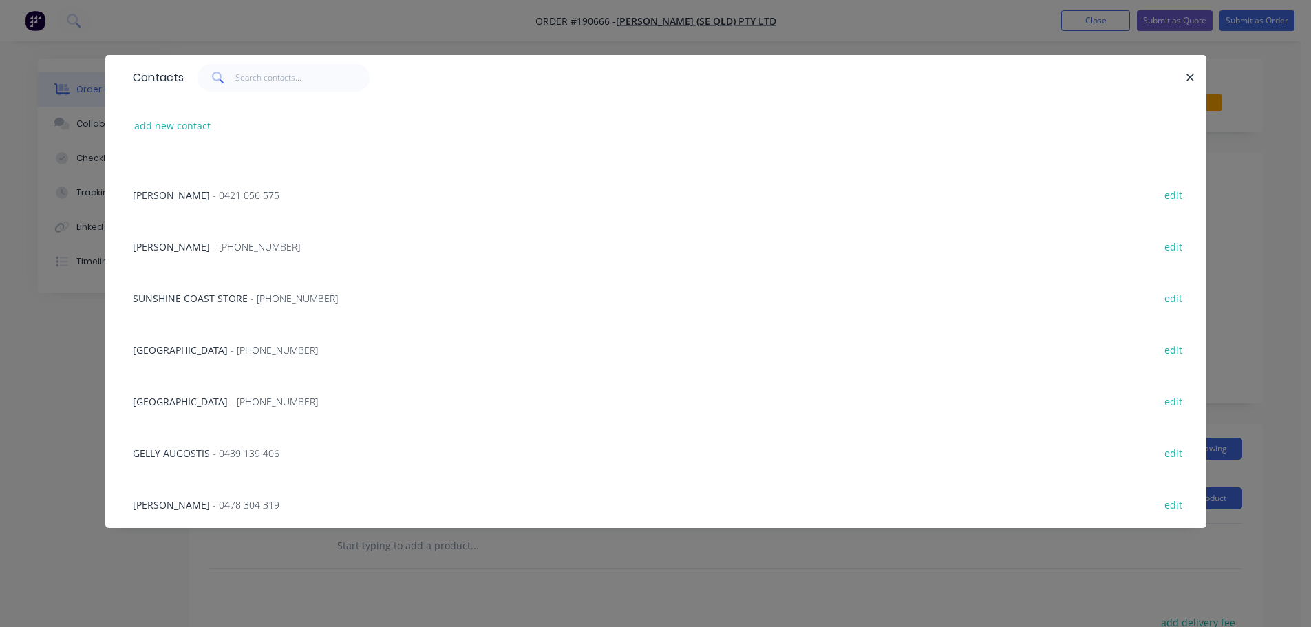
click at [248, 288] on div "SUNSHINE COAST STORE - (07) 5445 8477 edit" at bounding box center [656, 298] width 1060 height 52
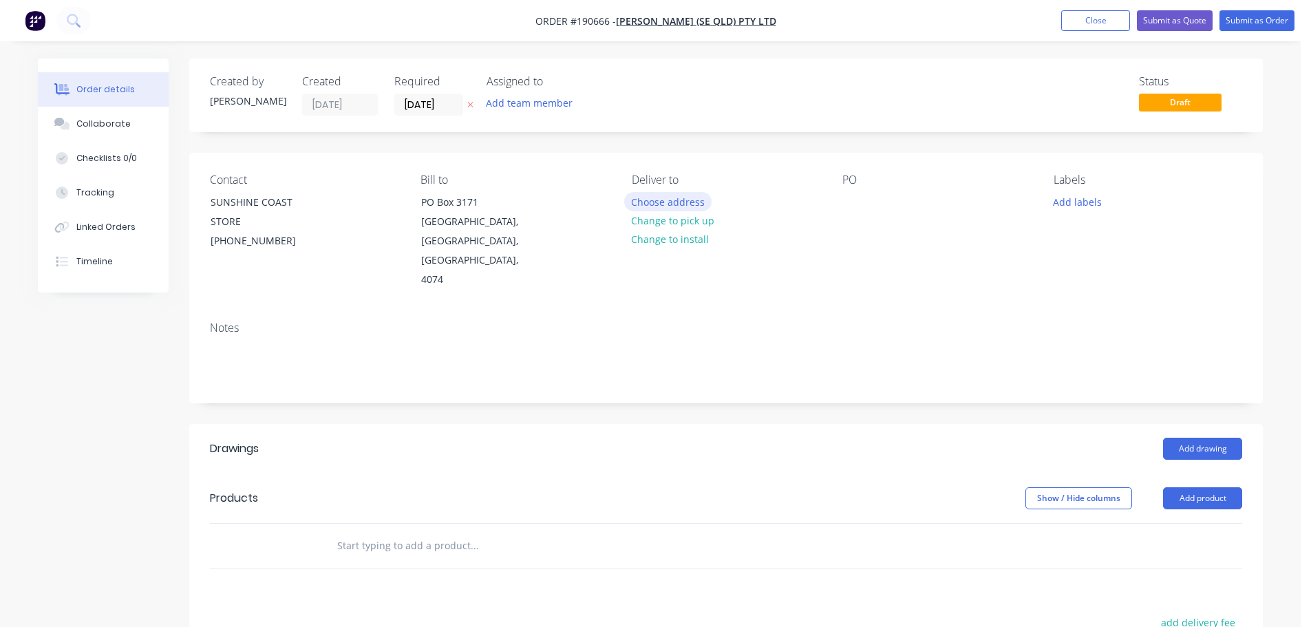
click at [652, 204] on button "Choose address" at bounding box center [668, 201] width 88 height 19
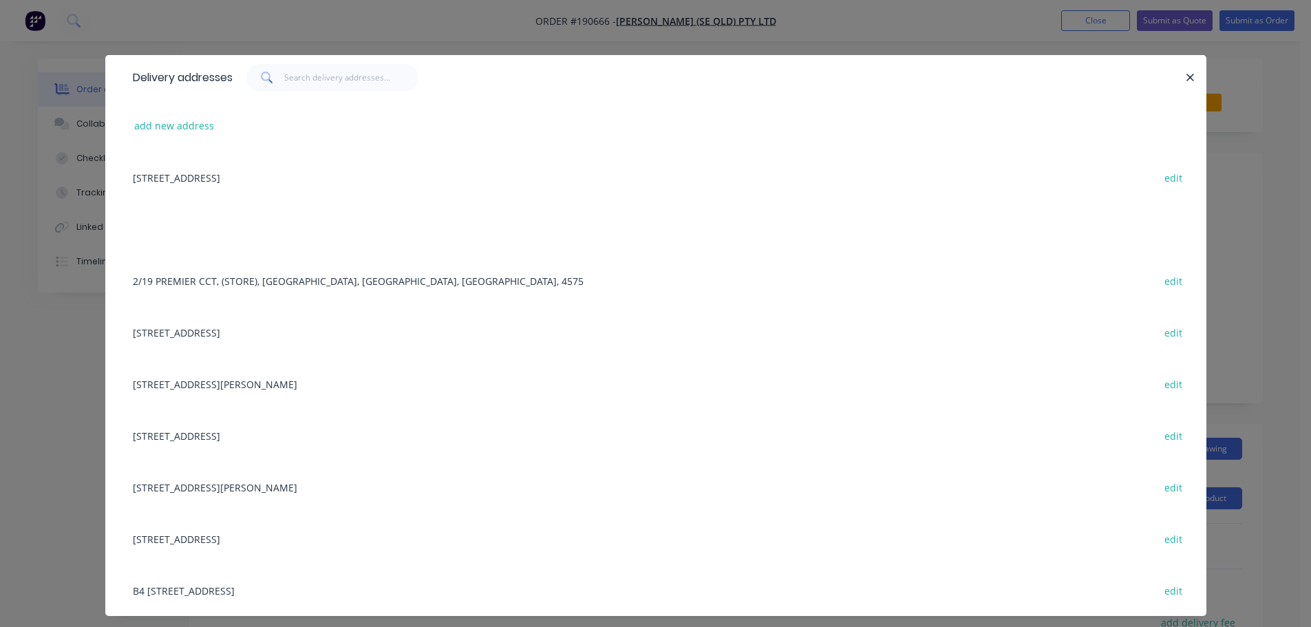
click at [244, 272] on div "2/19 PREMIER CCT, (STORE), WARANA, Queensland, Australia, 4575 edit" at bounding box center [656, 281] width 1060 height 52
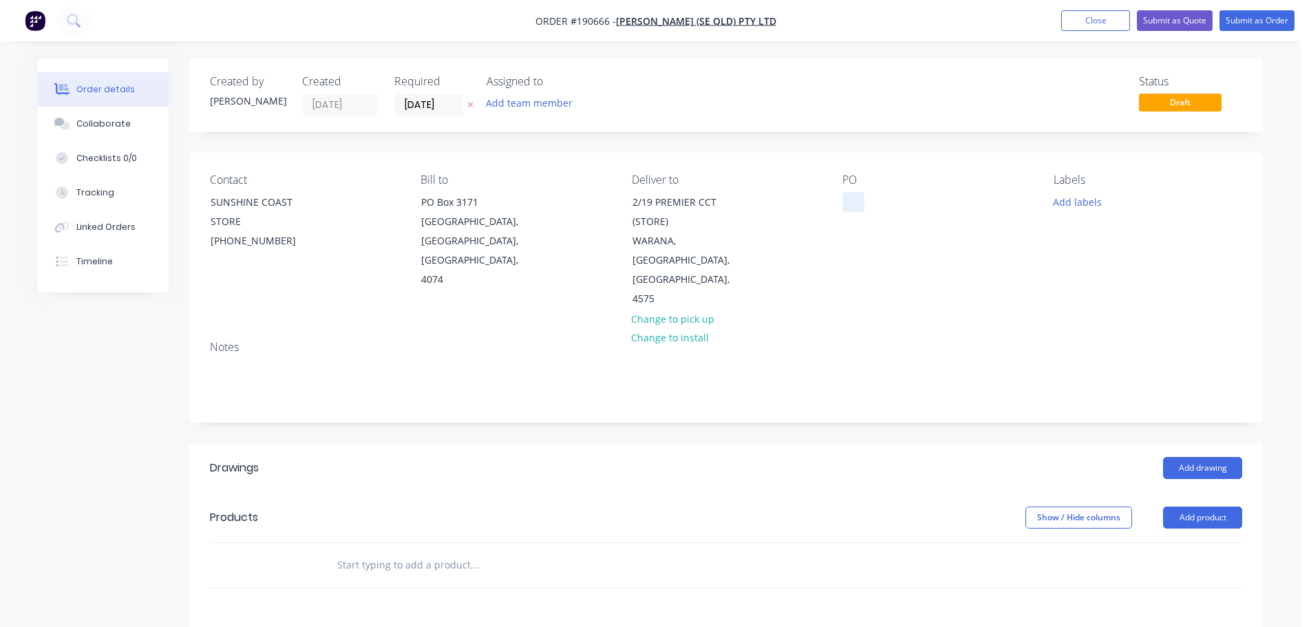
click at [850, 195] on div at bounding box center [853, 202] width 22 height 20
drag, startPoint x: 1196, startPoint y: 487, endPoint x: 1200, endPoint y: 516, distance: 29.2
click at [1204, 494] on header "Products Show / Hide columns Add product" at bounding box center [726, 518] width 1074 height 50
click at [1198, 507] on button "Add product" at bounding box center [1202, 518] width 79 height 22
click at [1178, 542] on div "Product catalogue" at bounding box center [1177, 552] width 106 height 20
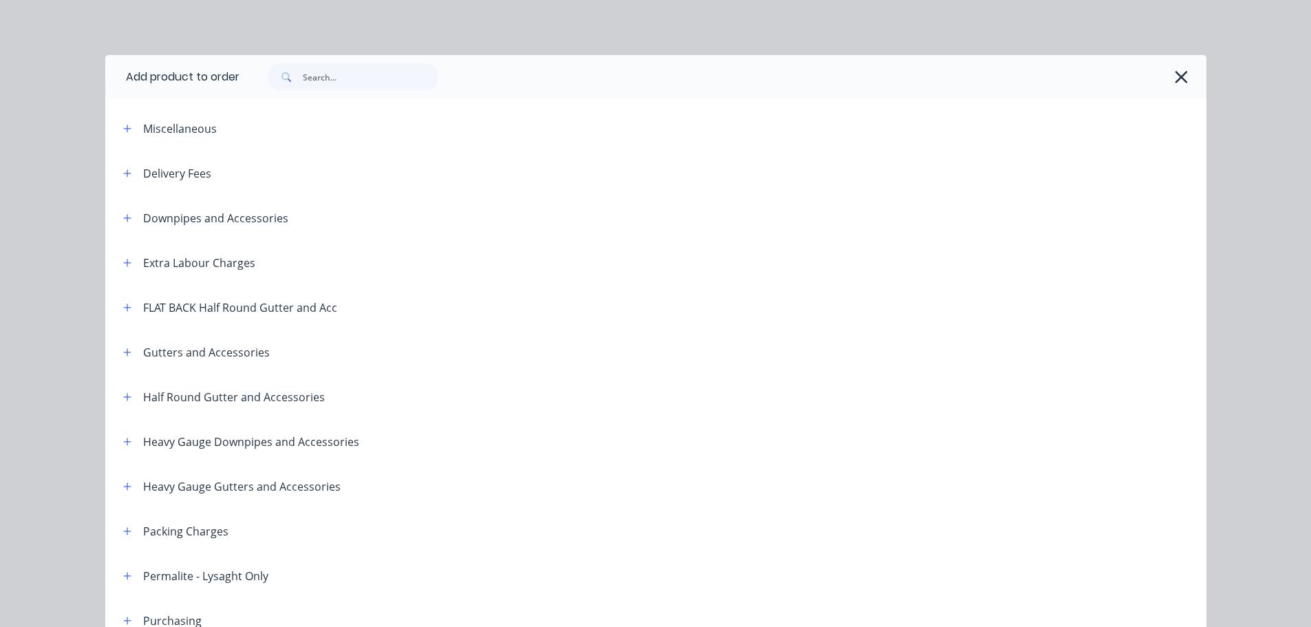
click at [125, 292] on header "FLAT BACK Half Round Gutter and Acc" at bounding box center [655, 307] width 1101 height 45
click at [123, 308] on icon "button" at bounding box center [127, 308] width 8 height 10
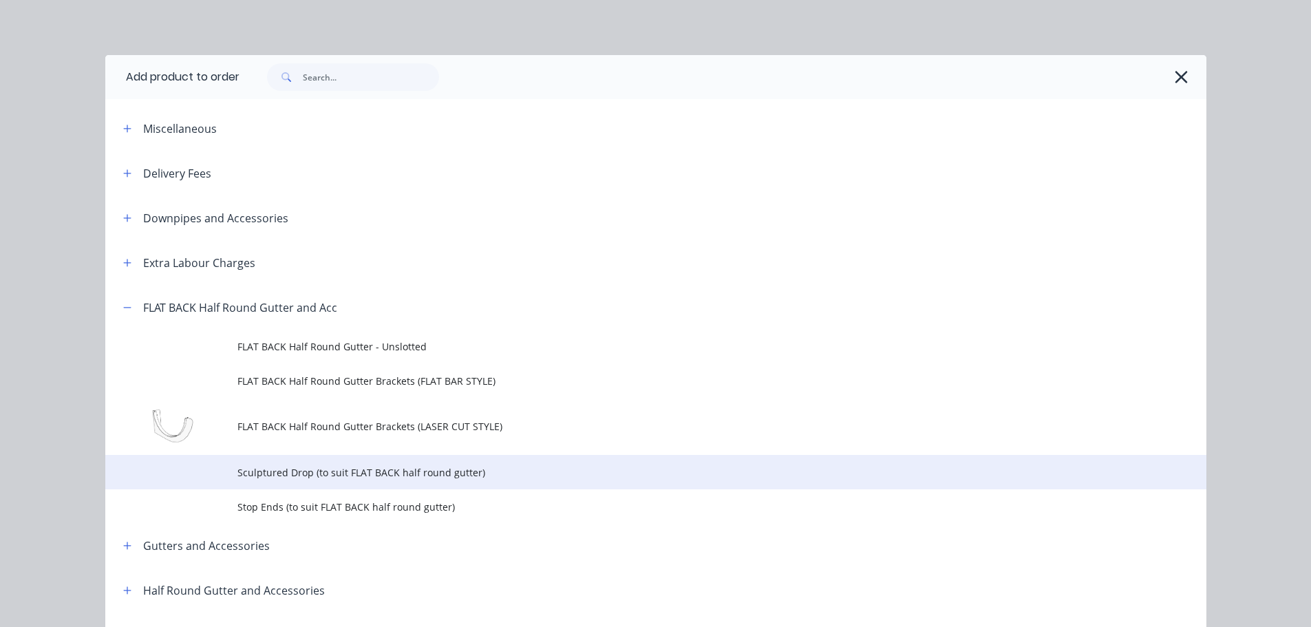
click at [291, 471] on span "Sculptured Drop (to suit FLAT BACK half round gutter)" at bounding box center [624, 472] width 775 height 14
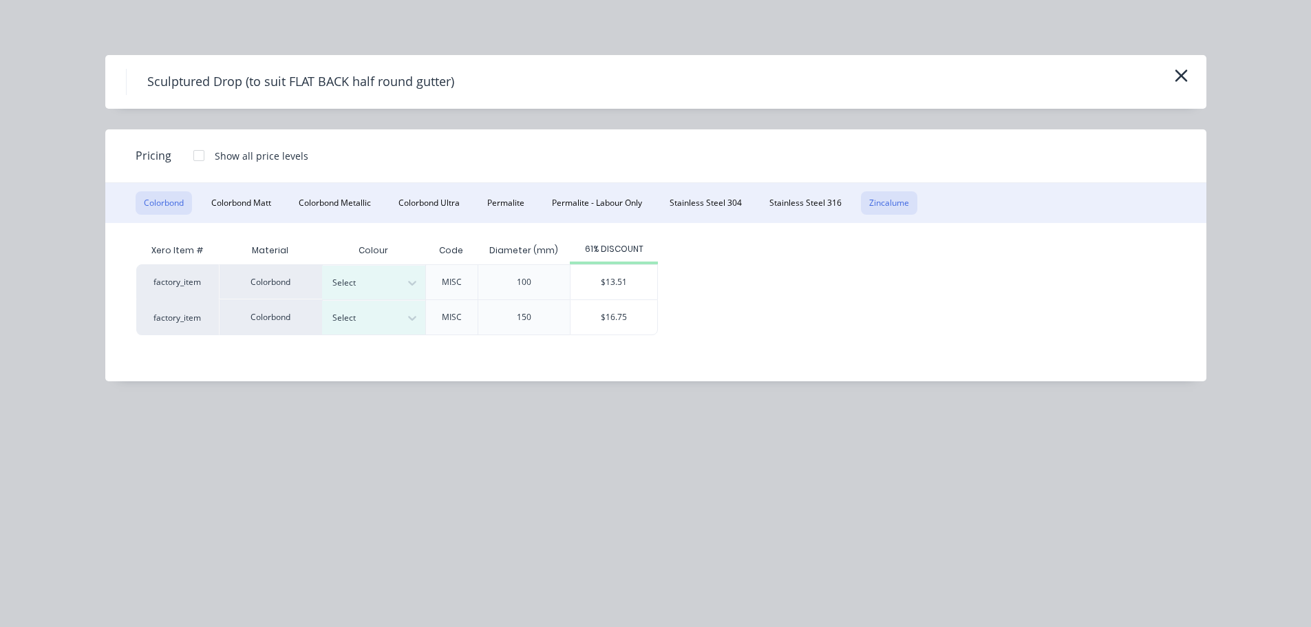
click at [896, 204] on button "Zincalume" at bounding box center [889, 202] width 56 height 23
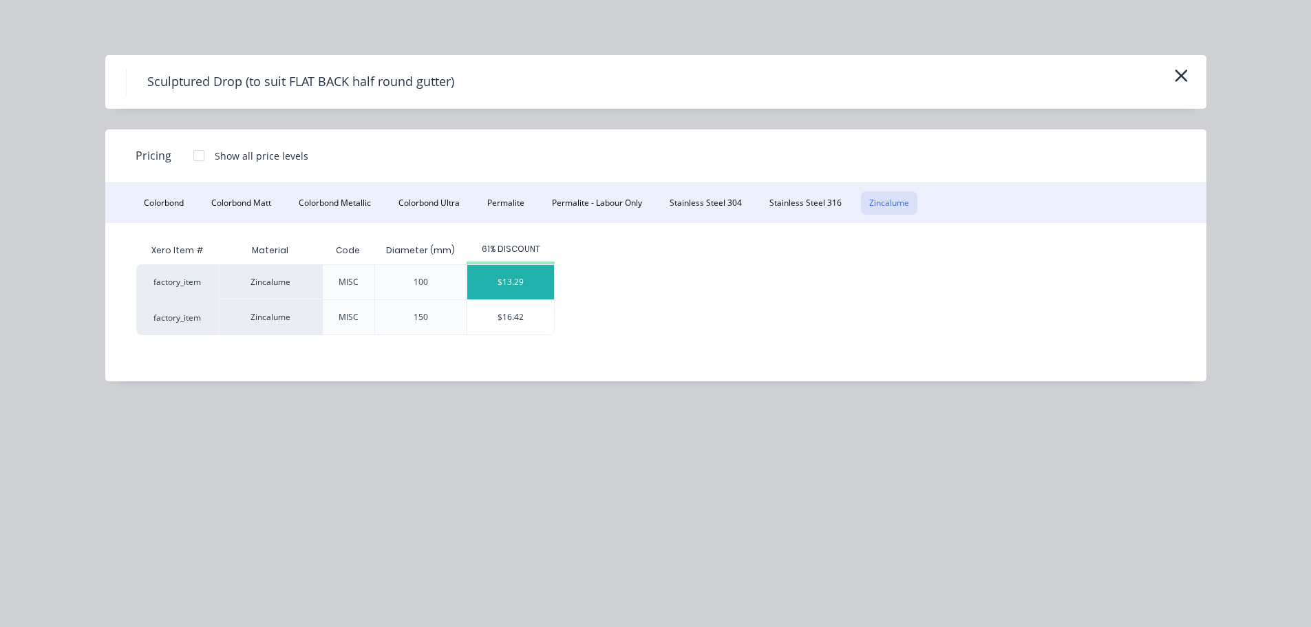
click at [524, 282] on div "$13.29" at bounding box center [510, 282] width 87 height 34
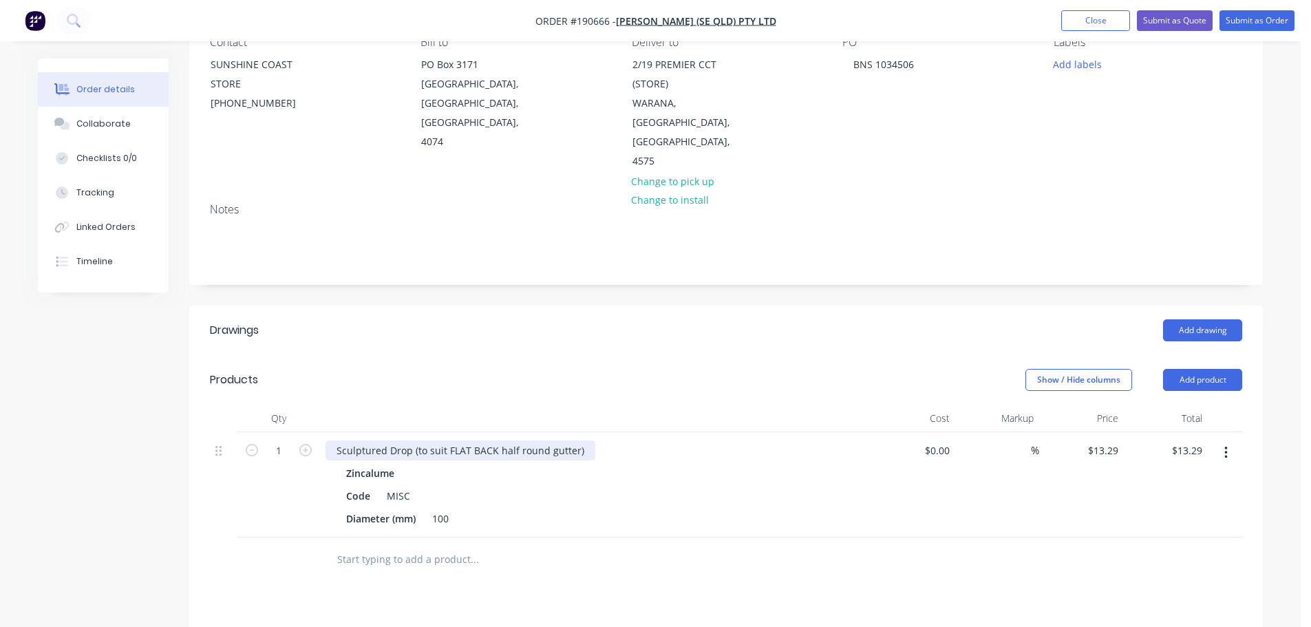
click at [447, 440] on div "Sculptured Drop (to suit FLAT BACK half round gutter)" at bounding box center [461, 450] width 270 height 20
click at [737, 358] on header "Products Show / Hide columns Add product" at bounding box center [726, 380] width 1074 height 50
click at [308, 444] on icon "button" at bounding box center [305, 450] width 12 height 12
type input "2"
type input "$26.58"
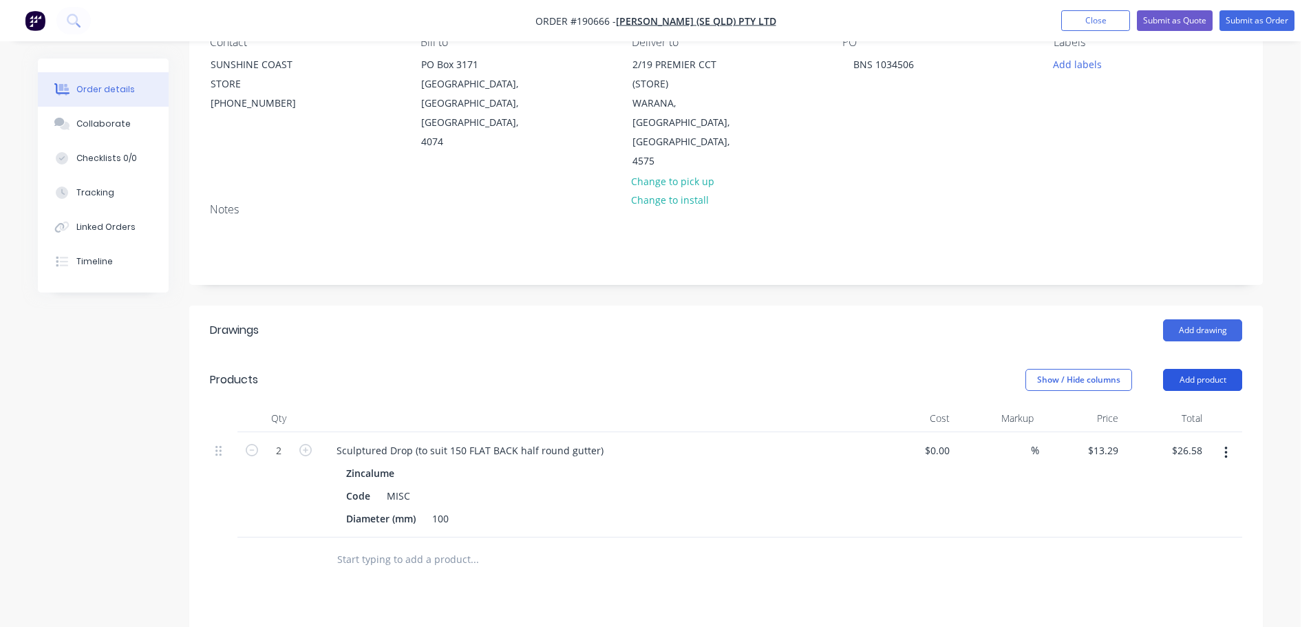
click at [1206, 369] on button "Add product" at bounding box center [1202, 380] width 79 height 22
click at [1170, 405] on div "Product catalogue" at bounding box center [1177, 415] width 106 height 20
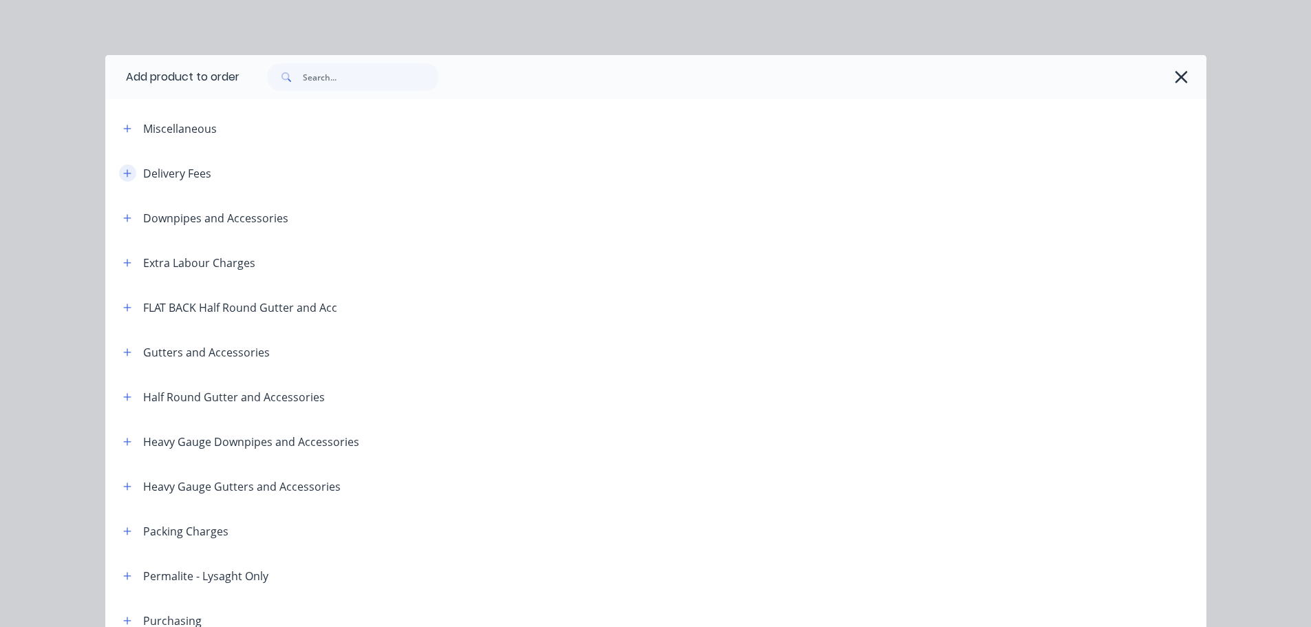
click at [123, 170] on icon "button" at bounding box center [127, 174] width 8 height 10
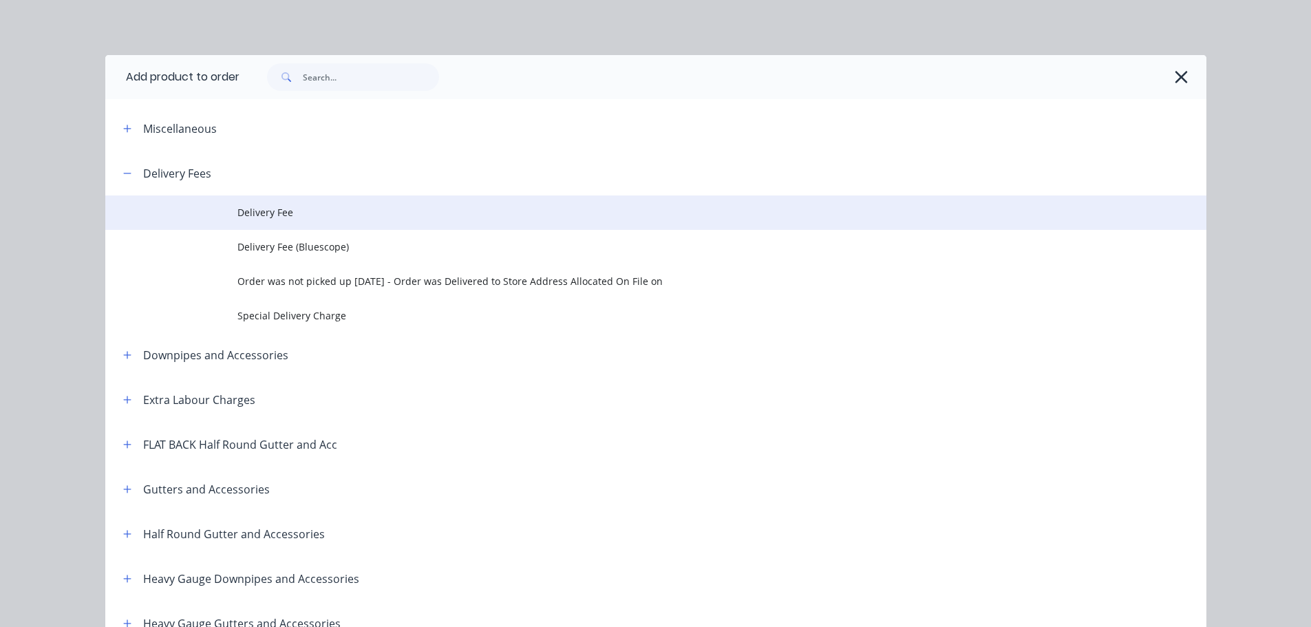
click at [275, 209] on span "Delivery Fee" at bounding box center [624, 212] width 775 height 14
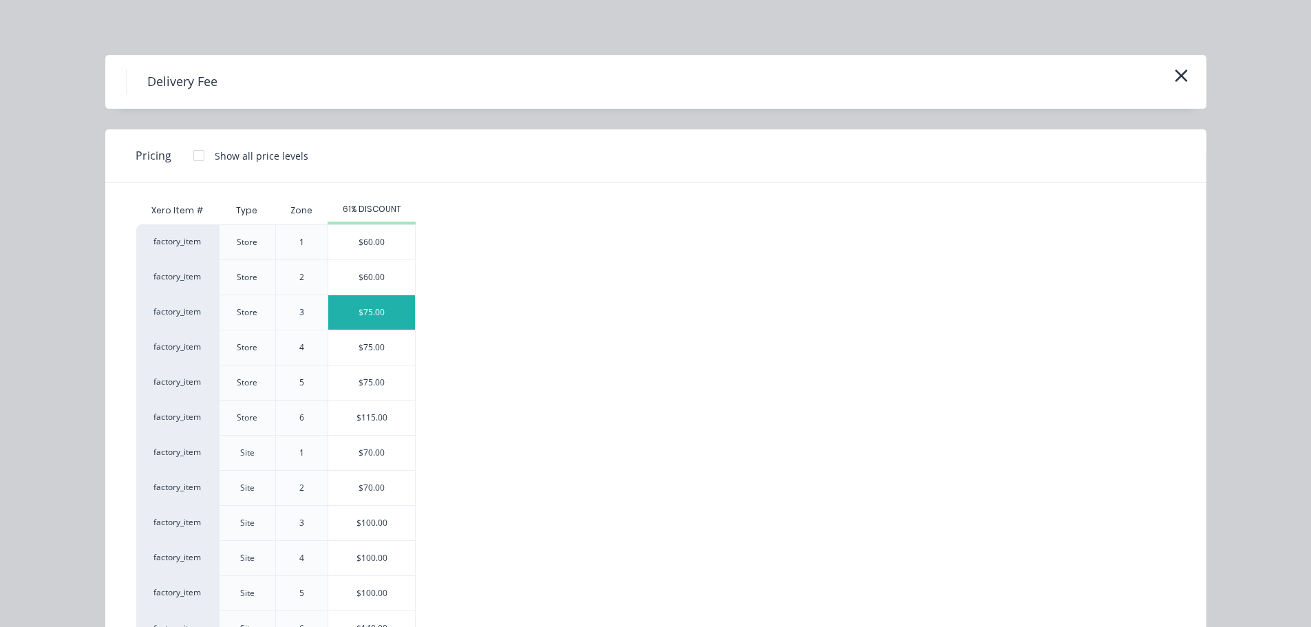
click at [379, 318] on div "$75.00" at bounding box center [371, 312] width 87 height 34
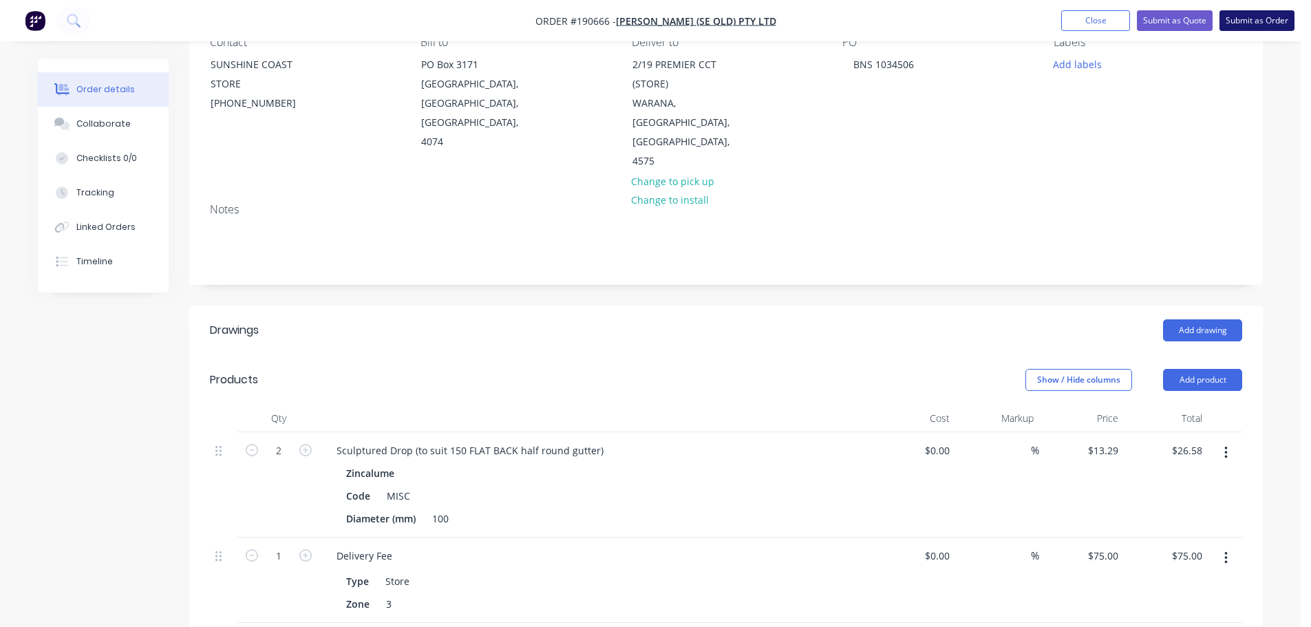
click at [1262, 26] on button "Submit as Order" at bounding box center [1257, 20] width 75 height 21
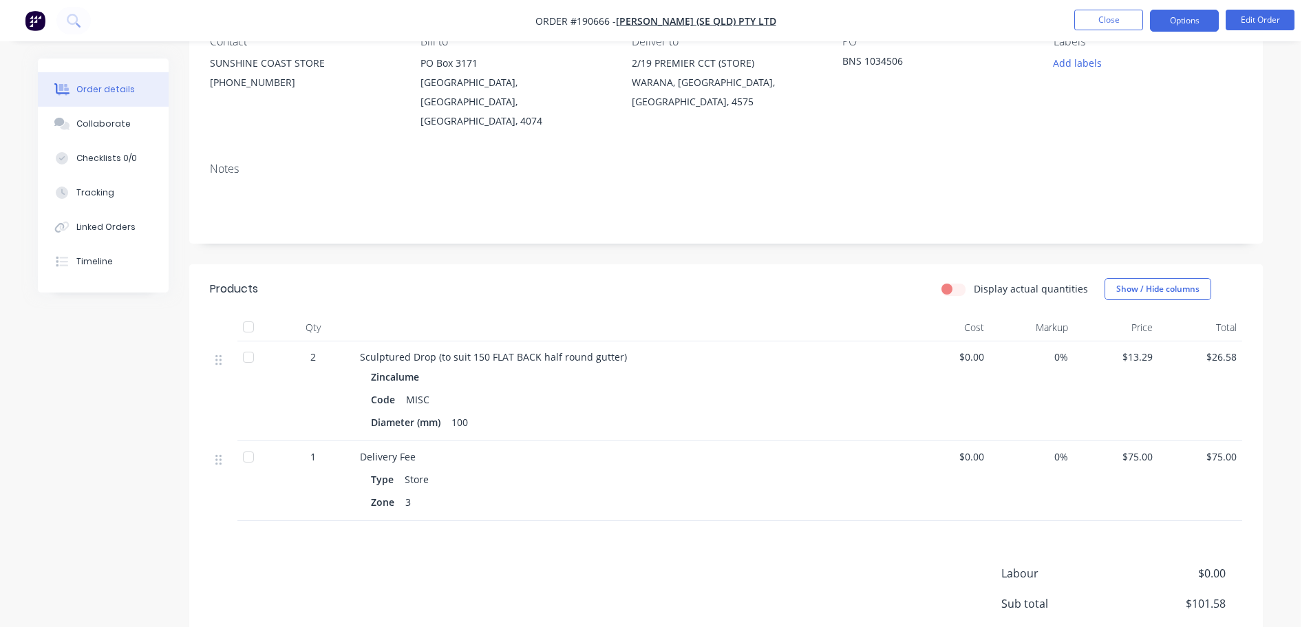
click at [1180, 21] on button "Options" at bounding box center [1184, 21] width 69 height 22
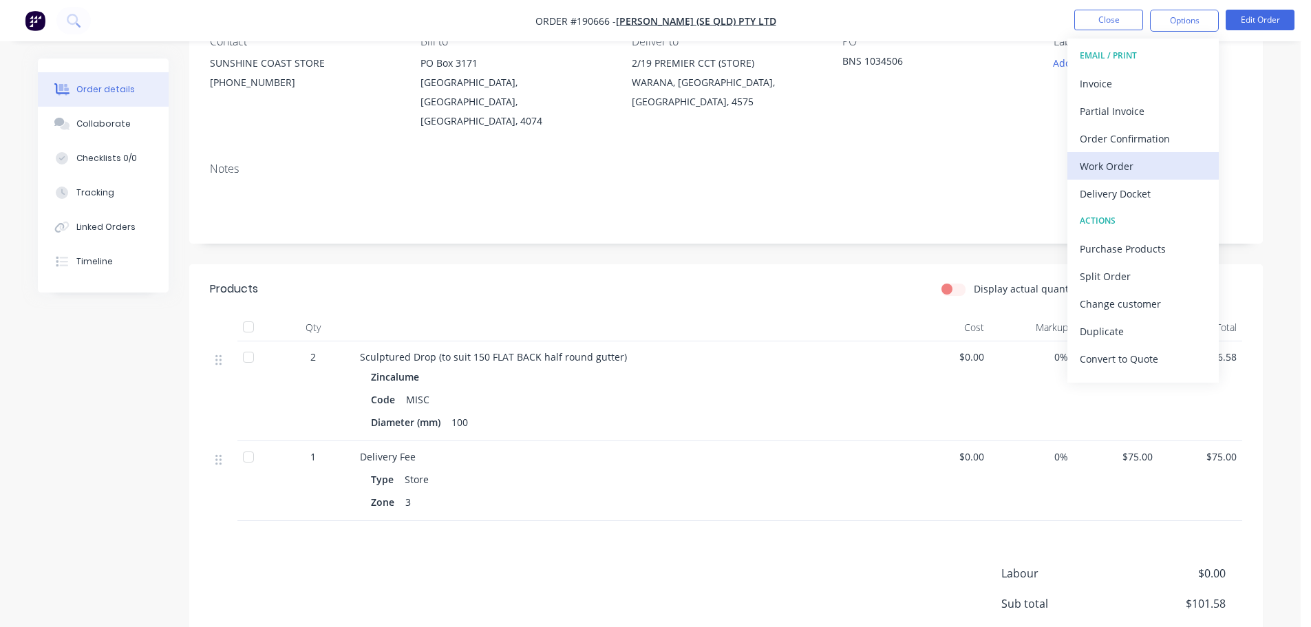
click at [1115, 164] on div "Work Order" at bounding box center [1143, 166] width 127 height 20
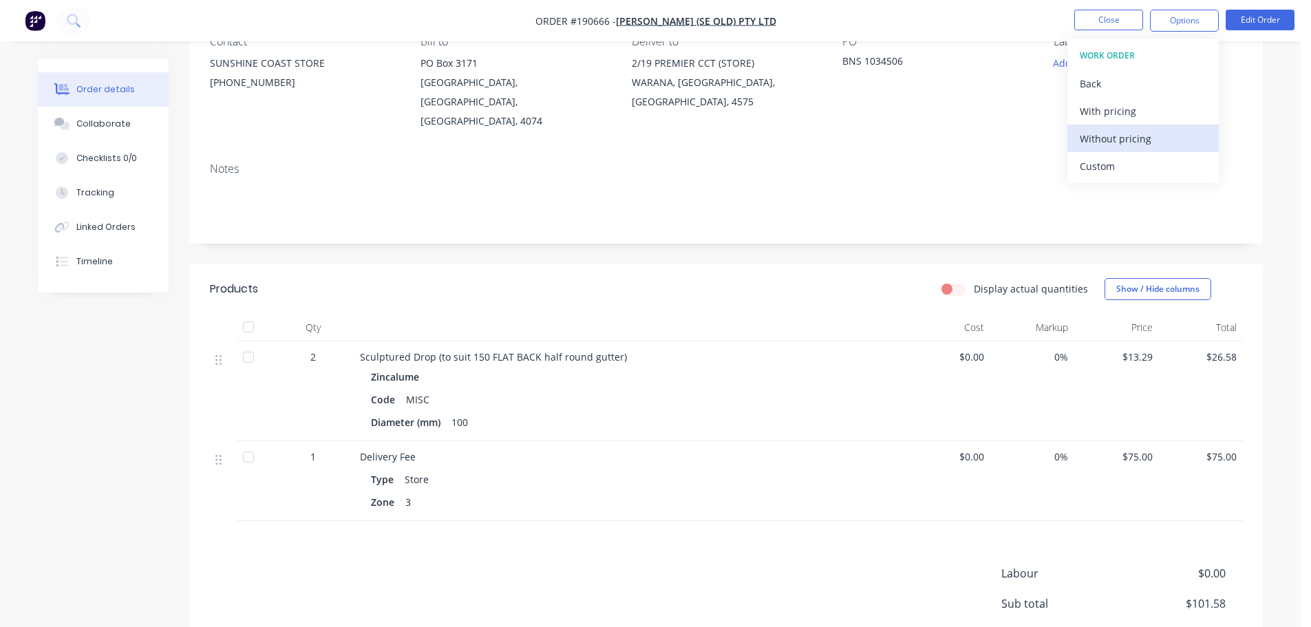
click at [1125, 137] on div "Without pricing" at bounding box center [1143, 139] width 127 height 20
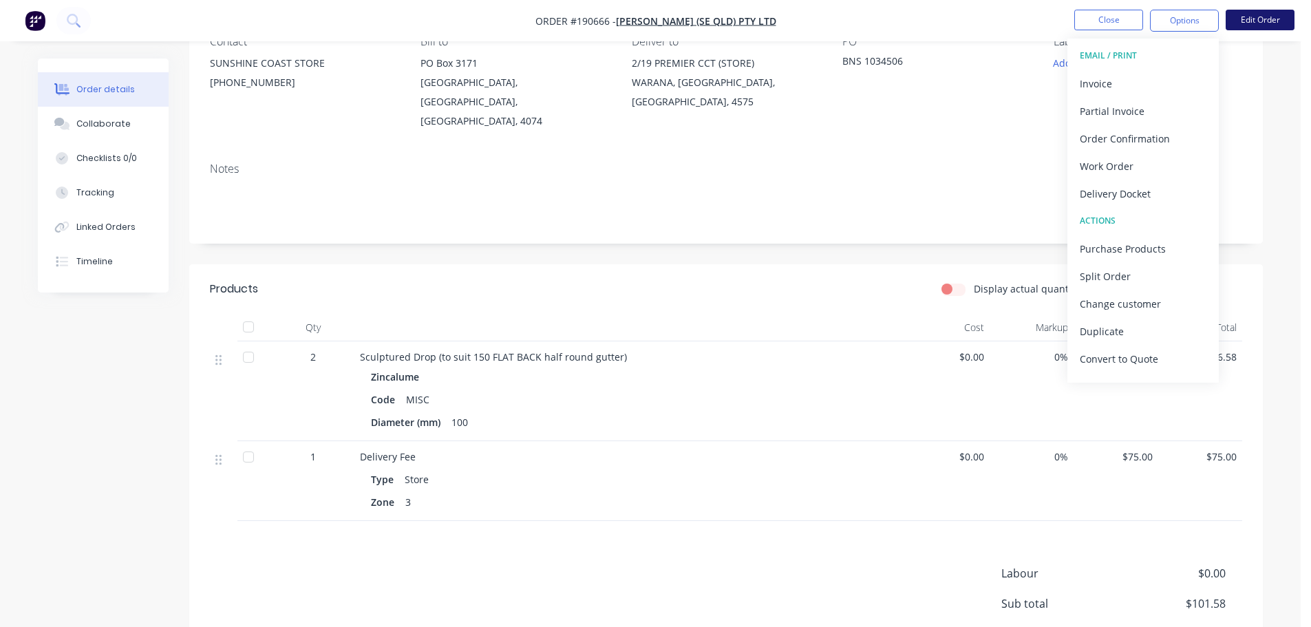
click at [1248, 18] on button "Edit Order" at bounding box center [1260, 20] width 69 height 21
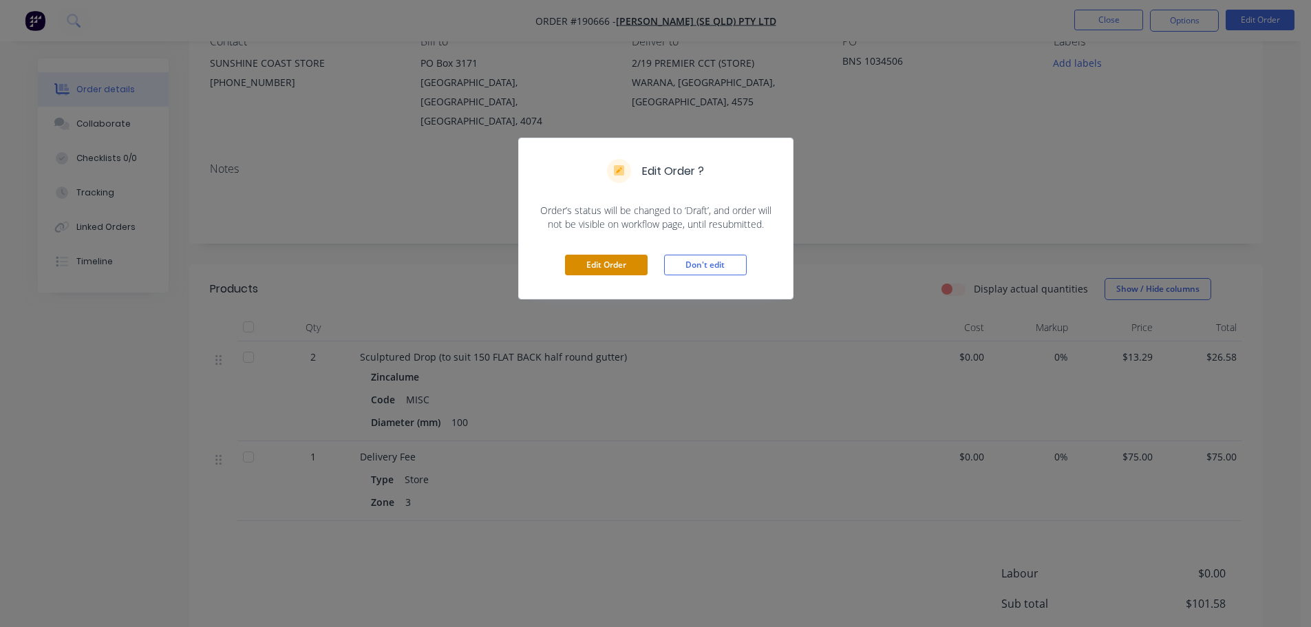
click at [621, 268] on button "Edit Order" at bounding box center [606, 265] width 83 height 21
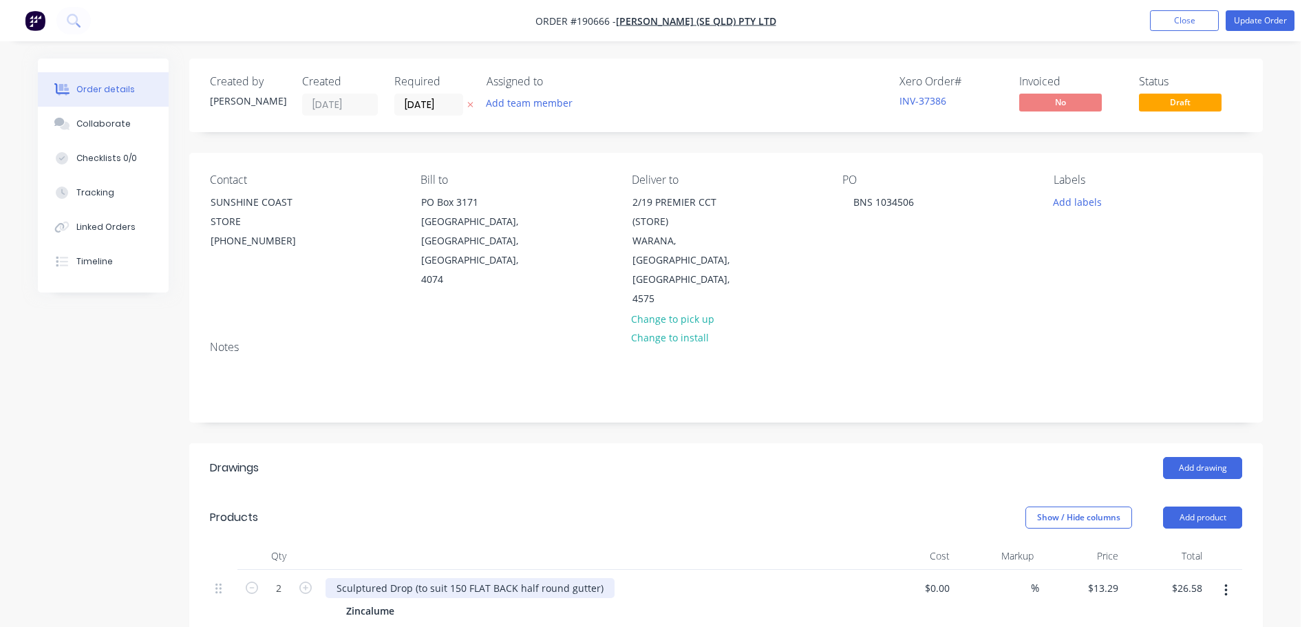
click at [456, 578] on div "Sculptured Drop (to suit 150 FLAT BACK half round gutter)" at bounding box center [470, 588] width 289 height 20
click at [389, 457] on div "Drawings" at bounding box center [320, 468] width 220 height 22
click at [1259, 23] on button "Update Order" at bounding box center [1260, 20] width 69 height 21
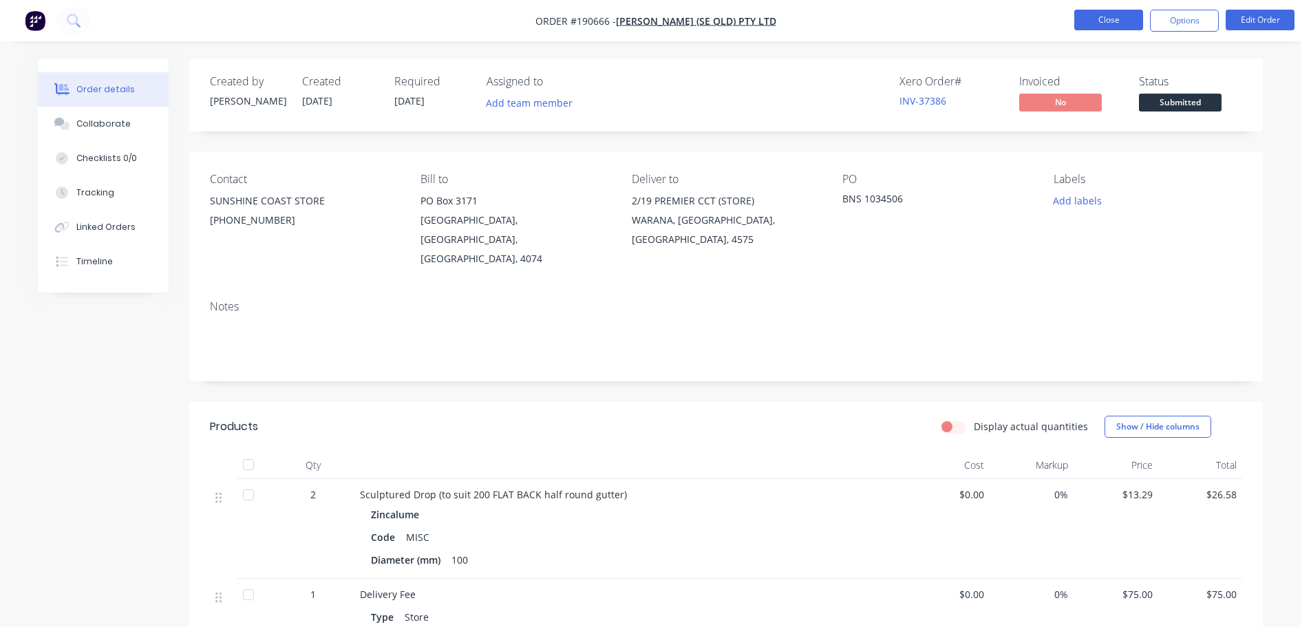
click at [1111, 15] on button "Close" at bounding box center [1108, 20] width 69 height 21
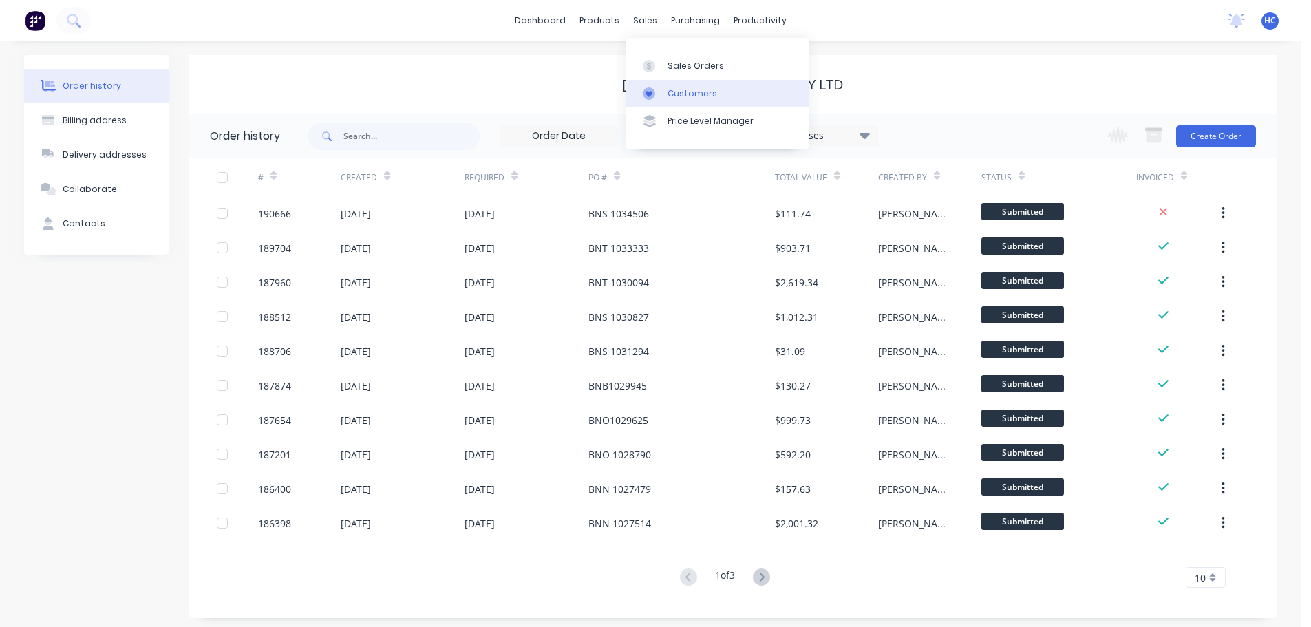
click at [681, 93] on div "Customers" at bounding box center [693, 93] width 50 height 12
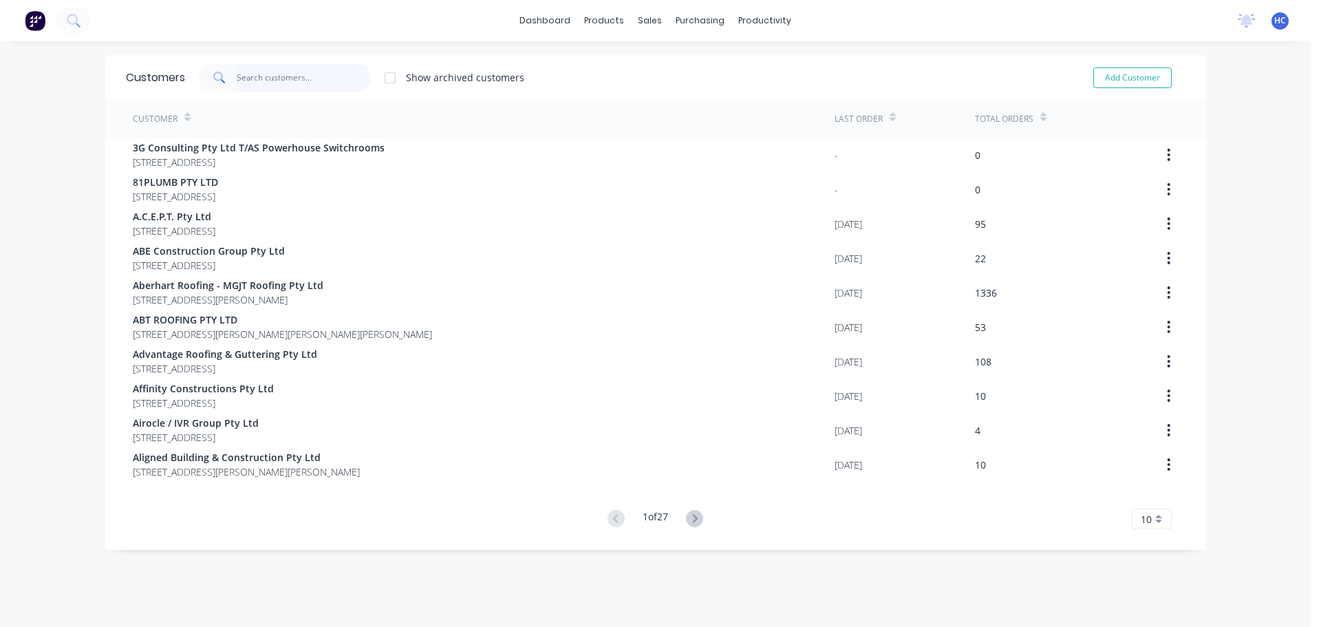
click at [246, 81] on input "text" at bounding box center [304, 78] width 134 height 28
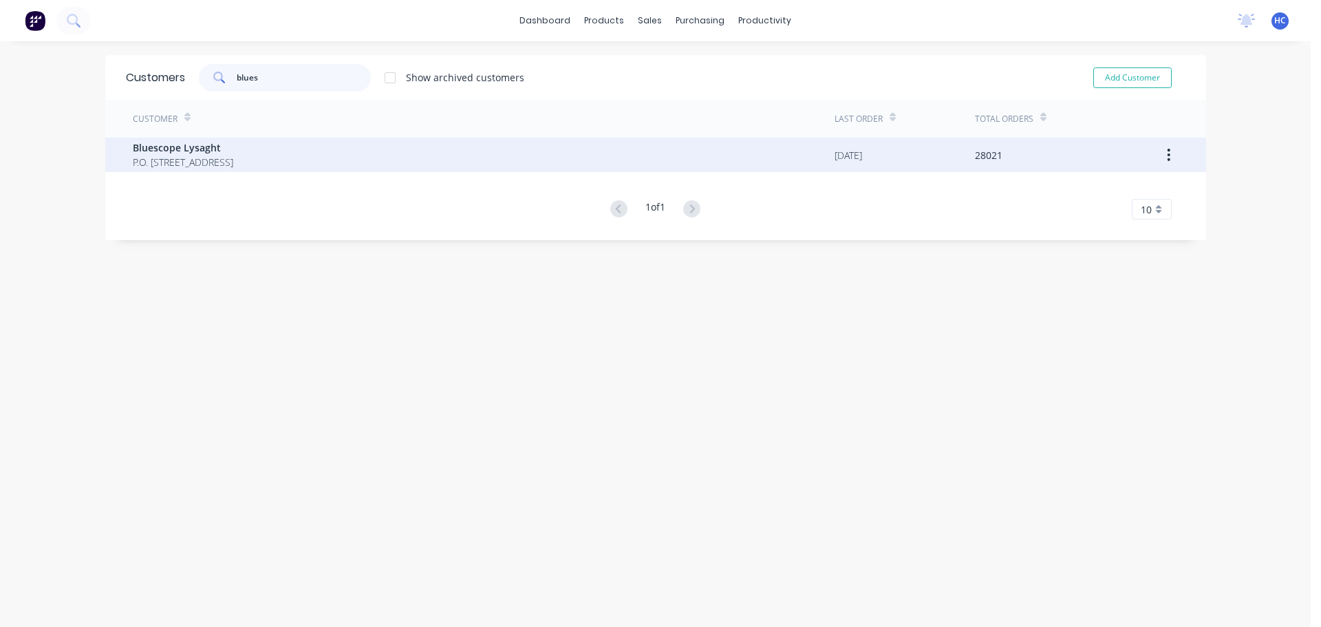
type input "blues"
click at [197, 158] on span "P.O. [STREET_ADDRESS]" at bounding box center [183, 162] width 100 height 14
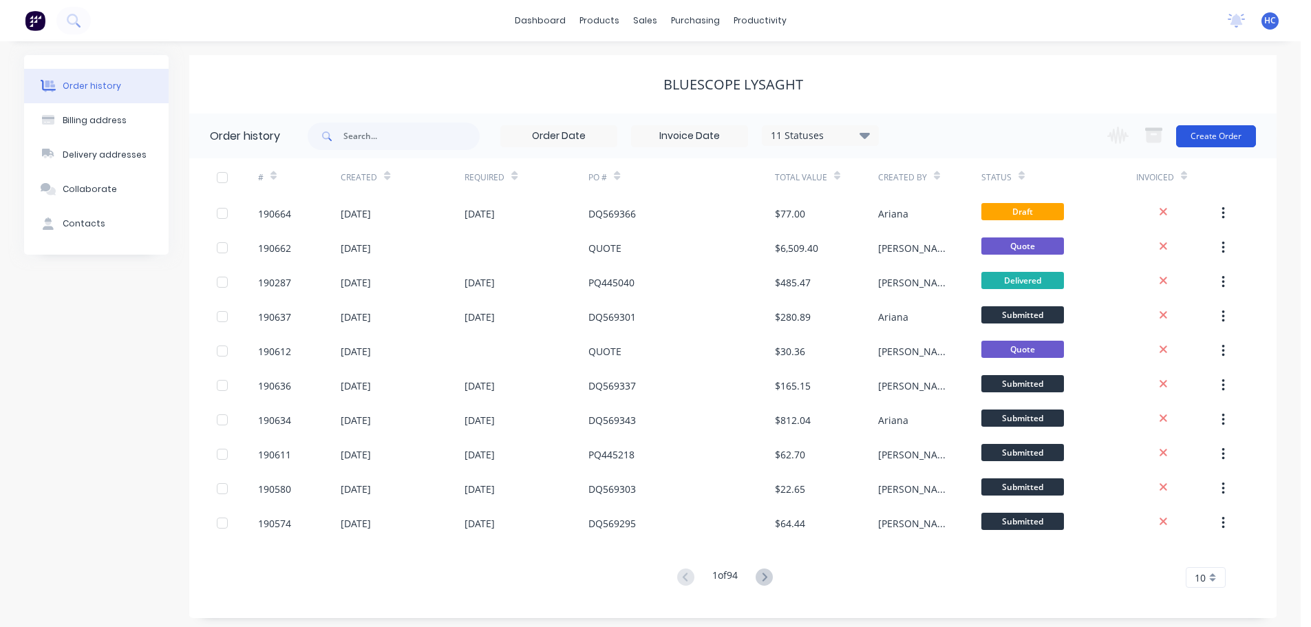
click at [1231, 127] on button "Create Order" at bounding box center [1216, 136] width 80 height 22
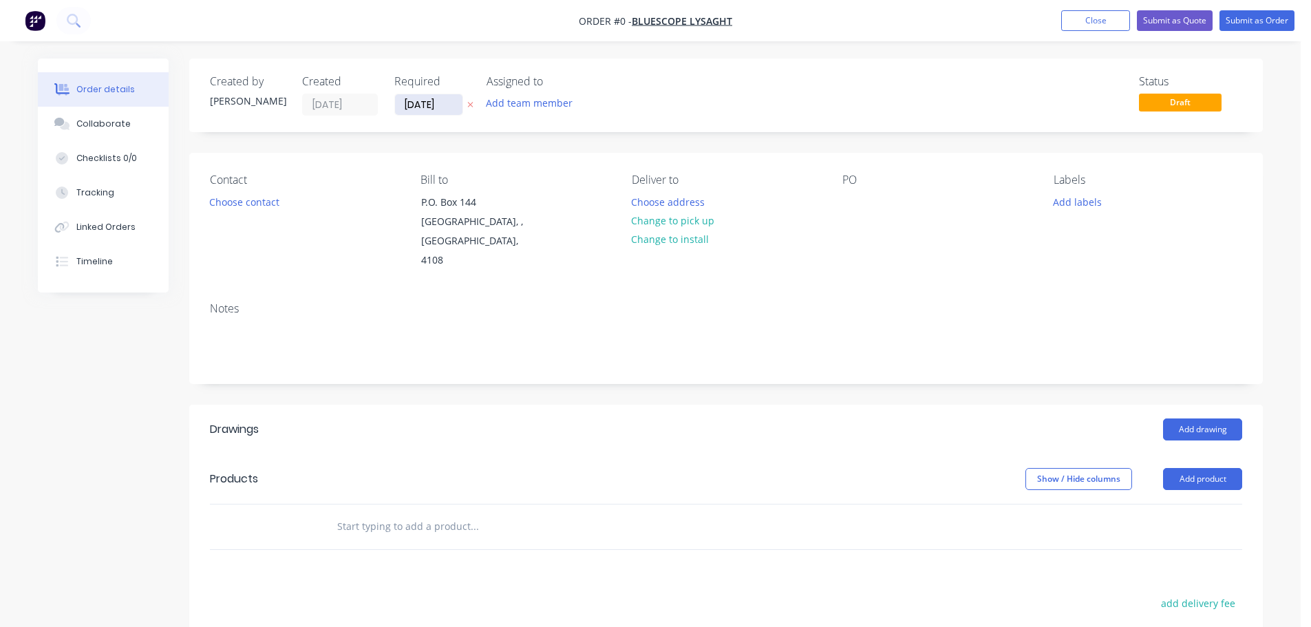
click at [440, 114] on input "[DATE]" at bounding box center [428, 104] width 67 height 21
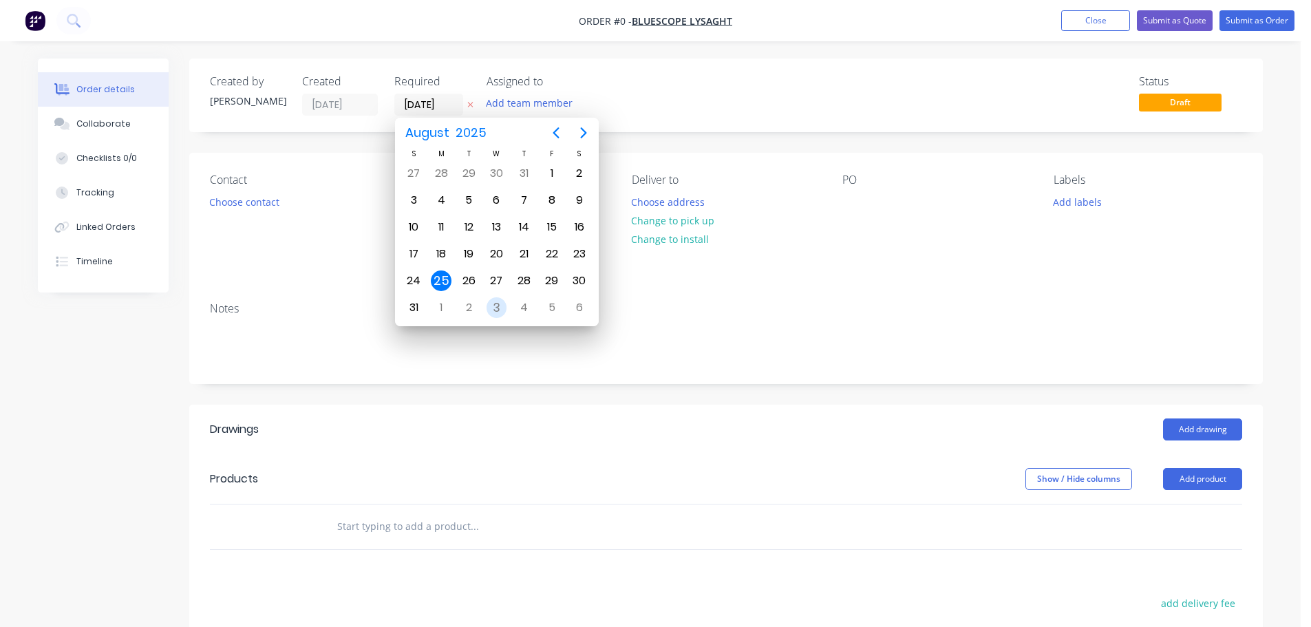
click at [495, 306] on div "3" at bounding box center [497, 307] width 21 height 21
type input "03/09/25"
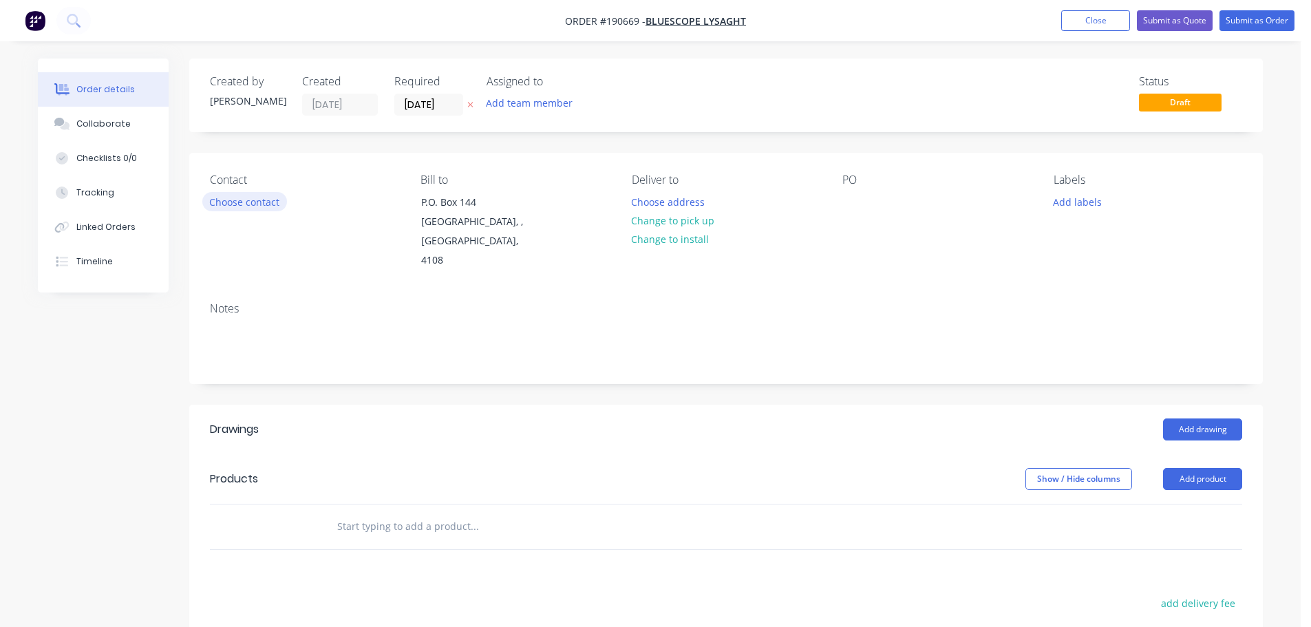
click at [253, 209] on button "Choose contact" at bounding box center [244, 201] width 85 height 19
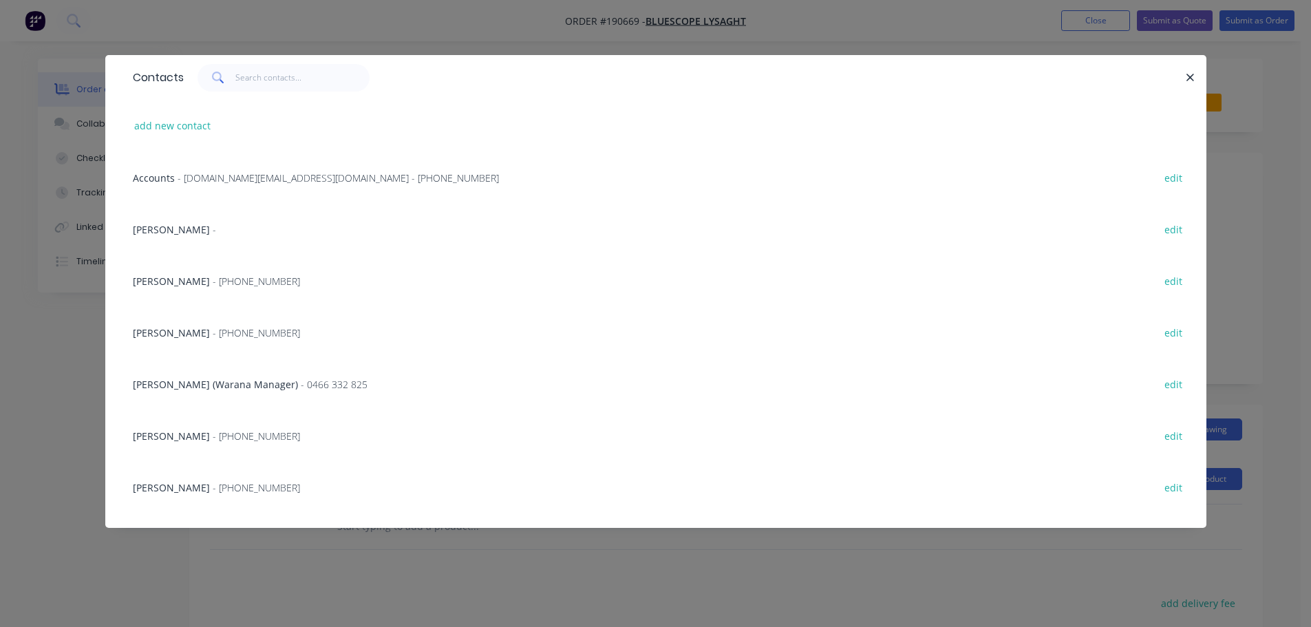
click at [911, 570] on div "Contacts add new contact Accounts - steeladl.invoicingworkflow.au@capgemini.com…" at bounding box center [655, 313] width 1311 height 627
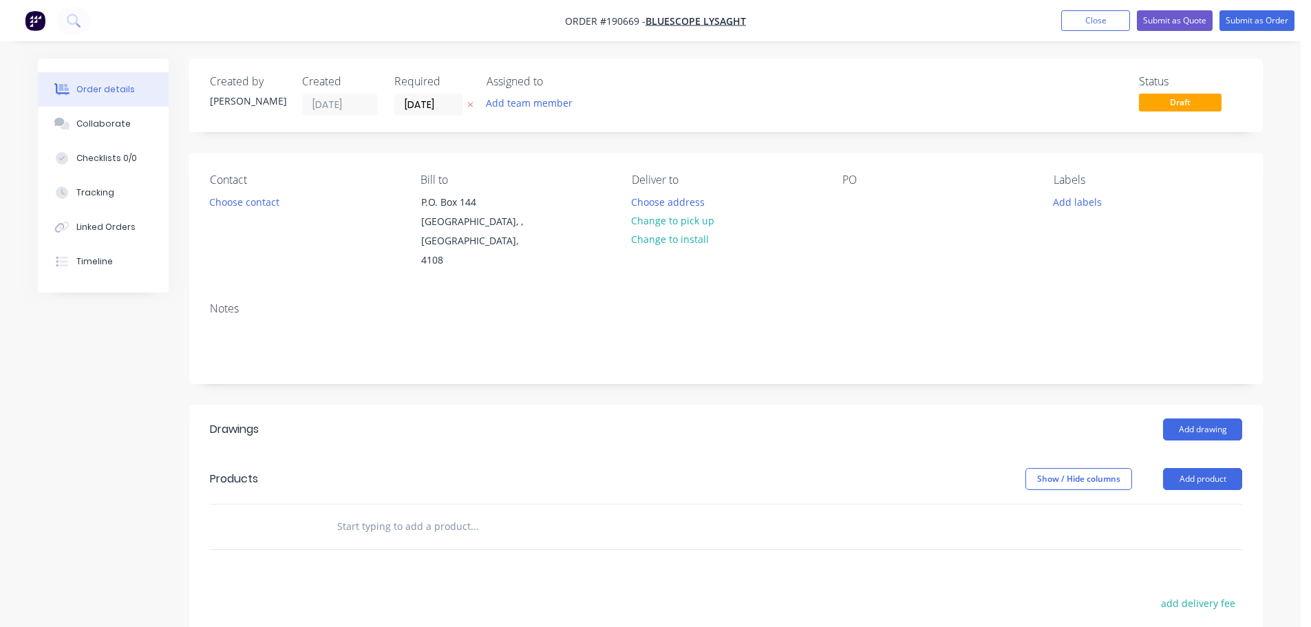
click at [228, 220] on div "Contact Choose contact" at bounding box center [304, 221] width 189 height 97
click at [246, 218] on div "Contact Choose contact" at bounding box center [304, 221] width 189 height 97
click at [247, 211] on div "Contact Choose contact" at bounding box center [304, 221] width 189 height 97
click at [260, 206] on button "Choose contact" at bounding box center [244, 201] width 85 height 19
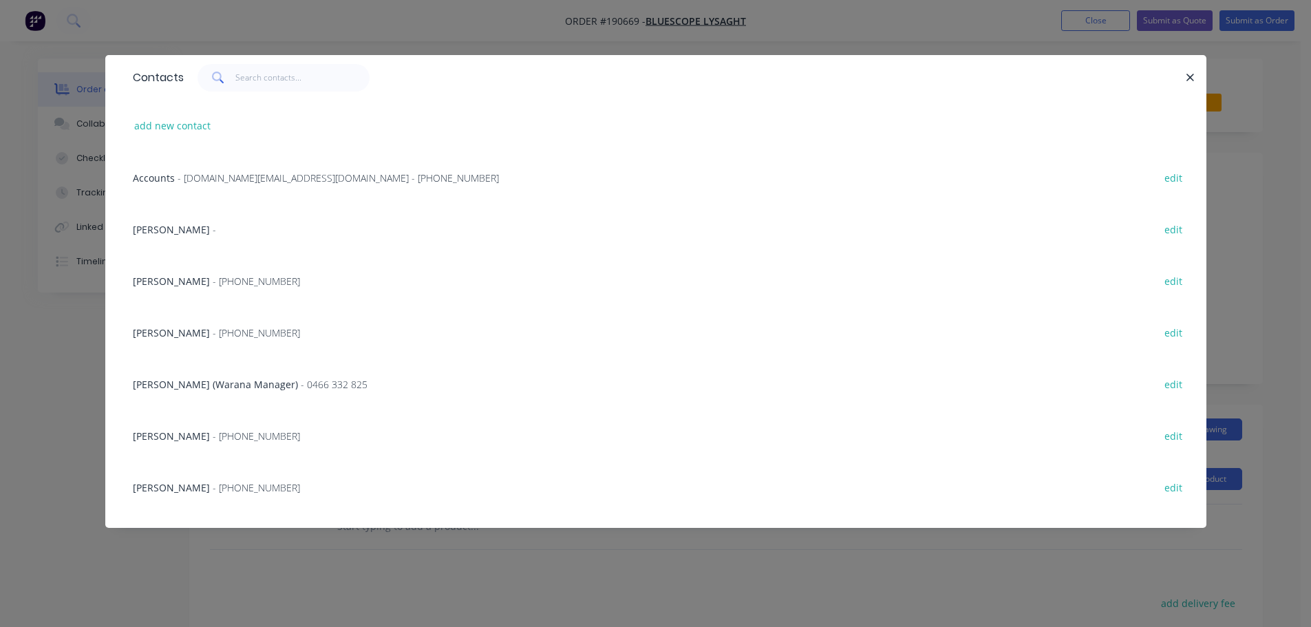
scroll to position [138, 0]
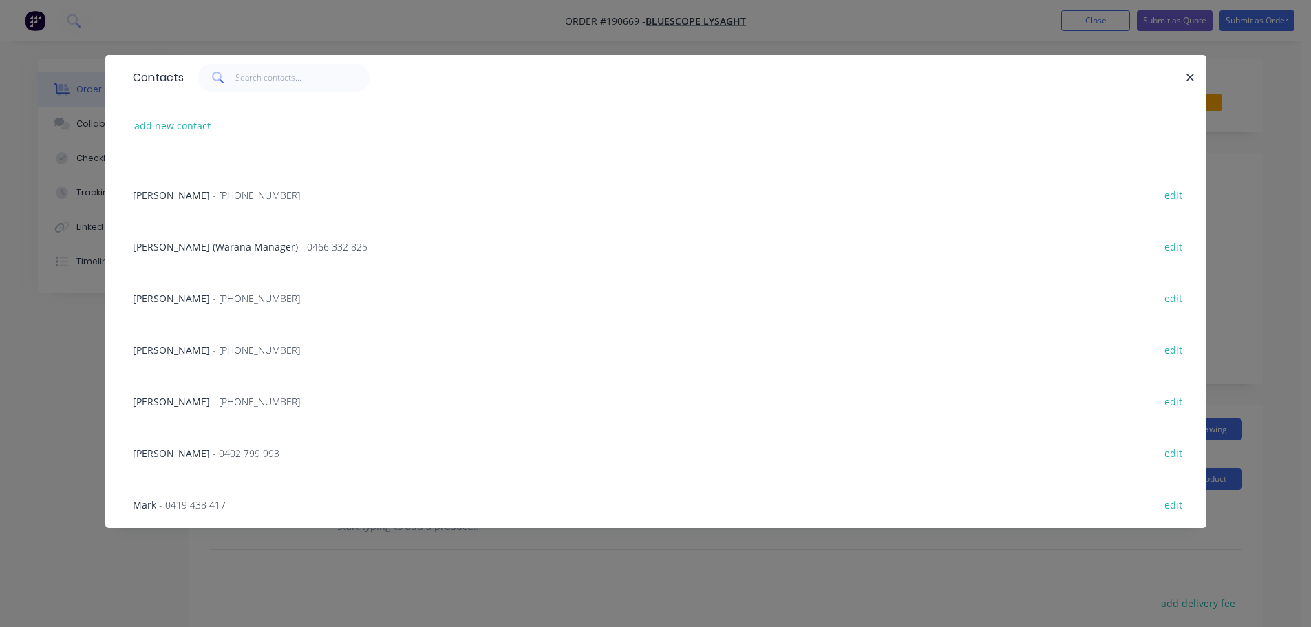
click at [229, 414] on div "NATALIE BULL - (07) 3365 7736 edit" at bounding box center [656, 401] width 1060 height 52
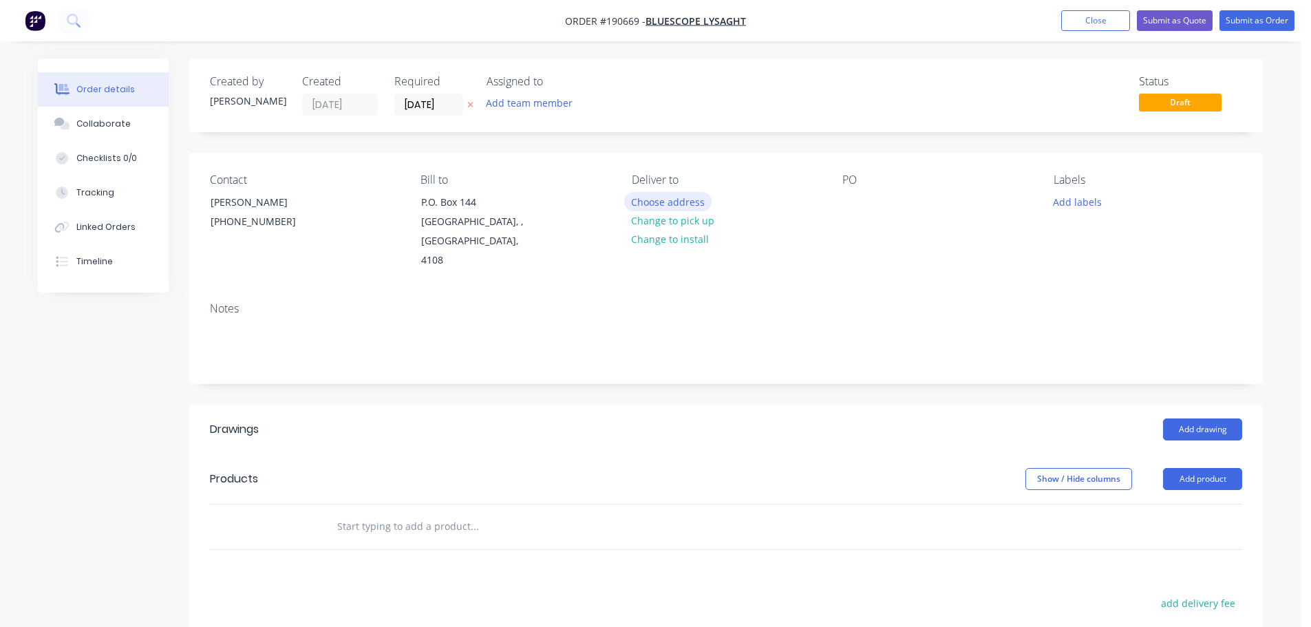
click at [688, 196] on button "Choose address" at bounding box center [668, 201] width 88 height 19
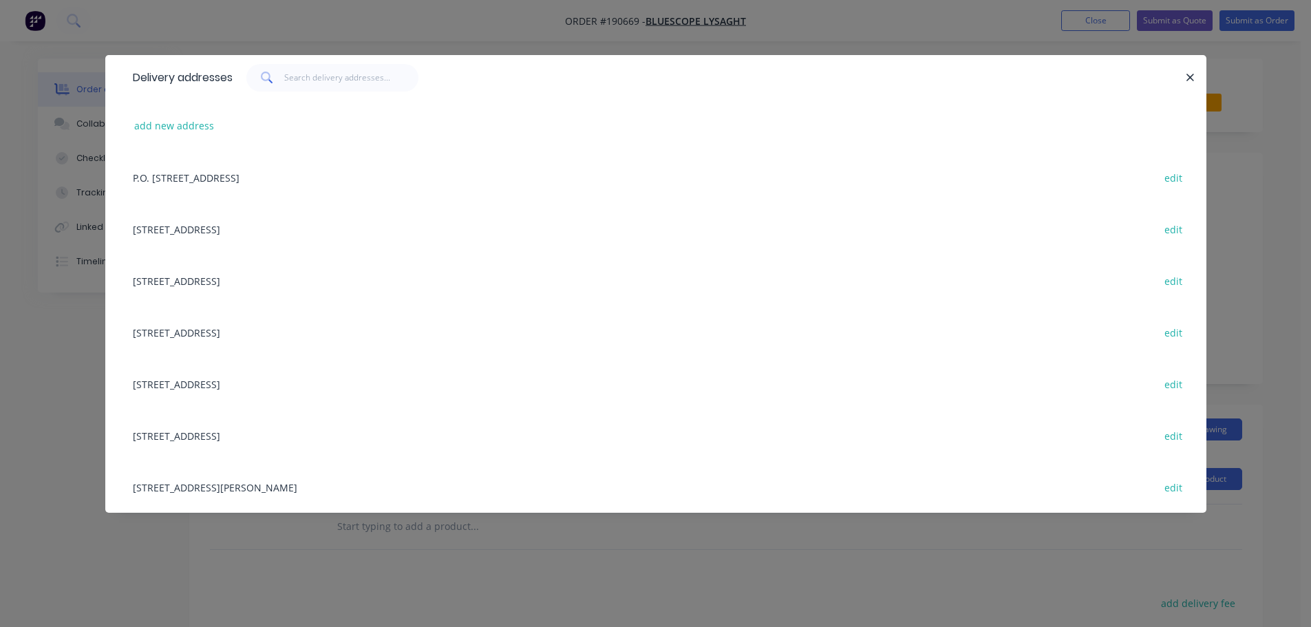
click at [254, 332] on div "12 PARKVIEW DR, ARCHERFIELD, Queensland, Australia, 4108 edit" at bounding box center [656, 332] width 1060 height 52
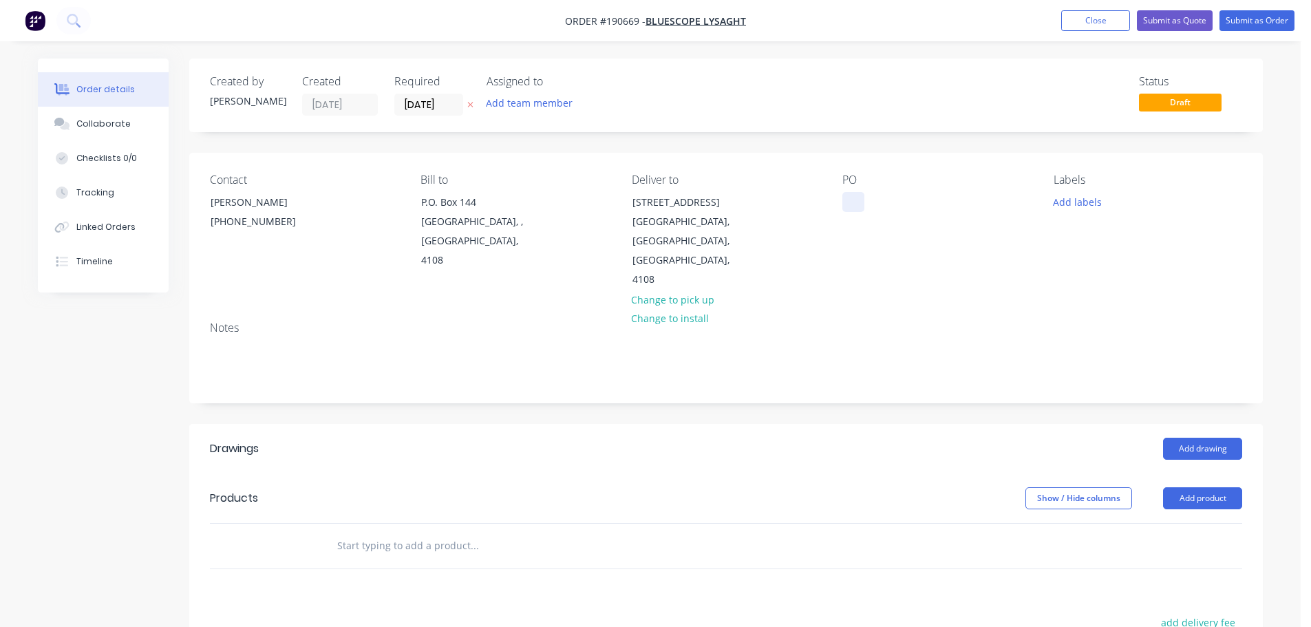
click at [871, 202] on div "PO" at bounding box center [936, 231] width 189 height 116
click at [857, 199] on div at bounding box center [853, 202] width 22 height 20
click at [1087, 196] on button "Add labels" at bounding box center [1076, 201] width 63 height 19
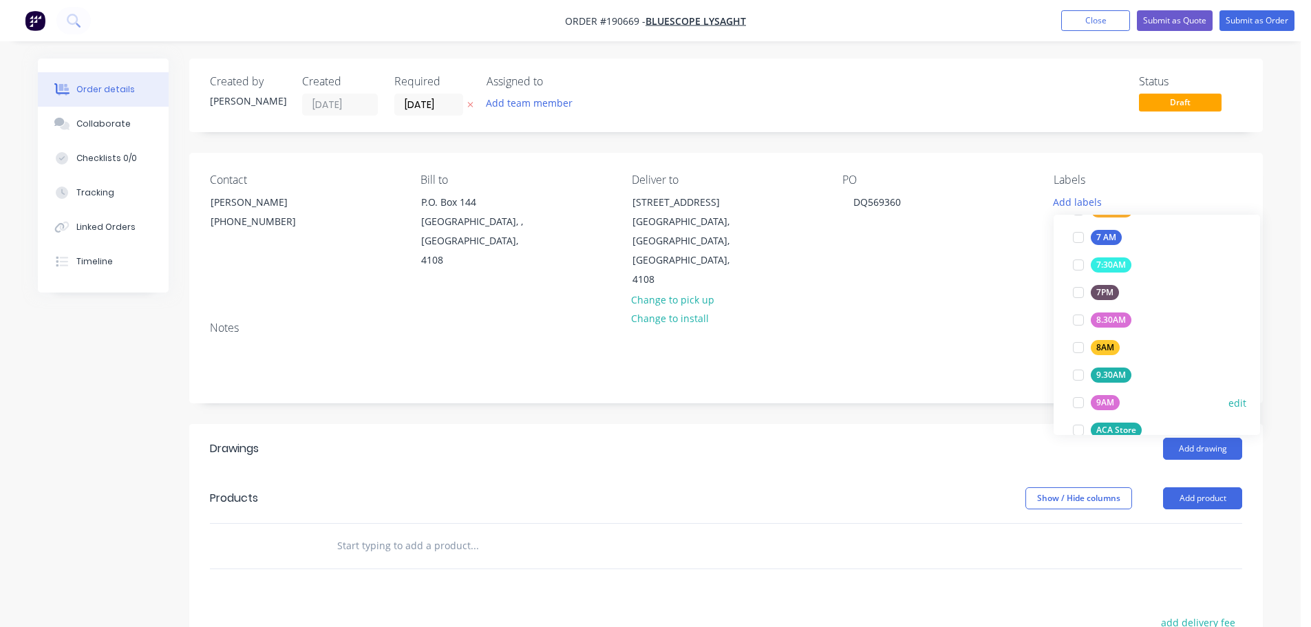
scroll to position [413, 0]
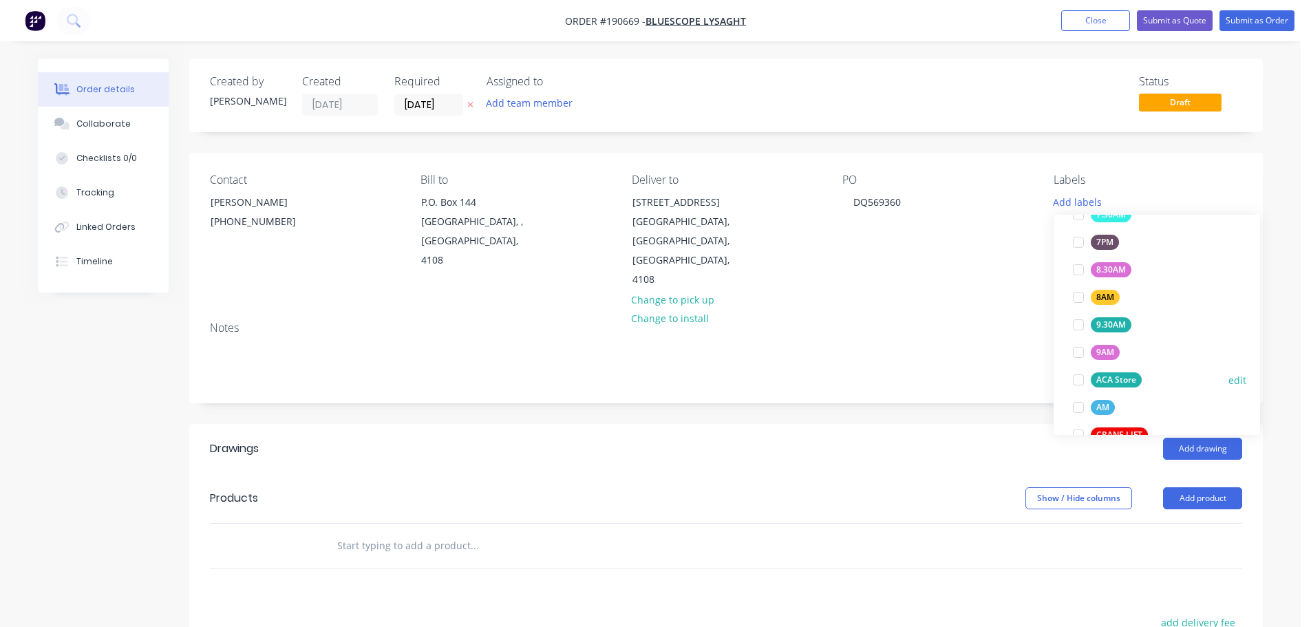
click at [1104, 383] on div "ACA Store" at bounding box center [1116, 379] width 51 height 15
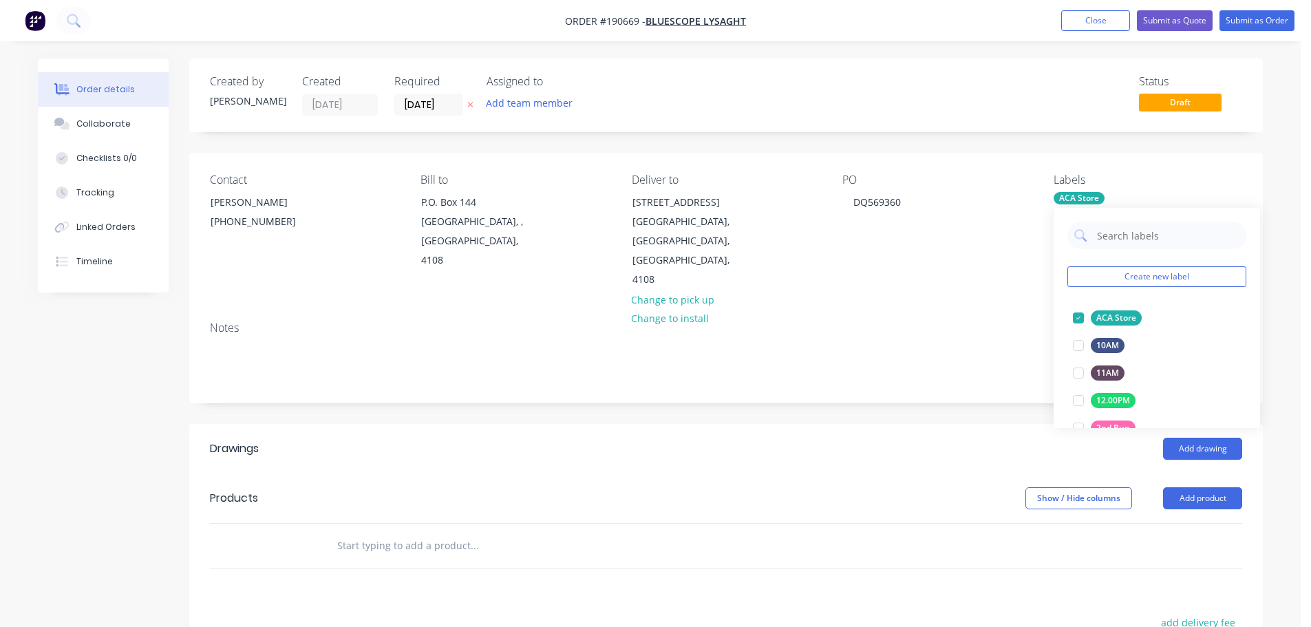
click at [911, 438] on div "Add drawing" at bounding box center [835, 449] width 813 height 22
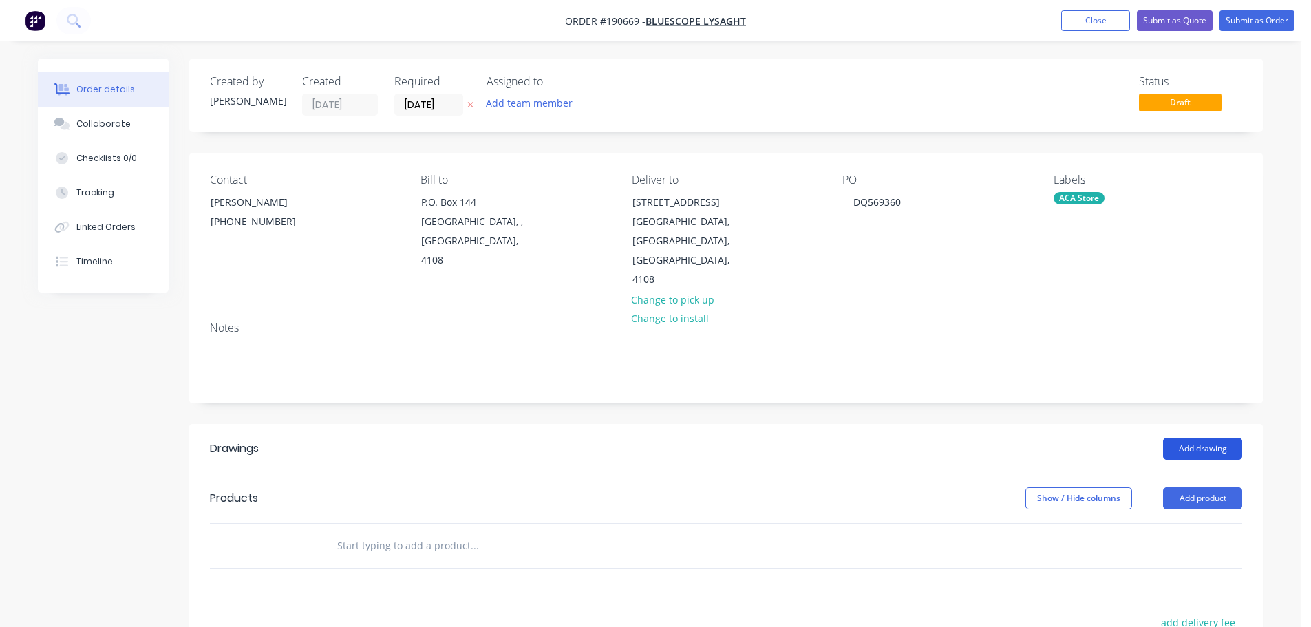
click at [1178, 438] on button "Add drawing" at bounding box center [1202, 449] width 79 height 22
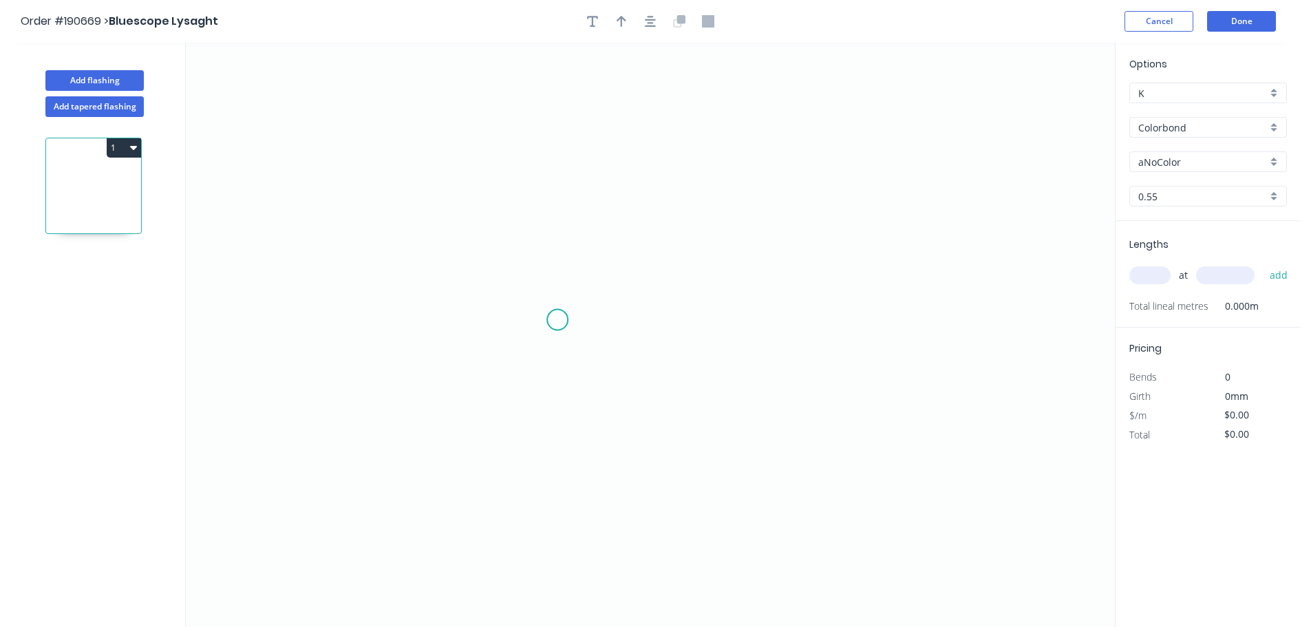
click at [552, 304] on icon "0" at bounding box center [650, 335] width 929 height 584
click at [542, 421] on icon "0" at bounding box center [650, 335] width 929 height 584
click at [550, 425] on circle at bounding box center [541, 420] width 21 height 21
click at [549, 425] on circle at bounding box center [541, 420] width 21 height 21
click at [545, 426] on circle at bounding box center [552, 425] width 21 height 21
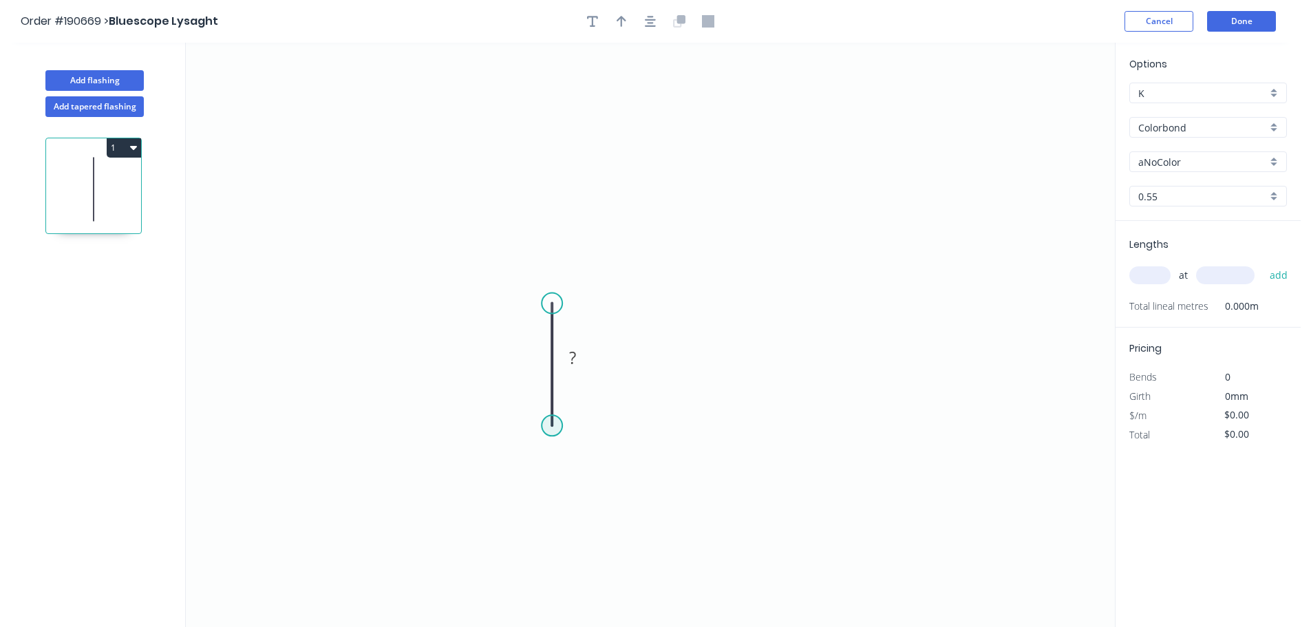
click at [545, 426] on circle at bounding box center [552, 425] width 21 height 21
click at [854, 438] on icon "0 ?" at bounding box center [650, 335] width 929 height 584
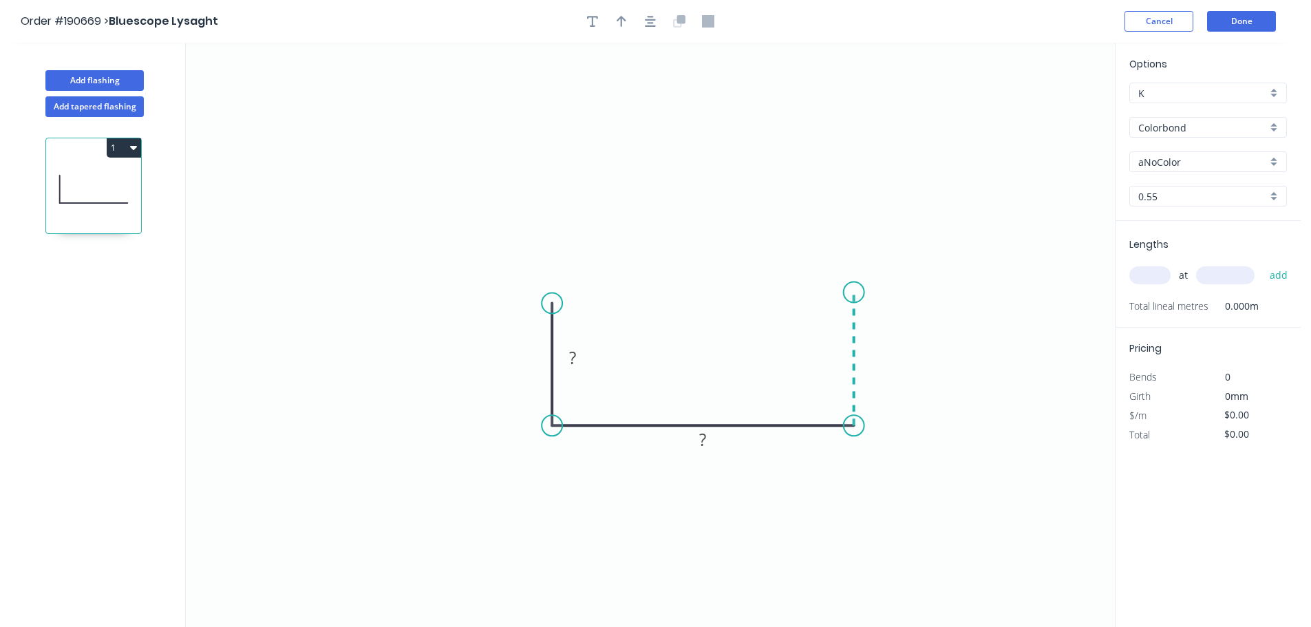
click at [851, 292] on icon "0 ? ?" at bounding box center [650, 335] width 929 height 584
click at [888, 352] on rect at bounding box center [874, 352] width 45 height 28
click at [877, 349] on tspan "?" at bounding box center [874, 352] width 7 height 23
type input "$7.53"
click at [967, 148] on icon "0 33 88 33" at bounding box center [650, 335] width 929 height 584
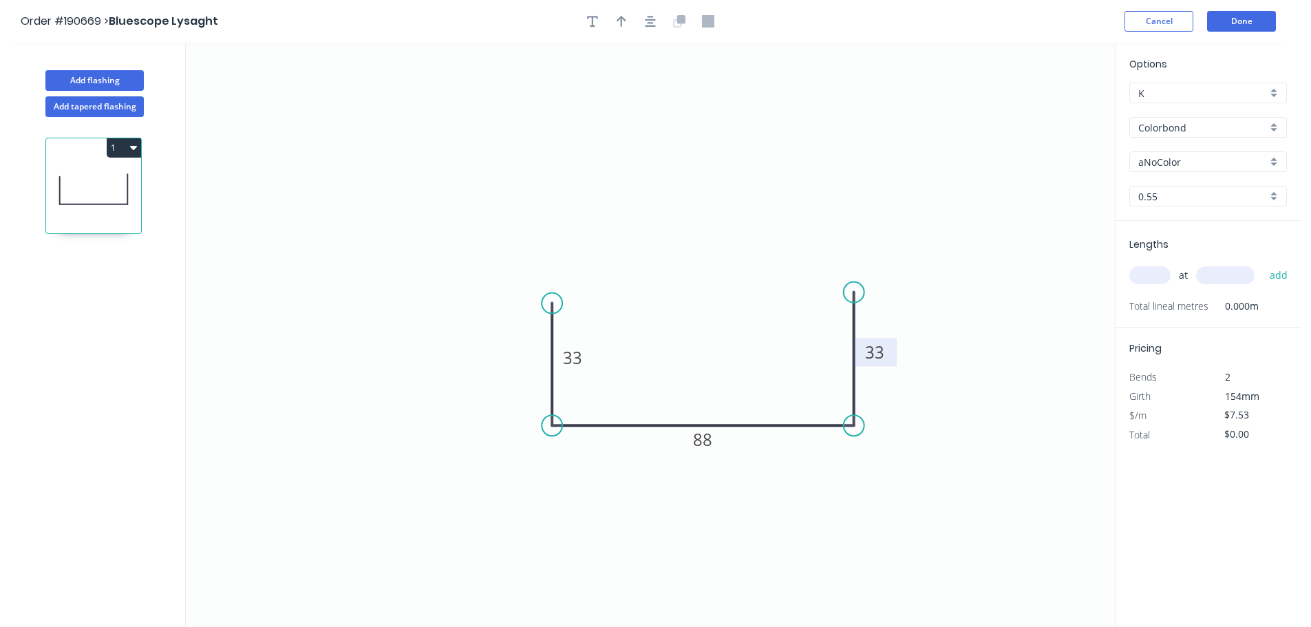
click at [1200, 134] on input "Colorbond" at bounding box center [1202, 127] width 129 height 14
click at [1156, 233] on div "Galvabond" at bounding box center [1208, 233] width 156 height 24
type input "Galvabond"
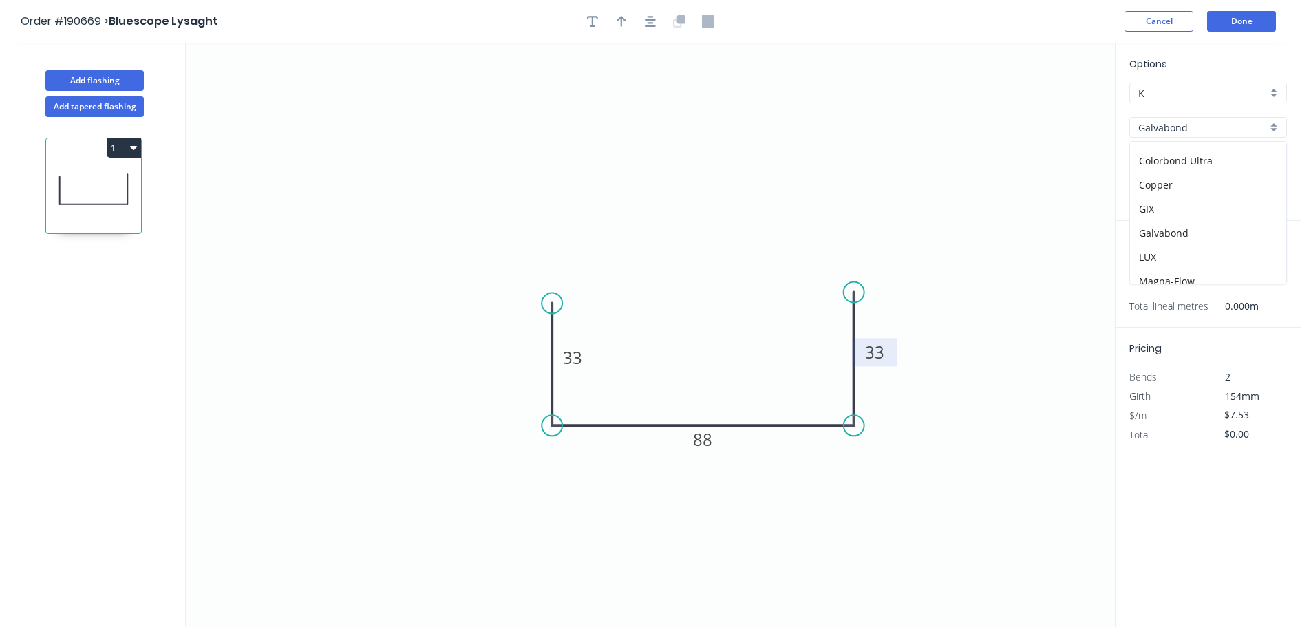
type input "$7.77"
click at [1152, 198] on input "0.55" at bounding box center [1202, 196] width 129 height 14
click at [1155, 342] on div "2.0" at bounding box center [1208, 343] width 156 height 24
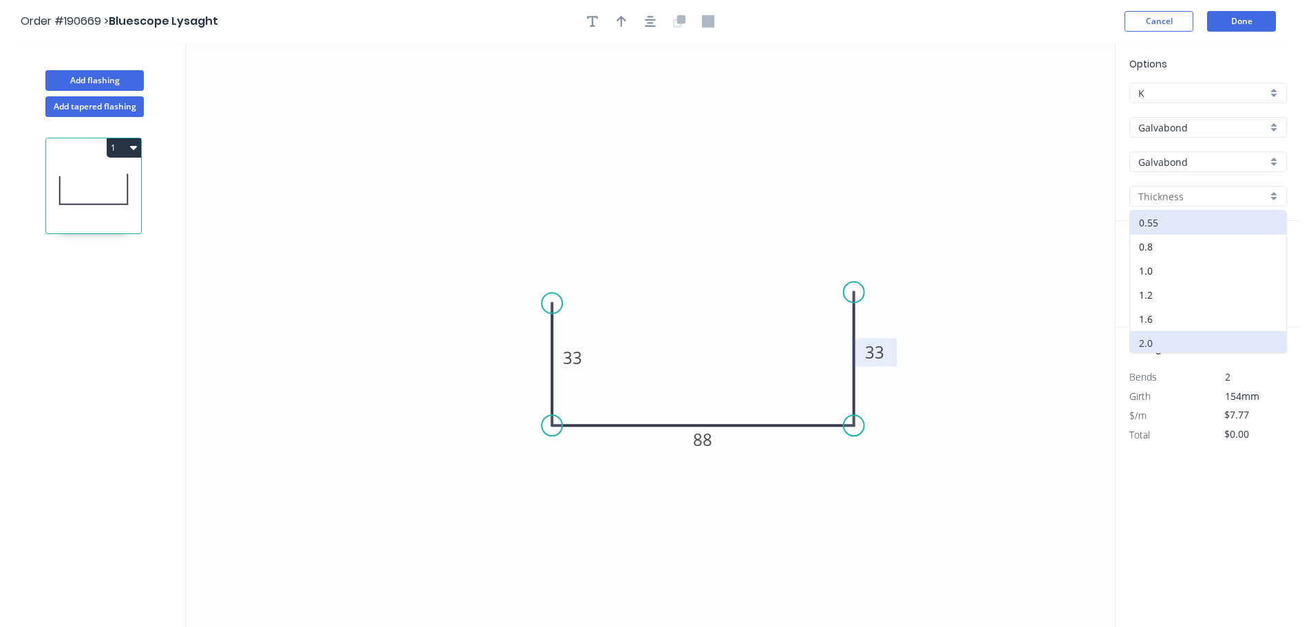
type input "2.0"
type input "$19.73"
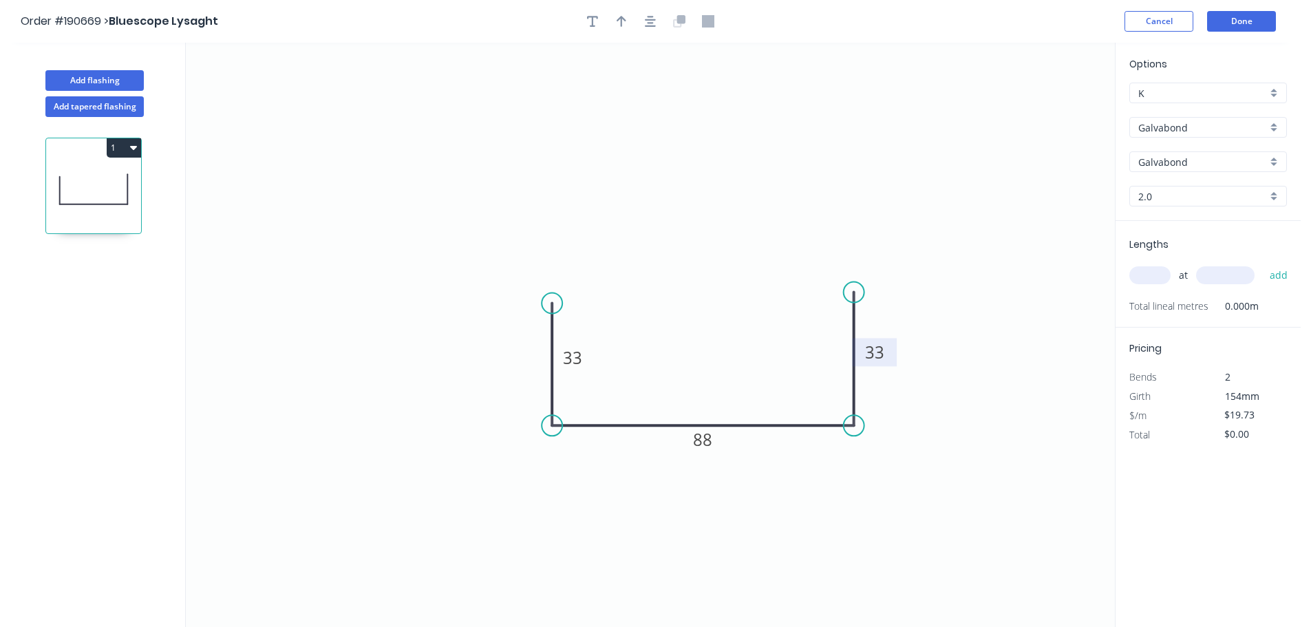
click at [1141, 262] on div "at add" at bounding box center [1209, 275] width 160 height 37
click at [1180, 278] on span "at" at bounding box center [1183, 275] width 9 height 19
click at [1147, 273] on input "text" at bounding box center [1149, 275] width 41 height 18
type input "8"
type input "195"
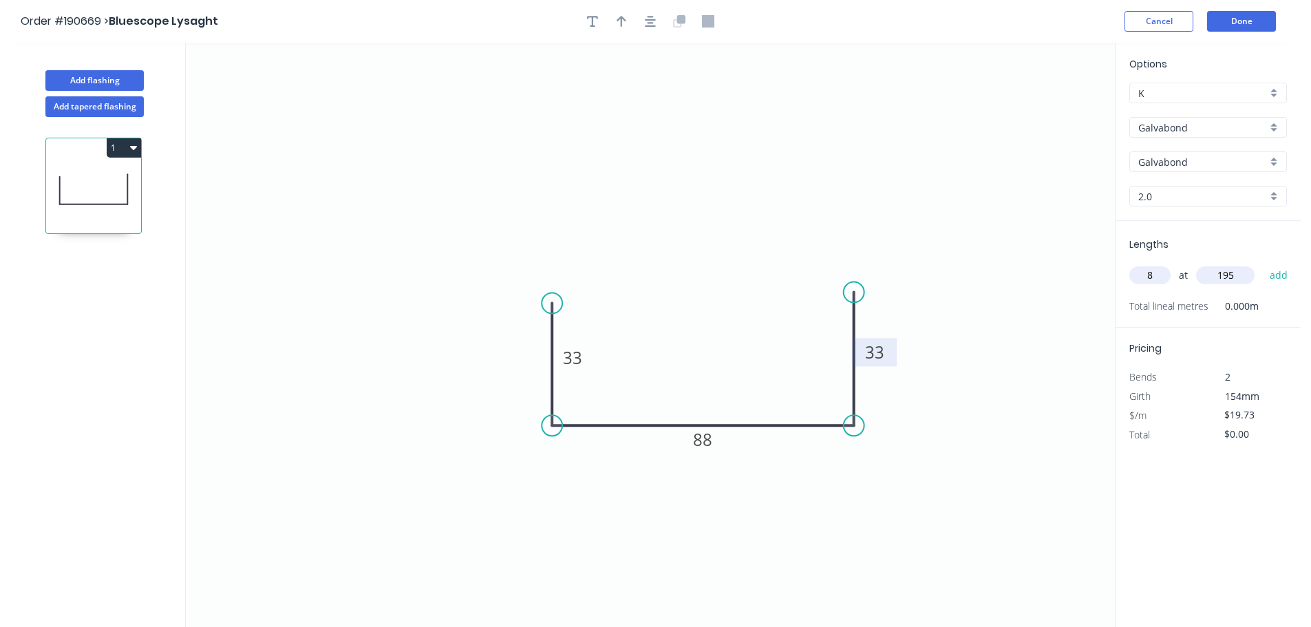
click at [1263, 264] on button "add" at bounding box center [1279, 275] width 32 height 23
type input "$157.84"
click at [1235, 419] on span "154mm" at bounding box center [1242, 415] width 34 height 13
click at [1241, 442] on input "$19.73" at bounding box center [1247, 434] width 47 height 19
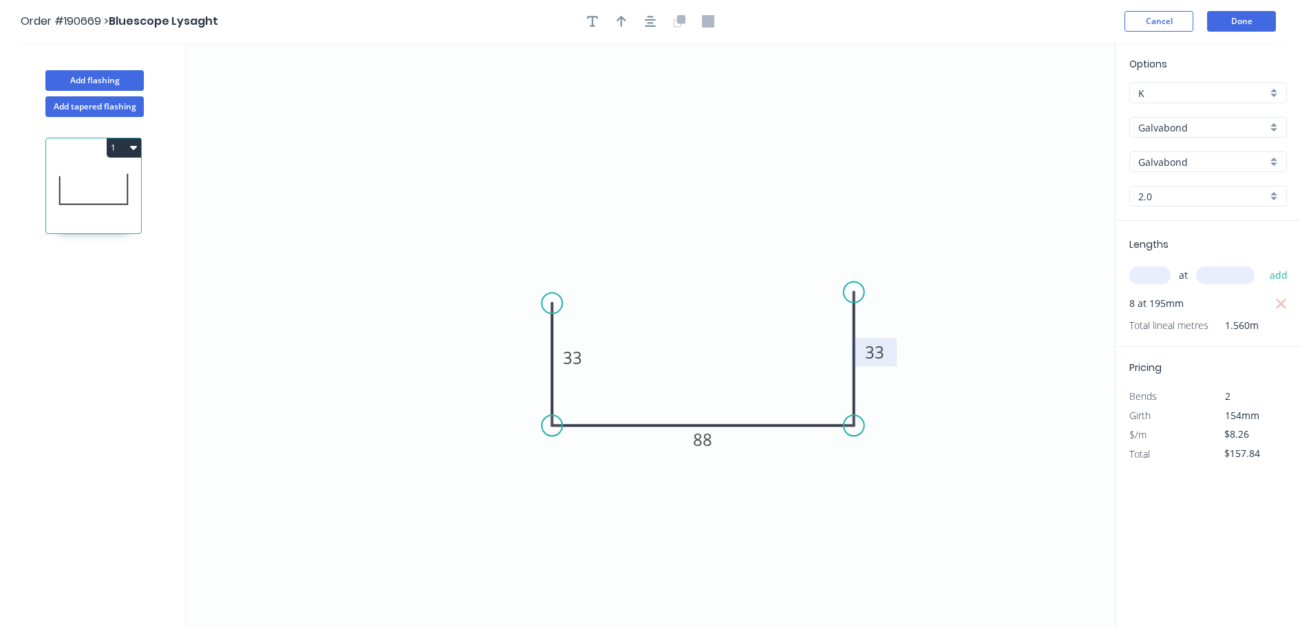
click at [1014, 292] on icon "0 33 88 33" at bounding box center [650, 335] width 929 height 584
click at [1206, 543] on div "Options K K Galvabond Galvabond Z-600 Galvabond Galvabond Galvabond 2.0 2.0 Len…" at bounding box center [1208, 336] width 186 height 586
click at [1239, 436] on input "$19.73" at bounding box center [1247, 434] width 47 height 19
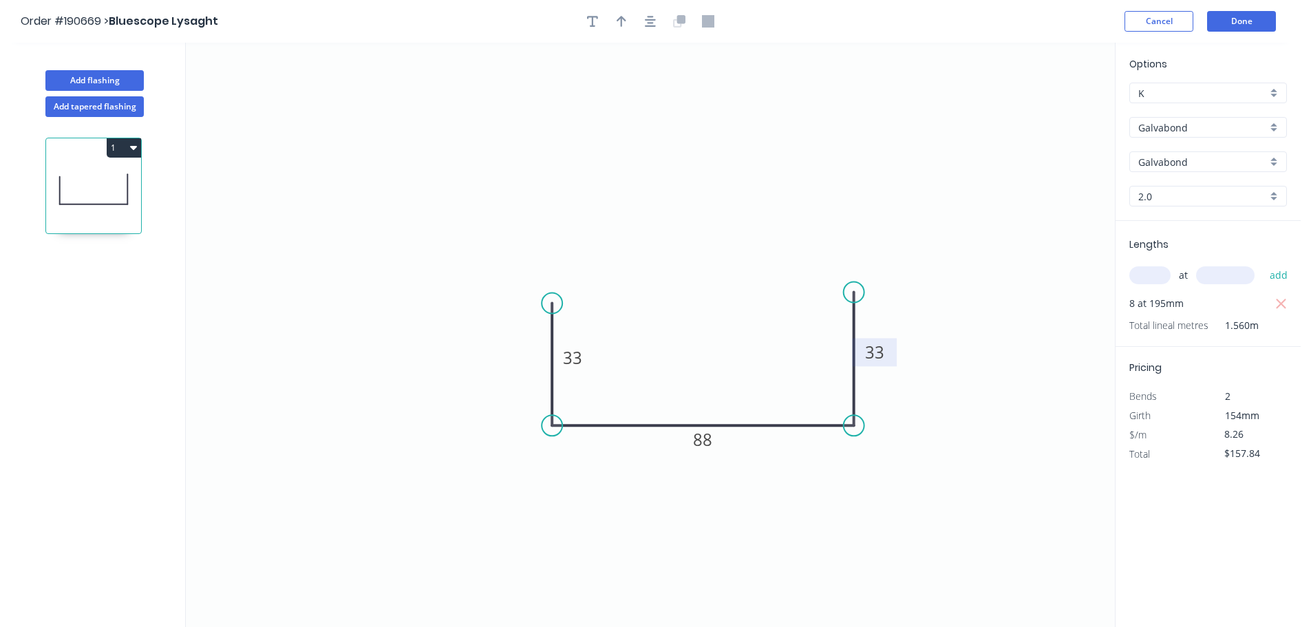
click at [1062, 401] on icon "0 33 88 33" at bounding box center [650, 335] width 929 height 584
type input "$8.26"
type input "$66.08"
drag, startPoint x: 1230, startPoint y: 613, endPoint x: 1219, endPoint y: 586, distance: 28.4
click at [1230, 613] on div "Options K K Galvabond Galvabond Z-600 Galvabond Galvabond Galvabond 2.0 2.0 Len…" at bounding box center [1208, 336] width 186 height 586
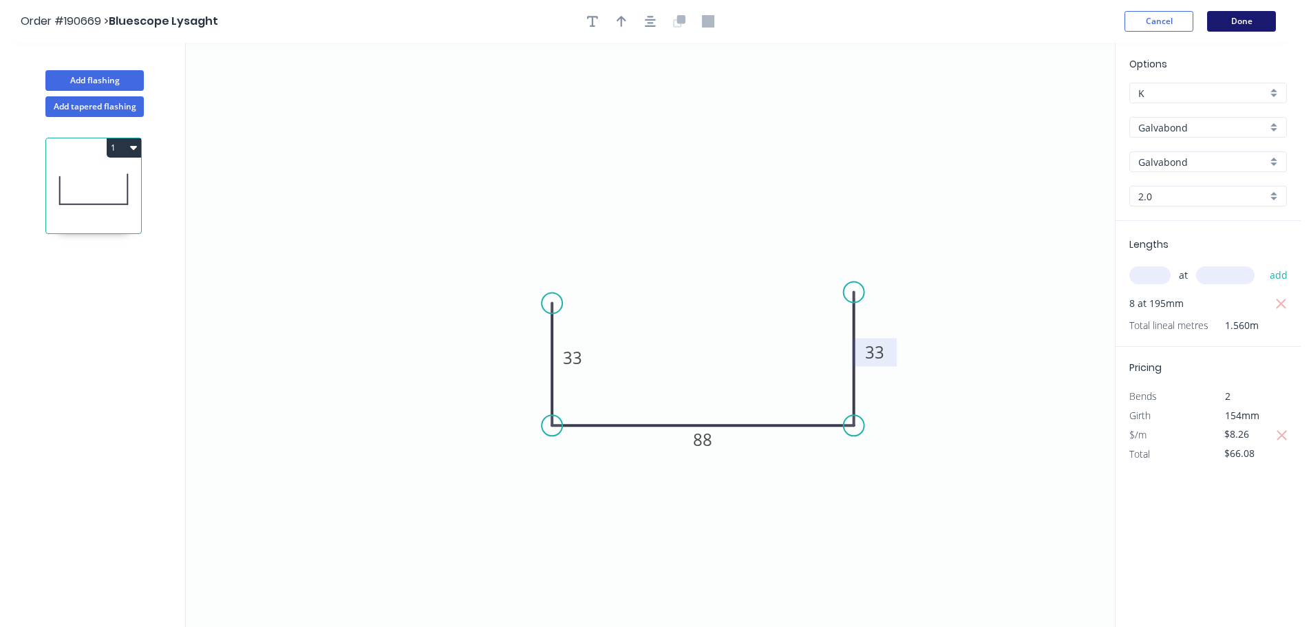
click at [1261, 20] on button "Done" at bounding box center [1241, 21] width 69 height 21
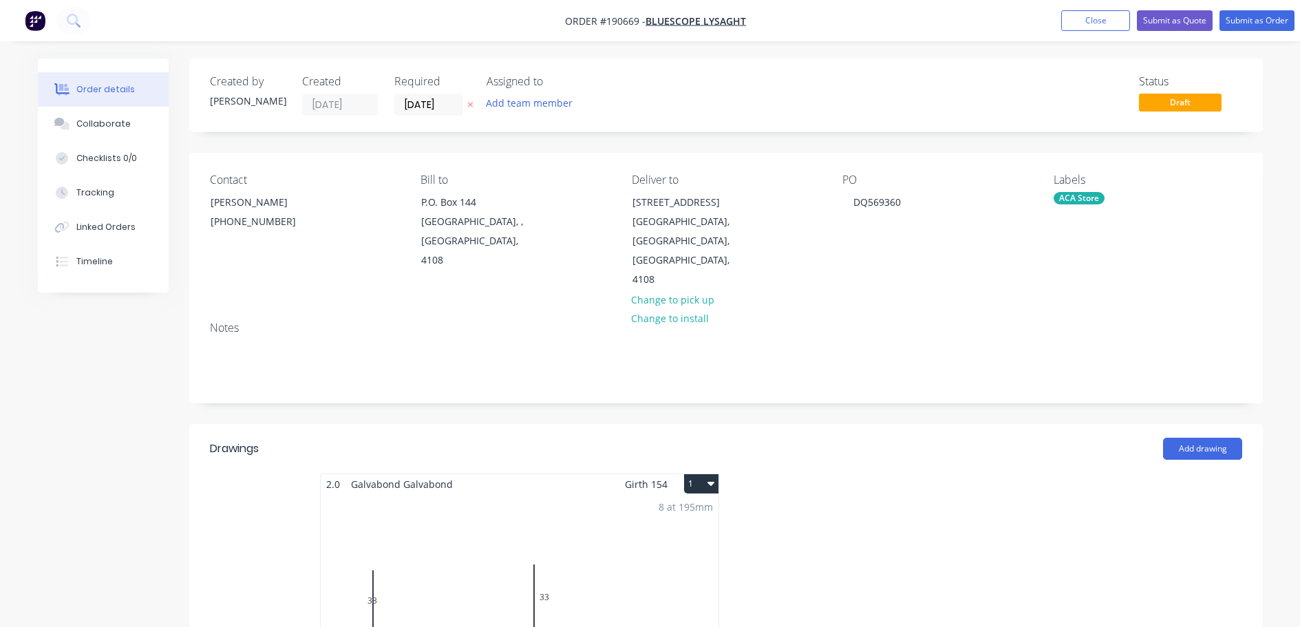
click at [473, 553] on div "8 at 195mm Total lm $/M Total 1.56m $8.26 $66.08" at bounding box center [520, 599] width 398 height 210
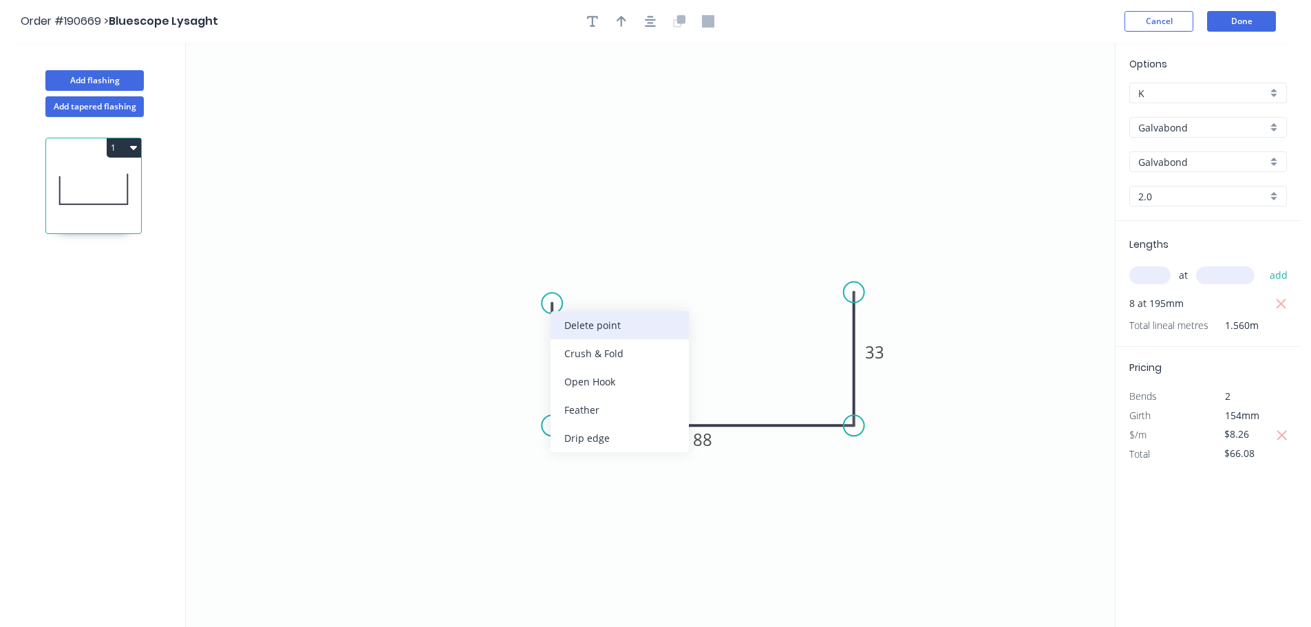
click at [587, 319] on div "Delete point" at bounding box center [620, 325] width 138 height 28
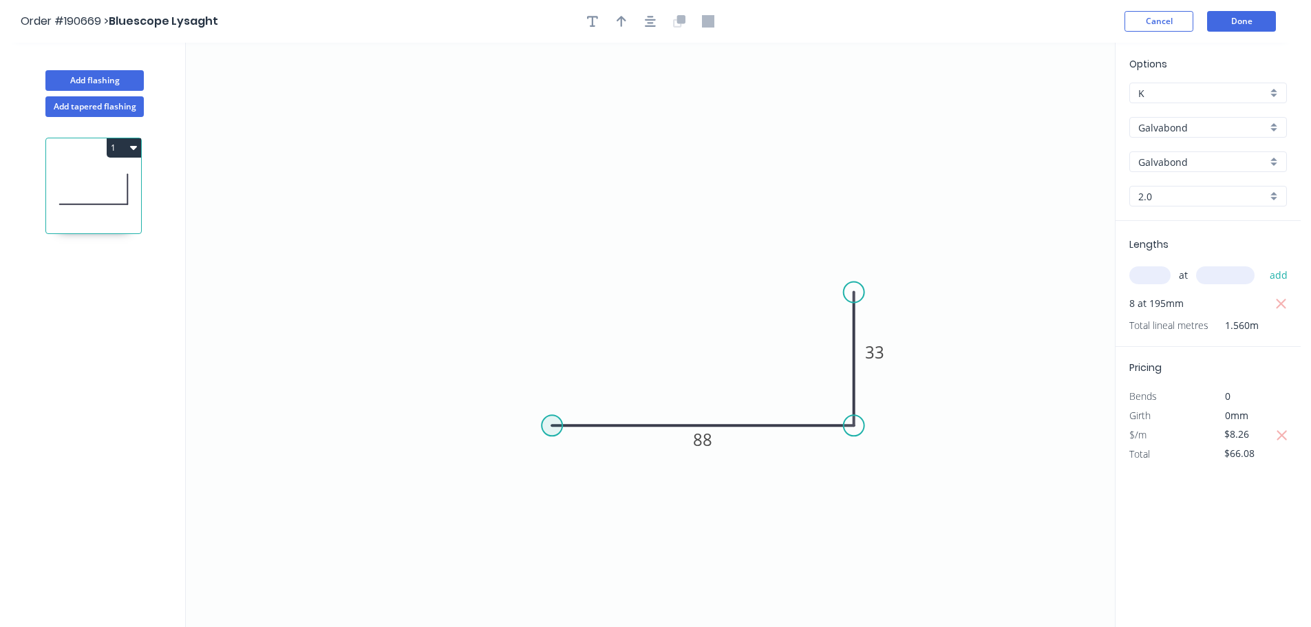
click at [557, 423] on circle at bounding box center [552, 425] width 21 height 21
click at [555, 290] on icon "0 88 33" at bounding box center [650, 335] width 929 height 584
click at [555, 290] on circle at bounding box center [552, 289] width 21 height 21
click at [529, 348] on tspan "?" at bounding box center [531, 350] width 7 height 23
click at [224, 233] on icon "0 33 88 33" at bounding box center [650, 335] width 929 height 584
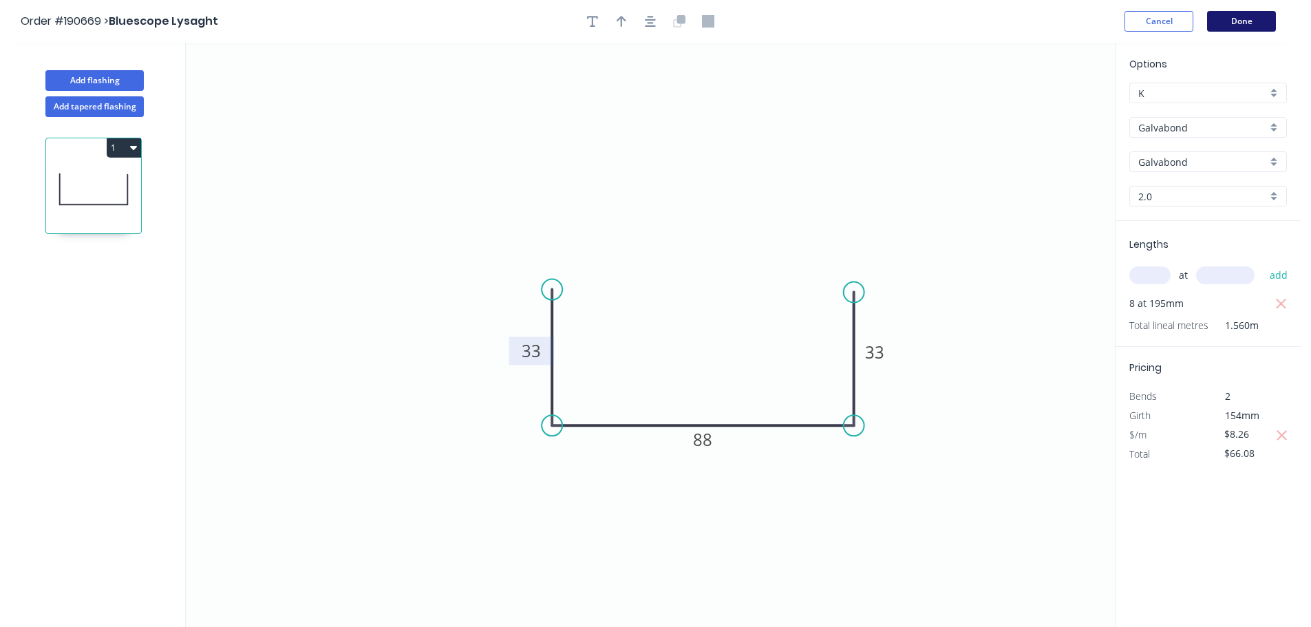
click at [1246, 26] on button "Done" at bounding box center [1241, 21] width 69 height 21
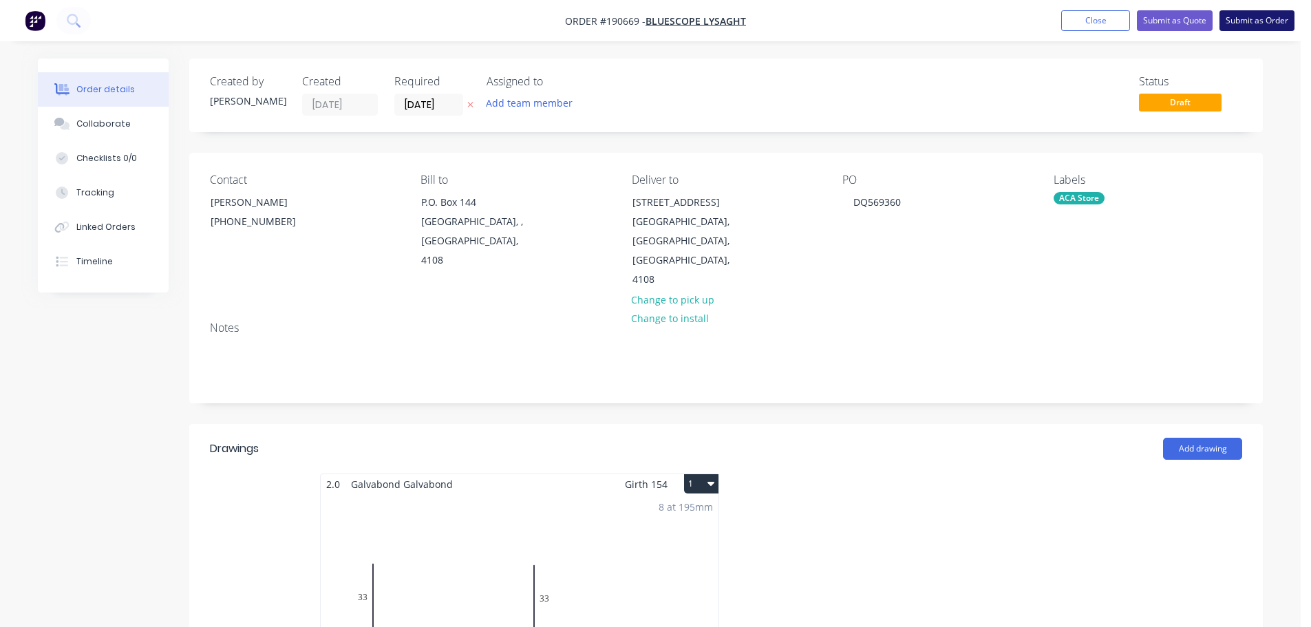
click at [1257, 20] on button "Submit as Order" at bounding box center [1257, 20] width 75 height 21
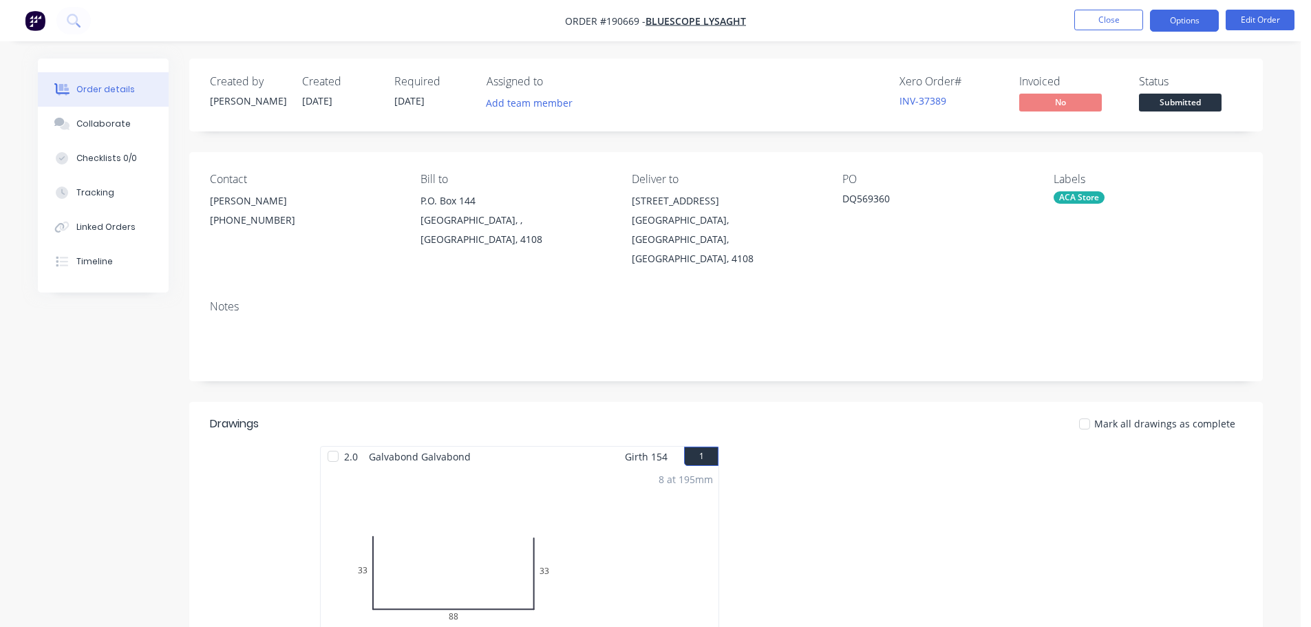
click at [1188, 29] on button "Options" at bounding box center [1184, 21] width 69 height 22
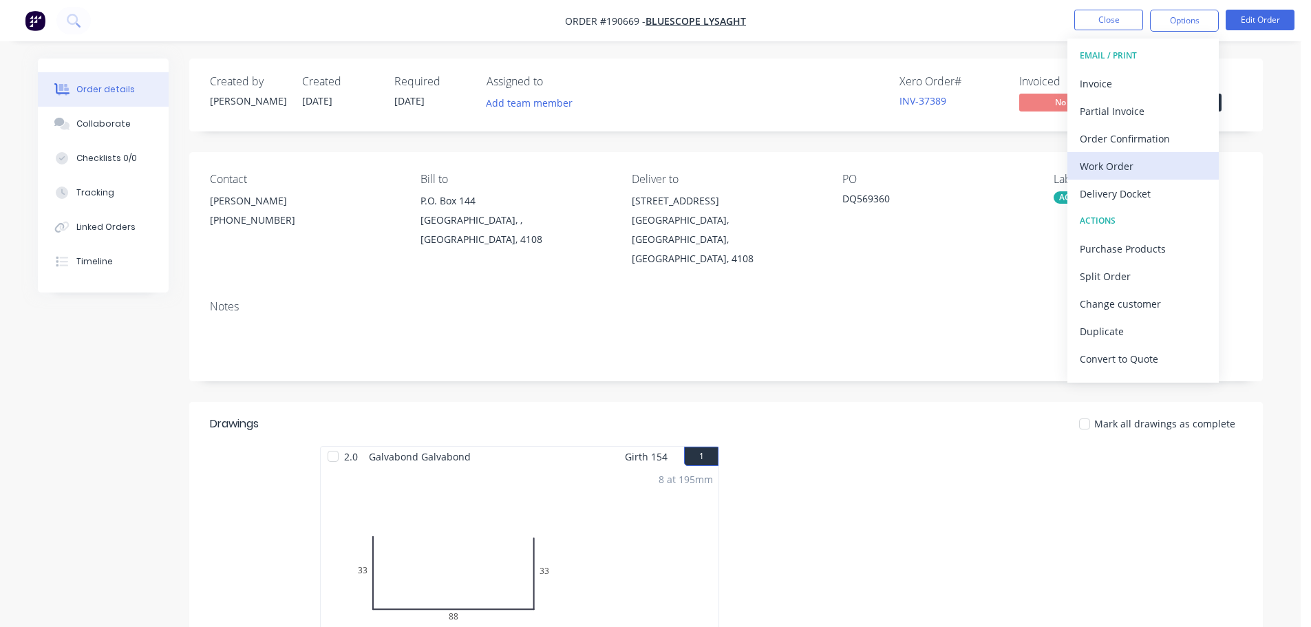
click at [1124, 167] on div "Work Order" at bounding box center [1143, 166] width 127 height 20
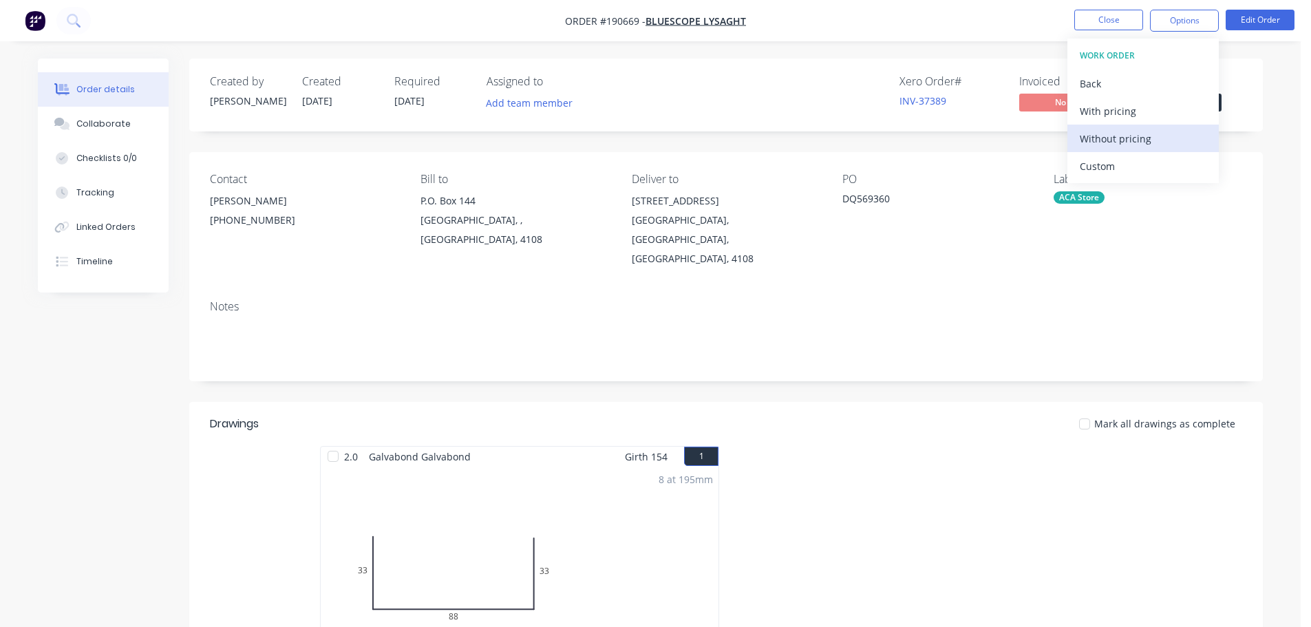
click at [1118, 142] on div "Without pricing" at bounding box center [1143, 139] width 127 height 20
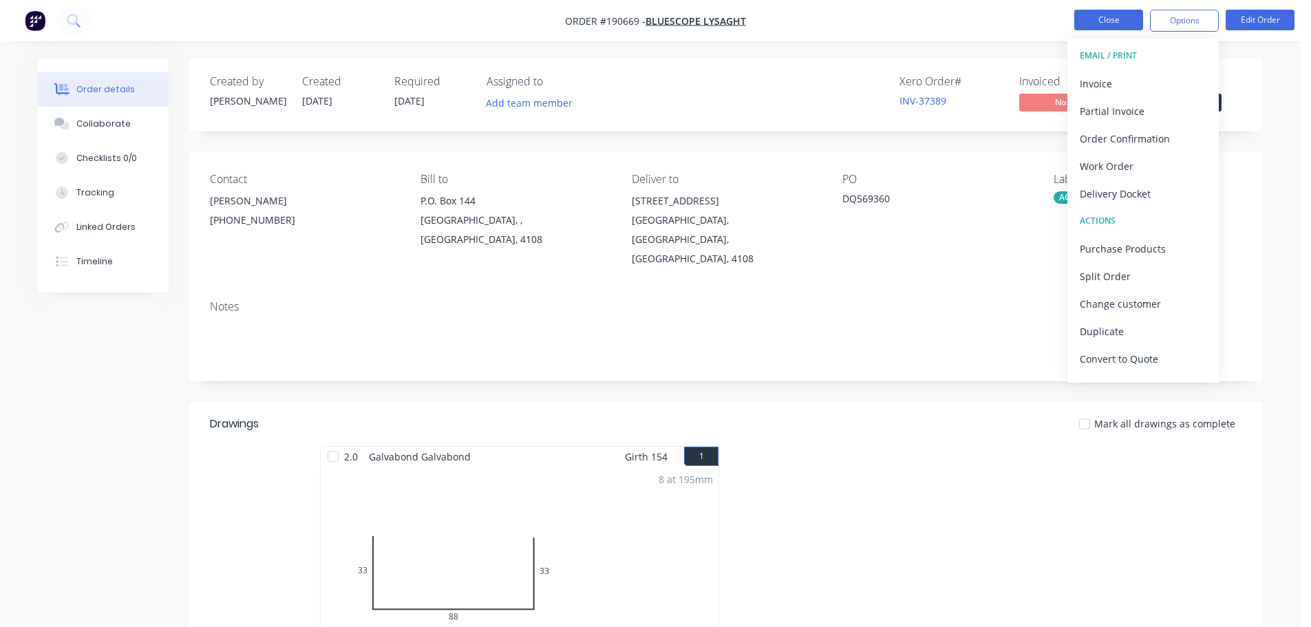
click at [1110, 16] on button "Close" at bounding box center [1108, 20] width 69 height 21
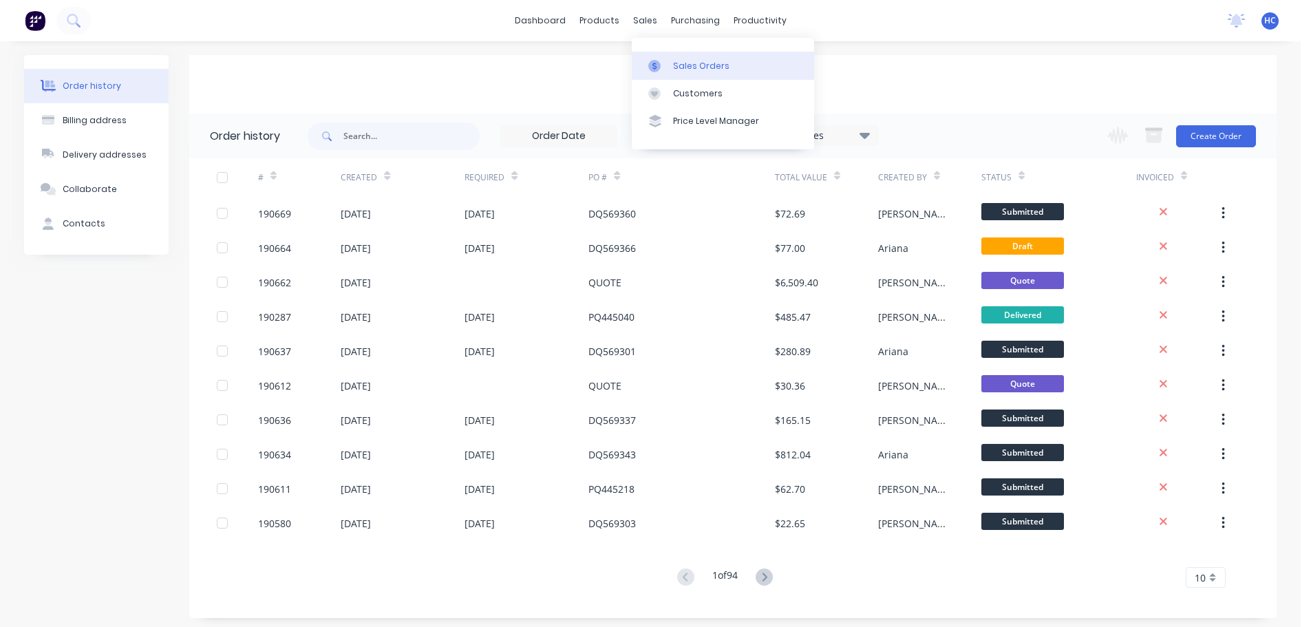
click at [674, 72] on div "Sales Orders" at bounding box center [701, 66] width 56 height 12
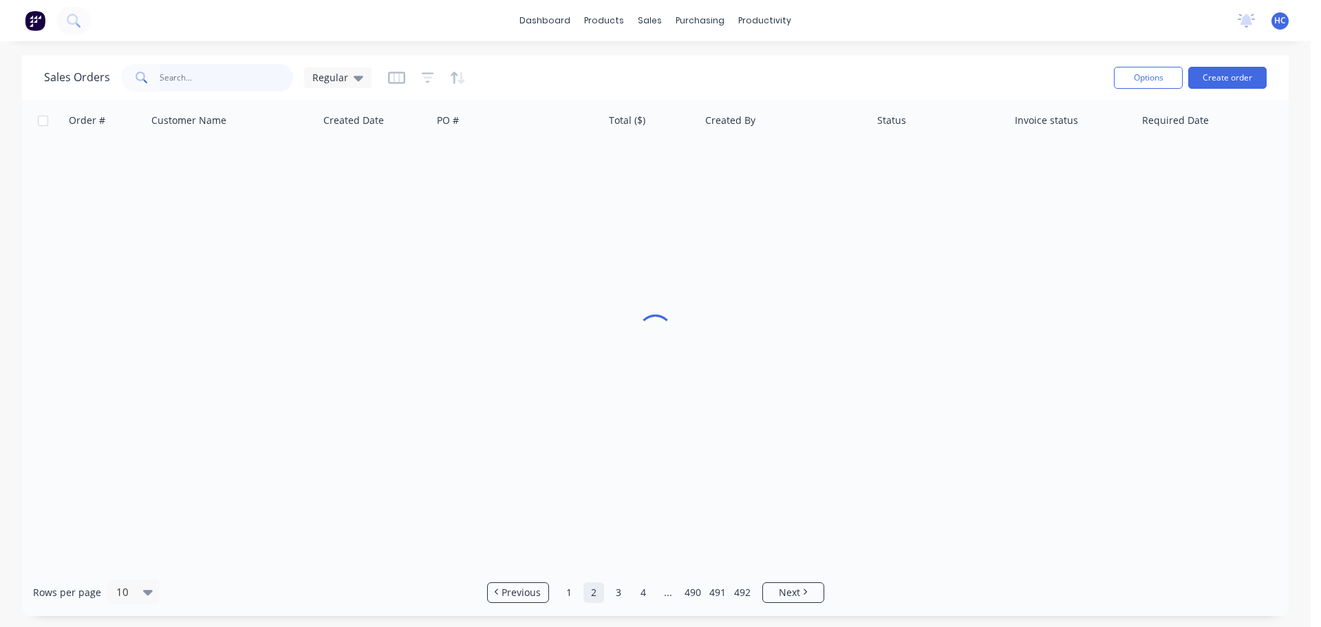
click at [193, 91] on input "text" at bounding box center [227, 78] width 134 height 28
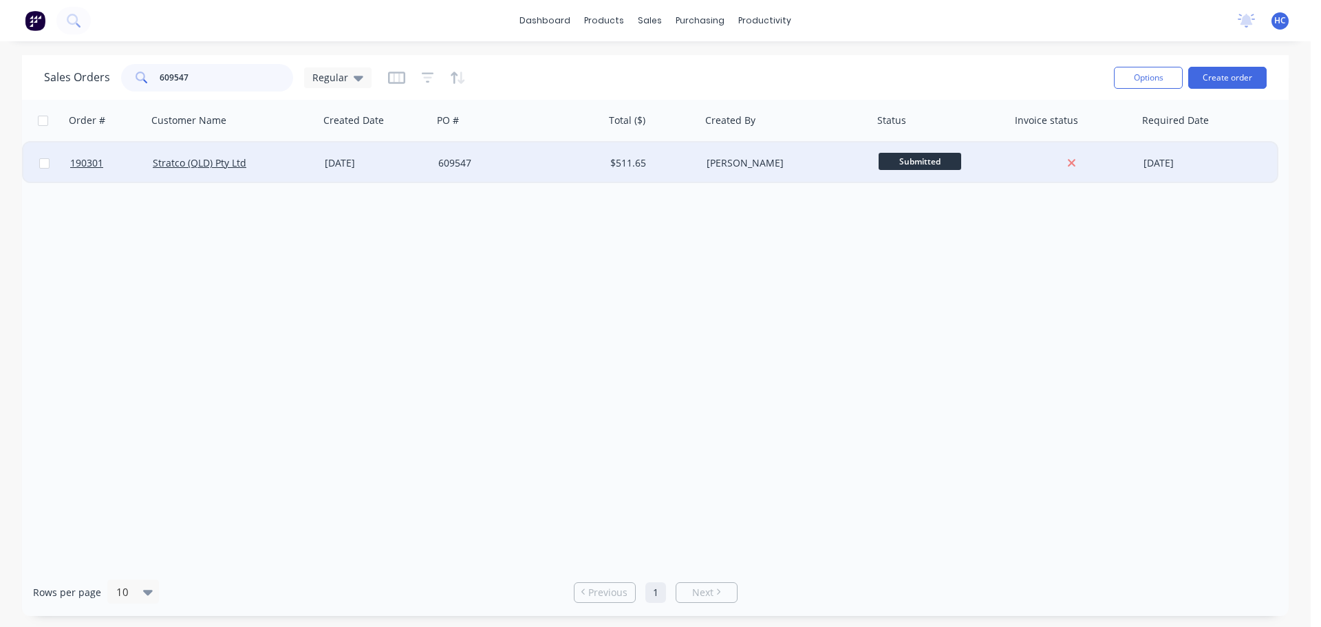
type input "609547"
click at [379, 168] on div "[DATE]" at bounding box center [376, 163] width 103 height 14
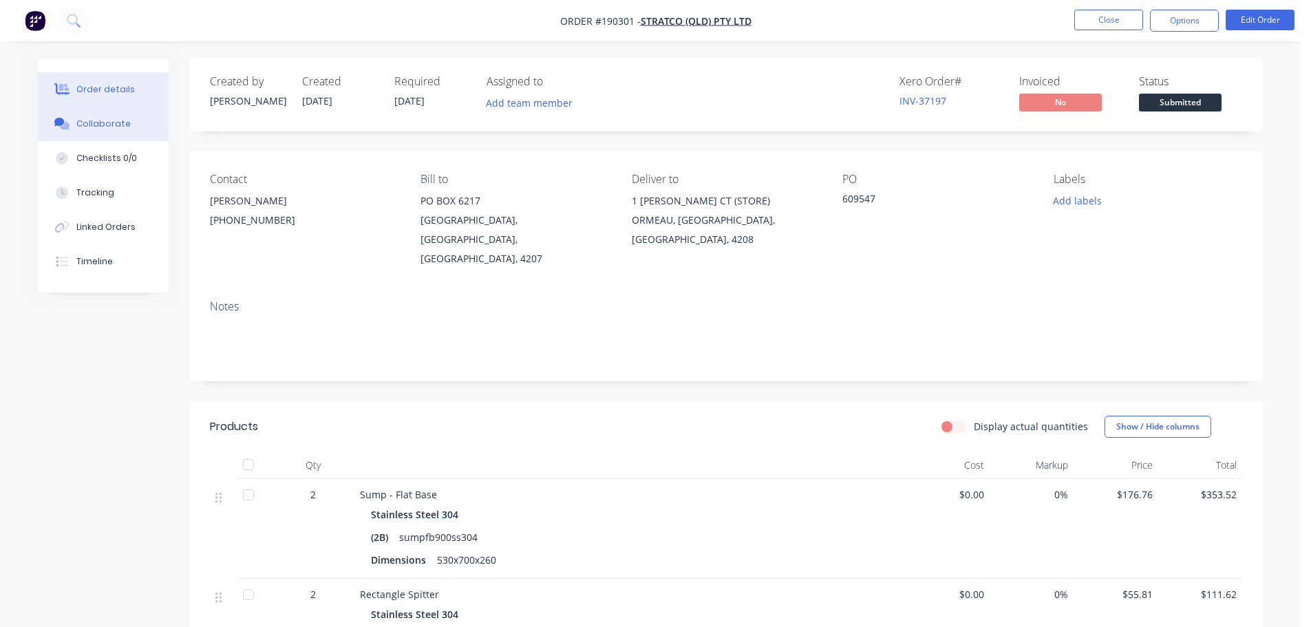
click at [118, 126] on div "Collaborate" at bounding box center [103, 124] width 54 height 12
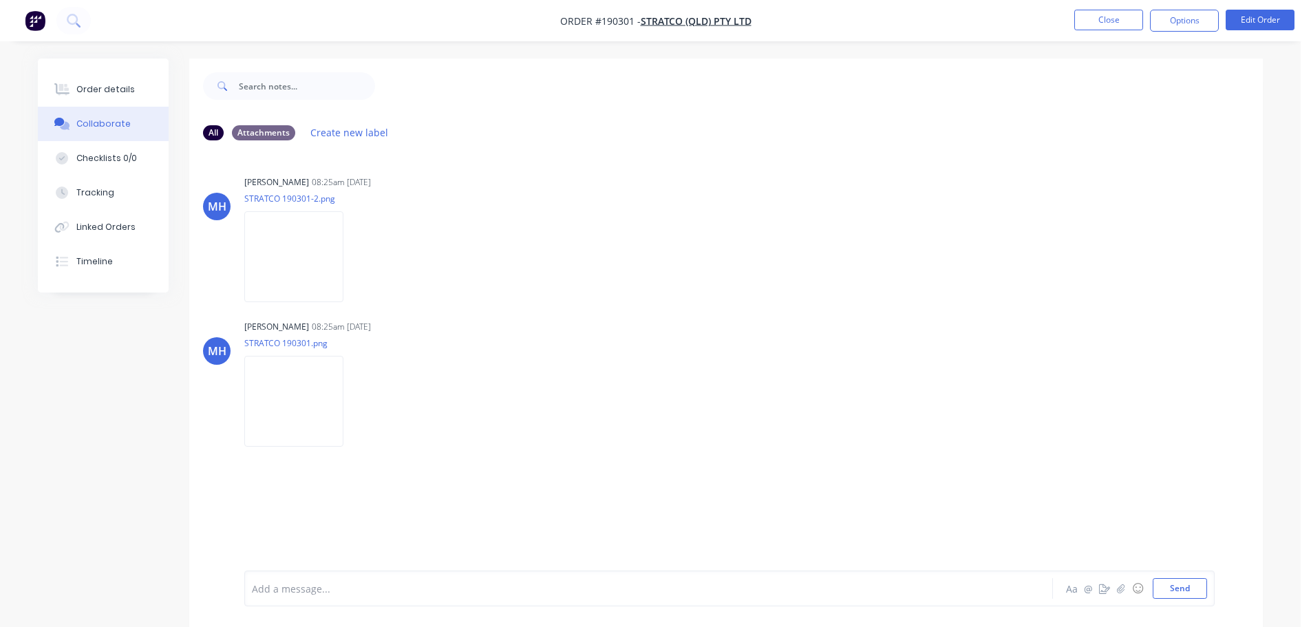
click at [116, 282] on div "Order details Collaborate Checklists 0/0 Tracking Linked Orders Timeline" at bounding box center [103, 175] width 131 height 234
click at [121, 270] on button "Timeline" at bounding box center [103, 261] width 131 height 34
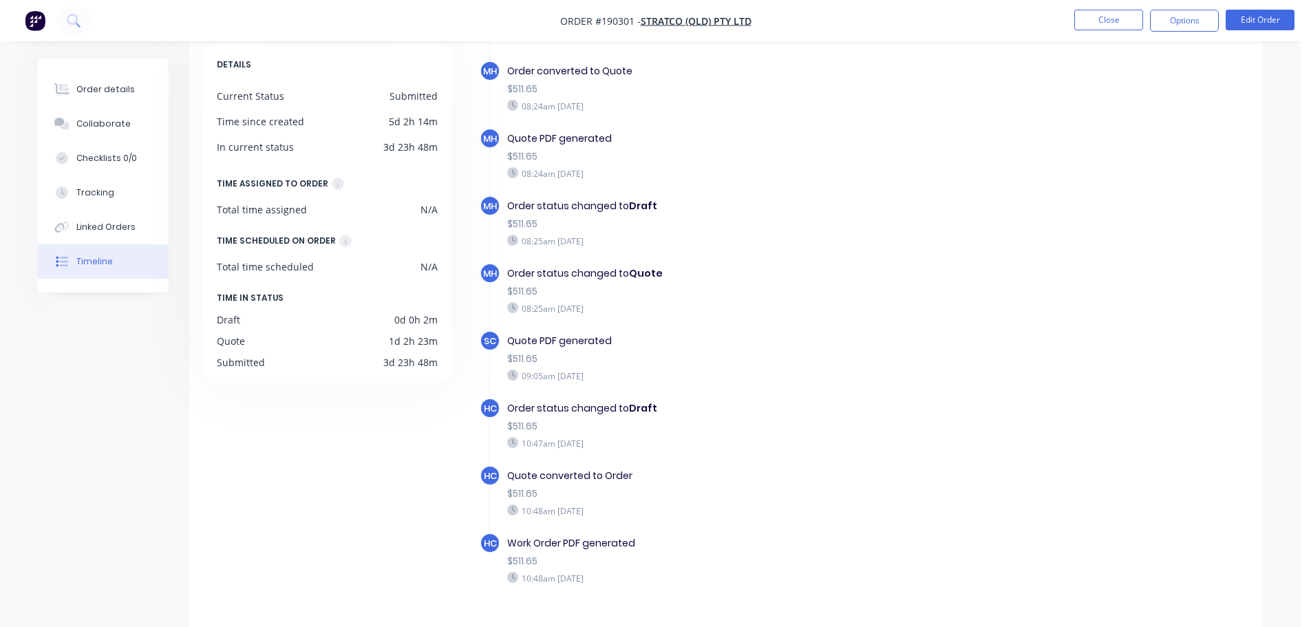
scroll to position [106, 0]
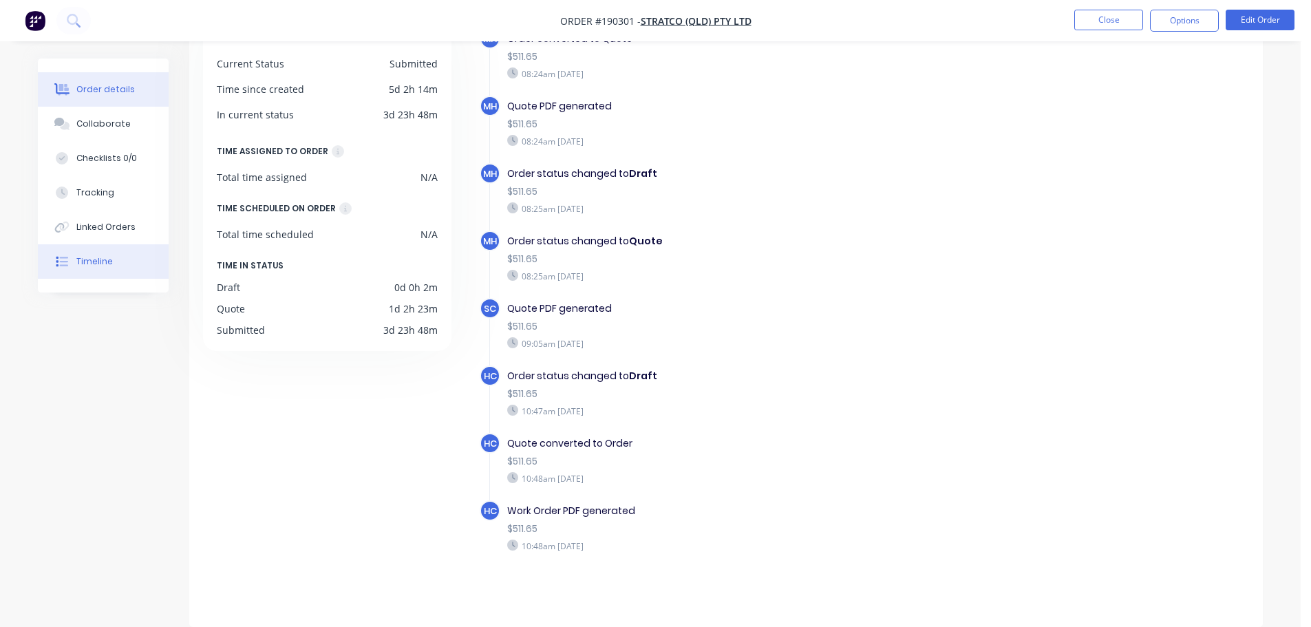
click at [90, 98] on button "Order details" at bounding box center [103, 89] width 131 height 34
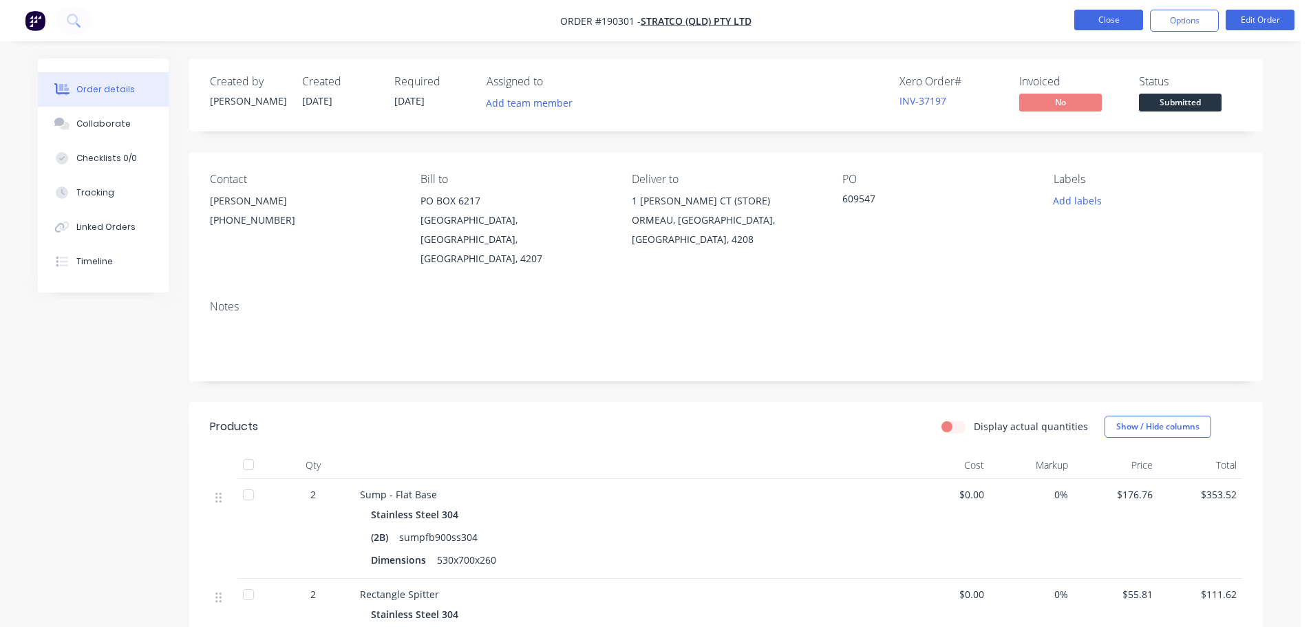
click at [1076, 12] on button "Close" at bounding box center [1108, 20] width 69 height 21
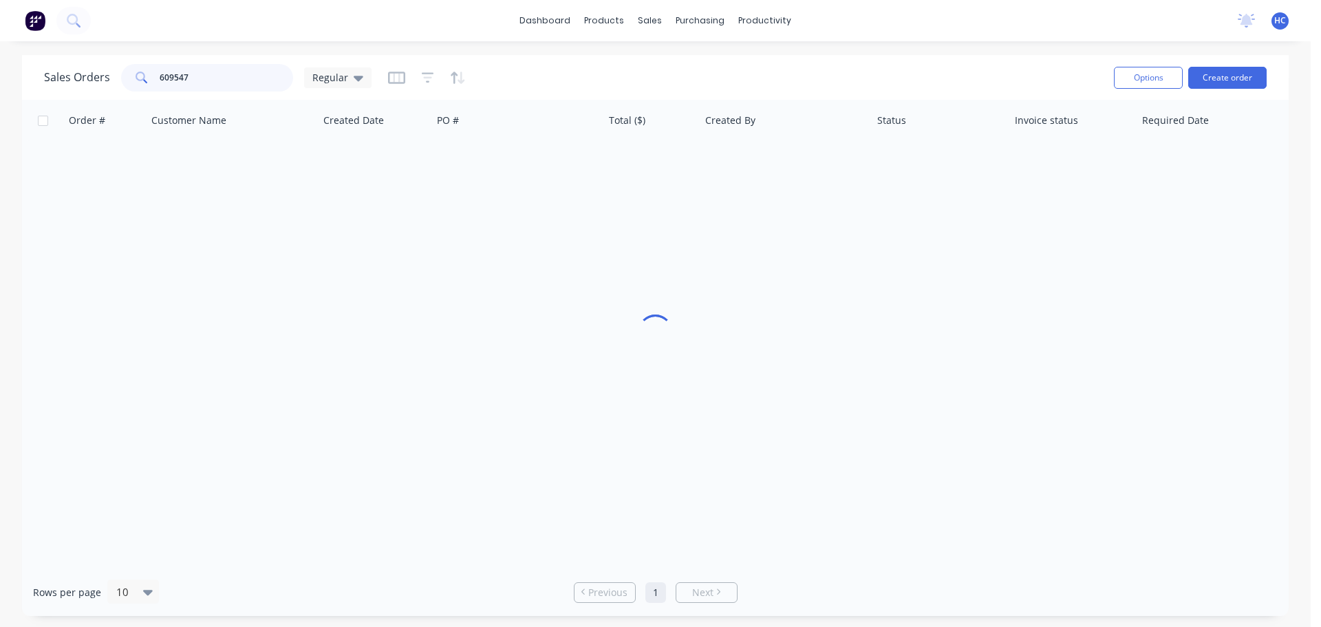
drag, startPoint x: 127, startPoint y: 81, endPoint x: 1, endPoint y: 82, distance: 125.9
click at [1, 82] on div "Sales Orders 609547 Regular Options Create order Order # Customer Name Created …" at bounding box center [655, 335] width 1311 height 561
type input "445040"
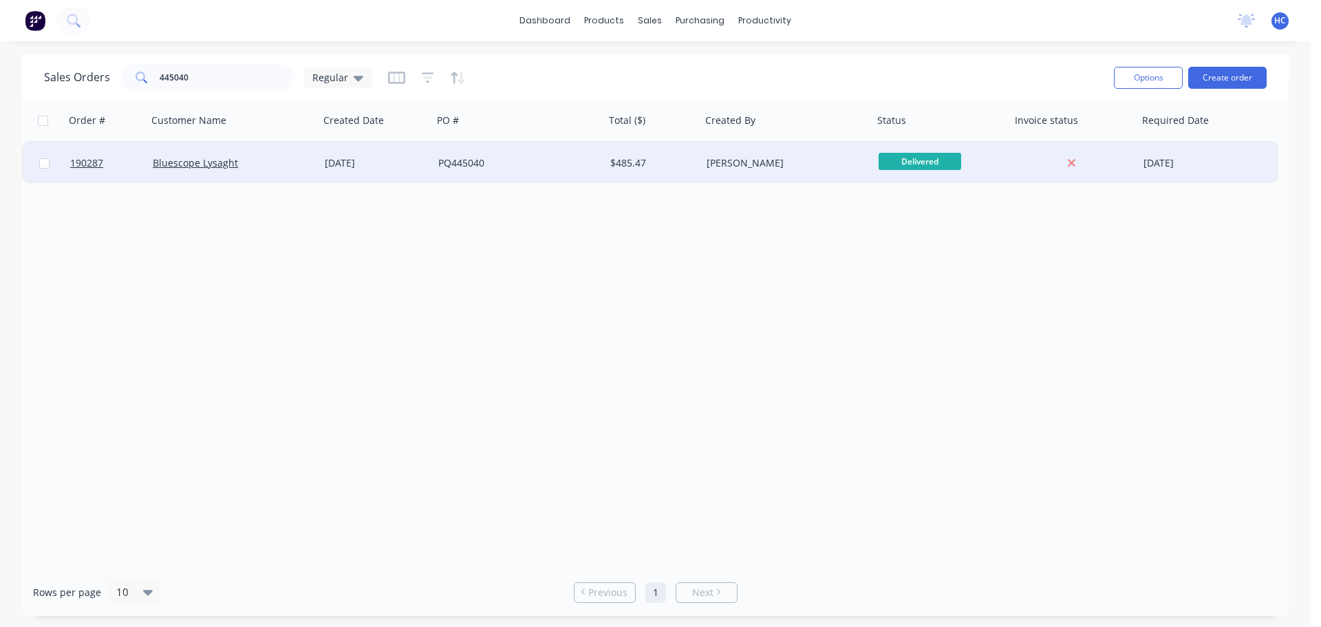
click at [495, 162] on div "PQ445040" at bounding box center [514, 163] width 153 height 14
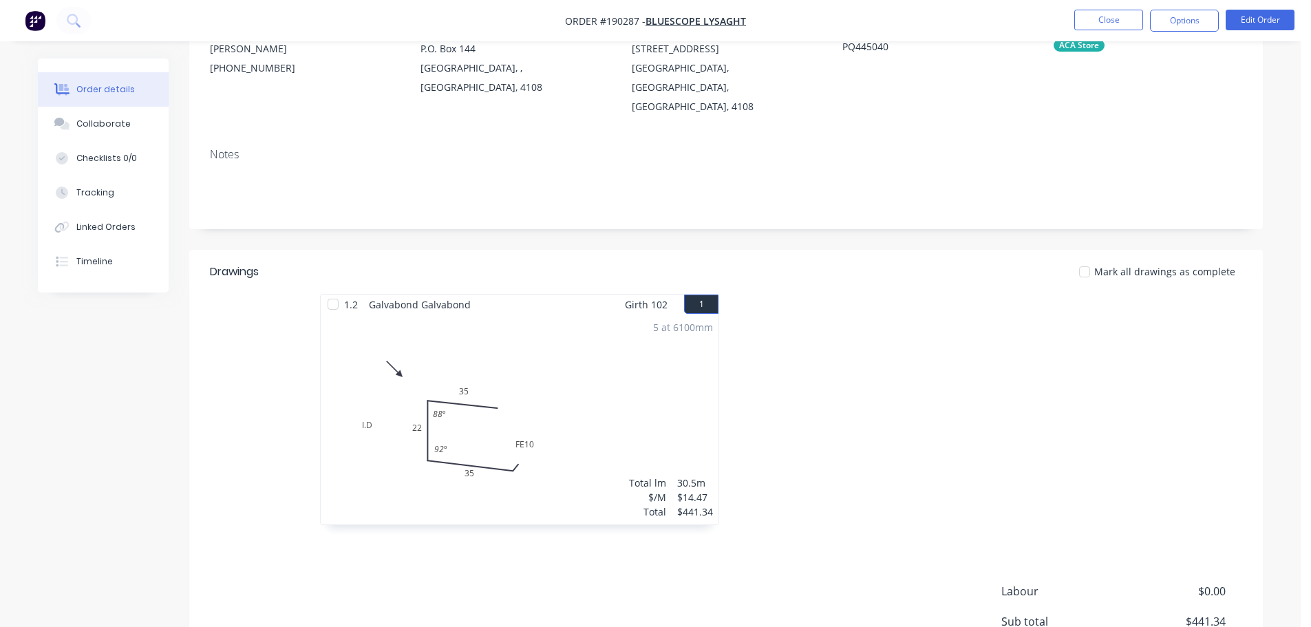
scroll to position [14, 0]
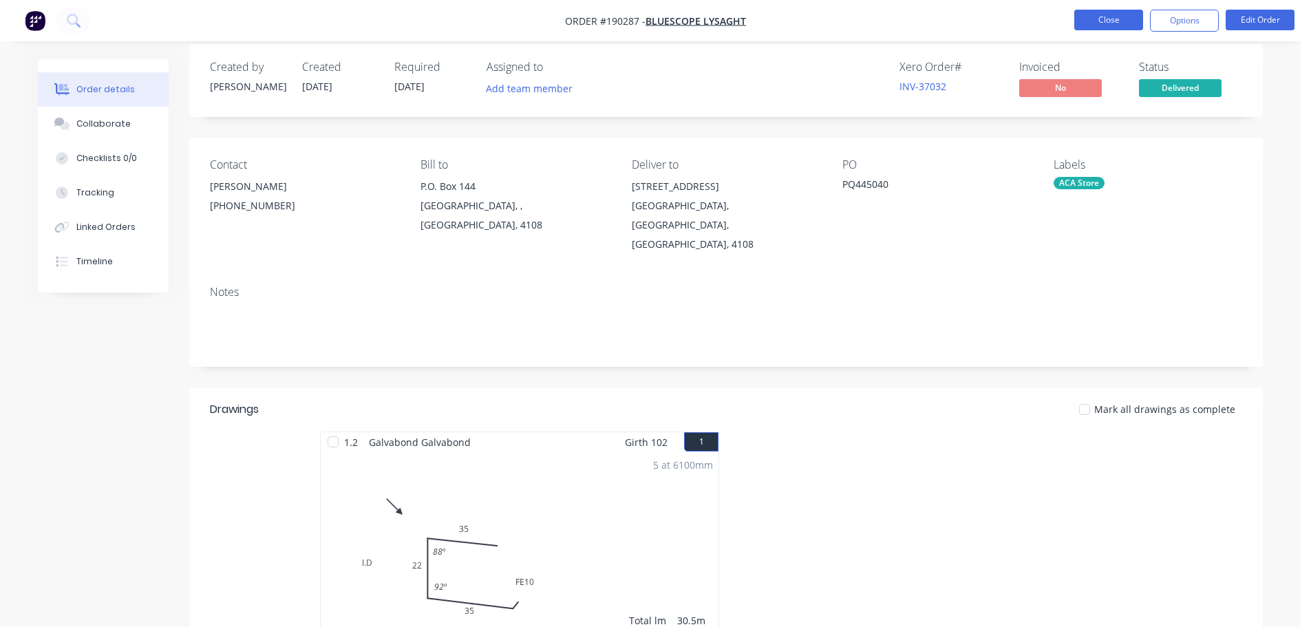
click at [1098, 23] on button "Close" at bounding box center [1108, 20] width 69 height 21
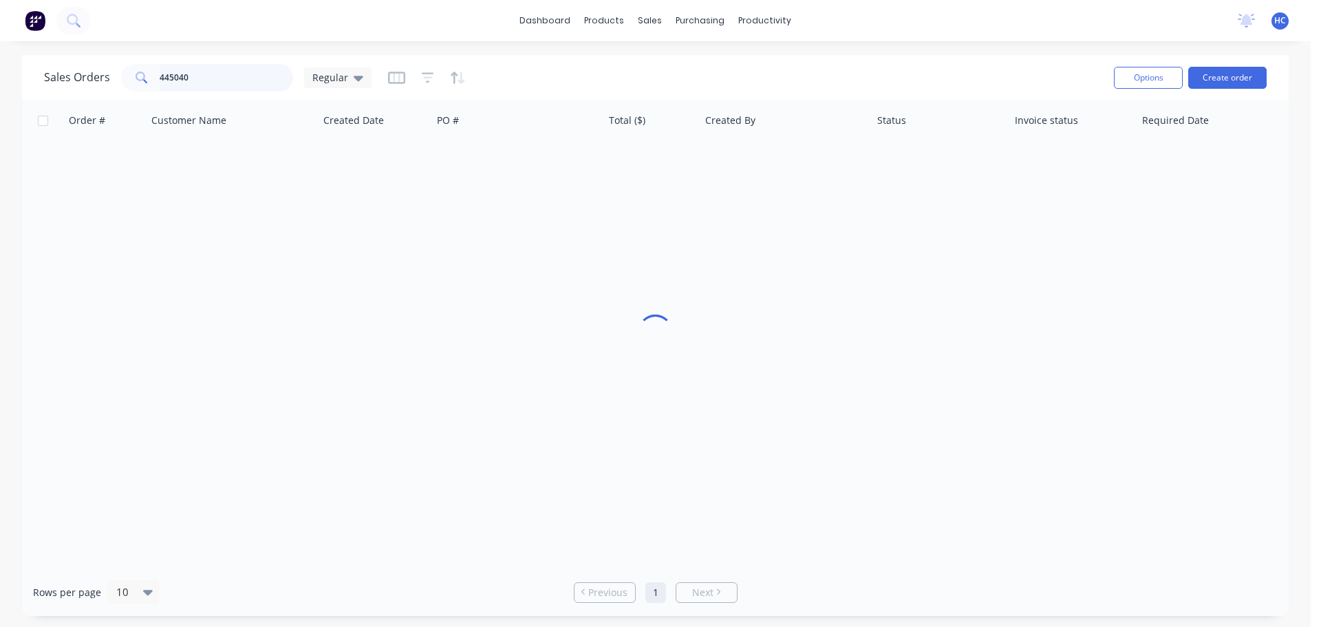
drag, startPoint x: 139, startPoint y: 84, endPoint x: 127, endPoint y: 85, distance: 11.8
click at [127, 85] on div "445040" at bounding box center [207, 78] width 172 height 28
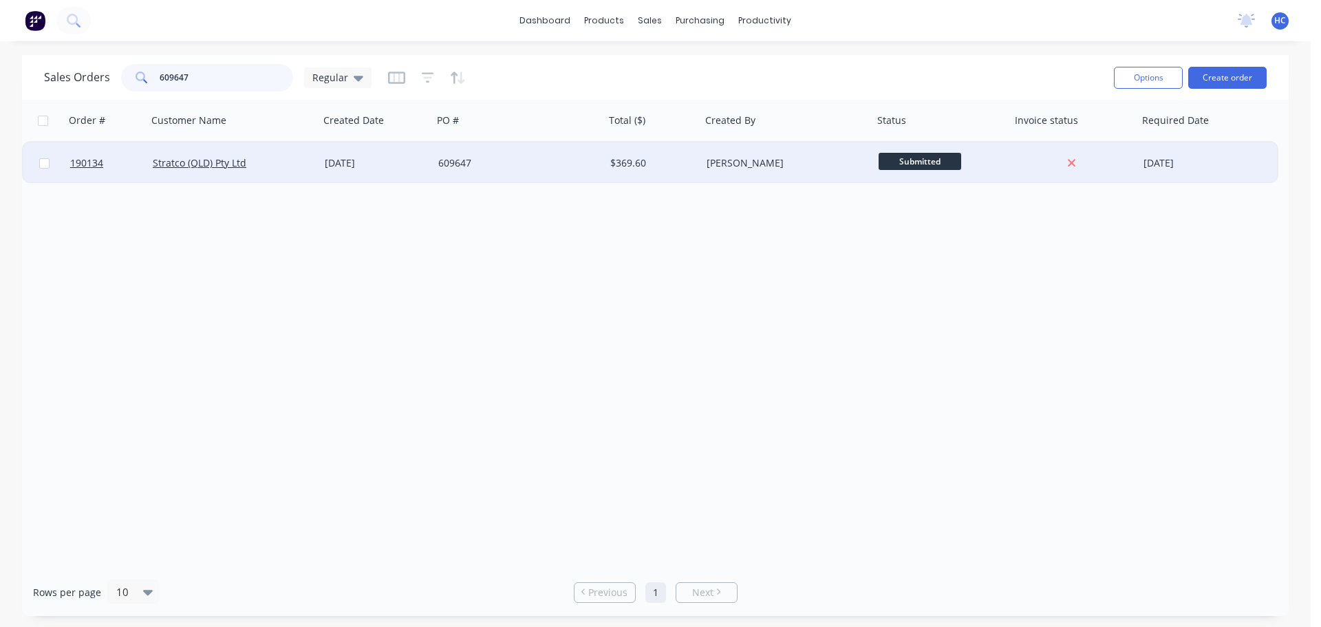
type input "609647"
click at [681, 160] on div "$369.60" at bounding box center [650, 163] width 81 height 14
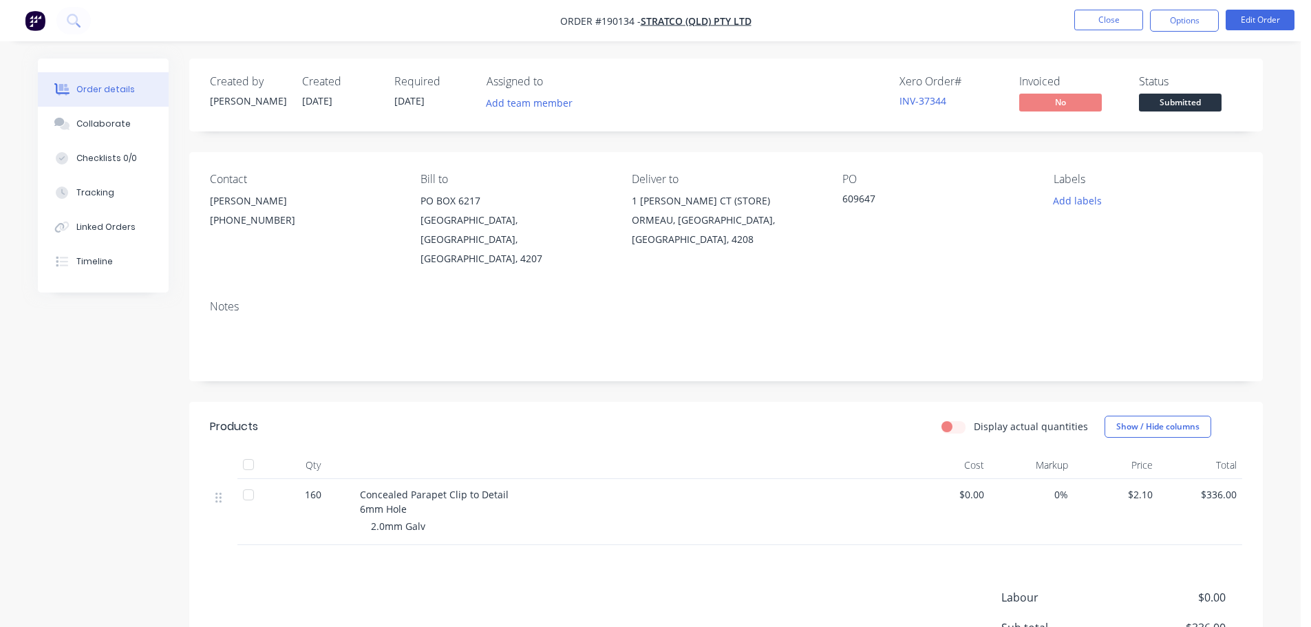
drag, startPoint x: 78, startPoint y: 116, endPoint x: 109, endPoint y: 99, distance: 35.4
click at [78, 116] on button "Collaborate" at bounding box center [103, 124] width 131 height 34
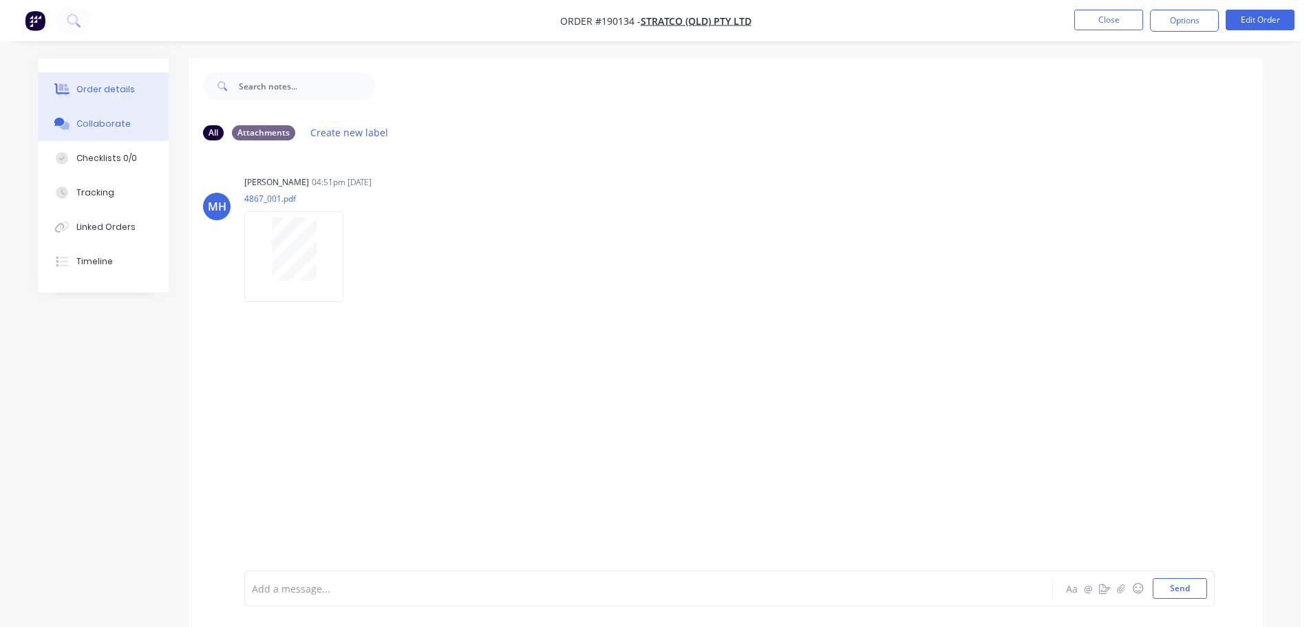
click at [134, 81] on button "Order details" at bounding box center [103, 89] width 131 height 34
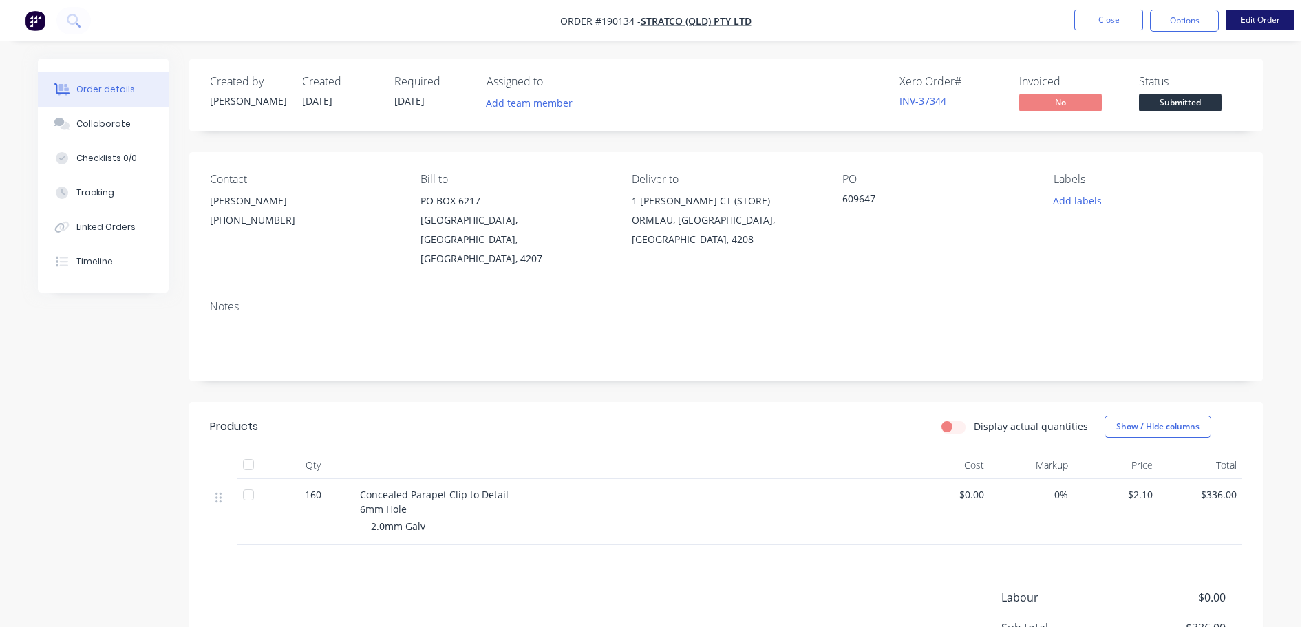
click at [1266, 10] on button "Edit Order" at bounding box center [1260, 20] width 69 height 21
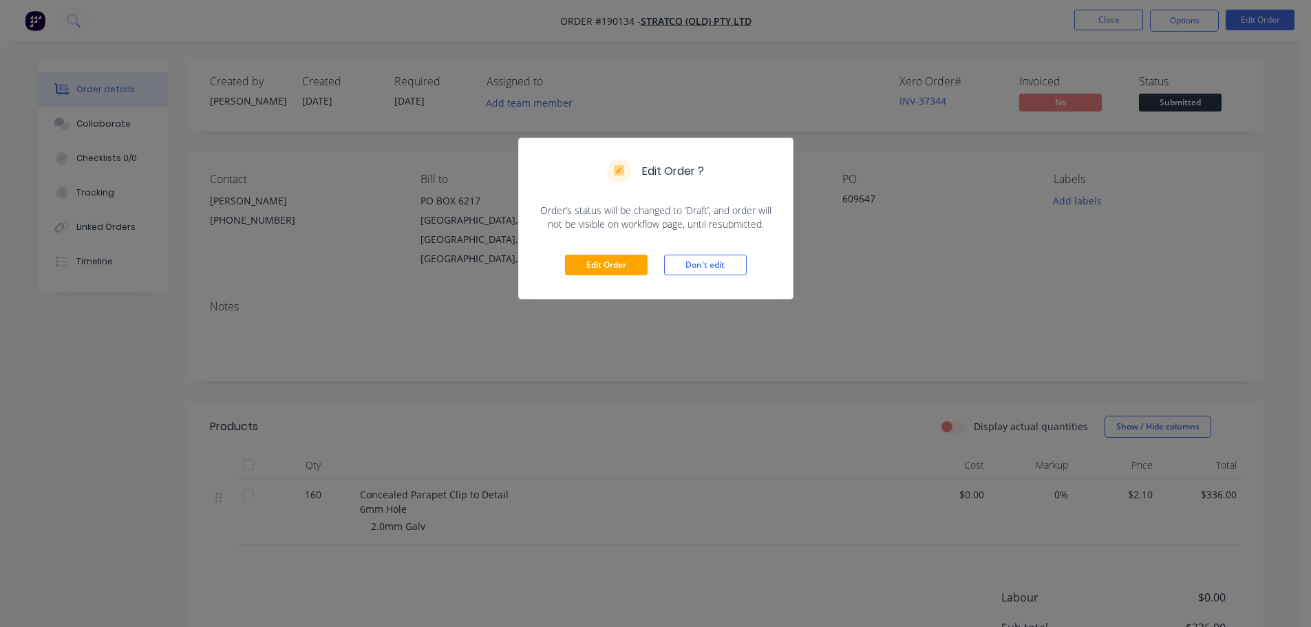
click at [619, 246] on div "Edit Order Don't edit" at bounding box center [656, 264] width 274 height 67
click at [595, 266] on button "Edit Order" at bounding box center [606, 265] width 83 height 21
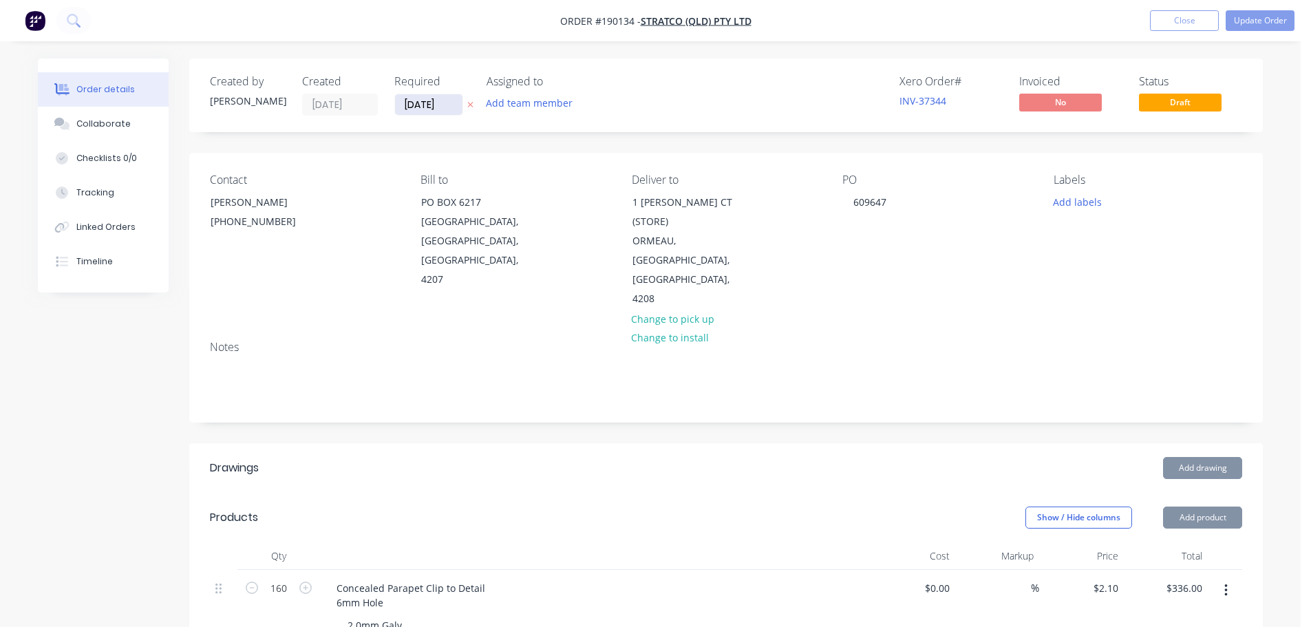
click at [416, 108] on input "[DATE]" at bounding box center [428, 104] width 67 height 21
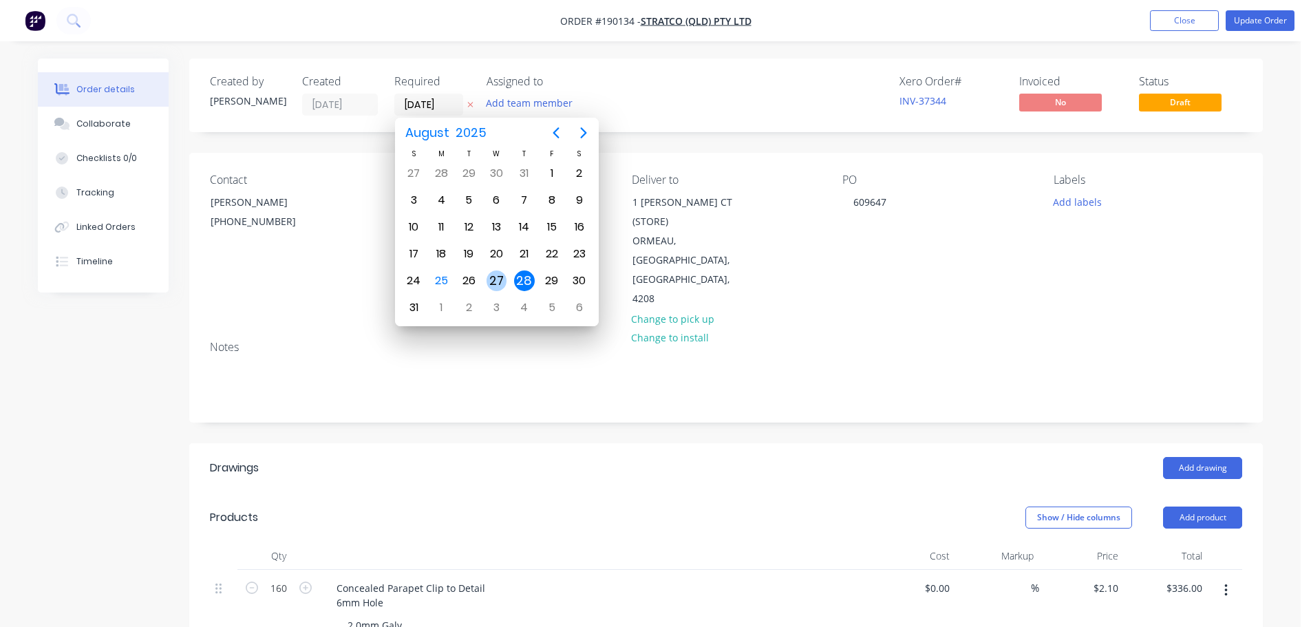
click at [493, 279] on div "27" at bounding box center [497, 280] width 21 height 21
type input "[DATE]"
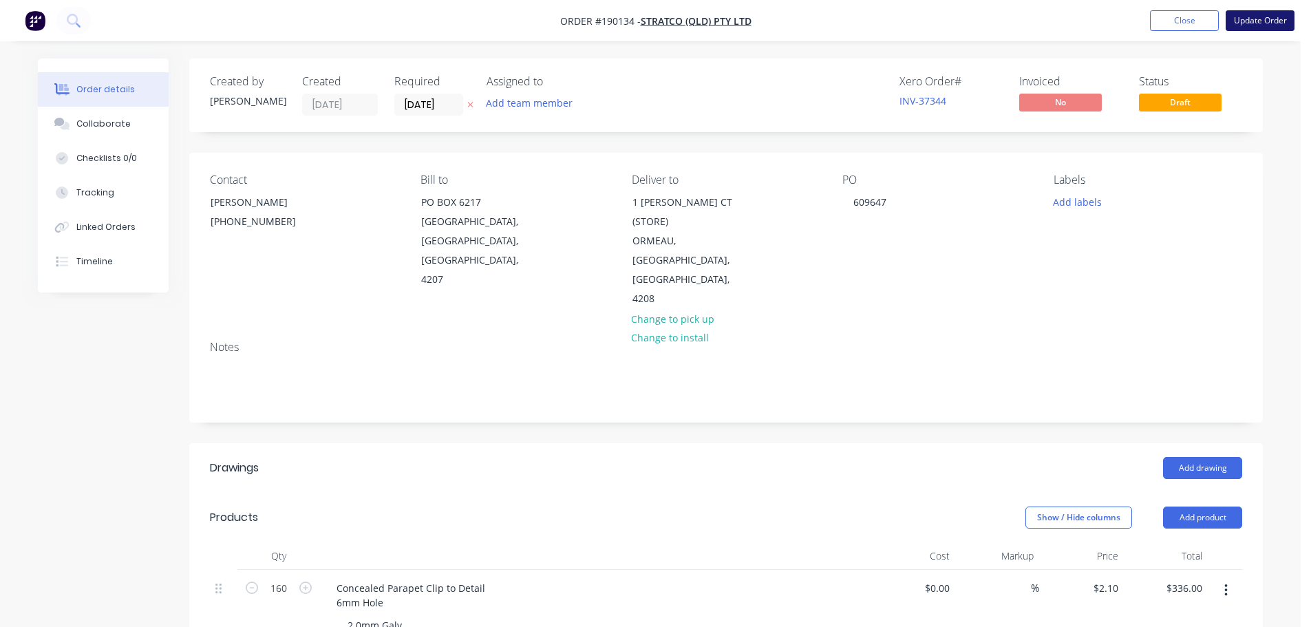
click at [1273, 29] on button "Update Order" at bounding box center [1260, 20] width 69 height 21
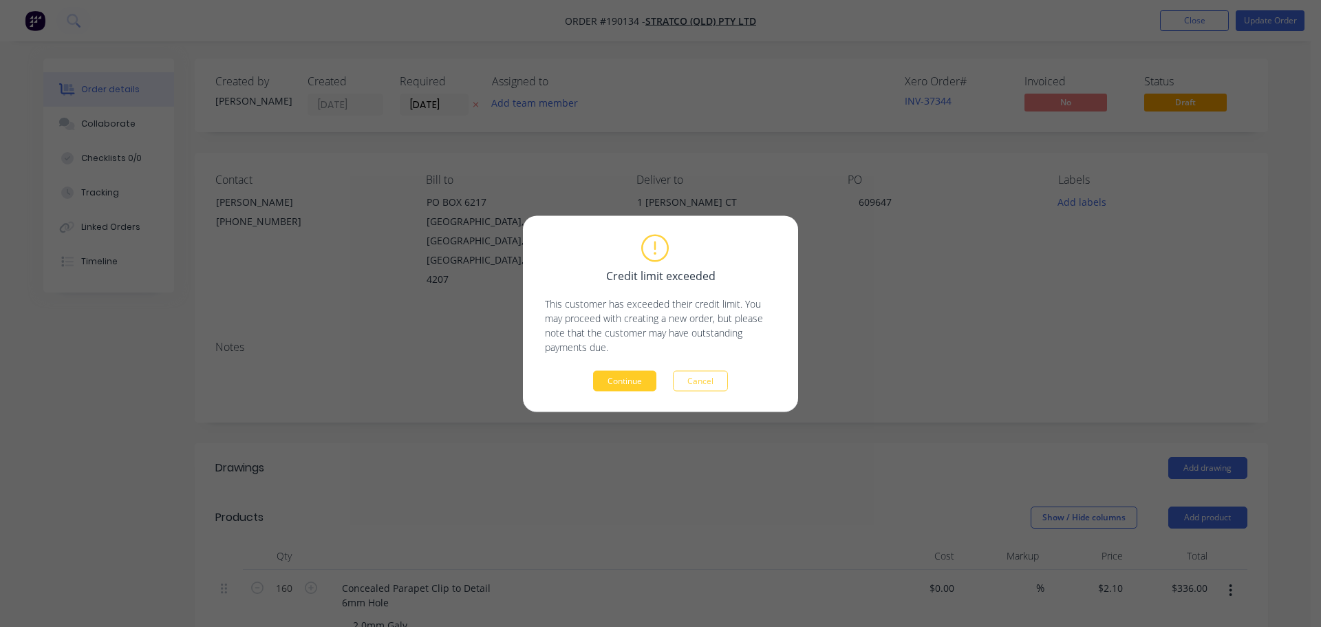
click at [628, 381] on button "Continue" at bounding box center [624, 380] width 63 height 21
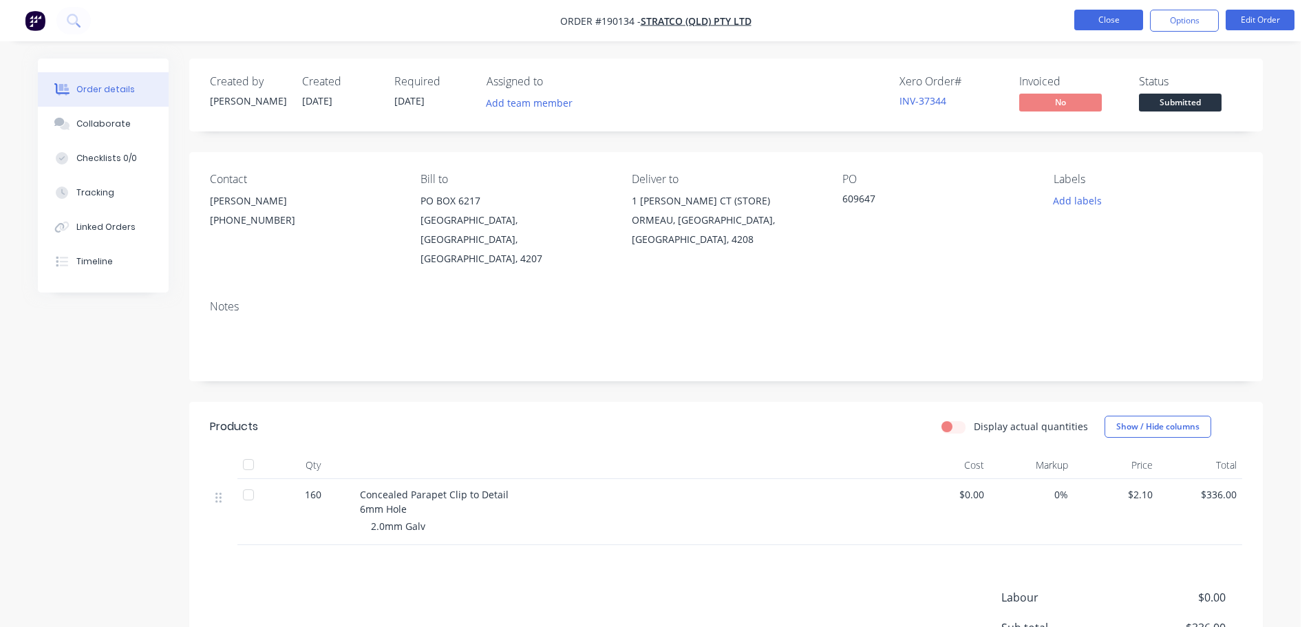
click at [1113, 14] on button "Close" at bounding box center [1108, 20] width 69 height 21
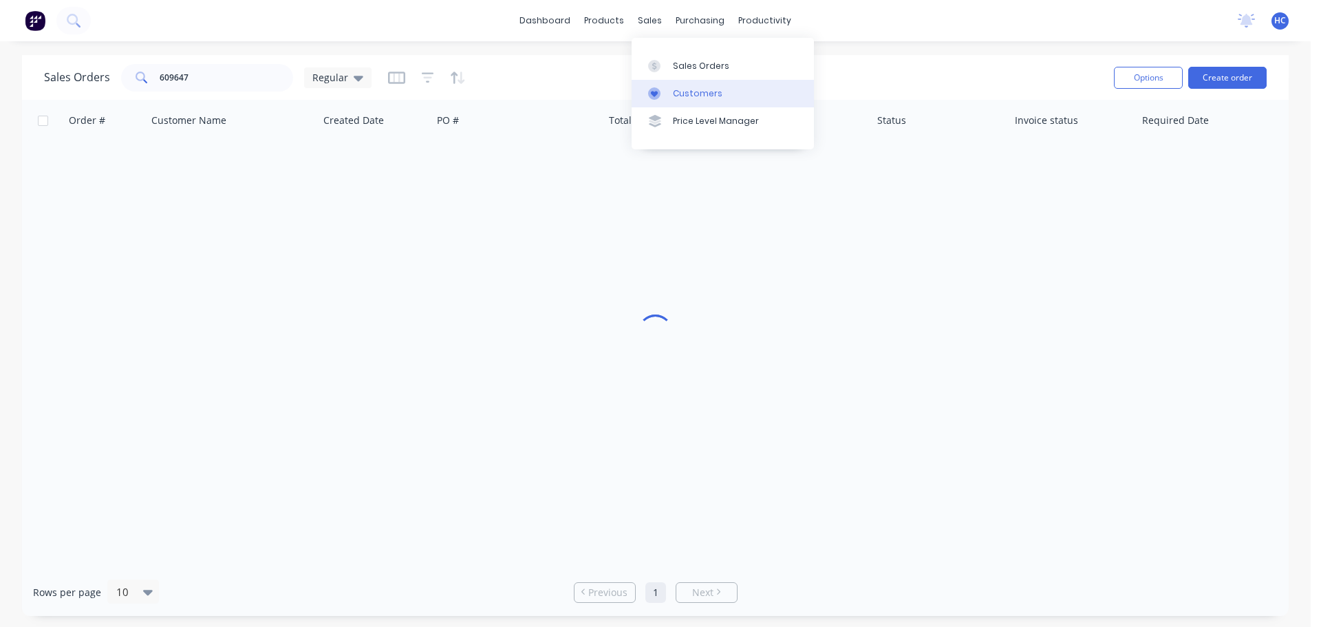
click at [690, 95] on div "Customers" at bounding box center [698, 93] width 50 height 12
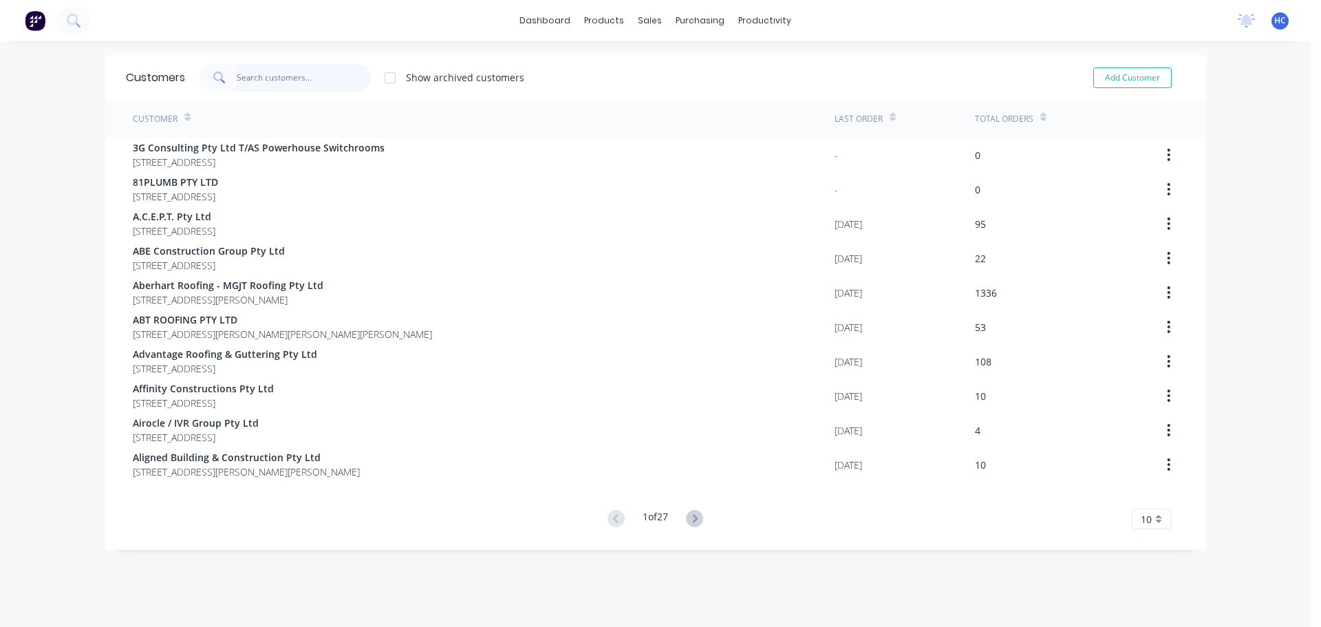
click at [288, 78] on input "text" at bounding box center [304, 78] width 134 height 28
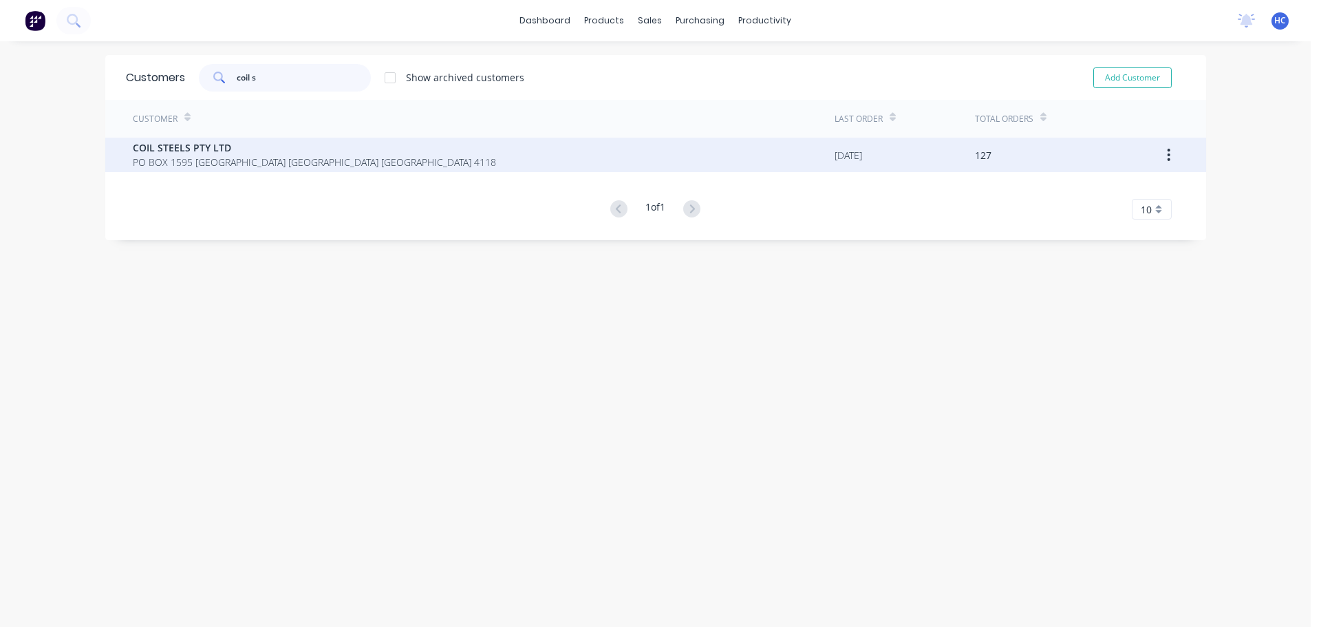
type input "coil s"
click at [158, 169] on div "COIL STEELS PTY LTD PO BOX 1595 BROWNS PLAINS Queensland Australia 4118" at bounding box center [484, 155] width 702 height 34
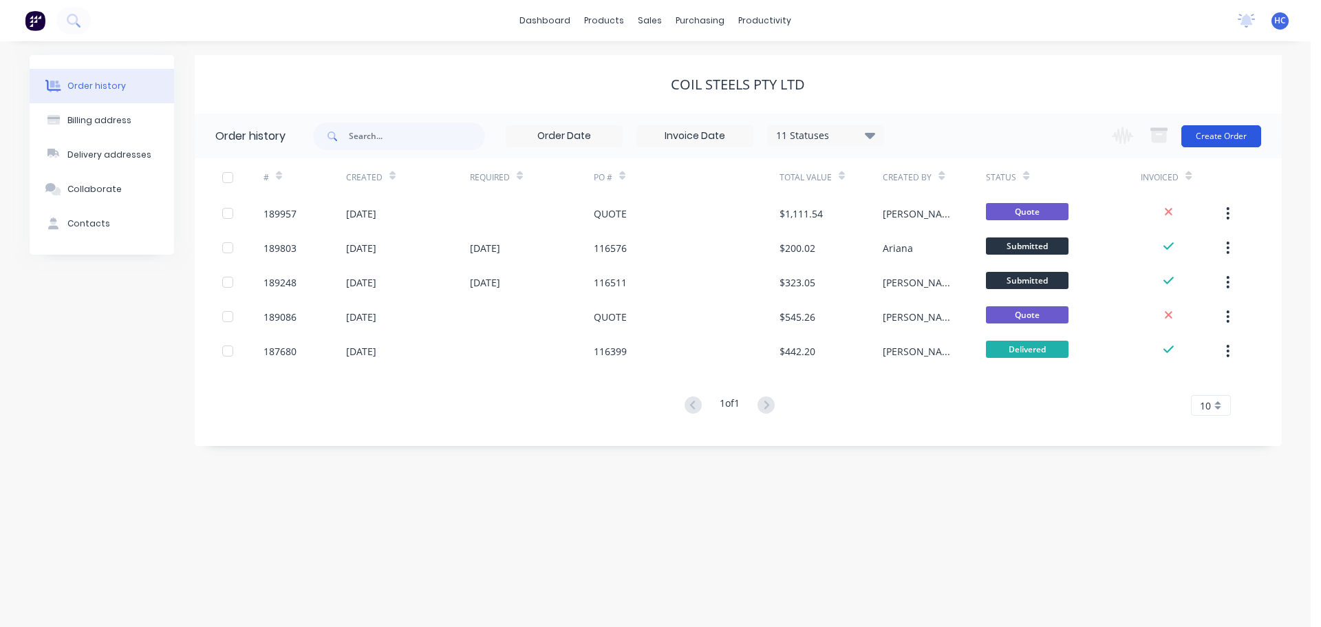
click at [1241, 135] on button "Create Order" at bounding box center [1222, 136] width 80 height 22
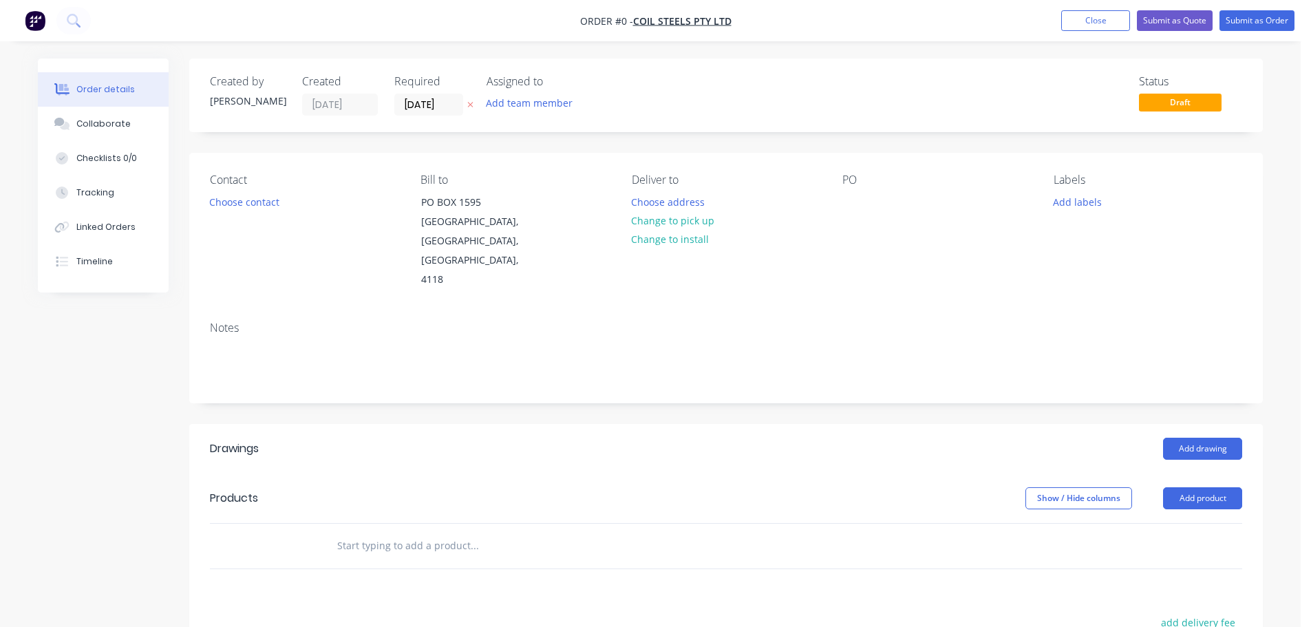
click at [476, 105] on button at bounding box center [470, 105] width 14 height 16
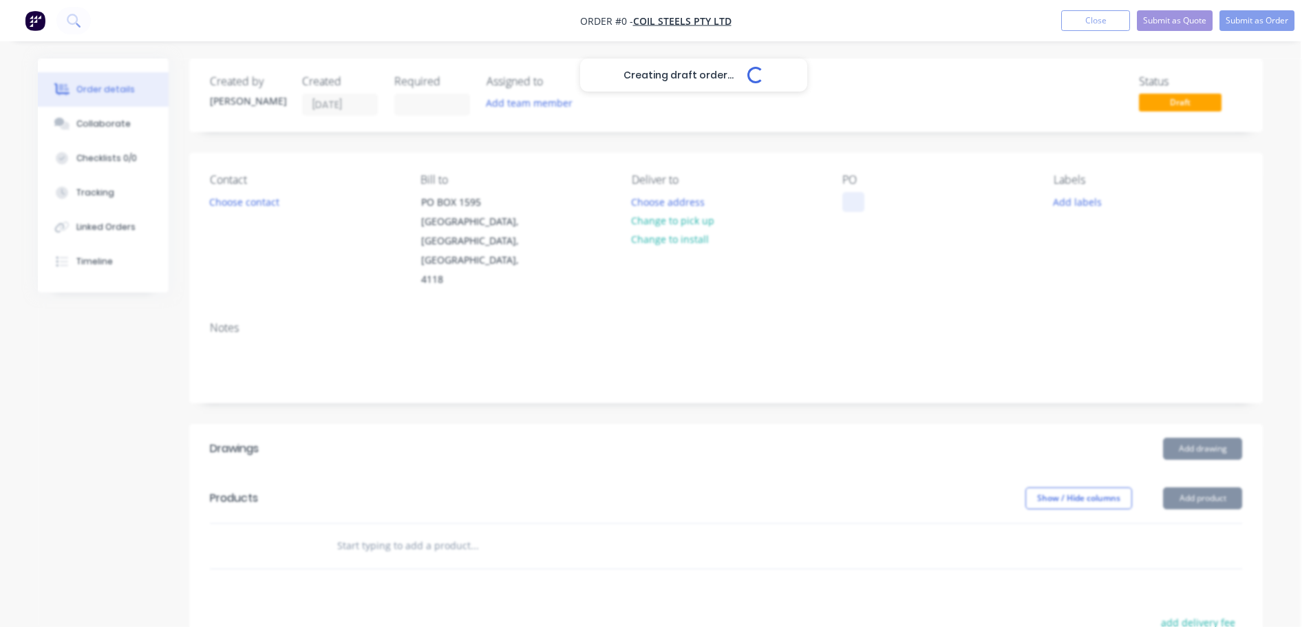
drag, startPoint x: 854, startPoint y: 202, endPoint x: 862, endPoint y: 207, distance: 9.9
click at [855, 202] on div at bounding box center [853, 202] width 22 height 20
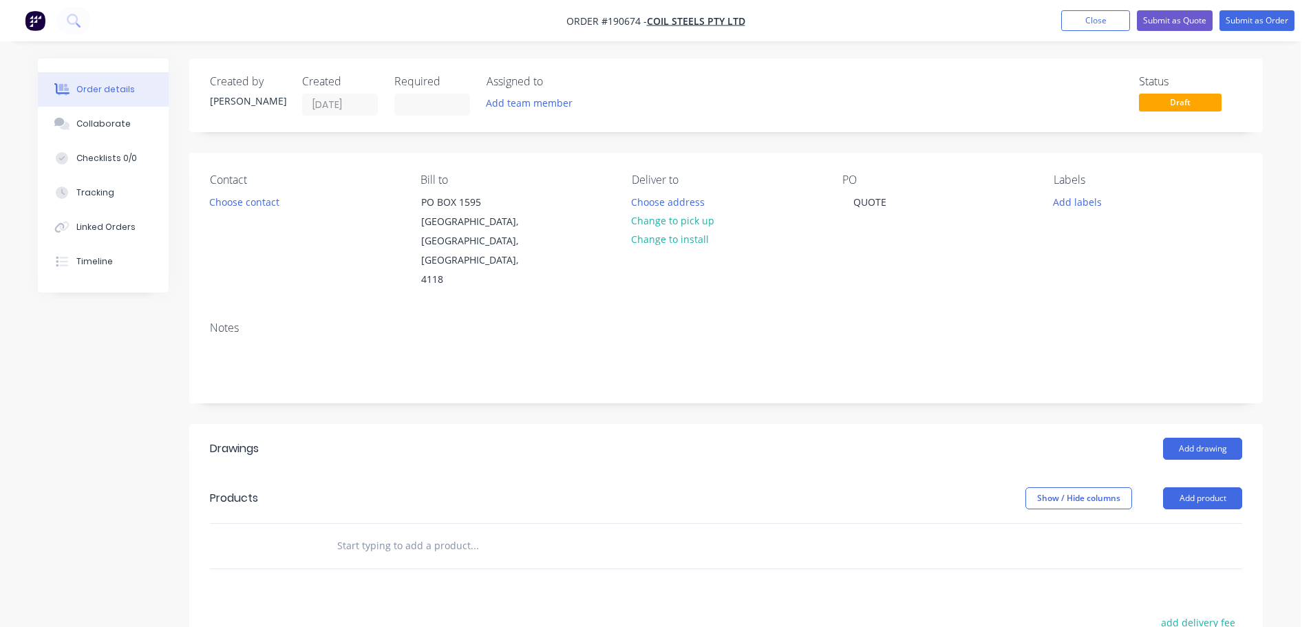
click at [1198, 424] on header "Drawings Add drawing" at bounding box center [726, 449] width 1074 height 50
click at [1197, 438] on button "Add drawing" at bounding box center [1202, 449] width 79 height 22
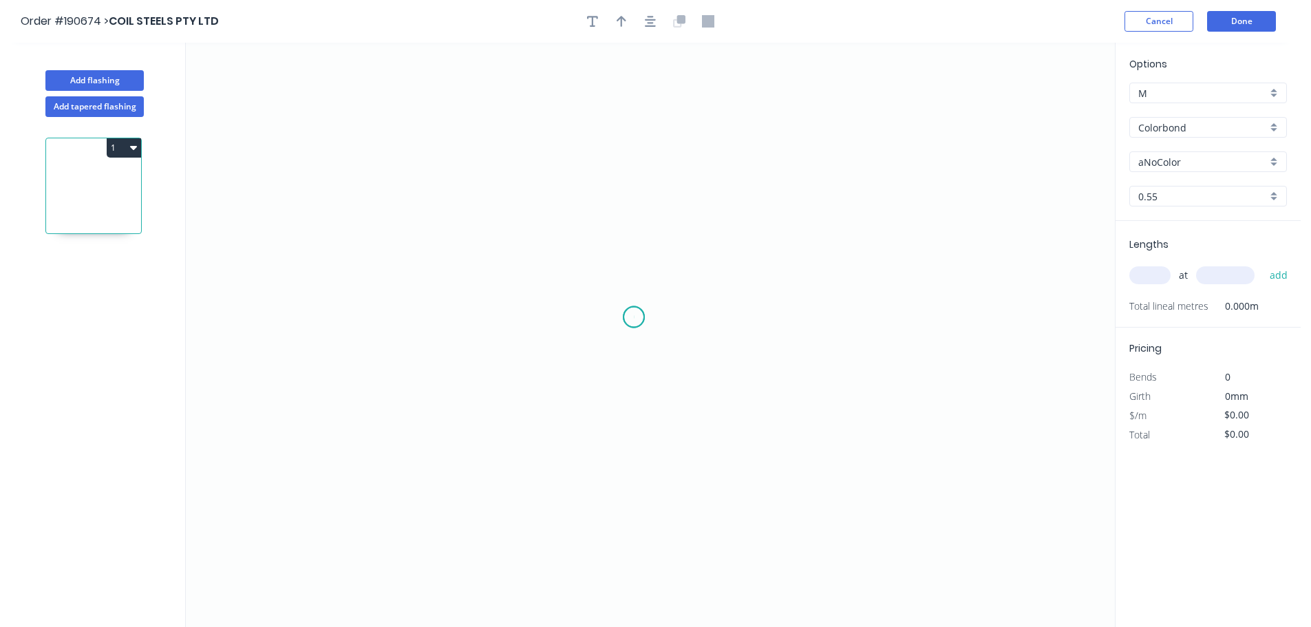
click at [634, 317] on icon "0" at bounding box center [650, 335] width 929 height 584
click at [864, 321] on icon "0" at bounding box center [650, 335] width 929 height 584
click at [763, 331] on rect at bounding box center [749, 331] width 45 height 28
click at [766, 328] on rect at bounding box center [749, 331] width 45 height 28
click at [753, 334] on rect at bounding box center [749, 331] width 28 height 19
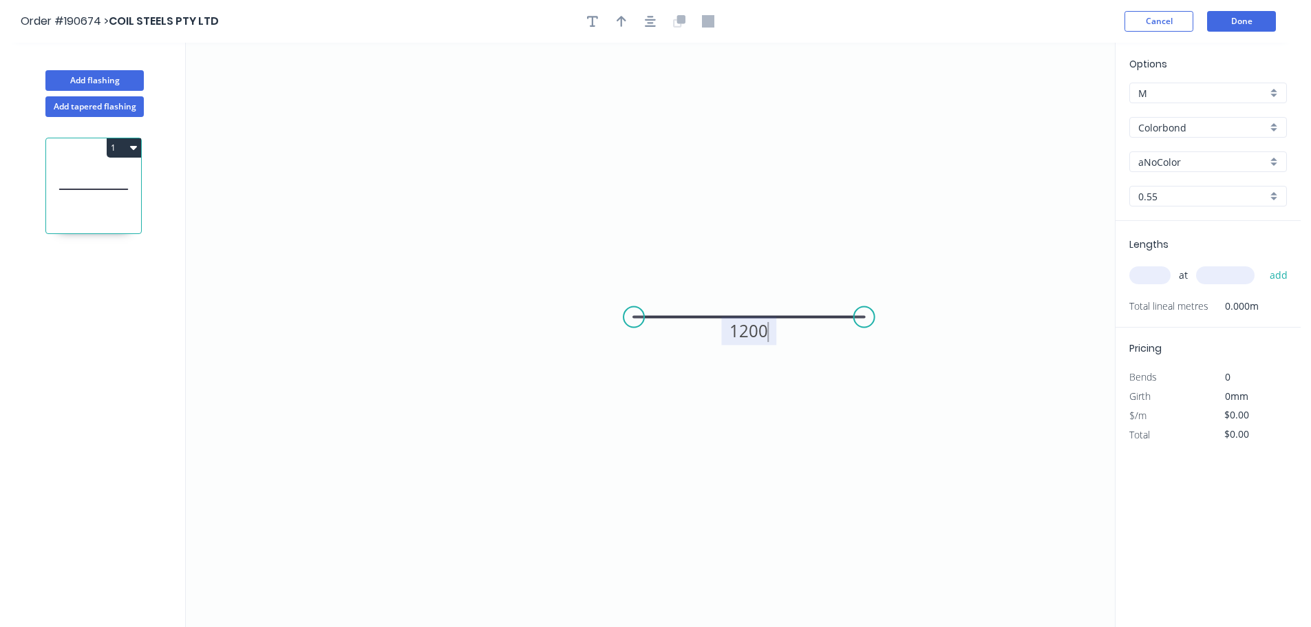
click at [946, 198] on icon "0 1200" at bounding box center [650, 335] width 929 height 584
type input "$23.30"
click at [1179, 120] on input "Colorbond" at bounding box center [1202, 127] width 129 height 14
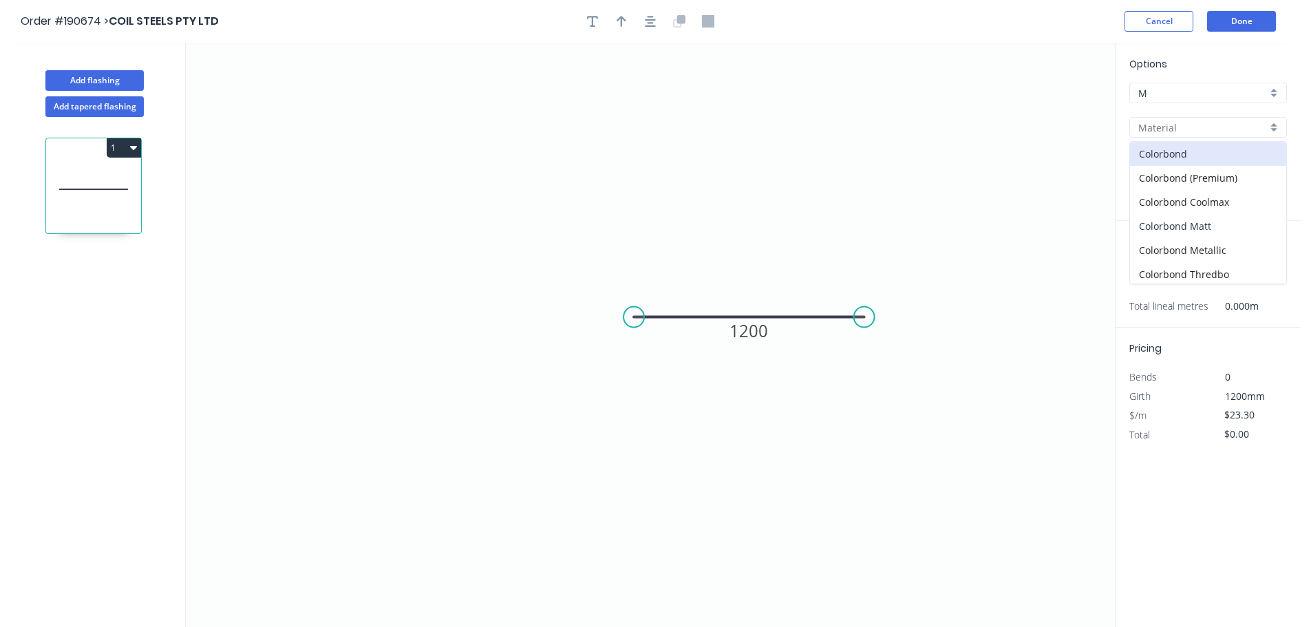
click at [1198, 235] on div "Colorbond Matt" at bounding box center [1208, 226] width 156 height 24
type input "Colorbond Matt"
type input "Basalt"
type input "$30.62"
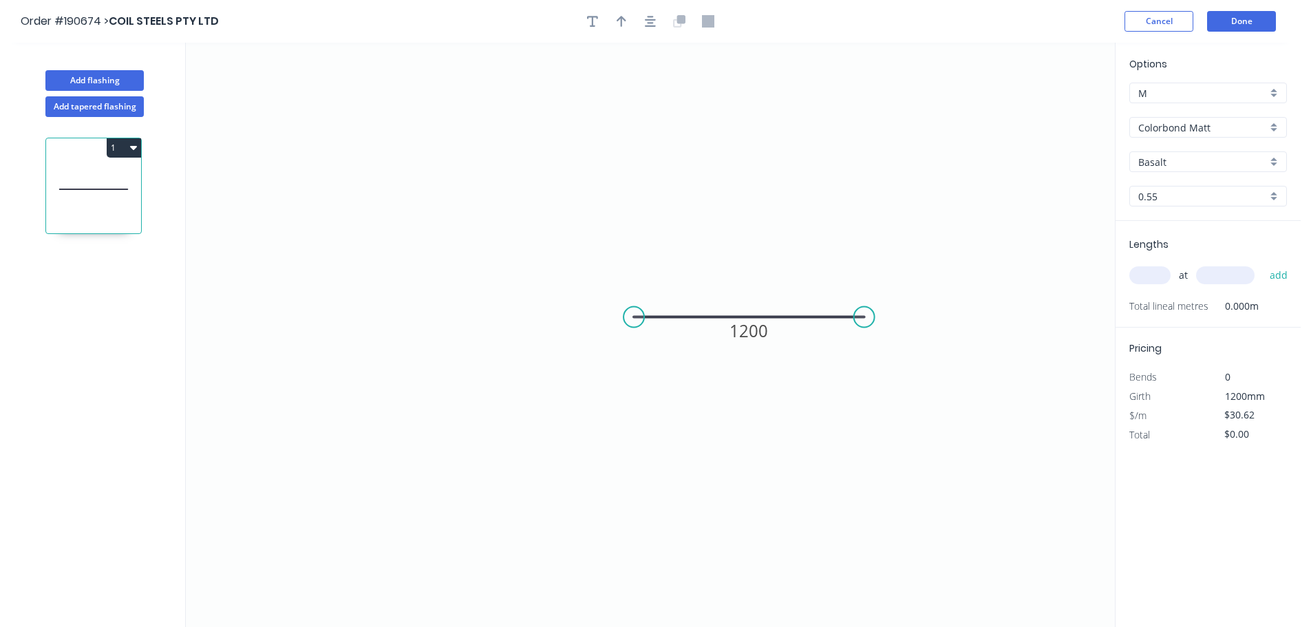
click at [1179, 165] on input "Basalt" at bounding box center [1202, 162] width 129 height 14
click at [1164, 271] on div "Monument" at bounding box center [1208, 260] width 156 height 24
type input "Monument"
click at [1155, 275] on input "text" at bounding box center [1149, 275] width 41 height 18
type input "1"
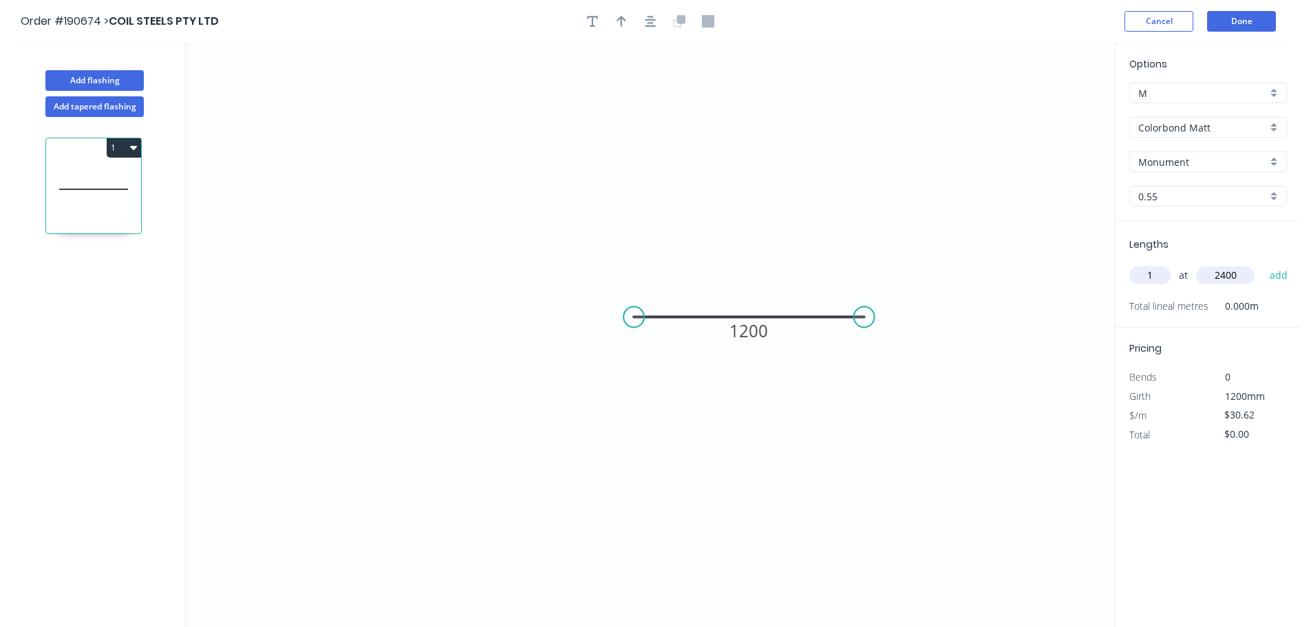
type input "2400"
click at [1263, 264] on button "add" at bounding box center [1279, 275] width 32 height 23
type input "$73.49"
click at [1231, 22] on button "Done" at bounding box center [1241, 21] width 69 height 21
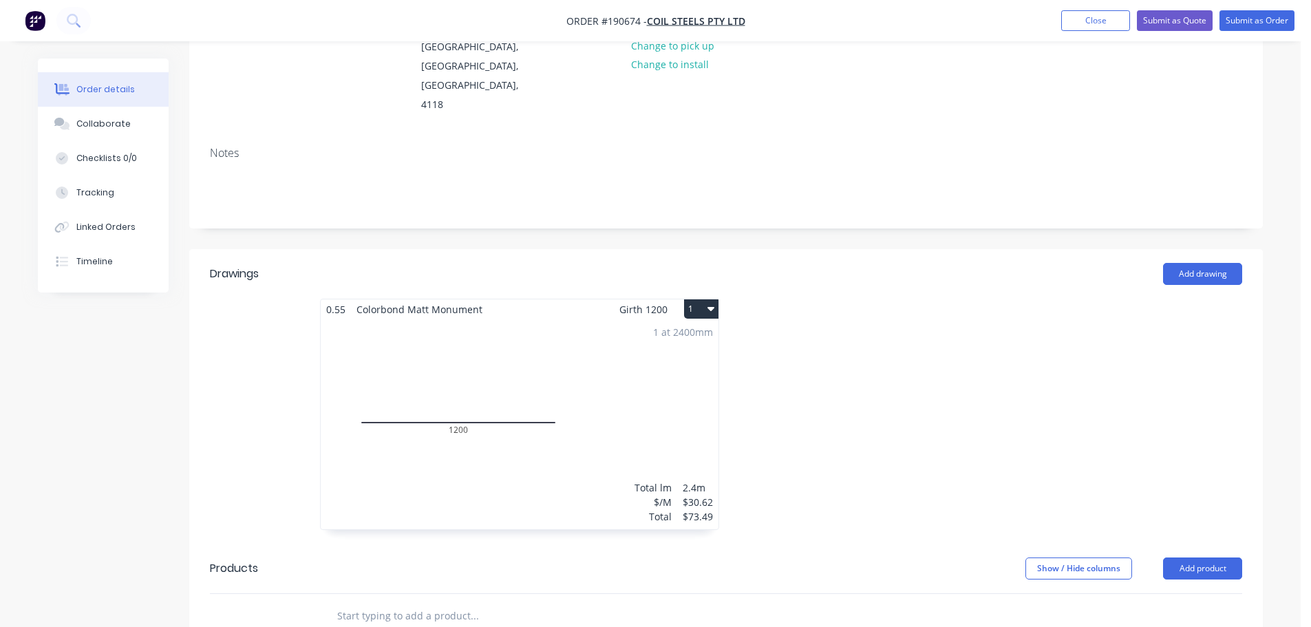
scroll to position [275, 0]
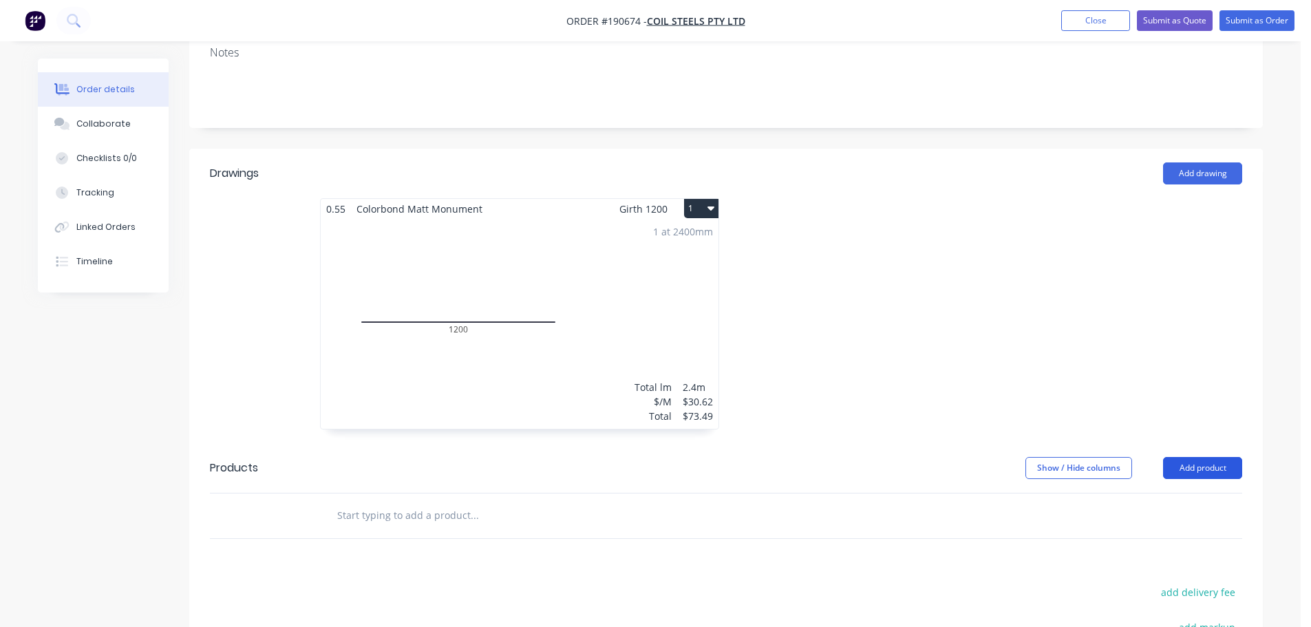
click at [1204, 457] on button "Add product" at bounding box center [1202, 468] width 79 height 22
click at [1162, 489] on button "Product catalogue" at bounding box center [1176, 503] width 131 height 28
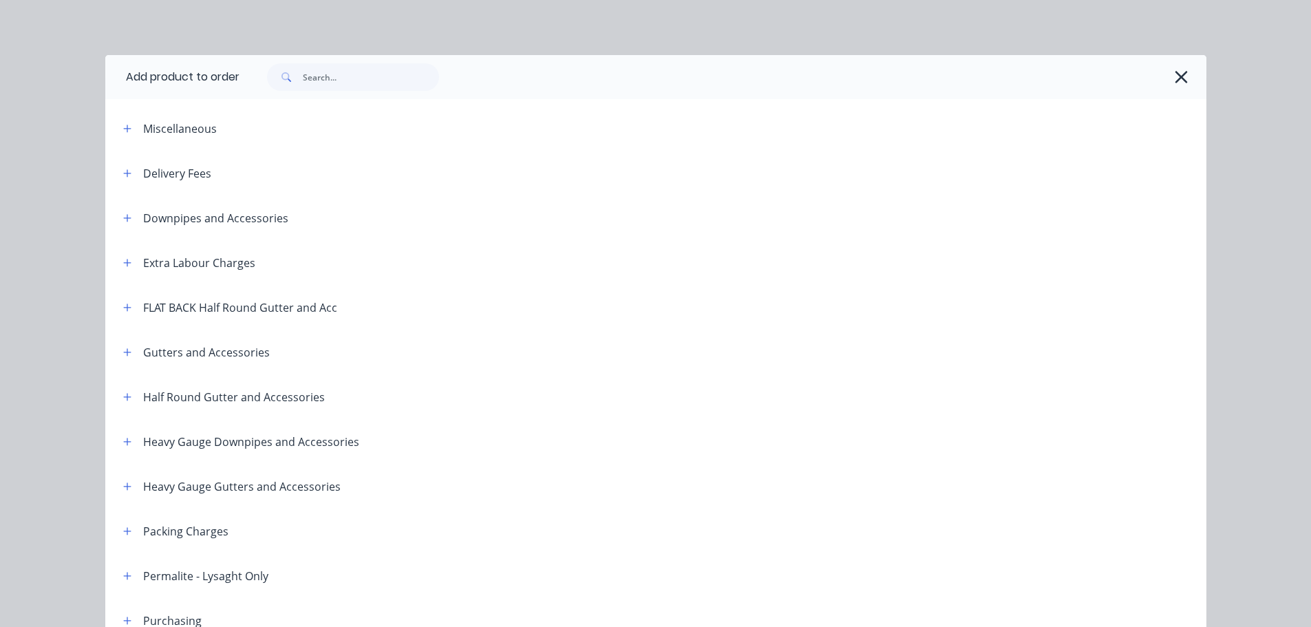
drag, startPoint x: 130, startPoint y: 171, endPoint x: 281, endPoint y: 204, distance: 154.2
click at [131, 171] on div "Delivery Fees" at bounding box center [161, 172] width 99 height 17
drag, startPoint x: 270, startPoint y: 202, endPoint x: 280, endPoint y: 203, distance: 10.4
click at [270, 202] on header "Downpipes and Accessories" at bounding box center [655, 217] width 1101 height 45
drag, startPoint x: 123, startPoint y: 176, endPoint x: 147, endPoint y: 180, distance: 24.3
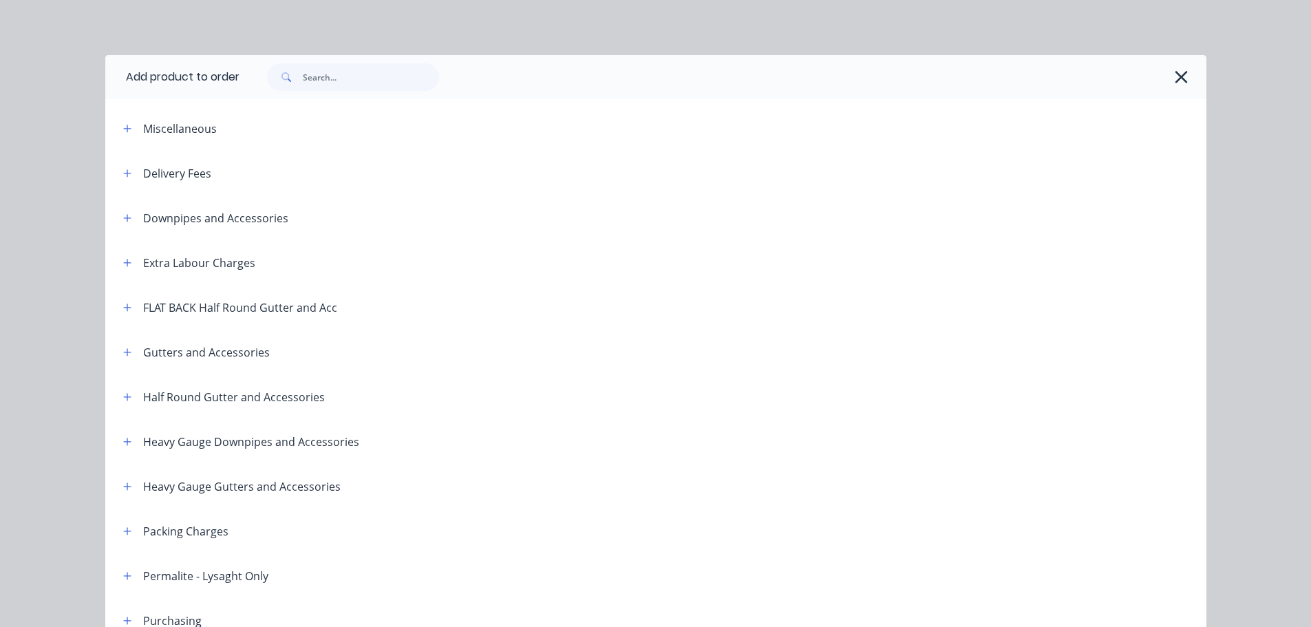
click at [124, 176] on icon "button" at bounding box center [127, 174] width 8 height 10
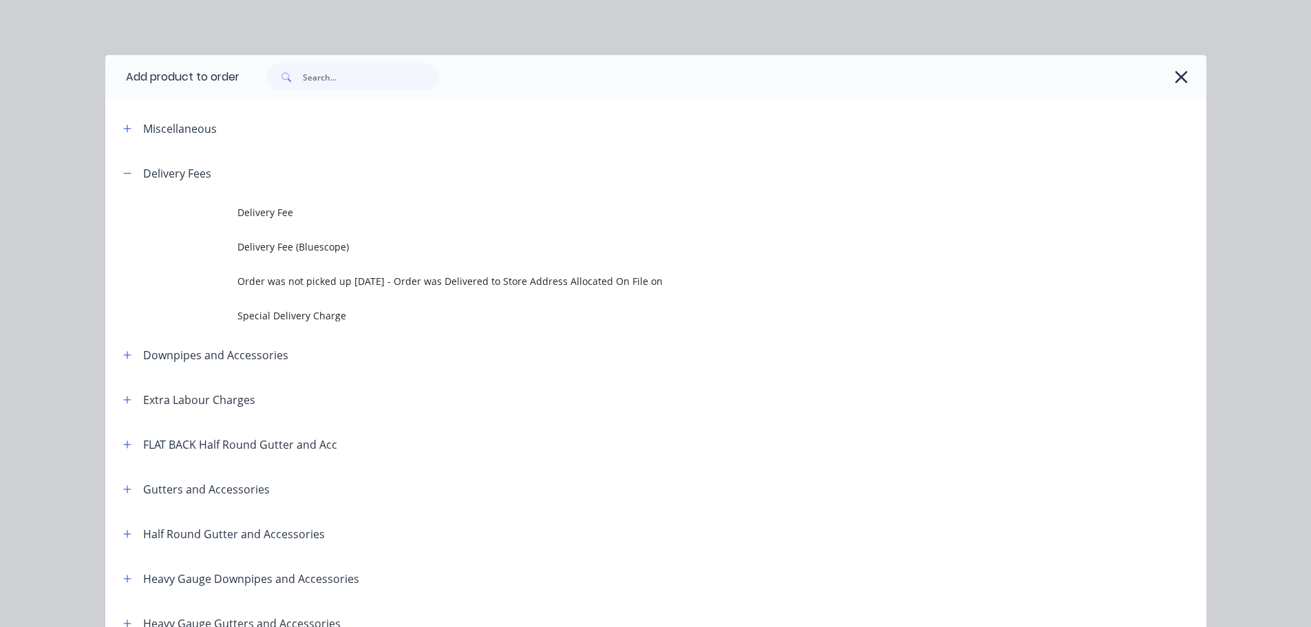
click at [262, 200] on td "Delivery Fee" at bounding box center [721, 212] width 969 height 34
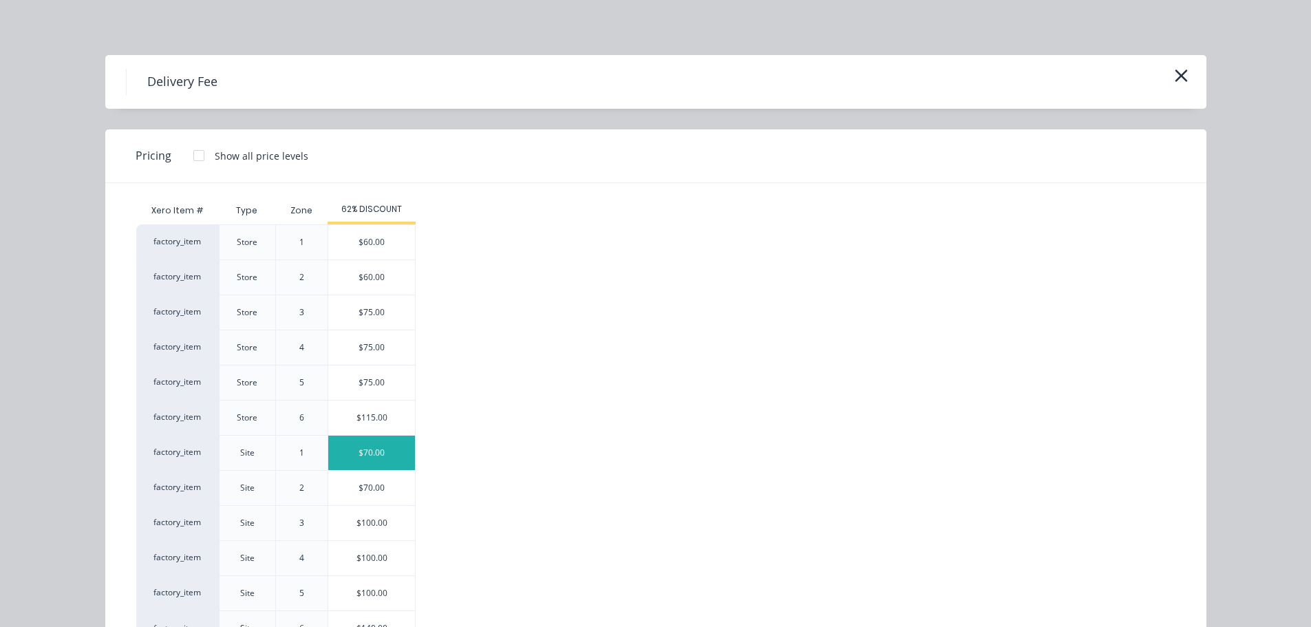
click at [373, 460] on div "$70.00" at bounding box center [371, 453] width 87 height 34
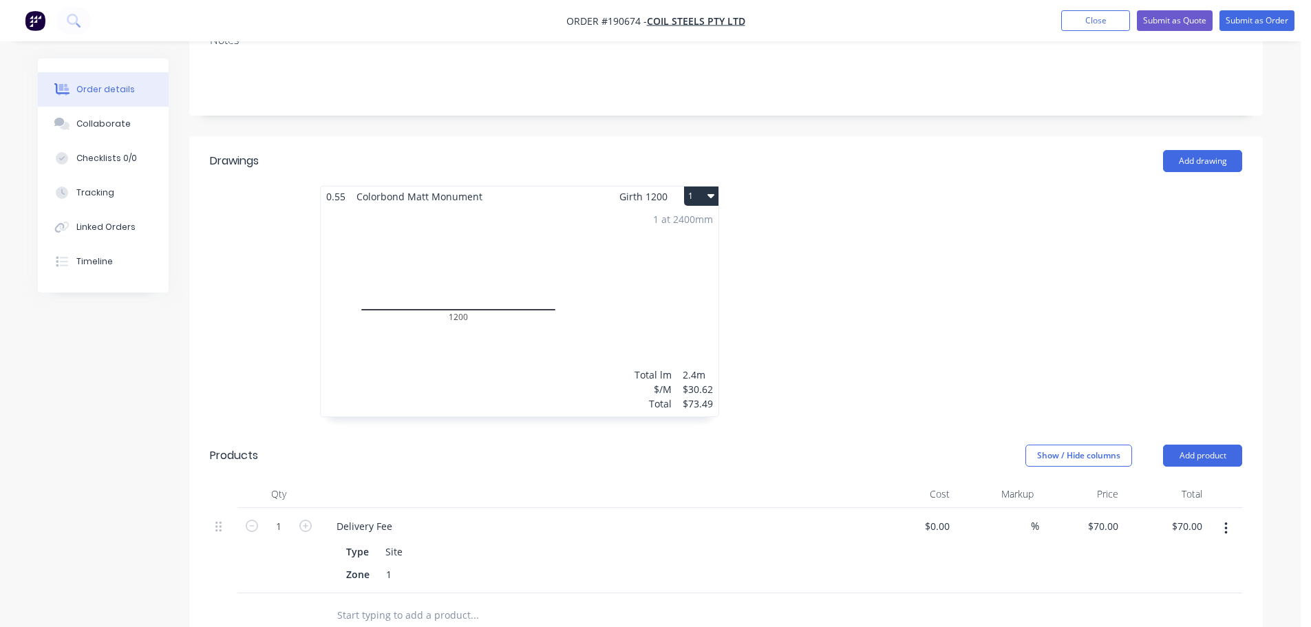
scroll to position [0, 0]
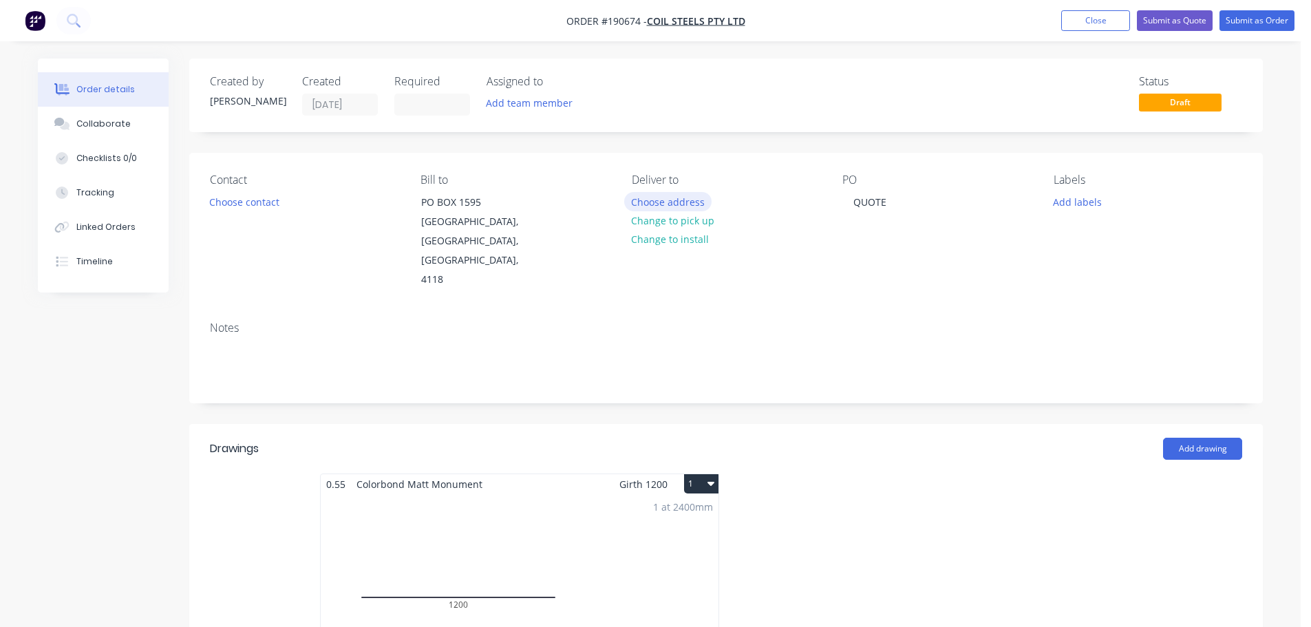
click at [673, 204] on button "Choose address" at bounding box center [668, 201] width 88 height 19
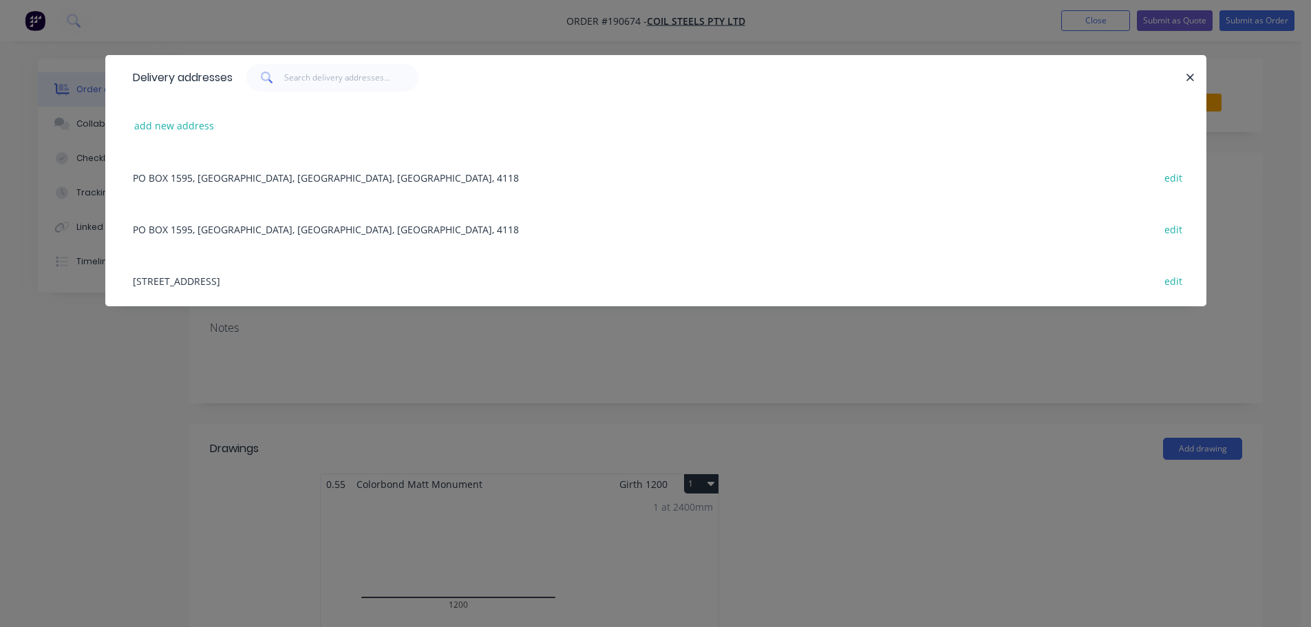
click at [172, 136] on div "add new address" at bounding box center [656, 126] width 1060 height 52
click at [184, 127] on button "add new address" at bounding box center [174, 125] width 94 height 19
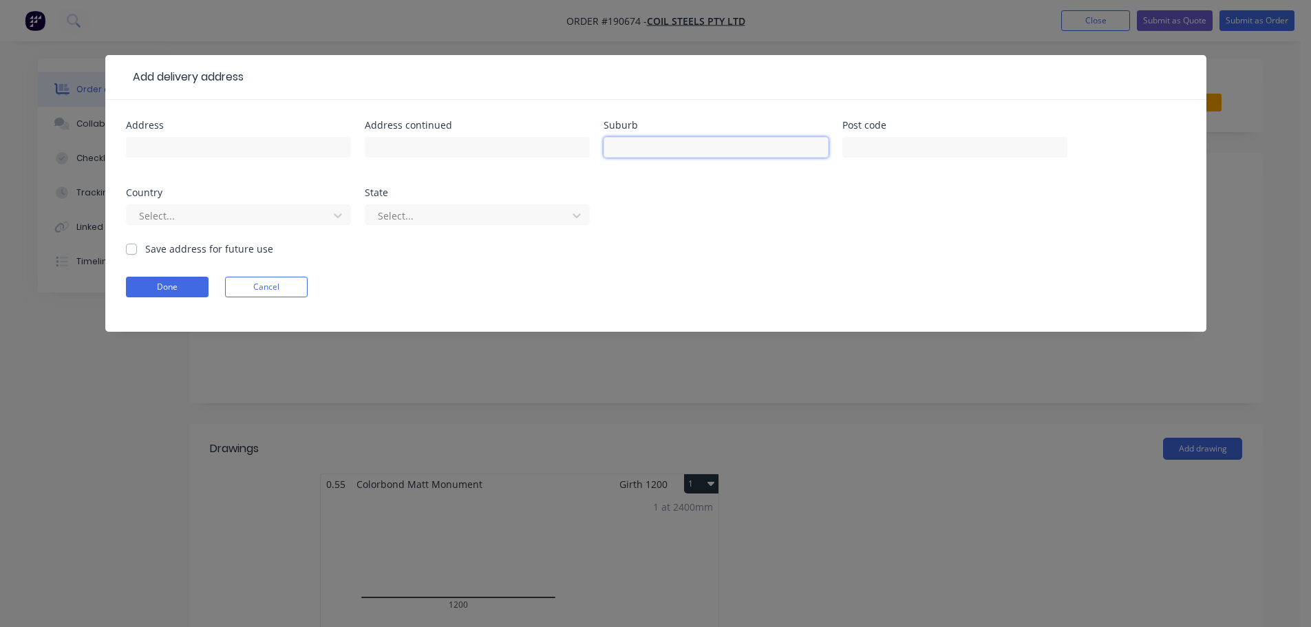
click at [641, 153] on input "text" at bounding box center [716, 147] width 225 height 21
type input "NARANGBA"
click at [162, 282] on button "Done" at bounding box center [167, 287] width 83 height 21
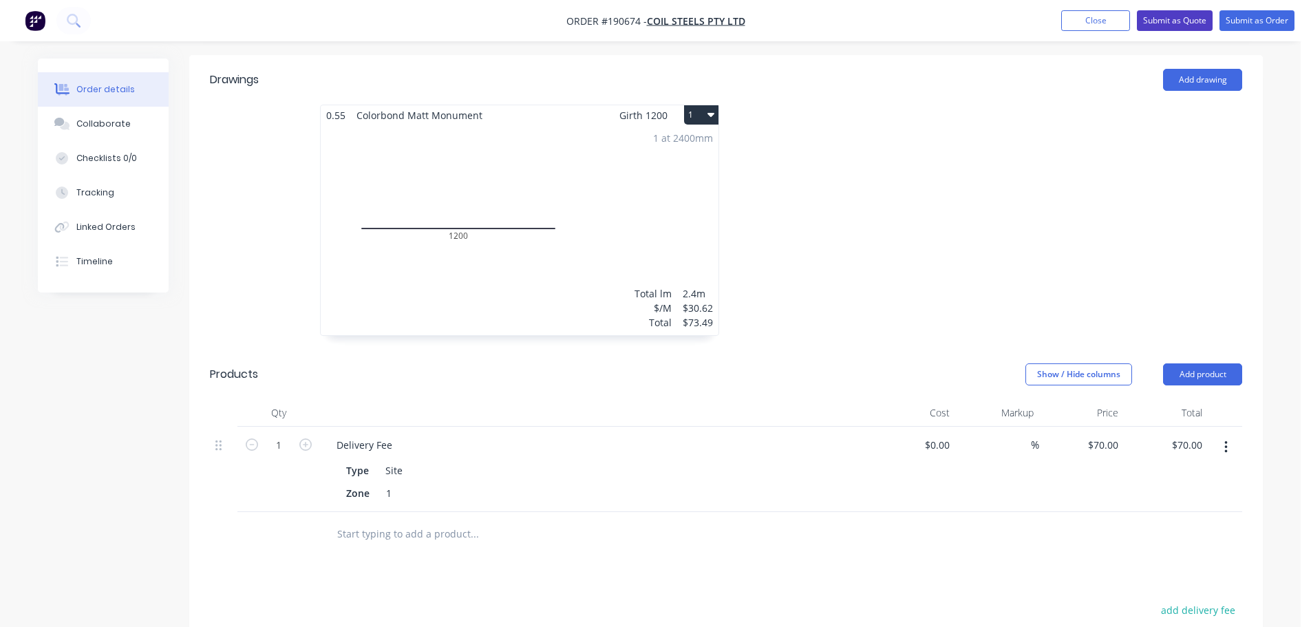
scroll to position [217, 0]
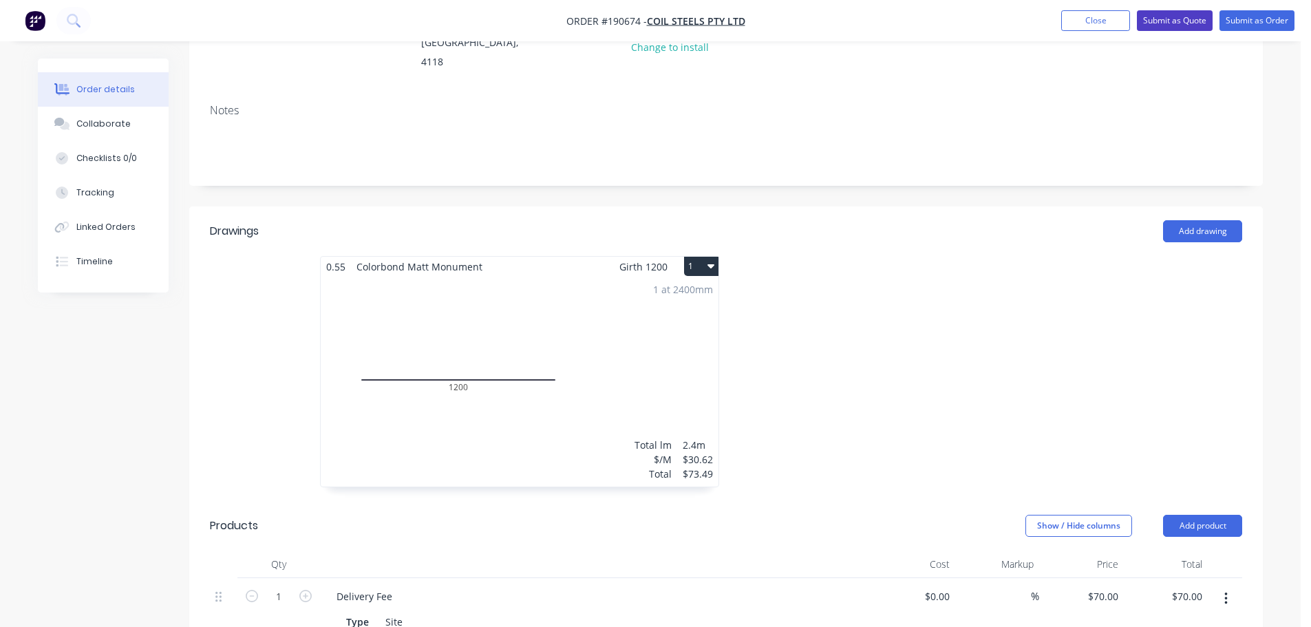
click at [1179, 17] on button "Submit as Quote" at bounding box center [1175, 20] width 76 height 21
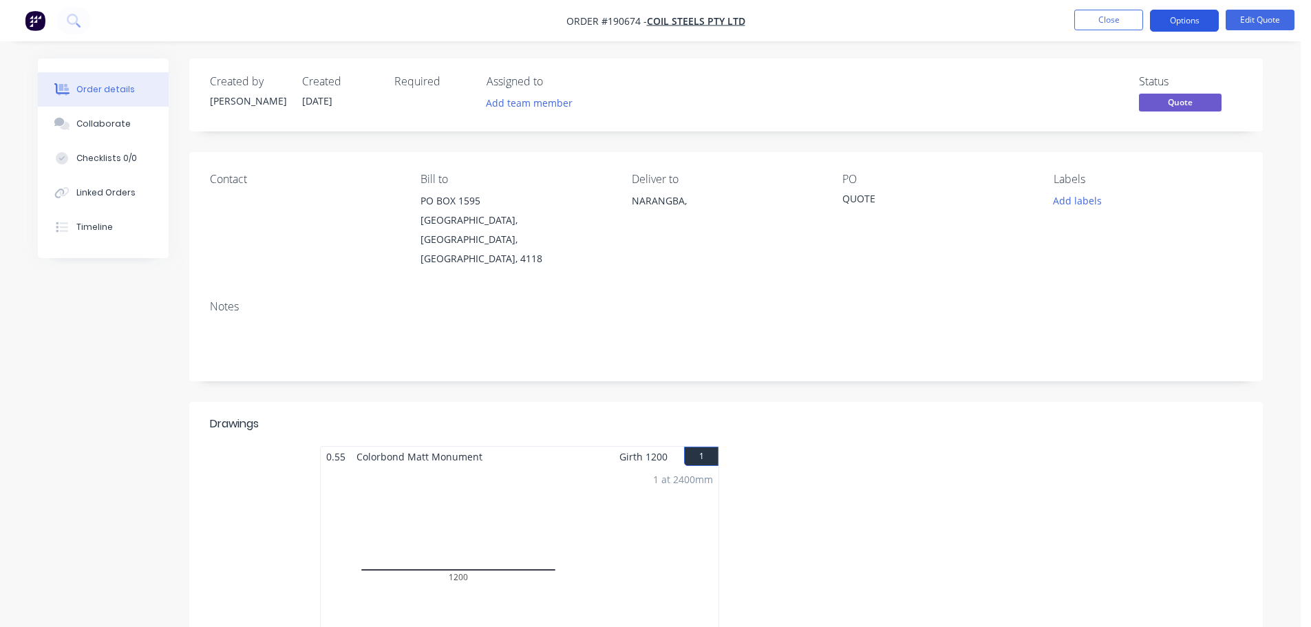
click at [1184, 19] on button "Options" at bounding box center [1184, 21] width 69 height 22
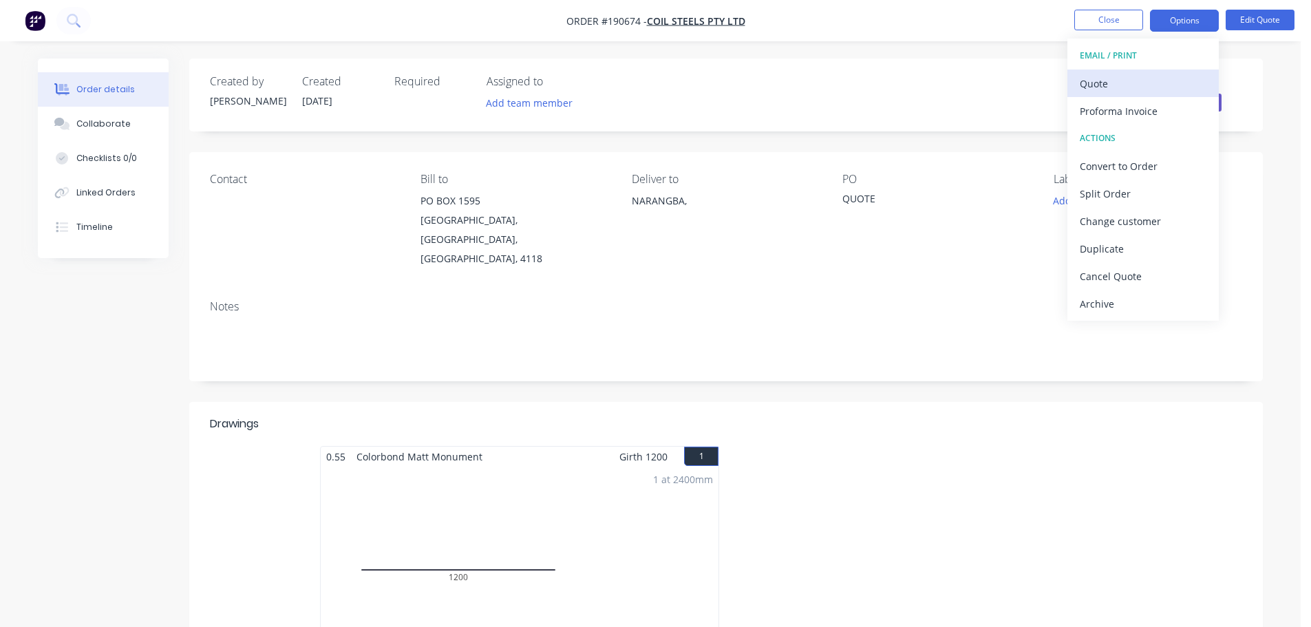
click at [1107, 82] on div "Quote" at bounding box center [1143, 84] width 127 height 20
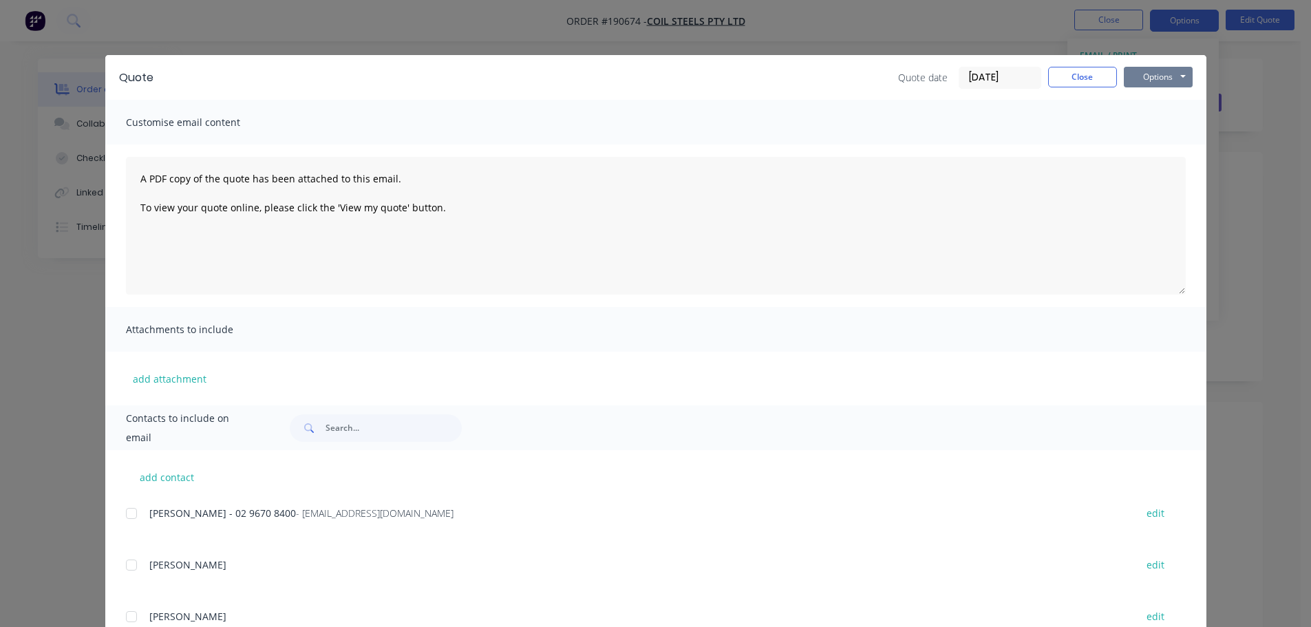
click at [1147, 75] on button "Options" at bounding box center [1158, 77] width 69 height 21
click at [1145, 123] on button "Print" at bounding box center [1168, 124] width 88 height 23
click at [1072, 78] on button "Close" at bounding box center [1082, 77] width 69 height 21
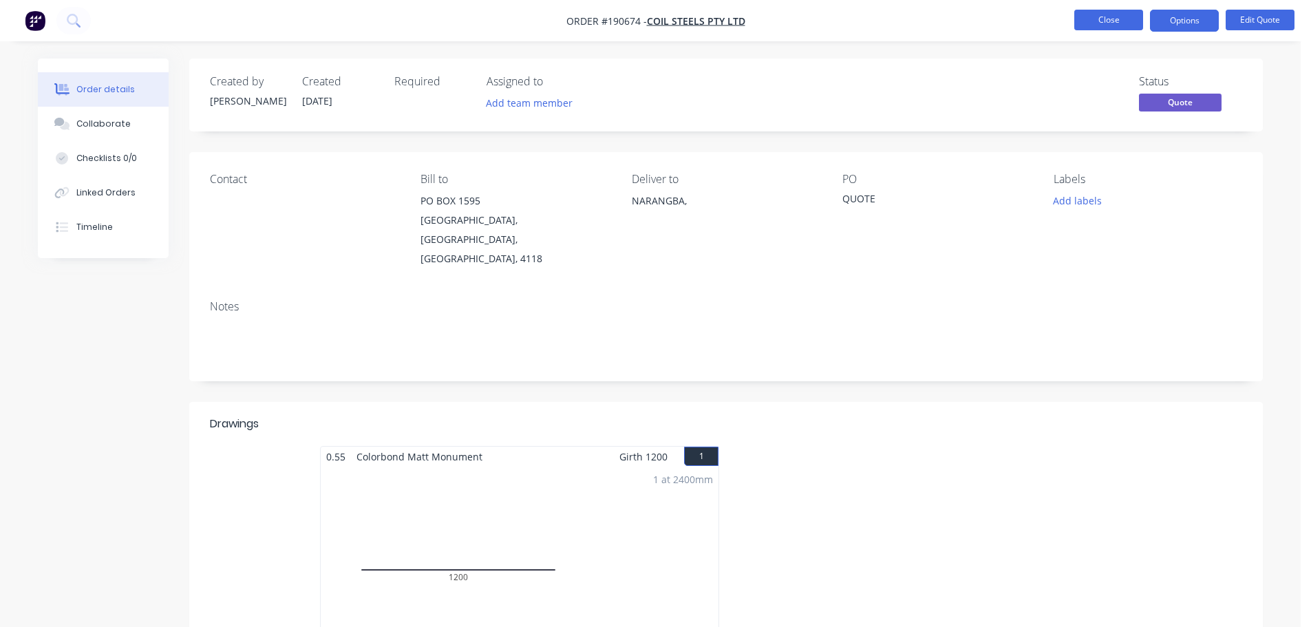
click at [1117, 12] on button "Close" at bounding box center [1108, 20] width 69 height 21
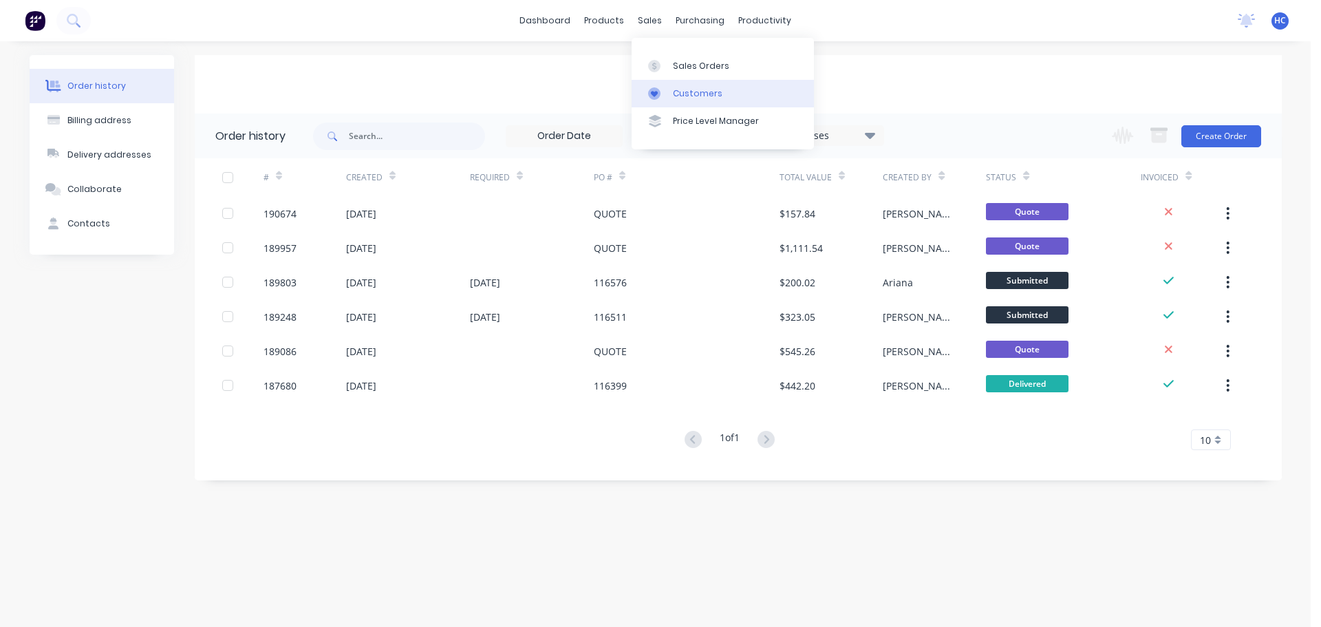
click at [703, 85] on link "Customers" at bounding box center [723, 94] width 182 height 28
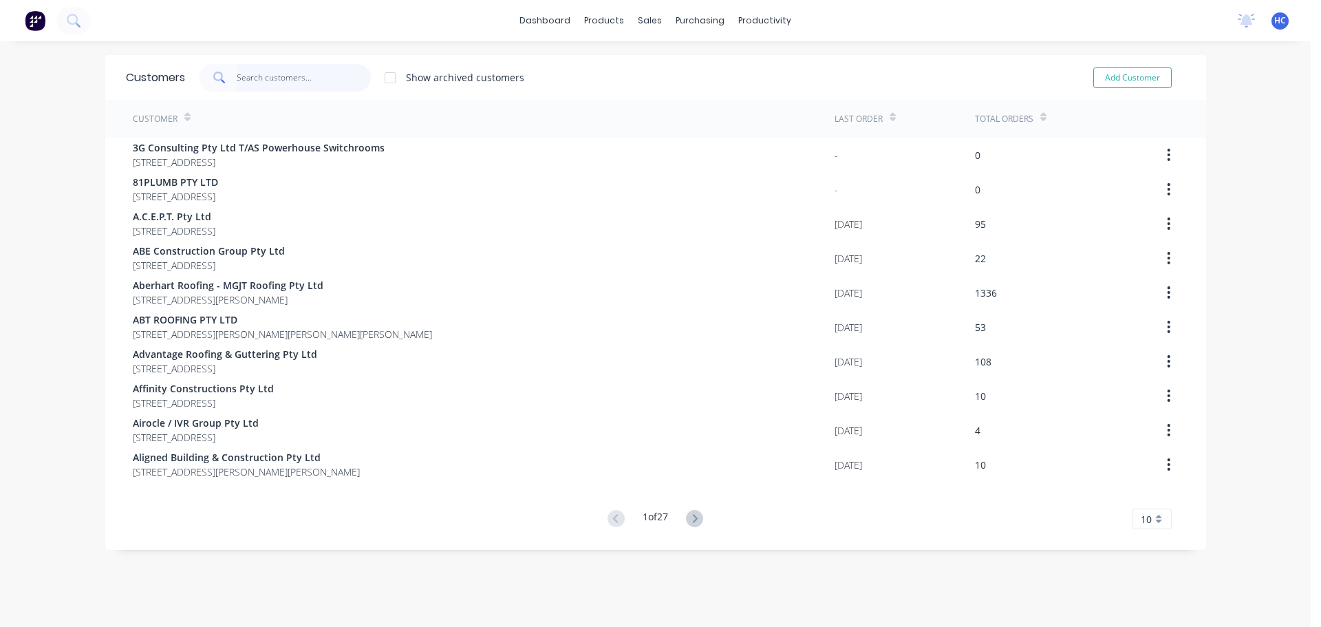
click at [317, 81] on input "text" at bounding box center [304, 78] width 134 height 28
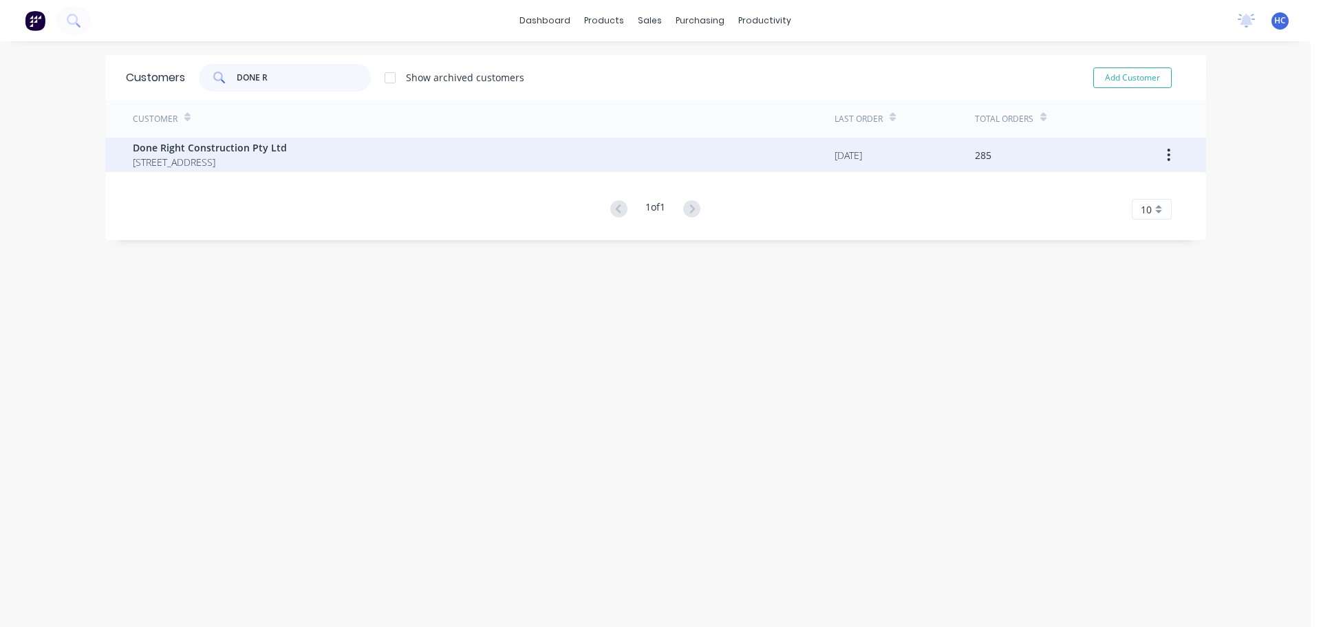
type input "DONE R"
click at [260, 156] on span "[STREET_ADDRESS]" at bounding box center [210, 162] width 154 height 14
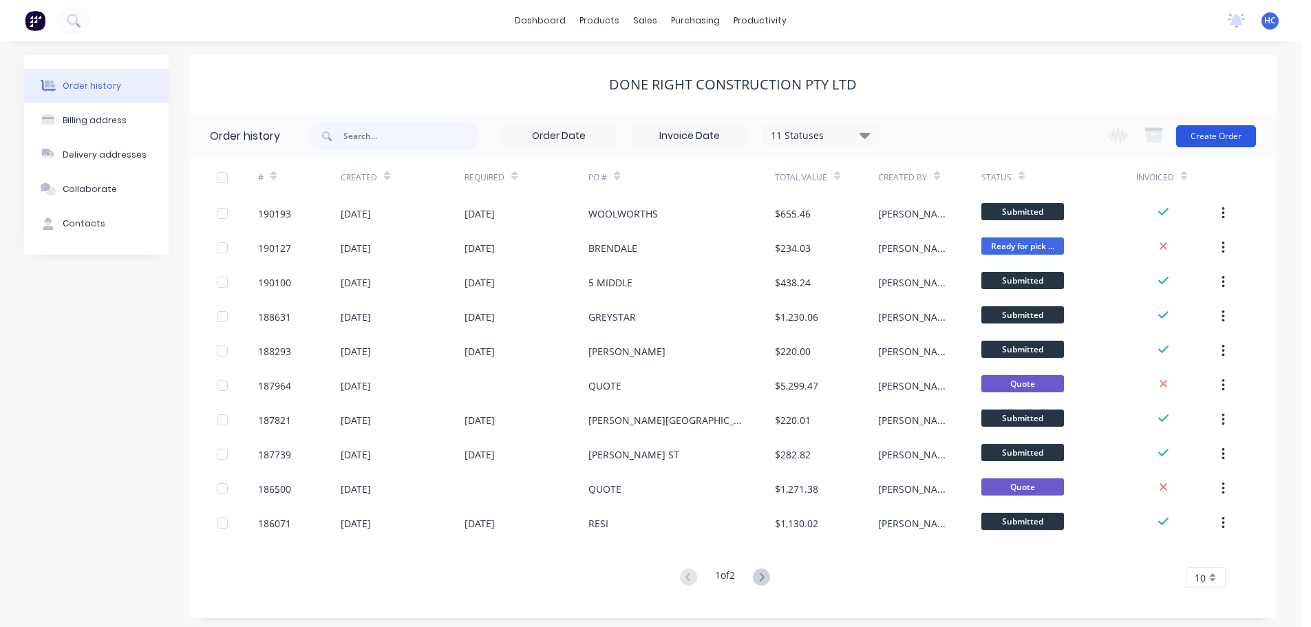
click at [1216, 138] on button "Create Order" at bounding box center [1216, 136] width 80 height 22
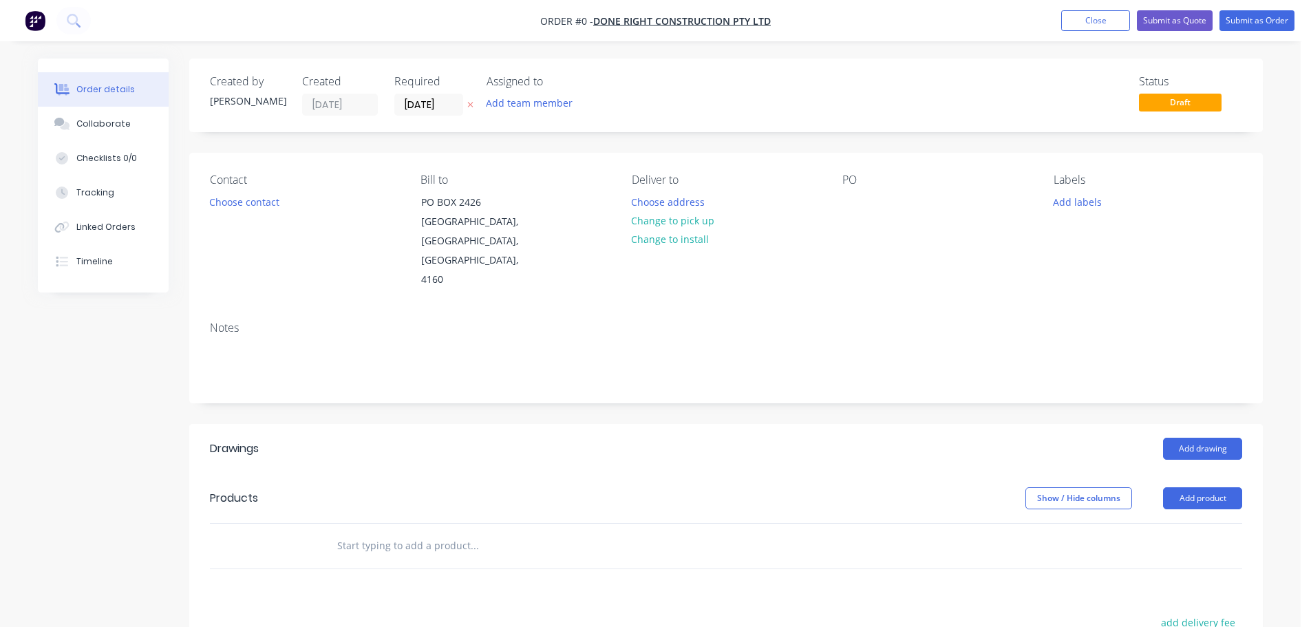
click at [469, 105] on icon at bounding box center [470, 104] width 6 height 8
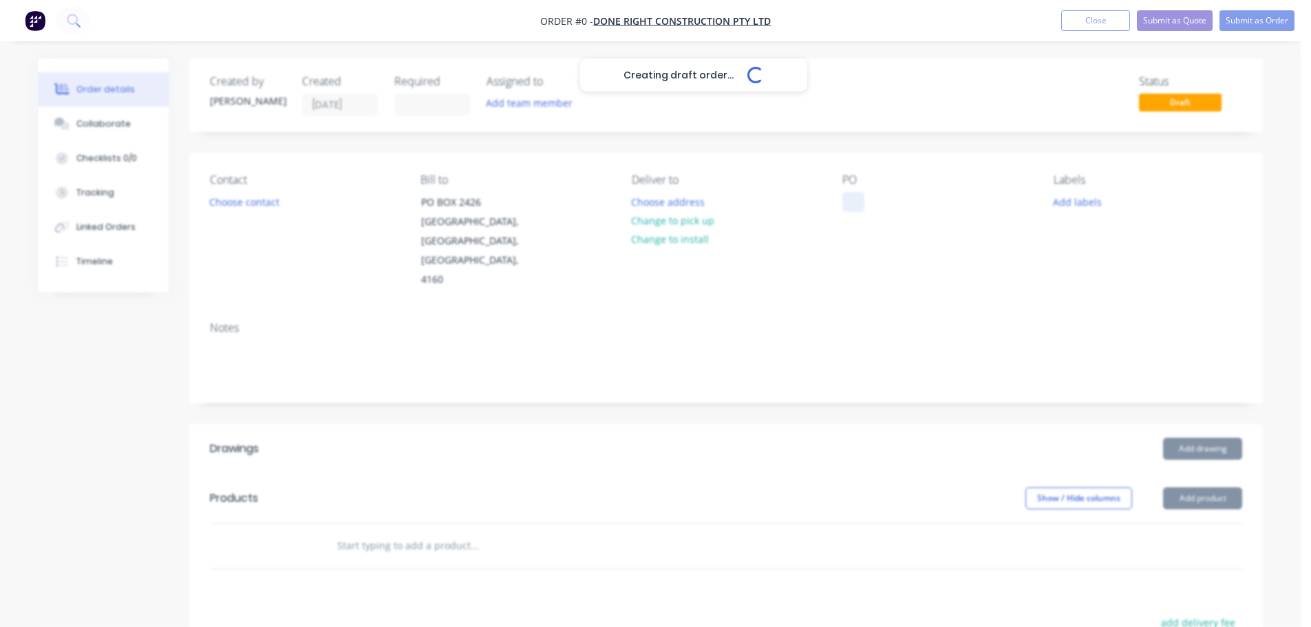
drag, startPoint x: 848, startPoint y: 200, endPoint x: 853, endPoint y: 208, distance: 9.9
click at [849, 201] on div at bounding box center [853, 202] width 22 height 20
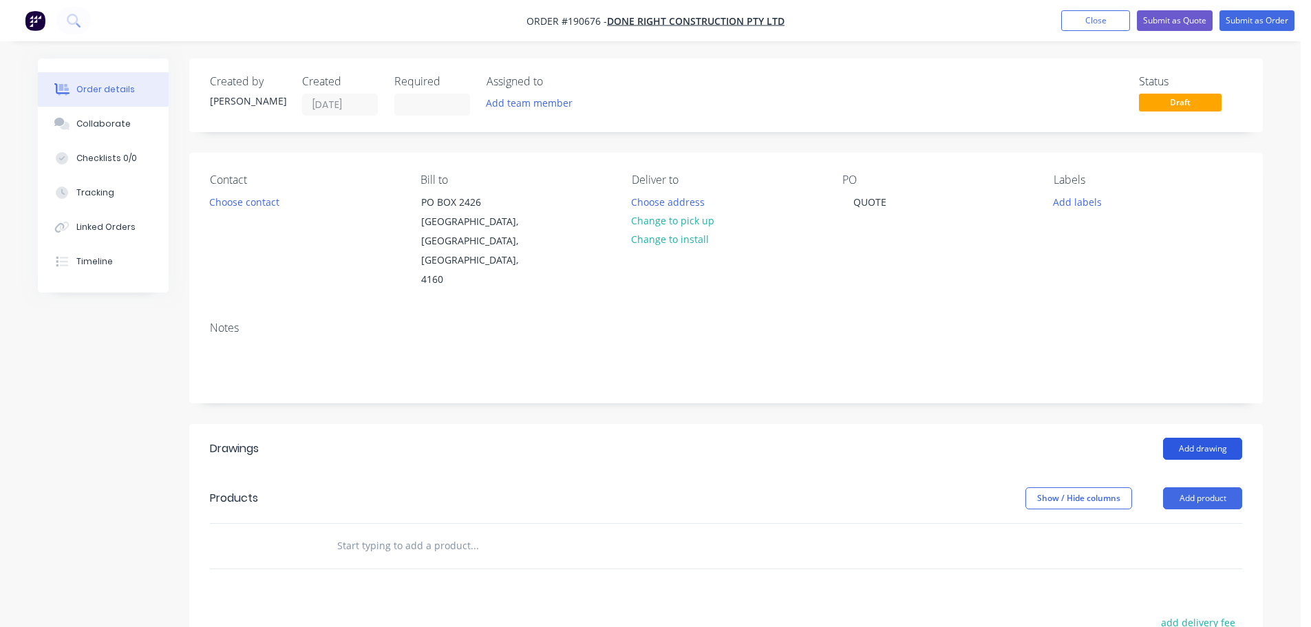
click at [1204, 438] on button "Add drawing" at bounding box center [1202, 449] width 79 height 22
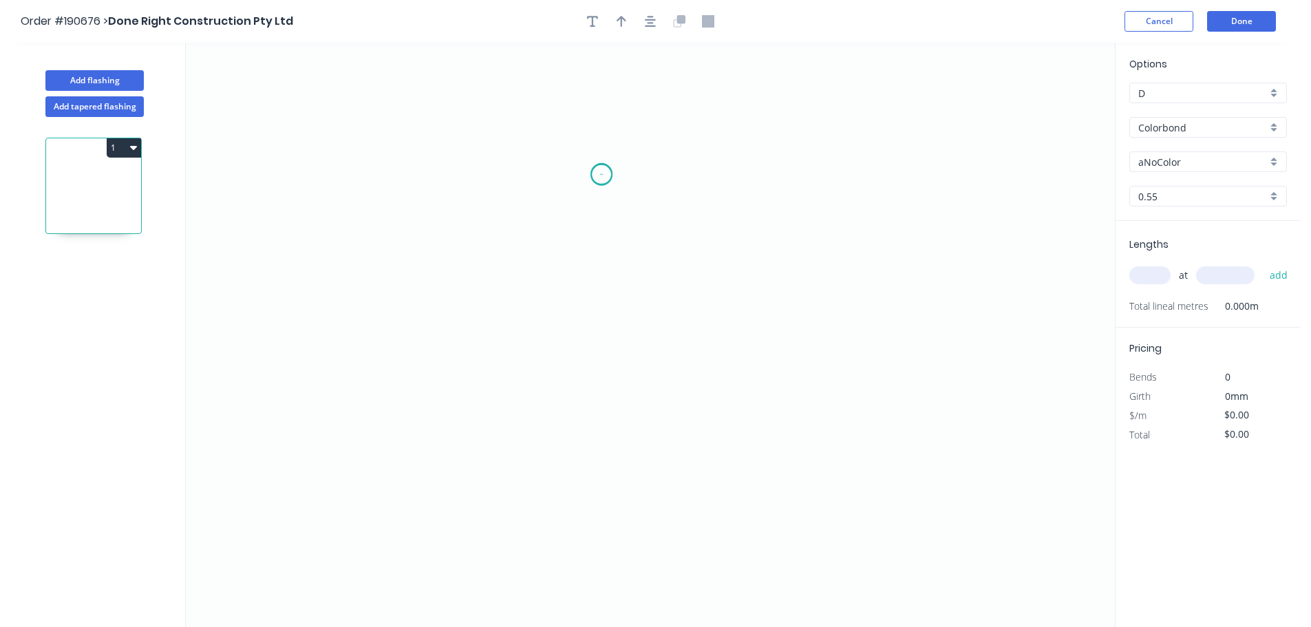
click at [602, 174] on circle at bounding box center [601, 174] width 21 height 21
click at [617, 212] on div "Crush & Fold" at bounding box center [671, 220] width 138 height 28
click at [608, 177] on circle at bounding box center [601, 174] width 21 height 21
click at [701, 175] on icon "0" at bounding box center [650, 335] width 929 height 584
click at [710, 502] on icon "0 CF 10 ?" at bounding box center [650, 335] width 929 height 584
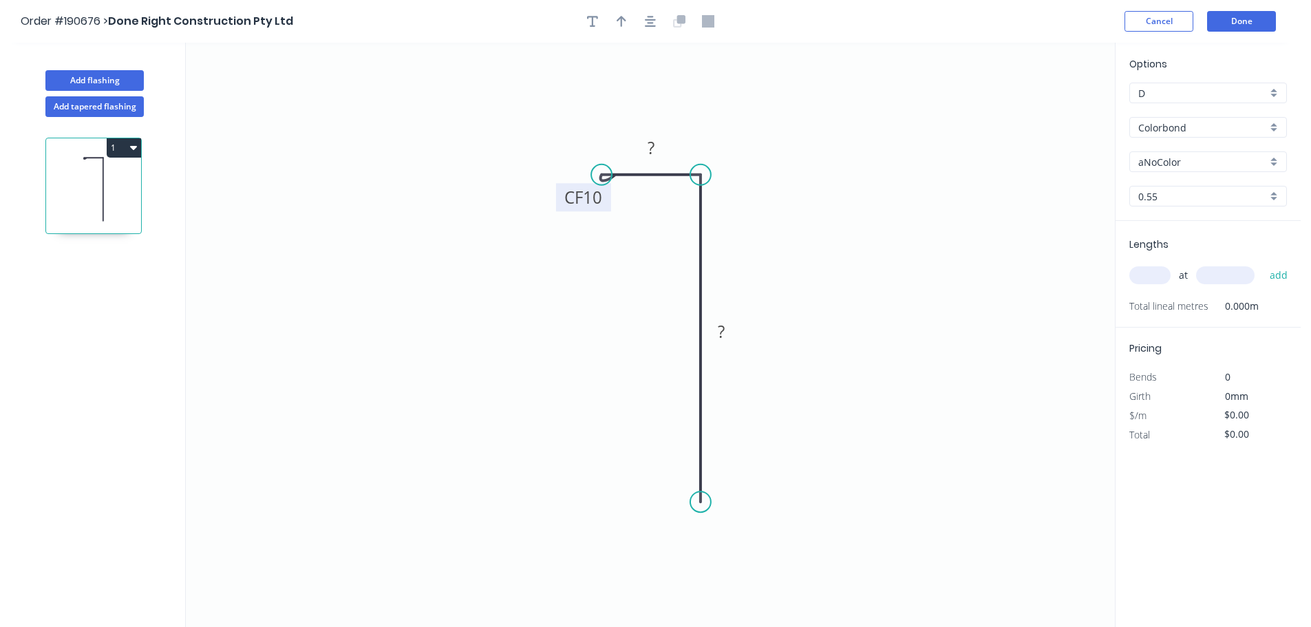
click at [608, 199] on rect at bounding box center [583, 197] width 55 height 28
click at [588, 203] on tspan "10" at bounding box center [592, 197] width 19 height 23
type input "$10.32"
click at [625, 17] on icon "button" at bounding box center [622, 21] width 10 height 12
click at [1050, 111] on icon "0 CF 15 25 75" at bounding box center [650, 335] width 929 height 584
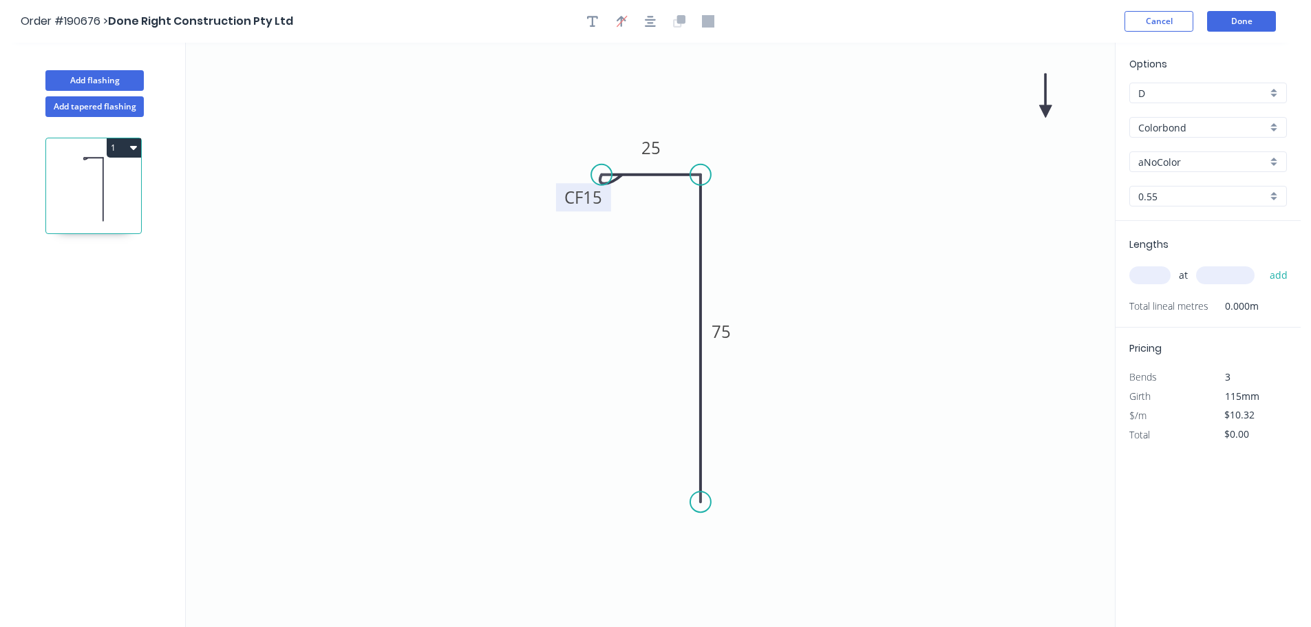
click at [1044, 110] on icon at bounding box center [1045, 96] width 12 height 44
drag, startPoint x: 1044, startPoint y: 110, endPoint x: 757, endPoint y: 160, distance: 291.2
click at [757, 160] on icon at bounding box center [768, 149] width 40 height 40
click at [1165, 160] on input "aNoColor" at bounding box center [1202, 162] width 129 height 14
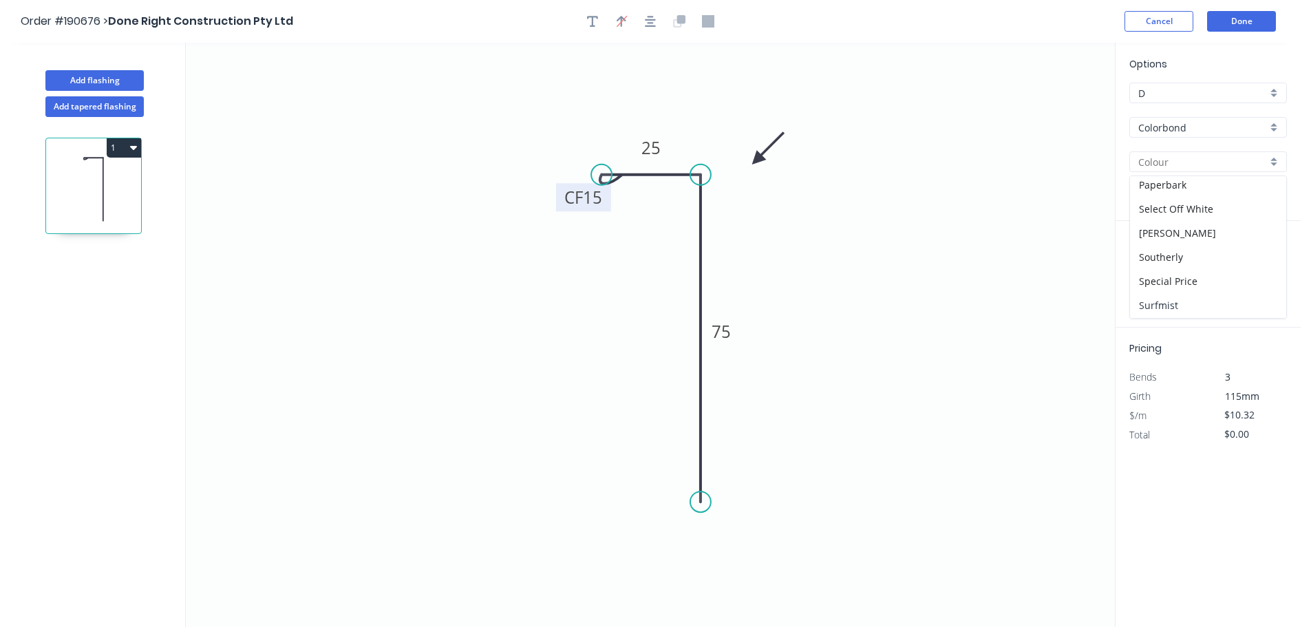
click at [1158, 294] on div "Surfmist" at bounding box center [1208, 305] width 156 height 24
type input "Surfmist"
click at [1141, 273] on input "text" at bounding box center [1149, 275] width 41 height 18
type input "70"
type input "5000"
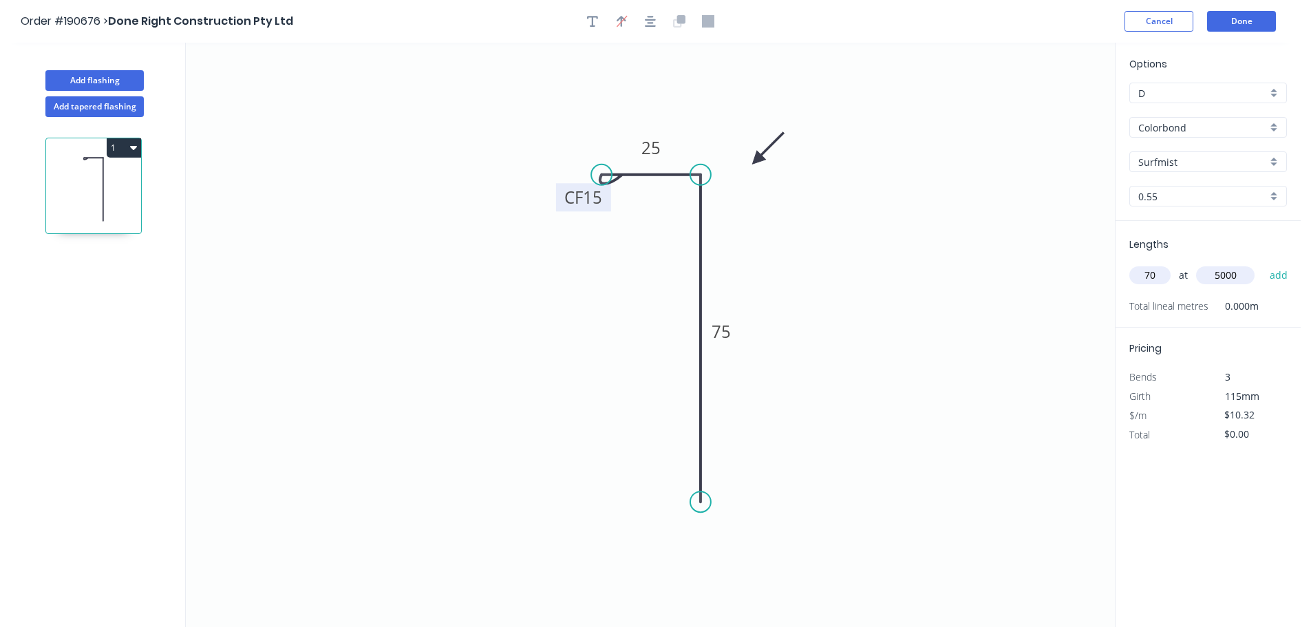
click at [1263, 264] on button "add" at bounding box center [1279, 275] width 32 height 23
type input "$3,612.00"
click at [1248, 18] on button "Done" at bounding box center [1241, 21] width 69 height 21
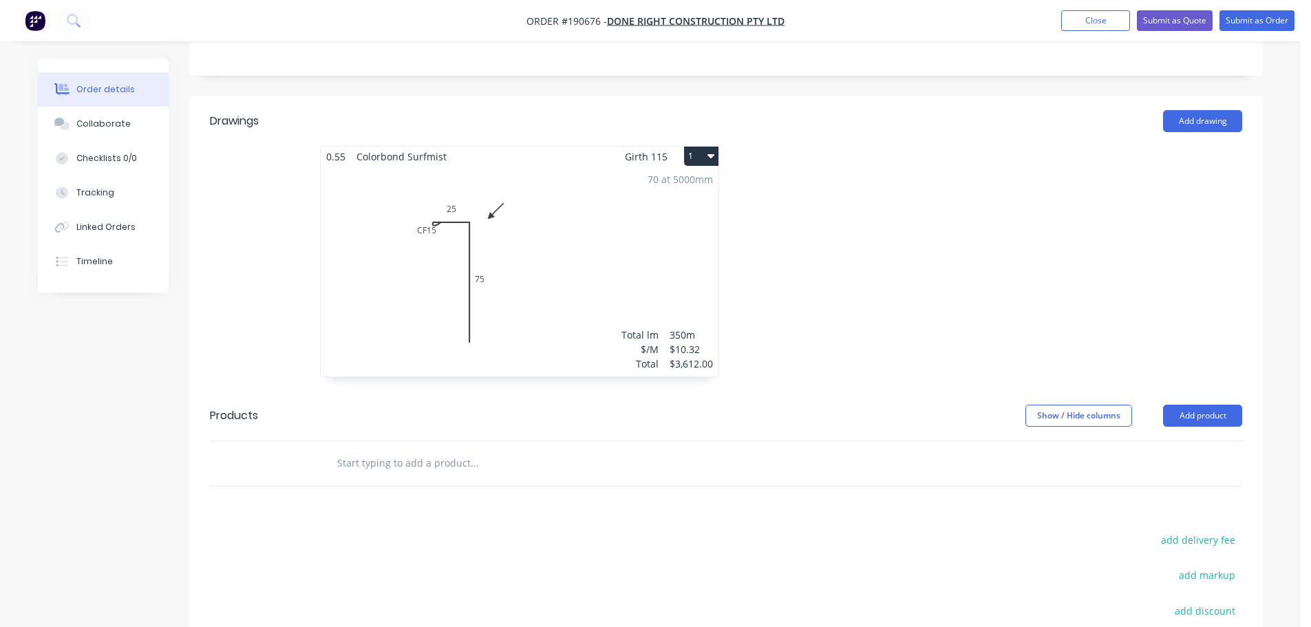
scroll to position [413, 0]
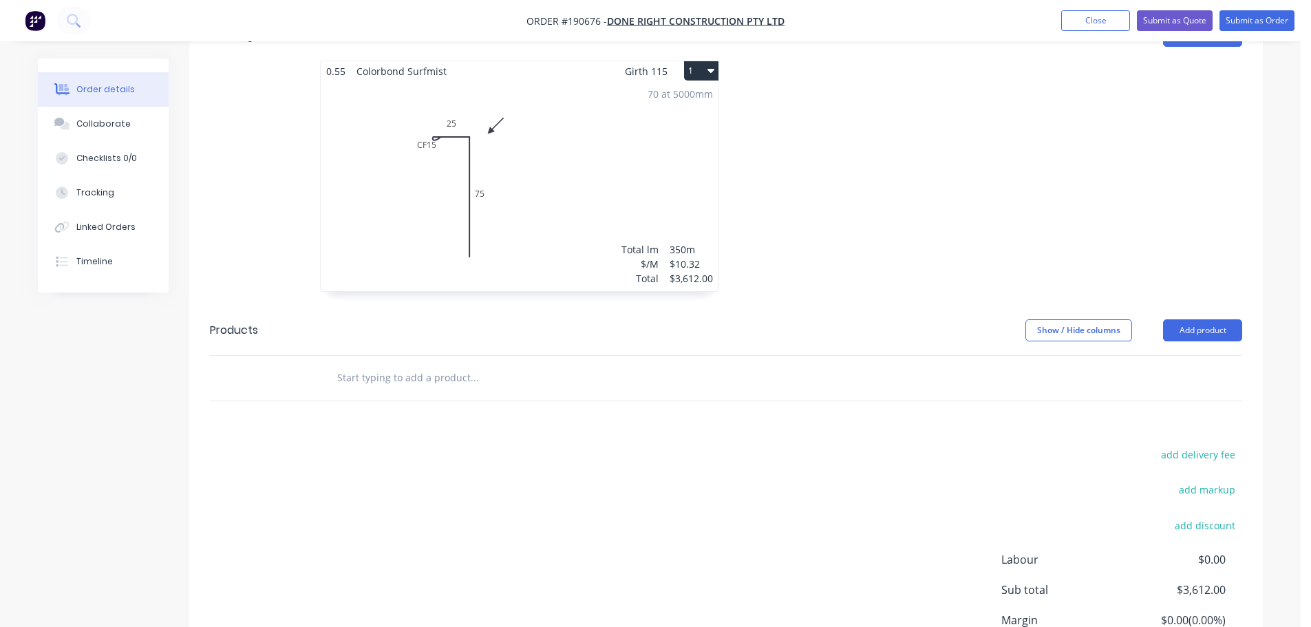
click at [576, 139] on div "70 at 5000mm Total lm $/M Total 350m $10.32 $3,612.00" at bounding box center [520, 186] width 398 height 210
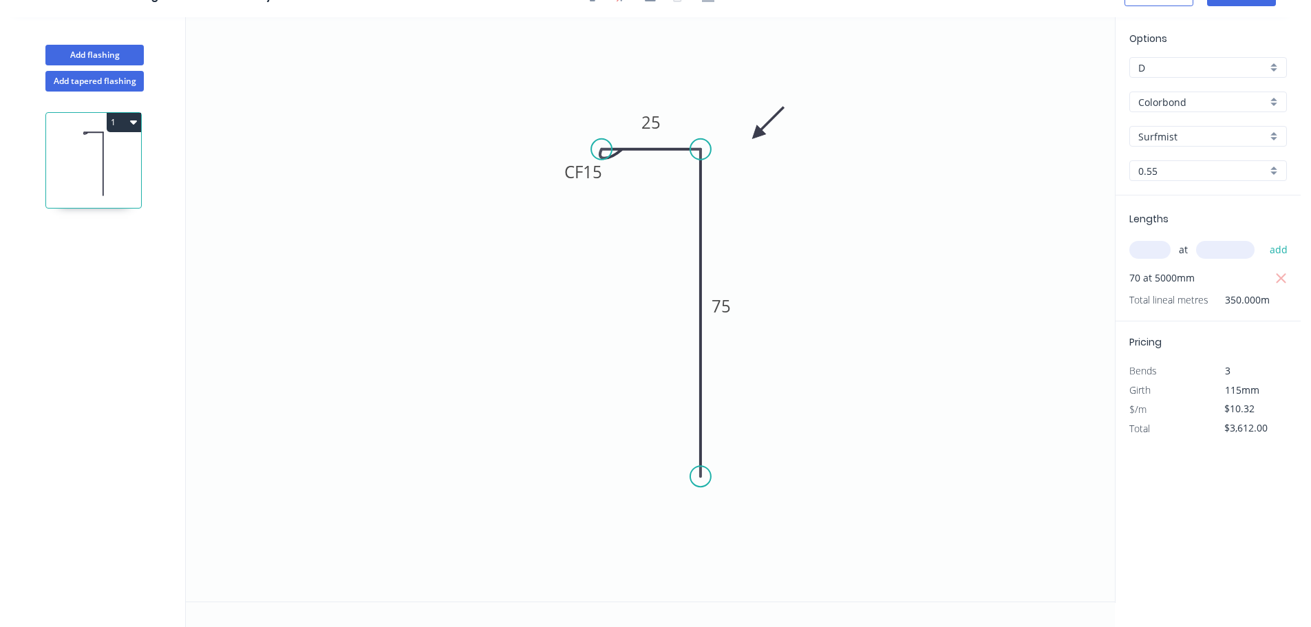
scroll to position [25, 0]
drag, startPoint x: 610, startPoint y: 176, endPoint x: 592, endPoint y: 215, distance: 42.5
click at [592, 215] on rect at bounding box center [565, 210] width 55 height 28
click at [948, 231] on icon "0 CF 15 25 75" at bounding box center [650, 309] width 929 height 584
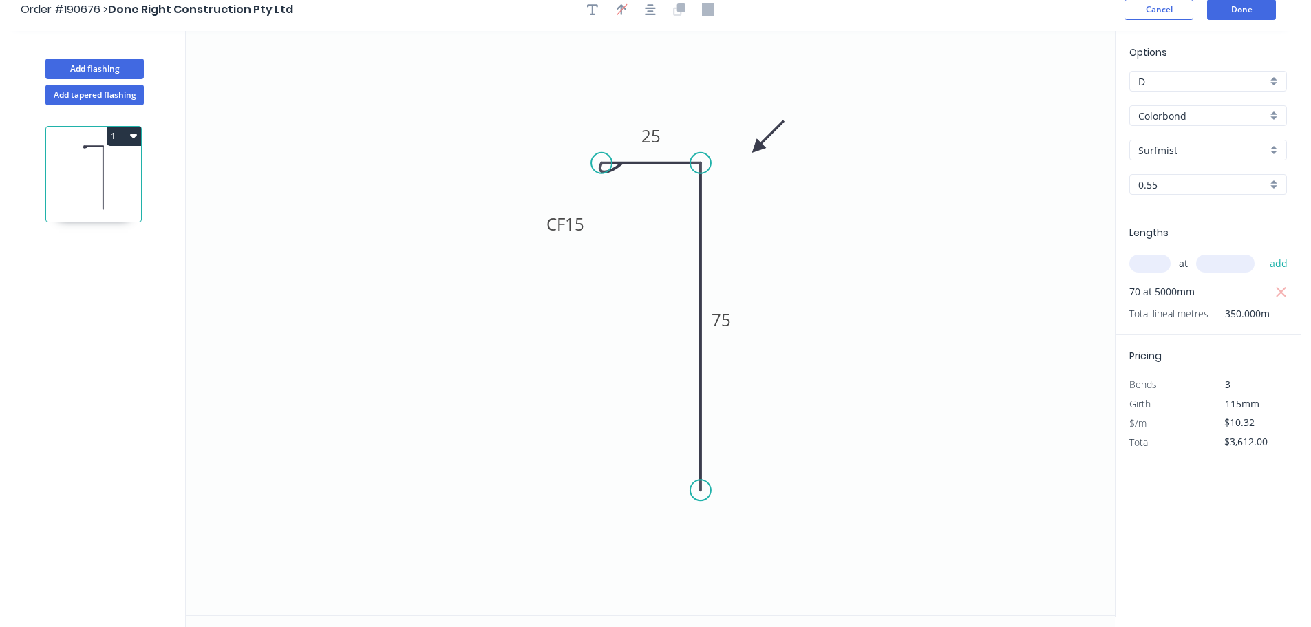
scroll to position [0, 0]
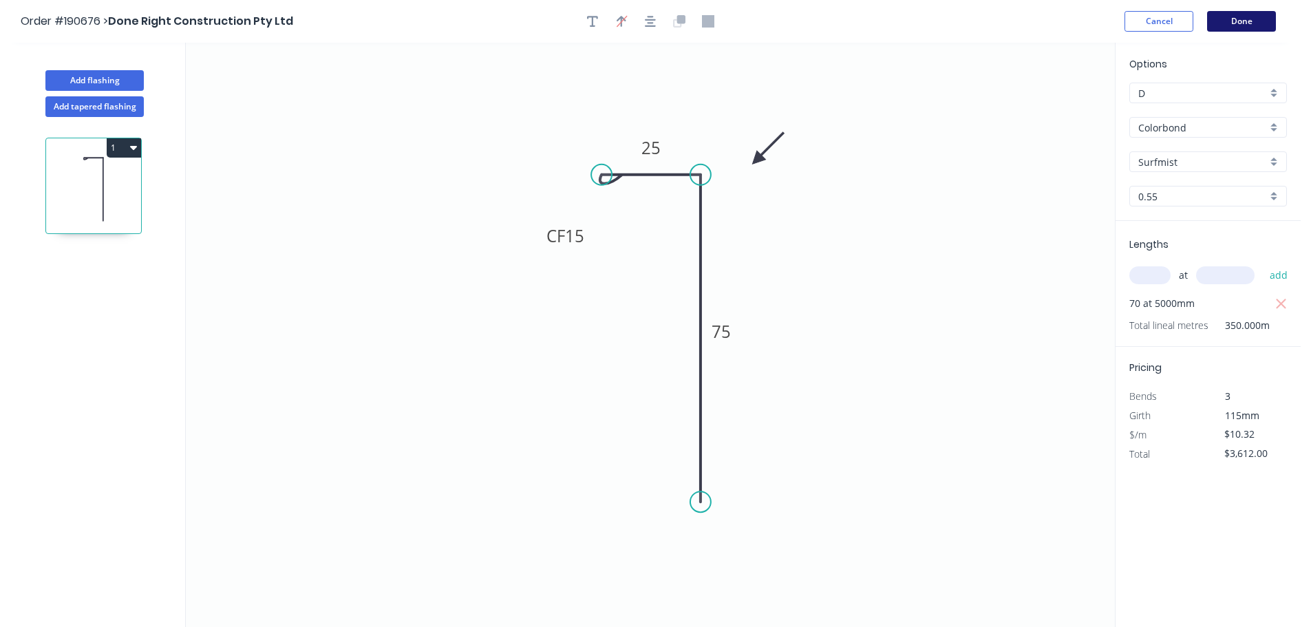
click at [1253, 19] on button "Done" at bounding box center [1241, 21] width 69 height 21
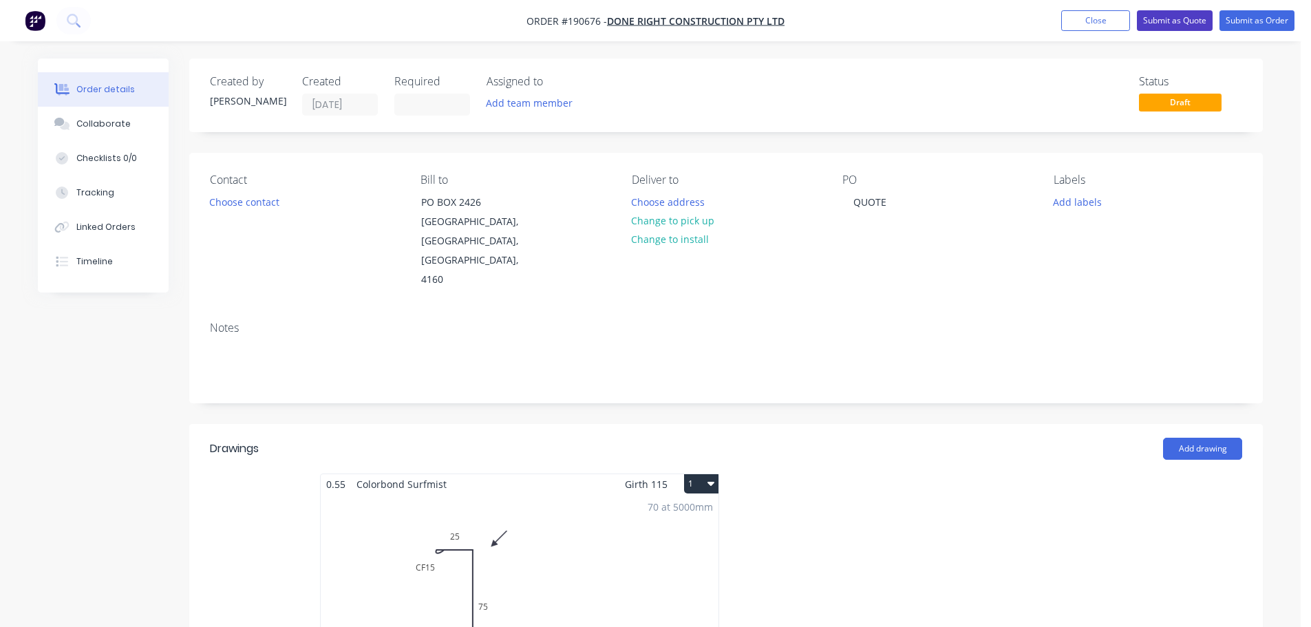
click at [1182, 23] on button "Submit as Quote" at bounding box center [1175, 20] width 76 height 21
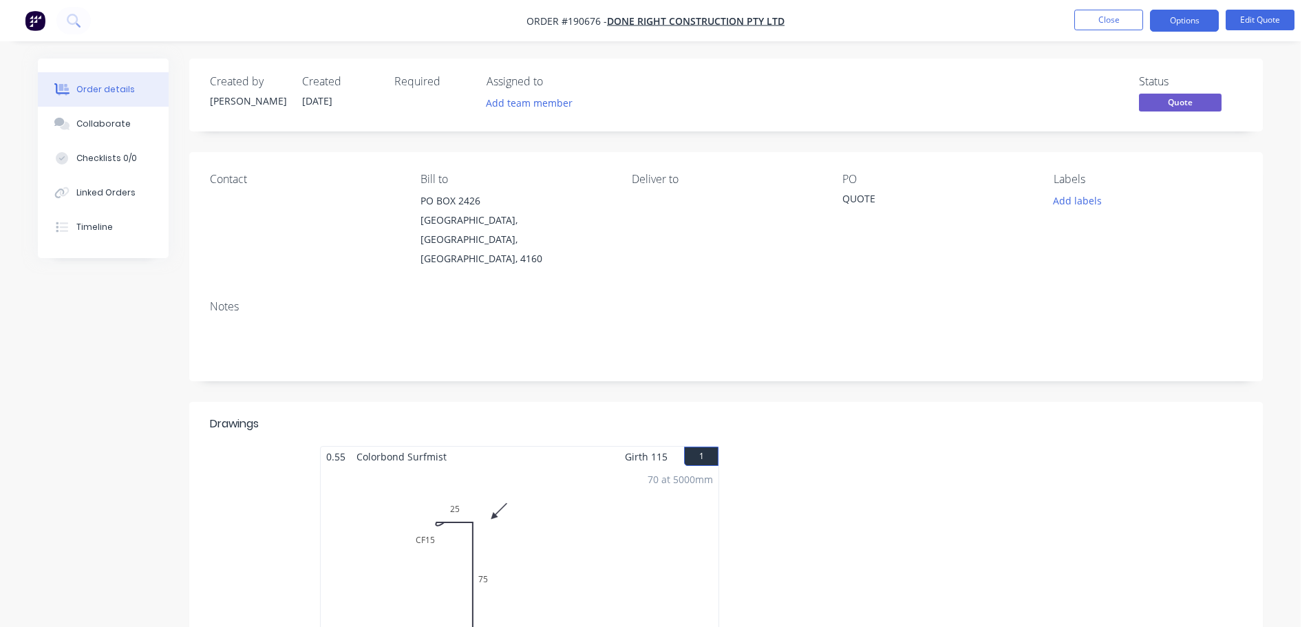
click at [1180, 32] on nav "Order #190676 - Done Right Construction Pty Ltd Close Options Edit Quote" at bounding box center [655, 20] width 1311 height 41
click at [1197, 23] on button "Options" at bounding box center [1184, 21] width 69 height 22
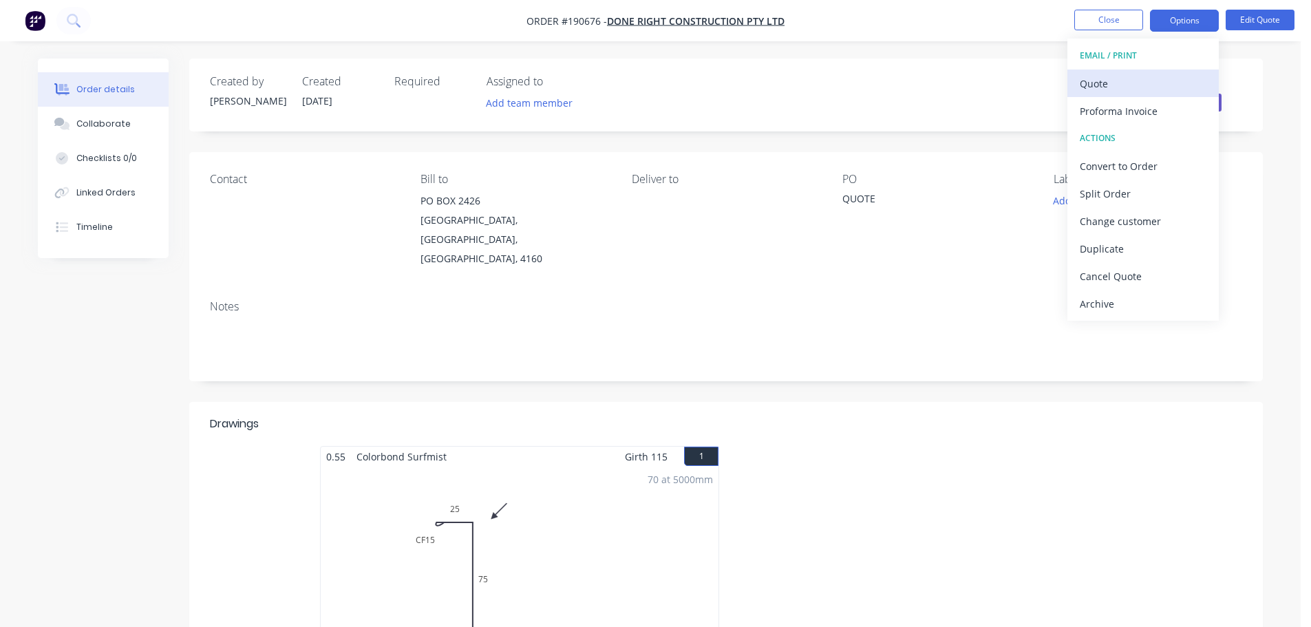
click at [1121, 85] on div "Quote" at bounding box center [1143, 84] width 127 height 20
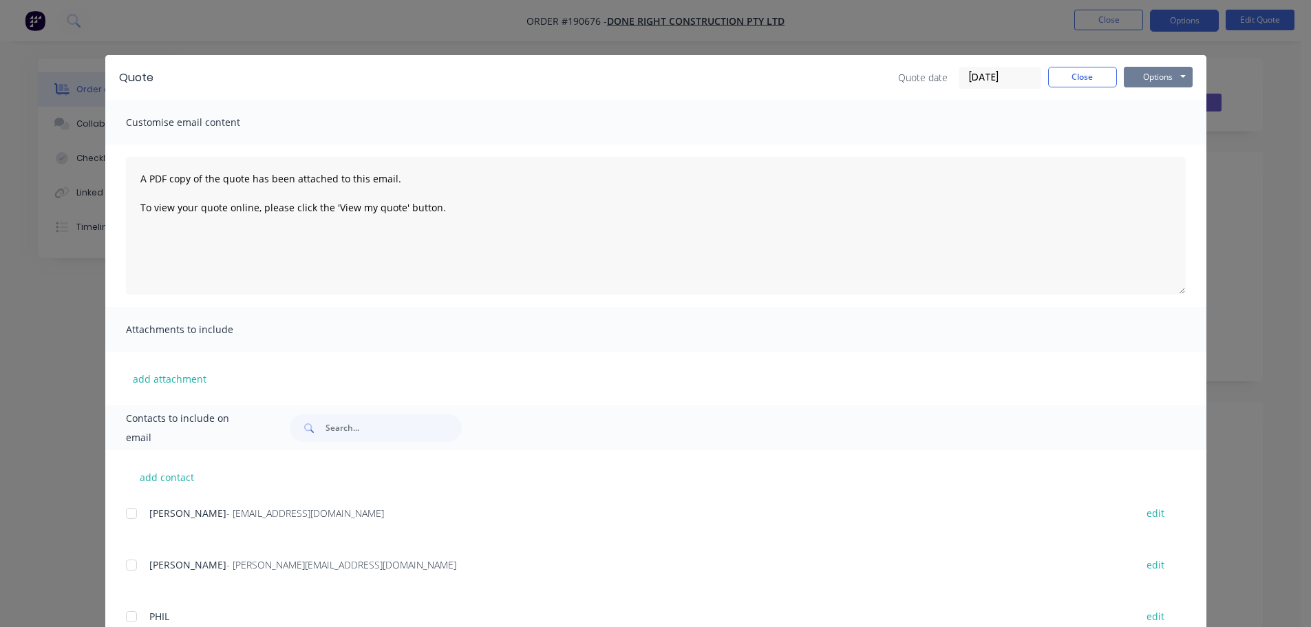
click at [1160, 83] on button "Options" at bounding box center [1158, 77] width 69 height 21
click at [1150, 125] on button "Print" at bounding box center [1168, 124] width 88 height 23
click at [1072, 74] on button "Close" at bounding box center [1082, 77] width 69 height 21
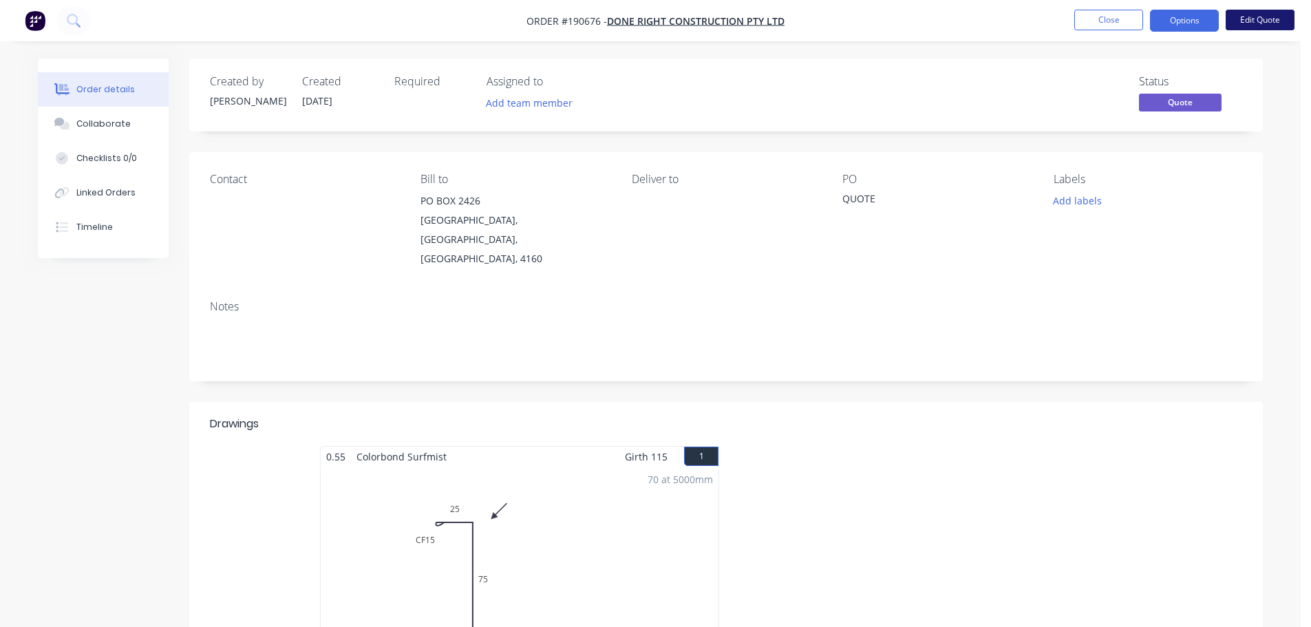
click at [1250, 20] on button "Edit Quote" at bounding box center [1260, 20] width 69 height 21
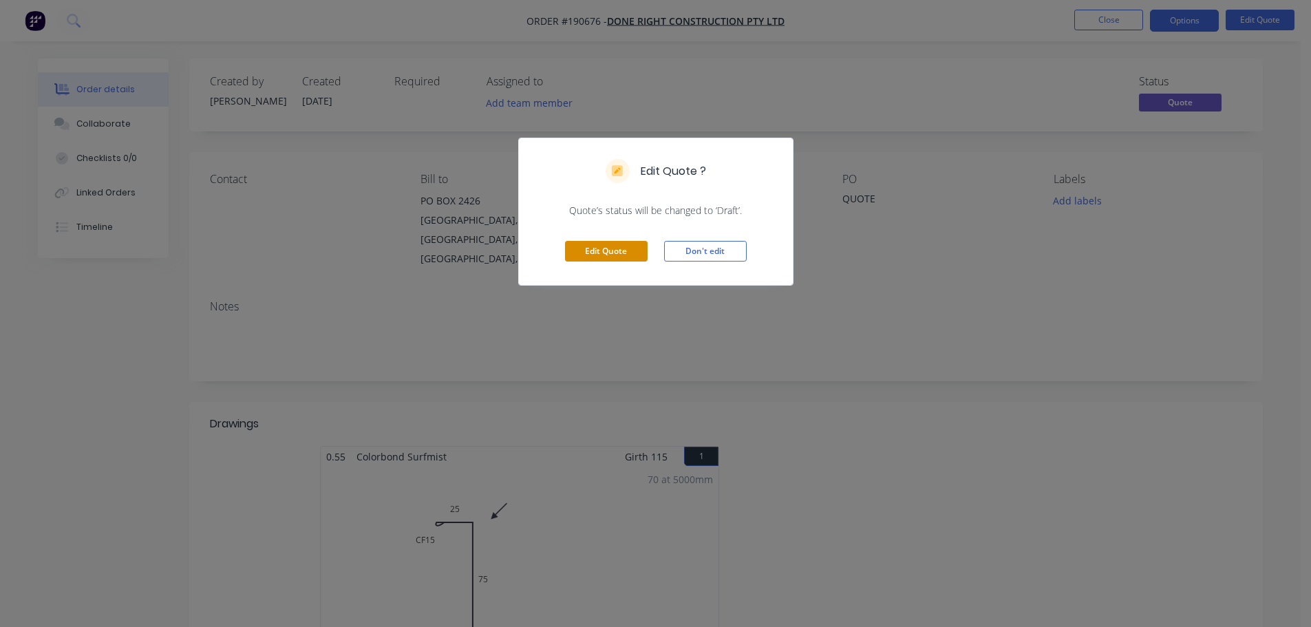
click at [610, 259] on button "Edit Quote" at bounding box center [606, 251] width 83 height 21
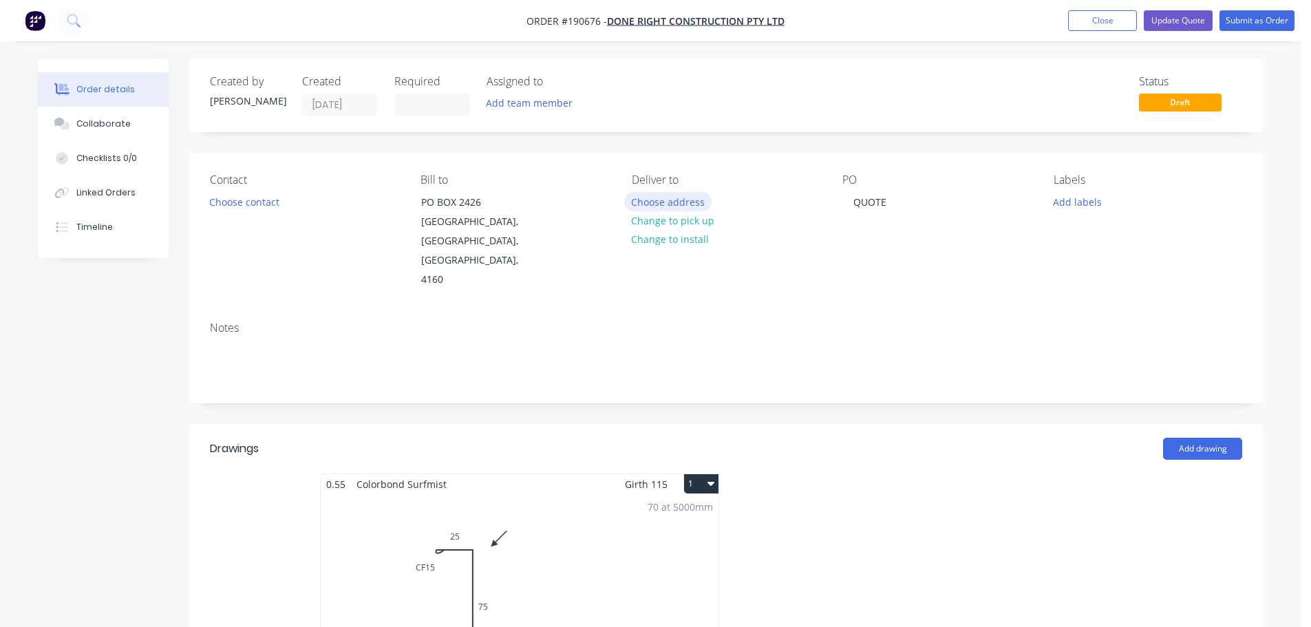
click at [679, 198] on button "Choose address" at bounding box center [668, 201] width 88 height 19
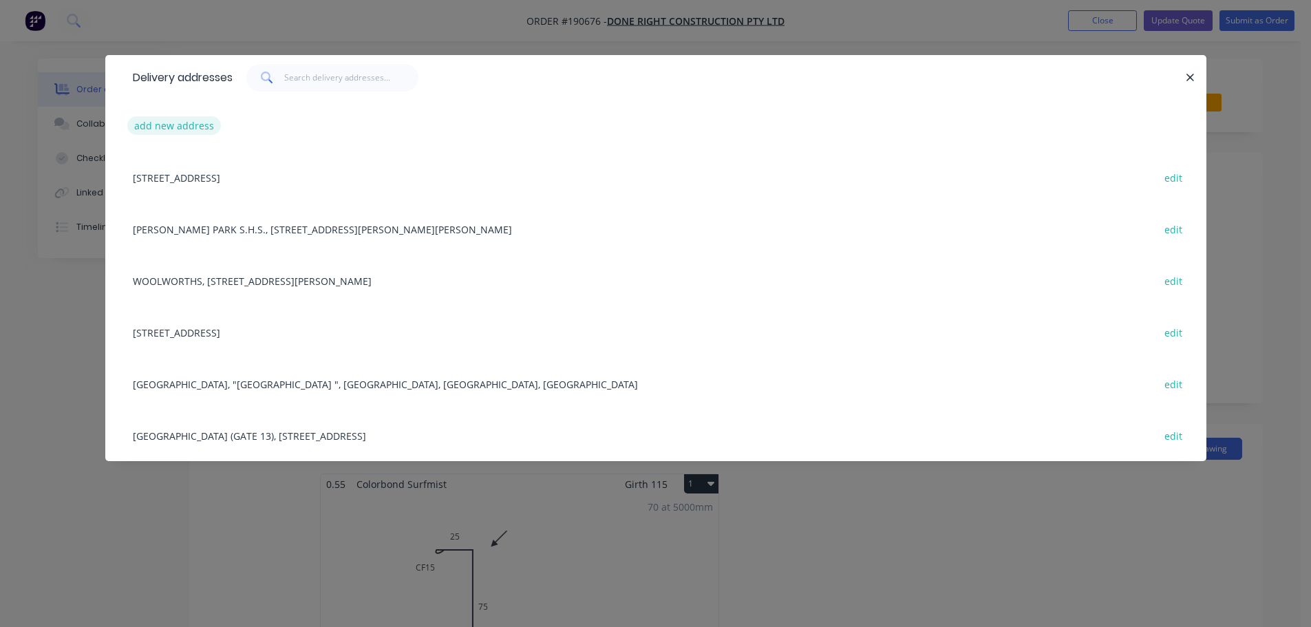
click at [178, 117] on button "add new address" at bounding box center [174, 125] width 94 height 19
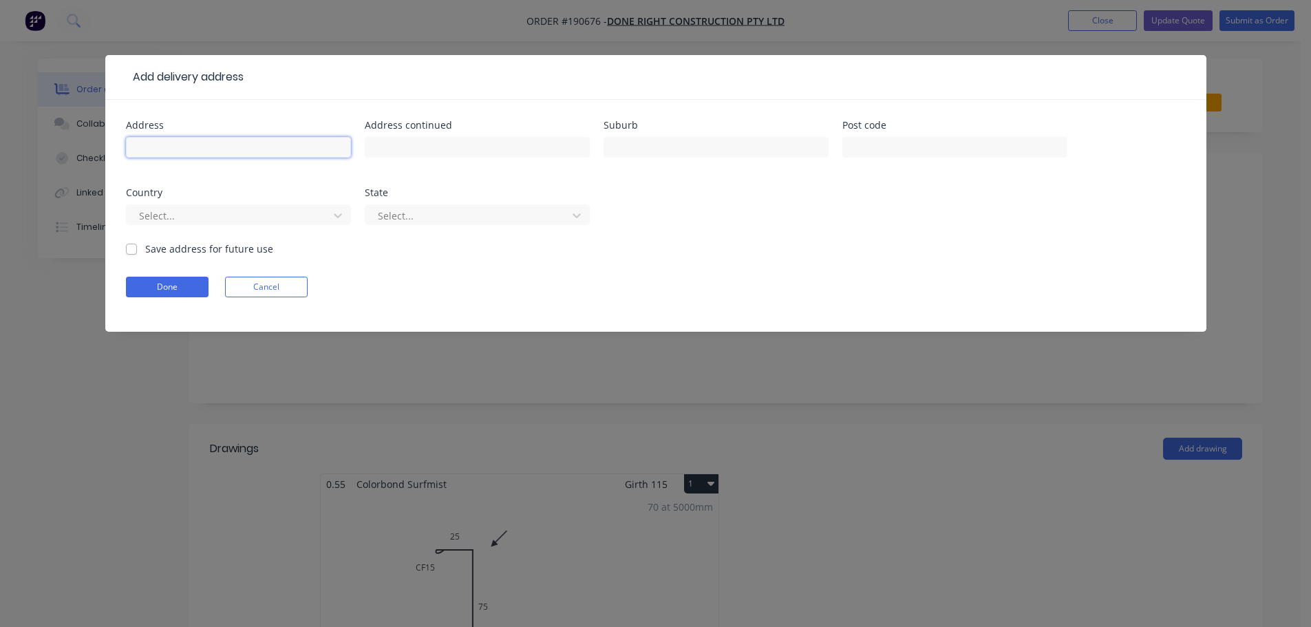
click at [178, 138] on input "text" at bounding box center [238, 147] width 225 height 21
type input "14 TRADE ST"
type input "[GEOGRAPHIC_DATA]"
click at [315, 212] on div at bounding box center [230, 215] width 184 height 17
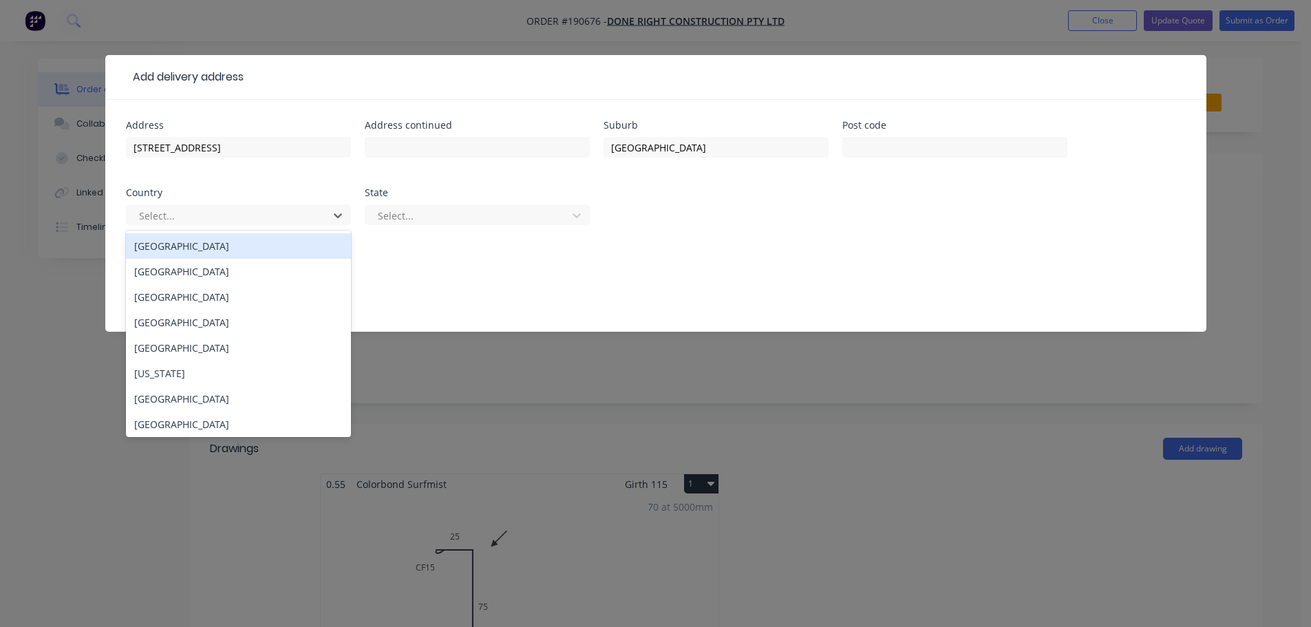
click at [281, 237] on div "[GEOGRAPHIC_DATA]" at bounding box center [238, 245] width 225 height 25
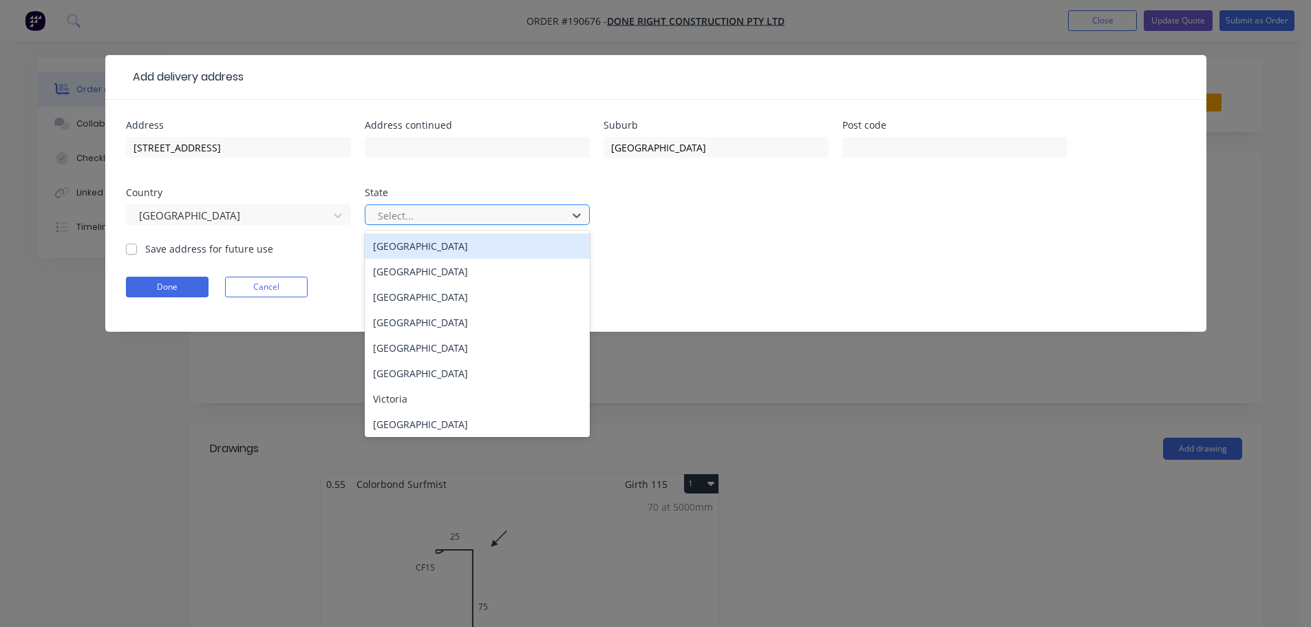
click at [398, 219] on div at bounding box center [468, 215] width 184 height 17
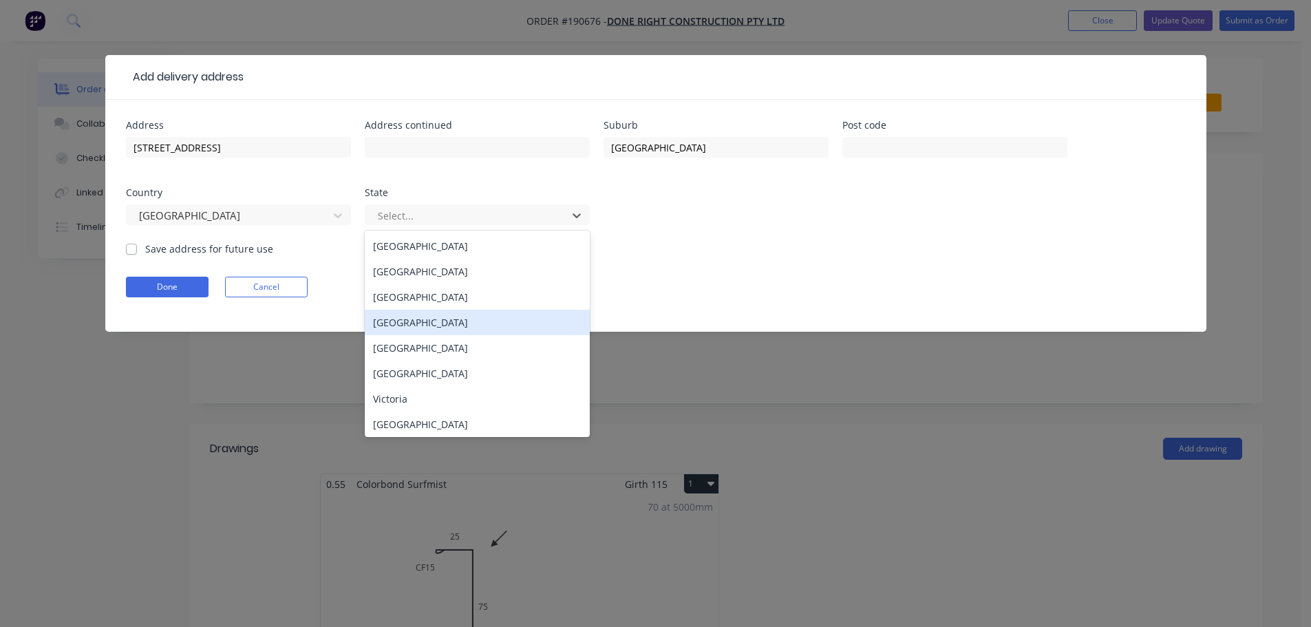
click at [394, 322] on div "[GEOGRAPHIC_DATA]" at bounding box center [477, 322] width 225 height 25
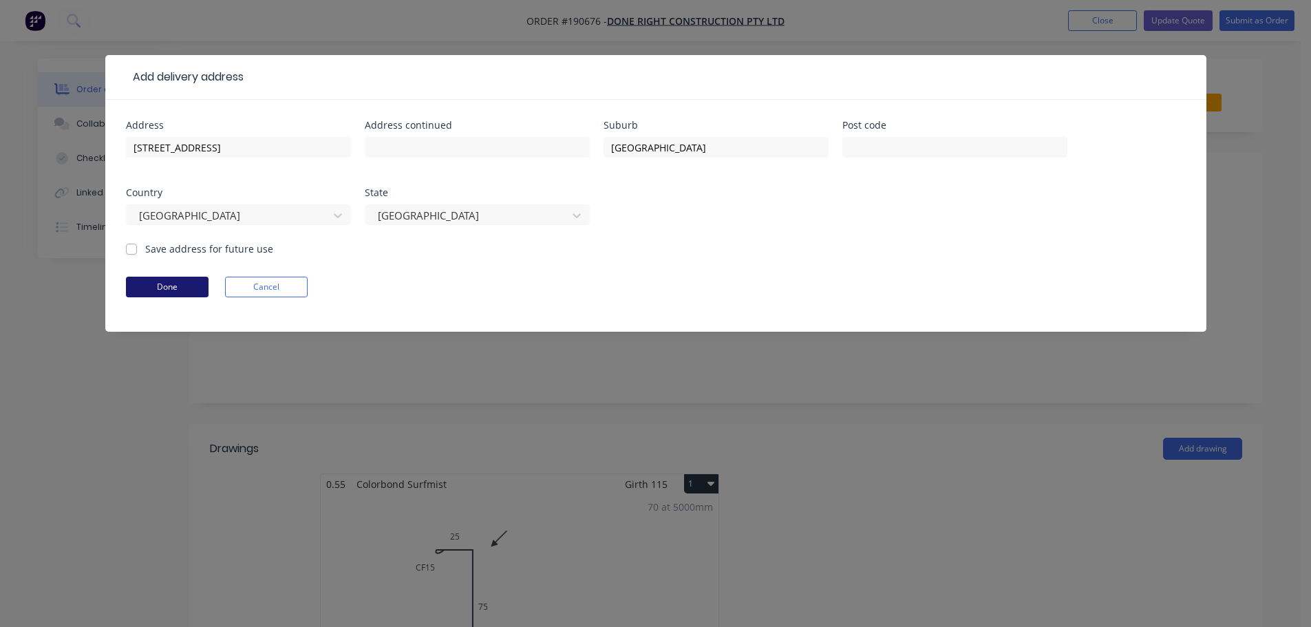
click at [190, 290] on button "Done" at bounding box center [167, 287] width 83 height 21
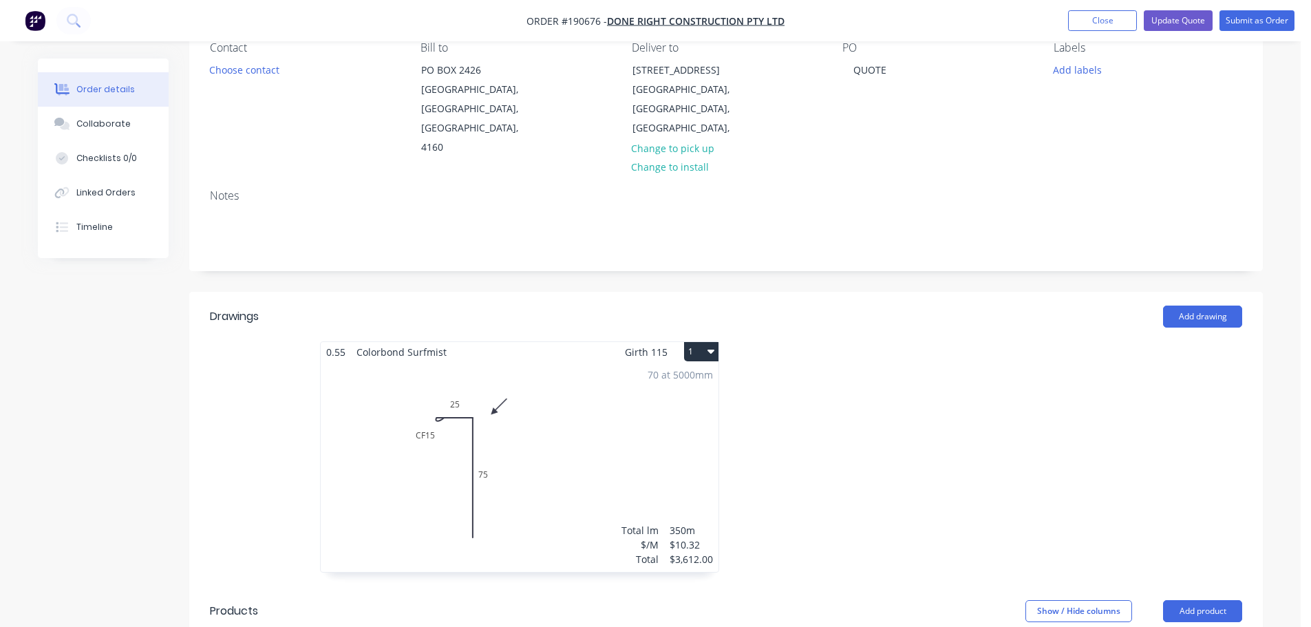
scroll to position [275, 0]
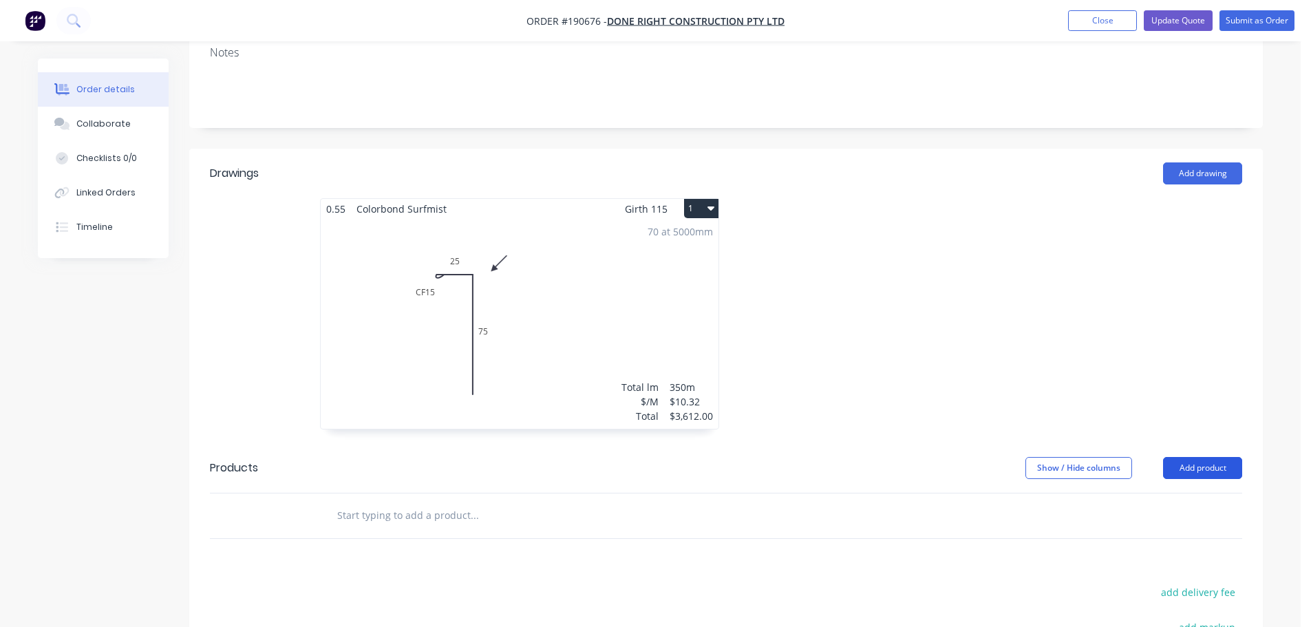
click at [1194, 457] on button "Add product" at bounding box center [1202, 468] width 79 height 22
click at [1158, 493] on div "Product catalogue" at bounding box center [1177, 503] width 106 height 20
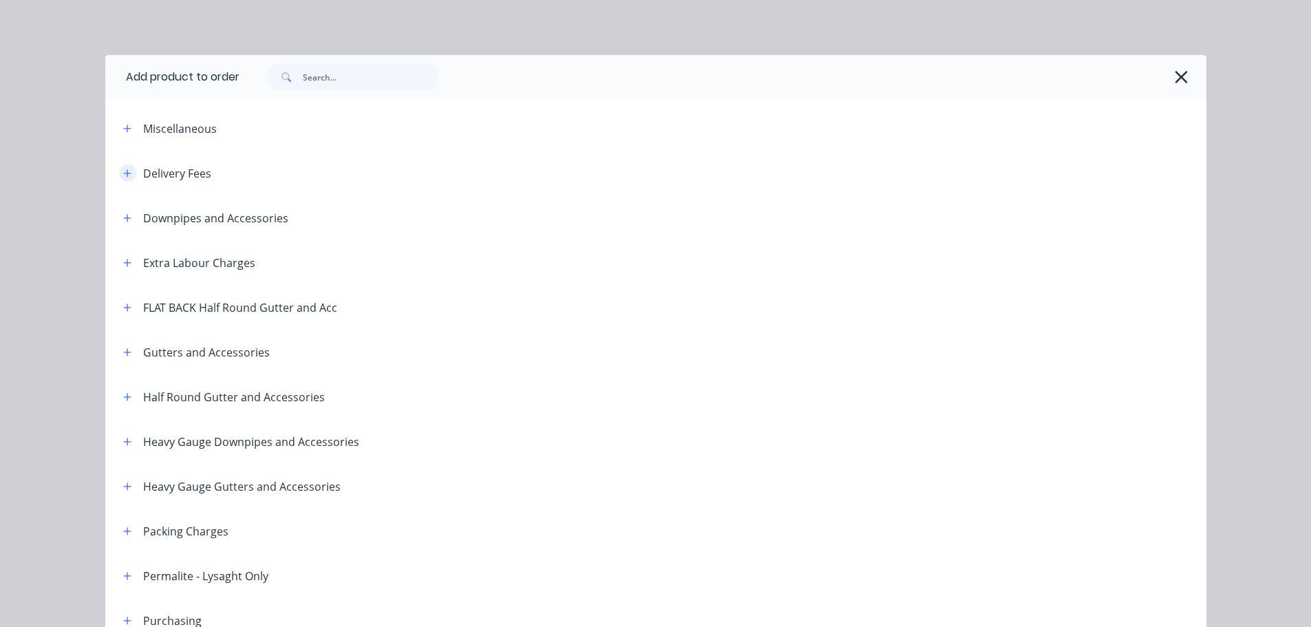
click at [119, 172] on button "button" at bounding box center [127, 172] width 17 height 17
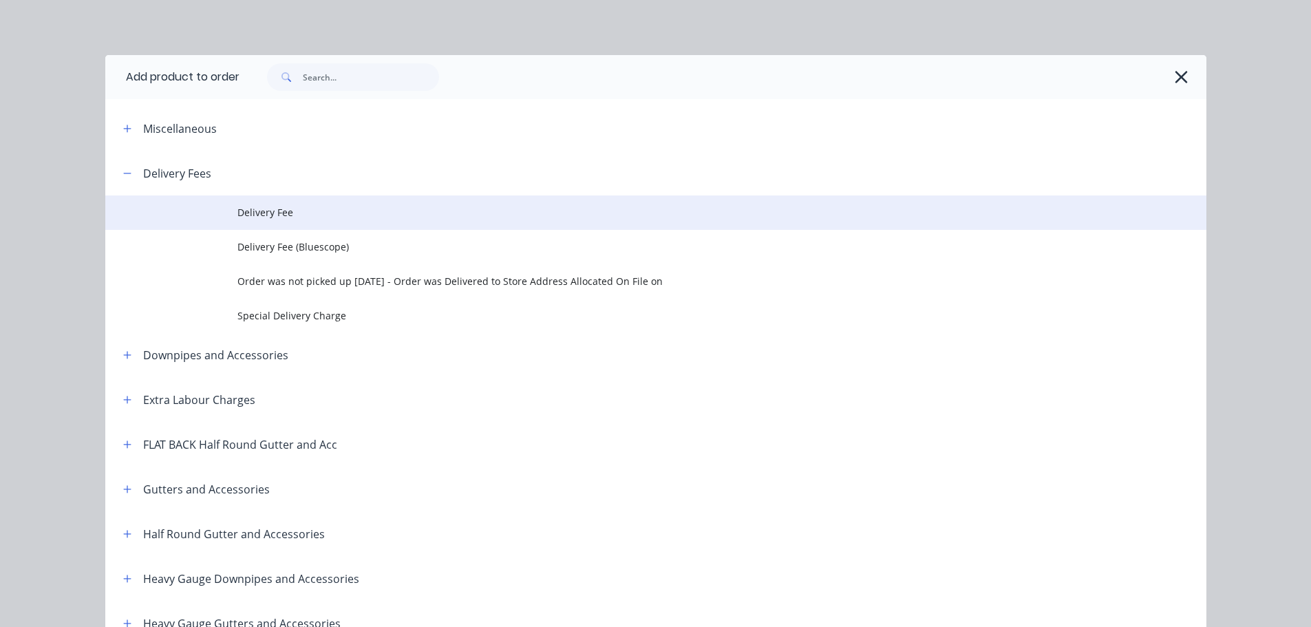
click at [244, 196] on td "Delivery Fee" at bounding box center [721, 212] width 969 height 34
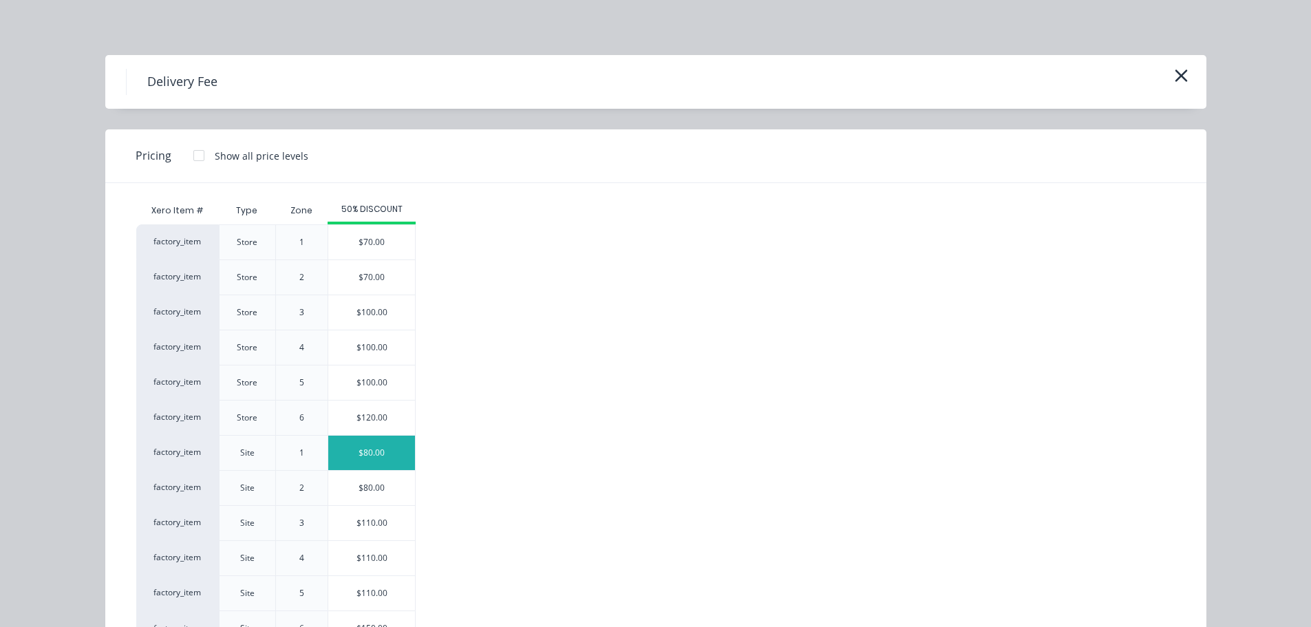
click at [344, 449] on div "$80.00" at bounding box center [371, 453] width 87 height 34
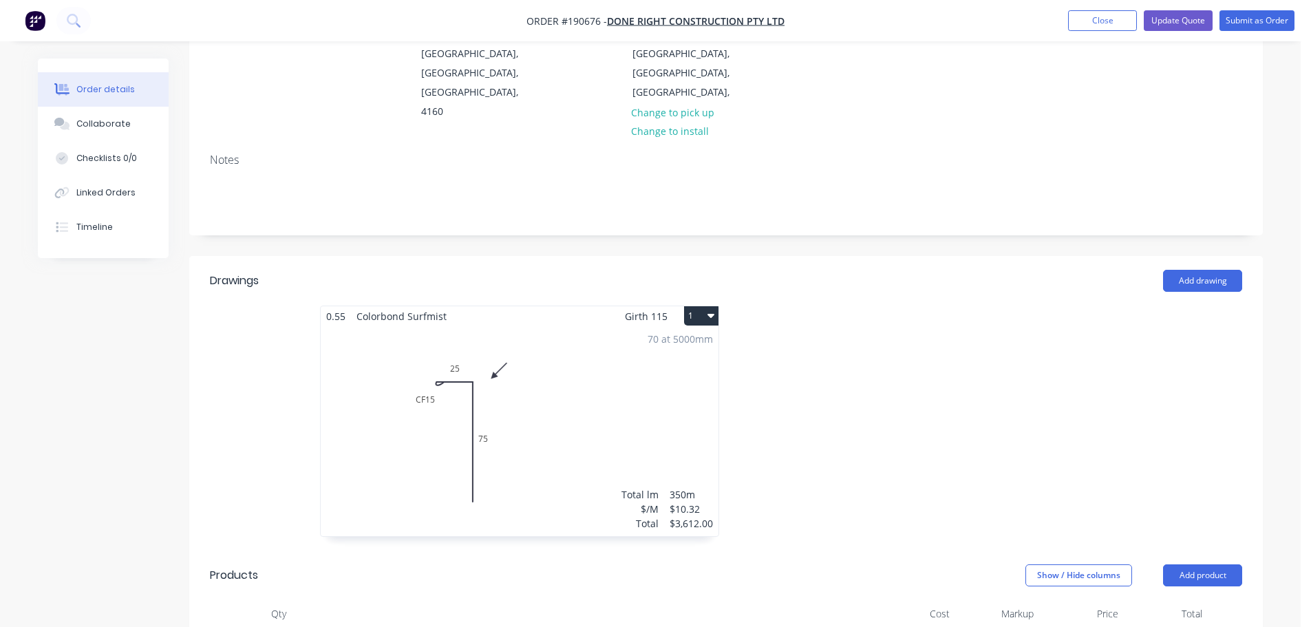
scroll to position [0, 0]
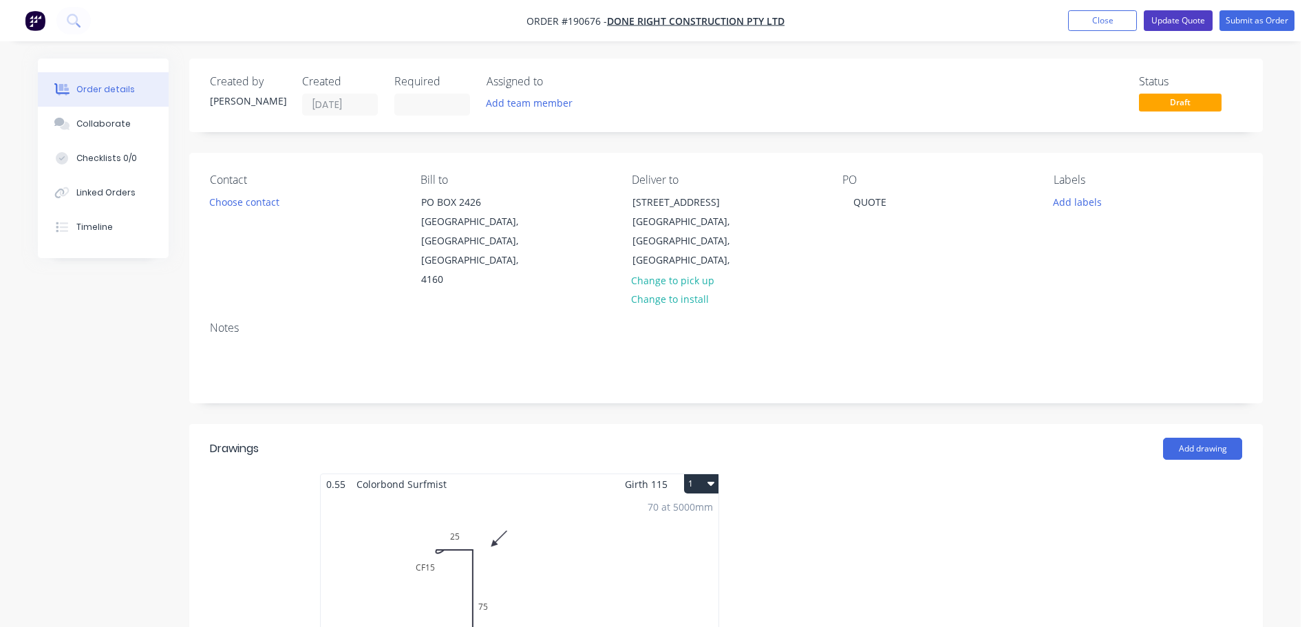
click at [1183, 23] on button "Update Quote" at bounding box center [1178, 20] width 69 height 21
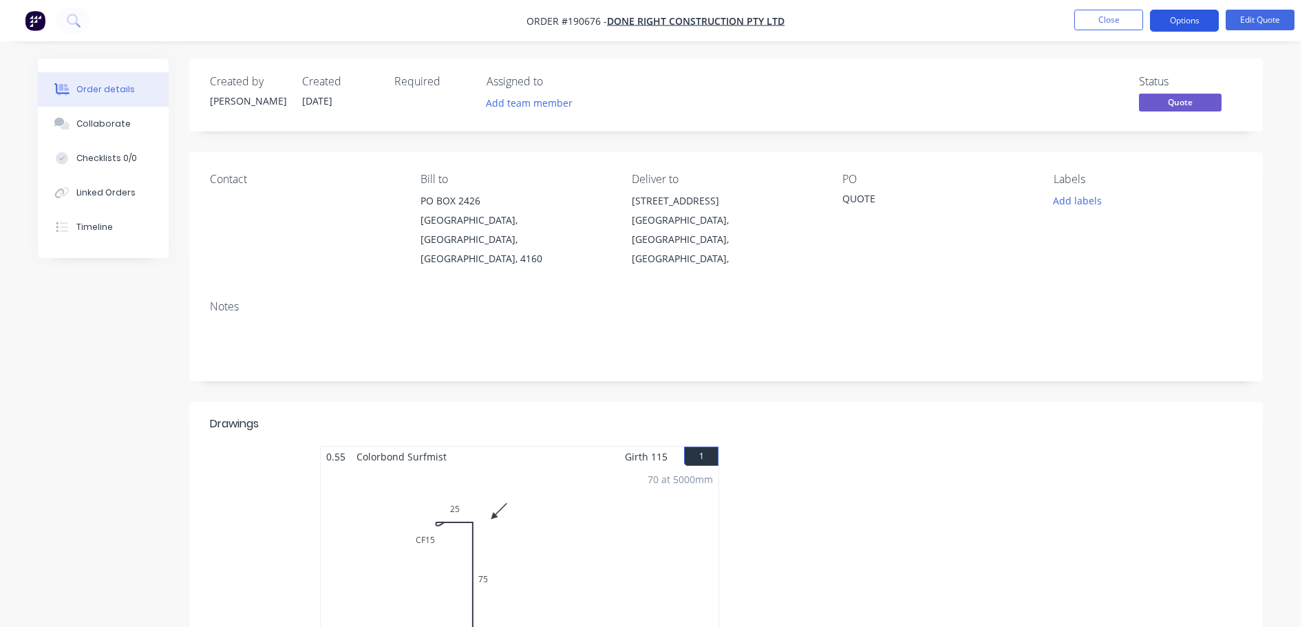
click at [1191, 25] on button "Options" at bounding box center [1184, 21] width 69 height 22
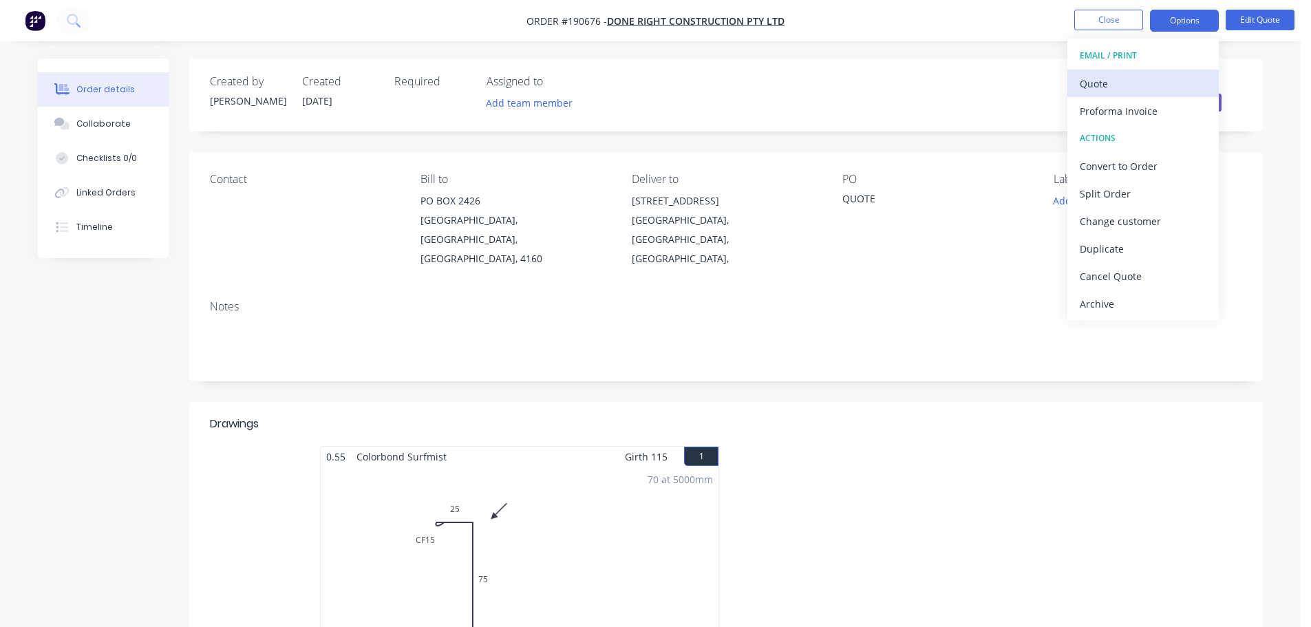
click at [1125, 94] on button "Quote" at bounding box center [1142, 84] width 151 height 28
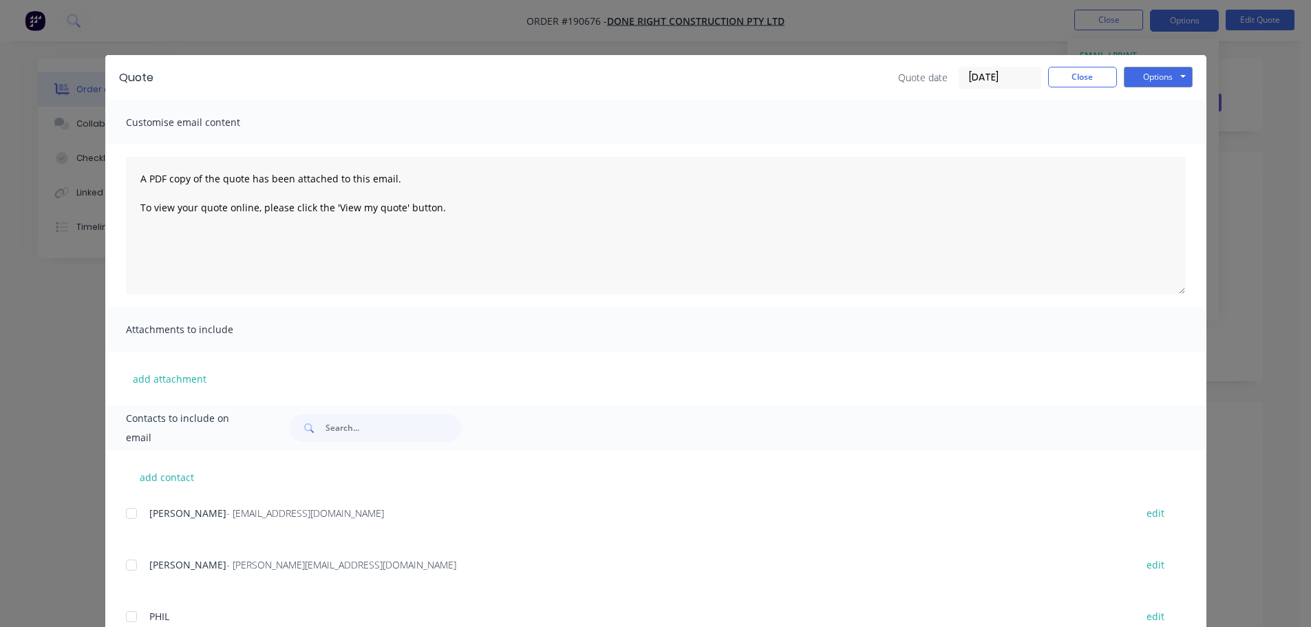
click at [1162, 92] on div "Quote Quote date 25/08/25 Close Options Preview Print Email" at bounding box center [655, 77] width 1101 height 45
click at [1168, 72] on button "Options" at bounding box center [1158, 77] width 69 height 21
click at [1137, 131] on button "Print" at bounding box center [1168, 124] width 88 height 23
click at [1100, 67] on button "Close" at bounding box center [1082, 77] width 69 height 21
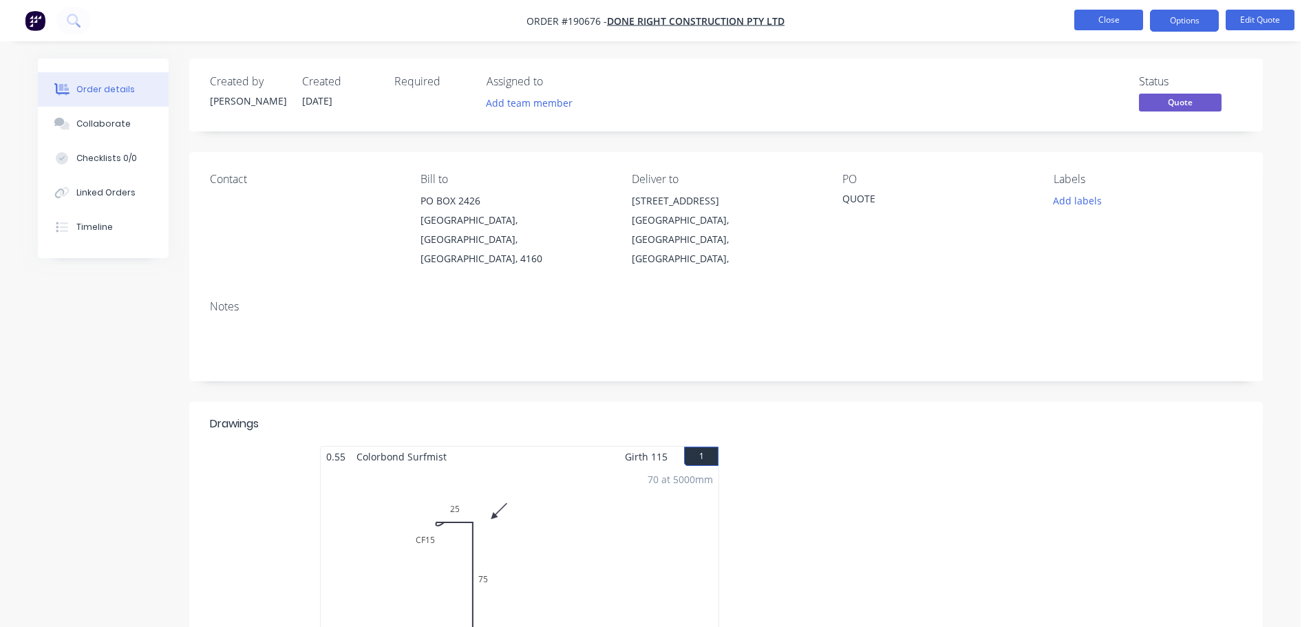
click at [1114, 13] on button "Close" at bounding box center [1108, 20] width 69 height 21
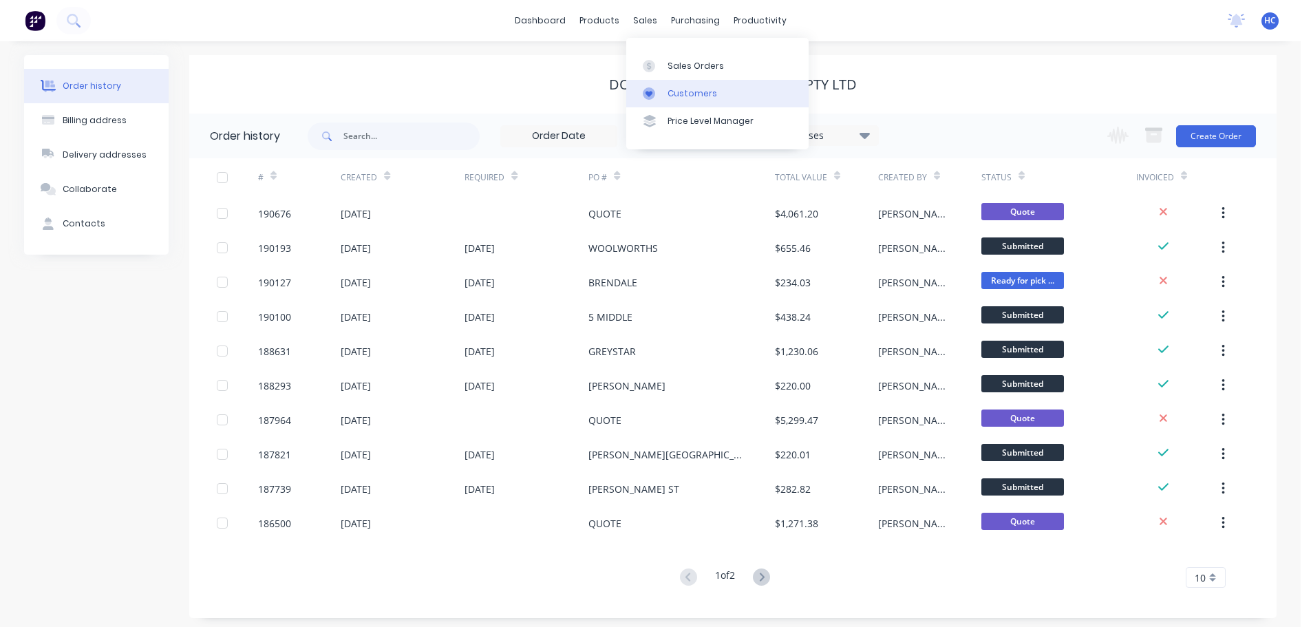
click at [687, 88] on div "Customers" at bounding box center [693, 93] width 50 height 12
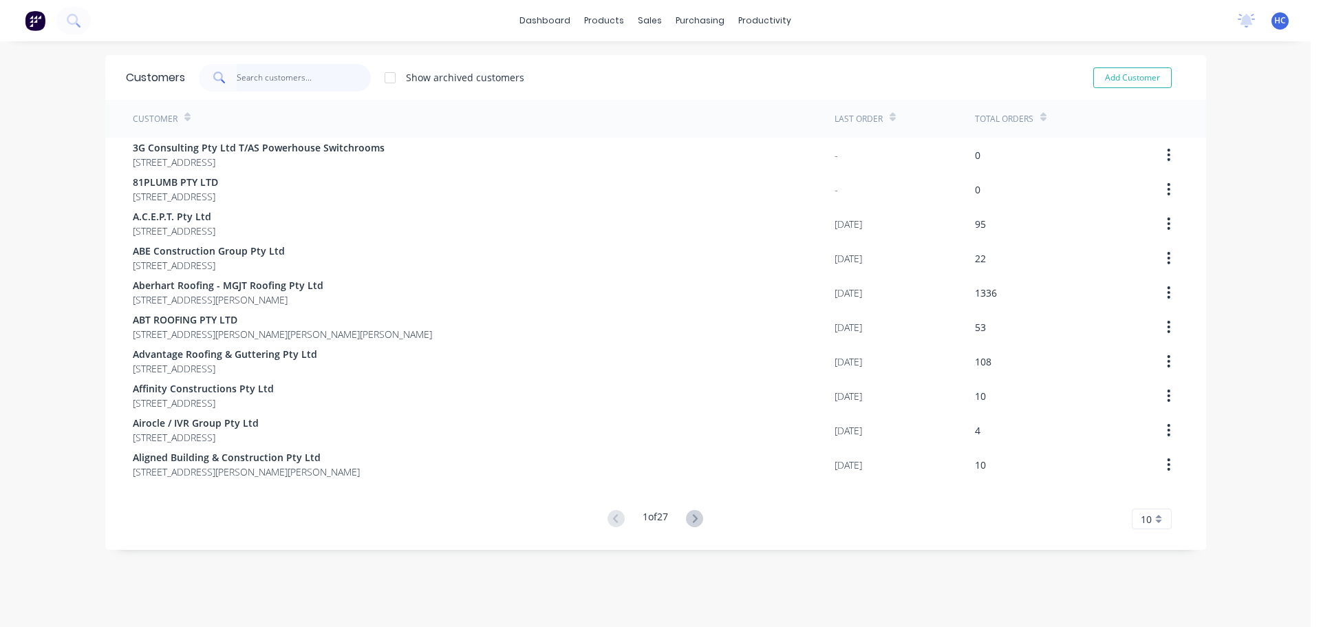
click at [282, 70] on input "text" at bounding box center [304, 78] width 134 height 28
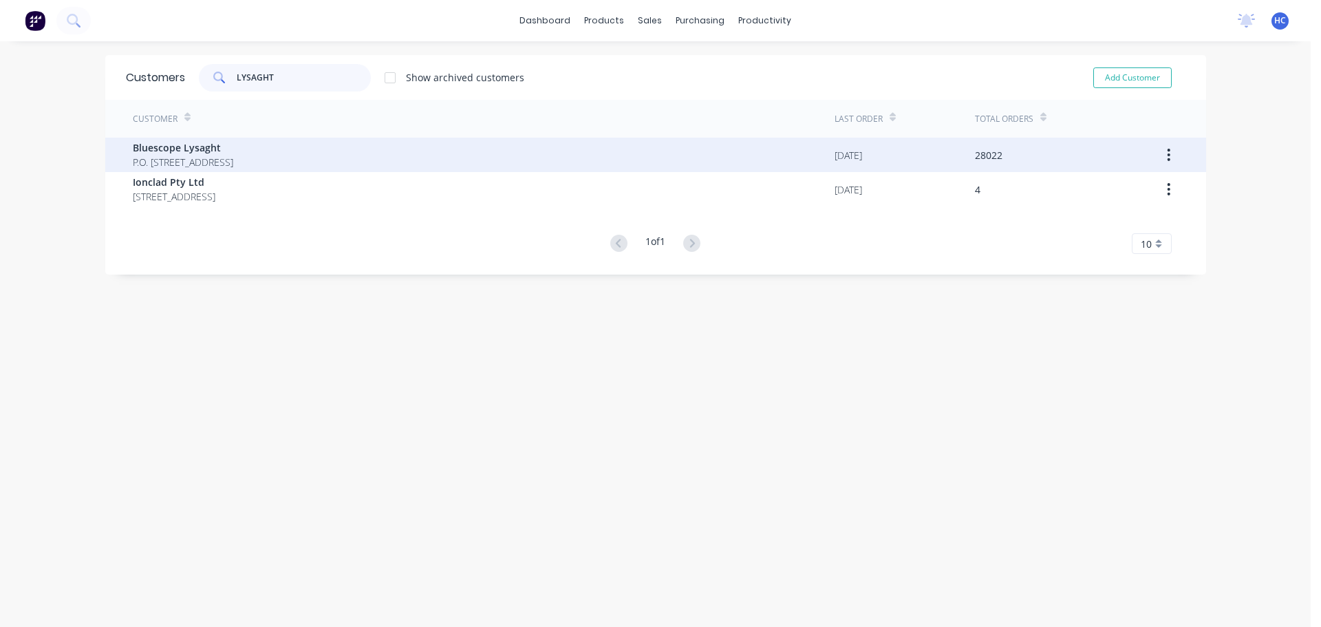
type input "LYSAGHT"
click at [233, 154] on span "Bluescope Lysaght" at bounding box center [183, 147] width 100 height 14
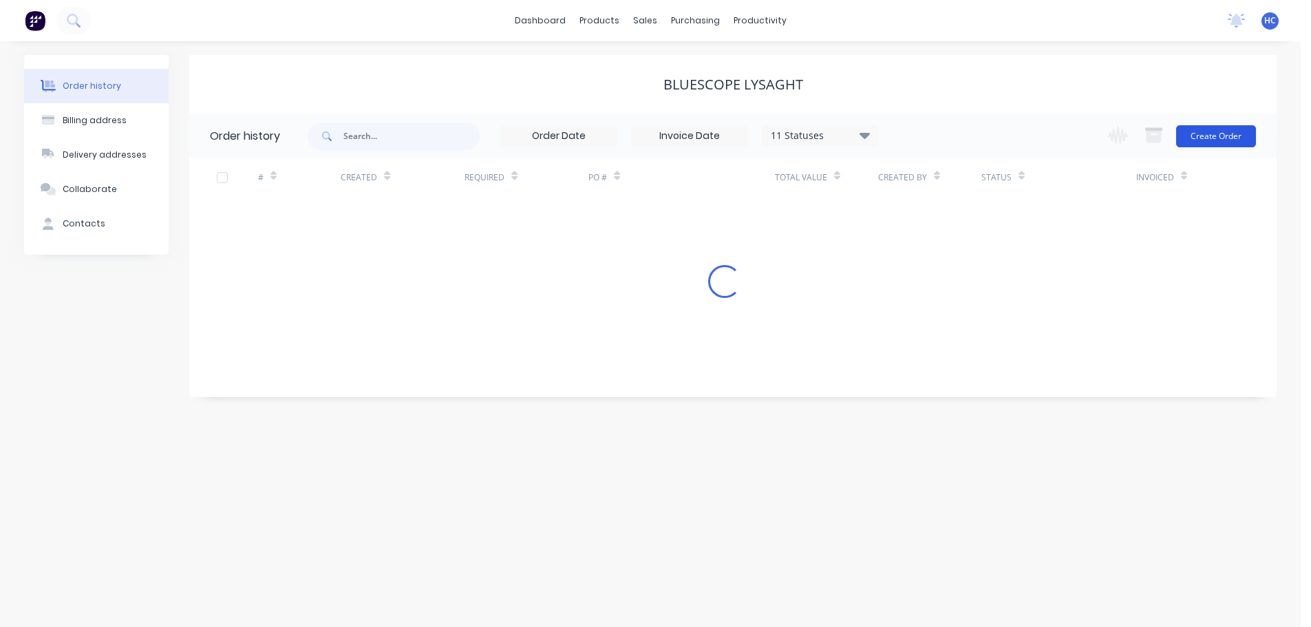
click at [1206, 136] on button "Create Order" at bounding box center [1216, 136] width 80 height 22
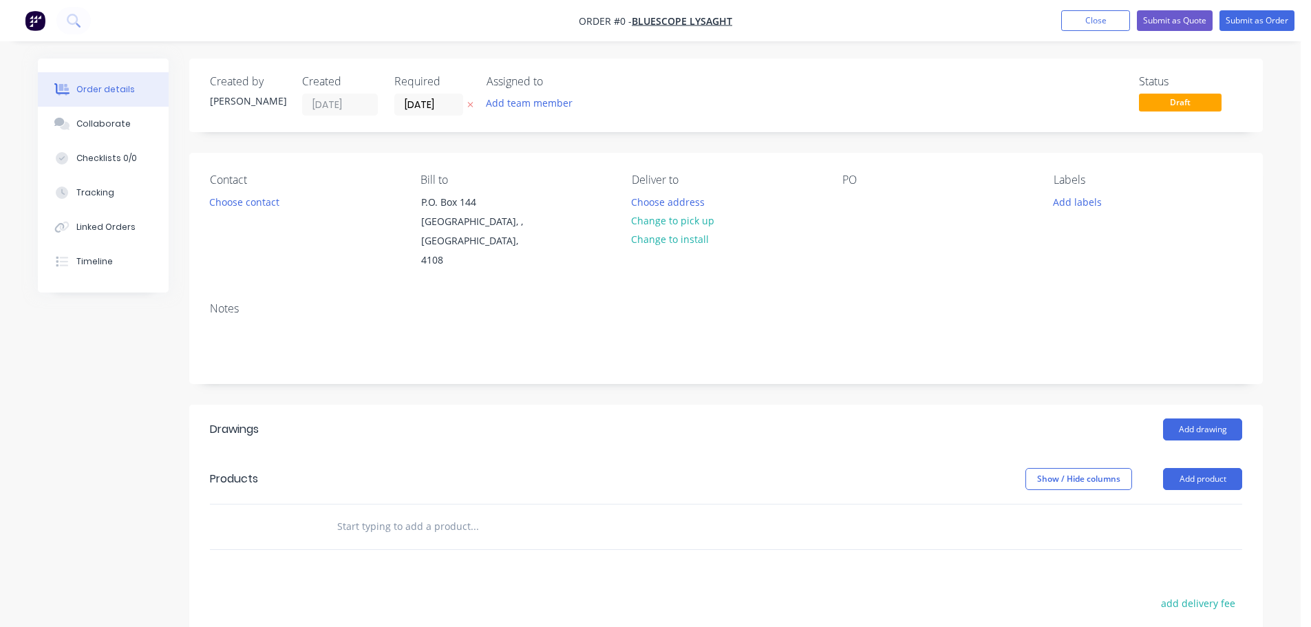
click at [469, 106] on icon at bounding box center [471, 106] width 6 height 6
click at [853, 196] on div at bounding box center [853, 202] width 22 height 20
click at [599, 418] on div "Add drawing" at bounding box center [835, 429] width 813 height 22
click at [1200, 418] on button "Add drawing" at bounding box center [1202, 429] width 79 height 22
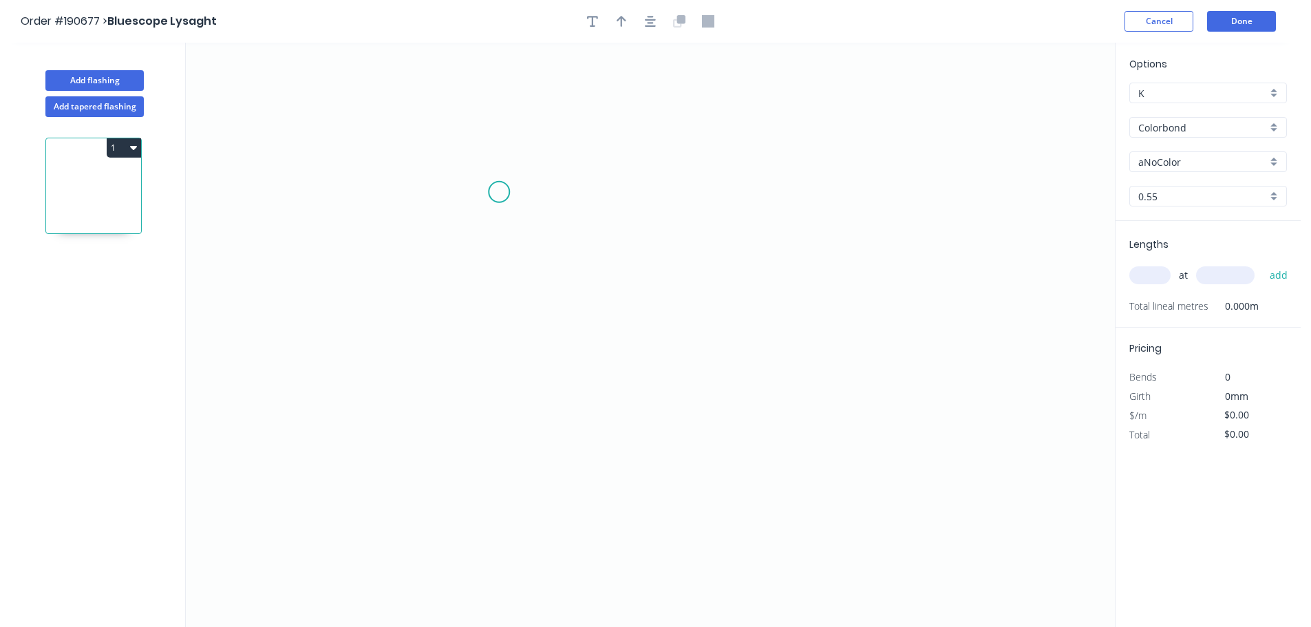
click at [529, 196] on icon "0" at bounding box center [650, 335] width 929 height 584
click at [505, 175] on icon "0" at bounding box center [650, 335] width 929 height 584
click at [507, 426] on icon "0 ?" at bounding box center [650, 335] width 929 height 584
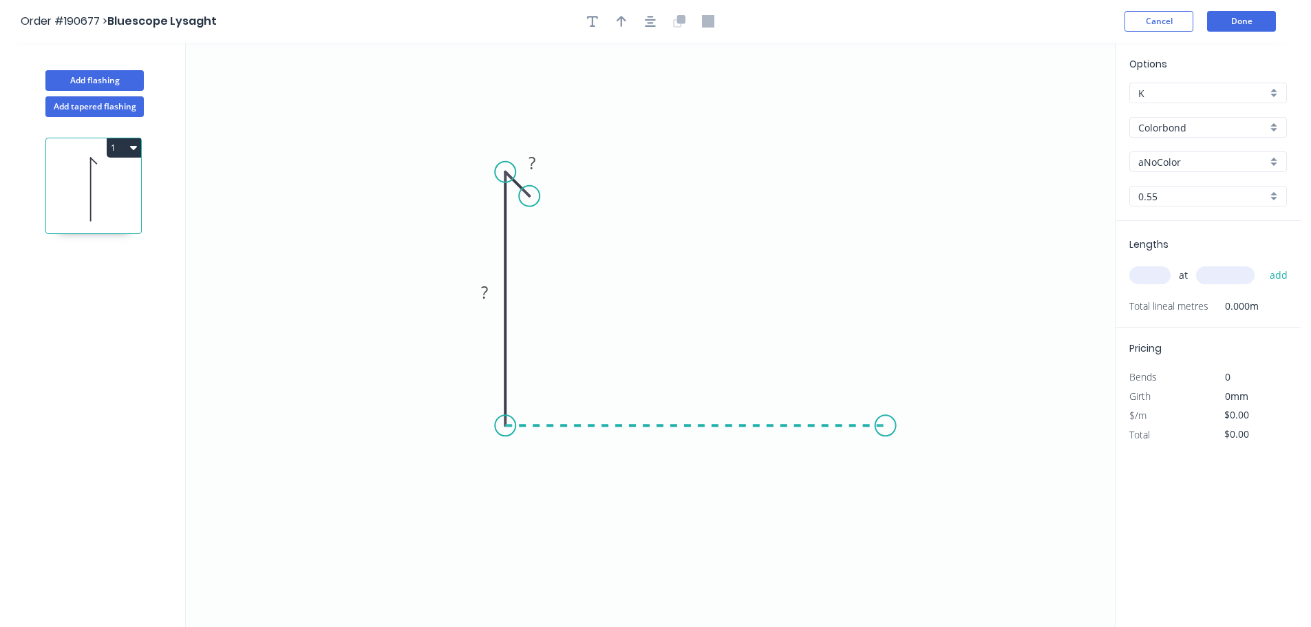
click at [886, 429] on icon "0 ? ?" at bounding box center [650, 335] width 929 height 584
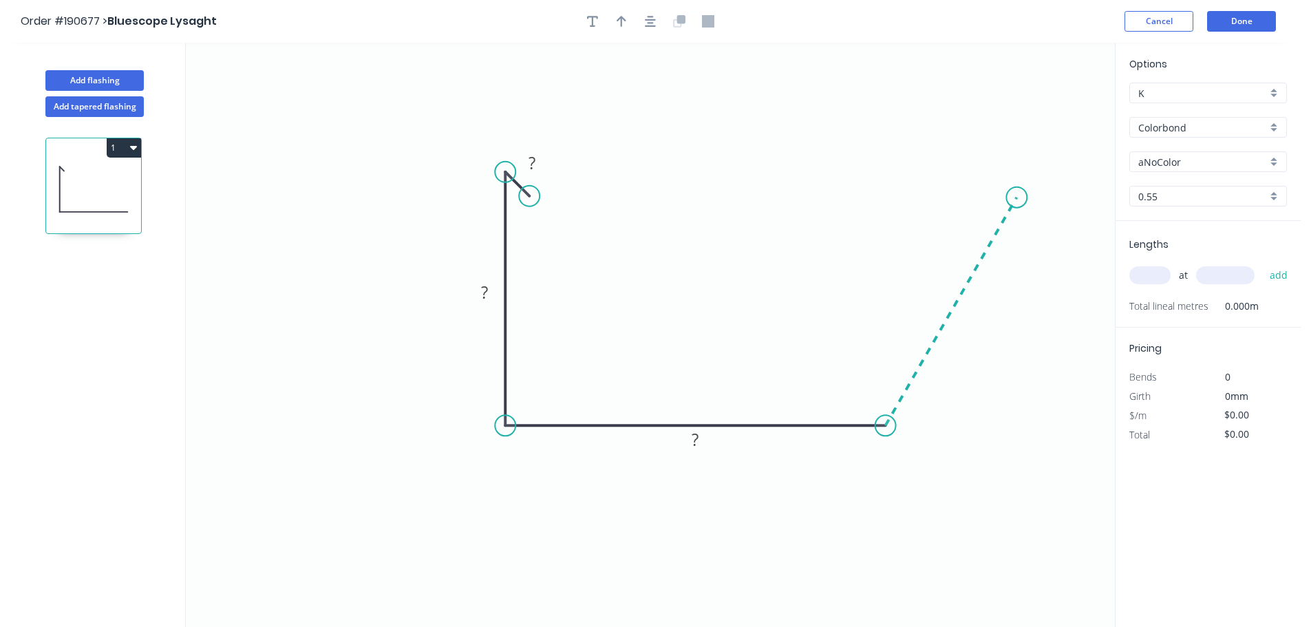
click at [1019, 197] on icon "0 ? ? ?" at bounding box center [650, 335] width 929 height 584
click at [1019, 127] on icon at bounding box center [1019, 162] width 0 height 70
click at [960, 127] on icon at bounding box center [988, 127] width 59 height 0
click at [962, 167] on icon "0 ? ? ? ? ? ? ? º ? º" at bounding box center [650, 335] width 929 height 584
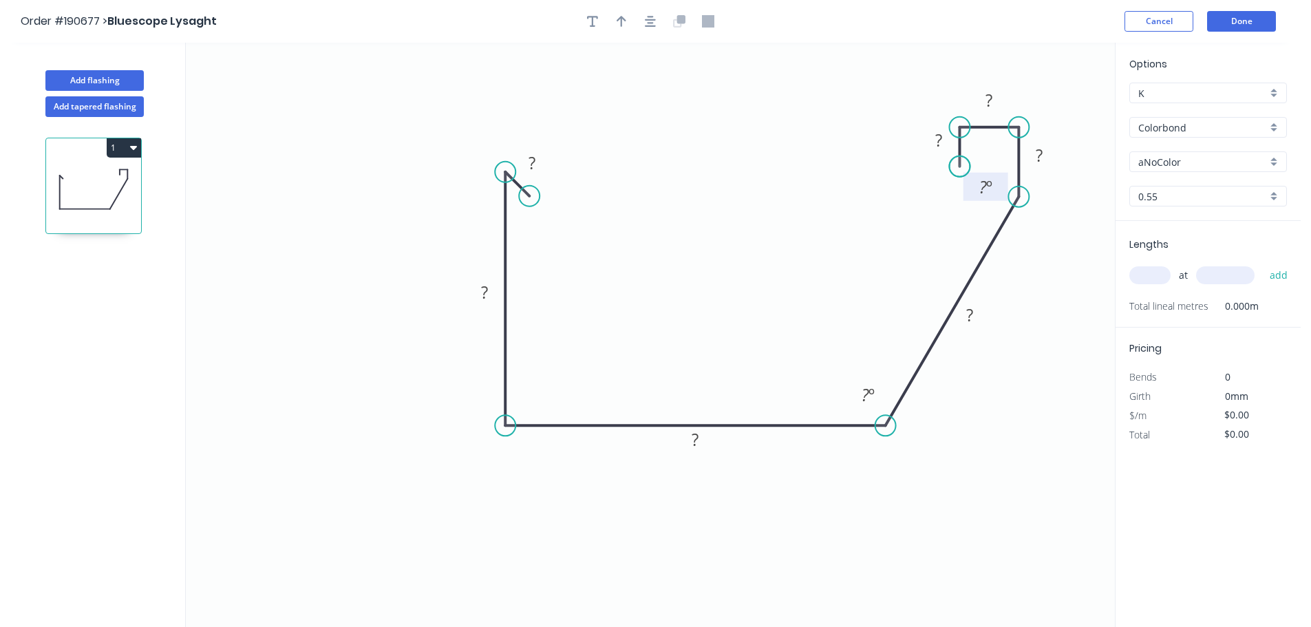
drag, startPoint x: 962, startPoint y: 167, endPoint x: 990, endPoint y: 193, distance: 38.9
click at [963, 167] on circle at bounding box center [959, 166] width 21 height 21
click at [1029, 240] on div "Hide angle" at bounding box center [1055, 240] width 138 height 28
click at [1043, 157] on tspan "?" at bounding box center [1039, 155] width 7 height 23
type input "$15.94"
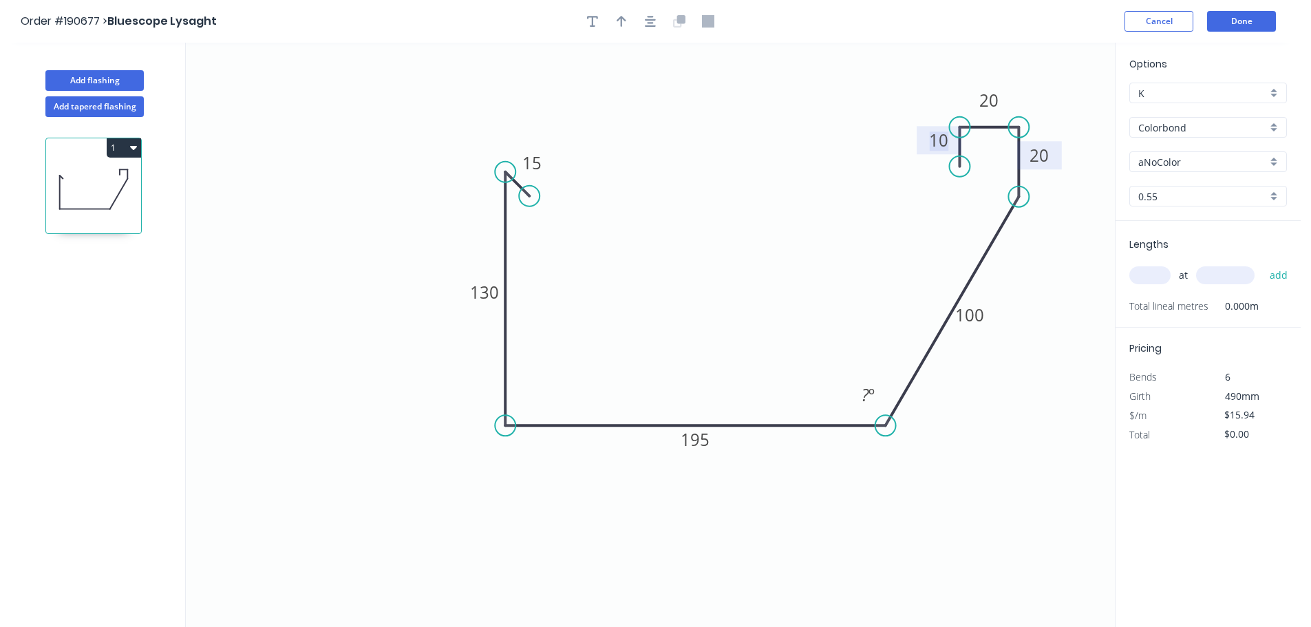
click at [814, 194] on icon "0 15 130 195 100 20 20 10 ? º" at bounding box center [650, 335] width 929 height 584
click at [621, 25] on icon "button" at bounding box center [622, 21] width 10 height 11
click at [1048, 105] on icon at bounding box center [1045, 96] width 12 height 44
click at [1048, 106] on icon at bounding box center [1057, 101] width 40 height 40
drag, startPoint x: 1067, startPoint y: 236, endPoint x: 1127, endPoint y: 228, distance: 60.4
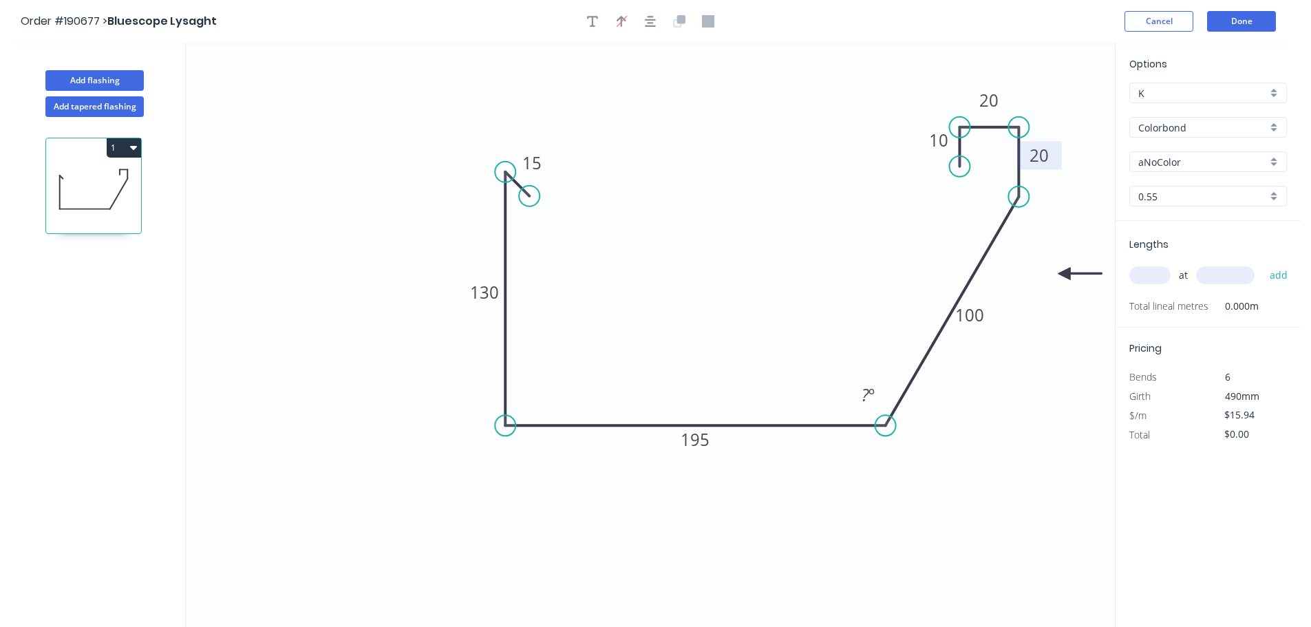
click at [1069, 270] on icon at bounding box center [1080, 274] width 44 height 12
click at [1172, 156] on input "aNoColor" at bounding box center [1202, 162] width 129 height 14
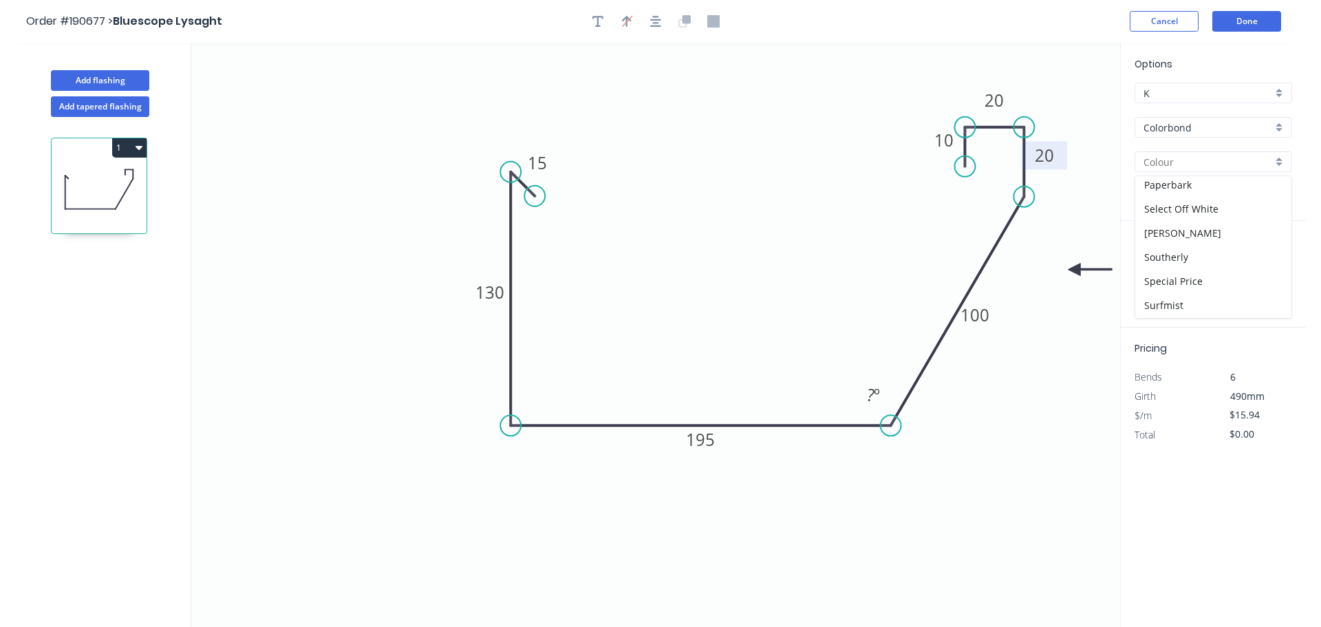
scroll to position [275, 0]
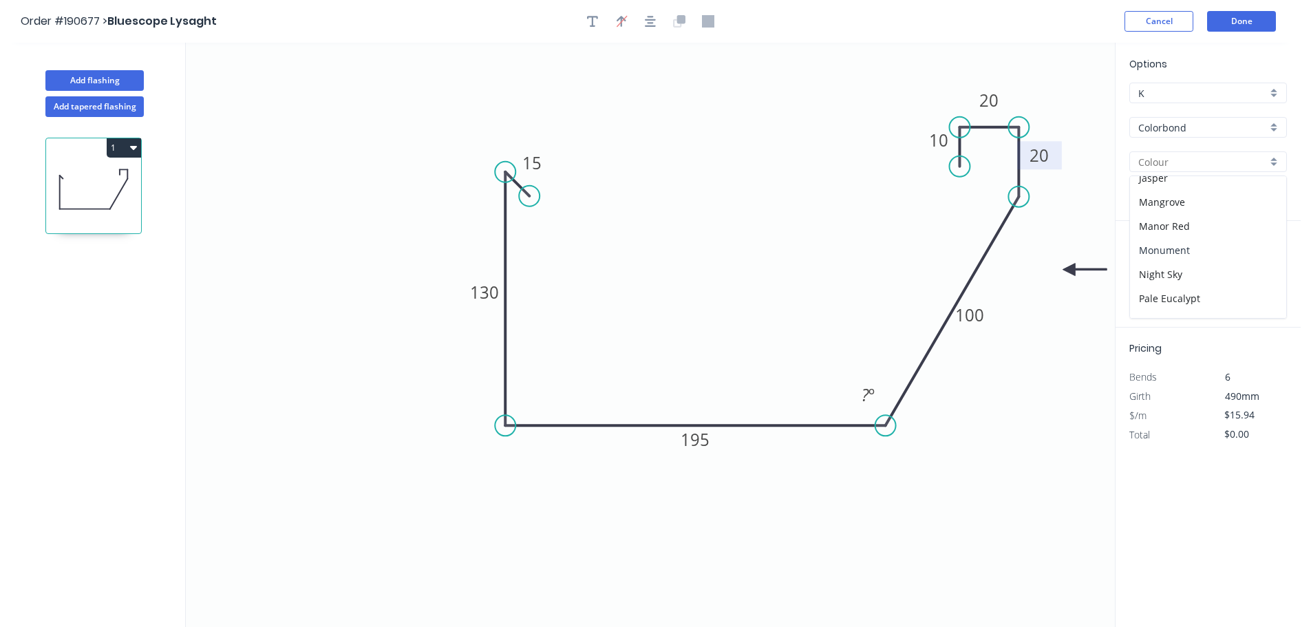
click at [1185, 252] on div "Monument" at bounding box center [1208, 250] width 156 height 24
type input "Monument"
click at [1147, 281] on input "text" at bounding box center [1149, 275] width 41 height 18
type input "2"
type input "6200"
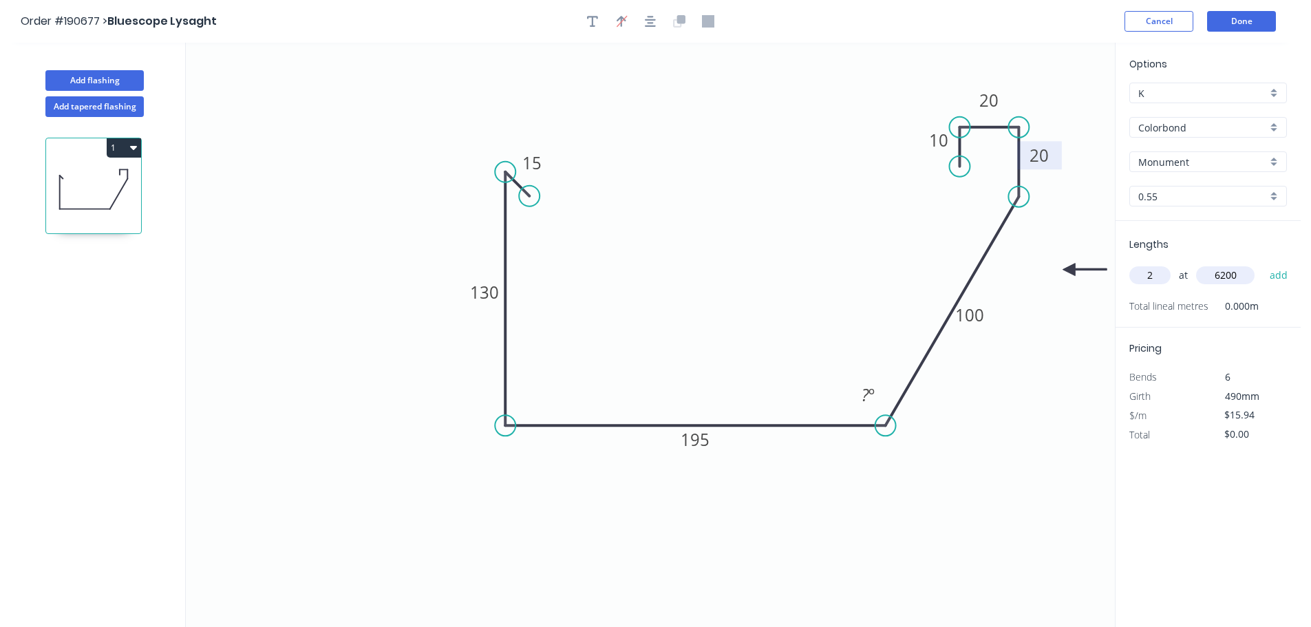
click at [1263, 264] on button "add" at bounding box center [1279, 275] width 32 height 23
type input "$197.66"
click at [785, 216] on icon "0 15 130 195 100 20 20 10 ? º" at bounding box center [650, 335] width 929 height 584
click at [1229, 19] on button "Done" at bounding box center [1241, 21] width 69 height 21
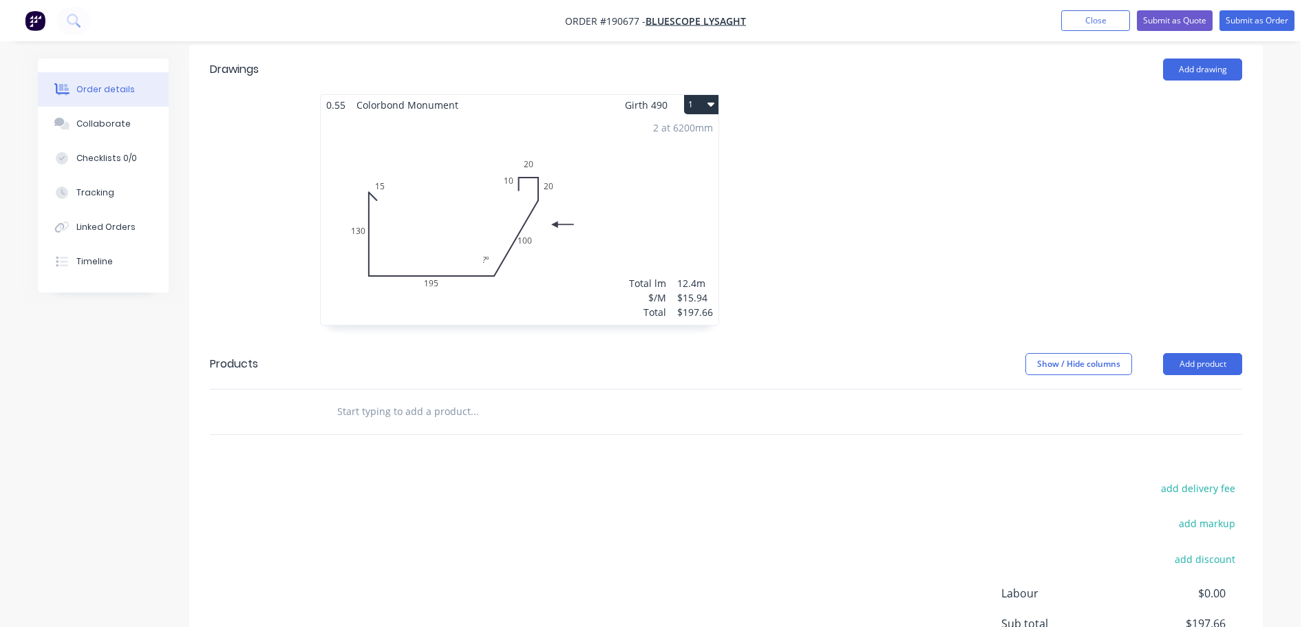
scroll to position [413, 0]
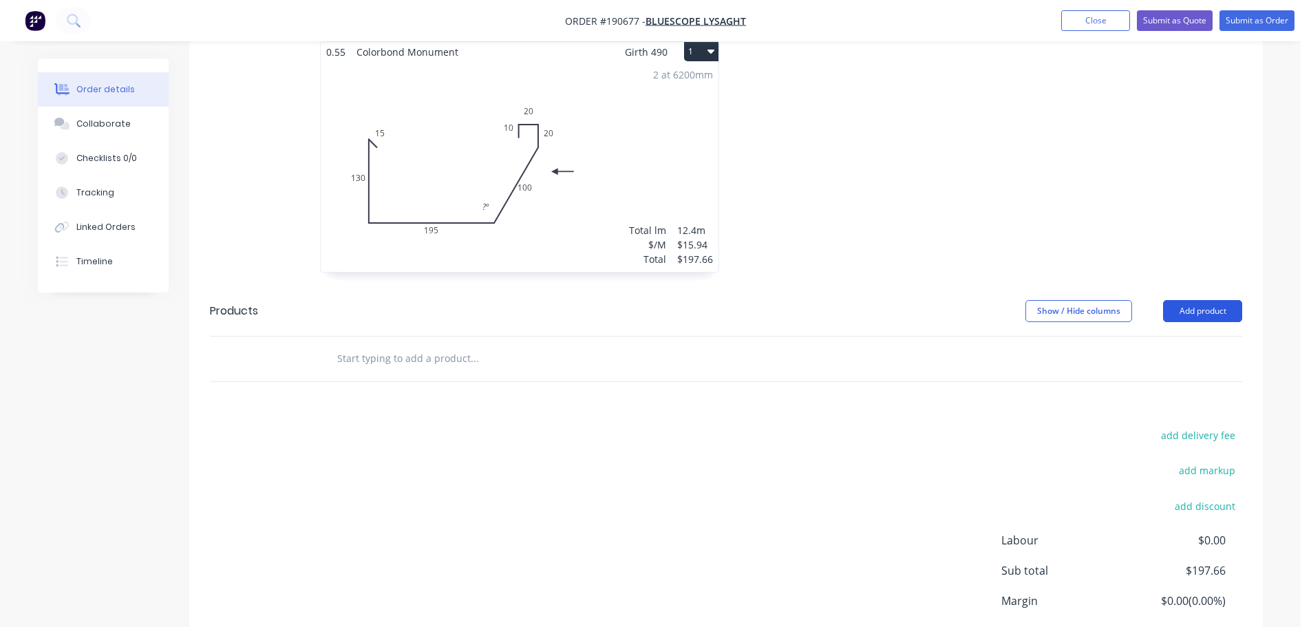
click at [1173, 300] on button "Add product" at bounding box center [1202, 311] width 79 height 22
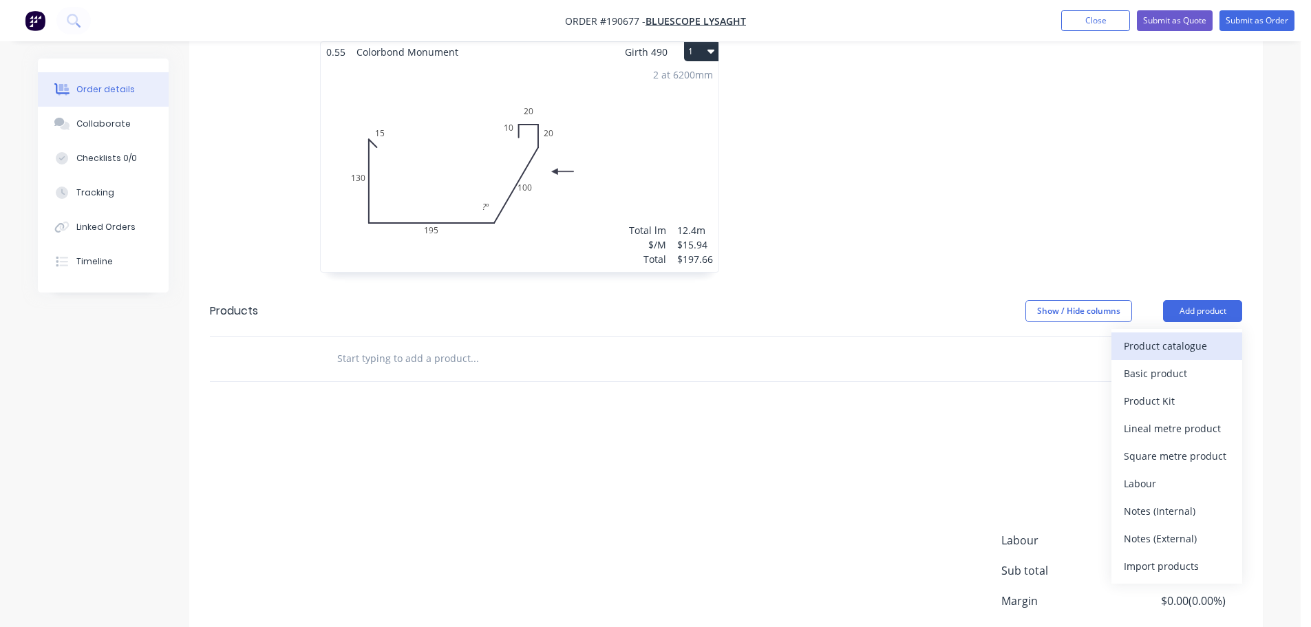
drag, startPoint x: 1176, startPoint y: 302, endPoint x: 1174, endPoint y: 319, distance: 16.6
click at [1174, 332] on button "Product catalogue" at bounding box center [1176, 346] width 131 height 28
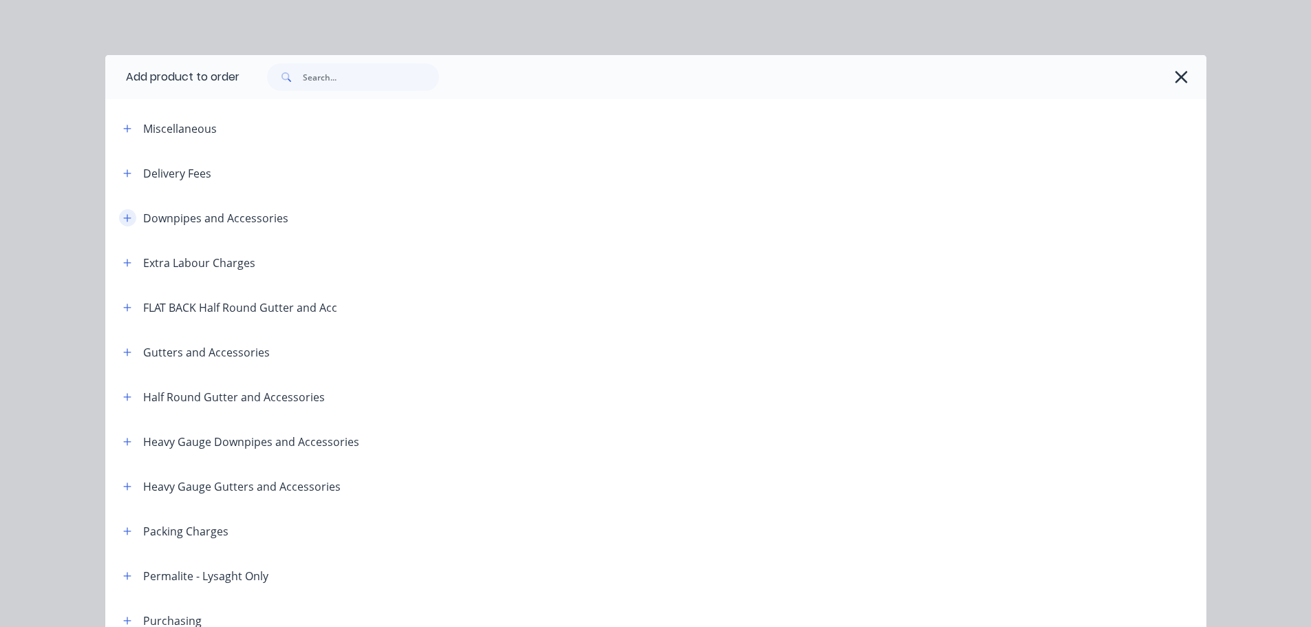
click at [124, 216] on icon "button" at bounding box center [127, 218] width 8 height 10
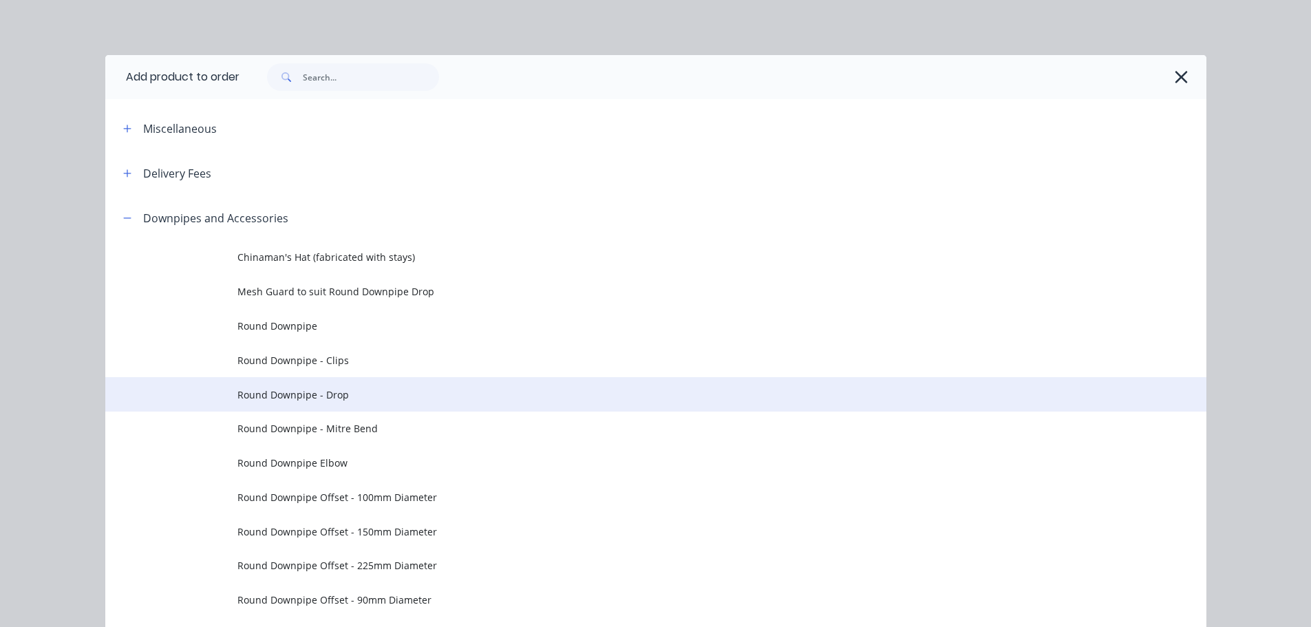
click at [323, 386] on td "Round Downpipe - Drop" at bounding box center [721, 394] width 969 height 34
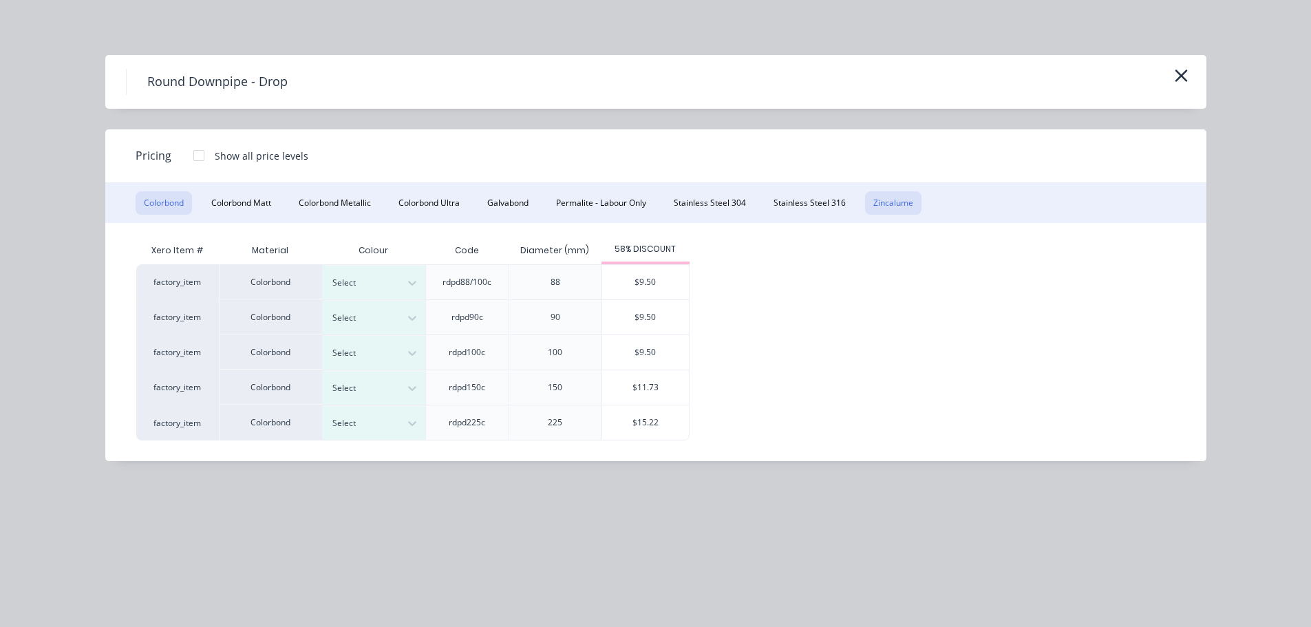
click at [911, 199] on button "Zincalume" at bounding box center [893, 202] width 56 height 23
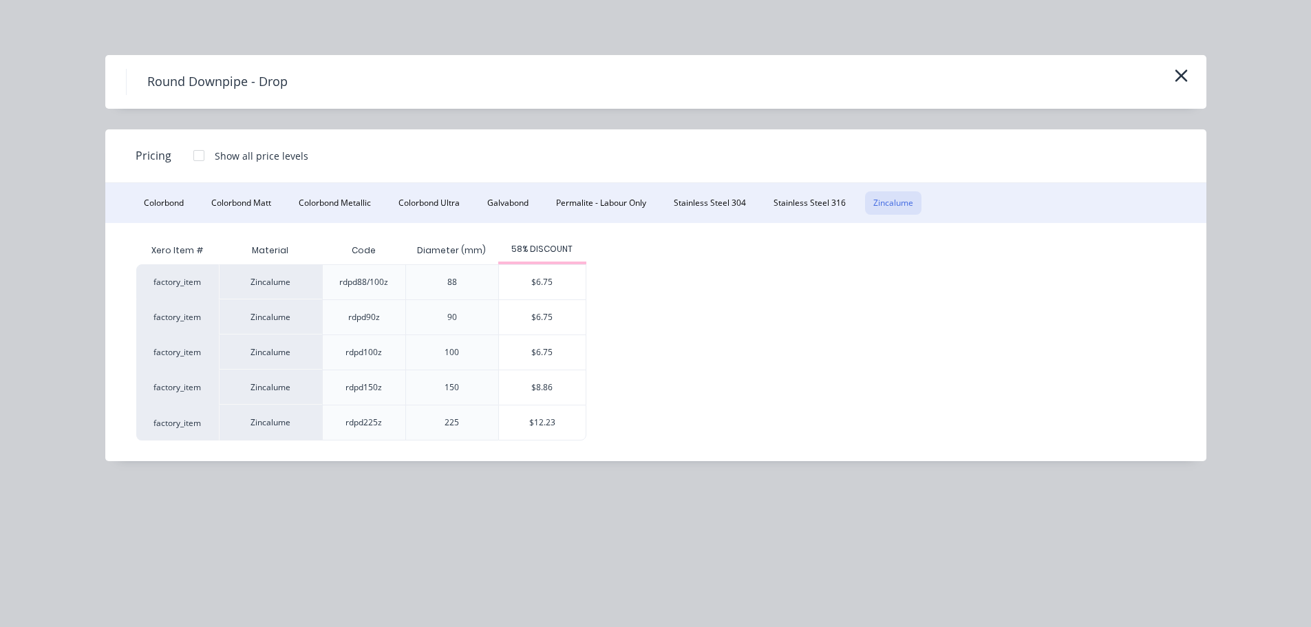
click at [537, 359] on div "$6.75" at bounding box center [542, 352] width 87 height 34
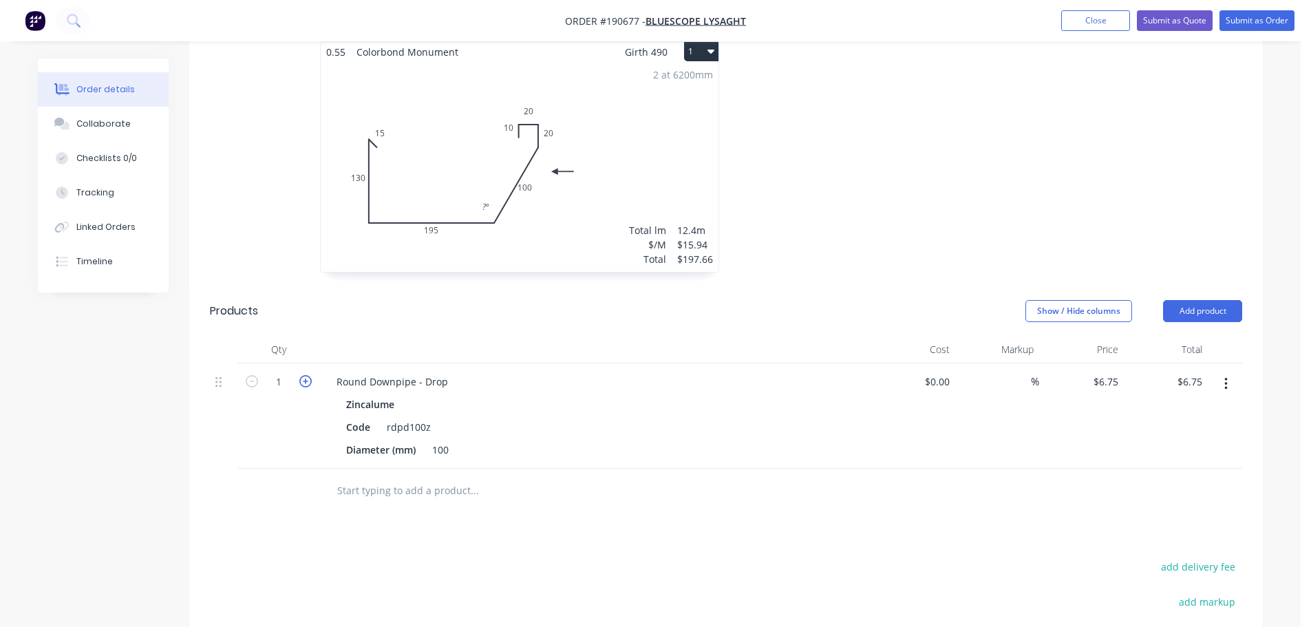
click at [310, 375] on icon "button" at bounding box center [305, 381] width 12 height 12
type input "2"
type input "$13.50"
click at [310, 375] on icon "button" at bounding box center [305, 381] width 12 height 12
type input "3"
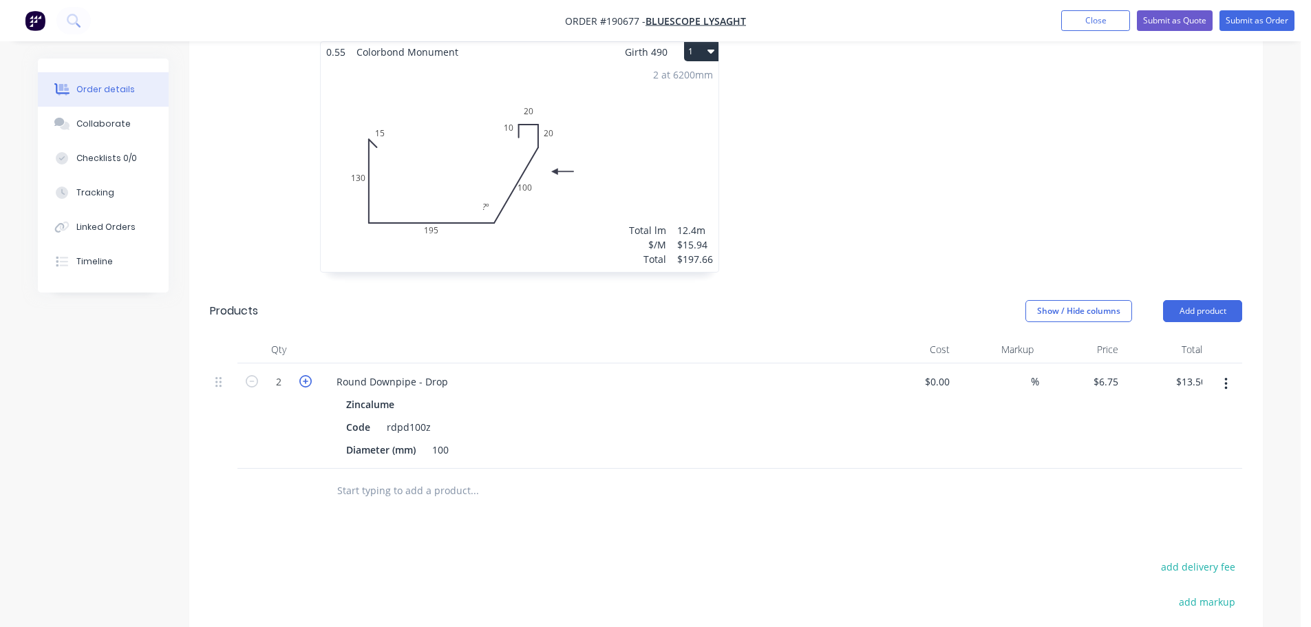
type input "$20.25"
click at [1196, 300] on button "Add product" at bounding box center [1202, 311] width 79 height 22
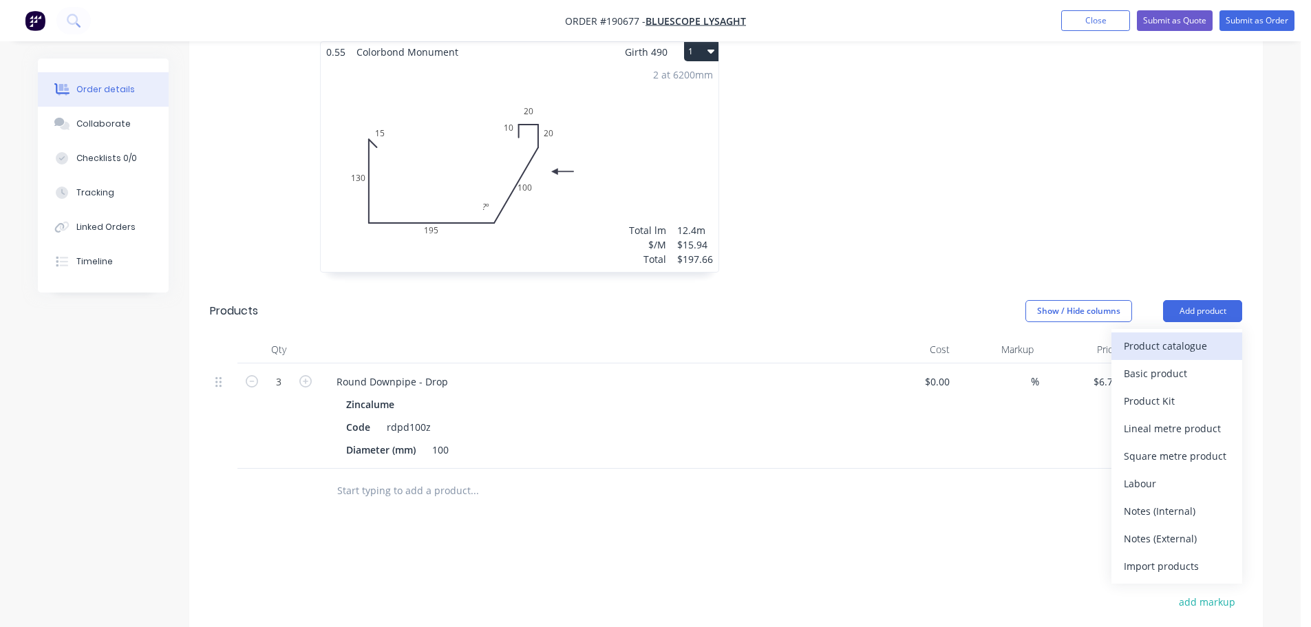
click at [1165, 336] on div "Product catalogue" at bounding box center [1177, 346] width 106 height 20
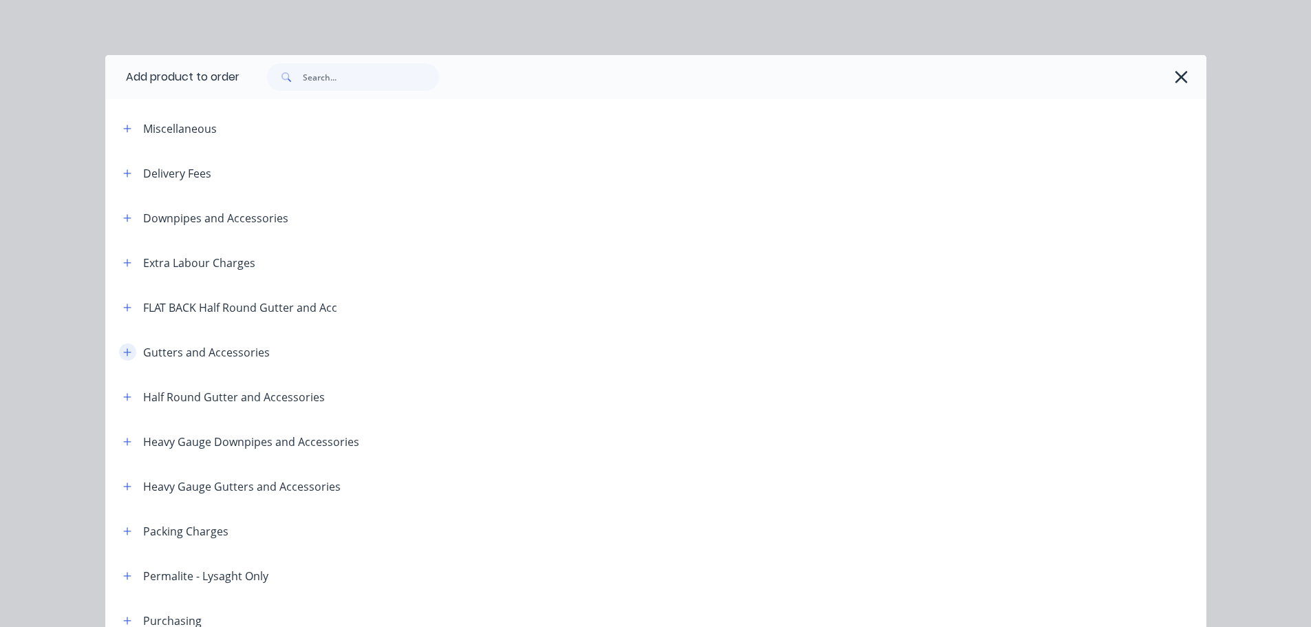
click at [119, 350] on button "button" at bounding box center [127, 351] width 17 height 17
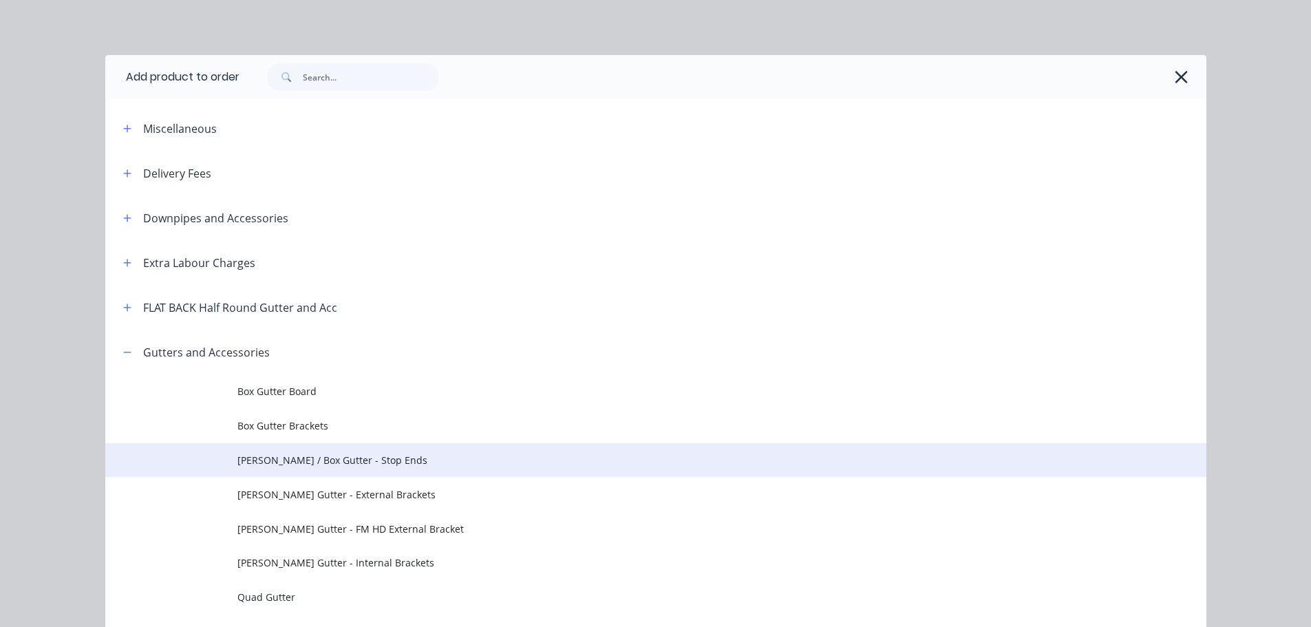
click at [340, 460] on span "[PERSON_NAME] / Box Gutter - Stop Ends" at bounding box center [624, 460] width 775 height 14
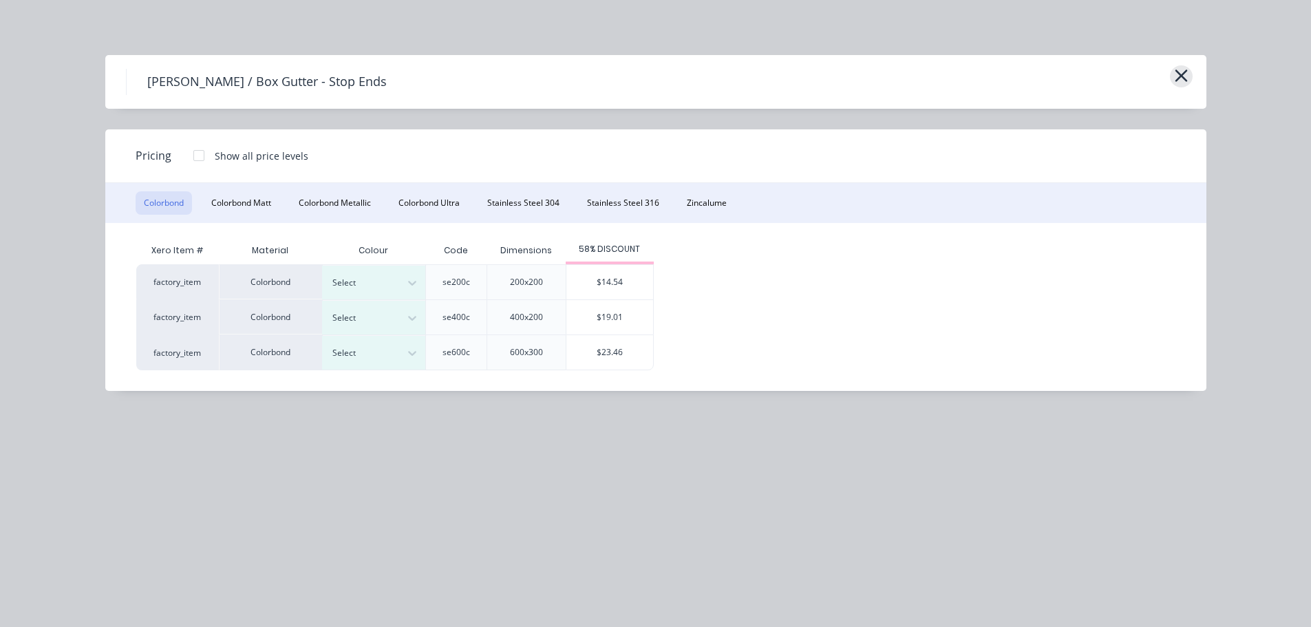
click at [1178, 70] on icon "button" at bounding box center [1181, 75] width 14 height 19
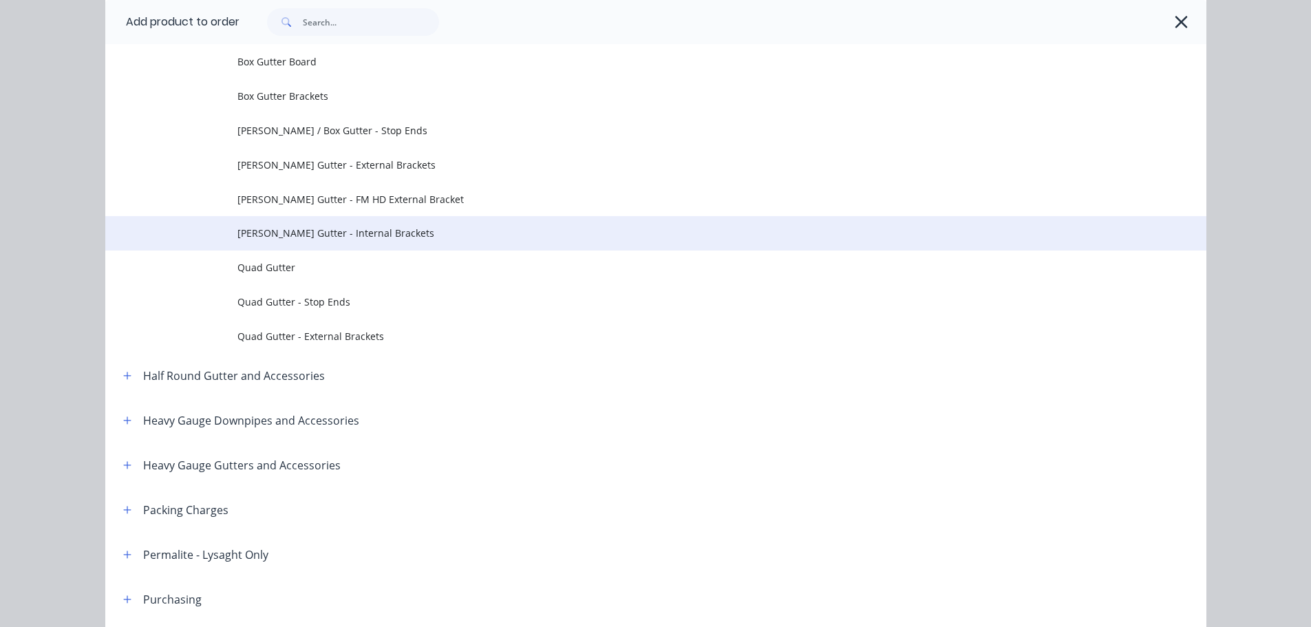
click at [299, 226] on span "[PERSON_NAME] Gutter - Internal Brackets" at bounding box center [624, 233] width 775 height 14
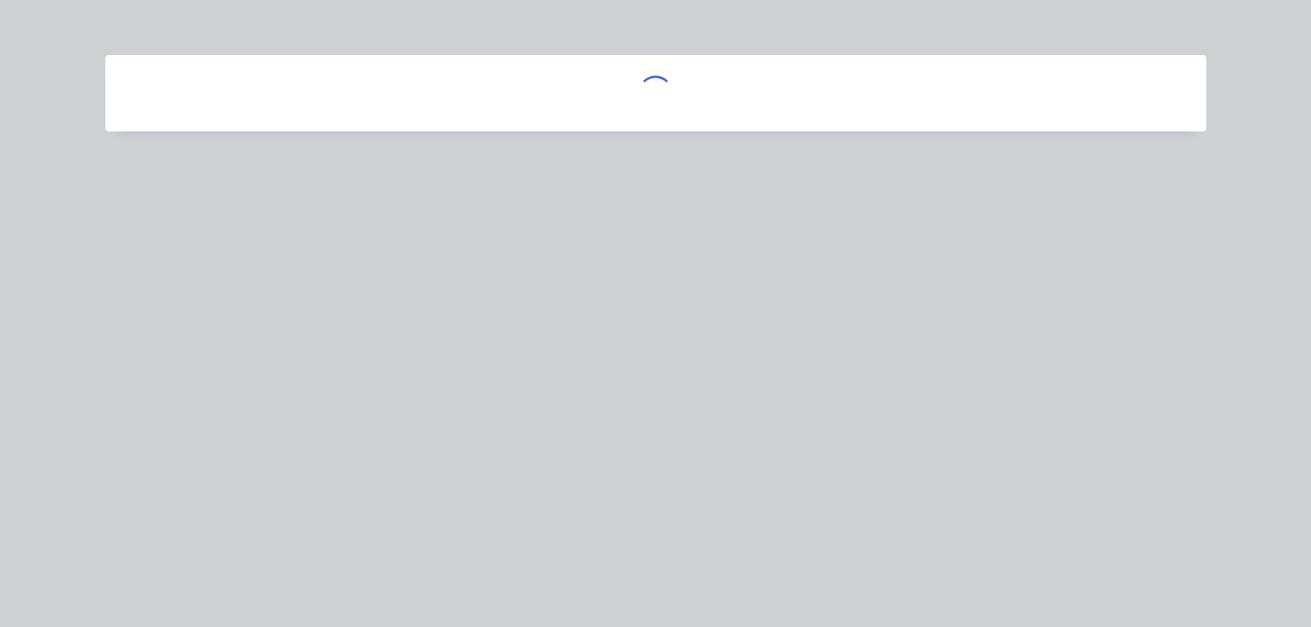
scroll to position [0, 0]
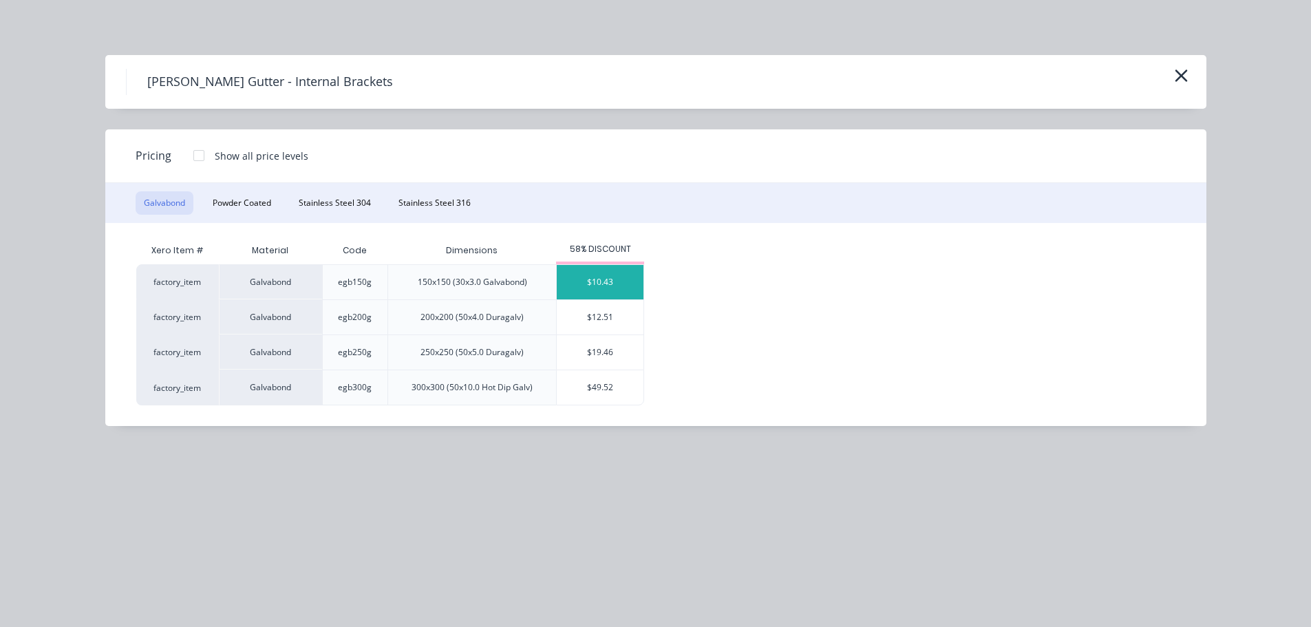
click at [590, 281] on div "$10.43" at bounding box center [600, 282] width 87 height 34
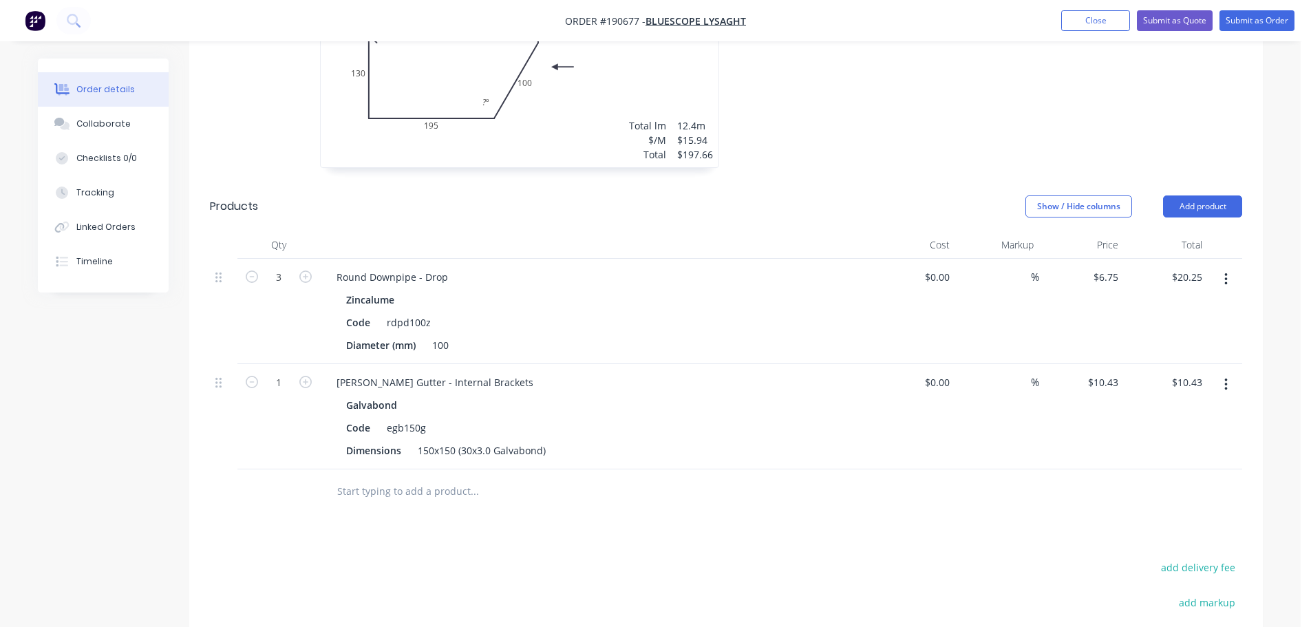
scroll to position [551, 0]
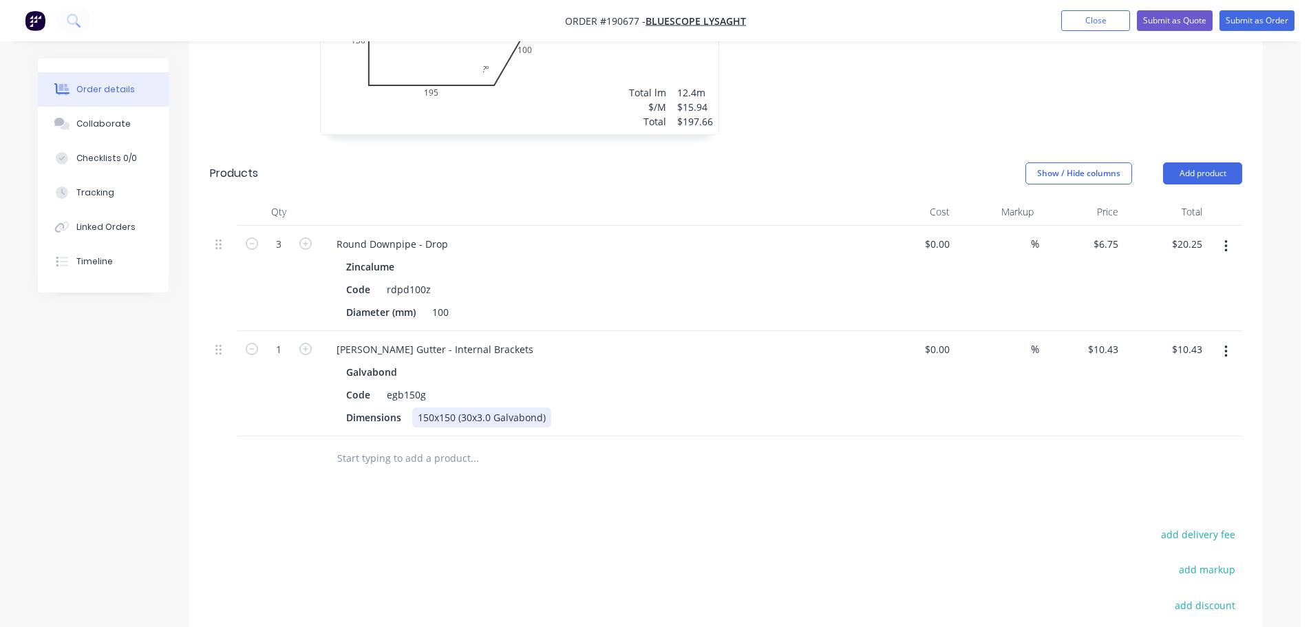
click at [443, 407] on div "150x150 (30x3.0 Galvabond)" at bounding box center [481, 417] width 139 height 20
click at [639, 385] on div "Code egb150g" at bounding box center [593, 395] width 504 height 20
click at [434, 407] on div "(30x3.0 Galvabond)" at bounding box center [461, 417] width 98 height 20
drag, startPoint x: 281, startPoint y: 334, endPoint x: 321, endPoint y: 322, distance: 41.8
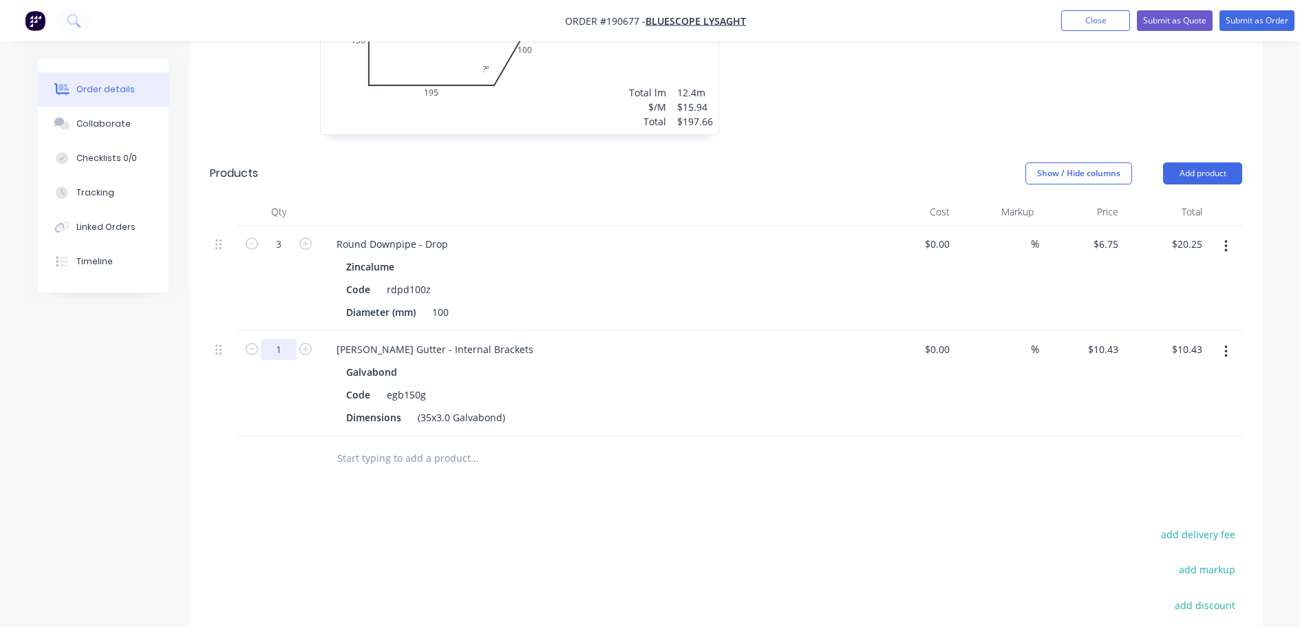
click at [281, 255] on input "1" at bounding box center [279, 244] width 36 height 21
type input "14"
type input "$146.02"
drag, startPoint x: 893, startPoint y: 125, endPoint x: 1166, endPoint y: 195, distance: 282.3
click at [893, 125] on div at bounding box center [932, 26] width 413 height 245
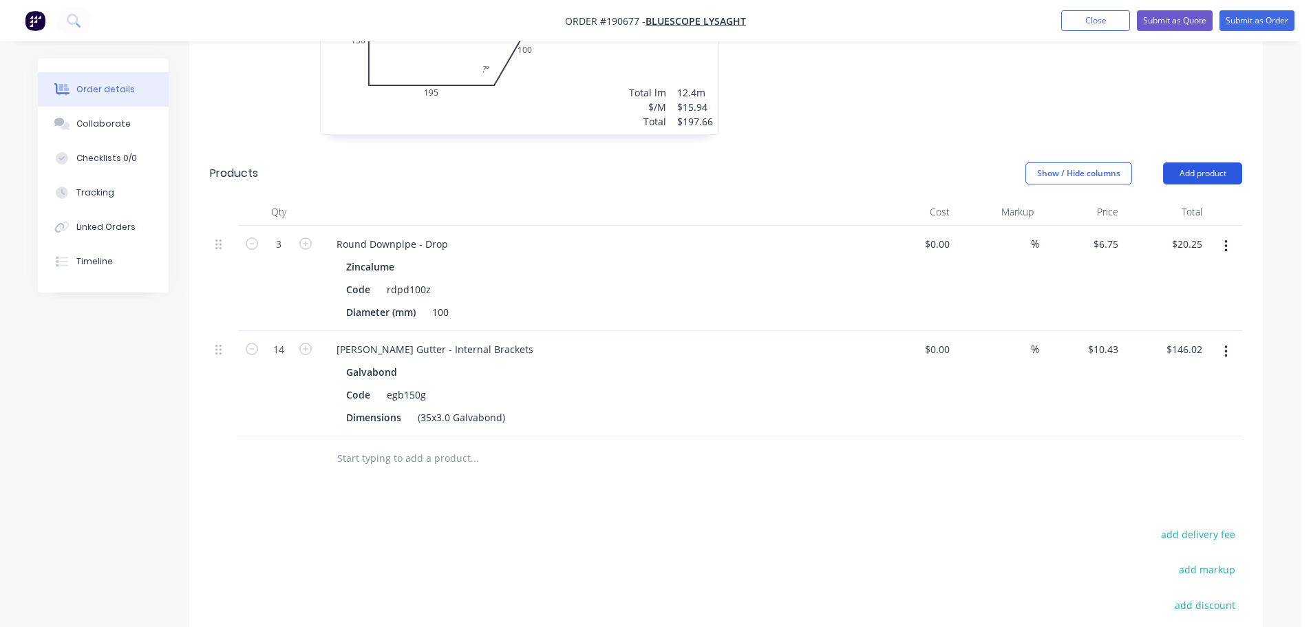
click at [1198, 162] on button "Add product" at bounding box center [1202, 173] width 79 height 22
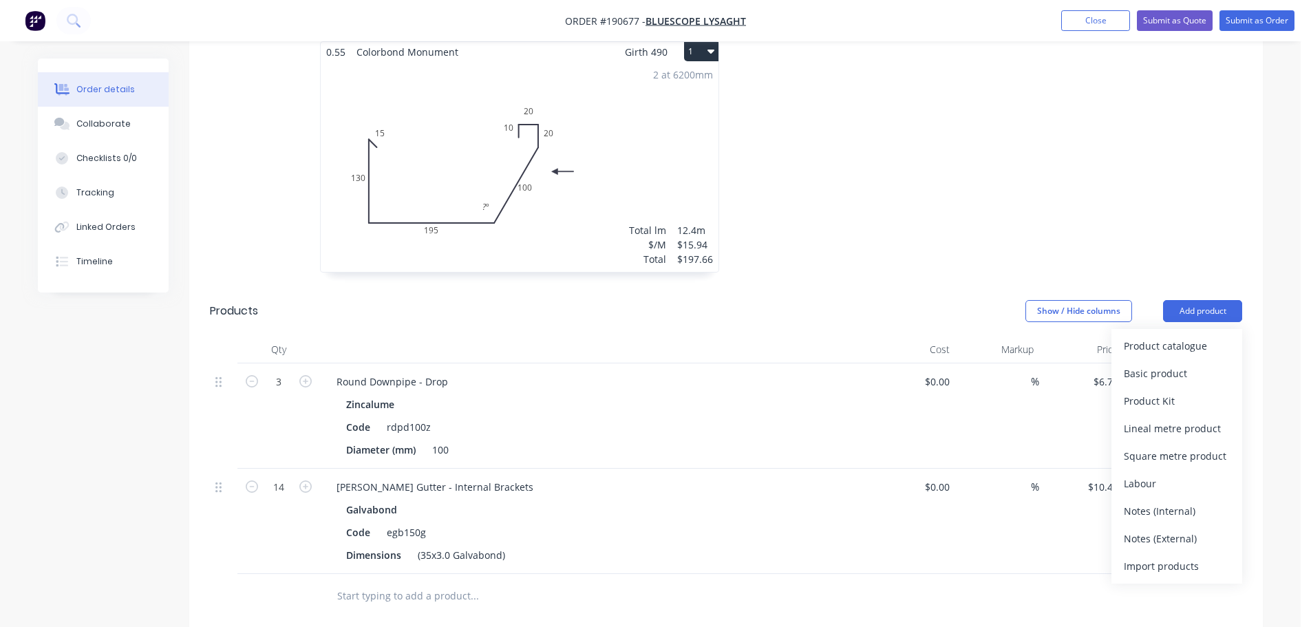
scroll to position [275, 0]
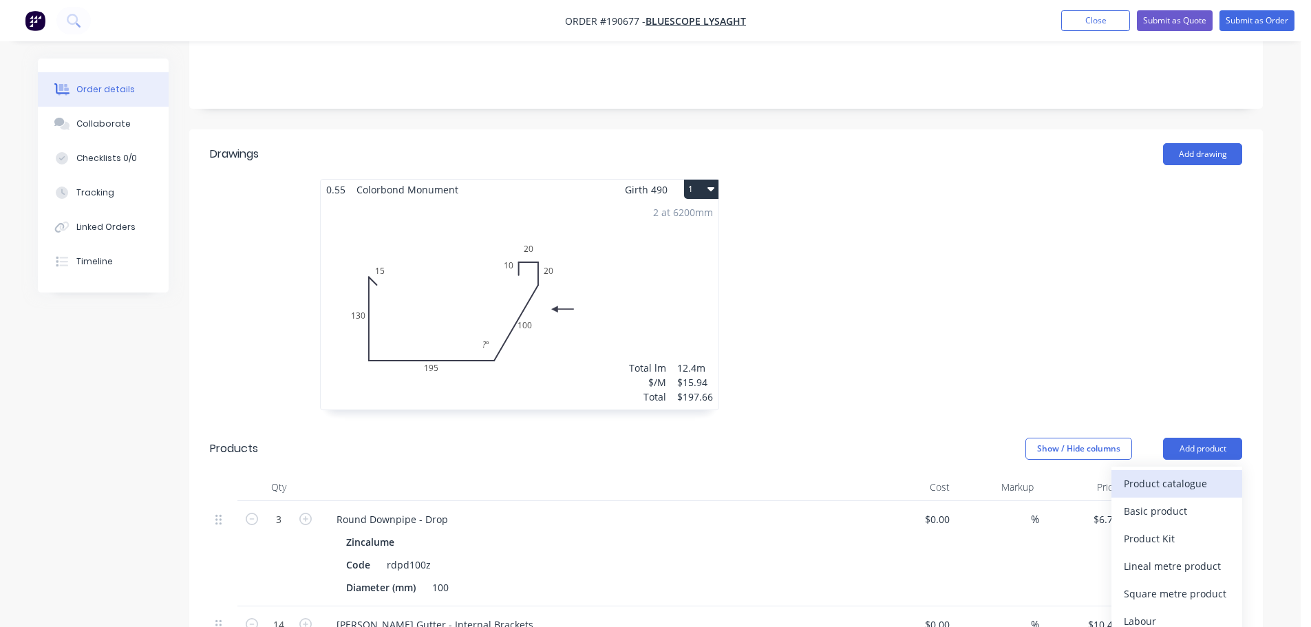
click at [1173, 473] on div "Product catalogue" at bounding box center [1177, 483] width 106 height 20
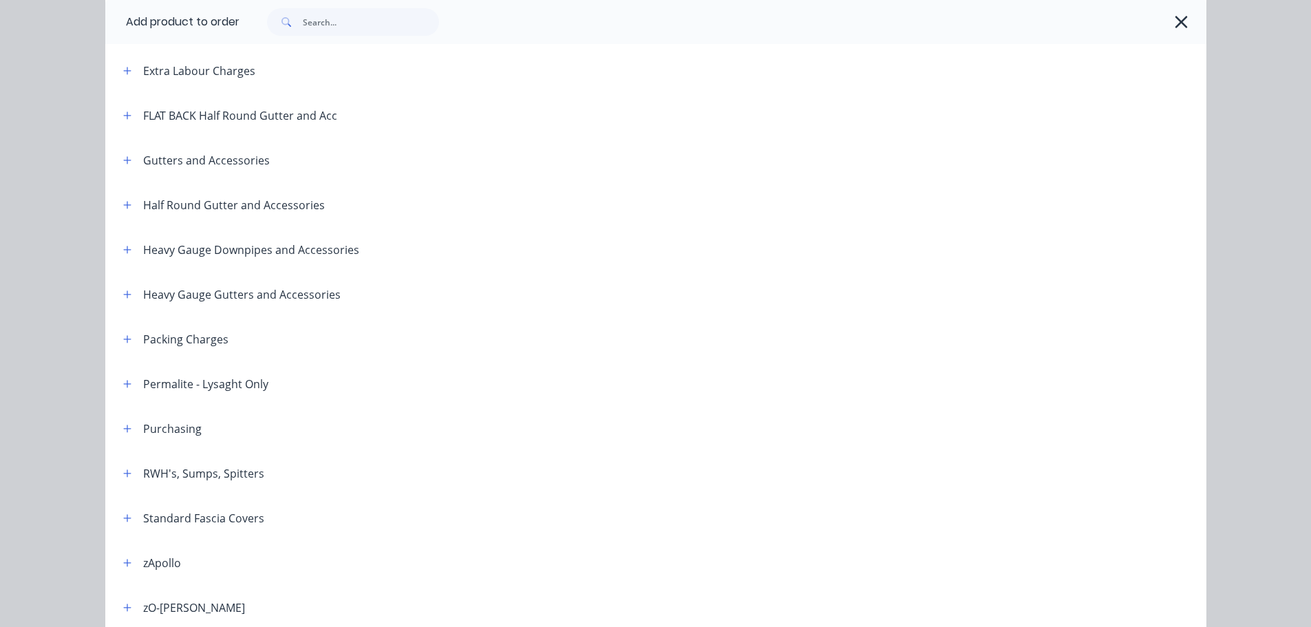
scroll to position [479, 0]
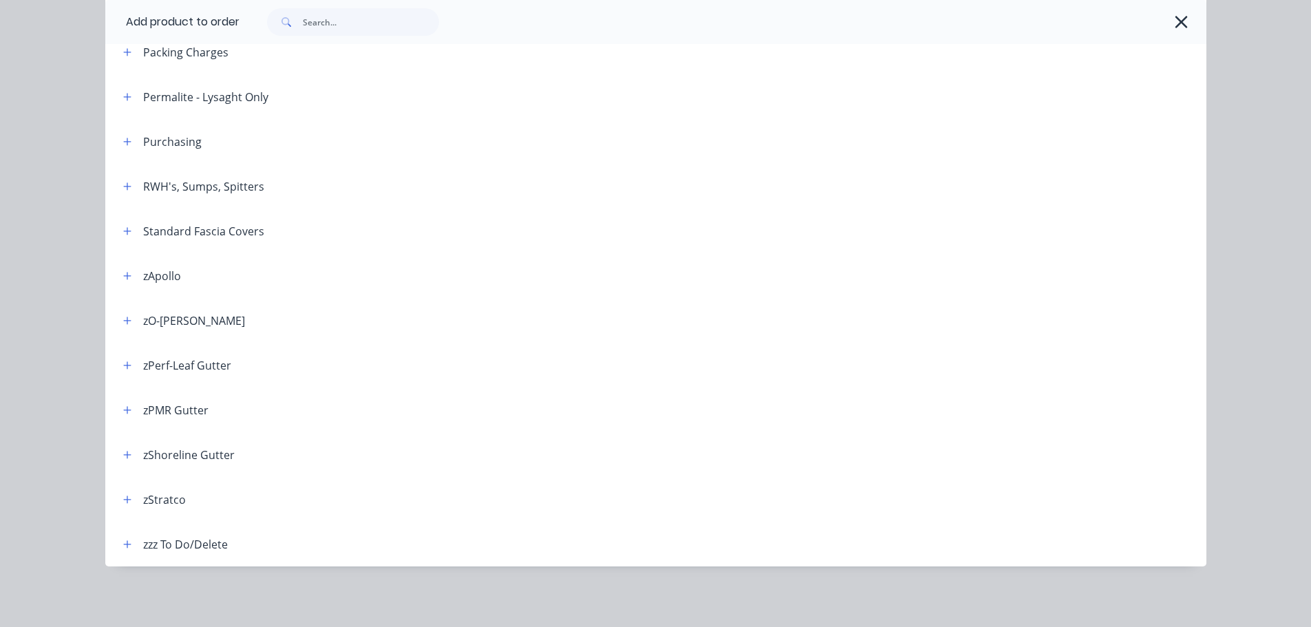
click at [118, 465] on header "zShoreline Gutter" at bounding box center [655, 454] width 1101 height 45
click at [119, 460] on button "button" at bounding box center [127, 454] width 17 height 17
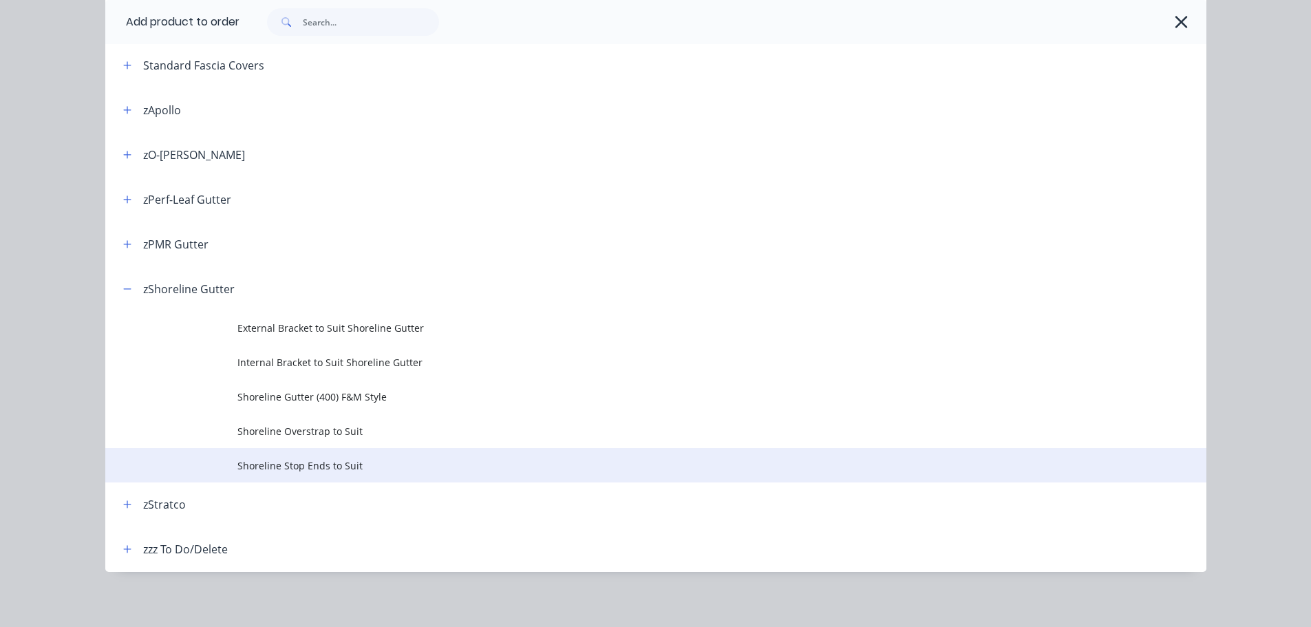
scroll to position [650, 0]
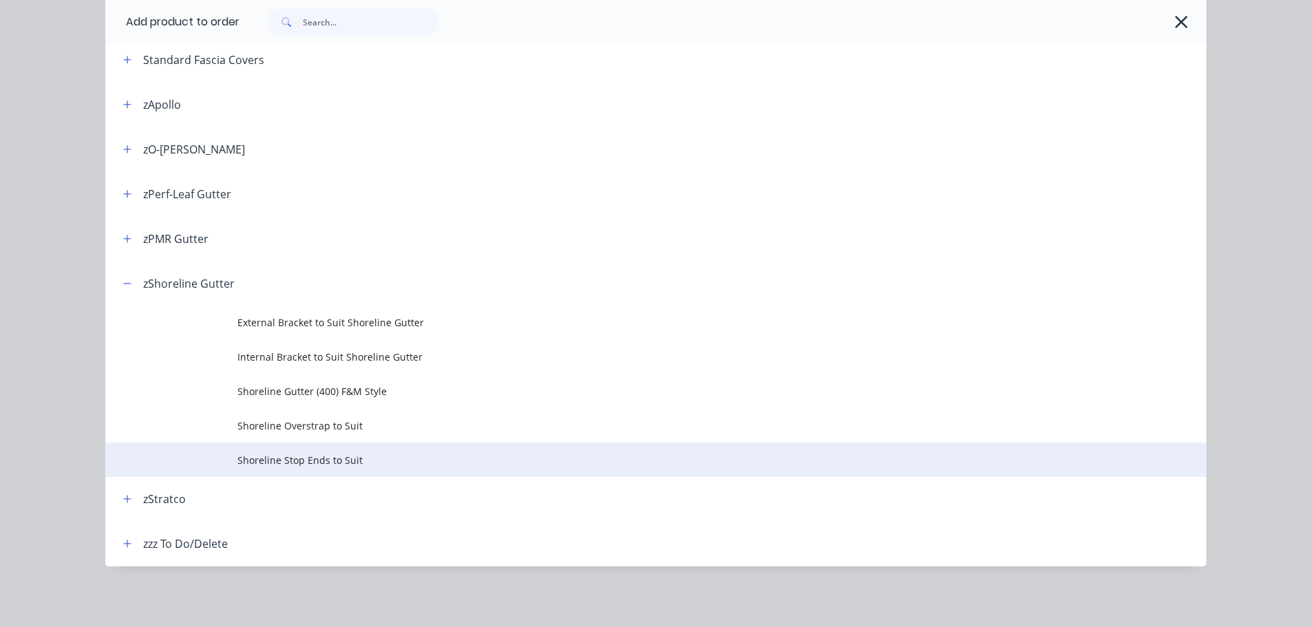
click at [349, 465] on span "Shoreline Stop Ends to Suit" at bounding box center [624, 460] width 775 height 14
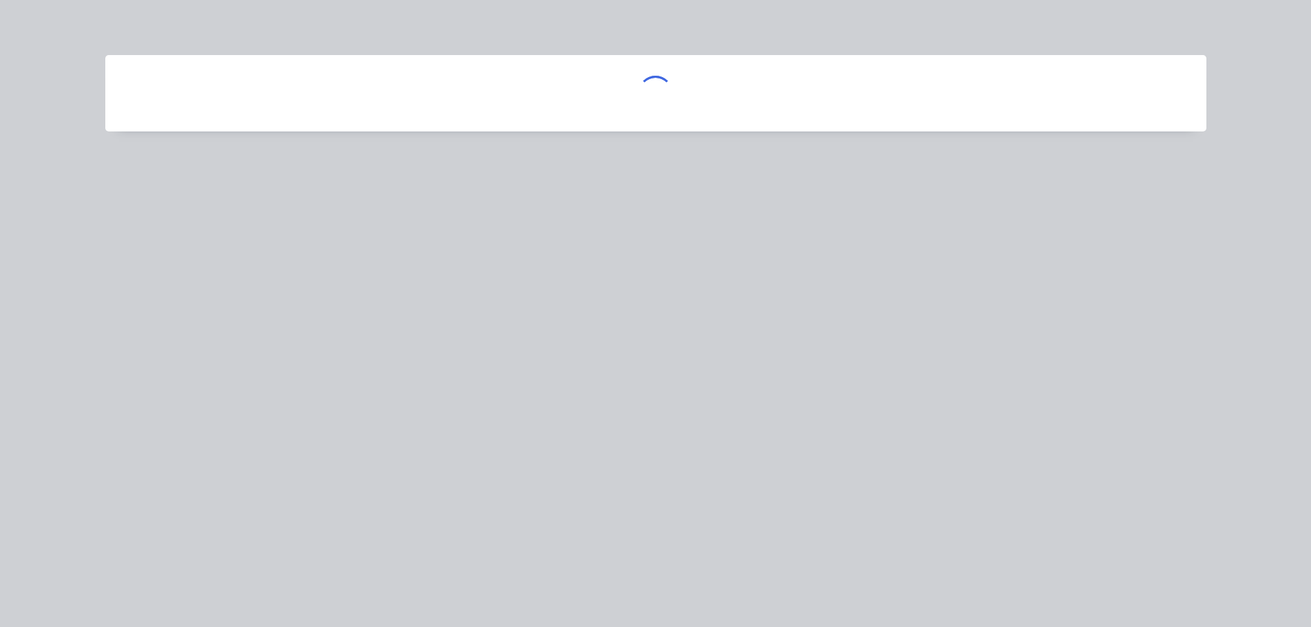
scroll to position [0, 0]
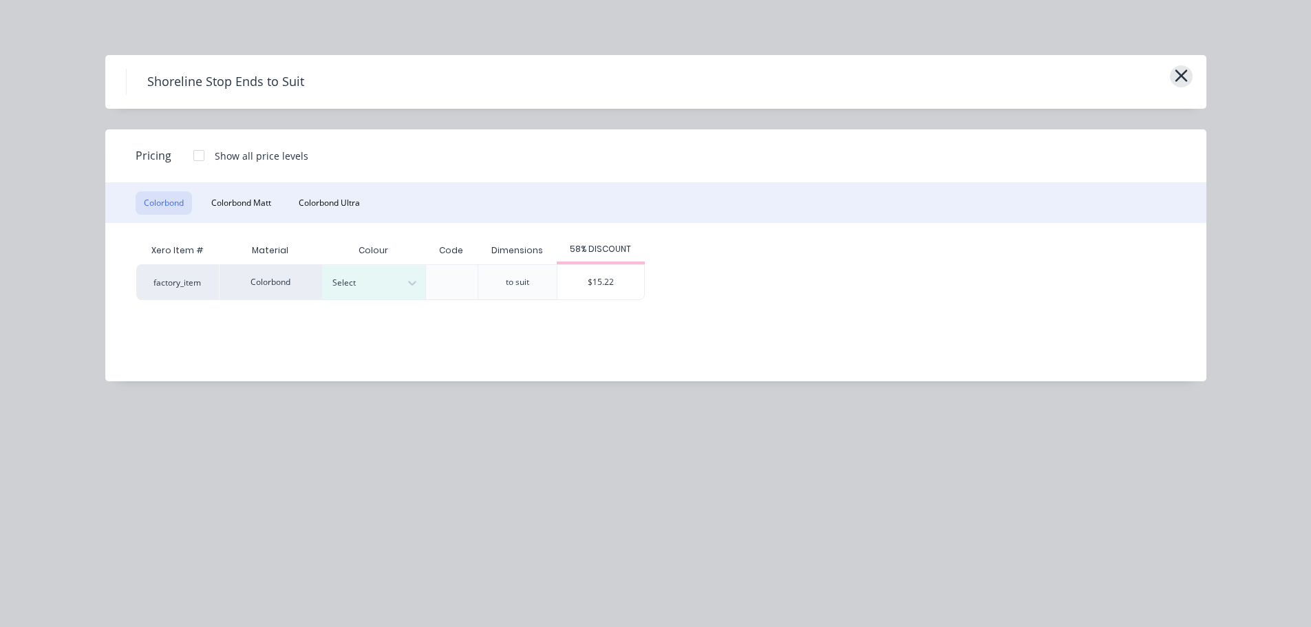
click at [1180, 72] on icon "button" at bounding box center [1181, 75] width 14 height 19
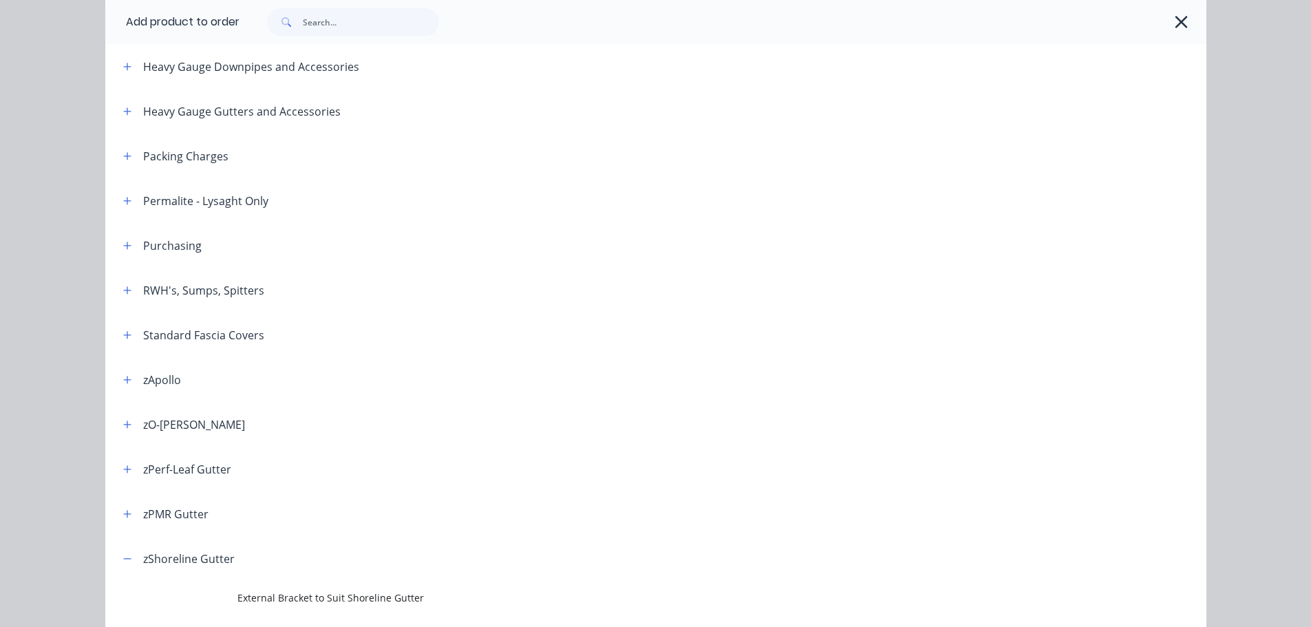
scroll to position [237, 0]
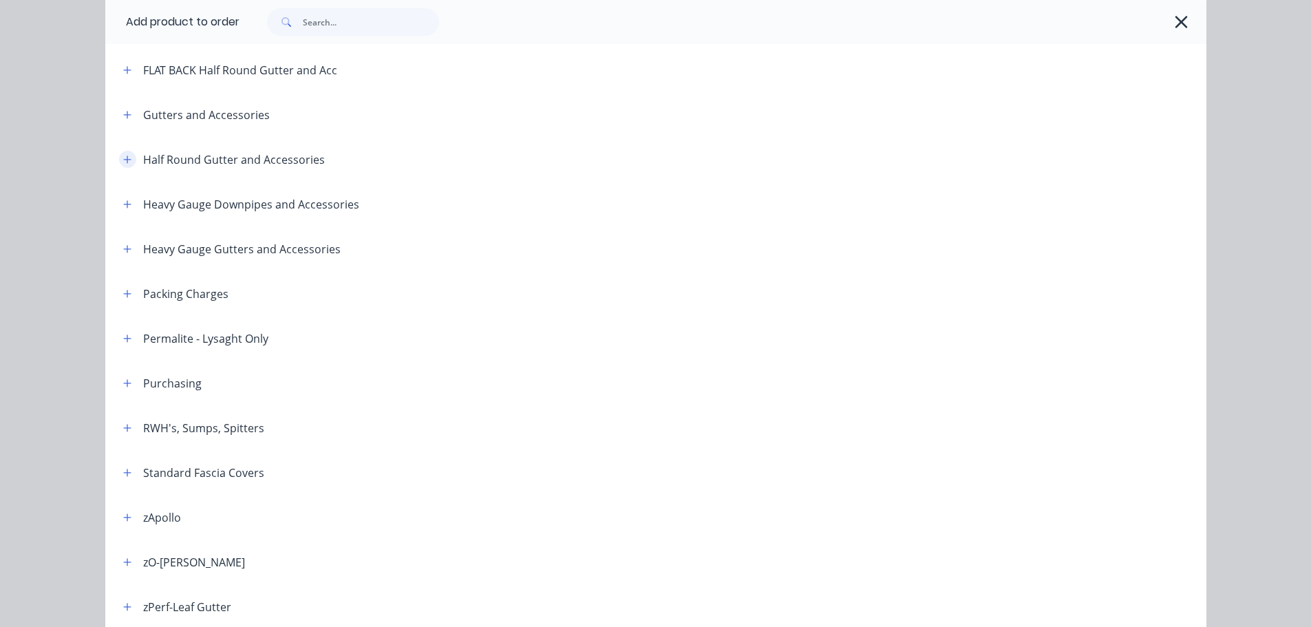
click at [123, 156] on icon "button" at bounding box center [127, 160] width 8 height 10
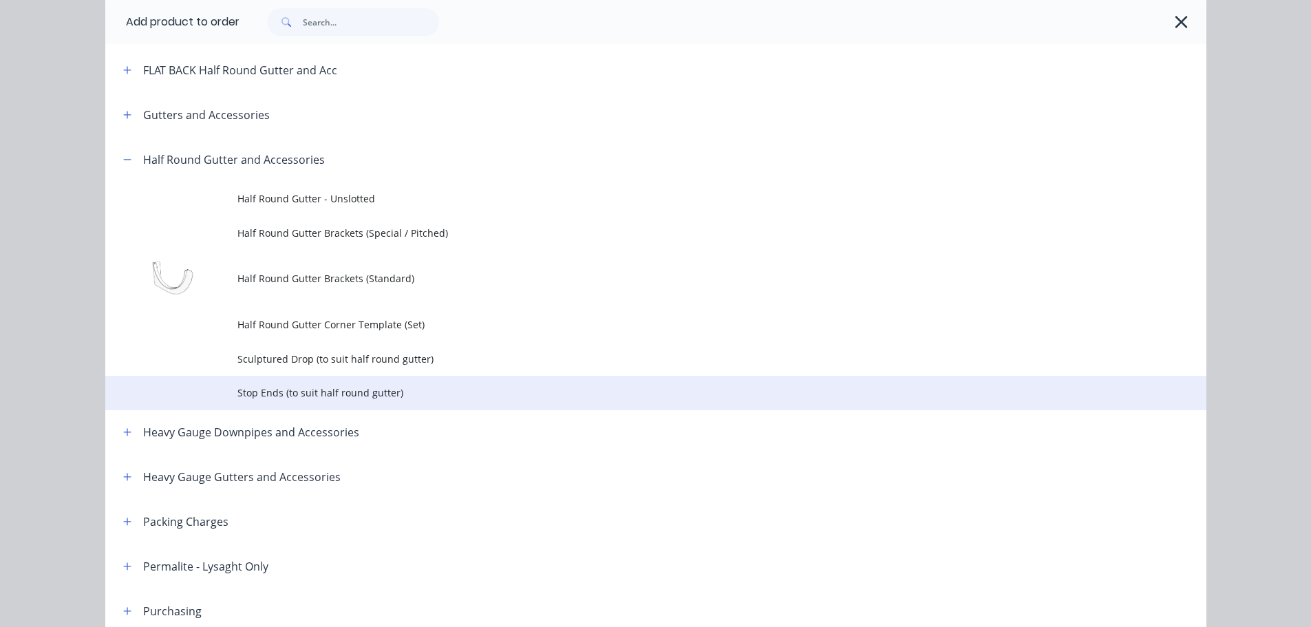
click at [371, 405] on td "Stop Ends (to suit half round gutter)" at bounding box center [721, 393] width 969 height 34
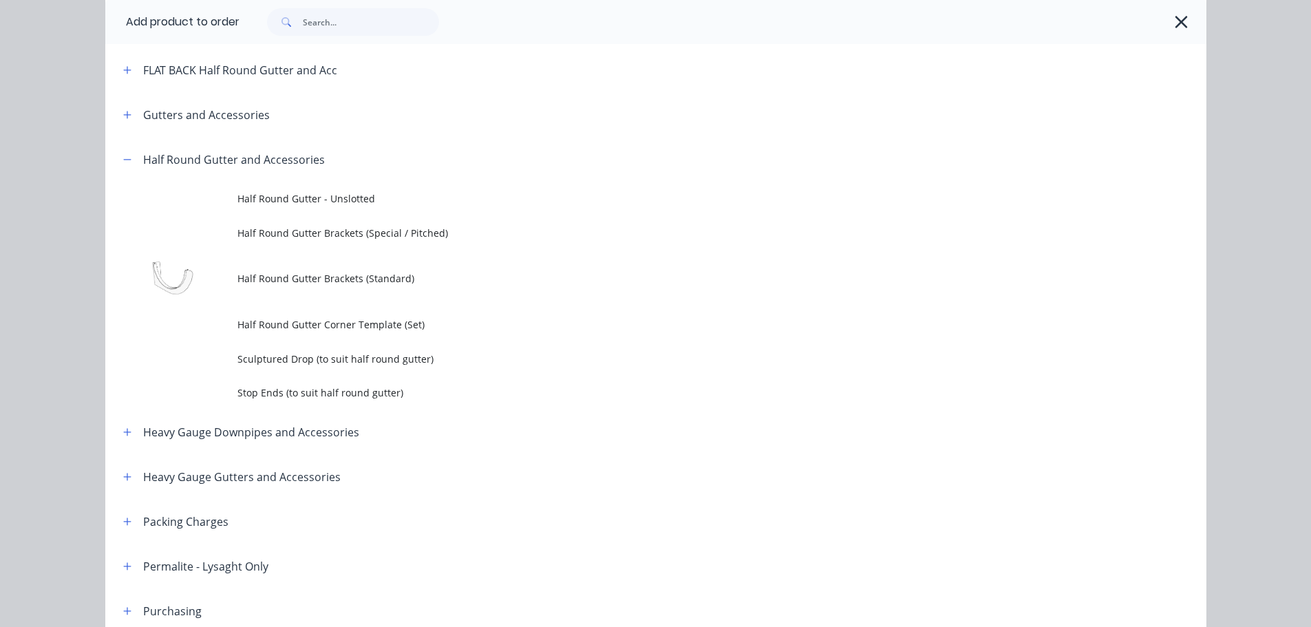
scroll to position [0, 0]
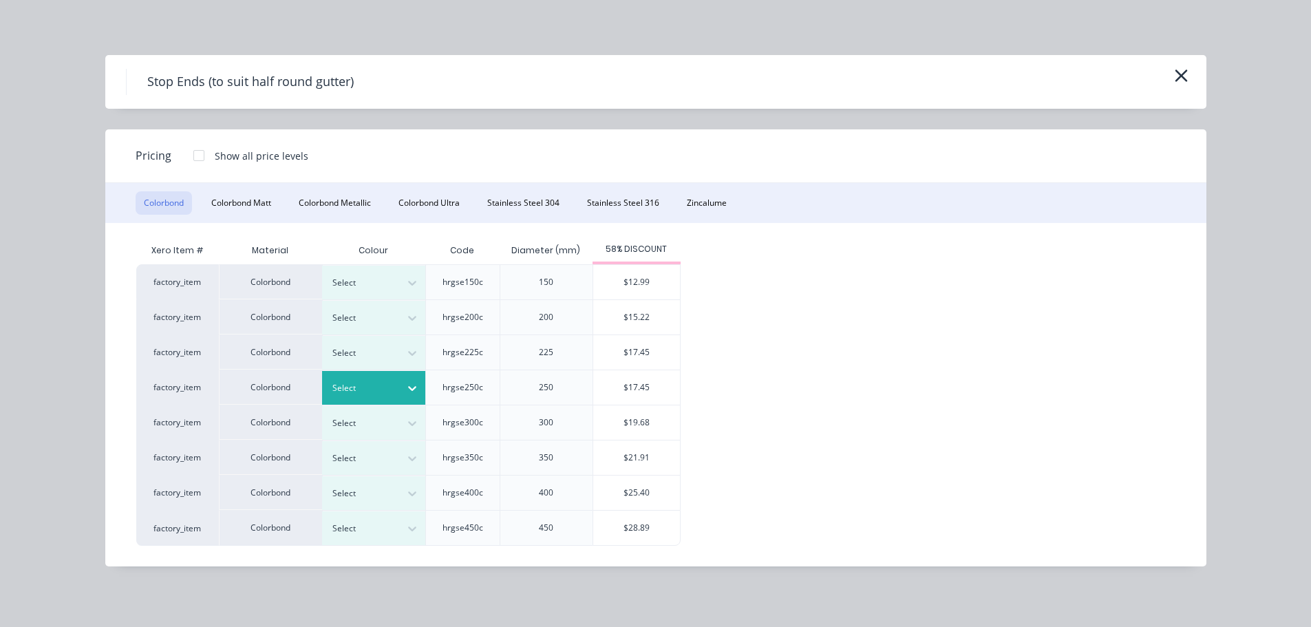
click at [397, 380] on div "Select" at bounding box center [361, 388] width 77 height 18
click at [1178, 70] on icon "button" at bounding box center [1181, 75] width 14 height 19
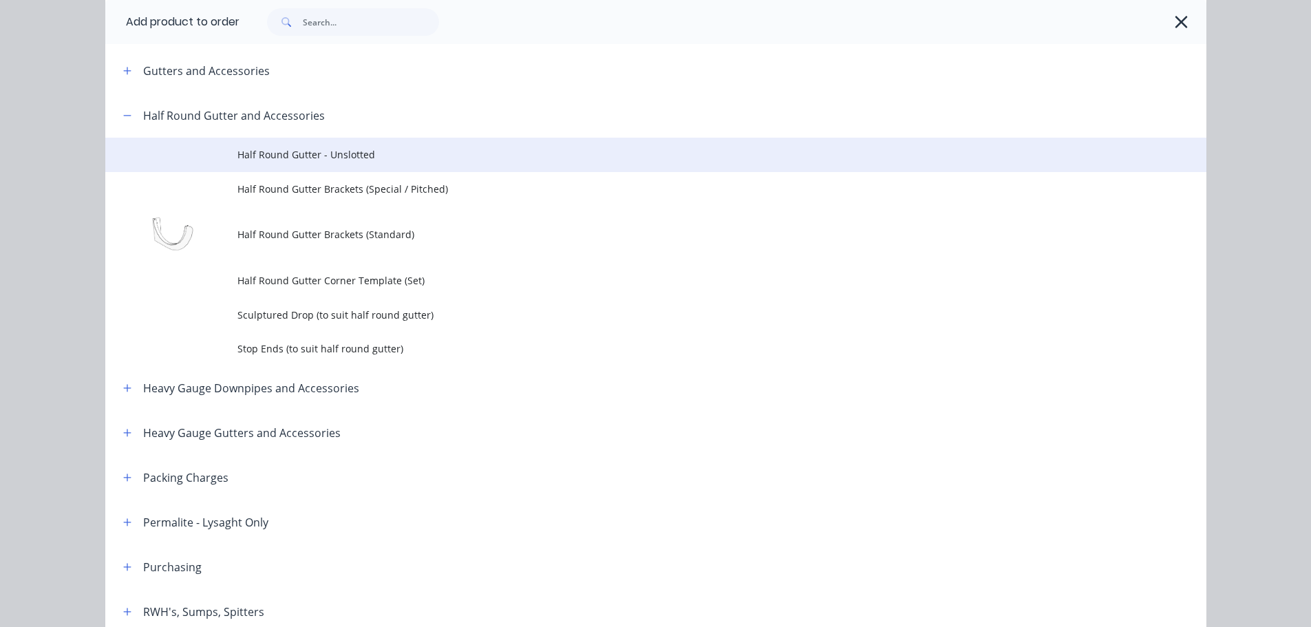
scroll to position [237, 0]
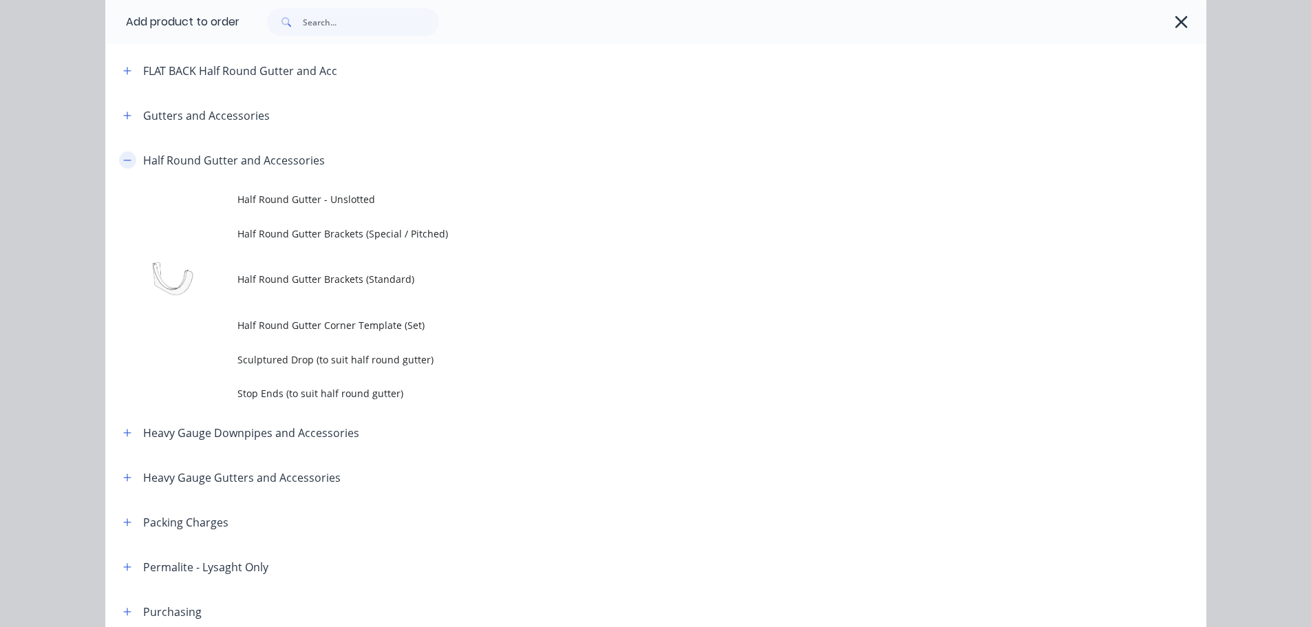
click at [123, 156] on icon "button" at bounding box center [127, 161] width 8 height 10
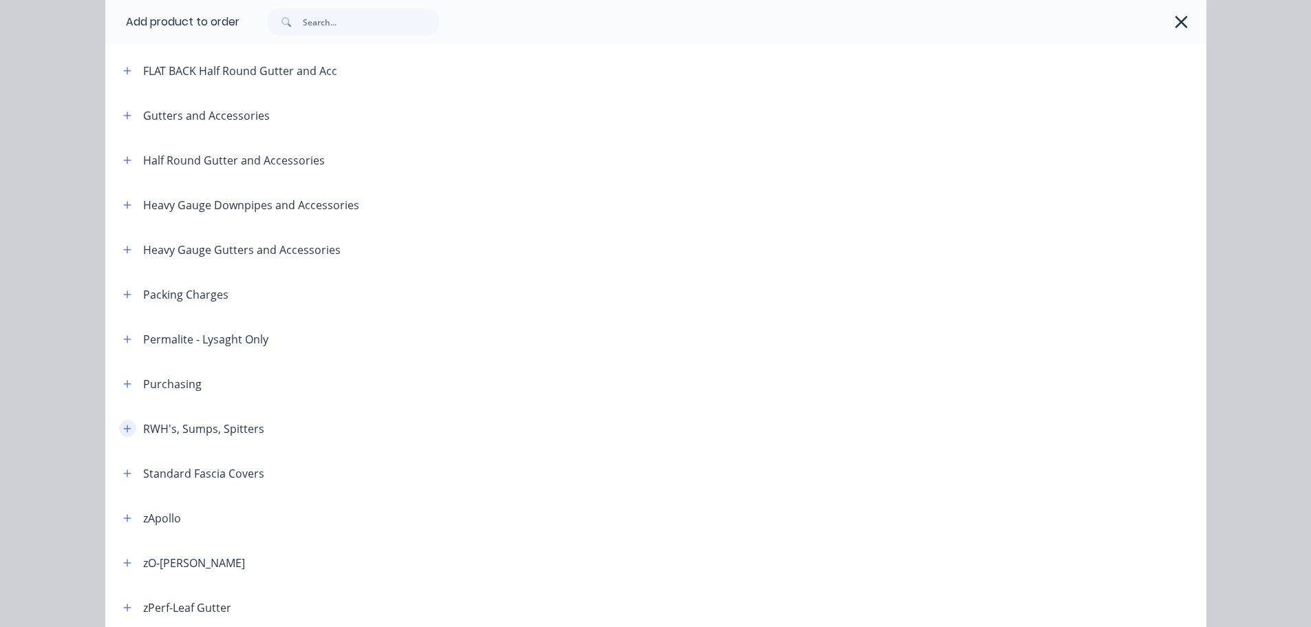
click at [122, 421] on button "button" at bounding box center [127, 428] width 17 height 17
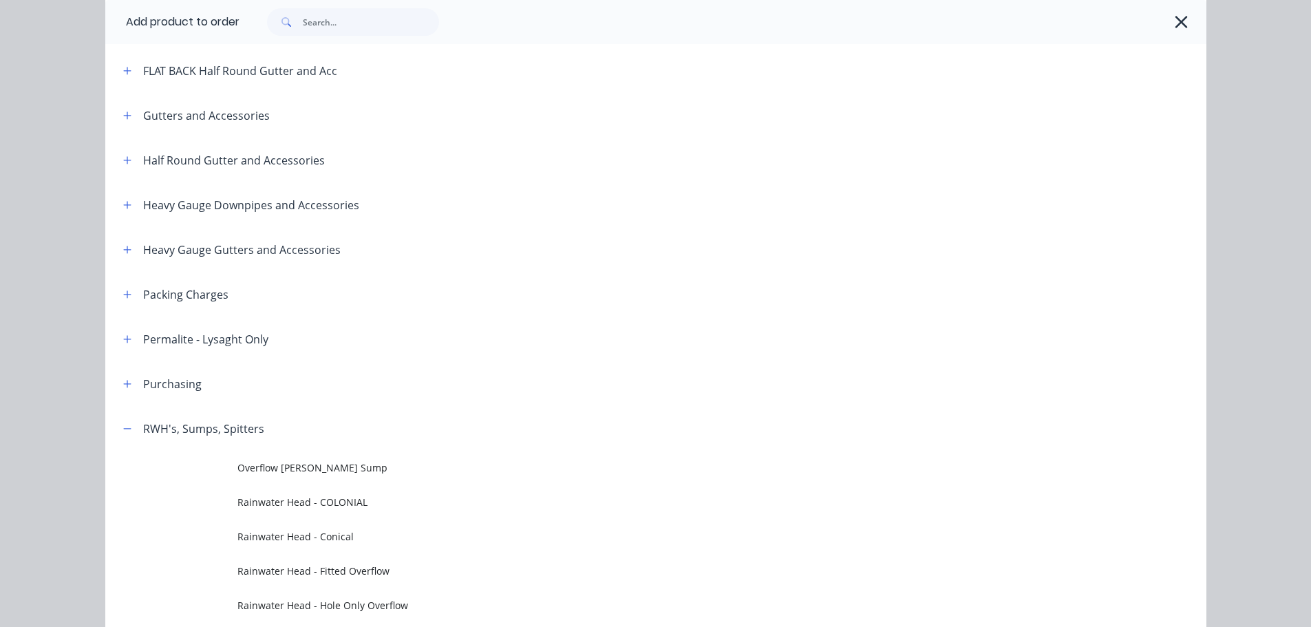
click at [134, 427] on div "RWH's, Sumps, Spitters" at bounding box center [188, 428] width 152 height 17
click at [123, 427] on icon "button" at bounding box center [127, 429] width 8 height 10
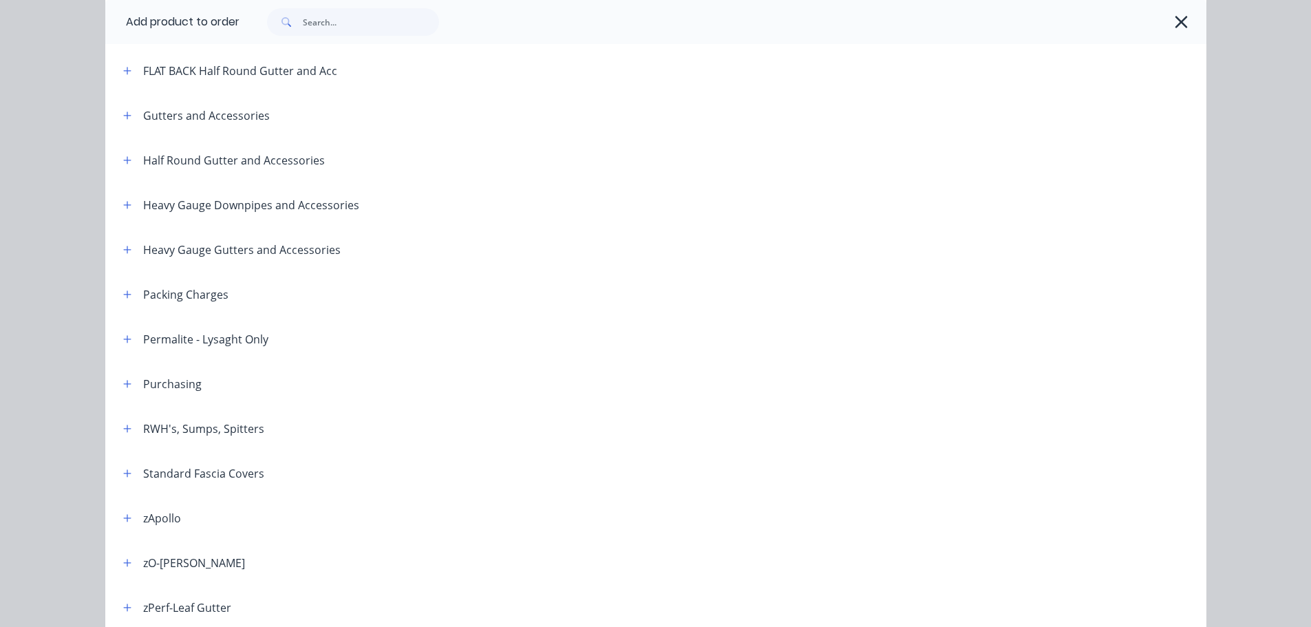
scroll to position [0, 0]
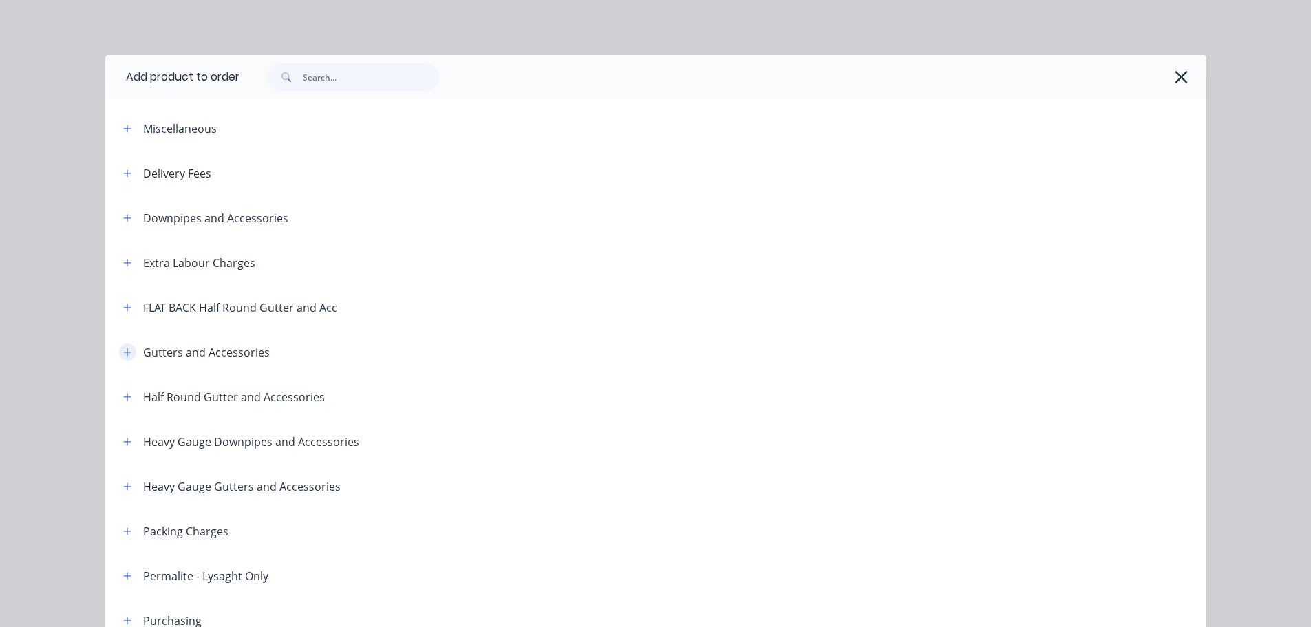
click at [127, 355] on button "button" at bounding box center [127, 351] width 17 height 17
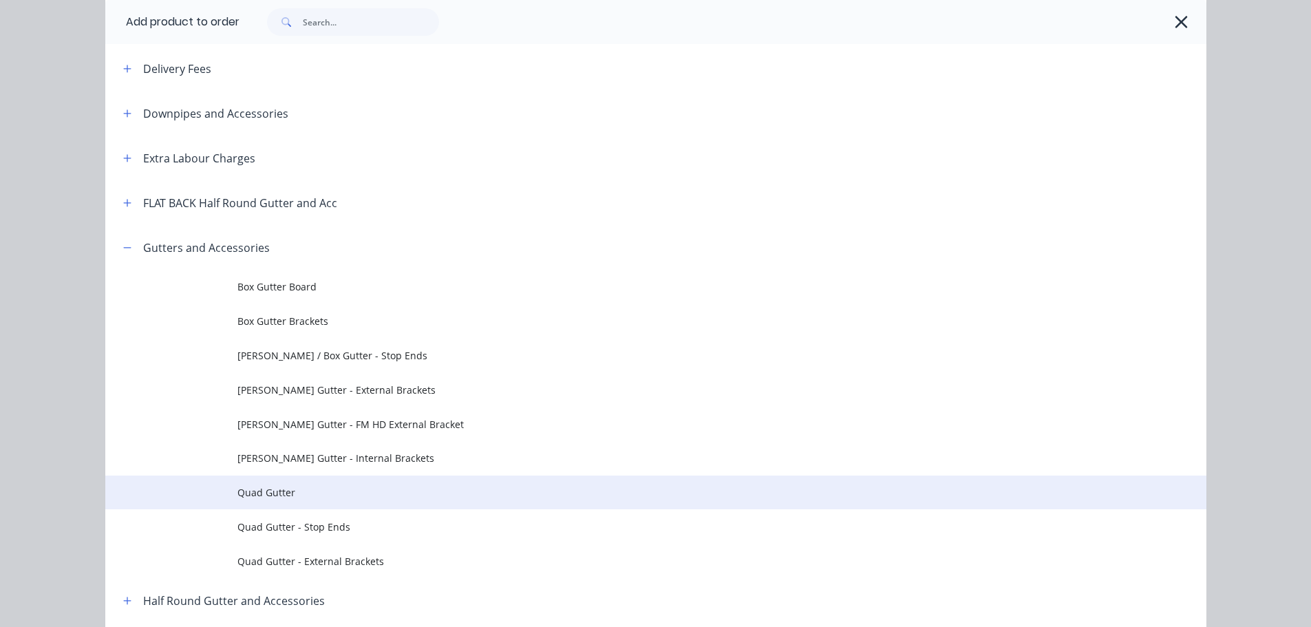
scroll to position [138, 0]
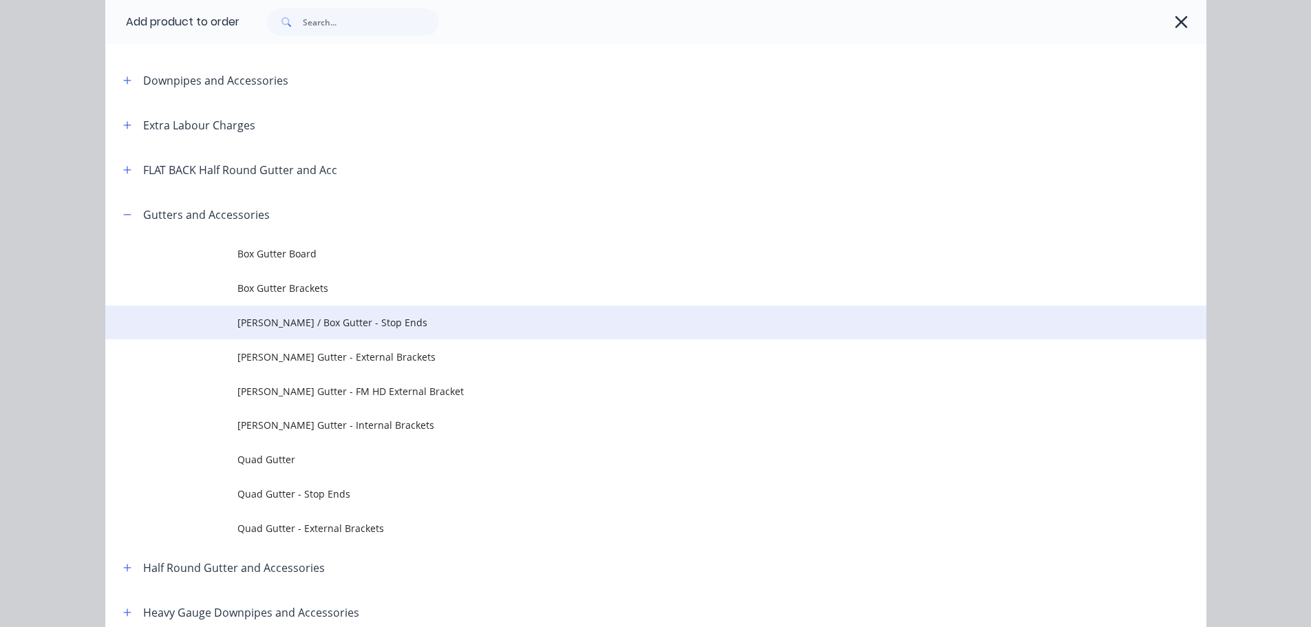
click at [372, 328] on span "[PERSON_NAME] / Box Gutter - Stop Ends" at bounding box center [624, 322] width 775 height 14
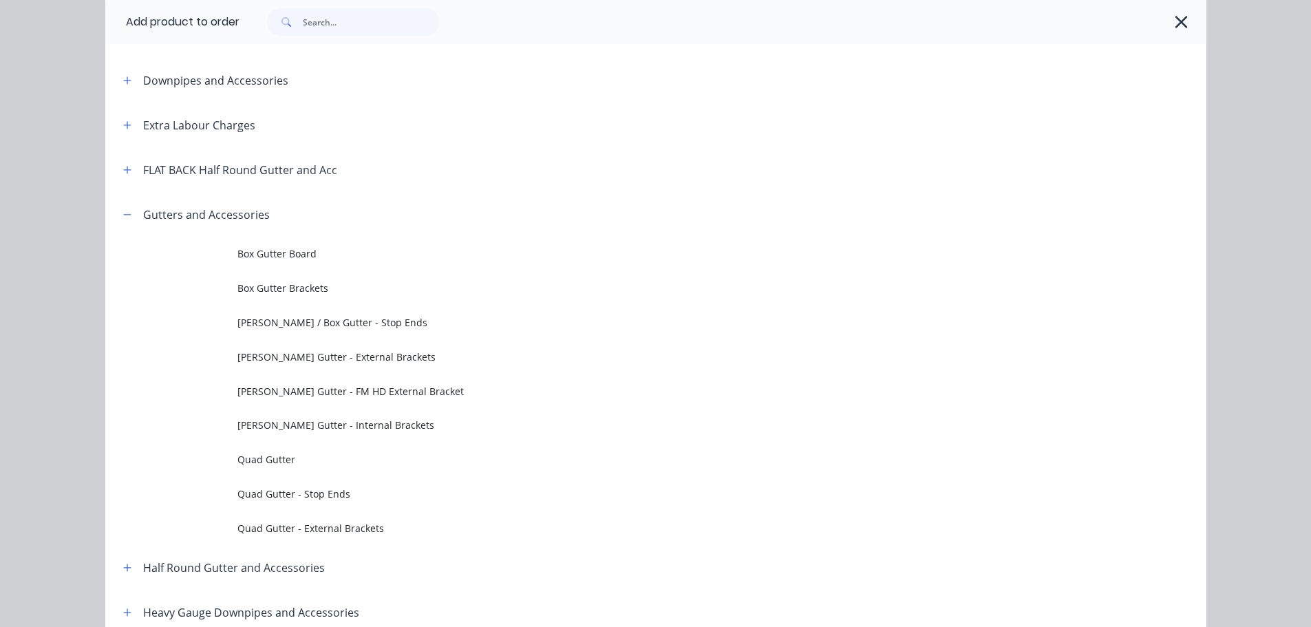
scroll to position [0, 0]
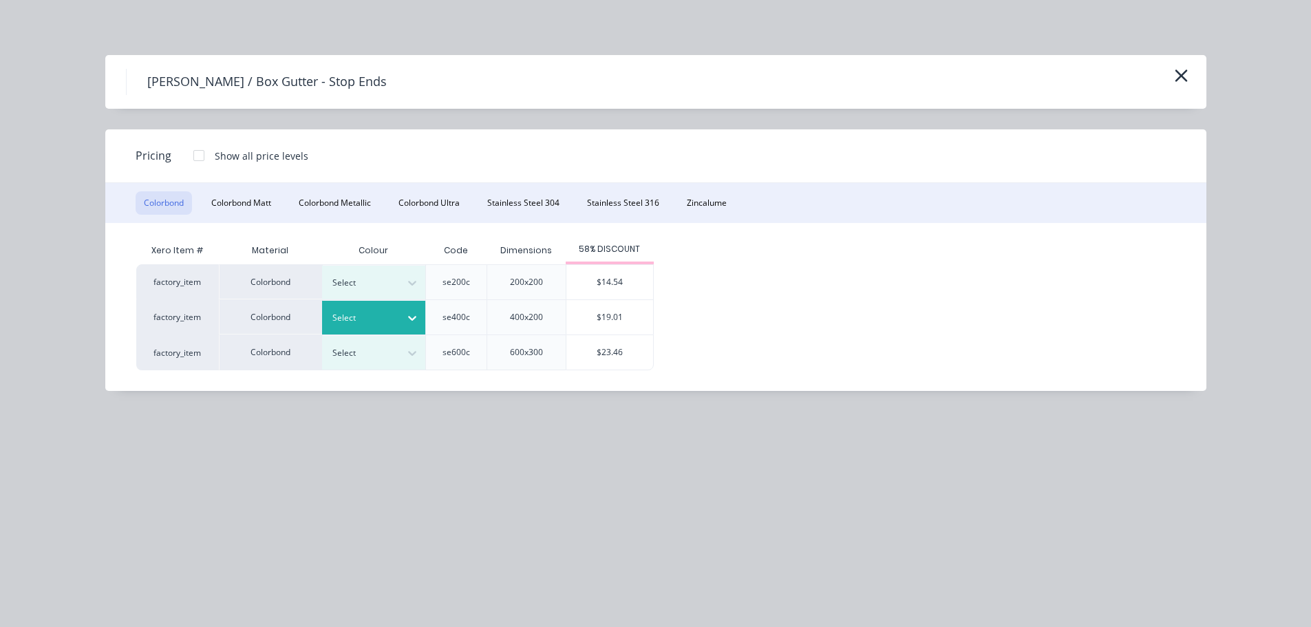
click at [368, 319] on div at bounding box center [363, 317] width 62 height 15
click at [172, 441] on div "Monument" at bounding box center [86, 453] width 172 height 25
click at [603, 326] on div "$19.01" at bounding box center [609, 317] width 87 height 34
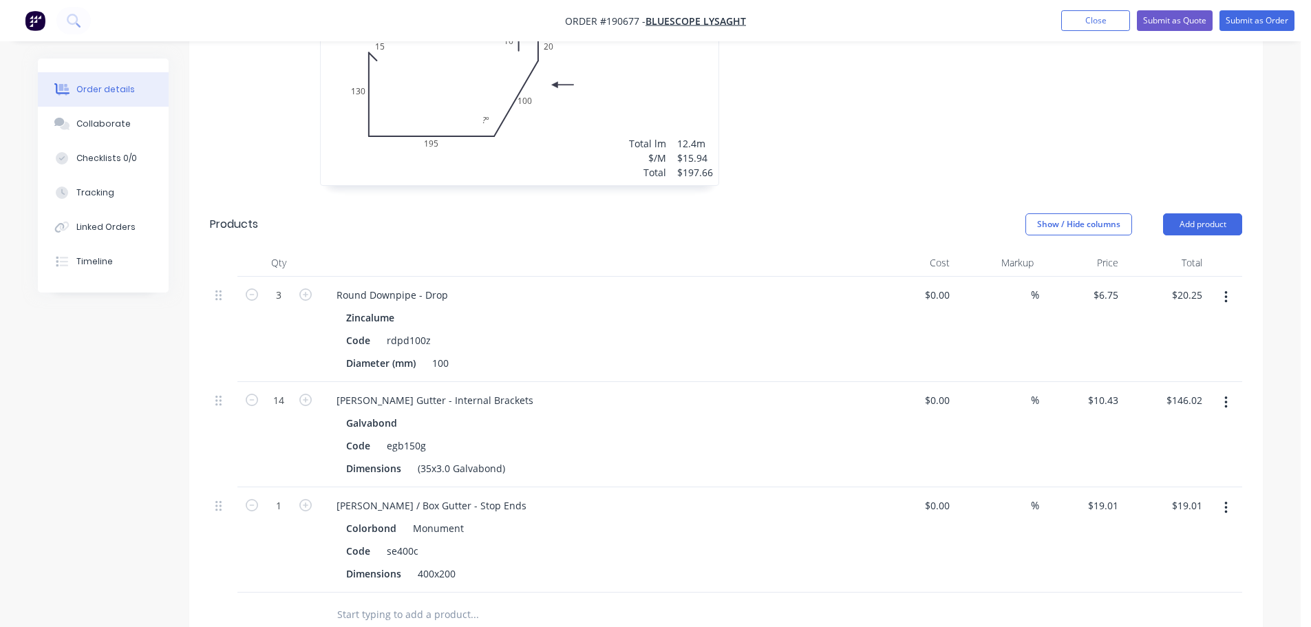
scroll to position [551, 0]
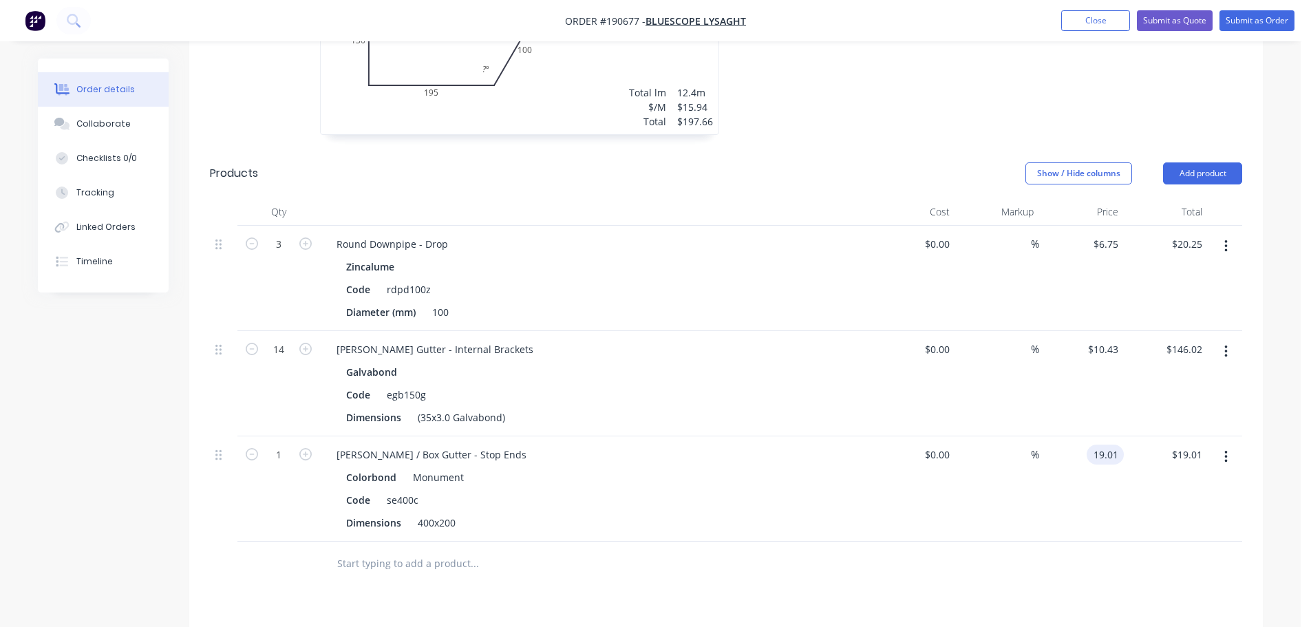
click at [1104, 445] on input "19.01" at bounding box center [1108, 455] width 32 height 20
type input "$17.45"
click at [716, 341] on div "Eaves Gutter - Internal Brackets Galvabond Code egb150g Dimensions (35x3.0 Galv…" at bounding box center [595, 383] width 551 height 105
drag, startPoint x: 425, startPoint y: 434, endPoint x: 366, endPoint y: 436, distance: 59.3
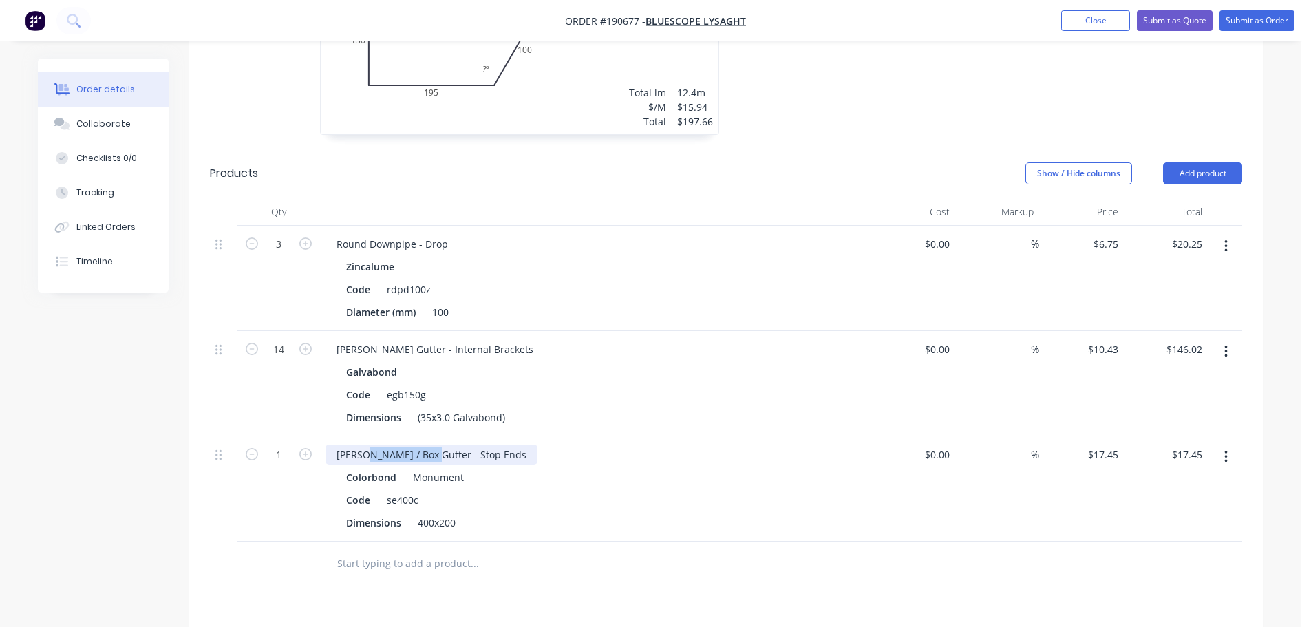
click at [366, 445] on div "[PERSON_NAME] / Box Gutter - Stop Ends" at bounding box center [432, 455] width 212 height 20
click at [451, 513] on div "400x200" at bounding box center [436, 523] width 49 height 20
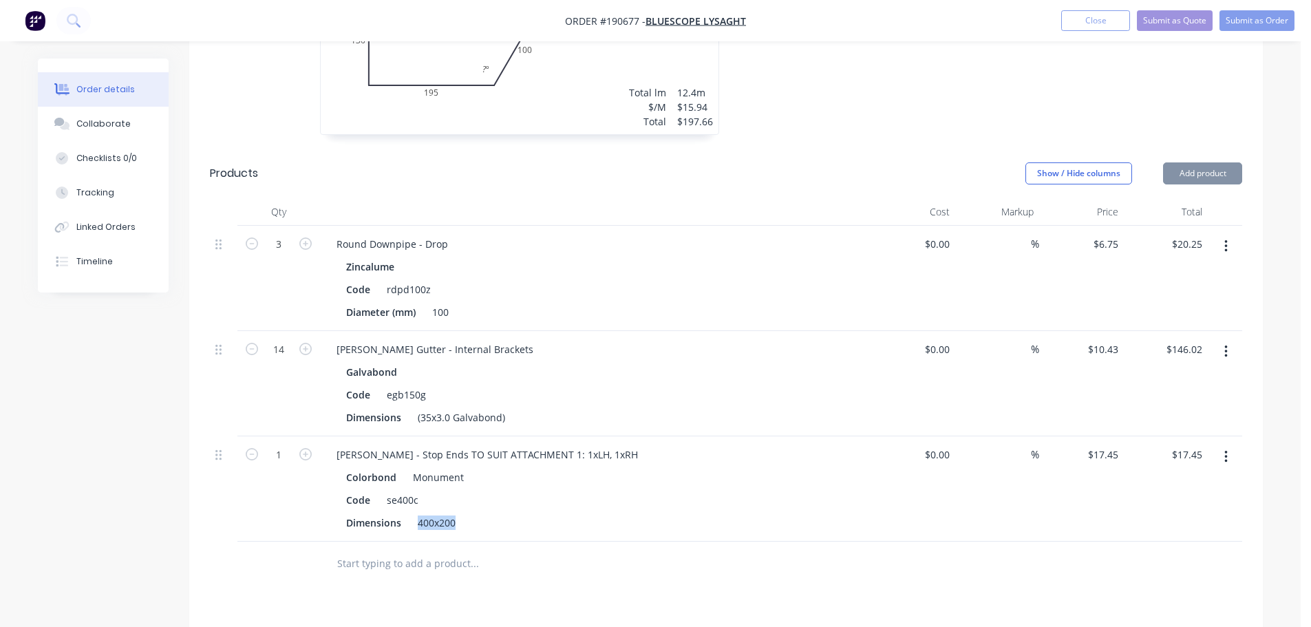
click at [451, 513] on div "400x200" at bounding box center [436, 523] width 49 height 20
click at [563, 467] on div "Colorbond Monument" at bounding box center [595, 477] width 498 height 20
click at [451, 513] on div "400x200" at bounding box center [436, 523] width 49 height 20
click at [612, 513] on div "Dimensions" at bounding box center [593, 523] width 504 height 20
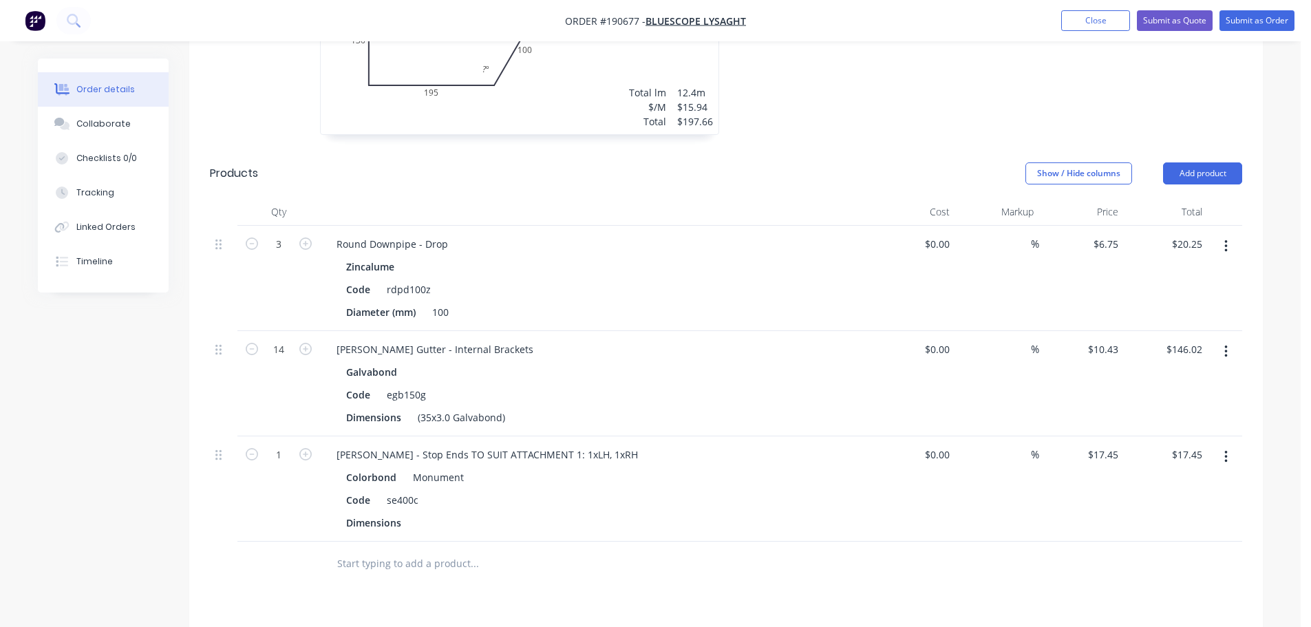
click at [312, 446] on button "button" at bounding box center [306, 453] width 18 height 14
type input "2"
type input "$34.90"
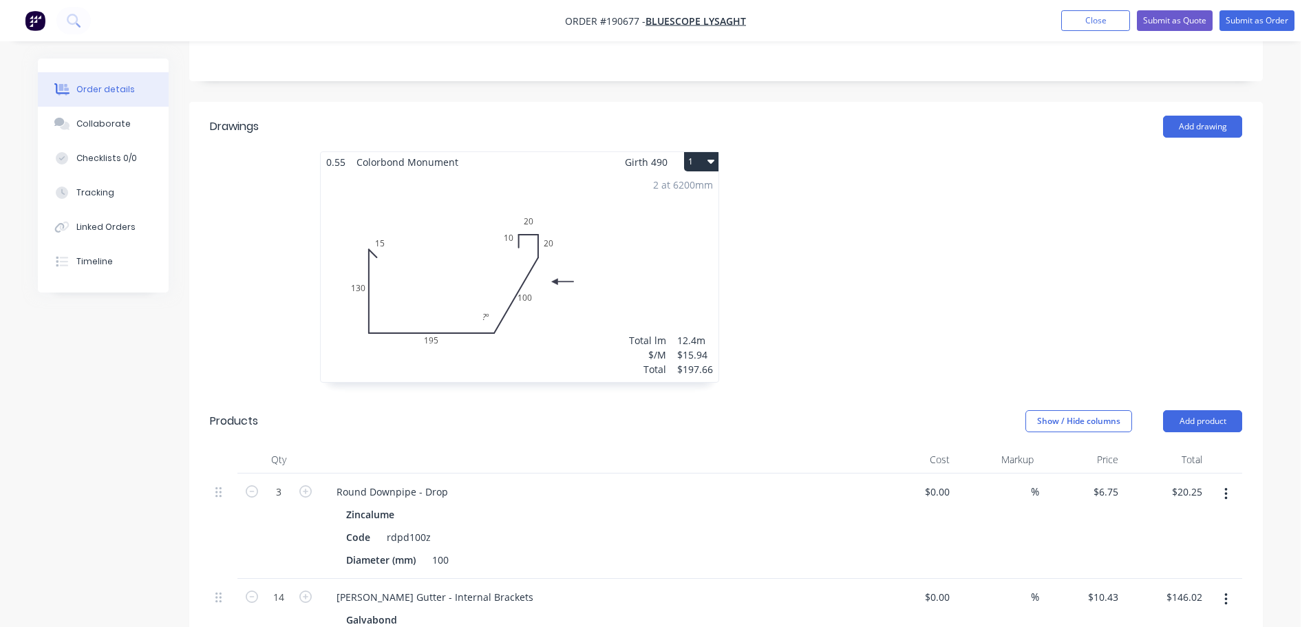
scroll to position [413, 0]
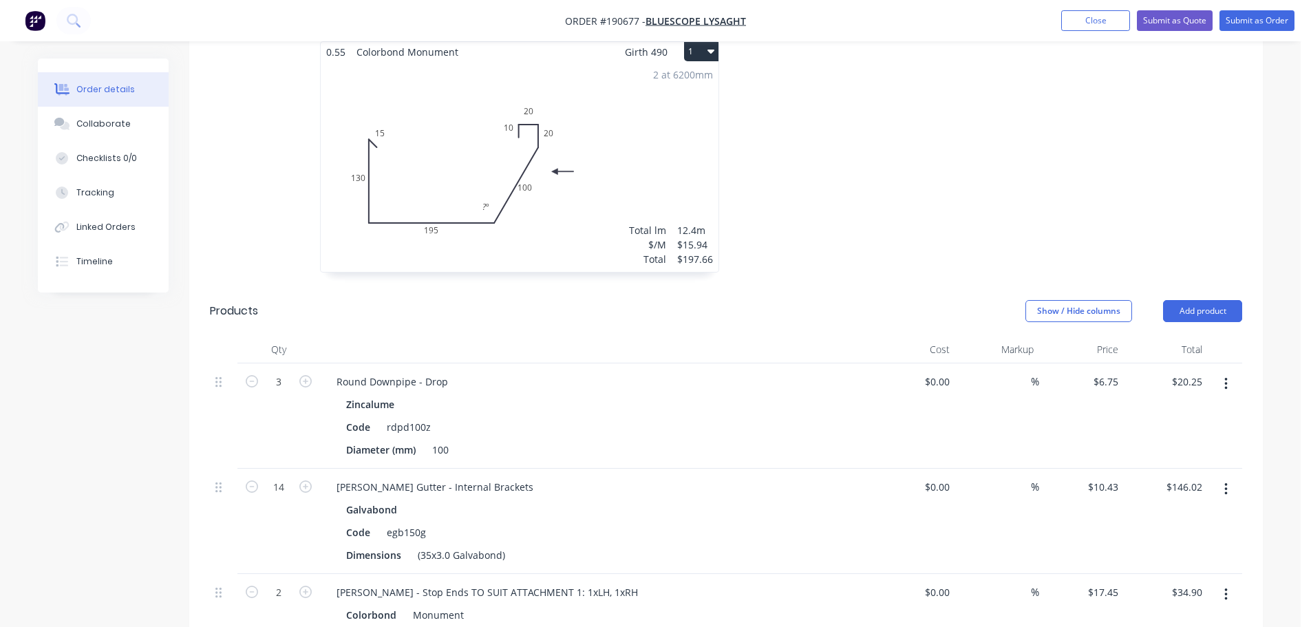
click at [1244, 286] on header "Products Show / Hide columns Add product" at bounding box center [726, 311] width 1074 height 50
click at [1224, 300] on button "Add product" at bounding box center [1202, 311] width 79 height 22
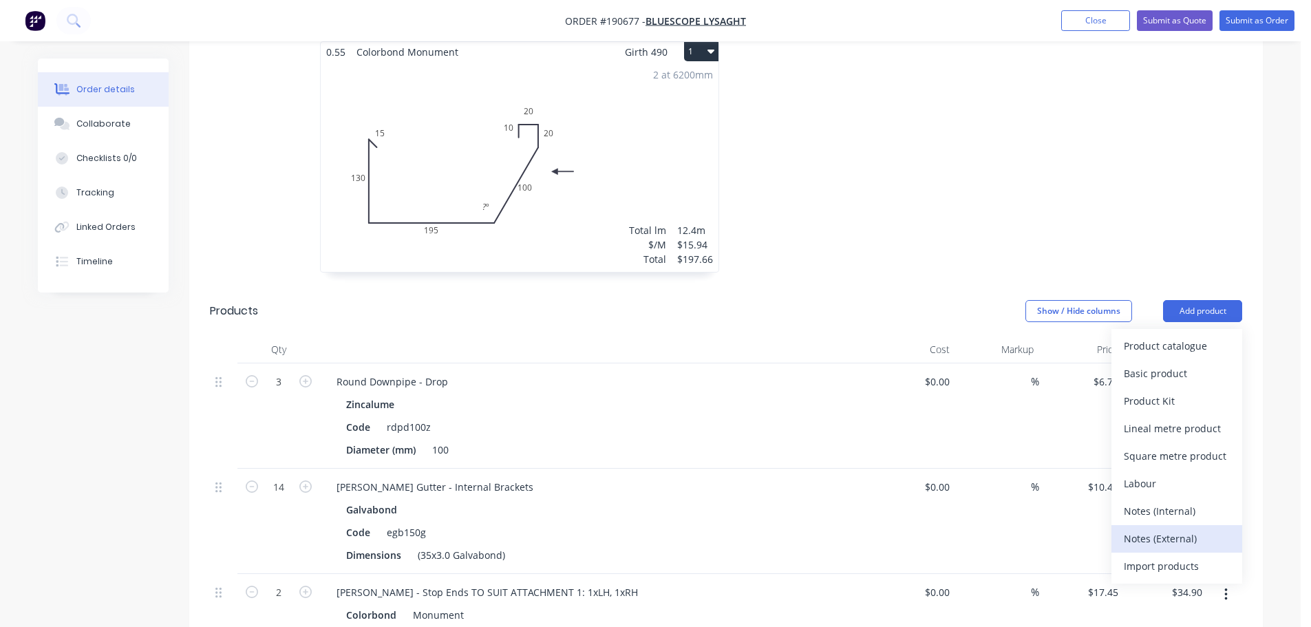
click at [1184, 529] on div "Notes (External)" at bounding box center [1177, 539] width 106 height 20
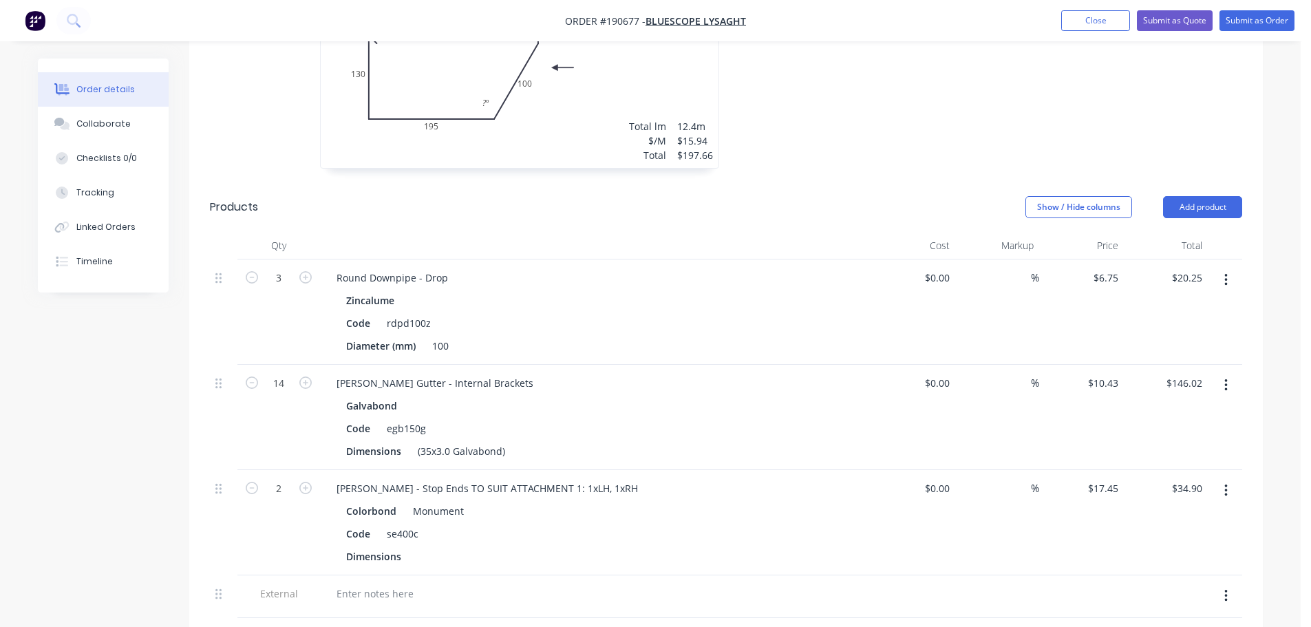
scroll to position [551, 0]
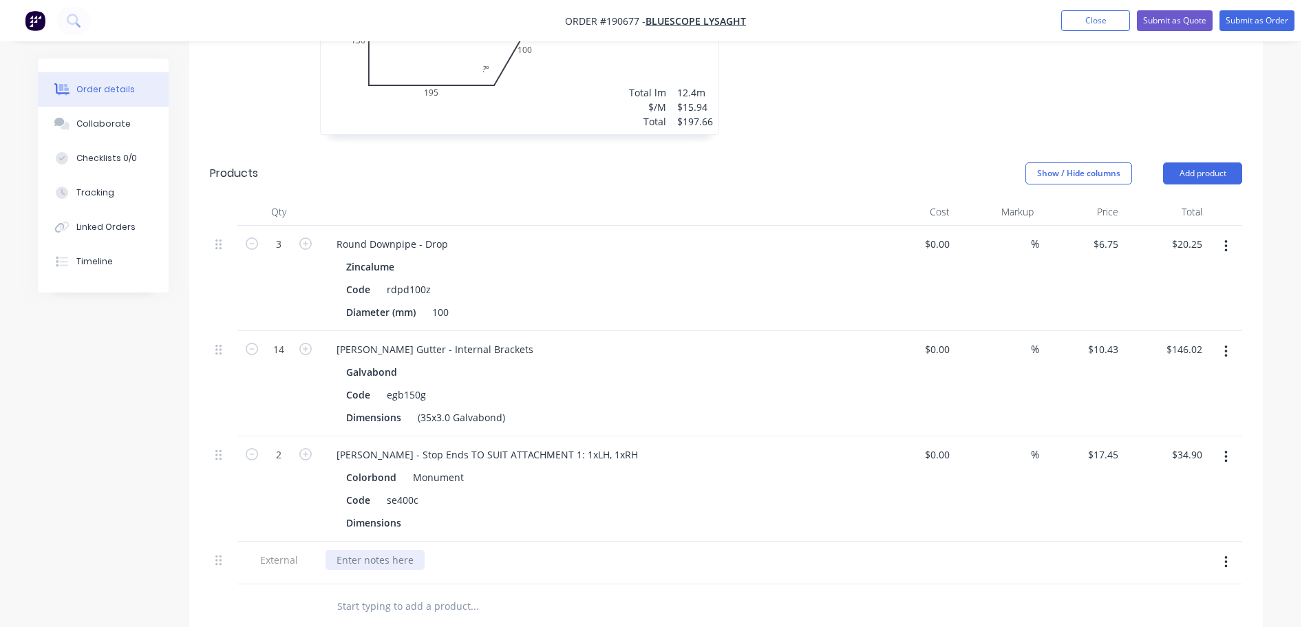
click at [386, 550] on div at bounding box center [375, 560] width 99 height 20
click at [760, 162] on div "Show / Hide columns Add product" at bounding box center [835, 173] width 813 height 22
click at [1200, 162] on button "Add product" at bounding box center [1202, 173] width 79 height 22
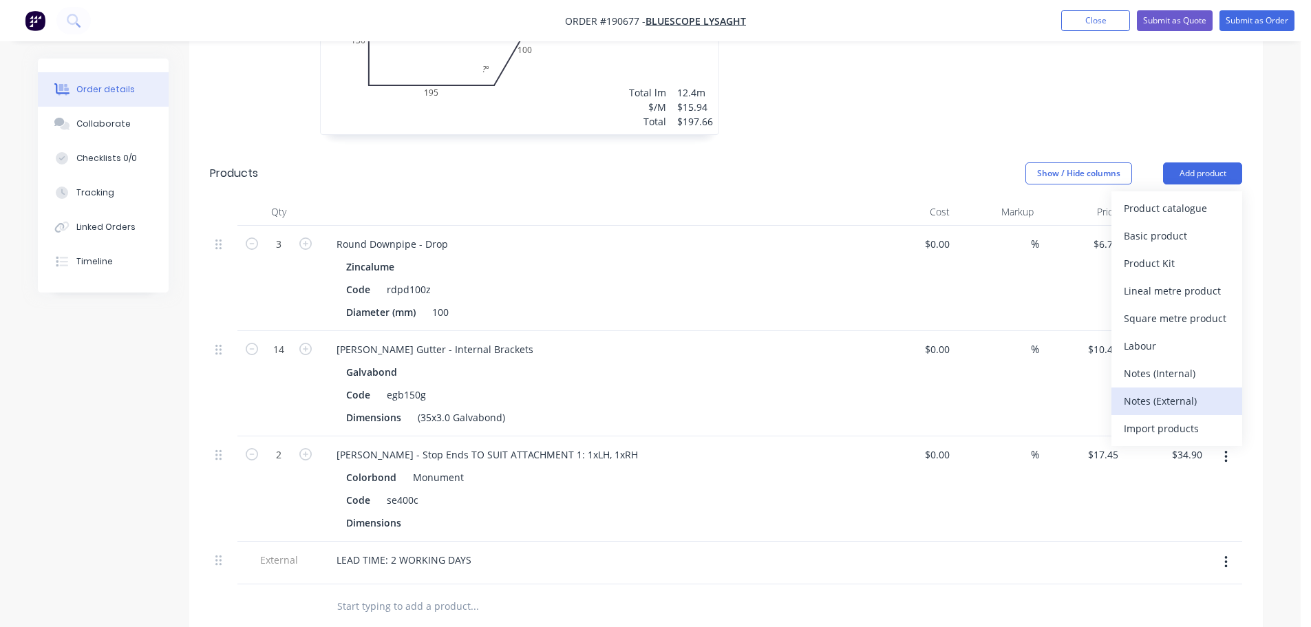
click at [1163, 391] on div "Notes (External)" at bounding box center [1177, 401] width 106 height 20
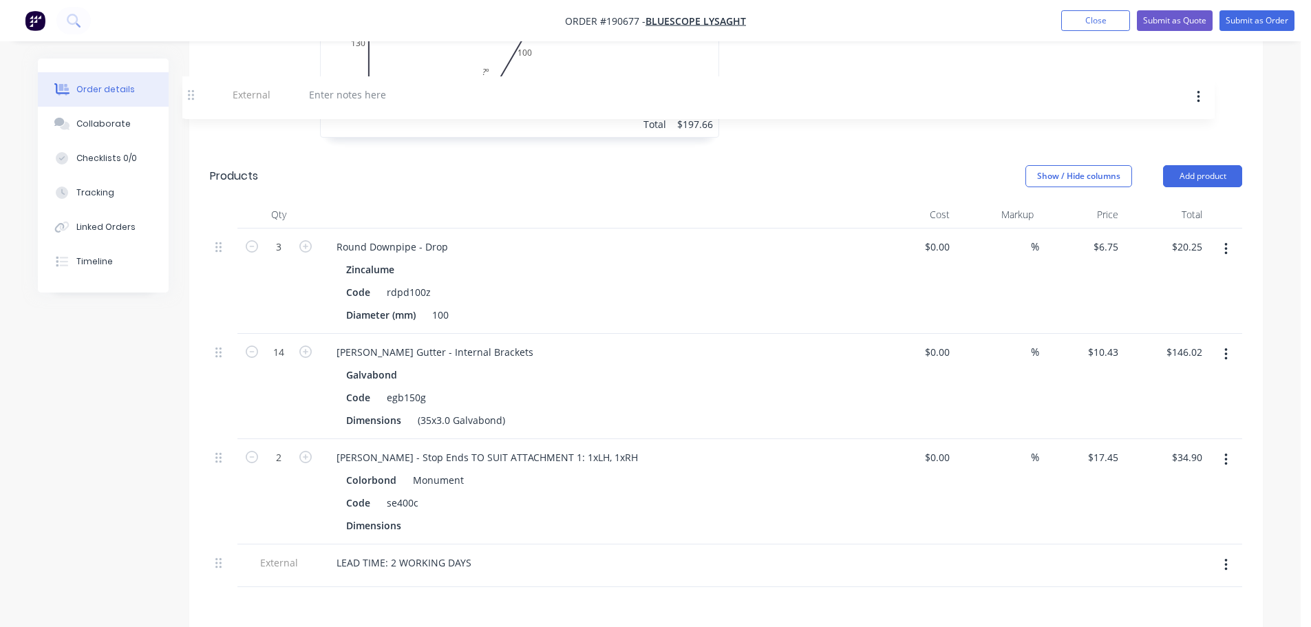
scroll to position [536, 0]
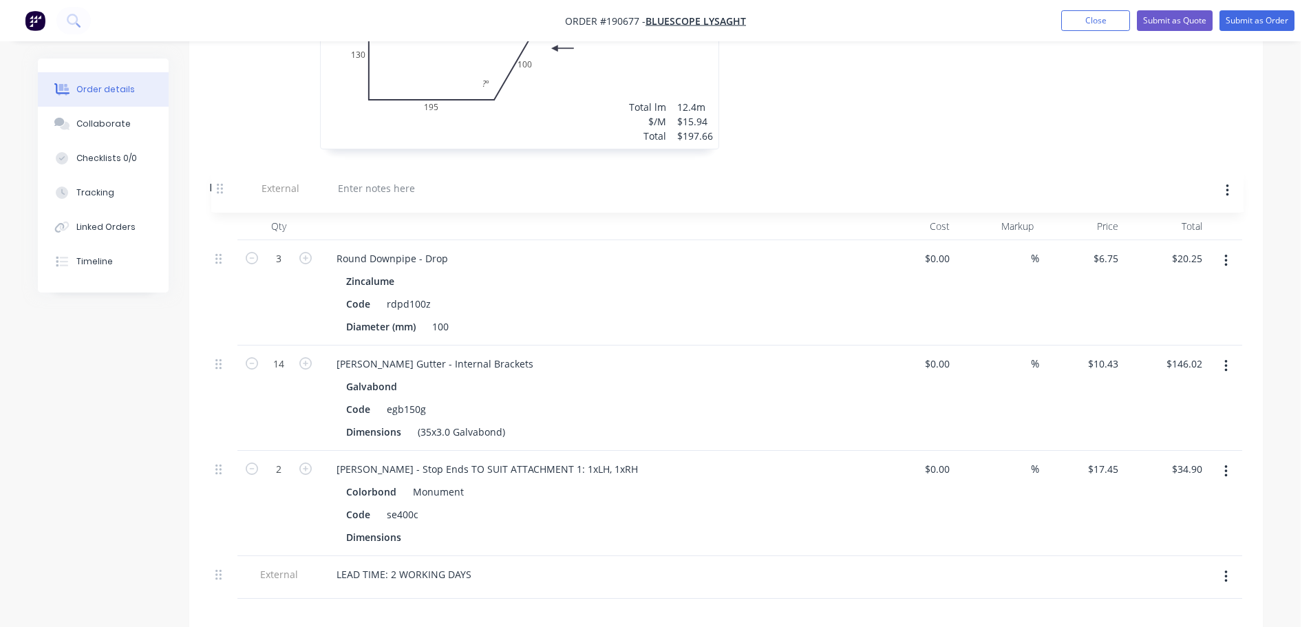
drag, startPoint x: 226, startPoint y: 448, endPoint x: 222, endPoint y: 167, distance: 281.5
click at [222, 167] on div "Products Show / Hide columns Add product Qty Cost Markup Price Total 3 Round Do…" at bounding box center [726, 424] width 1074 height 523
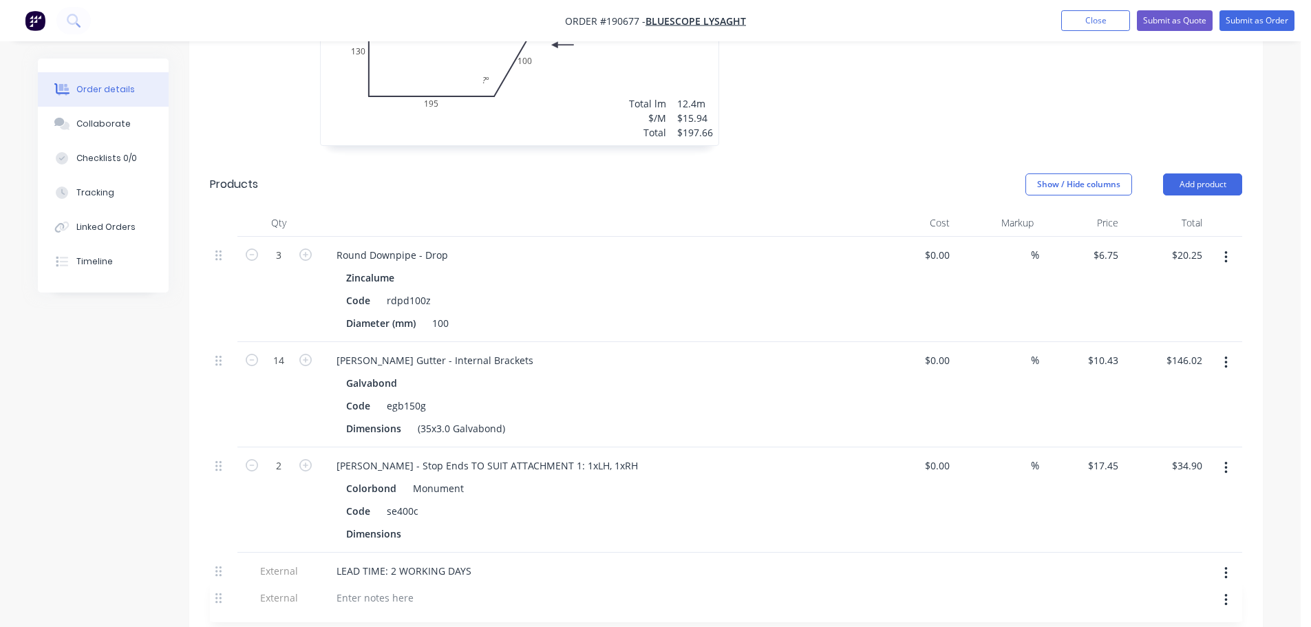
scroll to position [540, 0]
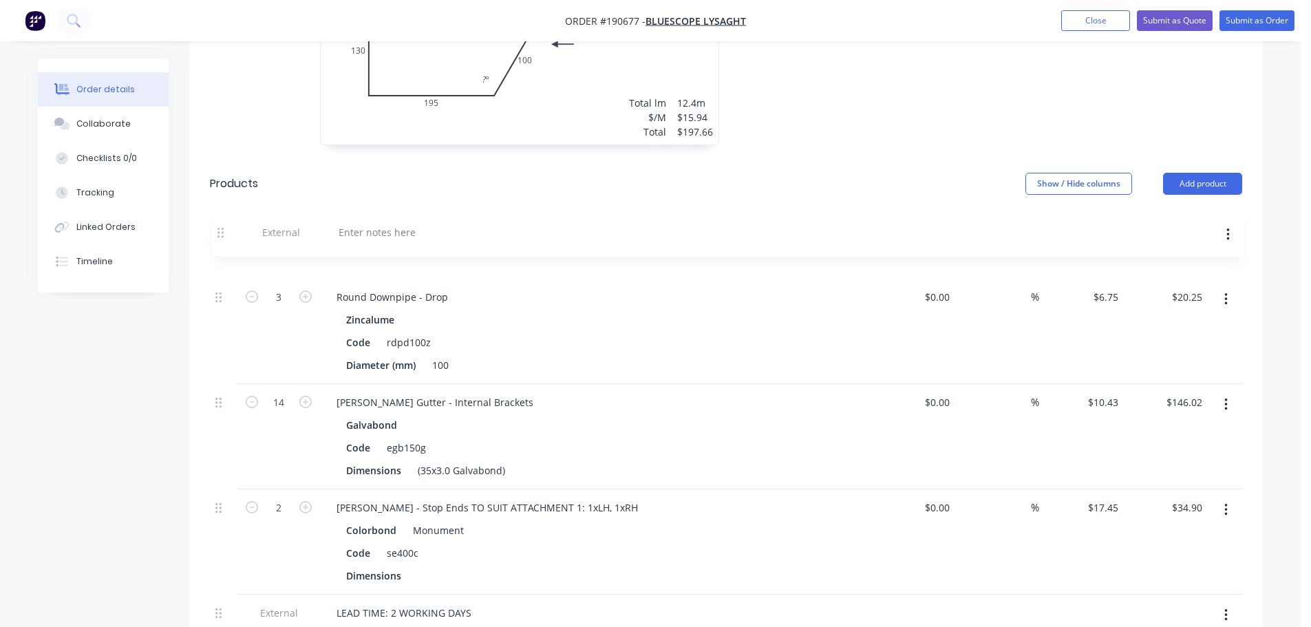
drag, startPoint x: 221, startPoint y: 599, endPoint x: 223, endPoint y: 227, distance: 371.6
click at [223, 236] on div "3 Round Downpipe - Drop Zincalume Code rdpd100z Diameter (mm) 100 $0.00 $0.00 %…" at bounding box center [726, 436] width 1032 height 401
click at [382, 244] on div at bounding box center [375, 254] width 99 height 20
drag, startPoint x: 555, startPoint y: 195, endPoint x: 634, endPoint y: 198, distance: 79.2
click at [555, 209] on div at bounding box center [595, 223] width 551 height 28
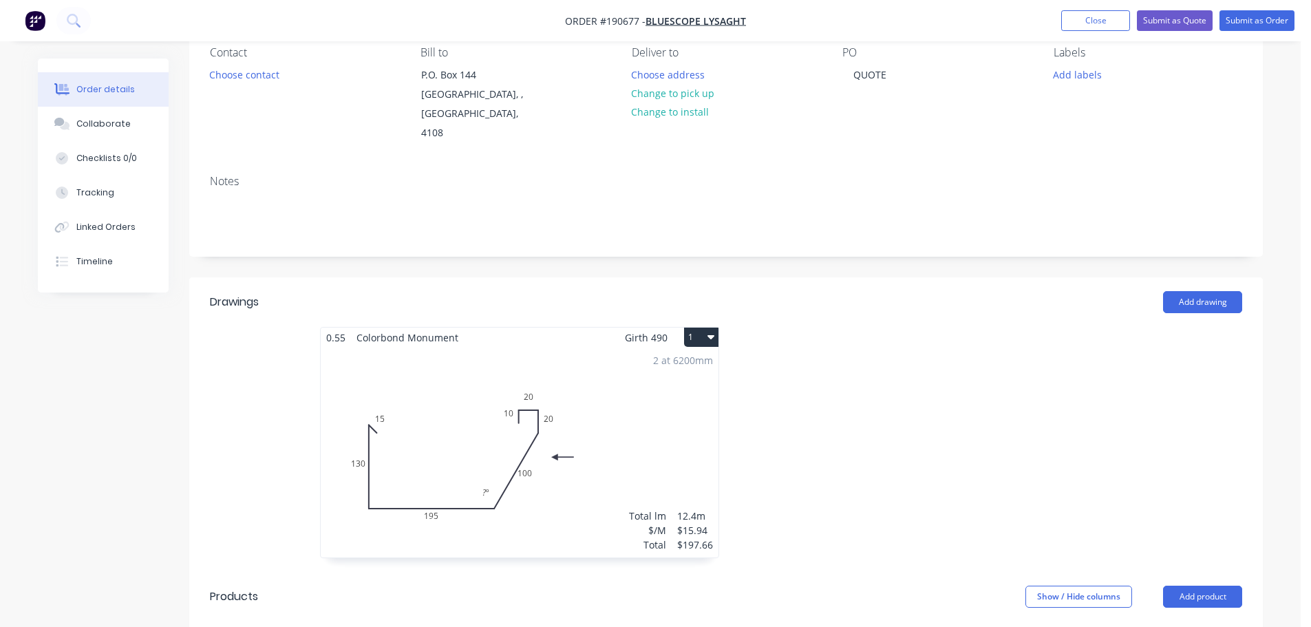
click at [875, 350] on div at bounding box center [932, 449] width 413 height 245
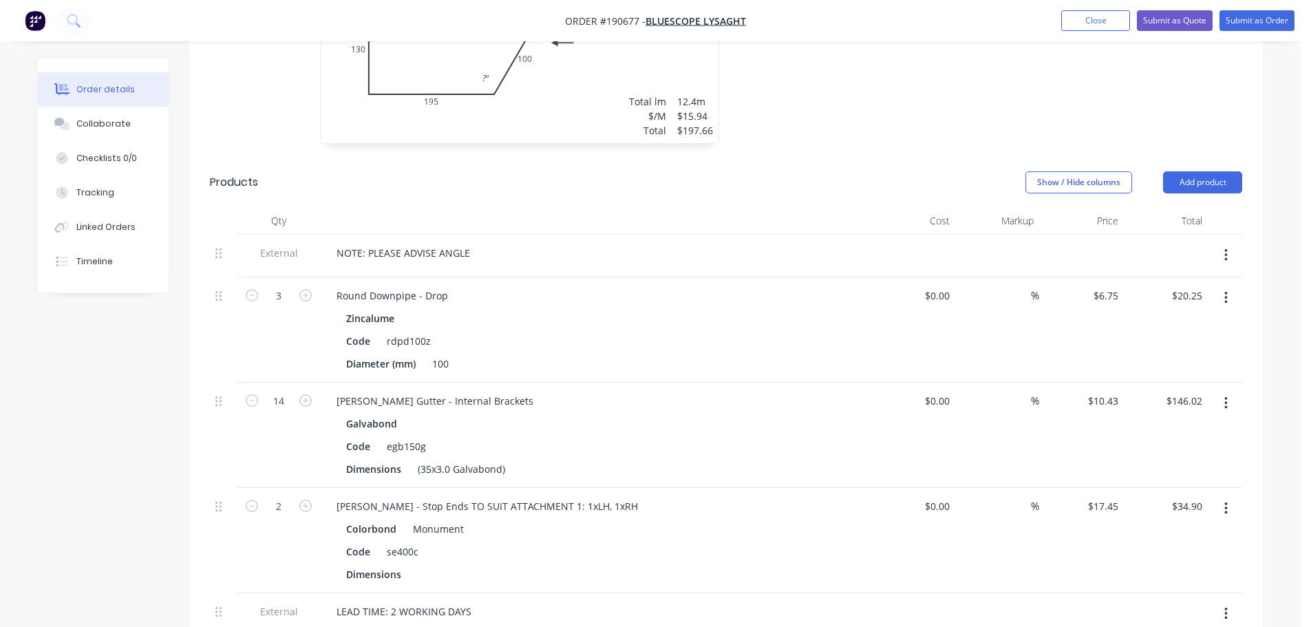
scroll to position [551, 0]
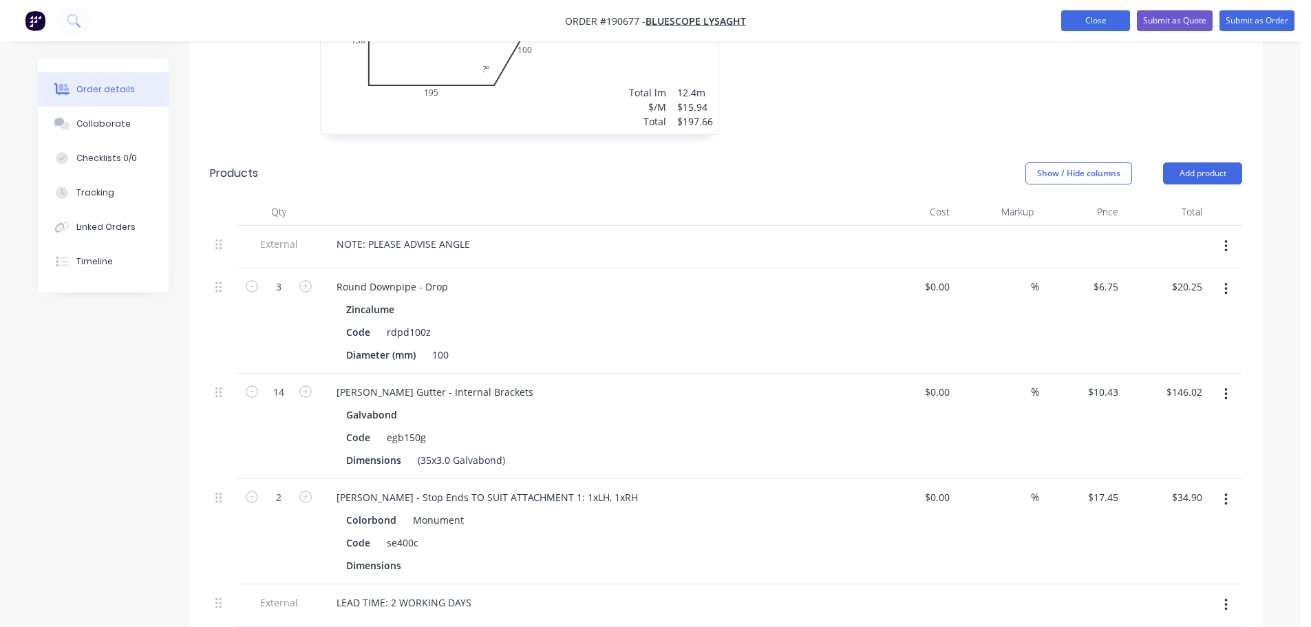
click at [1081, 18] on button "Close" at bounding box center [1095, 20] width 69 height 21
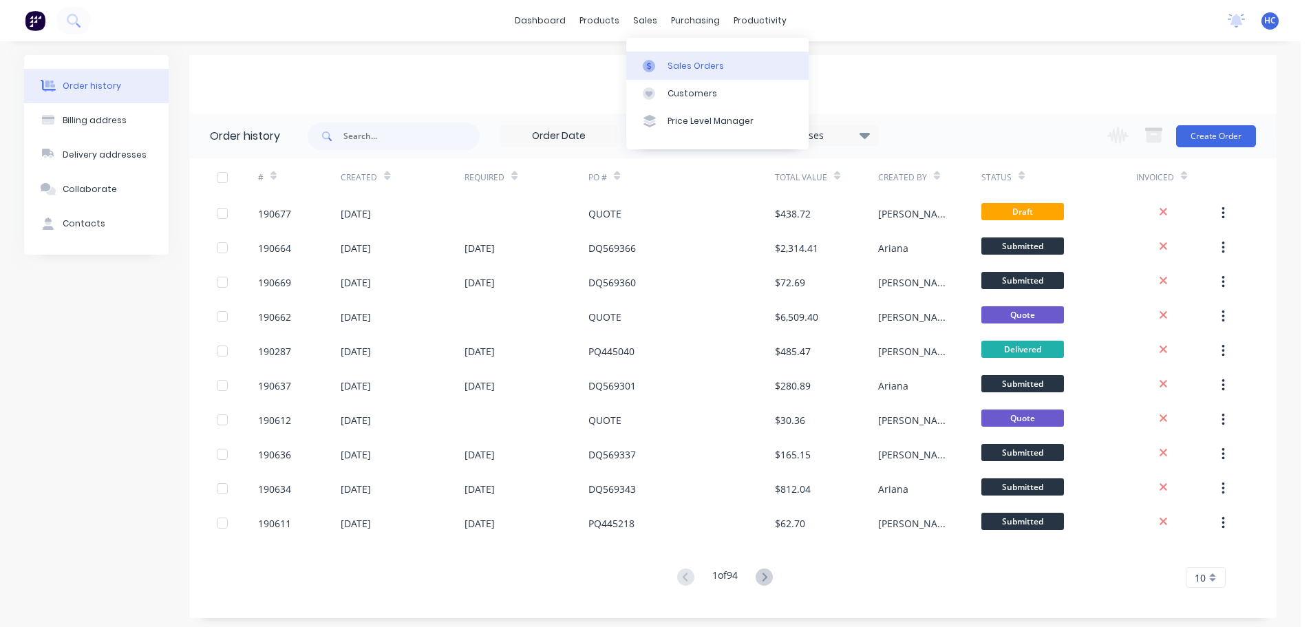
click at [699, 57] on link "Sales Orders" at bounding box center [717, 66] width 182 height 28
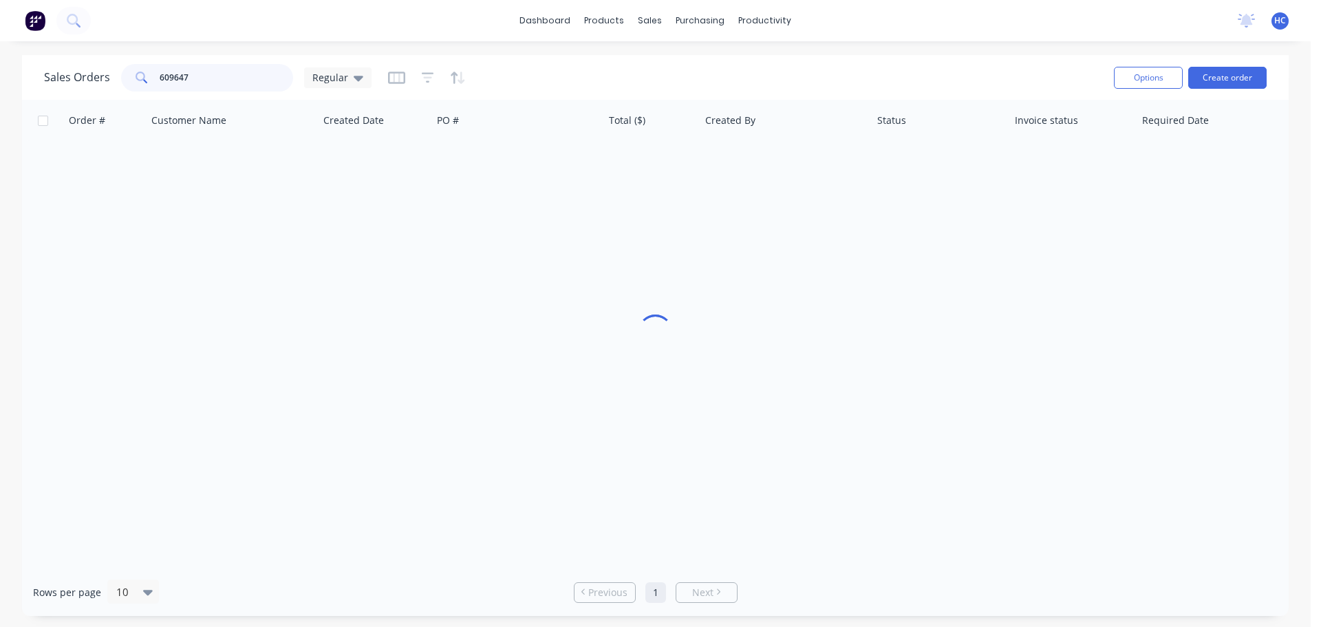
drag, startPoint x: 187, startPoint y: 78, endPoint x: 116, endPoint y: 81, distance: 71.6
click at [116, 81] on div "Sales Orders 609647 Regular" at bounding box center [208, 78] width 328 height 28
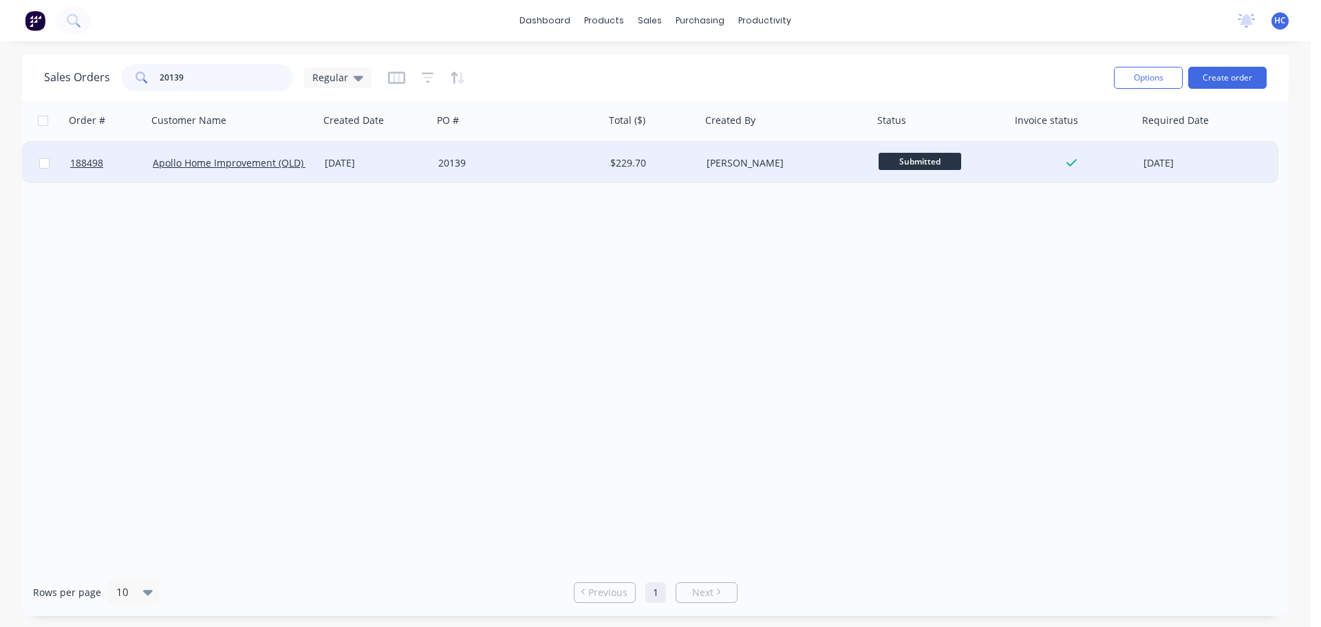
type input "20139"
click at [530, 167] on div "20139" at bounding box center [514, 163] width 153 height 14
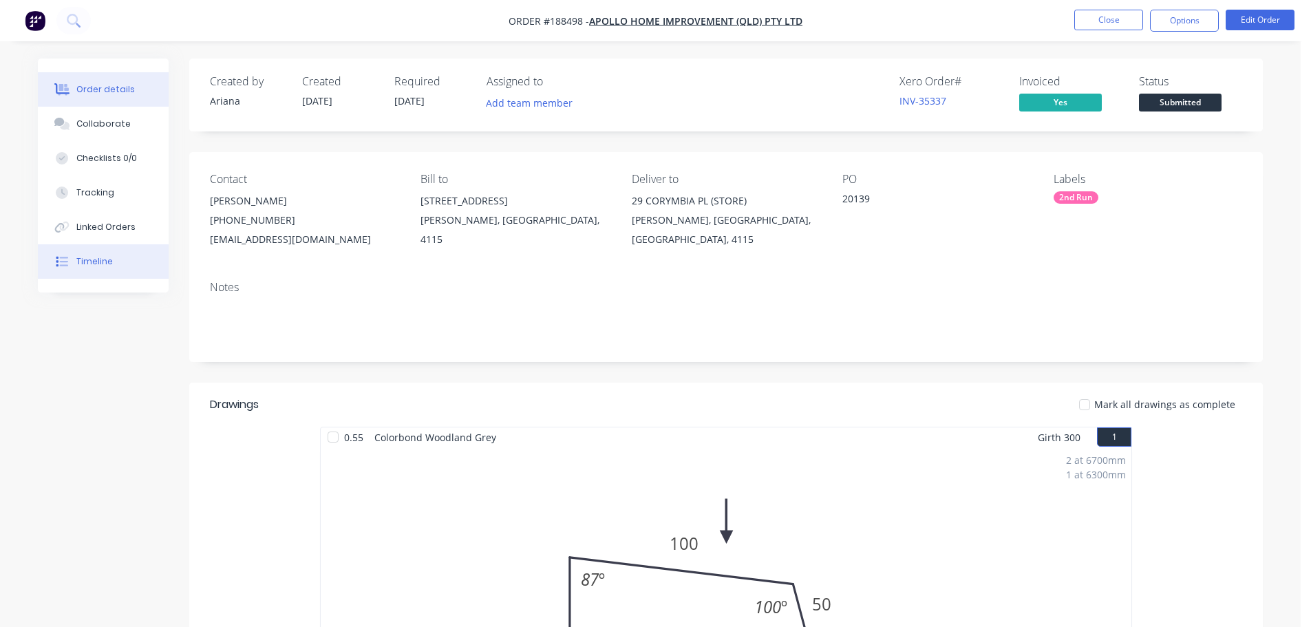
drag, startPoint x: 94, startPoint y: 255, endPoint x: 155, endPoint y: 256, distance: 61.3
click at [94, 256] on div "Timeline" at bounding box center [94, 261] width 36 height 12
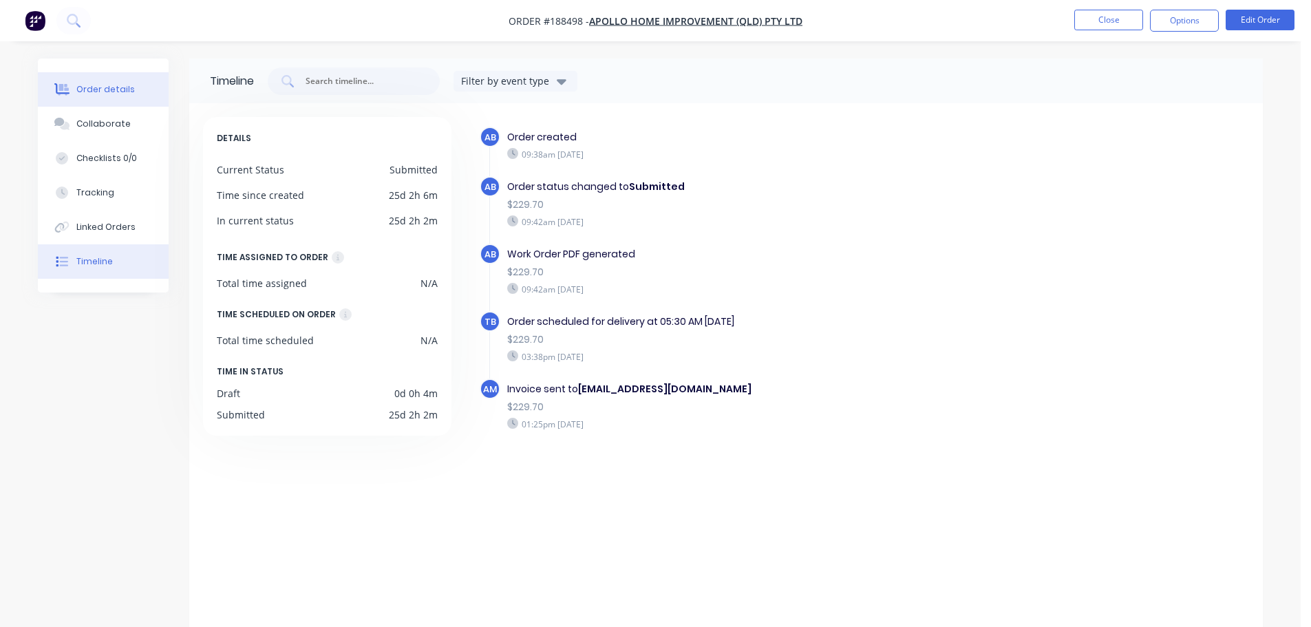
click at [117, 92] on div "Order details" at bounding box center [105, 89] width 58 height 12
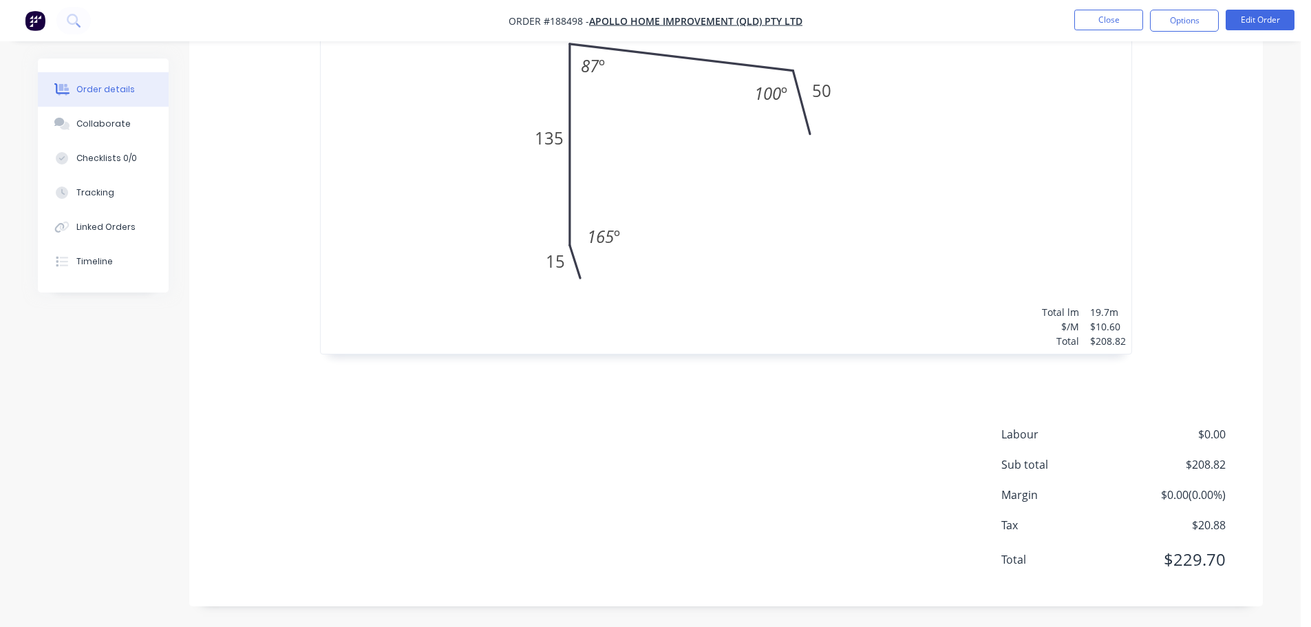
scroll to position [238, 0]
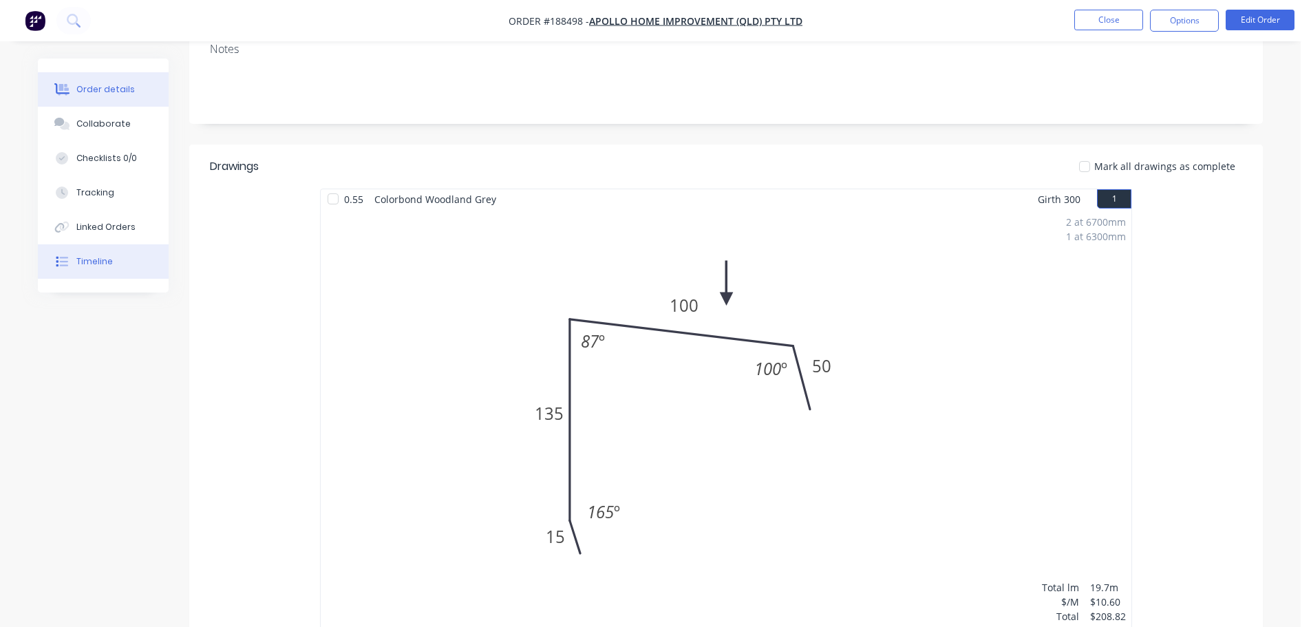
click at [104, 259] on div "Timeline" at bounding box center [94, 261] width 36 height 12
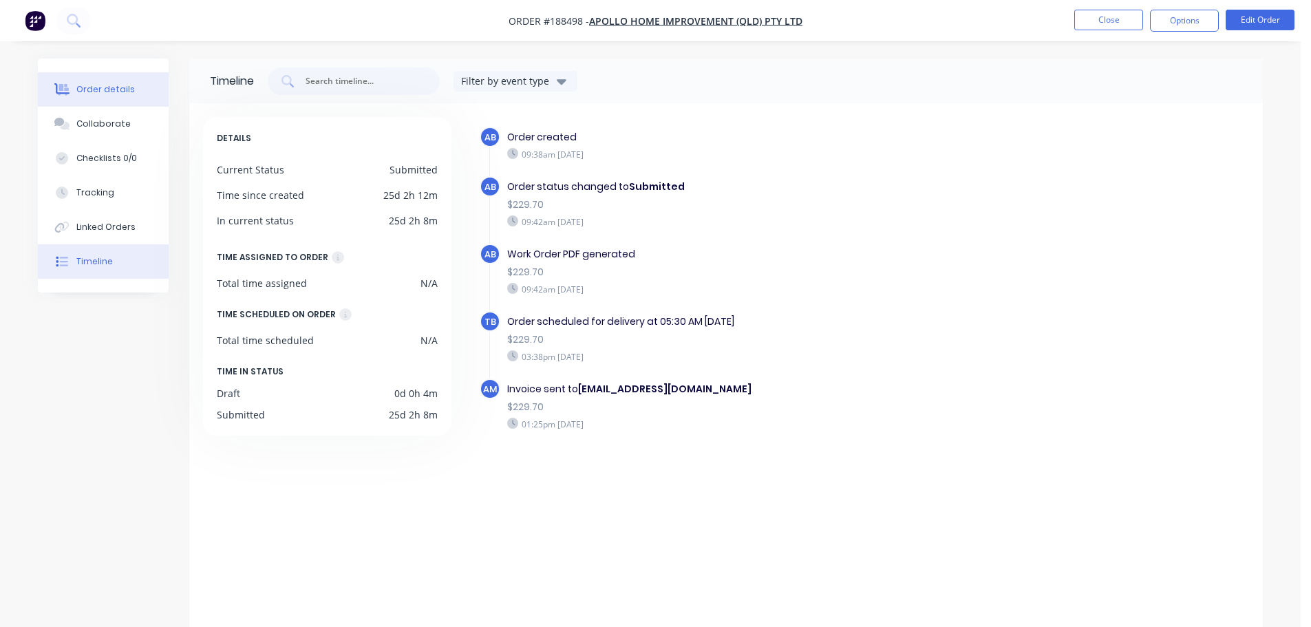
click at [130, 86] on button "Order details" at bounding box center [103, 89] width 131 height 34
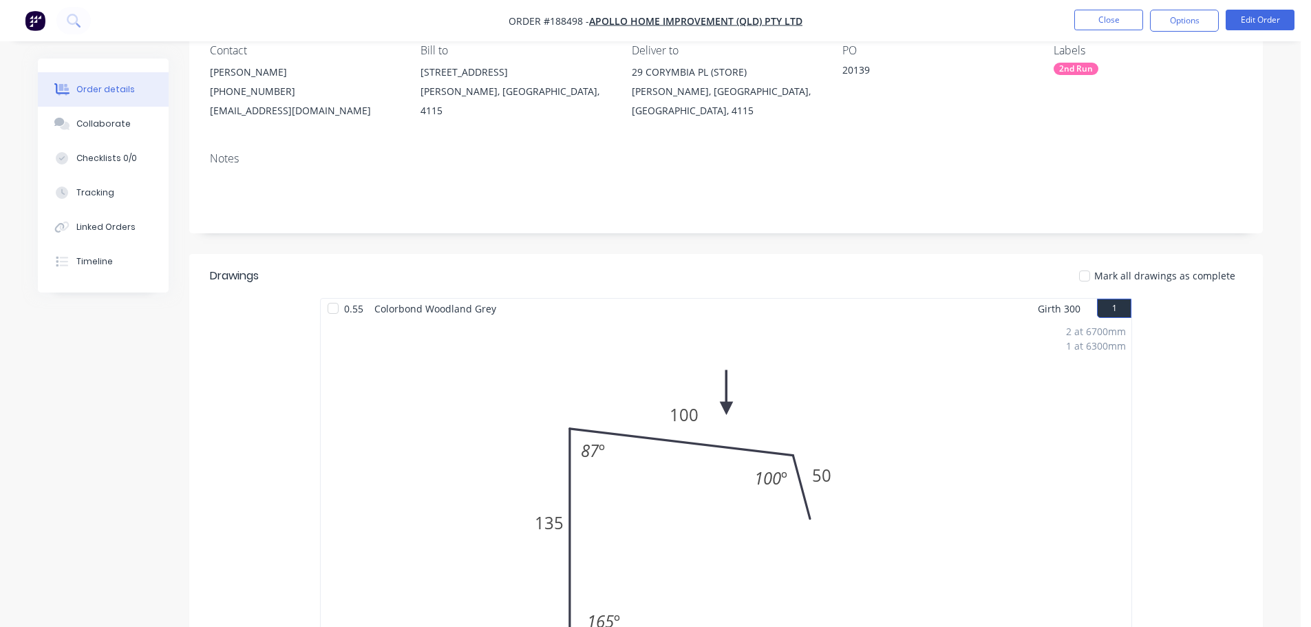
scroll to position [413, 0]
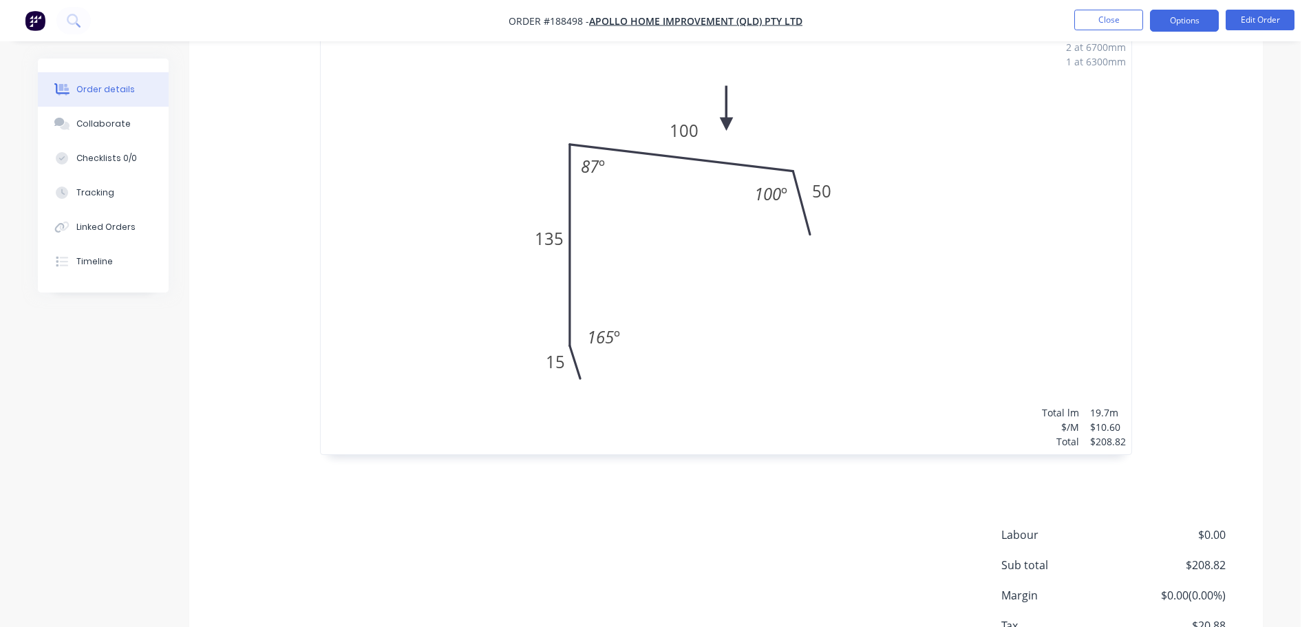
drag, startPoint x: 1159, startPoint y: 21, endPoint x: 1153, endPoint y: 33, distance: 12.9
click at [1158, 22] on button "Options" at bounding box center [1184, 21] width 69 height 22
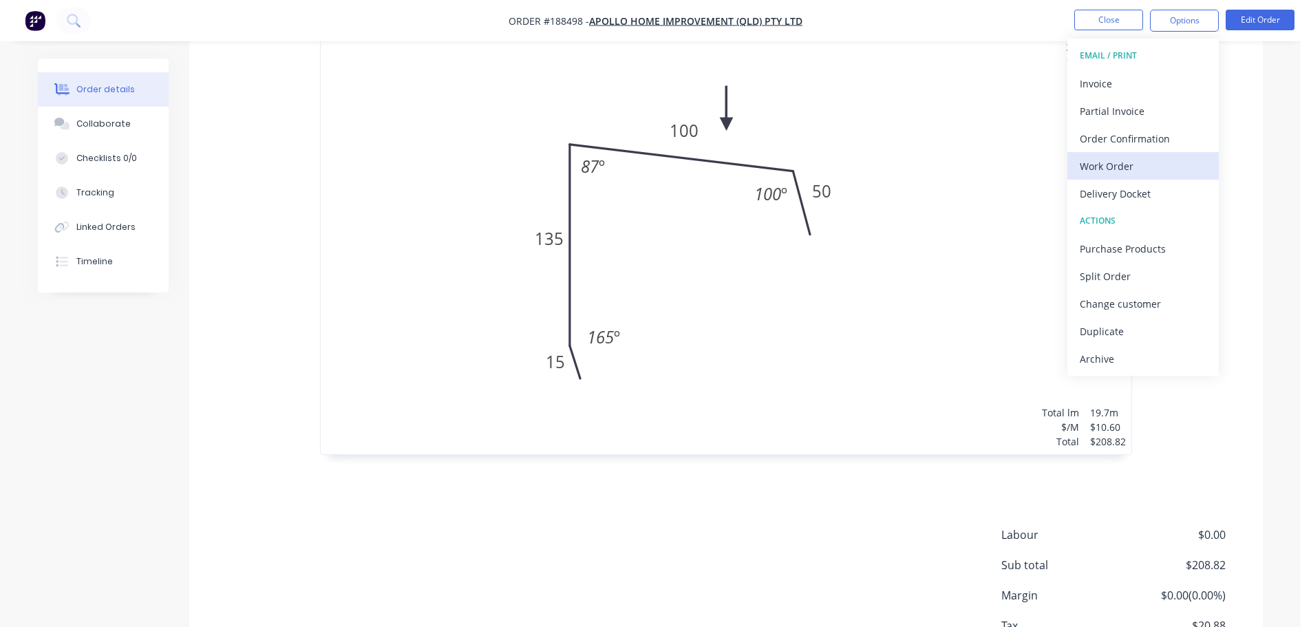
click at [1110, 170] on div "Work Order" at bounding box center [1143, 166] width 127 height 20
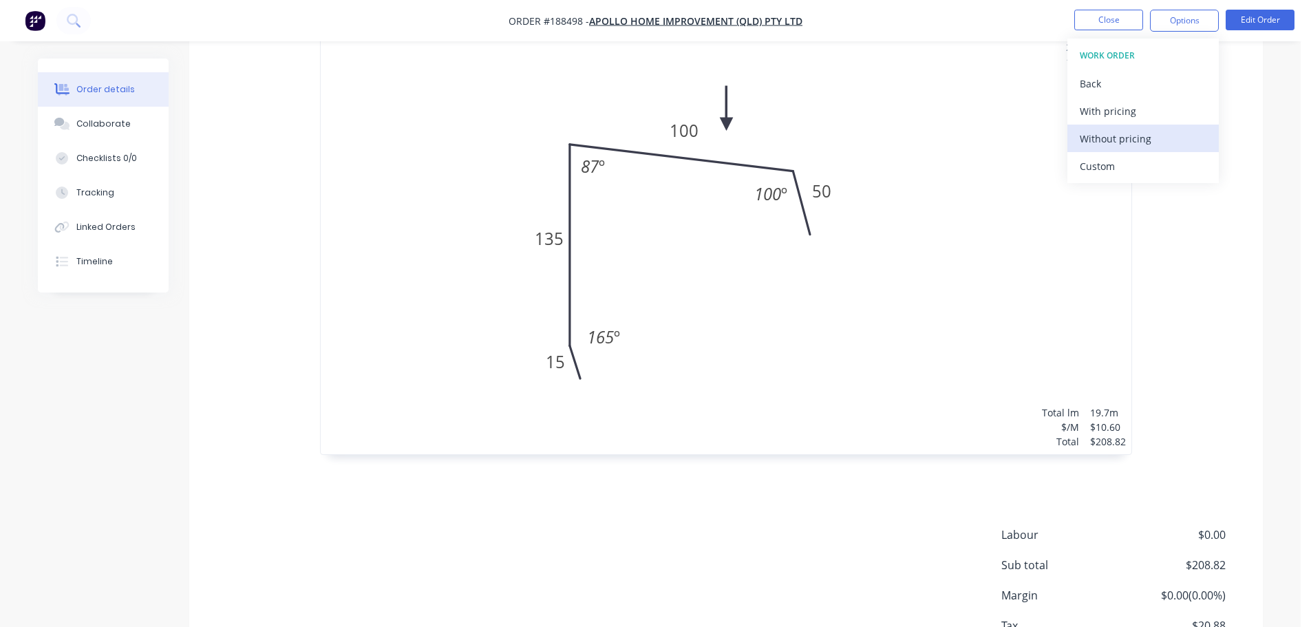
click at [1116, 137] on div "Without pricing" at bounding box center [1143, 139] width 127 height 20
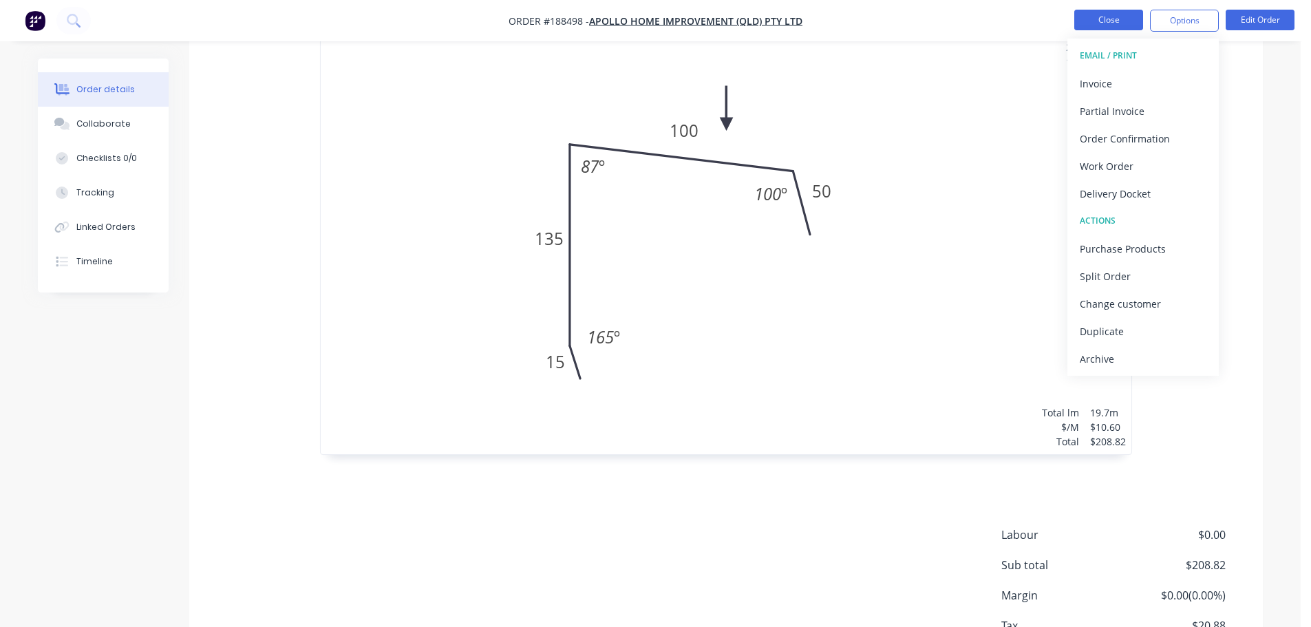
click at [1108, 19] on button "Close" at bounding box center [1108, 20] width 69 height 21
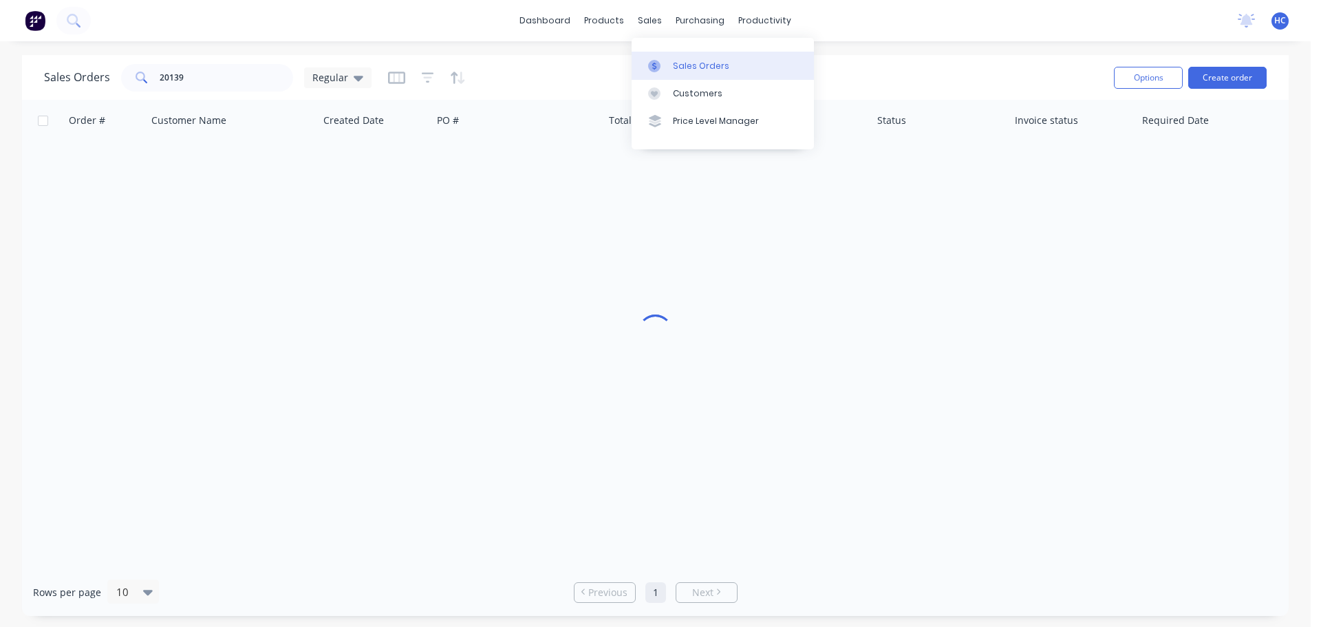
click at [676, 70] on div "Sales Orders" at bounding box center [701, 66] width 56 height 12
click at [109, 90] on div "Sales Orders 20139 Regular" at bounding box center [208, 78] width 328 height 28
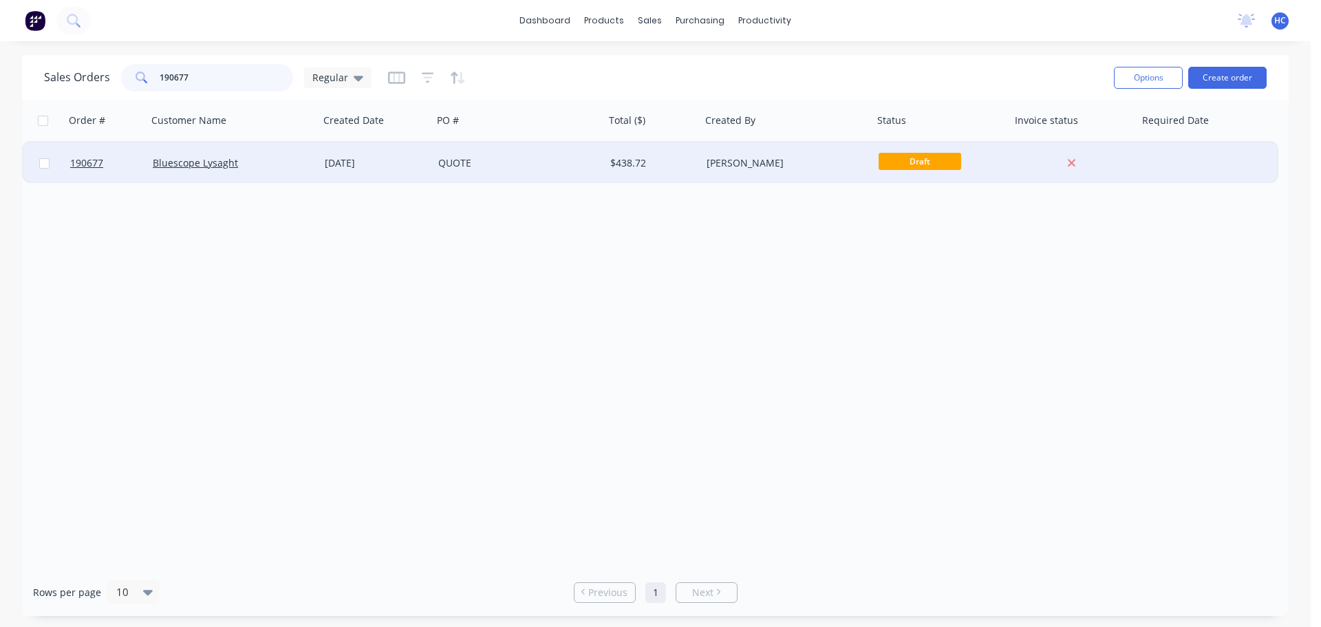
type input "190677"
click at [549, 155] on div "QUOTE" at bounding box center [519, 162] width 172 height 41
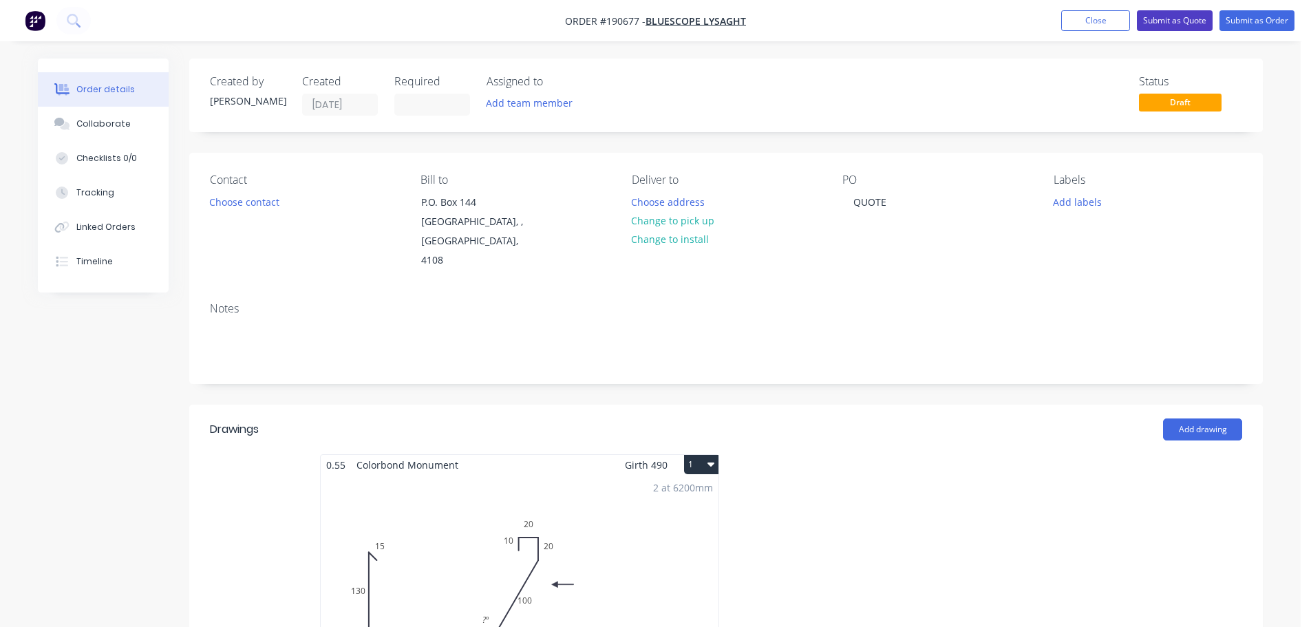
click at [1175, 23] on button "Submit as Quote" at bounding box center [1175, 20] width 76 height 21
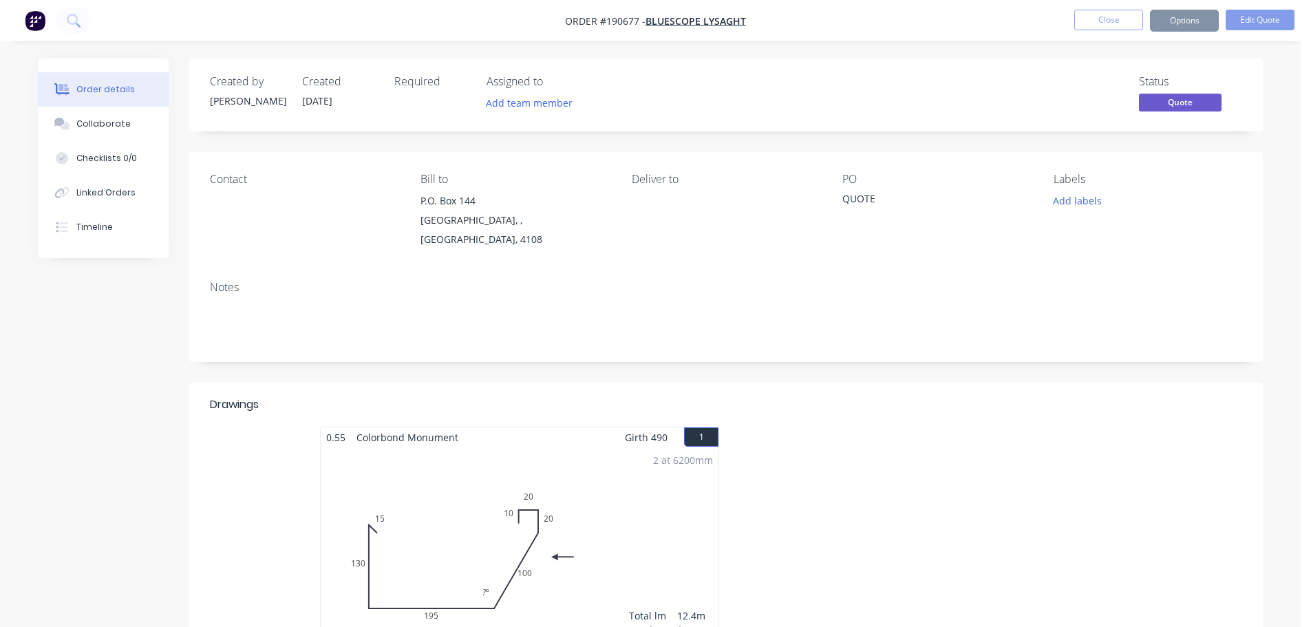
click at [1186, 28] on button "Options" at bounding box center [1184, 21] width 69 height 22
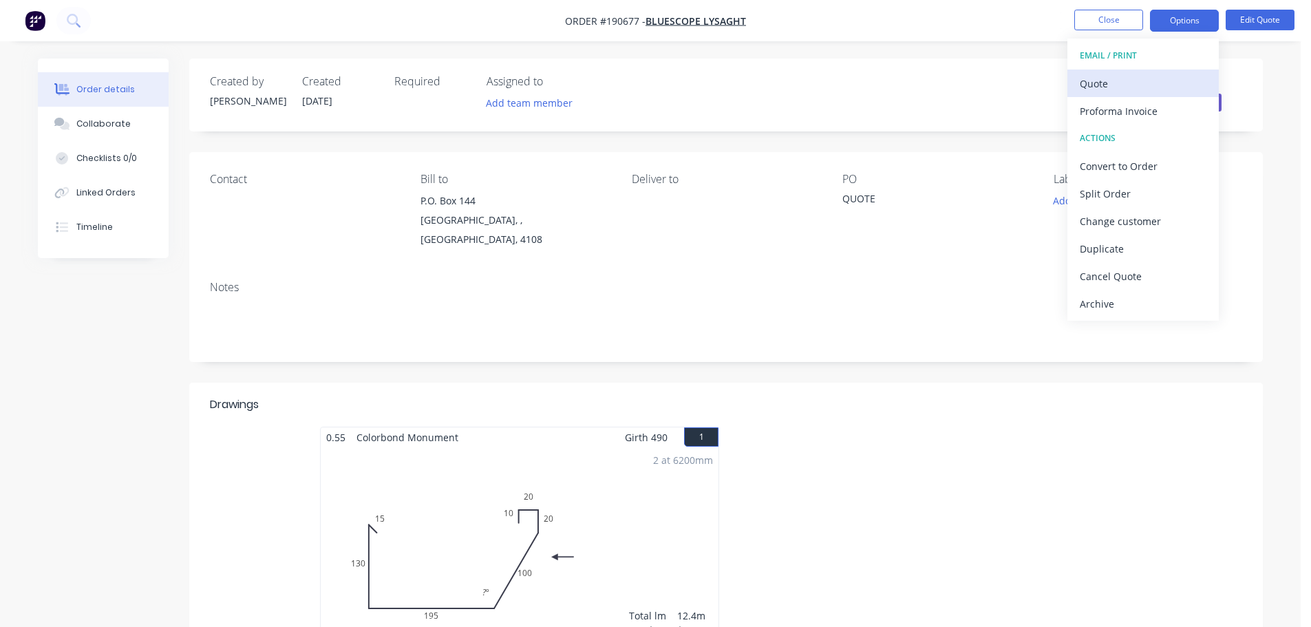
click at [1122, 88] on div "Quote" at bounding box center [1143, 84] width 127 height 20
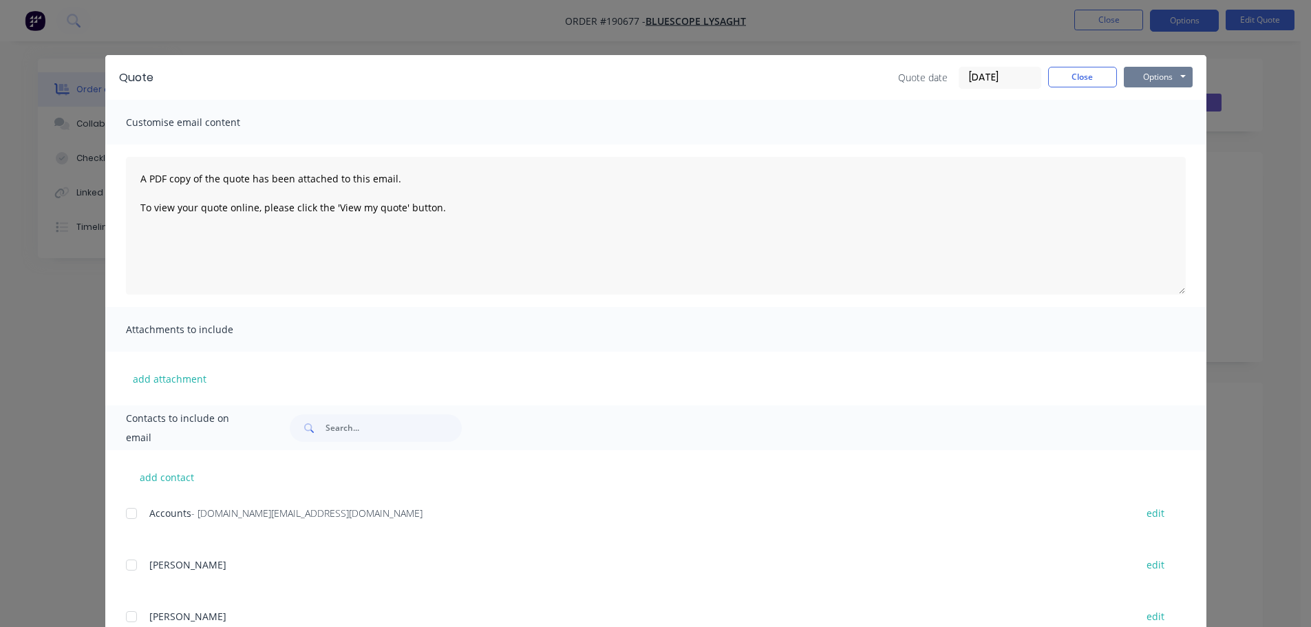
click at [1138, 81] on button "Options" at bounding box center [1158, 77] width 69 height 21
click at [1139, 116] on button "Print" at bounding box center [1168, 124] width 88 height 23
drag, startPoint x: 1058, startPoint y: 73, endPoint x: 1083, endPoint y: 65, distance: 25.9
click at [1058, 74] on button "Close" at bounding box center [1082, 77] width 69 height 21
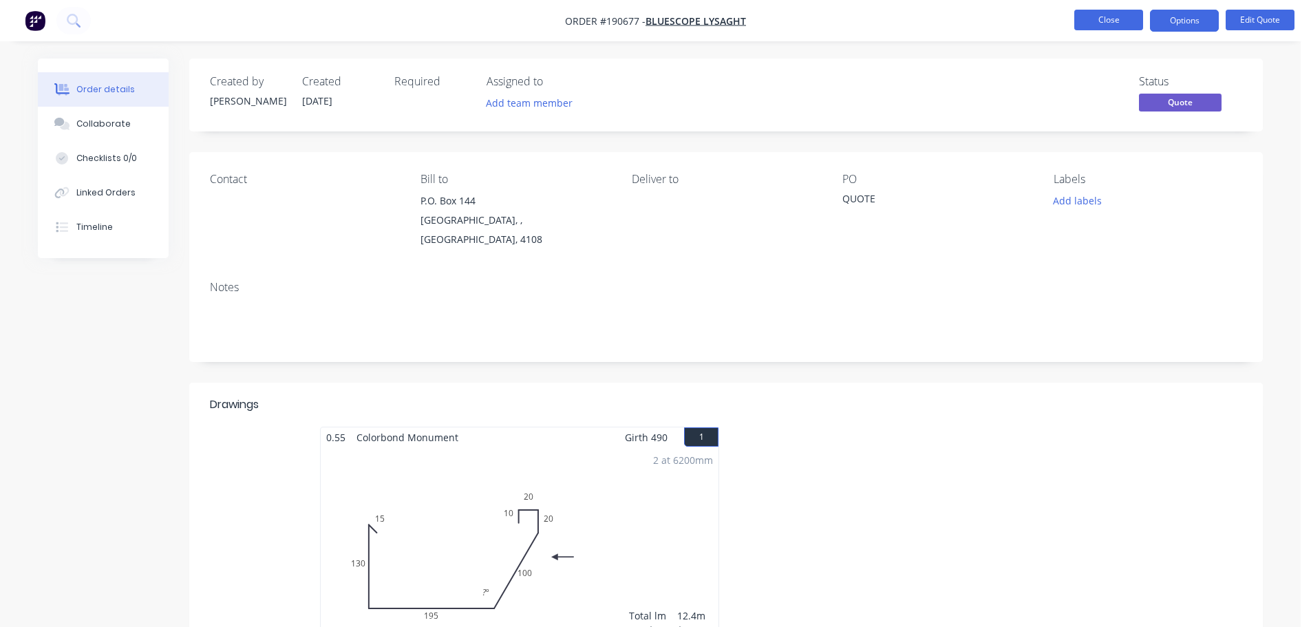
click at [1099, 19] on button "Close" at bounding box center [1108, 20] width 69 height 21
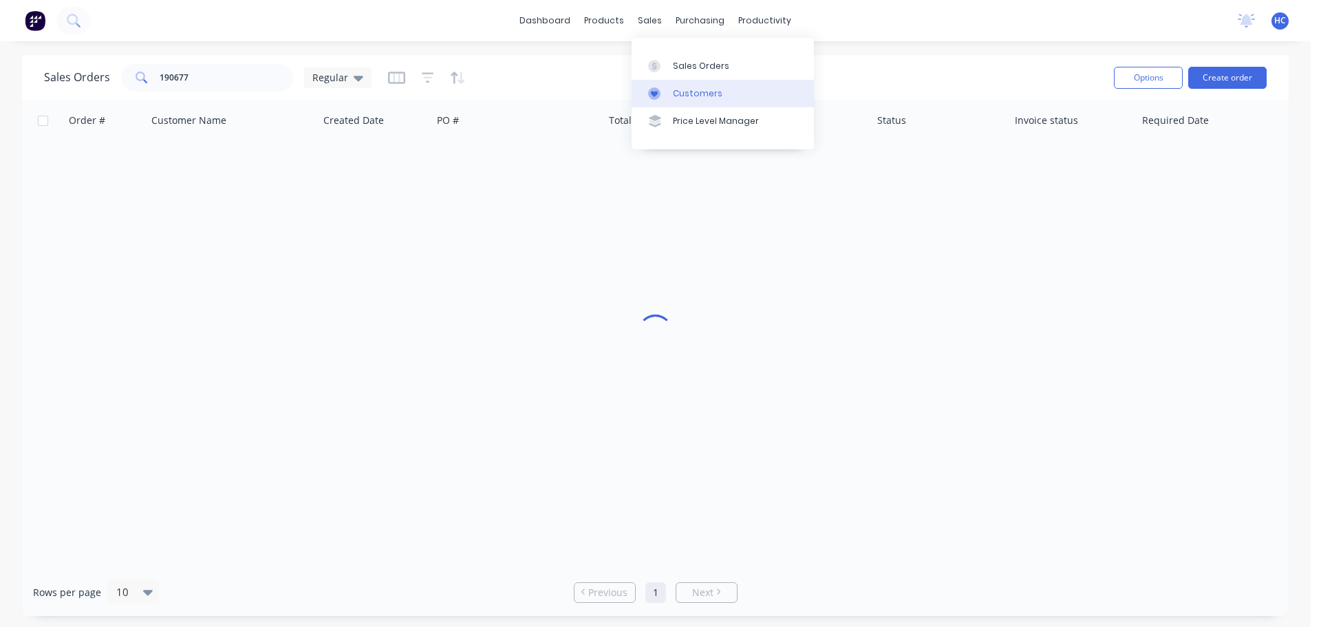
click at [689, 88] on div "Customers" at bounding box center [698, 93] width 50 height 12
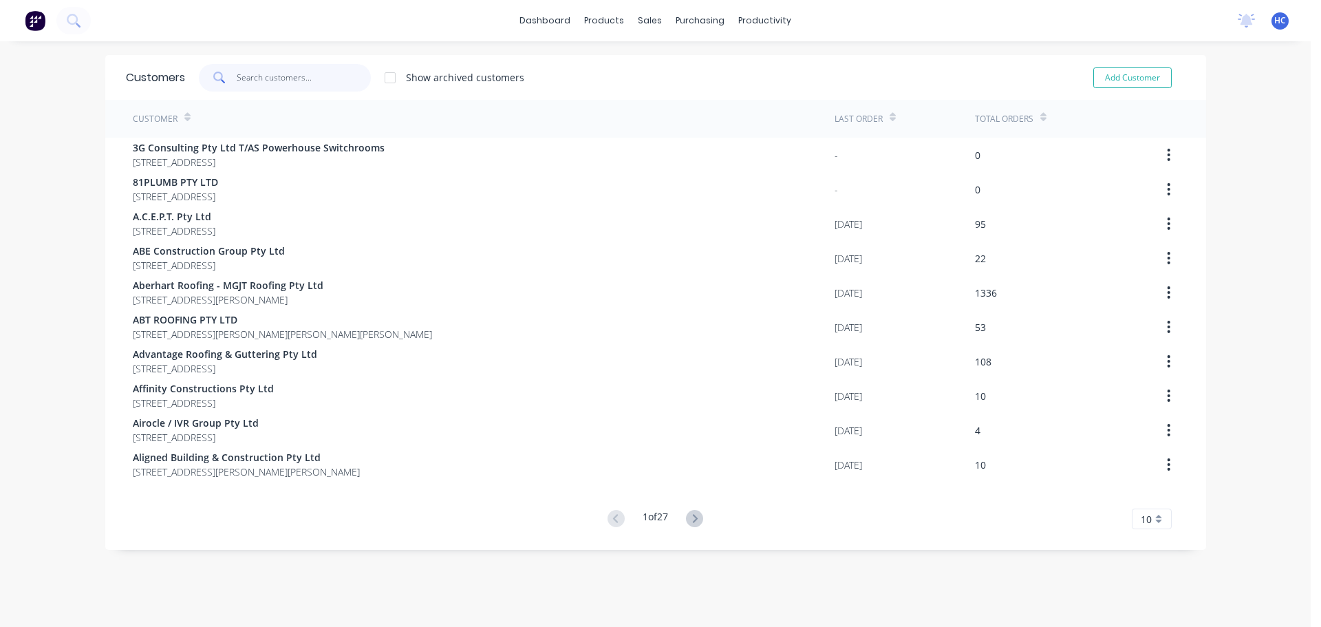
click at [264, 73] on input "text" at bounding box center [304, 78] width 134 height 28
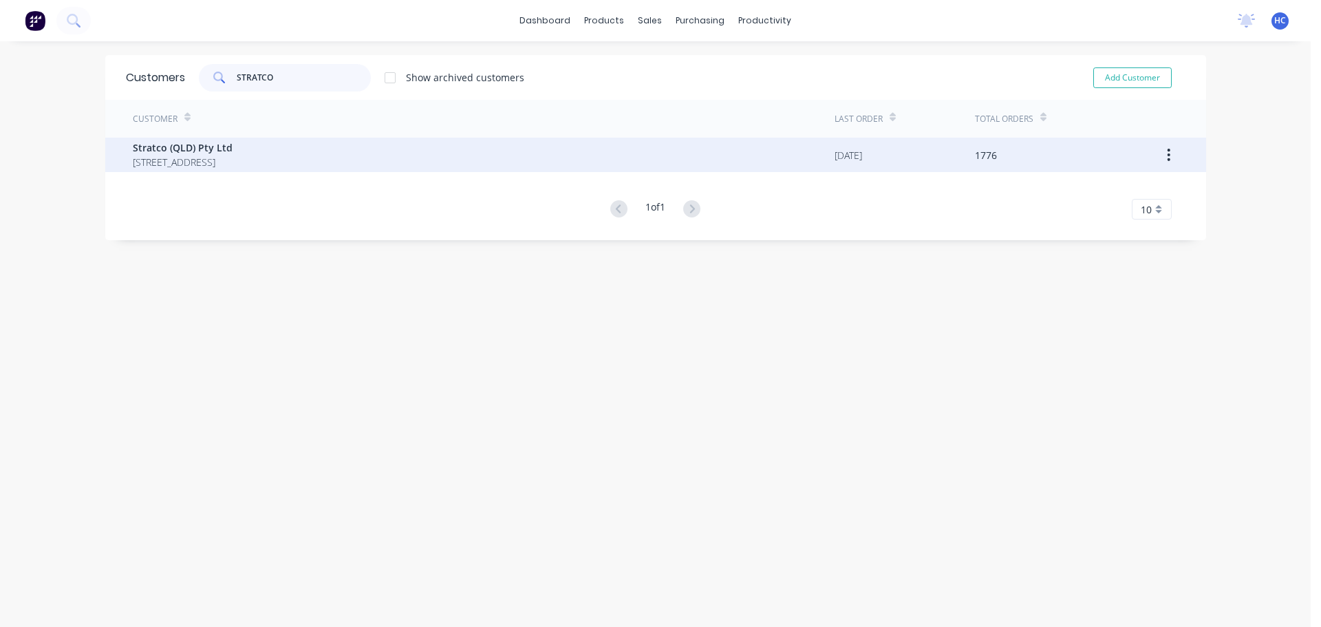
type input "STRATCO"
click at [233, 168] on span "[STREET_ADDRESS]" at bounding box center [183, 162] width 100 height 14
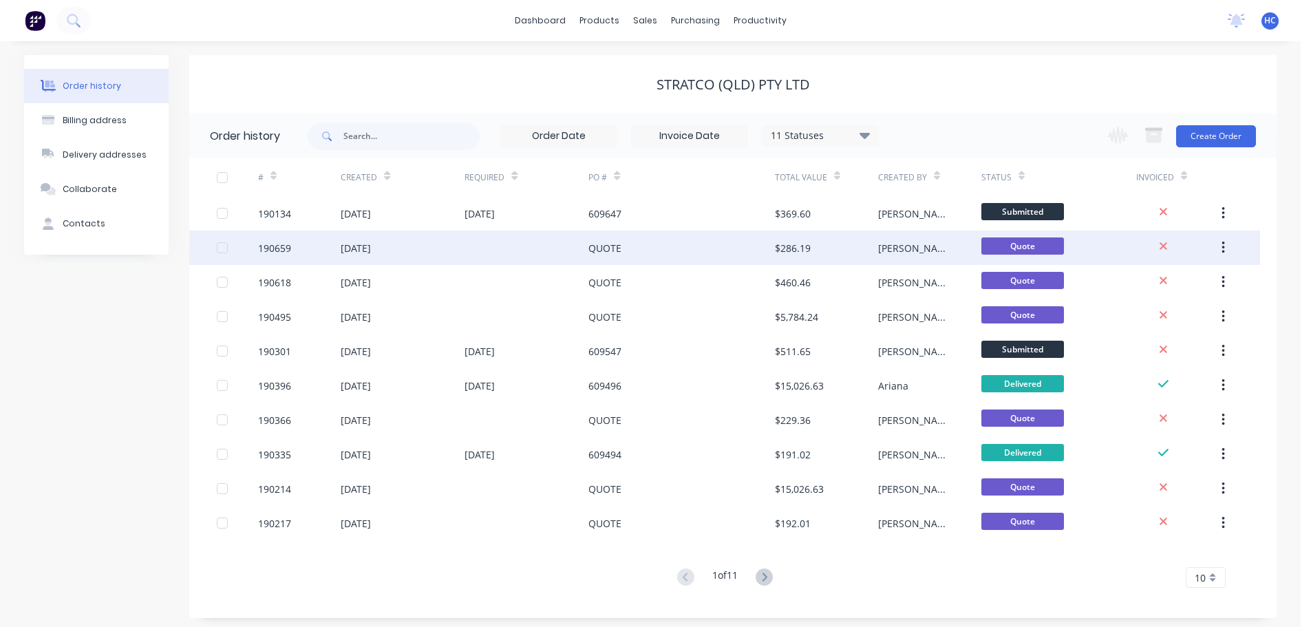
click at [777, 258] on div "$286.19" at bounding box center [826, 248] width 103 height 34
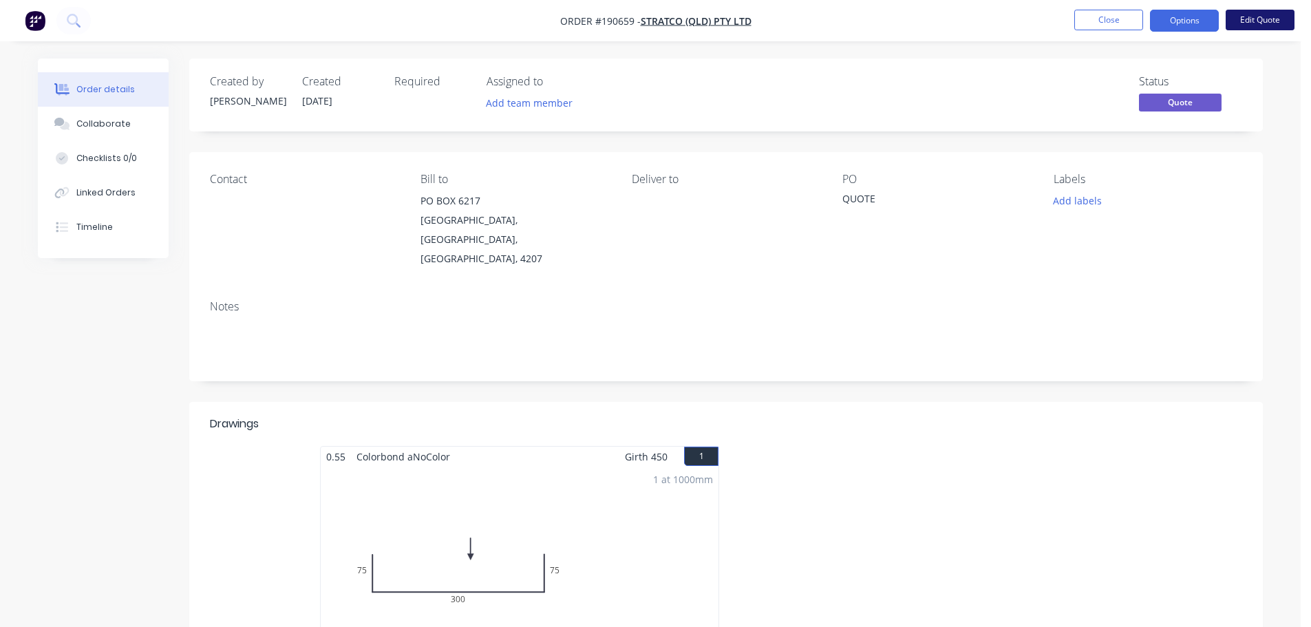
click at [1254, 22] on button "Edit Quote" at bounding box center [1260, 20] width 69 height 21
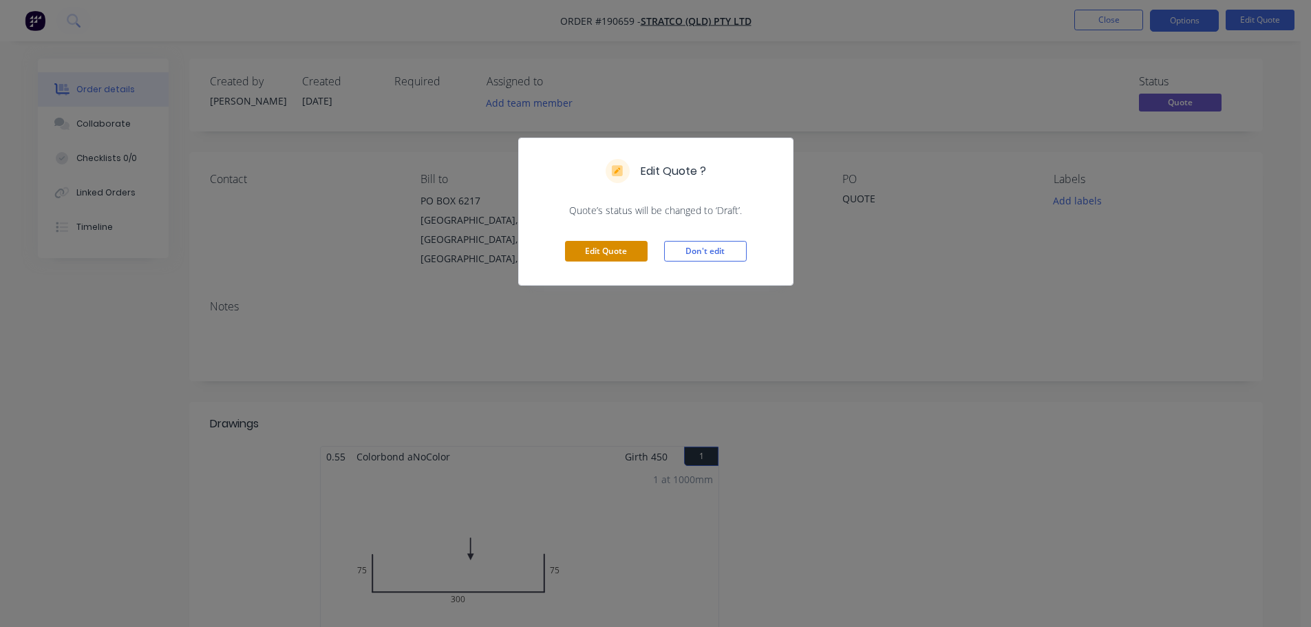
click at [614, 251] on button "Edit Quote" at bounding box center [606, 251] width 83 height 21
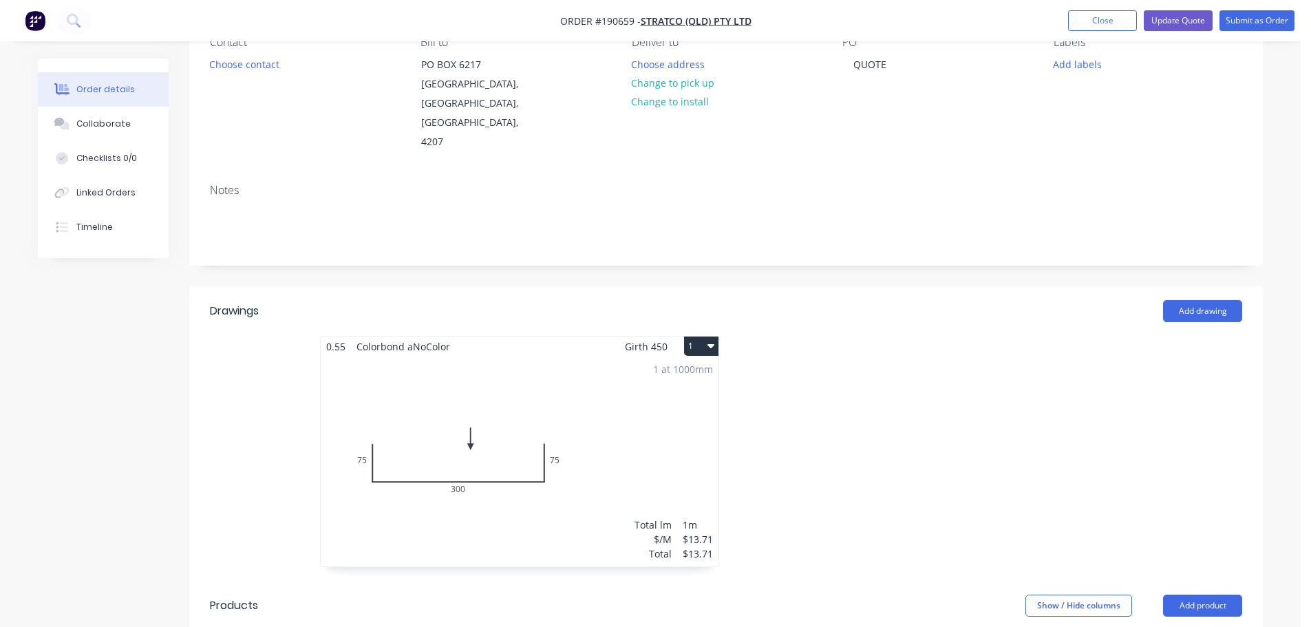
click at [590, 398] on div "1 at 1000mm Total lm $/M Total 1m $13.71 $13.71" at bounding box center [520, 461] width 398 height 210
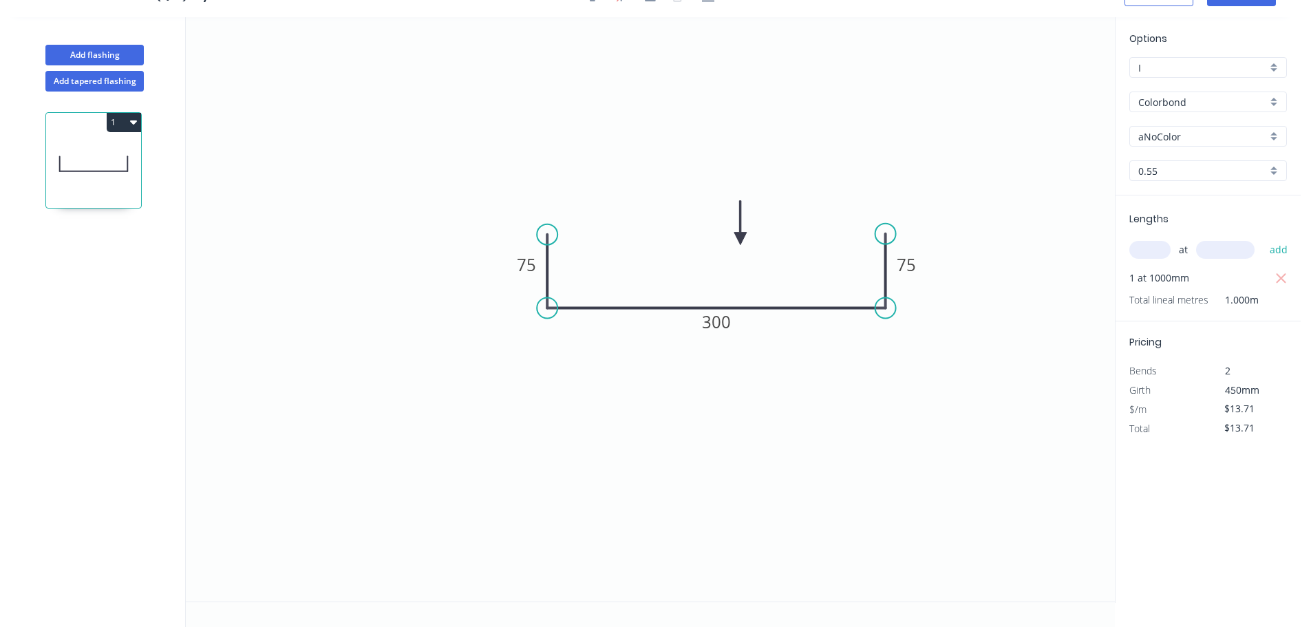
click at [1151, 108] on input "Colorbond" at bounding box center [1202, 102] width 129 height 14
click at [1209, 149] on div "Stainless Steel 304" at bounding box center [1208, 150] width 156 height 24
type input "Stainless Steel 304"
type input "2B"
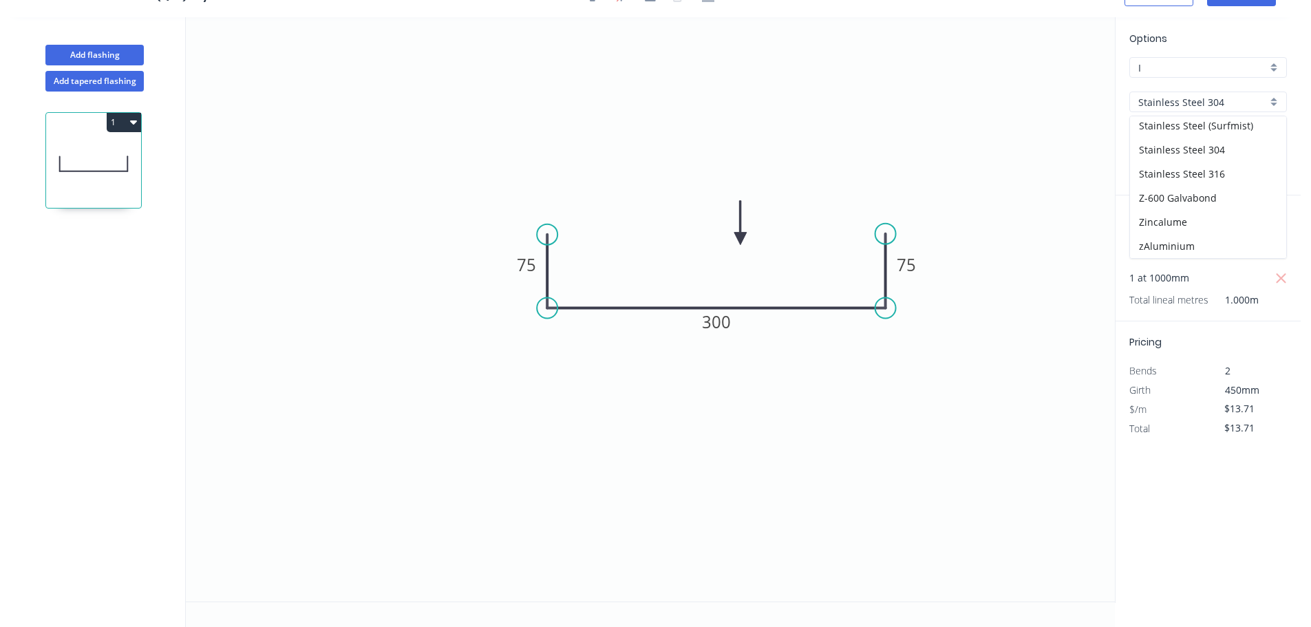
type input "$37.49"
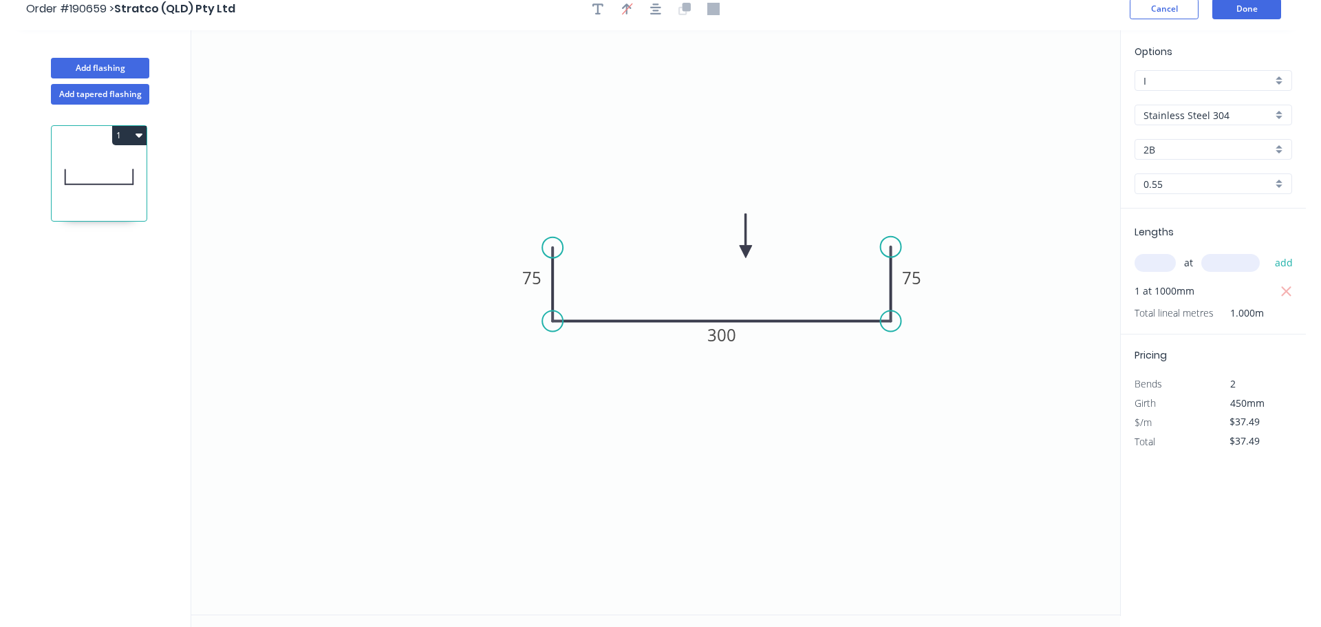
scroll to position [0, 0]
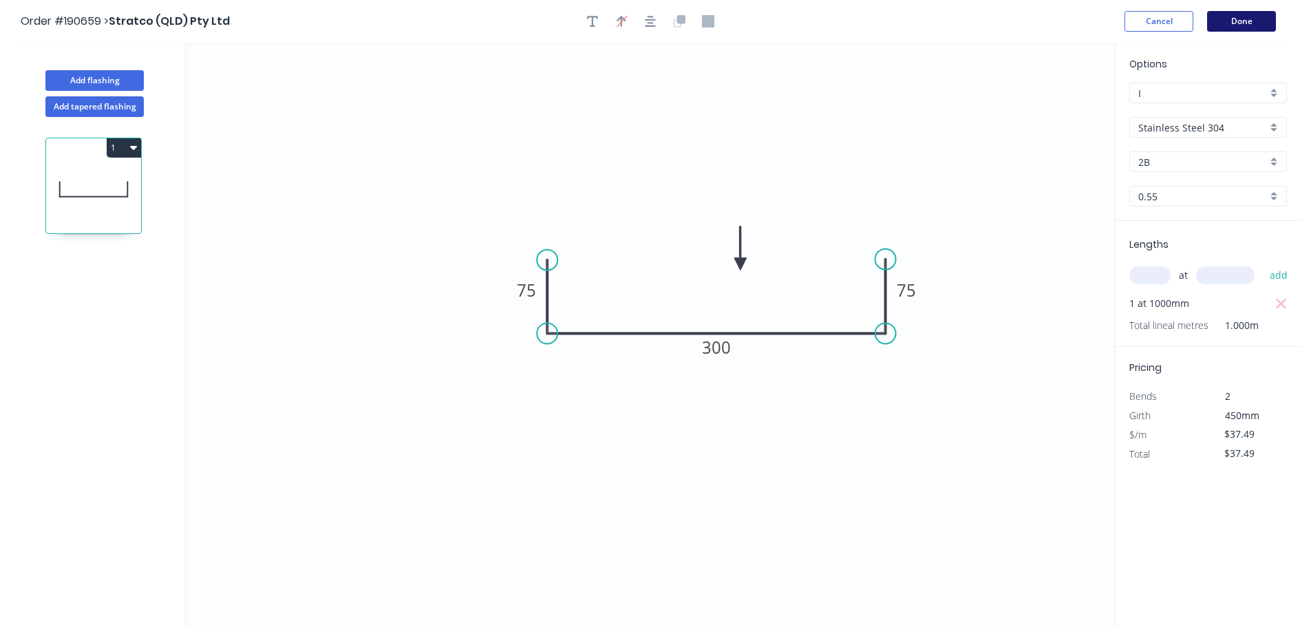
click at [1244, 16] on button "Done" at bounding box center [1241, 21] width 69 height 21
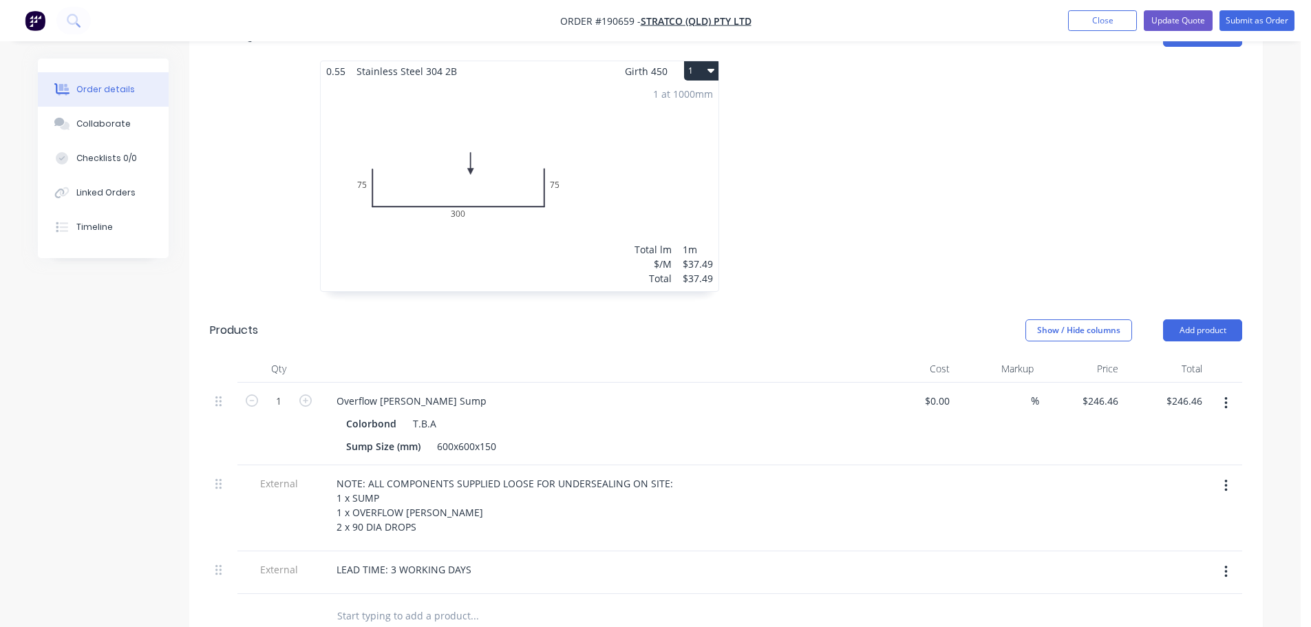
scroll to position [551, 0]
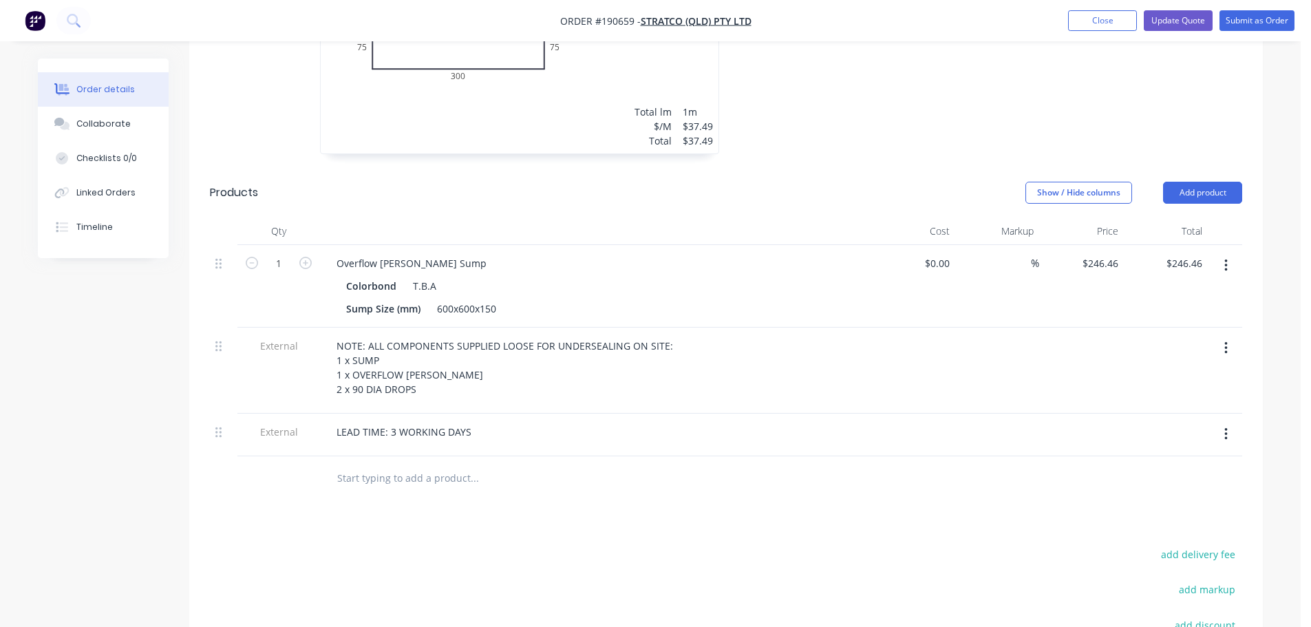
click at [1235, 245] on div at bounding box center [1225, 286] width 34 height 83
click at [1231, 253] on button "button" at bounding box center [1226, 265] width 32 height 25
click at [1197, 182] on button "Add product" at bounding box center [1202, 193] width 79 height 22
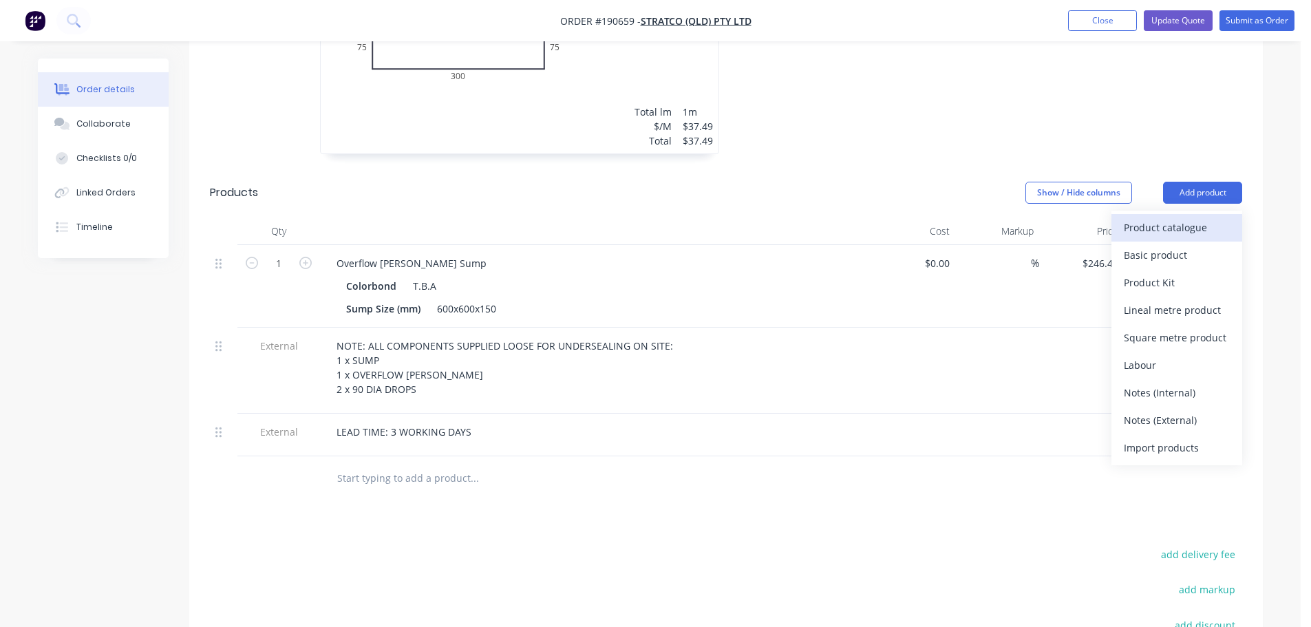
click at [1173, 217] on div "Product catalogue" at bounding box center [1177, 227] width 106 height 20
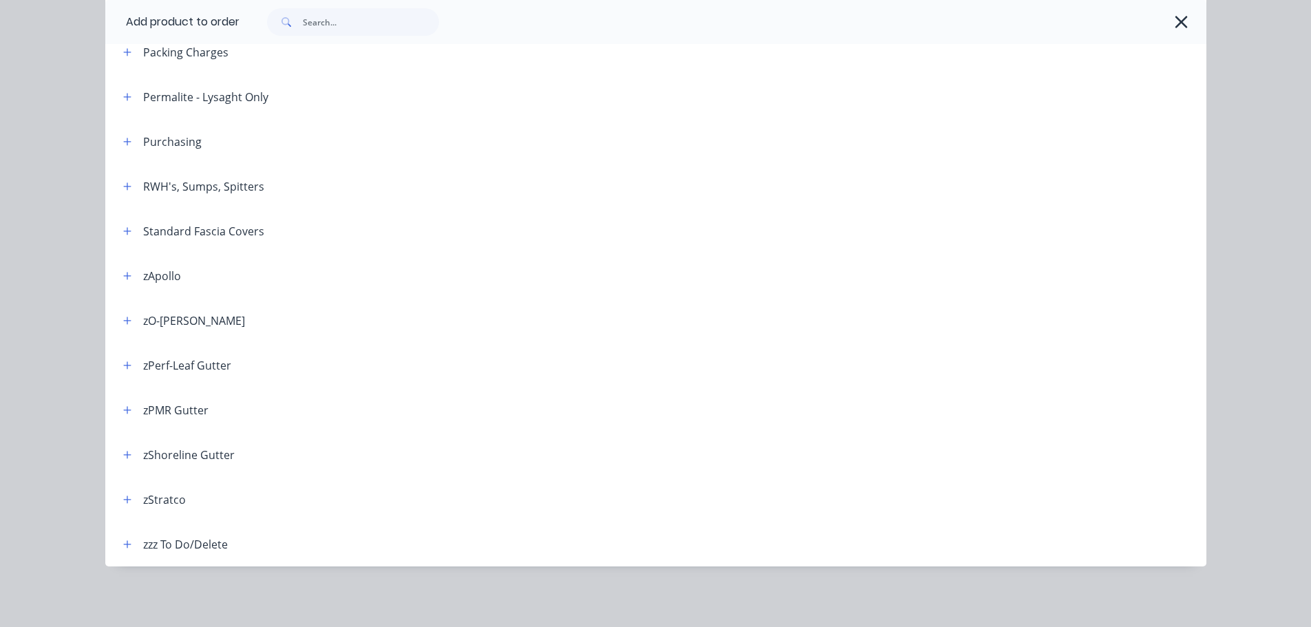
scroll to position [688, 0]
click at [127, 187] on button "button" at bounding box center [127, 186] width 17 height 17
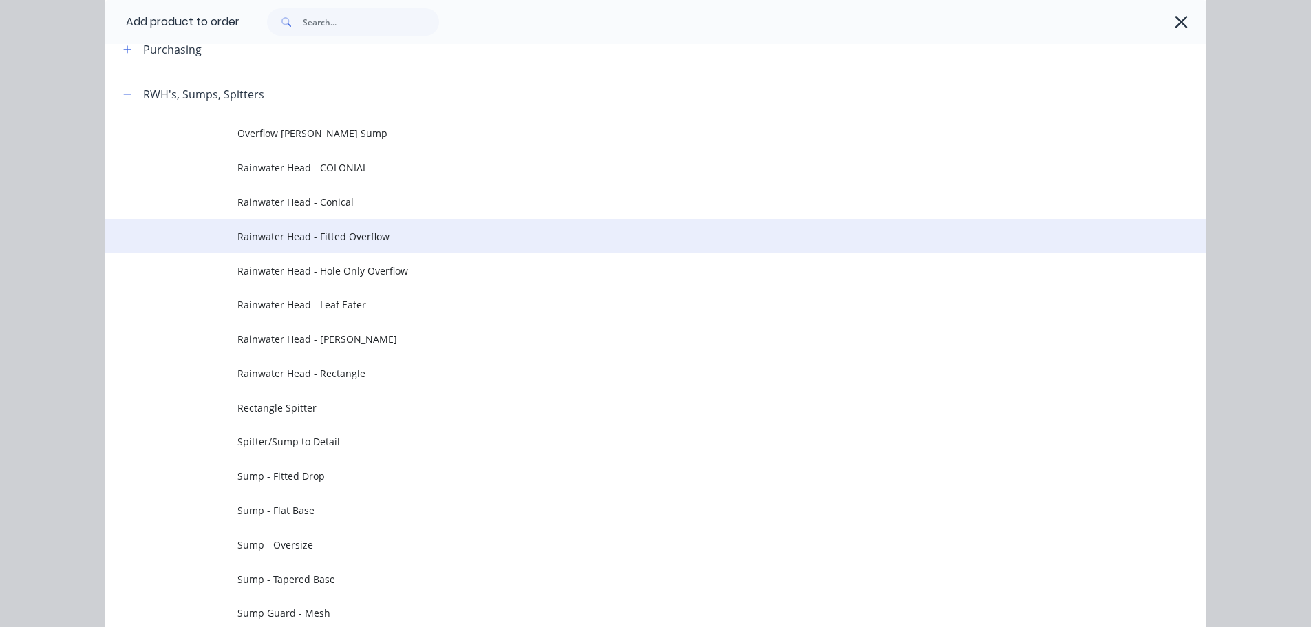
scroll to position [617, 0]
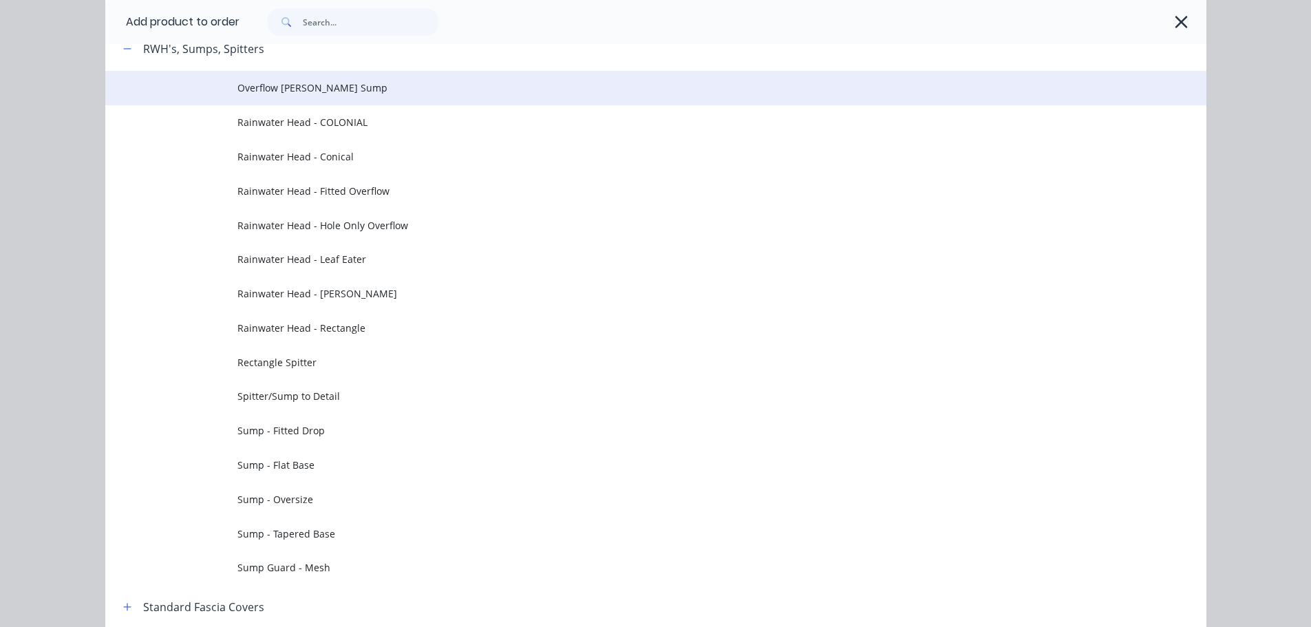
click at [321, 80] on td "Overflow [PERSON_NAME] Sump" at bounding box center [721, 88] width 969 height 34
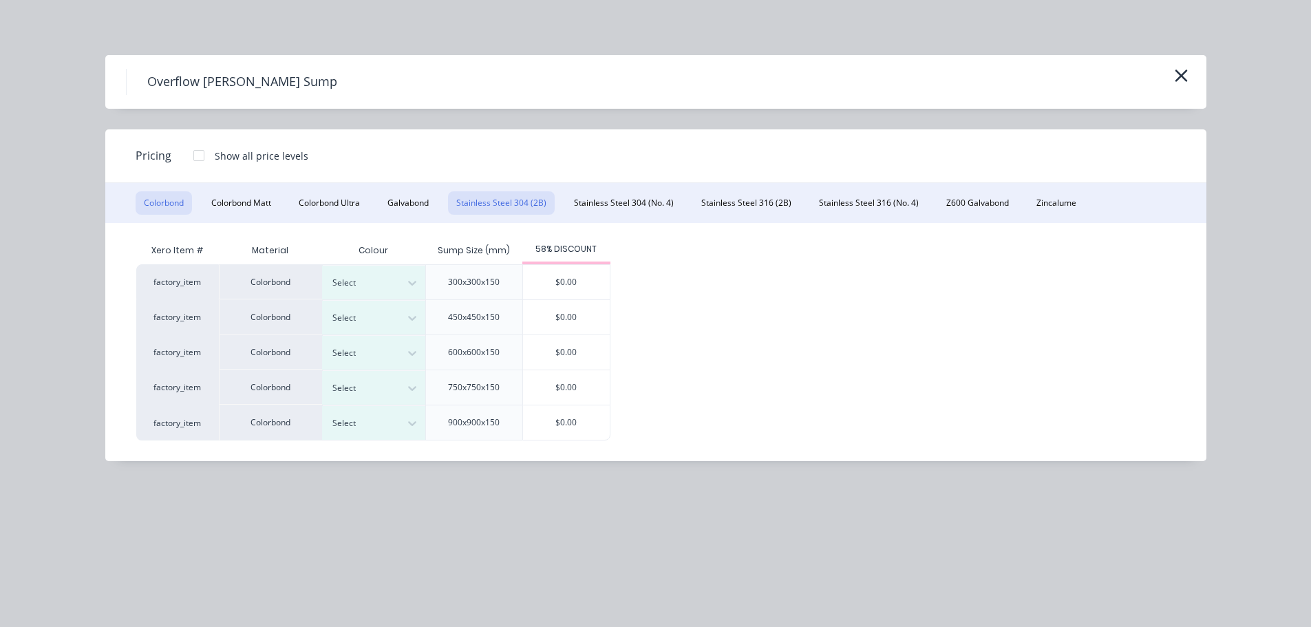
click at [524, 193] on button "Stainless Steel 304 (2B)" at bounding box center [501, 202] width 107 height 23
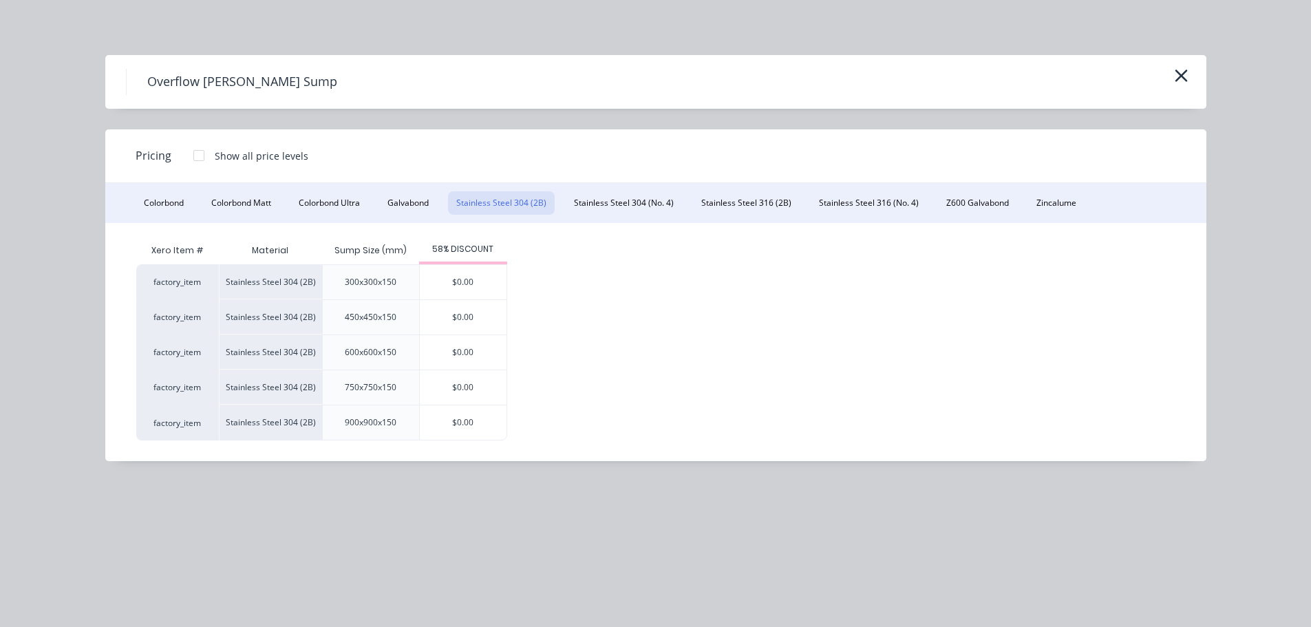
click at [197, 153] on div at bounding box center [199, 156] width 28 height 28
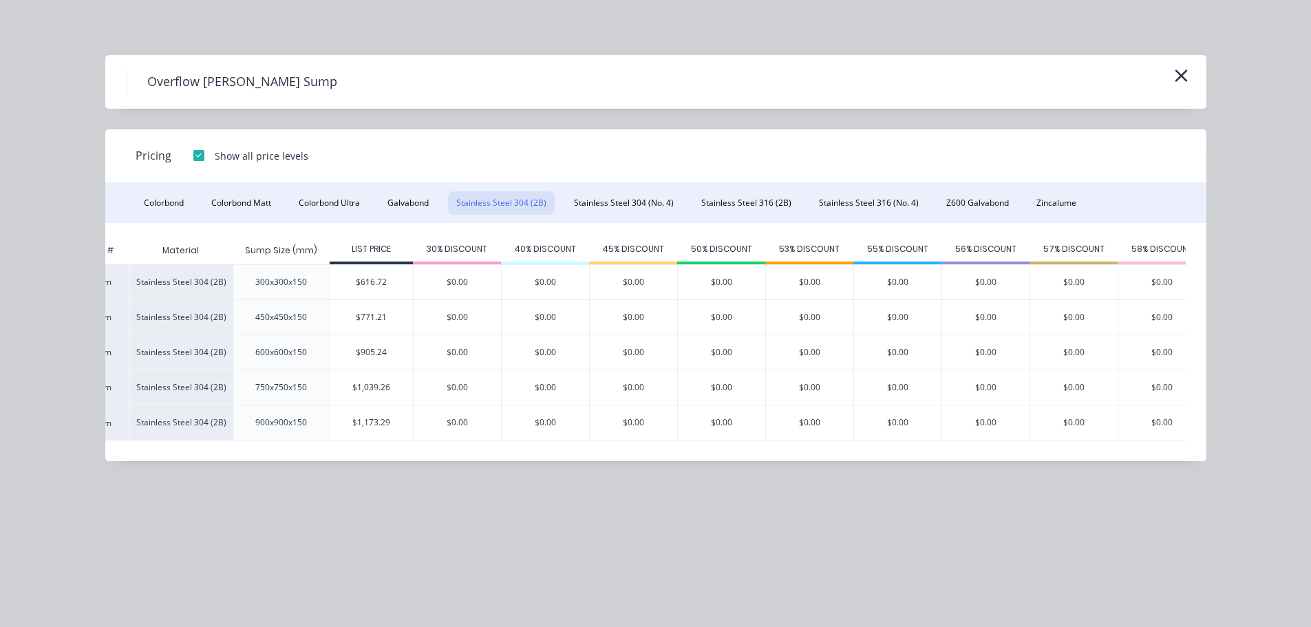
scroll to position [0, 99]
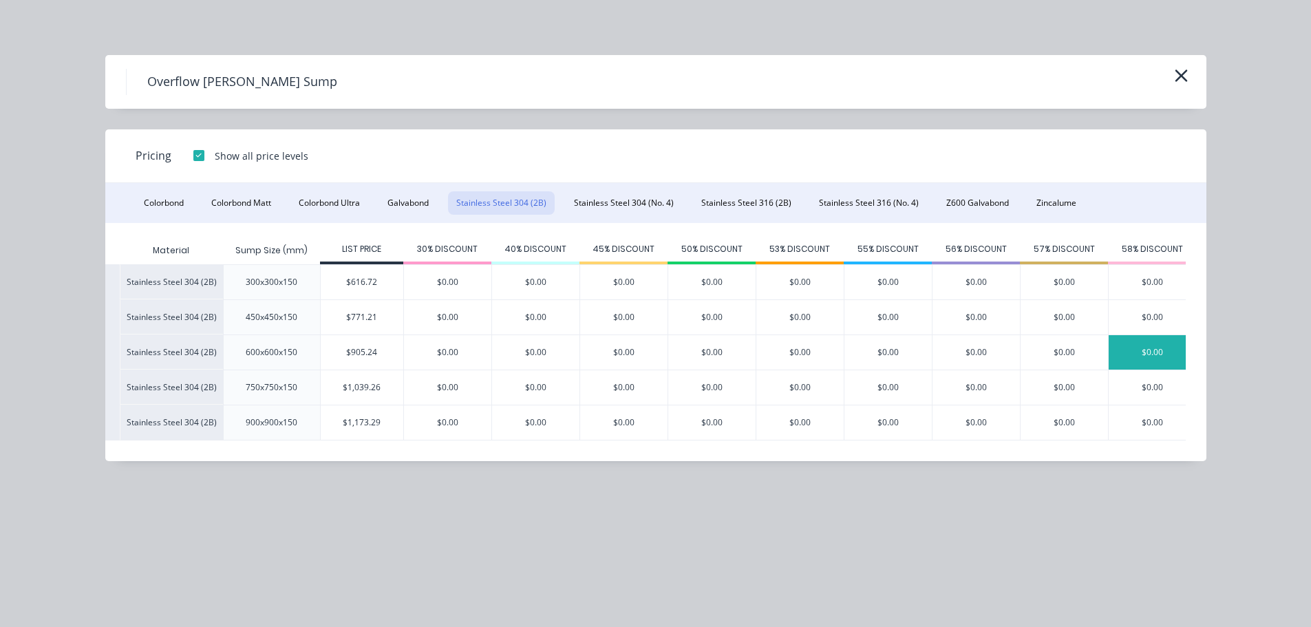
click at [1125, 345] on div "$0.00" at bounding box center [1152, 352] width 87 height 34
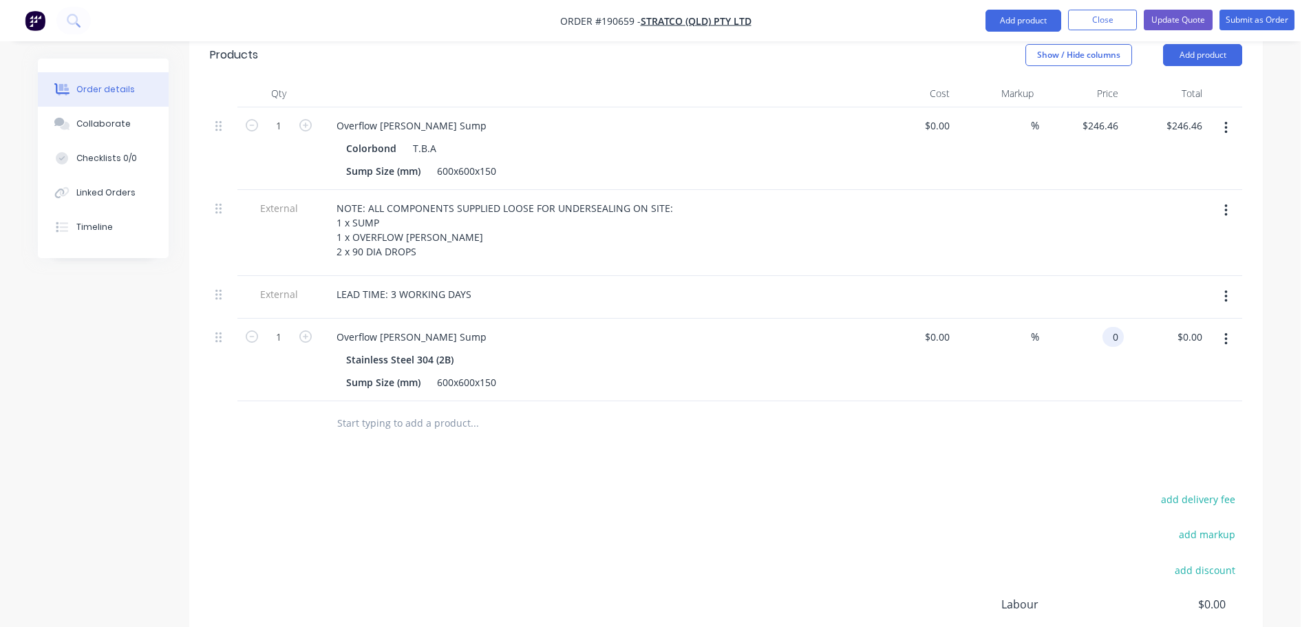
click at [1095, 319] on div "0 0" at bounding box center [1081, 360] width 85 height 83
type input "$380.20"
drag, startPoint x: 724, startPoint y: 485, endPoint x: 726, endPoint y: 471, distance: 13.9
click at [725, 490] on div "add delivery fee add markup add discount Labour $0.00 Sub total $283.95 Margin …" at bounding box center [726, 623] width 1032 height 266
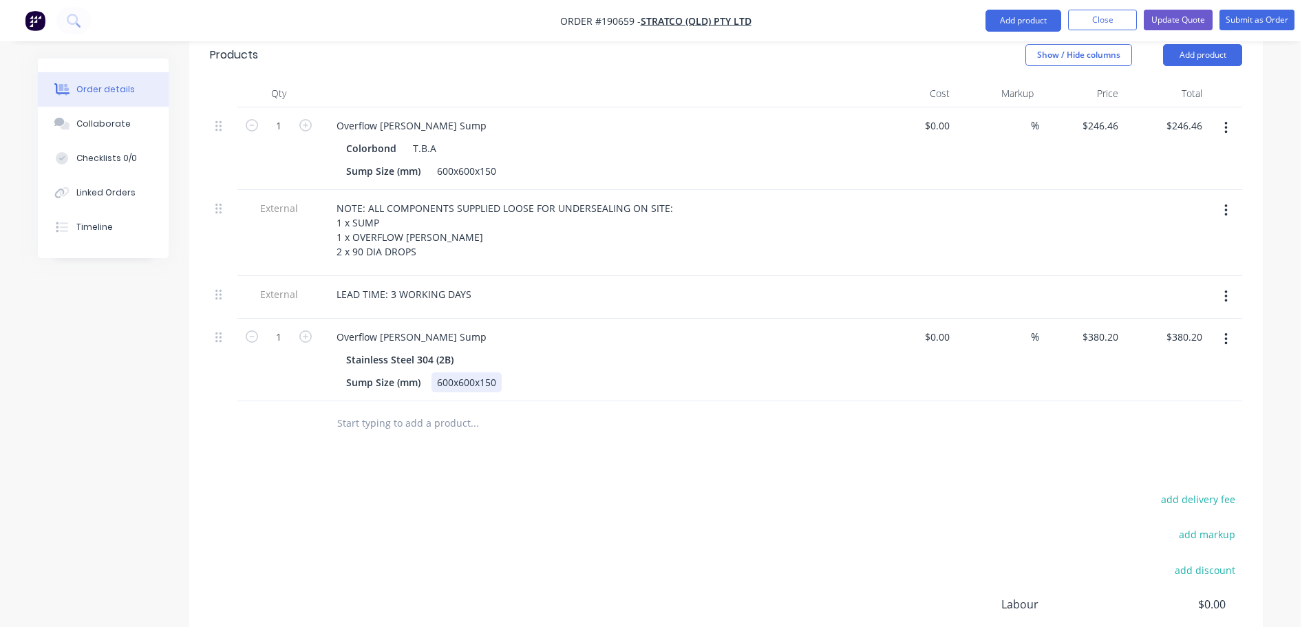
click at [485, 372] on div "600x600x150" at bounding box center [467, 382] width 70 height 20
drag, startPoint x: 672, startPoint y: 338, endPoint x: 535, endPoint y: 282, distance: 147.9
click at [672, 372] on div "Sump Size (mm)" at bounding box center [593, 382] width 504 height 20
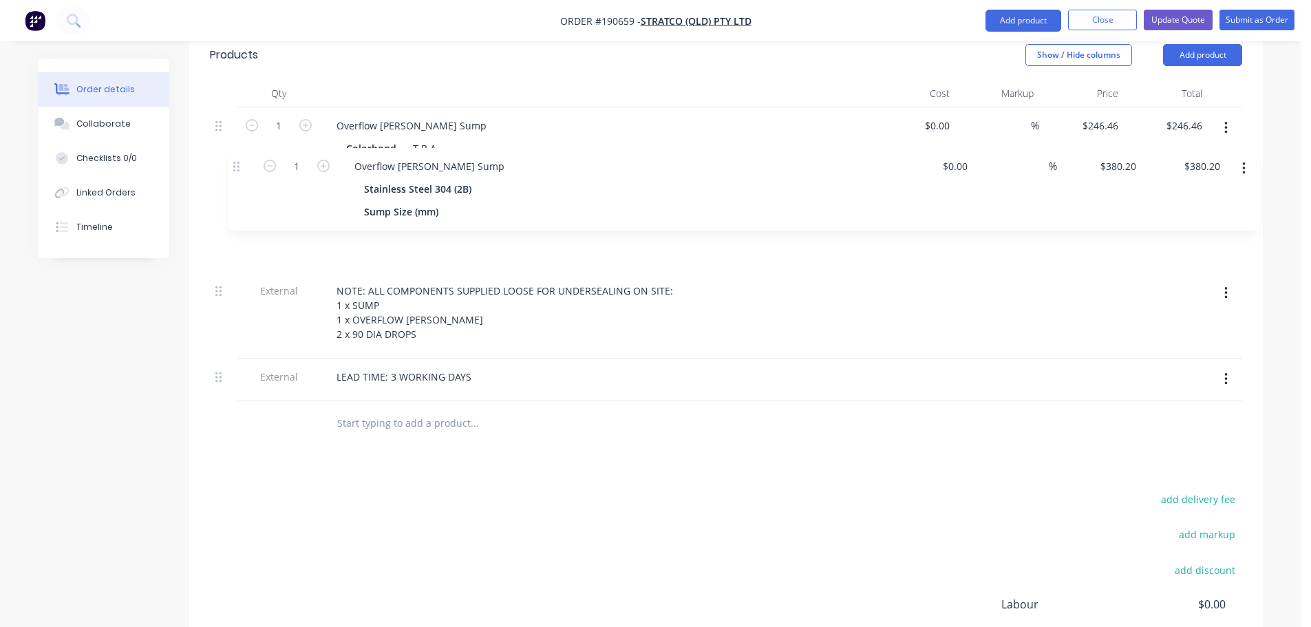
drag, startPoint x: 216, startPoint y: 302, endPoint x: 235, endPoint y: 167, distance: 136.9
click at [235, 167] on div "1 Overflow Weir Sump Colorbond T.B.A Sump Size (mm) 600x600x150 $0.00 $0.00 % $…" at bounding box center [726, 254] width 1032 height 294
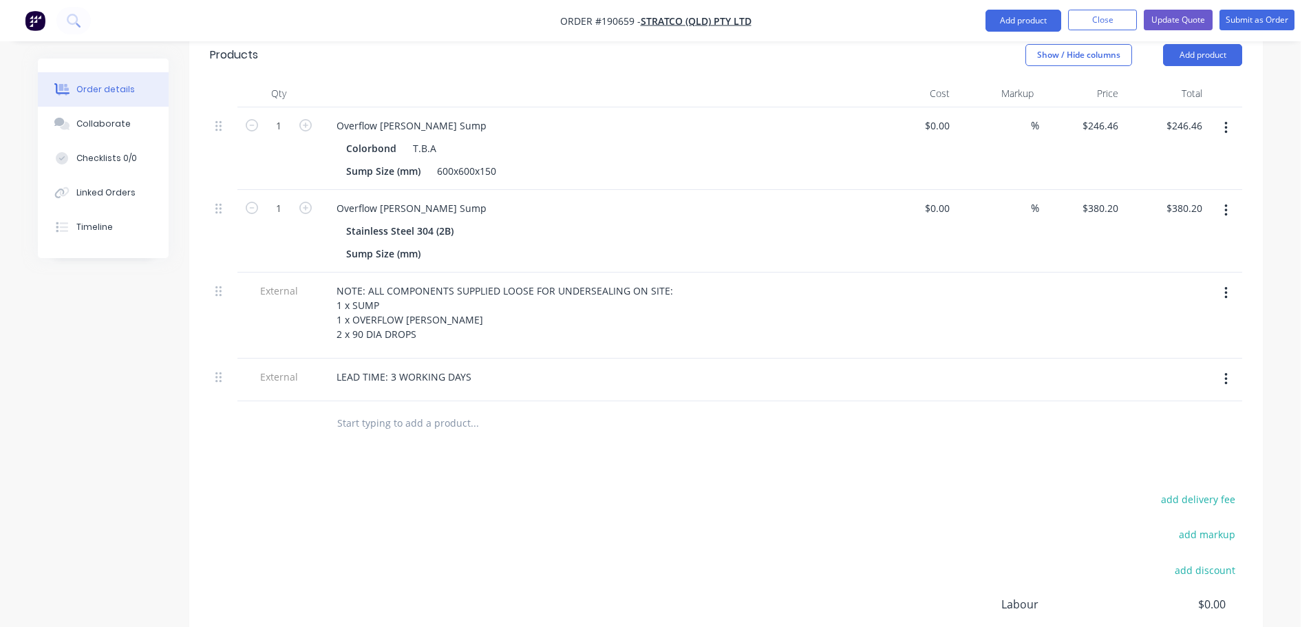
click at [1216, 116] on button "button" at bounding box center [1226, 128] width 32 height 25
click at [1164, 237] on div "Delete" at bounding box center [1177, 247] width 106 height 20
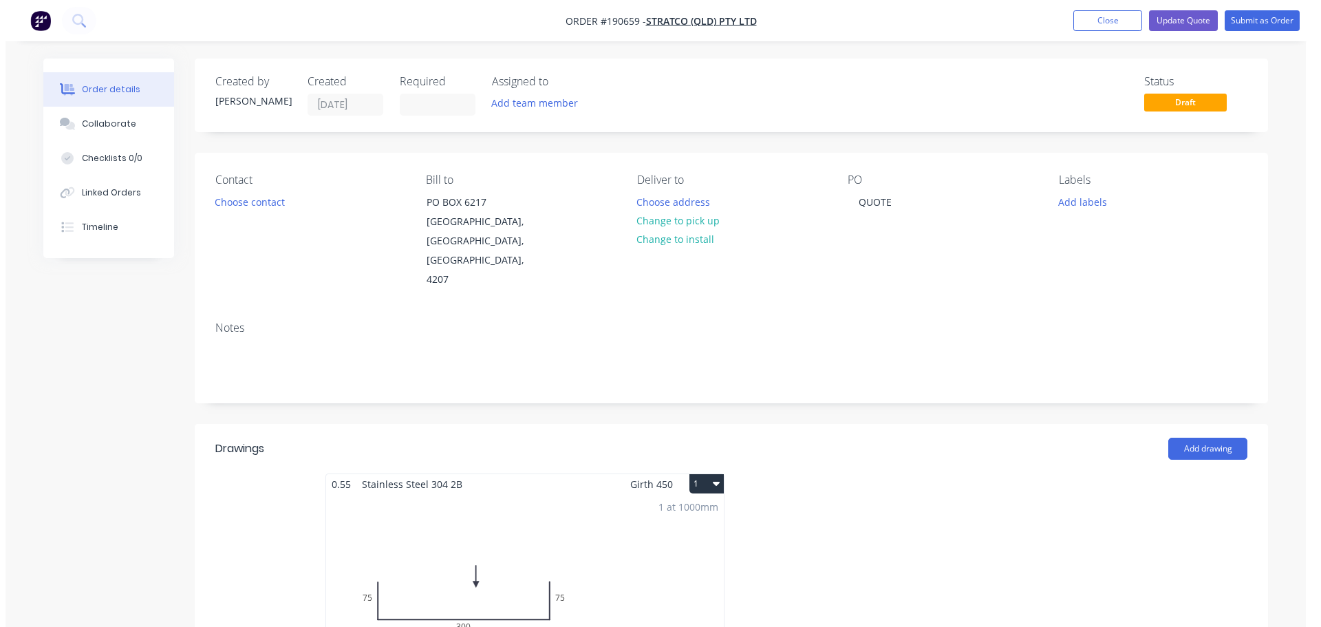
scroll to position [688, 0]
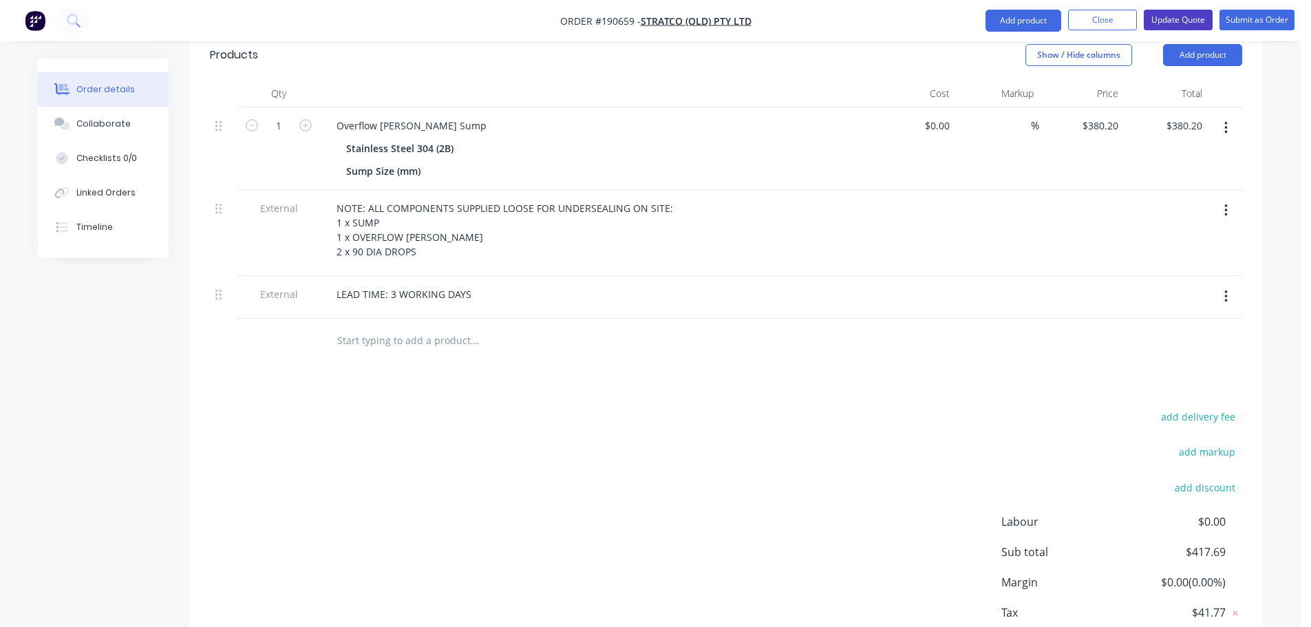
click at [1178, 19] on button "Update Quote" at bounding box center [1178, 20] width 69 height 21
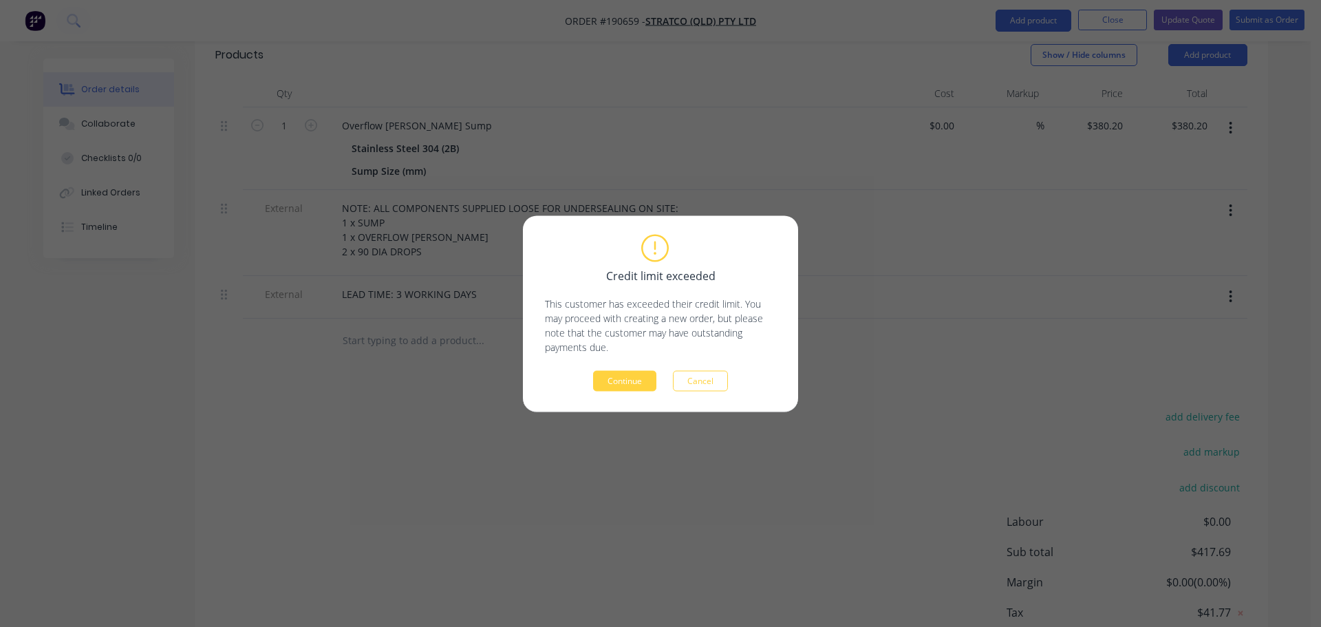
click at [617, 378] on button "Continue" at bounding box center [624, 380] width 63 height 21
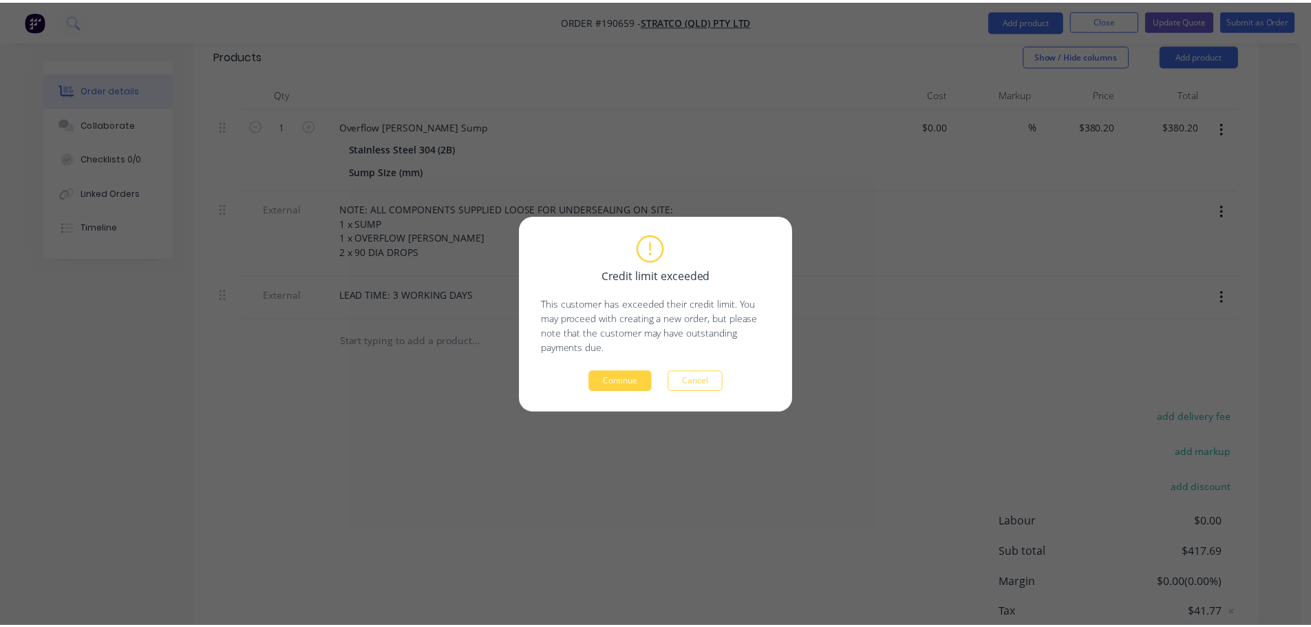
scroll to position [0, 0]
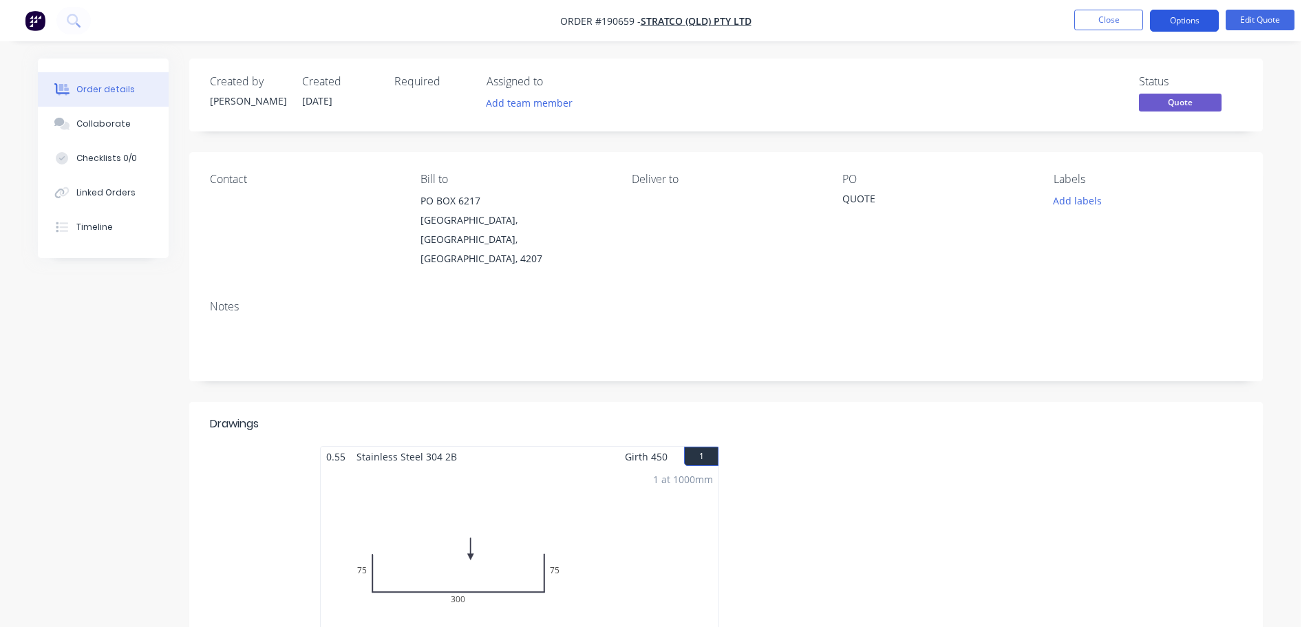
click at [1209, 23] on button "Options" at bounding box center [1184, 21] width 69 height 22
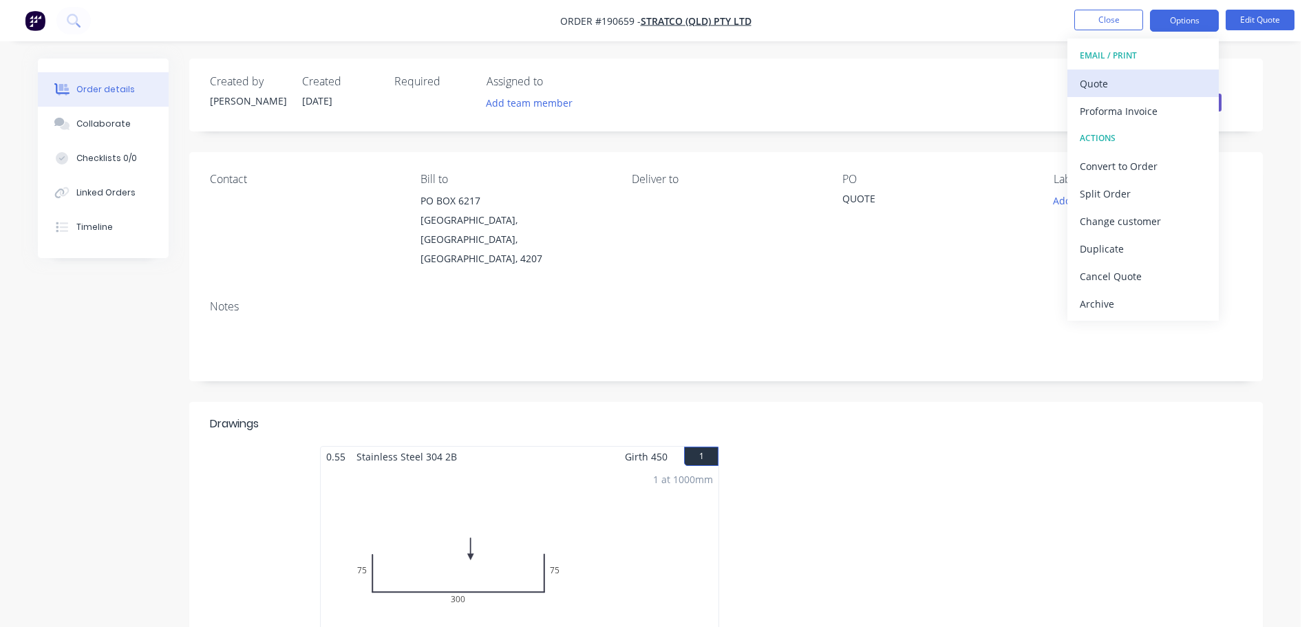
click at [1149, 89] on div "Quote" at bounding box center [1143, 84] width 127 height 20
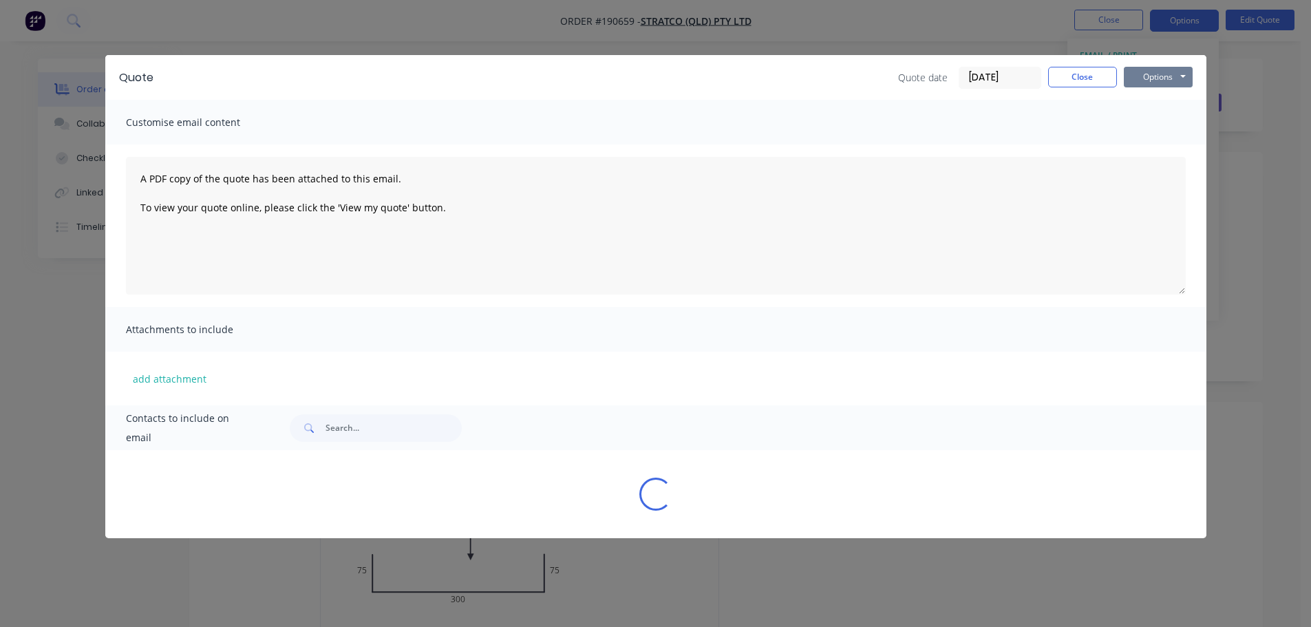
click at [1178, 74] on button "Options" at bounding box center [1158, 77] width 69 height 21
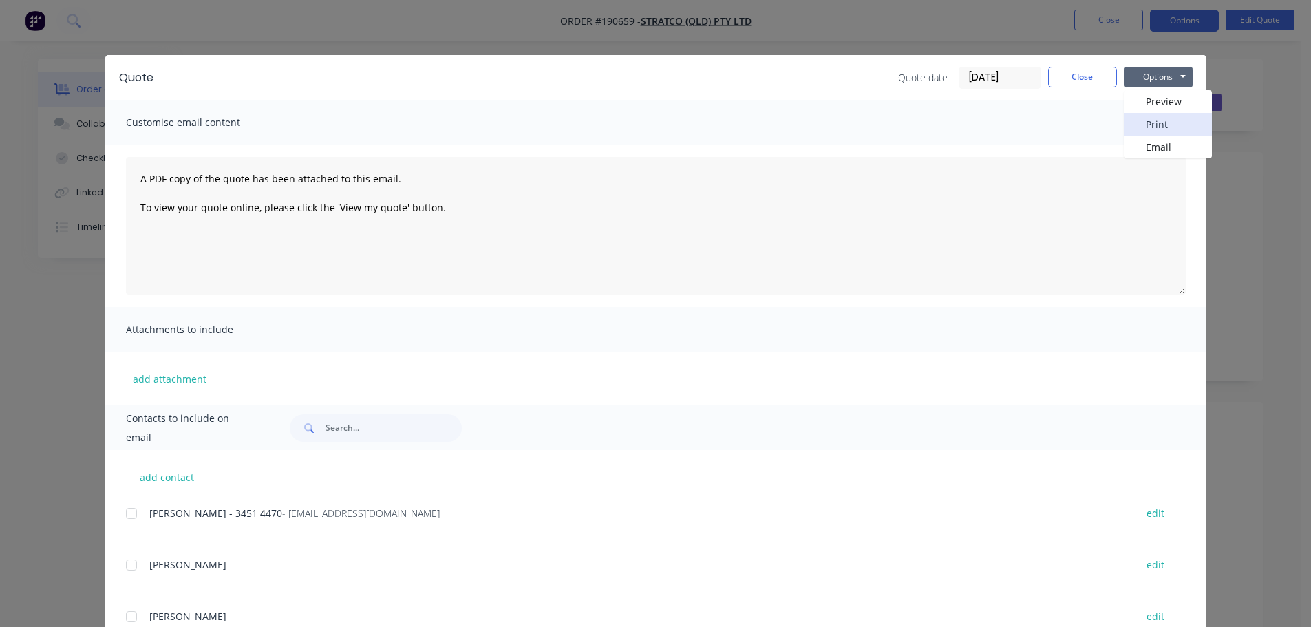
click at [1177, 117] on button "Print" at bounding box center [1168, 124] width 88 height 23
drag, startPoint x: 977, startPoint y: 23, endPoint x: 1023, endPoint y: 44, distance: 50.5
click at [977, 23] on div "Quote Quote date 25/08/25 Close Options Preview Print Email Customise email con…" at bounding box center [655, 313] width 1311 height 627
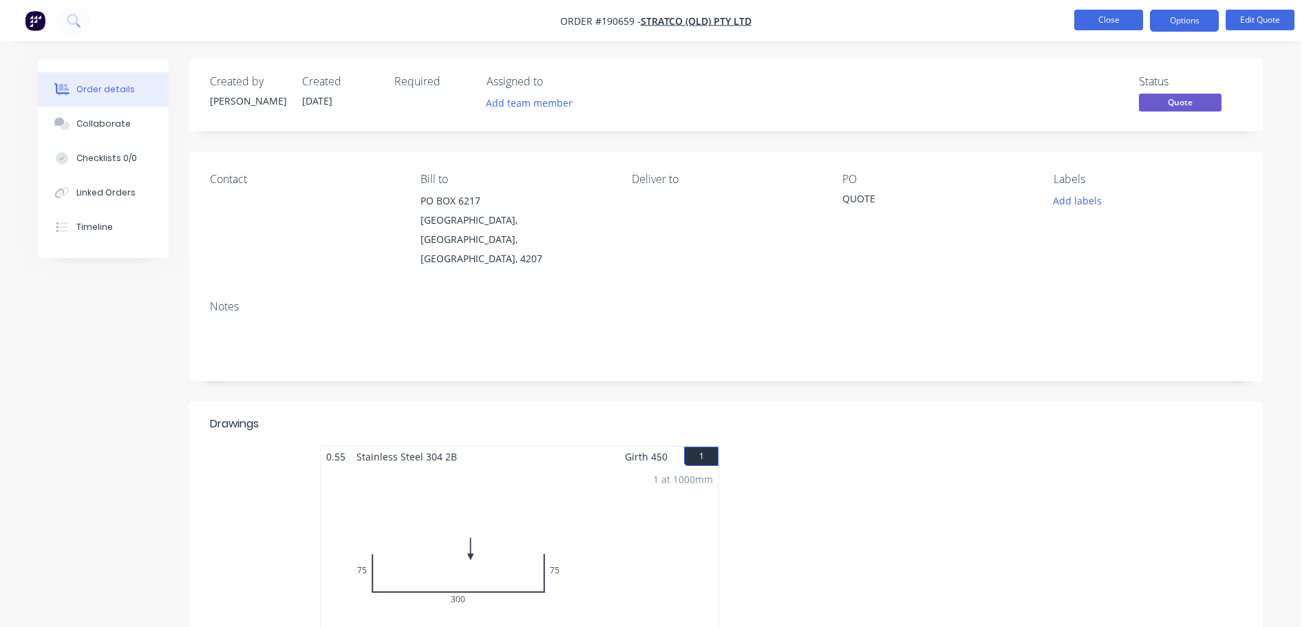
click at [1124, 27] on button "Close" at bounding box center [1108, 20] width 69 height 21
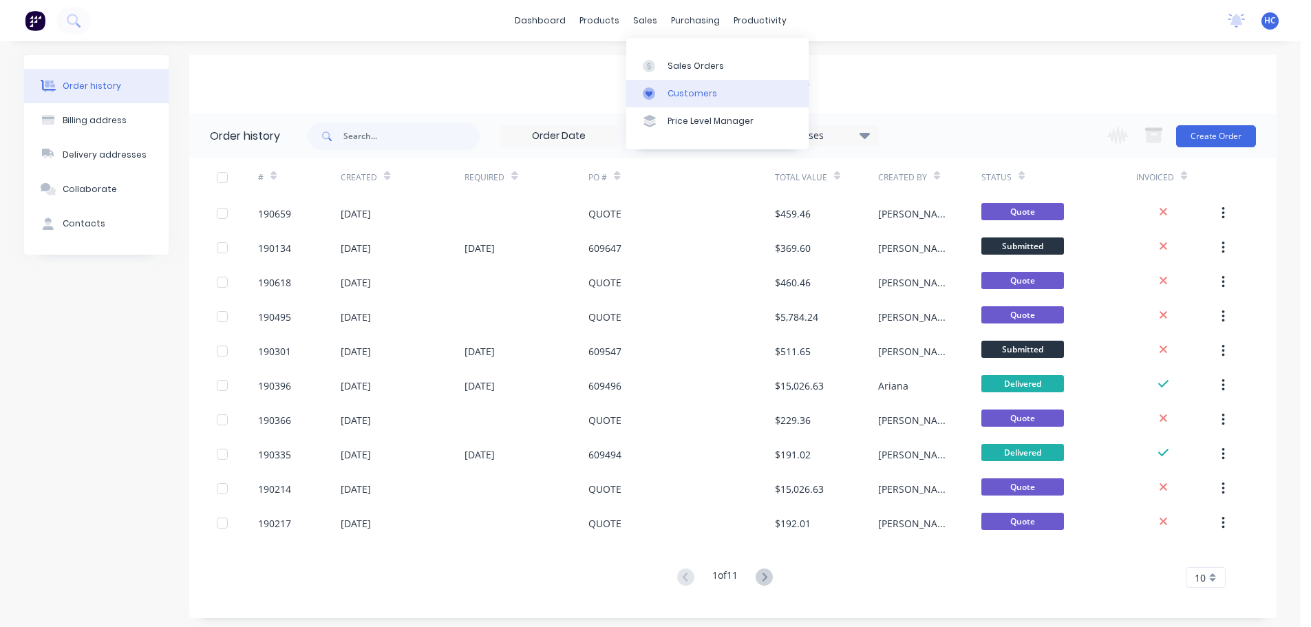
click at [686, 93] on div "Customers" at bounding box center [693, 93] width 50 height 12
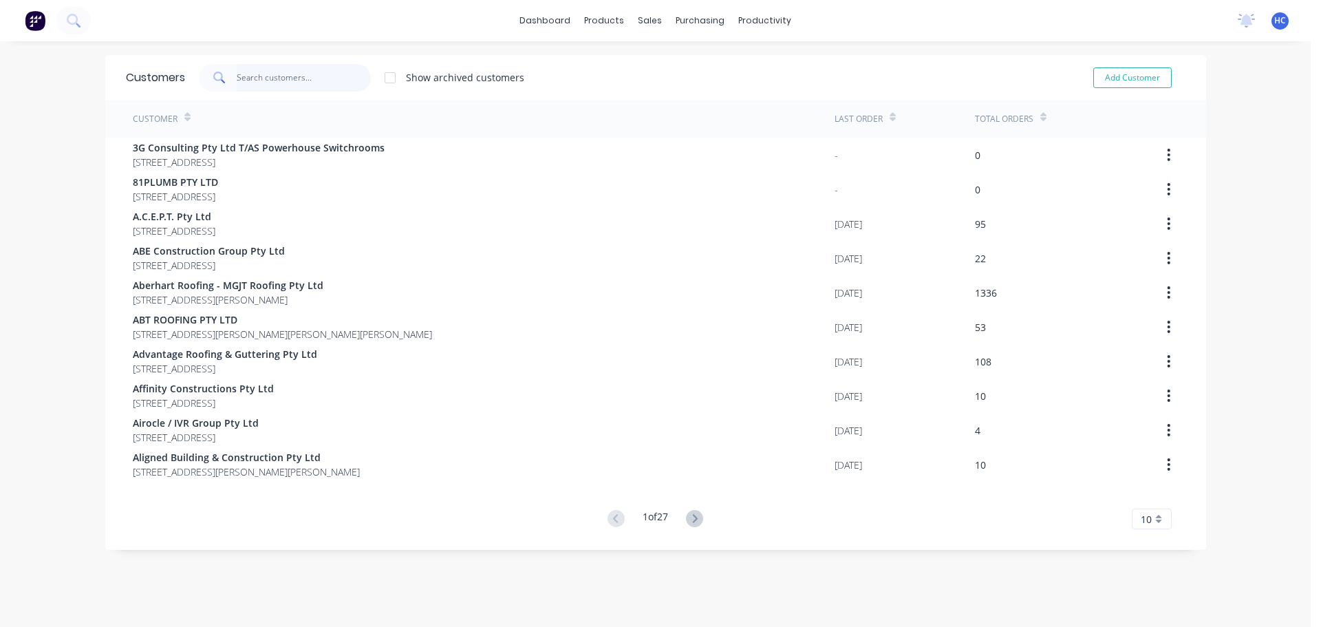
click at [324, 82] on input "text" at bounding box center [304, 78] width 134 height 28
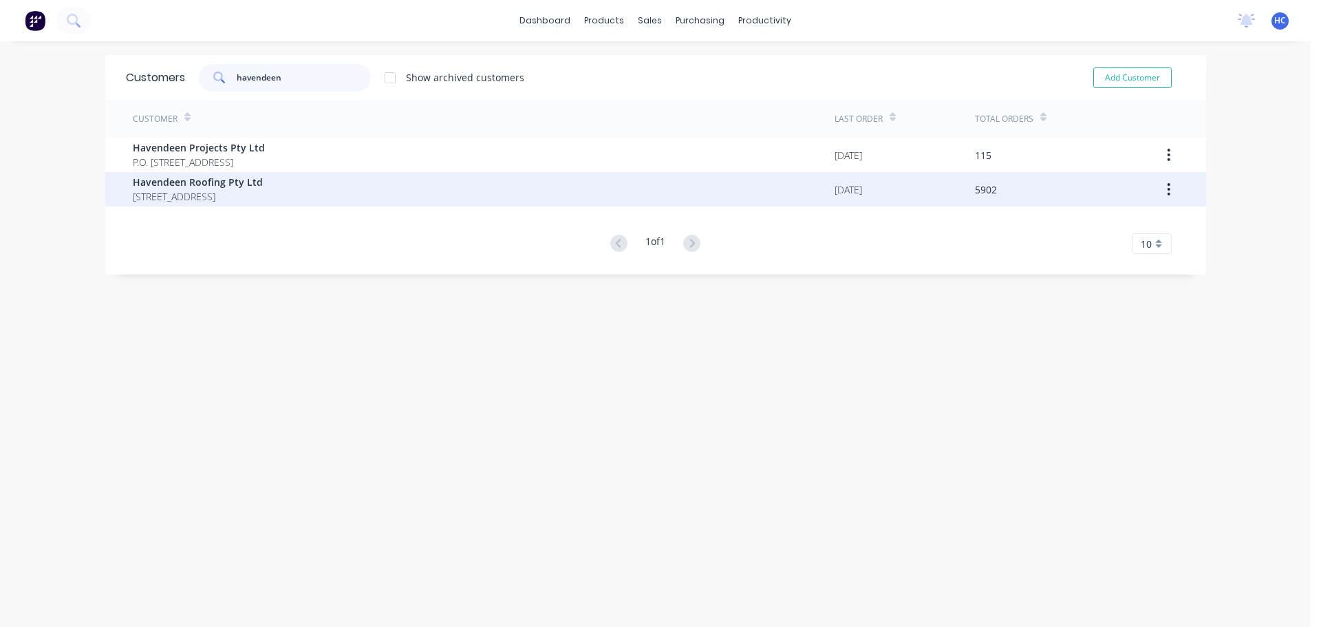
type input "havendeen"
click at [224, 201] on span "[STREET_ADDRESS]" at bounding box center [198, 196] width 130 height 14
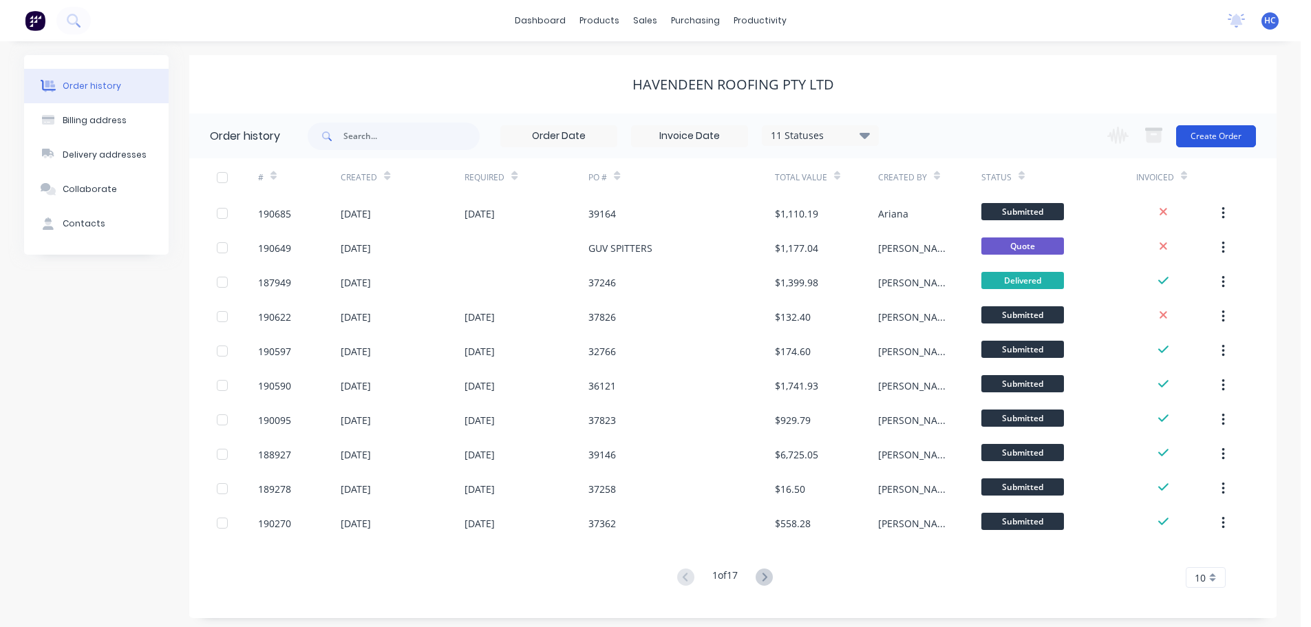
click at [1229, 129] on button "Create Order" at bounding box center [1216, 136] width 80 height 22
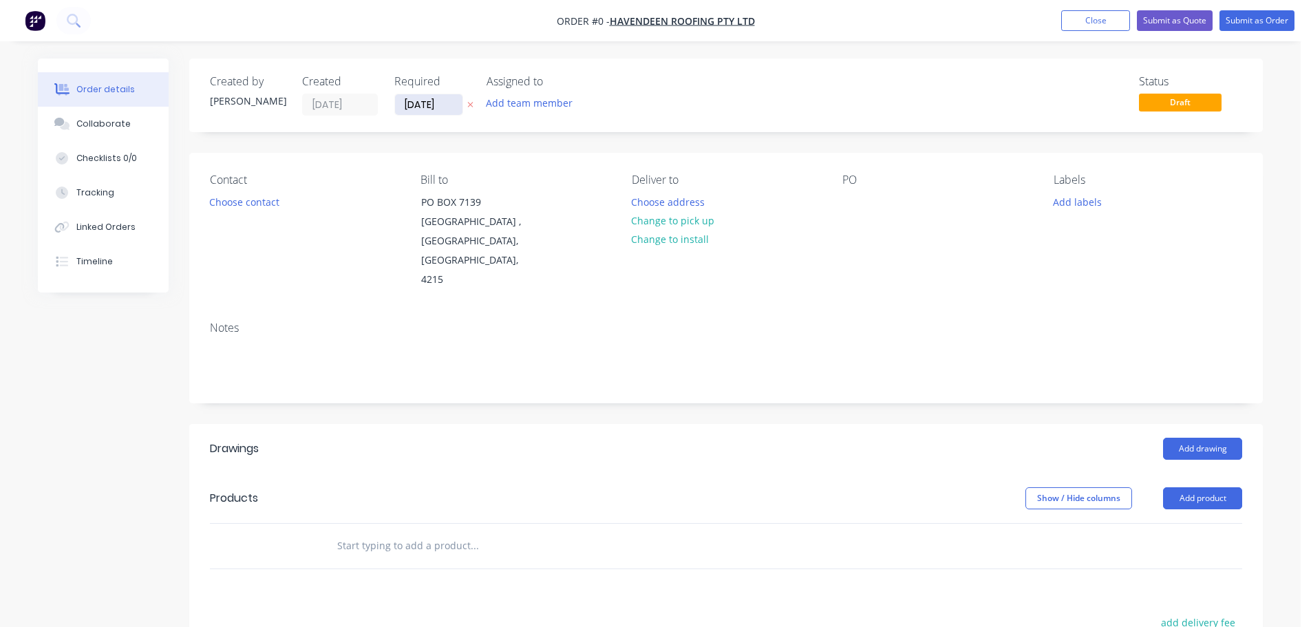
click at [430, 100] on input "[DATE]" at bounding box center [428, 104] width 67 height 21
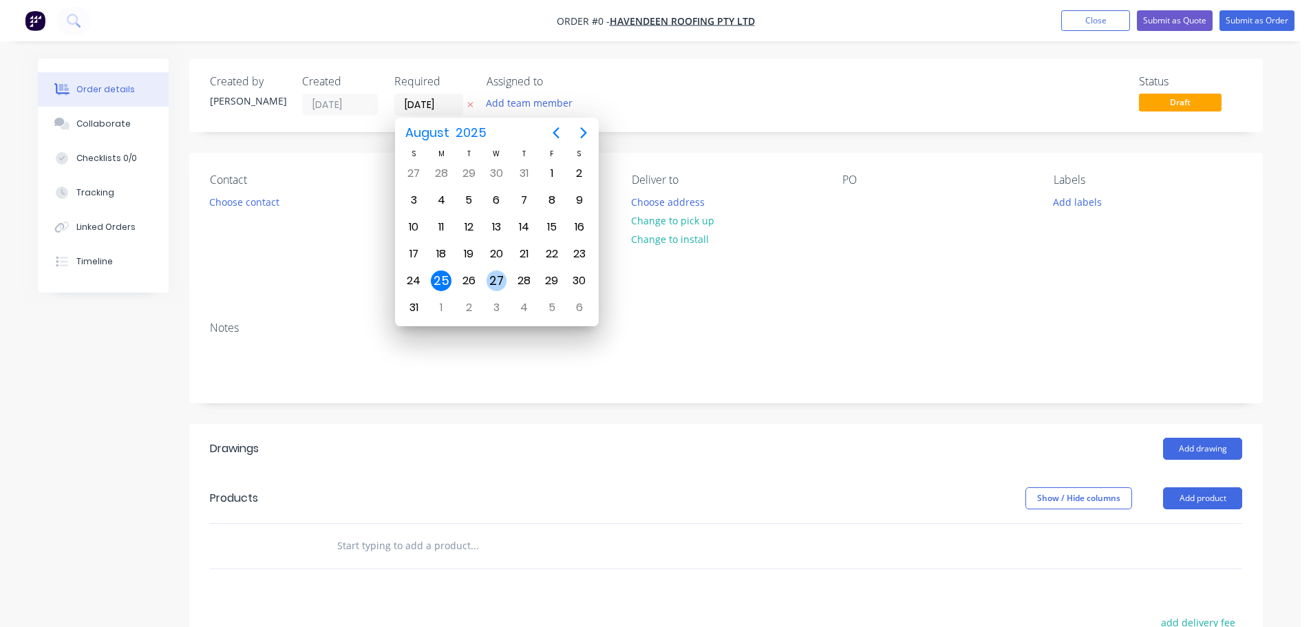
click at [494, 288] on div "27" at bounding box center [497, 280] width 21 height 21
type input "[DATE]"
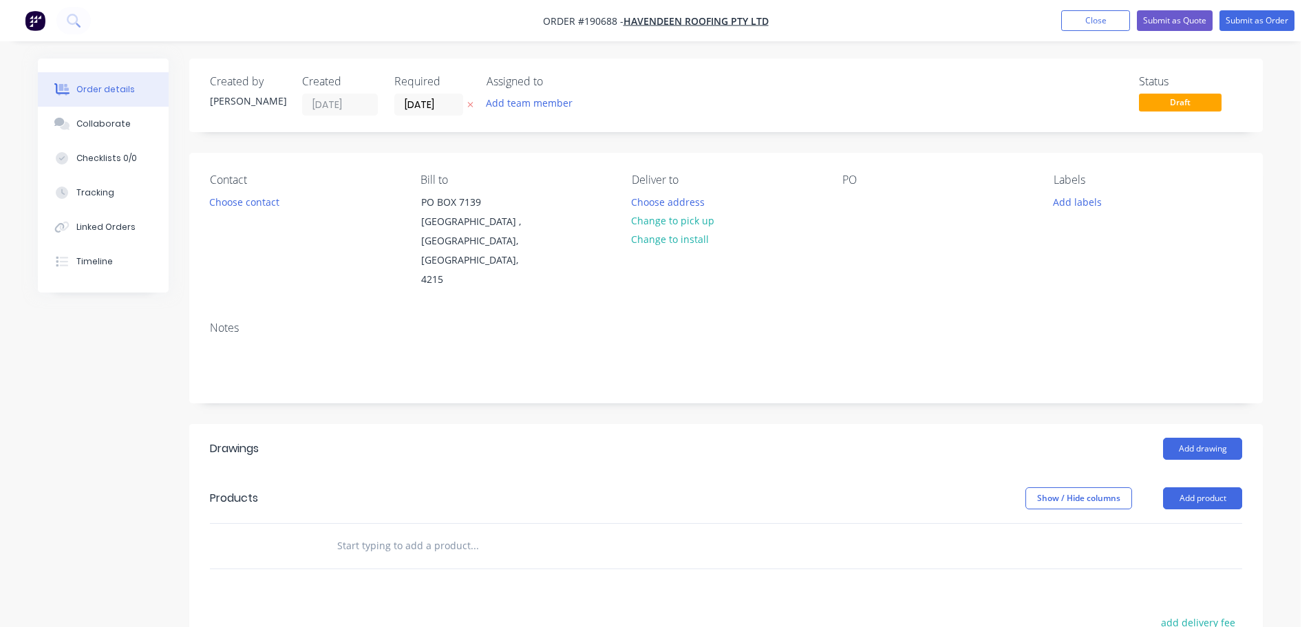
click at [260, 191] on div "Contact Choose contact" at bounding box center [304, 231] width 189 height 116
click at [255, 200] on button "Choose contact" at bounding box center [244, 201] width 85 height 19
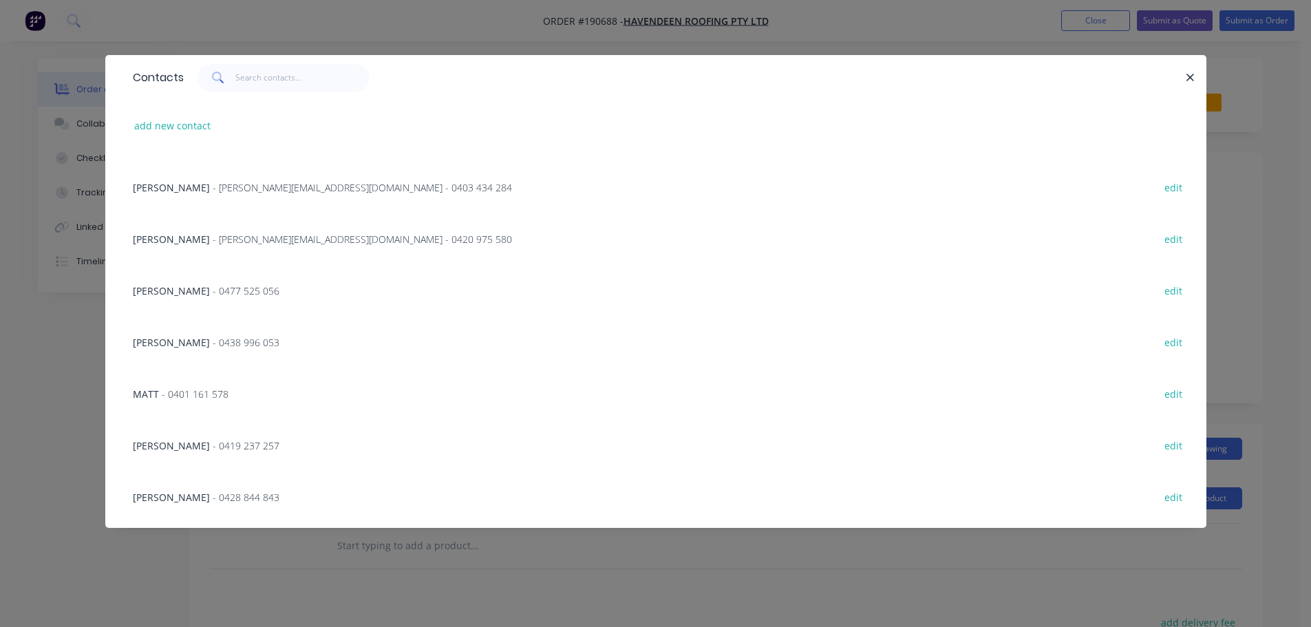
scroll to position [138, 0]
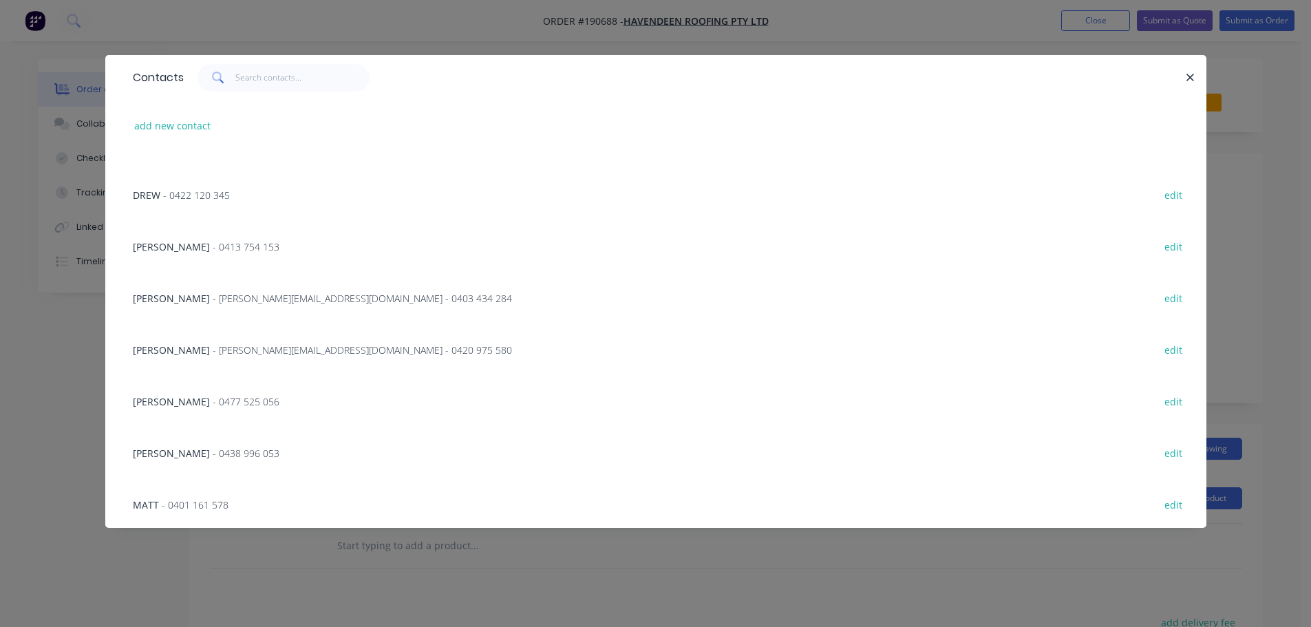
click at [215, 412] on div "CHRIS - 0477 525 056 edit" at bounding box center [656, 401] width 1060 height 52
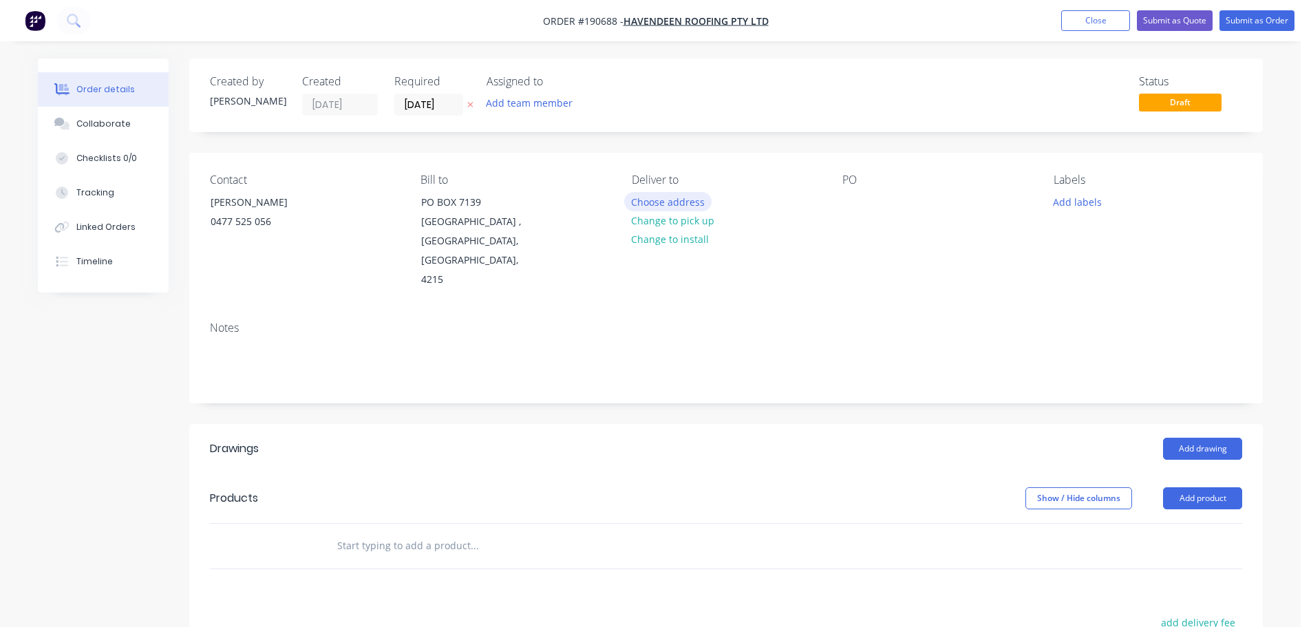
click at [672, 198] on button "Choose address" at bounding box center [668, 201] width 88 height 19
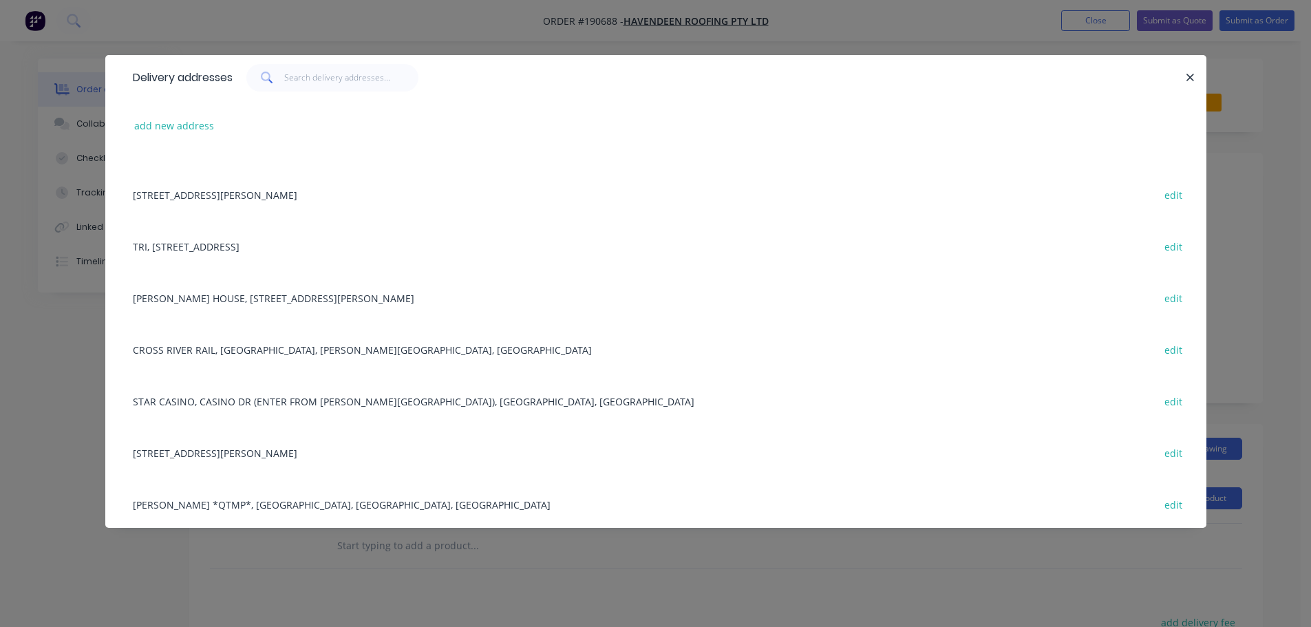
click at [256, 458] on div "22 GARRICK ST, HERSTON, Australia edit" at bounding box center [656, 453] width 1060 height 52
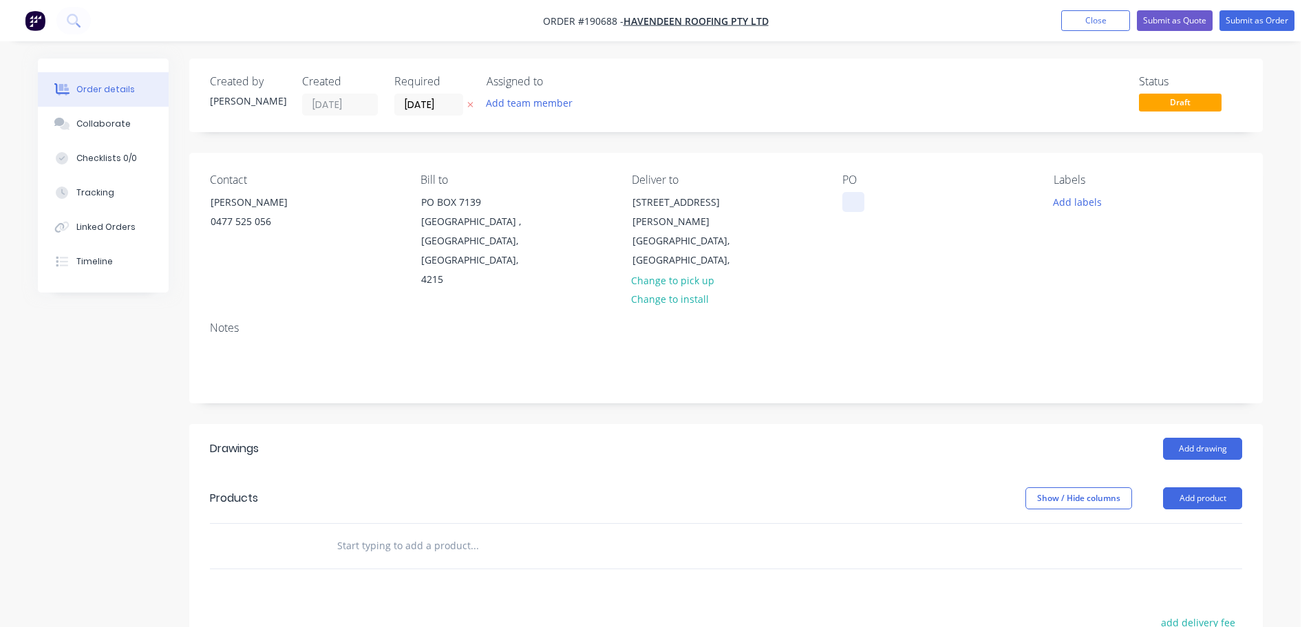
click at [852, 192] on div at bounding box center [853, 202] width 22 height 20
click at [1087, 206] on button "Add labels" at bounding box center [1076, 201] width 63 height 19
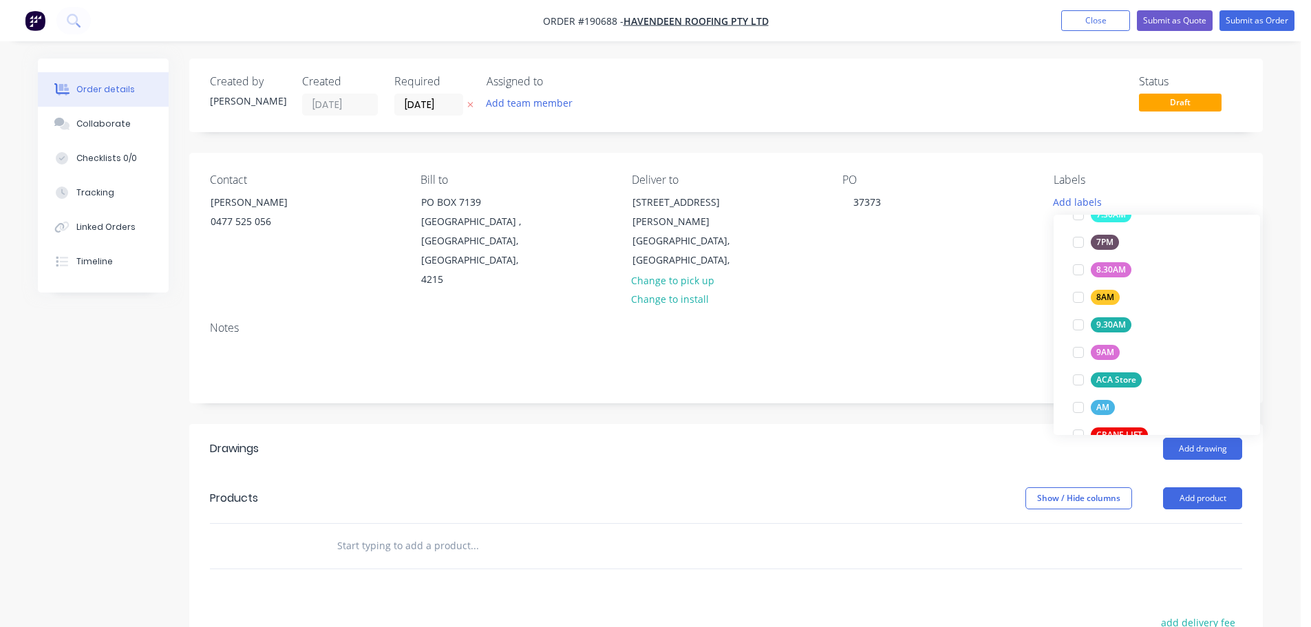
scroll to position [551, 0]
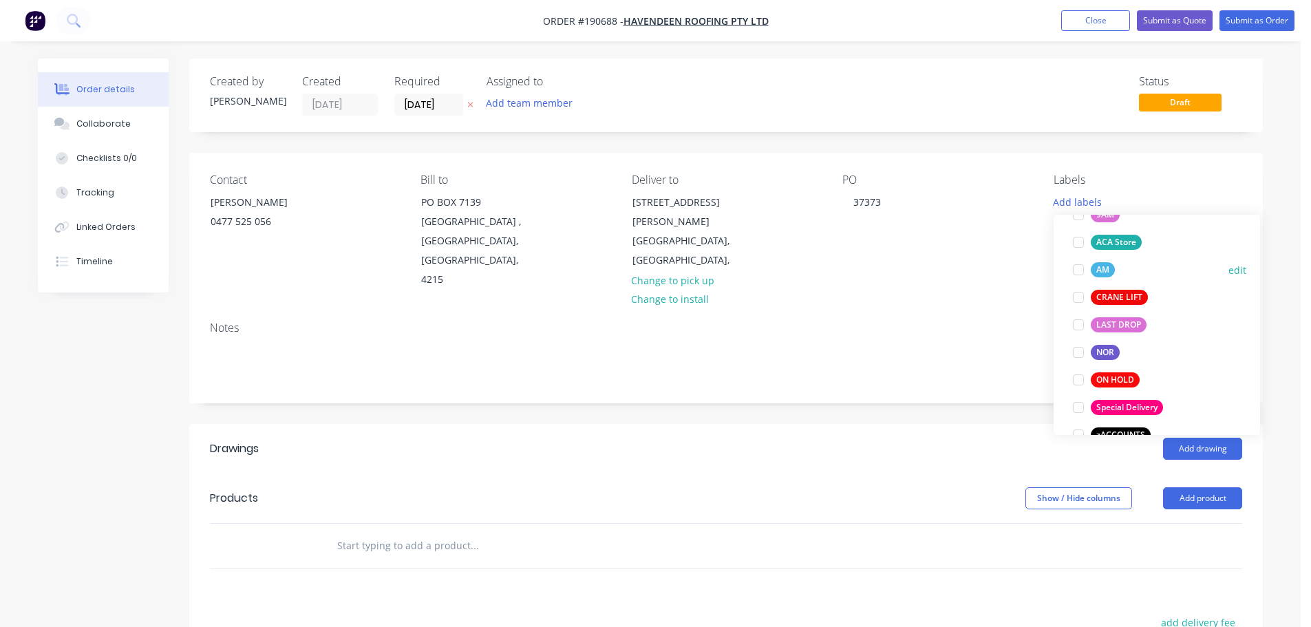
click at [1105, 274] on div "AM" at bounding box center [1103, 269] width 24 height 15
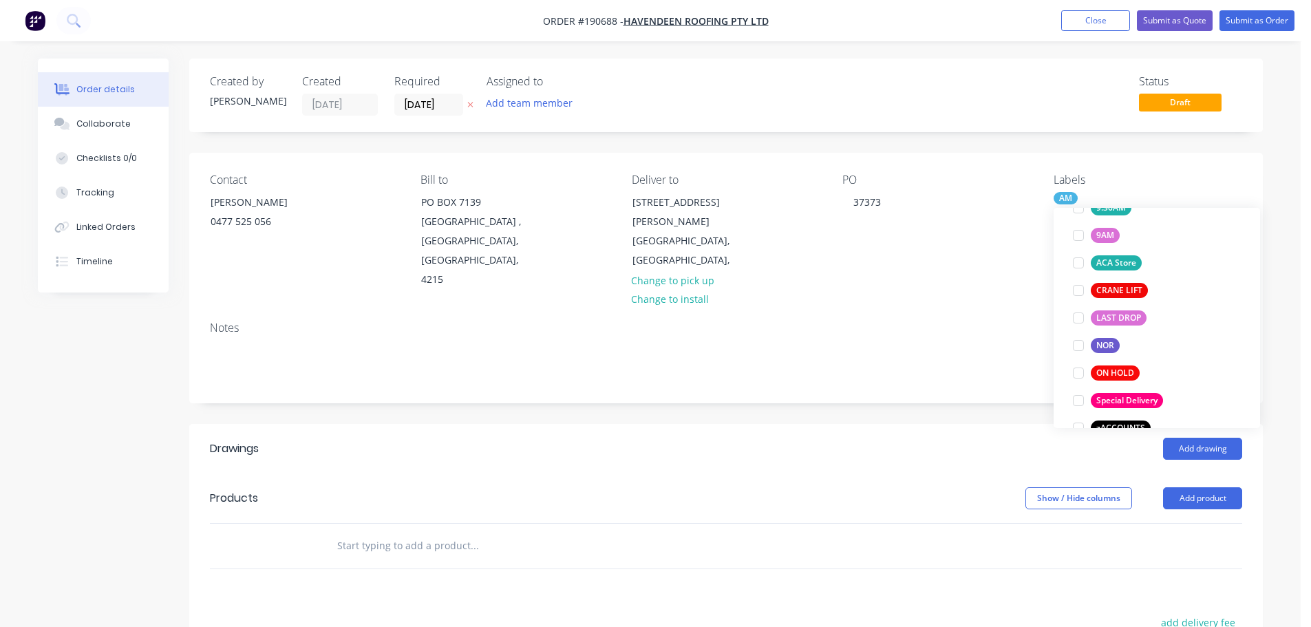
scroll to position [55, 0]
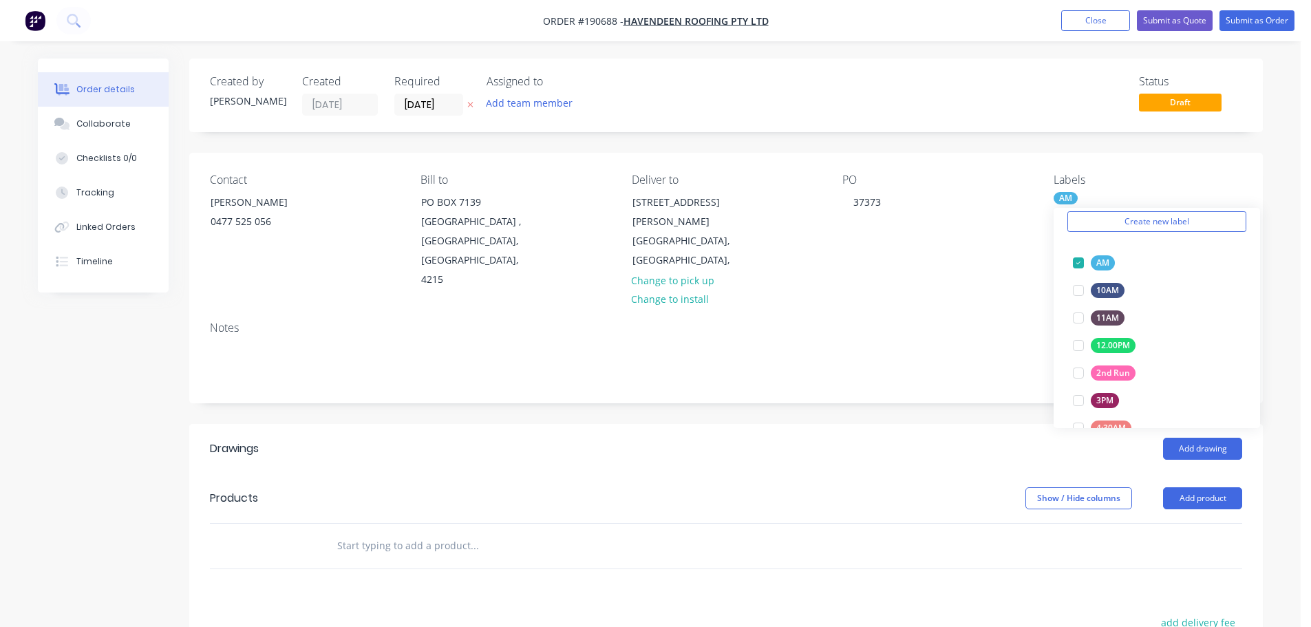
click at [947, 402] on div "Created by Hayden Created 25/08/25 Required 27/08/25 Assigned to Add team membe…" at bounding box center [726, 478] width 1074 height 841
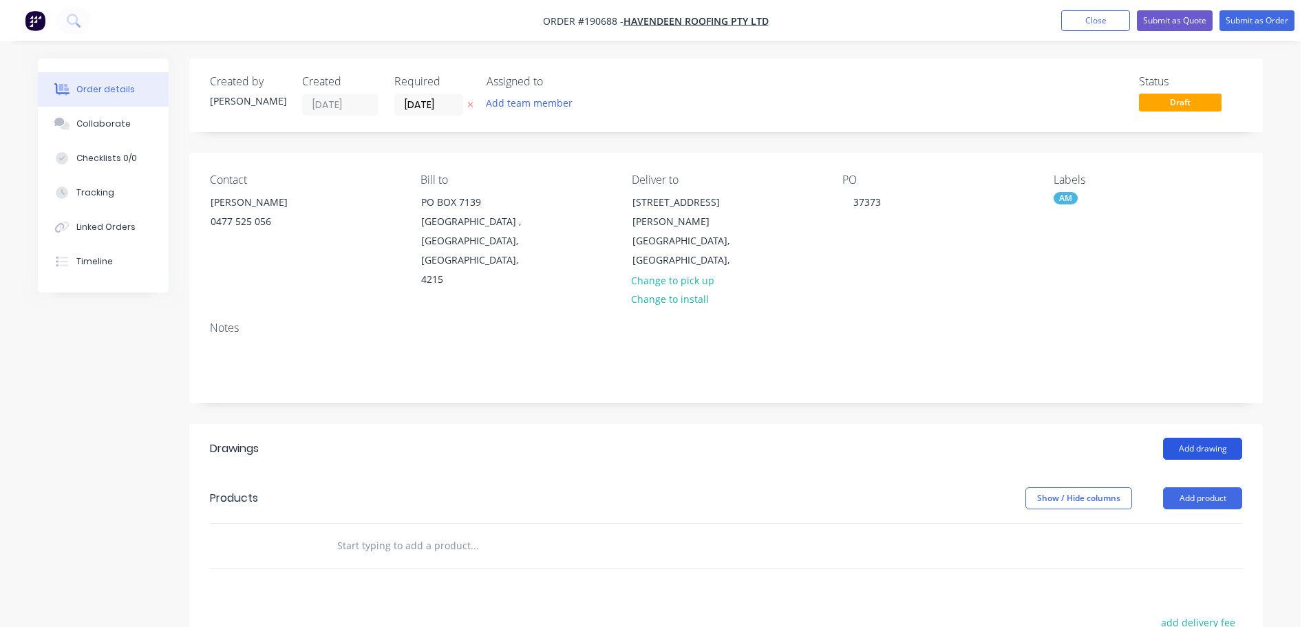
click at [1220, 438] on button "Add drawing" at bounding box center [1202, 449] width 79 height 22
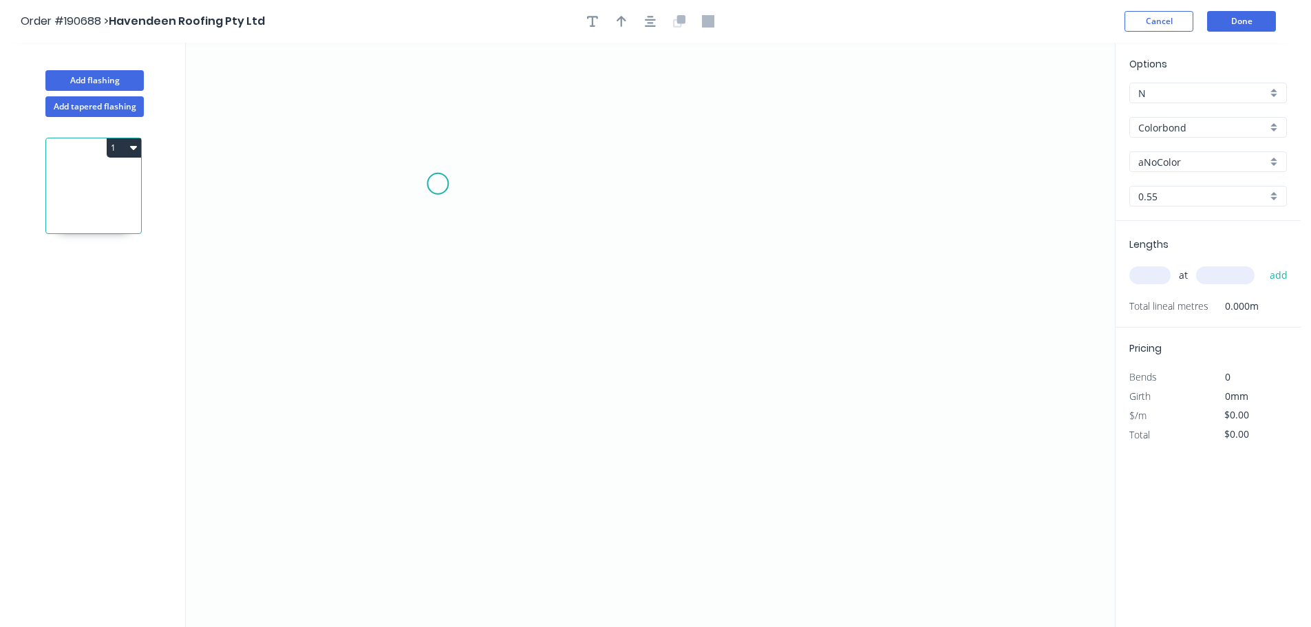
click at [454, 186] on icon "0" at bounding box center [650, 335] width 929 height 584
click at [431, 162] on icon "0" at bounding box center [650, 335] width 929 height 584
click at [414, 440] on icon "0 ?" at bounding box center [650, 335] width 929 height 584
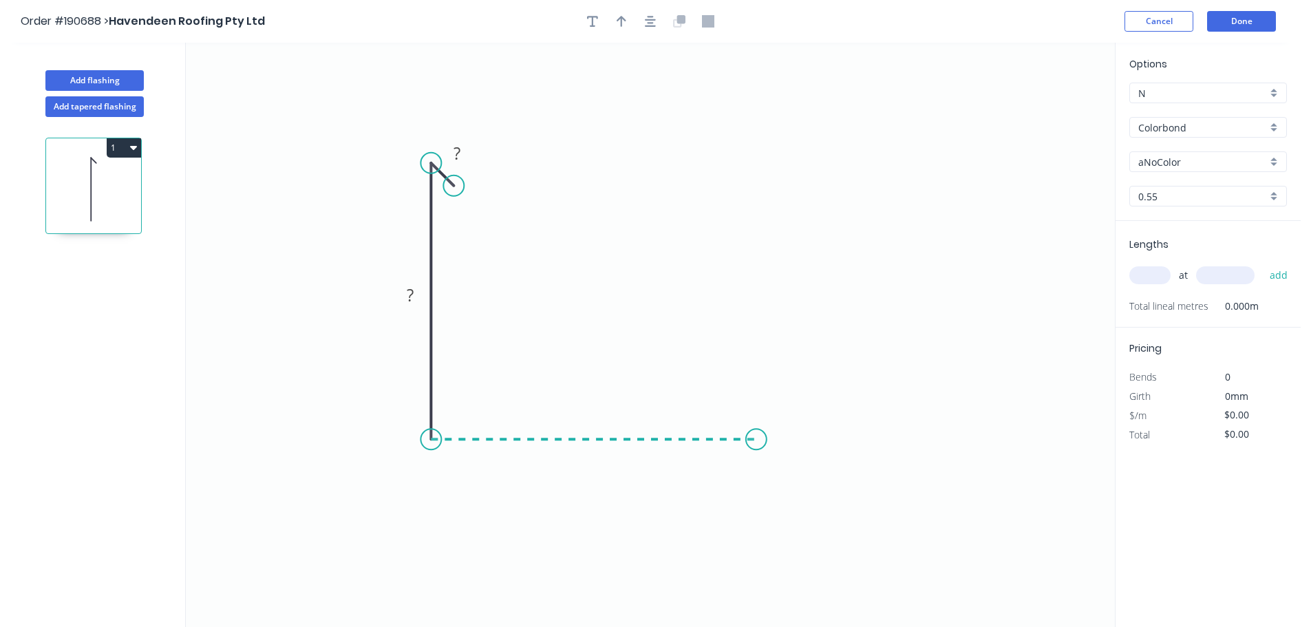
click at [756, 449] on icon "0 ? ?" at bounding box center [650, 335] width 929 height 584
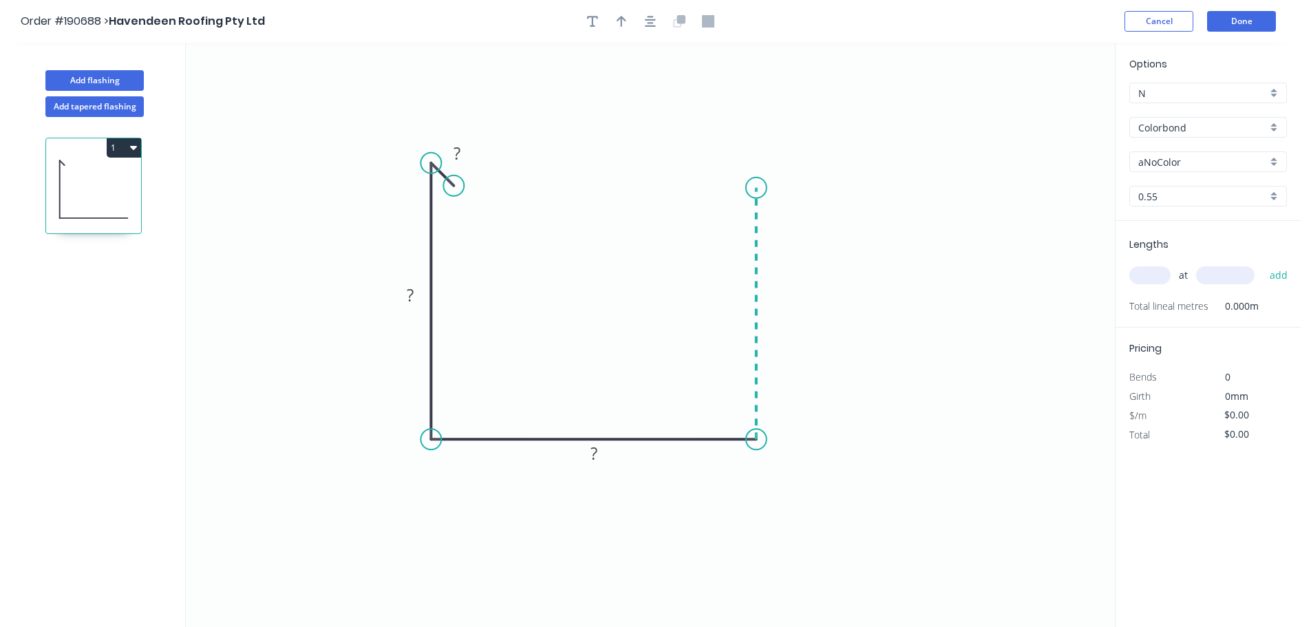
click at [760, 185] on icon "0 ? ? ?" at bounding box center [650, 335] width 929 height 584
click at [710, 188] on icon "0 ? ? ? ?" at bounding box center [650, 335] width 929 height 584
click at [708, 219] on icon "0 ? ? ? ? ?" at bounding box center [650, 335] width 929 height 584
click at [708, 219] on circle at bounding box center [710, 219] width 21 height 21
click at [750, 148] on rect at bounding box center [733, 158] width 45 height 28
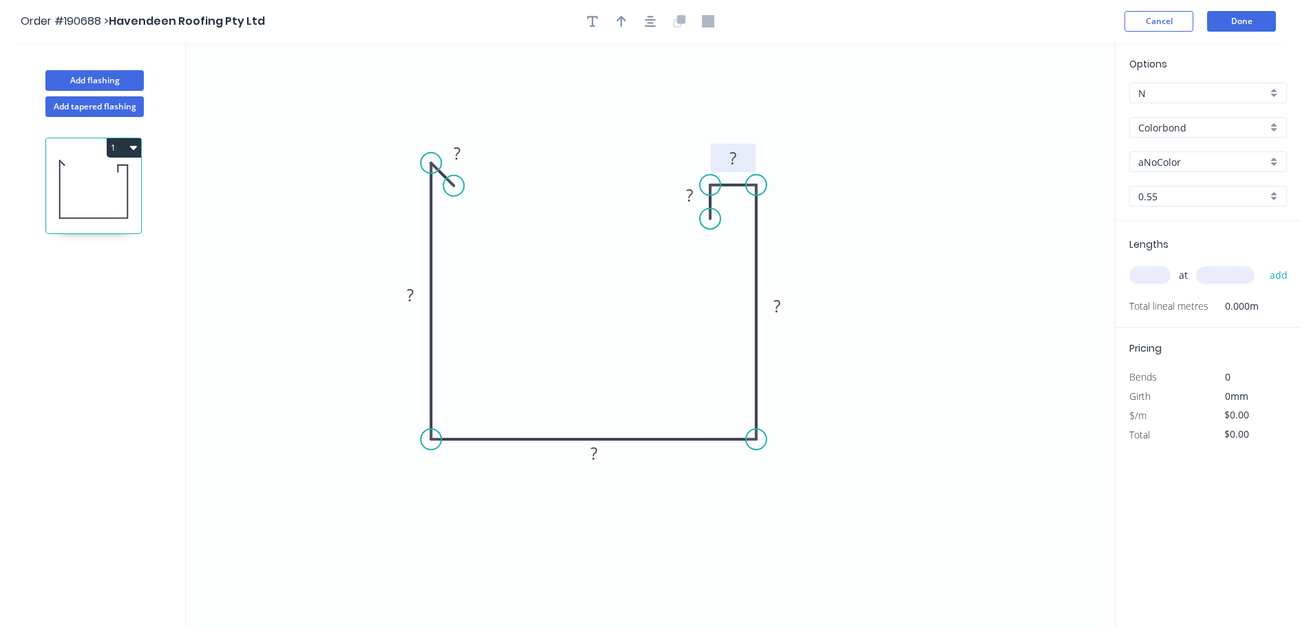
click at [736, 156] on tspan "?" at bounding box center [733, 158] width 7 height 23
type input "$15.79"
click at [613, 23] on button "button" at bounding box center [621, 21] width 21 height 21
click at [1050, 110] on icon "0 10 185 200 175 20 10" at bounding box center [650, 335] width 929 height 584
click at [1044, 109] on icon at bounding box center [1045, 96] width 12 height 44
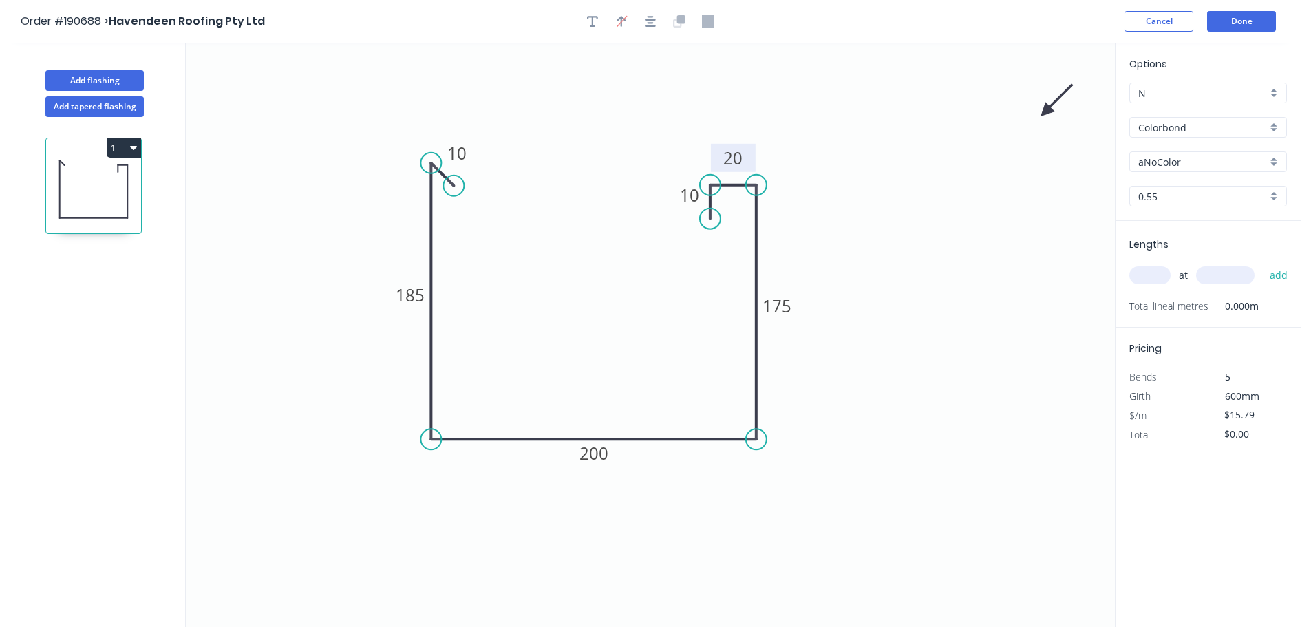
click at [1045, 109] on icon at bounding box center [1057, 101] width 40 height 40
drag, startPoint x: 1045, startPoint y: 110, endPoint x: 791, endPoint y: 234, distance: 281.9
click at [791, 234] on icon at bounding box center [809, 239] width 44 height 12
click at [1169, 170] on div "aNoColor" at bounding box center [1208, 161] width 158 height 21
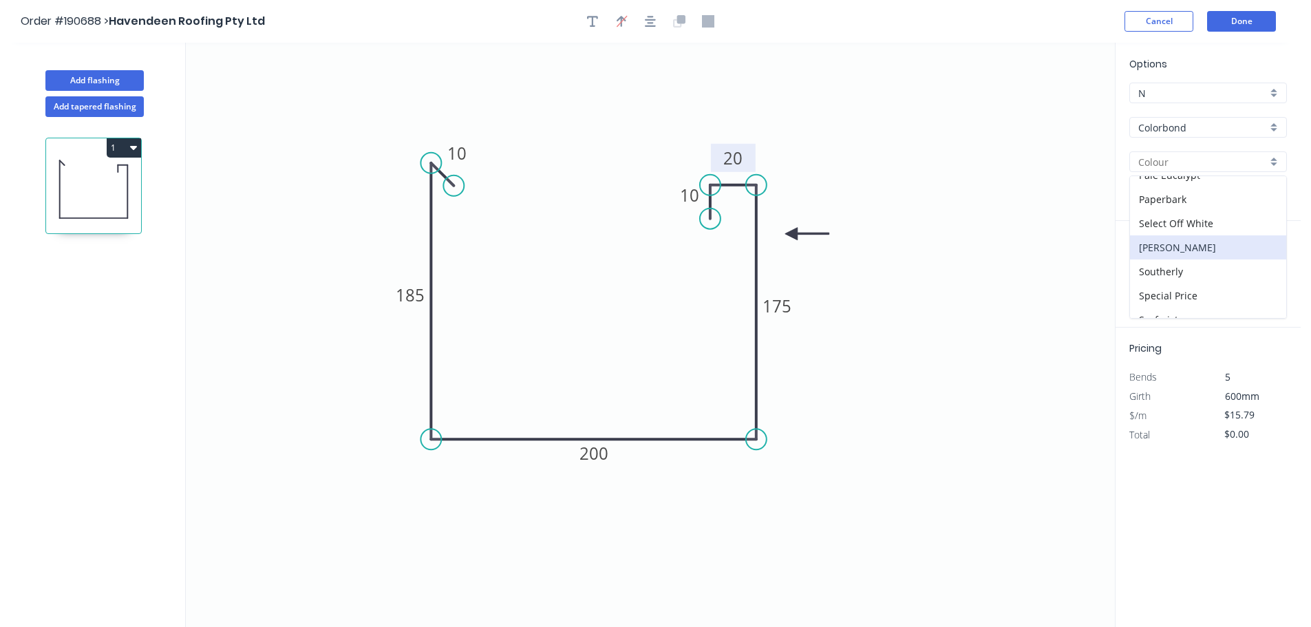
scroll to position [413, 0]
click at [1185, 235] on div "[PERSON_NAME]" at bounding box center [1208, 233] width 156 height 24
type input "[PERSON_NAME]"
click at [1162, 274] on input "text" at bounding box center [1149, 275] width 41 height 18
type input "1"
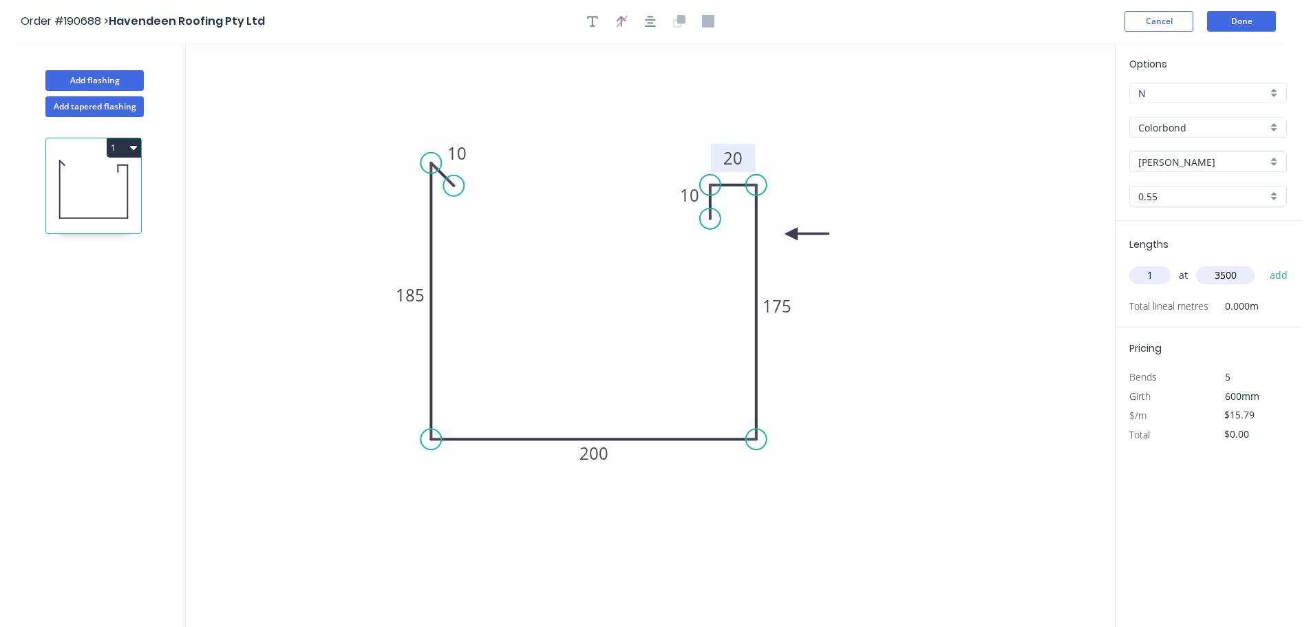
type input "3500"
click at [1263, 264] on button "add" at bounding box center [1279, 275] width 32 height 23
type input "$55.27"
type input "1"
type input "2600"
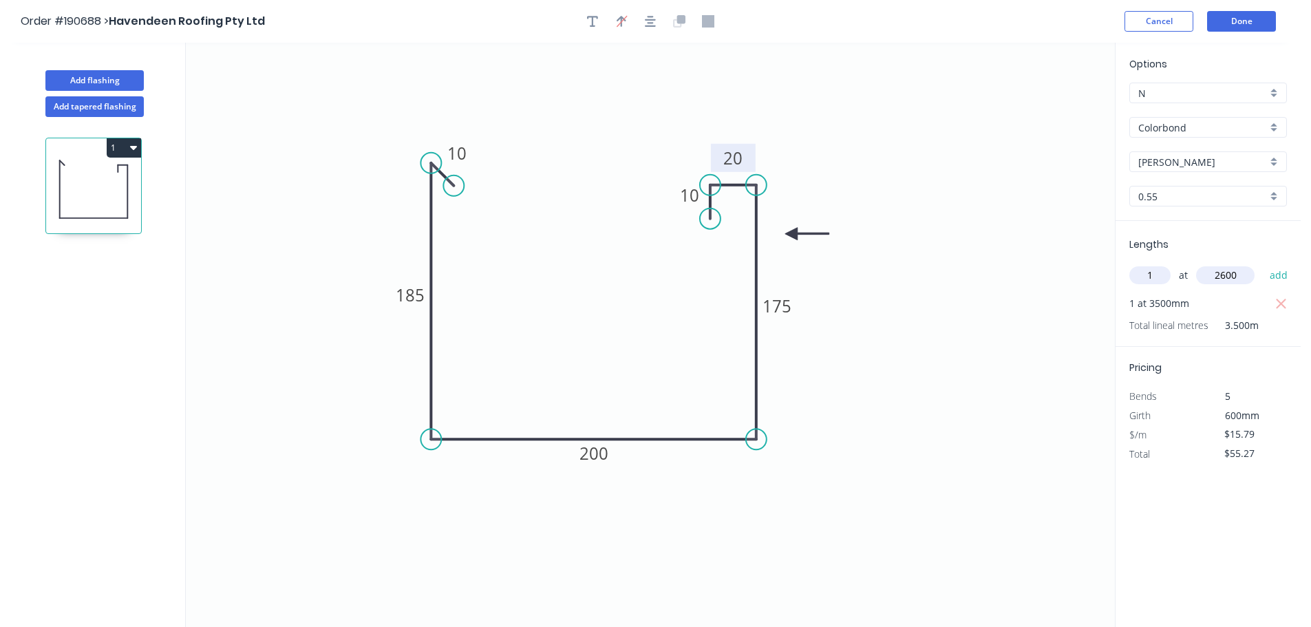
click at [1263, 264] on button "add" at bounding box center [1279, 275] width 32 height 23
type input "$96.32"
type input "1"
type input "3000"
click at [1263, 264] on button "add" at bounding box center [1279, 275] width 32 height 23
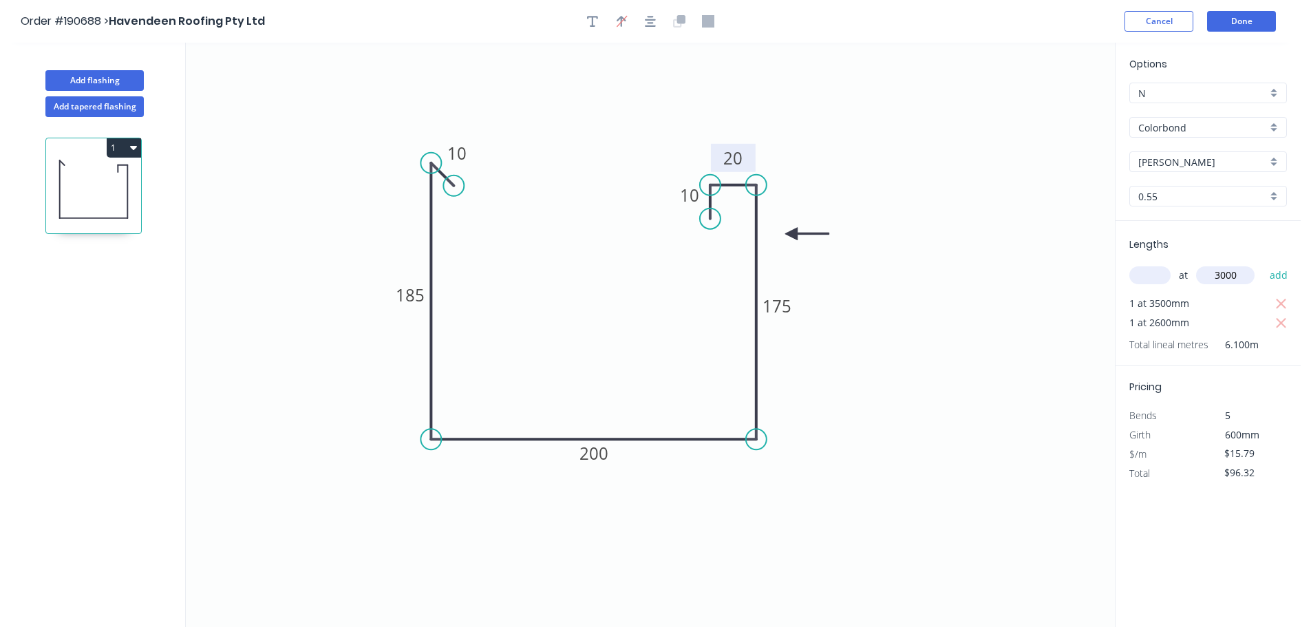
type input "$143.69"
click at [906, 275] on icon "0 10 185 200 175 20 10" at bounding box center [650, 335] width 929 height 584
click at [87, 89] on button "Add flashing" at bounding box center [94, 80] width 98 height 21
type input "$0.00"
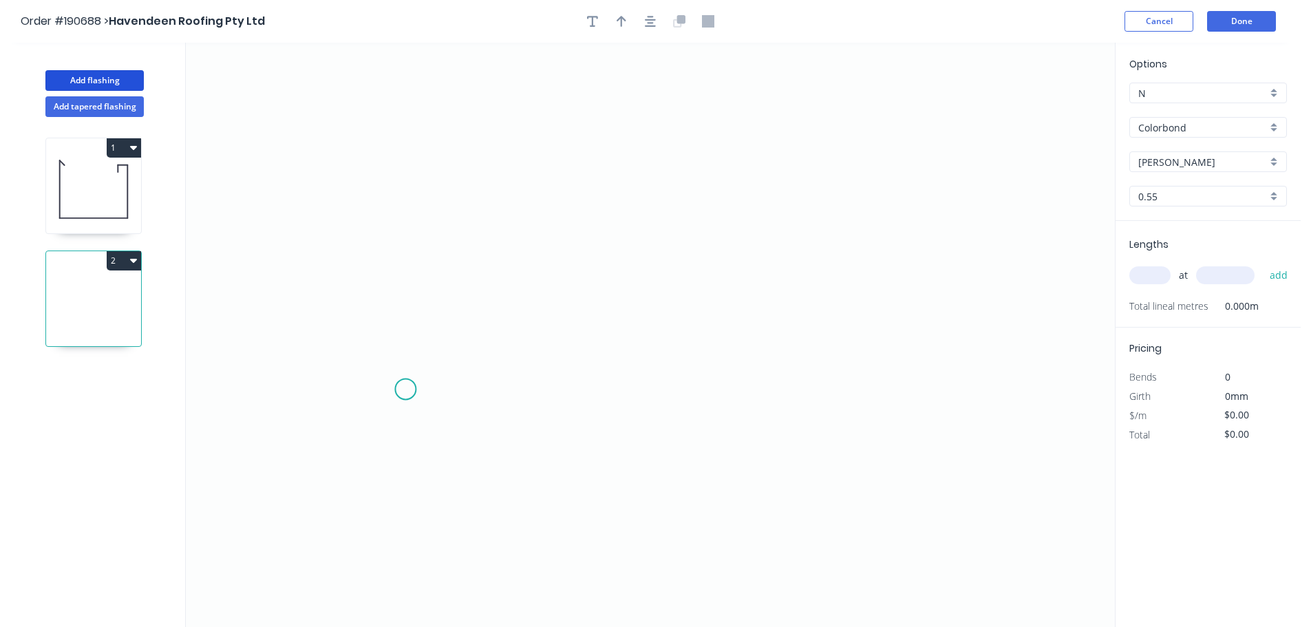
click at [405, 395] on icon "0" at bounding box center [650, 335] width 929 height 584
click at [422, 347] on icon "0" at bounding box center [650, 335] width 929 height 584
click at [662, 239] on icon at bounding box center [542, 293] width 240 height 108
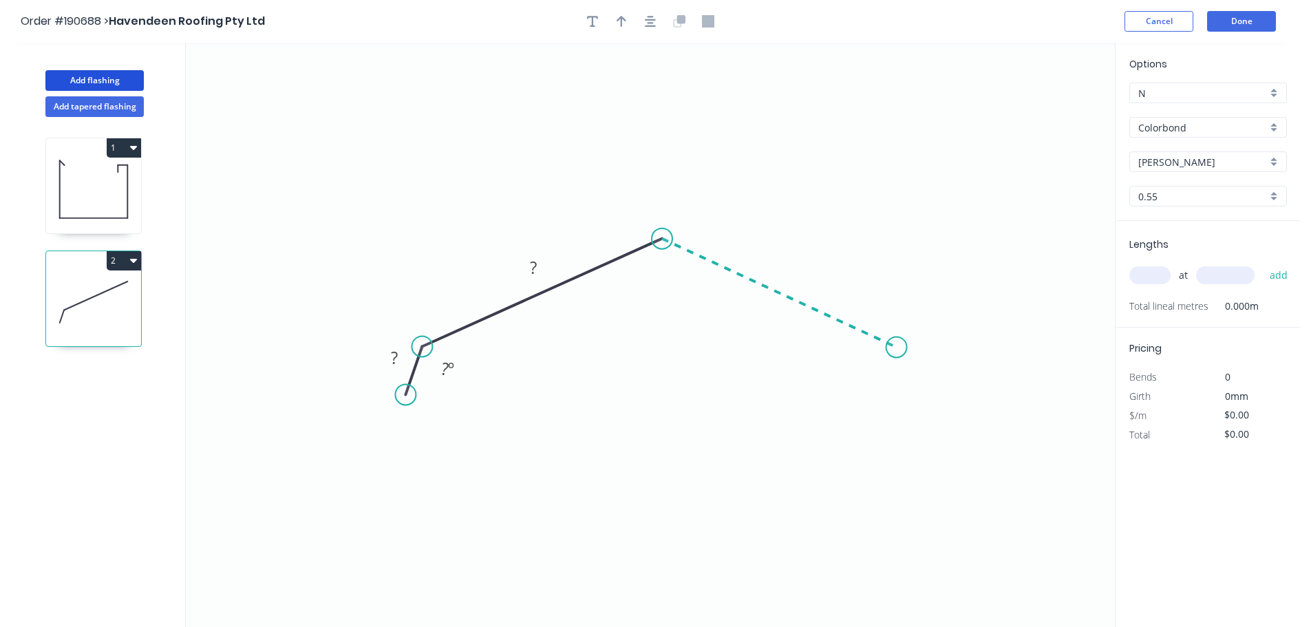
click at [897, 348] on icon "0 ? ? ? º" at bounding box center [650, 335] width 929 height 584
click at [910, 396] on icon "0 ? ? ? ? º ? º" at bounding box center [650, 335] width 929 height 584
click at [910, 396] on circle at bounding box center [910, 395] width 21 height 21
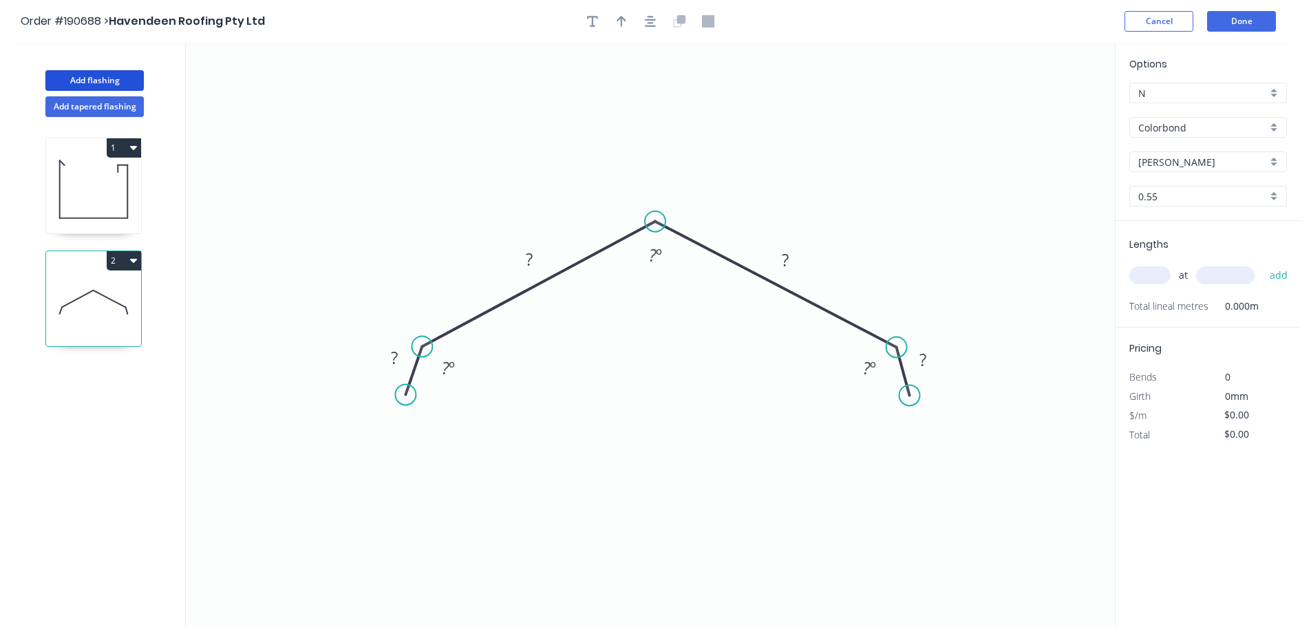
drag, startPoint x: 663, startPoint y: 235, endPoint x: 655, endPoint y: 221, distance: 16.6
click at [655, 221] on circle at bounding box center [655, 221] width 21 height 21
click at [388, 357] on rect at bounding box center [395, 358] width 28 height 19
click at [613, 5] on header "Order #190688 > Havendeen Roofing Pty Ltd Cancel Done" at bounding box center [650, 21] width 1301 height 43
click at [617, 13] on button "button" at bounding box center [621, 21] width 21 height 21
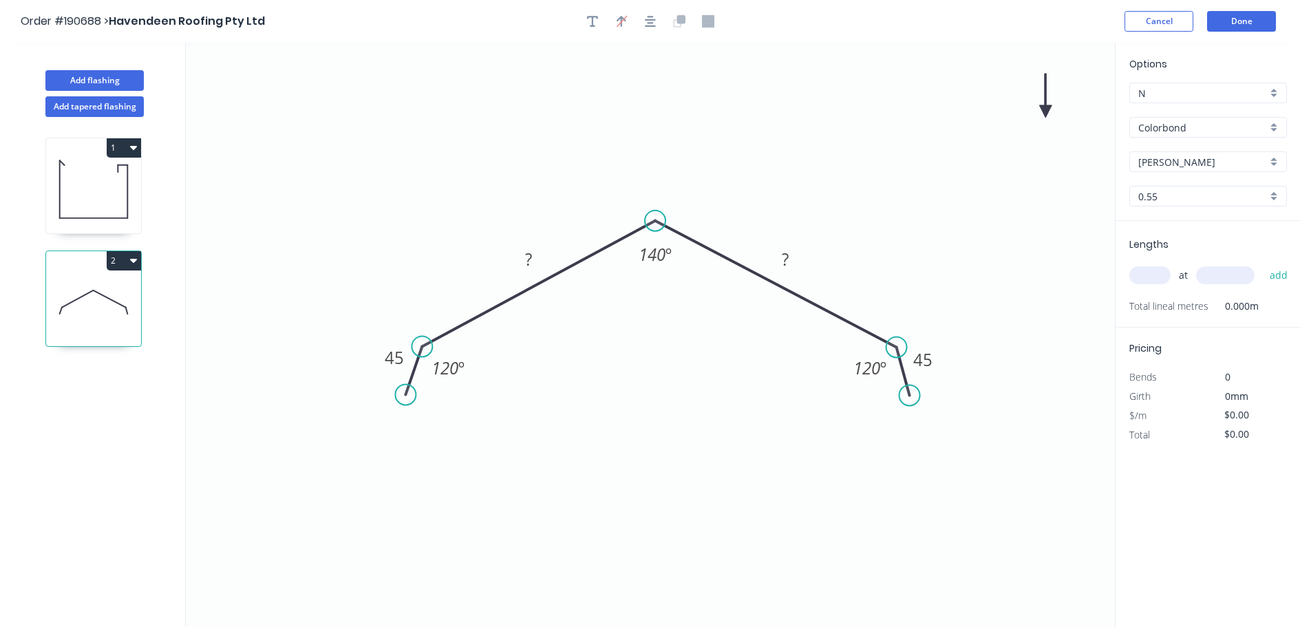
drag, startPoint x: 1041, startPoint y: 111, endPoint x: 900, endPoint y: 116, distance: 141.2
click at [847, 138] on icon "0 45 ? ? 45 120 º 140 º 120 º" at bounding box center [650, 335] width 929 height 584
drag, startPoint x: 1046, startPoint y: 109, endPoint x: 713, endPoint y: 158, distance: 336.8
click at [647, 162] on icon at bounding box center [641, 150] width 12 height 44
click at [1155, 281] on input "text" at bounding box center [1149, 275] width 41 height 18
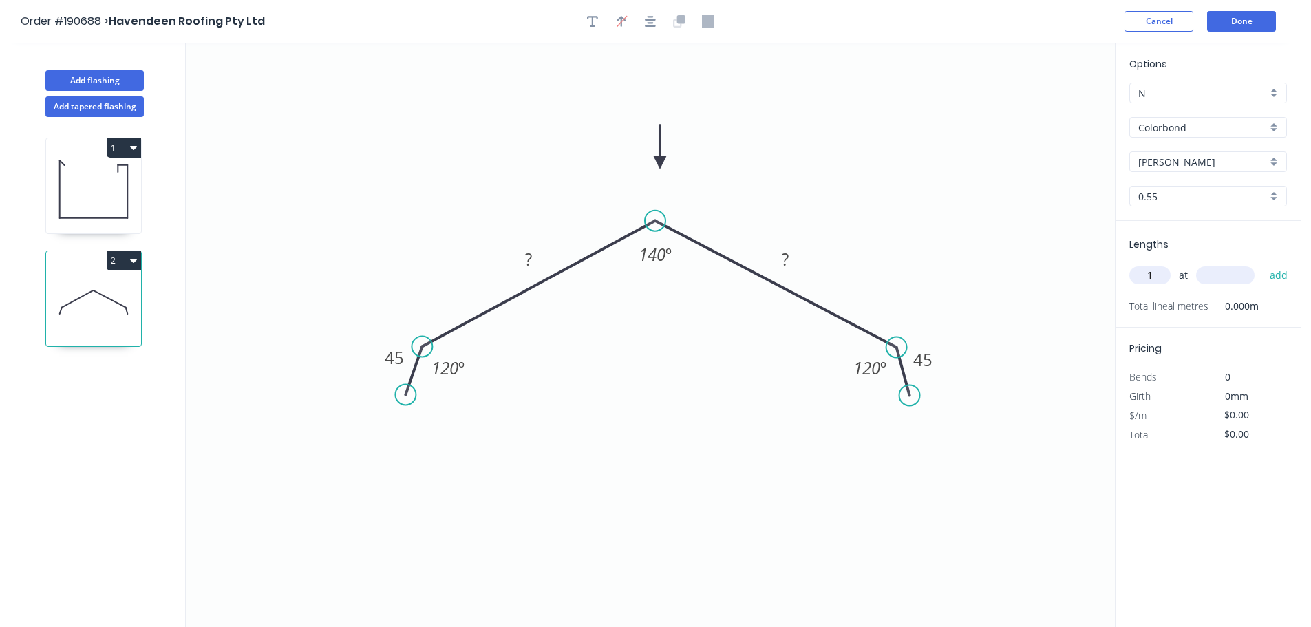
type input "1"
type input "3600"
click at [1263, 264] on button "add" at bounding box center [1279, 275] width 32 height 23
click at [1227, 17] on button "Done" at bounding box center [1241, 21] width 69 height 21
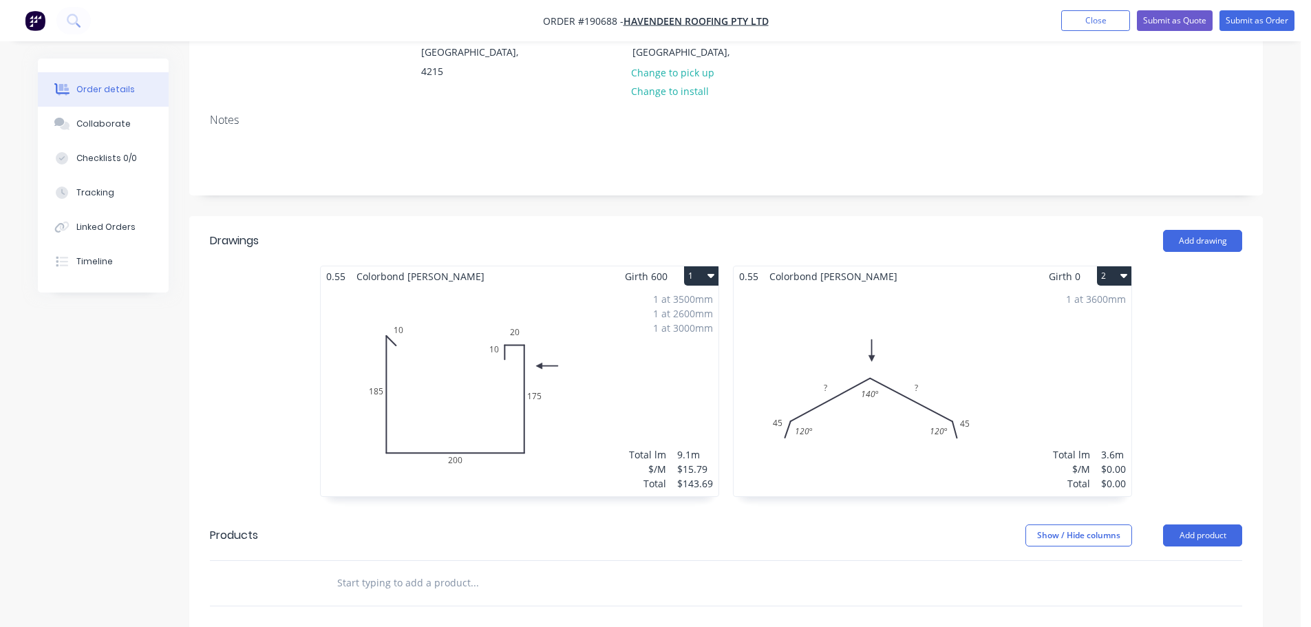
scroll to position [413, 0]
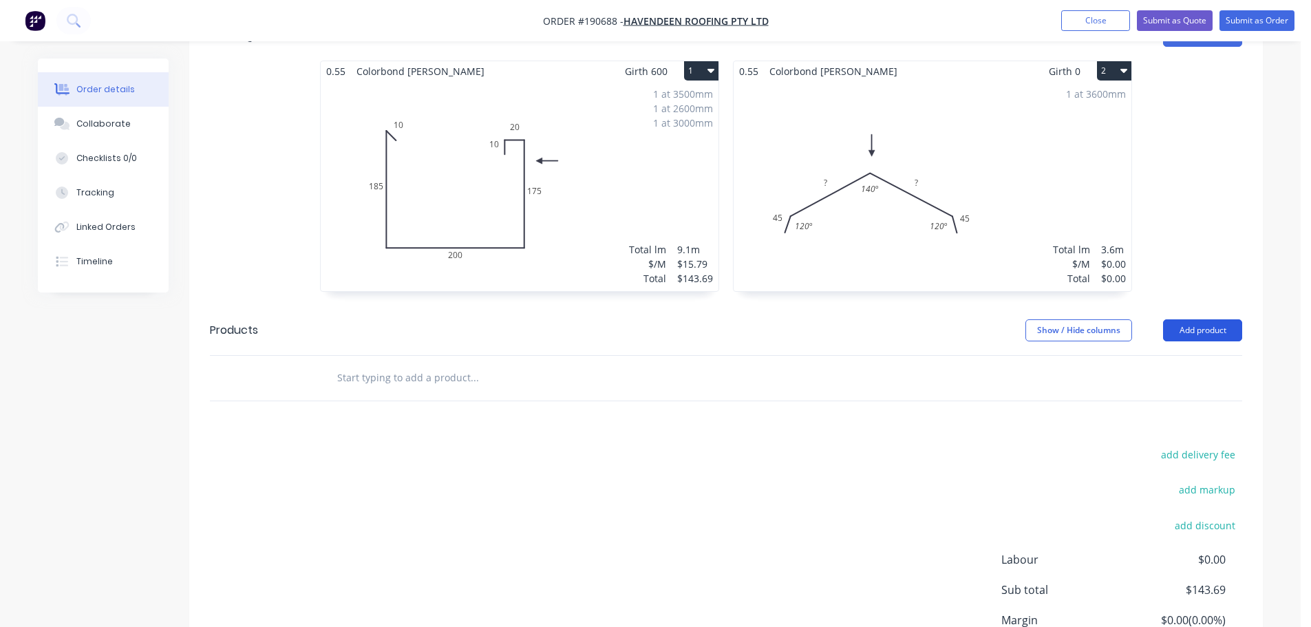
click at [1190, 319] on button "Add product" at bounding box center [1202, 330] width 79 height 22
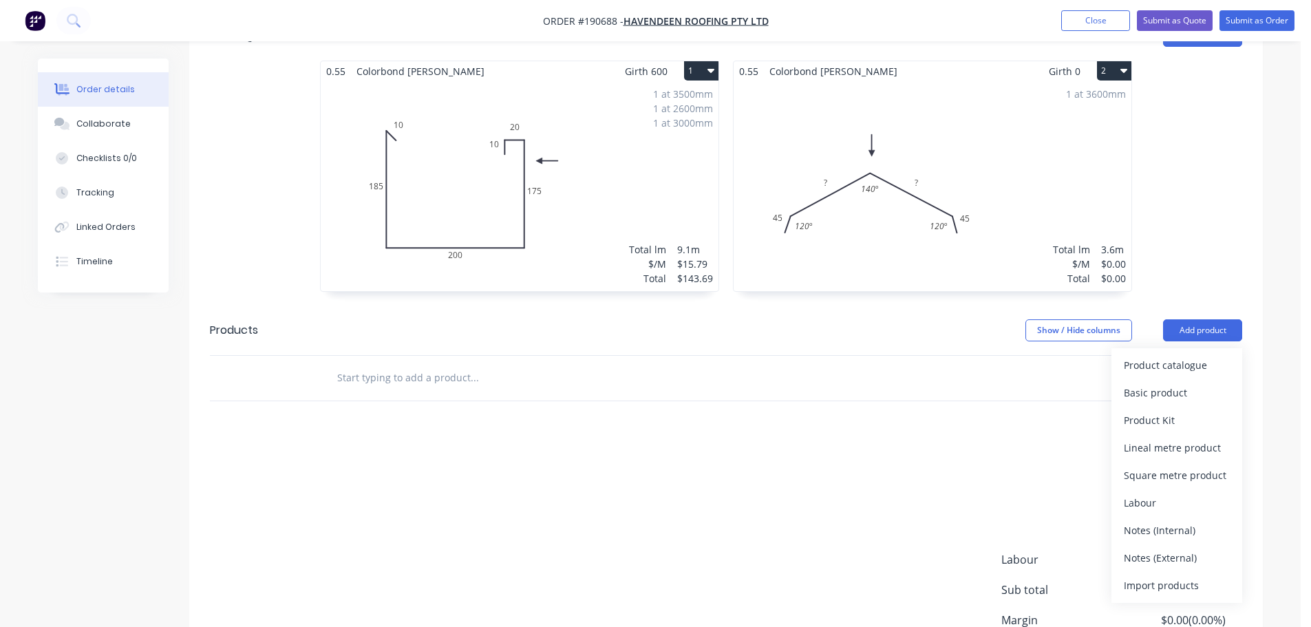
click at [1170, 355] on div "Product catalogue" at bounding box center [1177, 365] width 106 height 20
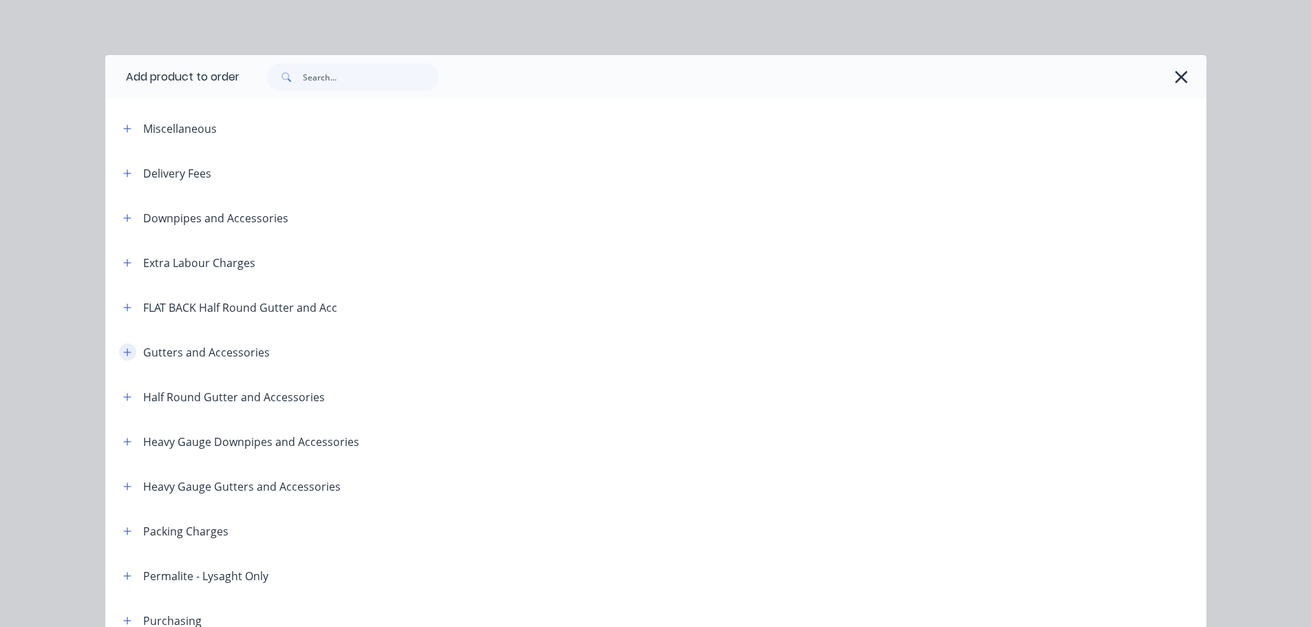
click at [119, 353] on button "button" at bounding box center [127, 351] width 17 height 17
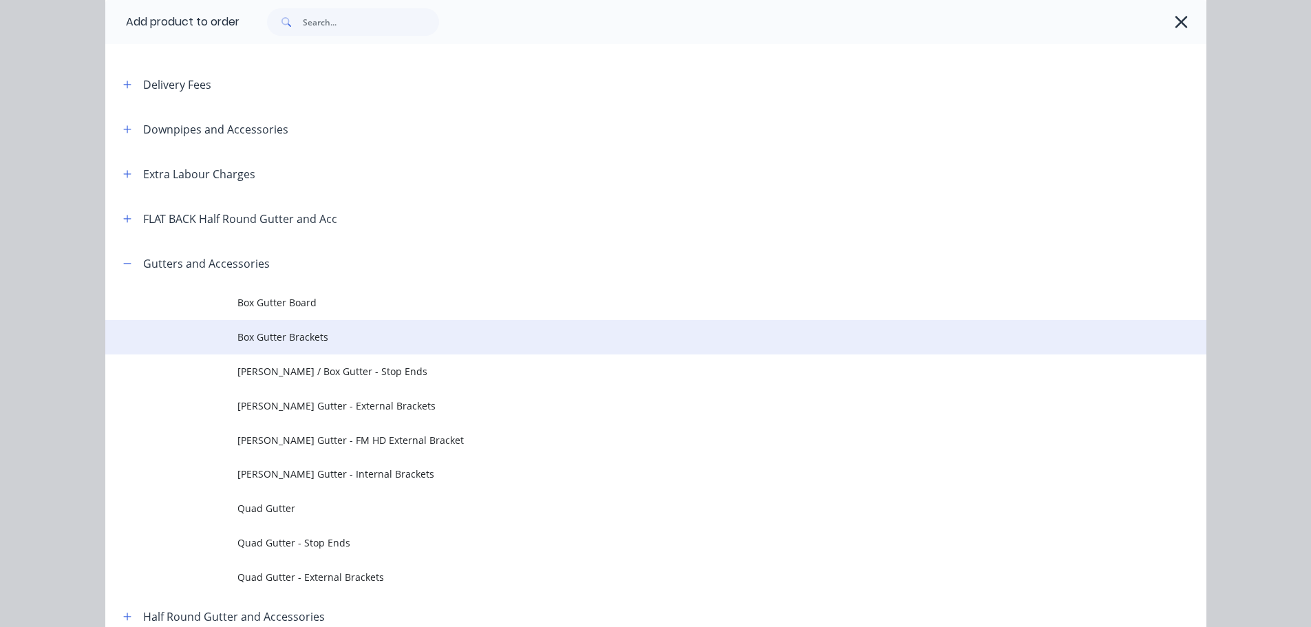
scroll to position [138, 0]
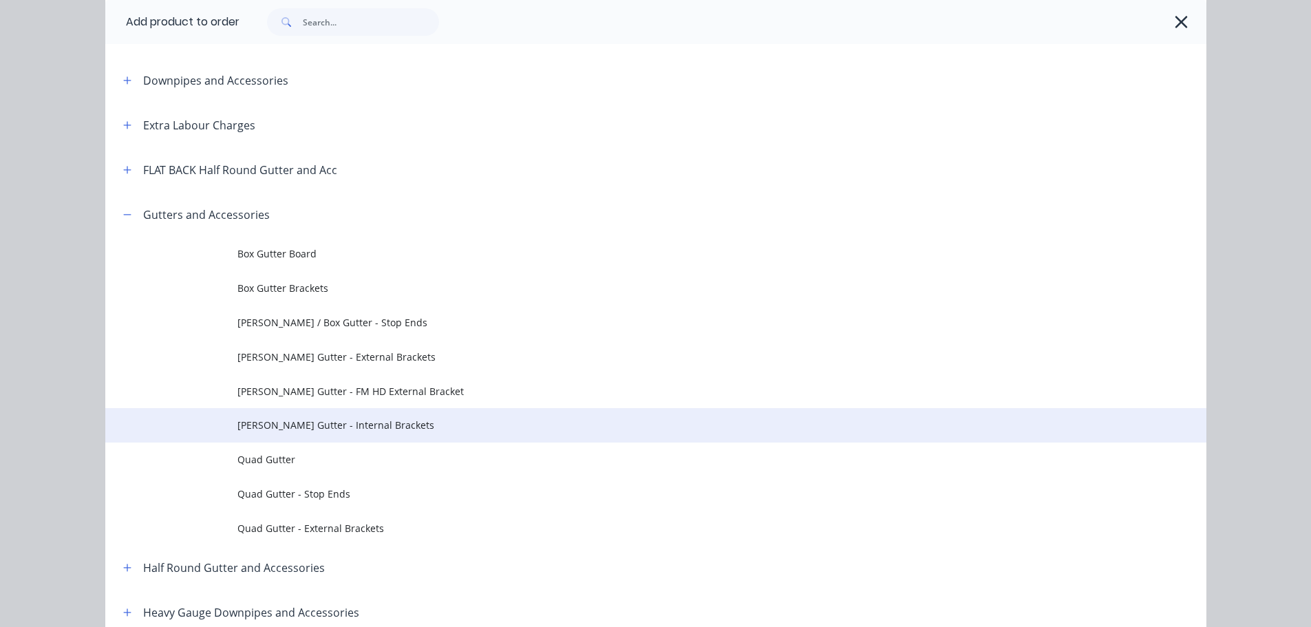
click at [344, 426] on span "[PERSON_NAME] Gutter - Internal Brackets" at bounding box center [624, 425] width 775 height 14
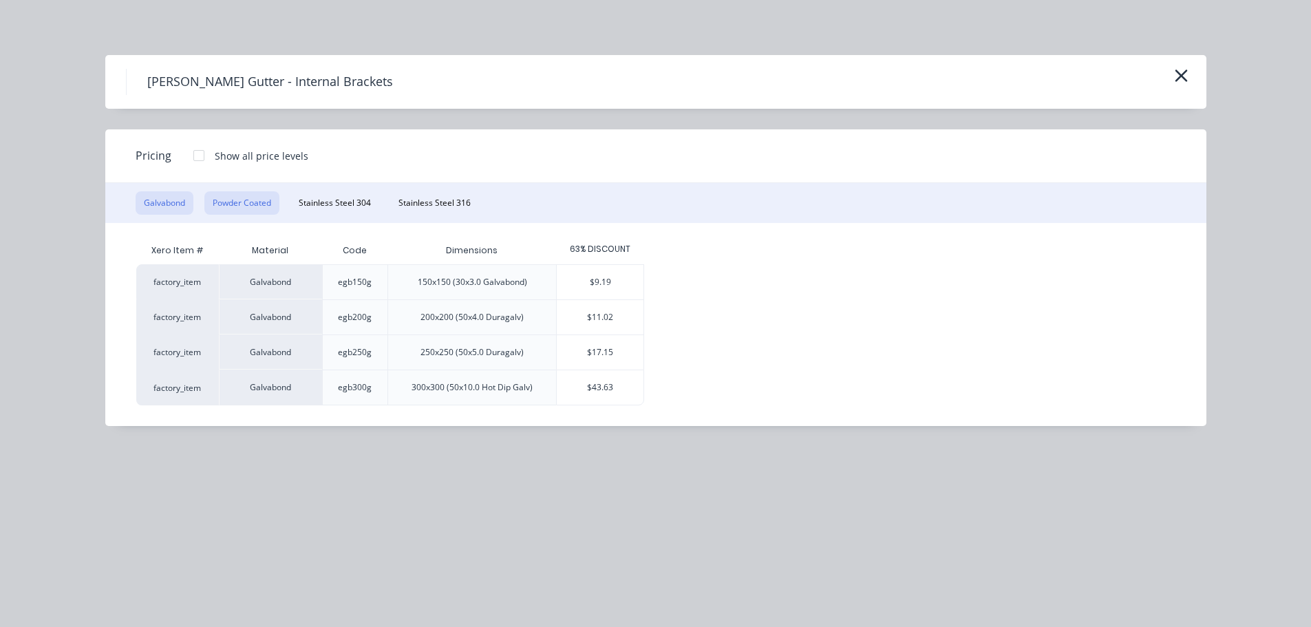
click at [251, 200] on button "Powder Coated" at bounding box center [241, 202] width 75 height 23
click at [584, 324] on div "$14.70" at bounding box center [600, 317] width 87 height 34
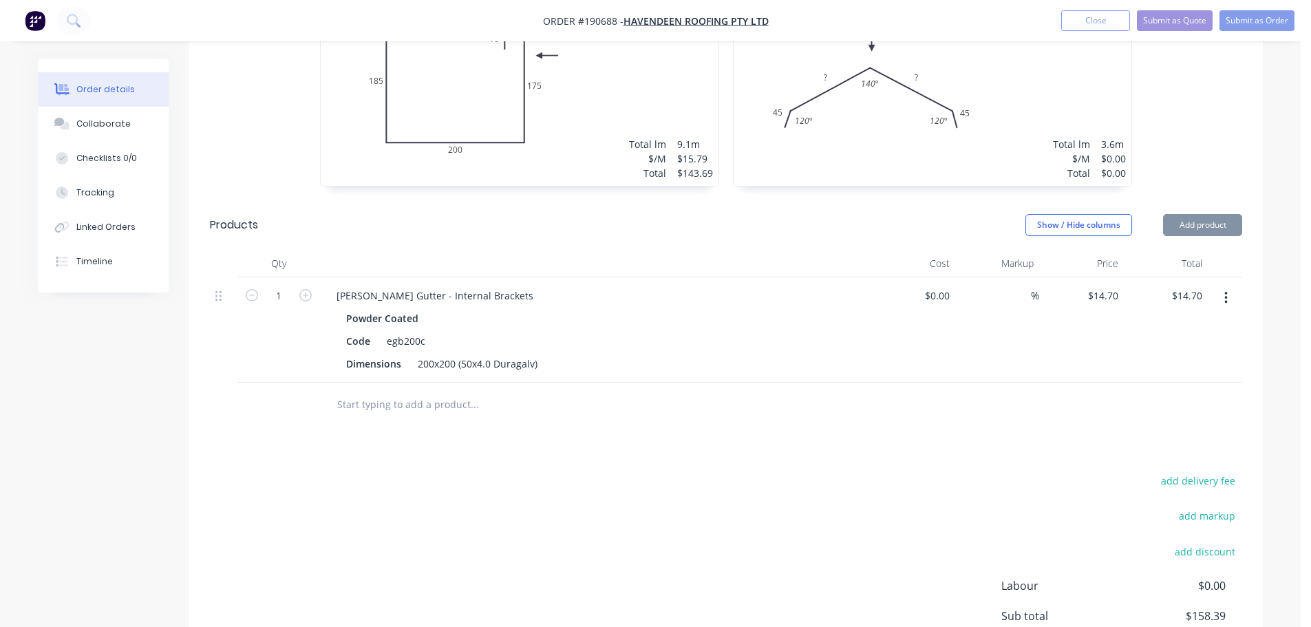
scroll to position [551, 0]
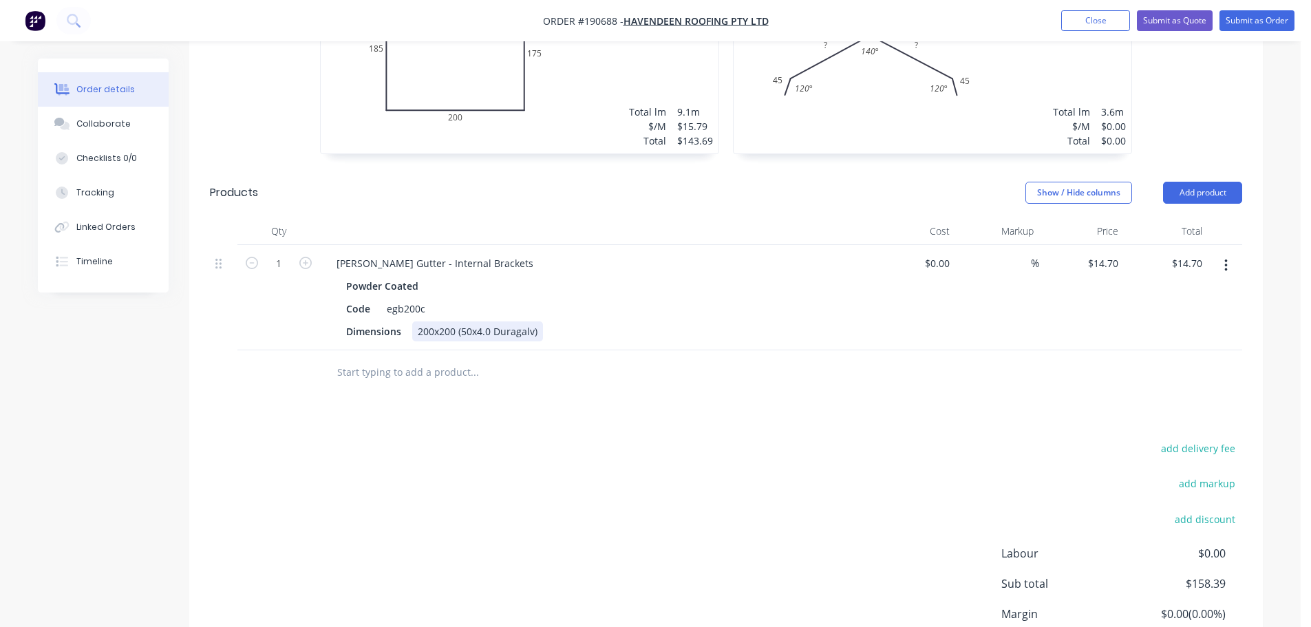
click at [432, 321] on div "200x200 (50x4.0 Duragalv)" at bounding box center [477, 331] width 131 height 20
click at [553, 276] on div "Powder Coated" at bounding box center [595, 286] width 498 height 20
click at [348, 299] on div "Code" at bounding box center [358, 309] width 35 height 20
click at [273, 253] on input "1" at bounding box center [279, 263] width 36 height 21
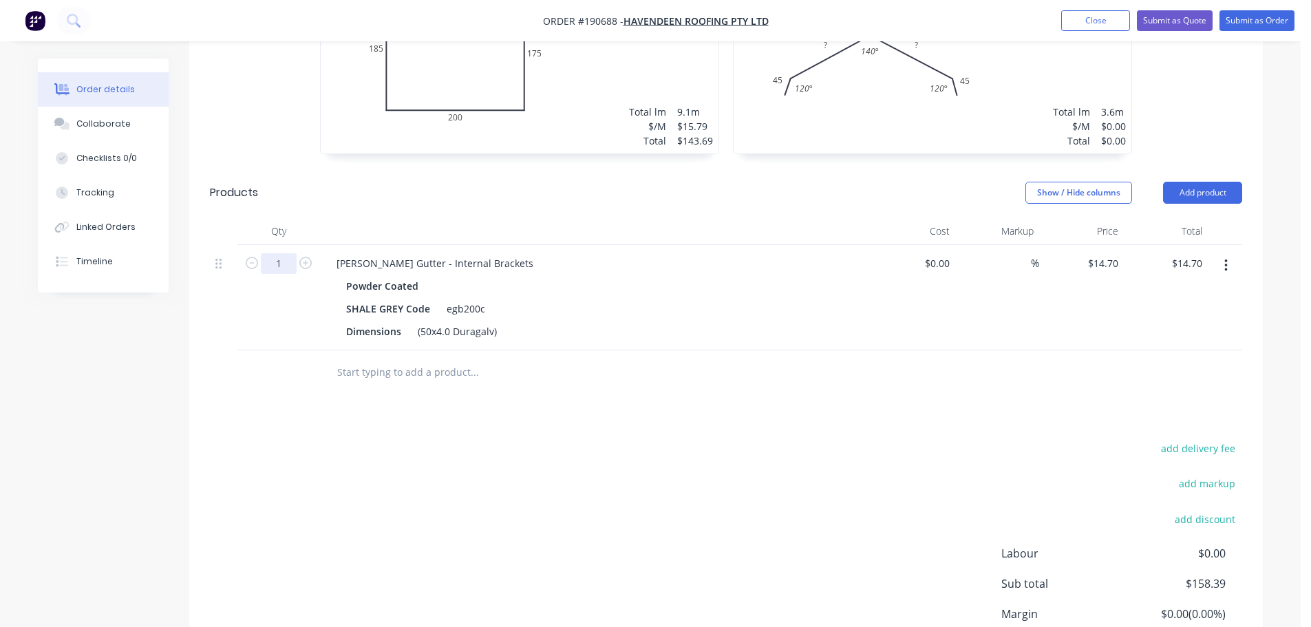
type input "15"
type input "$220.50"
click at [392, 192] on header "Products Show / Hide columns Add product" at bounding box center [726, 193] width 1074 height 50
click at [1198, 182] on button "Add product" at bounding box center [1202, 193] width 79 height 22
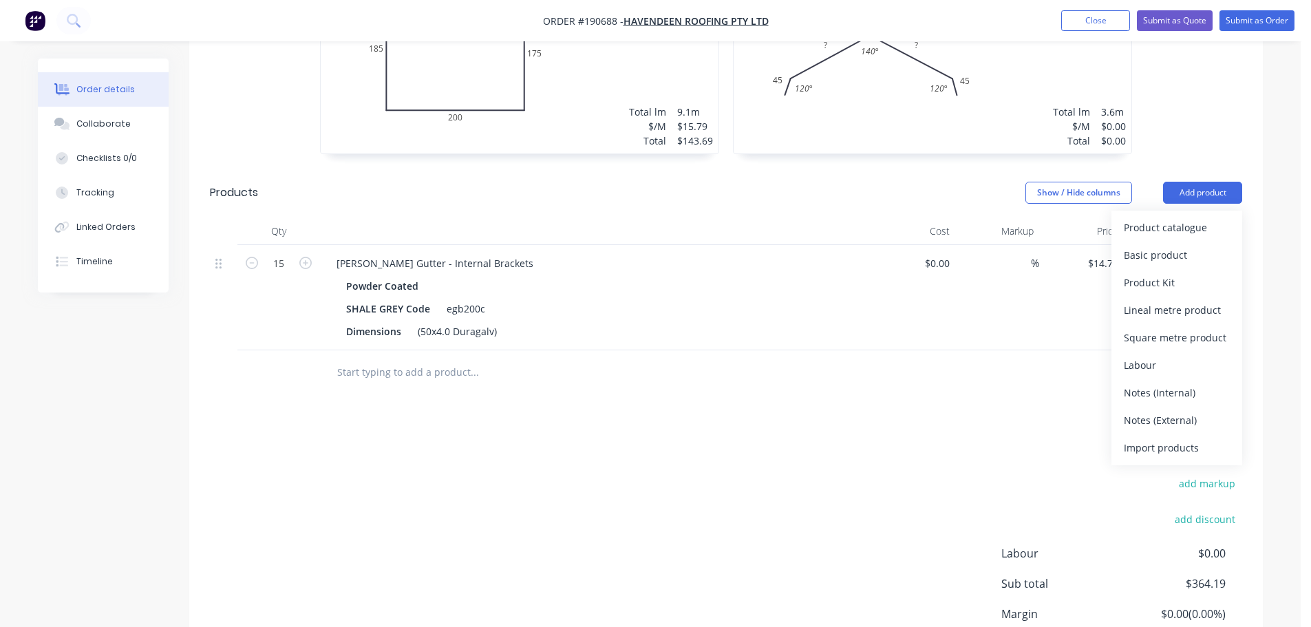
click at [1189, 217] on div "Product catalogue" at bounding box center [1177, 227] width 106 height 20
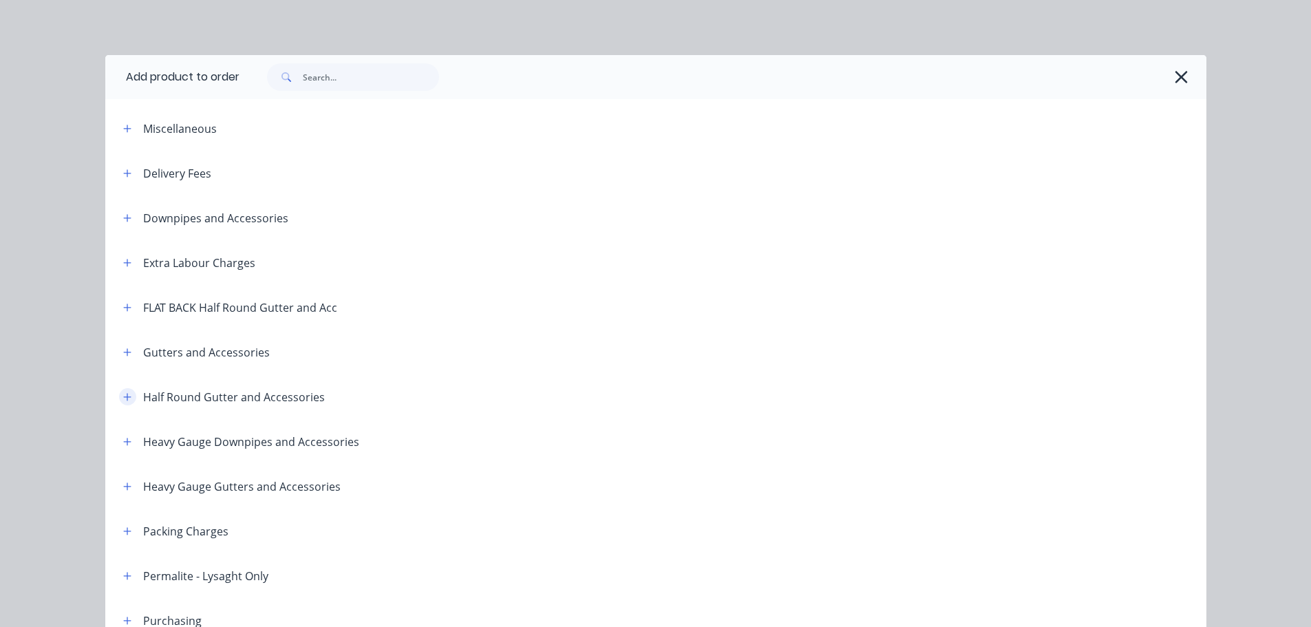
click at [127, 390] on button "button" at bounding box center [127, 396] width 17 height 17
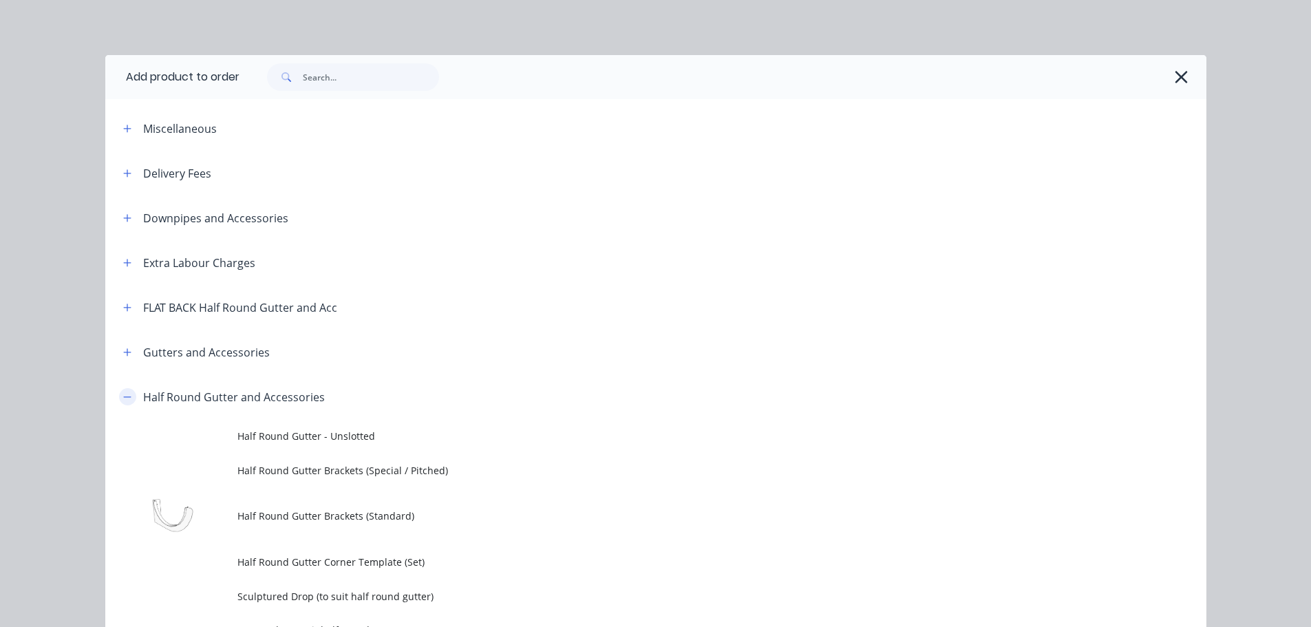
click at [119, 391] on button "button" at bounding box center [127, 396] width 17 height 17
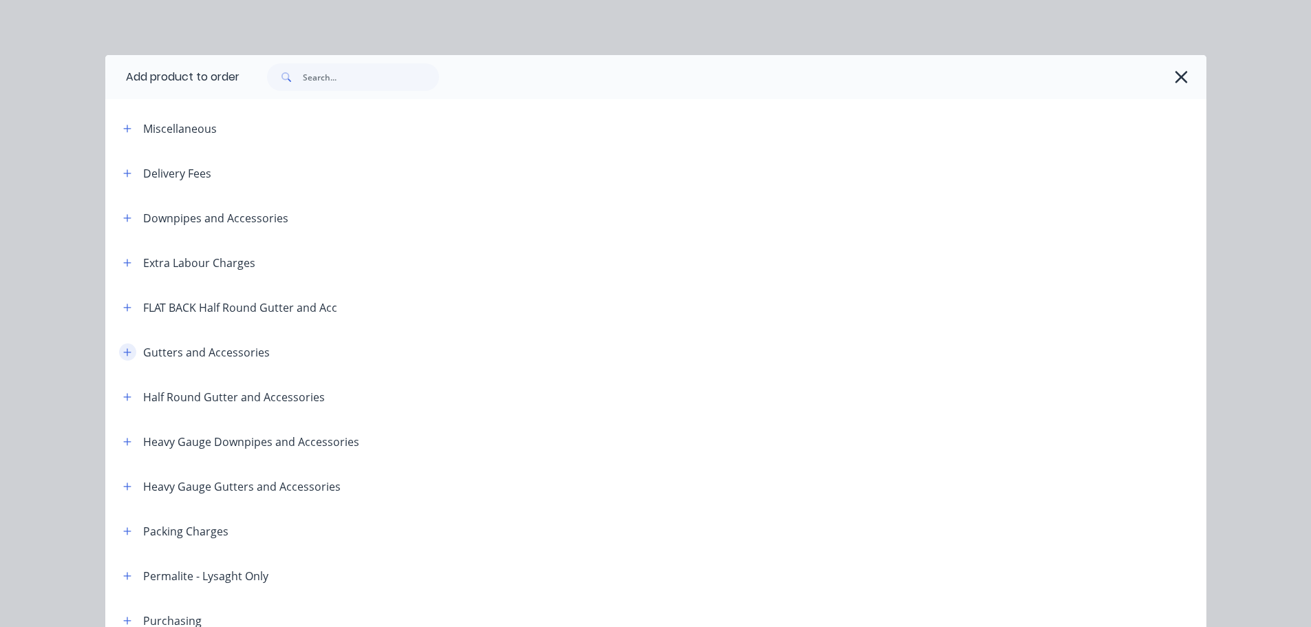
click at [122, 359] on button "button" at bounding box center [127, 351] width 17 height 17
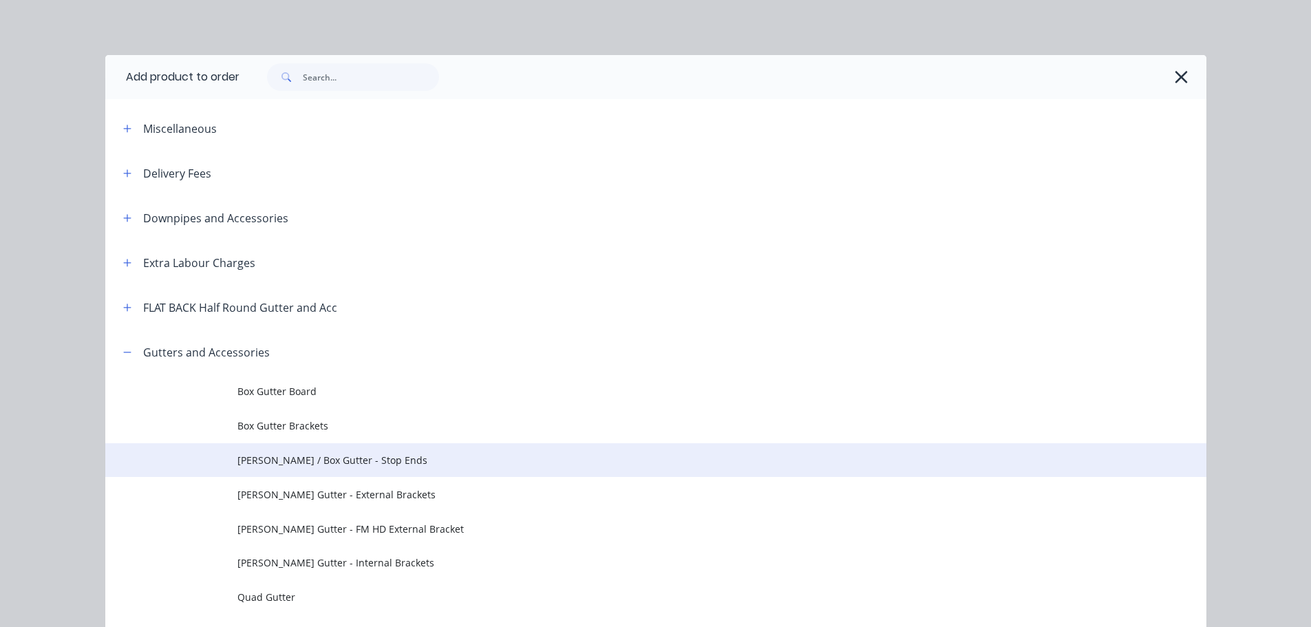
click at [325, 463] on span "[PERSON_NAME] / Box Gutter - Stop Ends" at bounding box center [624, 460] width 775 height 14
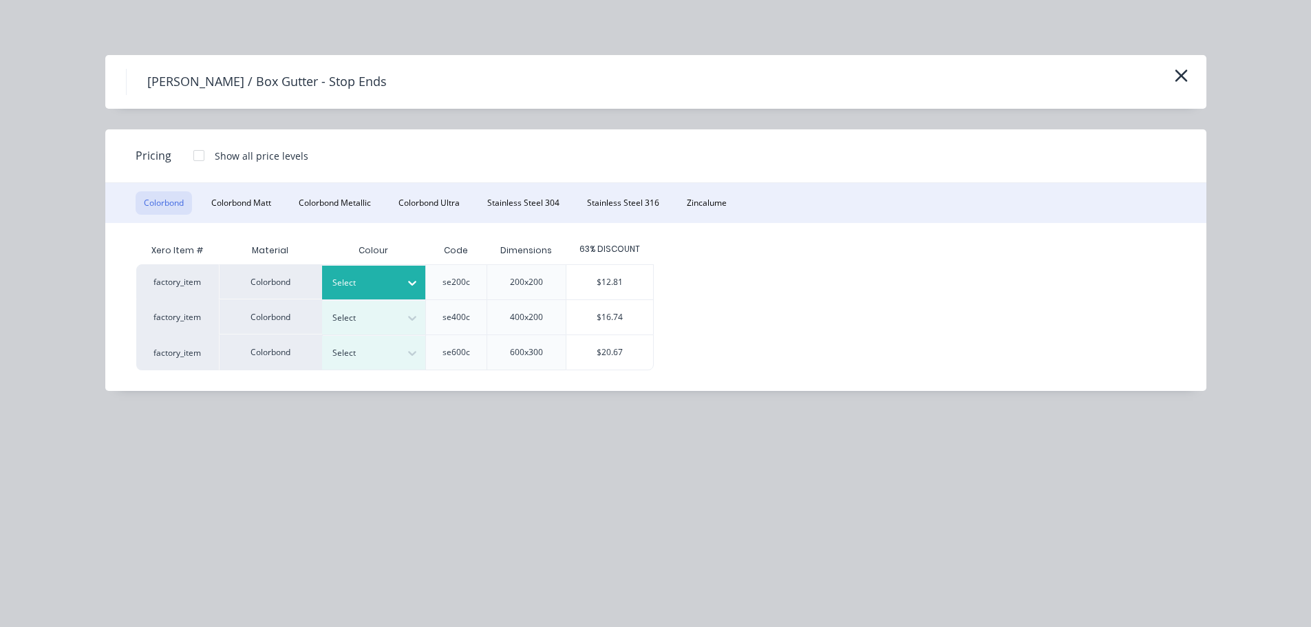
click at [376, 269] on div "Select" at bounding box center [373, 283] width 103 height 34
click at [172, 293] on div "[PERSON_NAME]" at bounding box center [86, 280] width 172 height 25
click at [591, 279] on div "$12.81" at bounding box center [609, 282] width 87 height 34
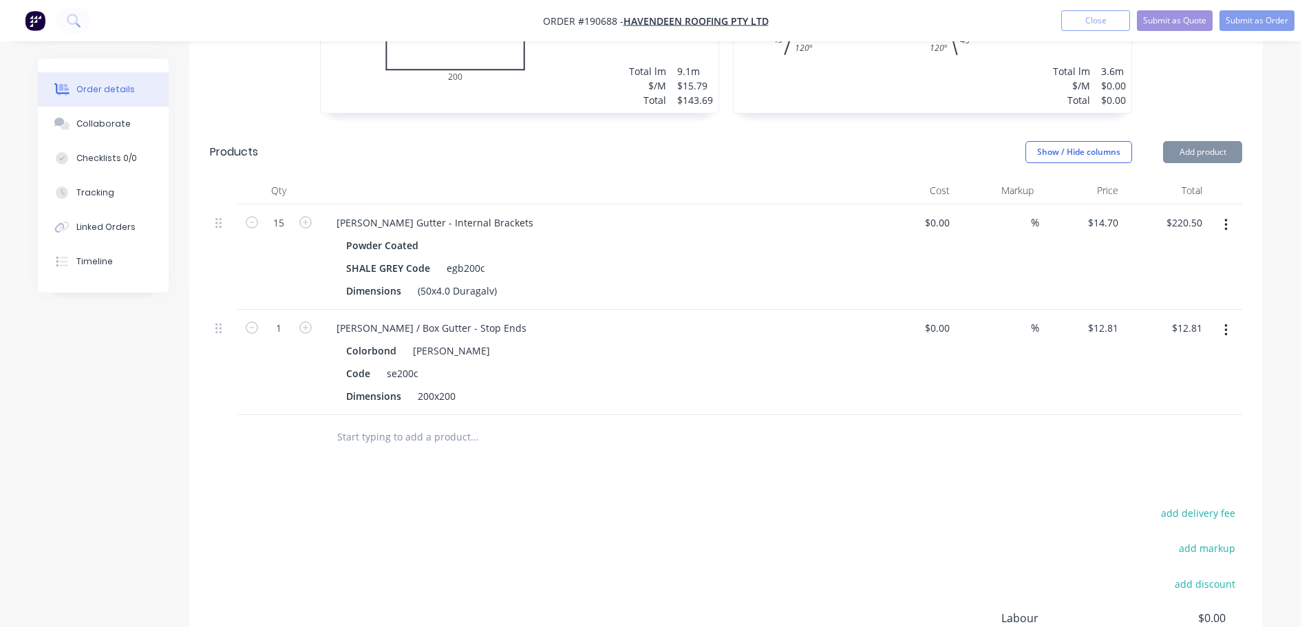
scroll to position [688, 0]
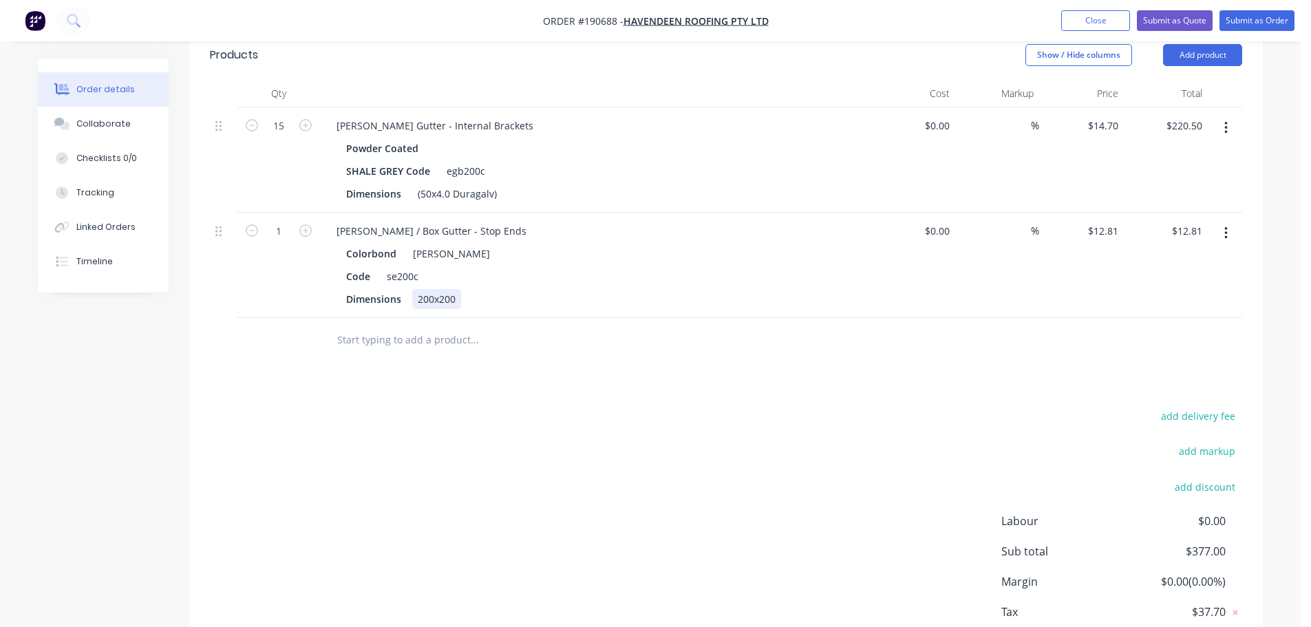
click at [443, 289] on div "200x200" at bounding box center [436, 299] width 49 height 20
click at [553, 266] on div "Code se200c" at bounding box center [593, 276] width 504 height 20
click at [423, 221] on div "[PERSON_NAME] / Box Gutter - Stop Ends" at bounding box center [432, 231] width 212 height 20
click at [388, 221] on div "[PERSON_NAME] / Box Gutter - Stop Ends" at bounding box center [432, 231] width 212 height 20
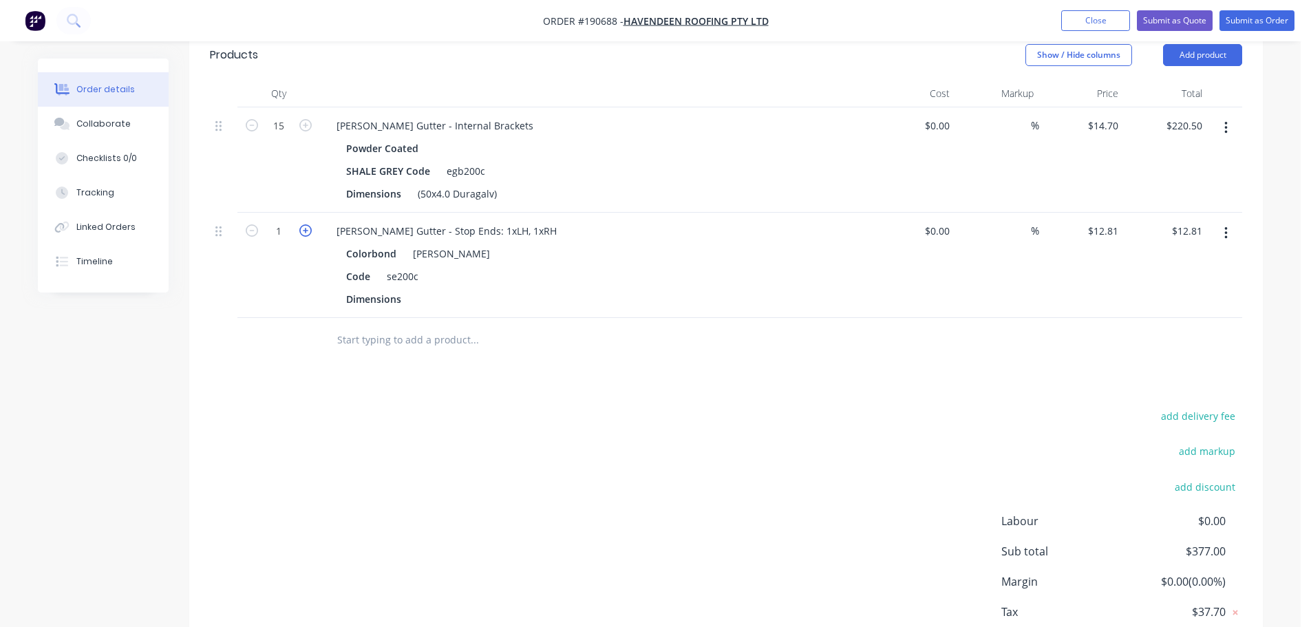
click at [304, 224] on icon "button" at bounding box center [305, 230] width 12 height 12
type input "2"
type input "$25.62"
click at [1187, 46] on button "Add product" at bounding box center [1202, 55] width 79 height 22
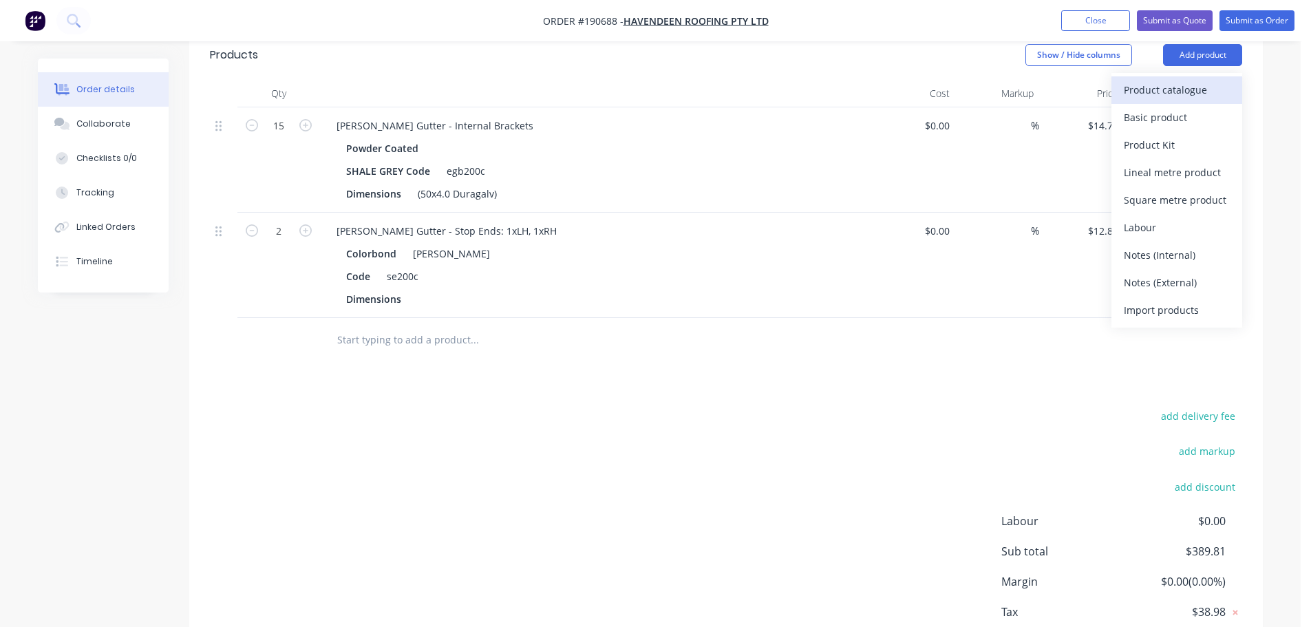
click at [1167, 80] on div "Product catalogue" at bounding box center [1177, 90] width 106 height 20
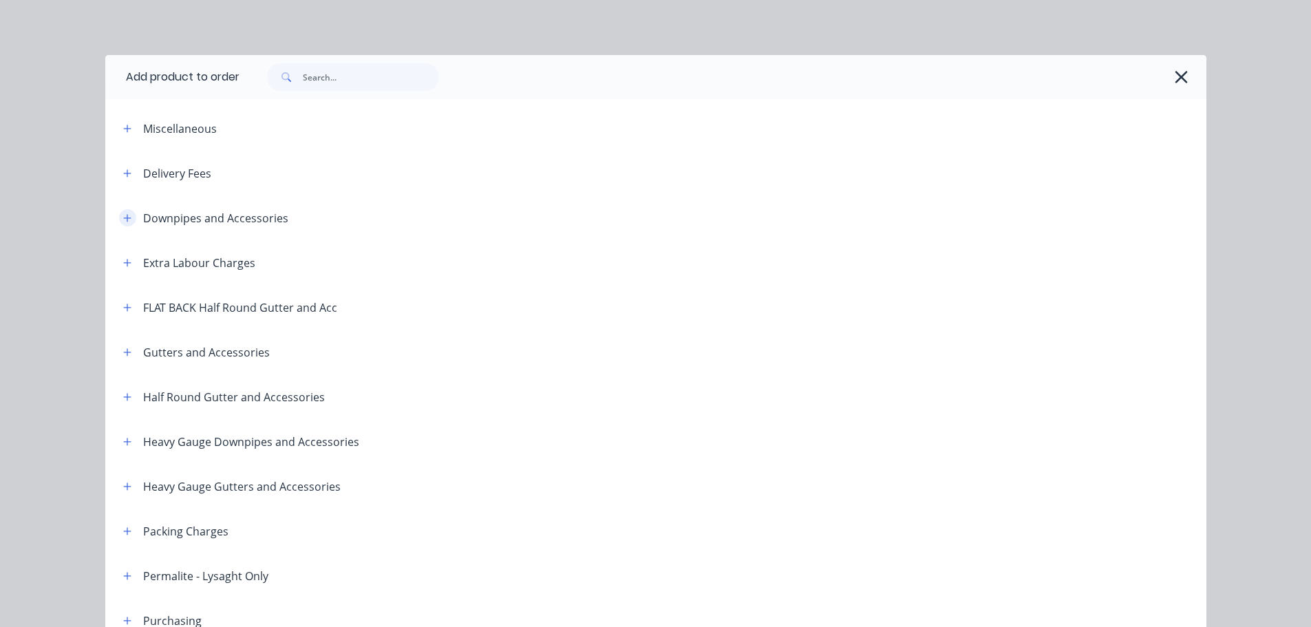
click at [122, 224] on button "button" at bounding box center [127, 217] width 17 height 17
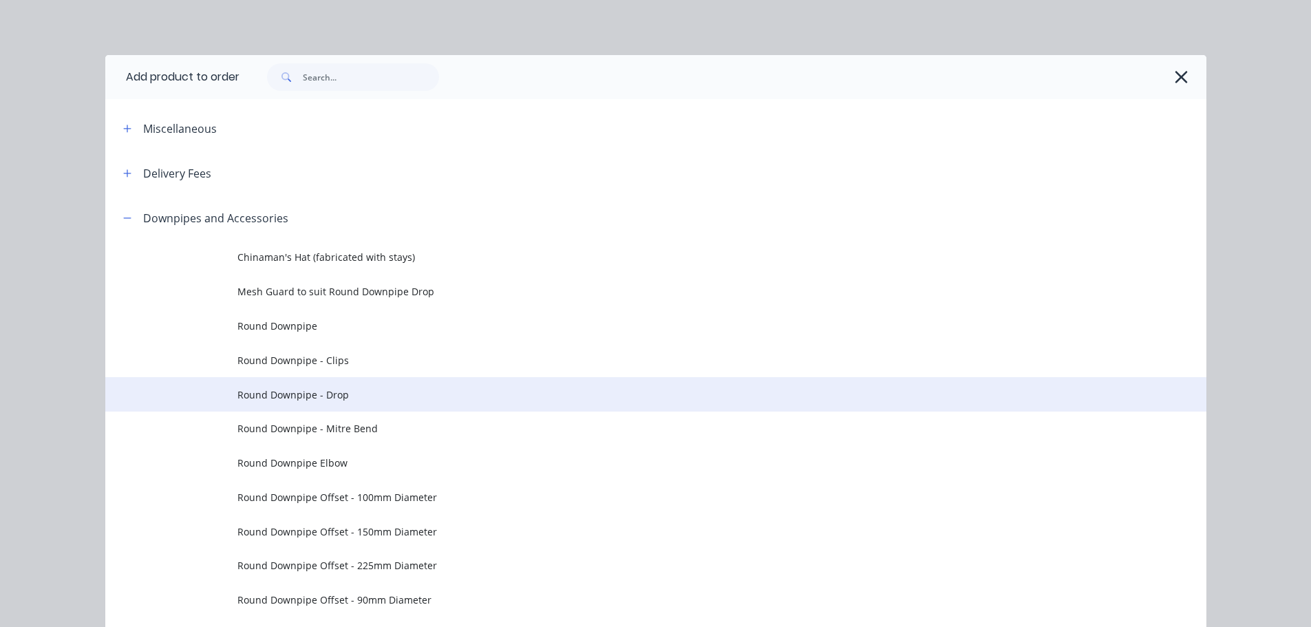
click at [340, 395] on span "Round Downpipe - Drop" at bounding box center [624, 394] width 775 height 14
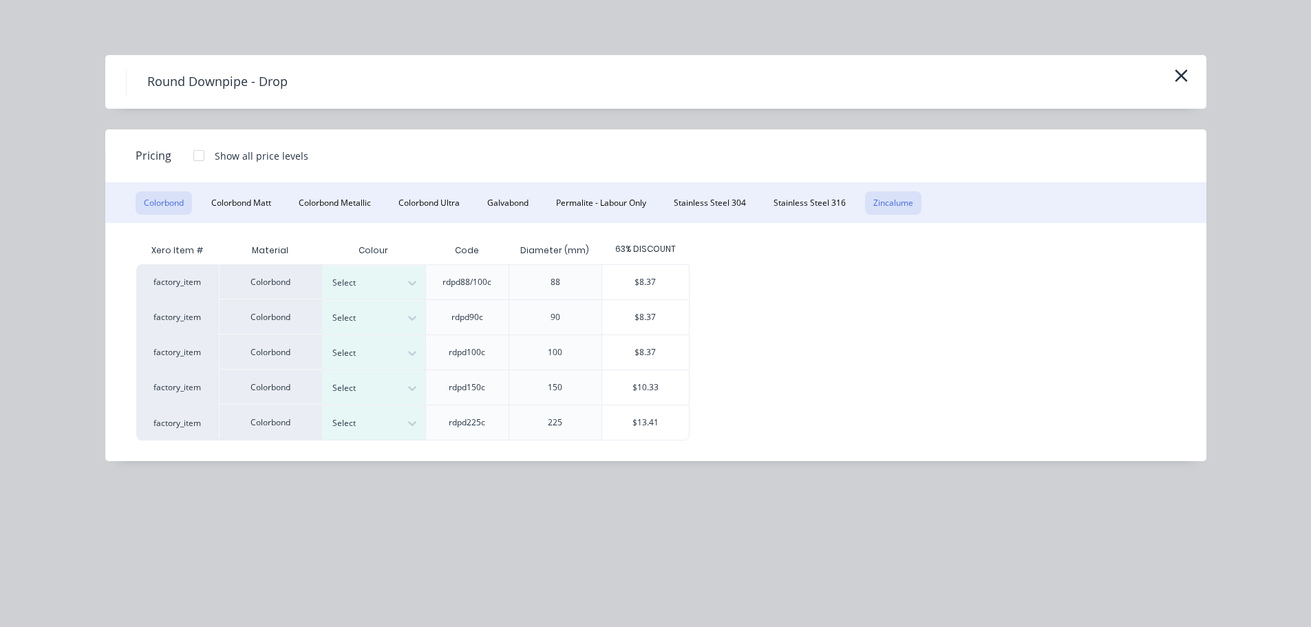
click at [898, 211] on button "Zincalume" at bounding box center [893, 202] width 56 height 23
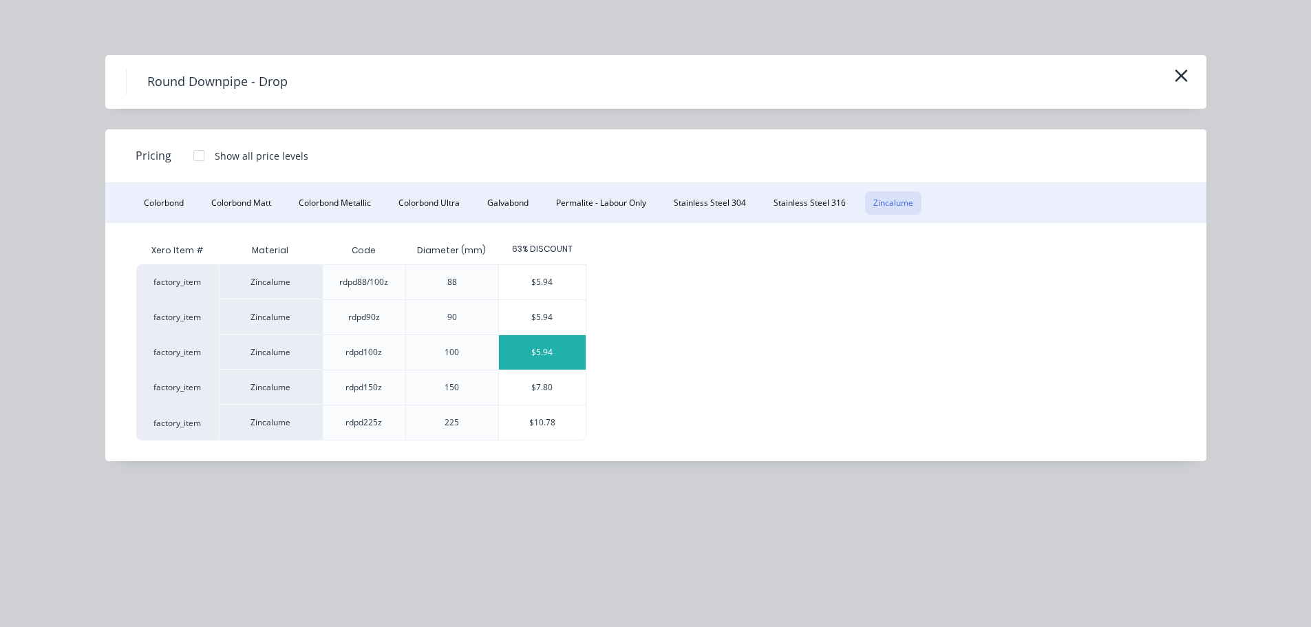
click at [585, 356] on div "$5.94" at bounding box center [542, 352] width 87 height 34
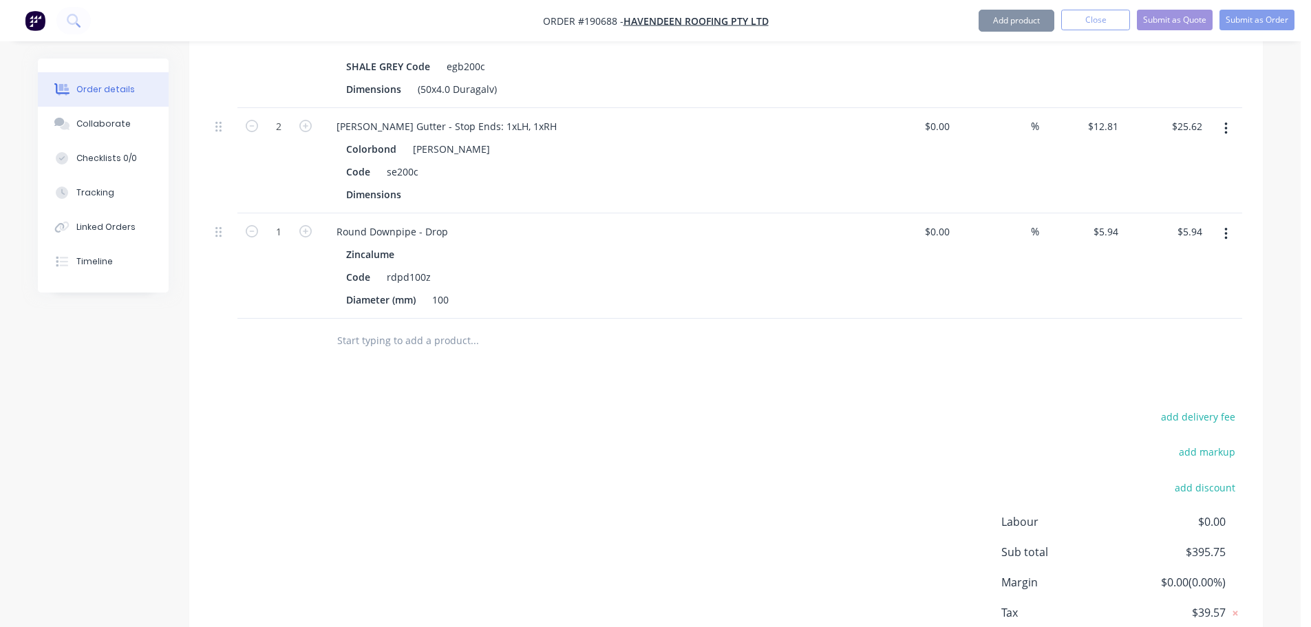
scroll to position [826, 0]
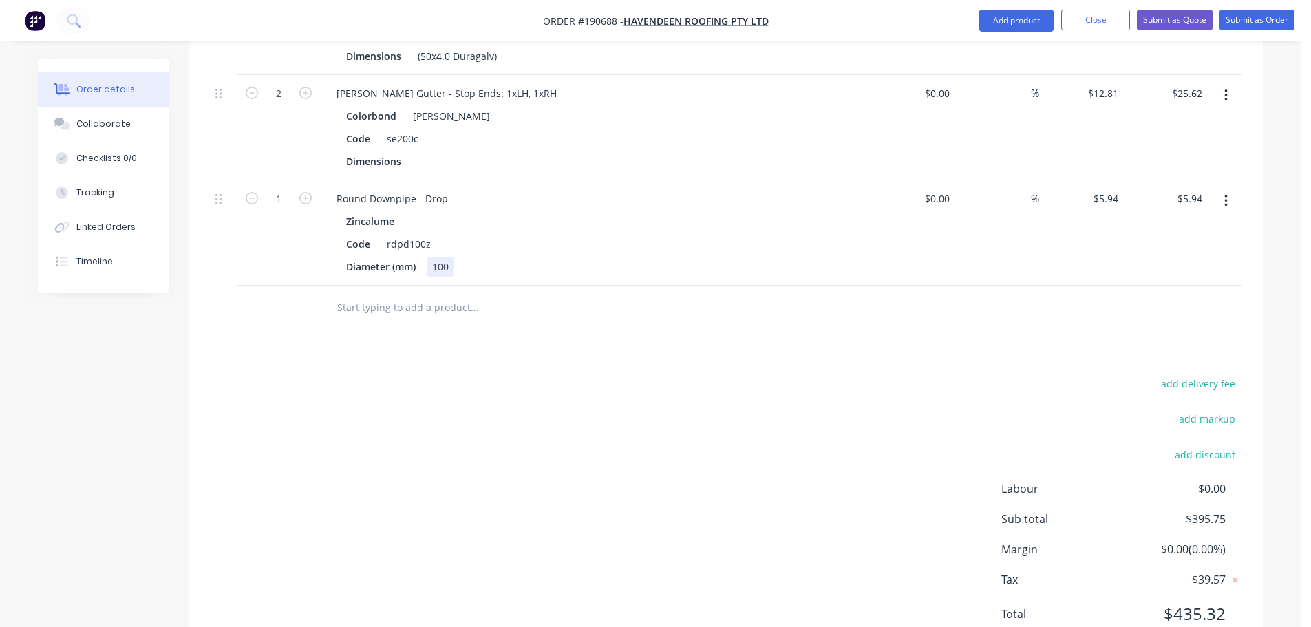
click at [445, 257] on div "100" at bounding box center [441, 267] width 28 height 20
drag, startPoint x: 805, startPoint y: 409, endPoint x: 827, endPoint y: 411, distance: 21.4
click at [817, 408] on div "add delivery fee add markup add discount Labour $0.00 Sub total $395.75 Margin …" at bounding box center [726, 507] width 1032 height 266
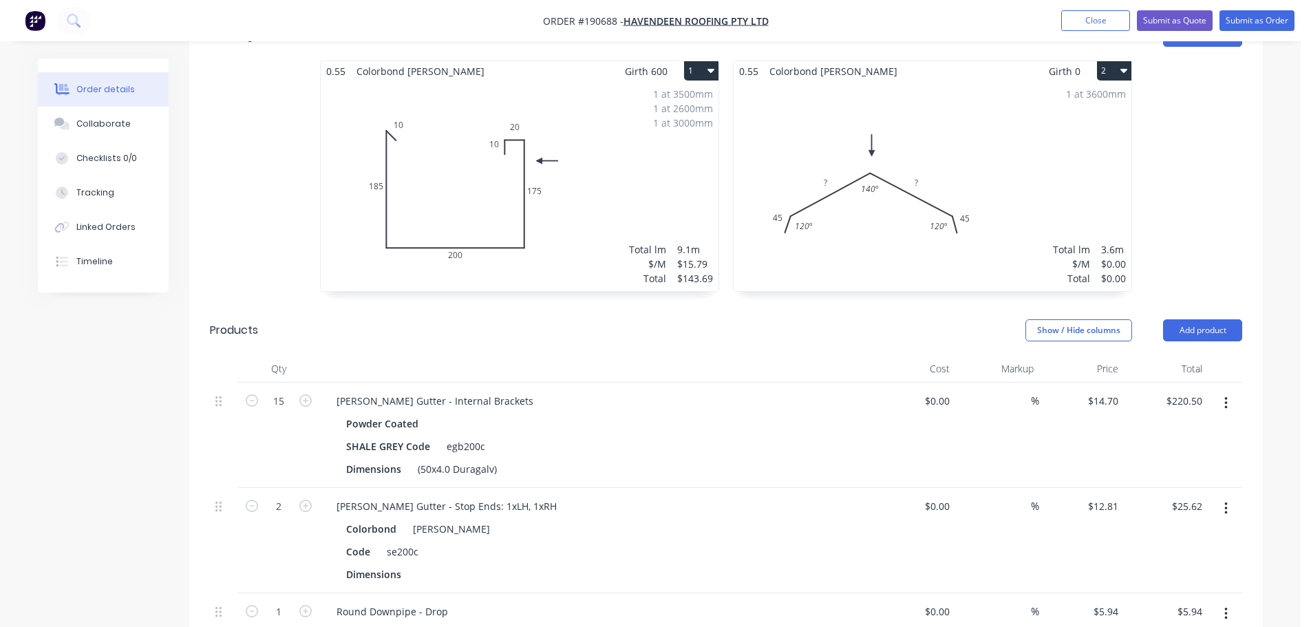
scroll to position [551, 0]
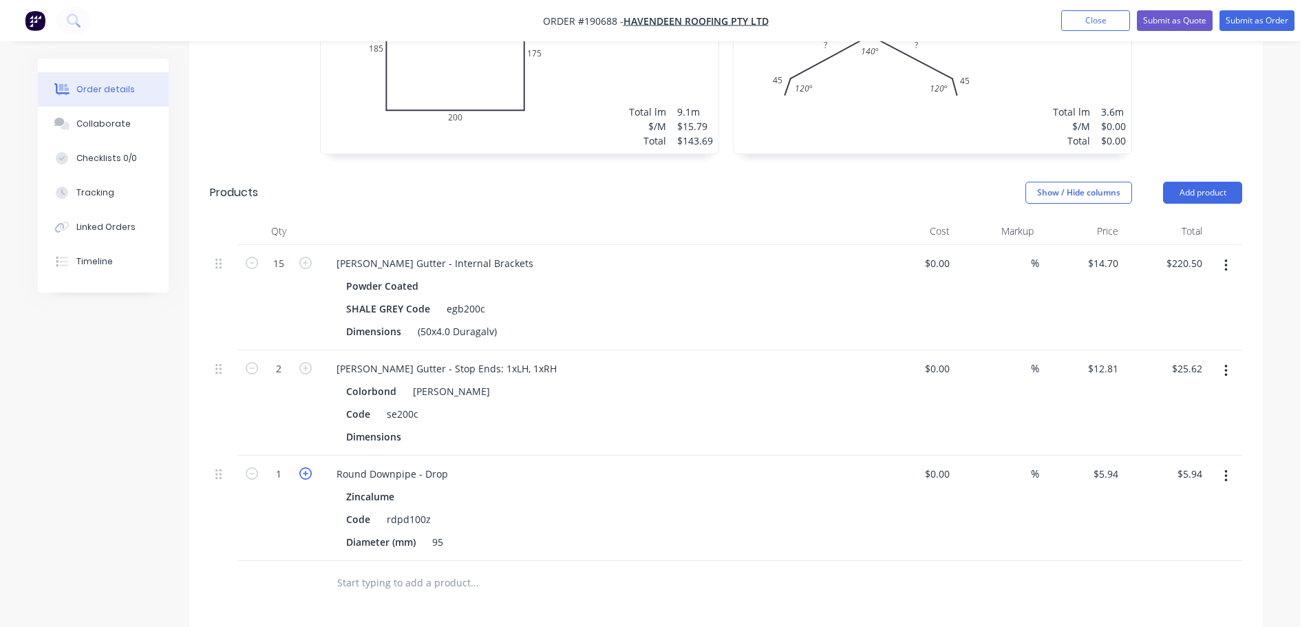
click at [305, 467] on icon "button" at bounding box center [305, 473] width 12 height 12
type input "2"
type input "$11.88"
click at [304, 467] on icon "button" at bounding box center [305, 473] width 12 height 12
type input "3"
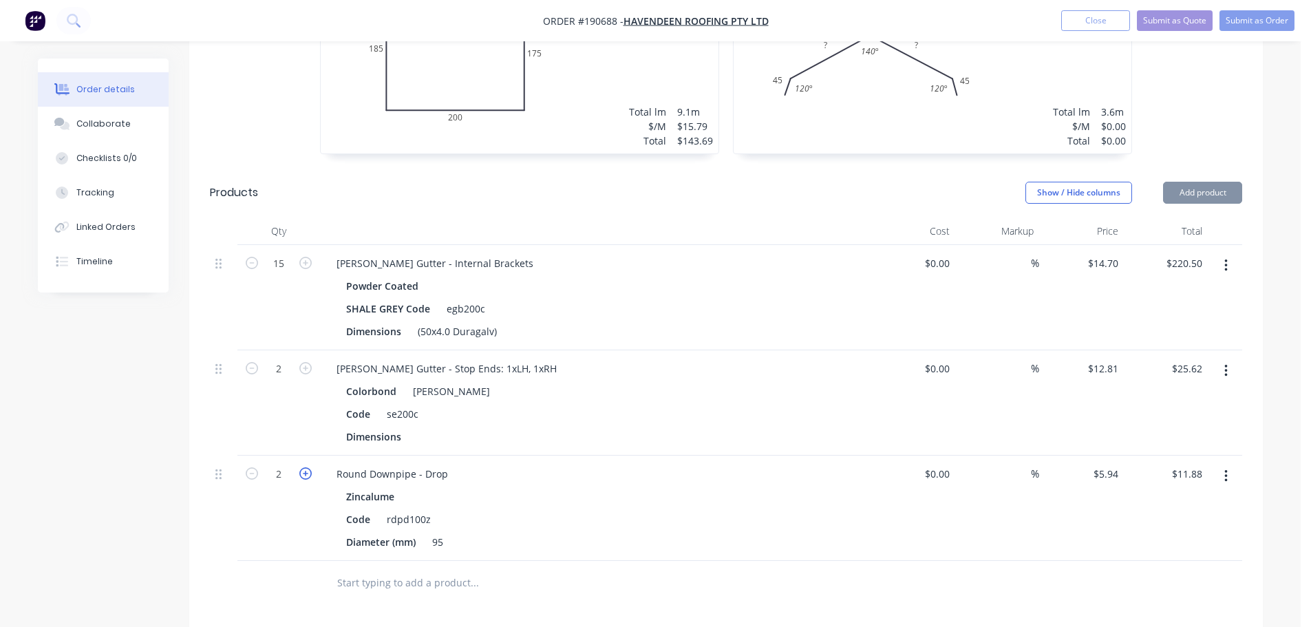
type input "$17.82"
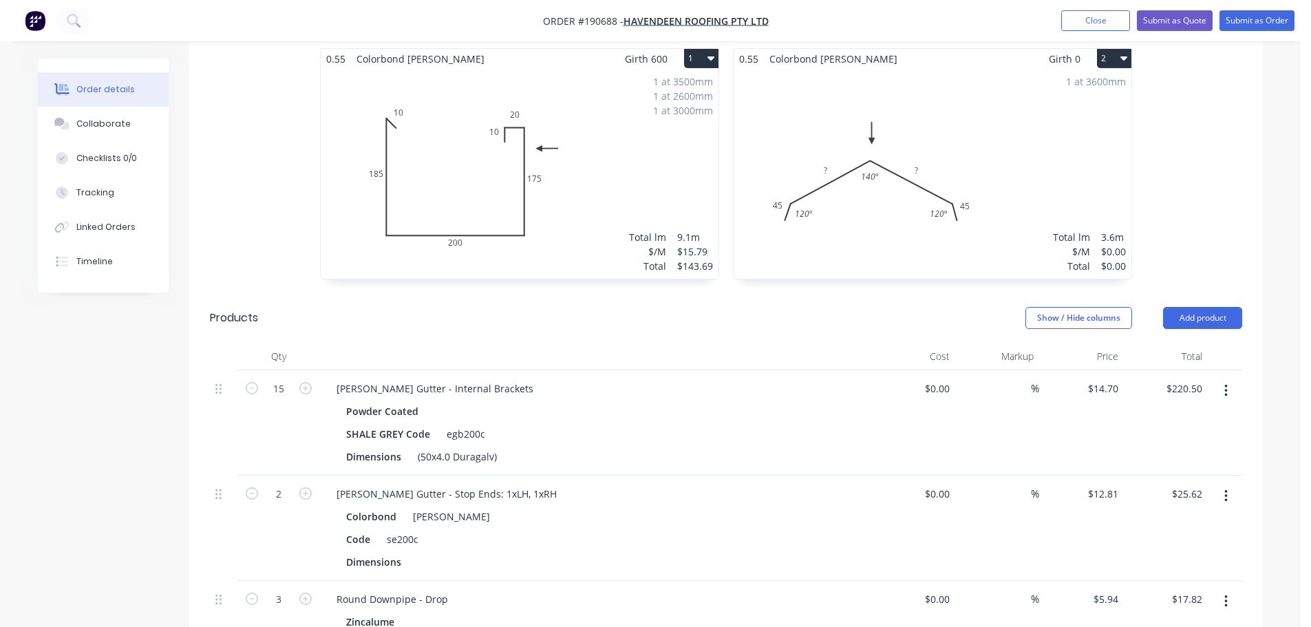
scroll to position [275, 0]
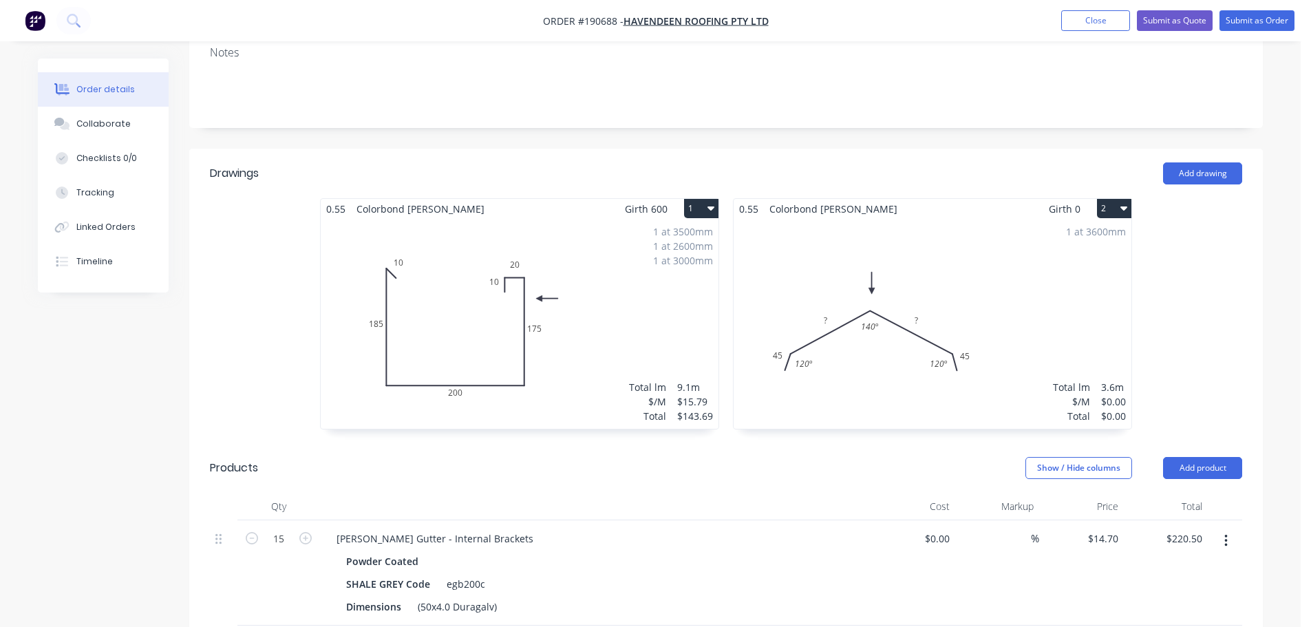
click at [853, 288] on div "1 at 3600mm Total lm $/M Total 3.6m $0.00 $0.00" at bounding box center [933, 324] width 398 height 210
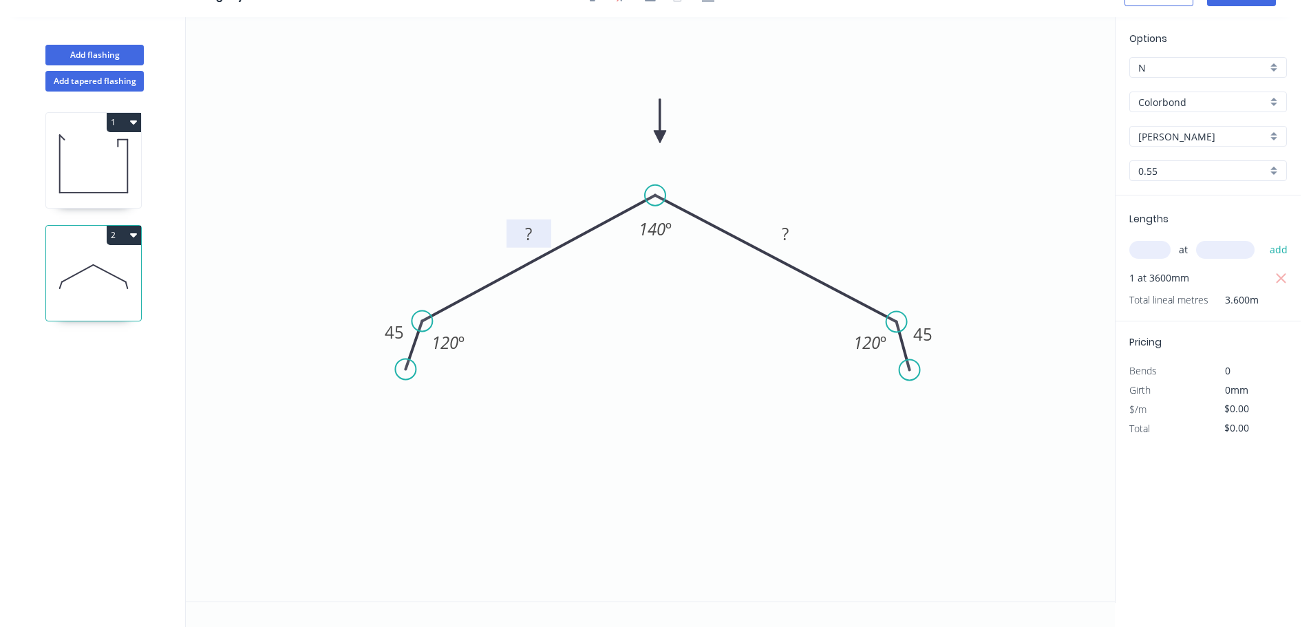
click at [547, 230] on rect at bounding box center [529, 234] width 45 height 28
click at [534, 232] on rect at bounding box center [529, 234] width 28 height 19
type input "$14.45"
type input "$52.02"
click at [957, 176] on icon "0 45 250 250 45 120 º 140 º 120 º" at bounding box center [650, 309] width 929 height 584
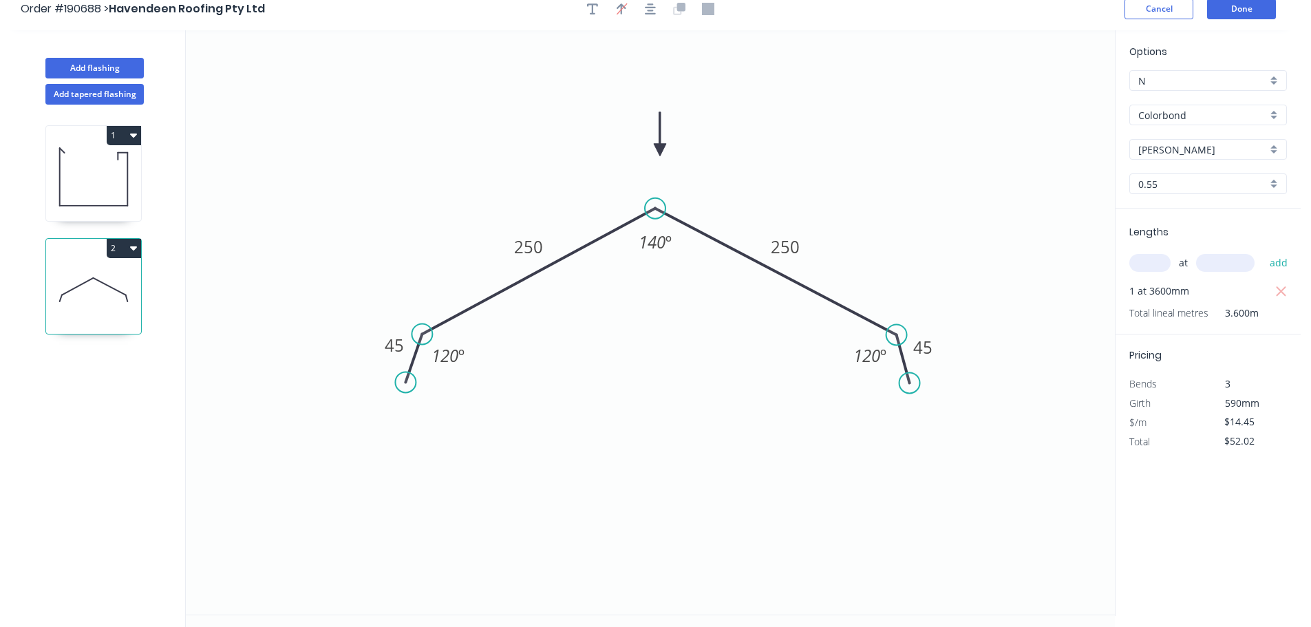
scroll to position [0, 0]
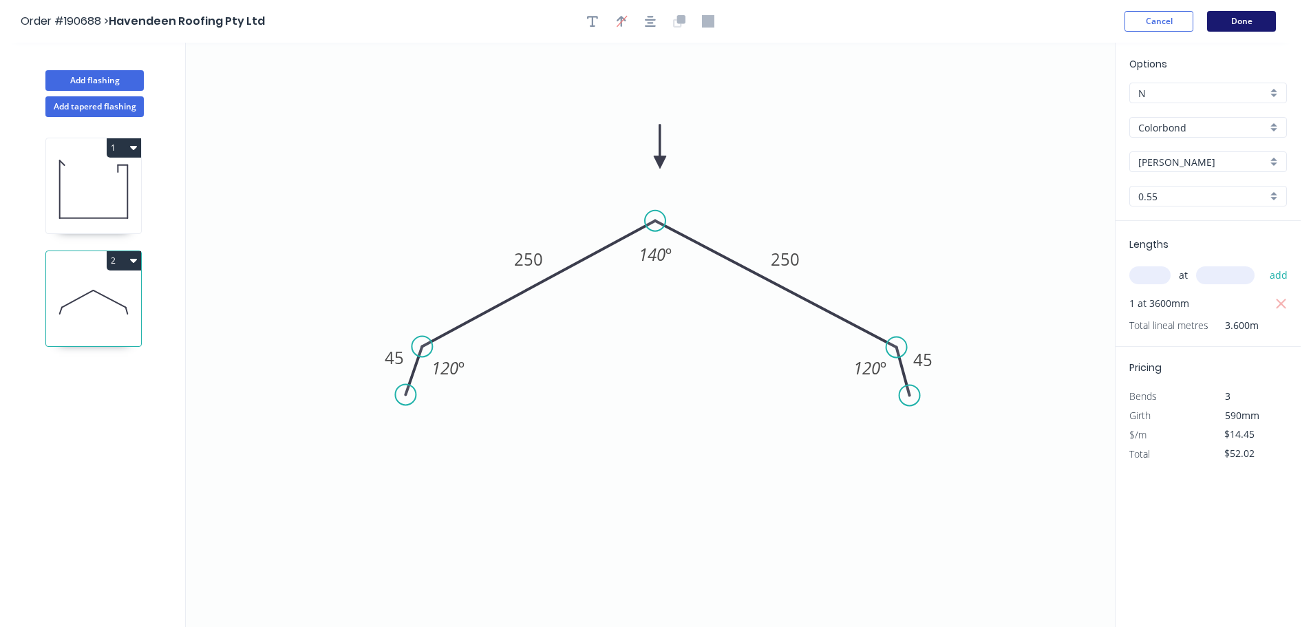
click at [1235, 28] on button "Done" at bounding box center [1241, 21] width 69 height 21
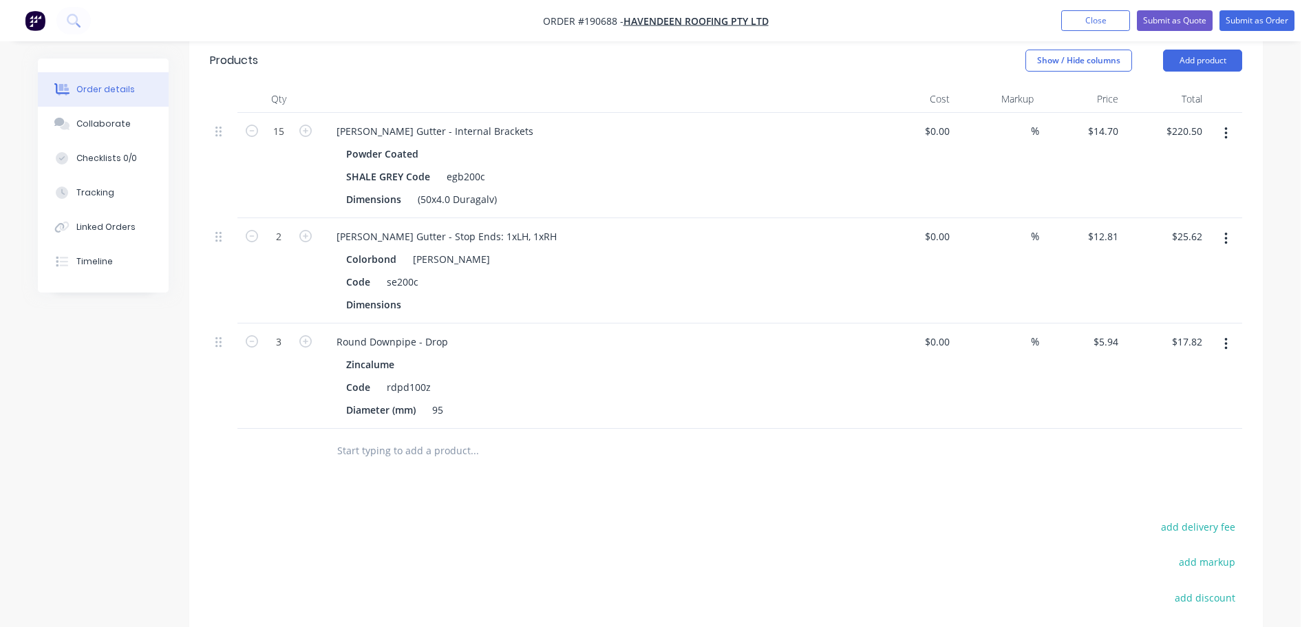
scroll to position [688, 0]
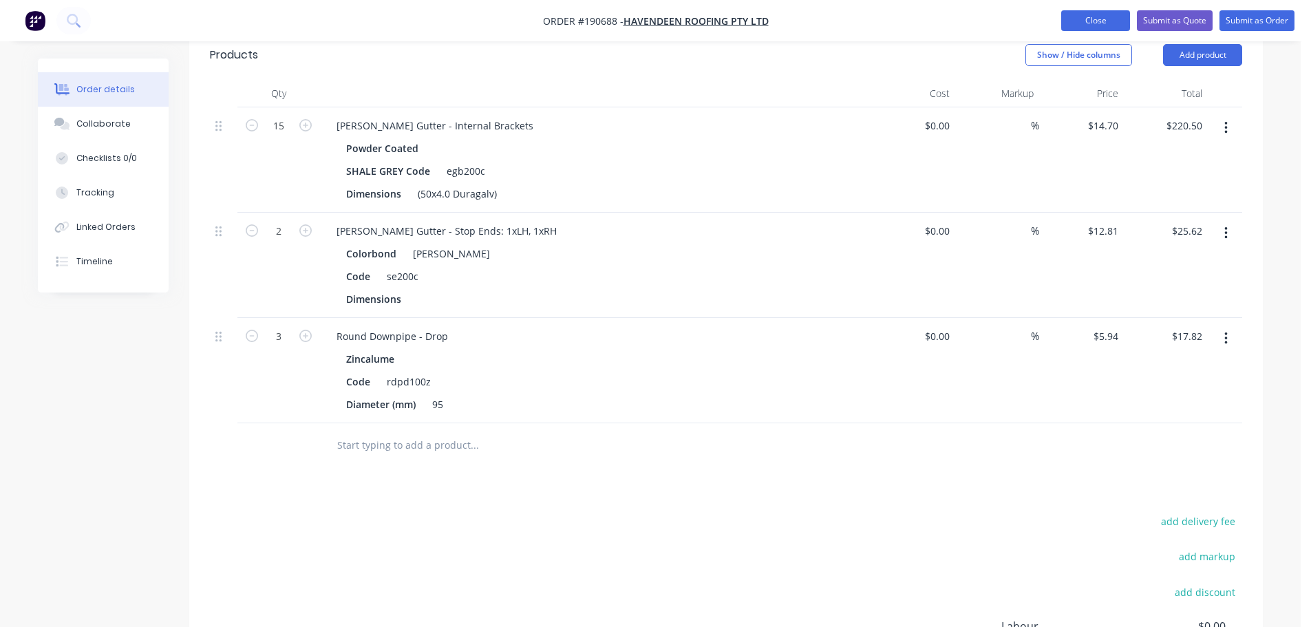
click at [1098, 25] on button "Close" at bounding box center [1095, 20] width 69 height 21
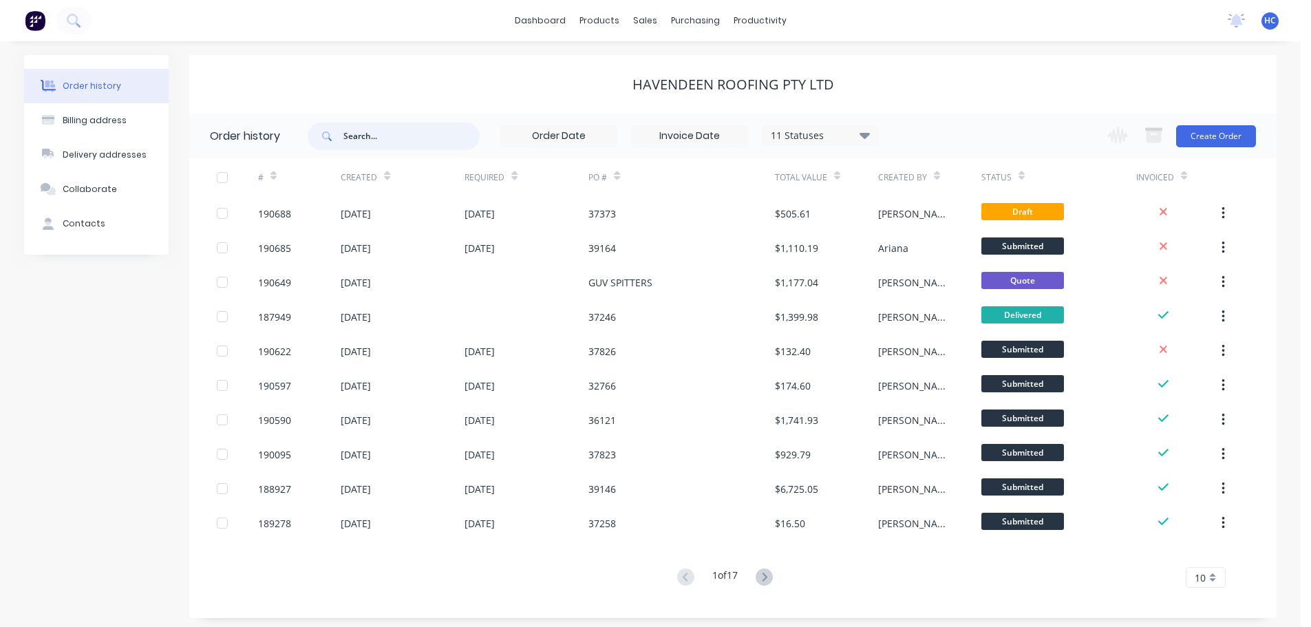
click at [365, 138] on input "text" at bounding box center [411, 137] width 136 height 28
type input "38364"
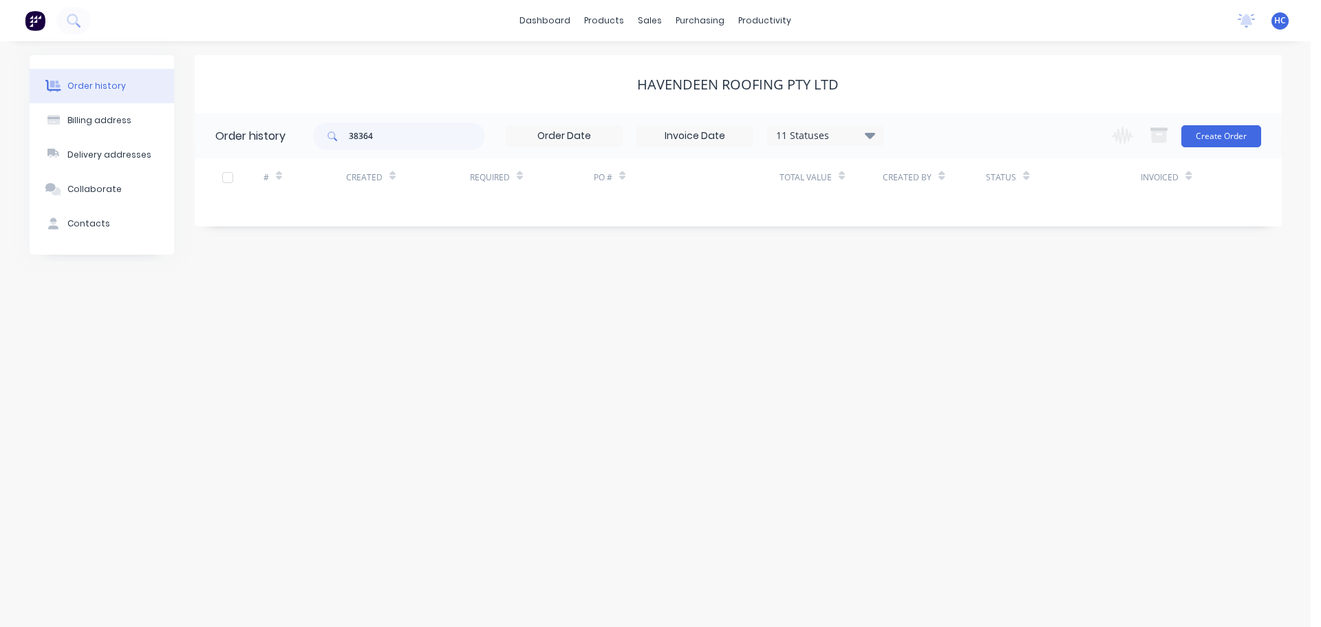
click at [791, 125] on div "11 Statuses Invoice Status Invoiced Not Invoiced Partial Order Status All Archi…" at bounding box center [825, 135] width 117 height 21
drag, startPoint x: 818, startPoint y: 138, endPoint x: 838, endPoint y: 149, distance: 23.7
click at [818, 137] on div "11 Statuses" at bounding box center [826, 135] width 116 height 15
click at [939, 321] on label at bounding box center [939, 321] width 0 height 0
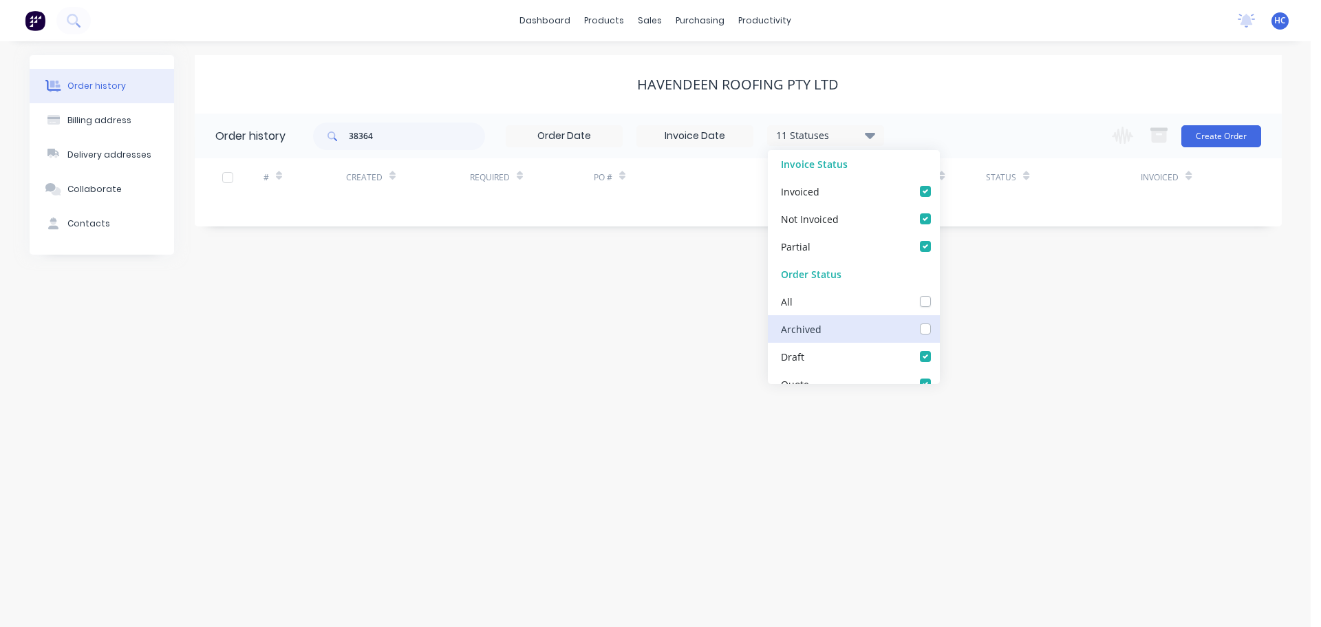
click at [939, 332] on input "checkbox" at bounding box center [944, 327] width 11 height 13
checkbox input "true"
click at [1063, 349] on div "Order history Billing address Delivery addresses Collaborate Contacts Havendeen…" at bounding box center [655, 334] width 1311 height 586
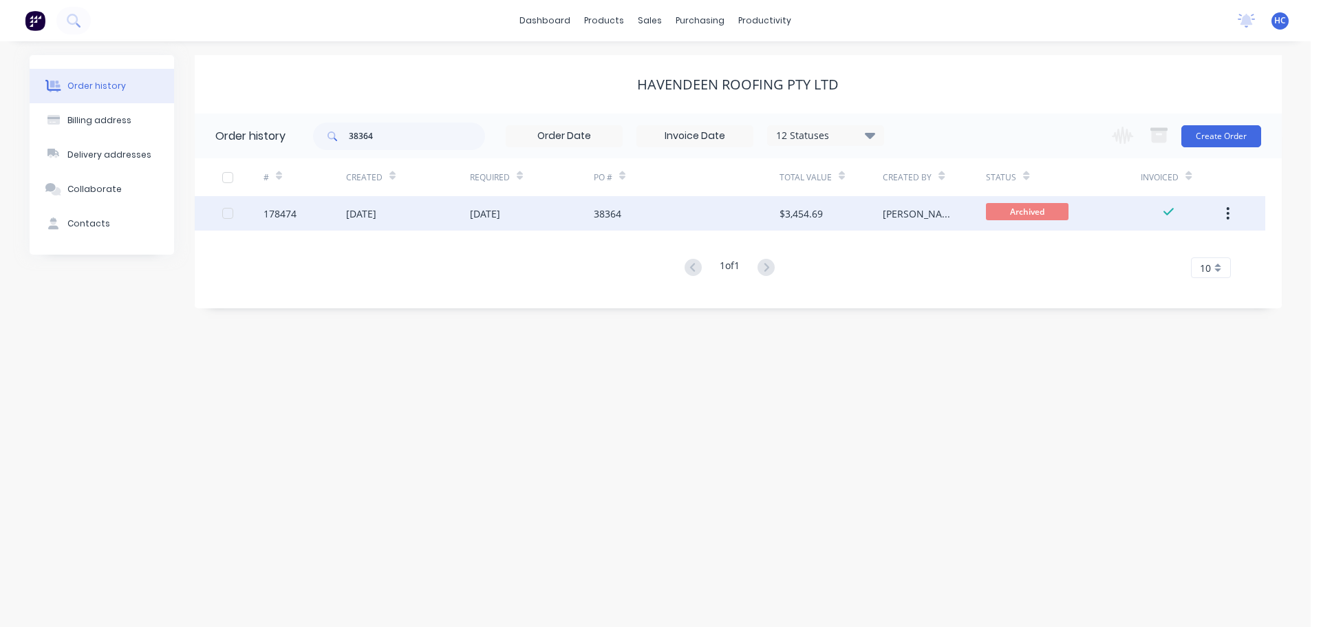
click at [768, 224] on div "38364" at bounding box center [687, 213] width 186 height 34
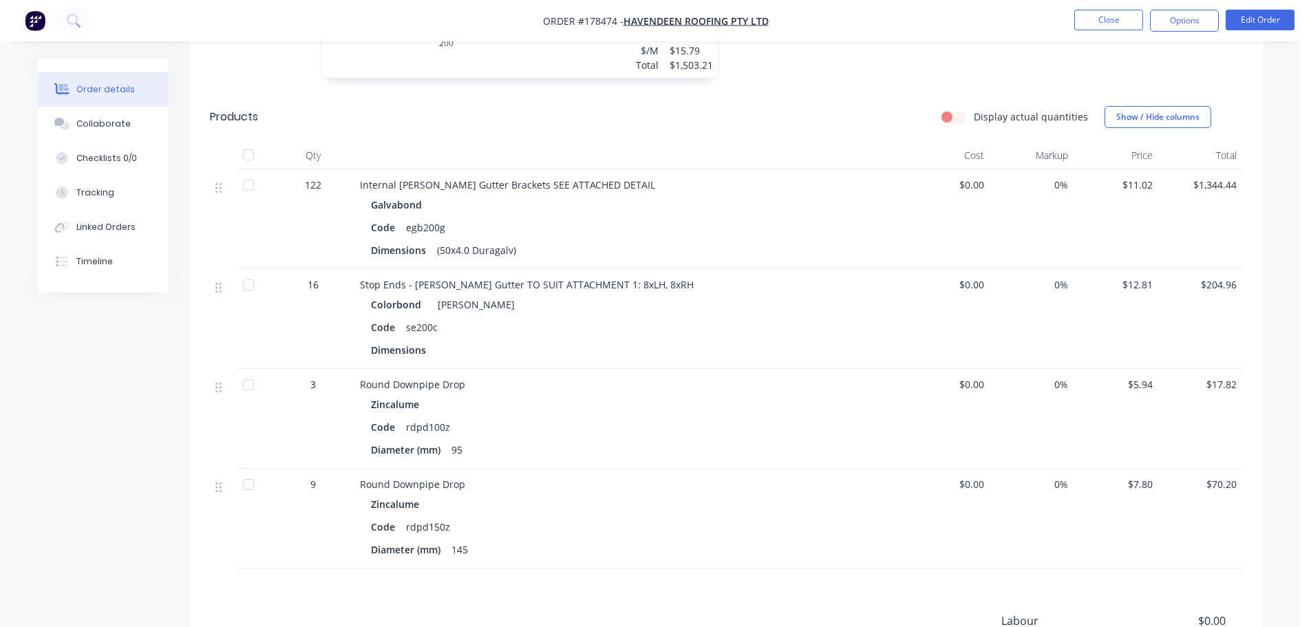
scroll to position [551, 0]
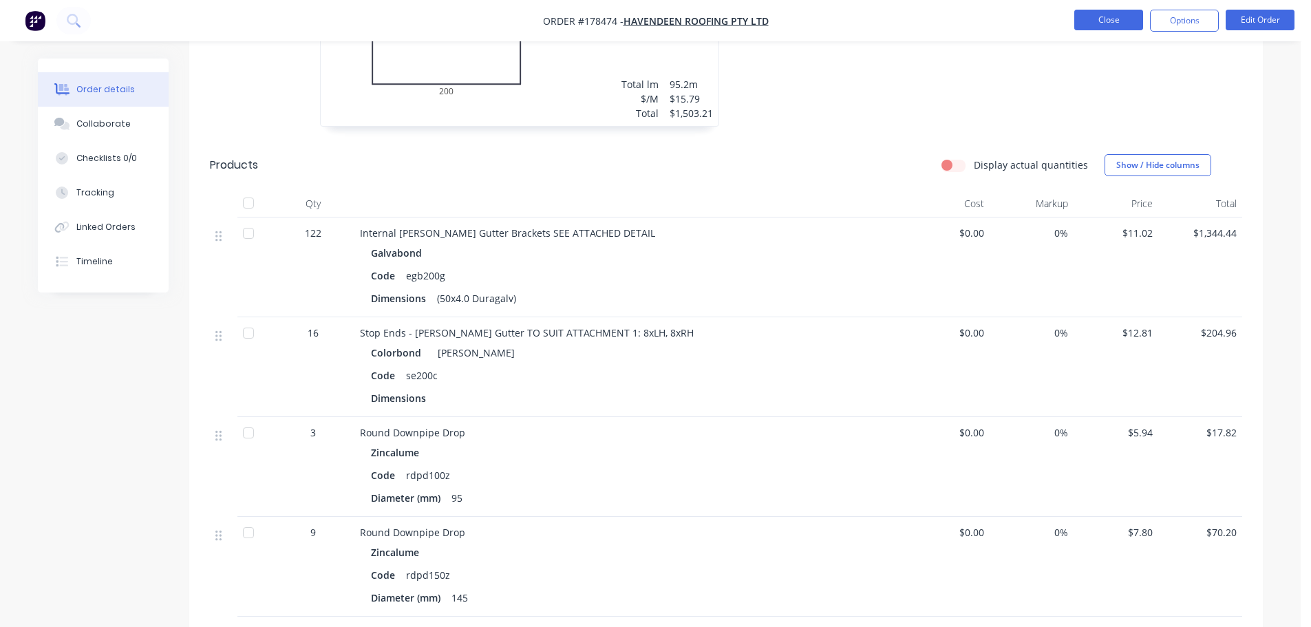
click at [1111, 27] on button "Close" at bounding box center [1108, 20] width 69 height 21
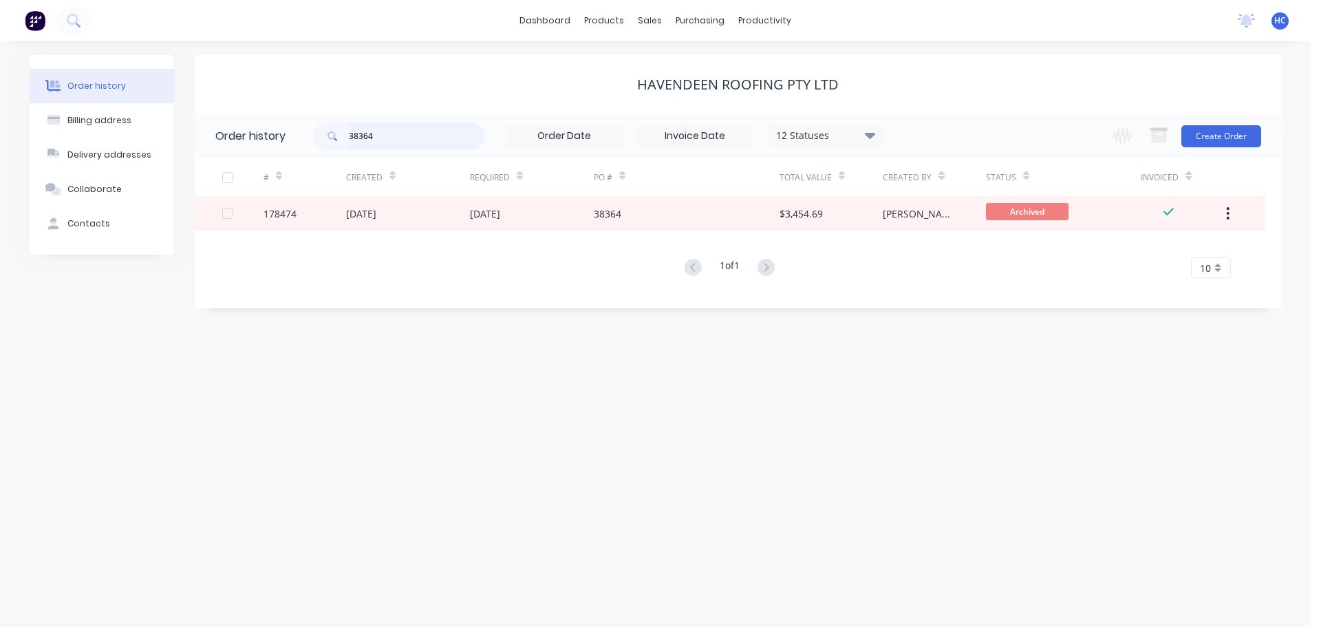
drag, startPoint x: 394, startPoint y: 145, endPoint x: 299, endPoint y: 158, distance: 95.9
click at [299, 158] on div "Order history 38364 12 Statuses Invoice Status Invoiced Not Invoiced Partial Or…" at bounding box center [738, 204] width 1087 height 181
click at [429, 85] on div "Havendeen Roofing Pty Ltd" at bounding box center [738, 84] width 1087 height 17
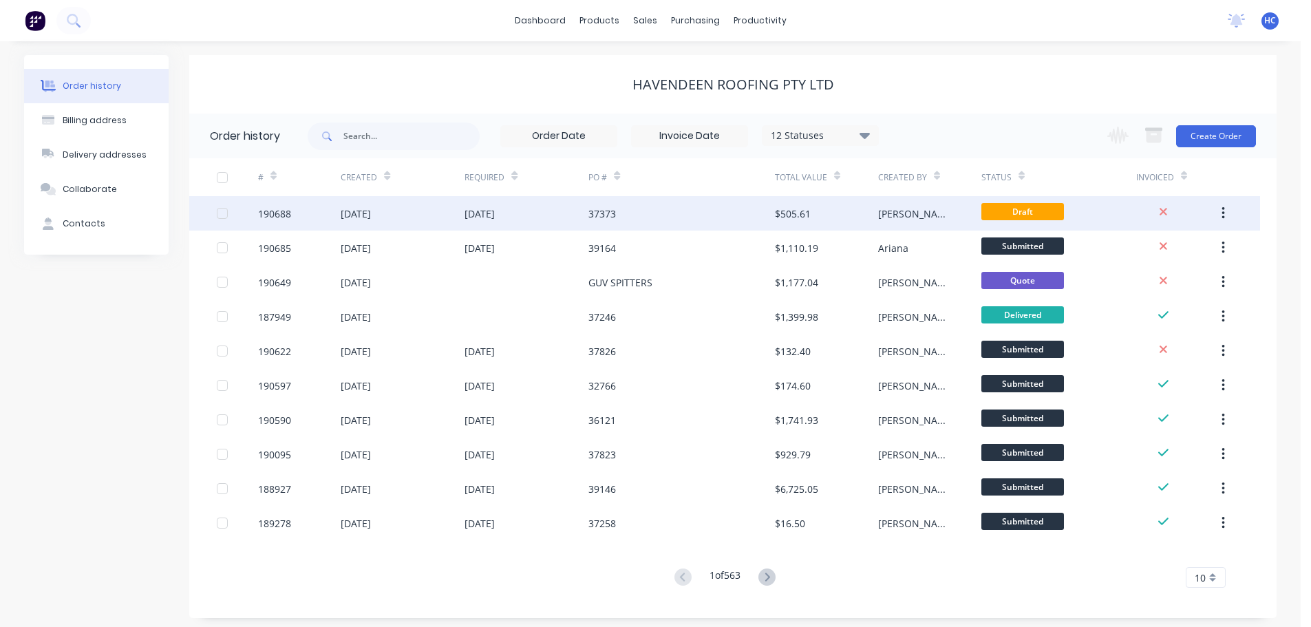
click at [627, 223] on div "37373" at bounding box center [681, 213] width 186 height 34
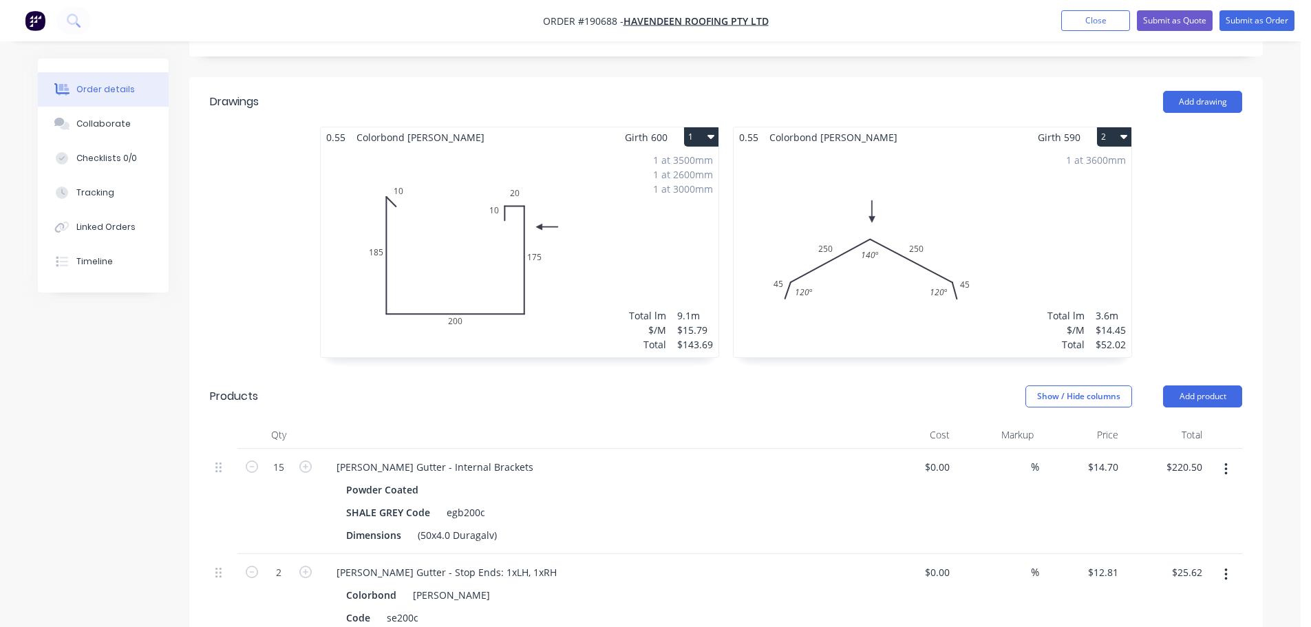
scroll to position [551, 0]
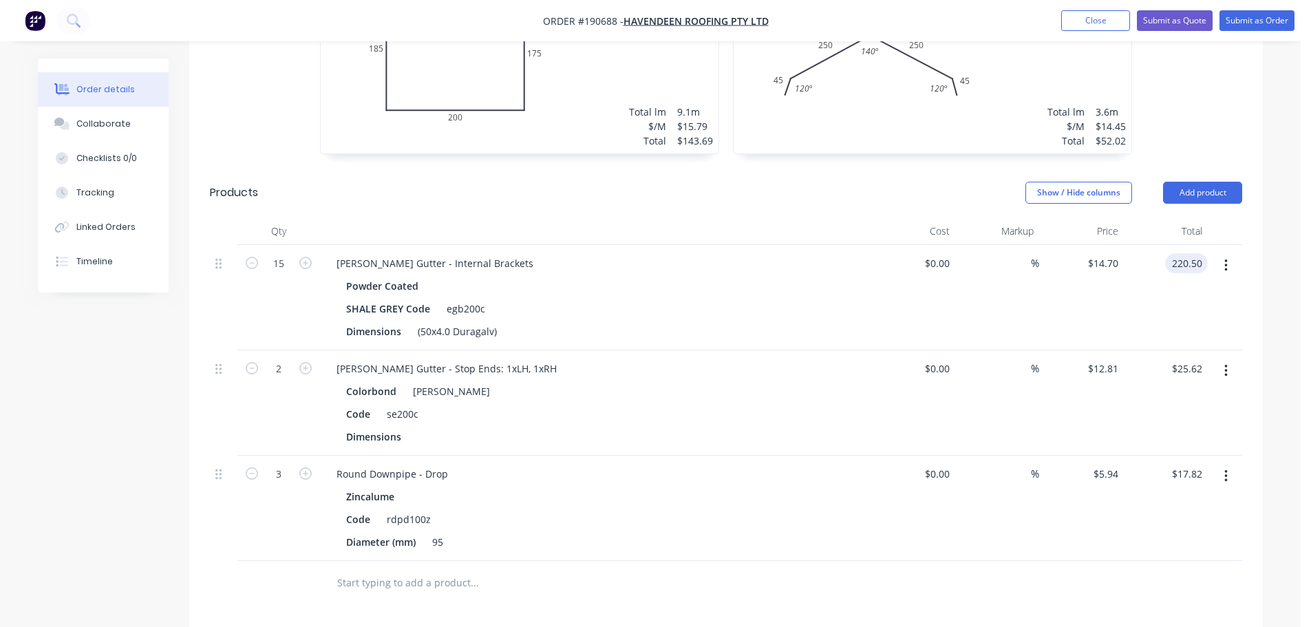
click at [1206, 261] on div "220.50 220.50" at bounding box center [1166, 297] width 85 height 105
type input "$220.50"
click at [1235, 245] on div at bounding box center [1225, 297] width 34 height 105
click at [1237, 245] on div at bounding box center [1225, 297] width 34 height 105
click at [1236, 253] on button "button" at bounding box center [1226, 265] width 32 height 25
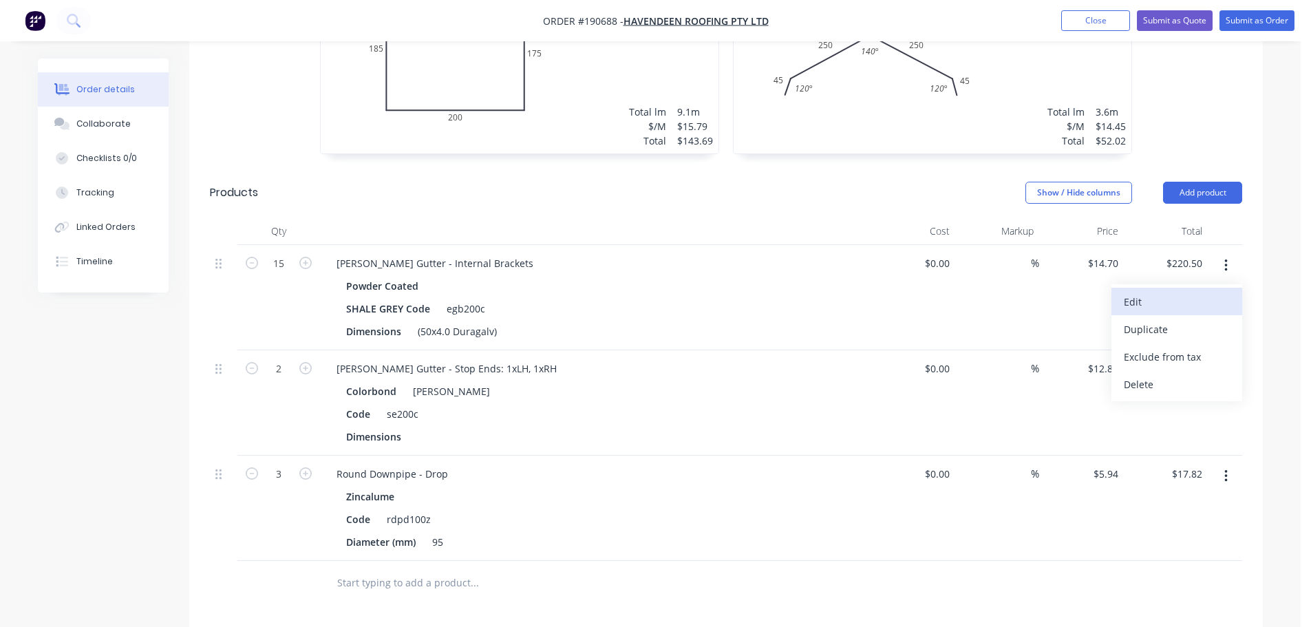
click at [1233, 288] on button "Edit" at bounding box center [1176, 302] width 131 height 28
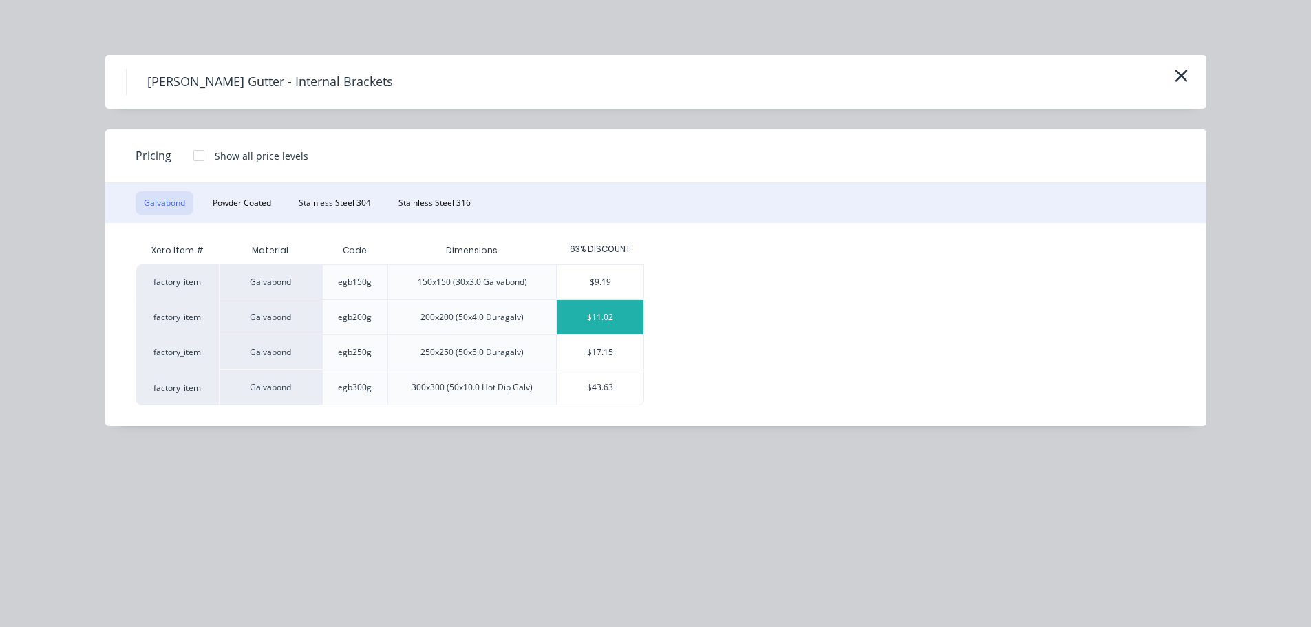
click at [591, 319] on div "$11.02" at bounding box center [600, 317] width 87 height 34
type input "$11.02"
type input "$165.30"
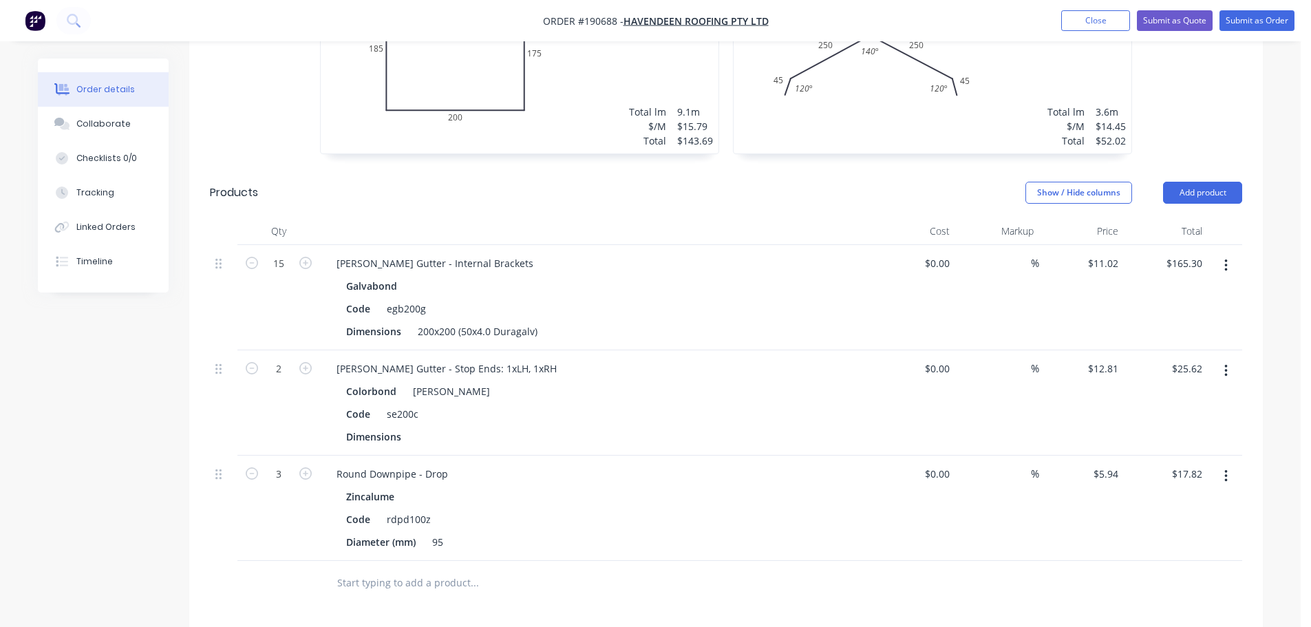
scroll to position [688, 0]
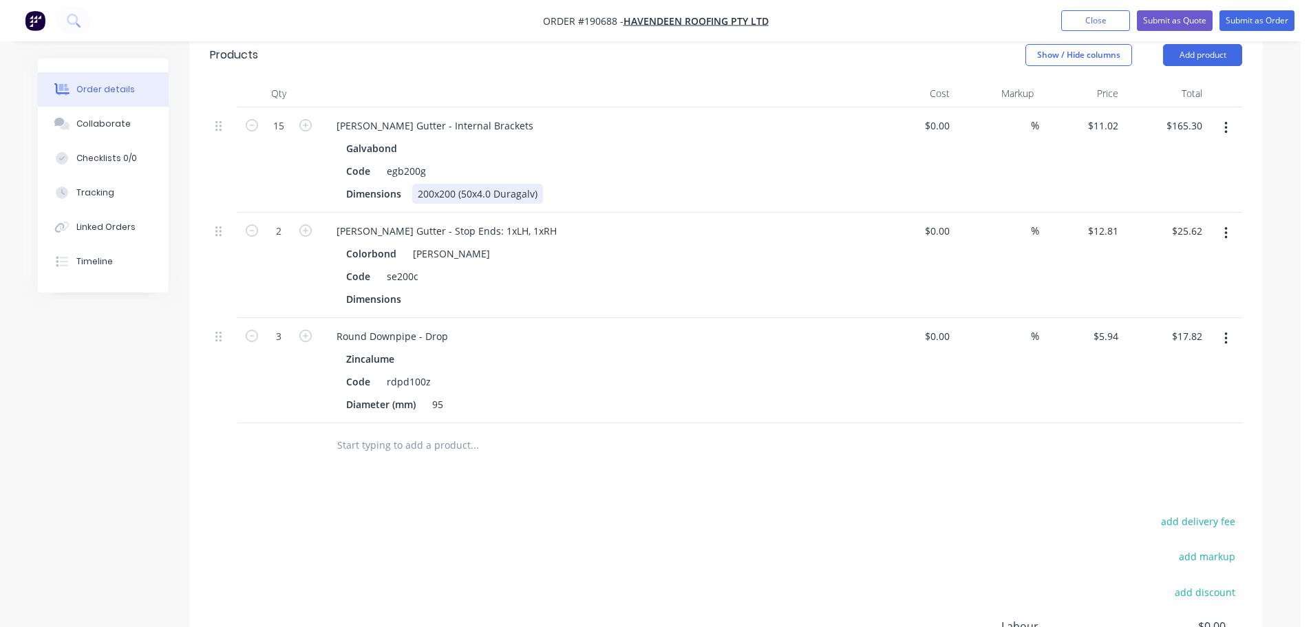
click at [429, 184] on div "200x200 (50x4.0 Duragalv)" at bounding box center [477, 194] width 131 height 20
click at [677, 138] on div "Galvabond" at bounding box center [595, 148] width 498 height 20
click at [355, 80] on div at bounding box center [595, 94] width 551 height 28
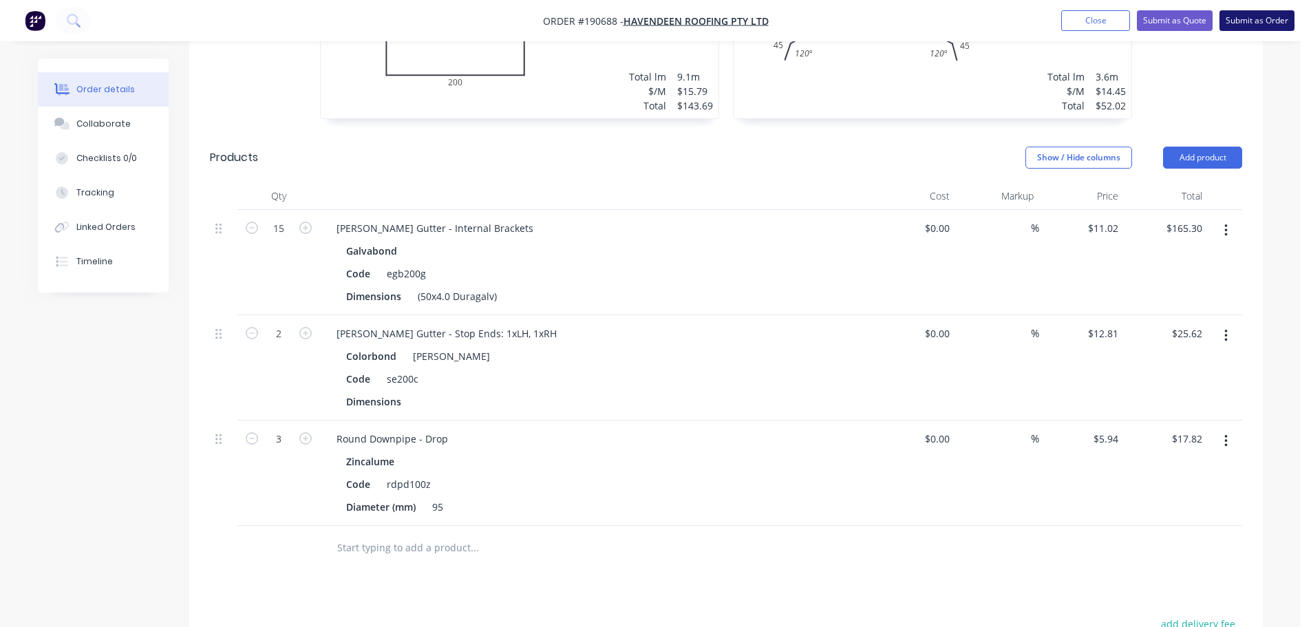
drag, startPoint x: 1247, startPoint y: 12, endPoint x: 1259, endPoint y: 15, distance: 12.0
click at [1247, 12] on button "Submit as Order" at bounding box center [1257, 20] width 75 height 21
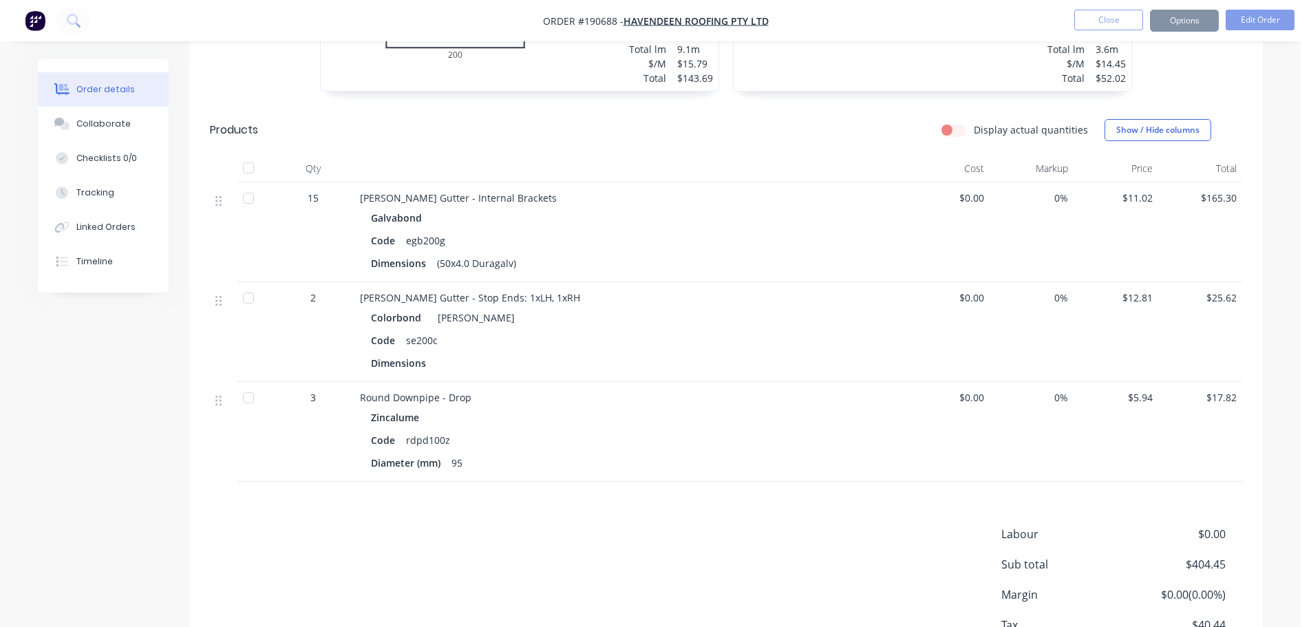
scroll to position [0, 0]
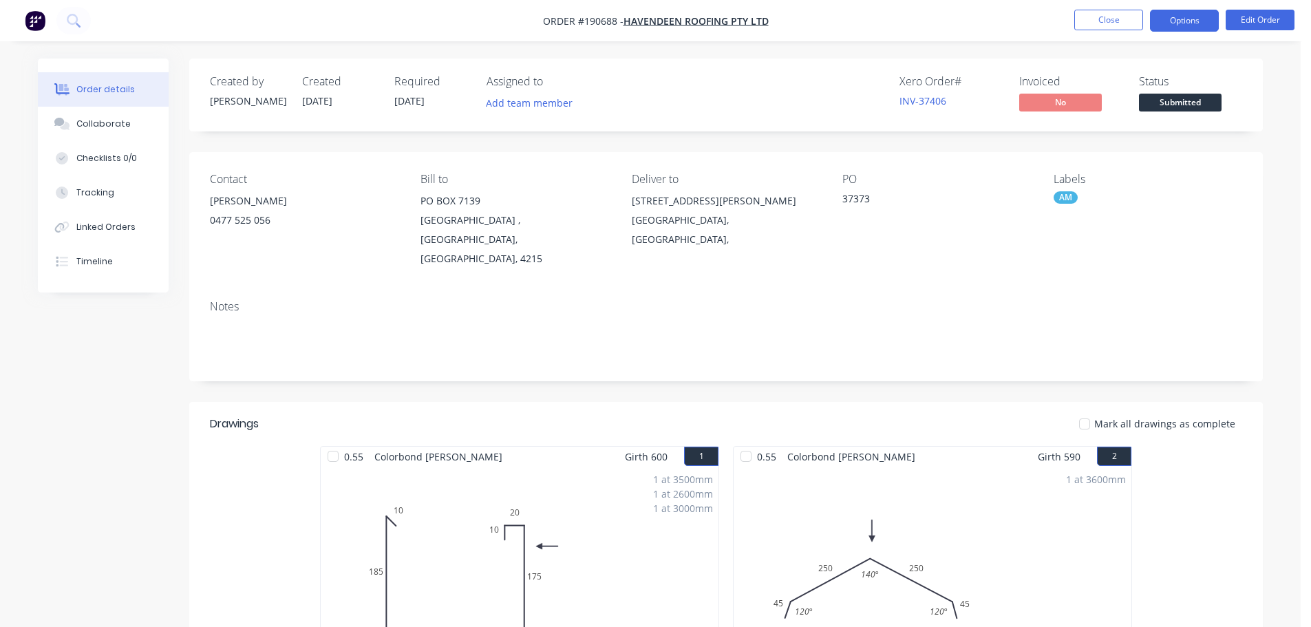
click at [1195, 10] on button "Options" at bounding box center [1184, 21] width 69 height 22
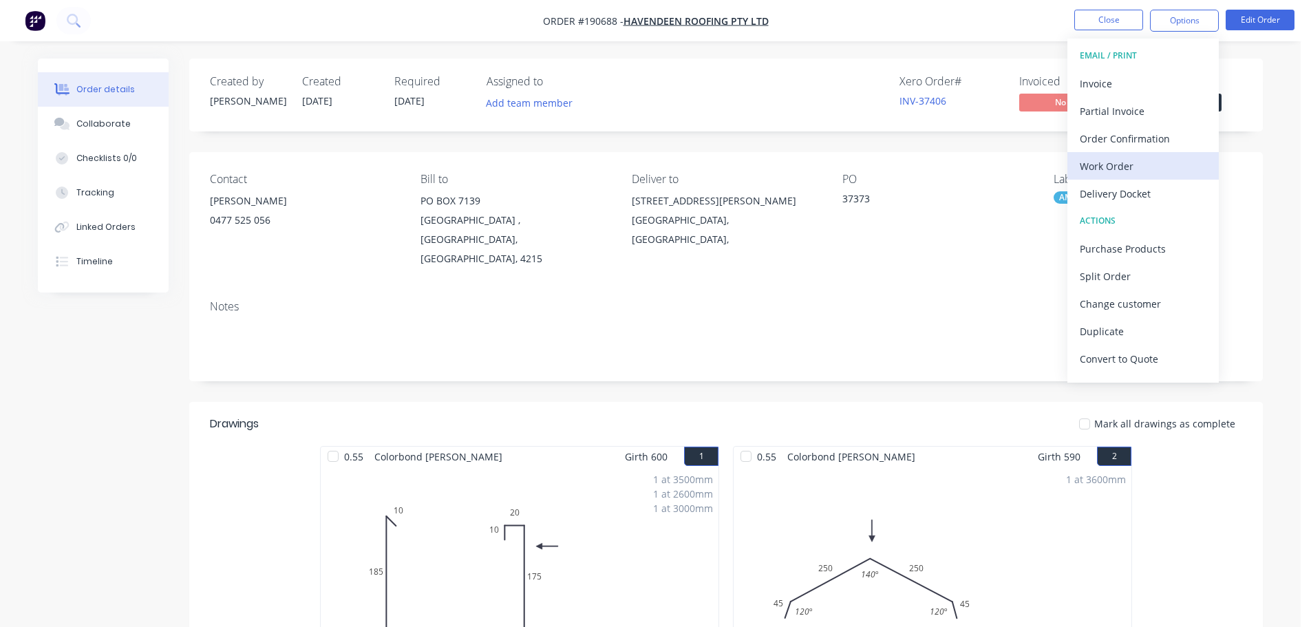
click at [1113, 156] on div "Work Order" at bounding box center [1143, 166] width 127 height 20
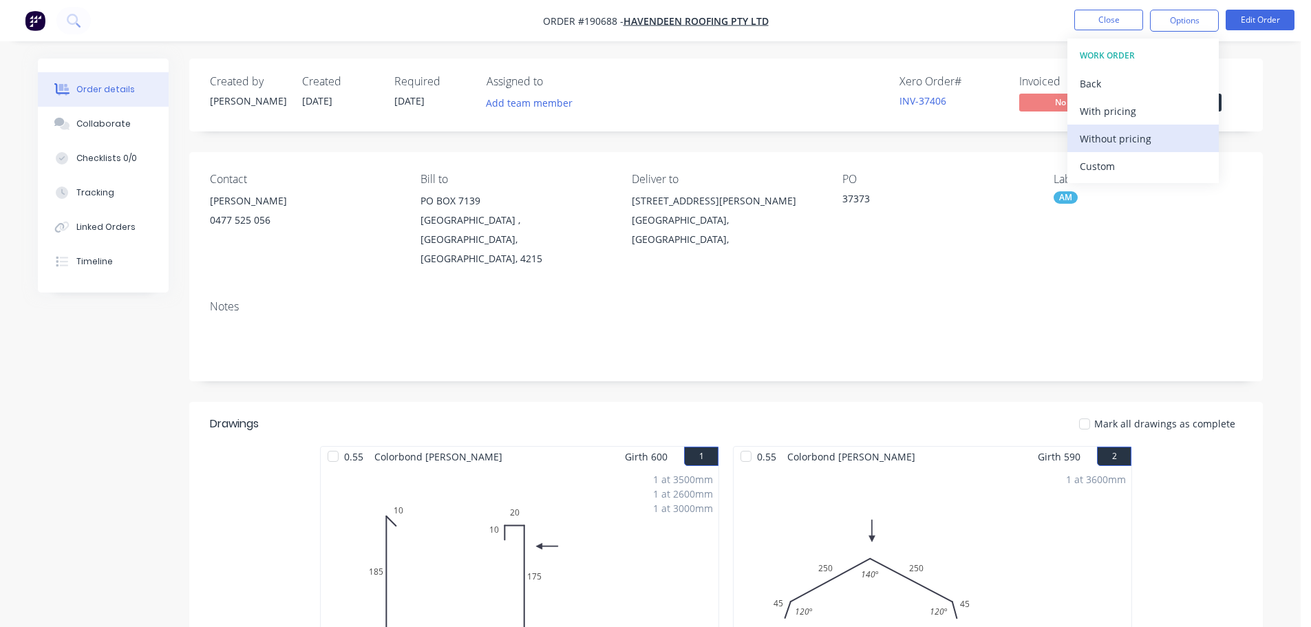
click at [1131, 137] on div "Without pricing" at bounding box center [1143, 139] width 127 height 20
click at [1106, 9] on nav "Order #190688 - Havendeen Roofing Pty Ltd Close Options EMAIL / PRINT Invoice P…" at bounding box center [655, 20] width 1311 height 41
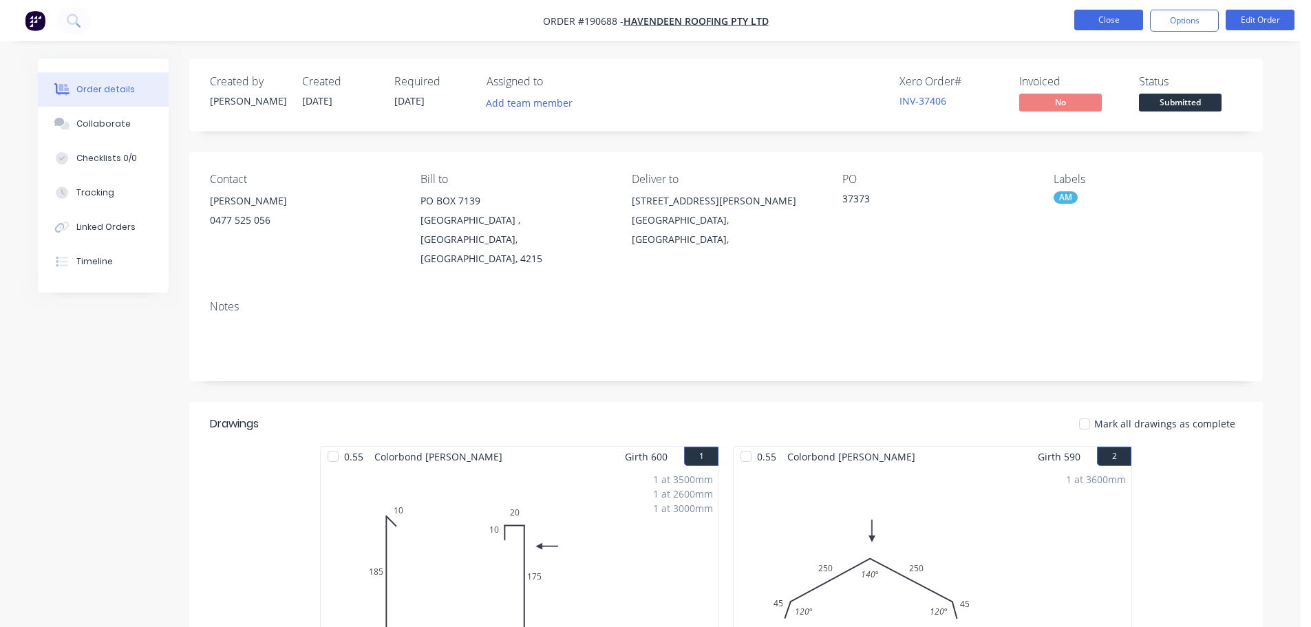
click at [1090, 25] on button "Close" at bounding box center [1108, 20] width 69 height 21
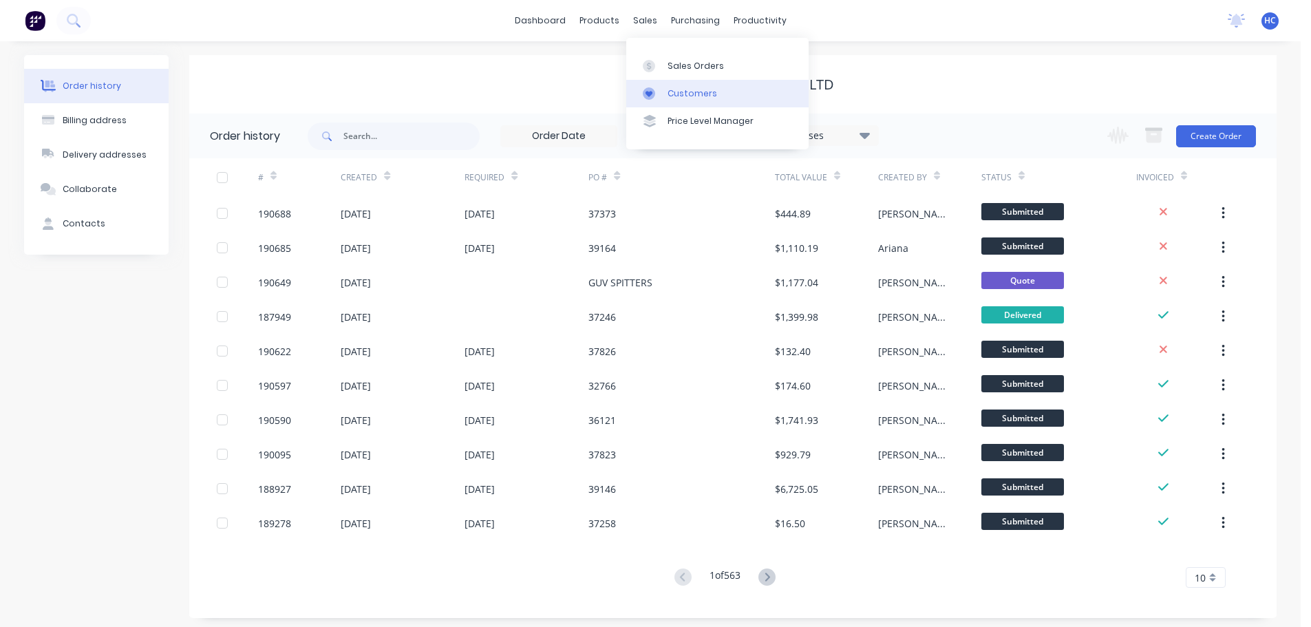
click at [685, 99] on div "Customers" at bounding box center [693, 93] width 50 height 12
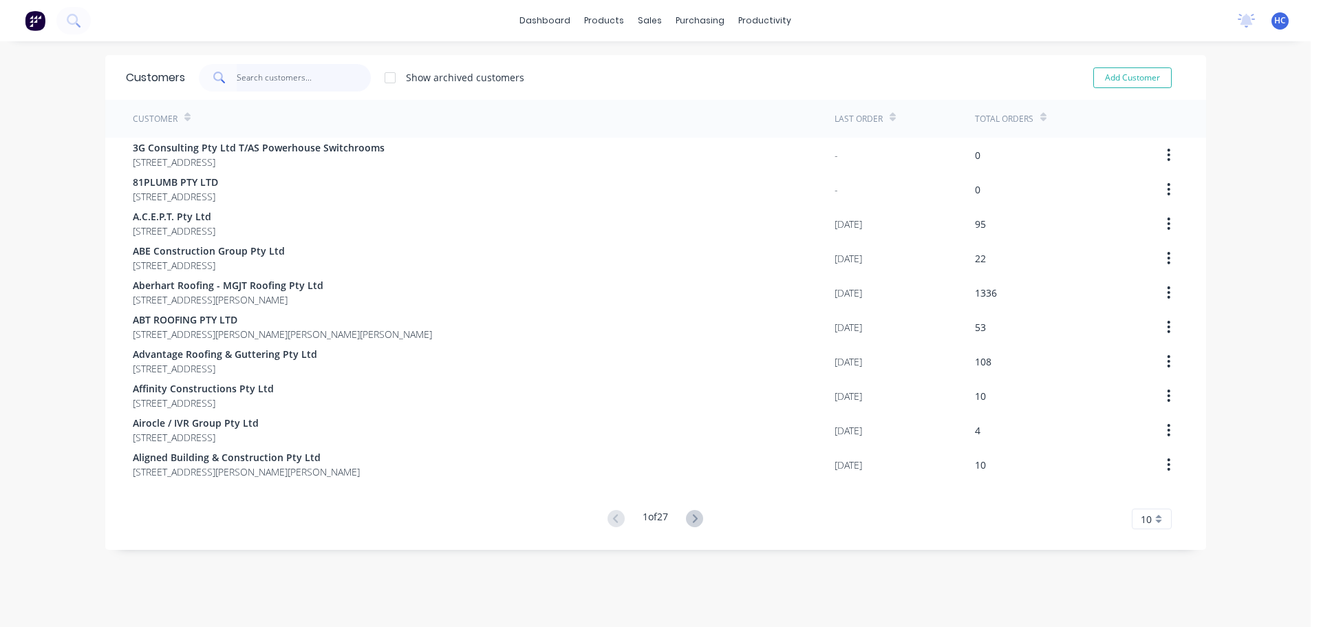
click at [261, 78] on input "text" at bounding box center [304, 78] width 134 height 28
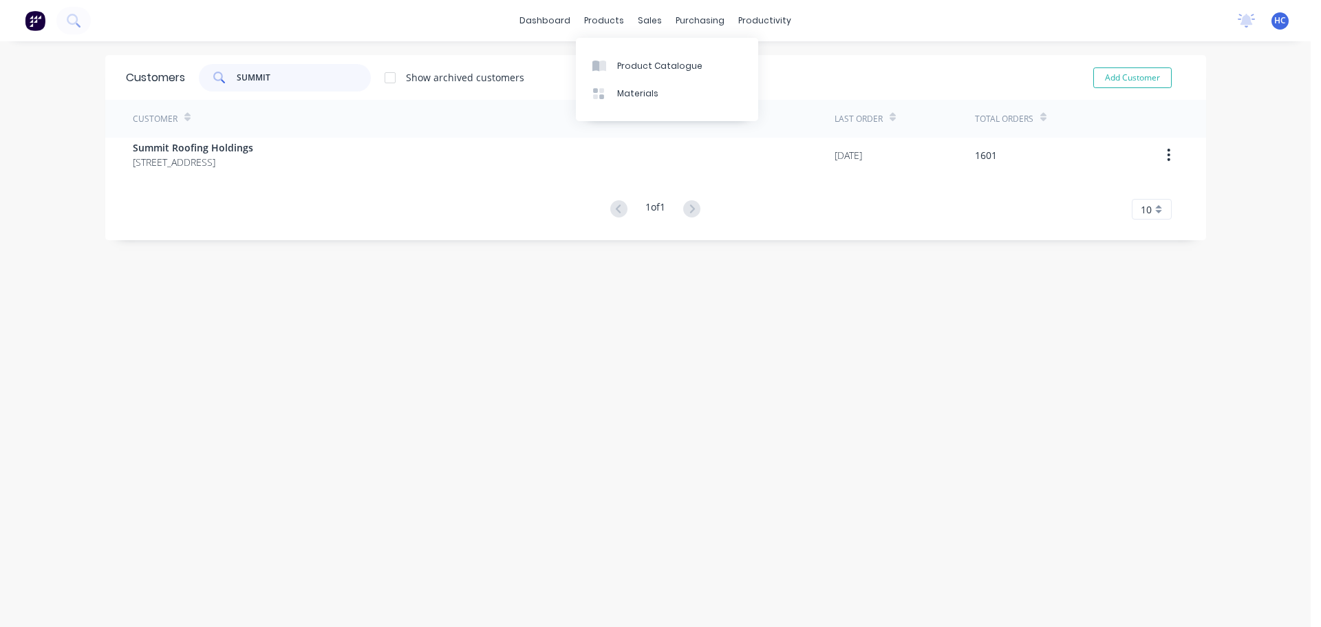
type input "SUMMIT"
click at [316, 179] on div "Customer Last Order Total Orders Summit Roofing Holdings UNIT 2/38 LIMESTONE ST…" at bounding box center [655, 160] width 1101 height 120
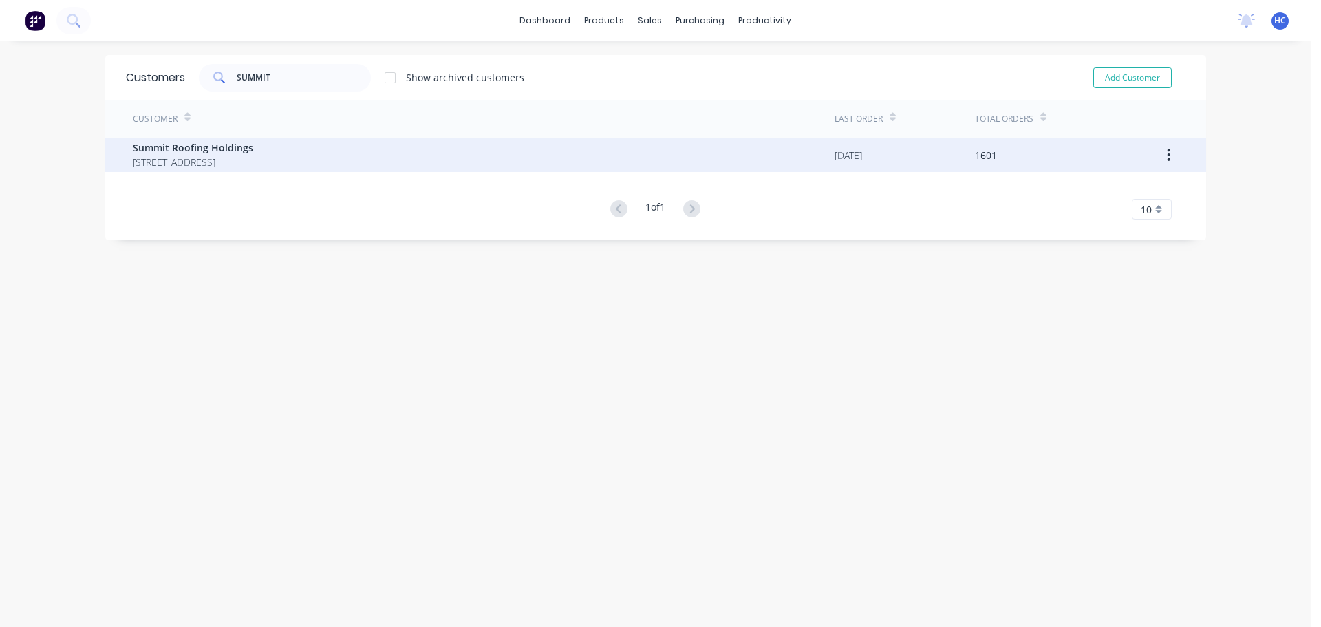
click at [253, 147] on span "Summit Roofing Holdings" at bounding box center [193, 147] width 120 height 14
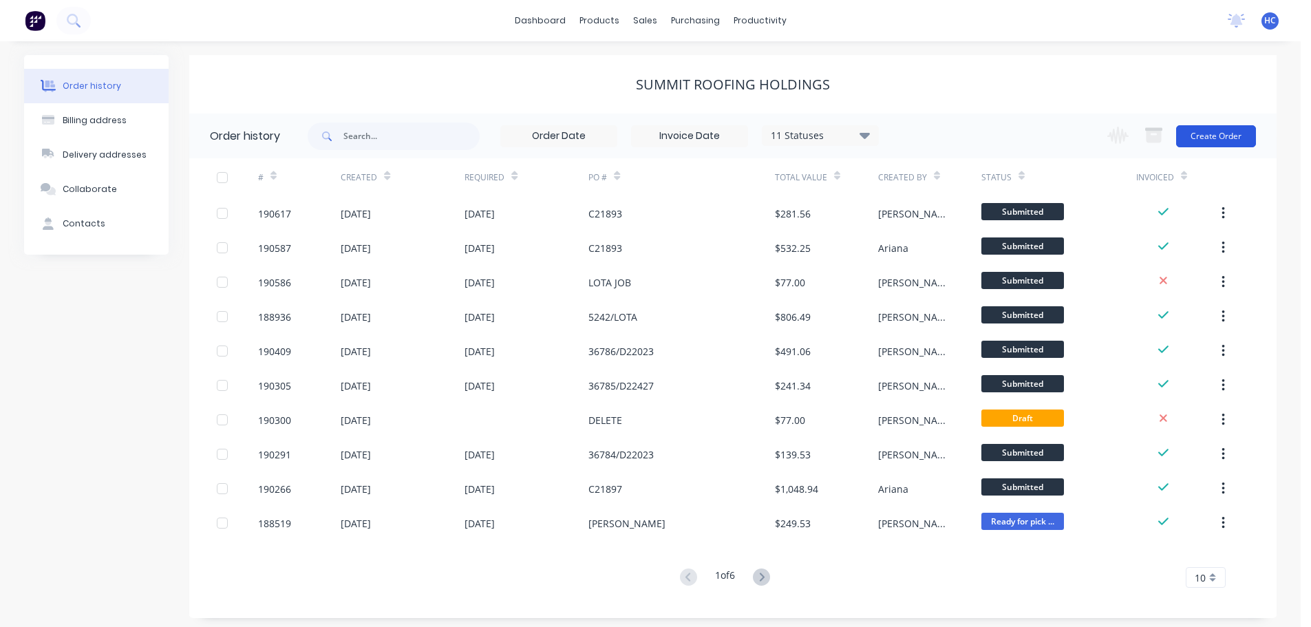
click at [1212, 136] on button "Create Order" at bounding box center [1216, 136] width 80 height 22
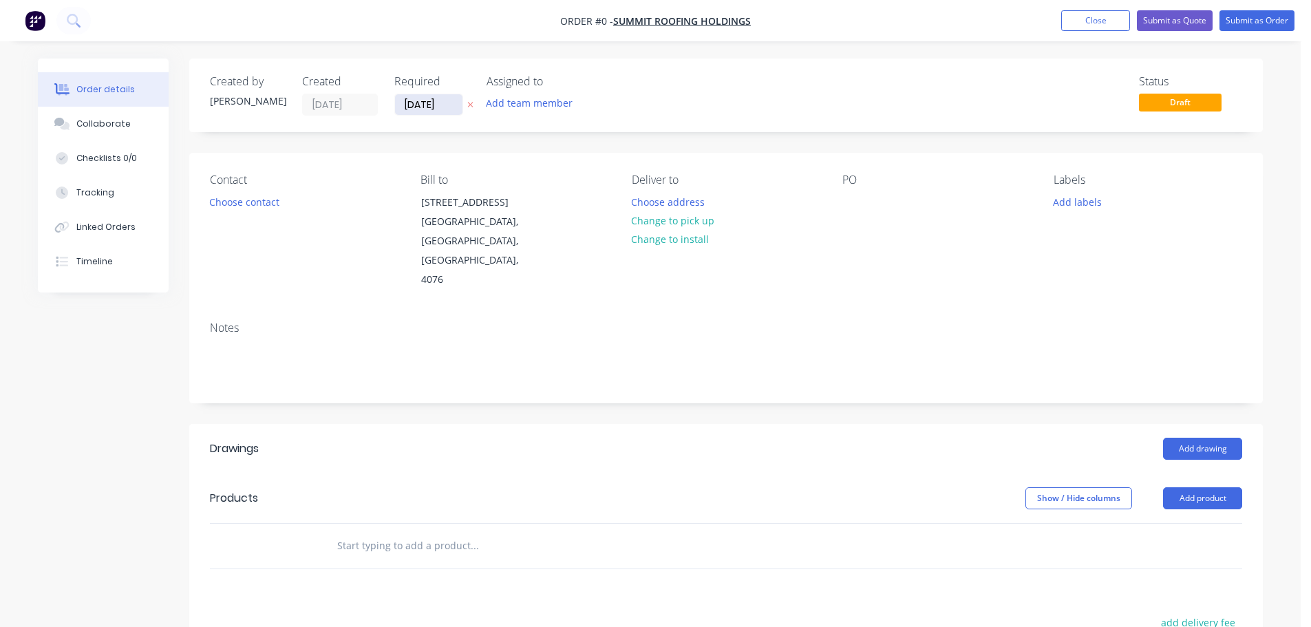
click at [436, 106] on input "[DATE]" at bounding box center [428, 104] width 67 height 21
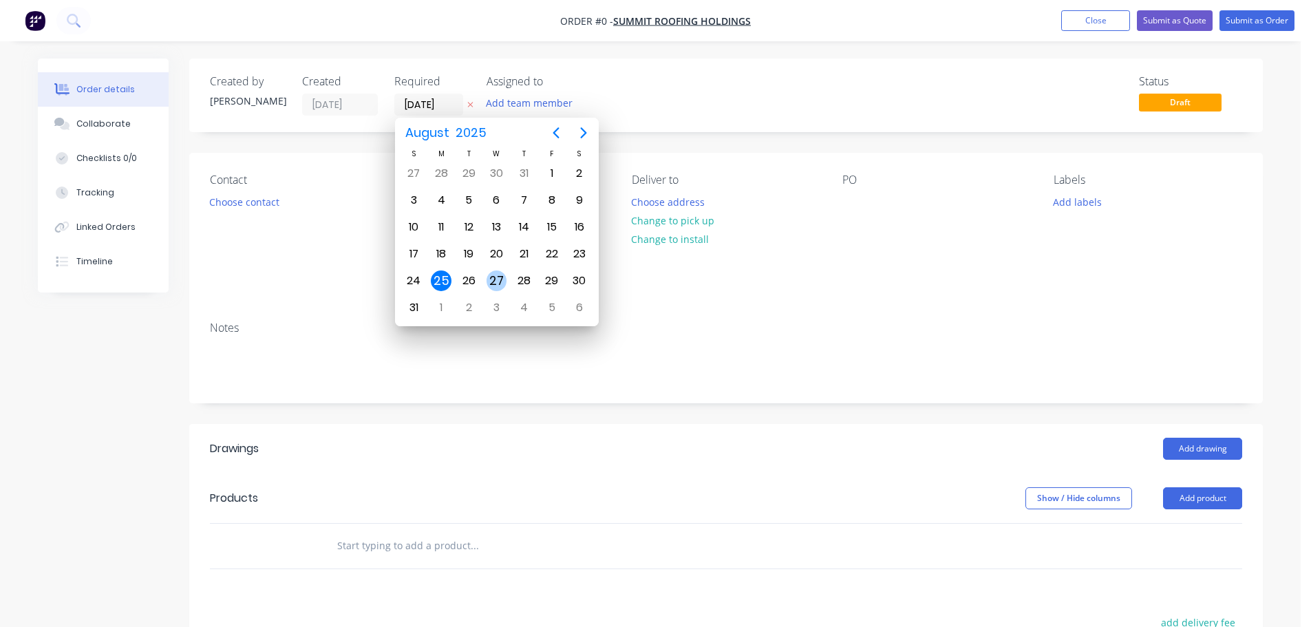
click at [496, 268] on div "27" at bounding box center [496, 281] width 28 height 26
type input "[DATE]"
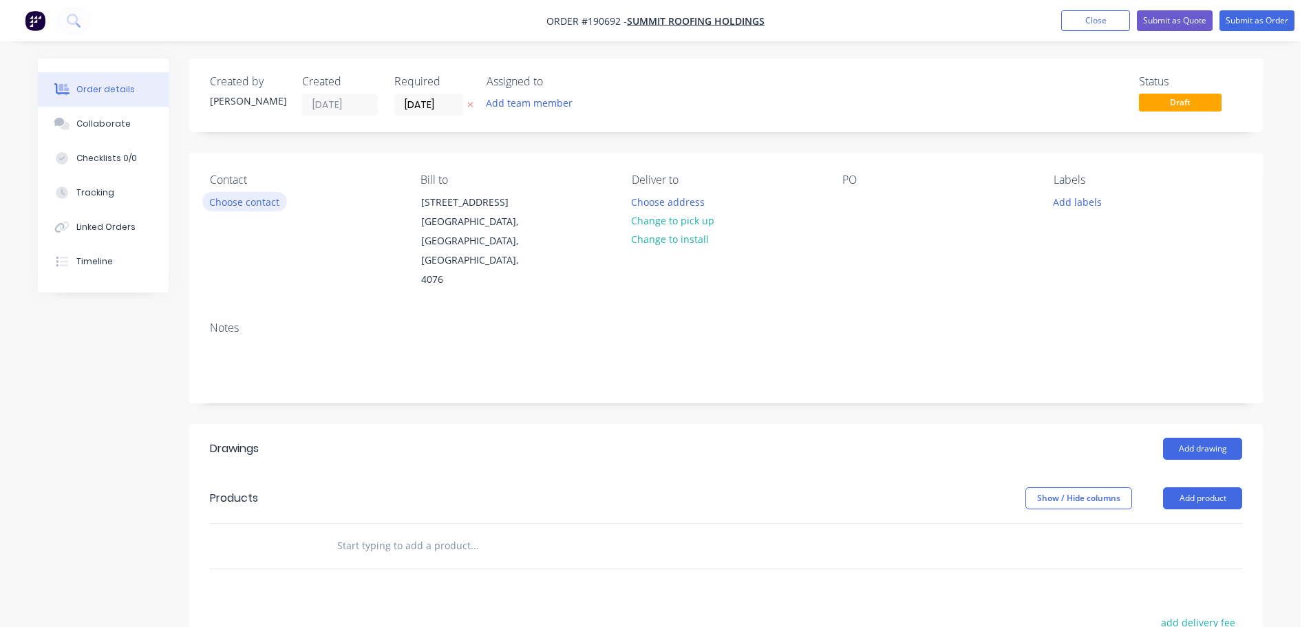
click at [264, 208] on button "Choose contact" at bounding box center [244, 201] width 85 height 19
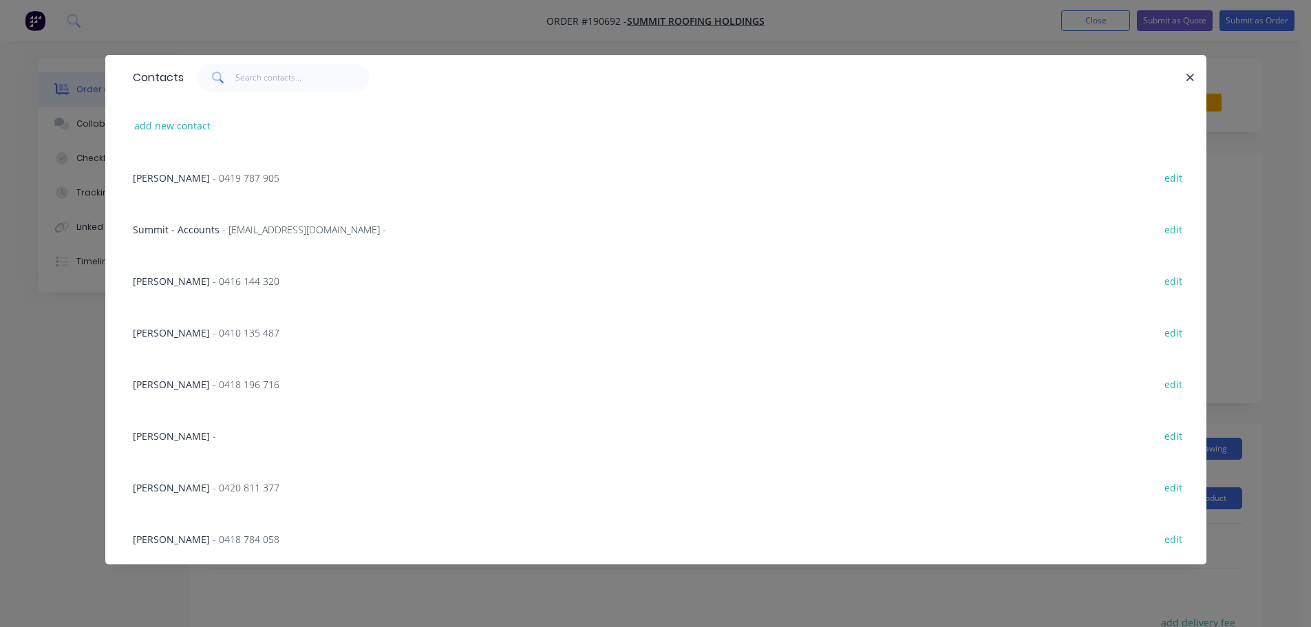
click at [240, 175] on span "- 0419 787 905" at bounding box center [246, 177] width 67 height 13
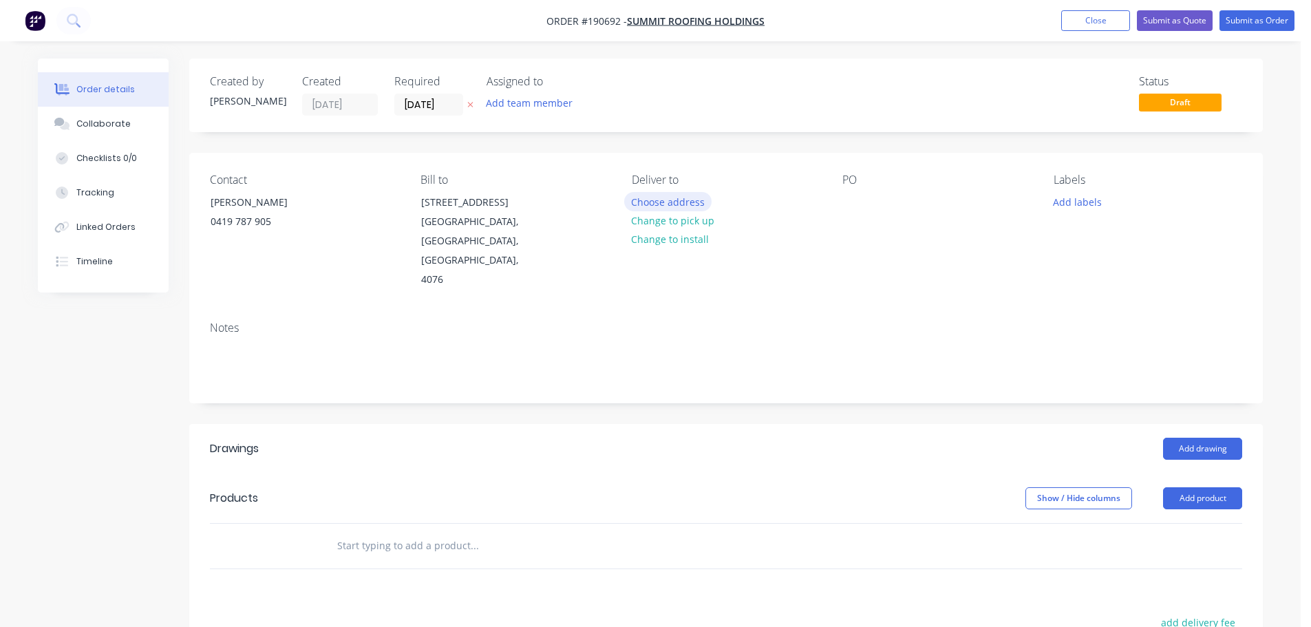
click at [660, 206] on button "Choose address" at bounding box center [668, 201] width 88 height 19
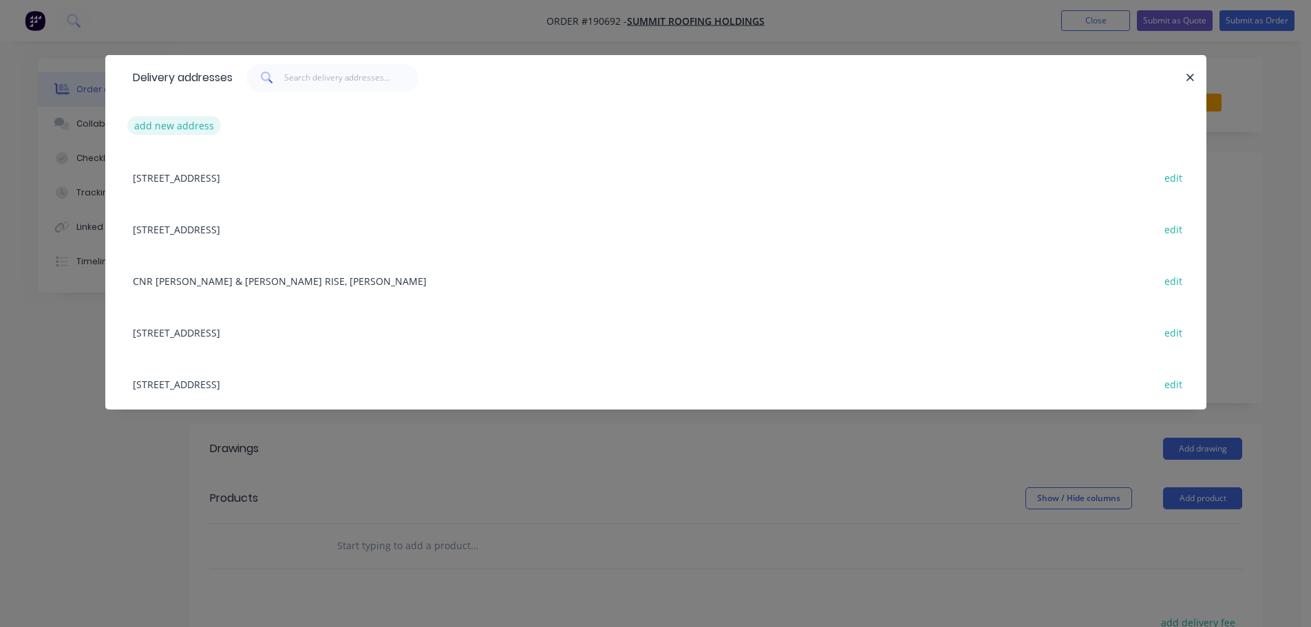
click at [189, 135] on button "add new address" at bounding box center [174, 125] width 94 height 19
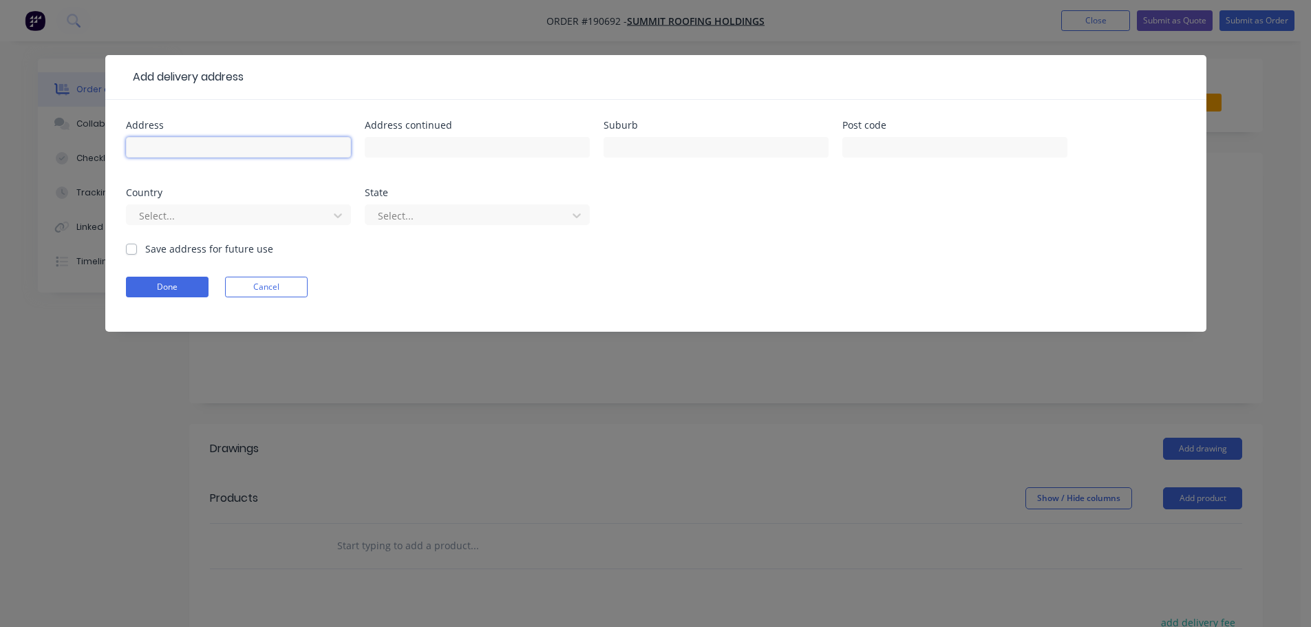
drag, startPoint x: 166, startPoint y: 149, endPoint x: 182, endPoint y: 122, distance: 31.2
click at [166, 149] on input "text" at bounding box center [238, 147] width 225 height 21
type input "LOT 101 JUNCTION RD"
type input "REDBANK PLAINS"
click at [182, 215] on div at bounding box center [230, 215] width 184 height 17
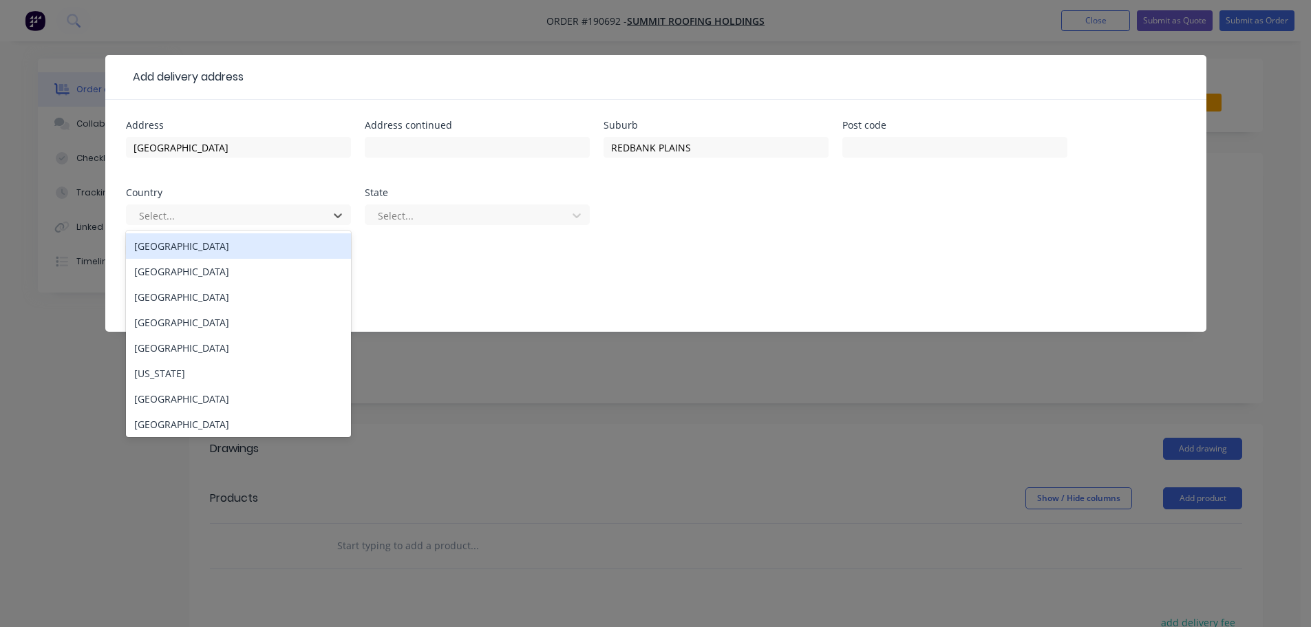
click at [171, 249] on div "[GEOGRAPHIC_DATA]" at bounding box center [238, 245] width 225 height 25
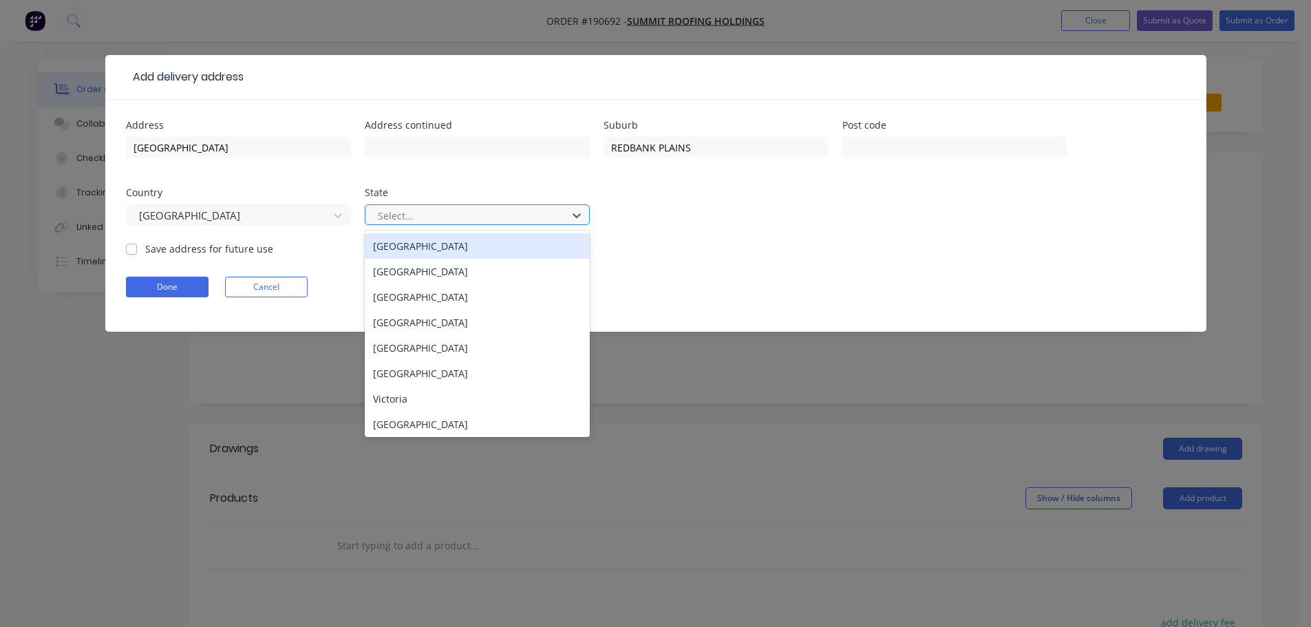
click at [407, 216] on div at bounding box center [468, 215] width 184 height 17
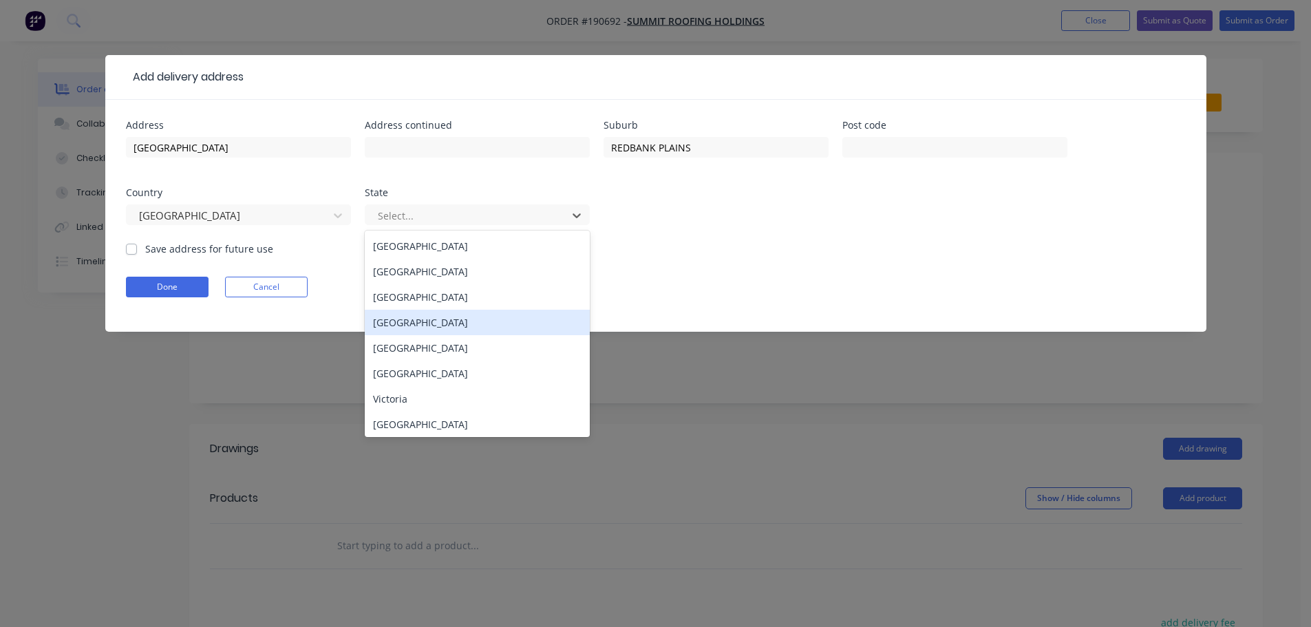
click at [415, 317] on div "[GEOGRAPHIC_DATA]" at bounding box center [477, 322] width 225 height 25
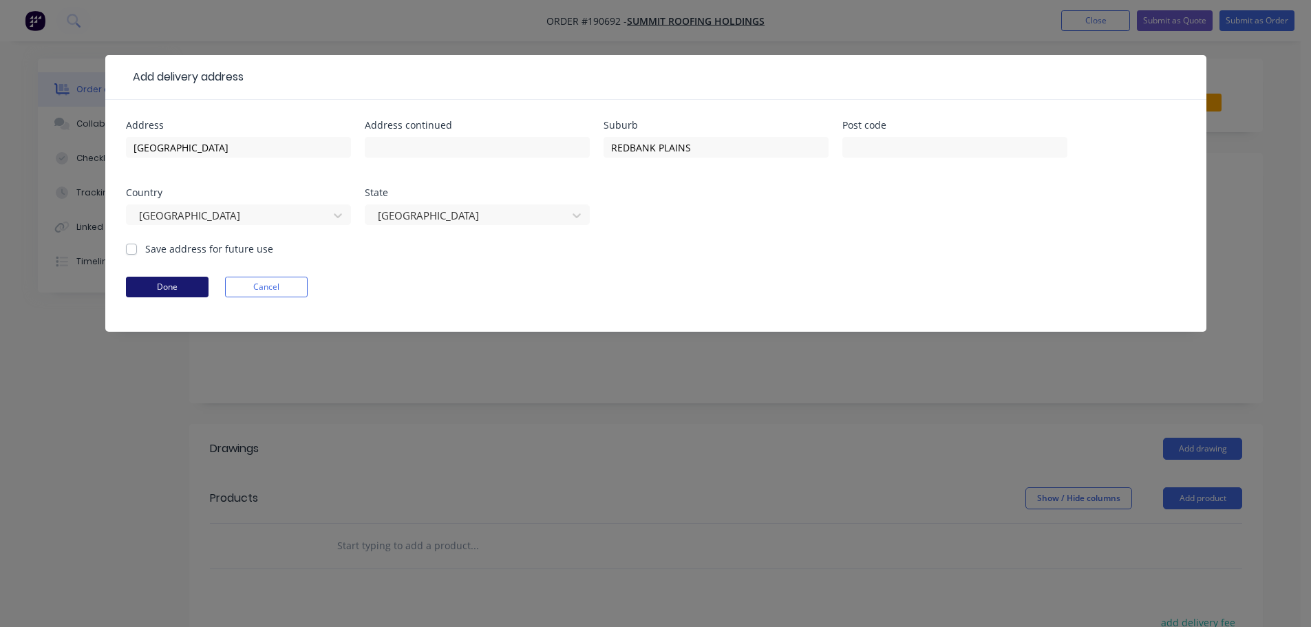
click at [182, 294] on button "Done" at bounding box center [167, 287] width 83 height 21
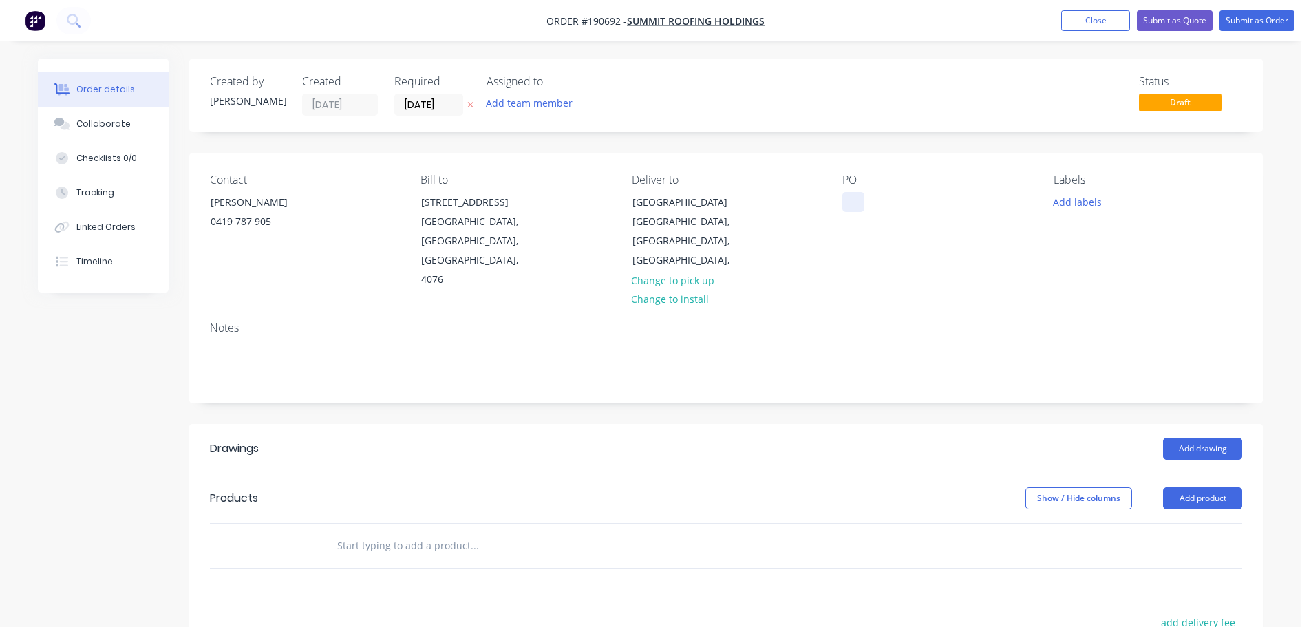
click at [848, 202] on div at bounding box center [853, 202] width 22 height 20
click at [1078, 212] on div "Labels Add labels" at bounding box center [1148, 231] width 189 height 116
click at [1081, 203] on button "Add labels" at bounding box center [1076, 201] width 63 height 19
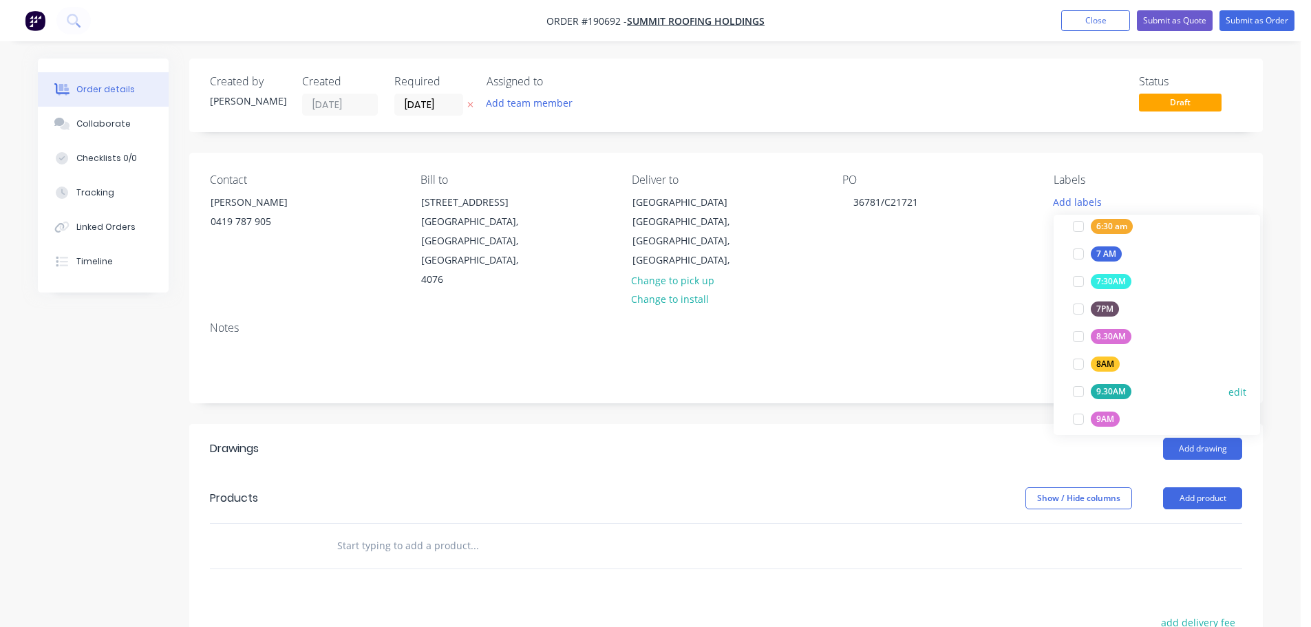
scroll to position [413, 0]
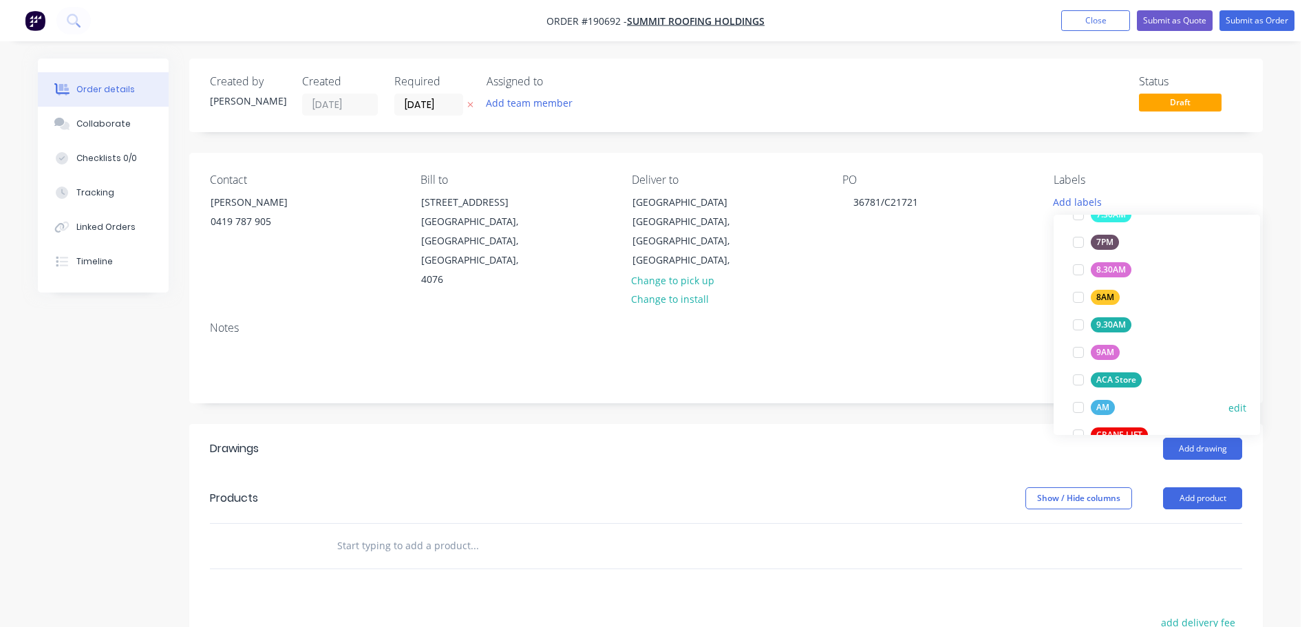
click at [1108, 407] on div "AM" at bounding box center [1103, 407] width 24 height 15
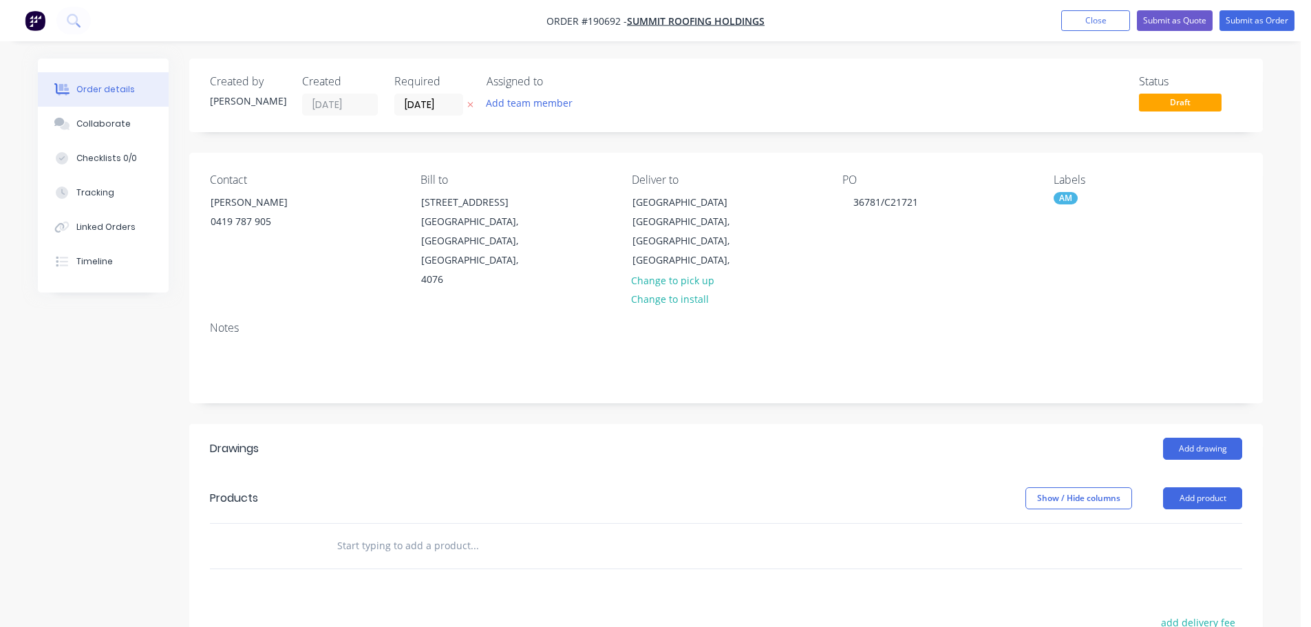
click at [928, 438] on div "Add drawing" at bounding box center [835, 449] width 813 height 22
click at [1181, 438] on button "Add drawing" at bounding box center [1202, 449] width 79 height 22
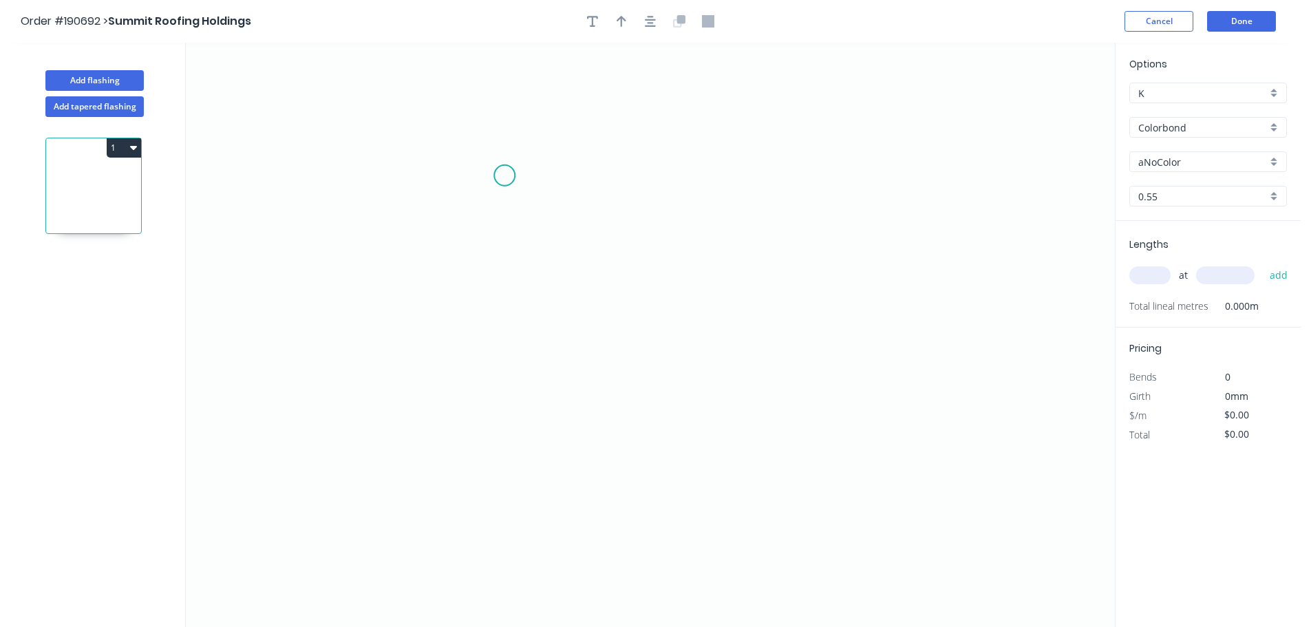
click at [507, 175] on icon "0" at bounding box center [650, 335] width 929 height 584
click at [479, 151] on icon "0" at bounding box center [650, 335] width 929 height 584
click at [469, 461] on icon "0 ?" at bounding box center [650, 335] width 929 height 584
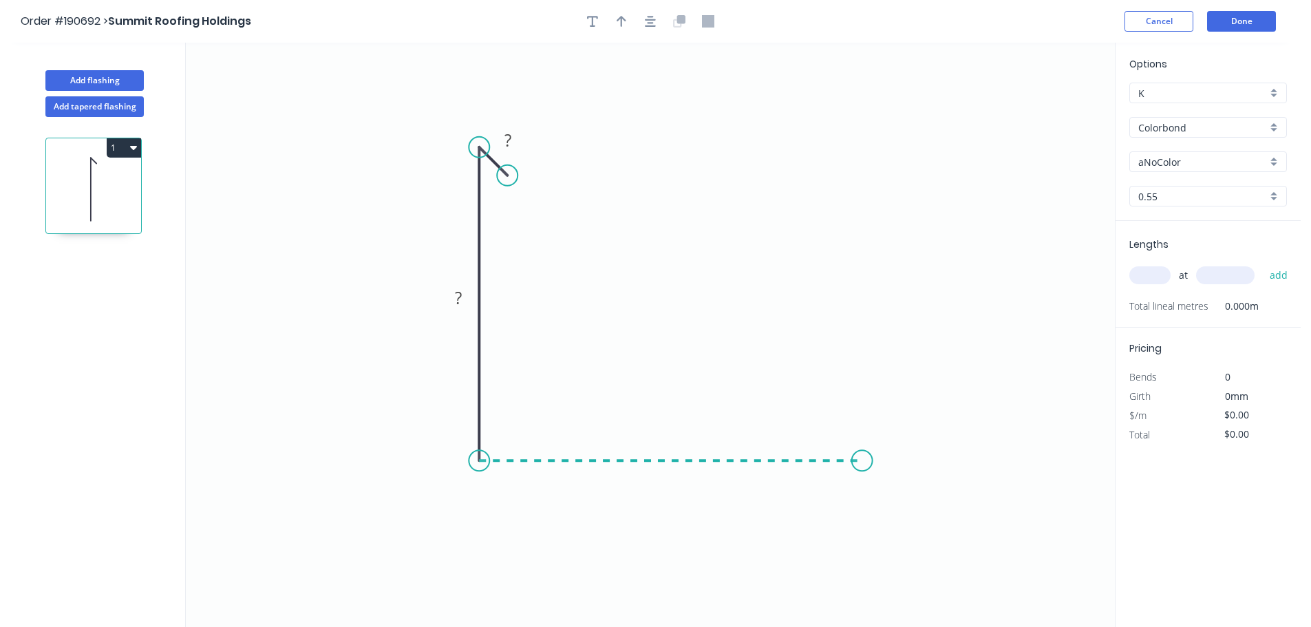
click at [863, 459] on icon "0 ? ?" at bounding box center [650, 335] width 929 height 584
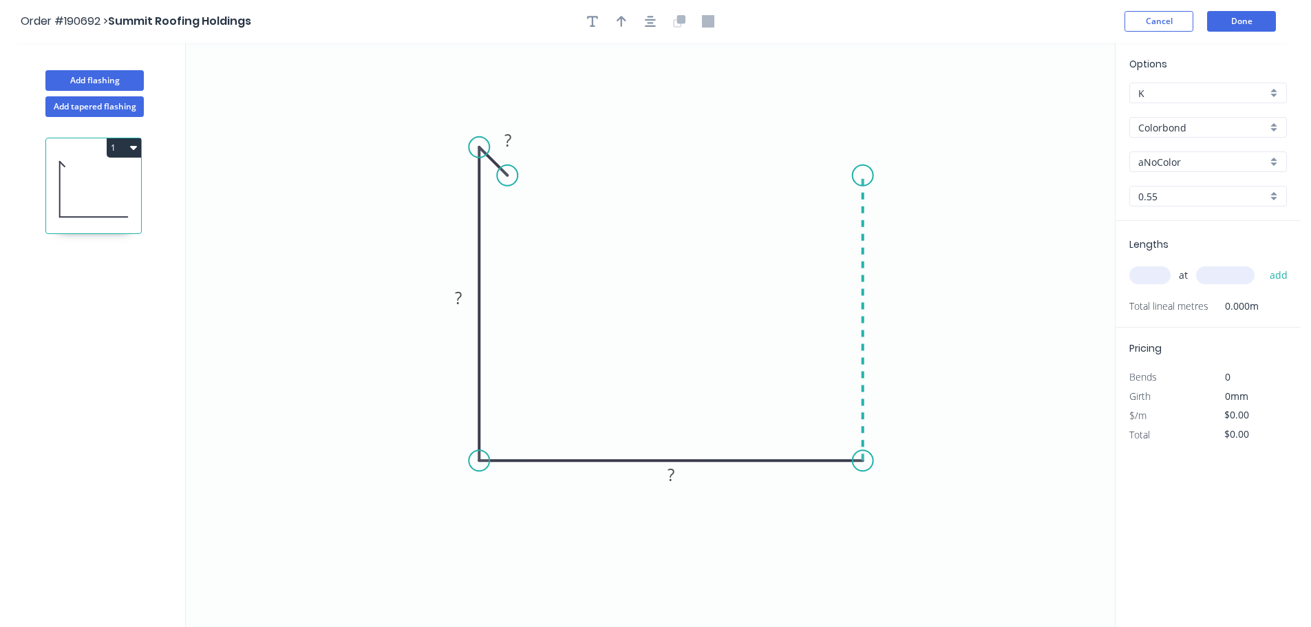
click at [864, 174] on icon "0 ? ? ?" at bounding box center [650, 335] width 929 height 584
click at [818, 174] on icon at bounding box center [840, 174] width 45 height 0
click at [818, 173] on circle at bounding box center [817, 174] width 21 height 21
click at [851, 143] on rect at bounding box center [841, 147] width 28 height 19
type input "$16.35"
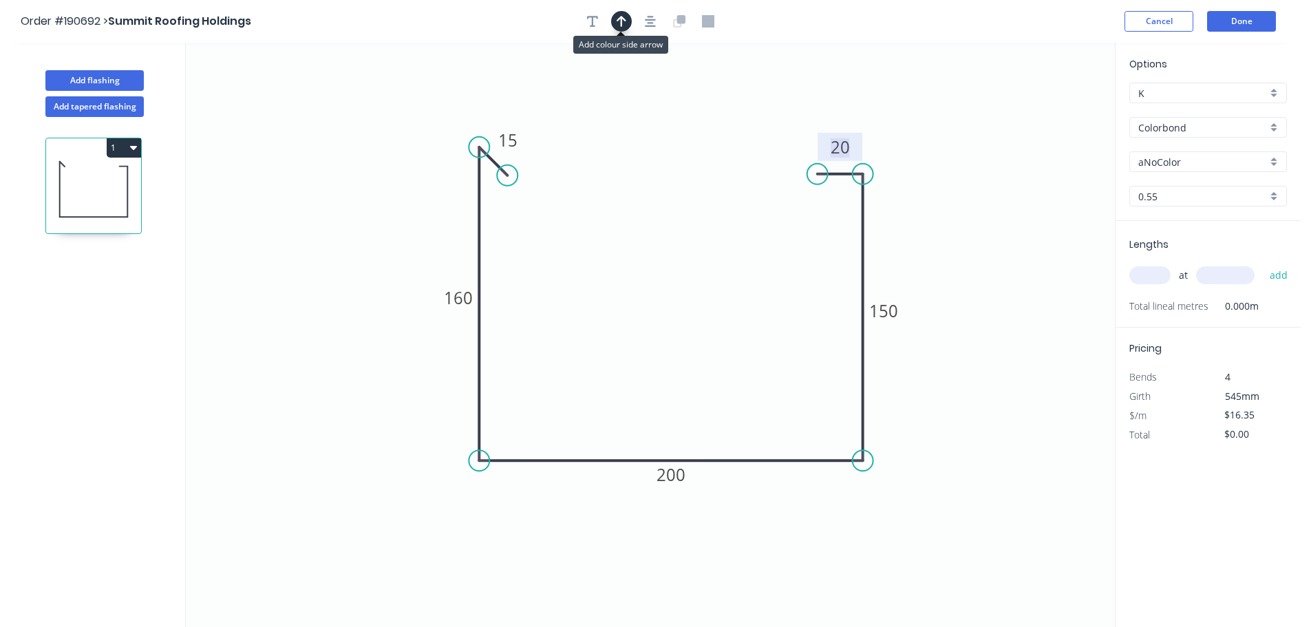
click at [621, 24] on icon "button" at bounding box center [622, 21] width 10 height 11
click at [1047, 109] on icon at bounding box center [1045, 96] width 12 height 44
click at [1047, 109] on icon at bounding box center [1057, 101] width 40 height 40
drag, startPoint x: 1047, startPoint y: 109, endPoint x: 1024, endPoint y: 215, distance: 108.4
click at [899, 226] on icon at bounding box center [913, 229] width 44 height 12
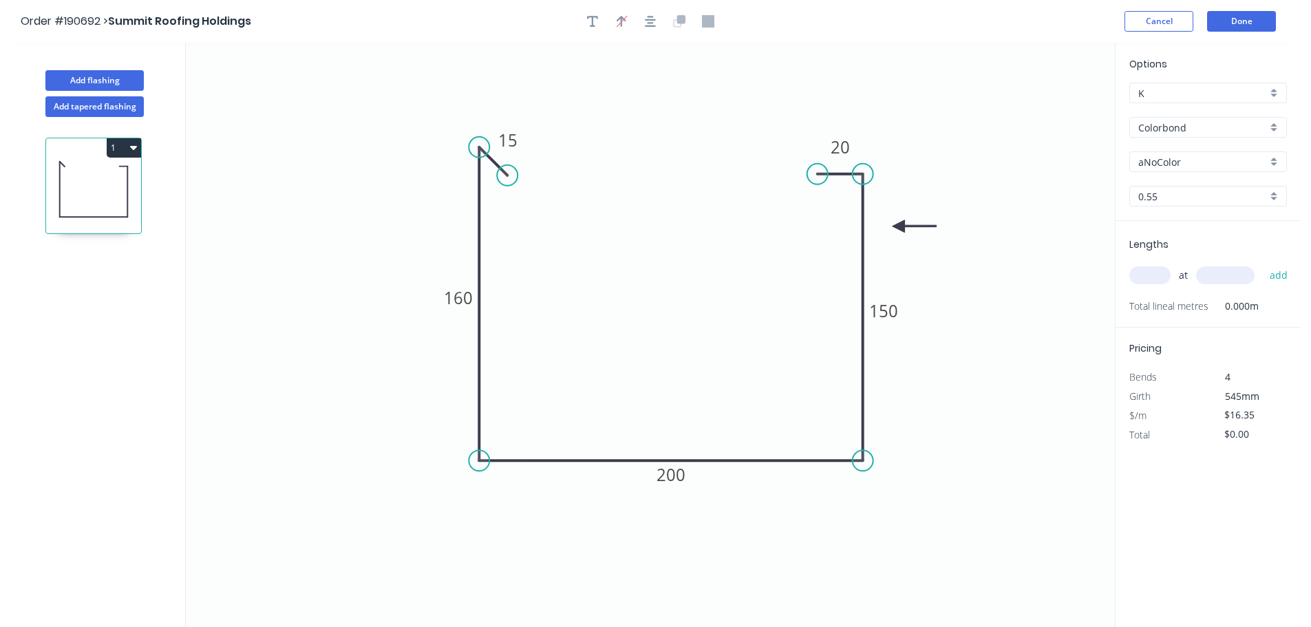
click at [1150, 165] on input "aNoColor" at bounding box center [1202, 162] width 129 height 14
click at [1180, 285] on div "Woodland Grey" at bounding box center [1208, 282] width 156 height 24
type input "Woodland Grey"
click at [1170, 277] on input "text" at bounding box center [1149, 275] width 41 height 18
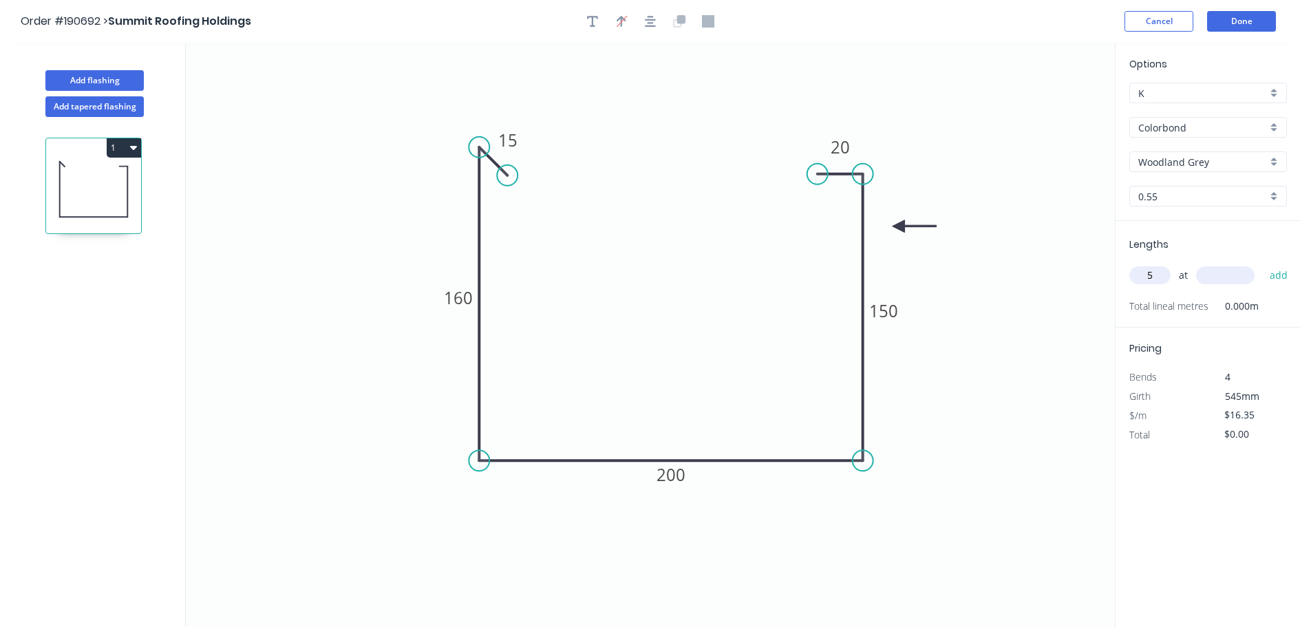
type input "5"
type input "65.."
click at [1263, 264] on button "add" at bounding box center [1279, 275] width 32 height 23
type input "$81.75"
type input "2"
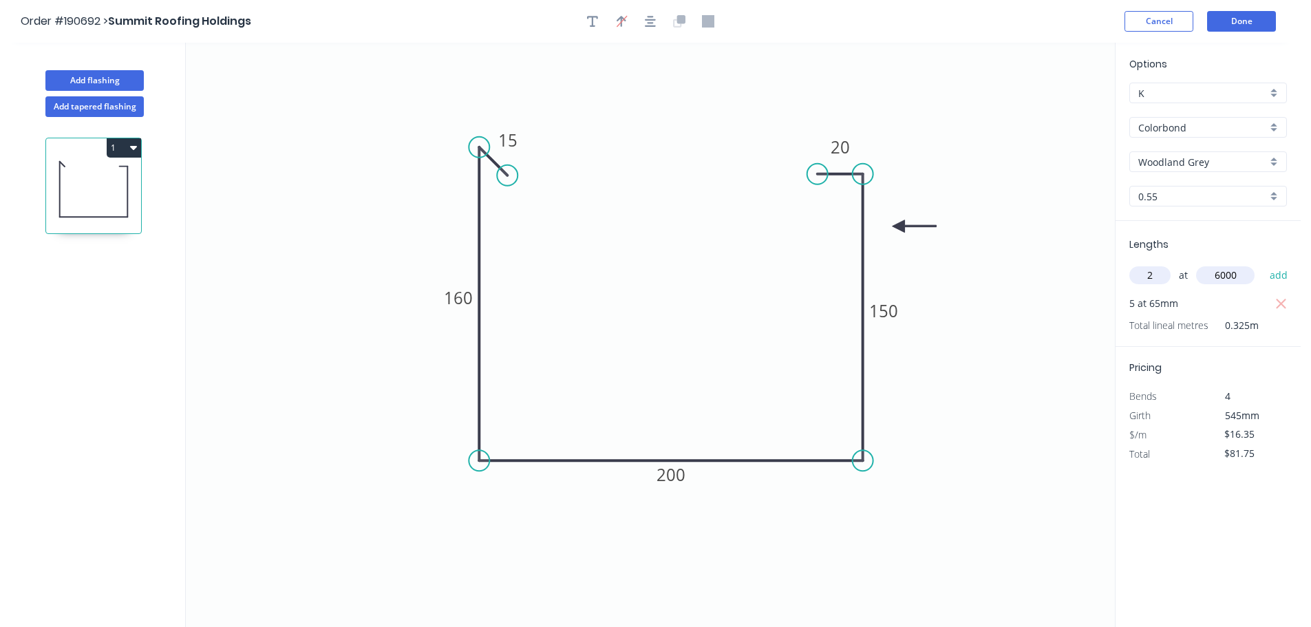
type input "6000"
click at [1263, 264] on button "add" at bounding box center [1279, 275] width 32 height 23
type input "$277.95"
type input "6"
click at [1276, 316] on icon "button" at bounding box center [1281, 323] width 12 height 17
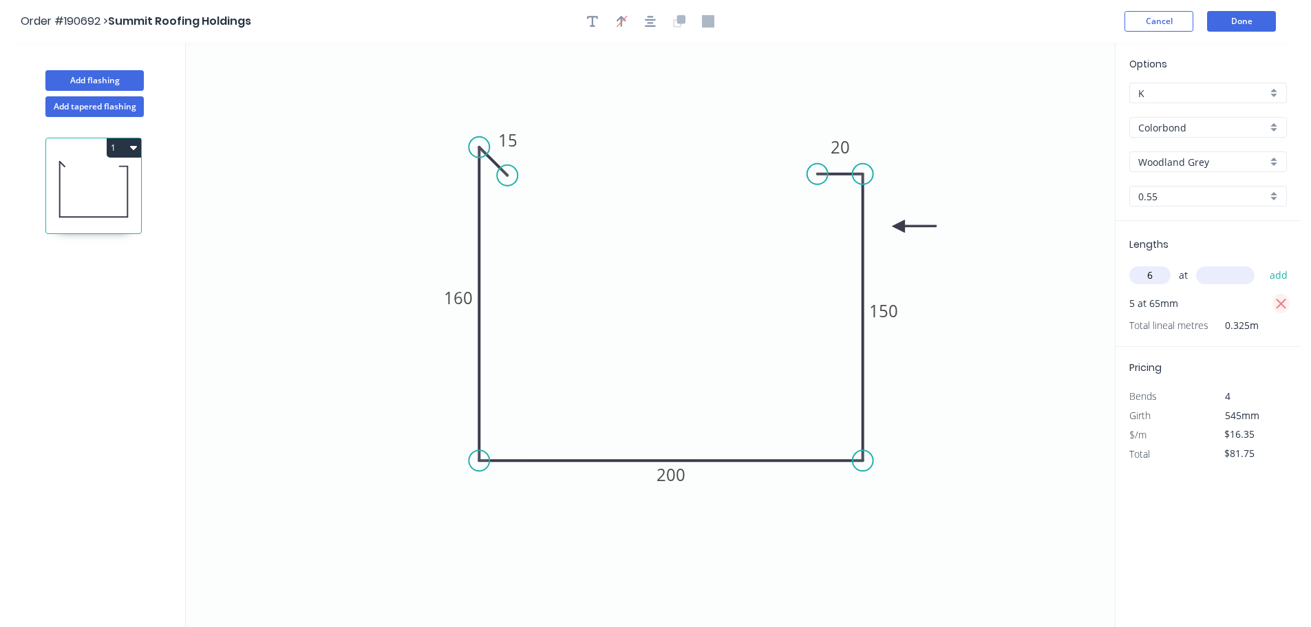
click at [1281, 306] on icon "button" at bounding box center [1281, 304] width 12 height 17
type input "$0.00"
click at [1160, 270] on input "6" at bounding box center [1149, 275] width 41 height 18
type input "5"
type input "6500"
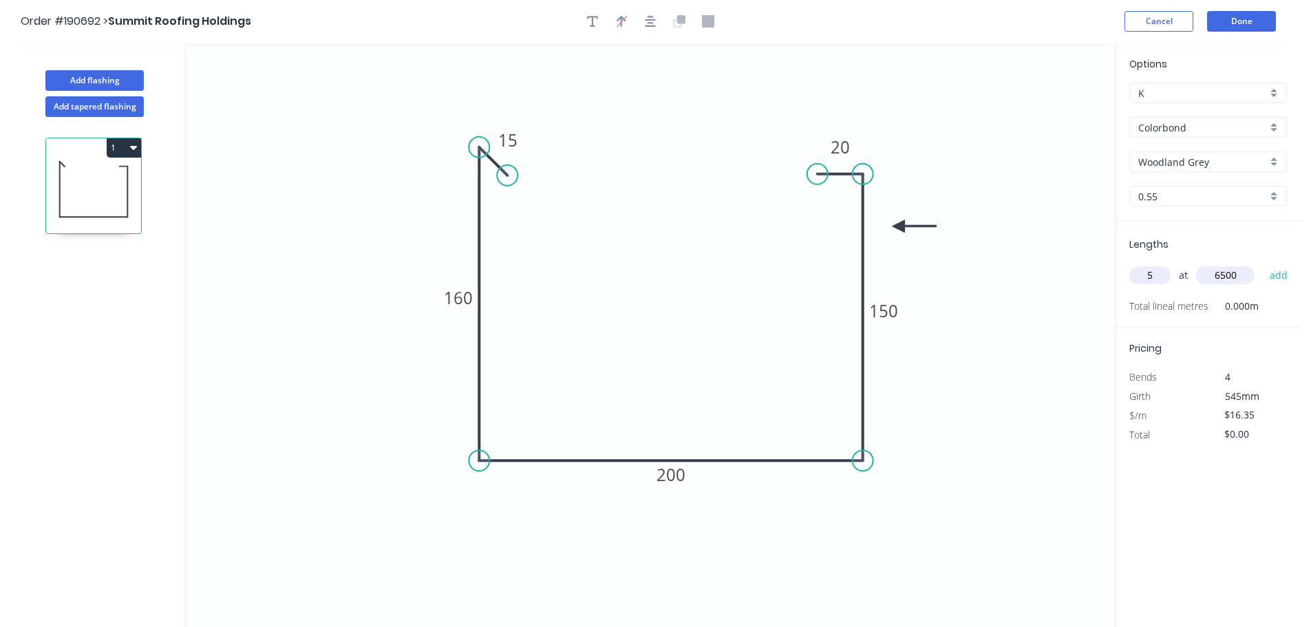
click at [1263, 264] on button "add" at bounding box center [1279, 275] width 32 height 23
type input "$531.38"
type input "2"
type input "6000"
click at [1263, 264] on button "add" at bounding box center [1279, 275] width 32 height 23
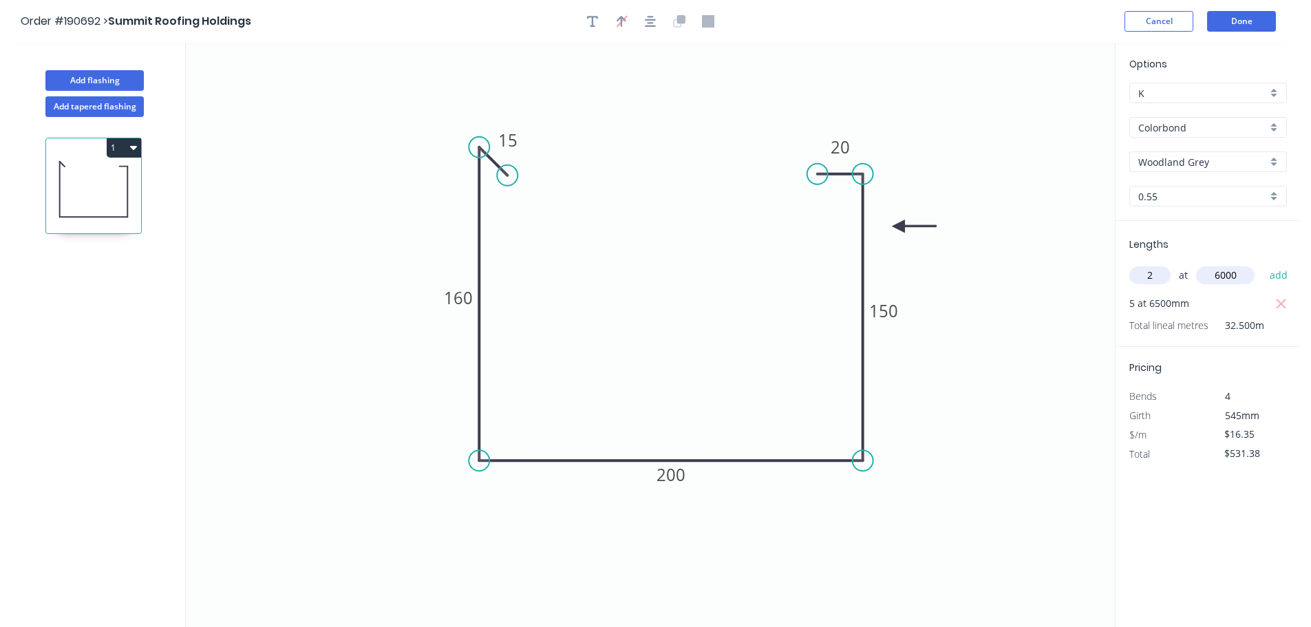
type input "$727.58"
type input "6"
type input "4200"
click at [1263, 264] on button "add" at bounding box center [1279, 275] width 32 height 23
type input "$1,139.60"
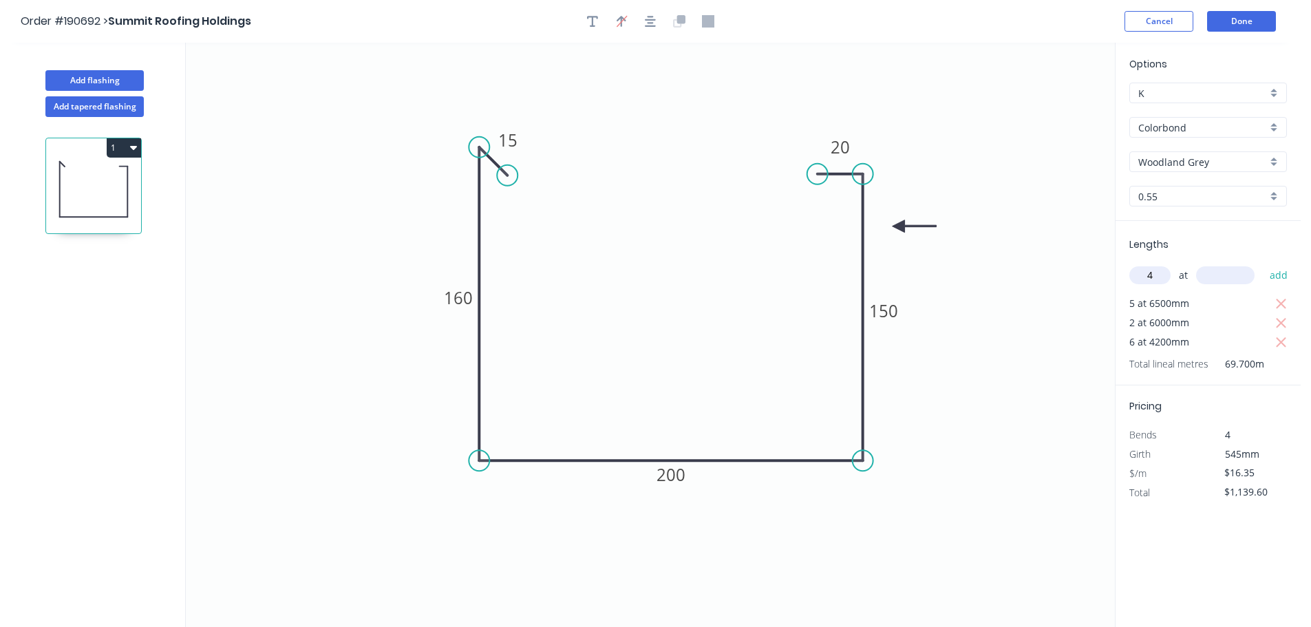
type input "4"
type input "5100"
click at [1263, 264] on button "add" at bounding box center [1279, 275] width 32 height 23
type input "$1,473.14"
type input "1"
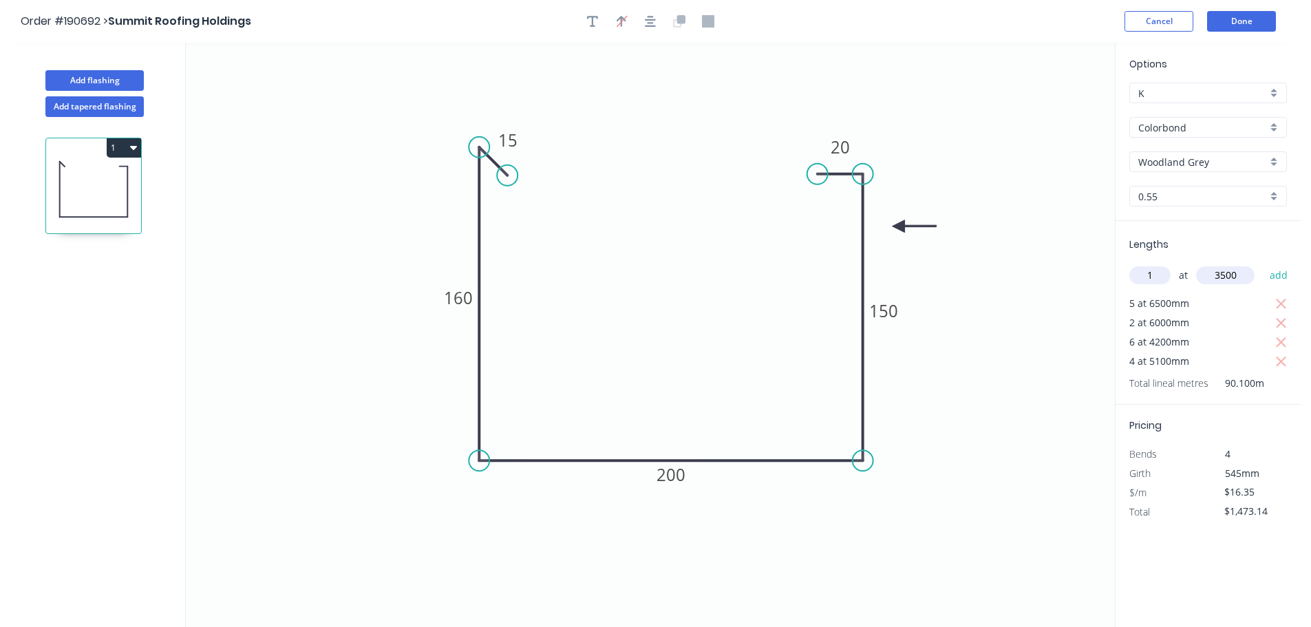
type input "3500"
click at [1263, 264] on button "add" at bounding box center [1279, 275] width 32 height 23
type input "$1,530.36"
type input "2"
type input "5500"
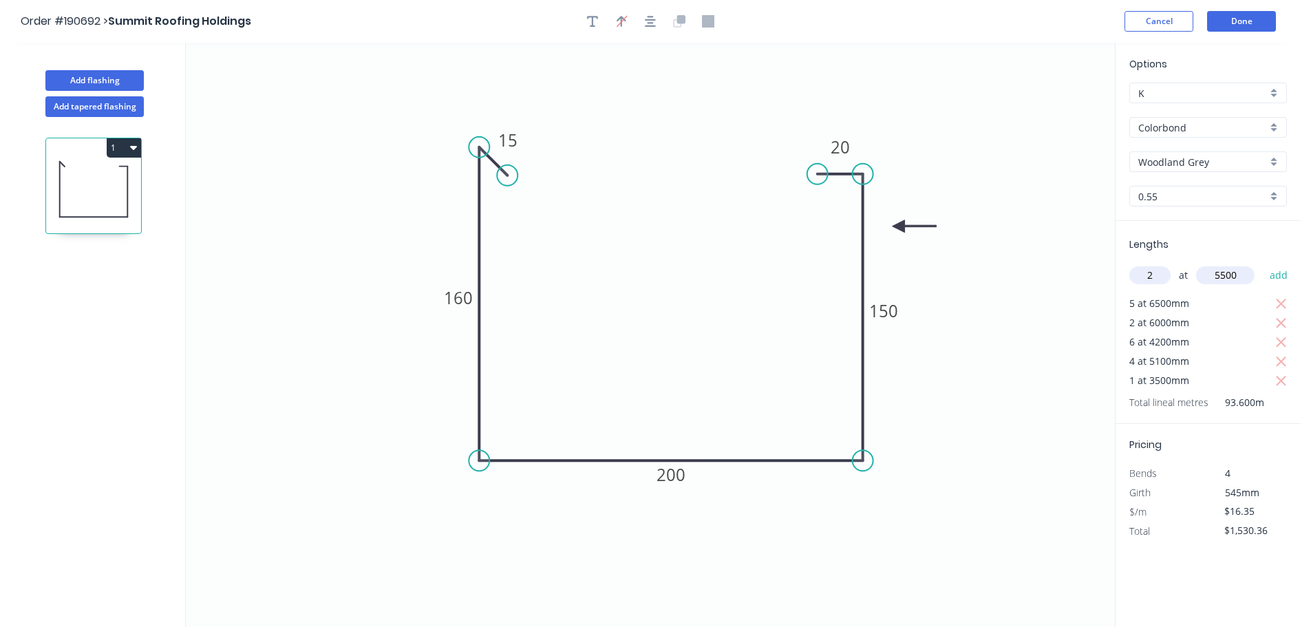
click at [1263, 264] on button "add" at bounding box center [1279, 275] width 32 height 23
type input "$1,710.21"
type input "2"
type input "7000"
click at [1263, 264] on button "add" at bounding box center [1279, 275] width 32 height 23
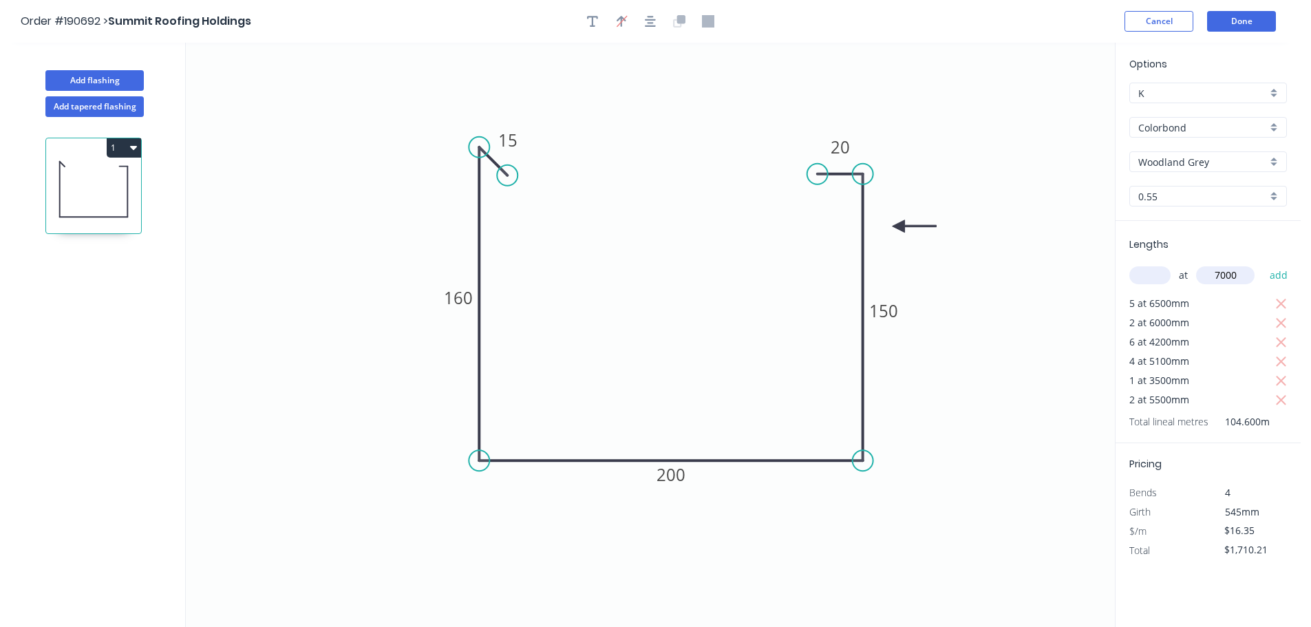
type input "$1,939.11"
type input "2"
type input "5000"
click at [1263, 264] on button "add" at bounding box center [1279, 275] width 32 height 23
type input "$2,102.61"
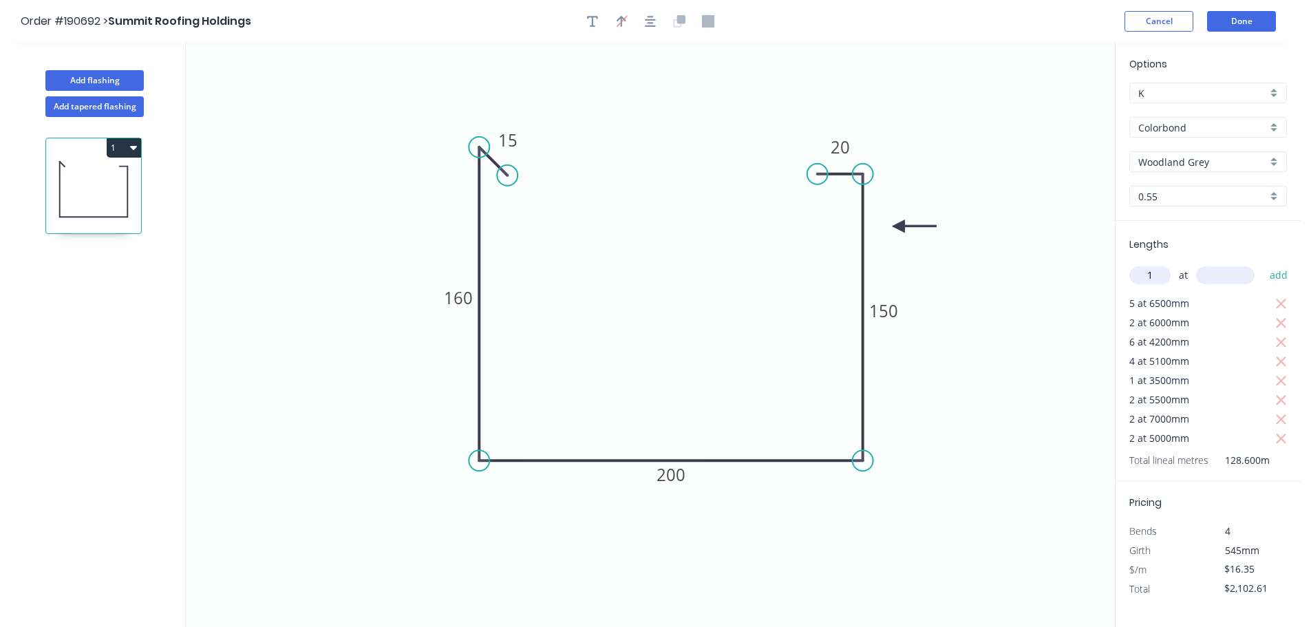
type input "1"
click at [1263, 264] on button "add" at bounding box center [1279, 275] width 32 height 23
click at [1275, 473] on icon "button" at bounding box center [1281, 477] width 12 height 17
click at [1284, 455] on icon "button" at bounding box center [1281, 458] width 10 height 10
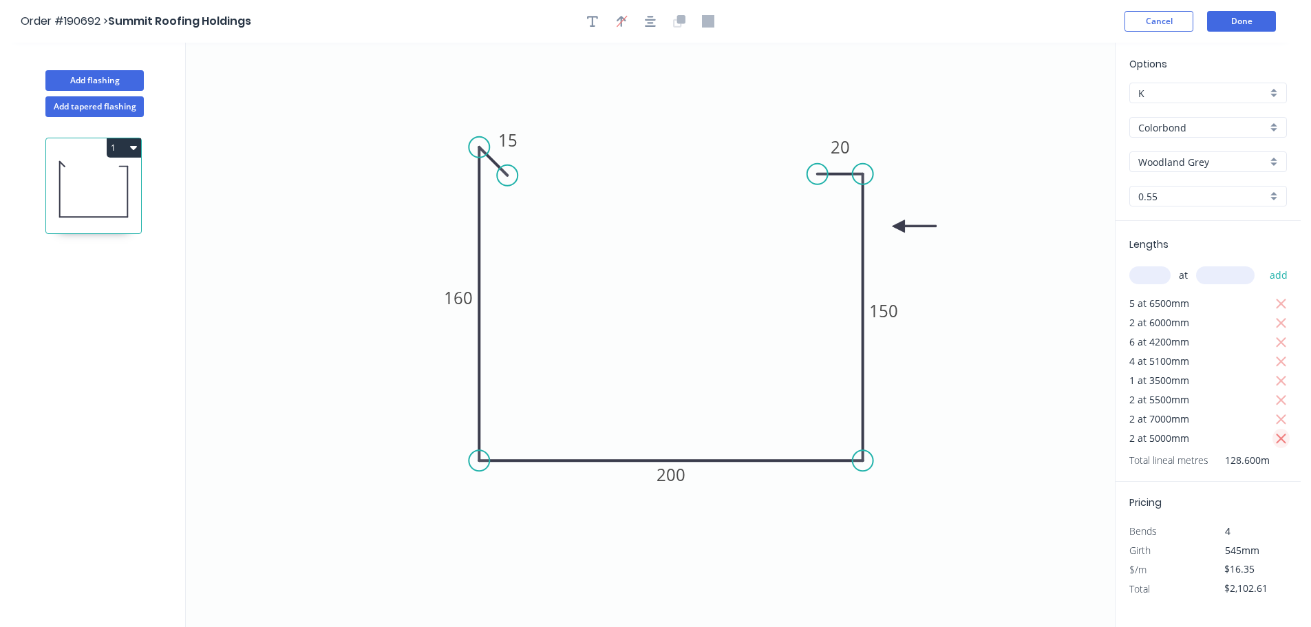
click at [1279, 436] on icon "button" at bounding box center [1281, 439] width 10 height 10
click at [1281, 421] on icon "button" at bounding box center [1281, 420] width 12 height 17
click at [1284, 398] on icon "button" at bounding box center [1281, 400] width 12 height 17
click at [1158, 280] on input "text" at bounding box center [1149, 275] width 41 height 18
click at [1263, 264] on button "add" at bounding box center [1279, 275] width 32 height 23
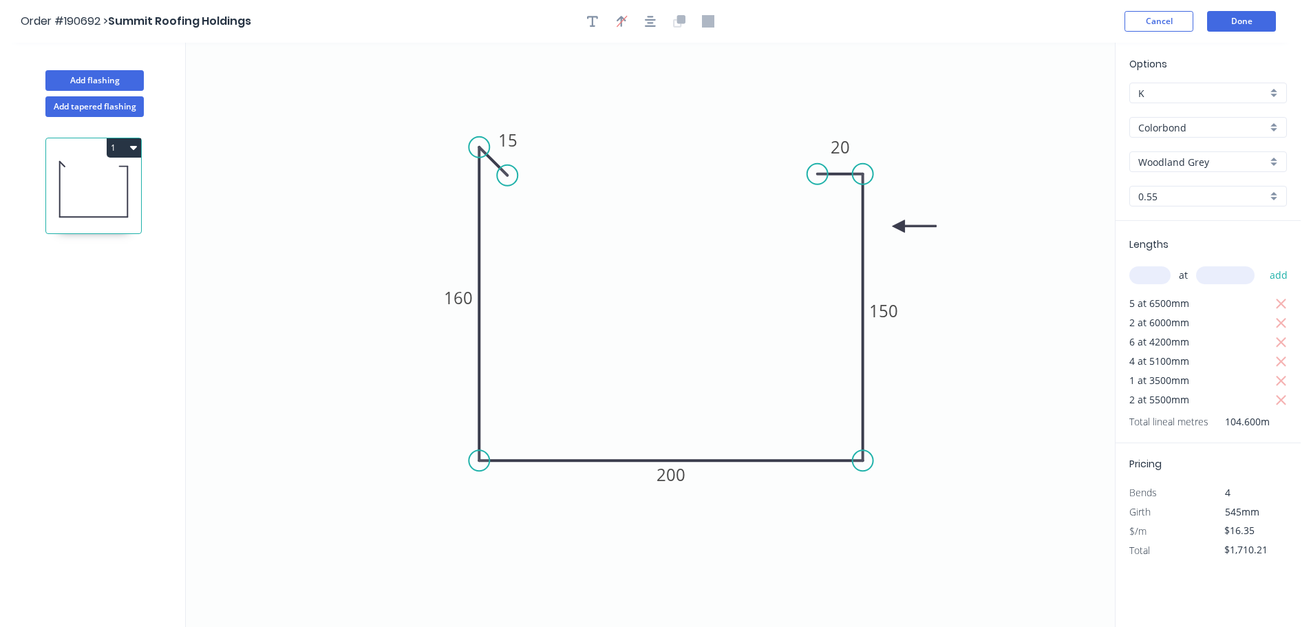
click at [125, 148] on button "1" at bounding box center [124, 147] width 34 height 19
click at [96, 177] on div "Duplicate" at bounding box center [76, 182] width 106 height 20
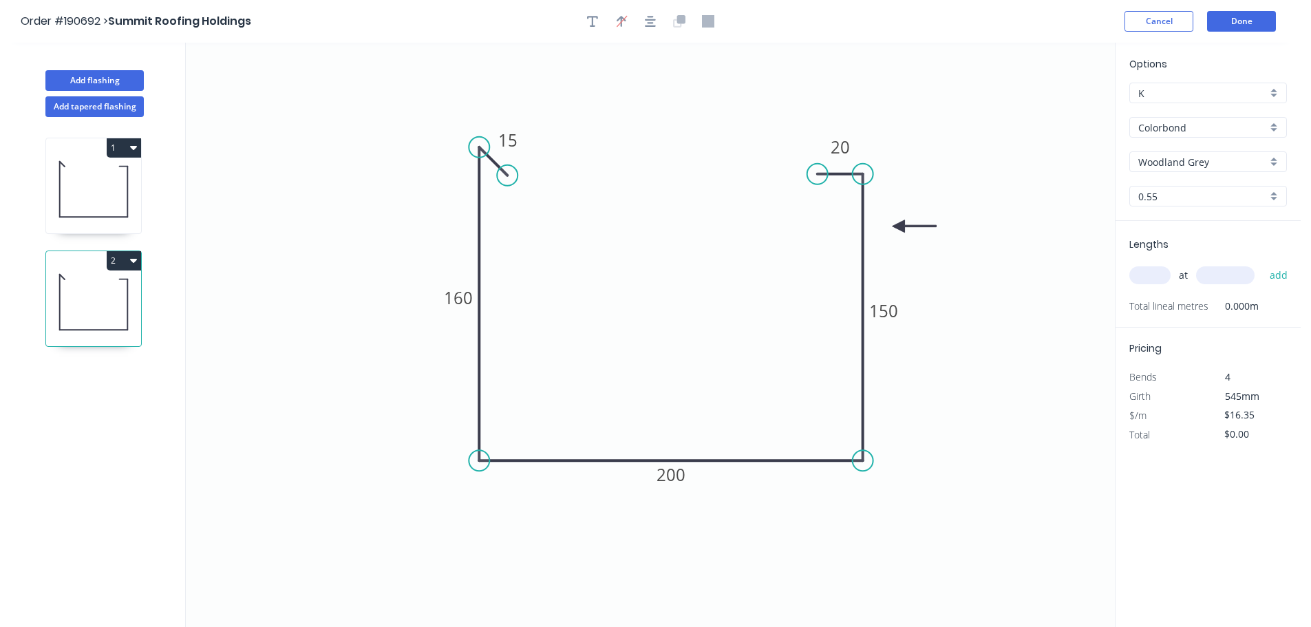
click at [1151, 273] on input "text" at bounding box center [1149, 275] width 41 height 18
click at [1263, 264] on button "add" at bounding box center [1279, 275] width 32 height 23
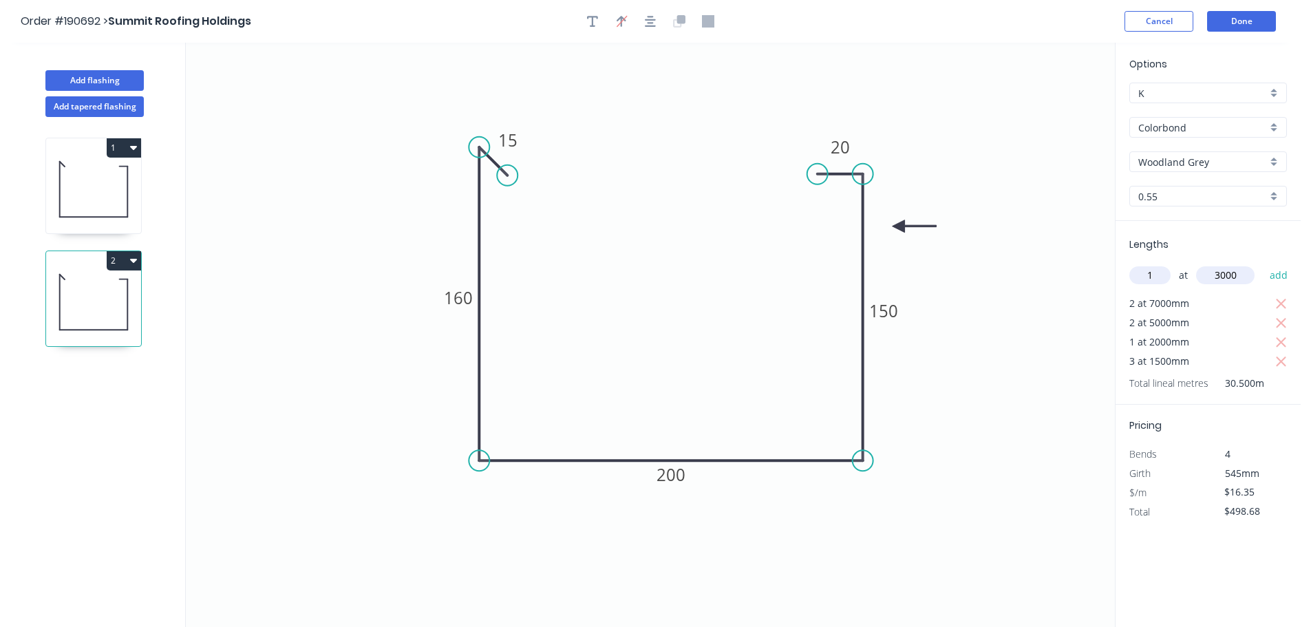
click at [1263, 264] on button "add" at bounding box center [1279, 275] width 32 height 23
click at [1248, 21] on button "Done" at bounding box center [1241, 21] width 69 height 21
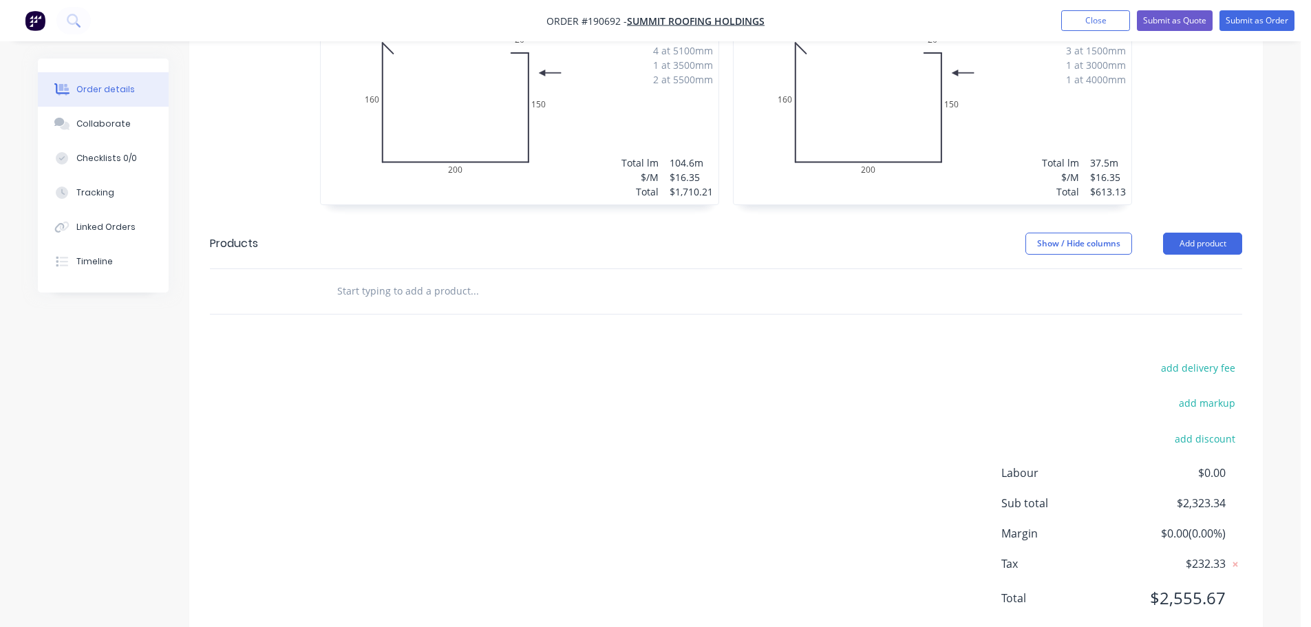
scroll to position [362, 0]
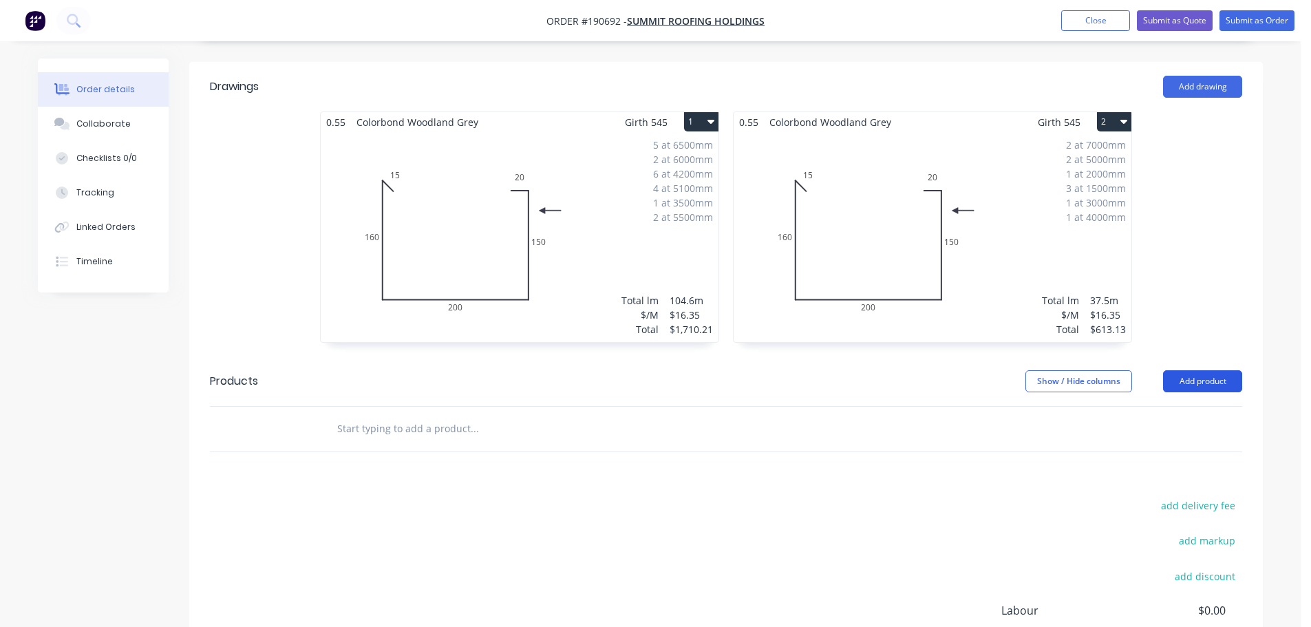
click at [1169, 370] on button "Add product" at bounding box center [1202, 381] width 79 height 22
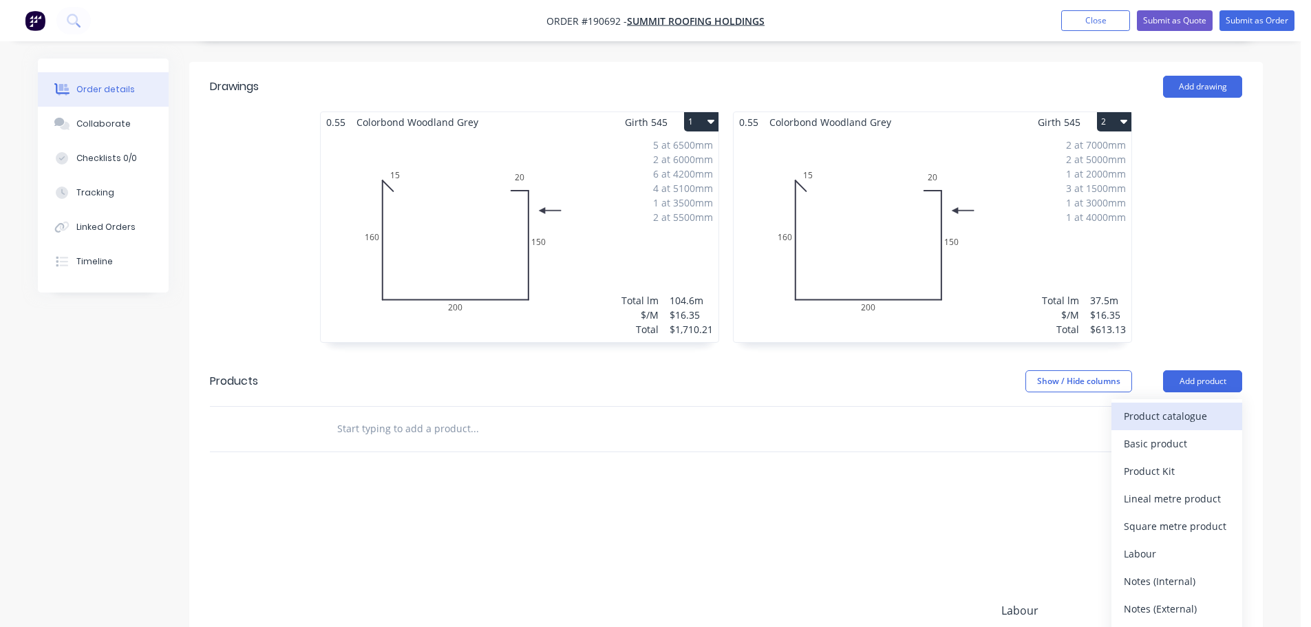
click at [1165, 406] on div "Product catalogue" at bounding box center [1177, 416] width 106 height 20
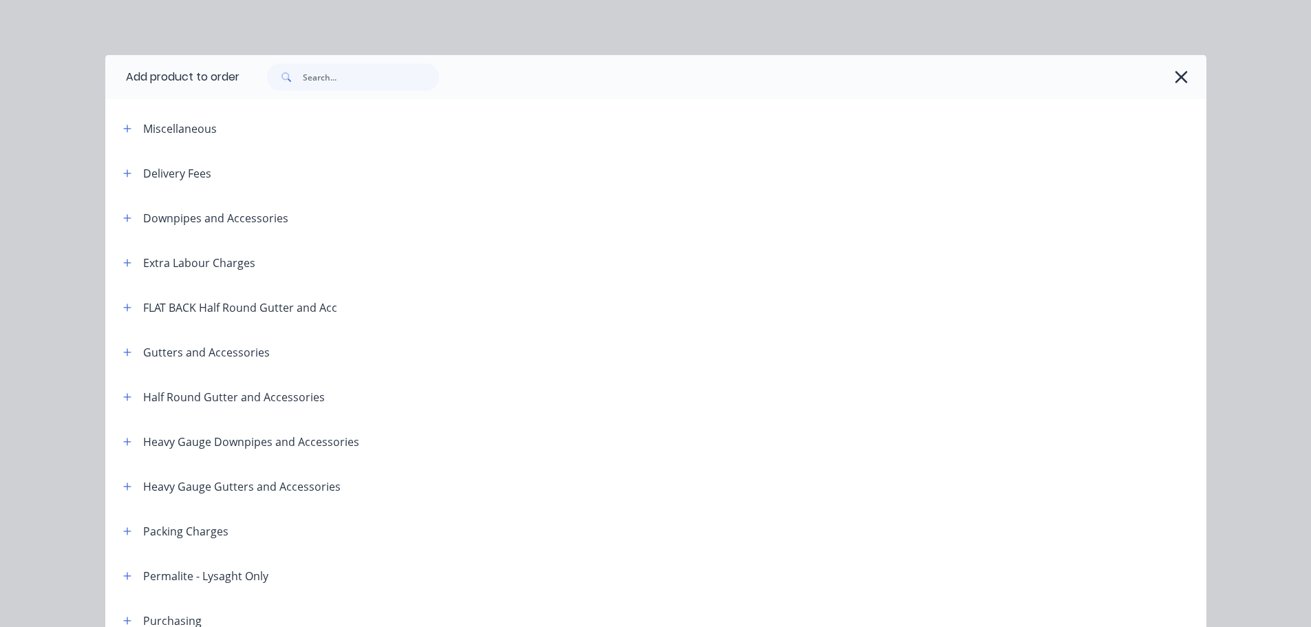
click at [119, 351] on button "button" at bounding box center [127, 351] width 17 height 17
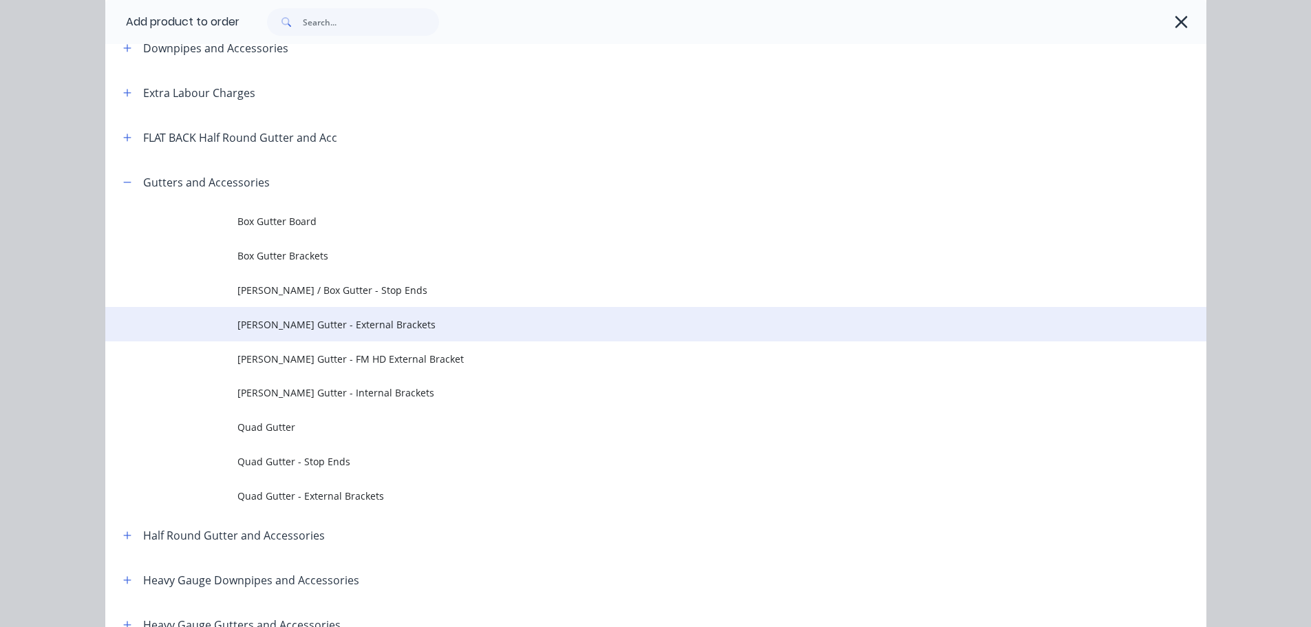
scroll to position [138, 0]
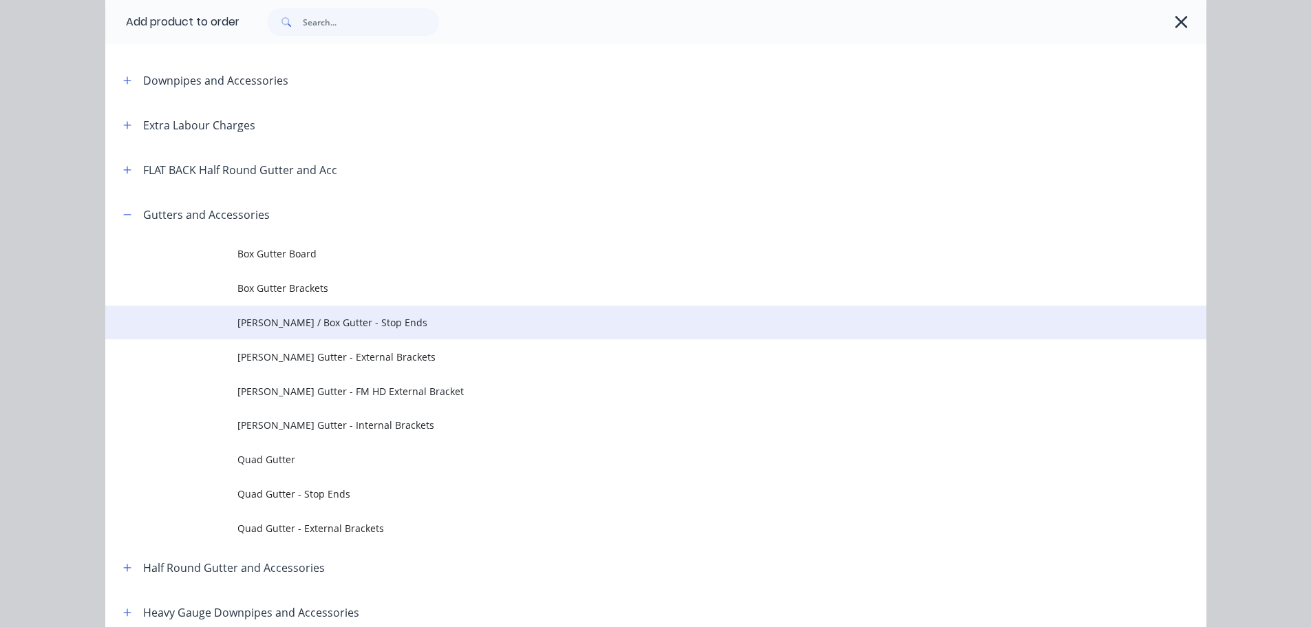
click at [341, 317] on span "[PERSON_NAME] / Box Gutter - Stop Ends" at bounding box center [624, 322] width 775 height 14
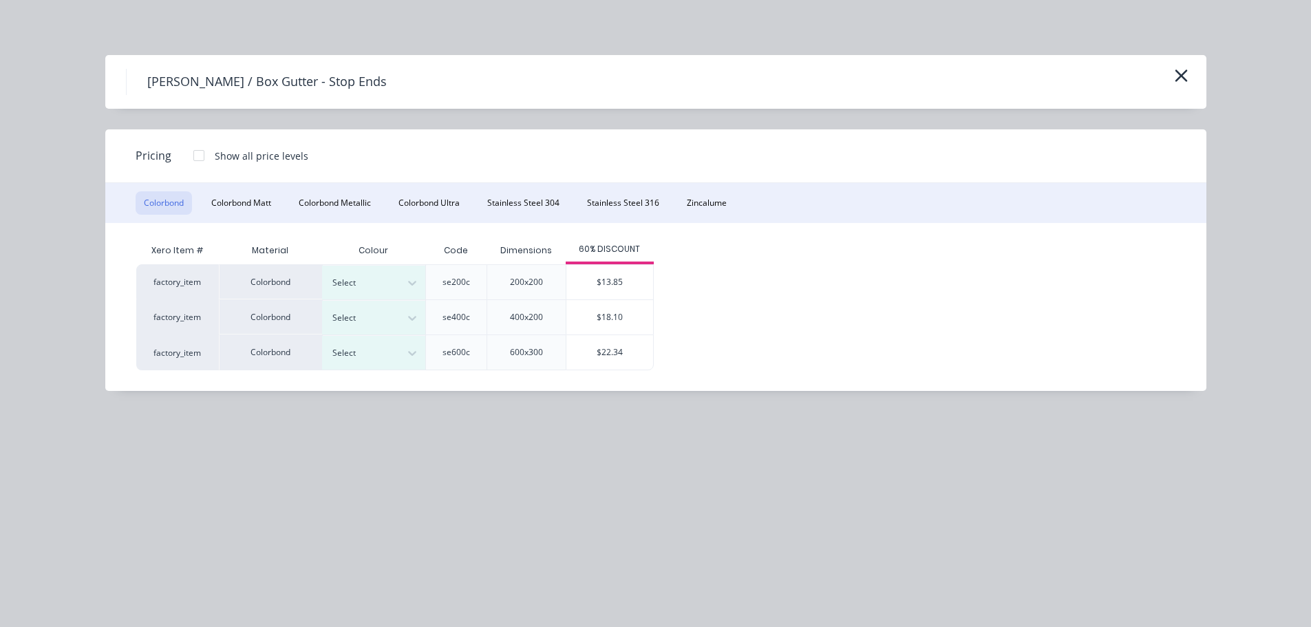
scroll to position [500, 0]
click at [356, 289] on div at bounding box center [363, 282] width 62 height 15
click at [172, 337] on div "Woodland Grey" at bounding box center [86, 323] width 172 height 25
click at [597, 279] on div "$13.85" at bounding box center [609, 282] width 87 height 34
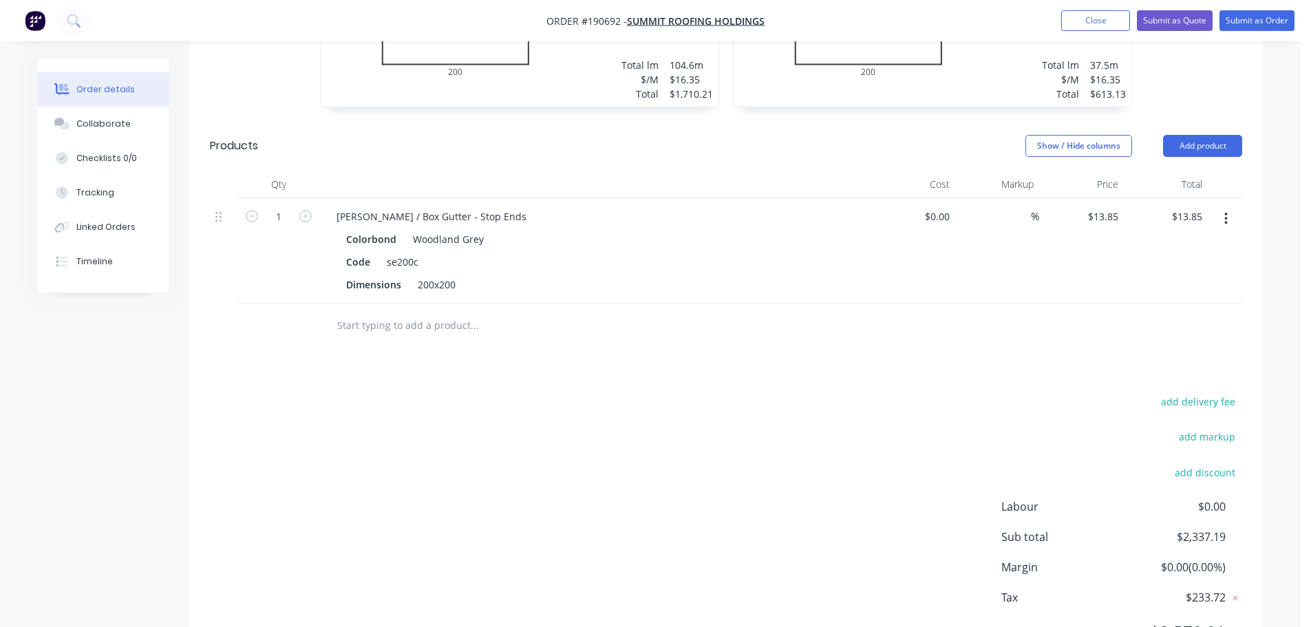
scroll to position [631, 0]
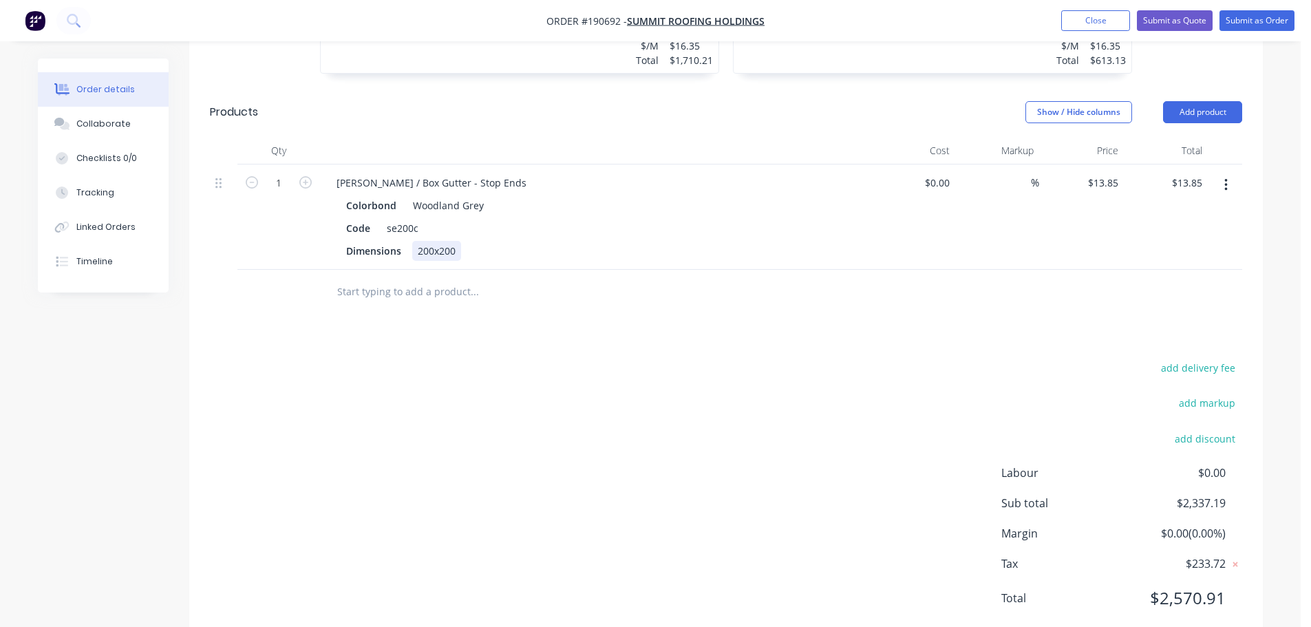
click at [444, 241] on div "200x200" at bounding box center [436, 251] width 49 height 20
click at [603, 218] on div "Code se200c" at bounding box center [593, 228] width 504 height 20
drag, startPoint x: 387, startPoint y: 142, endPoint x: 363, endPoint y: 143, distance: 24.8
click at [363, 173] on div "[PERSON_NAME] / Box Gutter - Stop Ends" at bounding box center [432, 183] width 212 height 20
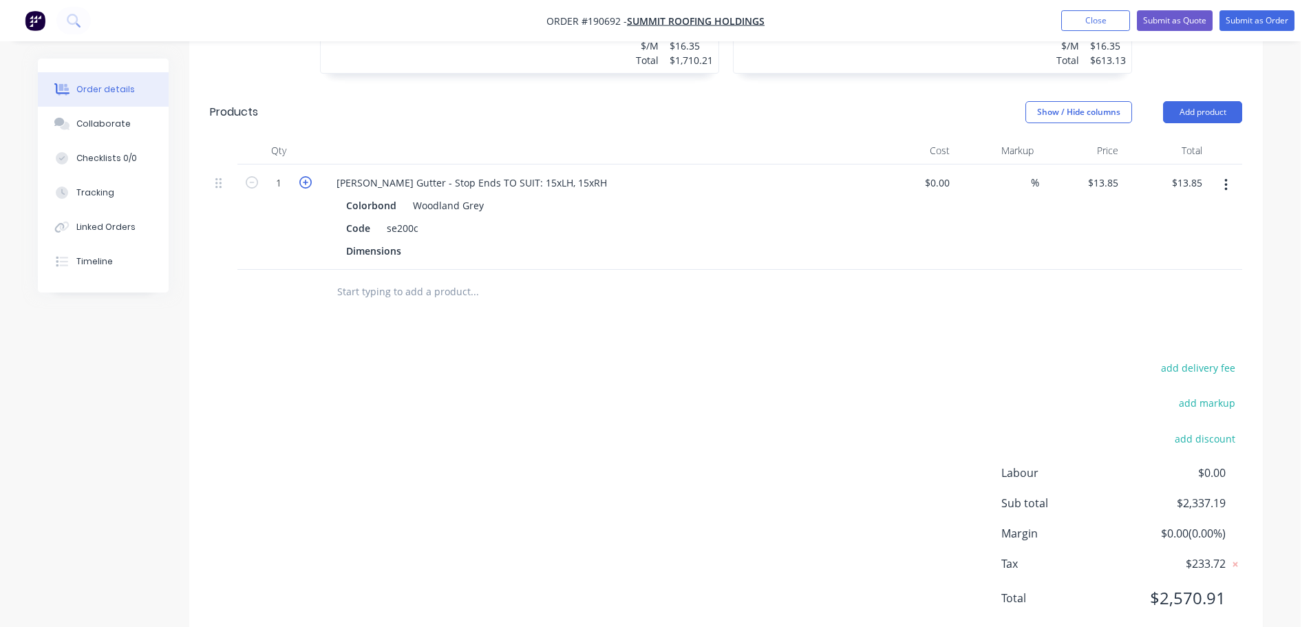
click at [308, 176] on icon "button" at bounding box center [305, 182] width 12 height 12
click at [284, 173] on input "3" at bounding box center [279, 183] width 36 height 21
click at [334, 137] on div at bounding box center [595, 151] width 551 height 28
click at [1195, 101] on button "Add product" at bounding box center [1202, 112] width 79 height 22
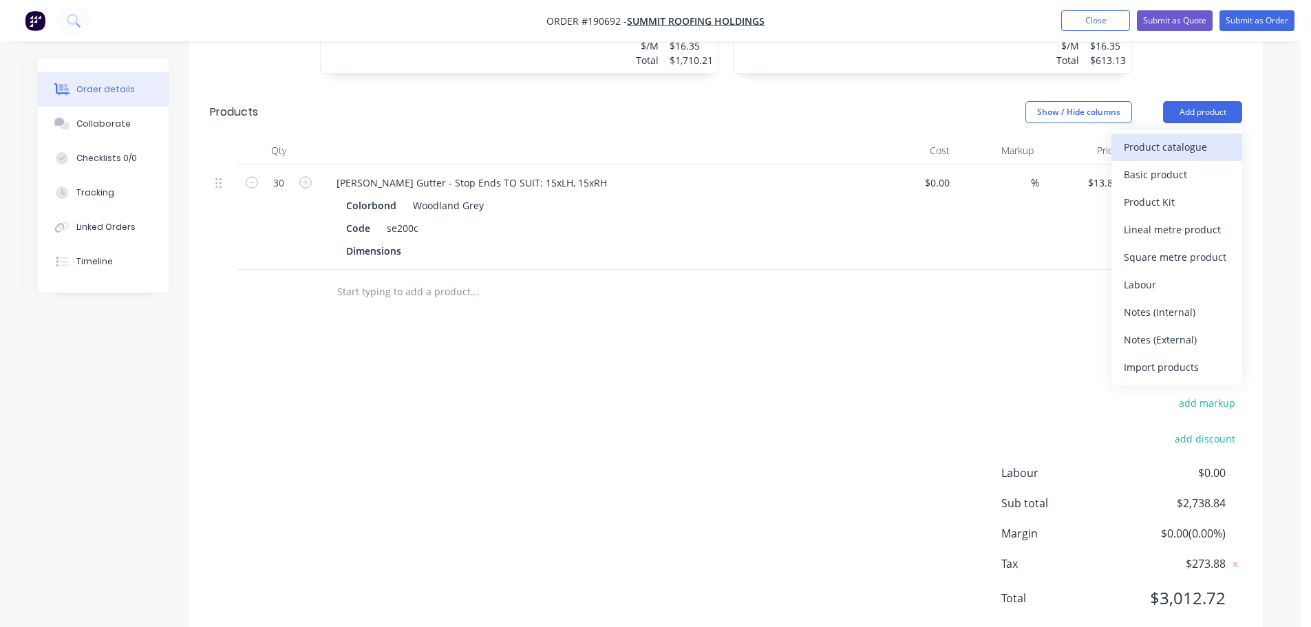
click at [1163, 137] on div "Product catalogue" at bounding box center [1177, 147] width 106 height 20
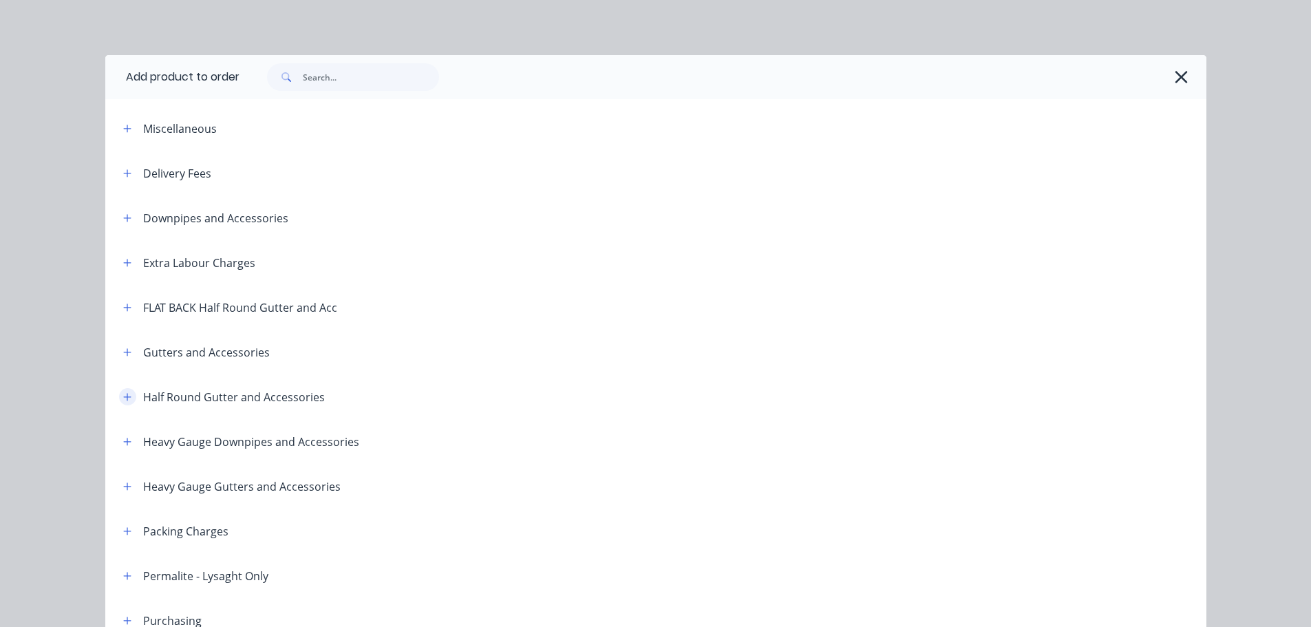
click at [123, 399] on icon "button" at bounding box center [127, 397] width 8 height 10
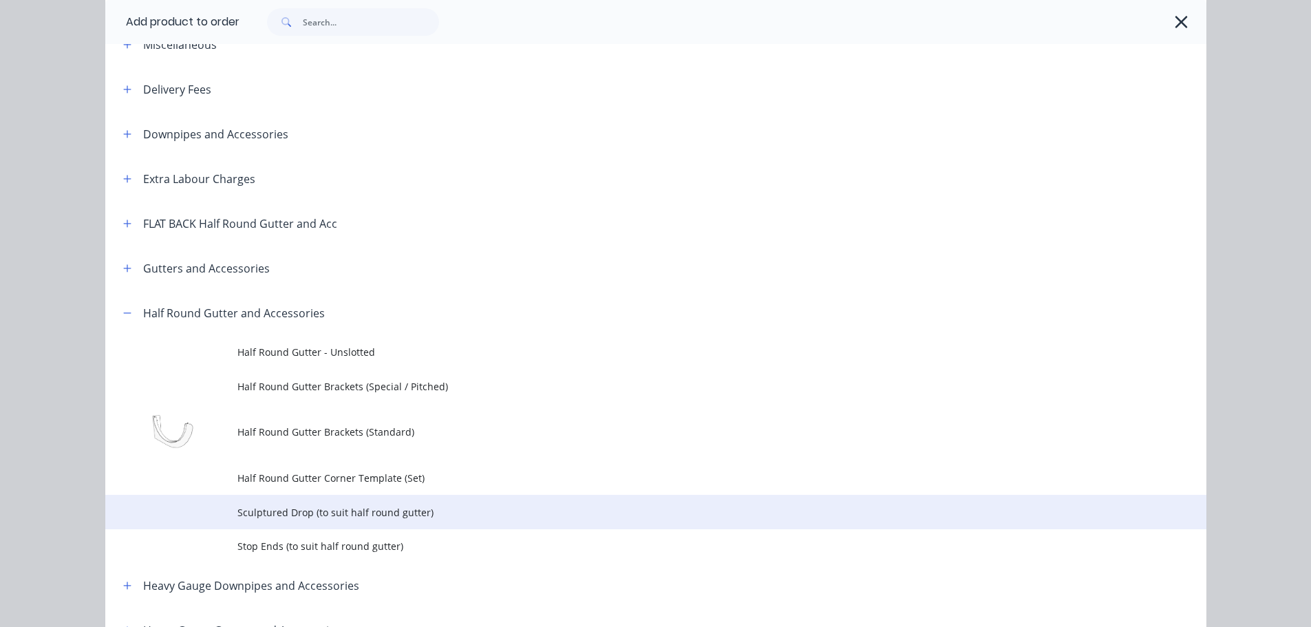
scroll to position [138, 0]
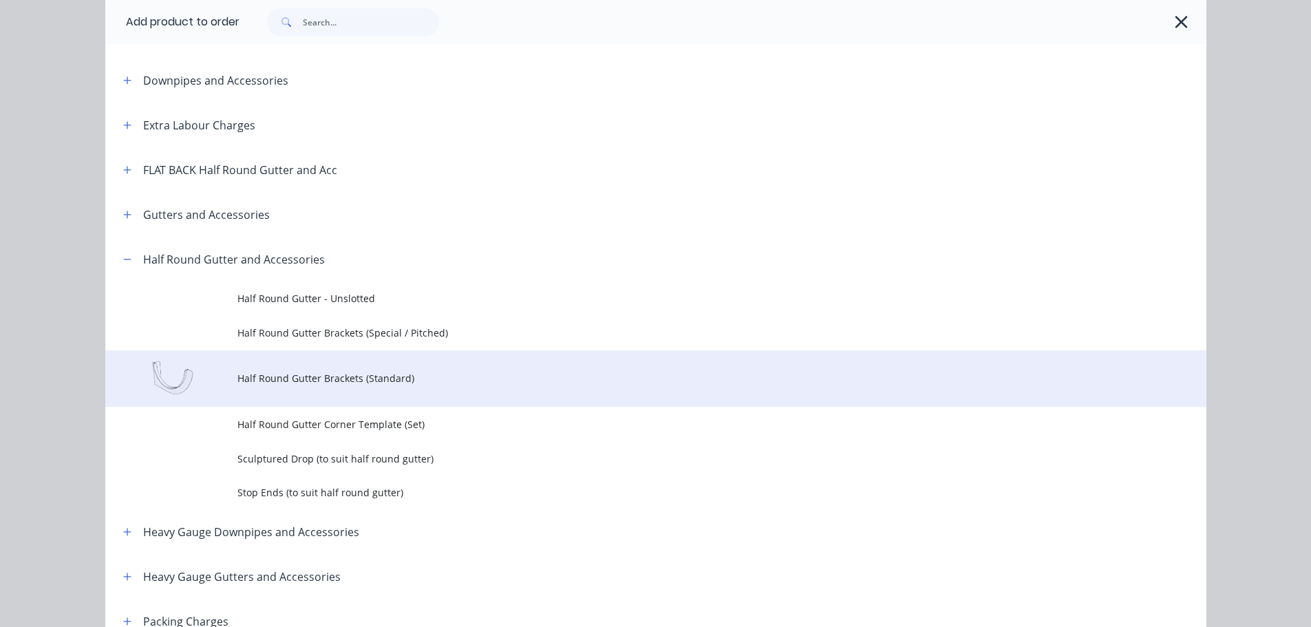
click at [363, 398] on td "Half Round Gutter Brackets (Standard)" at bounding box center [721, 378] width 969 height 57
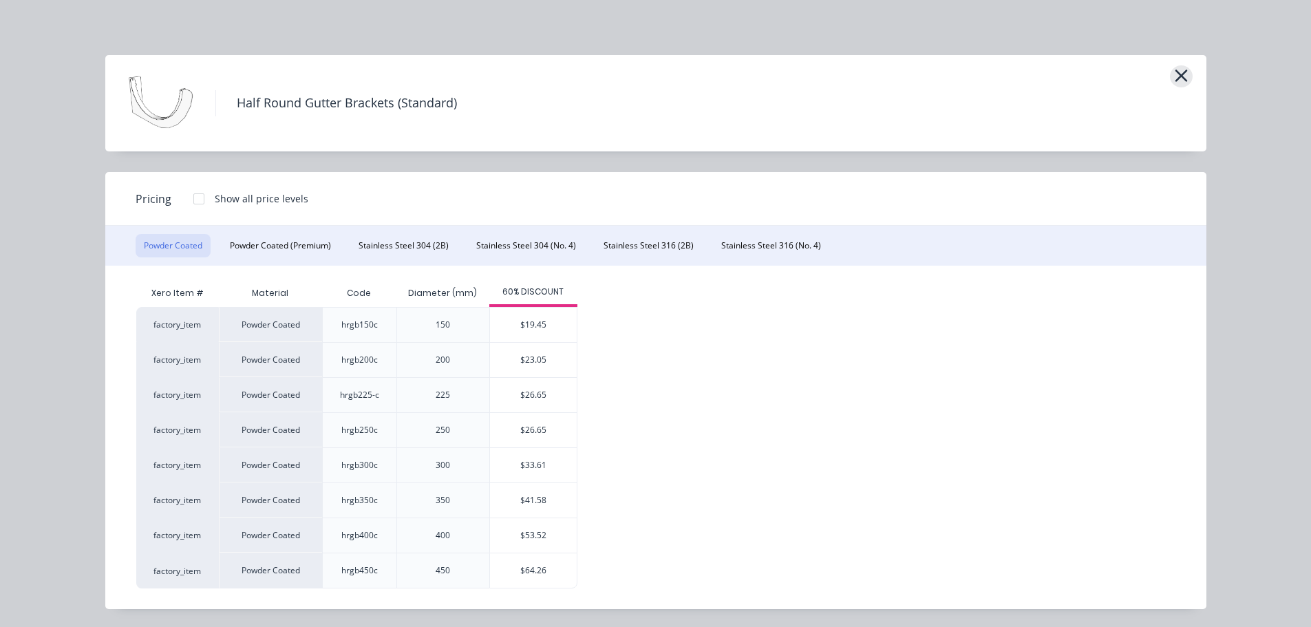
click at [1174, 77] on icon "button" at bounding box center [1181, 75] width 14 height 19
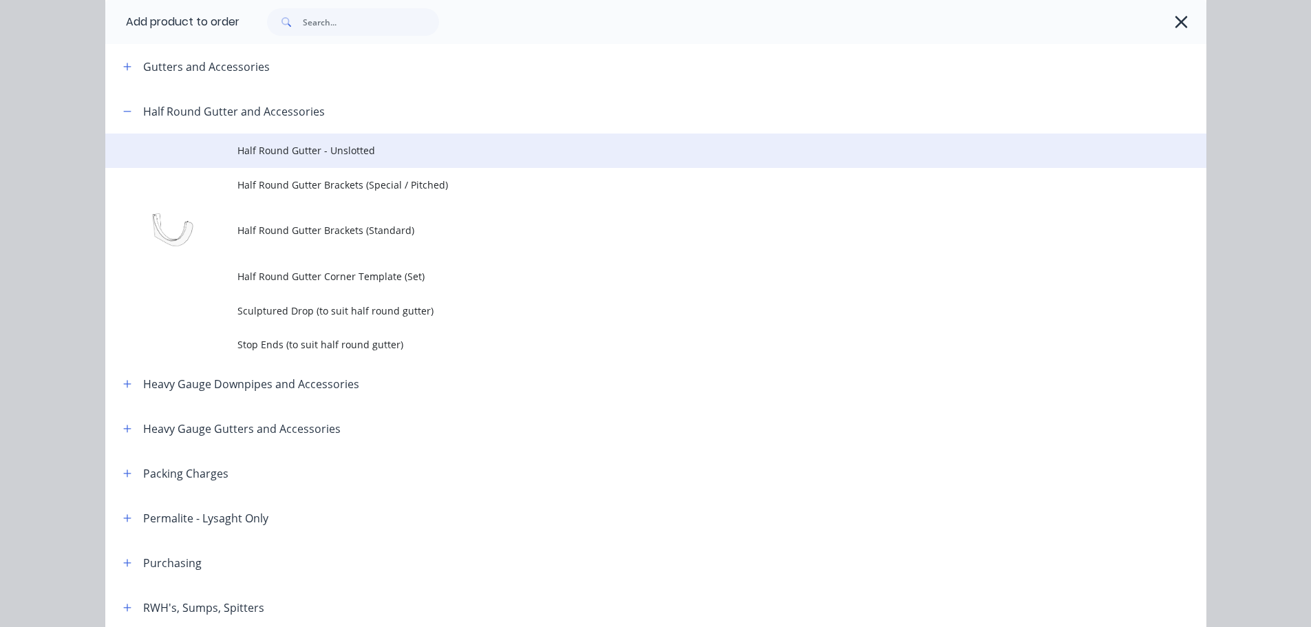
scroll to position [237, 0]
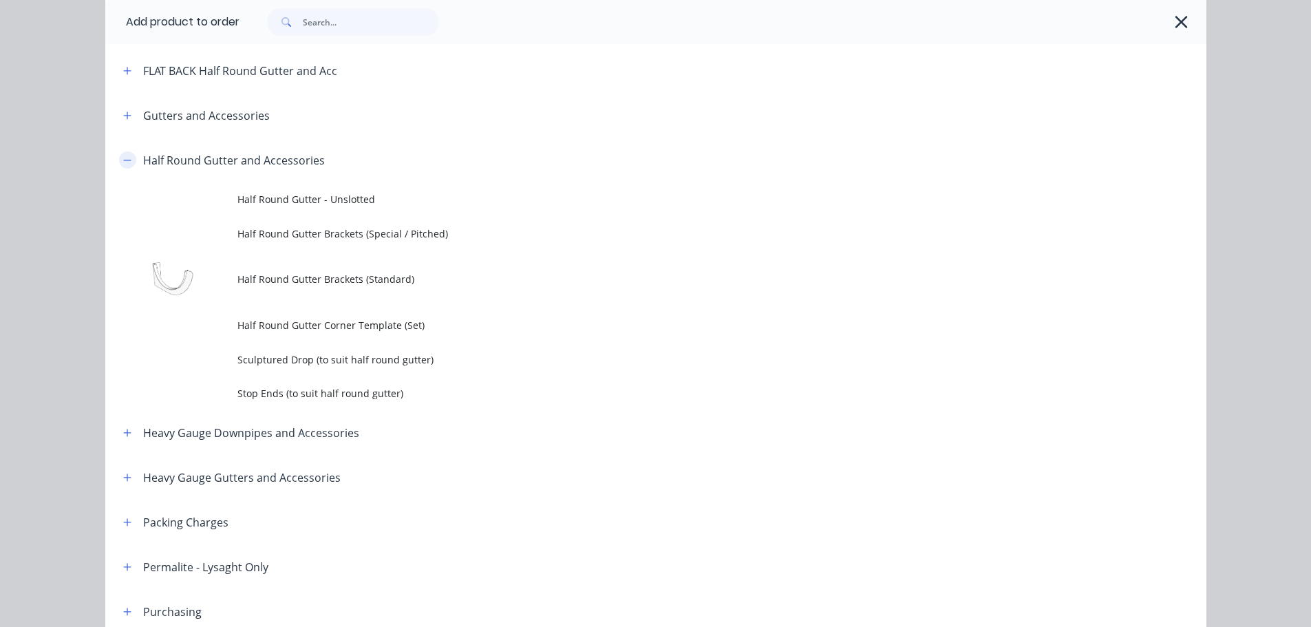
click at [123, 156] on icon "button" at bounding box center [127, 161] width 8 height 10
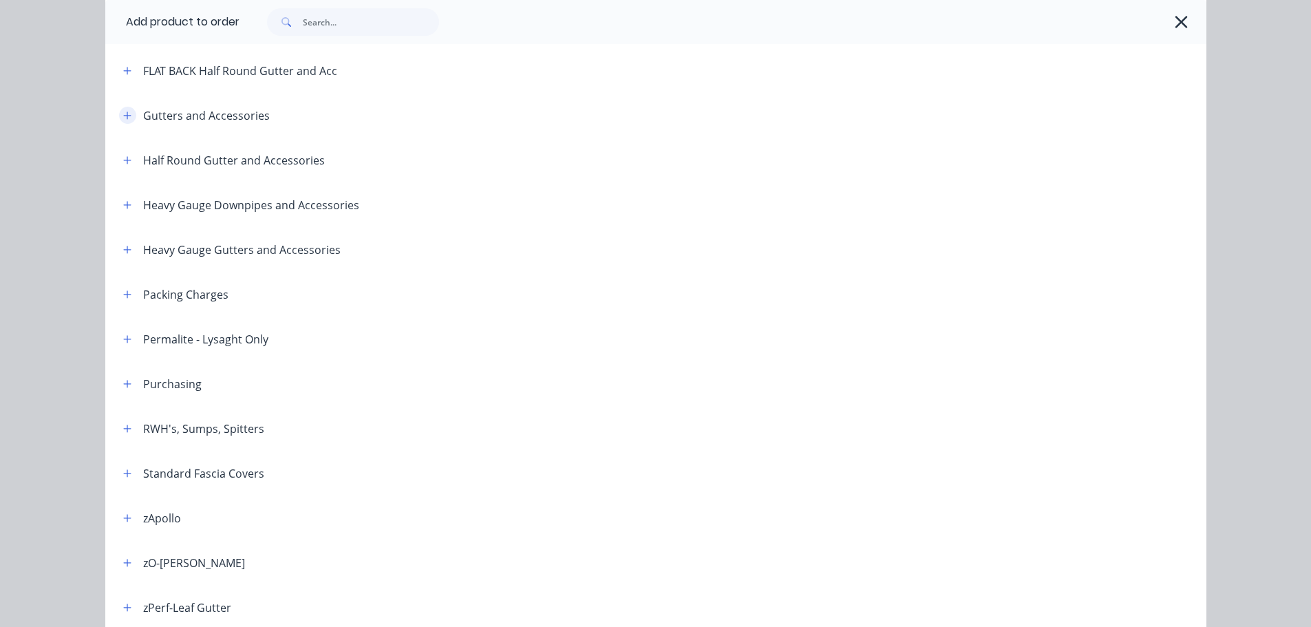
click at [119, 120] on button "button" at bounding box center [127, 115] width 17 height 17
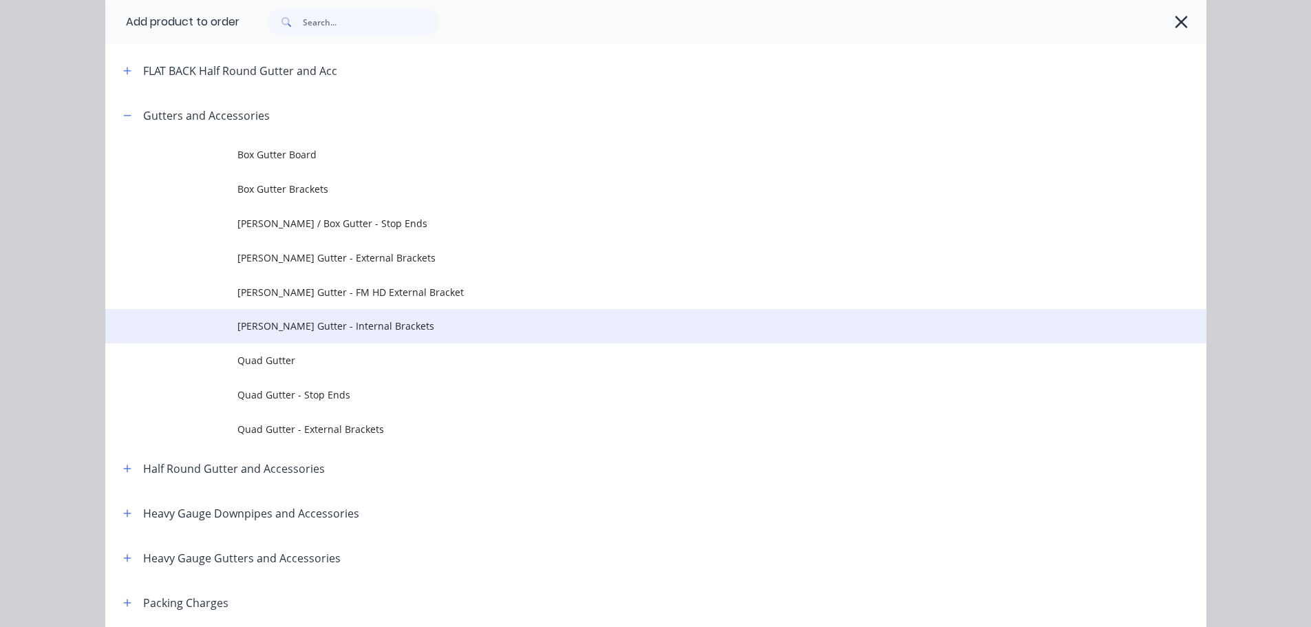
click at [325, 330] on span "[PERSON_NAME] Gutter - Internal Brackets" at bounding box center [624, 326] width 775 height 14
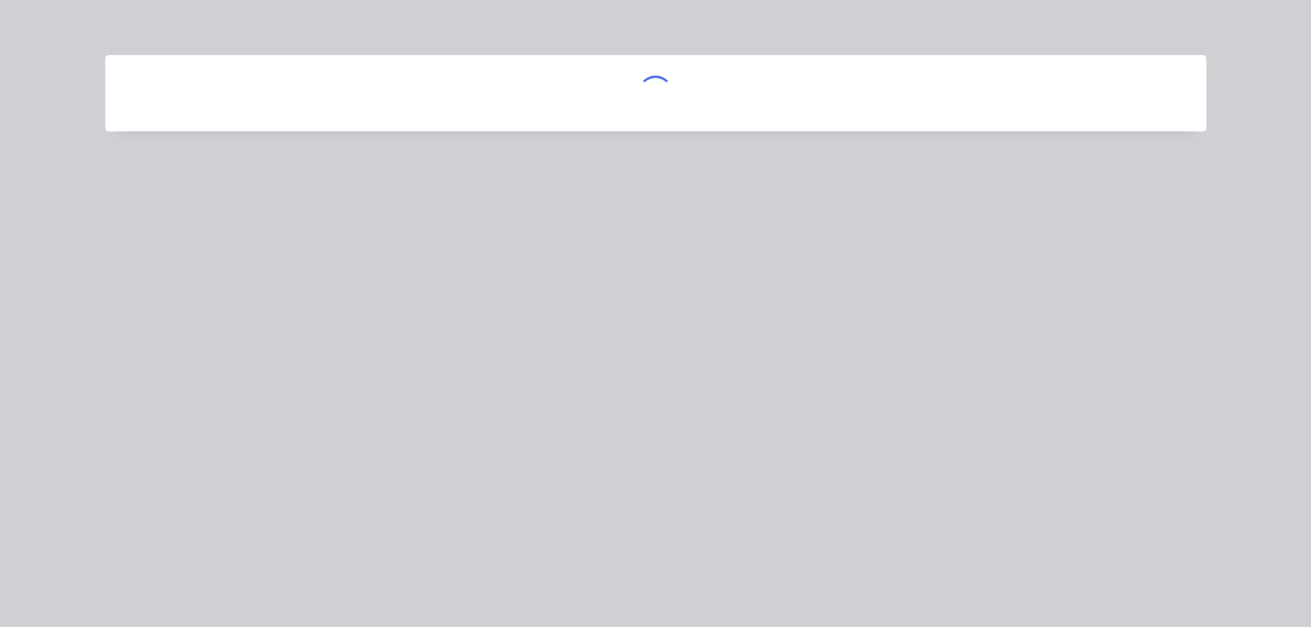
scroll to position [0, 0]
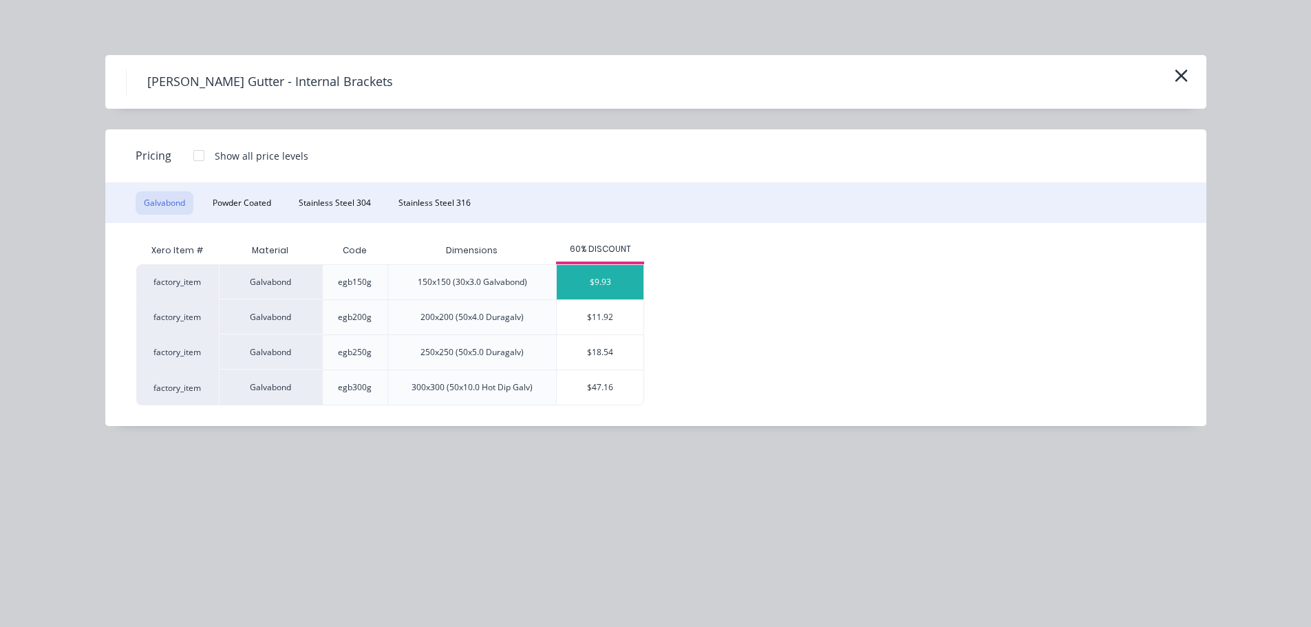
click at [571, 292] on div "$9.93" at bounding box center [600, 282] width 87 height 34
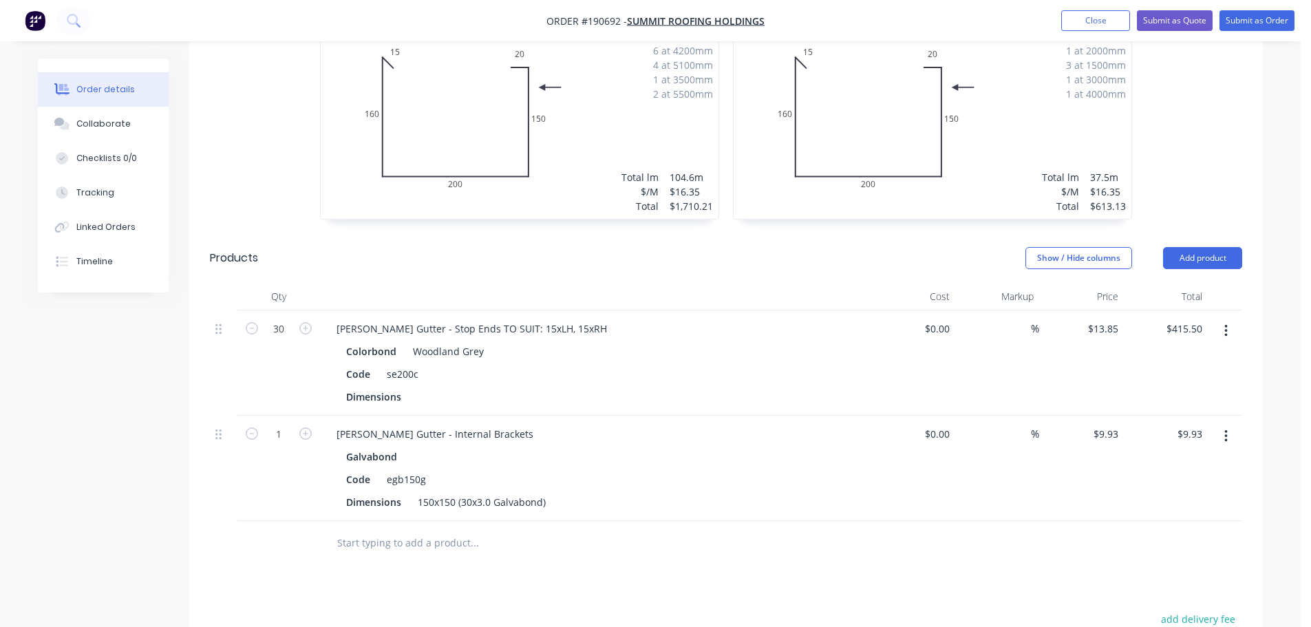
scroll to position [493, 0]
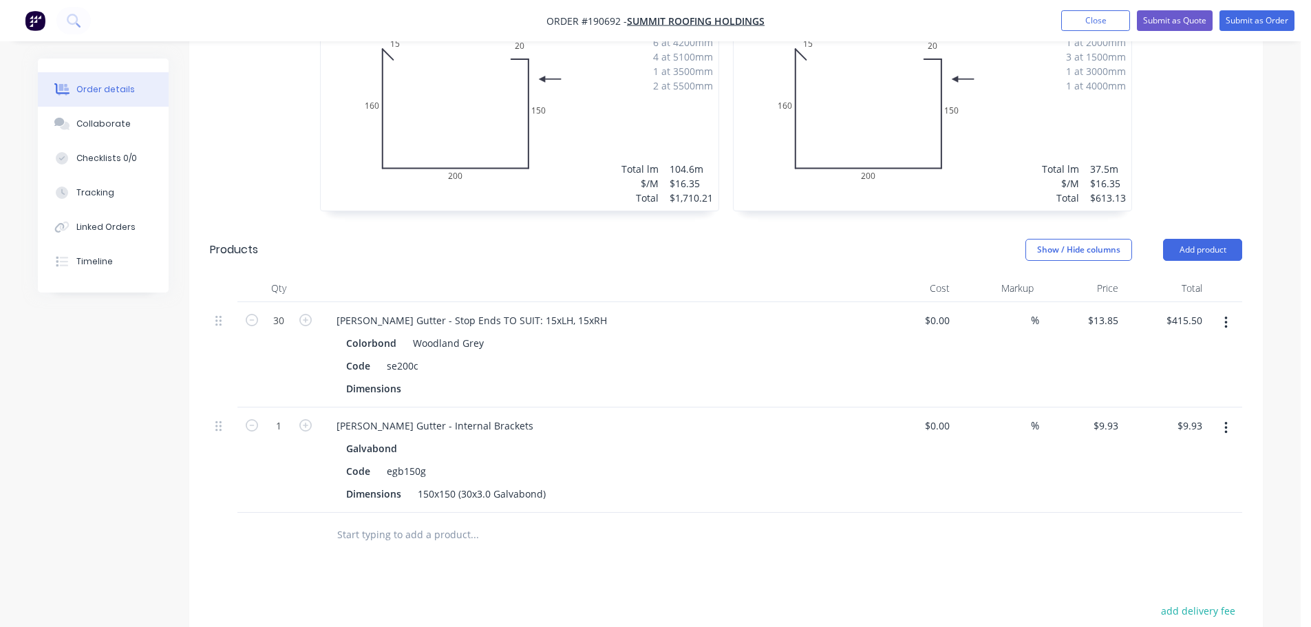
click at [1228, 416] on button "button" at bounding box center [1226, 428] width 32 height 25
click at [1173, 454] on div "Edit" at bounding box center [1177, 464] width 106 height 20
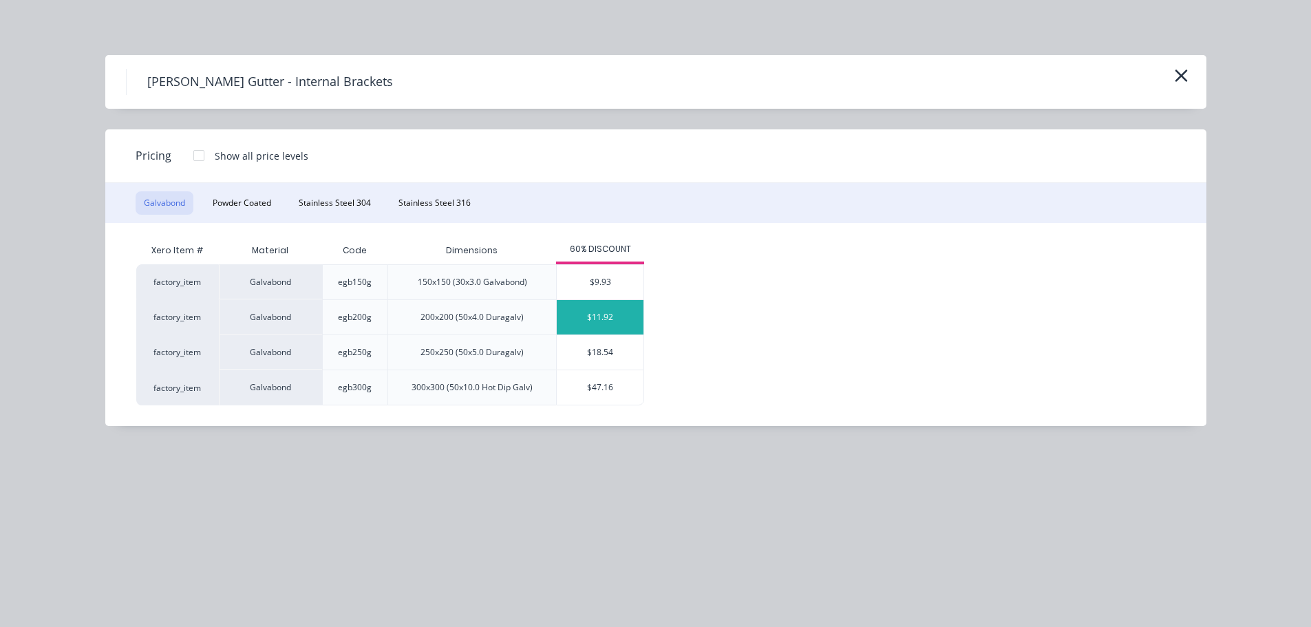
click at [573, 326] on div "$11.92" at bounding box center [600, 317] width 87 height 34
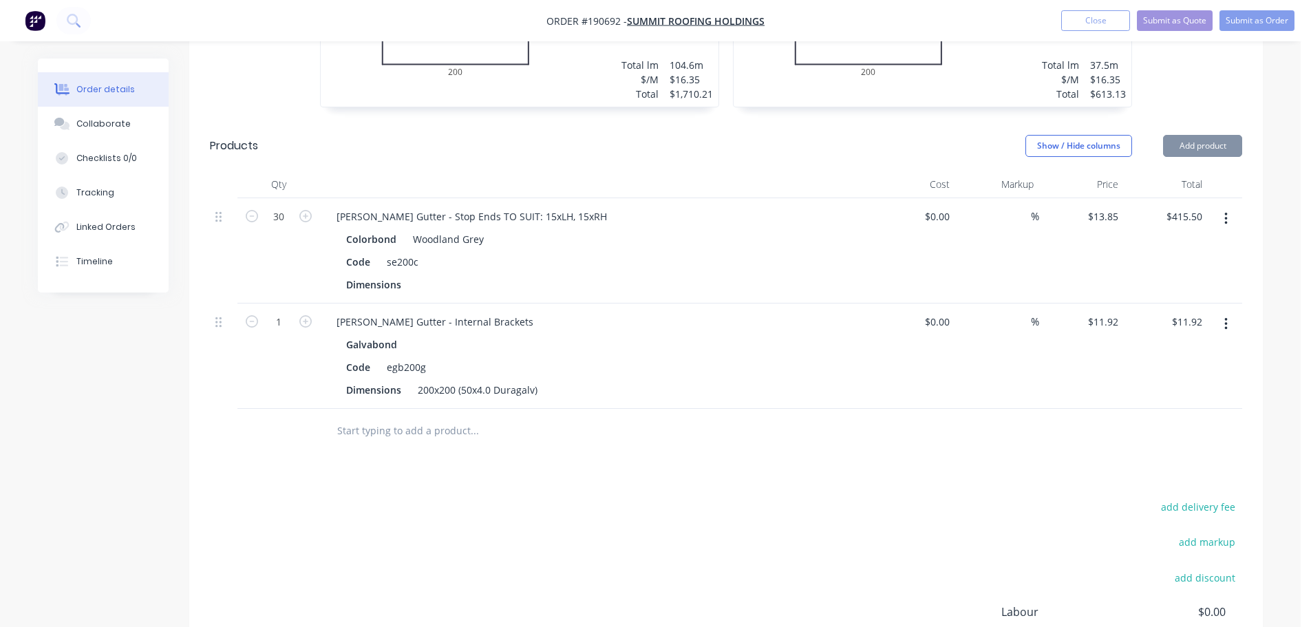
scroll to position [631, 0]
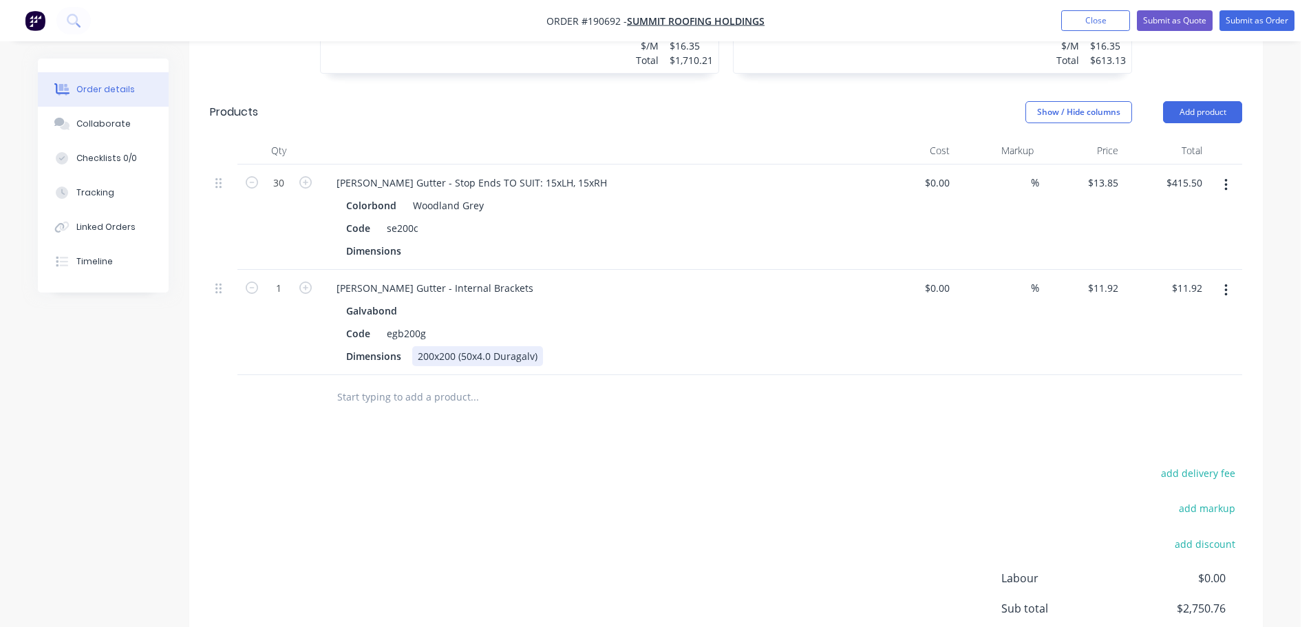
click at [429, 346] on div "200x200 (50x4.0 Duragalv)" at bounding box center [477, 356] width 131 height 20
click at [610, 278] on div "[PERSON_NAME] Gutter - Internal Brackets" at bounding box center [596, 288] width 540 height 20
click at [483, 278] on div "[PERSON_NAME] Gutter - Internal Brackets" at bounding box center [435, 288] width 219 height 20
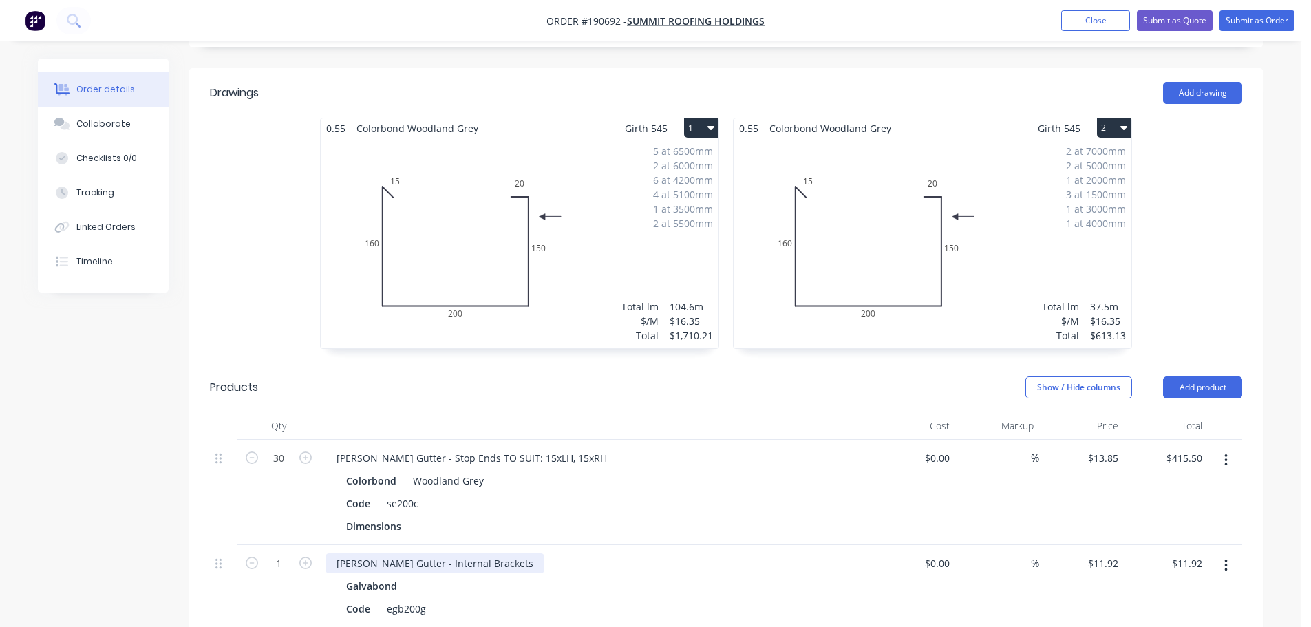
scroll to position [493, 0]
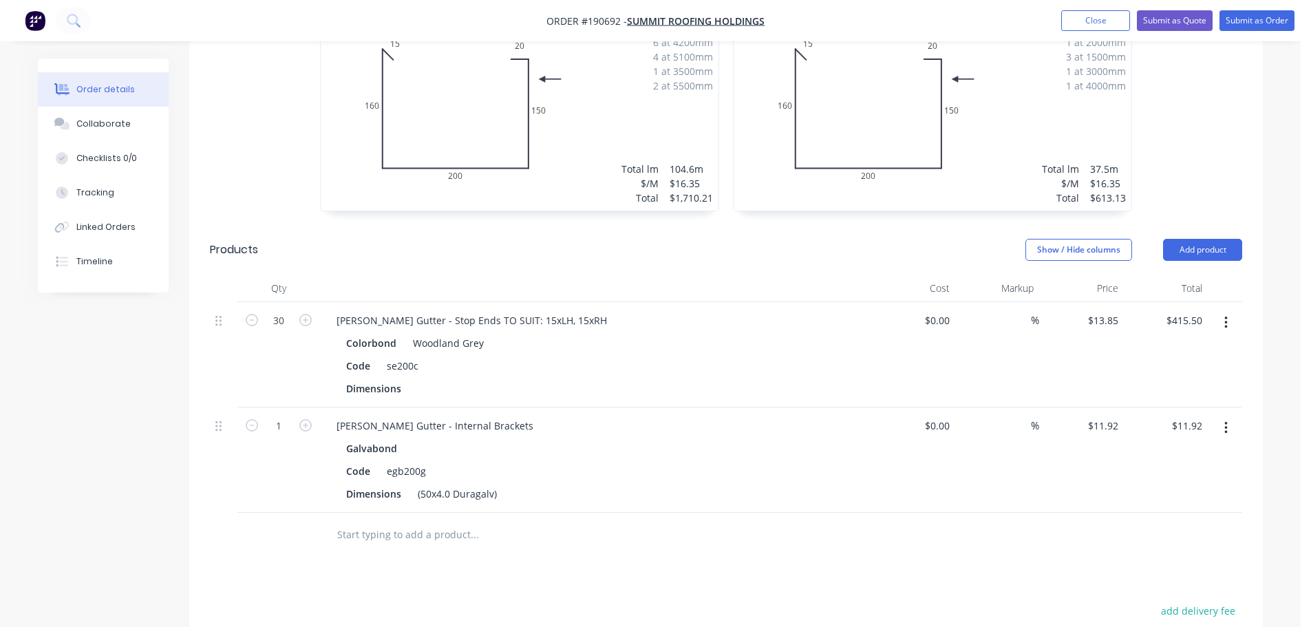
drag, startPoint x: 1224, startPoint y: 387, endPoint x: 1225, endPoint y: 394, distance: 6.9
click at [1226, 421] on icon "button" at bounding box center [1225, 428] width 3 height 15
click at [1173, 454] on div "Edit" at bounding box center [1177, 464] width 106 height 20
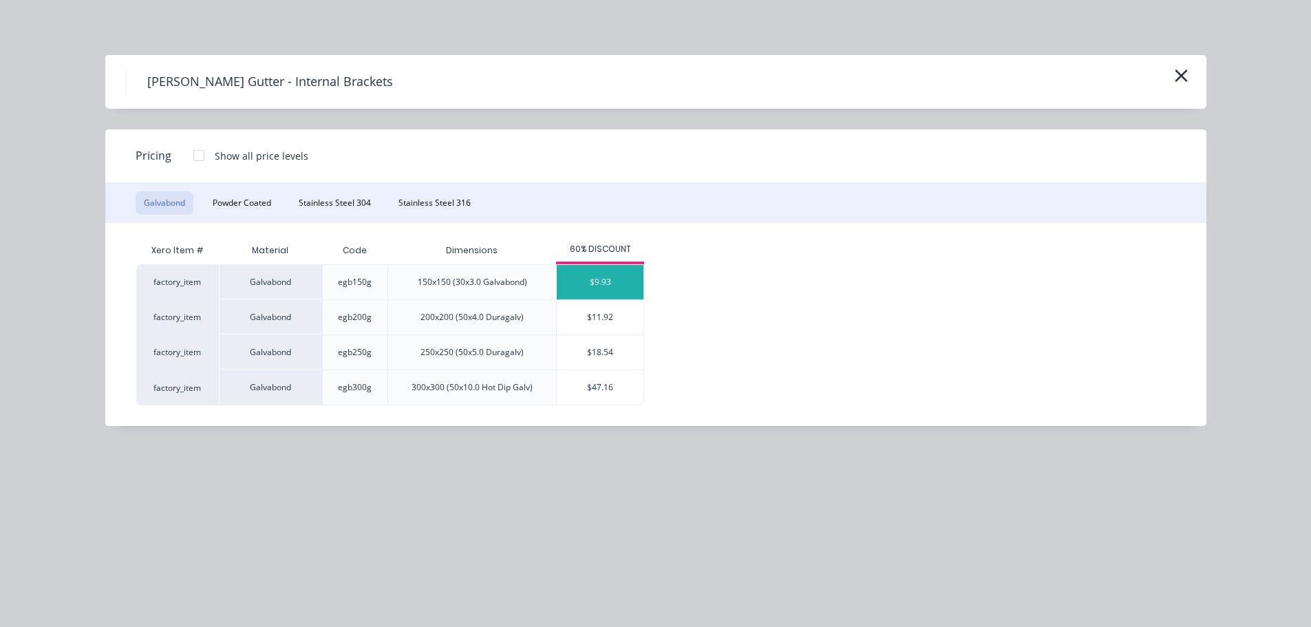
click at [603, 289] on div "$9.93" at bounding box center [600, 282] width 87 height 34
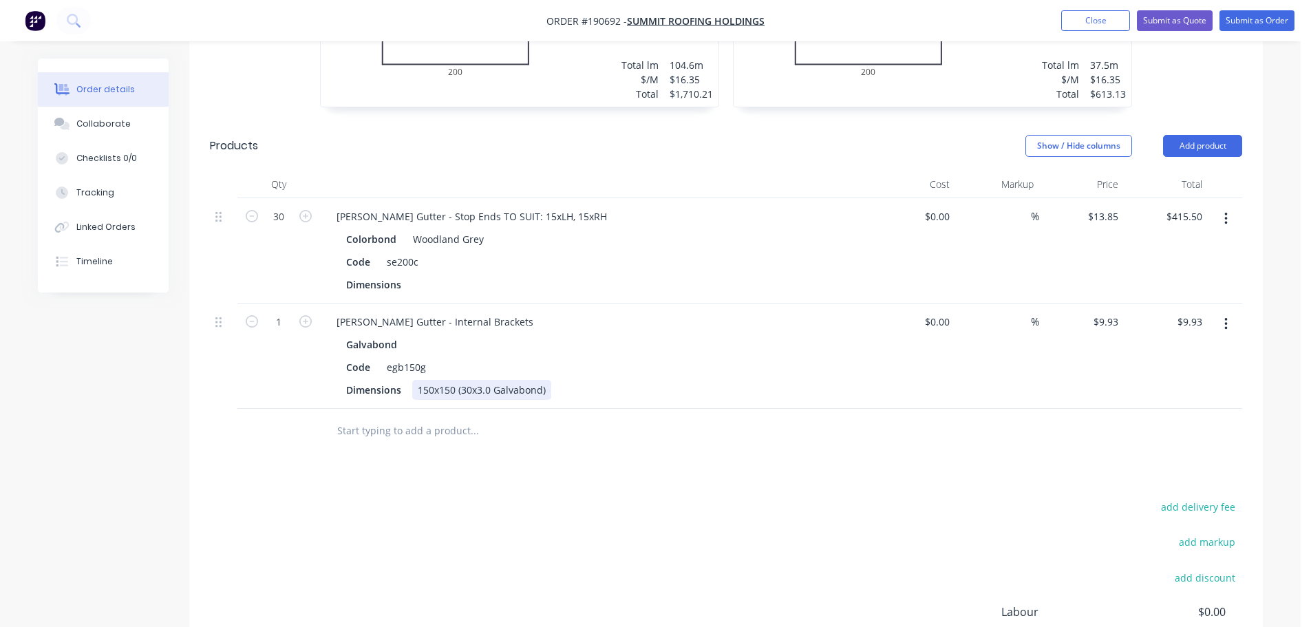
scroll to position [631, 0]
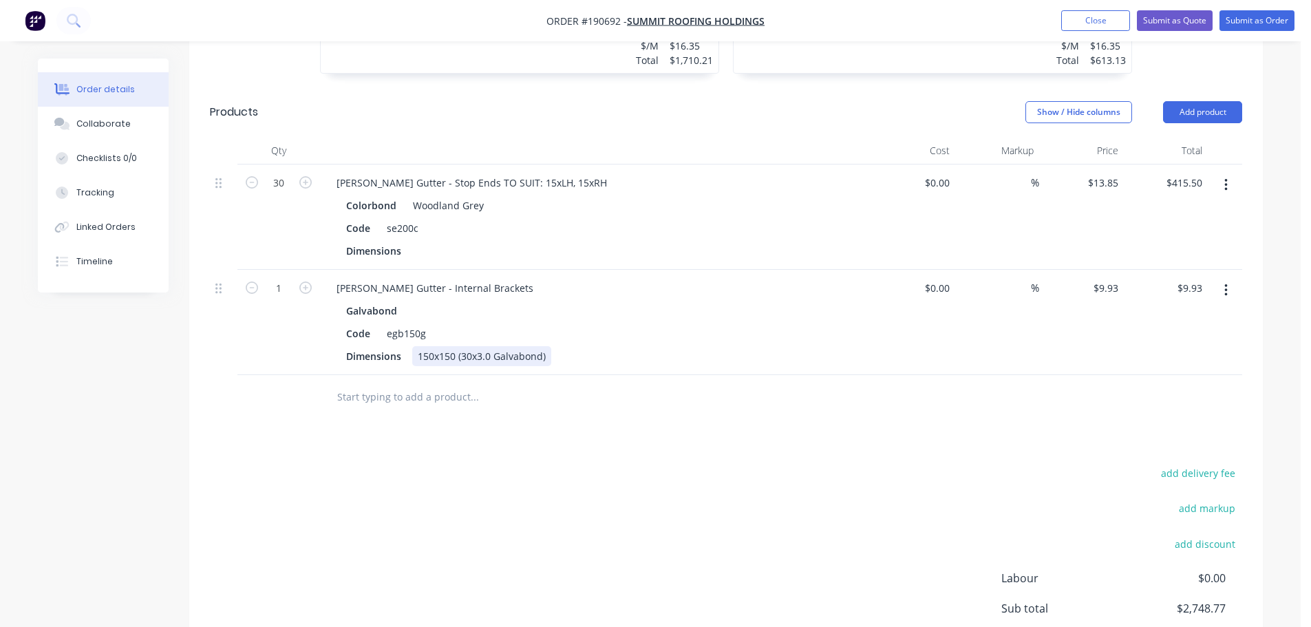
click at [436, 346] on div "150x150 (30x3.0 Galvabond)" at bounding box center [481, 356] width 139 height 20
click at [643, 464] on div "add delivery fee add markup add discount Labour $0.00 Sub total $2,748.77 Margi…" at bounding box center [726, 597] width 1032 height 266
drag, startPoint x: 282, startPoint y: 244, endPoint x: 289, endPoint y: 251, distance: 9.7
click at [282, 193] on input "1" at bounding box center [279, 183] width 36 height 21
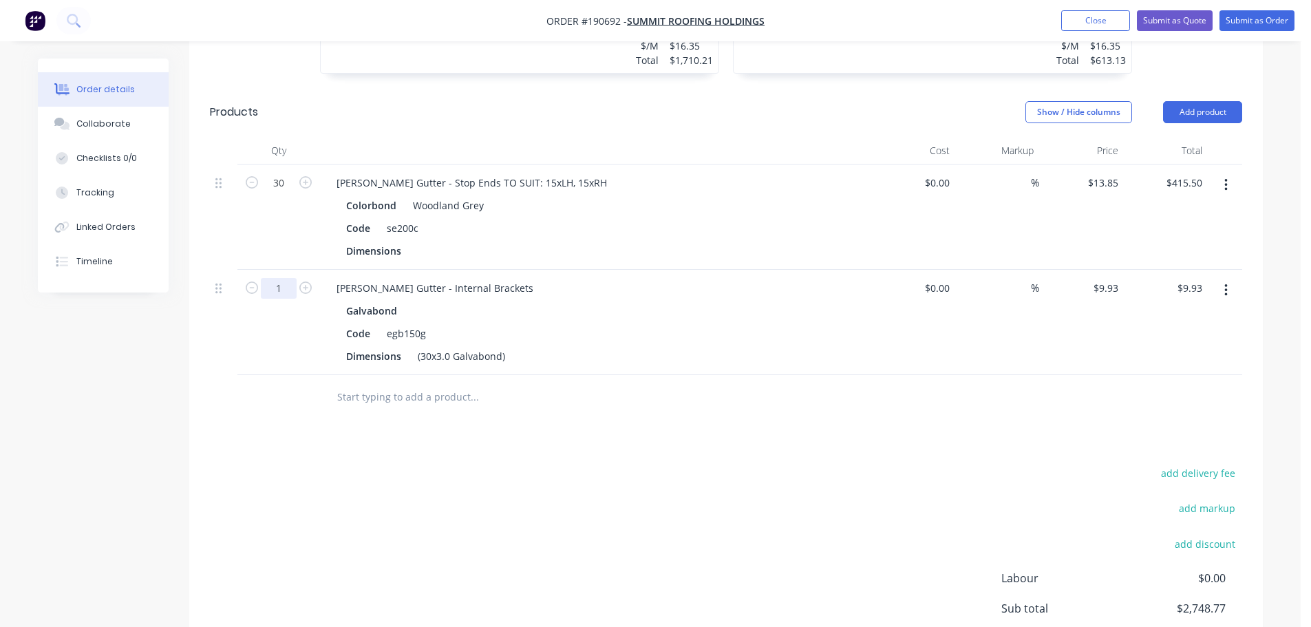
click at [287, 193] on input "1" at bounding box center [279, 183] width 36 height 21
click at [289, 194] on div "30" at bounding box center [278, 216] width 83 height 105
click at [1195, 101] on button "Add product" at bounding box center [1202, 112] width 79 height 22
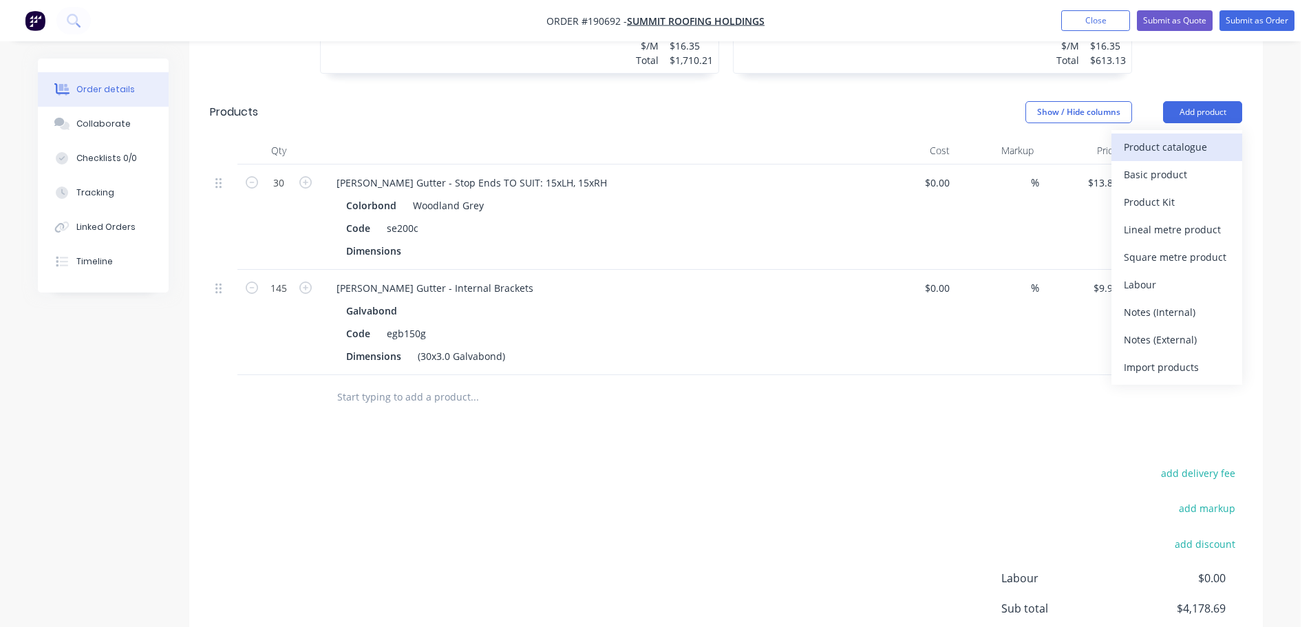
click at [1171, 137] on div "Product catalogue" at bounding box center [1177, 147] width 106 height 20
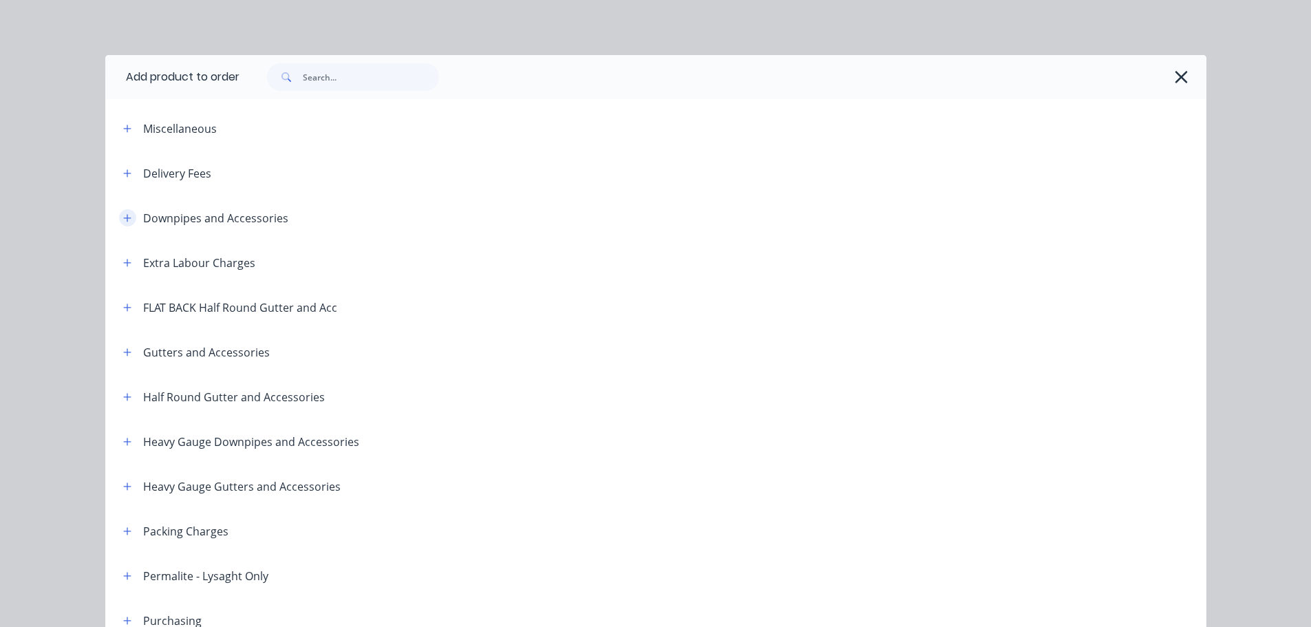
click at [127, 222] on button "button" at bounding box center [127, 217] width 17 height 17
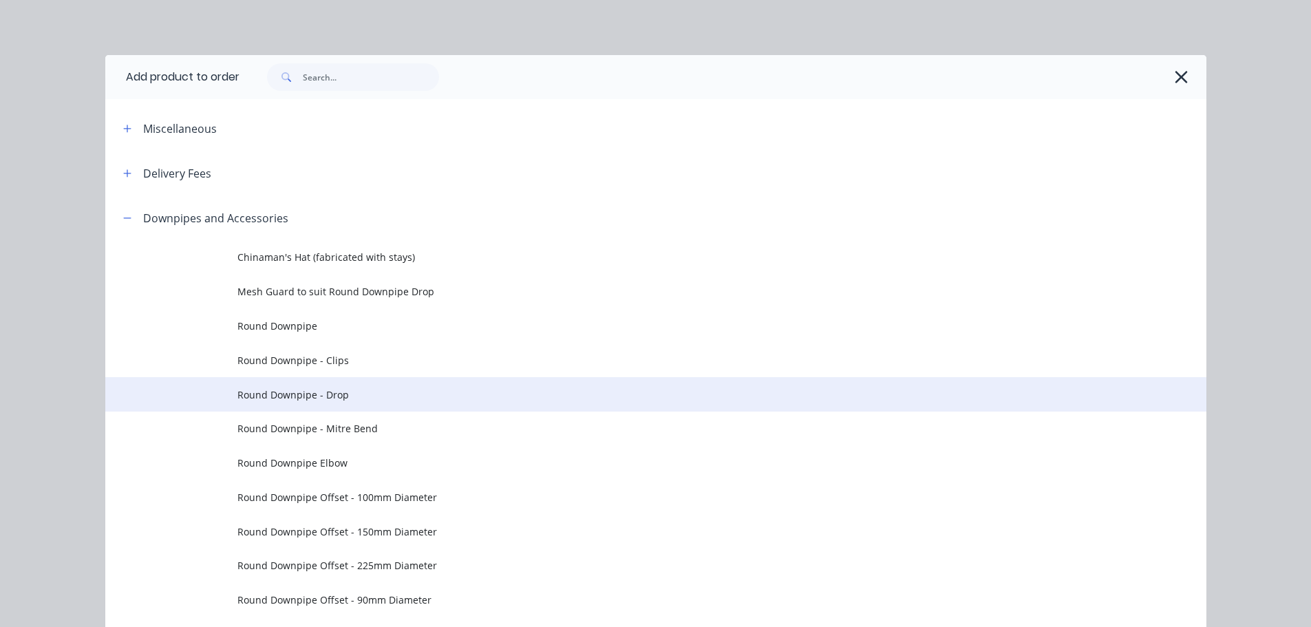
click at [340, 396] on span "Round Downpipe - Drop" at bounding box center [624, 394] width 775 height 14
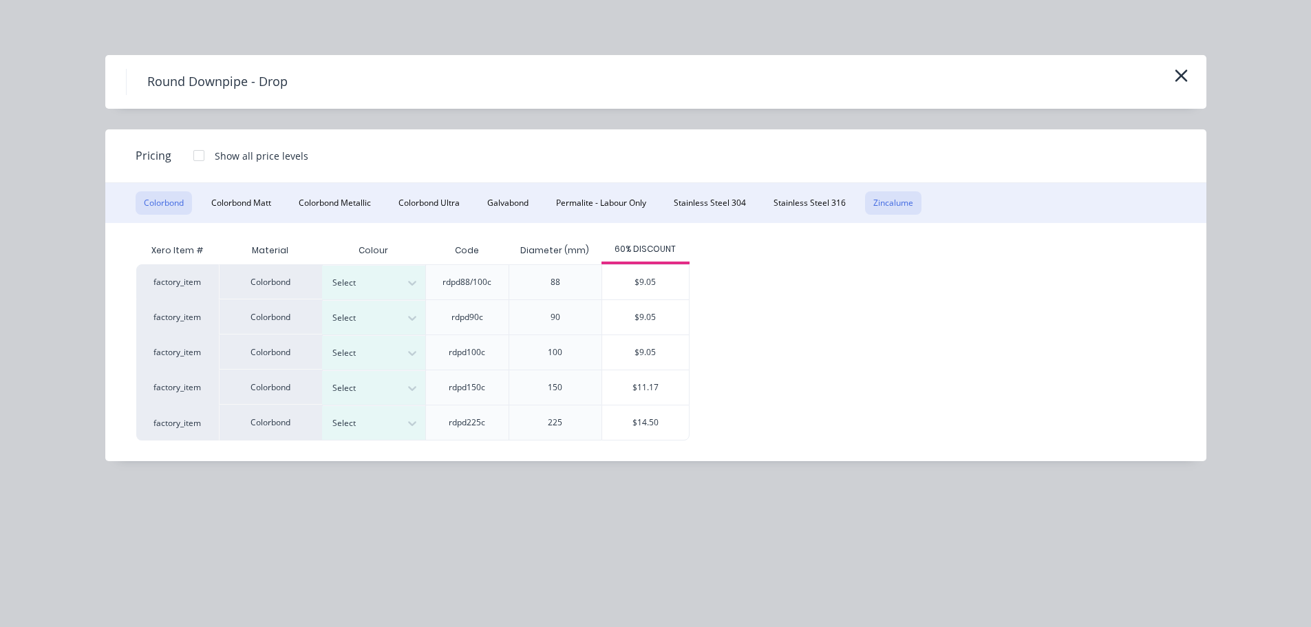
click at [913, 208] on button "Zincalume" at bounding box center [893, 202] width 56 height 23
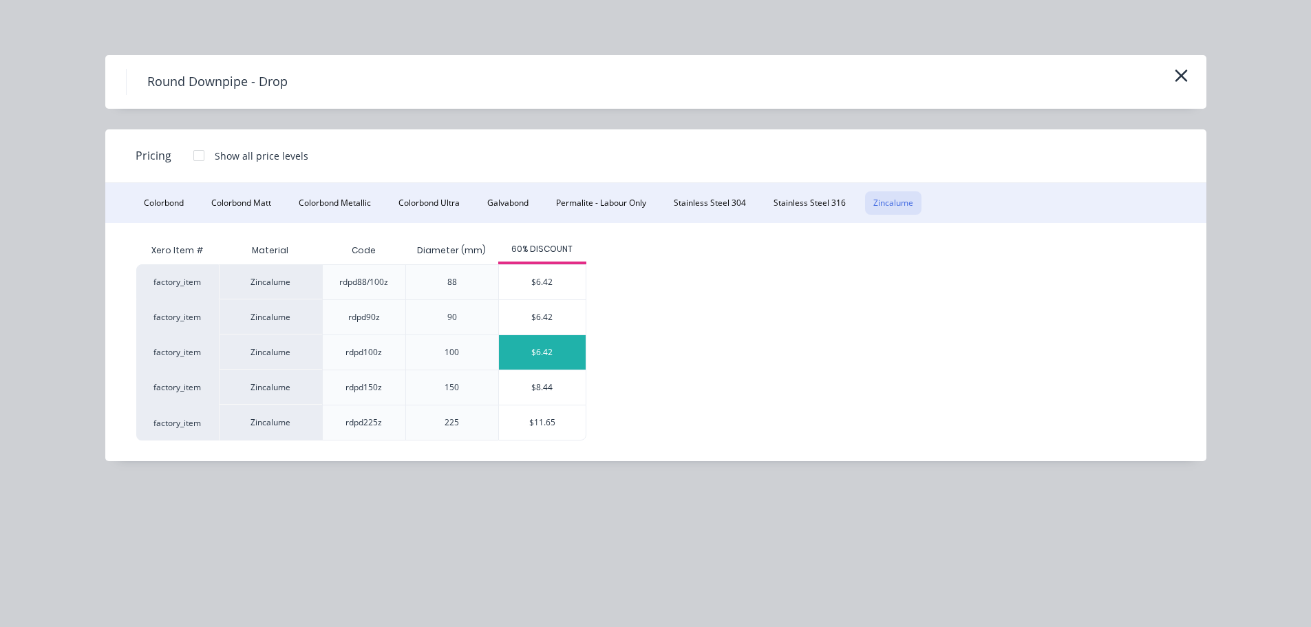
drag, startPoint x: 548, startPoint y: 350, endPoint x: 560, endPoint y: 354, distance: 12.7
click at [549, 351] on div "$6.42" at bounding box center [542, 352] width 87 height 34
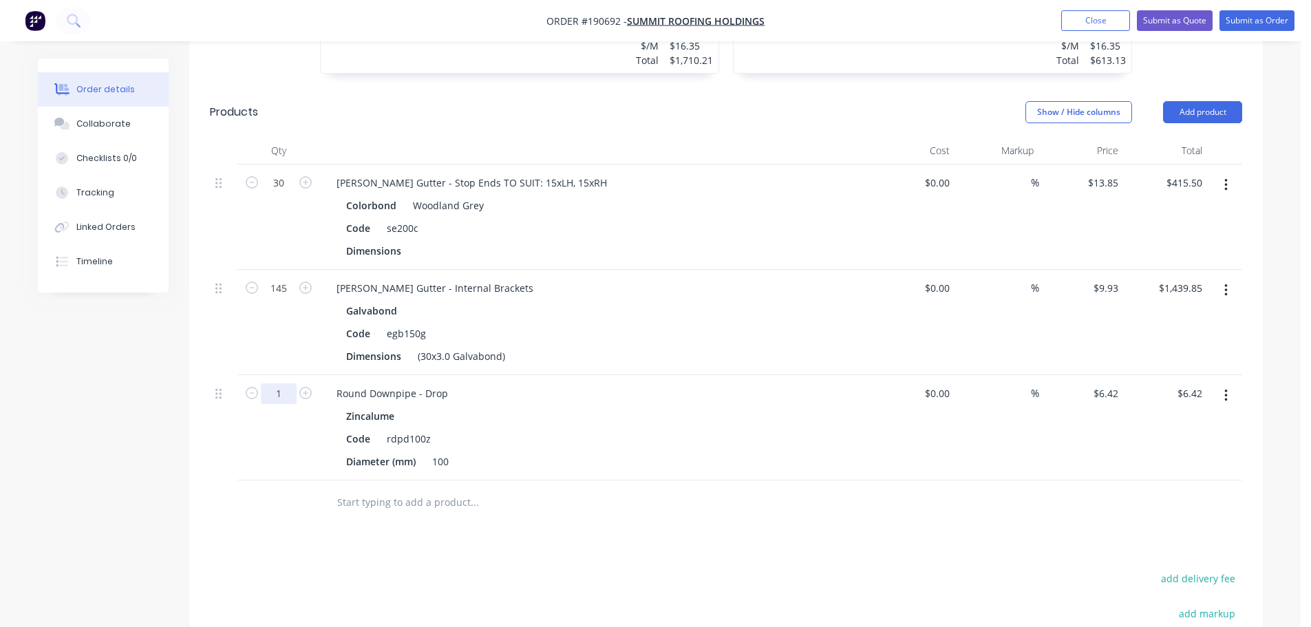
click at [285, 193] on input "1" at bounding box center [279, 183] width 36 height 21
click at [613, 323] on div "Code egb150g" at bounding box center [593, 333] width 504 height 20
click at [1228, 278] on button "button" at bounding box center [1226, 290] width 32 height 25
click at [1188, 317] on div "Edit" at bounding box center [1177, 327] width 106 height 20
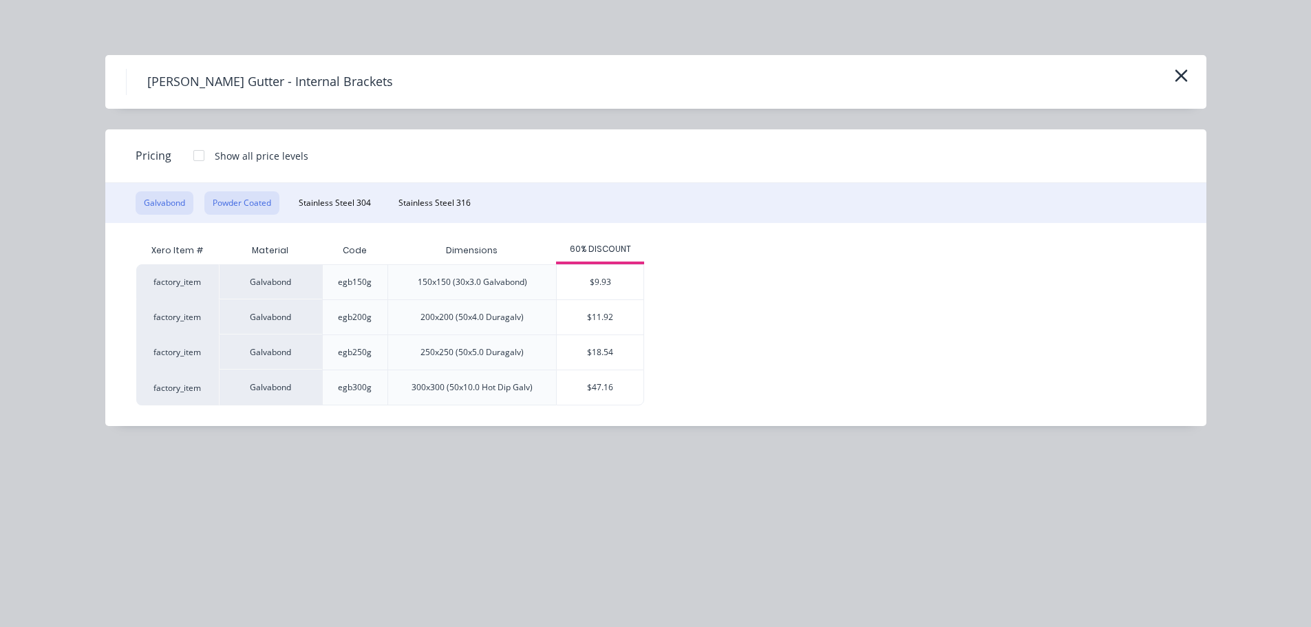
click at [257, 200] on button "Powder Coated" at bounding box center [241, 202] width 75 height 23
click at [599, 283] on div "$12.58" at bounding box center [600, 282] width 87 height 34
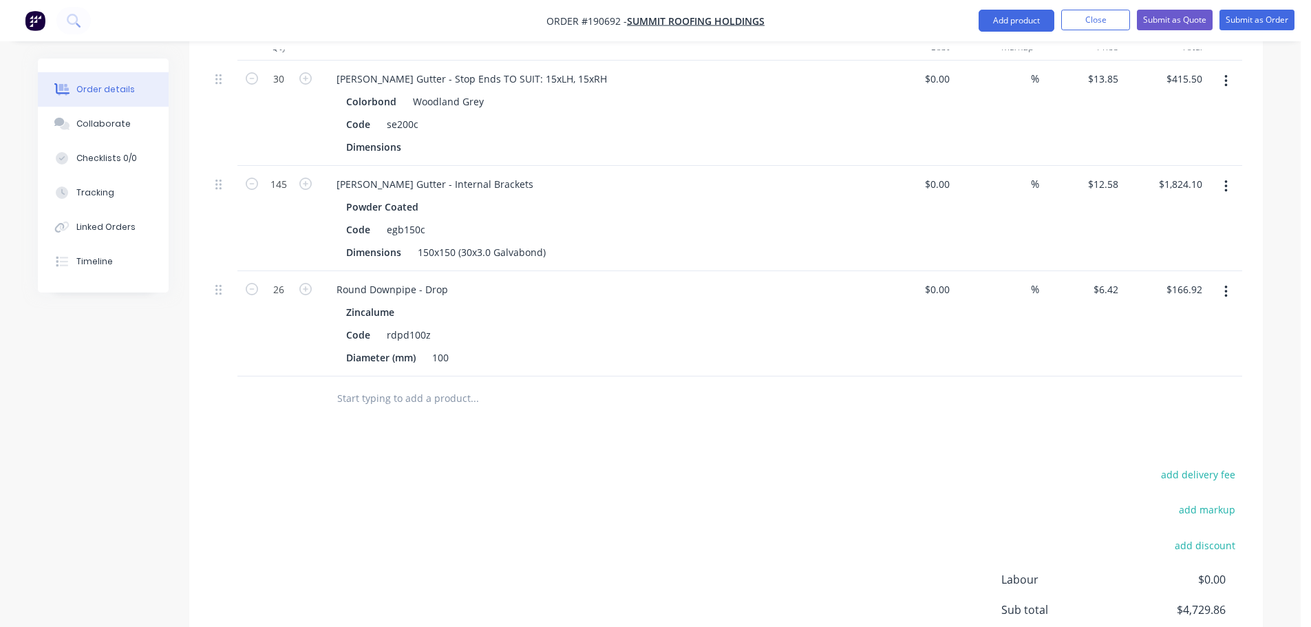
scroll to position [769, 0]
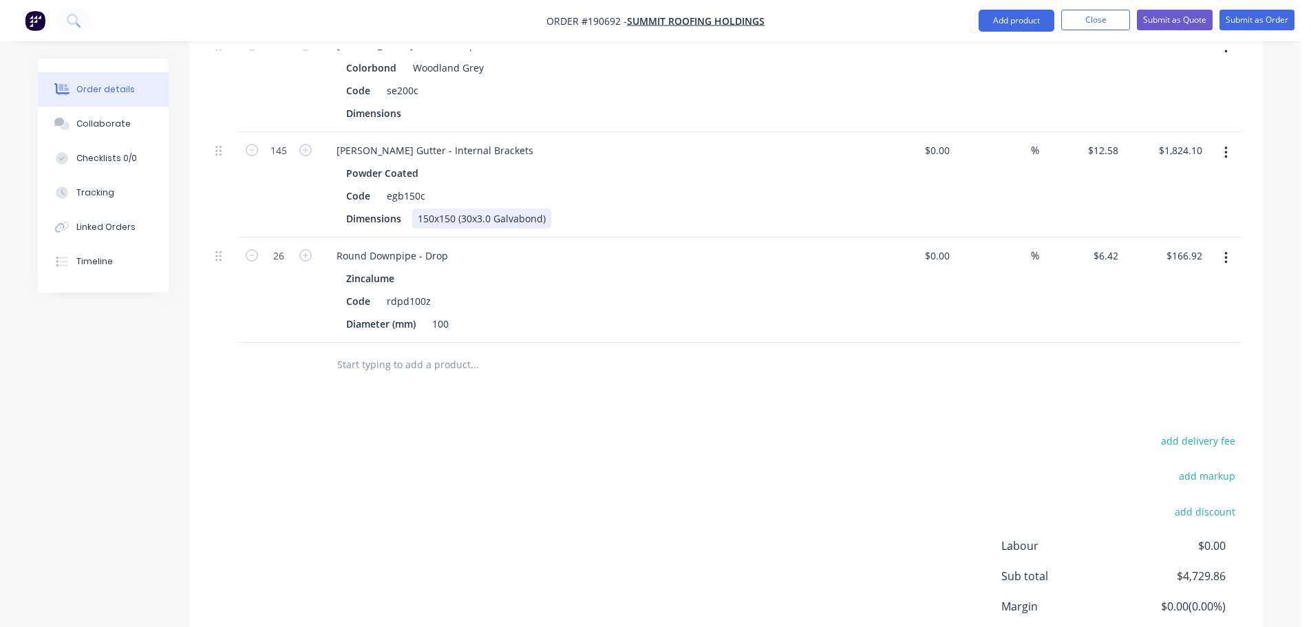
click at [432, 209] on div "150x150 (30x3.0 Galvabond)" at bounding box center [481, 219] width 139 height 20
click at [661, 209] on div "Dimensions 150x150 (30x3.0 Galvabond)" at bounding box center [593, 219] width 504 height 20
click at [590, 186] on div "Code egb150c" at bounding box center [593, 196] width 504 height 20
click at [342, 186] on div "Code" at bounding box center [358, 196] width 35 height 20
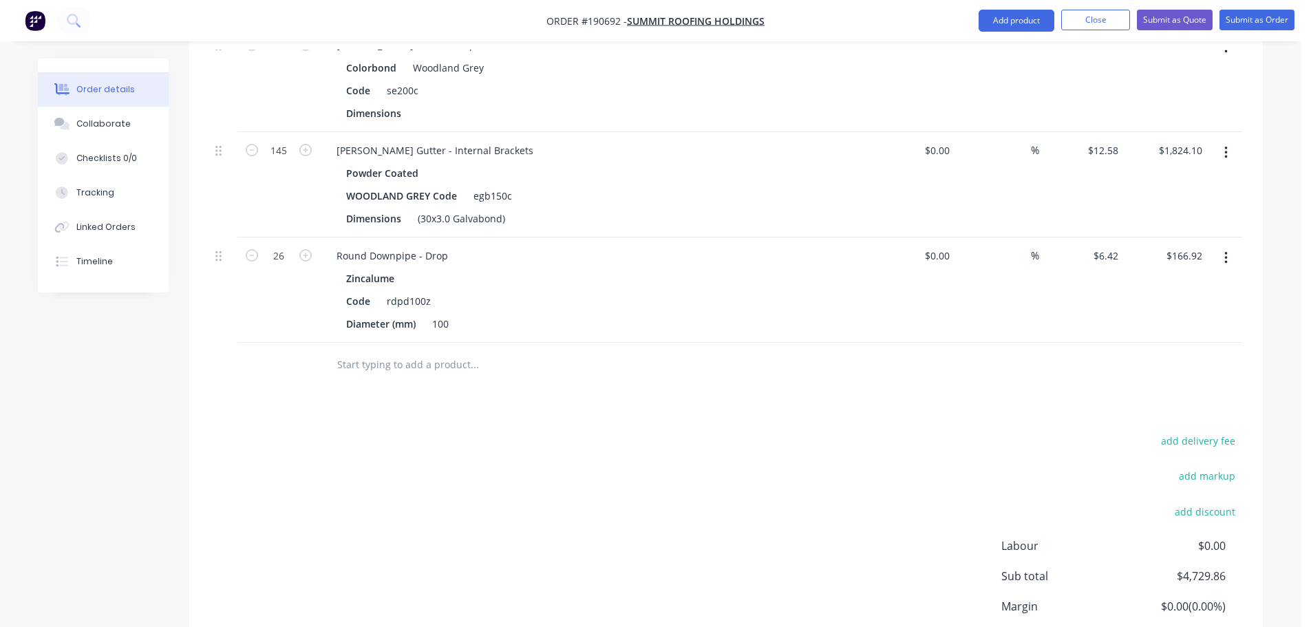
click at [667, 377] on div "Drawings Add drawing 0.55 Colorbond Woodland Grey Girth 545 1 0 15 160 200 150 …" at bounding box center [726, 186] width 1074 height 1063
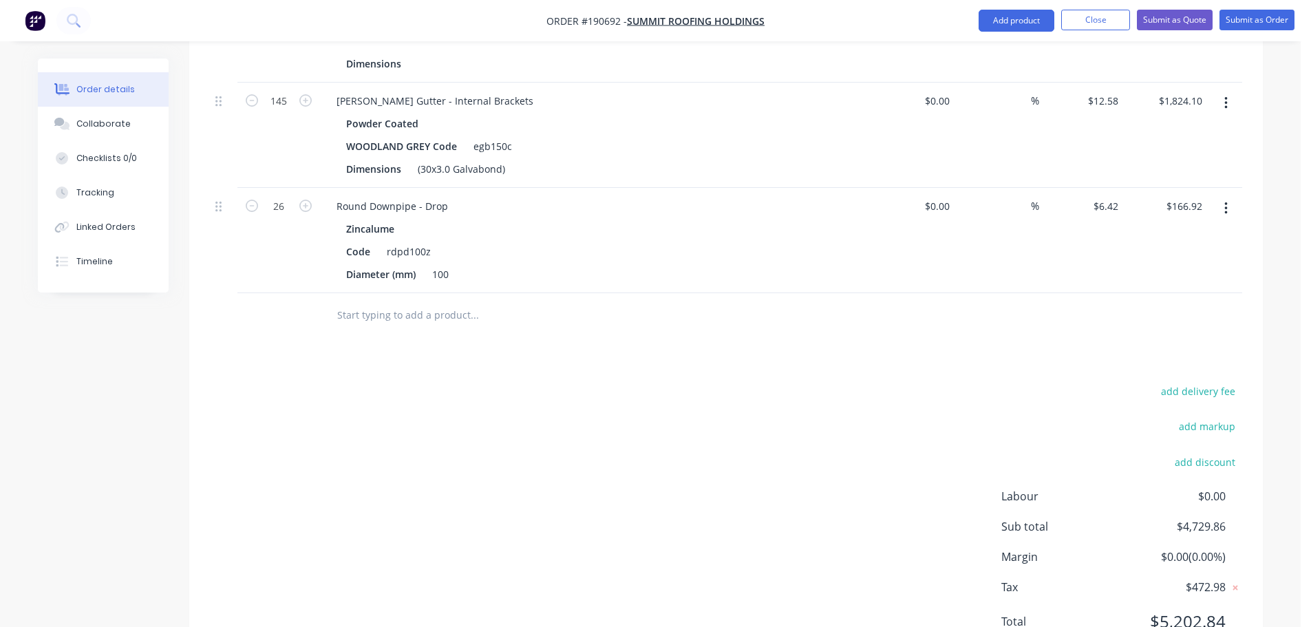
scroll to position [842, 0]
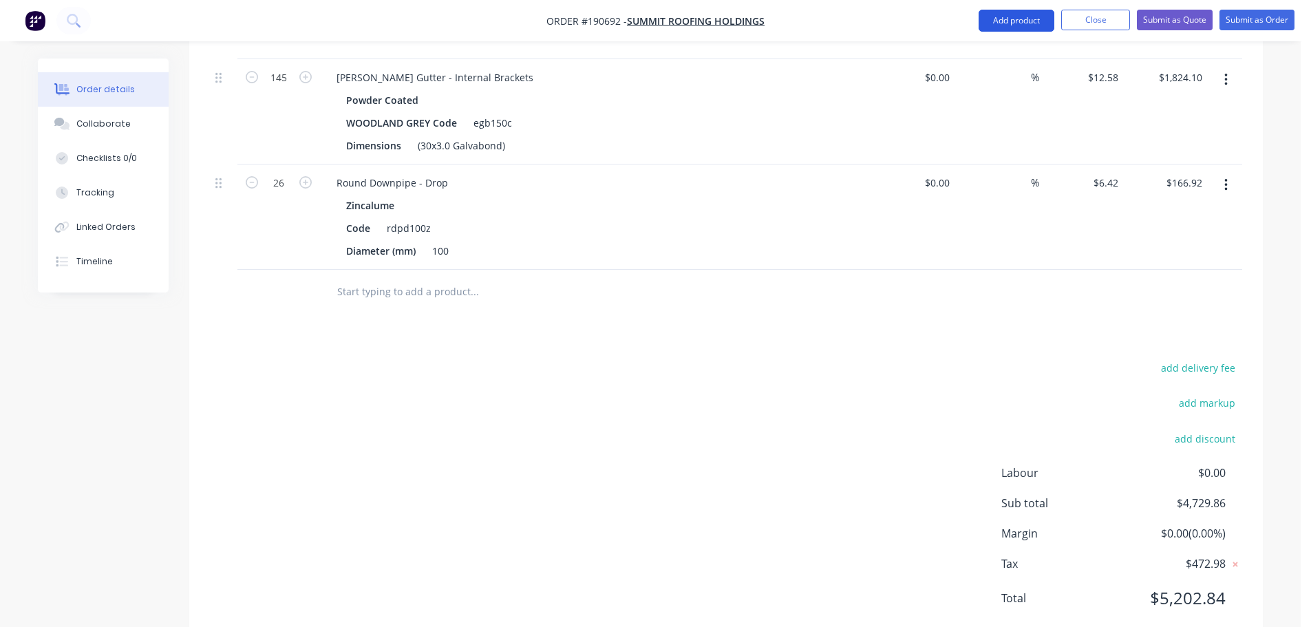
click at [996, 24] on button "Add product" at bounding box center [1017, 21] width 76 height 22
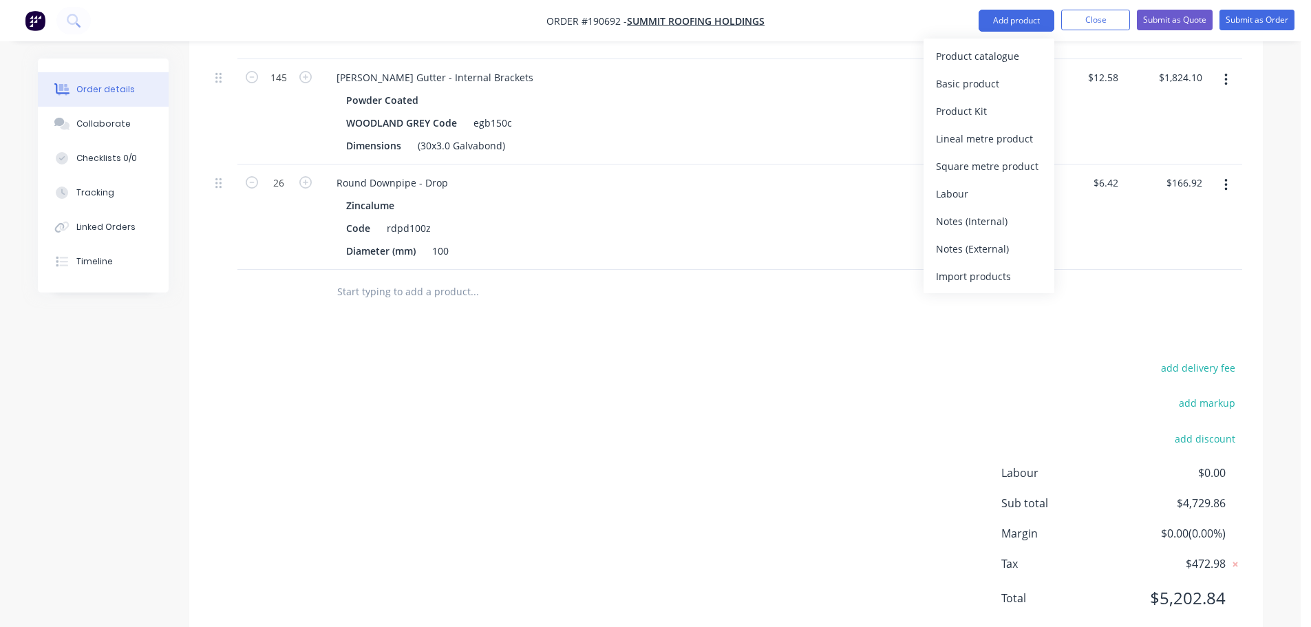
click at [974, 41] on div "Product catalogue Basic product Product Kit Lineal metre product Square metre p…" at bounding box center [989, 166] width 131 height 255
click at [960, 52] on div "Product catalogue" at bounding box center [989, 56] width 106 height 20
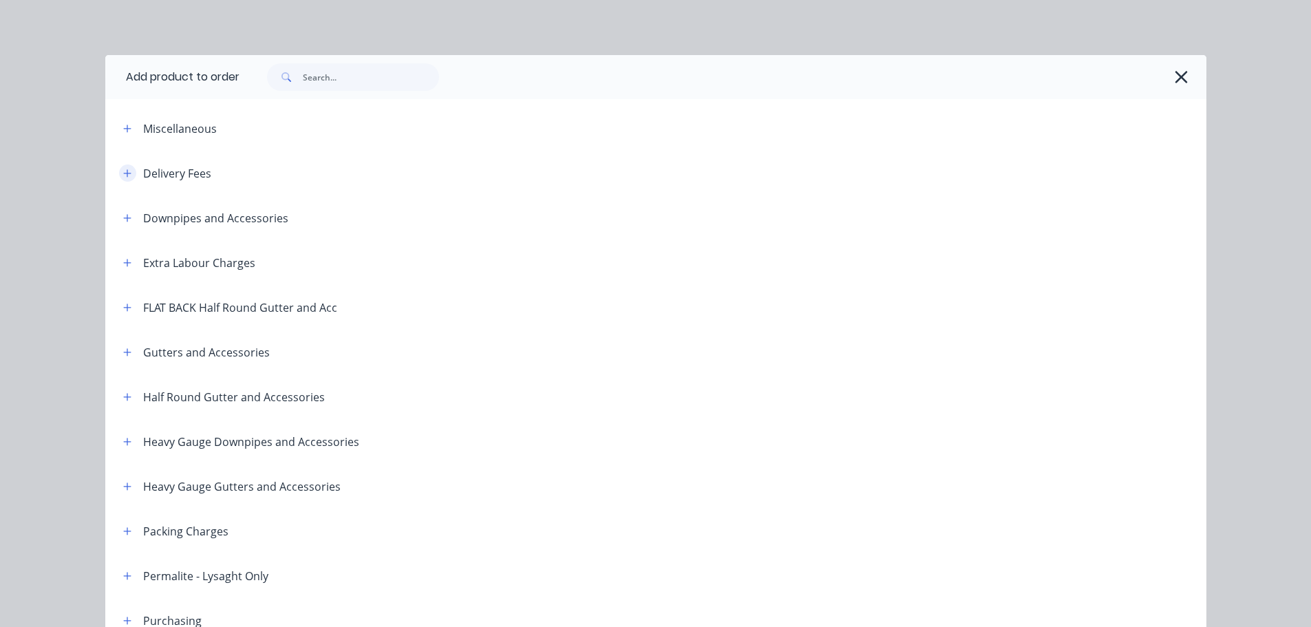
click at [125, 173] on icon "button" at bounding box center [127, 173] width 8 height 8
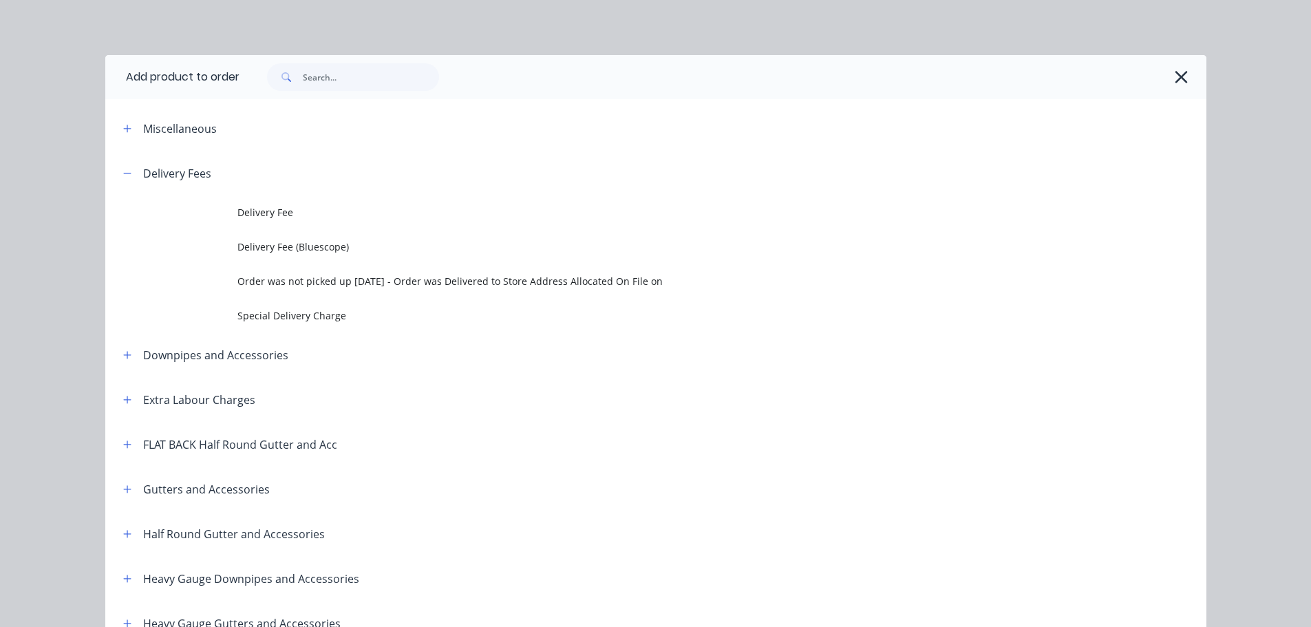
click at [198, 205] on td at bounding box center [171, 212] width 132 height 34
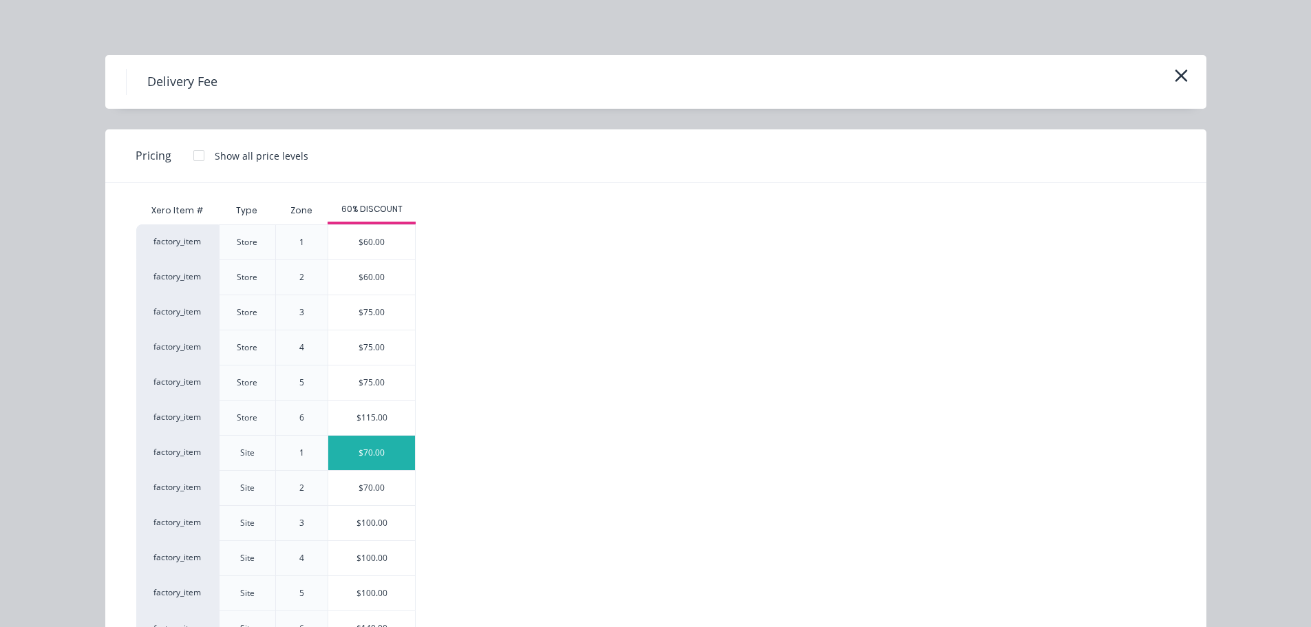
click at [361, 464] on div "$70.00" at bounding box center [371, 453] width 87 height 34
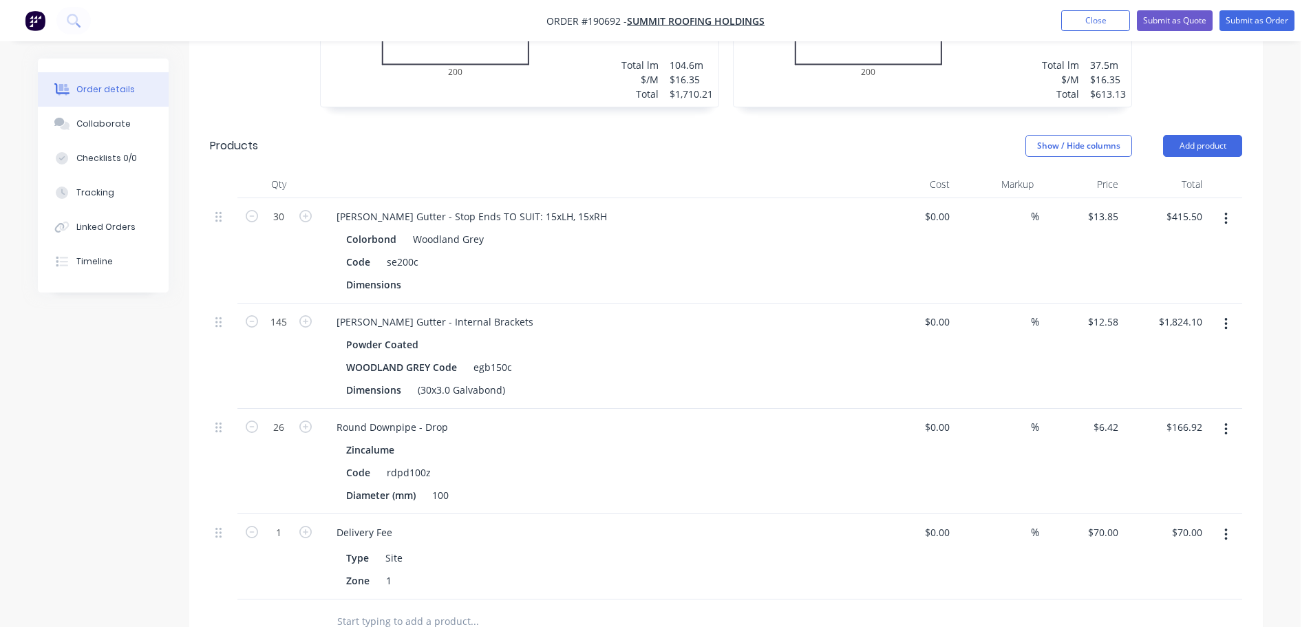
scroll to position [551, 0]
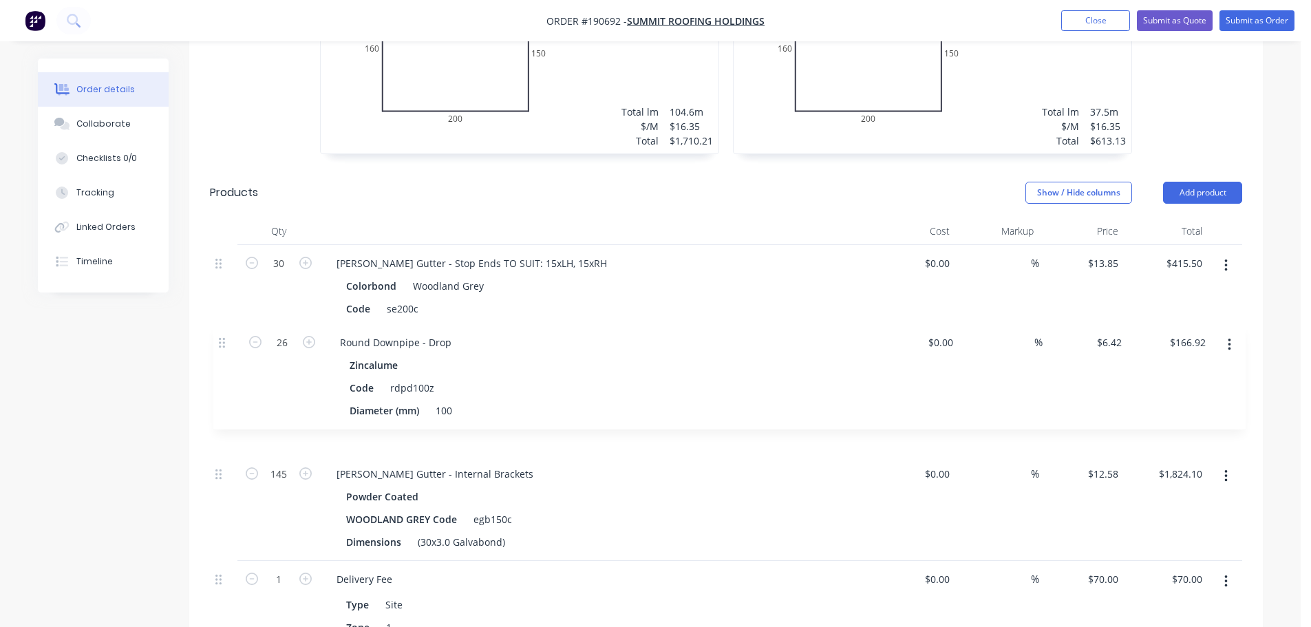
drag, startPoint x: 224, startPoint y: 434, endPoint x: 237, endPoint y: 326, distance: 109.5
click at [227, 330] on div "30 Eaves Gutter - Stop Ends TO SUIT: 15xLH, 15xRH Colorbond Woodland Grey Code …" at bounding box center [726, 445] width 1032 height 401
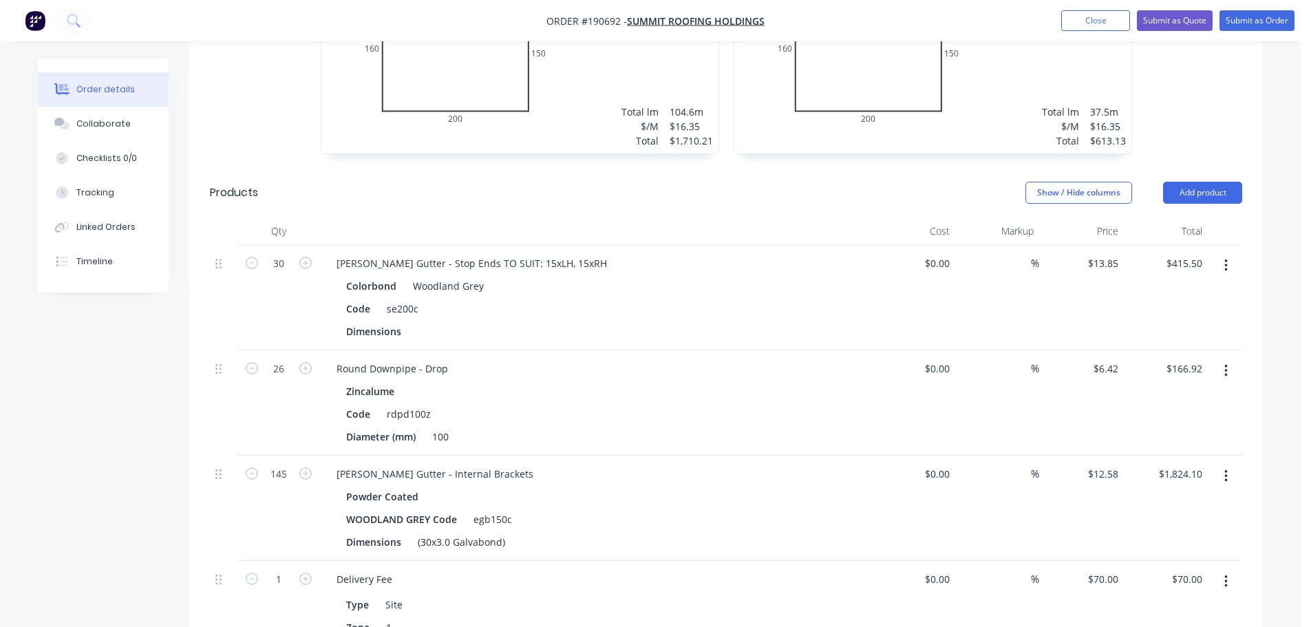
click at [491, 175] on header "Products Show / Hide columns Add product" at bounding box center [726, 193] width 1074 height 50
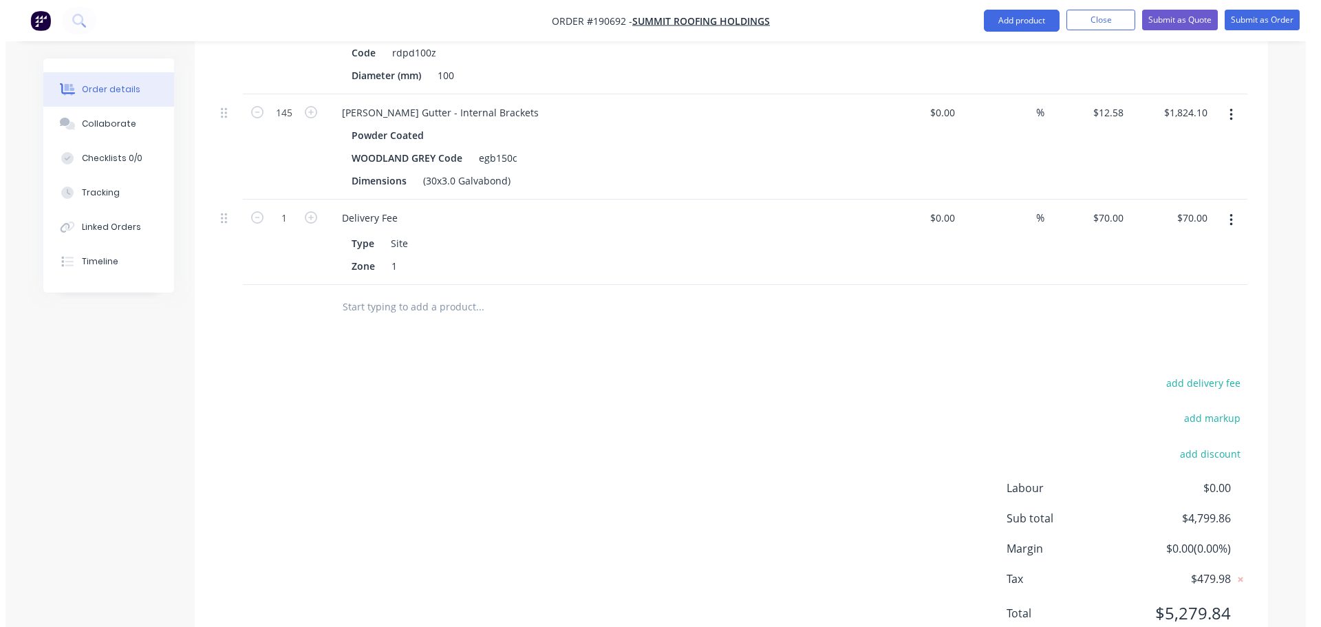
scroll to position [0, 0]
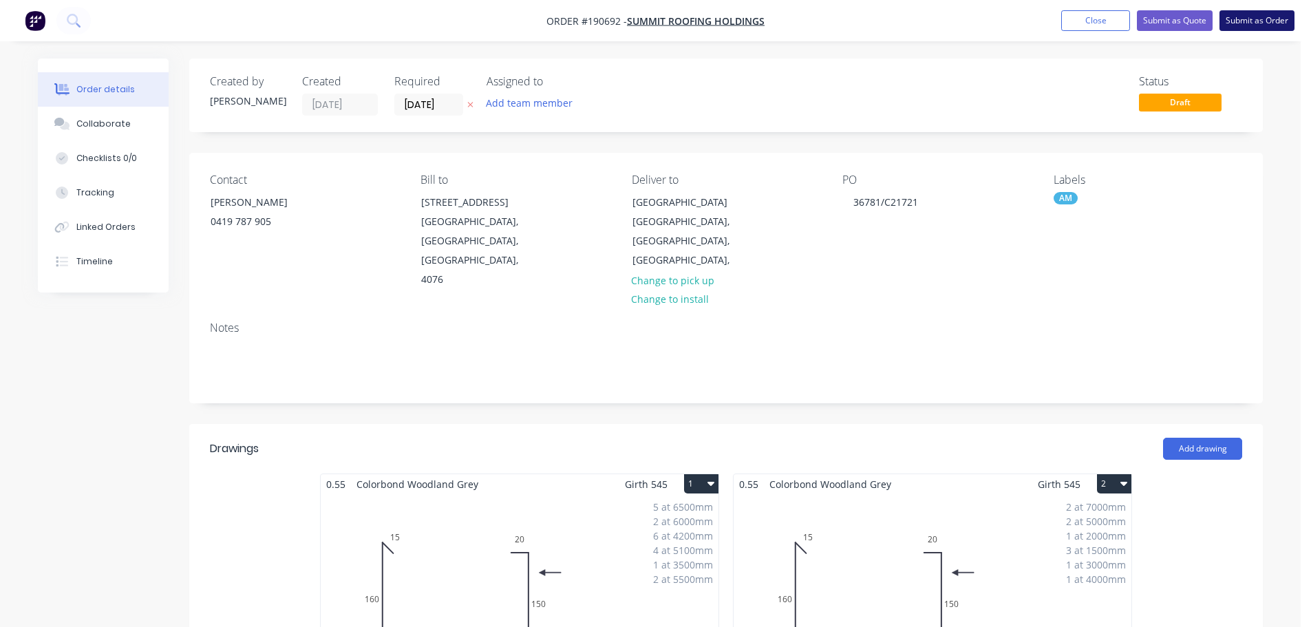
click at [1237, 23] on button "Submit as Order" at bounding box center [1257, 20] width 75 height 21
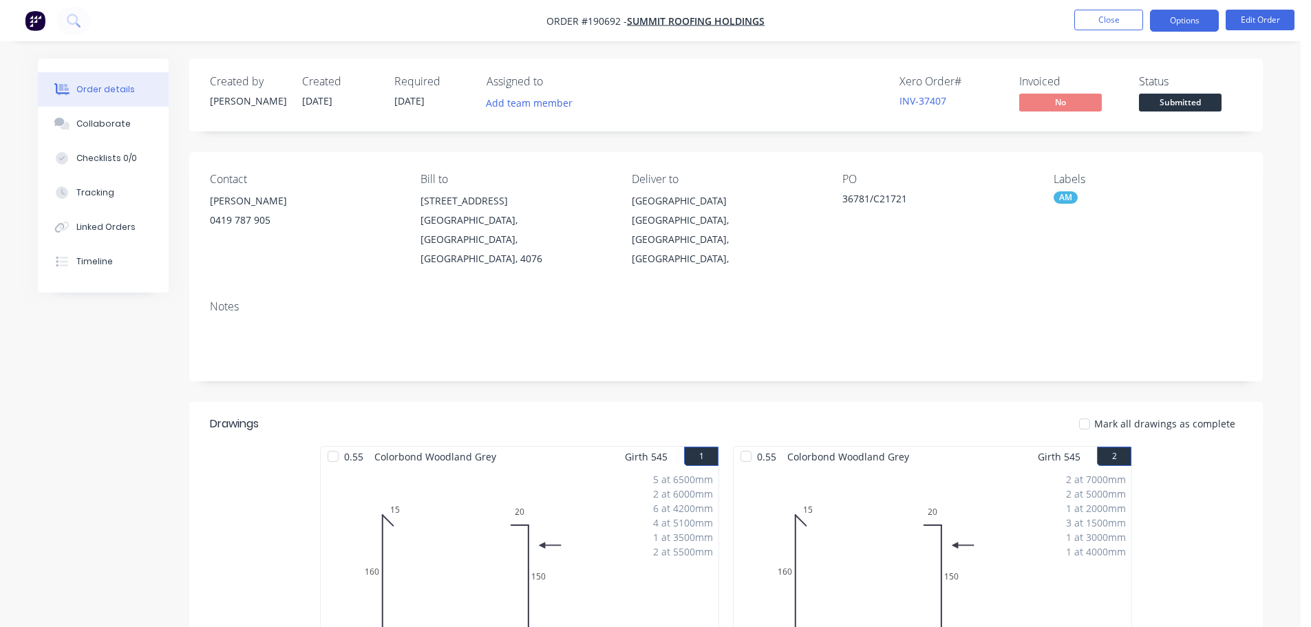
drag, startPoint x: 1197, startPoint y: 14, endPoint x: 1195, endPoint y: 24, distance: 10.4
click at [1197, 14] on button "Options" at bounding box center [1184, 21] width 69 height 22
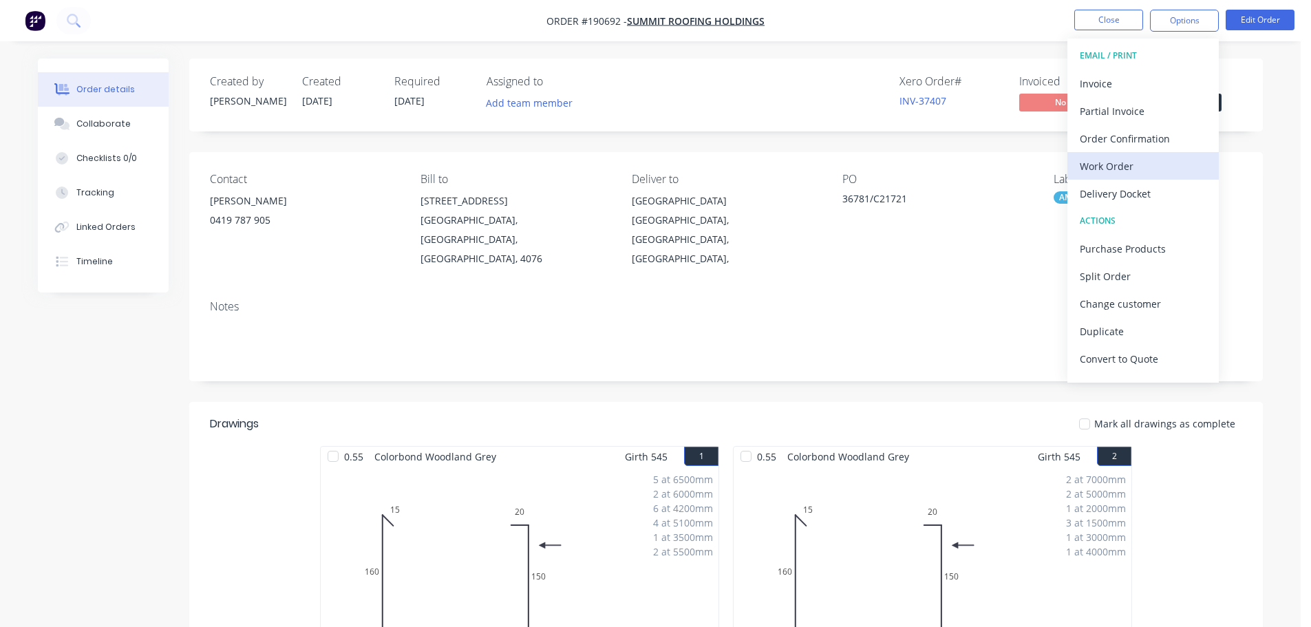
click at [1103, 153] on button "Work Order" at bounding box center [1142, 166] width 151 height 28
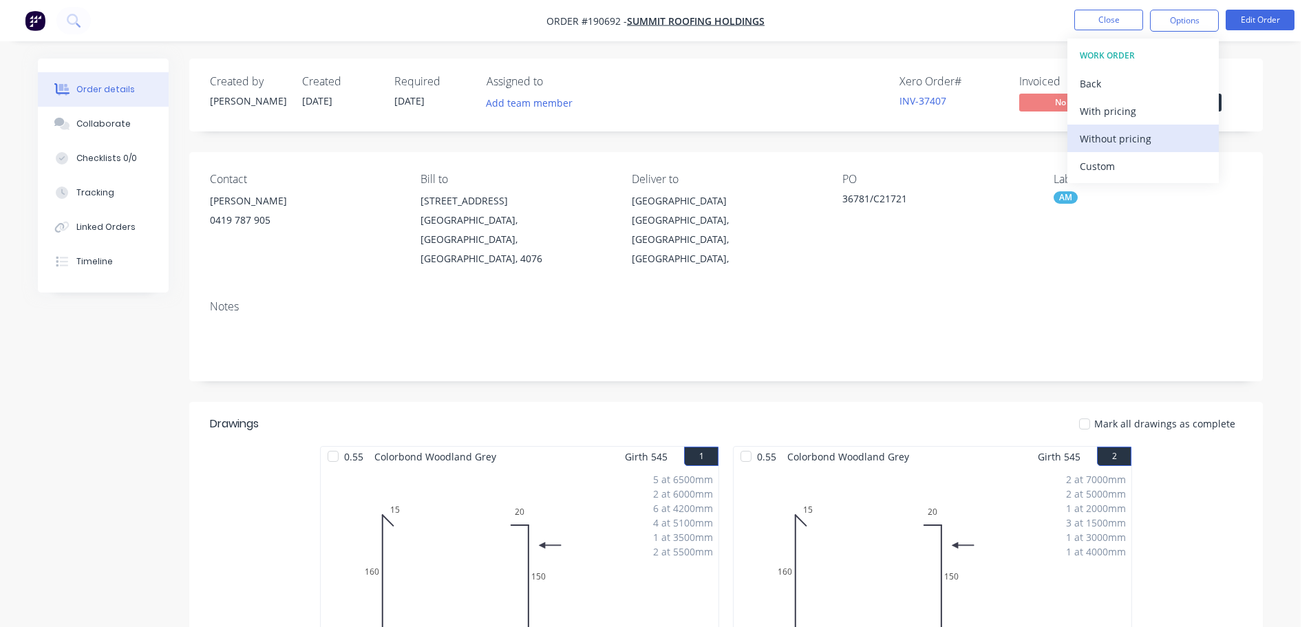
click at [1132, 134] on div "Without pricing" at bounding box center [1143, 139] width 127 height 20
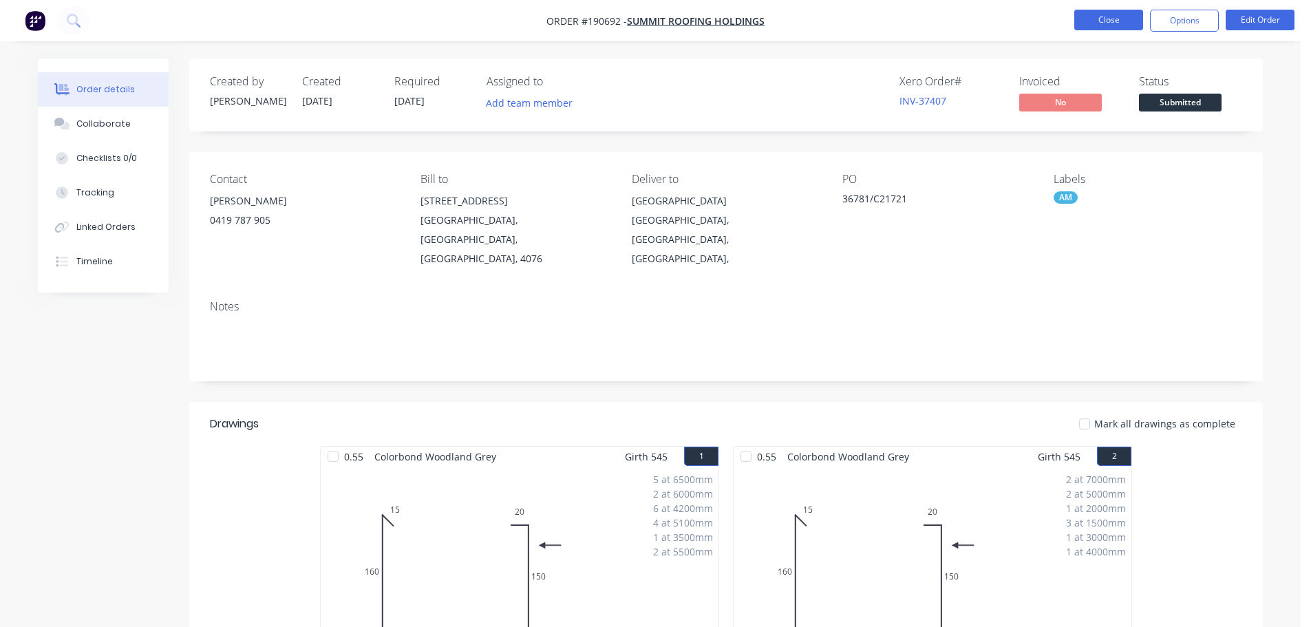
click at [1117, 14] on button "Close" at bounding box center [1108, 20] width 69 height 21
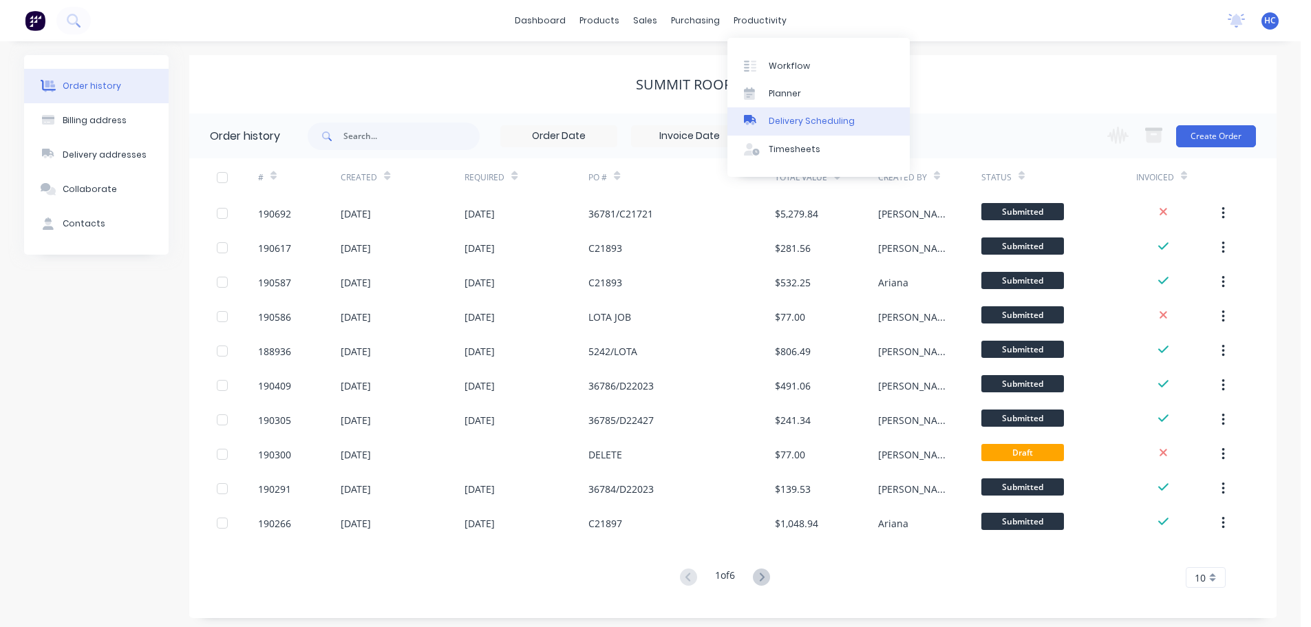
click at [811, 114] on link "Delivery Scheduling" at bounding box center [818, 121] width 182 height 28
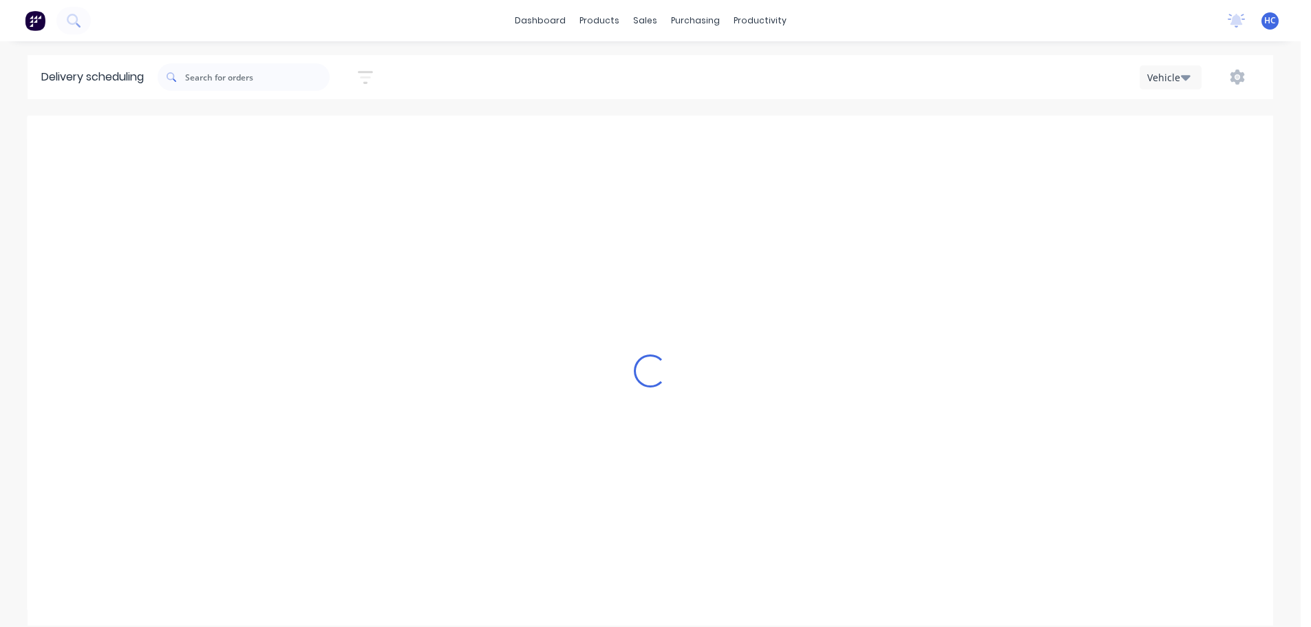
click at [387, 78] on button "button" at bounding box center [365, 77] width 44 height 27
click at [372, 76] on icon "button" at bounding box center [365, 77] width 15 height 17
click at [369, 74] on icon "button" at bounding box center [365, 77] width 15 height 17
click at [323, 124] on input at bounding box center [302, 129] width 128 height 21
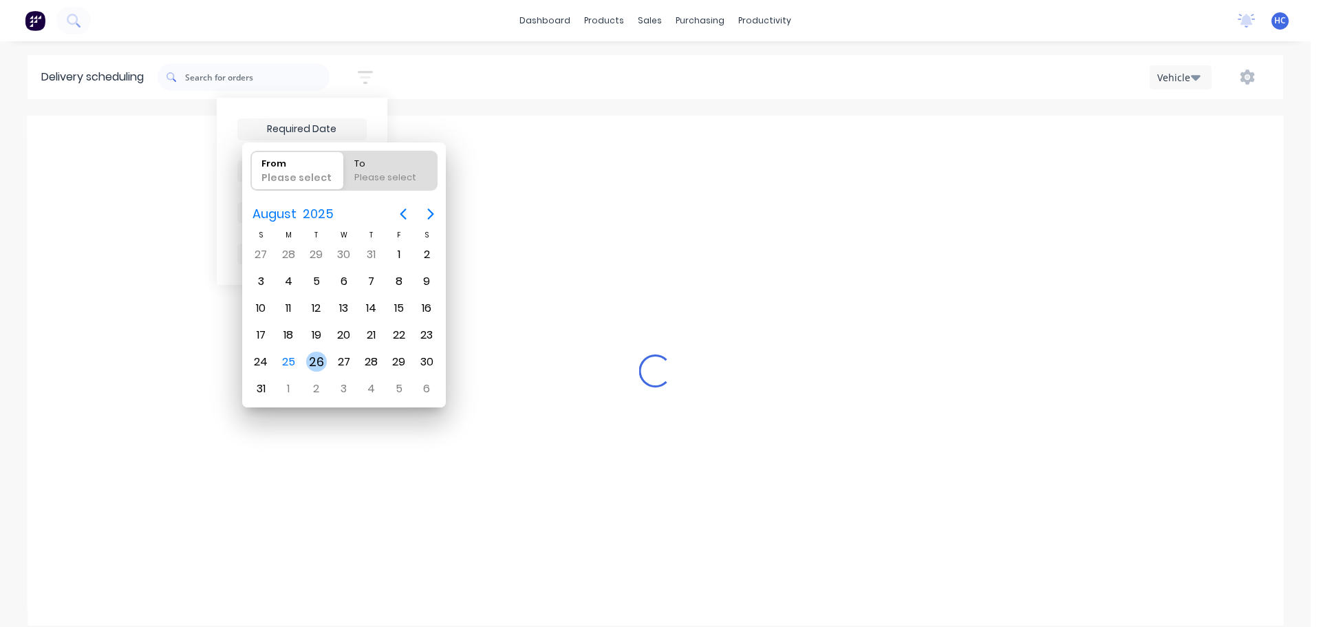
click at [312, 360] on div "26" at bounding box center [316, 362] width 21 height 21
drag, startPoint x: 312, startPoint y: 360, endPoint x: 350, endPoint y: 147, distance: 216.0
click at [312, 360] on div "26" at bounding box center [316, 362] width 21 height 21
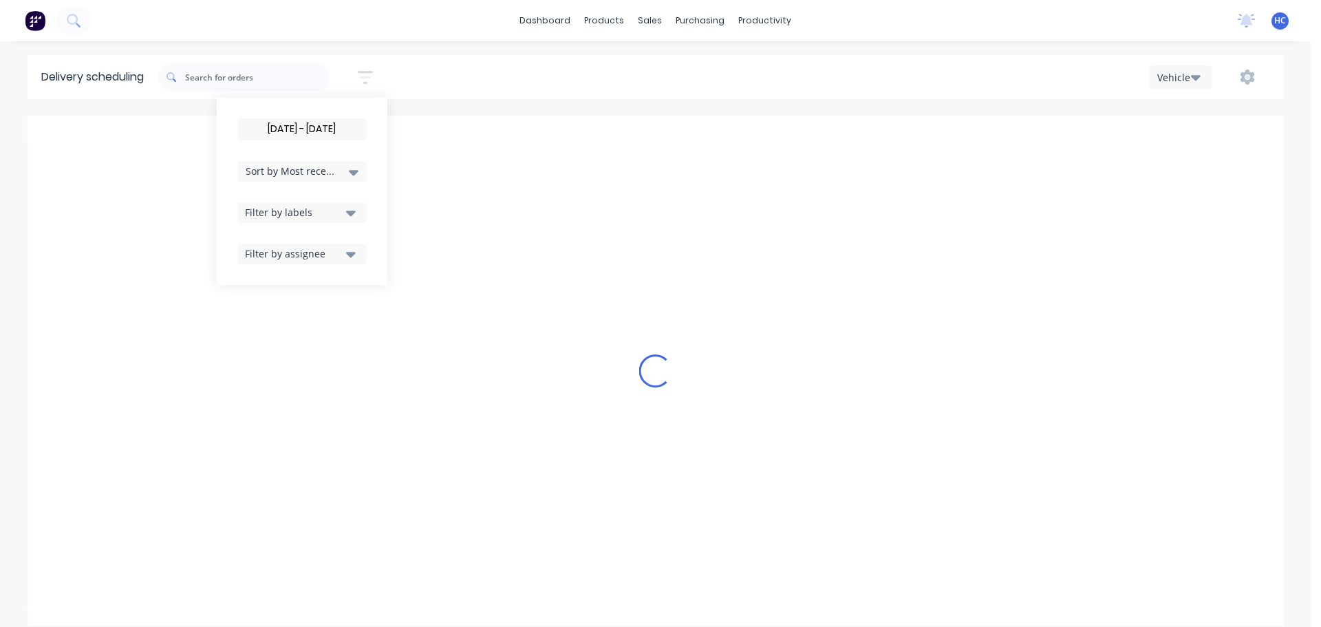
click at [325, 166] on span "Sort by Most recent" at bounding box center [290, 171] width 89 height 14
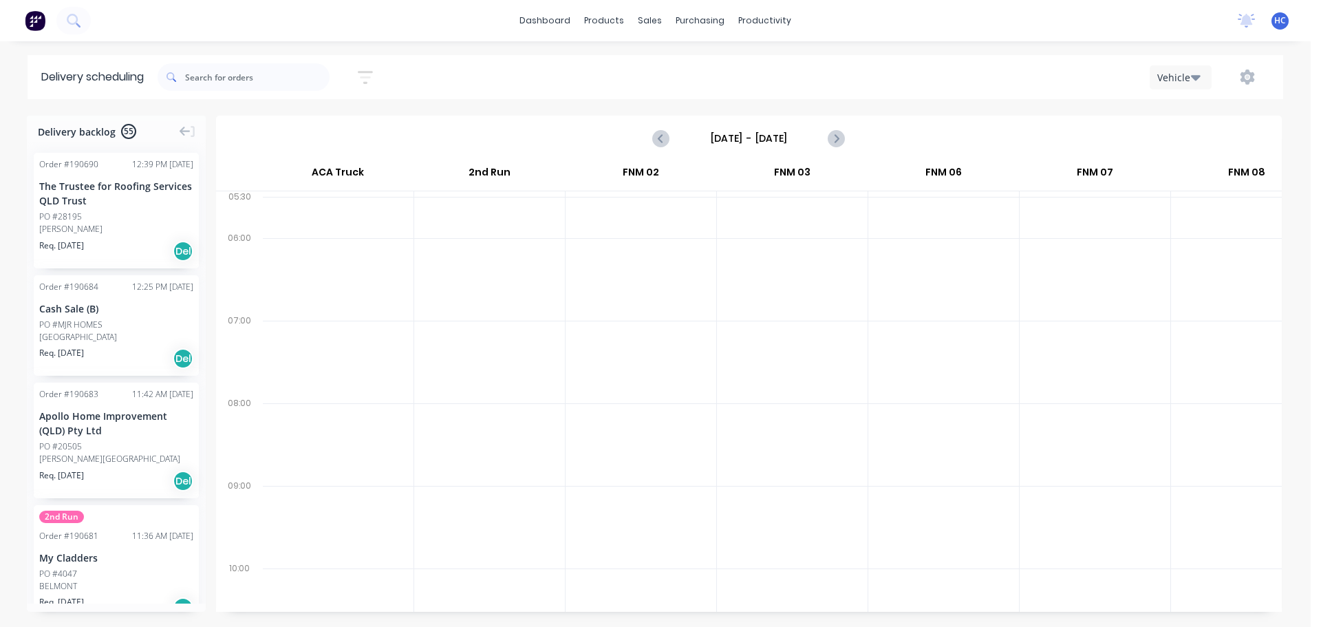
click at [456, 127] on div "[DATE] - [DATE]" at bounding box center [748, 138] width 1063 height 43
drag, startPoint x: 368, startPoint y: 66, endPoint x: 371, endPoint y: 100, distance: 34.6
click at [370, 65] on button "button" at bounding box center [365, 77] width 44 height 27
click at [309, 216] on div "Filter by labels" at bounding box center [293, 212] width 97 height 14
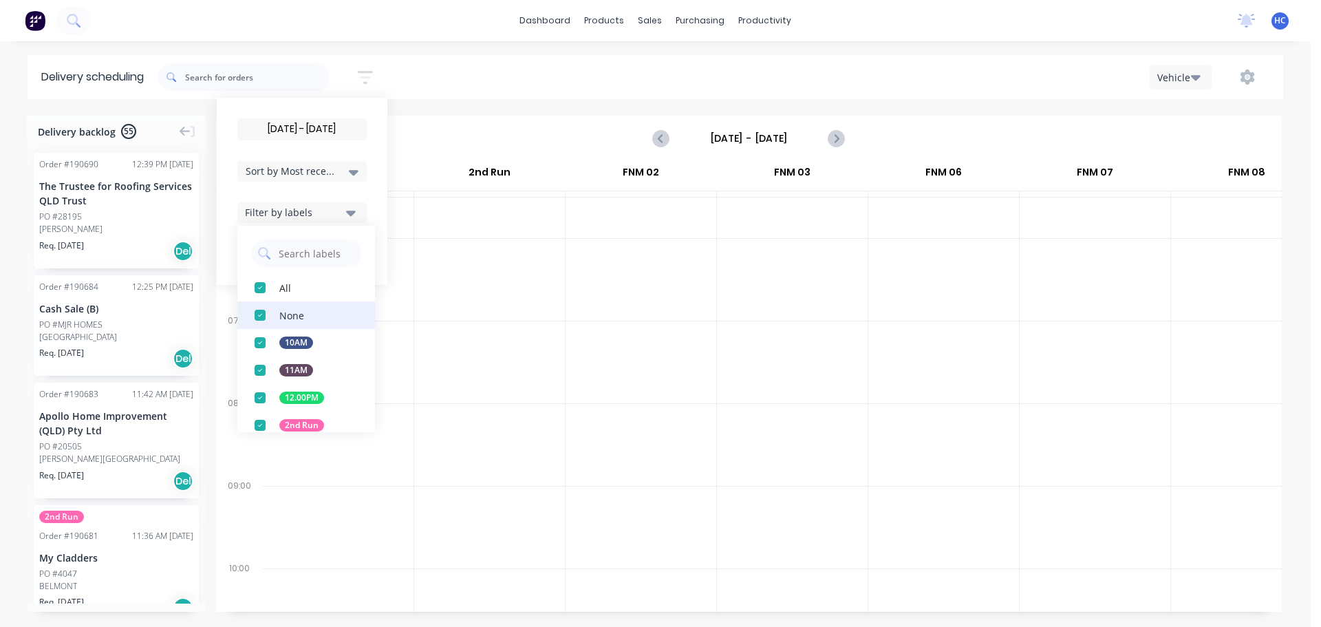
click at [268, 317] on div "button" at bounding box center [260, 315] width 28 height 28
click at [345, 172] on div "Sort by Most recent" at bounding box center [302, 171] width 113 height 17
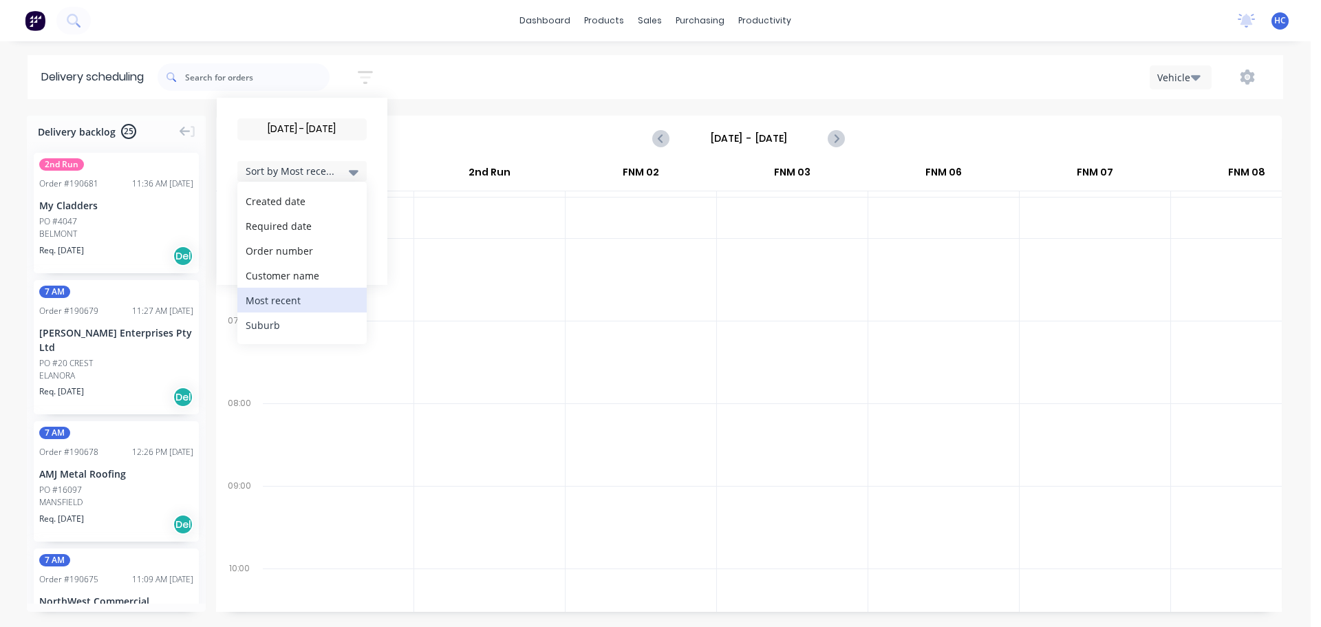
click at [269, 323] on div "Suburb" at bounding box center [301, 324] width 129 height 25
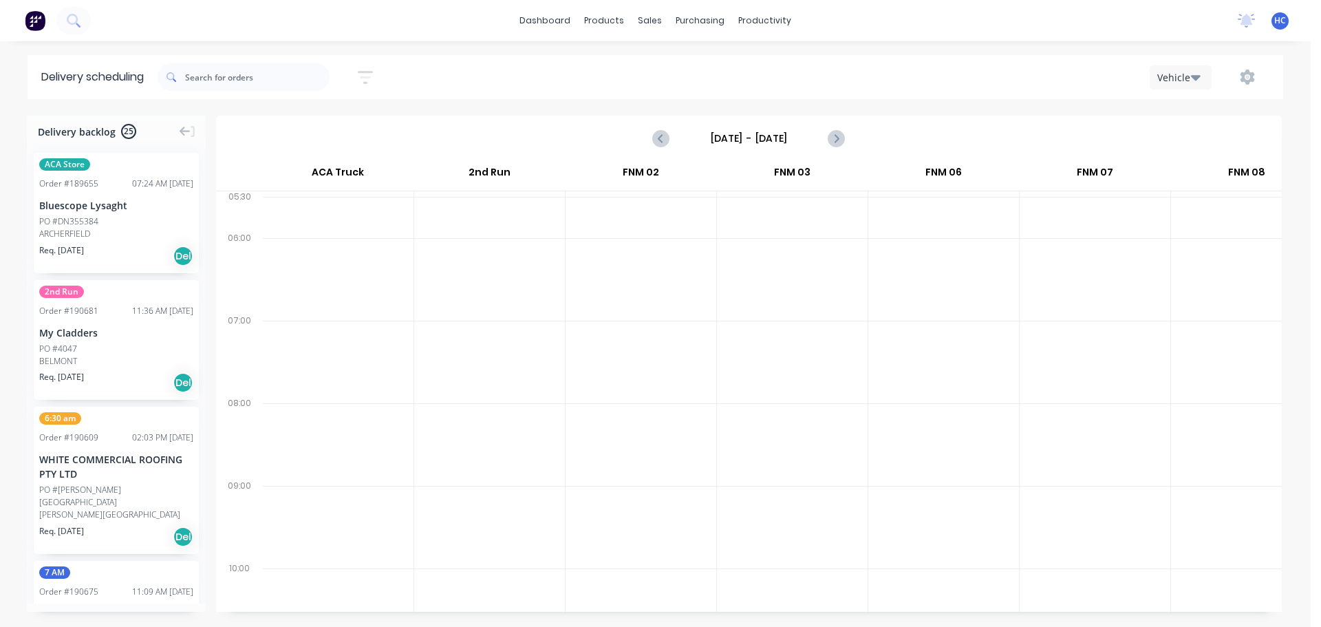
click at [669, 409] on div at bounding box center [641, 444] width 151 height 83
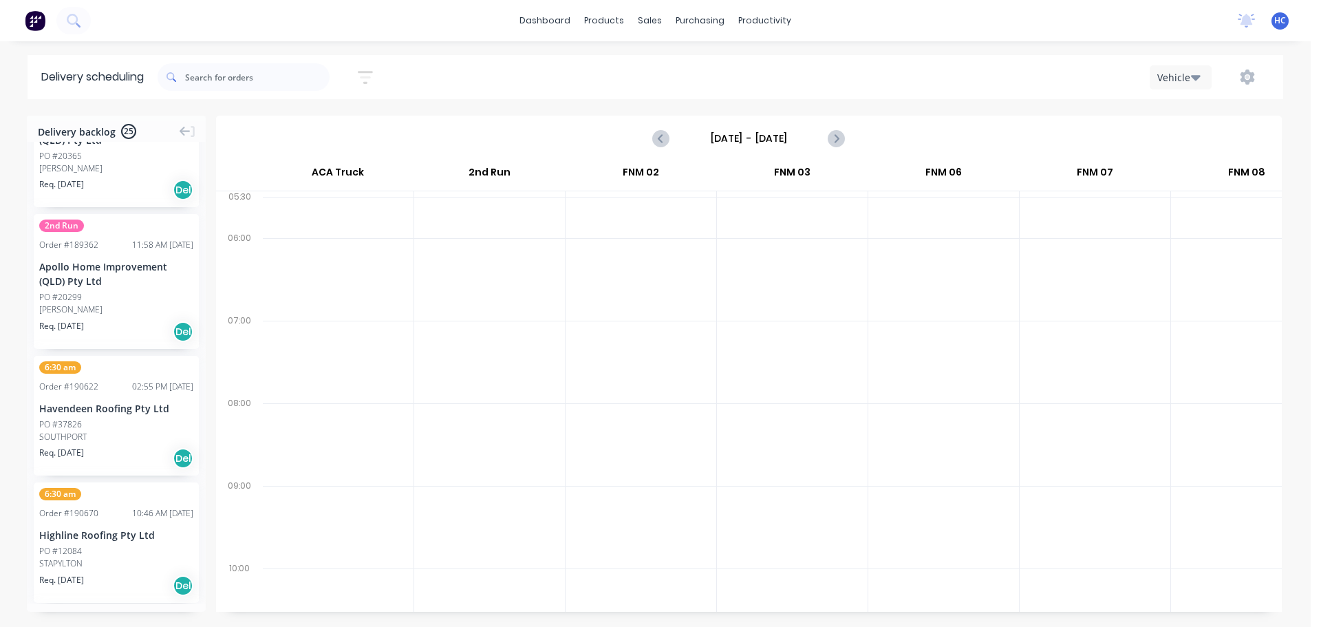
scroll to position [2845, 0]
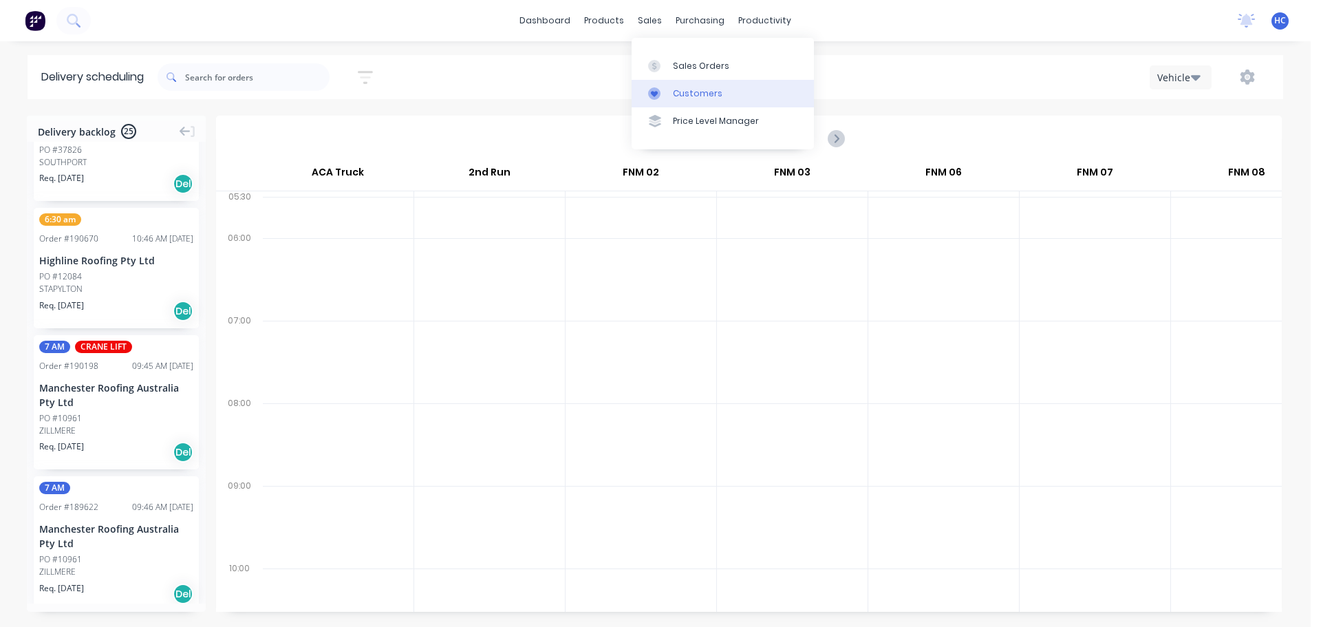
click at [721, 99] on link "Customers" at bounding box center [723, 94] width 182 height 28
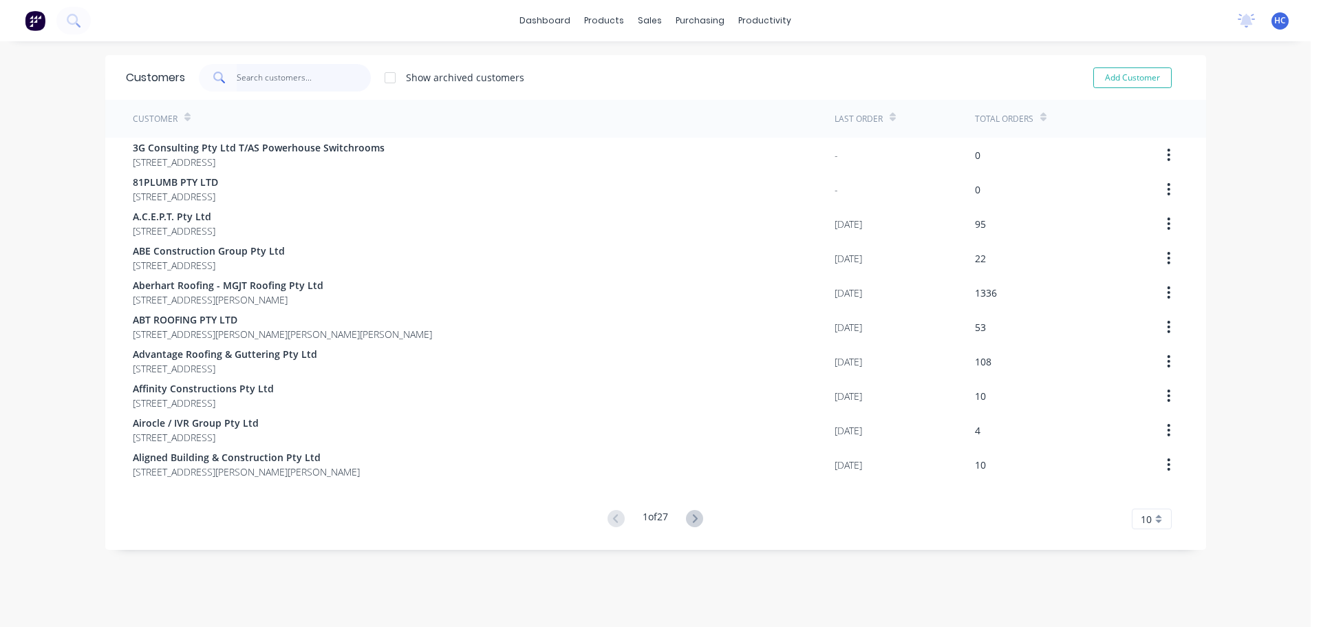
click at [282, 84] on input "text" at bounding box center [304, 78] width 134 height 28
